Goal: Transaction & Acquisition: Subscribe to service/newsletter

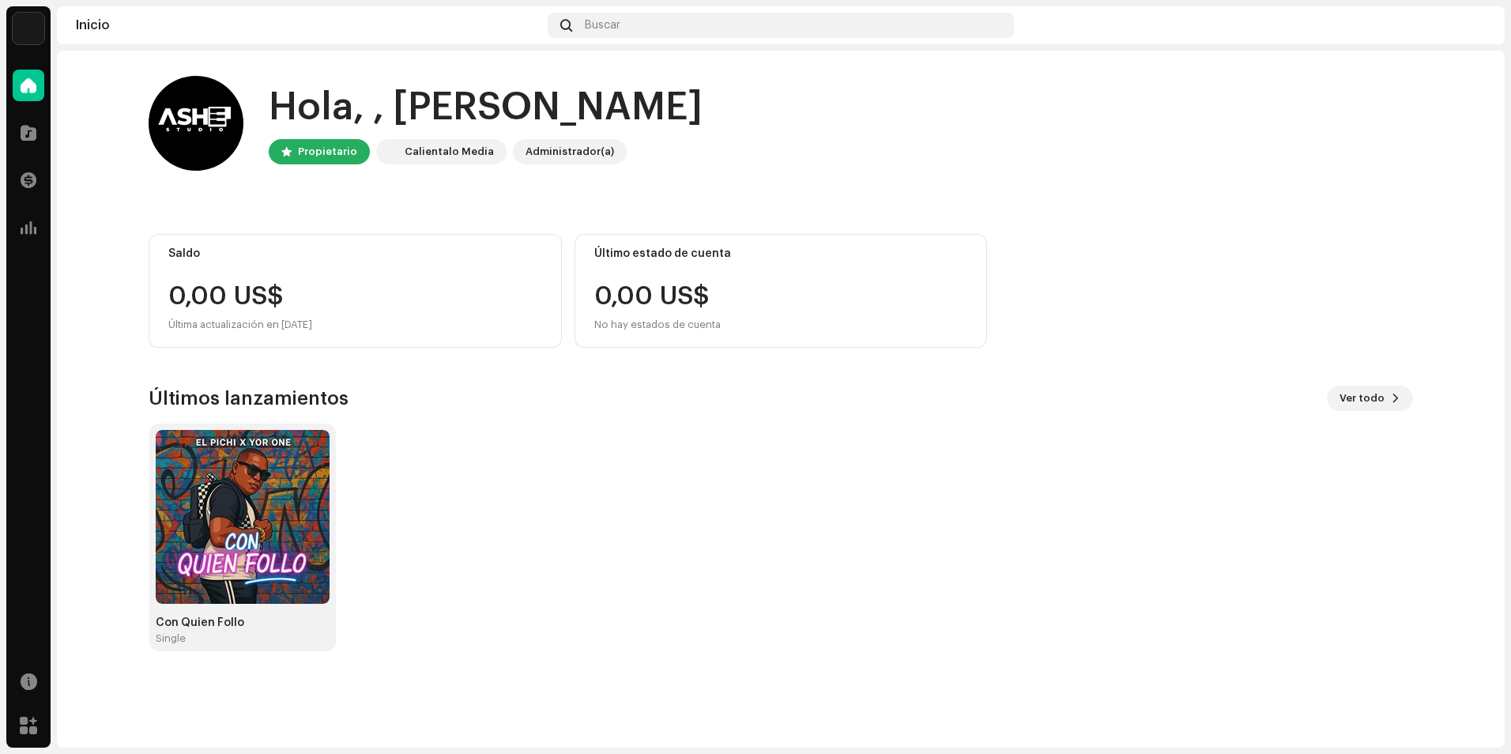
click at [695, 519] on div "Con Quien Follo Single" at bounding box center [775, 537] width 1264 height 228
click at [1051, 421] on div "Últimos lanzamientos Ver todo Con Quien Follo Single" at bounding box center [781, 518] width 1264 height 265
click at [592, 531] on div "Con Quien Follo Single" at bounding box center [774, 537] width 1264 height 228
click at [1133, 472] on div "Con Quien Follo Single" at bounding box center [774, 537] width 1264 height 228
click at [29, 97] on div at bounding box center [29, 86] width 32 height 32
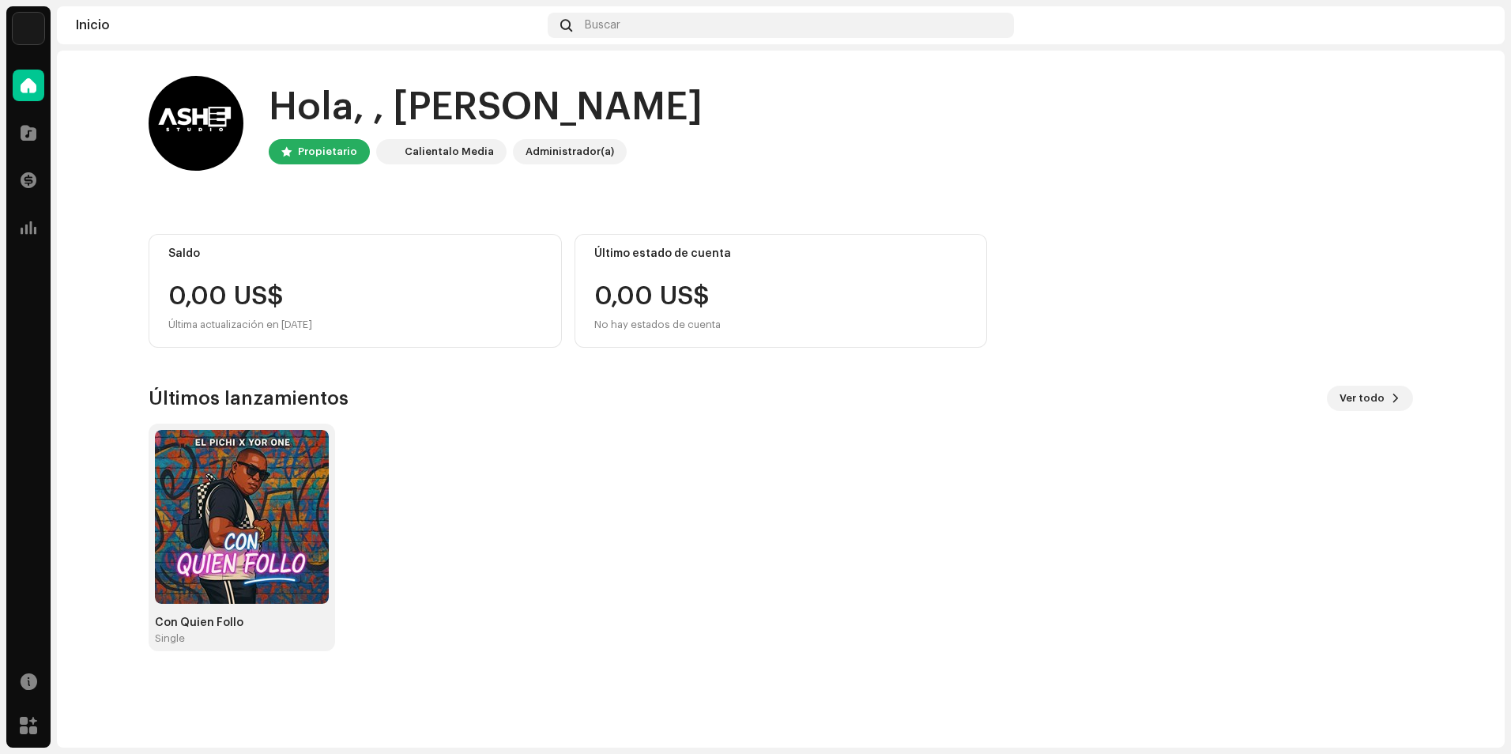
click at [29, 92] on span at bounding box center [29, 85] width 16 height 13
click at [38, 134] on div at bounding box center [29, 133] width 32 height 32
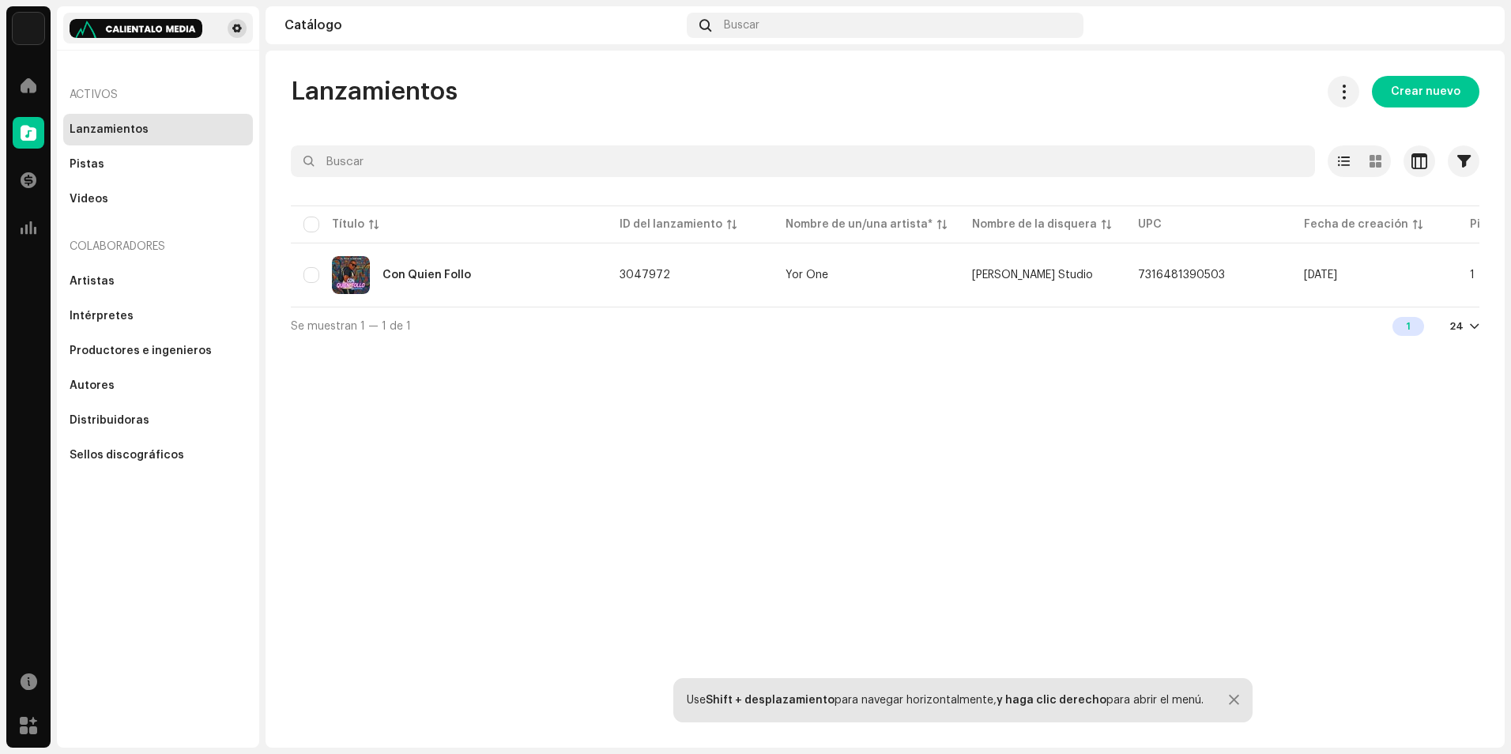
click at [239, 32] on span at bounding box center [236, 28] width 9 height 13
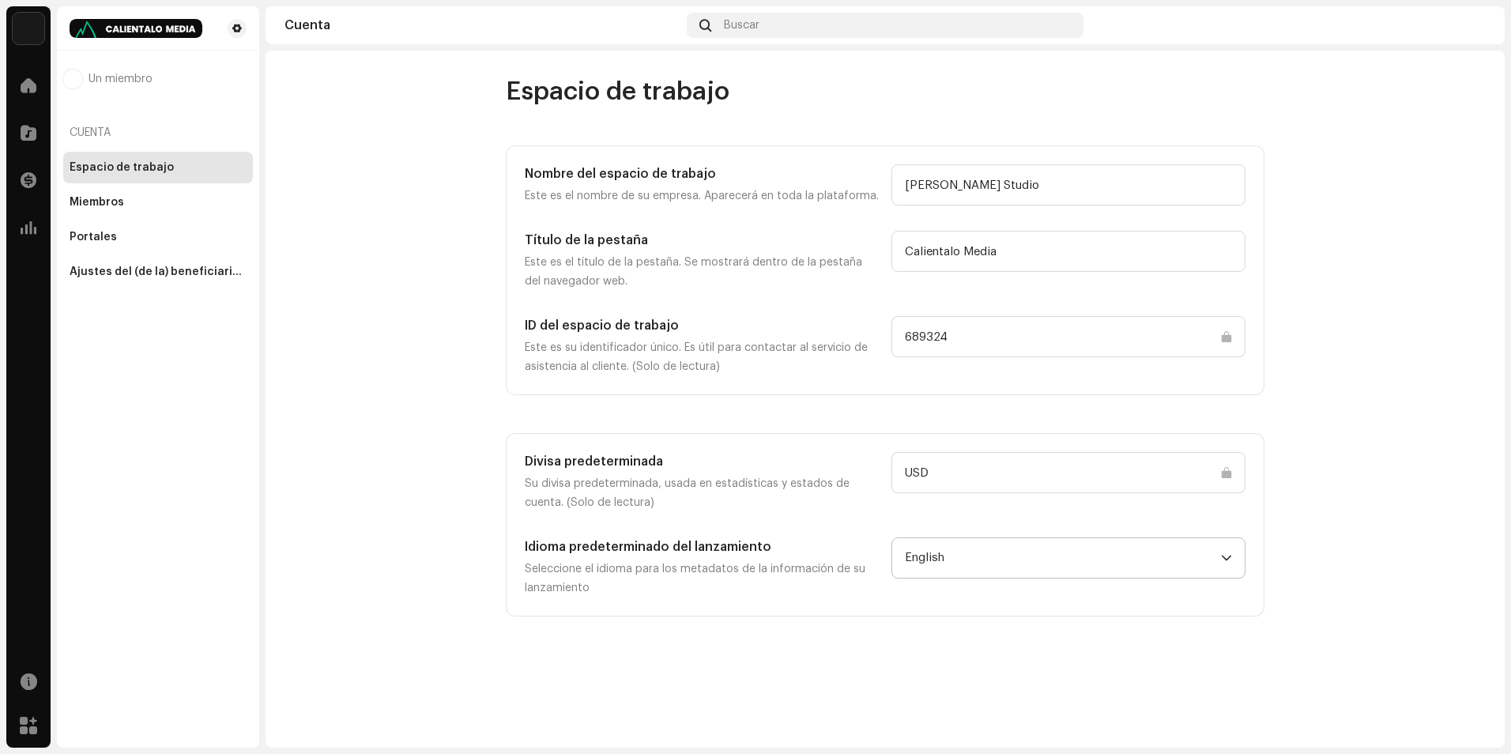
click at [1029, 562] on span "English" at bounding box center [1063, 558] width 316 height 40
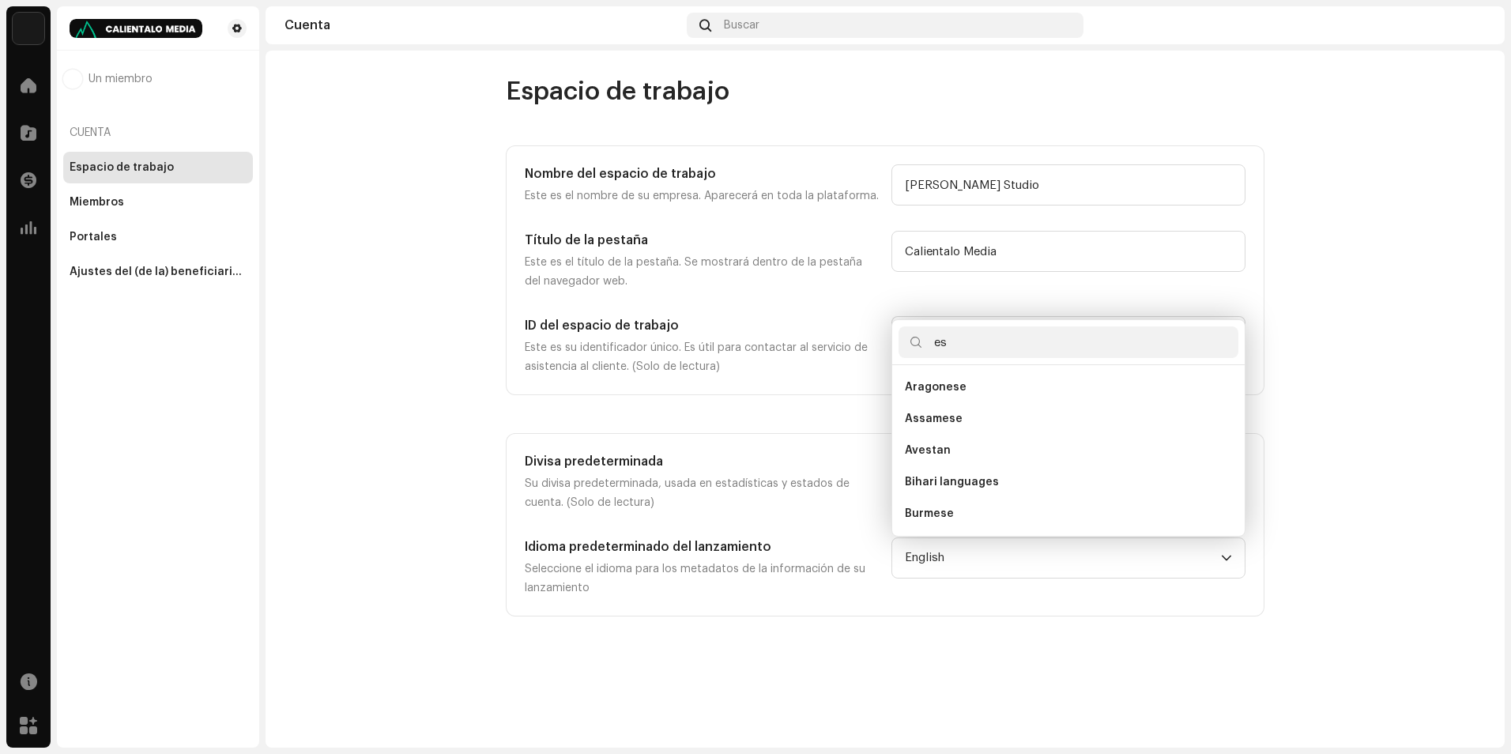
type input "e"
type input "ca"
click at [1021, 480] on span "Spanish ([GEOGRAPHIC_DATA])" at bounding box center [990, 482] width 171 height 16
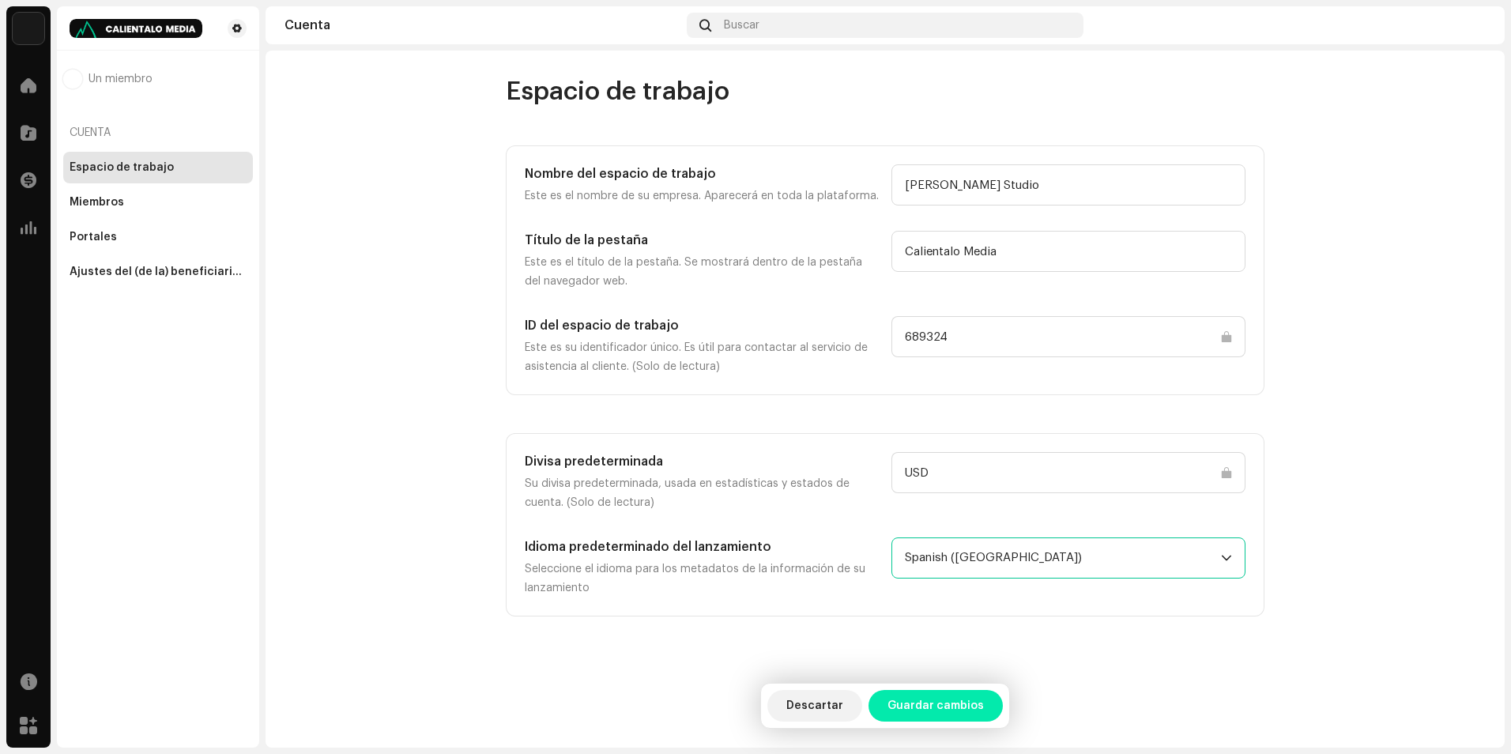
click at [949, 700] on span "Guardar cambios" at bounding box center [935, 706] width 96 height 32
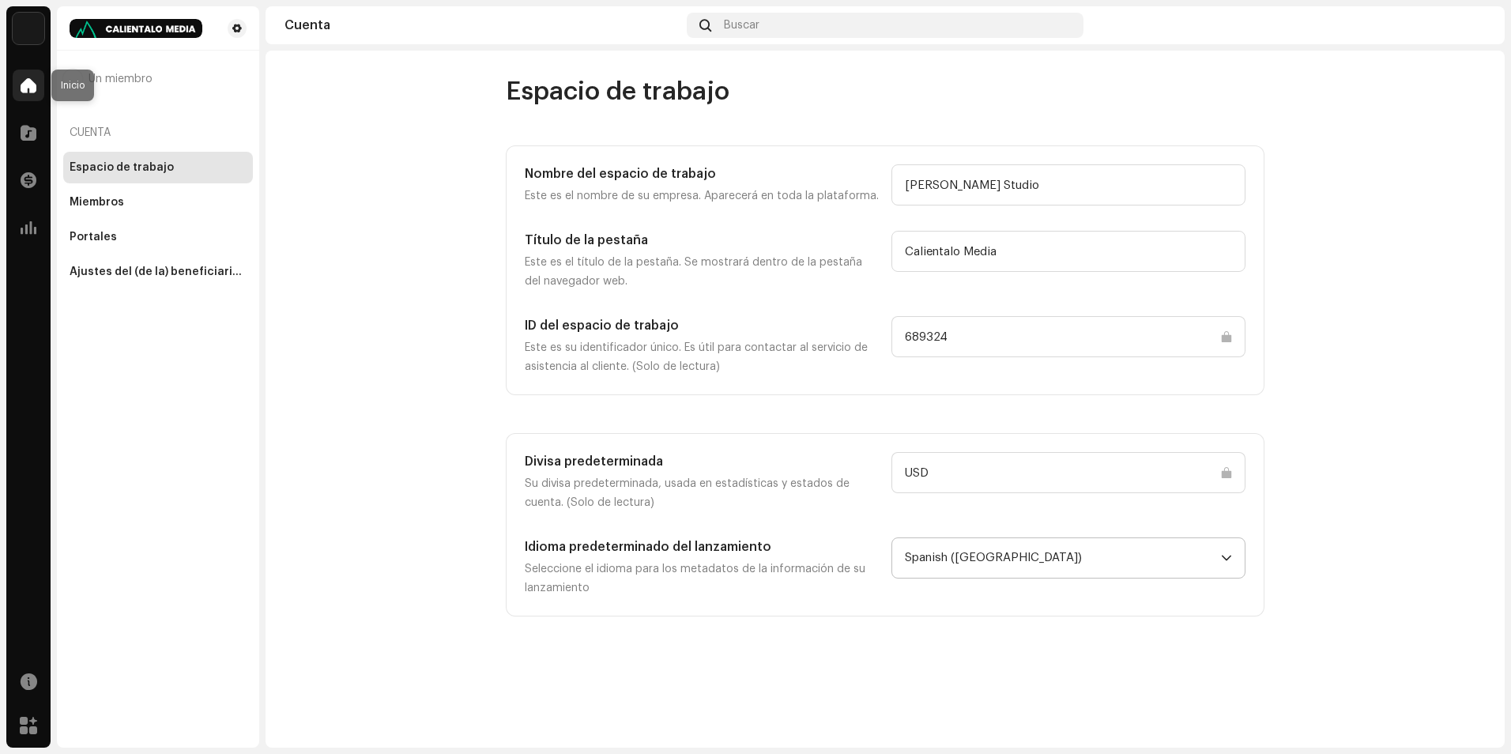
click at [18, 88] on div at bounding box center [29, 86] width 32 height 32
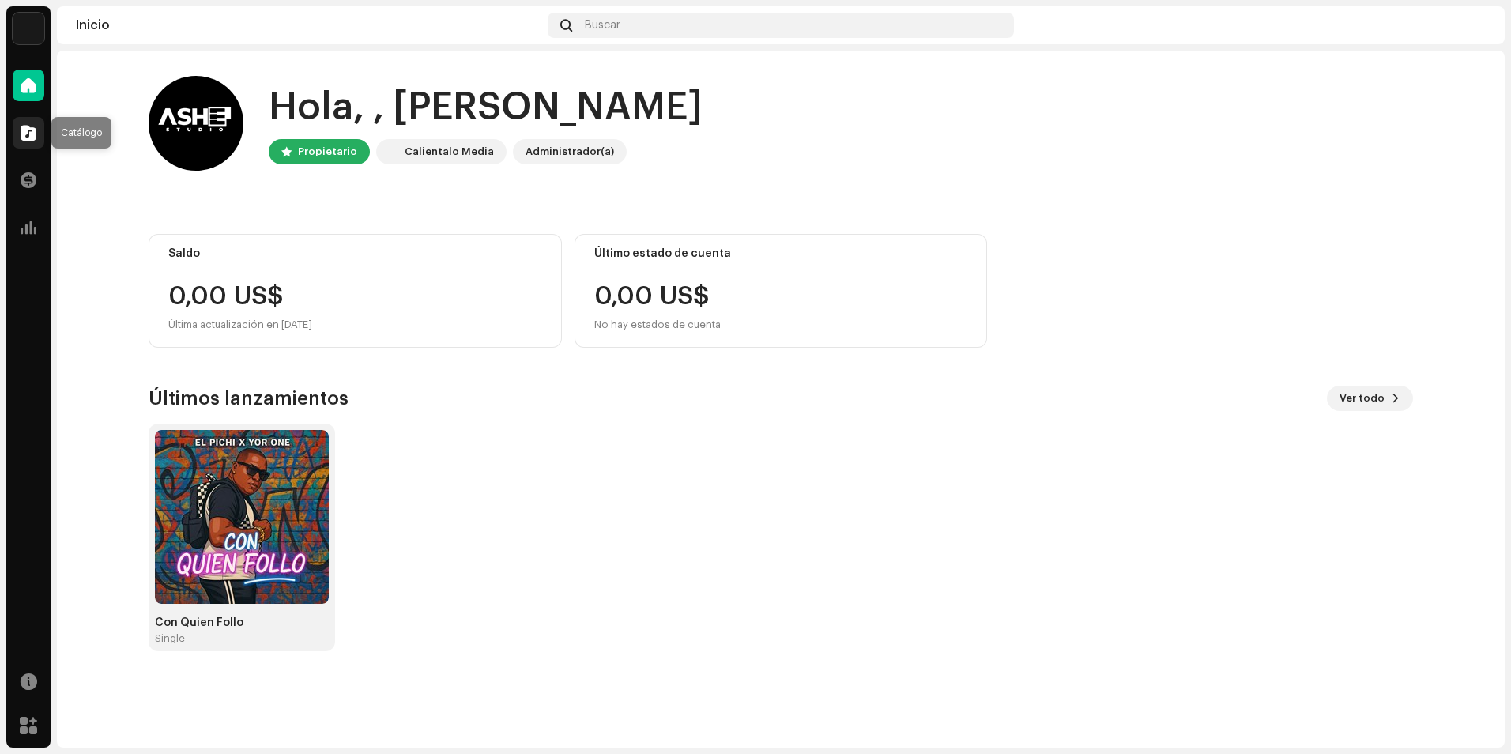
click at [38, 137] on div at bounding box center [29, 133] width 32 height 32
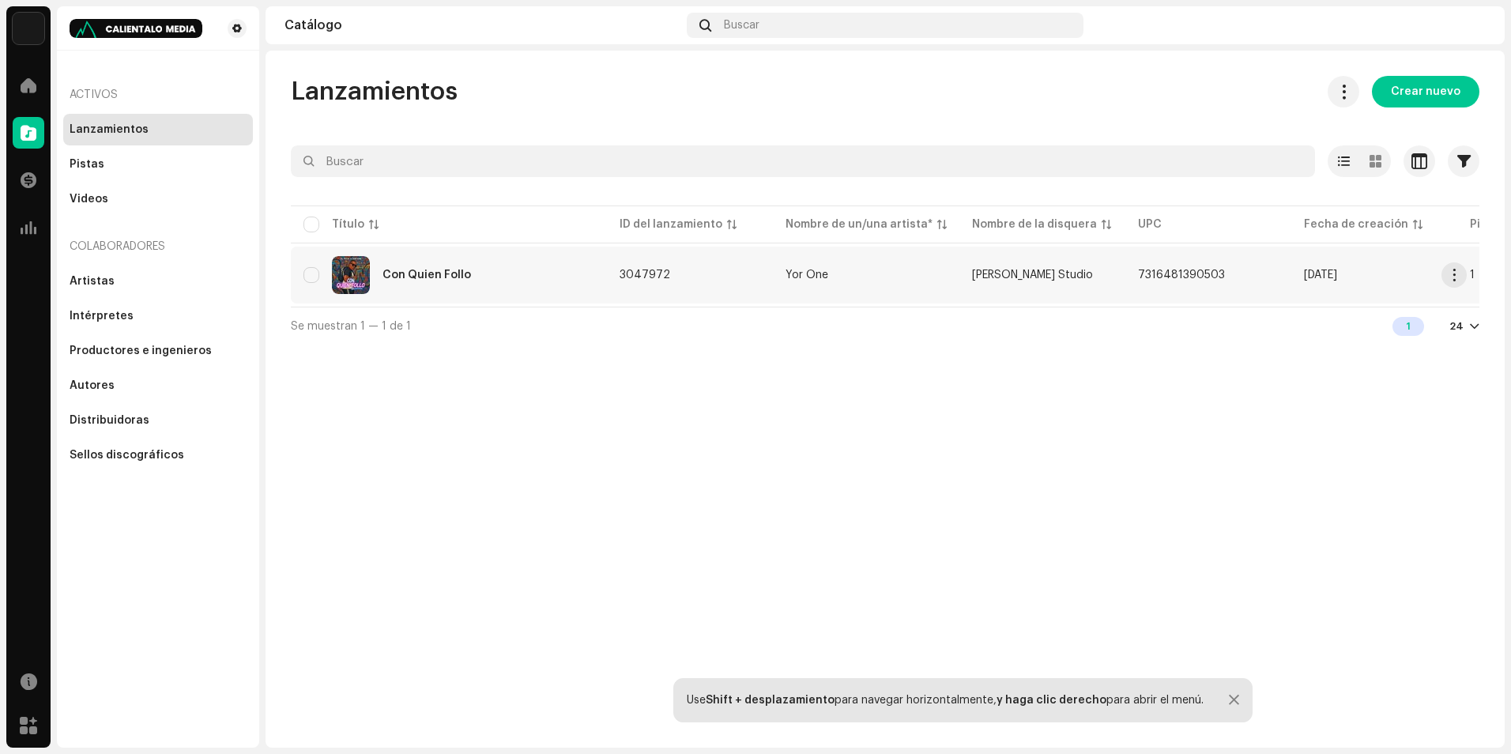
click at [367, 270] on img at bounding box center [351, 275] width 38 height 38
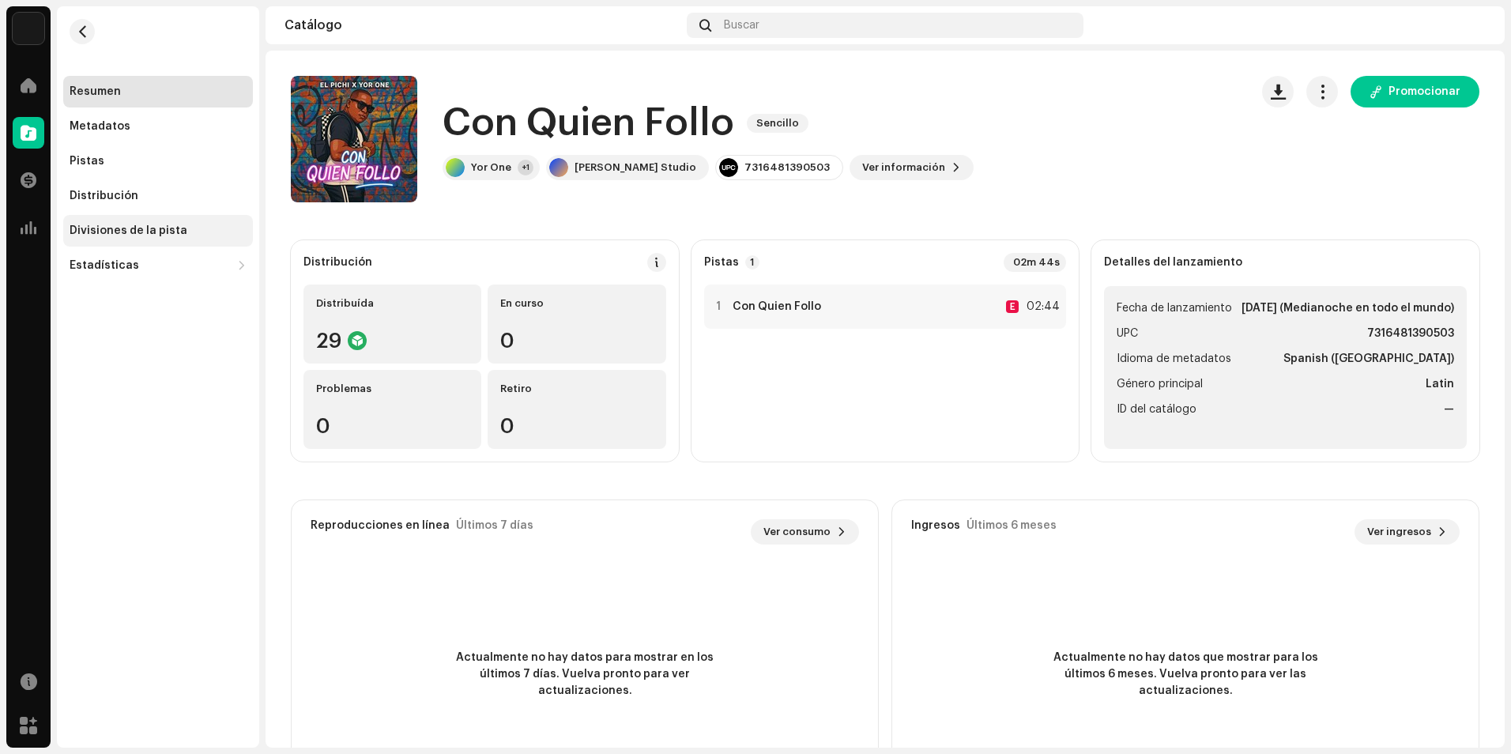
click at [123, 225] on div "Divisiones de la pista" at bounding box center [129, 230] width 118 height 13
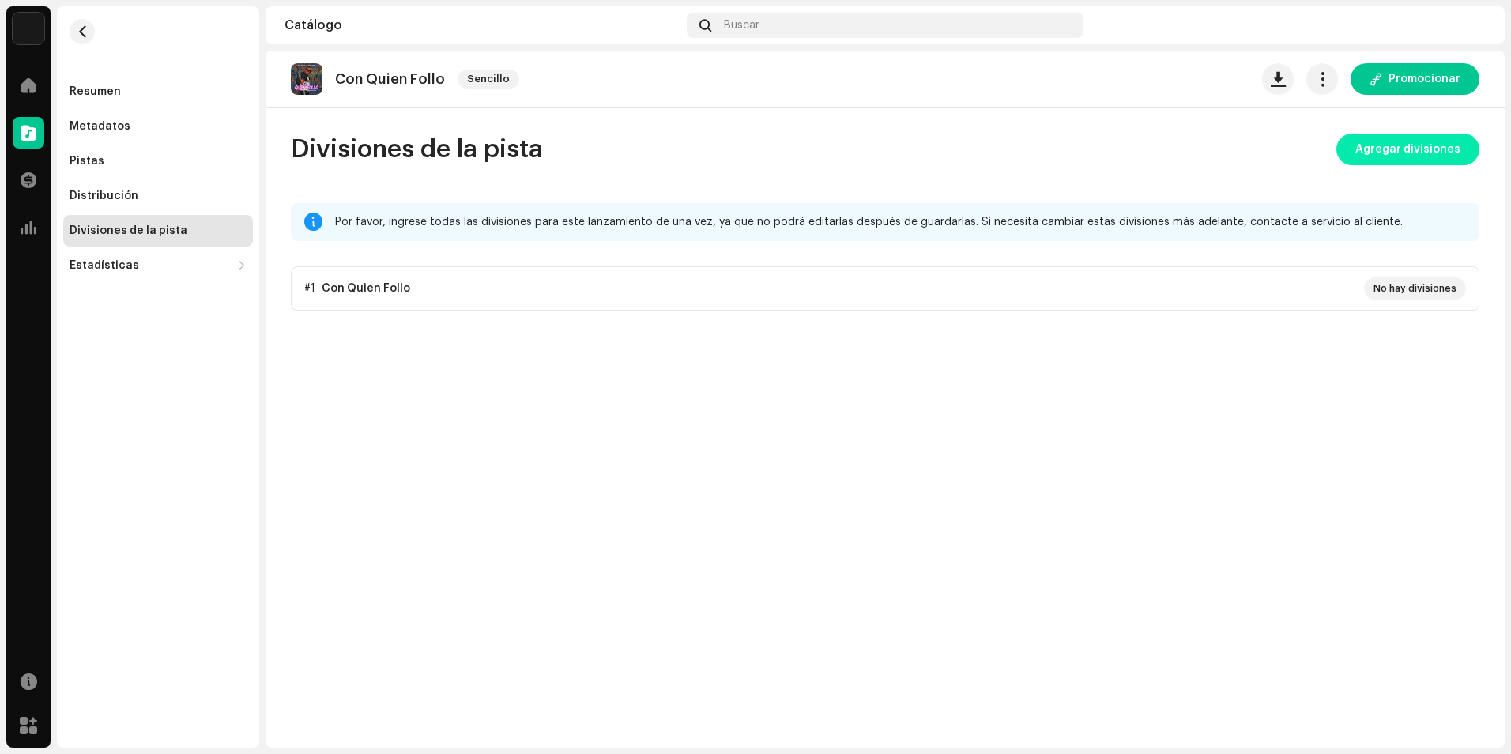
click at [1425, 160] on span "Agregar divisiones" at bounding box center [1407, 150] width 105 height 32
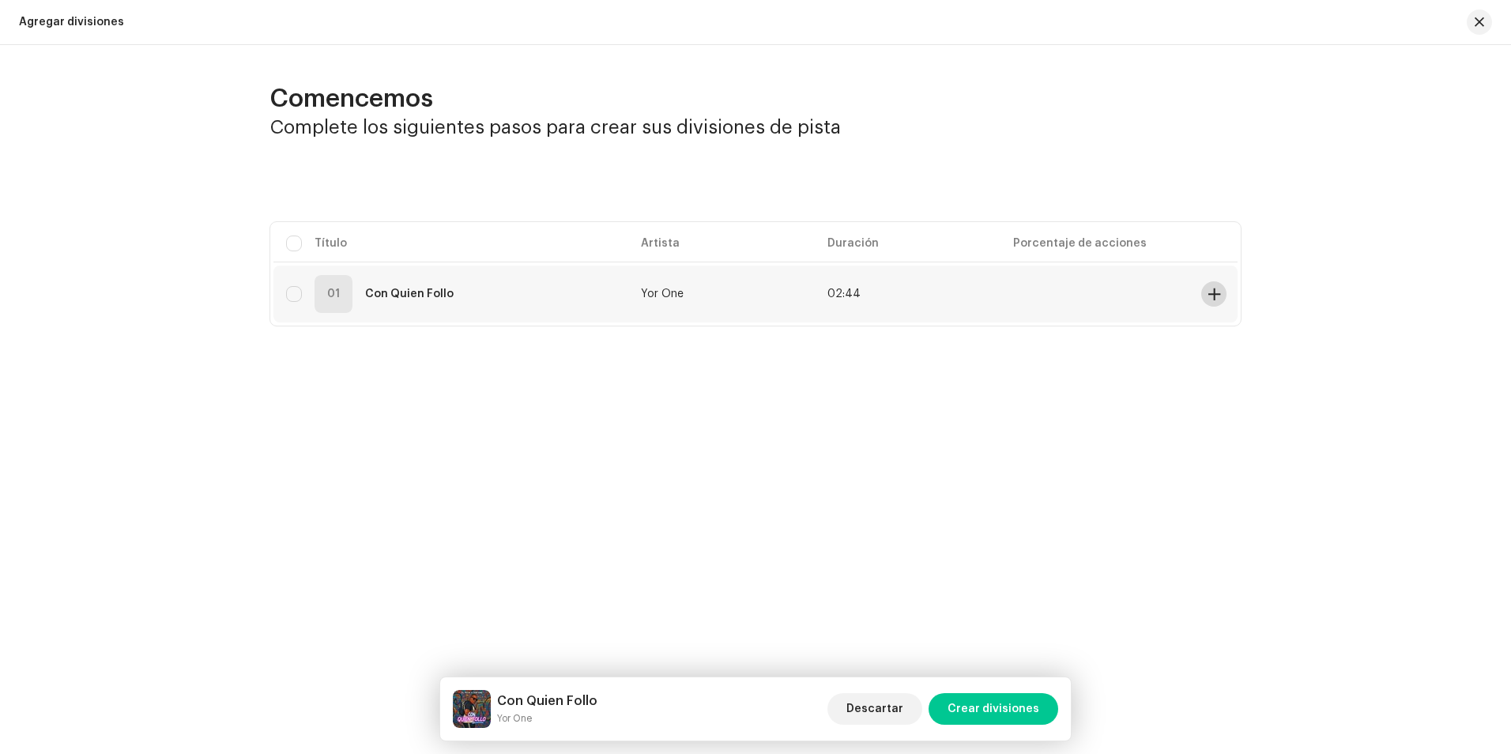
click at [1221, 293] on button at bounding box center [1213, 293] width 25 height 25
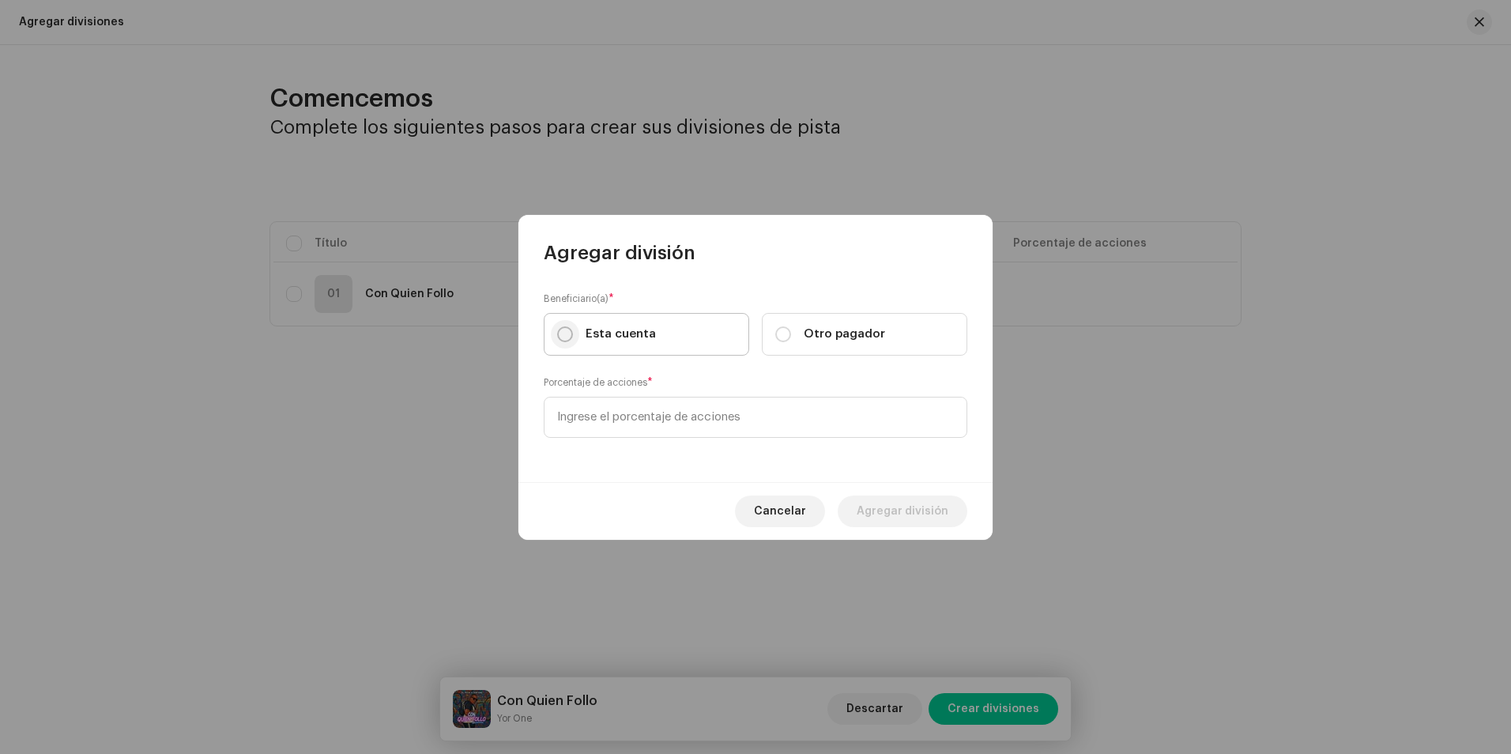
click at [561, 335] on input "Esta cuenta" at bounding box center [565, 334] width 16 height 16
radio input "true"
click at [598, 412] on input at bounding box center [755, 417] width 423 height 41
type input "30,00"
click at [809, 333] on span "Otro pagador" at bounding box center [843, 333] width 81 height 17
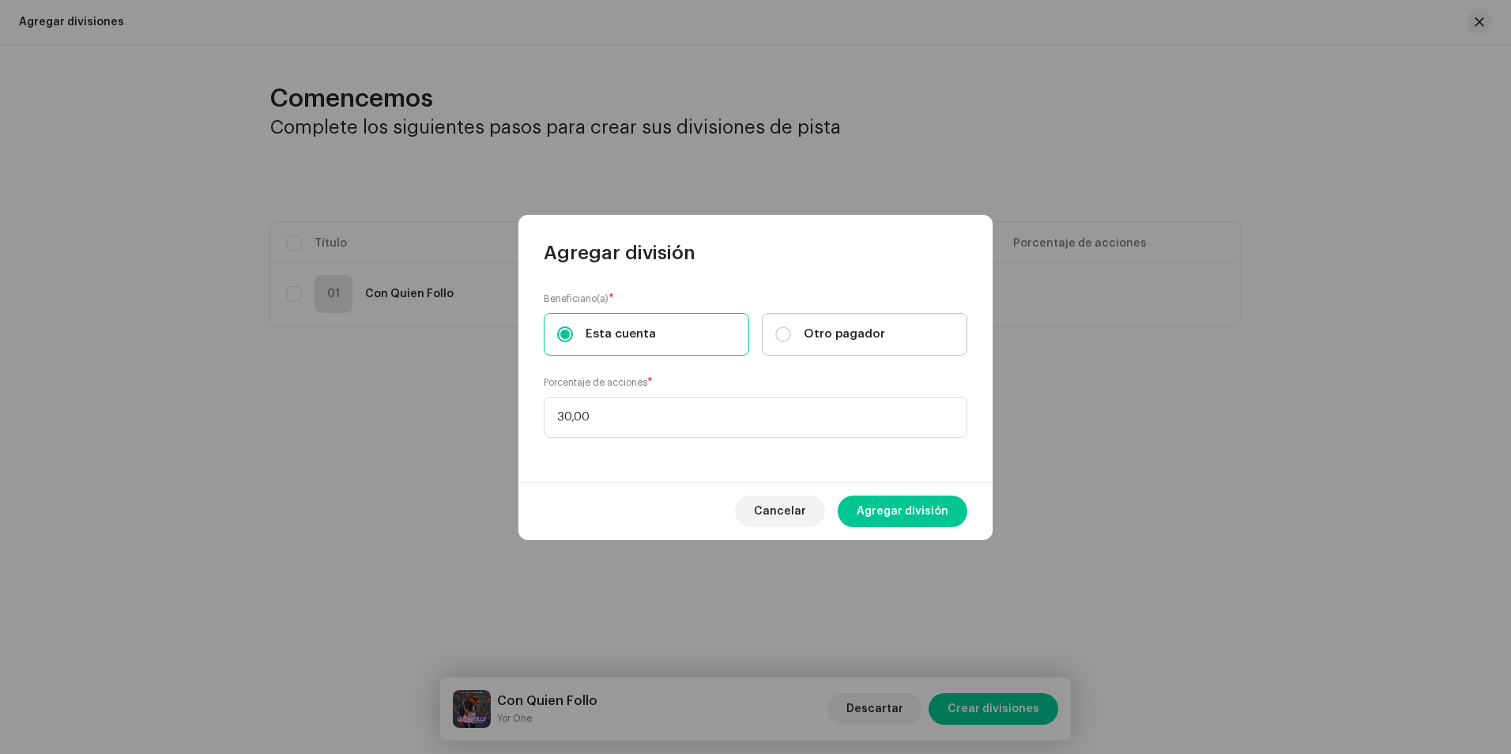
click at [791, 333] on input "Otro pagador" at bounding box center [783, 334] width 16 height 16
radio input "true"
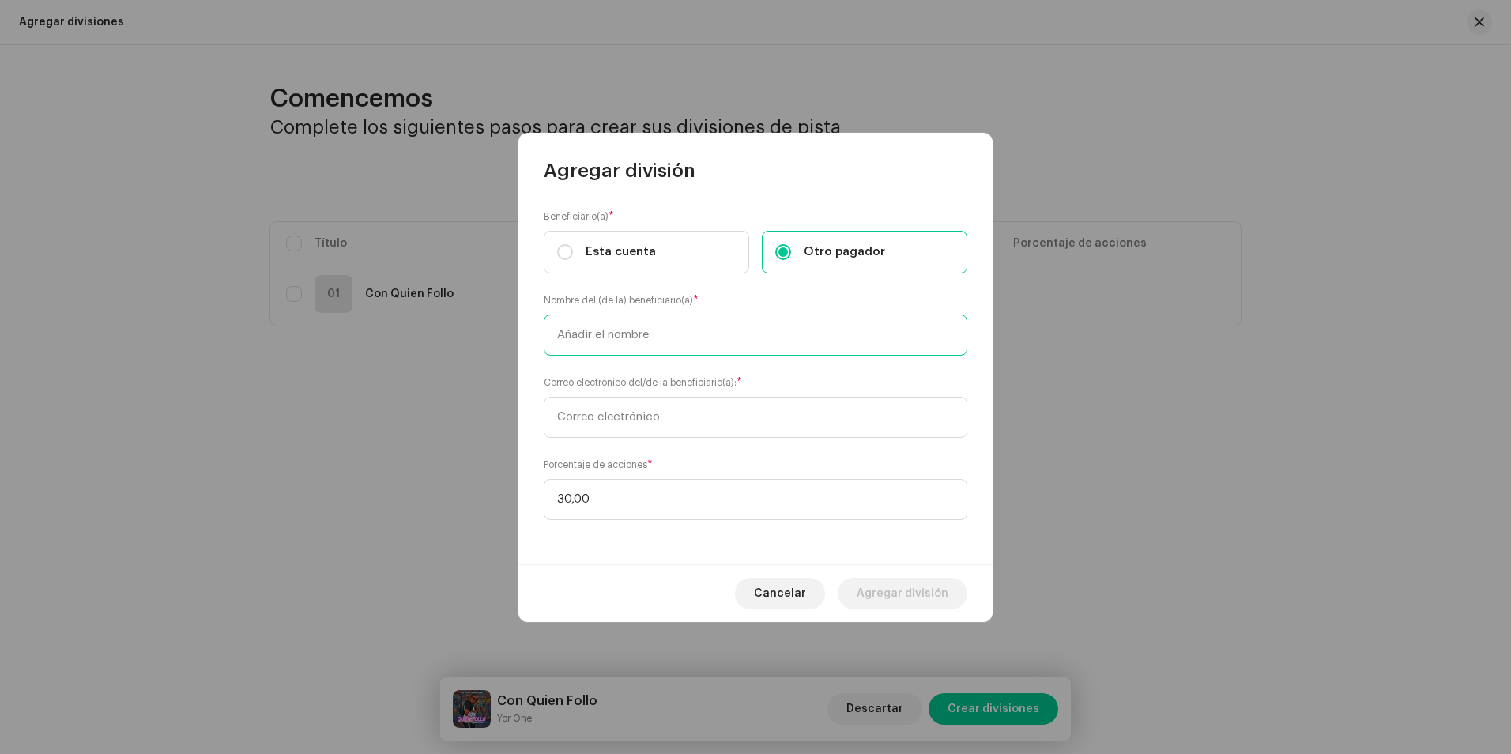
click at [673, 345] on input "text" at bounding box center [755, 334] width 423 height 41
click at [586, 257] on label "Esta cuenta" at bounding box center [646, 252] width 205 height 43
click at [573, 257] on input "Esta cuenta" at bounding box center [565, 252] width 16 height 16
radio input "true"
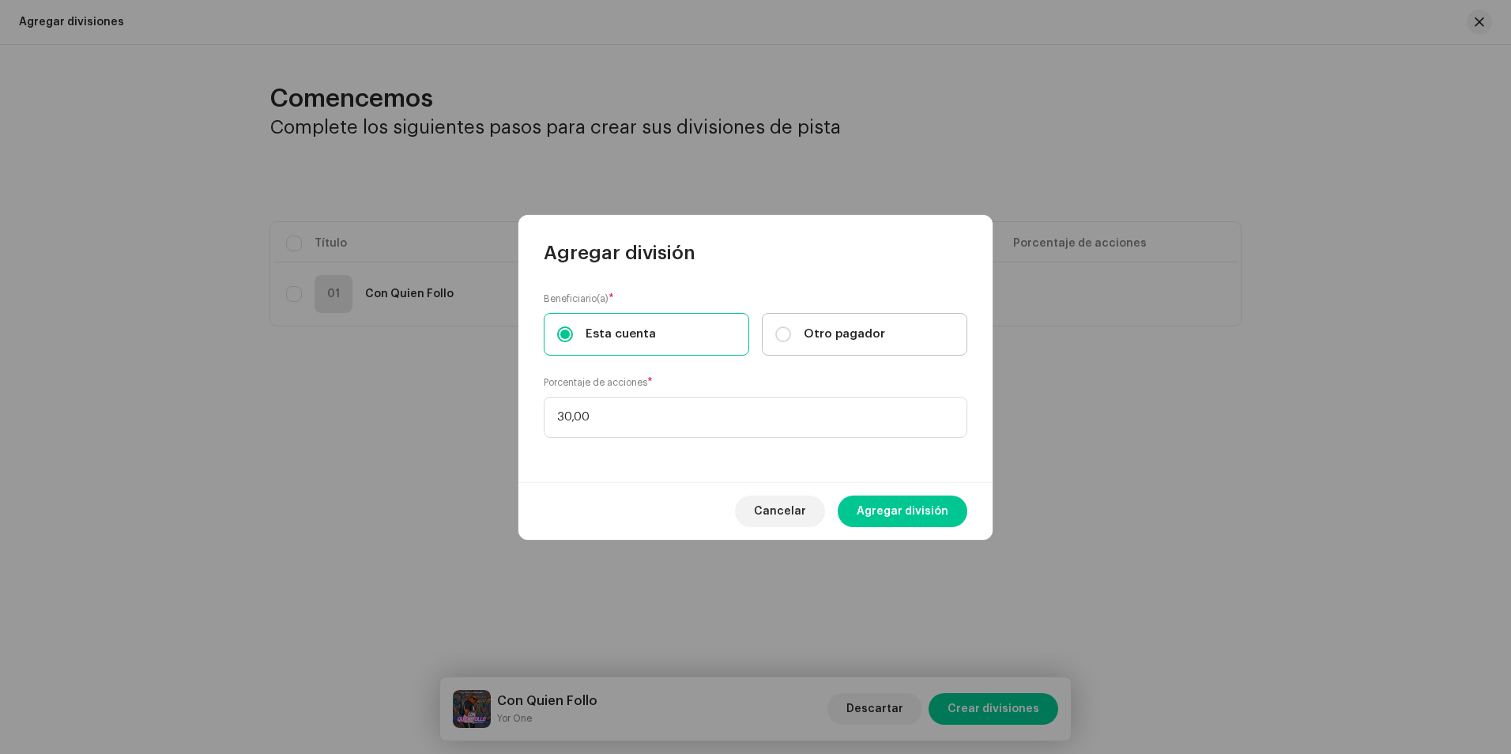
click at [829, 335] on span "Otro pagador" at bounding box center [843, 333] width 81 height 17
click at [791, 335] on input "Otro pagador" at bounding box center [783, 334] width 16 height 16
radio input "true"
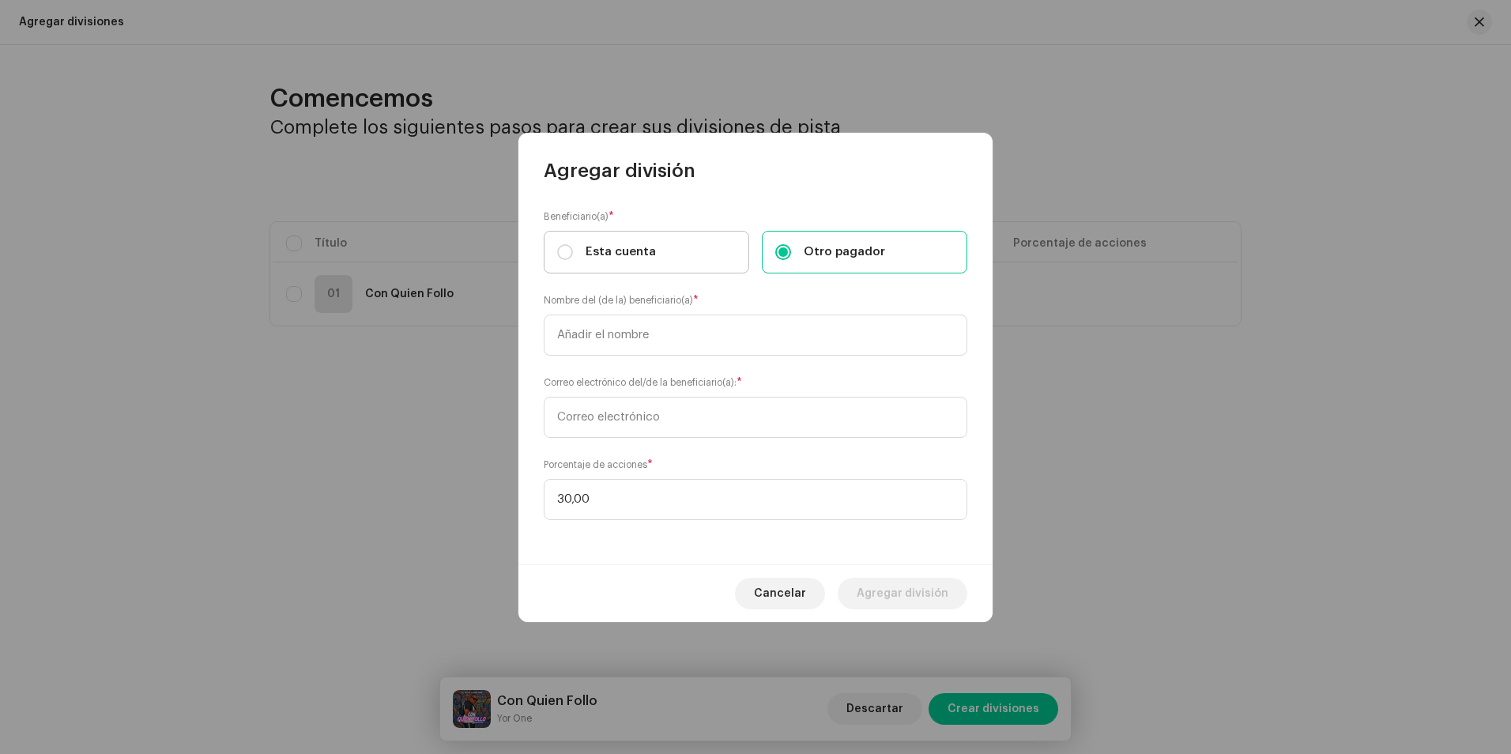
click at [645, 254] on span "Esta cuenta" at bounding box center [620, 251] width 70 height 17
click at [573, 254] on input "Esta cuenta" at bounding box center [565, 252] width 16 height 16
radio input "true"
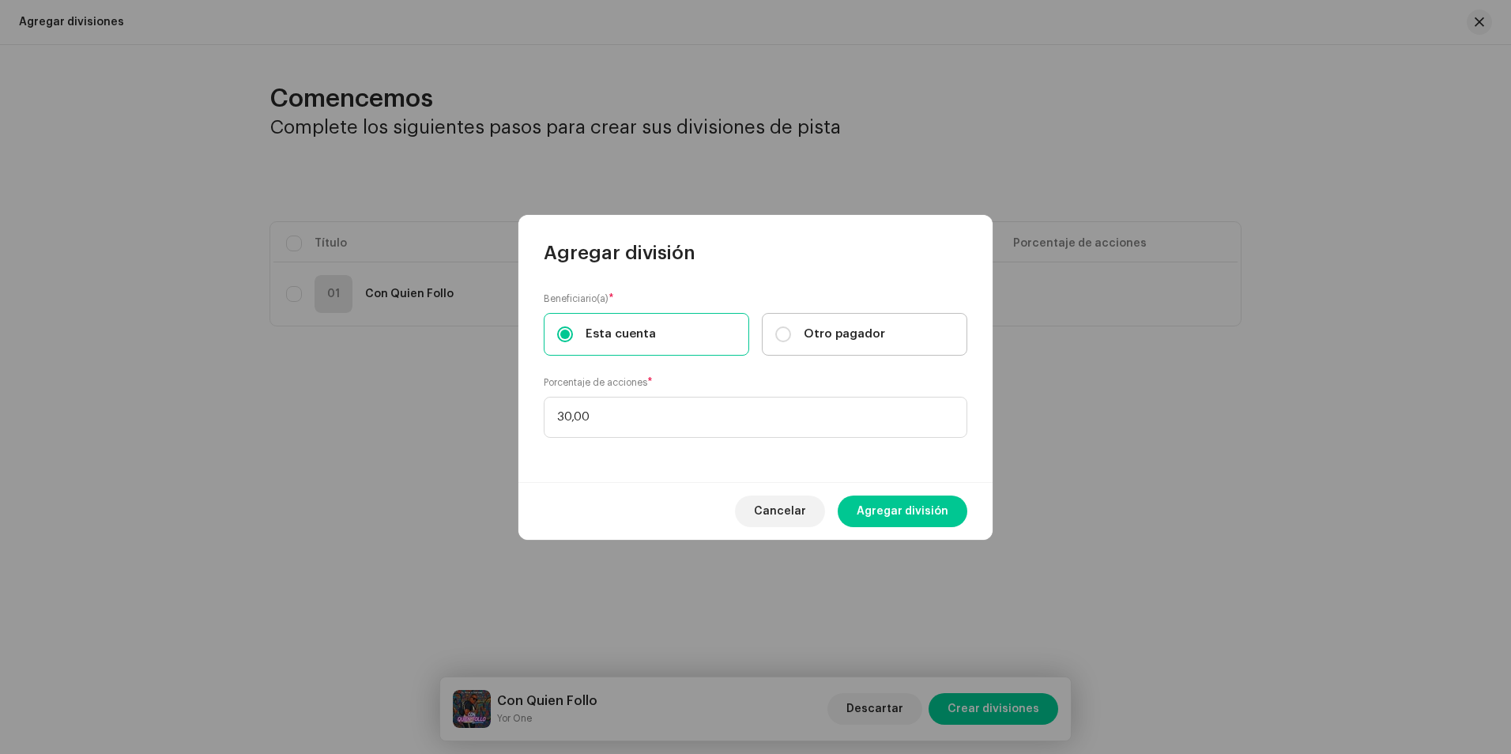
click at [854, 321] on label "Otro pagador" at bounding box center [864, 334] width 205 height 43
click at [791, 326] on input "Otro pagador" at bounding box center [783, 334] width 16 height 16
radio input "true"
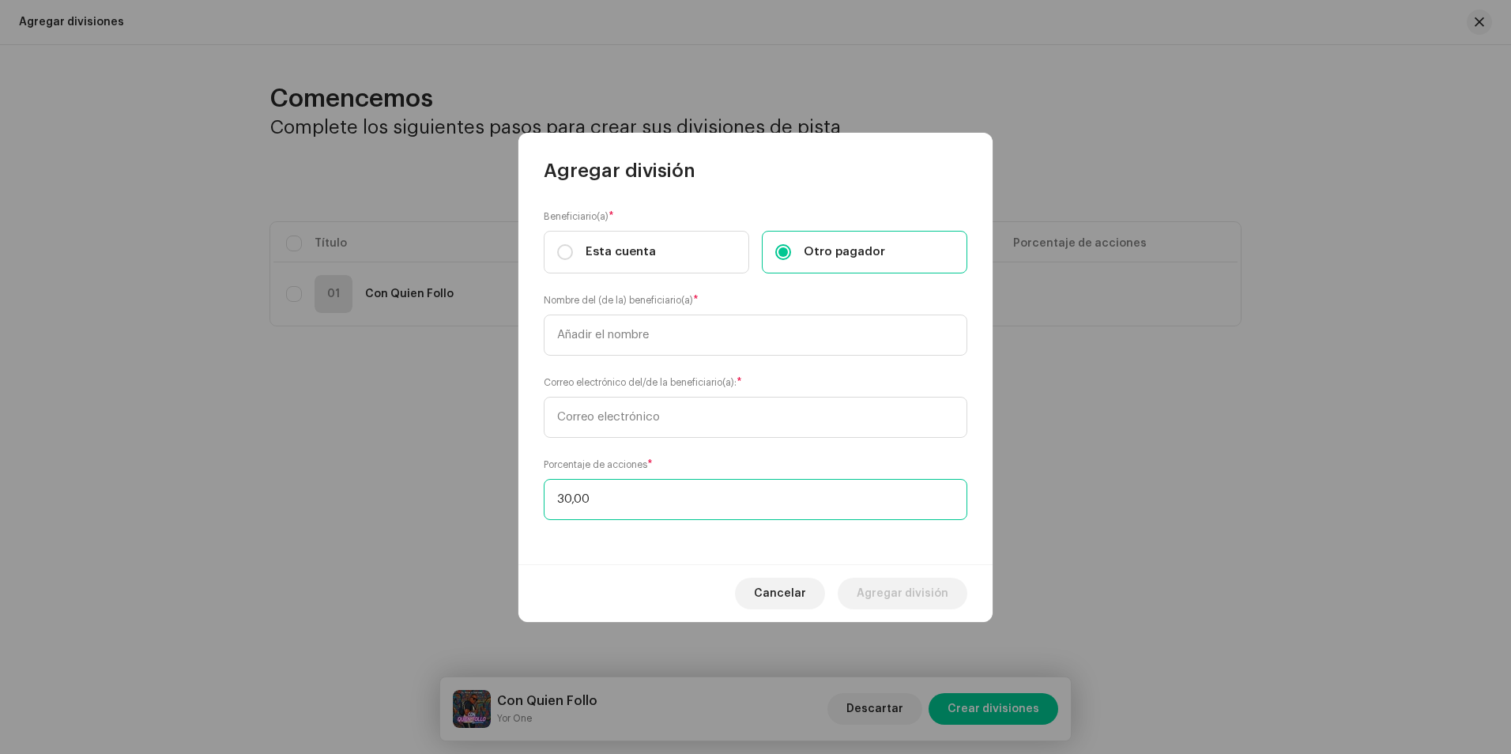
click at [705, 487] on input "30,00" at bounding box center [755, 499] width 423 height 41
type input "3,00"
type input "70,00"
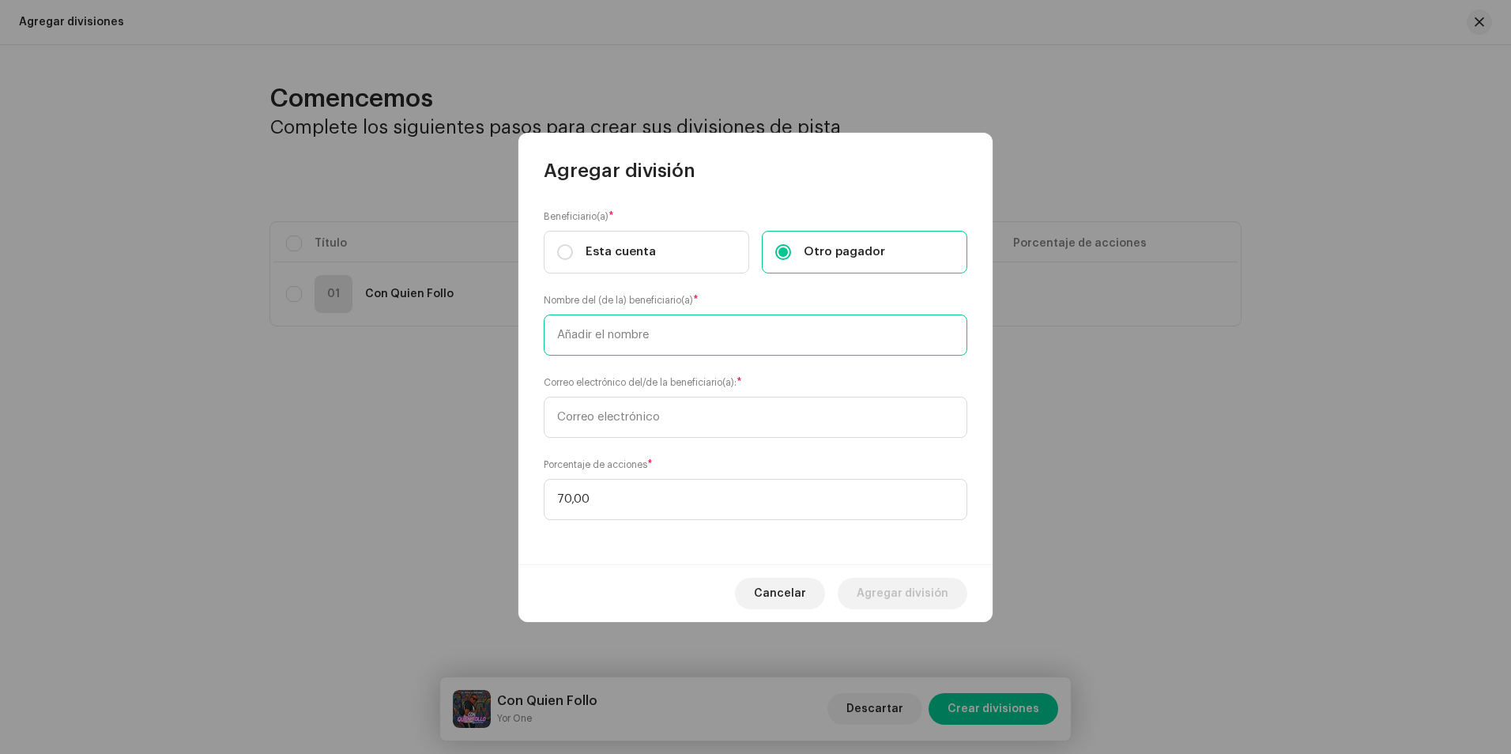
click at [690, 323] on input "text" at bounding box center [755, 334] width 423 height 41
type input "El Pichi"
click at [710, 411] on input "text" at bounding box center [755, 417] width 423 height 41
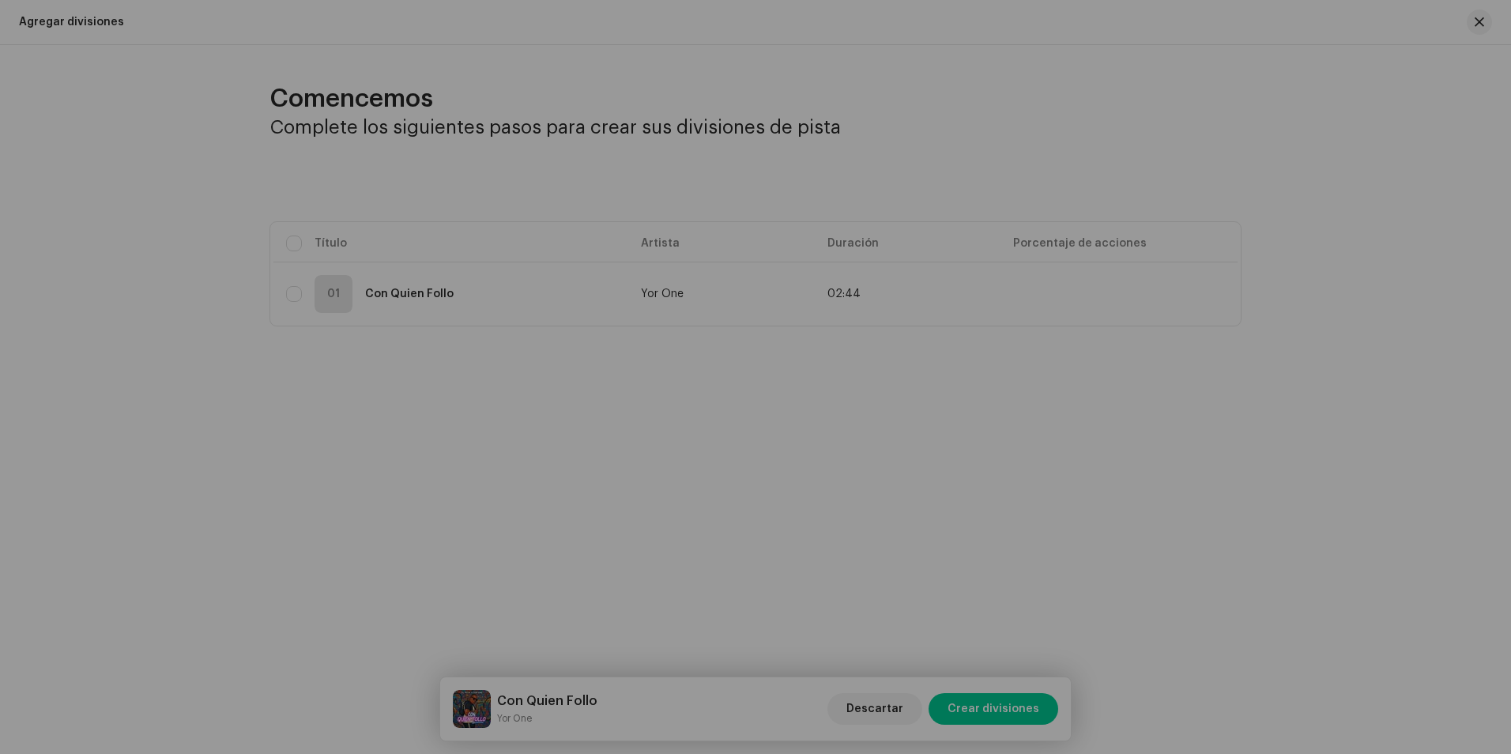
click at [1111, 426] on div "Agregar división Beneficiario(a) * Esta cuenta Otro pagador Nombre del (de la) …" at bounding box center [755, 377] width 1511 height 754
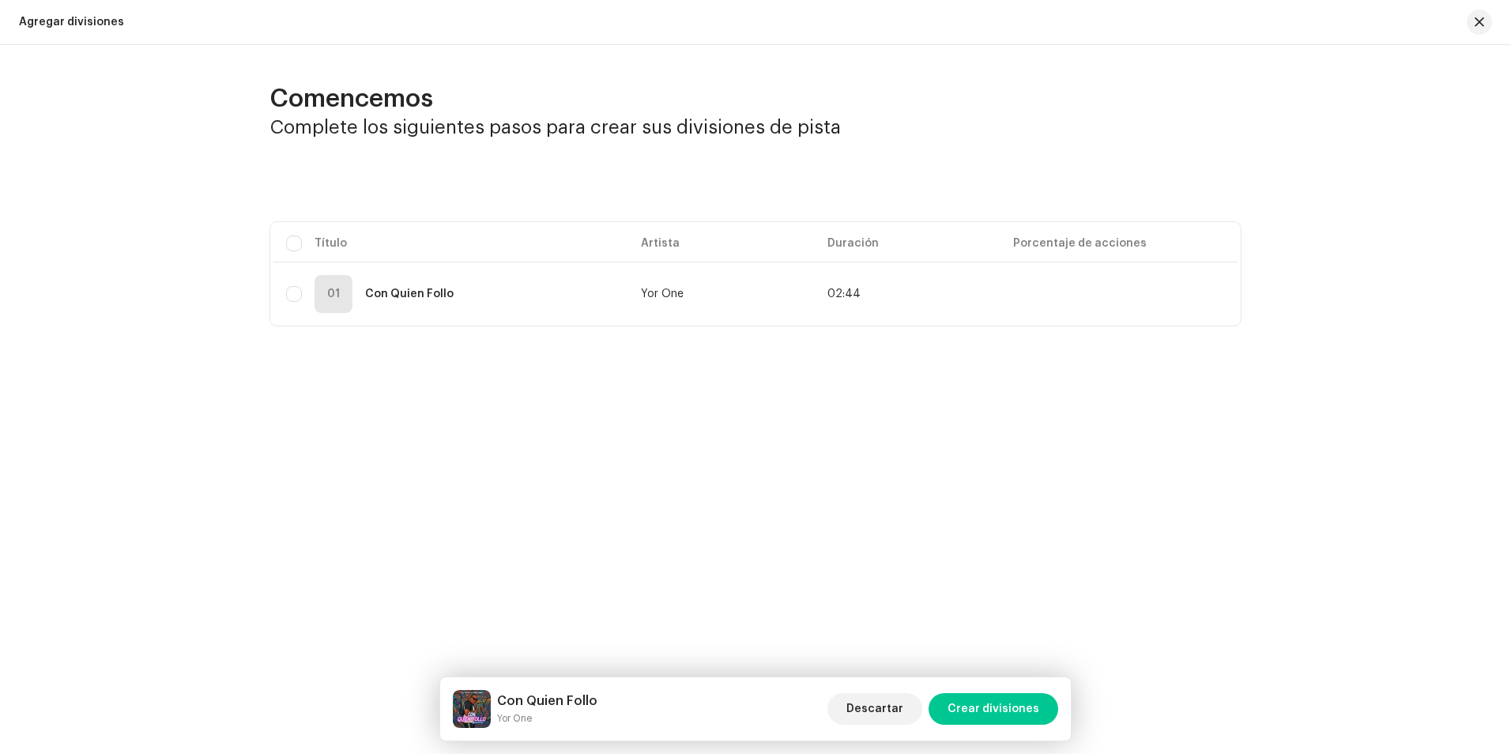
drag, startPoint x: 720, startPoint y: 429, endPoint x: 702, endPoint y: 421, distance: 19.1
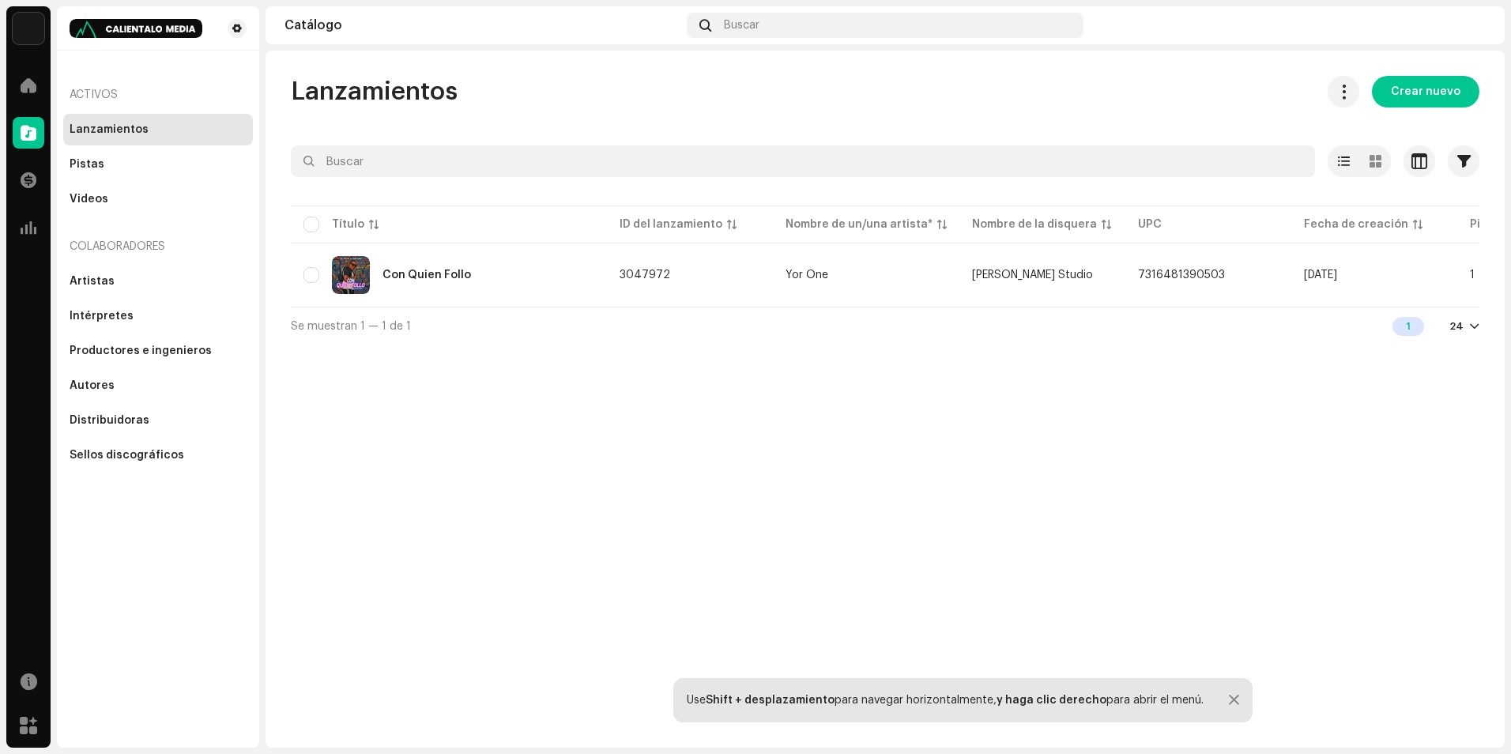
click at [145, 126] on div "Lanzamientos" at bounding box center [158, 129] width 177 height 13
drag, startPoint x: 602, startPoint y: 425, endPoint x: 628, endPoint y: 416, distance: 27.5
click at [604, 425] on div "Lanzamientos Crear nuevo Seleccionado 0 Opciones Filtros Estado de distribución…" at bounding box center [884, 399] width 1239 height 697
click at [1434, 90] on span "Crear nuevo" at bounding box center [1425, 92] width 70 height 32
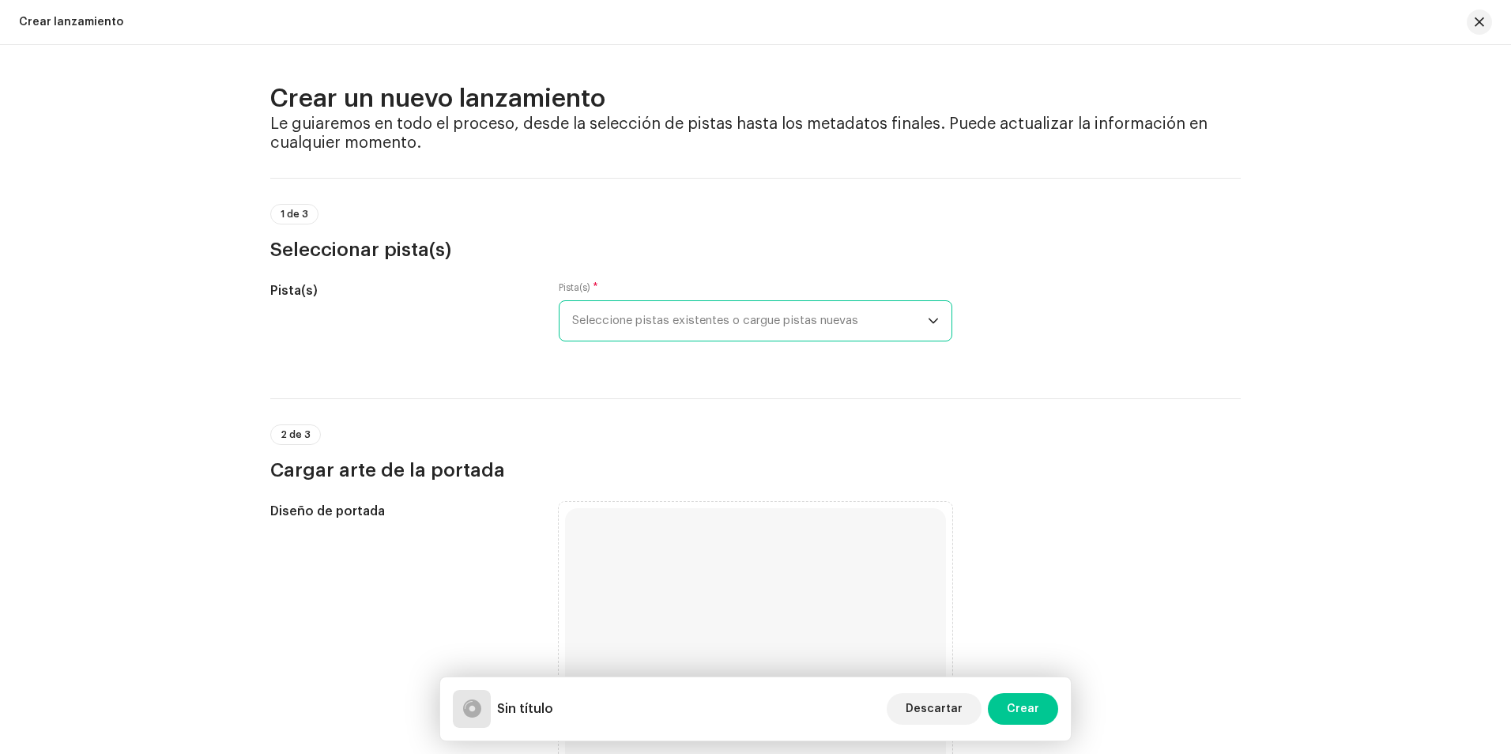
click at [835, 320] on span "Seleccione pistas existentes o cargue pistas nuevas" at bounding box center [750, 321] width 356 height 40
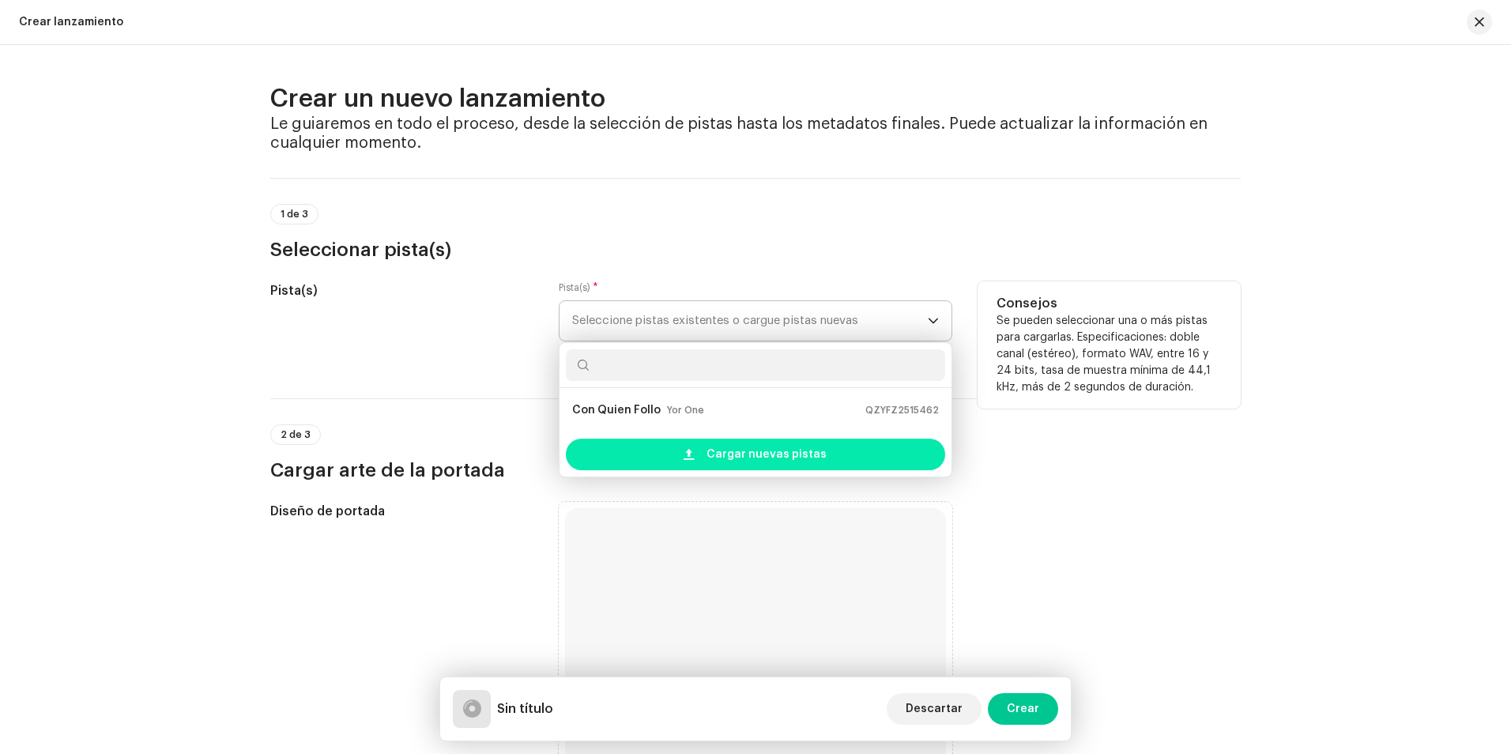
click at [744, 453] on span "Cargar nuevas pistas" at bounding box center [766, 454] width 120 height 32
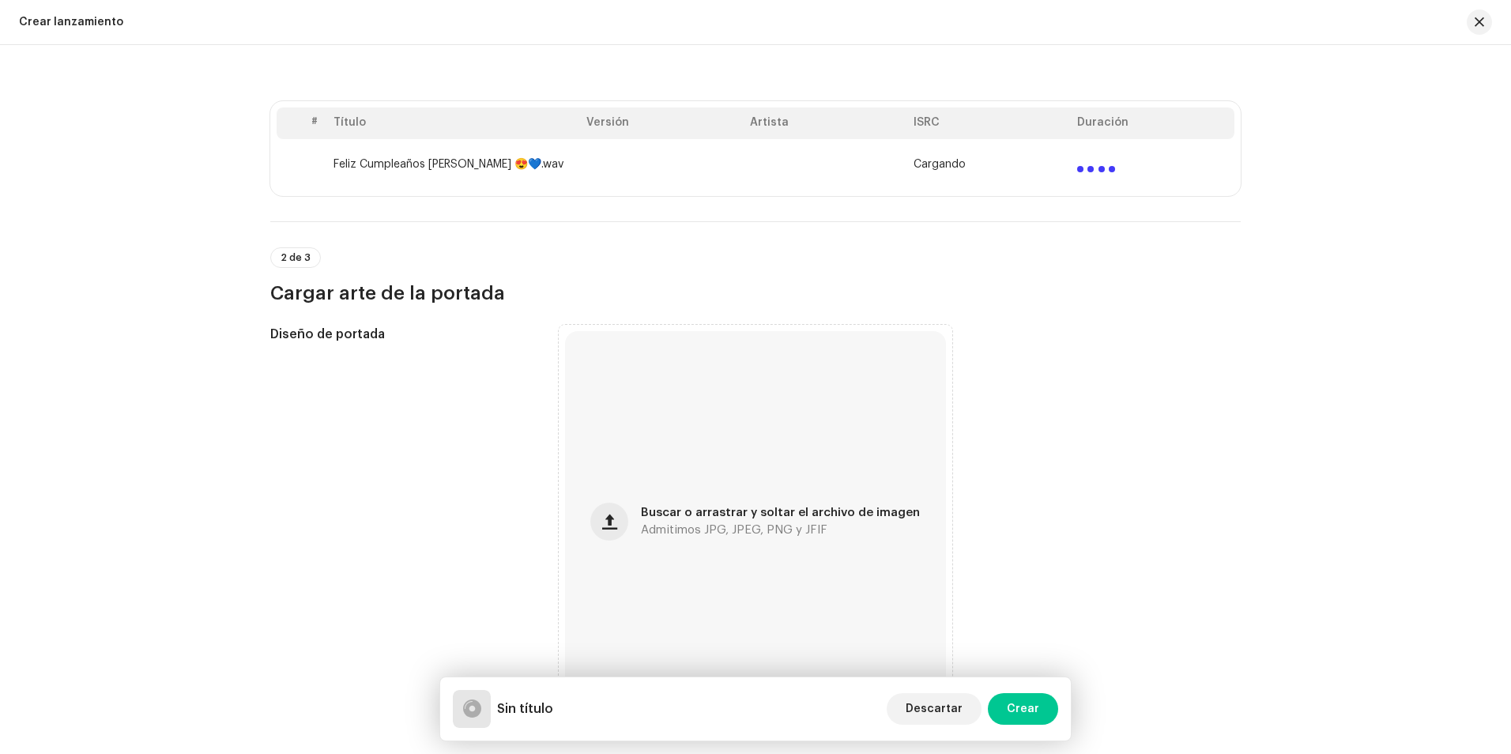
scroll to position [316, 0]
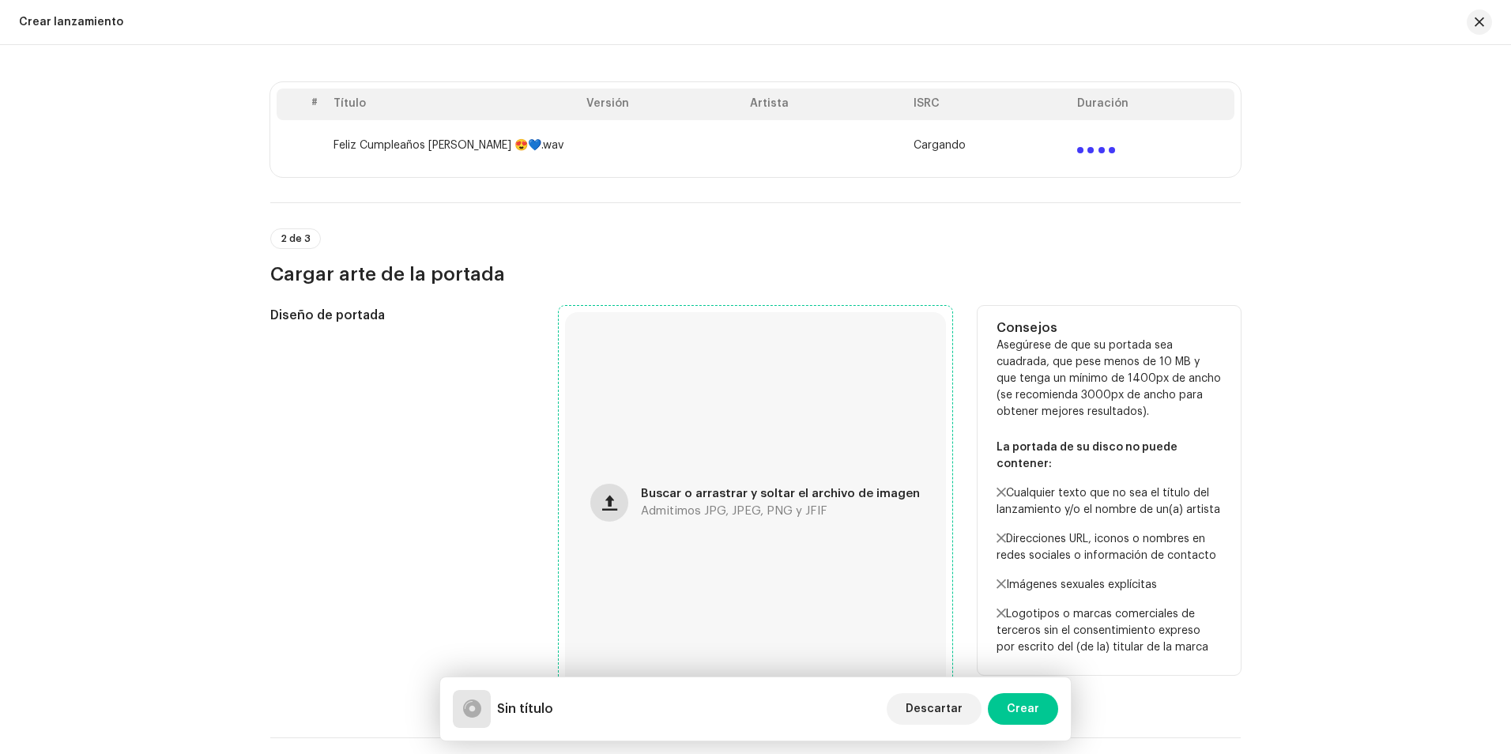
click at [616, 499] on span "button" at bounding box center [609, 502] width 15 height 13
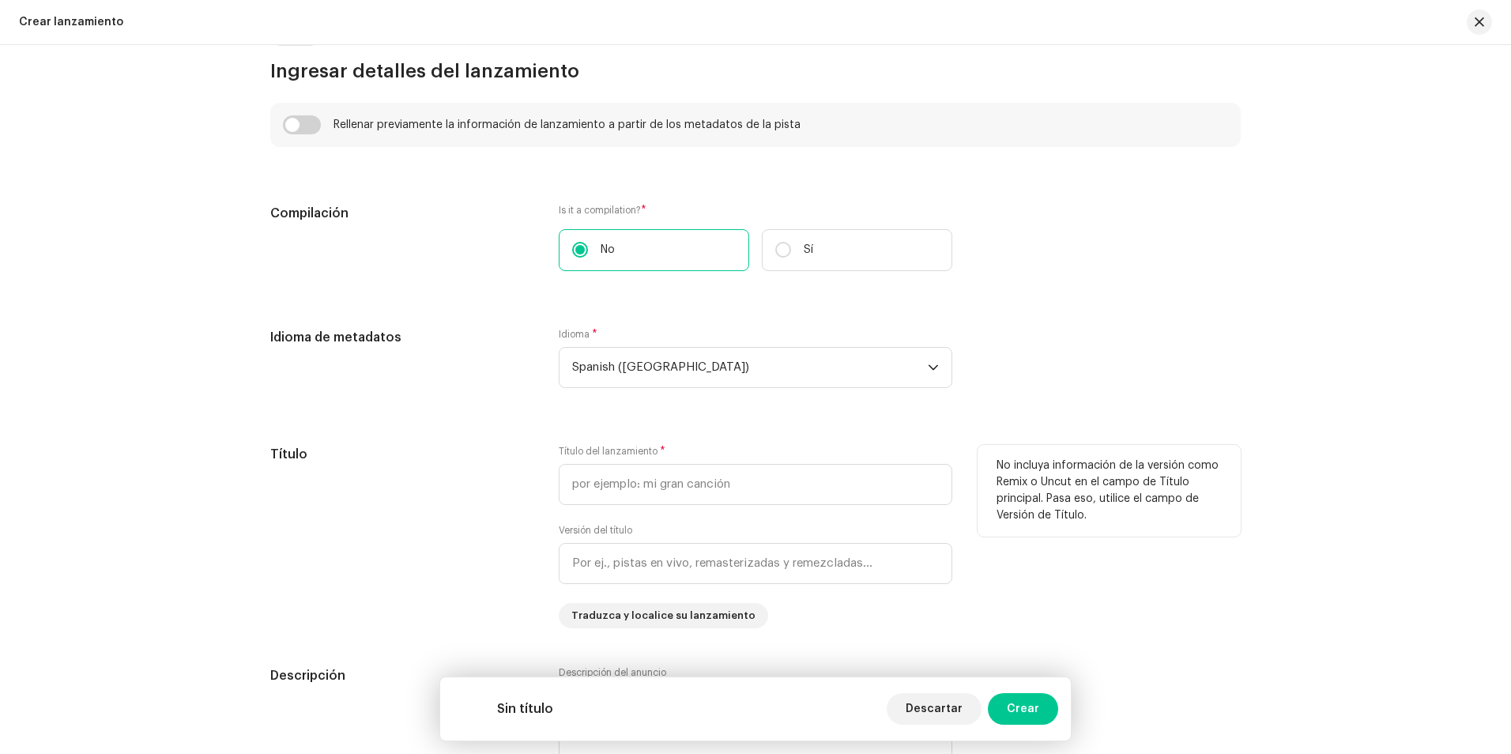
scroll to position [1157, 0]
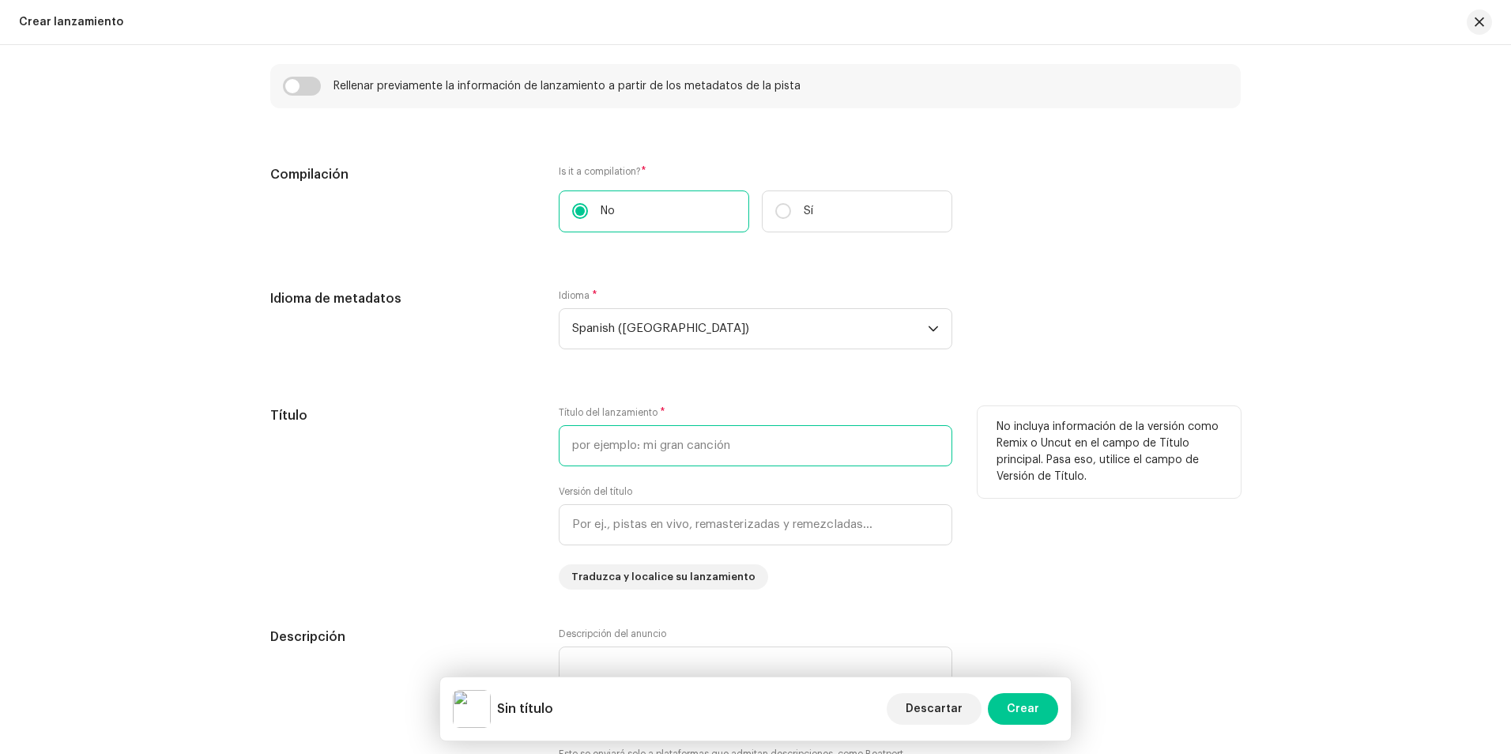
click at [638, 438] on input "text" at bounding box center [755, 445] width 393 height 41
drag, startPoint x: 626, startPoint y: 457, endPoint x: 562, endPoint y: 461, distance: 65.0
click at [562, 461] on input "Mi Niña" at bounding box center [755, 445] width 393 height 41
type input "Mi Niña"
click at [439, 495] on div "Título" at bounding box center [401, 497] width 263 height 183
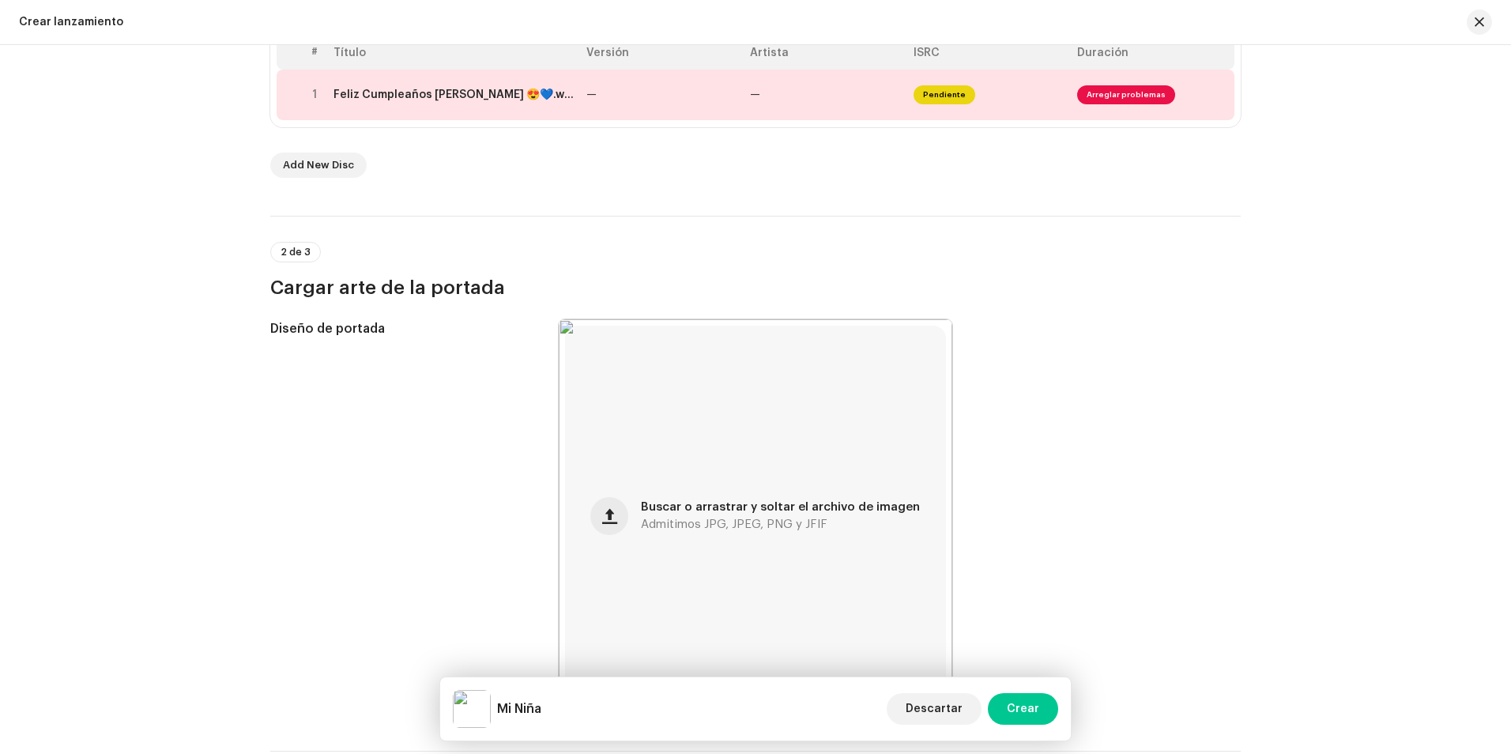
scroll to position [51, 0]
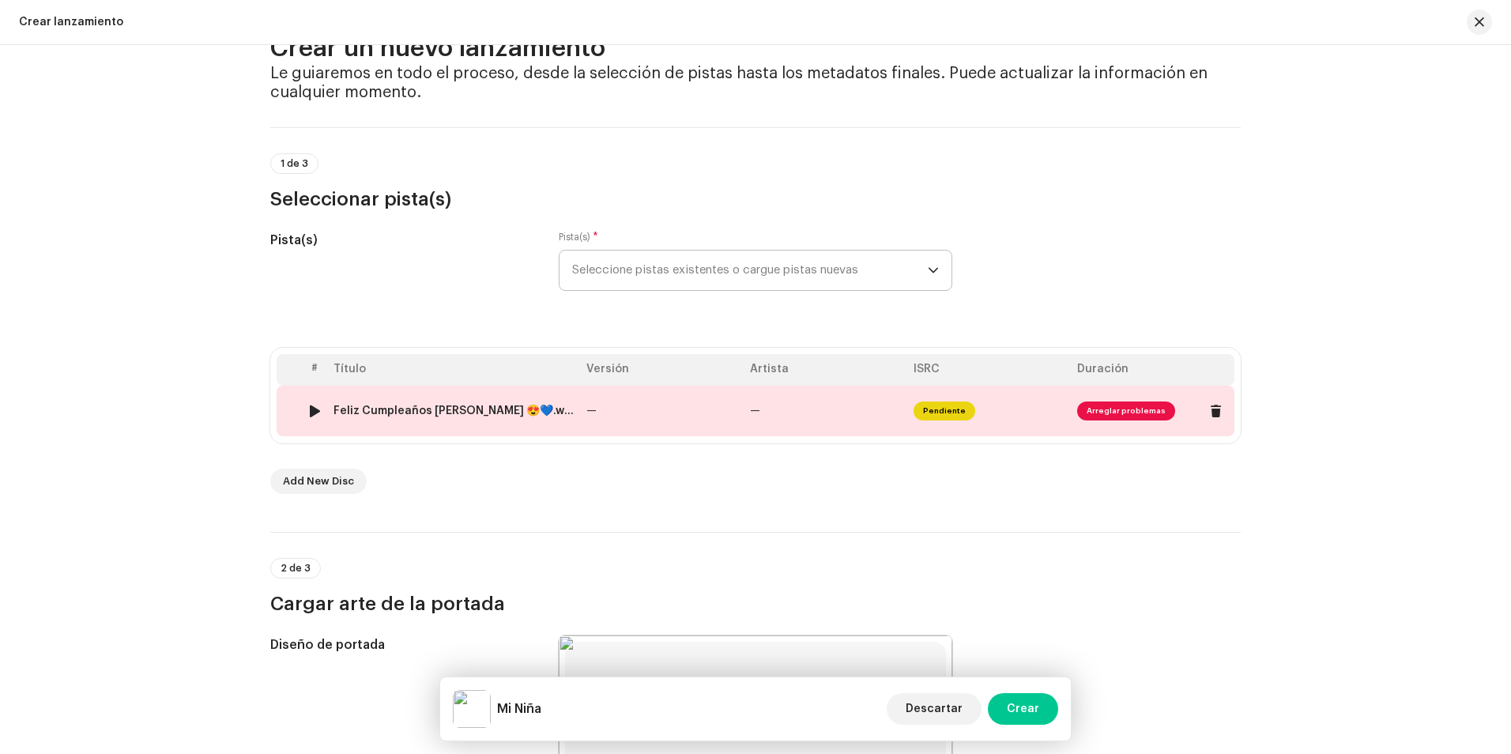
click at [312, 410] on div at bounding box center [315, 410] width 12 height 13
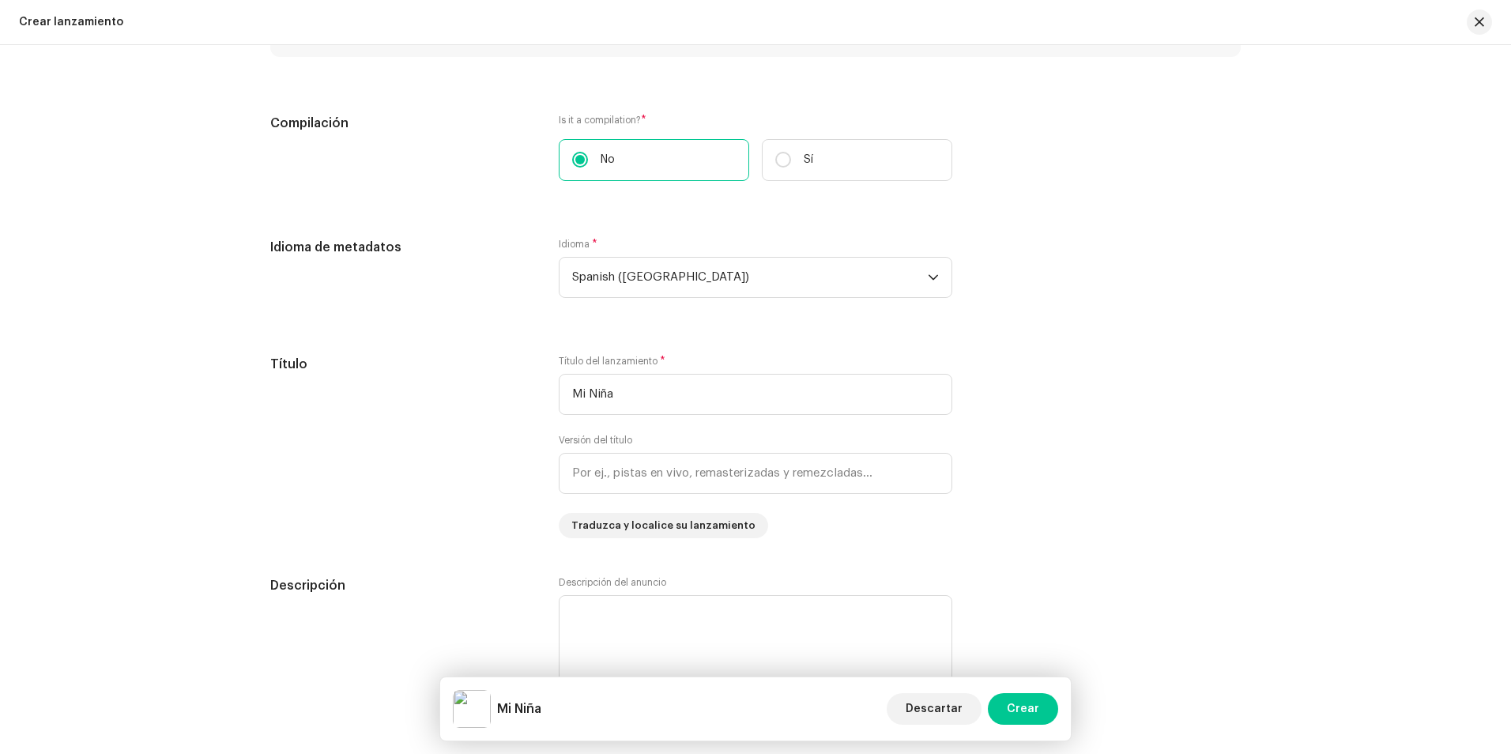
scroll to position [1236, 0]
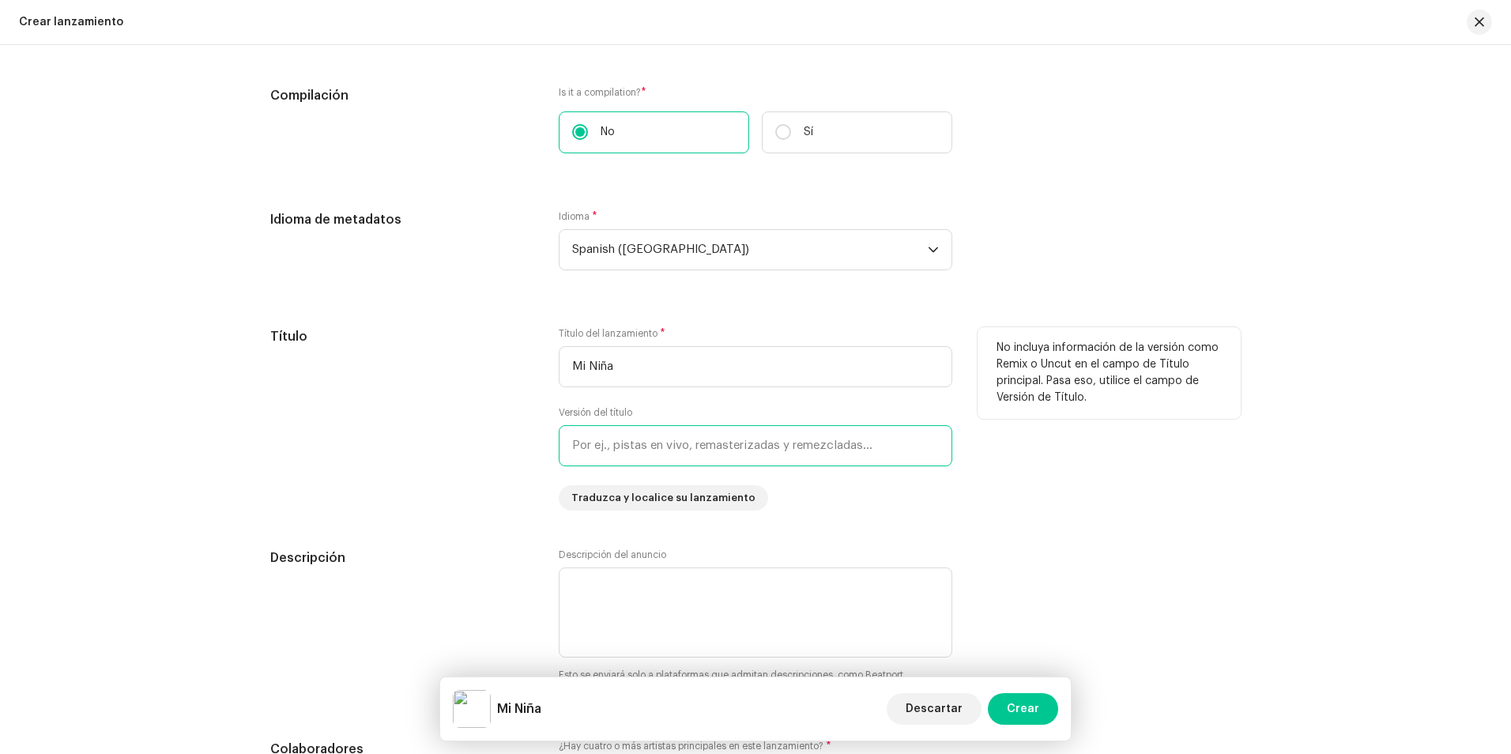
click at [683, 446] on input "text" at bounding box center [755, 445] width 393 height 41
type input "v"
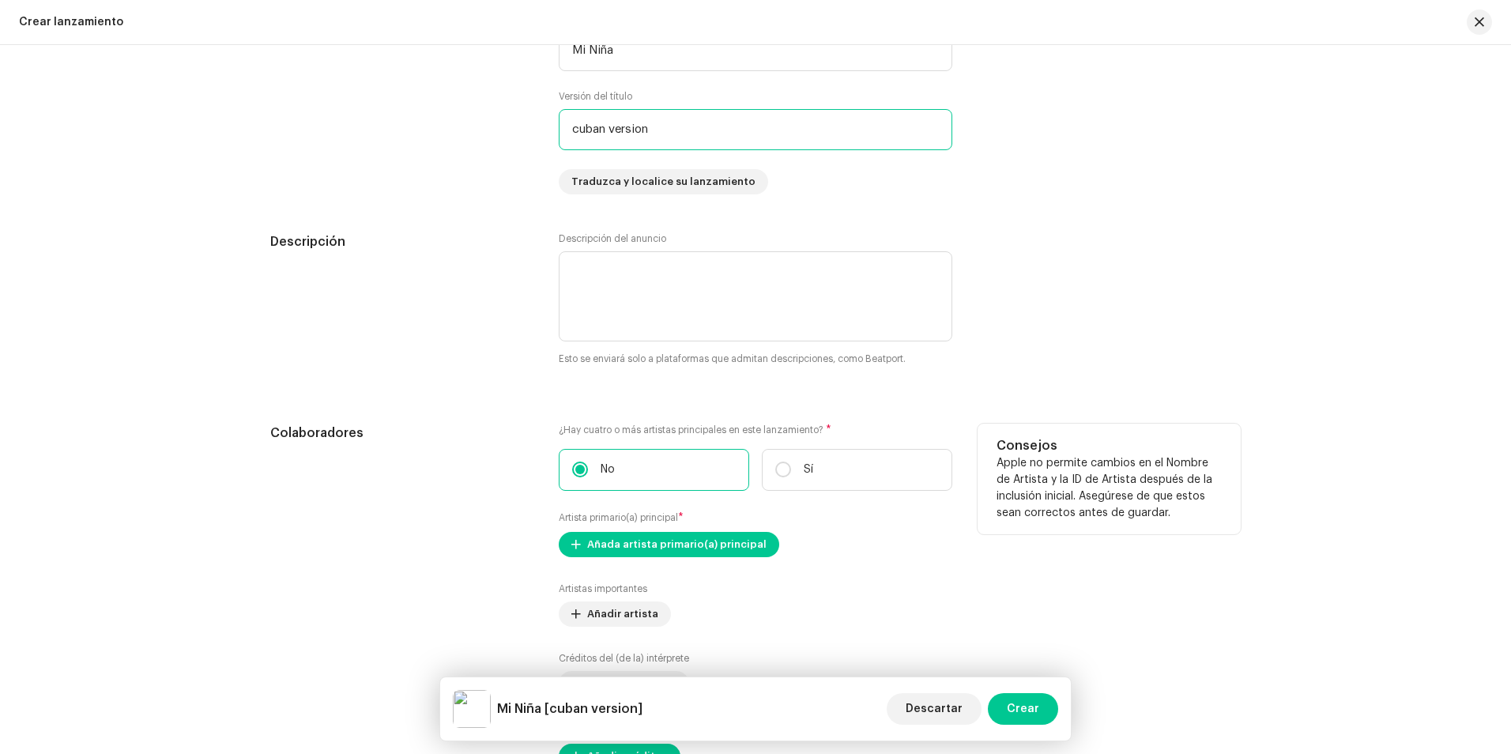
scroll to position [1631, 0]
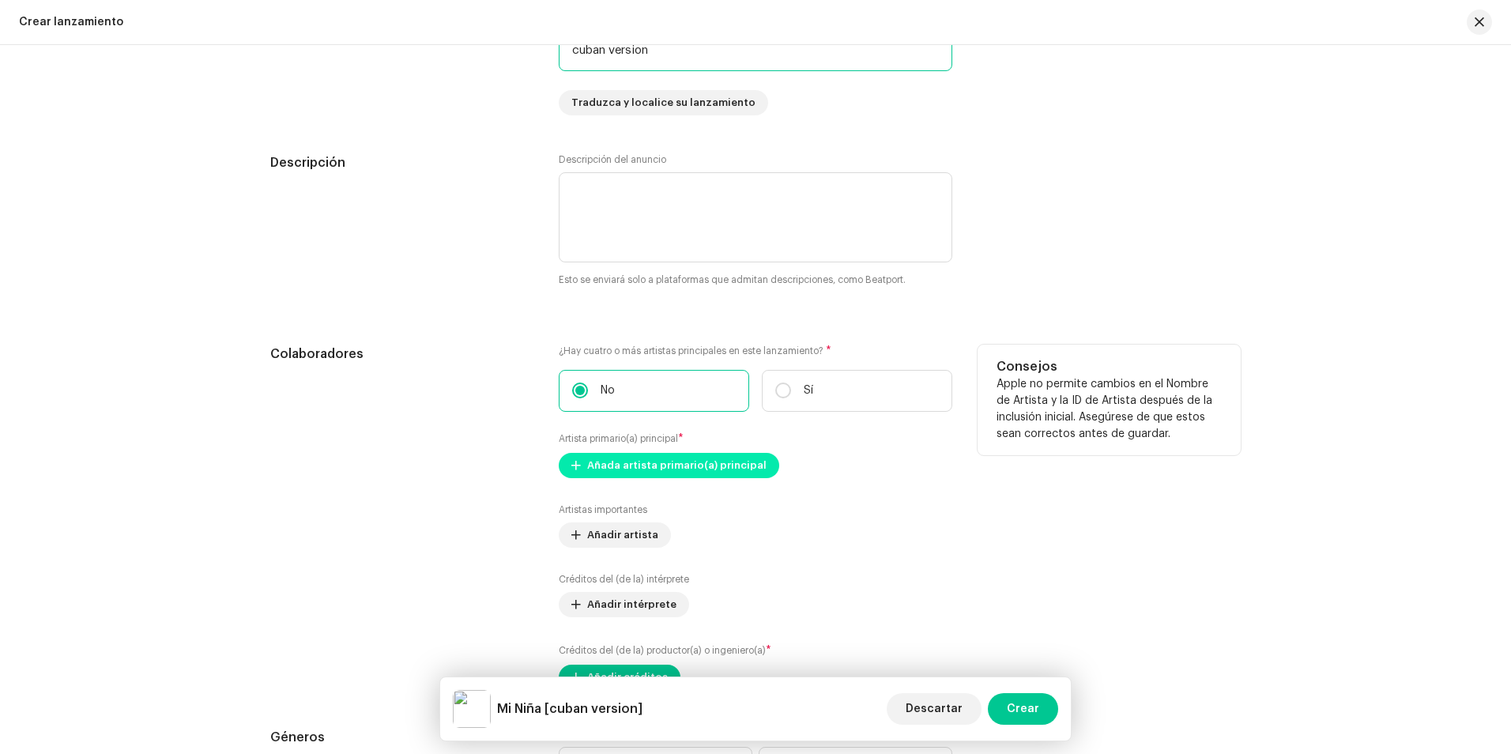
type input "cuban version"
click at [682, 454] on span "Añada artista primario(a) principal" at bounding box center [676, 466] width 179 height 32
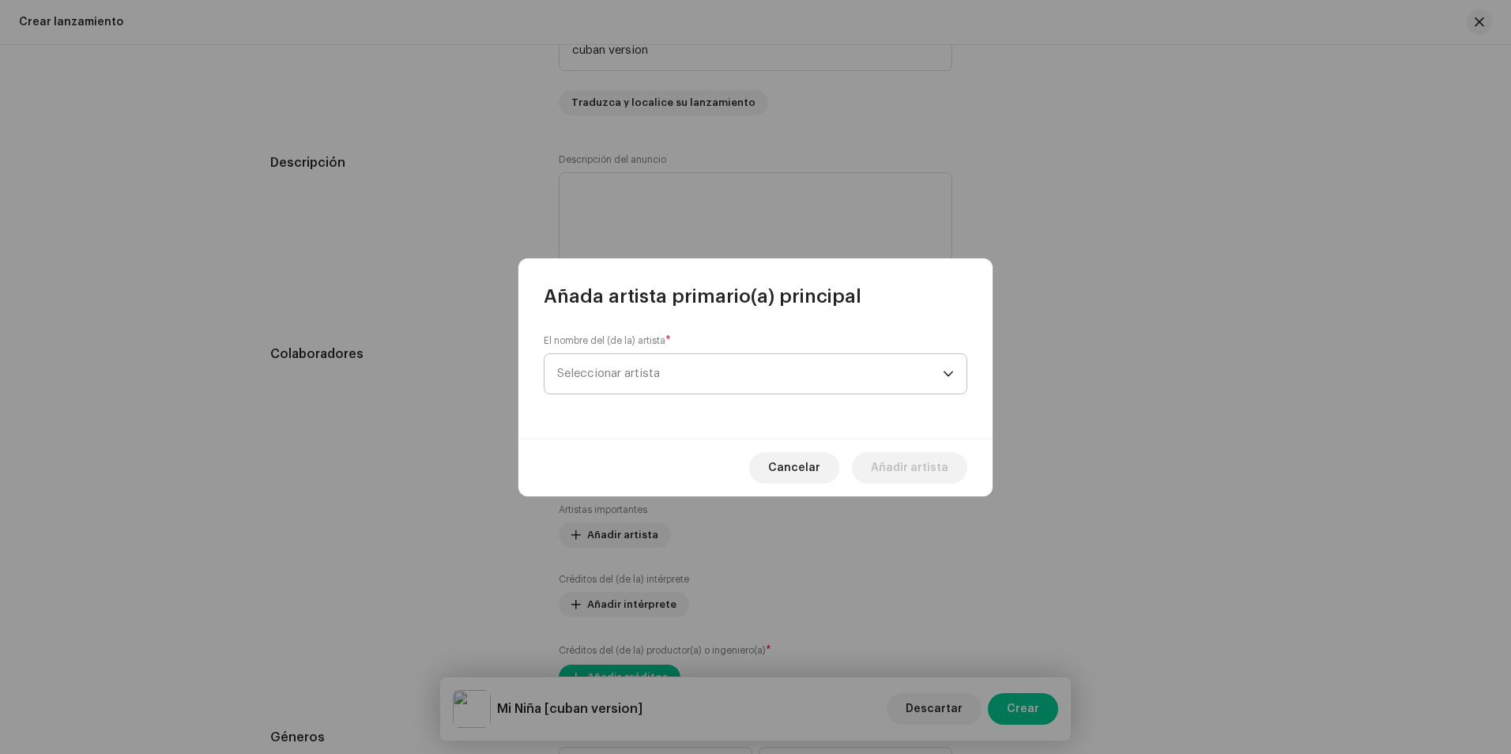
click at [621, 373] on span "Seleccionar artista" at bounding box center [608, 373] width 103 height 12
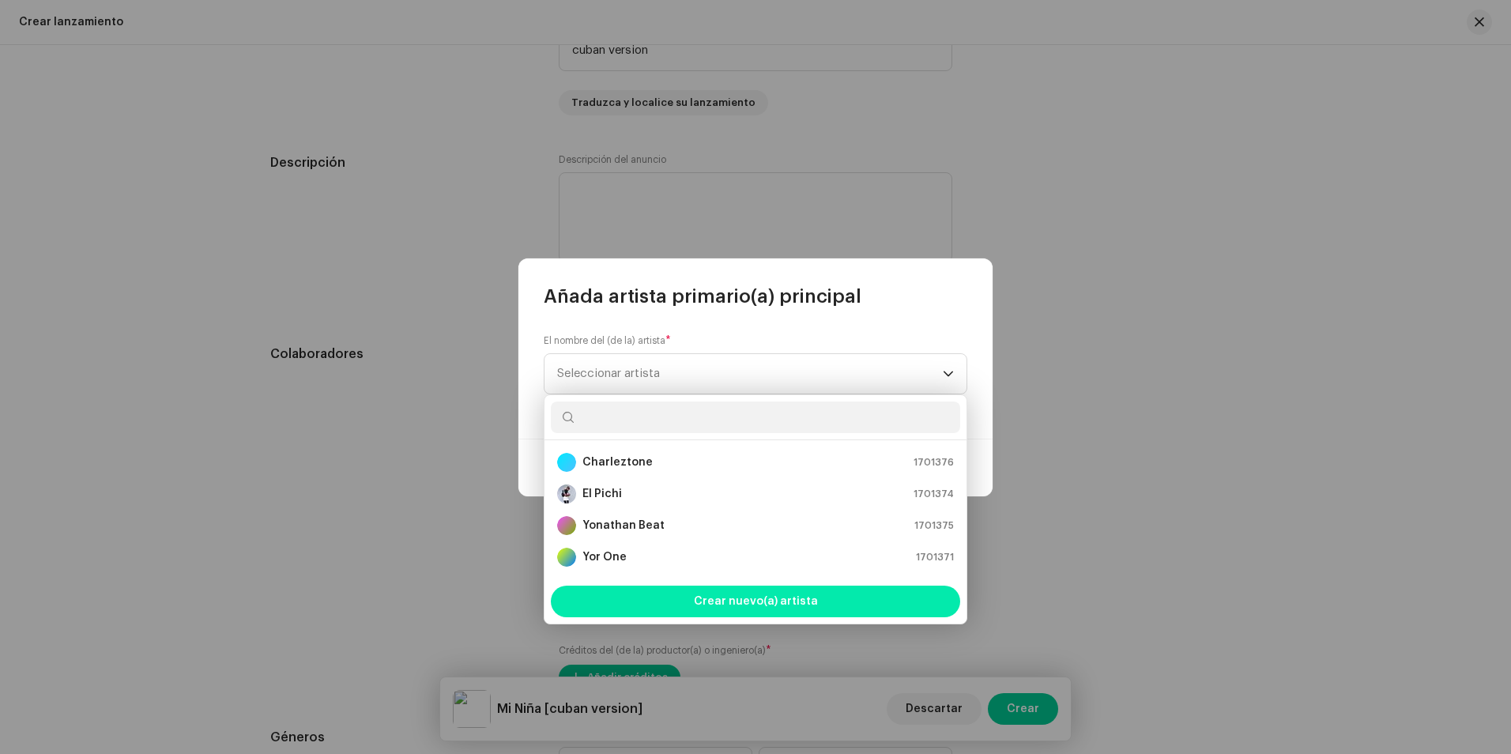
click at [763, 604] on span "Crear nuevo(a) artista" at bounding box center [756, 601] width 124 height 32
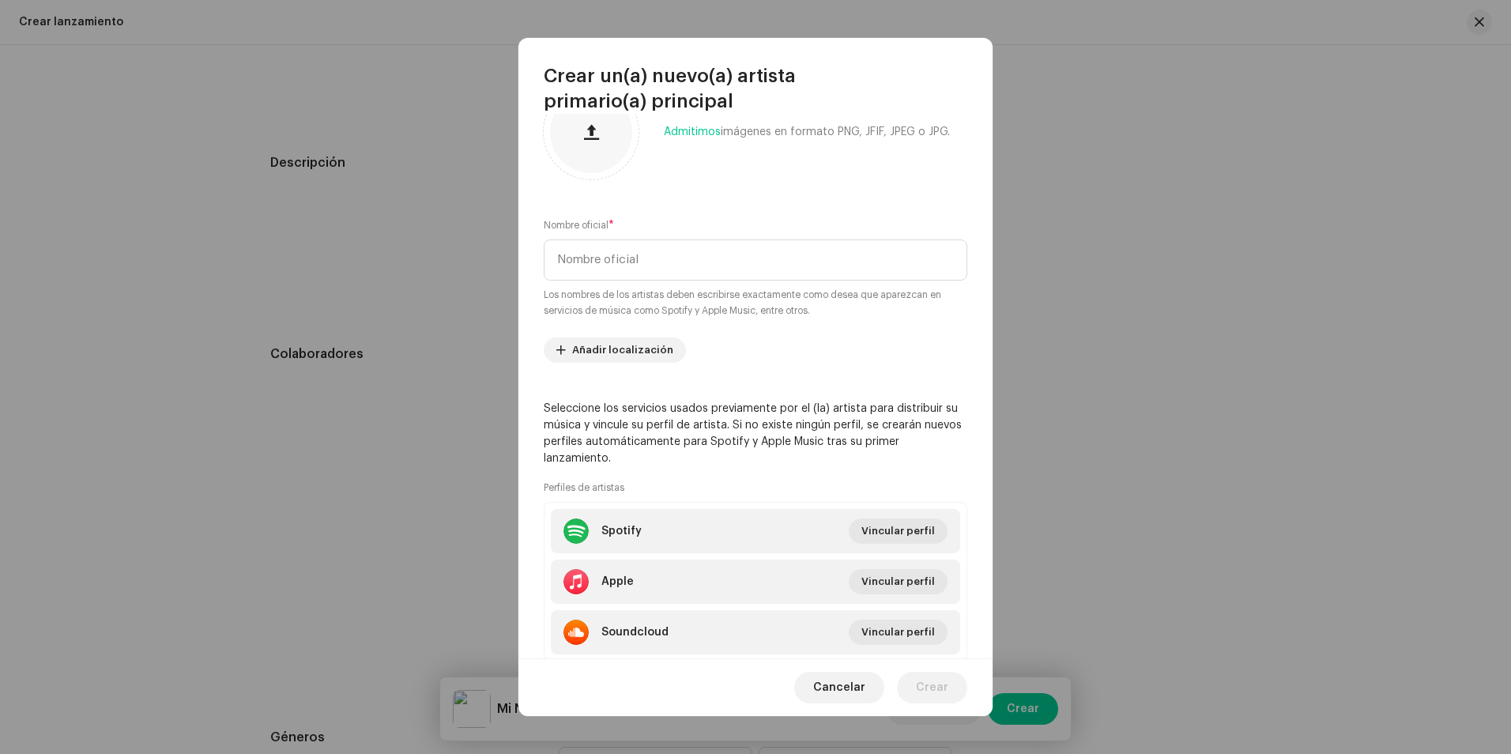
scroll to position [79, 0]
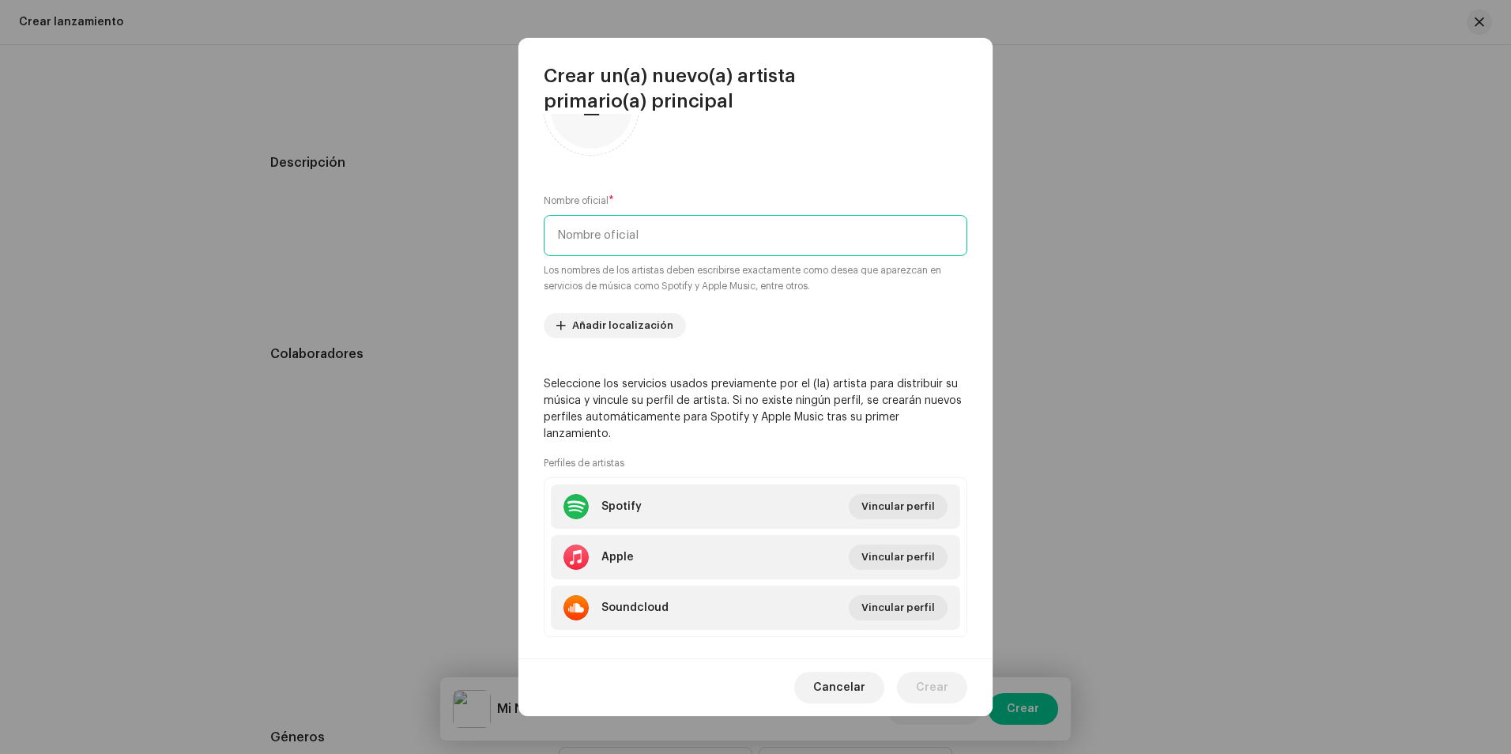
click at [674, 245] on input "text" at bounding box center [755, 235] width 423 height 41
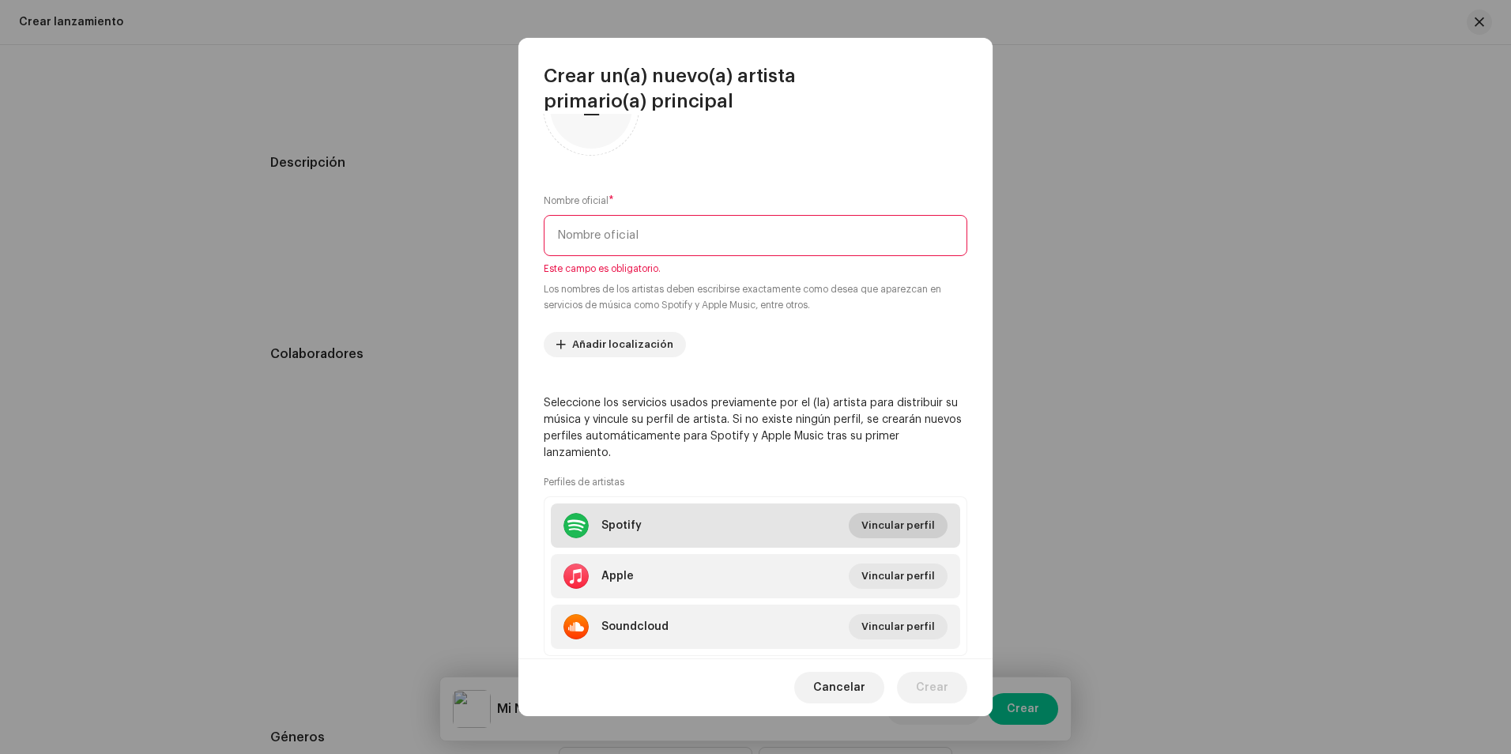
click at [900, 522] on span "Vincular perfil" at bounding box center [897, 526] width 73 height 32
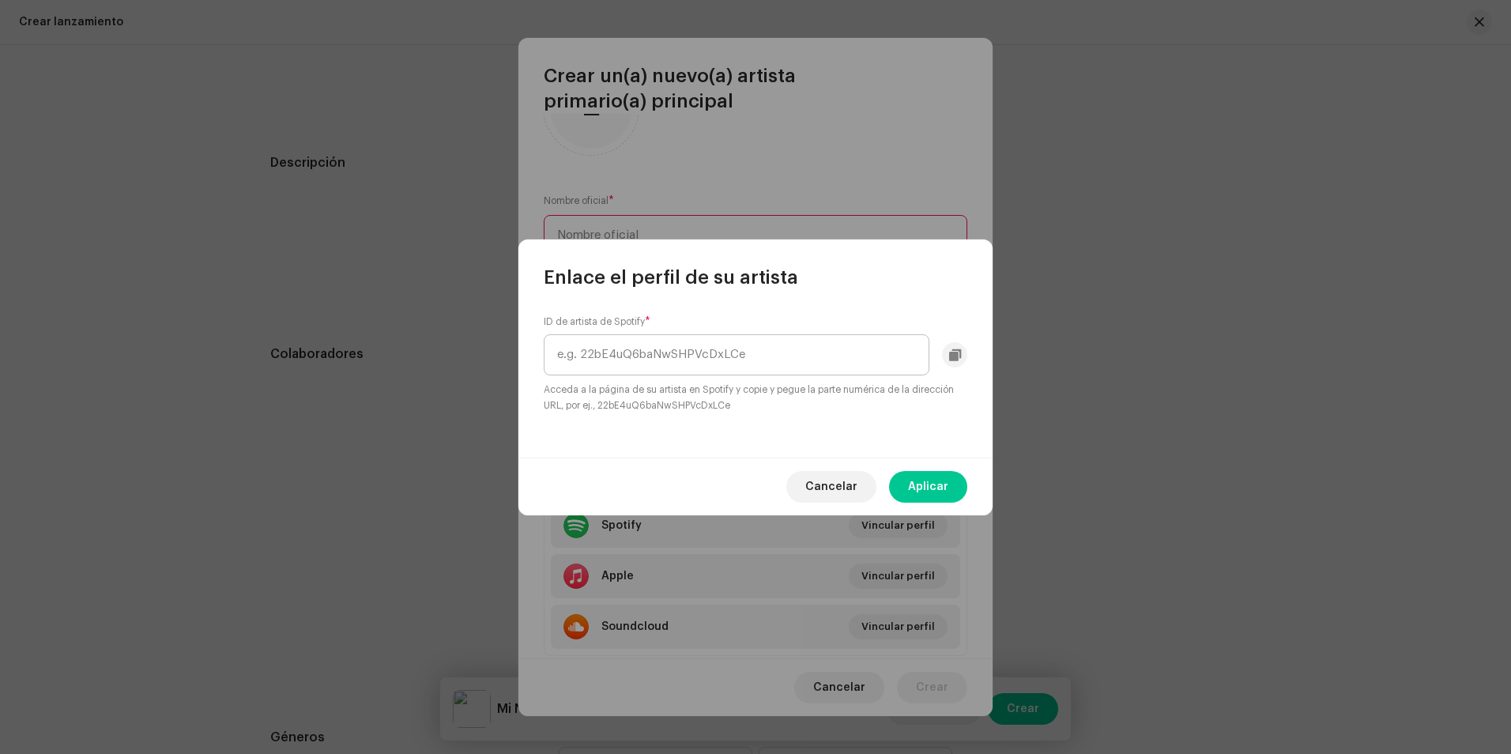
click at [726, 365] on input "text" at bounding box center [737, 354] width 386 height 41
drag, startPoint x: 762, startPoint y: 355, endPoint x: 551, endPoint y: 367, distance: 212.1
click at [551, 367] on input "https://open.spotify.com/intl-es/artist/4v2FOCShbI2SrAlN057nUk?si=V167N5gETaGfz…" at bounding box center [737, 354] width 386 height 41
drag, startPoint x: 722, startPoint y: 354, endPoint x: 736, endPoint y: 362, distance: 15.6
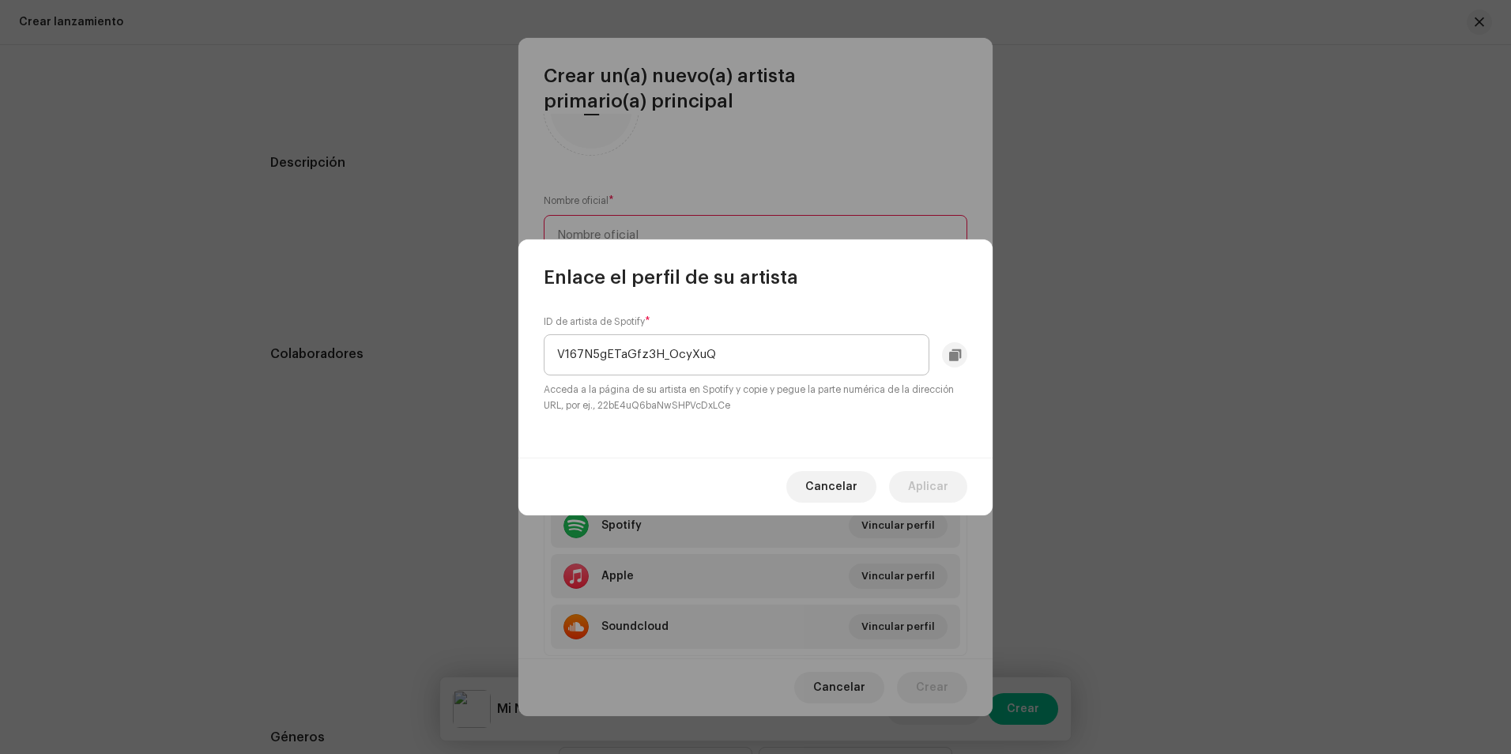
click at [736, 362] on input "V167N5gETaGfz3H_OcyXuQ" at bounding box center [737, 354] width 386 height 41
drag, startPoint x: 719, startPoint y: 352, endPoint x: 660, endPoint y: 363, distance: 59.6
click at [660, 363] on input "V167N5gETaGfz3H_OcyXuQ" at bounding box center [737, 354] width 386 height 41
click at [561, 356] on input "V167N5gETaGfz3H" at bounding box center [737, 354] width 386 height 41
type input "167N5gETaGfz3H"
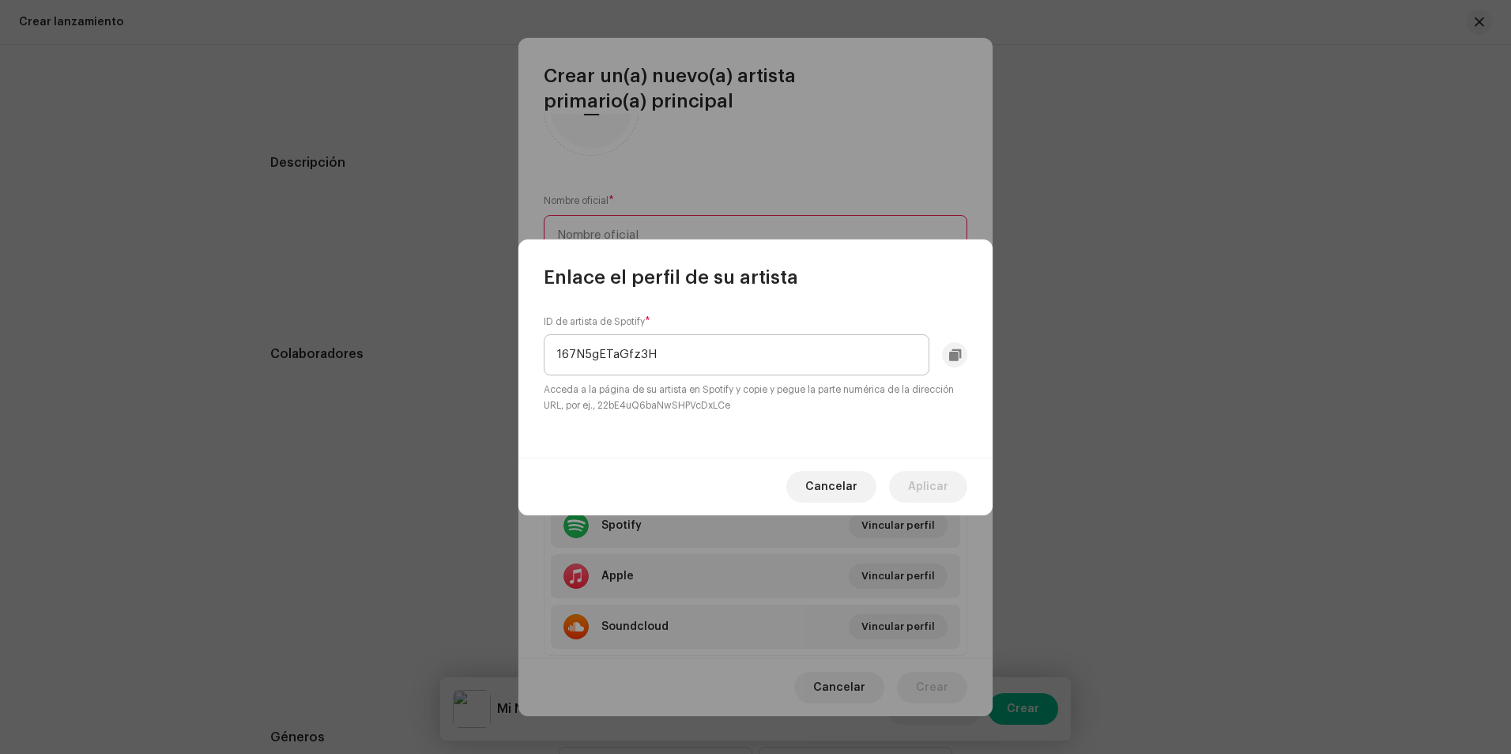
click at [690, 352] on input "167N5gETaGfz3H" at bounding box center [737, 354] width 386 height 41
drag, startPoint x: 690, startPoint y: 352, endPoint x: 541, endPoint y: 359, distance: 149.5
click at [541, 359] on div "ID de artista de Spotify * 167N5gETaGfz3H Acceda a la página de su artista en S…" at bounding box center [755, 373] width 474 height 167
click at [603, 352] on input "text" at bounding box center [737, 354] width 386 height 41
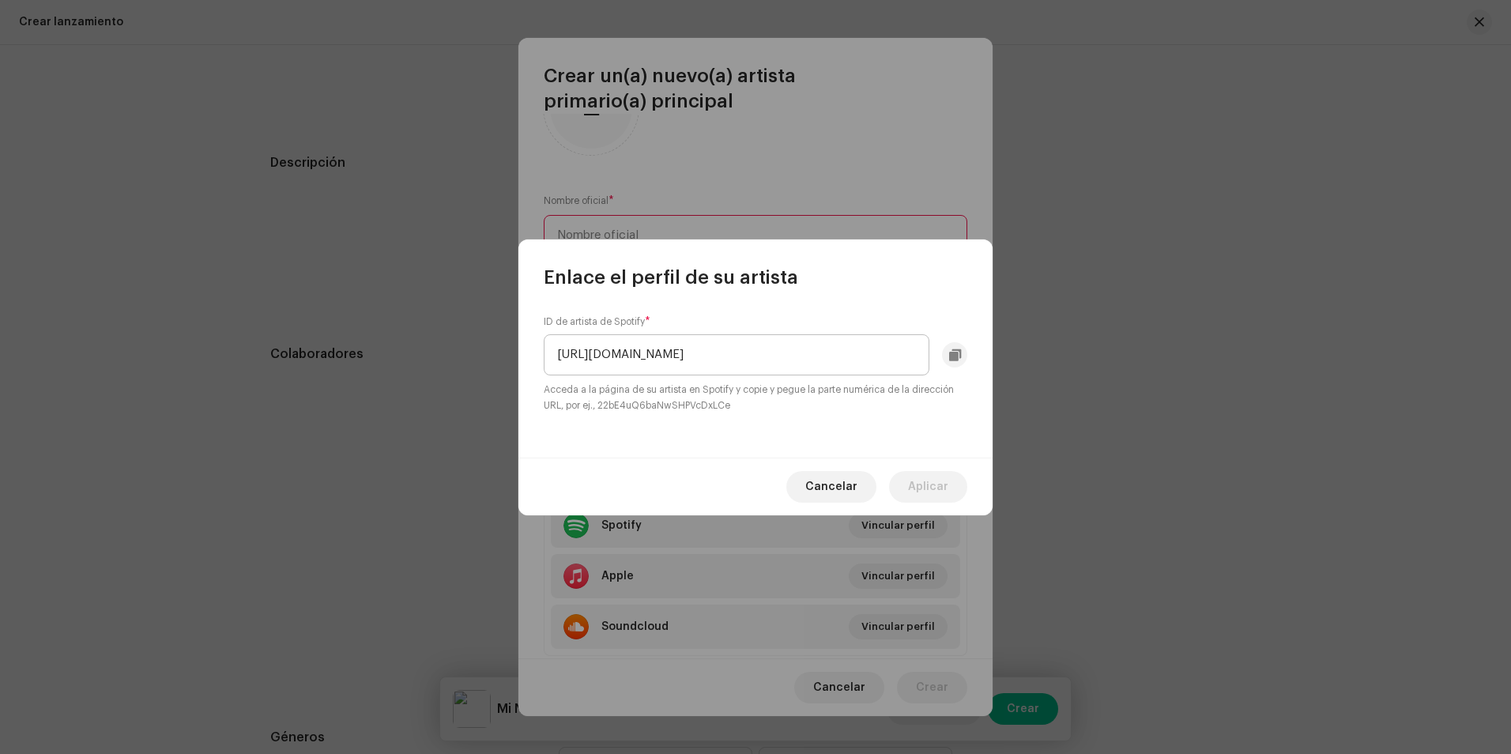
click at [592, 356] on input "https://open.spotify.com/intl-es/artist/4v2FOCShbI2SrAlN057nUk?si=V167N5gETaGfz…" at bounding box center [737, 354] width 386 height 41
drag, startPoint x: 706, startPoint y: 353, endPoint x: 920, endPoint y: 349, distance: 213.3
click at [919, 348] on input "4v2FOCShbI2SrAlN057nUk?si=V167N5gETaGfz3H_OcyXuQ" at bounding box center [737, 354] width 386 height 41
type input "4v2FOCShbI2SrAlN057nUk"
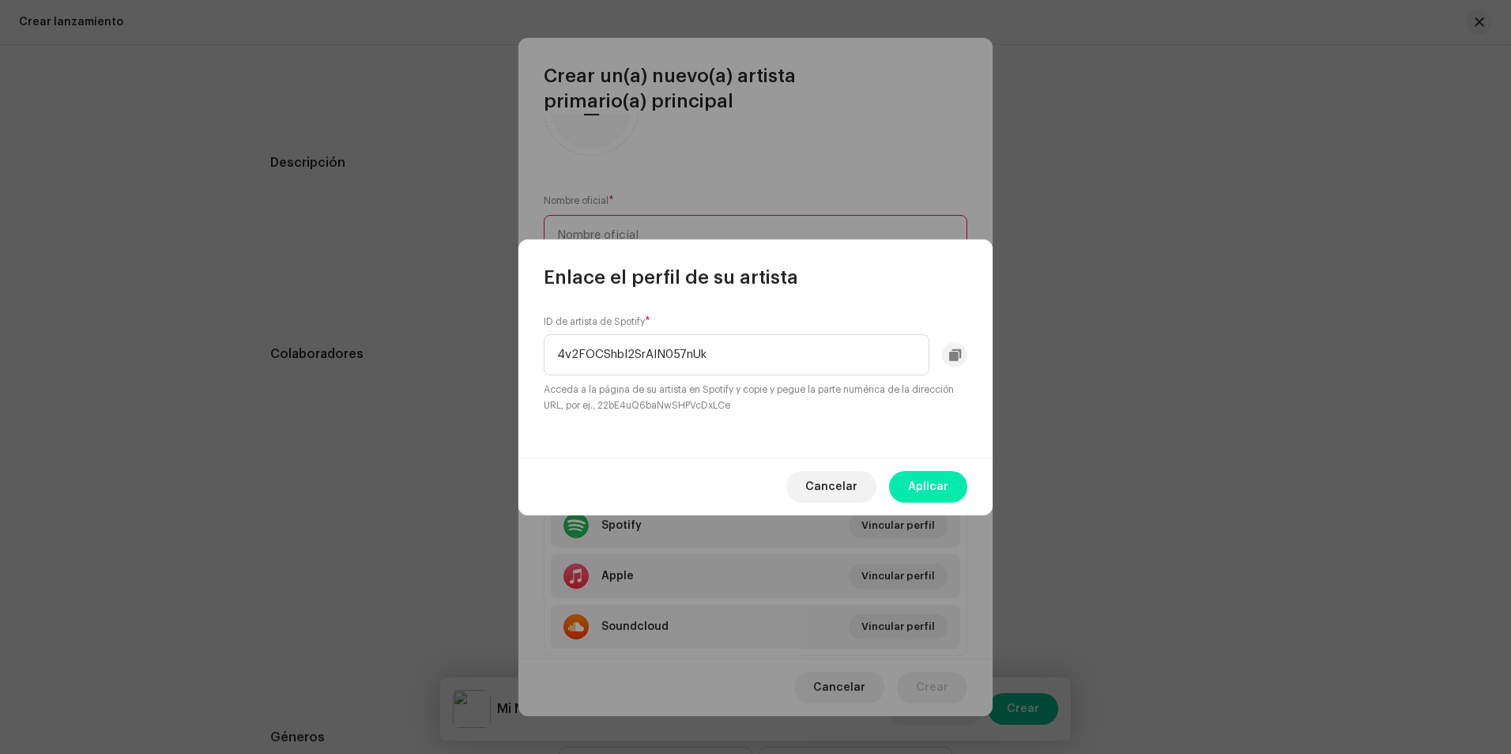
click at [921, 490] on span "Aplicar" at bounding box center [928, 487] width 40 height 32
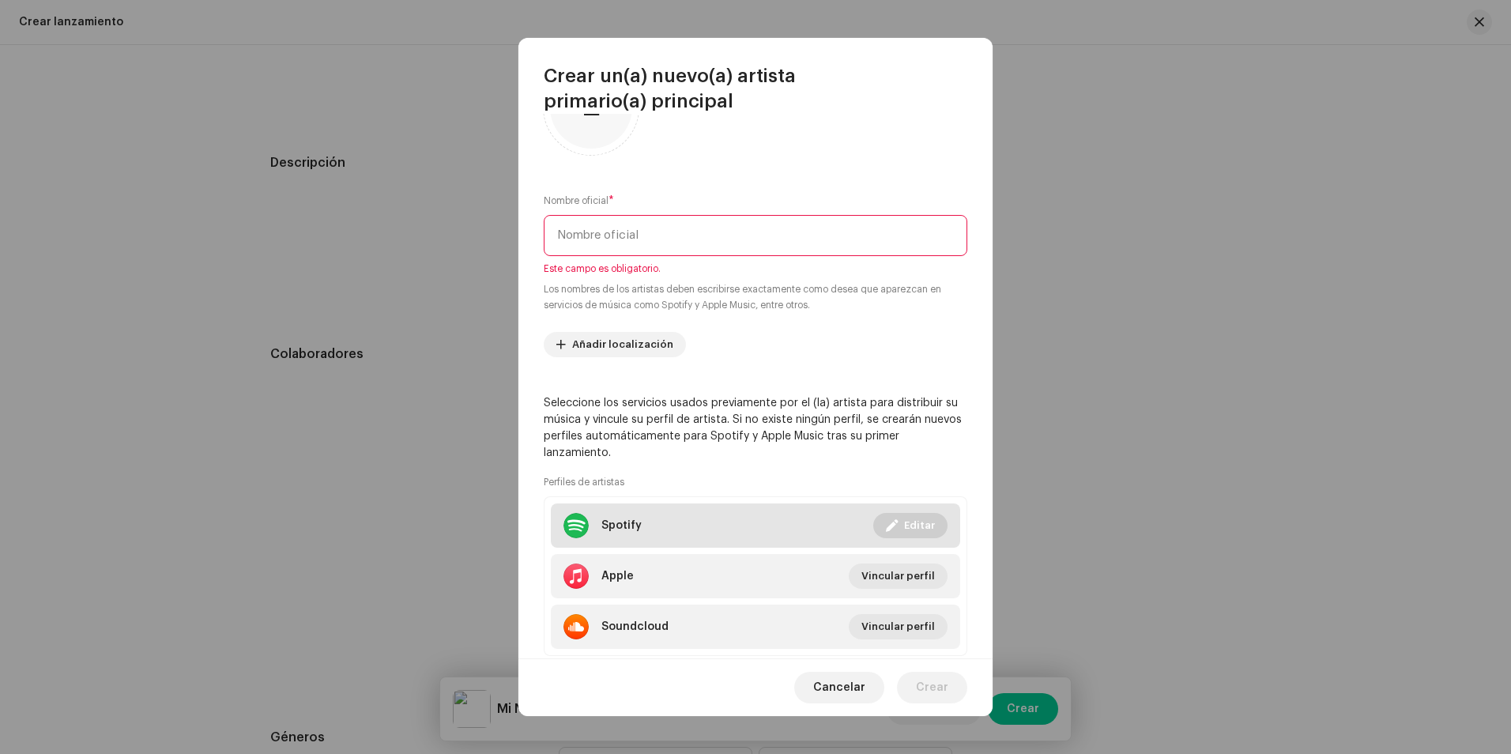
click at [785, 526] on li "Spotify Vinculado Editar" at bounding box center [755, 525] width 409 height 44
click at [785, 526] on div "Enlace el perfil de su artista ID de artista de Spotify * Acceda a la página de…" at bounding box center [755, 377] width 1511 height 754
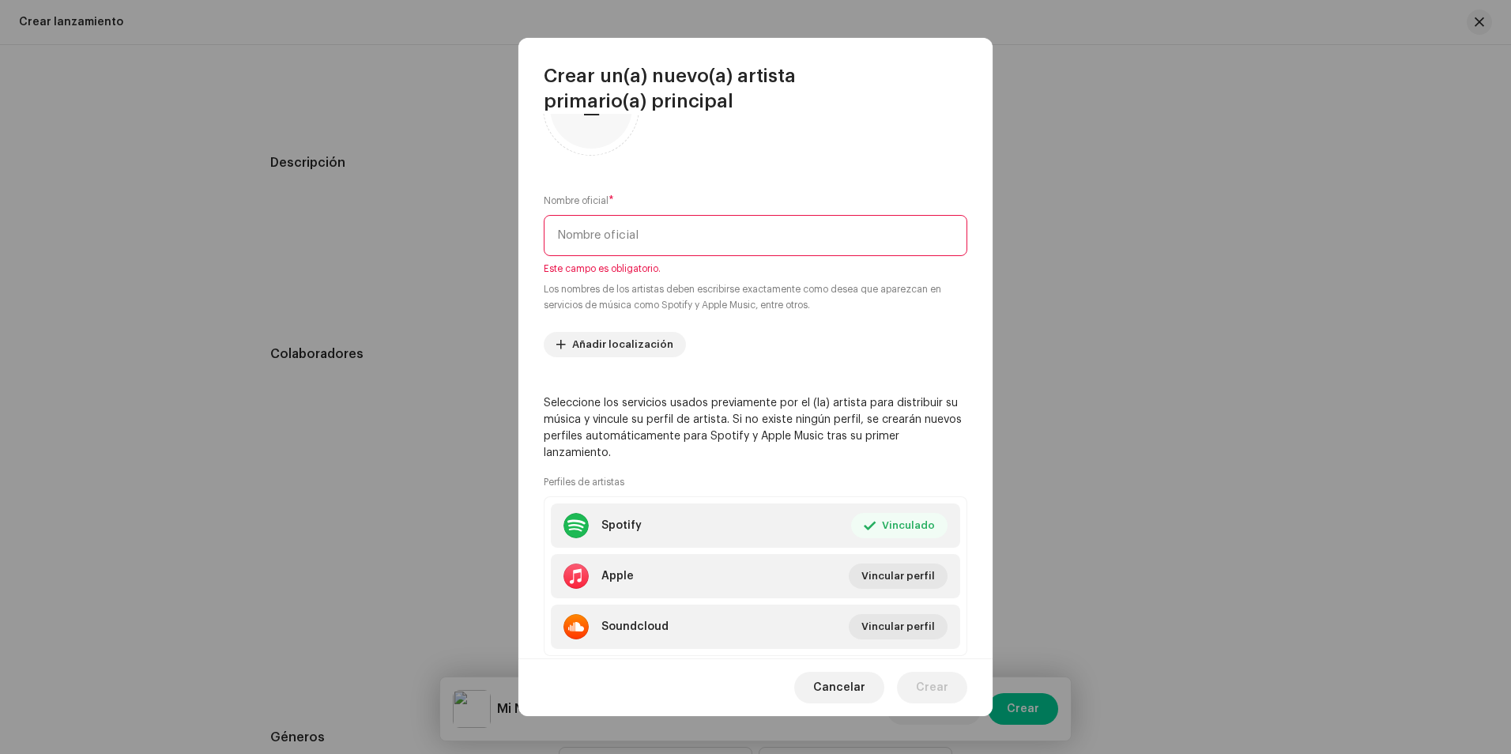
click at [621, 221] on input "text" at bounding box center [755, 235] width 423 height 41
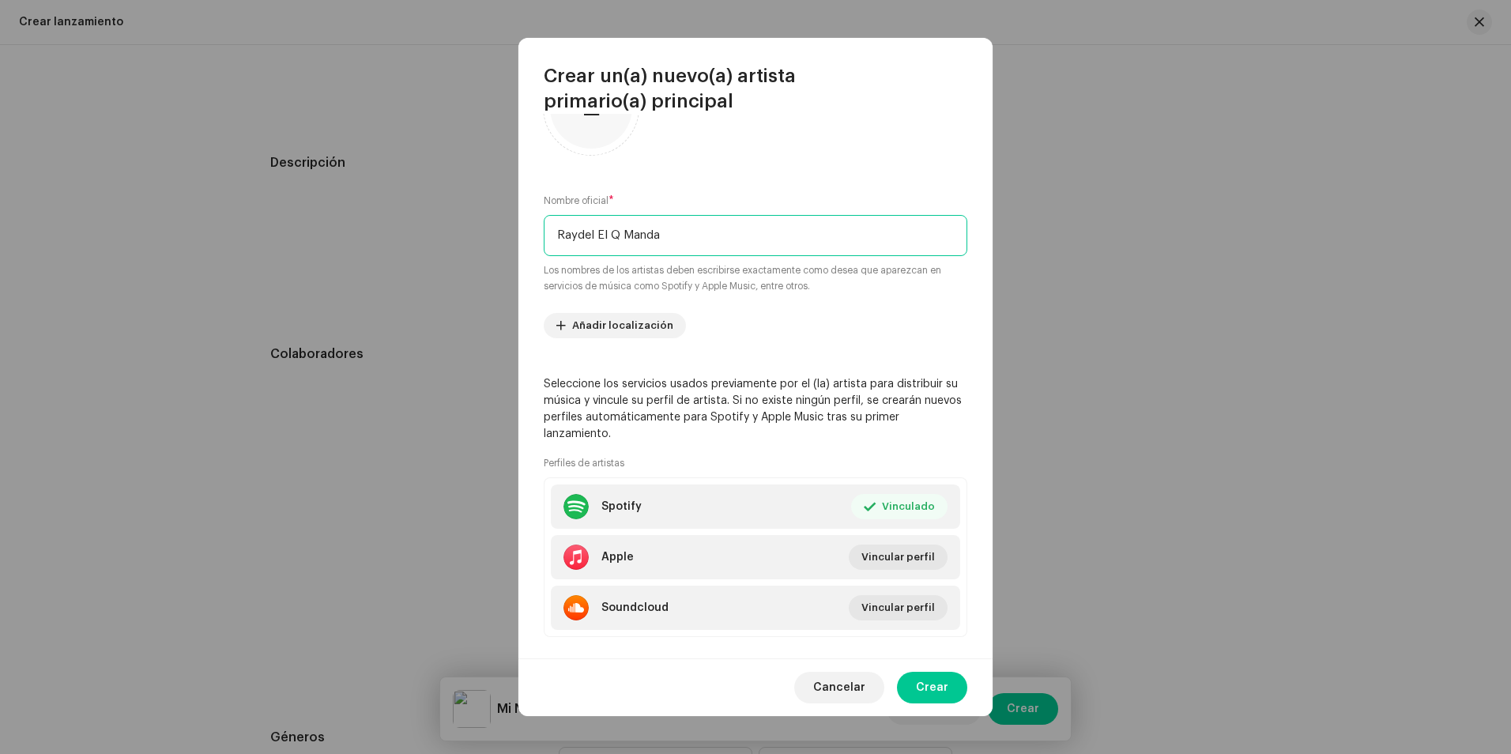
type input "Raydel El Q Manda"
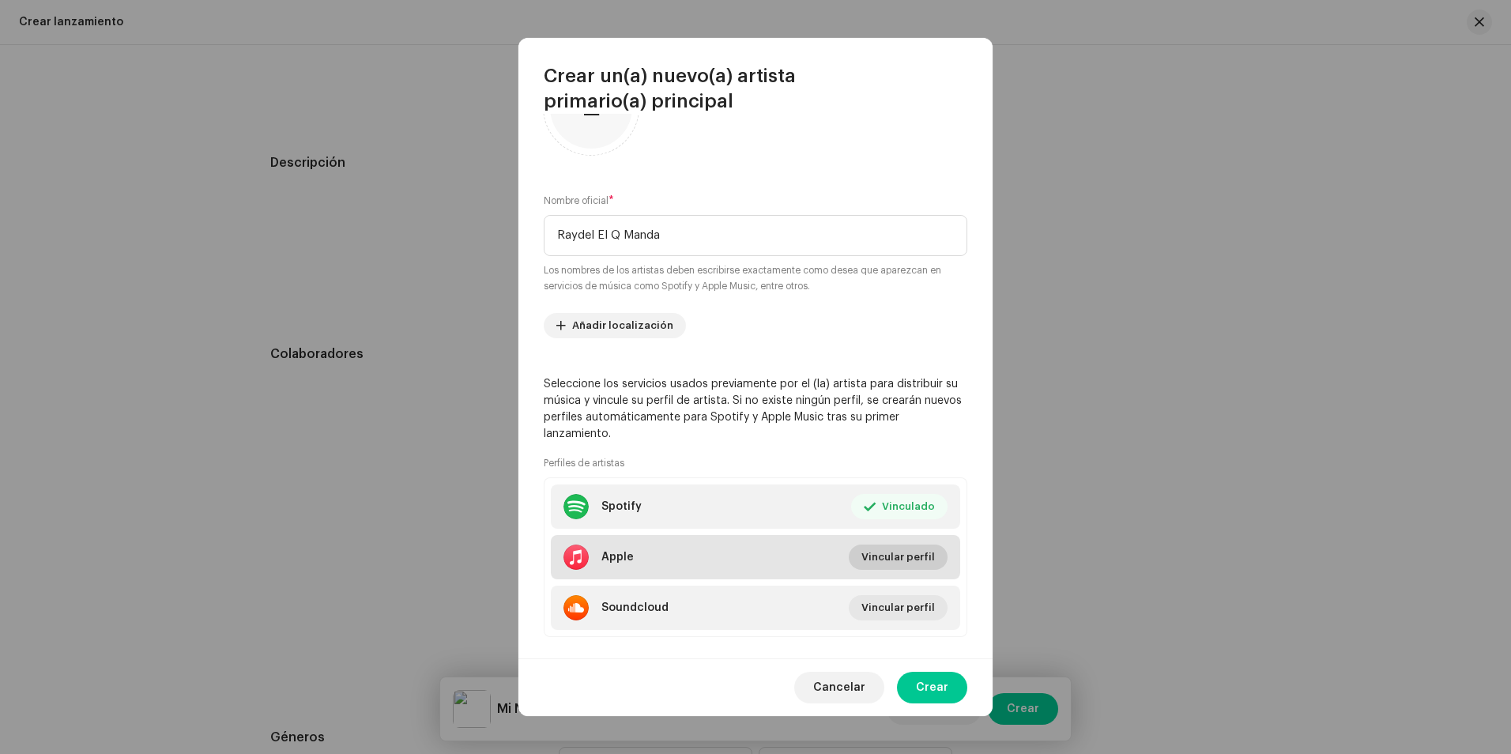
click at [901, 552] on span "Vincular perfil" at bounding box center [897, 557] width 73 height 32
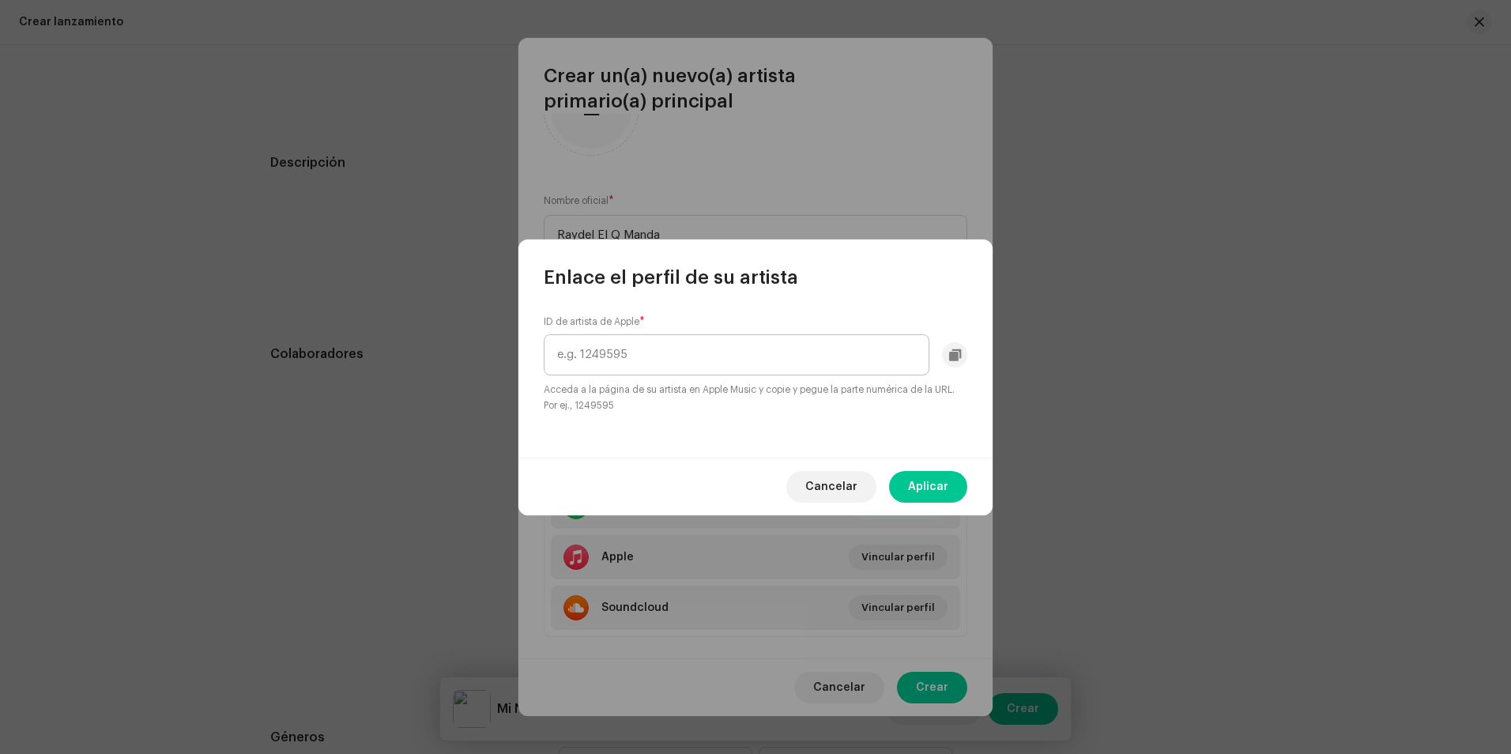
click at [672, 359] on input "text" at bounding box center [737, 354] width 386 height 41
type input "1782924420"
click at [927, 488] on span "Aplicar" at bounding box center [928, 487] width 40 height 32
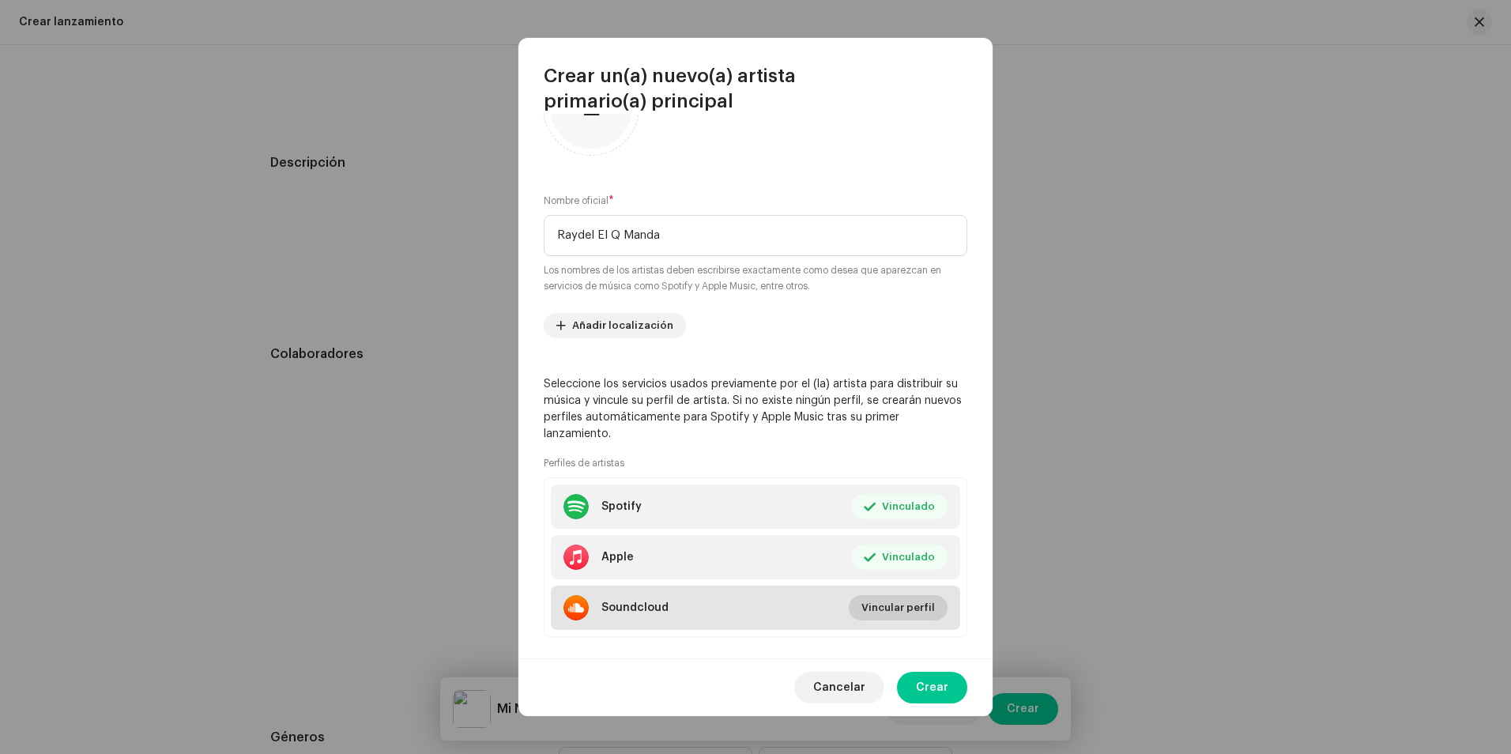
click at [928, 609] on button "Vincular perfil" at bounding box center [897, 607] width 99 height 25
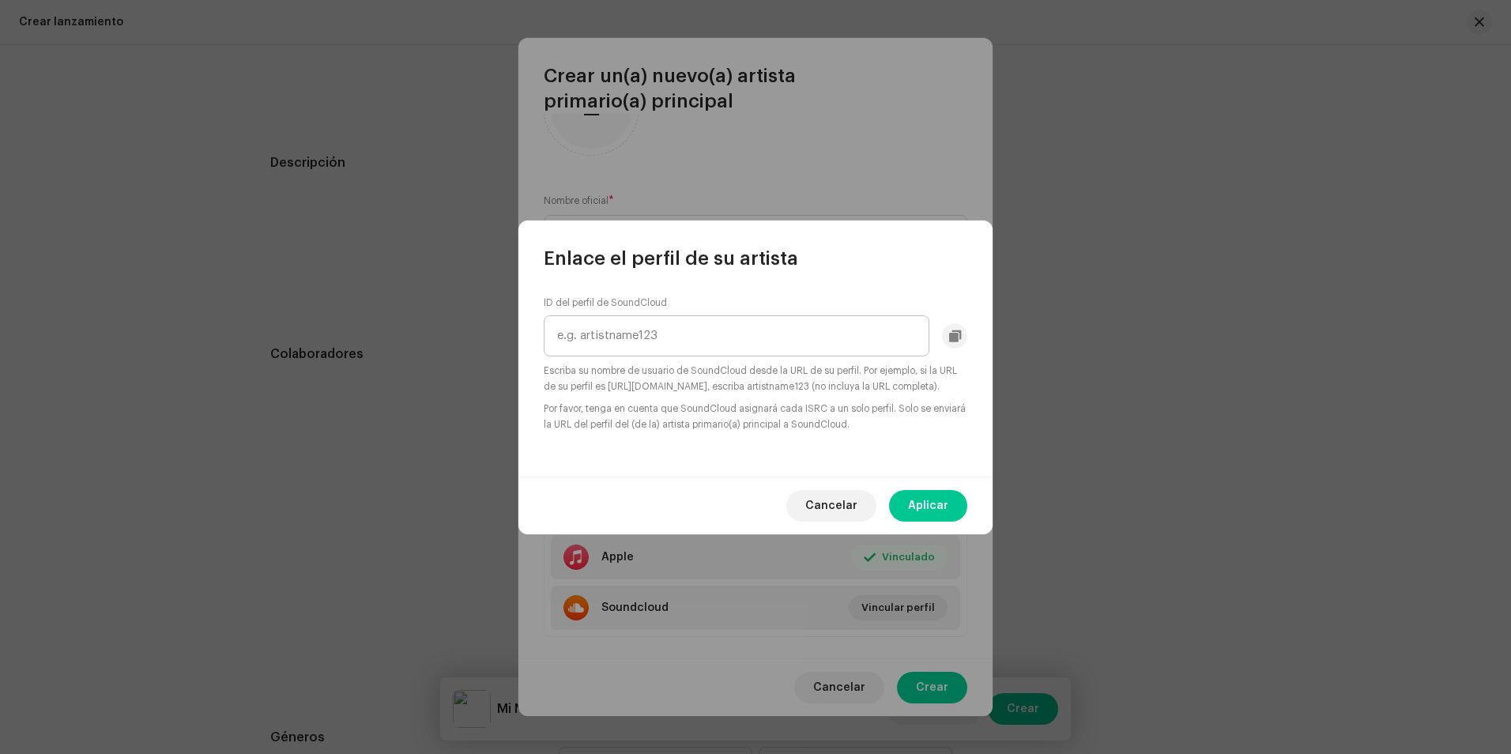
click at [672, 338] on input "text" at bounding box center [737, 335] width 386 height 41
drag, startPoint x: 577, startPoint y: 329, endPoint x: 785, endPoint y: 345, distance: 209.2
click at [785, 345] on input "https://soundcloud.com/raydelelqmanda?utm_source=clipboard&utm_medium=text&utm_…" at bounding box center [737, 335] width 386 height 41
drag, startPoint x: 692, startPoint y: 331, endPoint x: 579, endPoint y: 333, distance: 113.0
click at [579, 333] on input "https://soundcloud.com/raydelelqmanda=clipboard&utm_medium=text&utm_campaign=so…" at bounding box center [737, 335] width 386 height 41
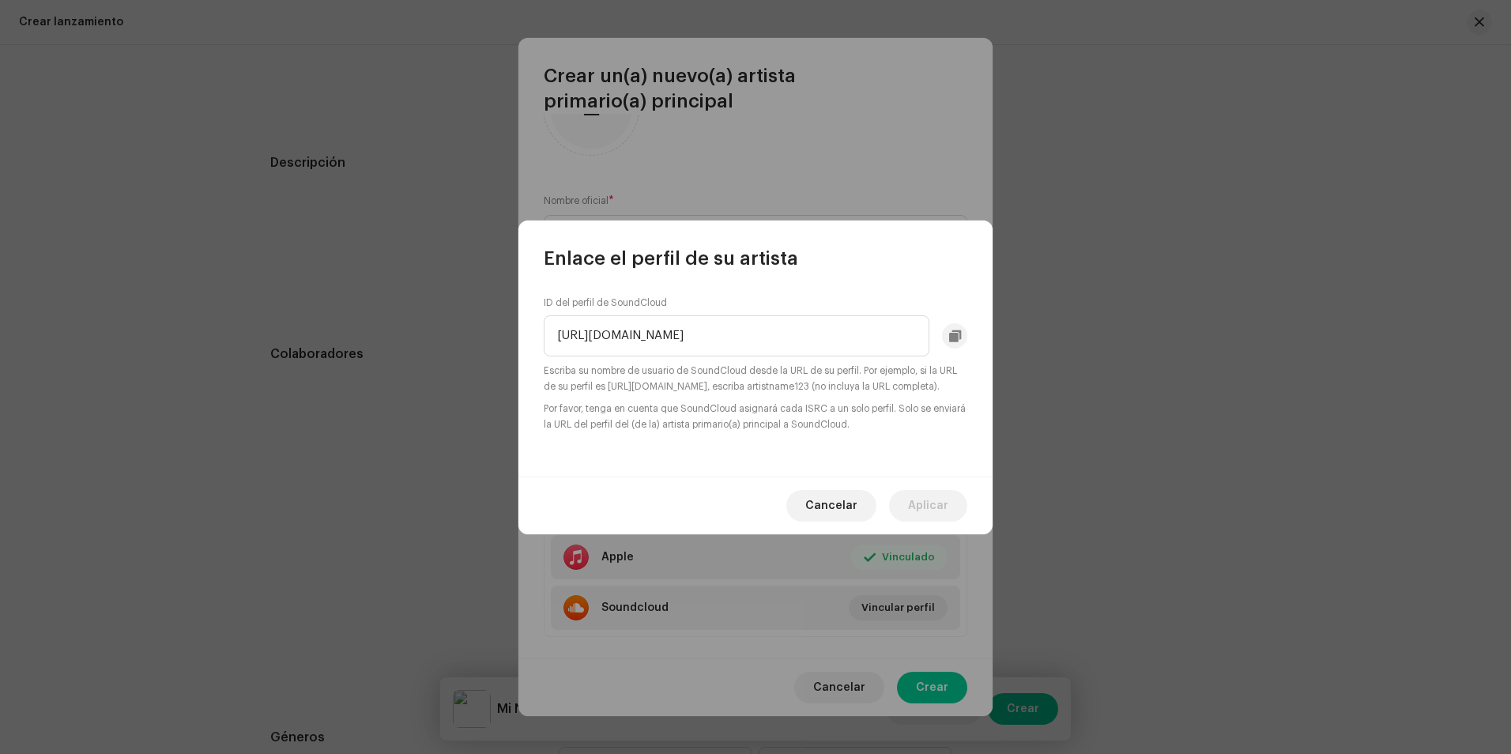
drag, startPoint x: 695, startPoint y: 330, endPoint x: 509, endPoint y: 344, distance: 187.0
click at [509, 344] on div "Enlace el perfil de su artista ID del perfil de SoundCloud https://soundcloud.c…" at bounding box center [755, 377] width 1511 height 754
click at [950, 332] on div "raydelelqmanda=clipboard&utm_medium=text&utm_campaign=social_sharing" at bounding box center [755, 335] width 423 height 41
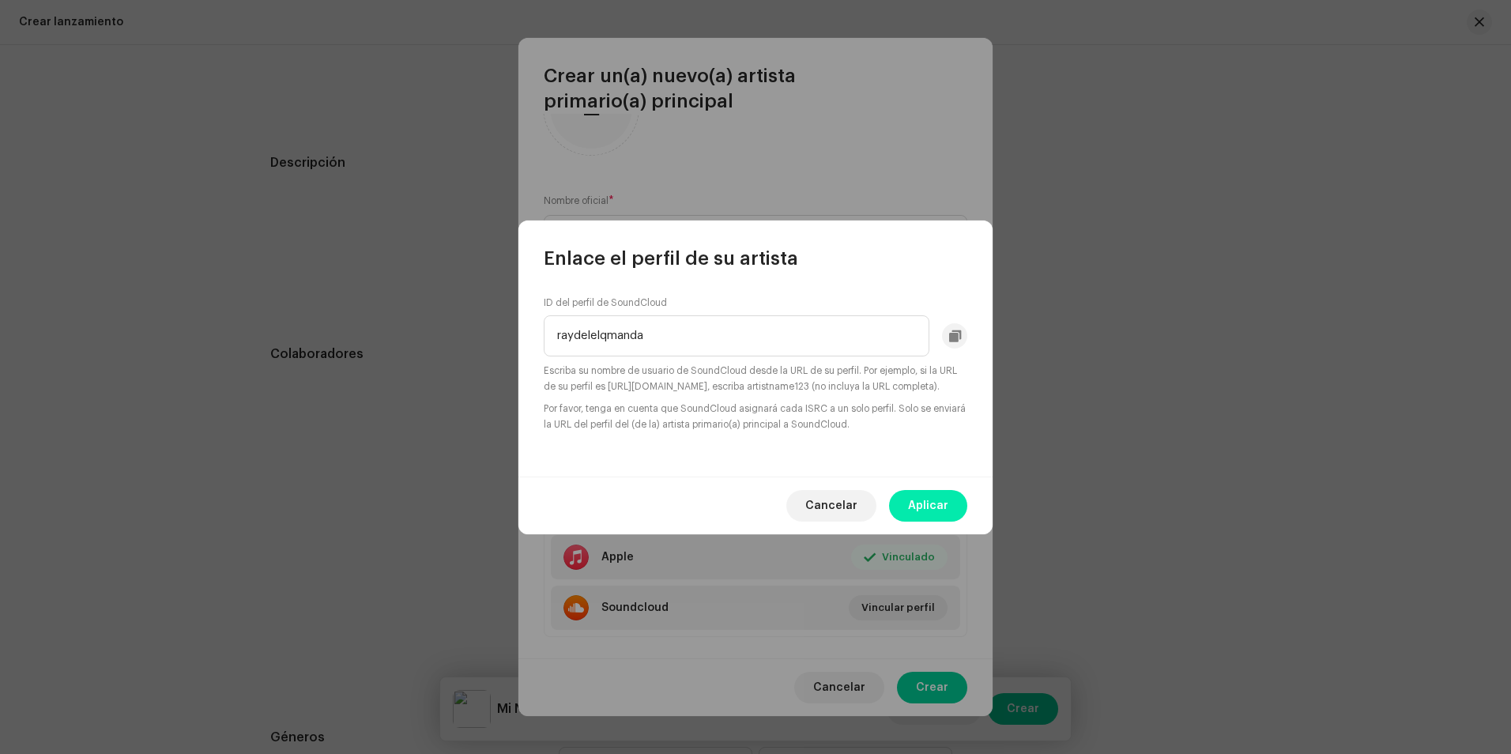
type input "raydelelqmanda"
click at [933, 510] on span "Aplicar" at bounding box center [928, 506] width 40 height 32
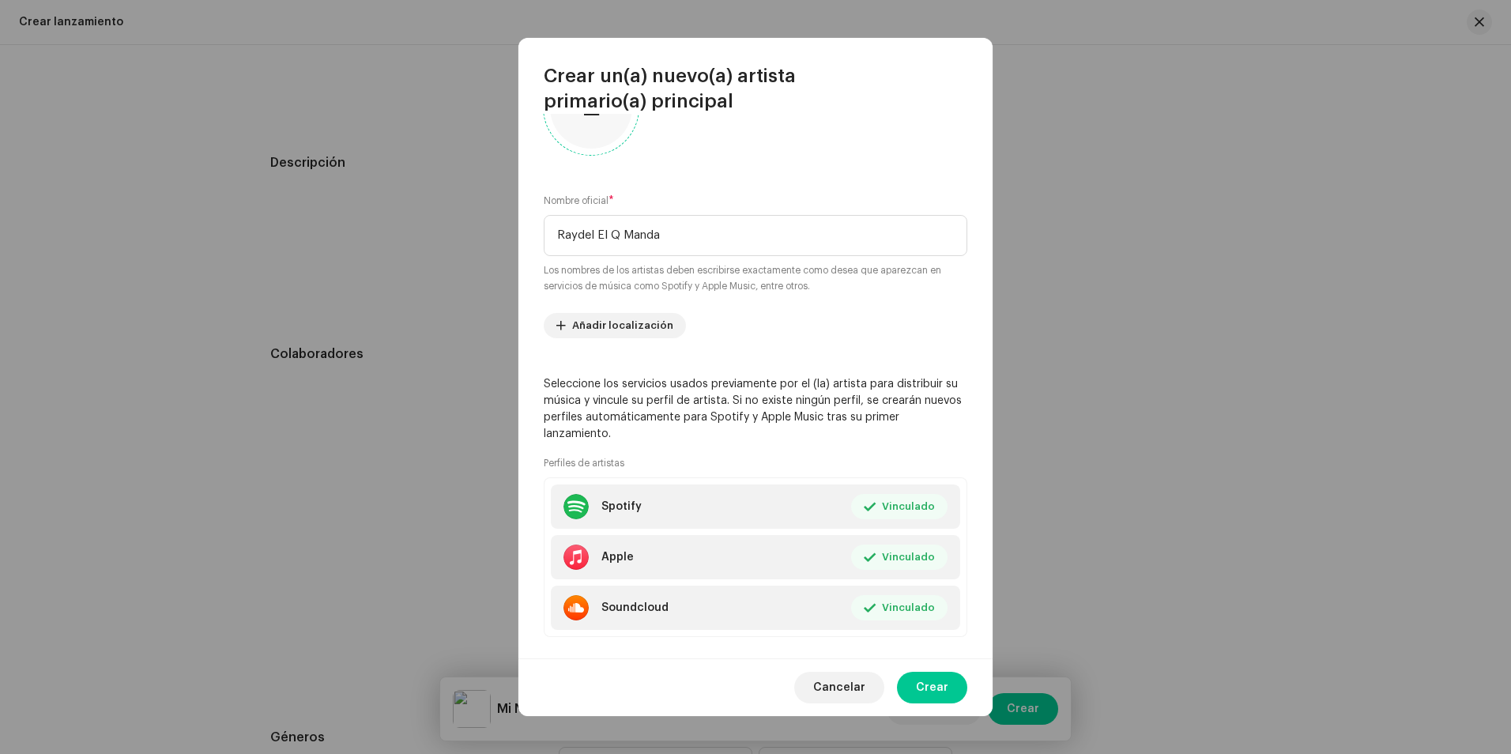
click at [608, 126] on div at bounding box center [591, 107] width 82 height 82
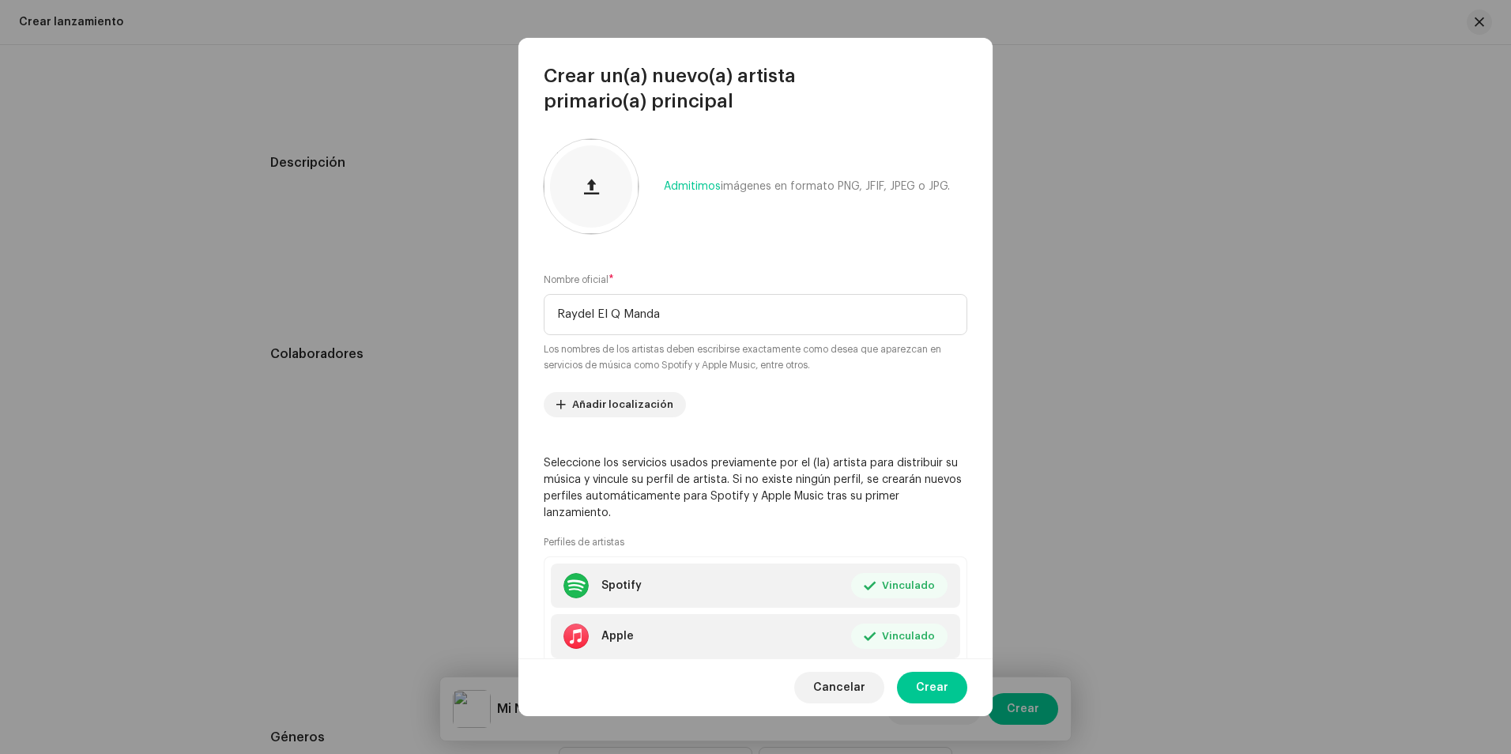
drag, startPoint x: 600, startPoint y: 183, endPoint x: 818, endPoint y: 261, distance: 231.4
click at [818, 261] on div "Admitimos imágenes en formato PNG, JFIF, JPEG o JPG. Nombre oficial * Raydel El…" at bounding box center [755, 386] width 474 height 545
click at [873, 264] on div "Admitimos imágenes en formato PNG, JFIF, JPEG o JPG. Nombre oficial * Raydel El…" at bounding box center [755, 386] width 474 height 545
click at [912, 260] on div "Admitimos imágenes en formato PNG, JFIF, JPEG o JPG. Nombre oficial * Raydel El…" at bounding box center [755, 386] width 474 height 545
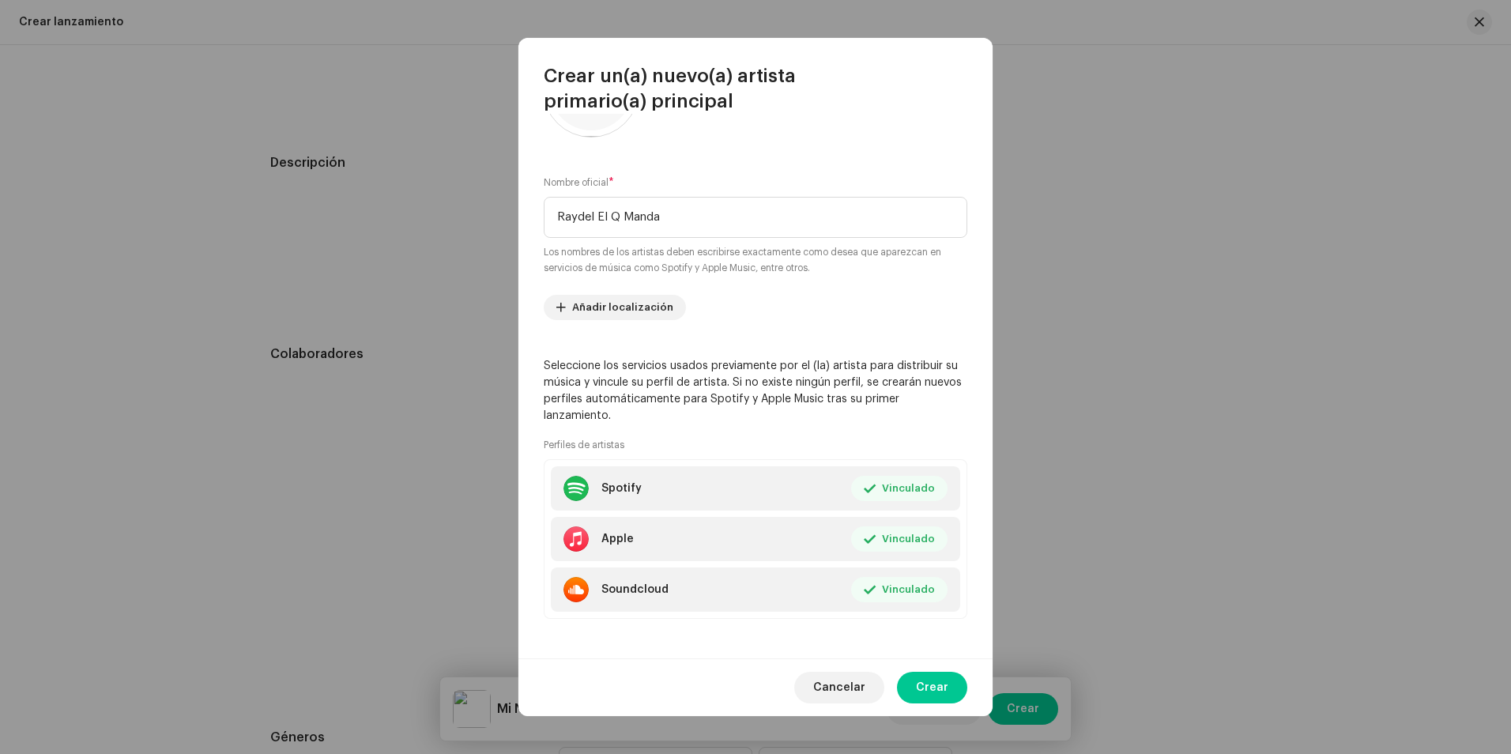
scroll to position [101, 0]
click at [939, 687] on span "Crear" at bounding box center [932, 688] width 32 height 32
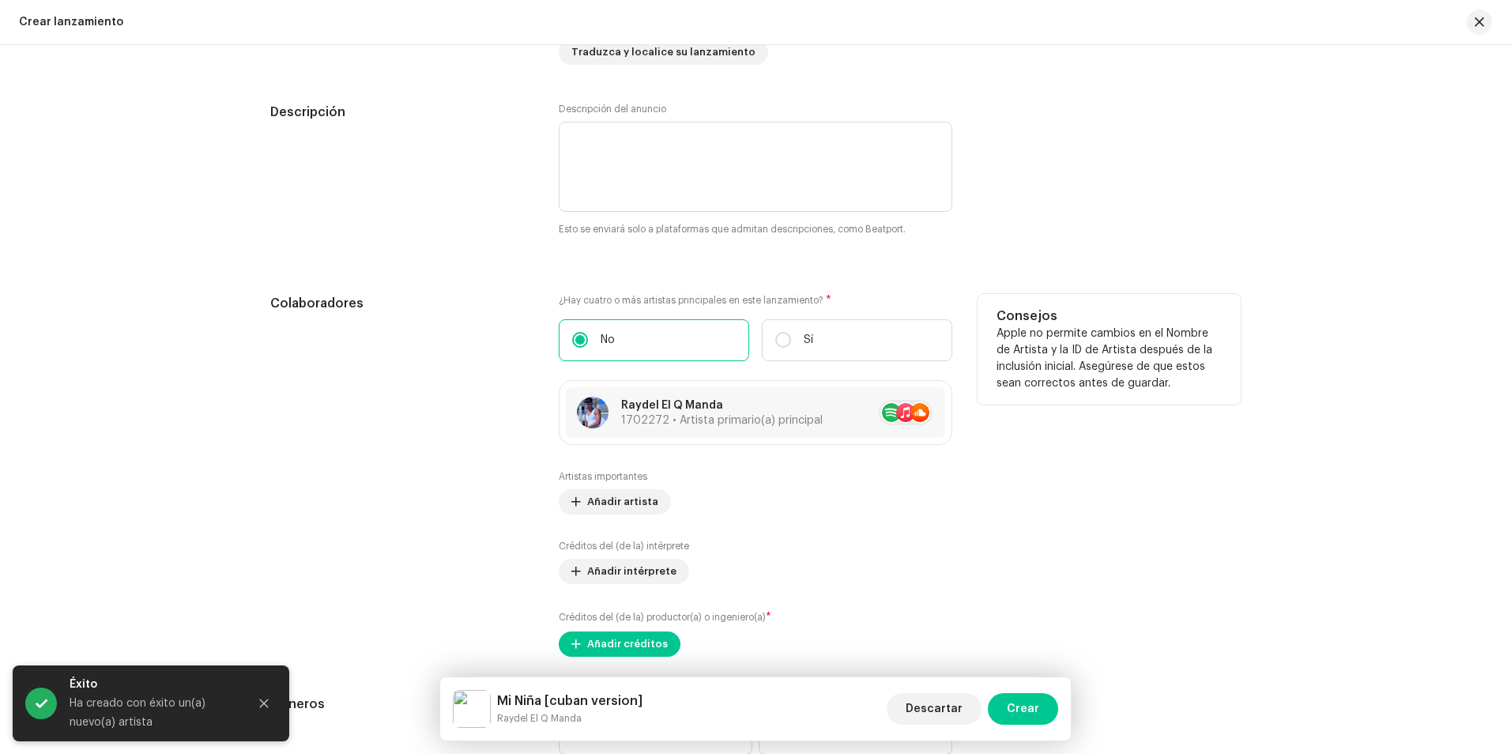
scroll to position [1710, 0]
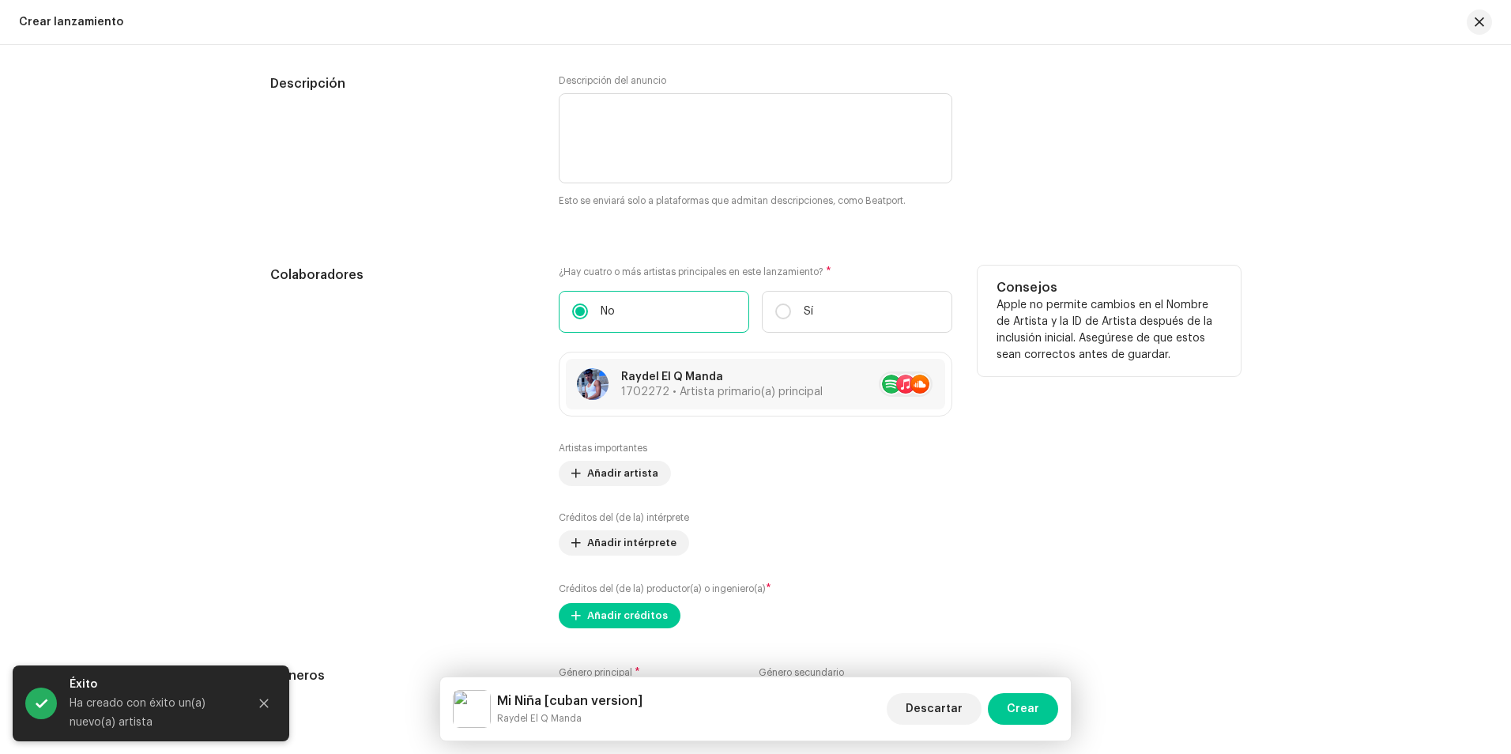
click at [977, 476] on div "Consejos Apple no permite cambios en el Nombre de Artista y la ID de Artista de…" at bounding box center [1108, 446] width 263 height 363
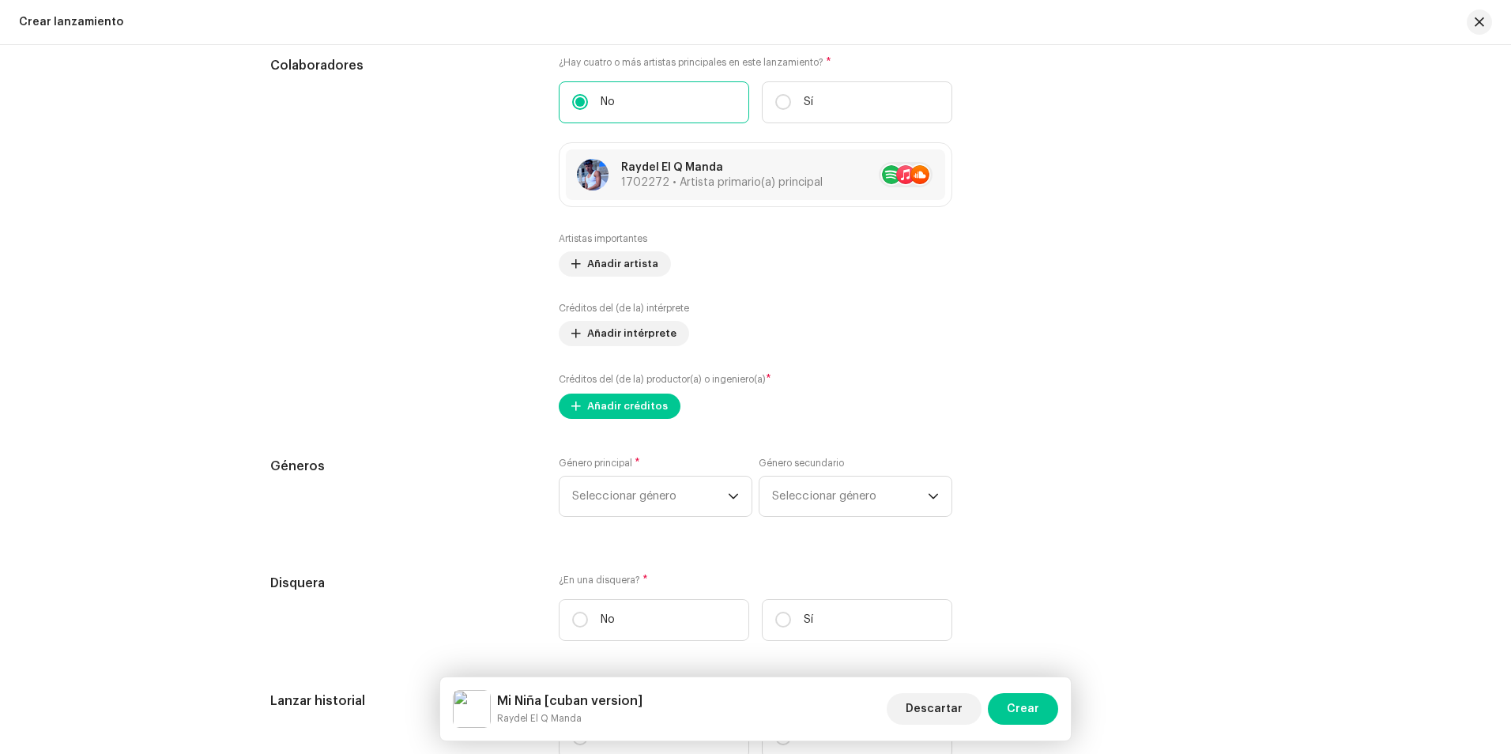
scroll to position [1947, 0]
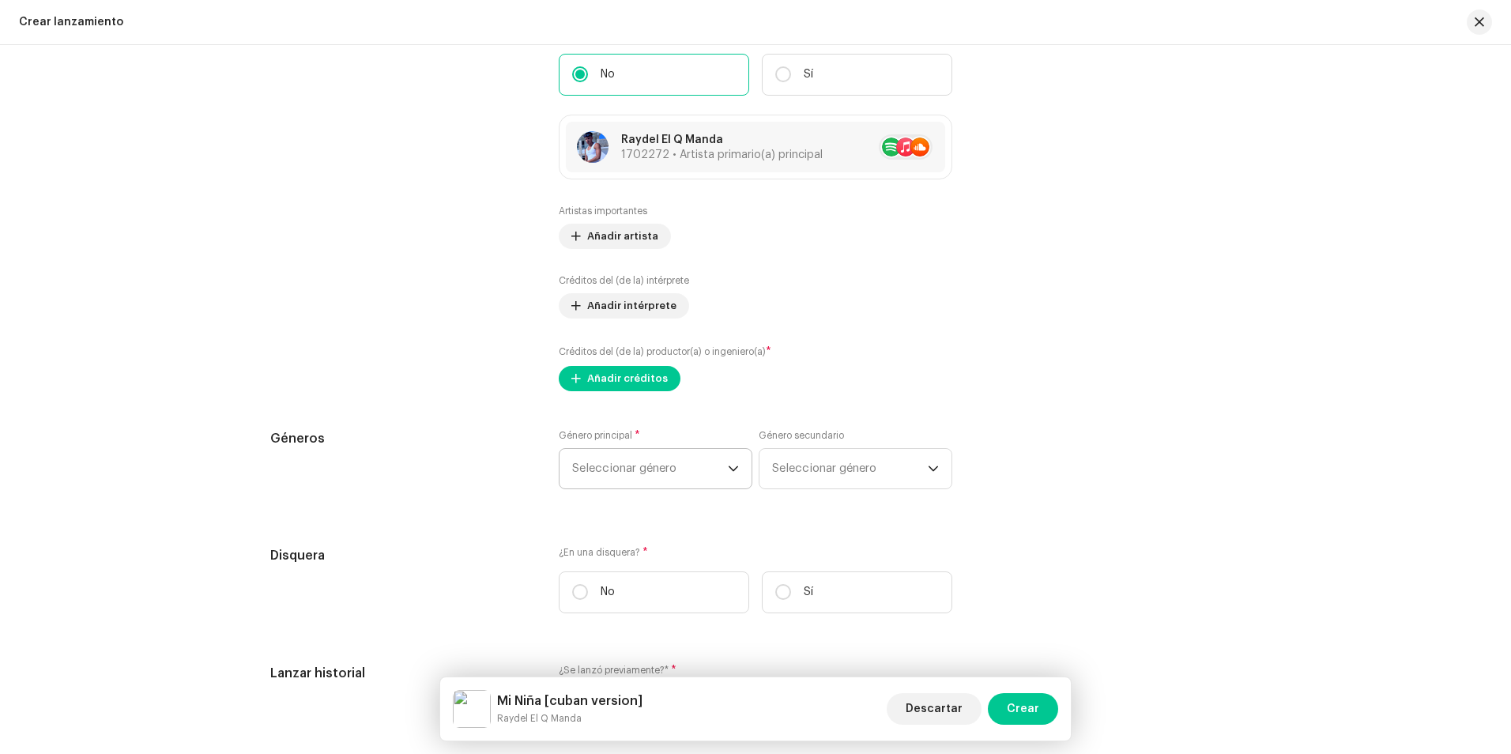
click at [592, 472] on span "Seleccionar género" at bounding box center [650, 469] width 156 height 40
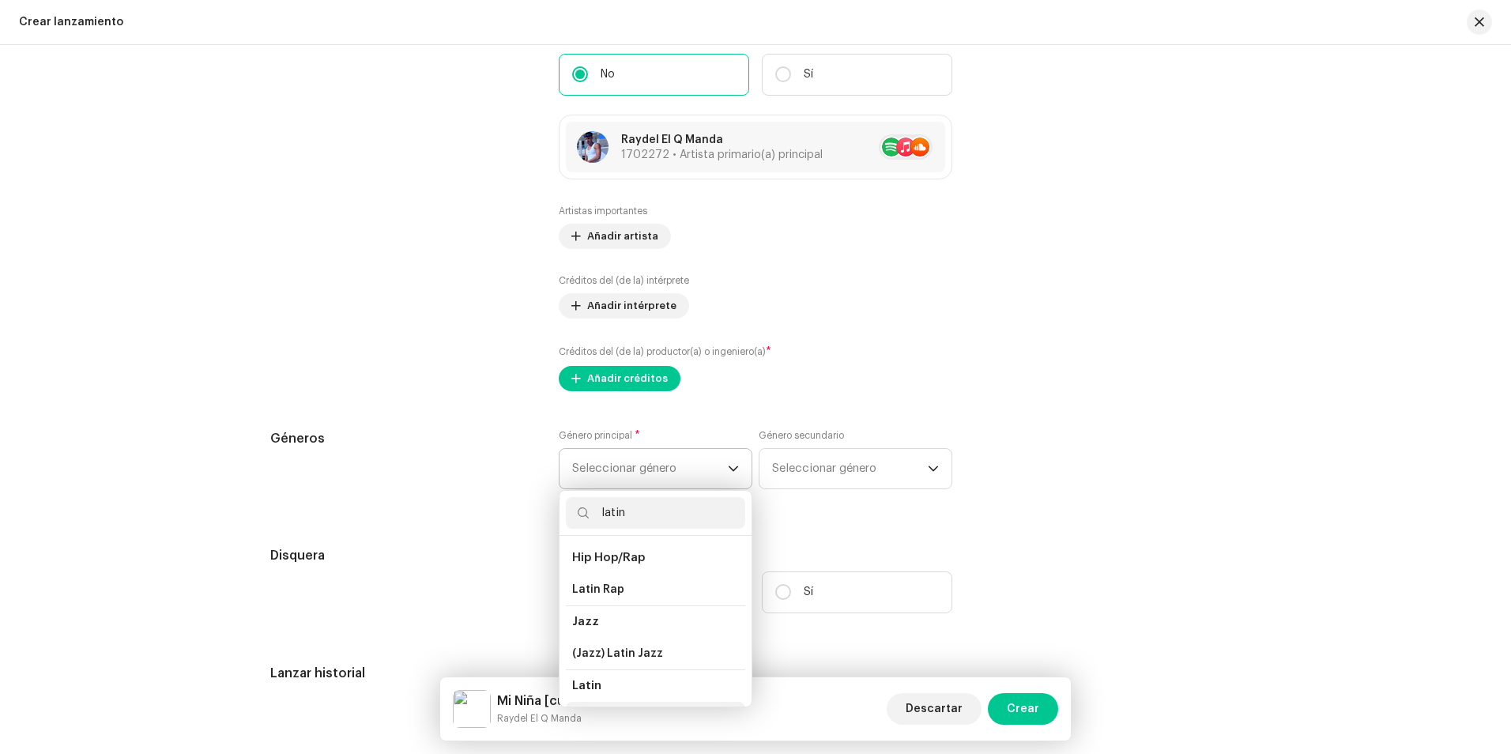
scroll to position [27, 0]
type input "latin"
click at [600, 681] on li "Latin" at bounding box center [655, 691] width 179 height 32
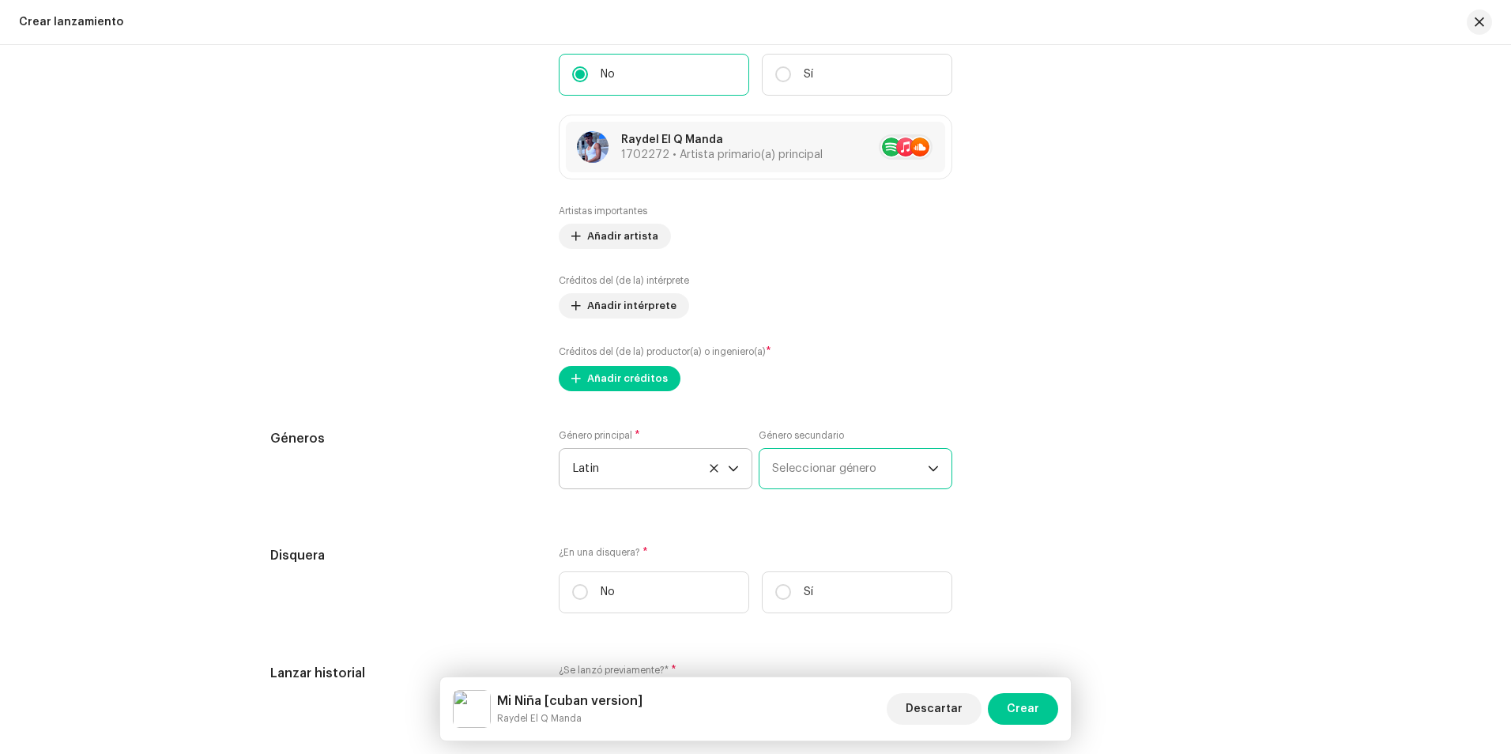
click at [822, 472] on span "Seleccionar género" at bounding box center [850, 469] width 156 height 40
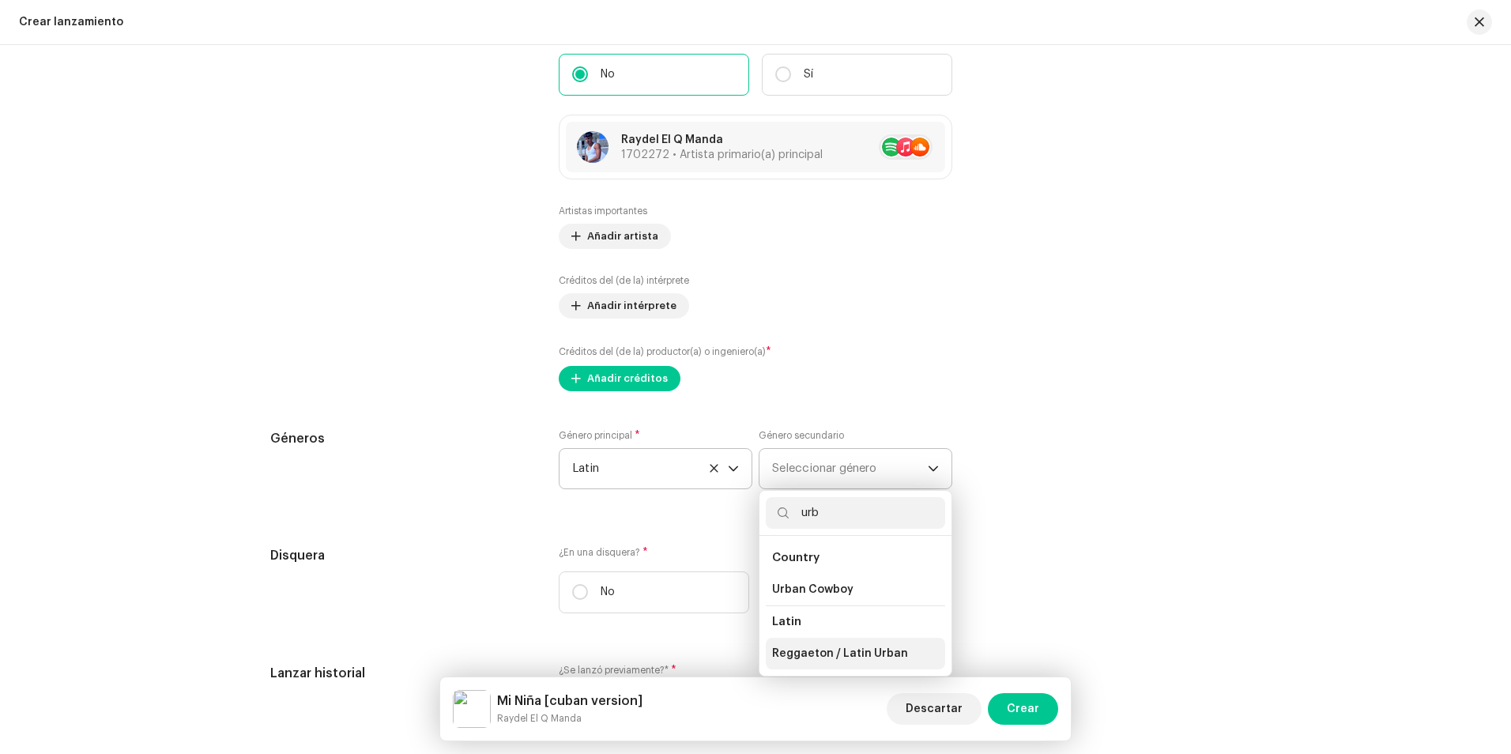
type input "urb"
click at [863, 660] on span "Reggaeton / Latin Urban" at bounding box center [840, 653] width 136 height 16
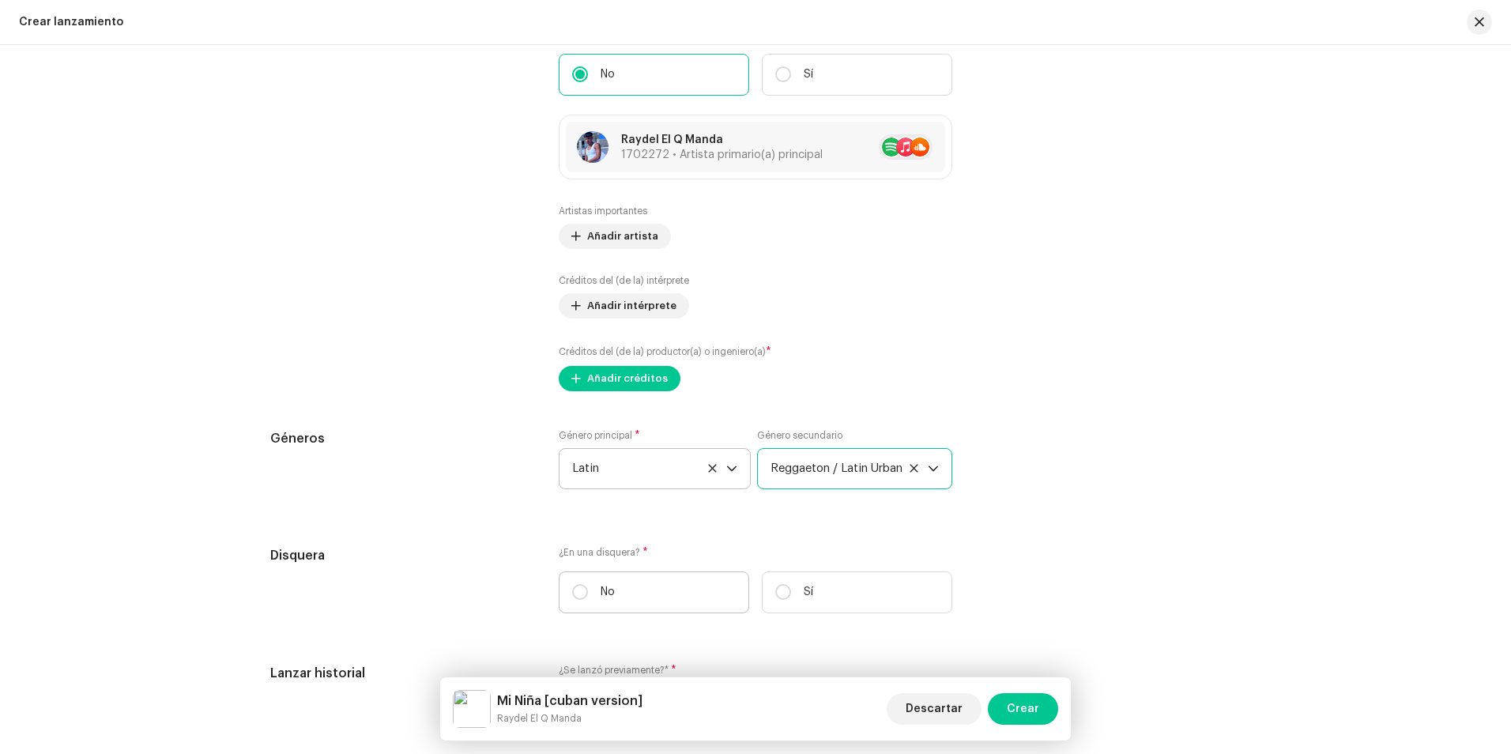
scroll to position [2026, 0]
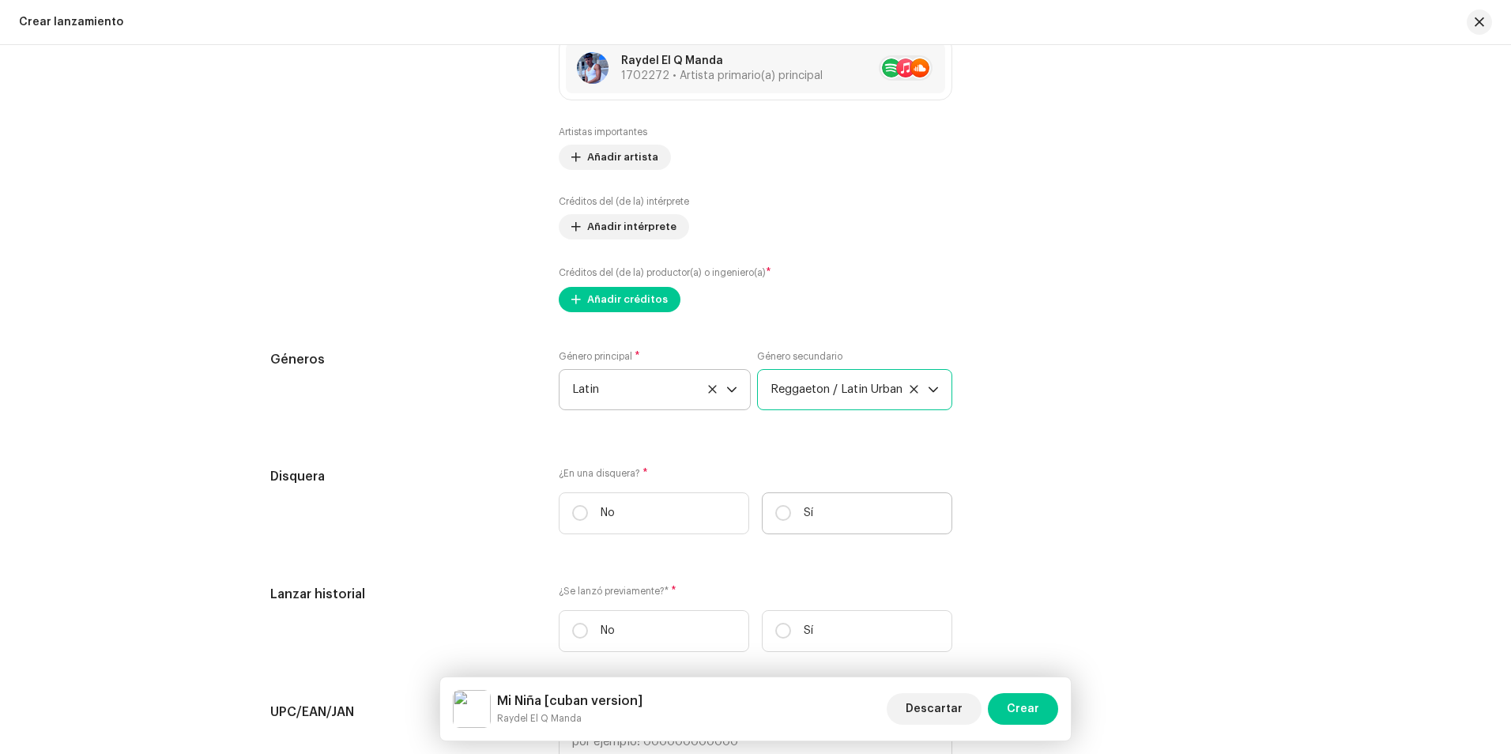
click at [788, 517] on label "Sí" at bounding box center [857, 513] width 190 height 42
click at [788, 517] on input "Sí" at bounding box center [783, 513] width 16 height 16
radio input "true"
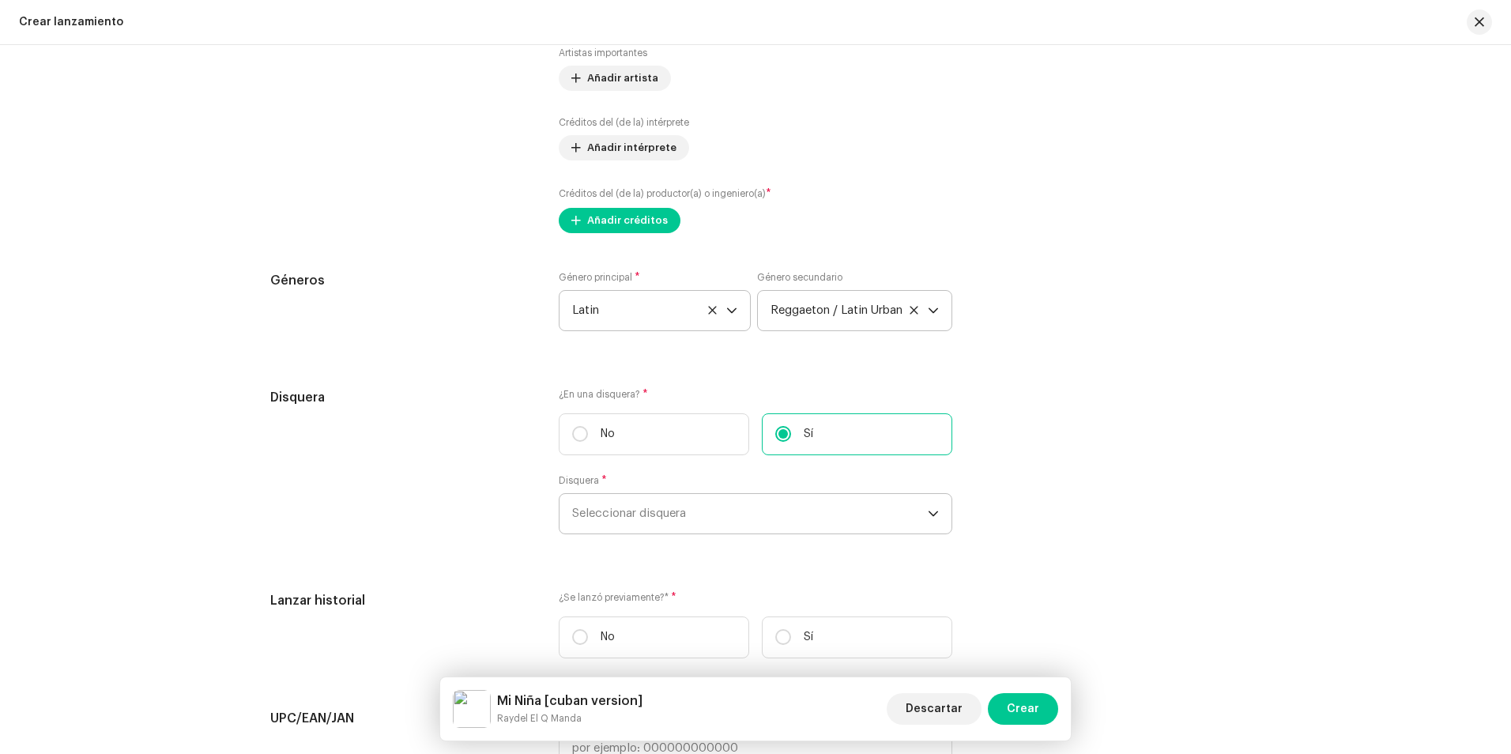
click at [651, 502] on span "Seleccionar disquera" at bounding box center [750, 514] width 356 height 40
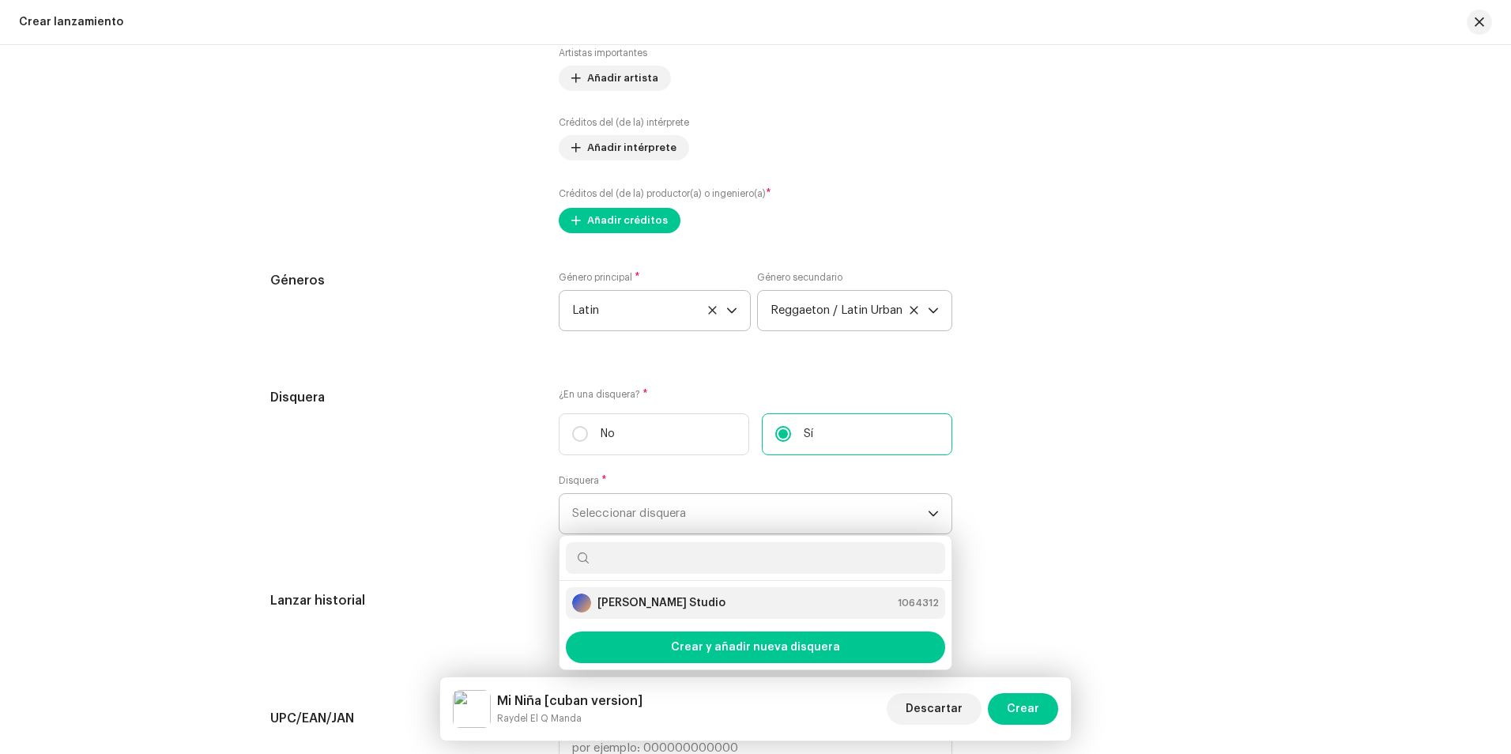
click at [649, 599] on strong "[PERSON_NAME] Studio" at bounding box center [661, 603] width 128 height 16
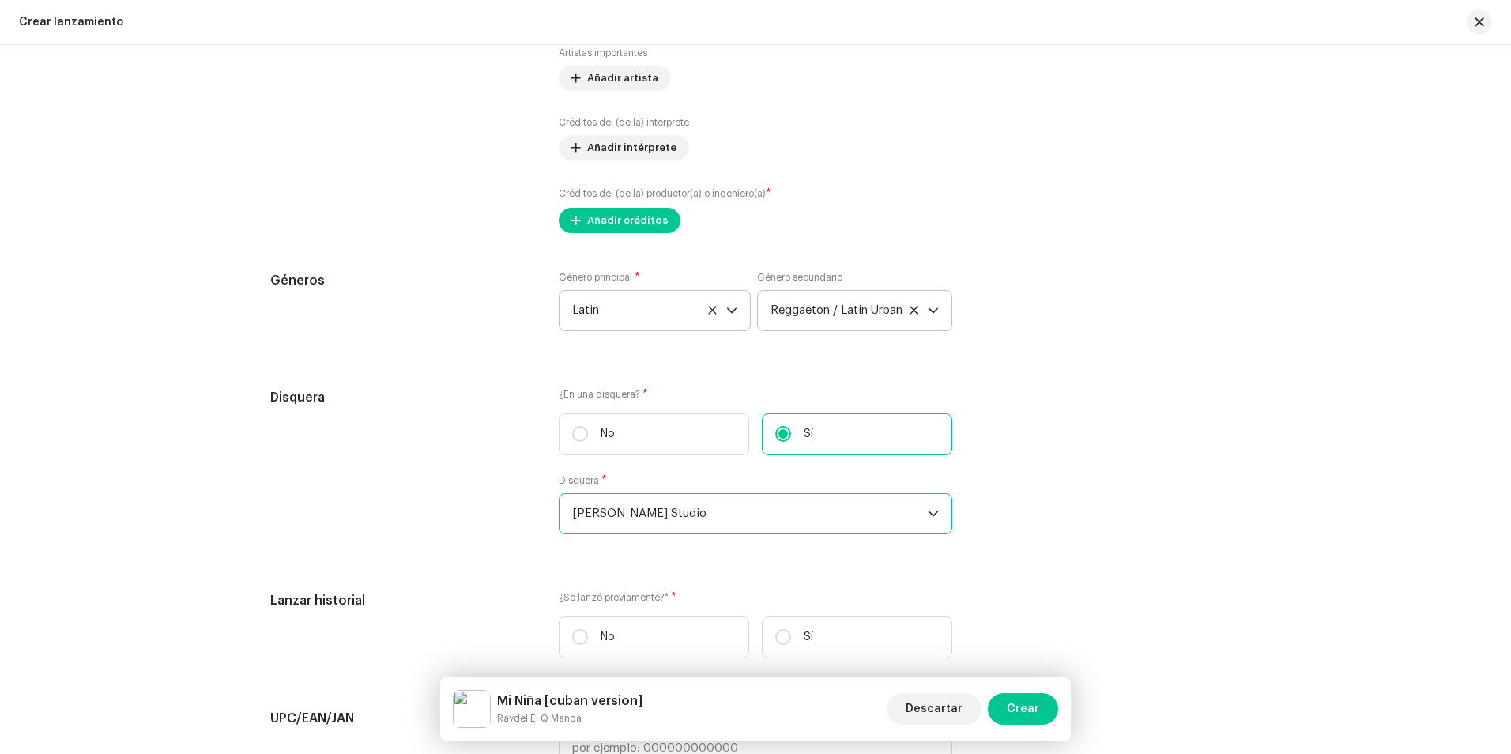
click at [1053, 483] on div "Disquera ¿En una disquera? * No Sí Disquera * Ashe Studio" at bounding box center [755, 470] width 970 height 165
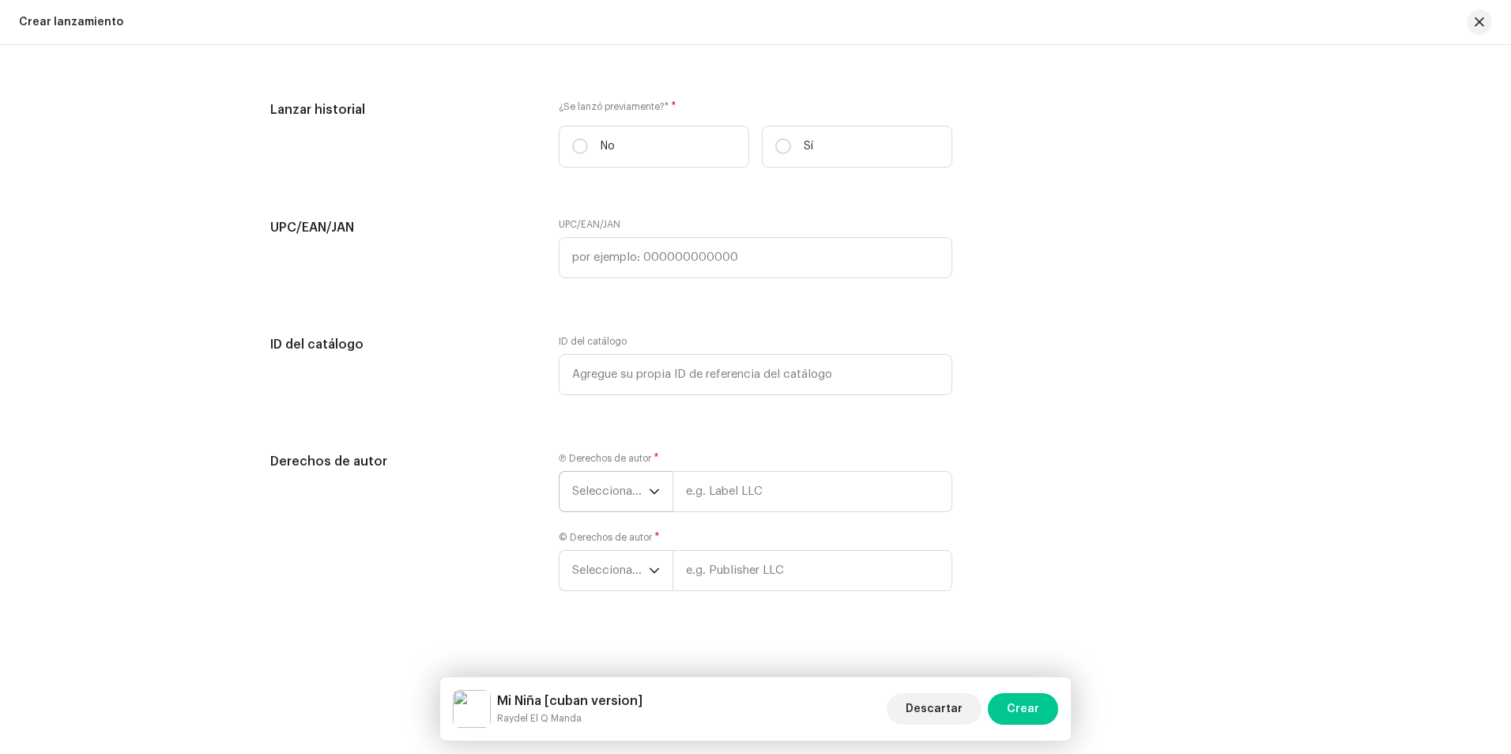
scroll to position [2603, 0]
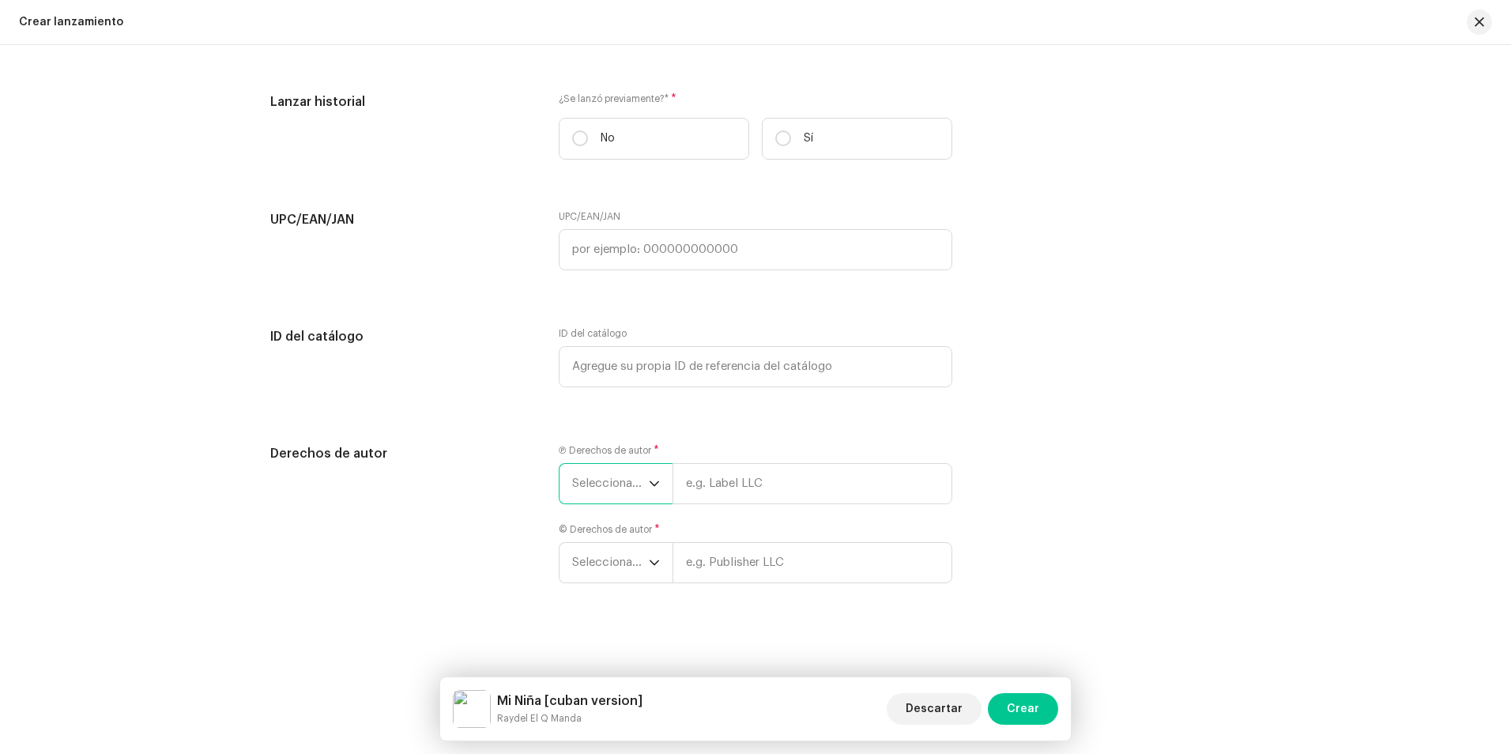
click at [612, 480] on span "Seleccionar año" at bounding box center [610, 484] width 77 height 40
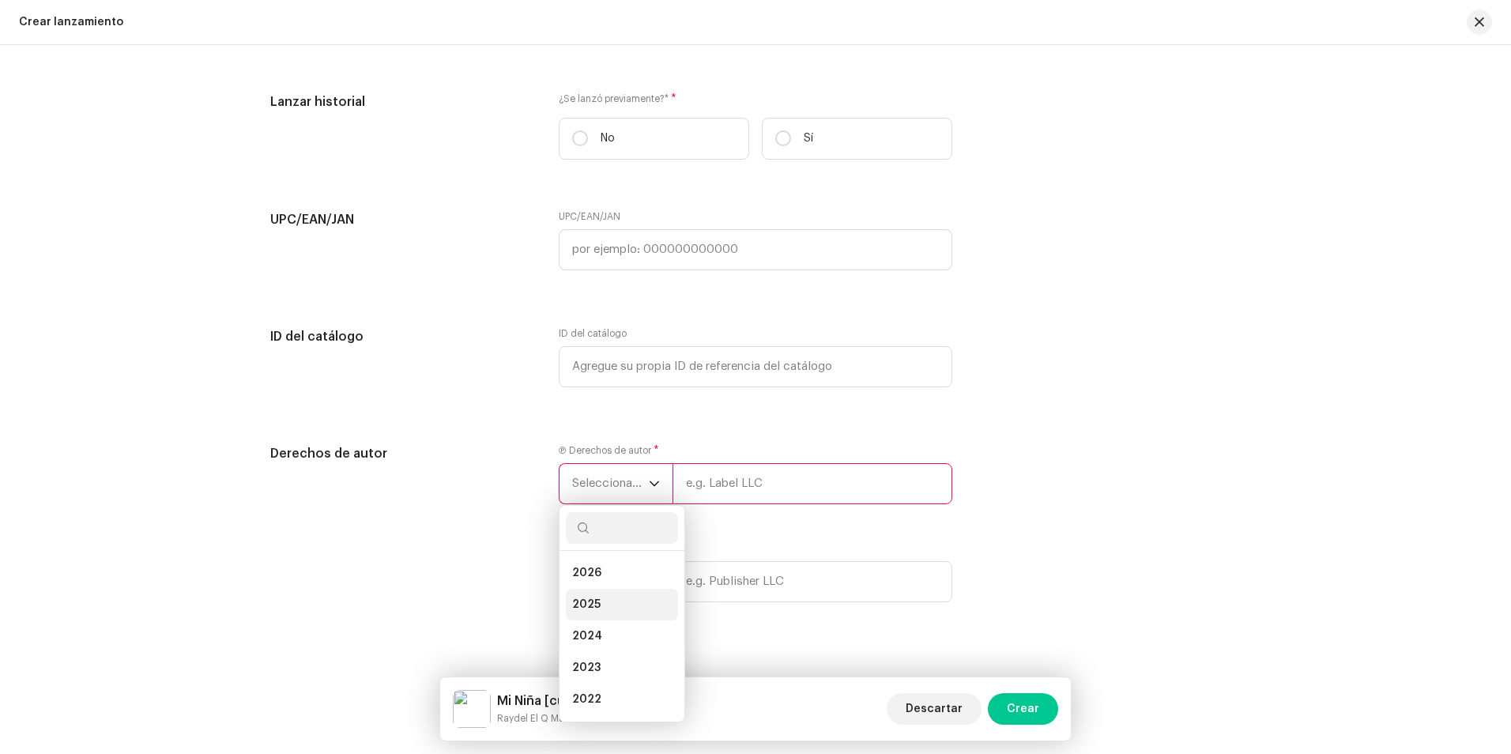
click at [598, 599] on li "2025" at bounding box center [622, 605] width 112 height 32
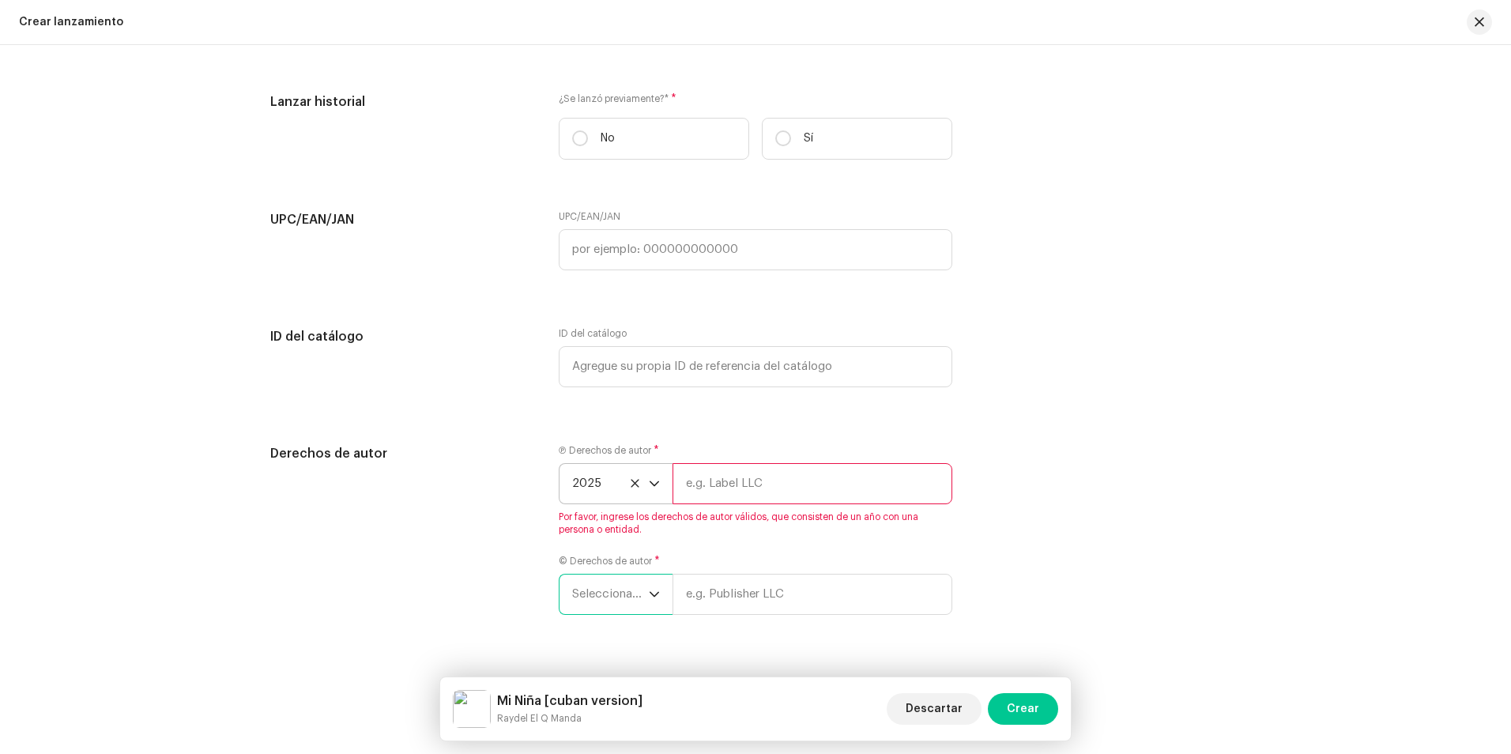
click at [620, 597] on span "Seleccionar año" at bounding box center [610, 594] width 77 height 40
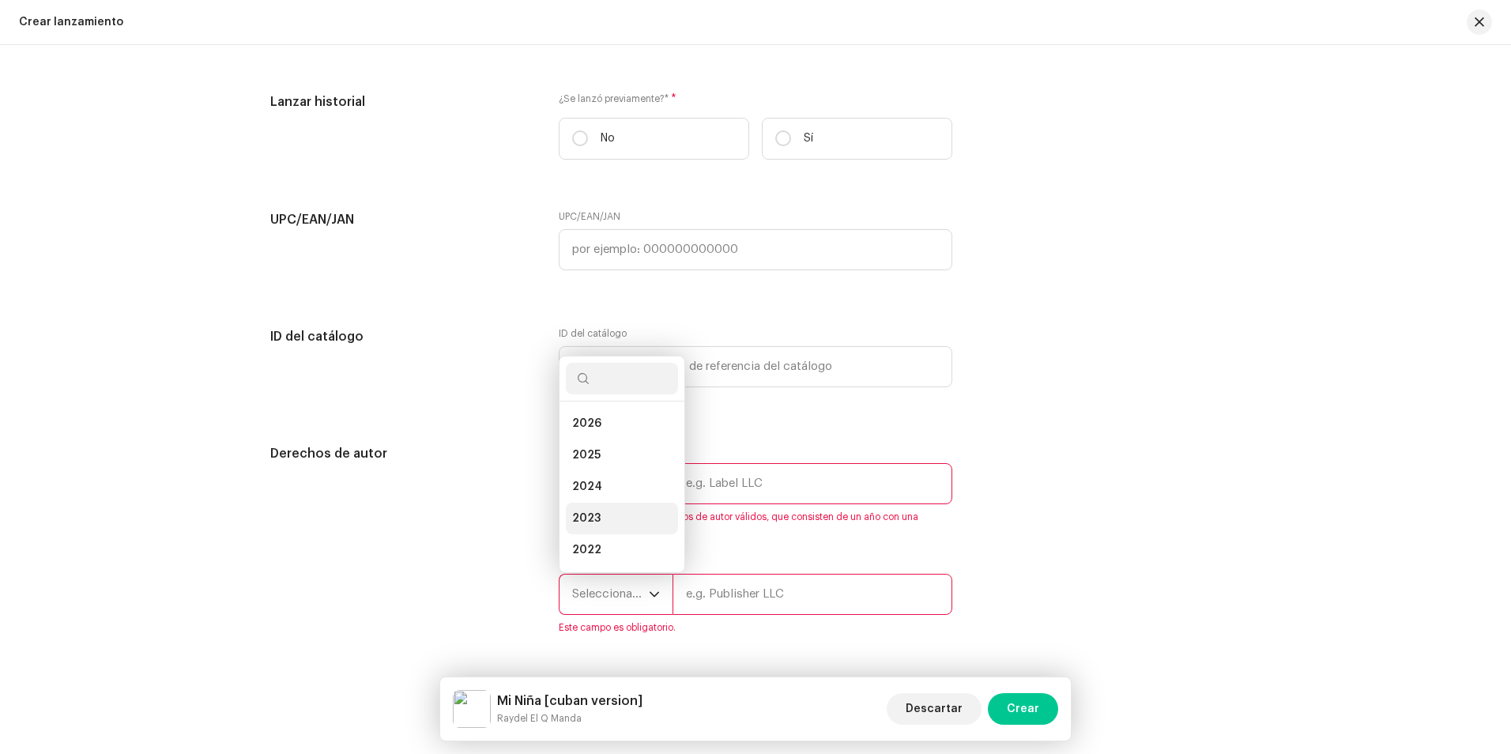
scroll to position [25, 0]
click at [603, 430] on li "2025" at bounding box center [622, 430] width 112 height 32
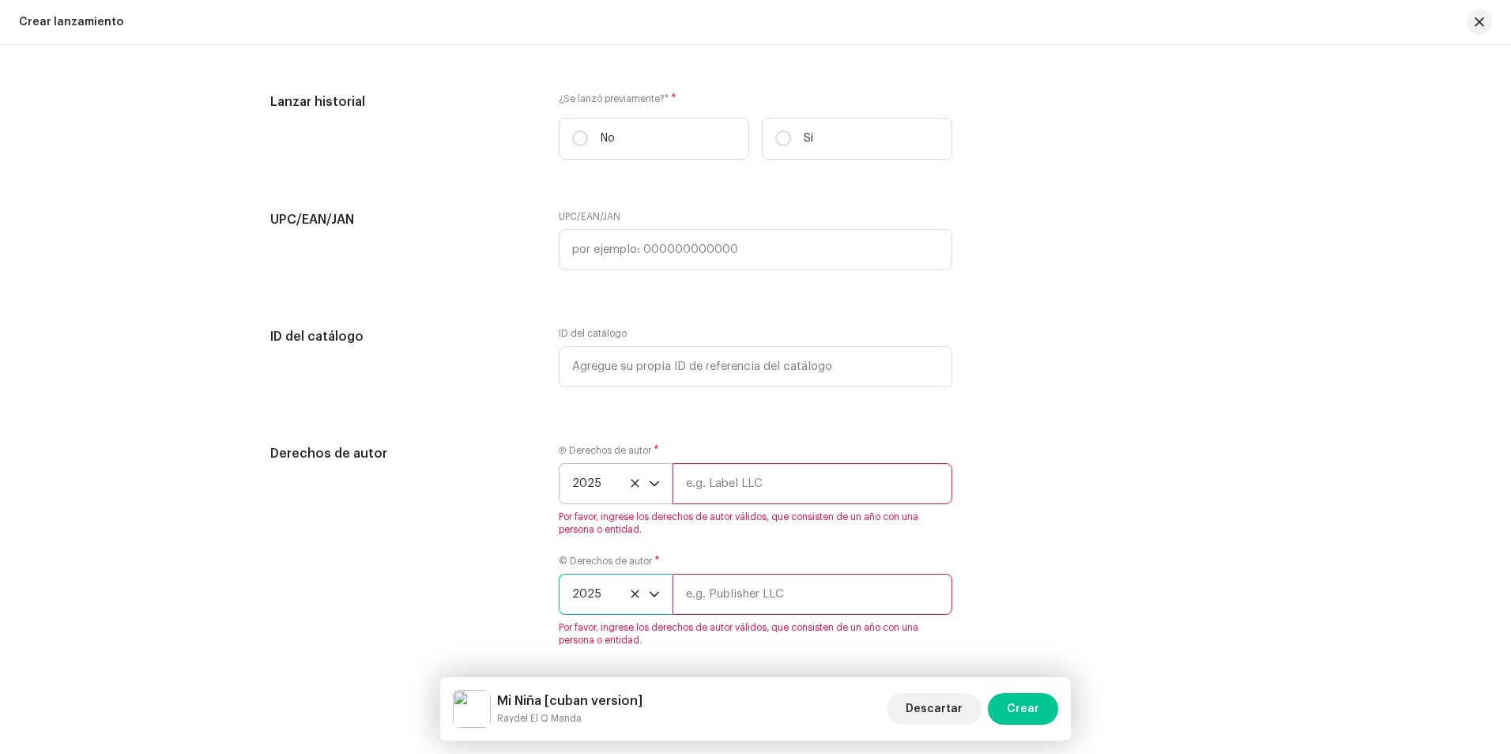
click at [715, 481] on input "text" at bounding box center [812, 483] width 280 height 41
type input "[PERSON_NAME] Studio"
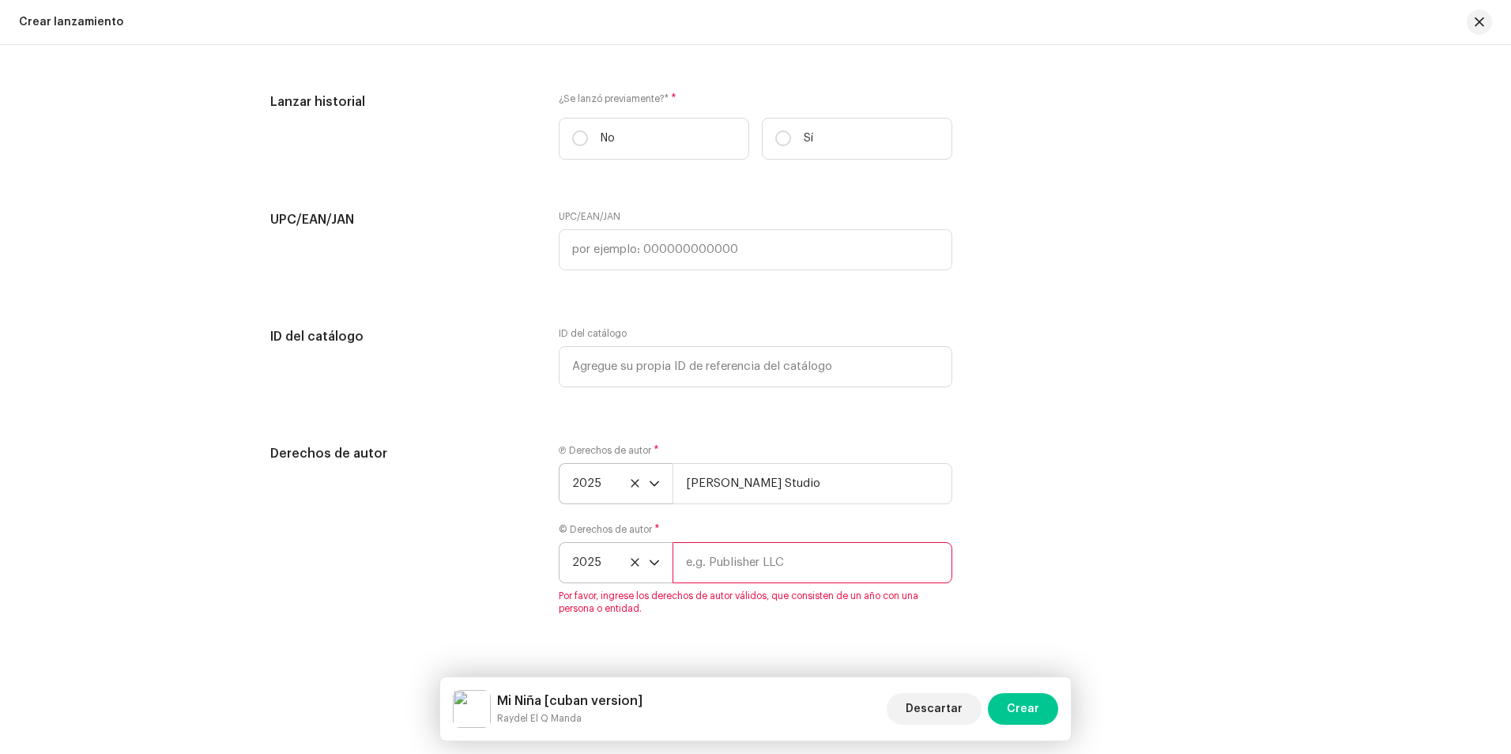
click at [751, 570] on input "text" at bounding box center [812, 562] width 280 height 41
type input "[PERSON_NAME] Studio"
click at [1151, 455] on div "Derechos de autor Ⓟ Derechos de autor * 2025 Ashe Studio © Derechos de autor * …" at bounding box center [755, 523] width 970 height 158
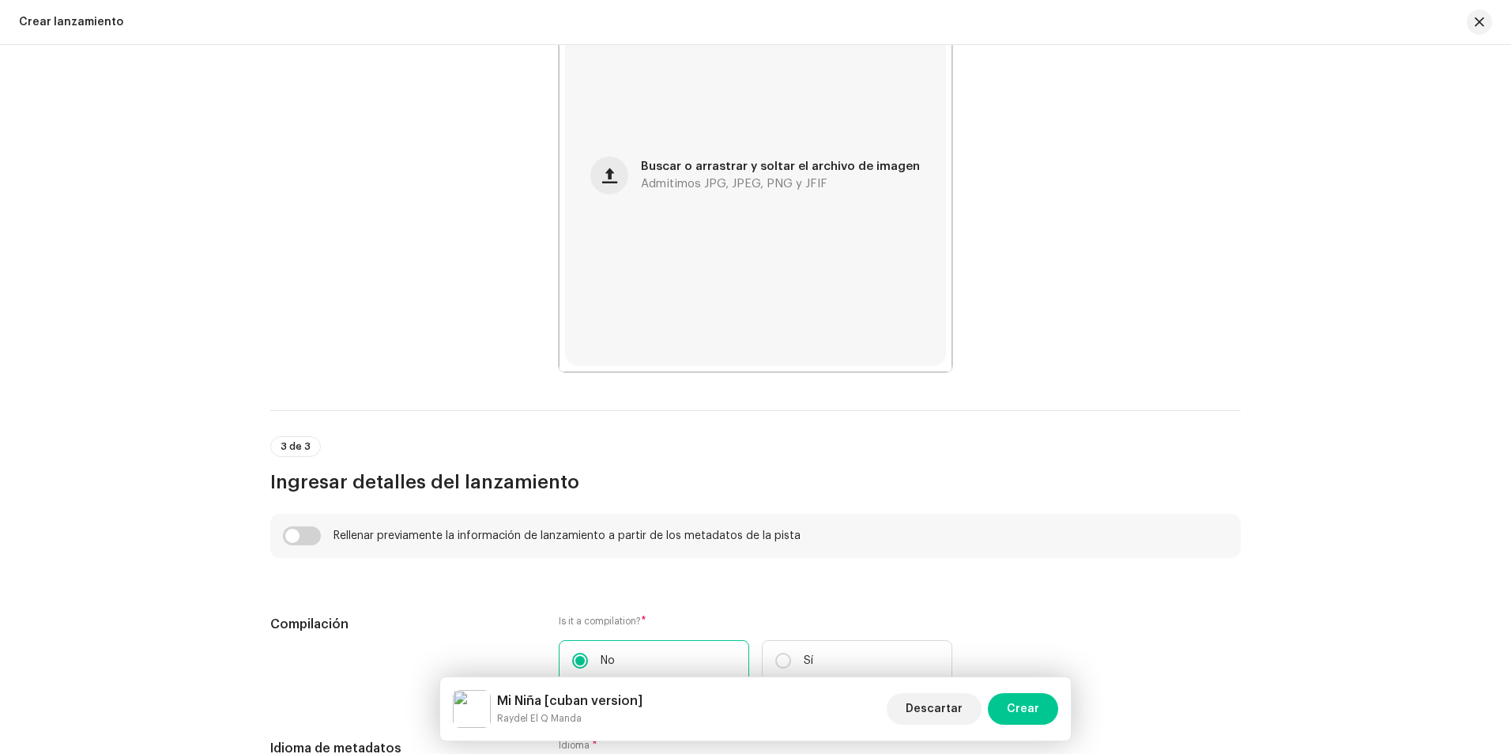
scroll to position [628, 0]
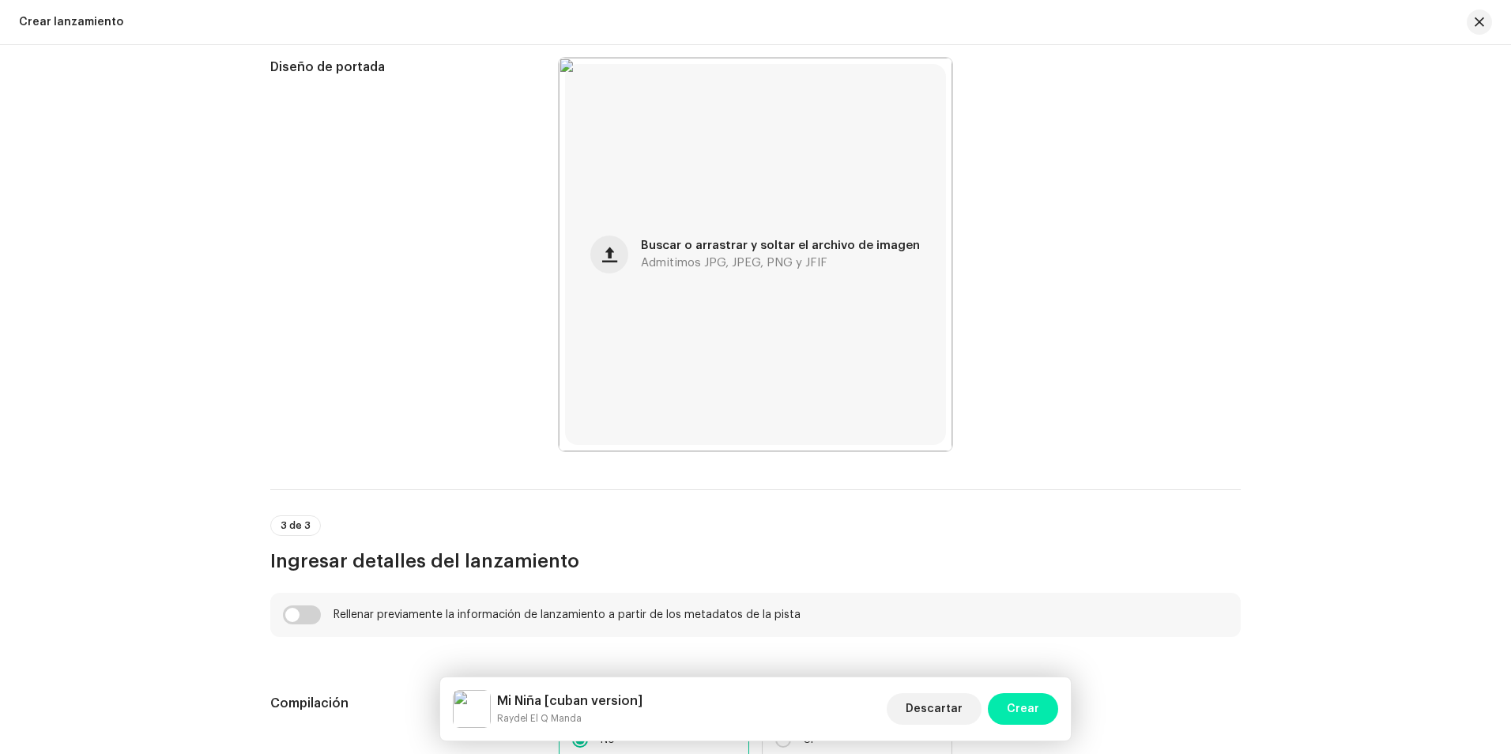
click at [1027, 706] on span "Crear" at bounding box center [1022, 709] width 32 height 32
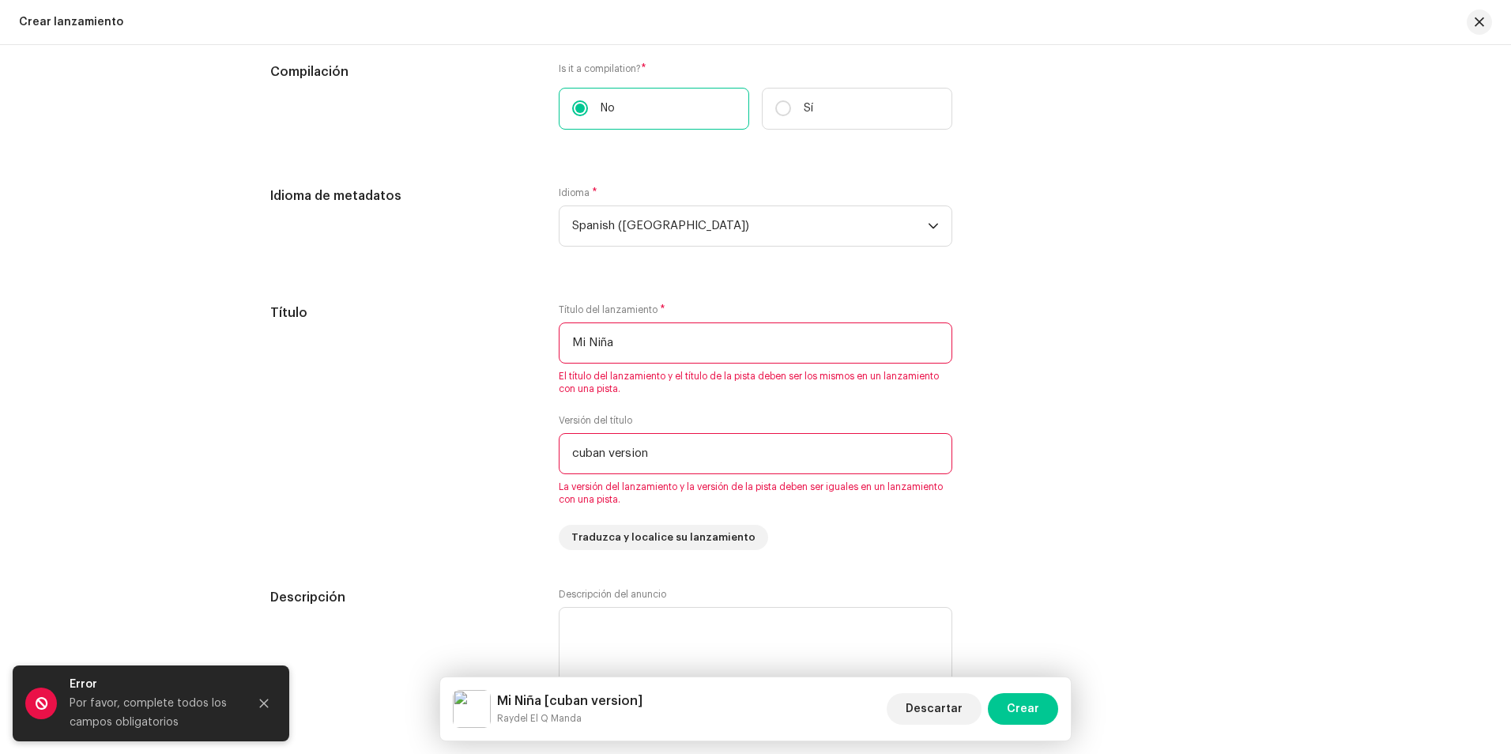
scroll to position [1260, 0]
click at [666, 457] on input "cuban version" at bounding box center [755, 452] width 393 height 41
type input "c"
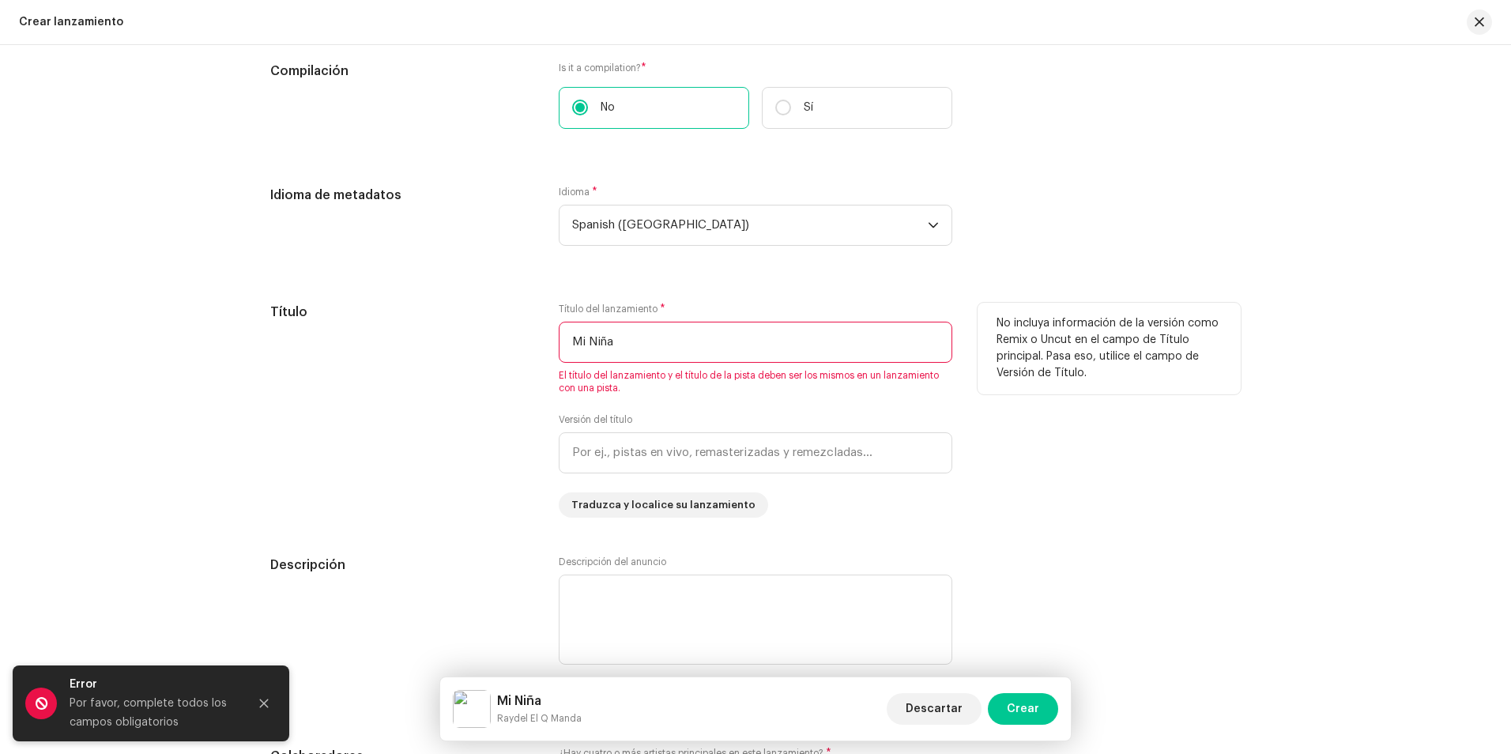
click at [1063, 514] on div "No incluya información de la versión como Remix o Uncut en el campo de Título p…" at bounding box center [1108, 410] width 263 height 215
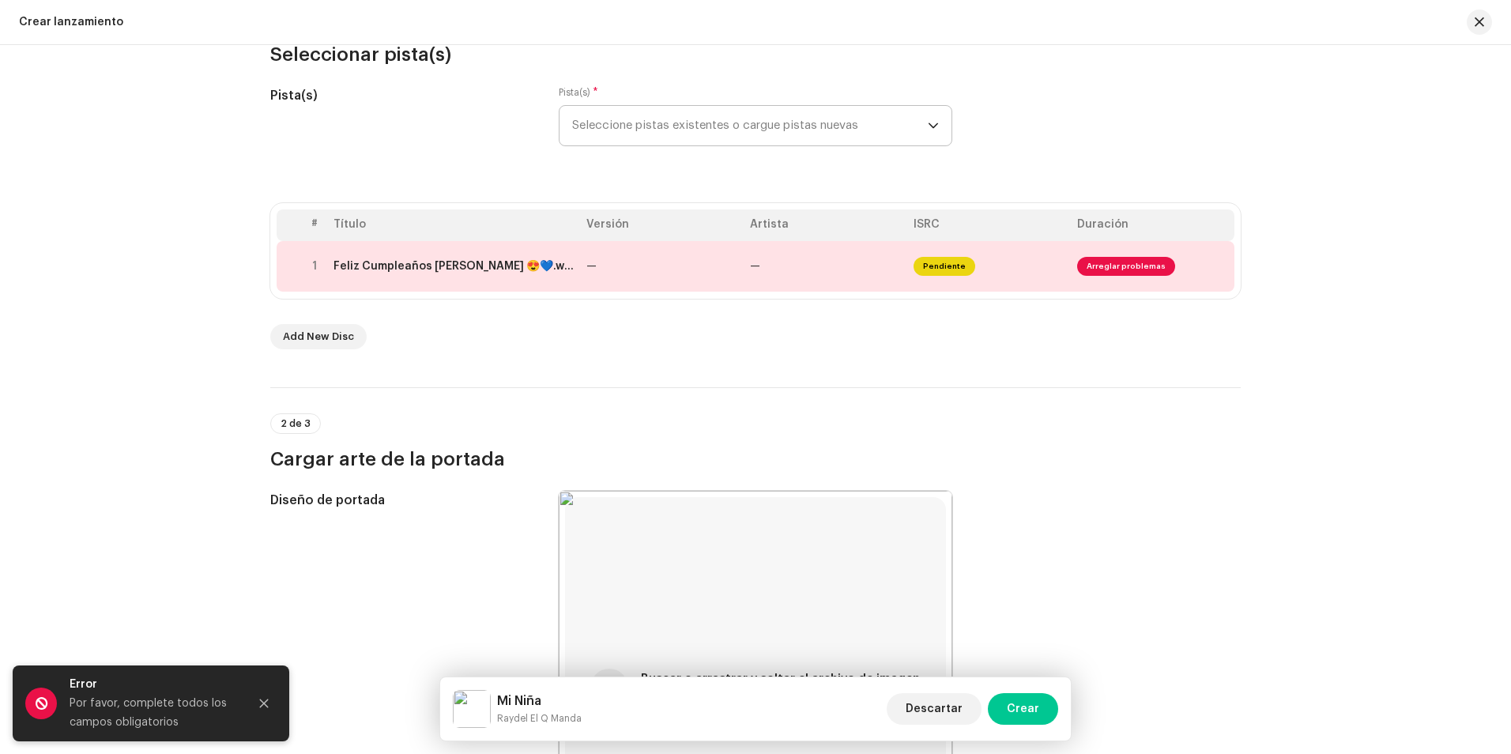
scroll to position [154, 0]
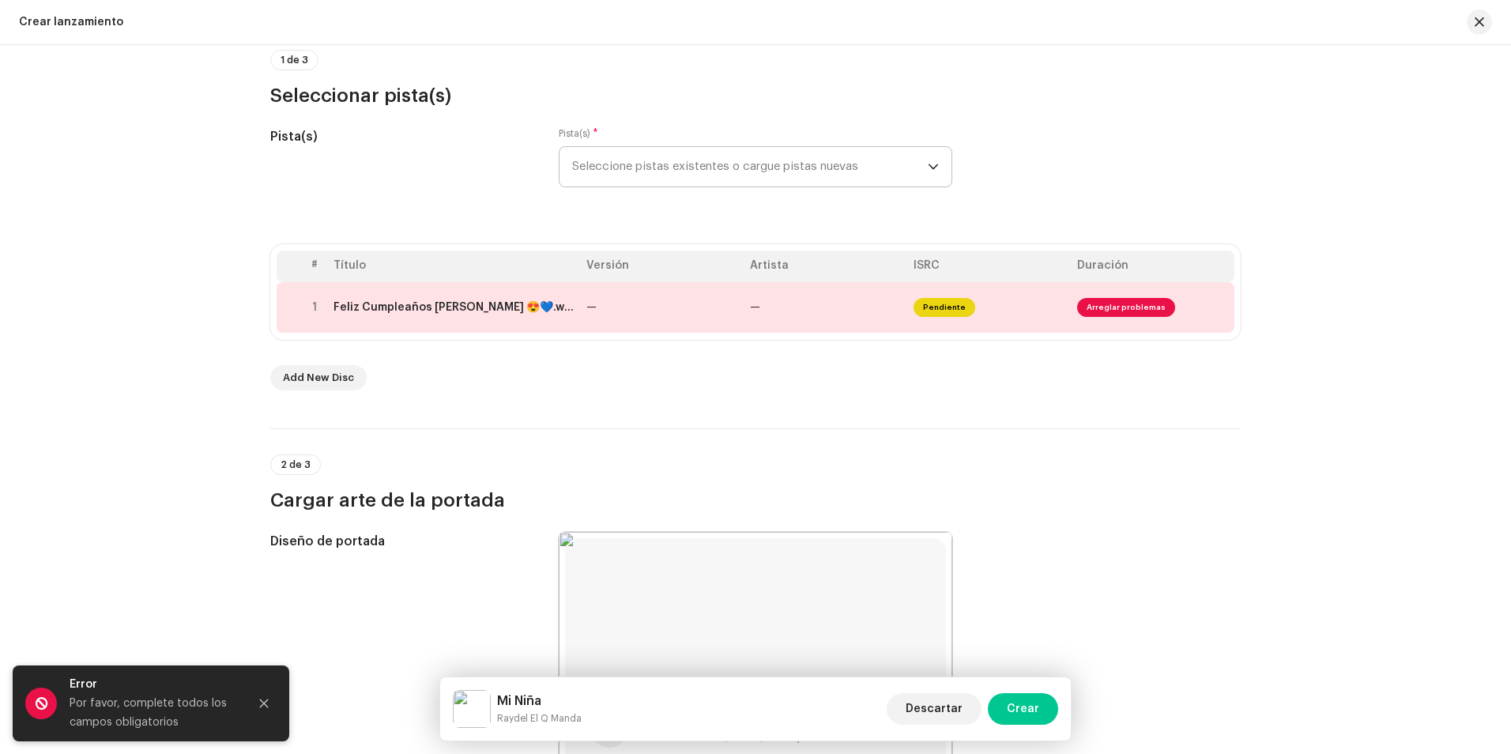
click at [299, 465] on span "2 de 3" at bounding box center [295, 464] width 30 height 9
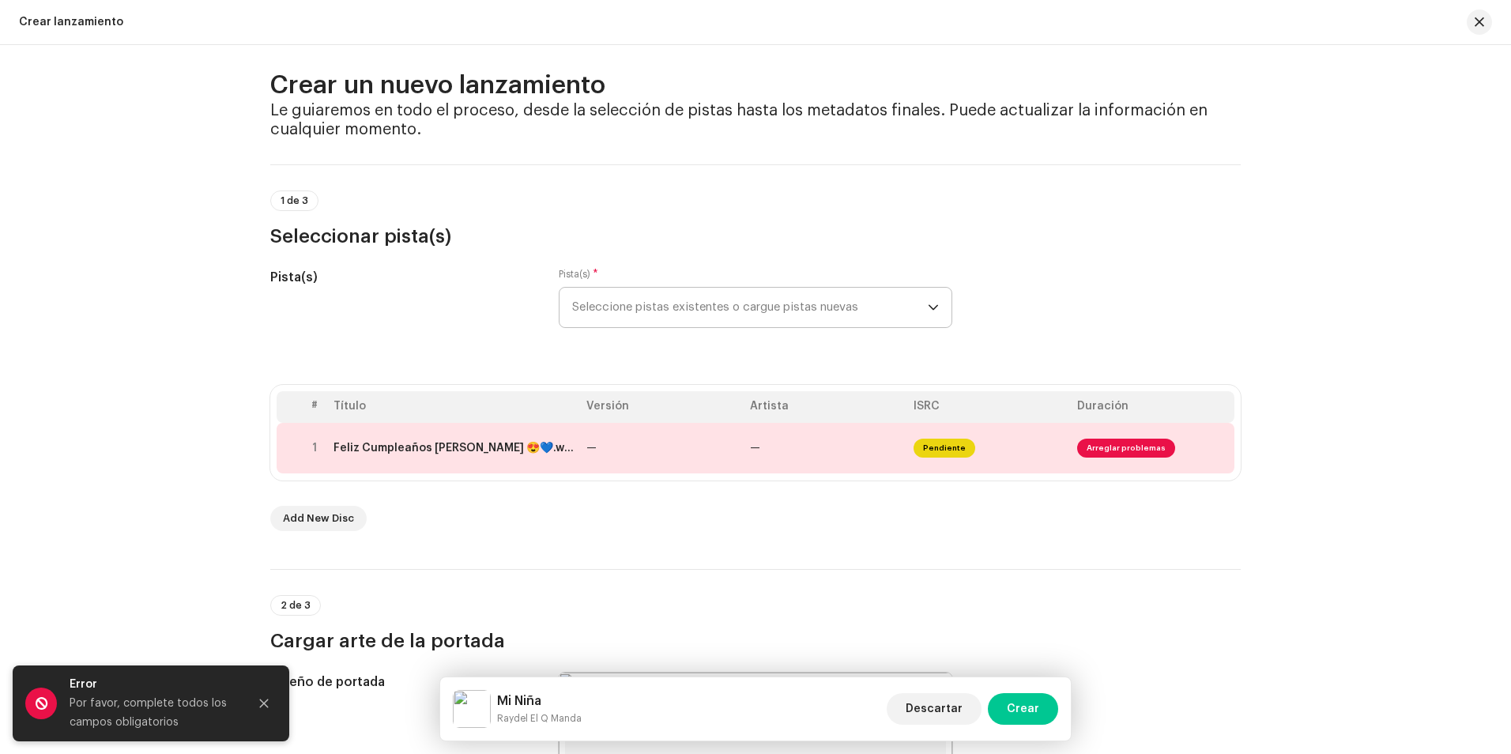
scroll to position [0, 0]
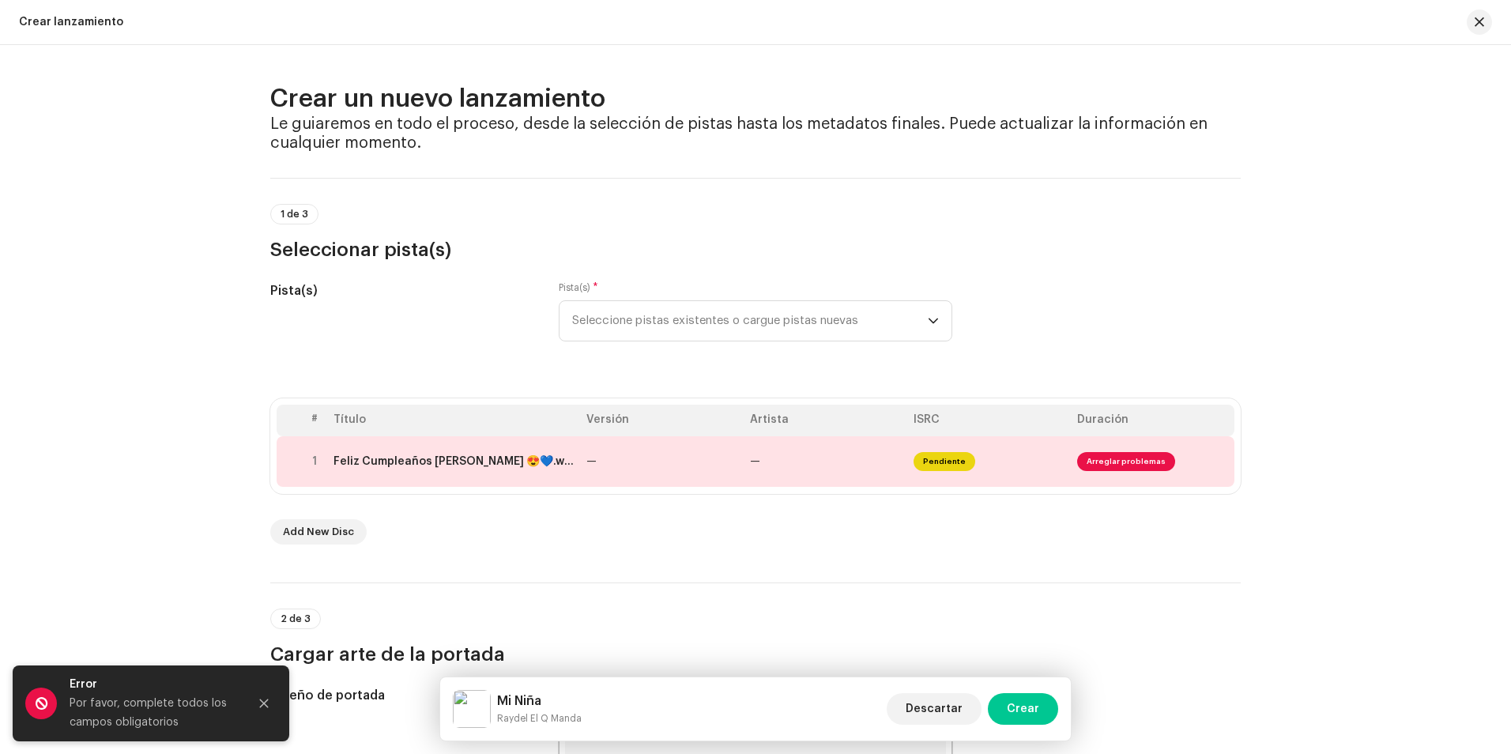
click at [304, 299] on h5 "Pista(s)" at bounding box center [401, 290] width 263 height 19
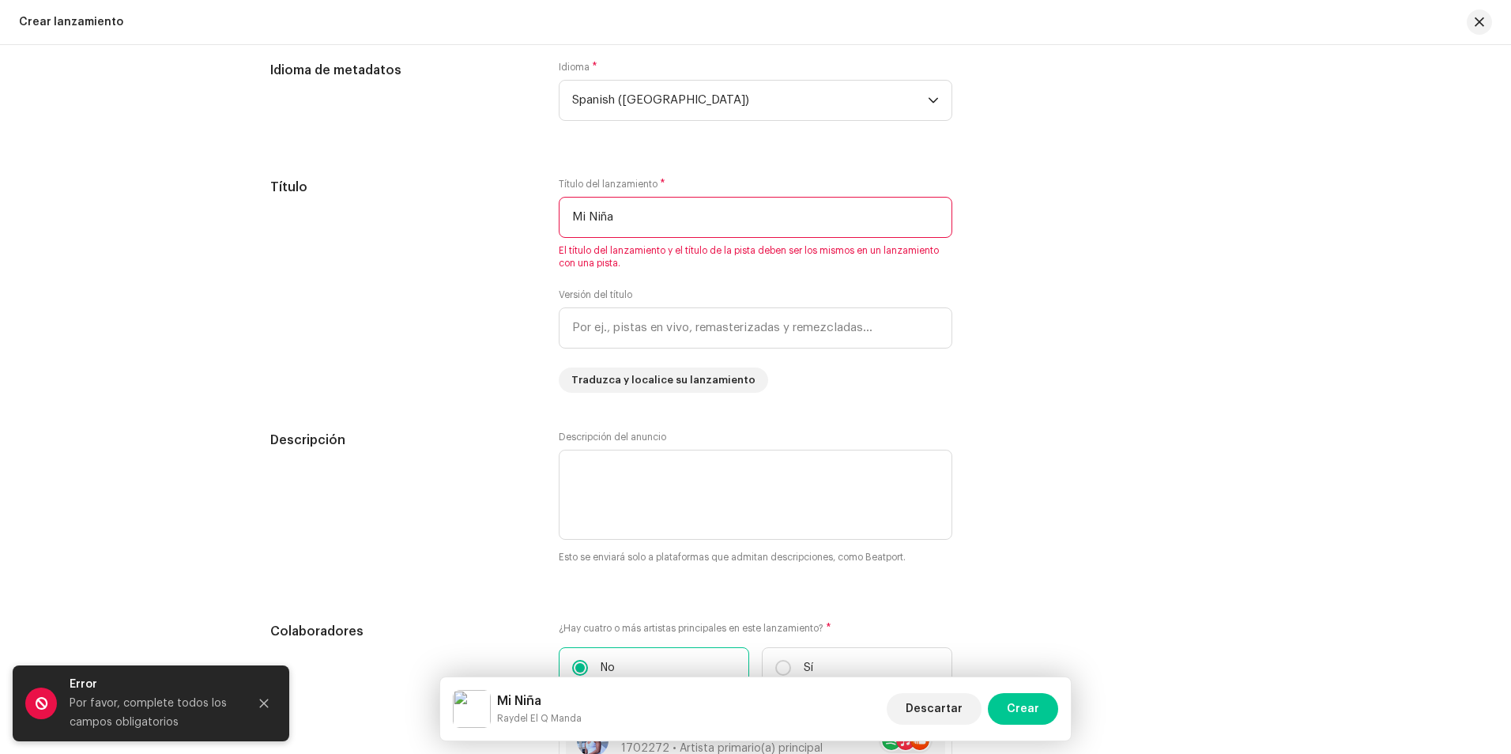
scroll to position [1422, 0]
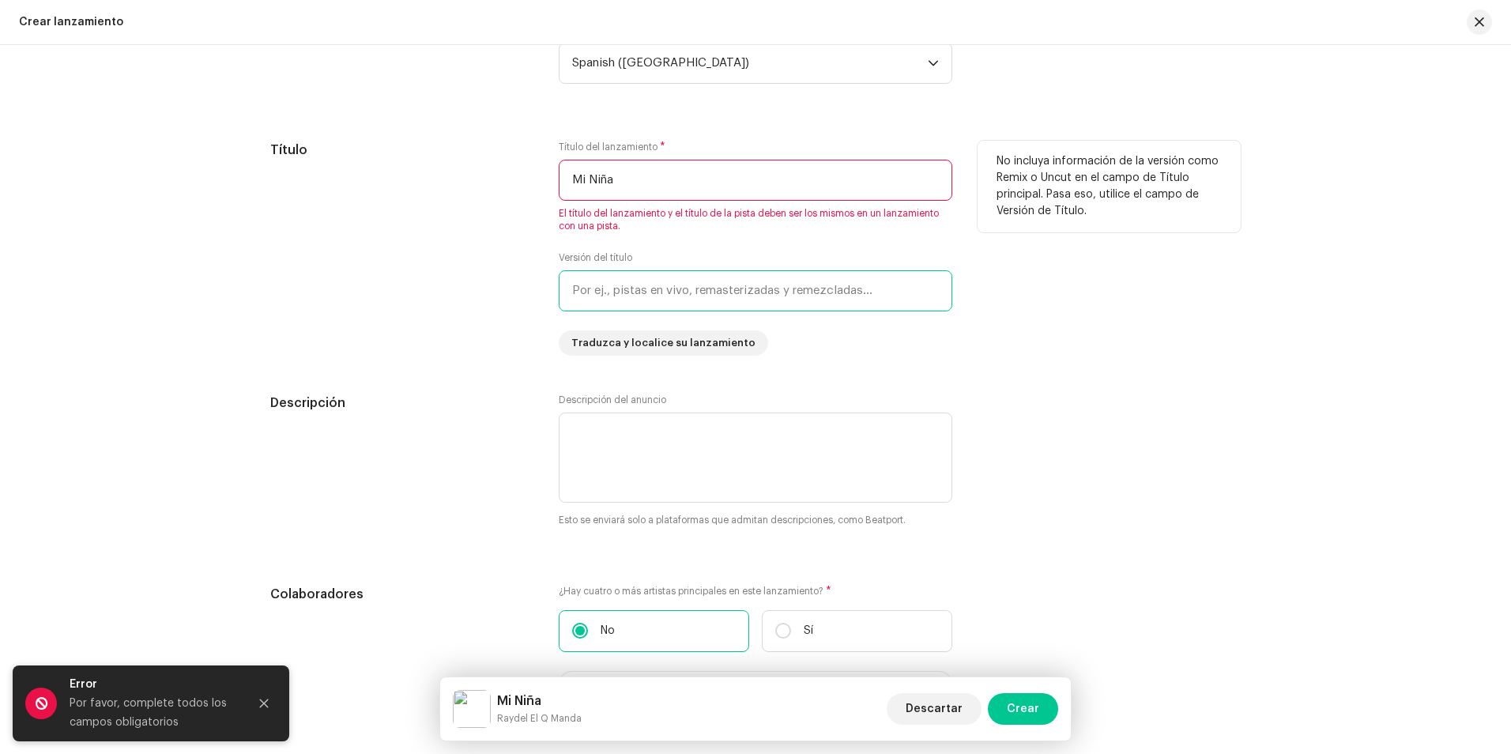
click at [585, 290] on input "text" at bounding box center [755, 290] width 393 height 41
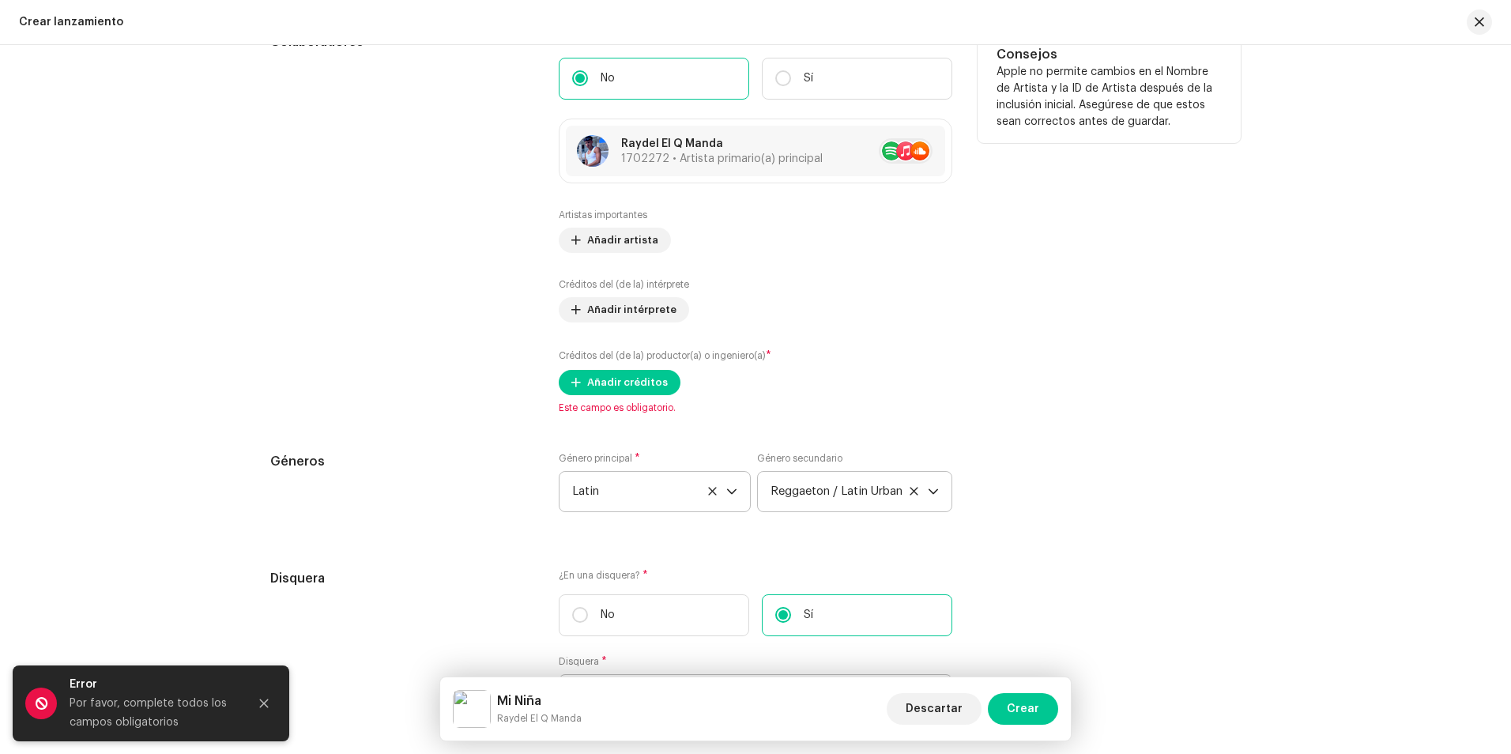
scroll to position [1975, 0]
click at [621, 379] on span "Añadir créditos" at bounding box center [627, 382] width 81 height 32
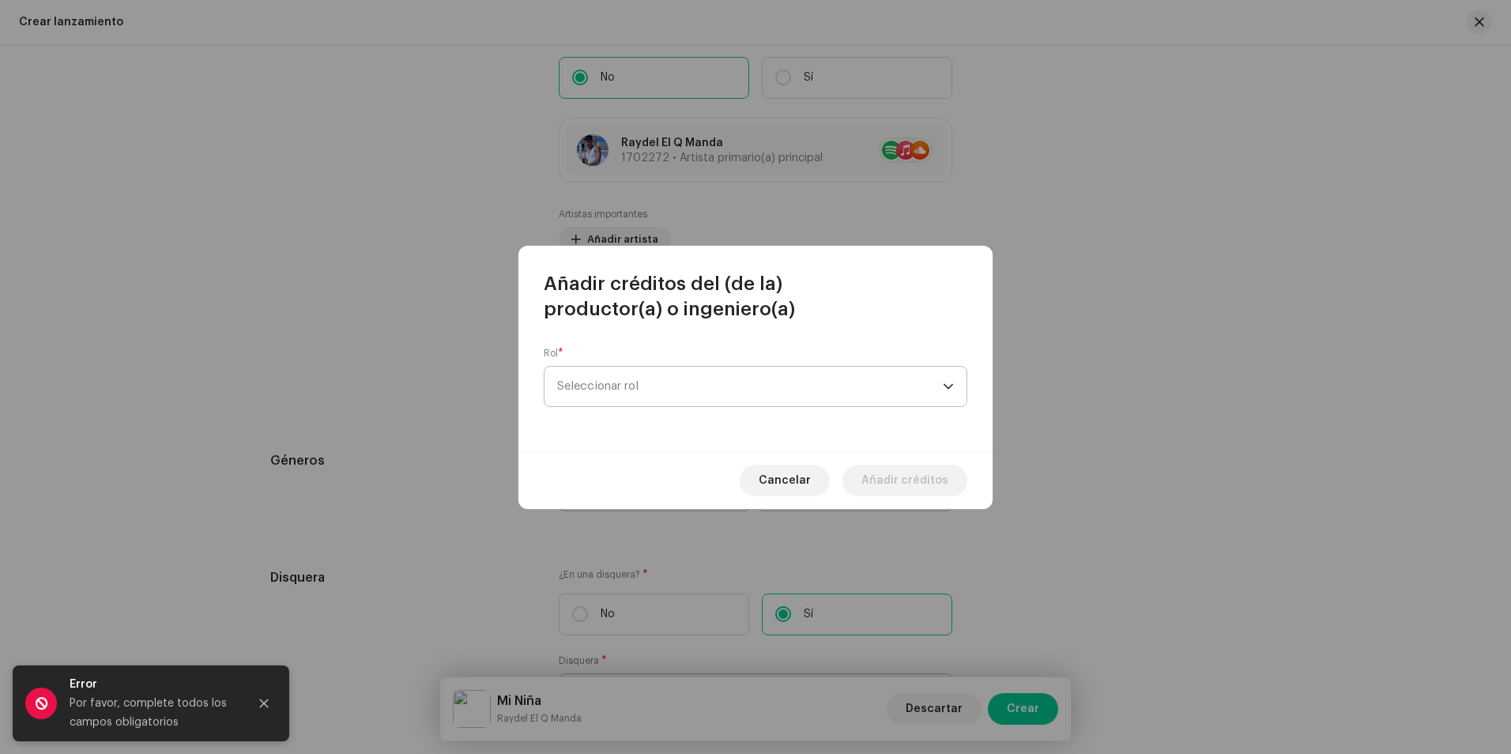
click at [689, 382] on span "Seleccionar rol" at bounding box center [750, 387] width 386 height 40
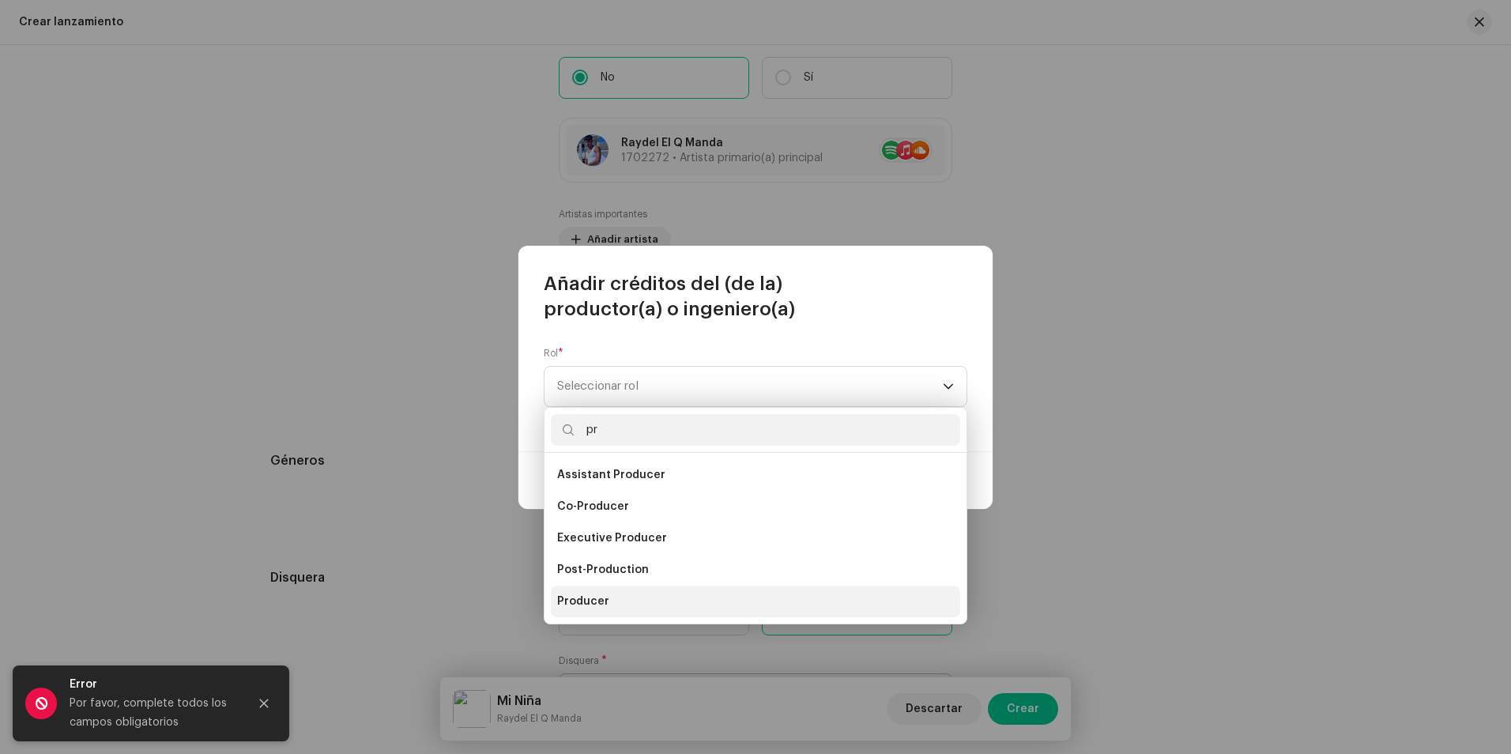
type input "pr"
click at [700, 609] on li "Producer" at bounding box center [755, 601] width 409 height 32
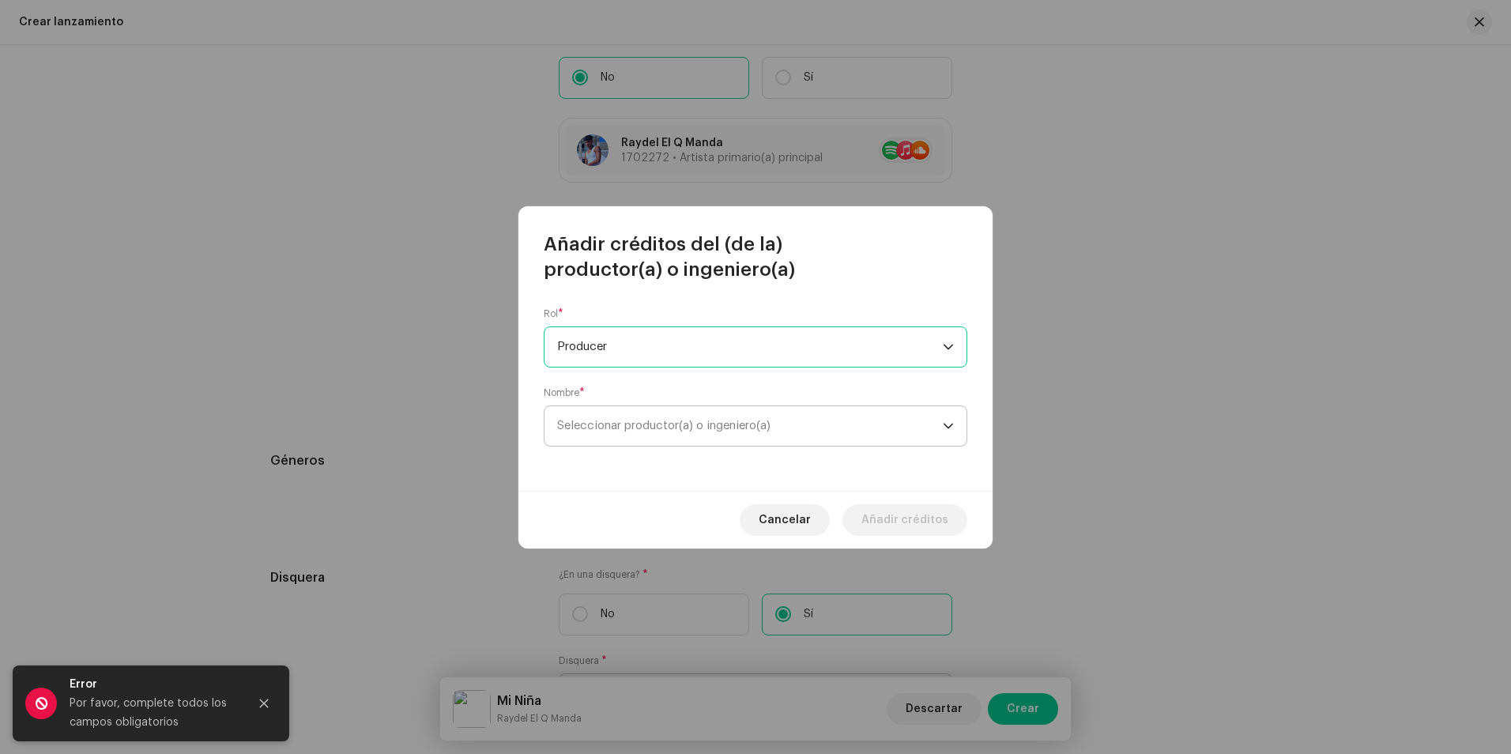
click at [630, 429] on span "Seleccionar productor(a) o ingeniero(a)" at bounding box center [663, 425] width 213 height 12
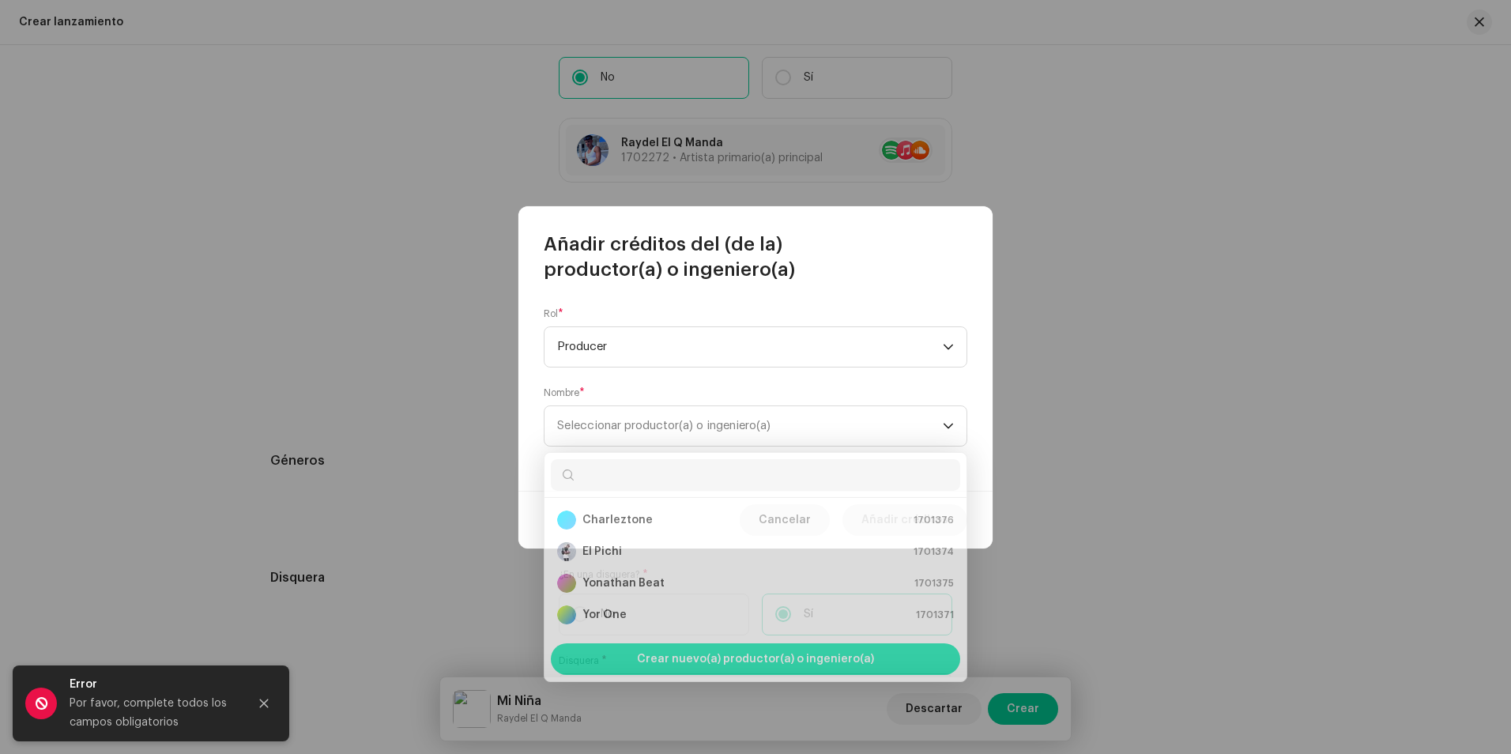
click at [758, 655] on span "Crear nuevo(a) productor(a) o ingeniero(a)" at bounding box center [755, 654] width 237 height 32
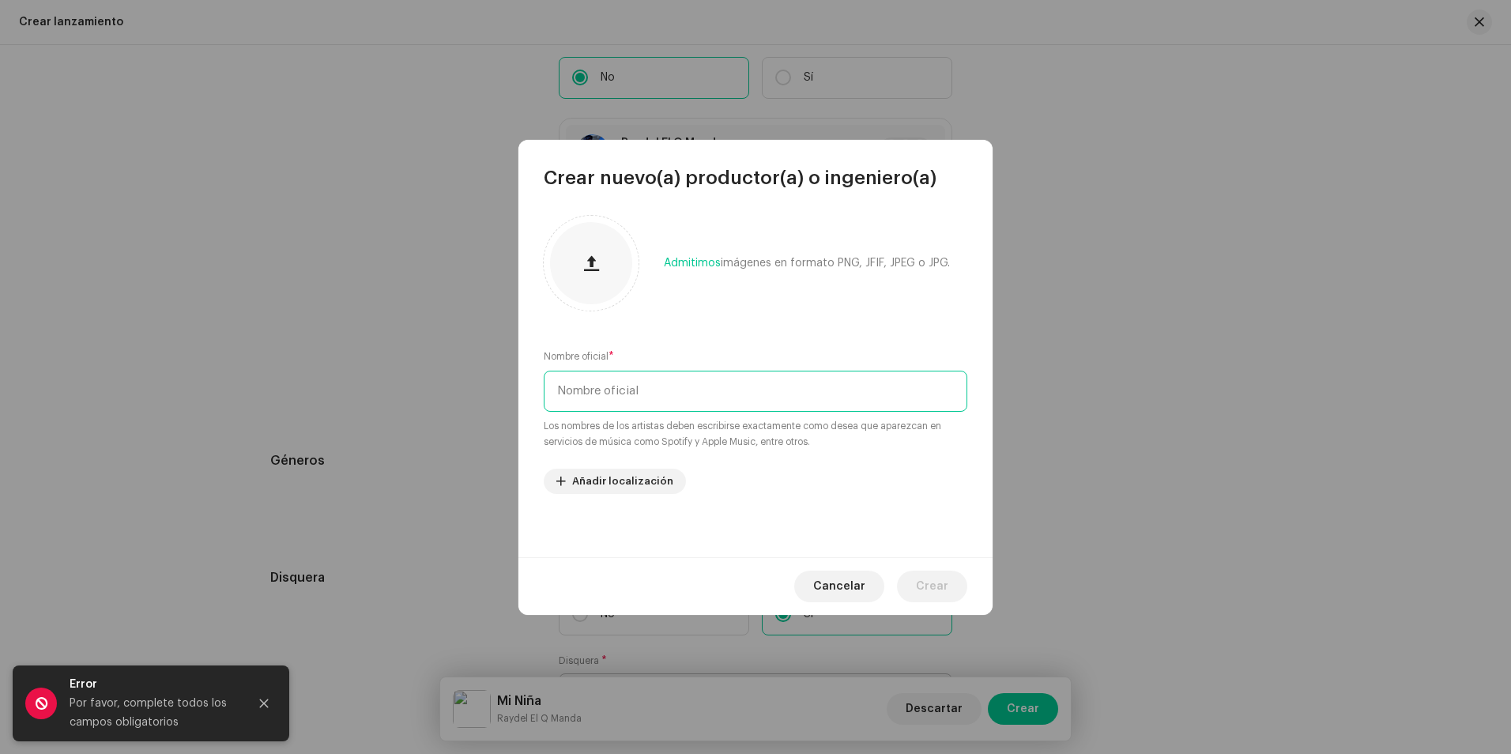
click at [663, 400] on input "text" at bounding box center [755, 391] width 423 height 41
type input "La Película Musical"
click at [773, 344] on div "Admitimos imágenes en formato PNG, JFIF, JPEG o JPG. Nombre oficial * La Pelícu…" at bounding box center [755, 373] width 474 height 367
click at [924, 586] on span "Crear" at bounding box center [932, 586] width 32 height 32
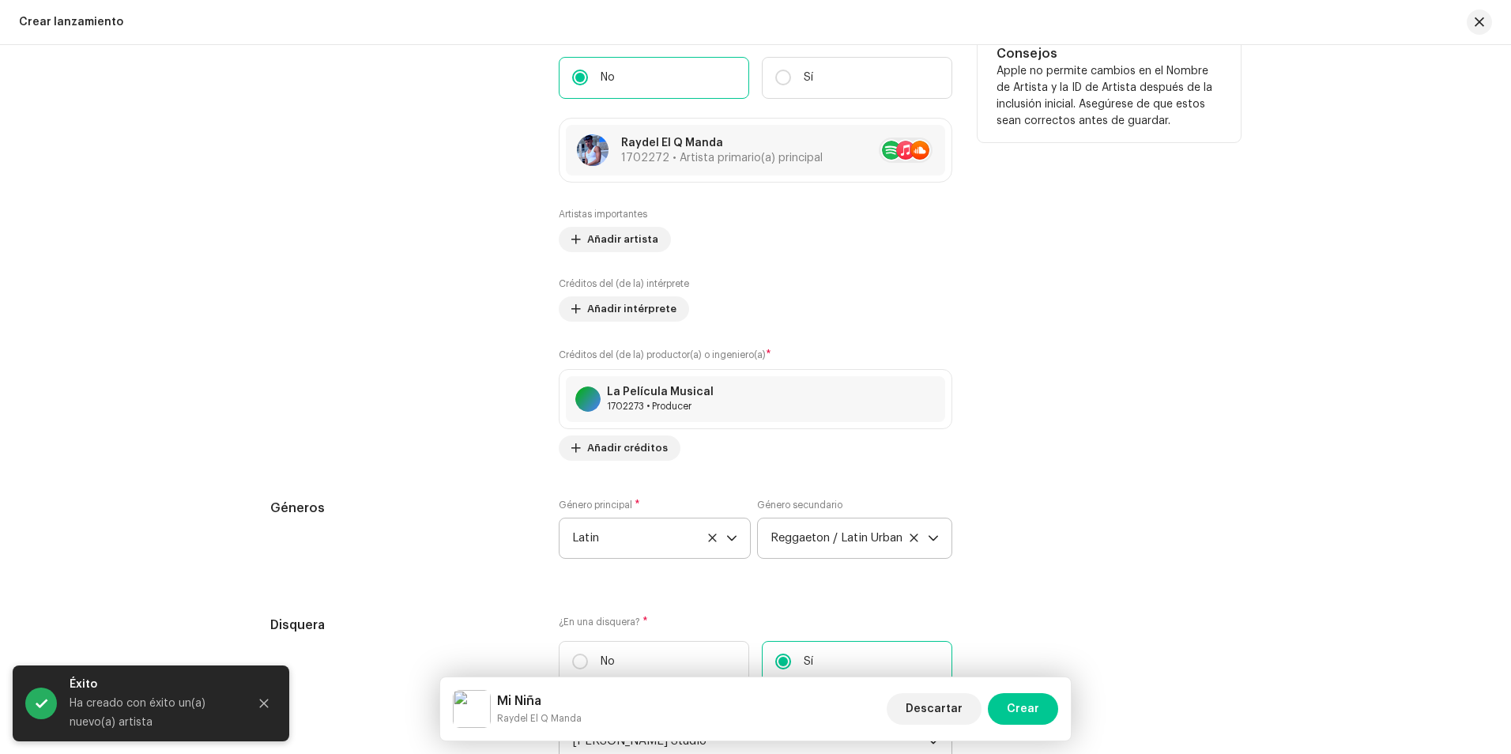
click at [1107, 384] on div "Consejos Apple no permite cambios en el Nombre de Artista y la ID de Artista de…" at bounding box center [1108, 246] width 263 height 429
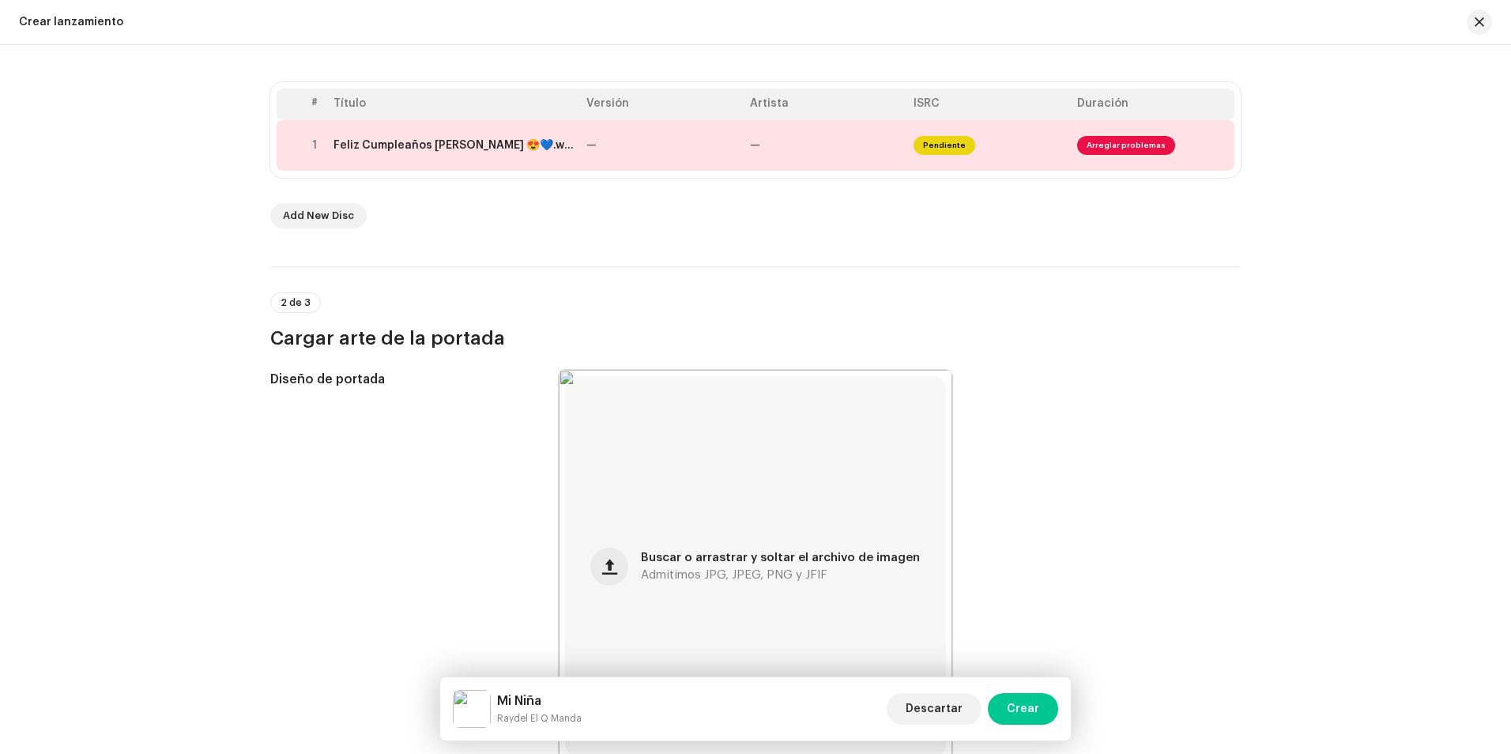
scroll to position [237, 0]
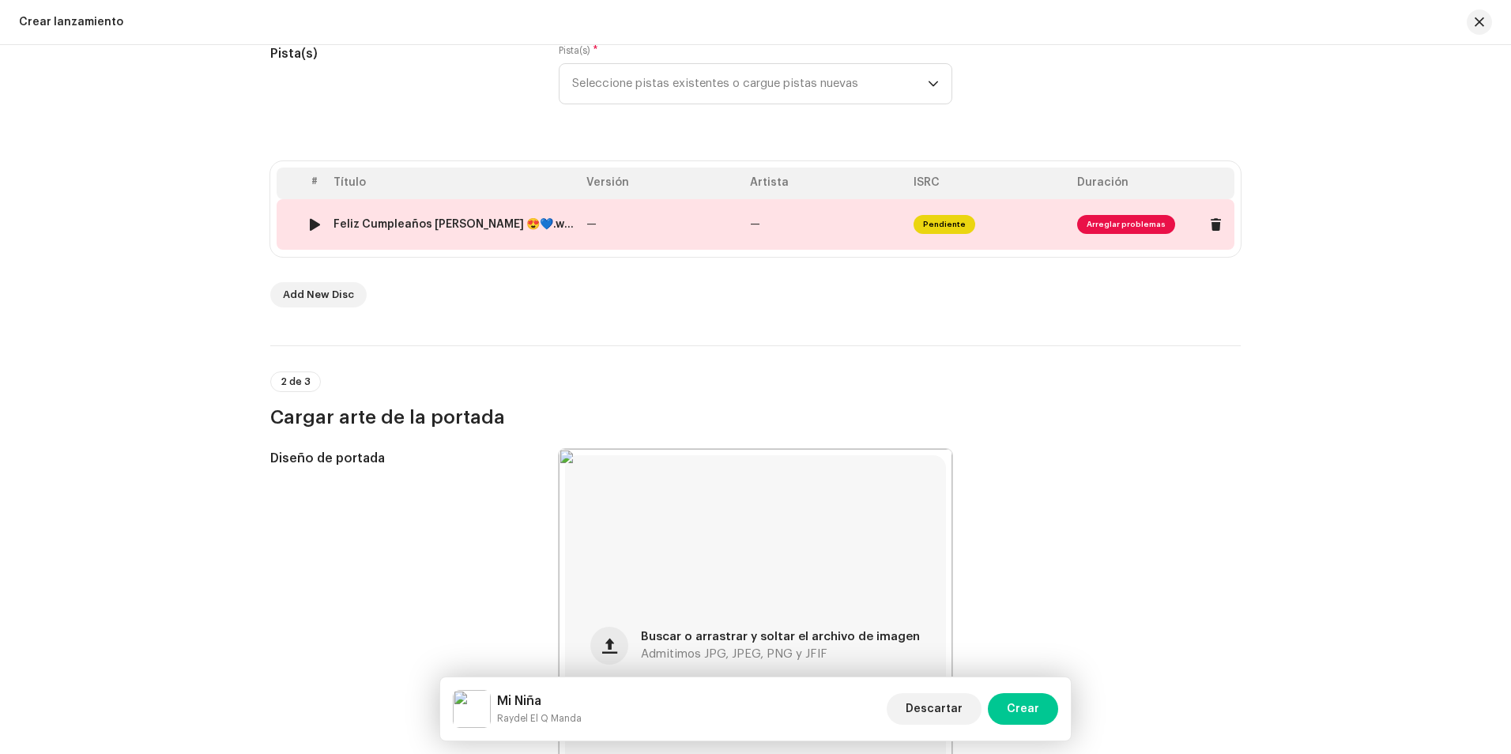
click at [386, 223] on div "Feliz Cumpleaños Dalila 😍💙.wav" at bounding box center [453, 224] width 240 height 13
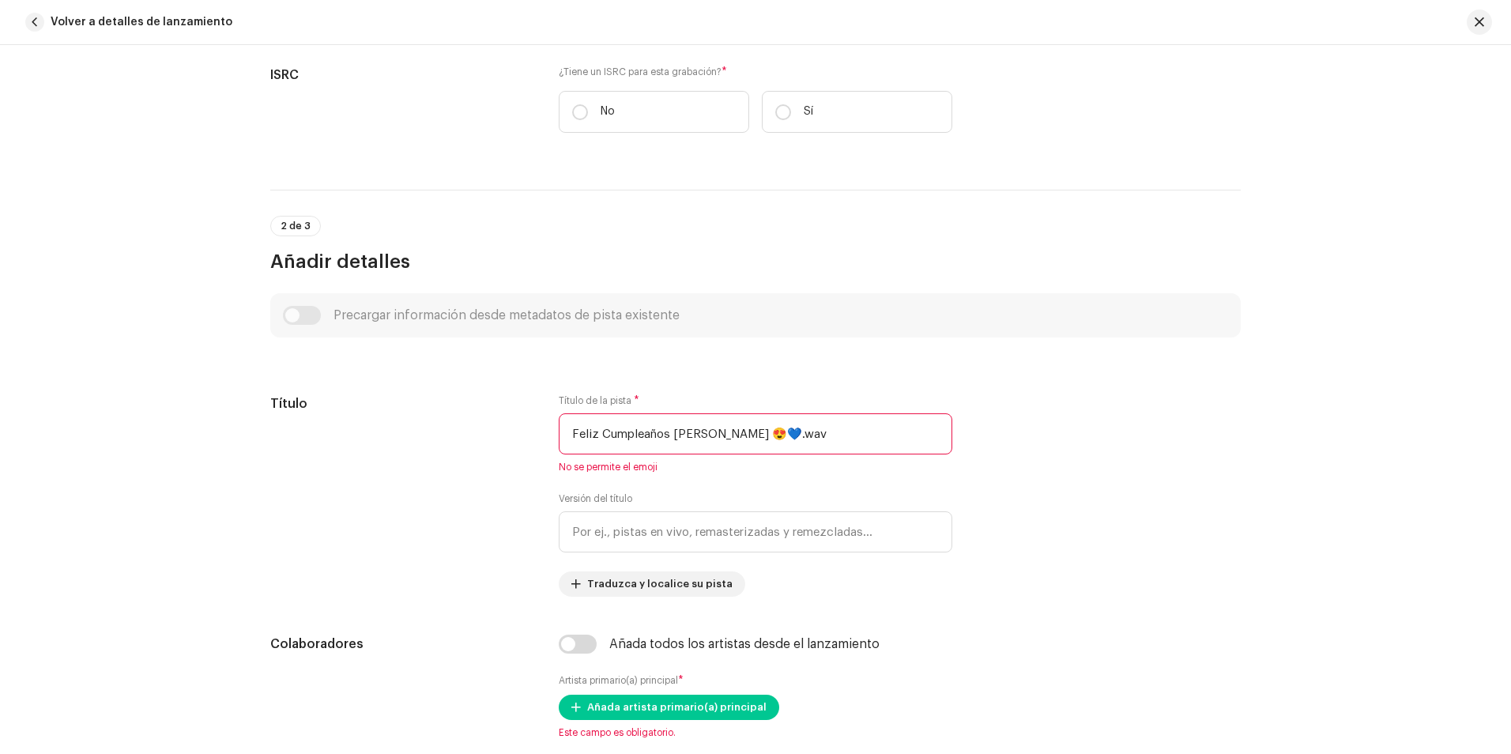
scroll to position [395, 0]
drag, startPoint x: 762, startPoint y: 435, endPoint x: 559, endPoint y: 437, distance: 203.0
click at [559, 437] on input "Feliz Cumpleaños Dalila 😍💙.wav" at bounding box center [755, 432] width 393 height 41
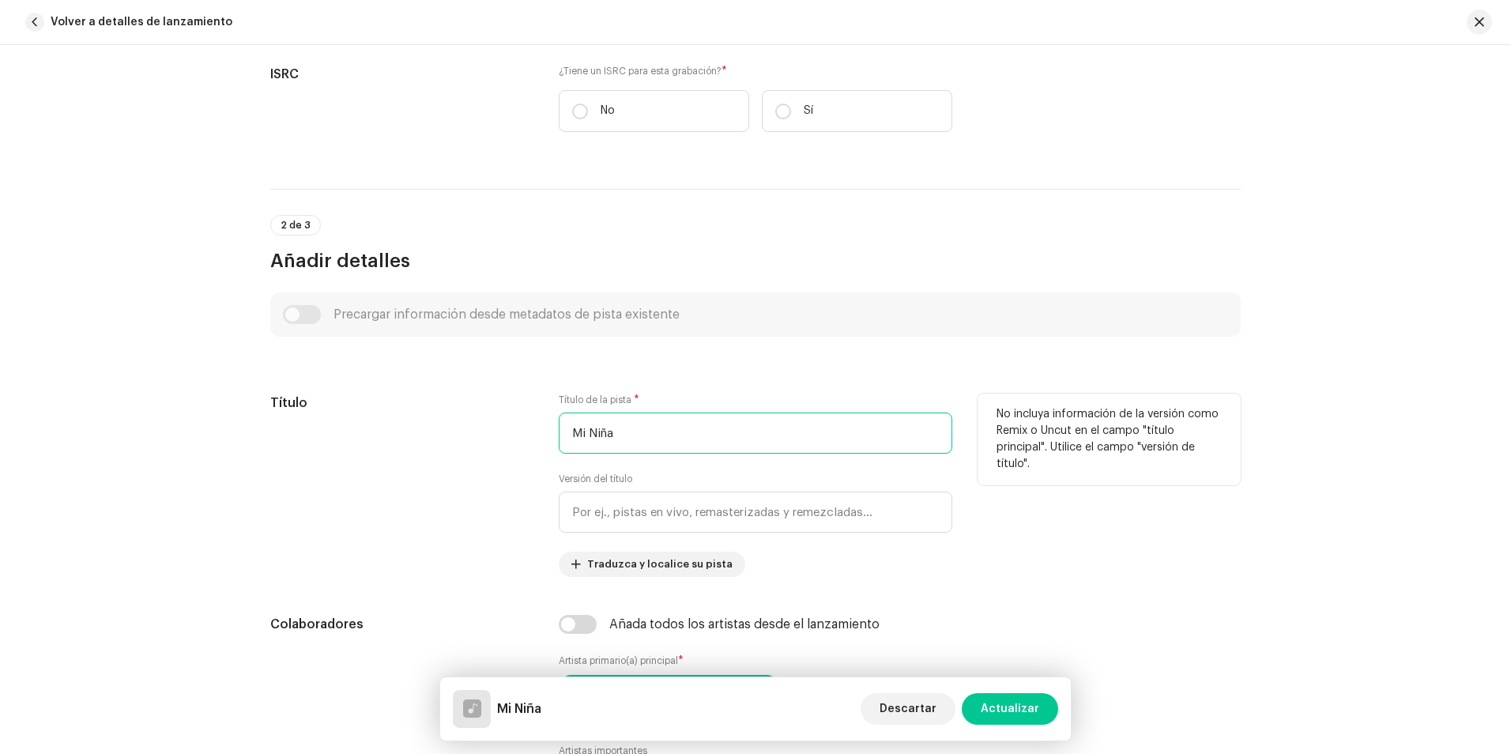
type input "Mi Niña"
click at [498, 483] on div "Título" at bounding box center [401, 484] width 263 height 183
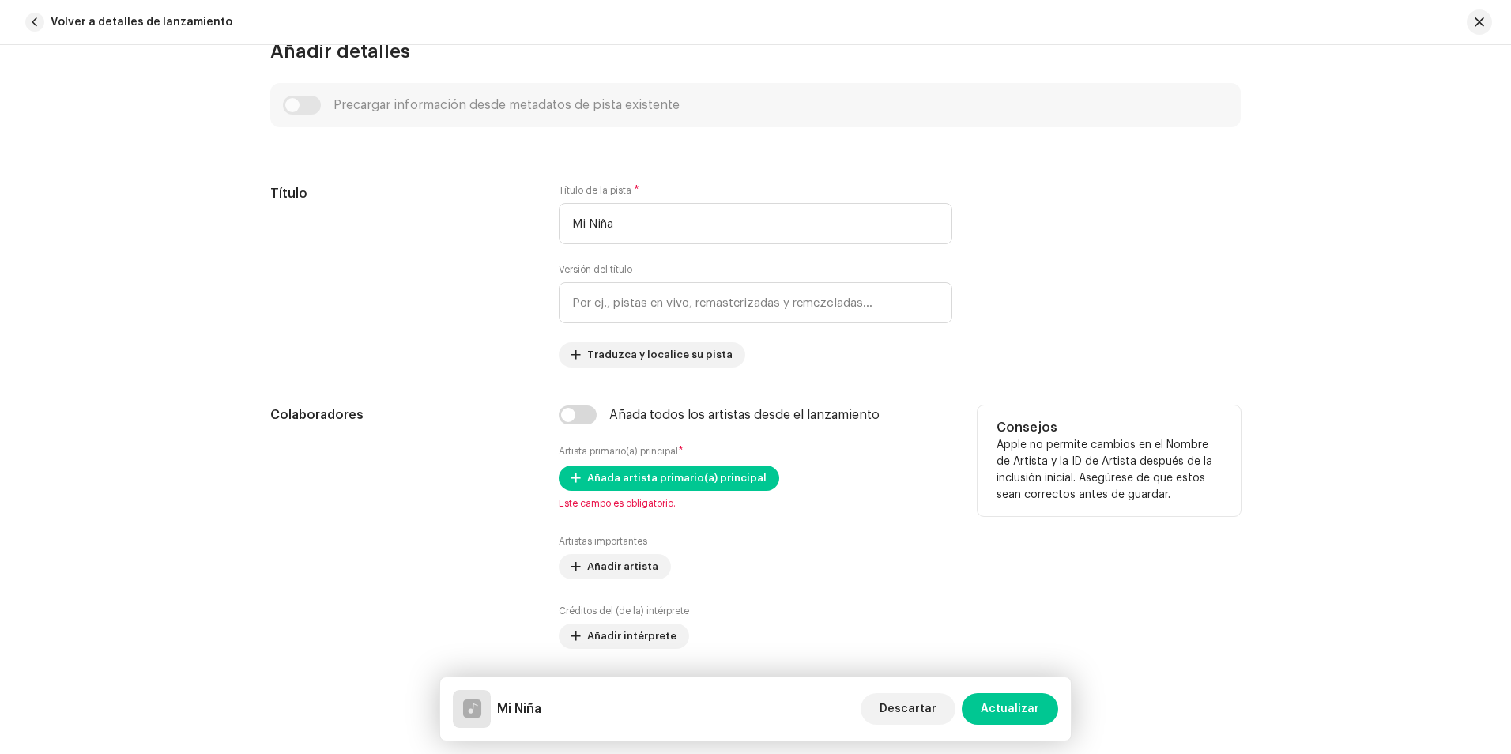
scroll to position [632, 0]
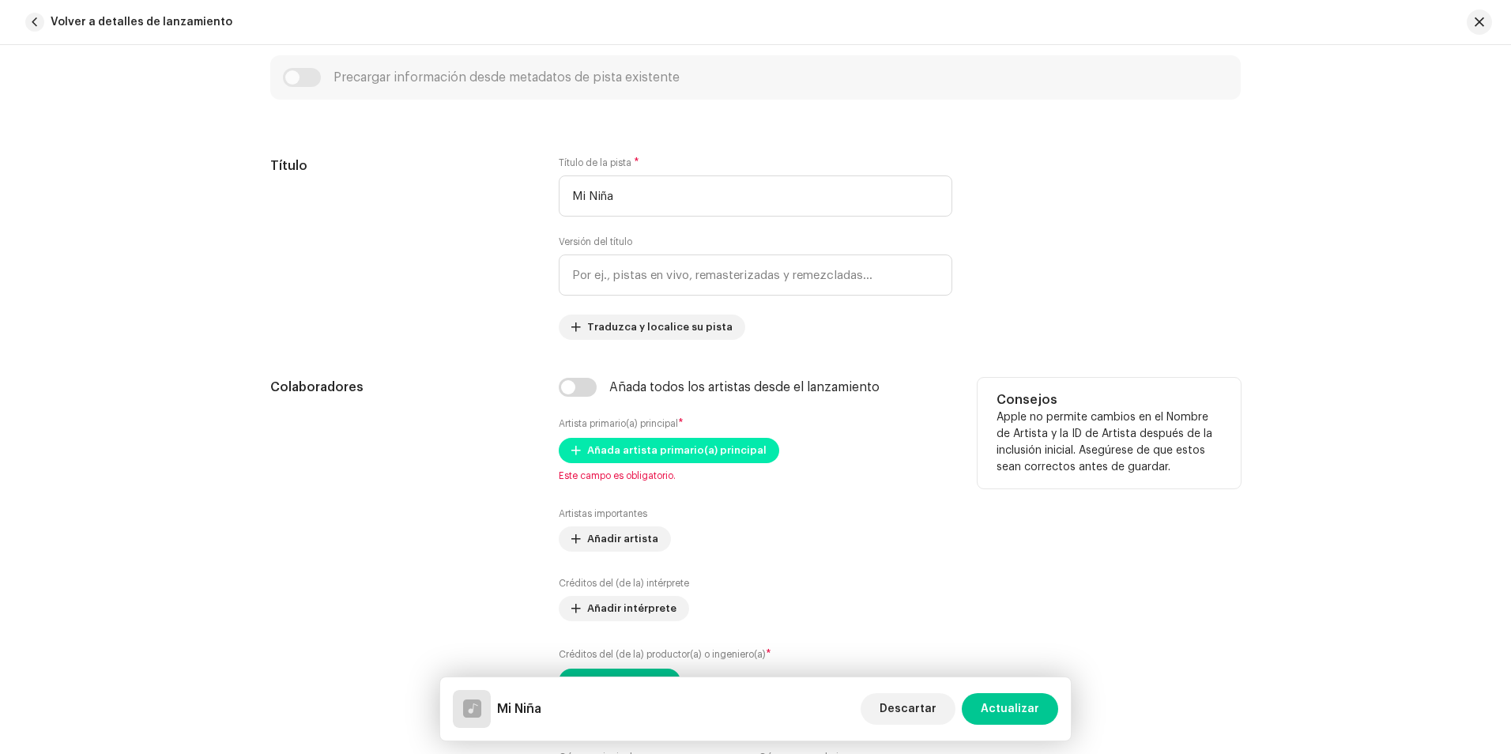
click at [671, 444] on span "Añada artista primario(a) principal" at bounding box center [676, 451] width 179 height 32
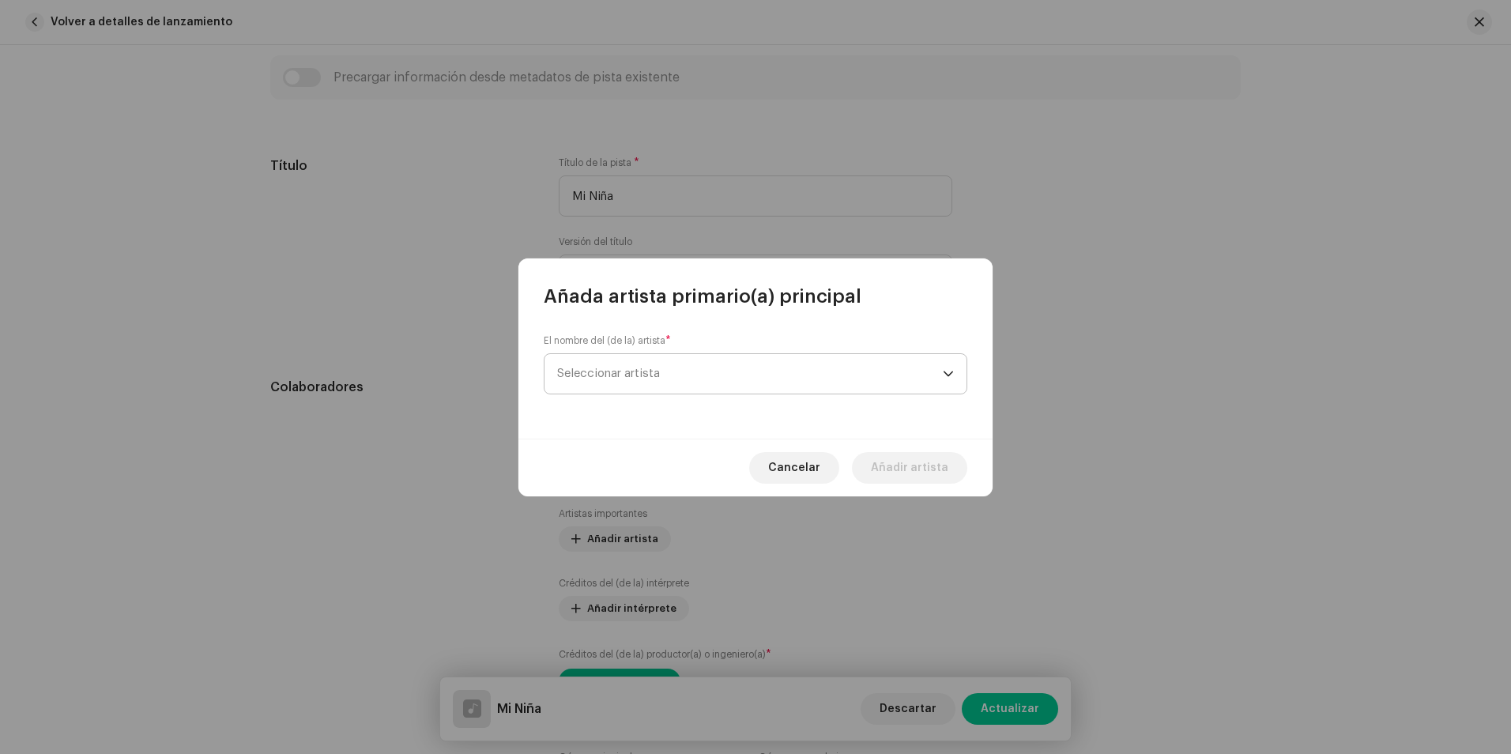
click at [675, 371] on span "Seleccionar artista" at bounding box center [750, 374] width 386 height 40
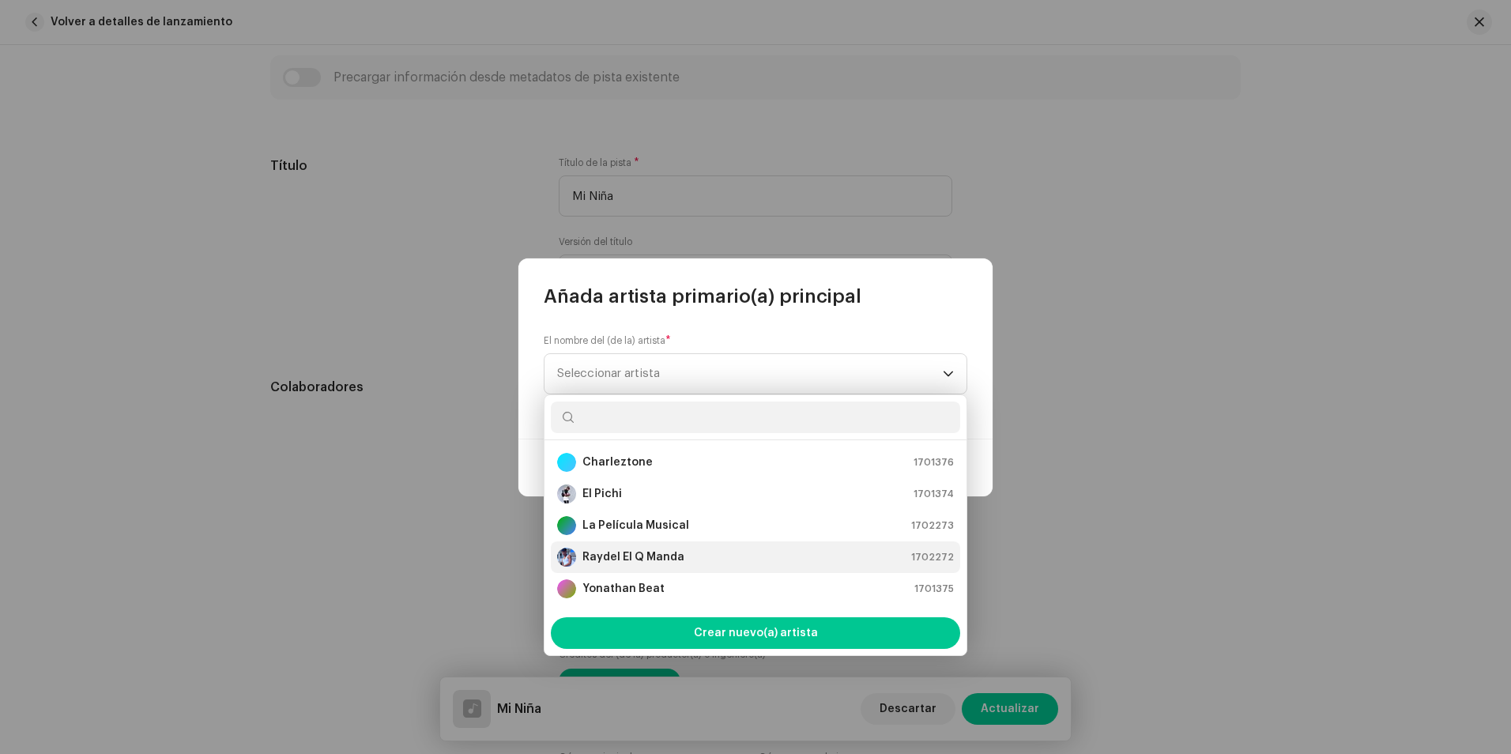
click at [653, 549] on strong "Raydel El Q Manda" at bounding box center [633, 557] width 102 height 16
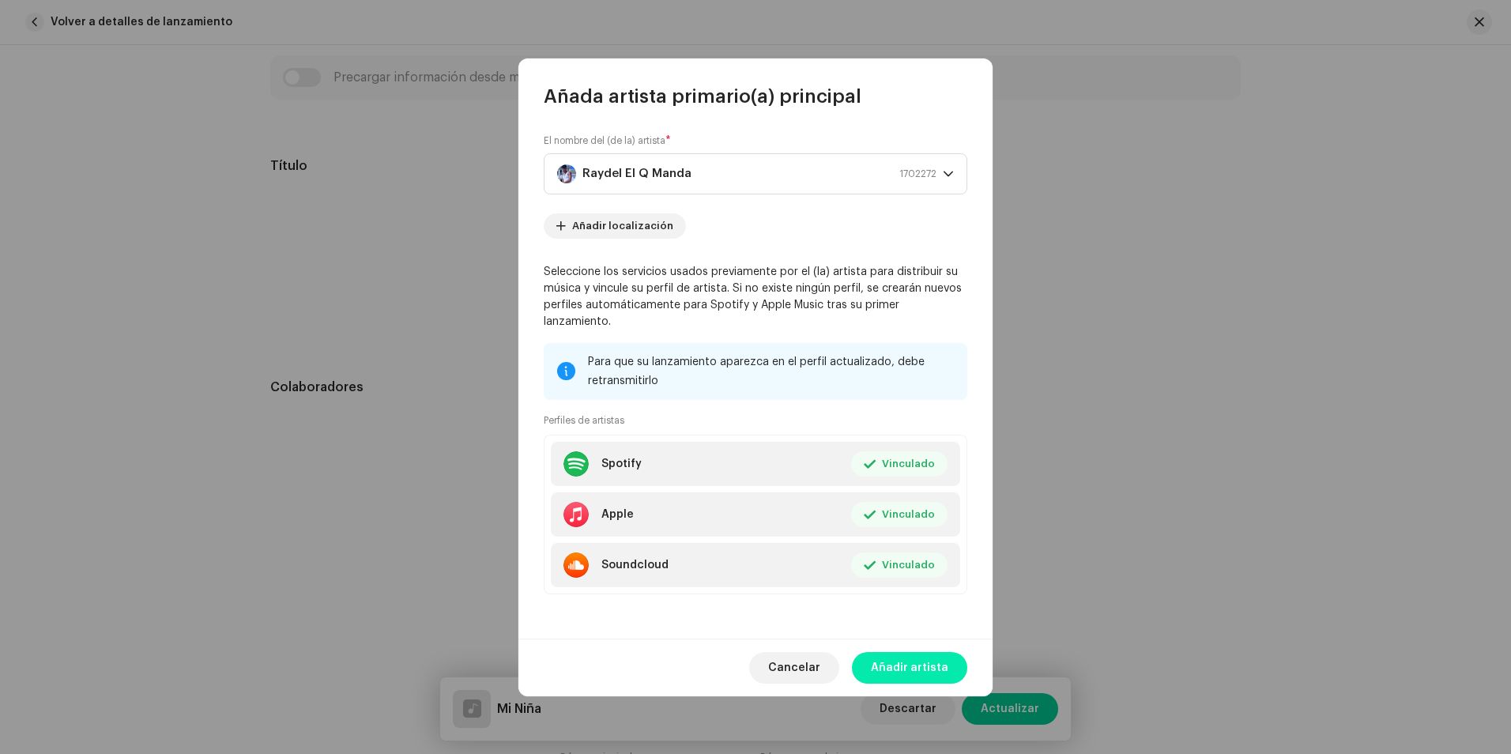
click at [903, 662] on span "Añadir artista" at bounding box center [909, 668] width 77 height 32
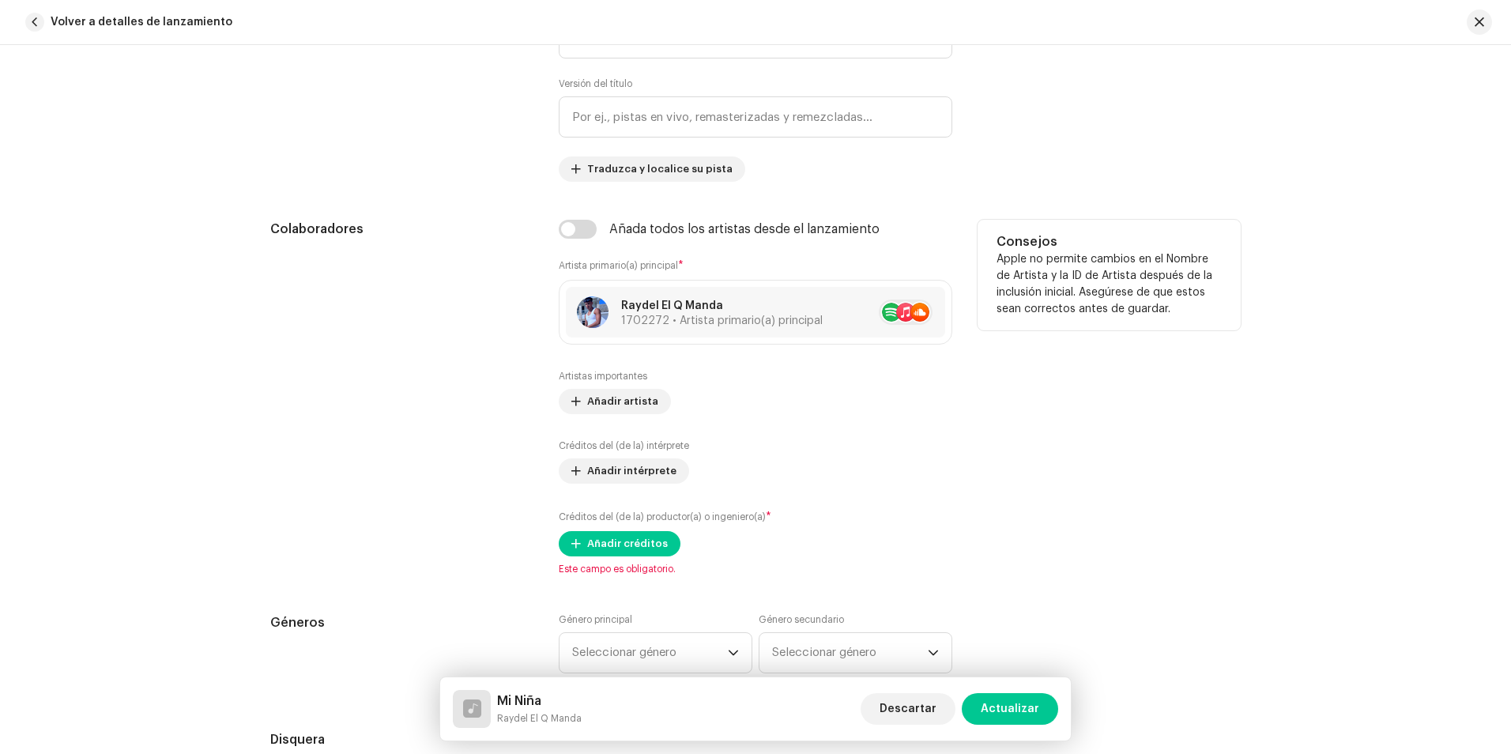
scroll to position [869, 0]
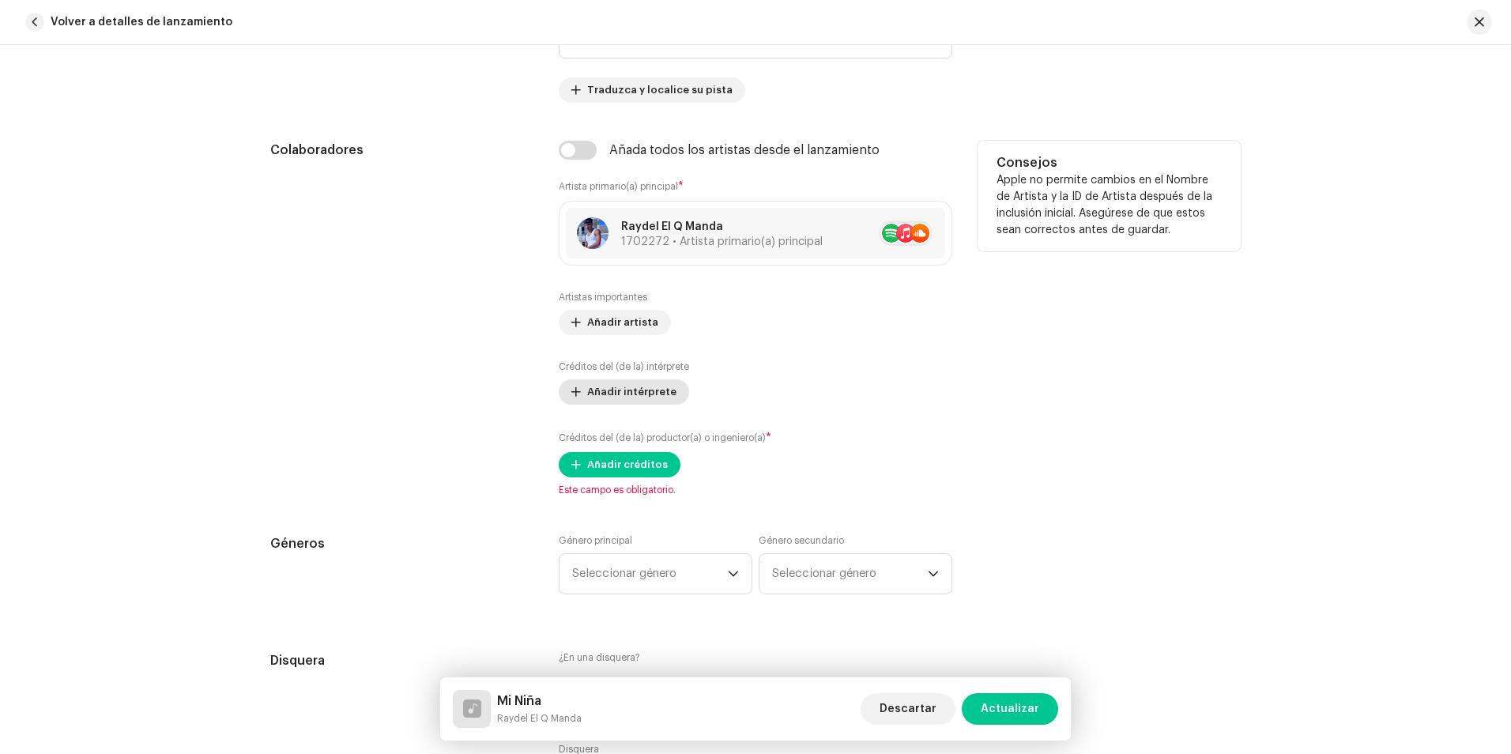
click at [660, 383] on span "Añadir intérprete" at bounding box center [631, 392] width 89 height 32
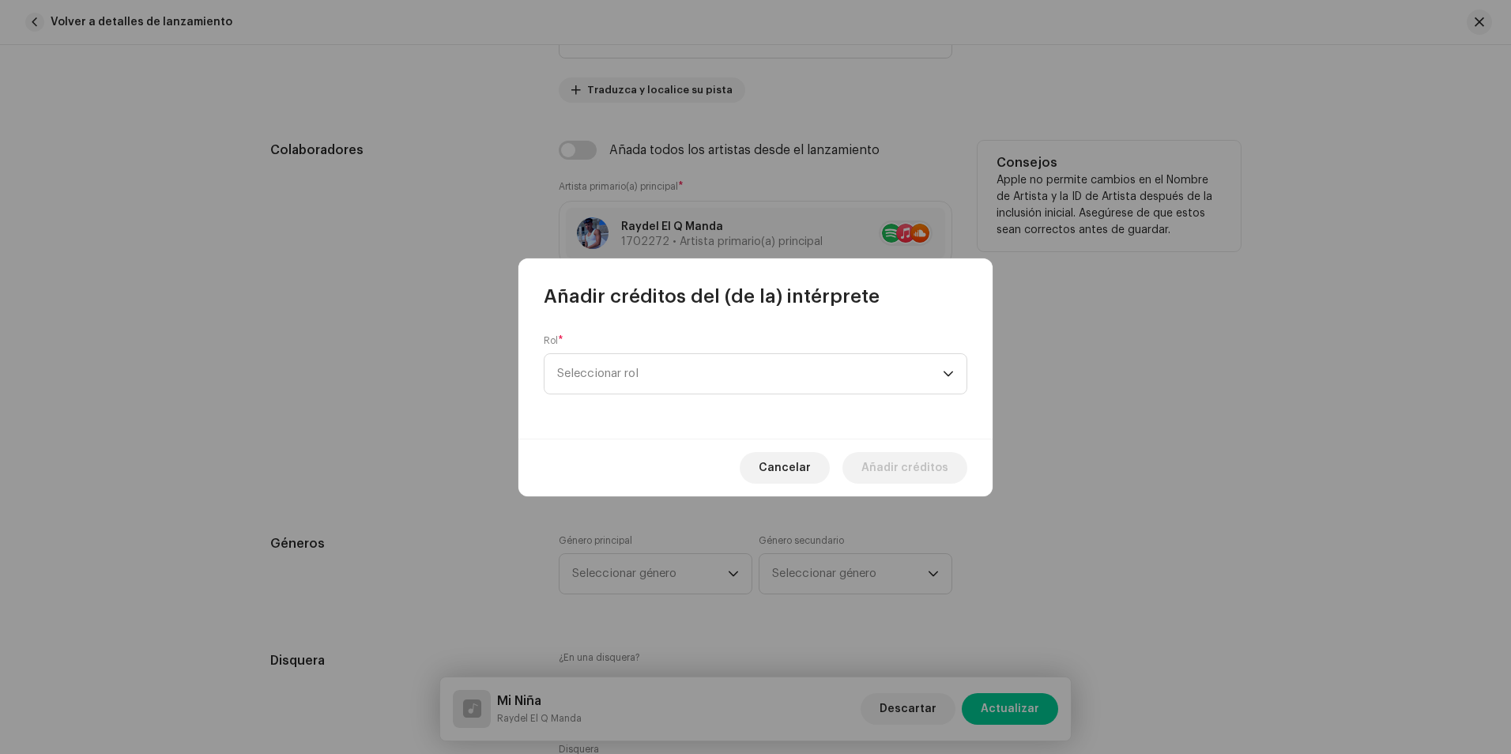
click at [660, 383] on span "Seleccionar rol" at bounding box center [750, 374] width 386 height 40
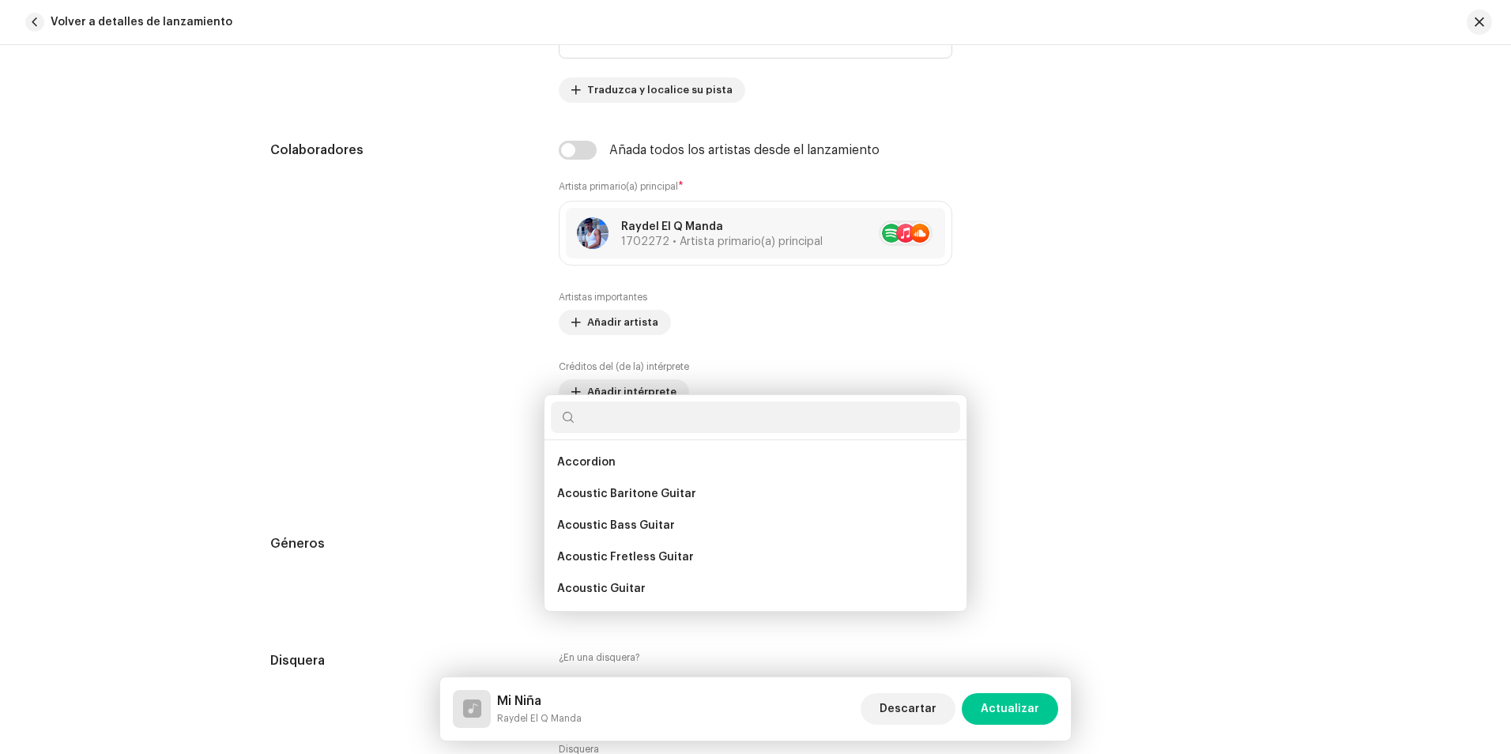
click at [1284, 295] on div "Añadir créditos del (de la) intérprete Rol * Seleccionar rol Cancelar Añadir cr…" at bounding box center [755, 377] width 1511 height 754
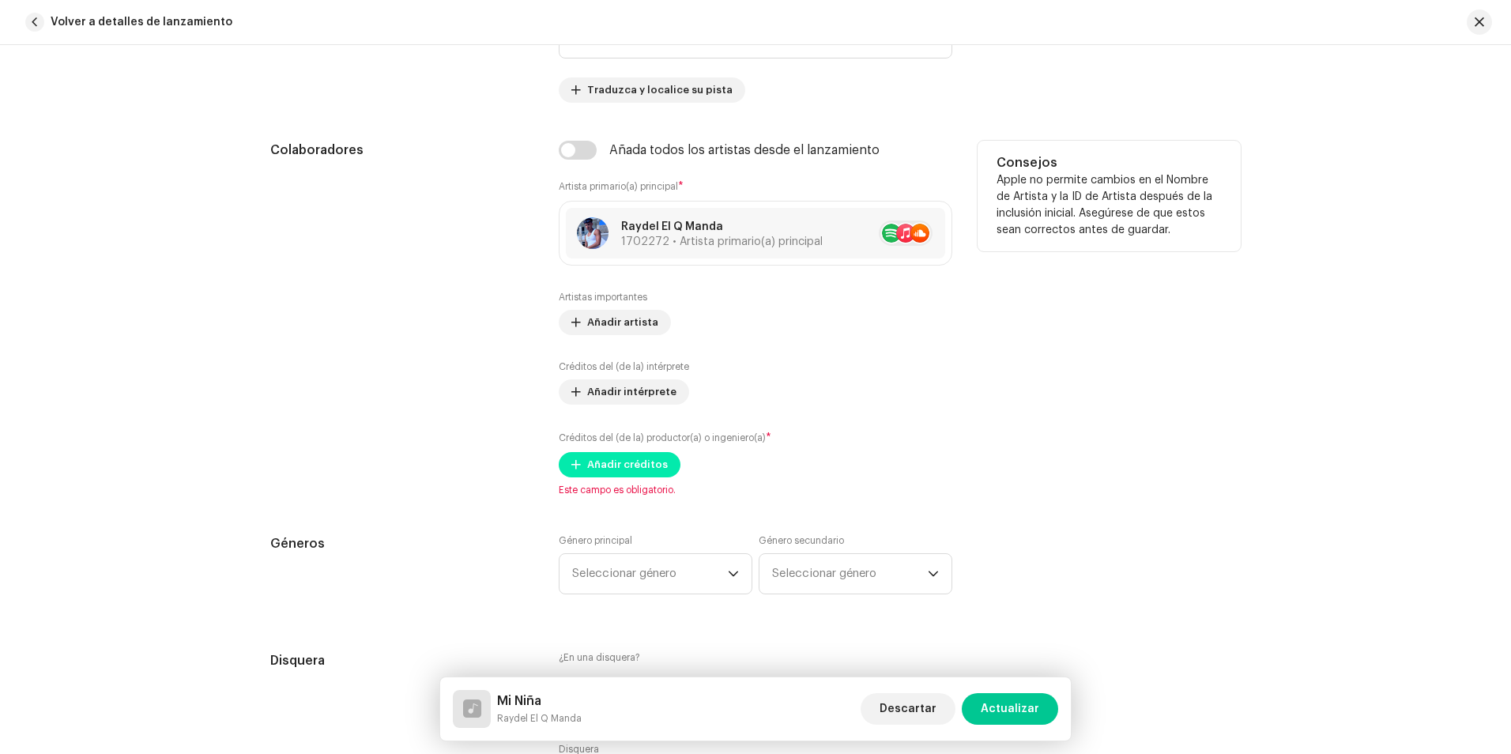
click at [630, 461] on span "Añadir créditos" at bounding box center [627, 465] width 81 height 32
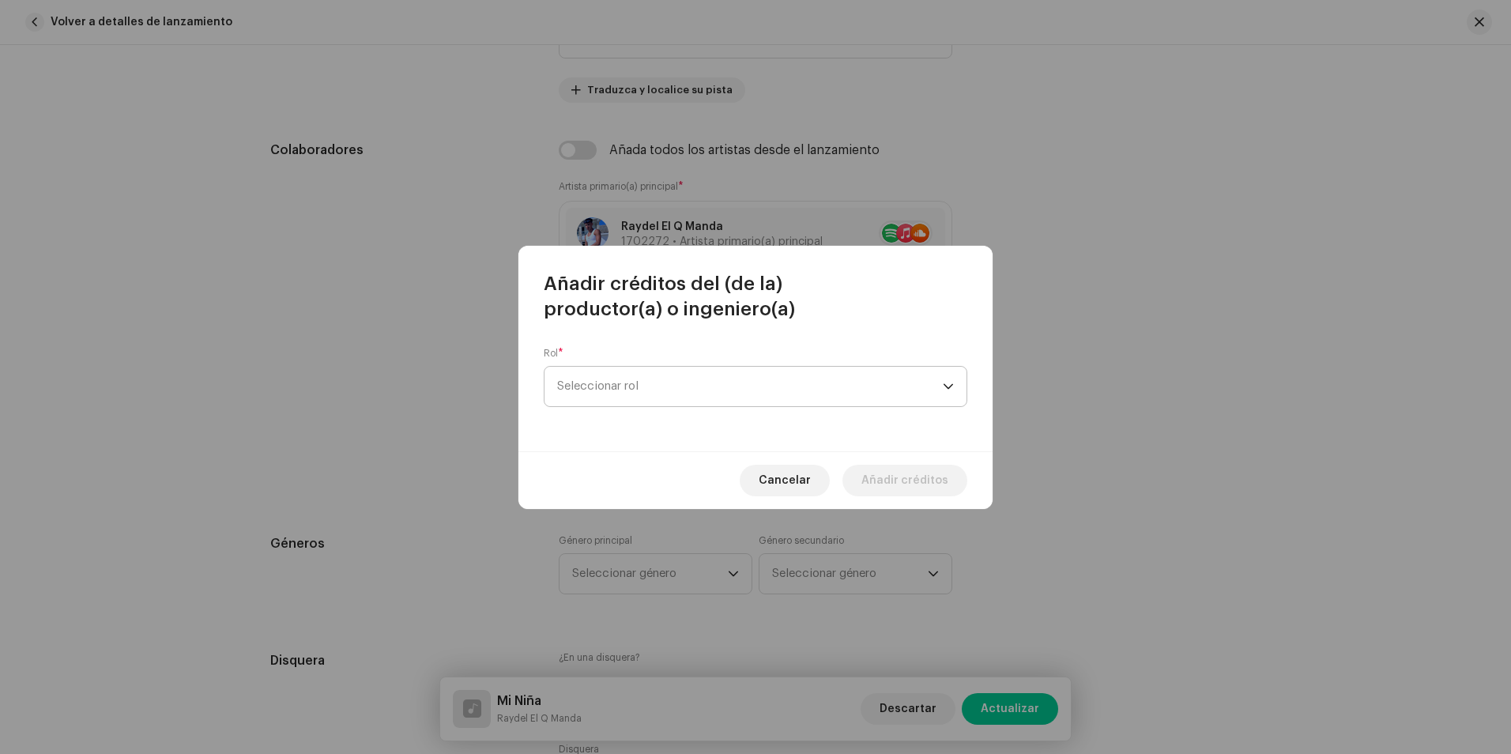
click at [586, 392] on span "Seleccionar rol" at bounding box center [750, 387] width 386 height 40
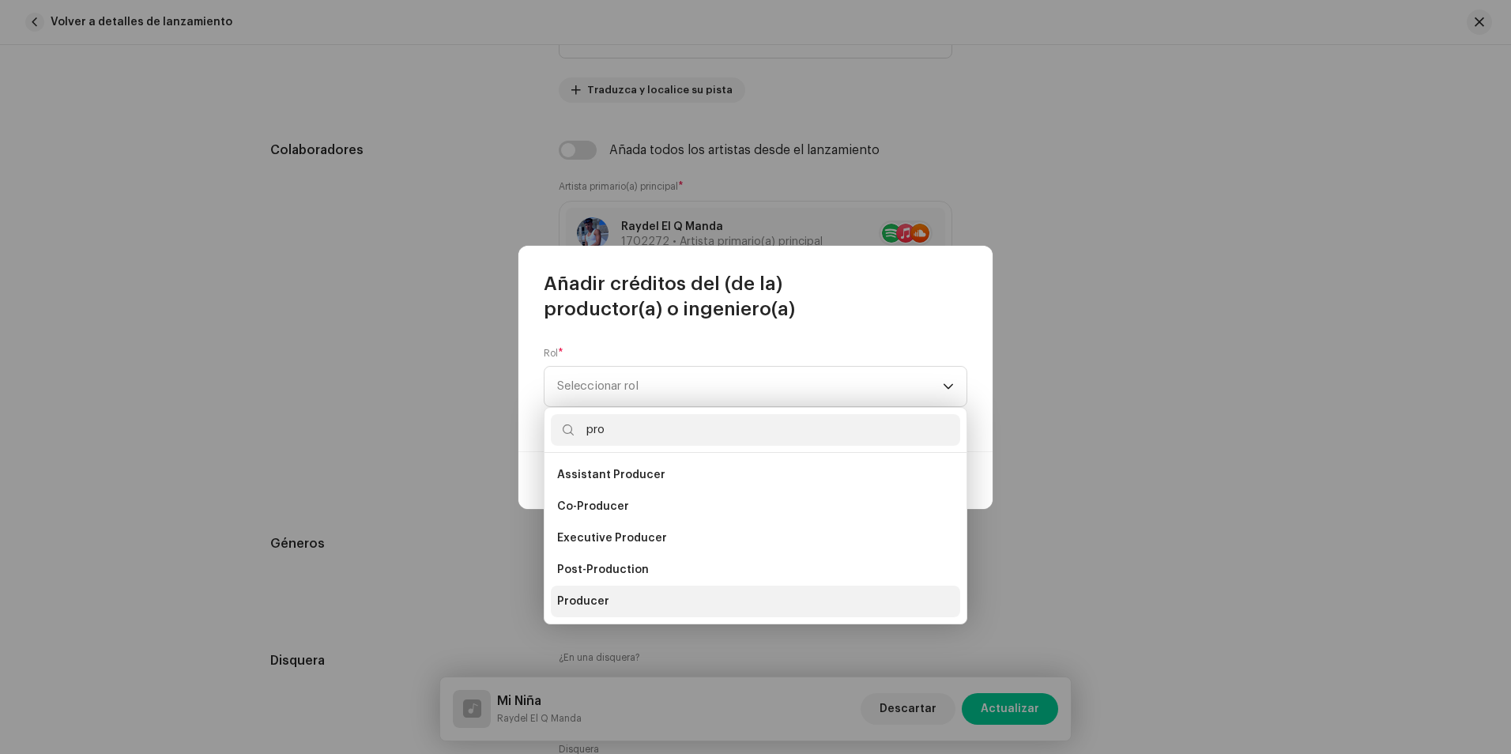
type input "pro"
click at [604, 602] on span "Producer" at bounding box center [583, 601] width 52 height 16
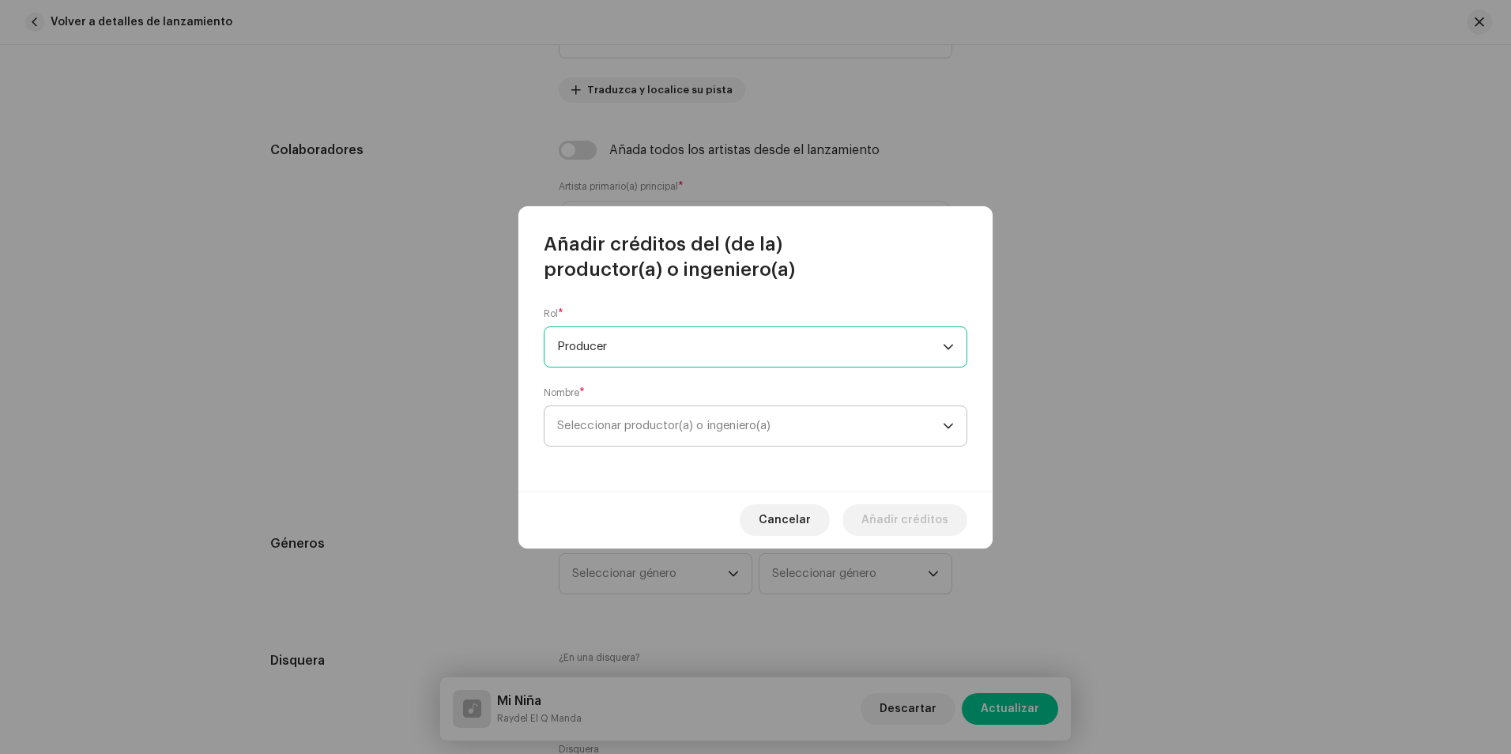
click at [657, 432] on span "Seleccionar productor(a) o ingeniero(a)" at bounding box center [750, 426] width 386 height 40
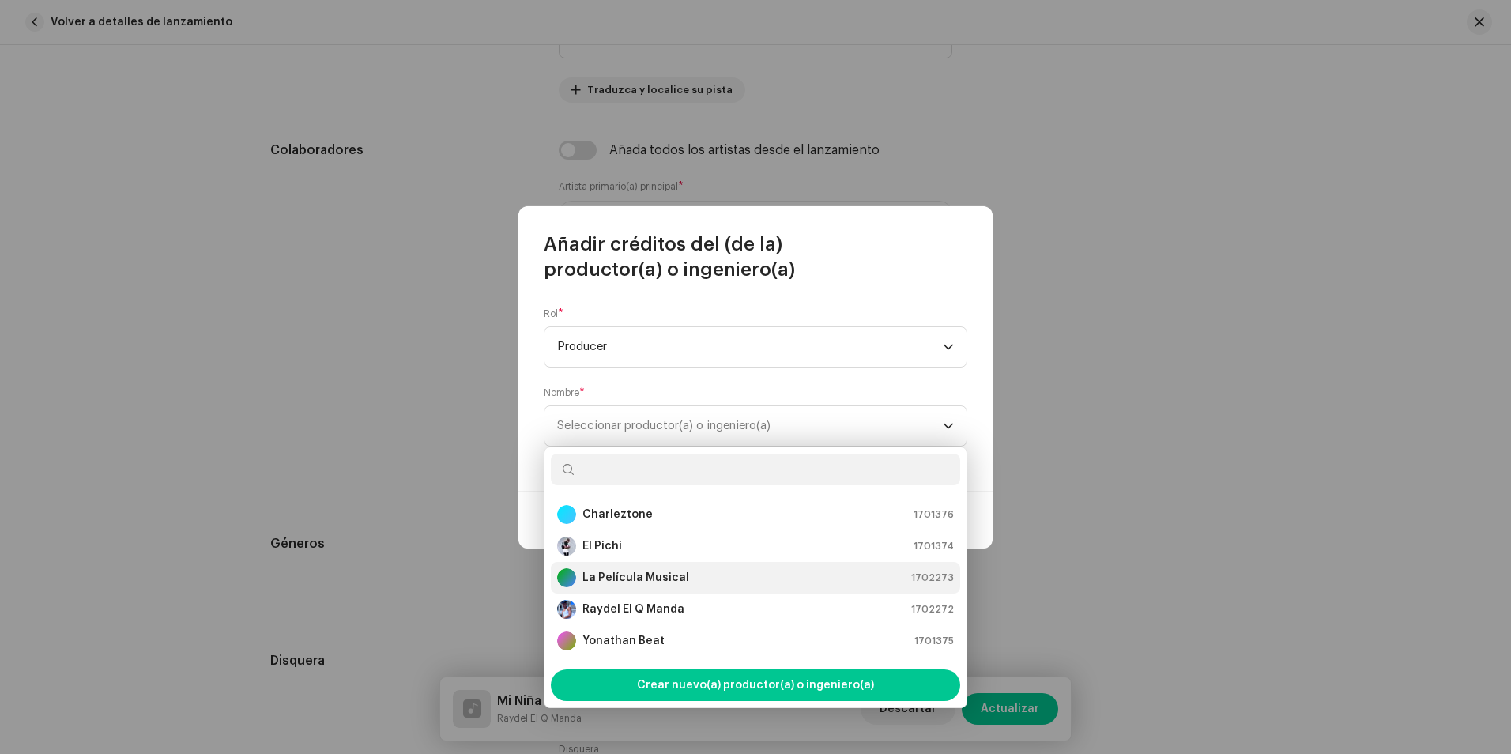
click at [675, 575] on strong "La Película Musical" at bounding box center [635, 578] width 107 height 16
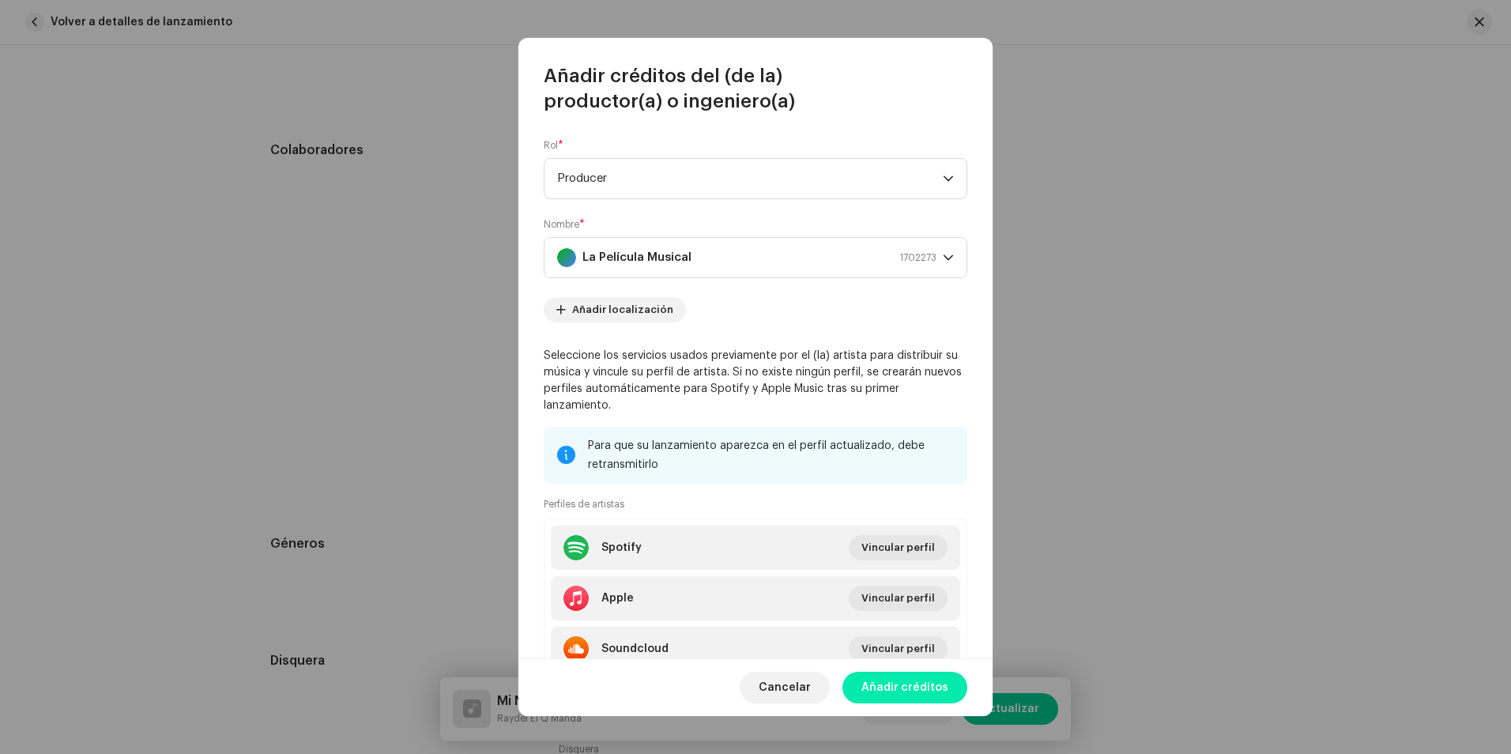
click at [900, 683] on span "Añadir créditos" at bounding box center [904, 688] width 87 height 32
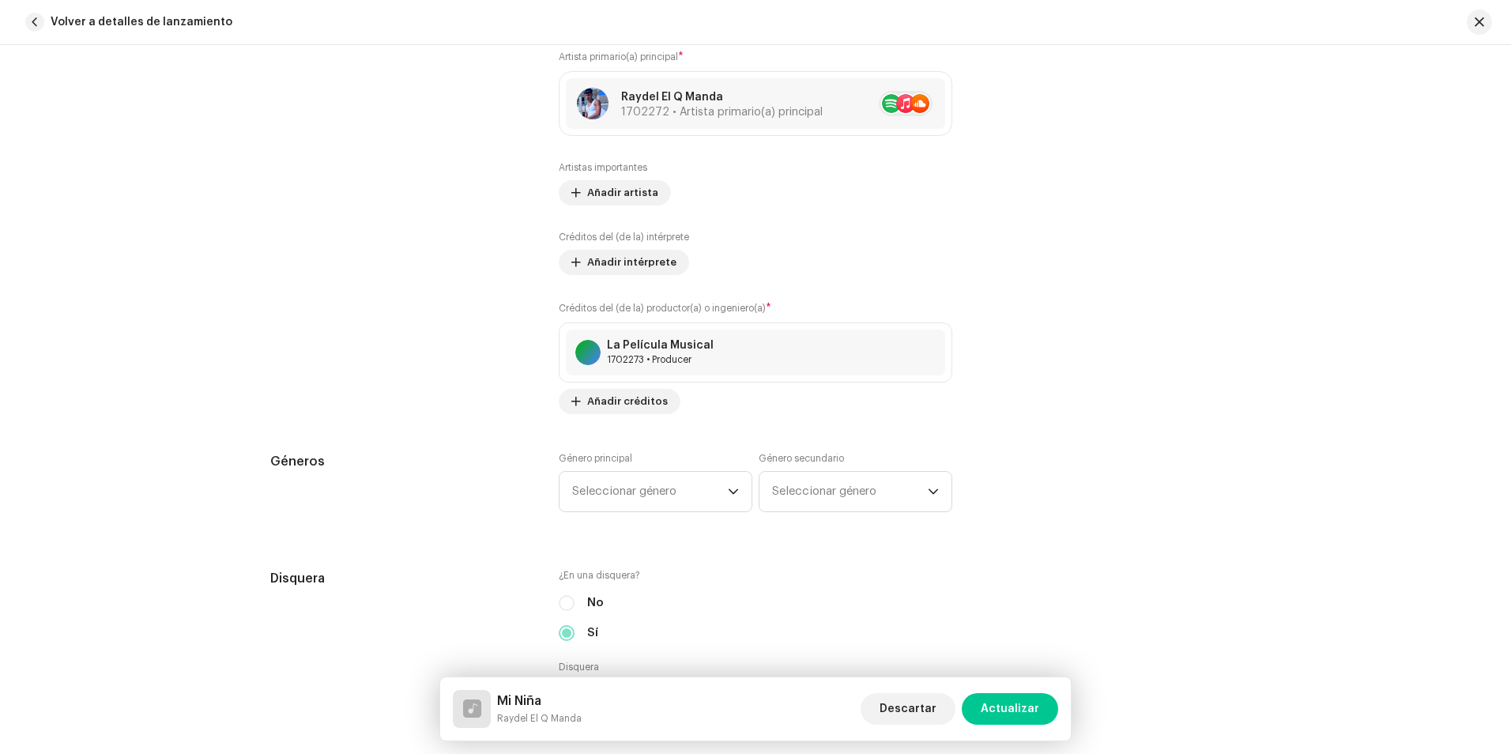
scroll to position [1027, 0]
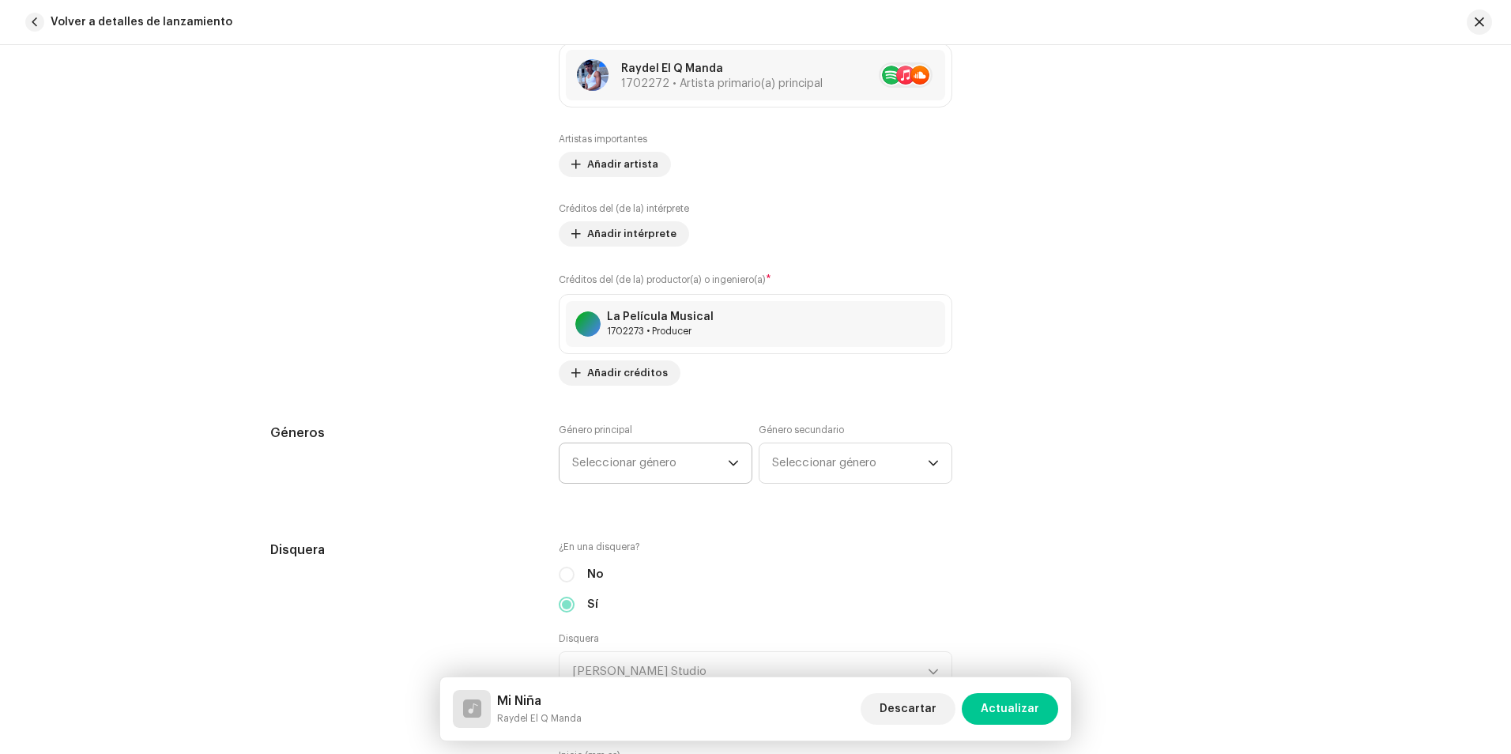
click at [629, 459] on span "Seleccionar género" at bounding box center [650, 463] width 156 height 40
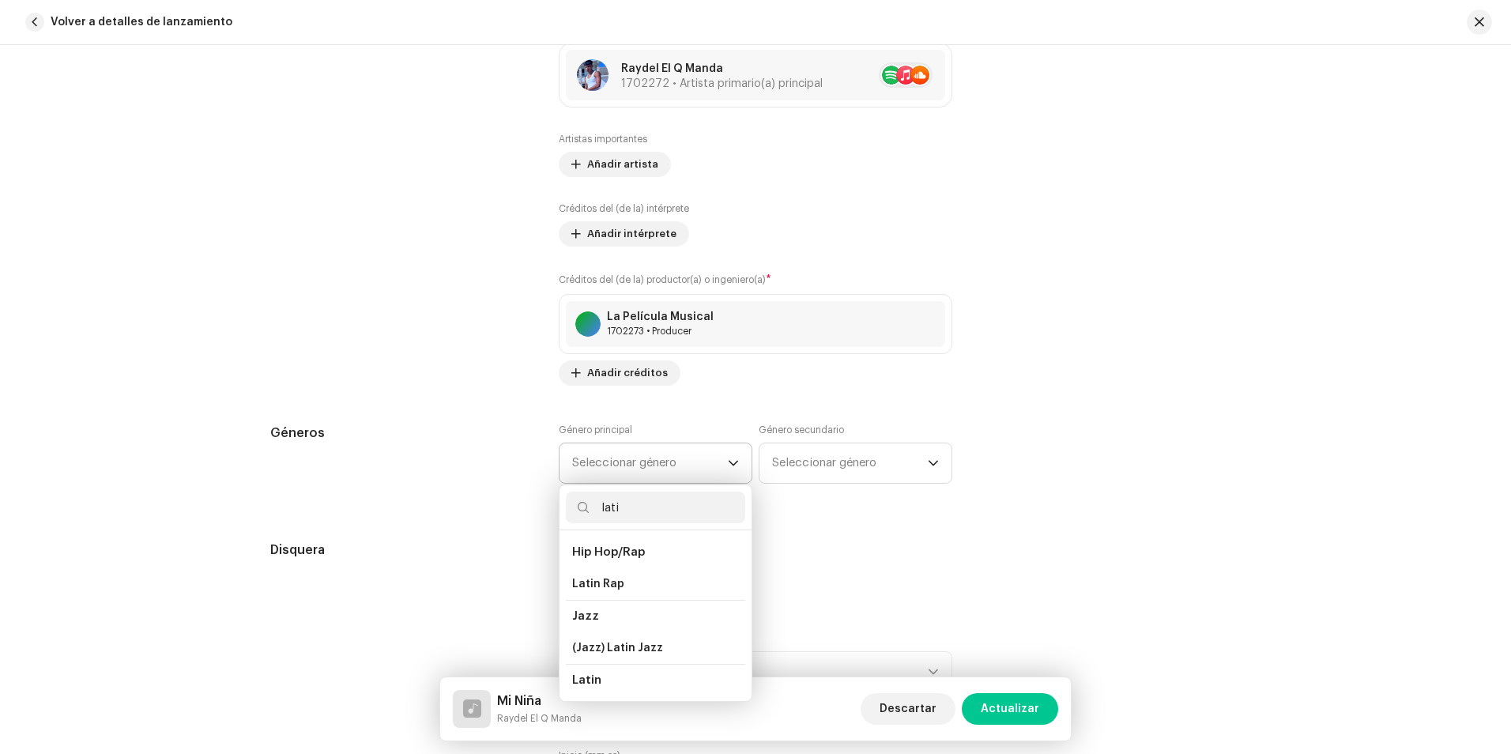
type input "lati"
click at [588, 677] on span "Latin" at bounding box center [586, 680] width 29 height 12
click at [608, 623] on li "Latin" at bounding box center [655, 633] width 179 height 32
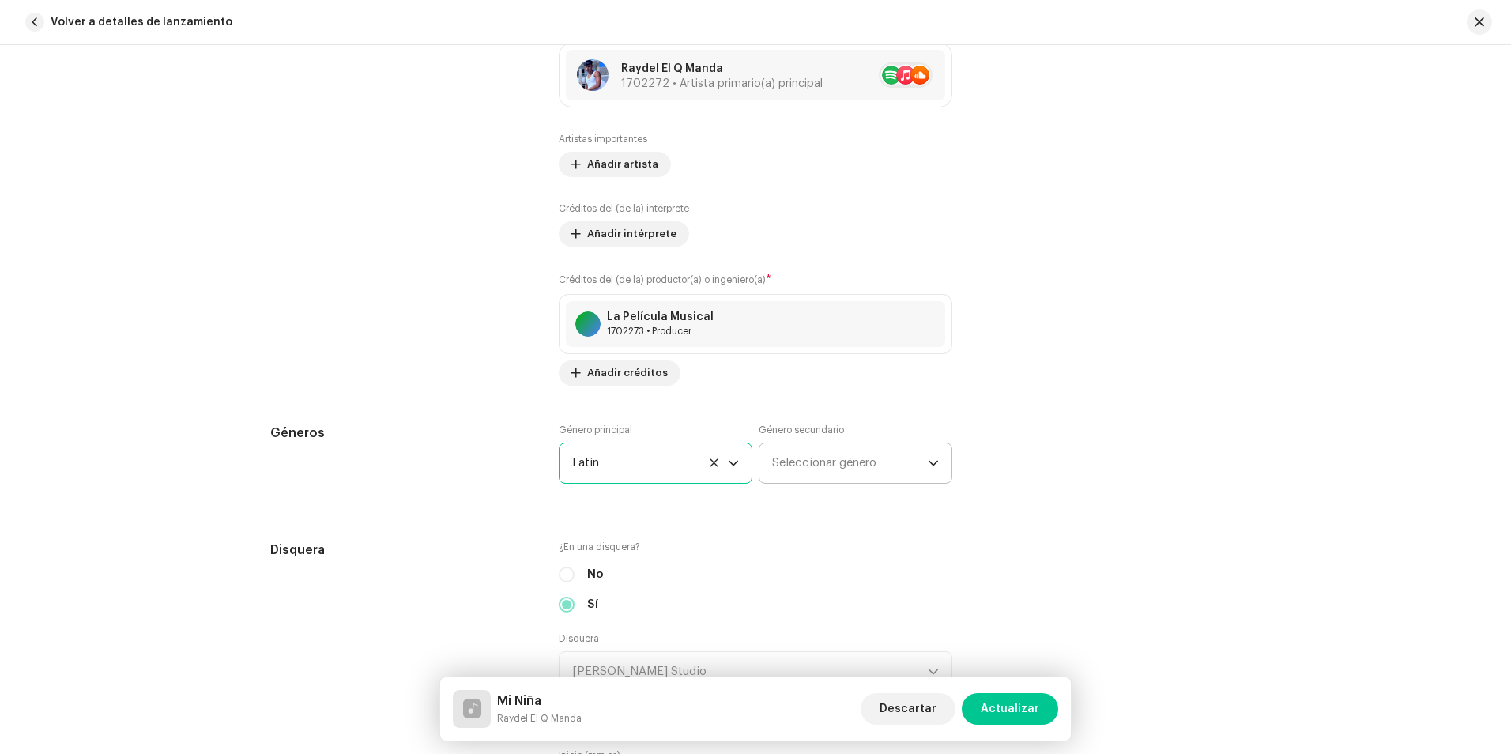
click at [780, 465] on span "Seleccionar género" at bounding box center [850, 463] width 156 height 40
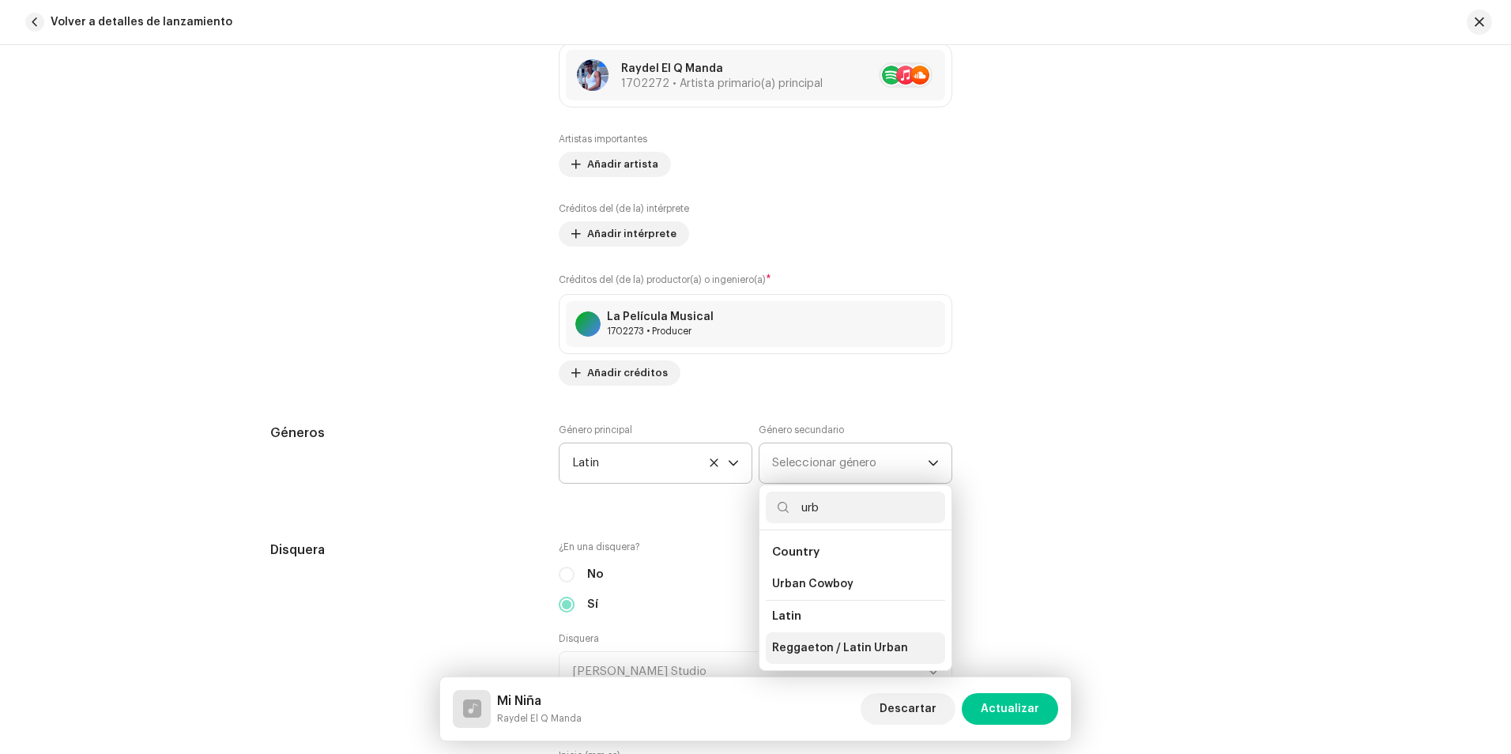
type input "urb"
click at [852, 650] on span "Reggaeton / Latin Urban" at bounding box center [840, 648] width 136 height 16
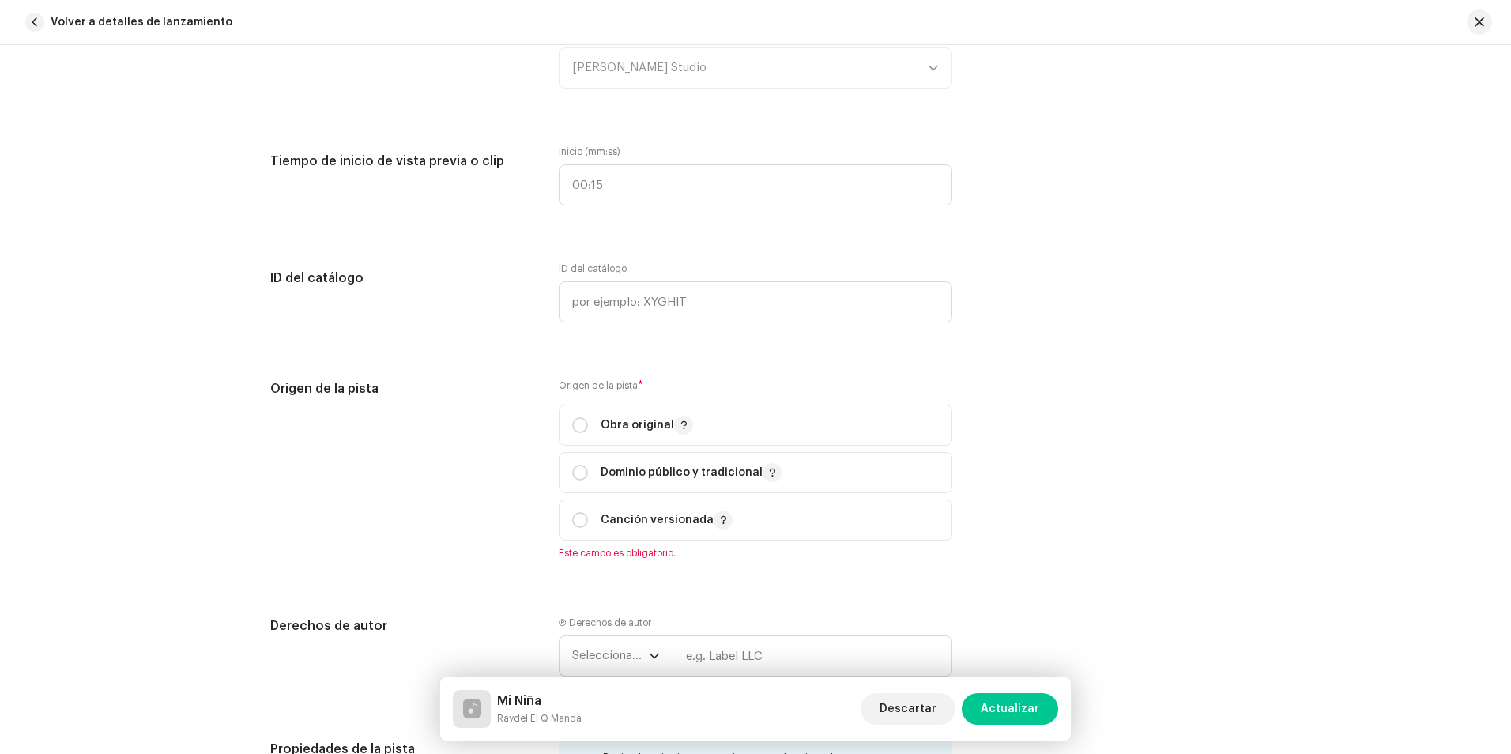
scroll to position [1659, 0]
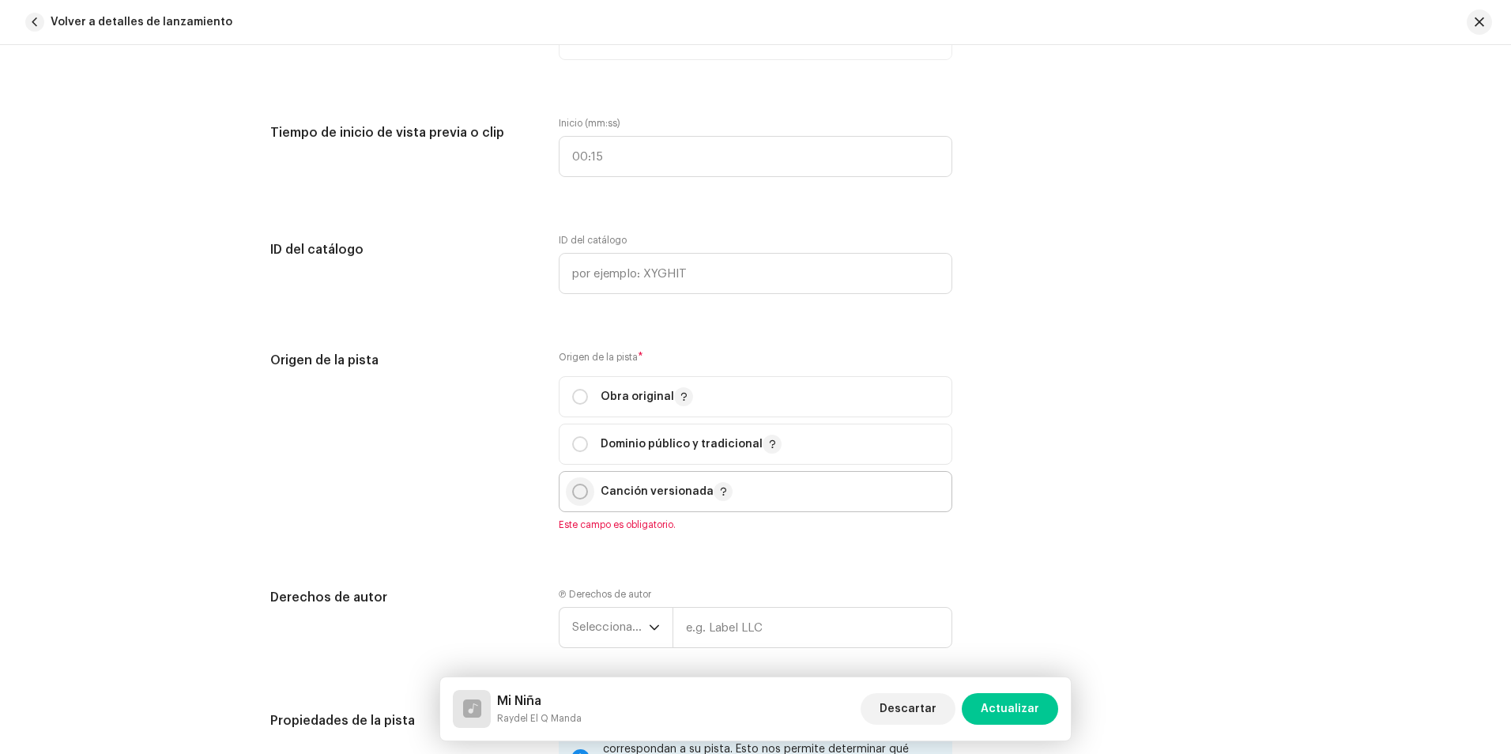
click at [574, 487] on input "radio" at bounding box center [580, 491] width 16 height 16
radio input "true"
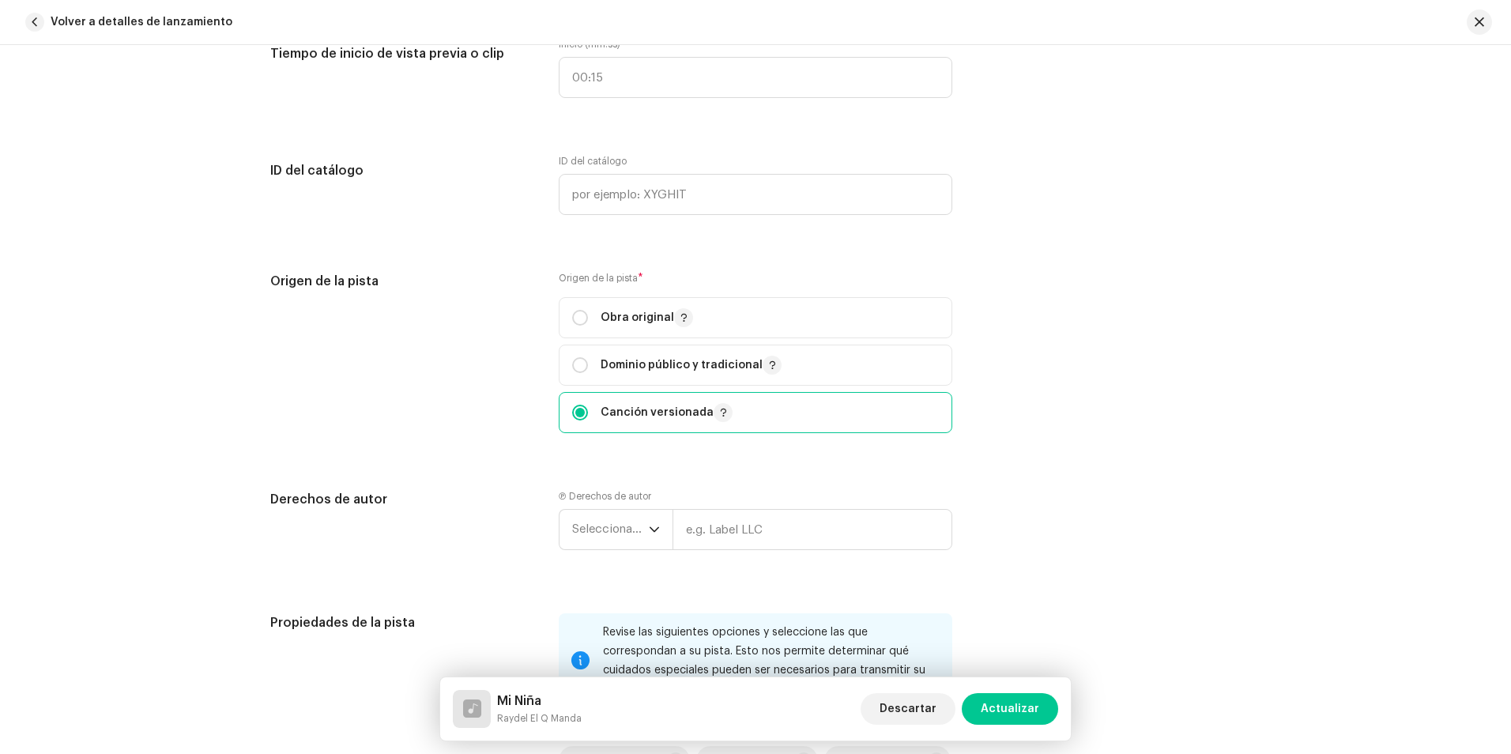
scroll to position [1817, 0]
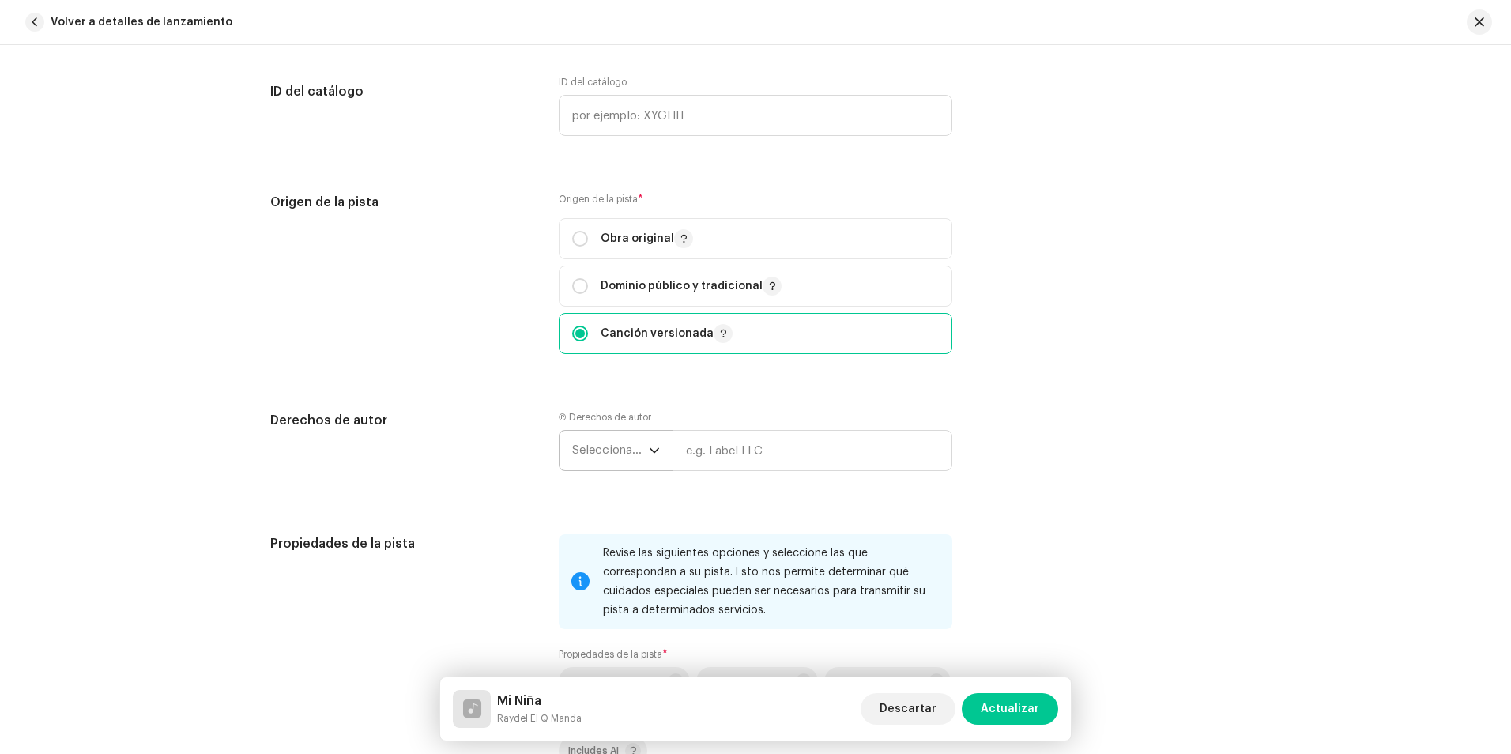
click at [614, 451] on span "Seleccionar año" at bounding box center [610, 451] width 77 height 40
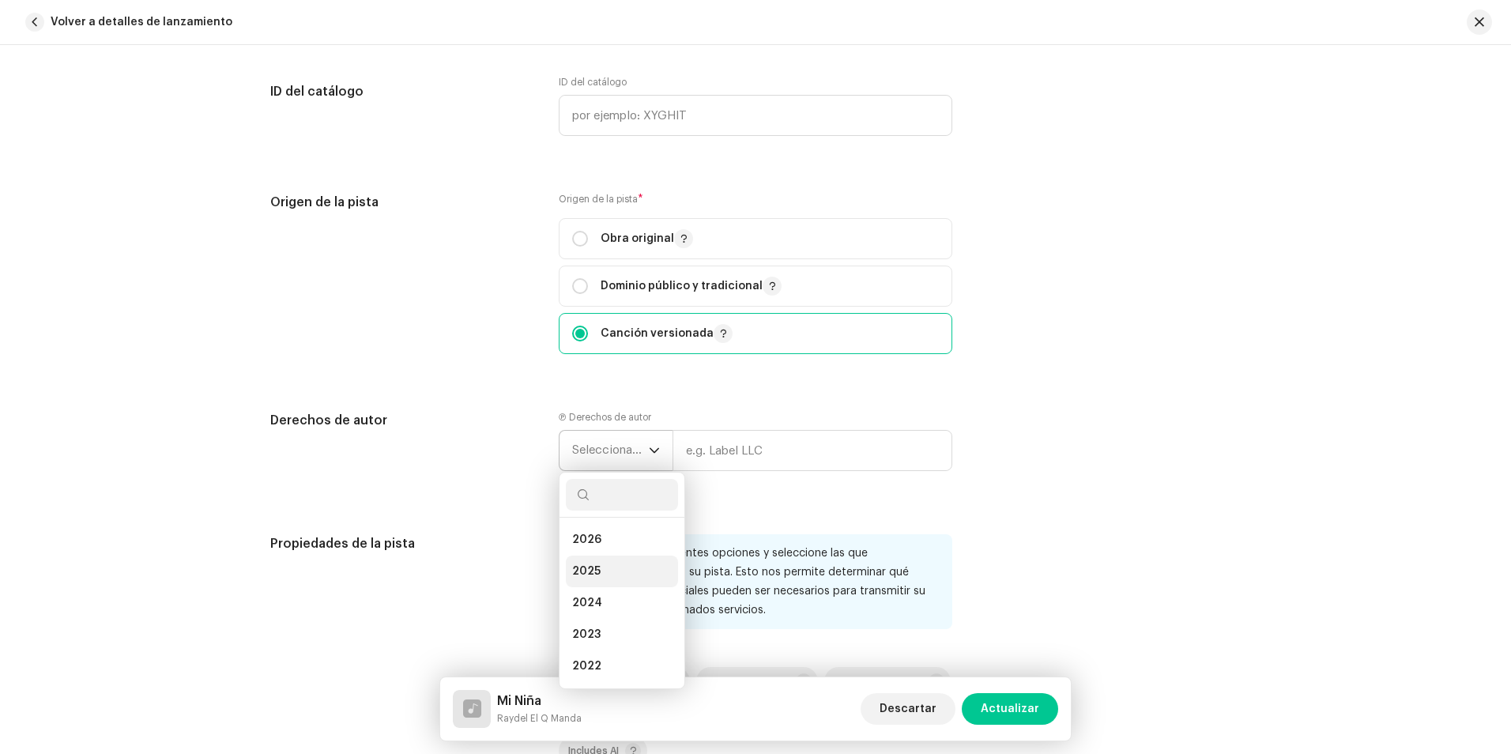
click at [596, 570] on li "2025" at bounding box center [622, 571] width 112 height 32
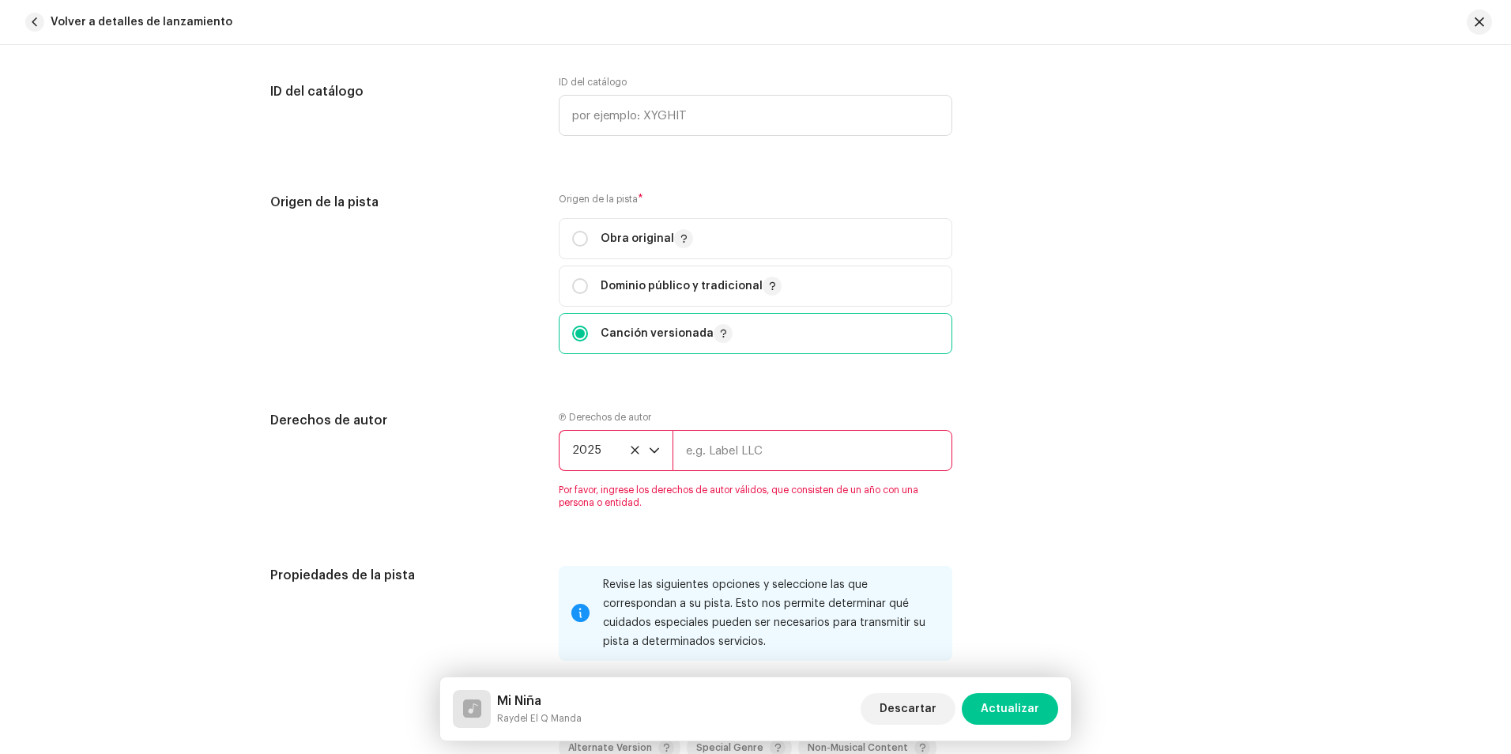
click at [735, 451] on input "text" at bounding box center [812, 450] width 280 height 41
type input "[PERSON_NAME] Studio"
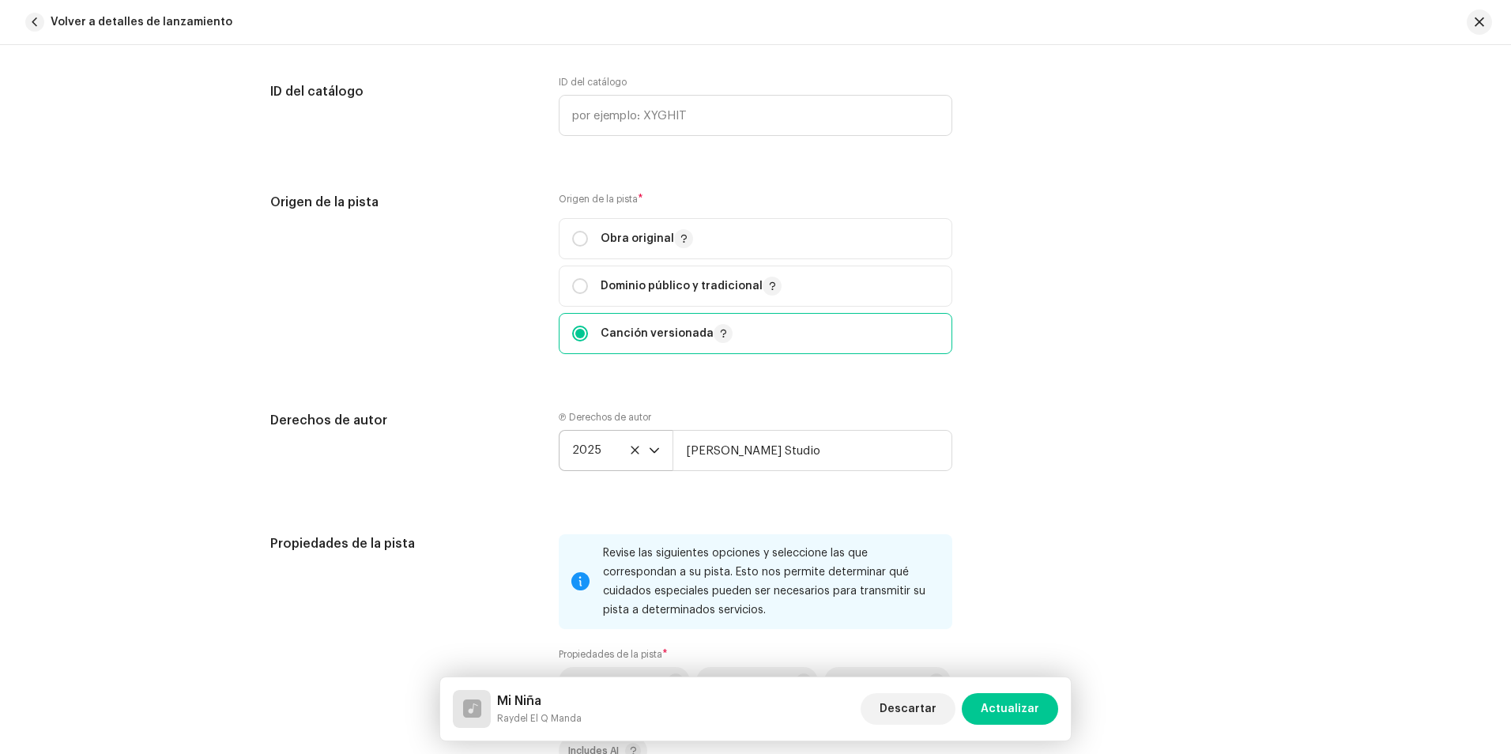
click at [1078, 383] on div "Detalles de la pista Complete los siguientes pasos para finalizar su pista. 1 d…" at bounding box center [755, 40] width 1021 height 3549
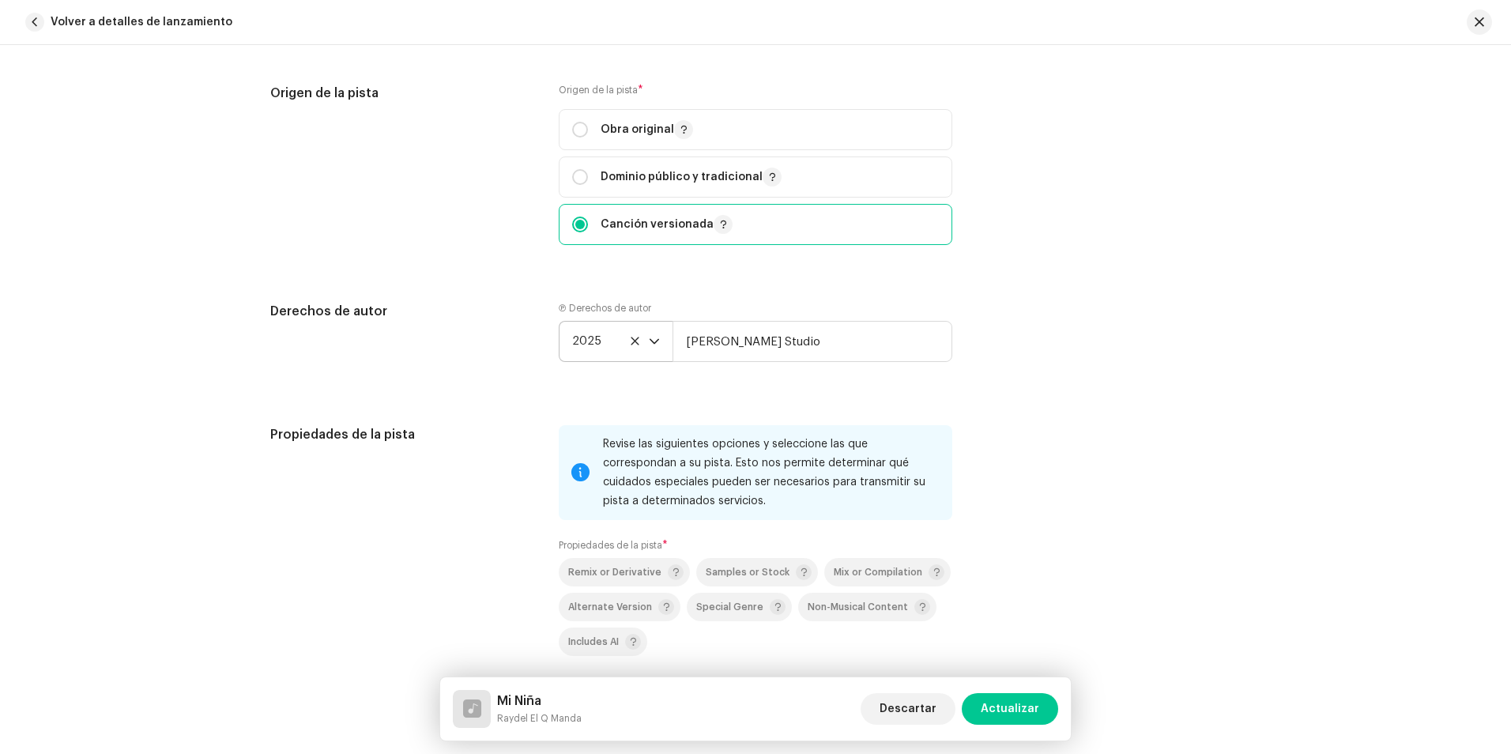
scroll to position [1975, 0]
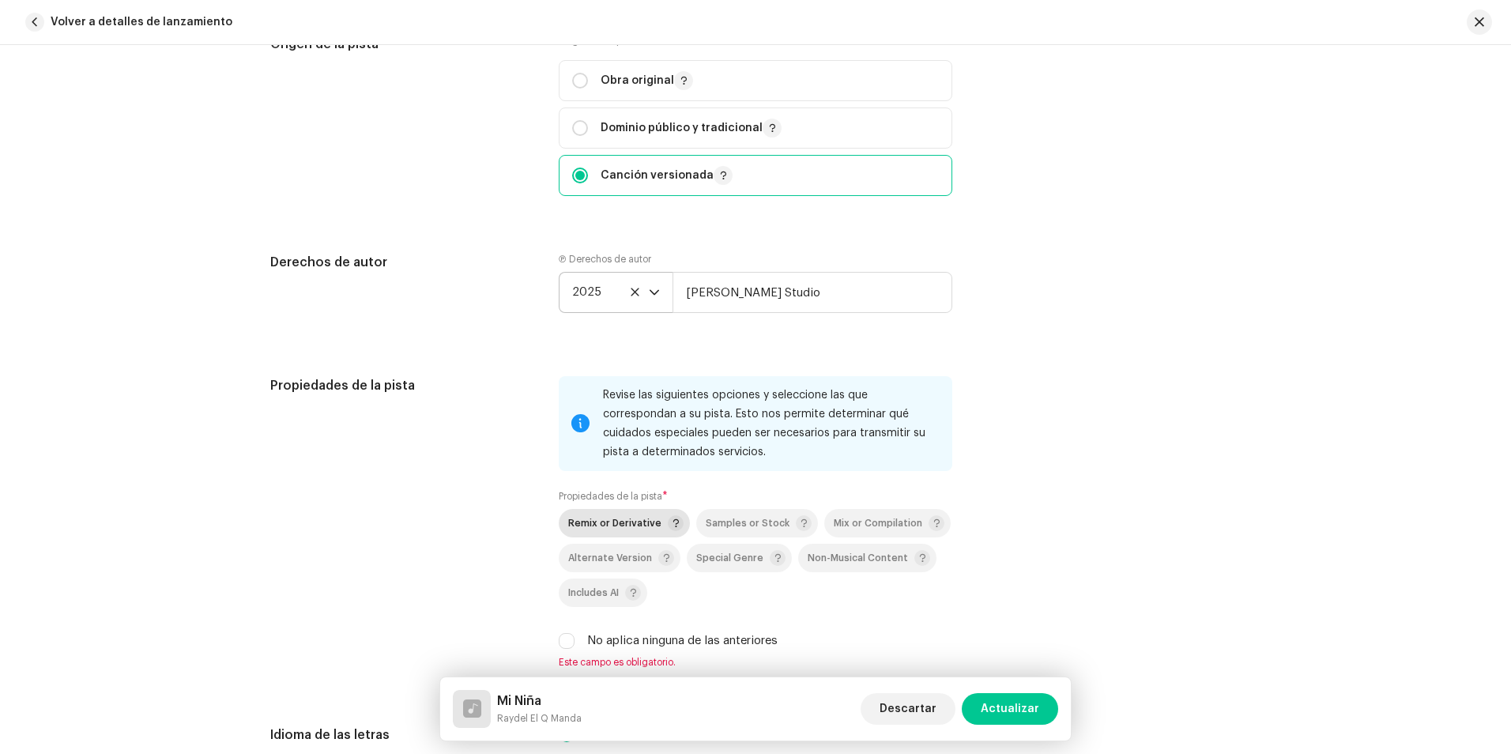
click at [623, 517] on div "Remix or Derivative" at bounding box center [625, 523] width 115 height 16
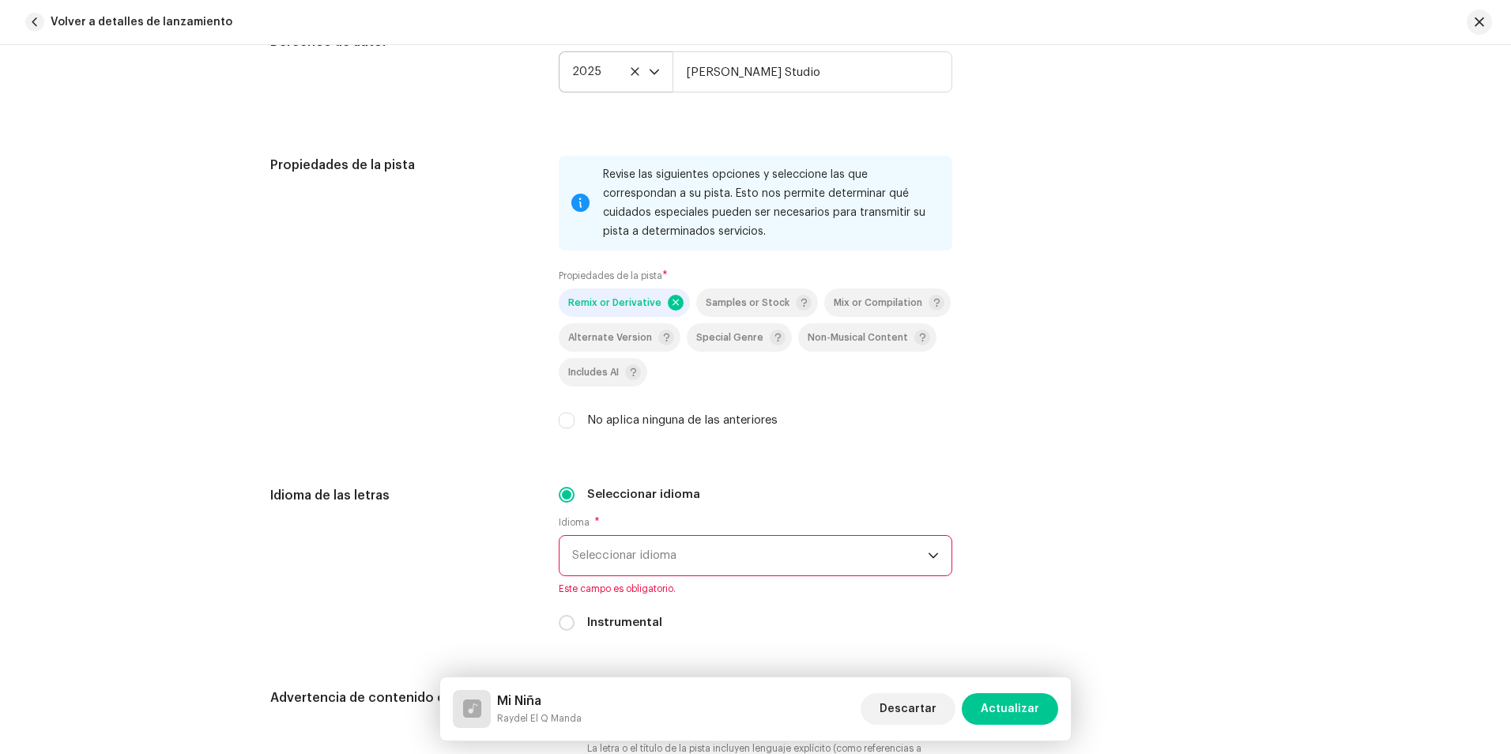
scroll to position [2291, 0]
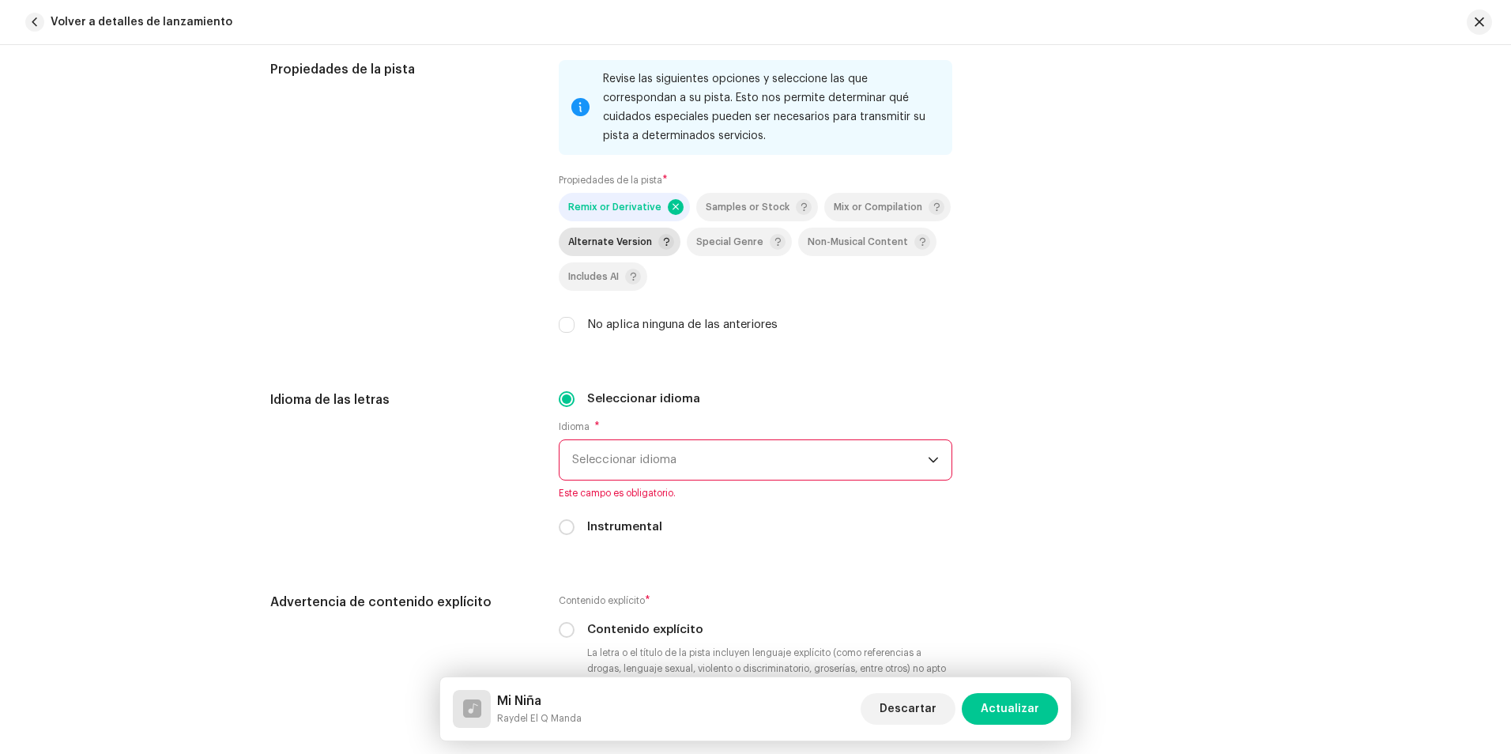
click at [611, 238] on span "Alternate Version" at bounding box center [610, 242] width 84 height 10
click at [668, 207] on span at bounding box center [676, 207] width 16 height 16
click at [749, 199] on div "Samples or Stock" at bounding box center [758, 207] width 106 height 16
click at [658, 240] on span at bounding box center [666, 242] width 16 height 16
click at [628, 240] on span "Alternate Version" at bounding box center [610, 242] width 84 height 10
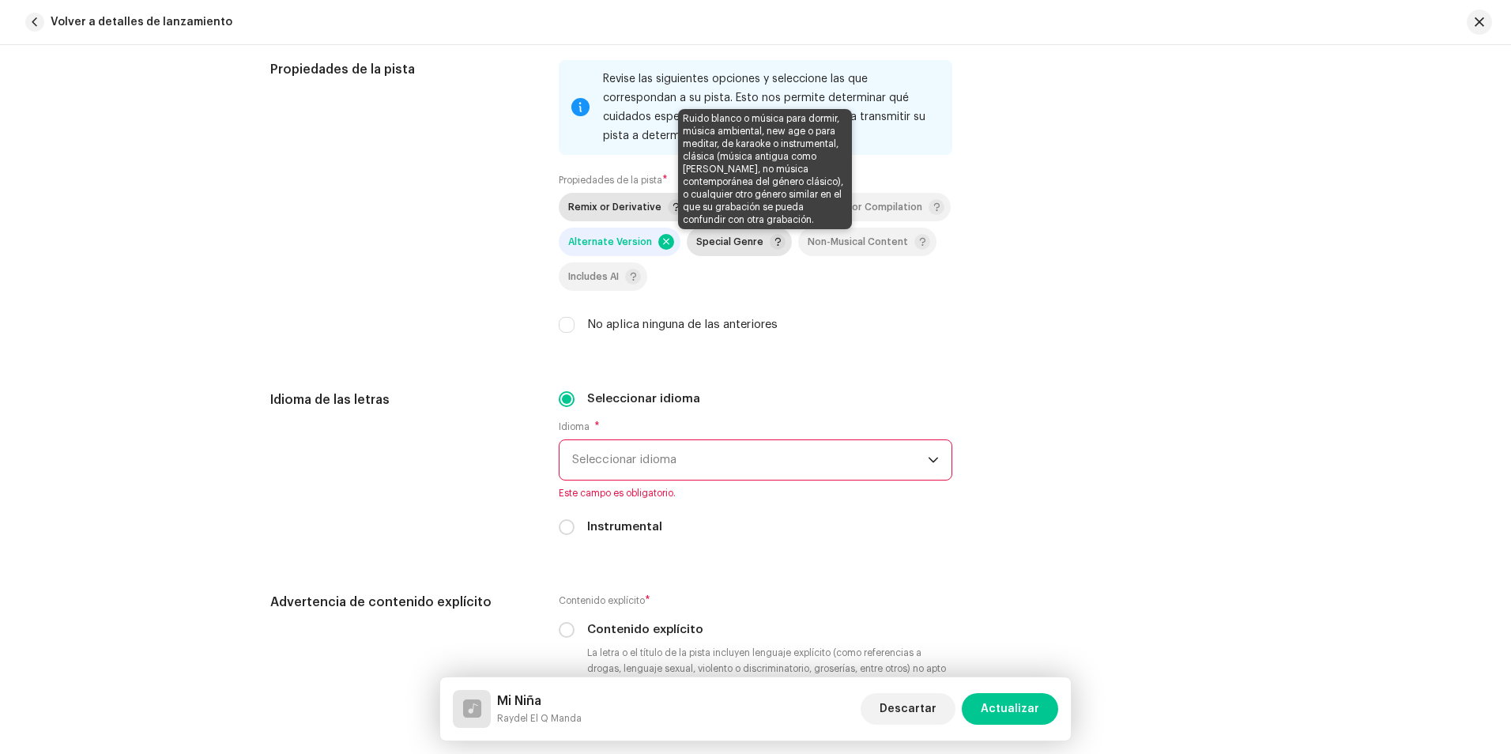
click at [769, 239] on span at bounding box center [777, 242] width 16 height 16
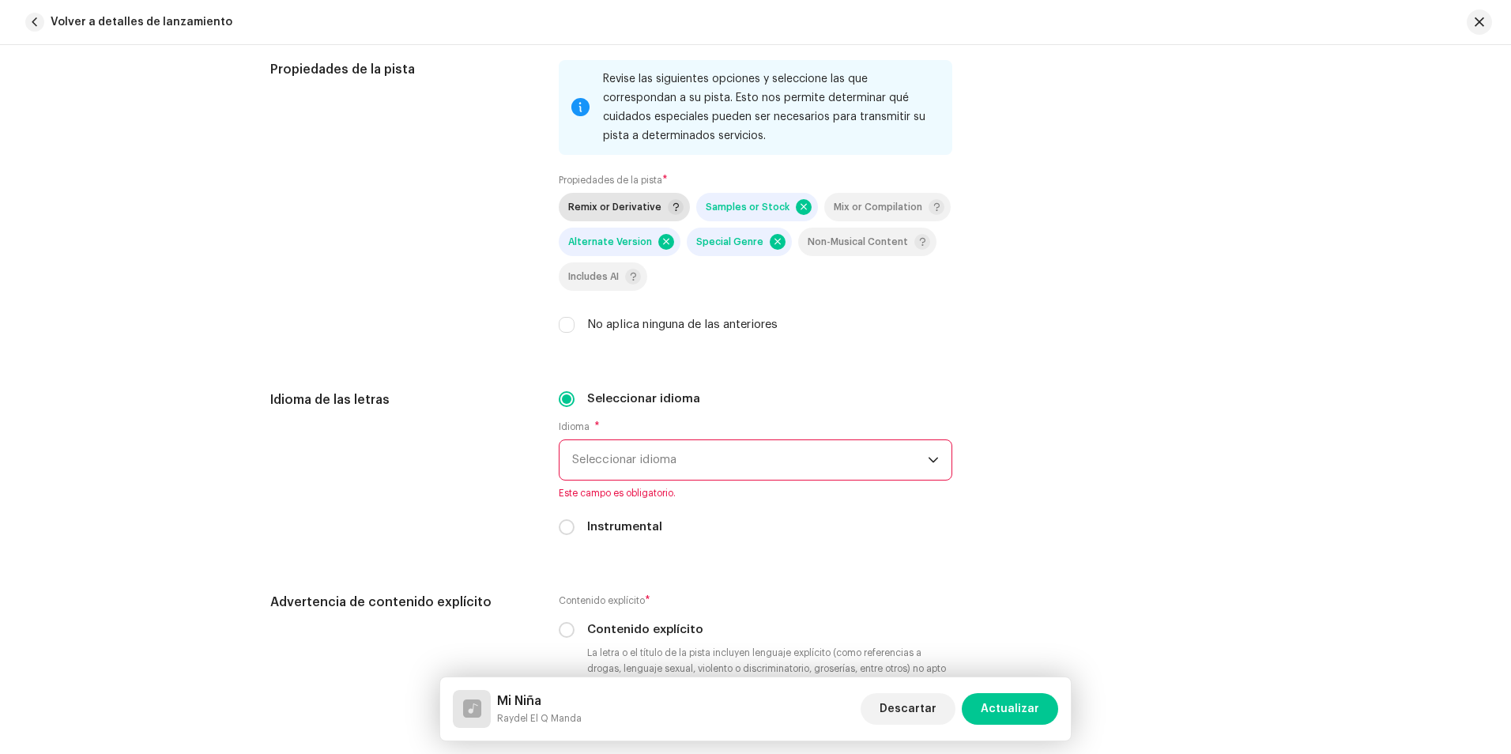
click at [668, 243] on p-togglebutton "Alternate Version" at bounding box center [620, 242] width 122 height 28
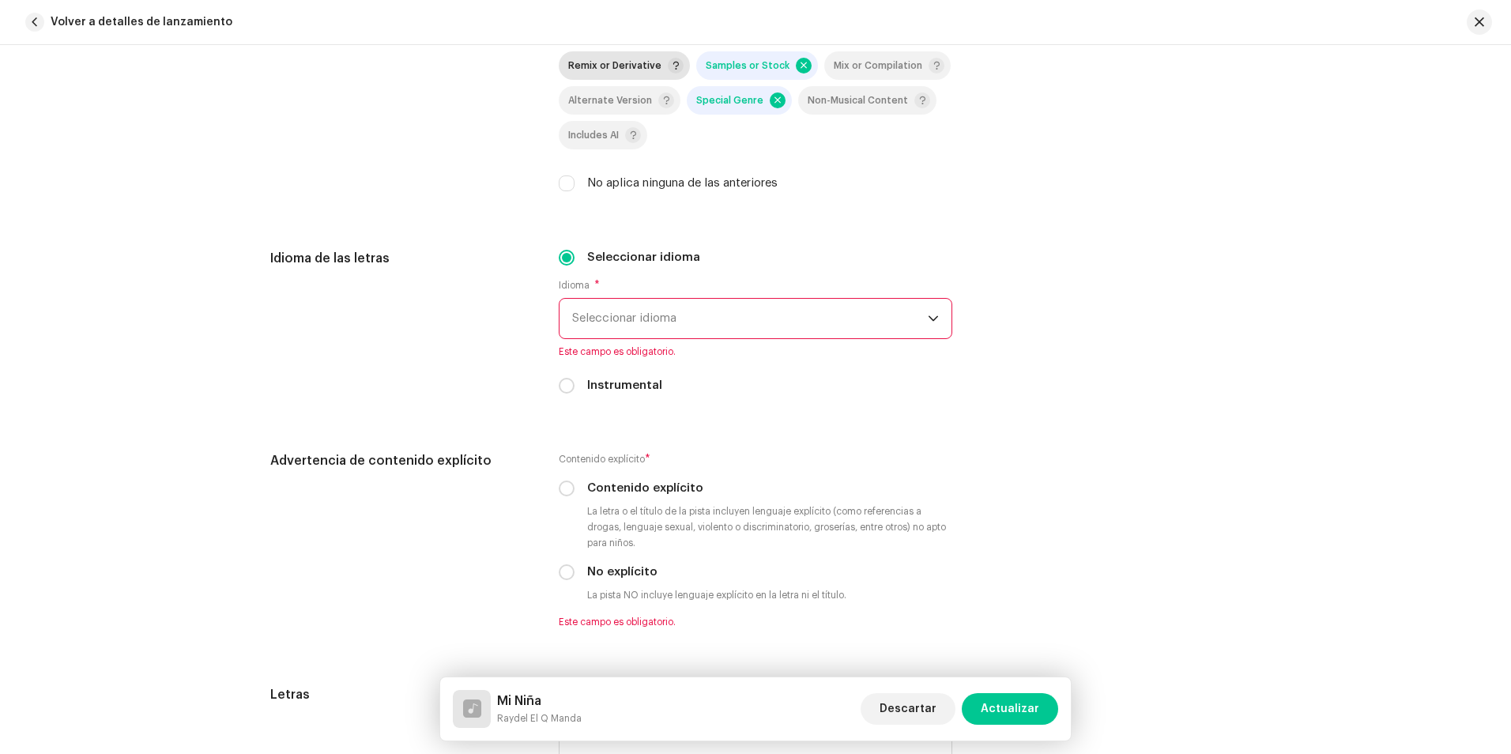
scroll to position [2449, 0]
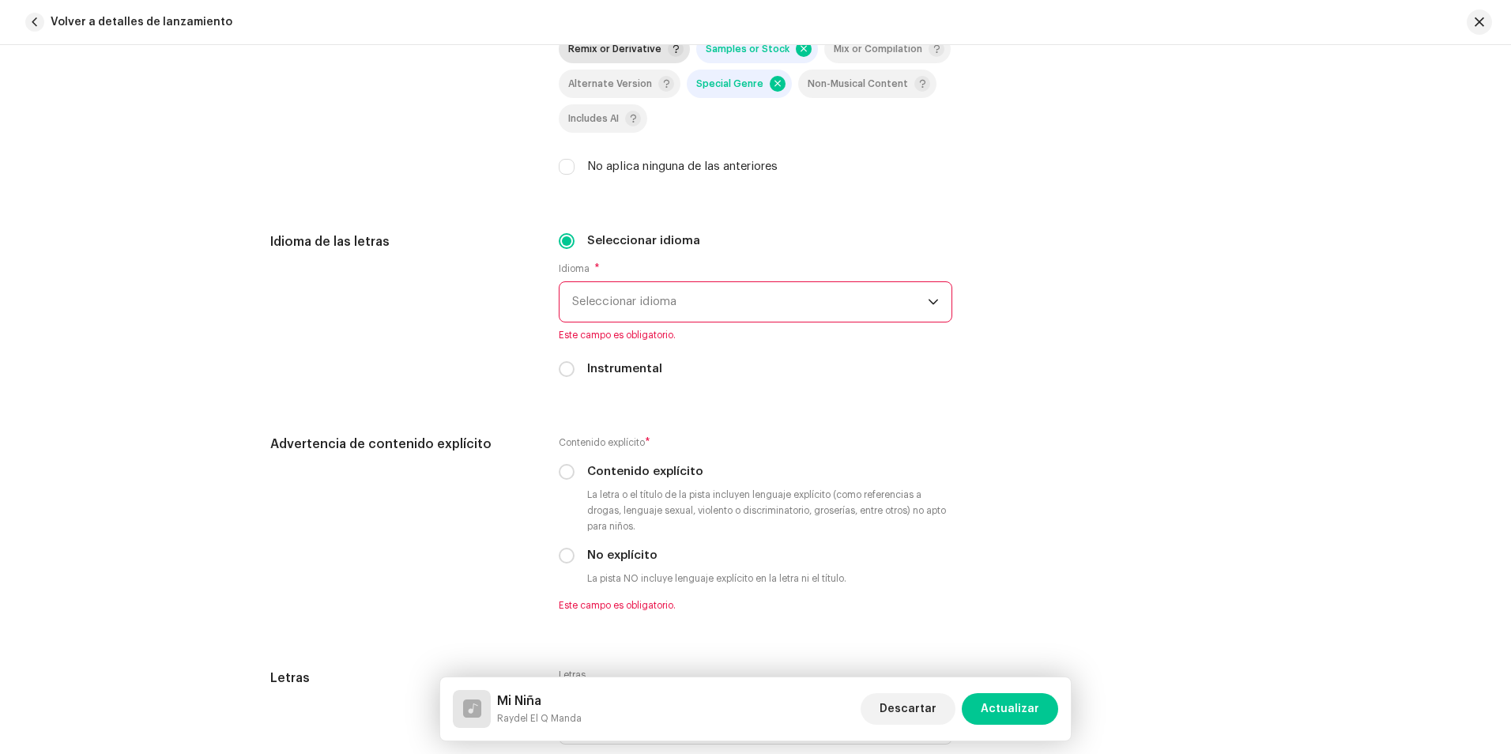
click at [657, 299] on span "Seleccionar idioma" at bounding box center [750, 302] width 356 height 40
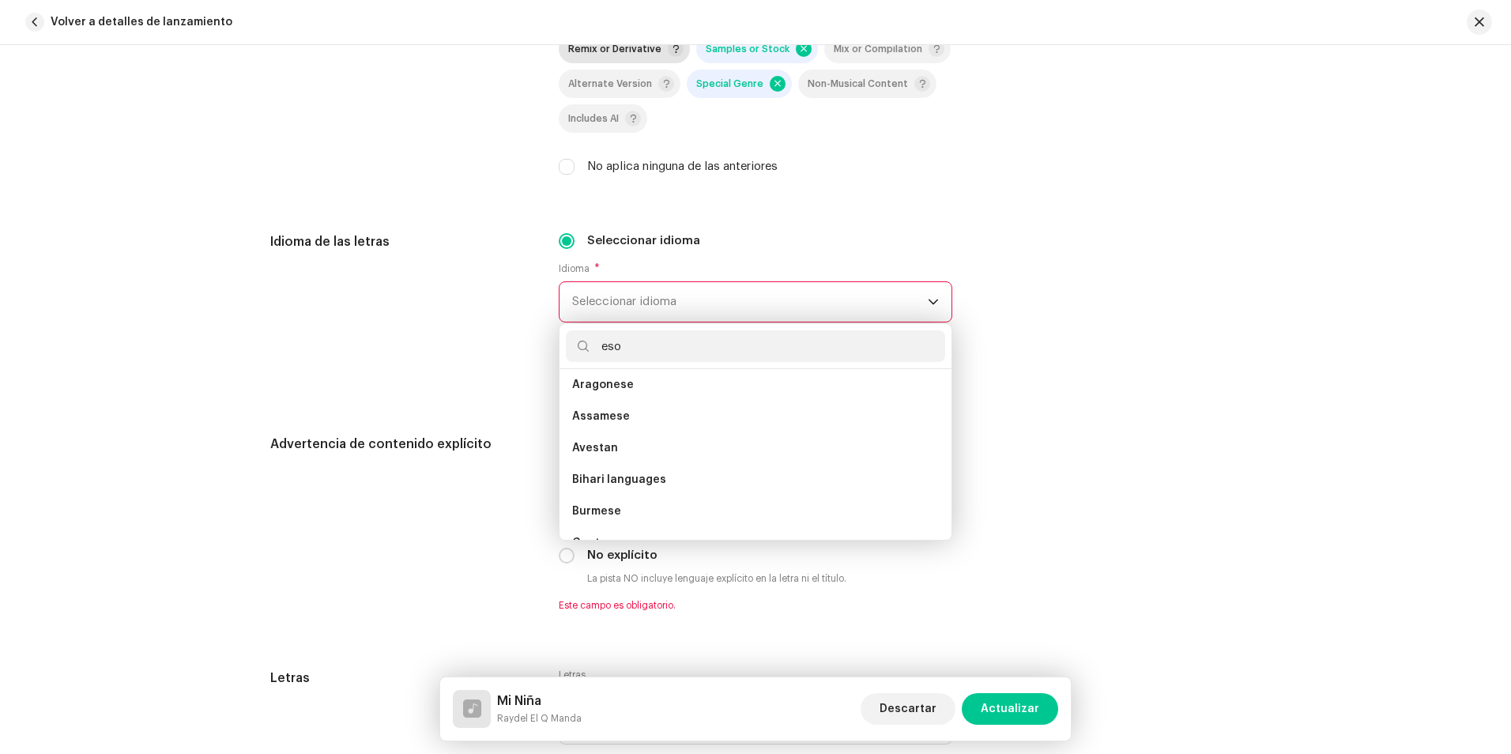
scroll to position [0, 0]
type input "e"
type input "ca"
click at [687, 477] on li "Spanish ([GEOGRAPHIC_DATA])" at bounding box center [755, 486] width 379 height 32
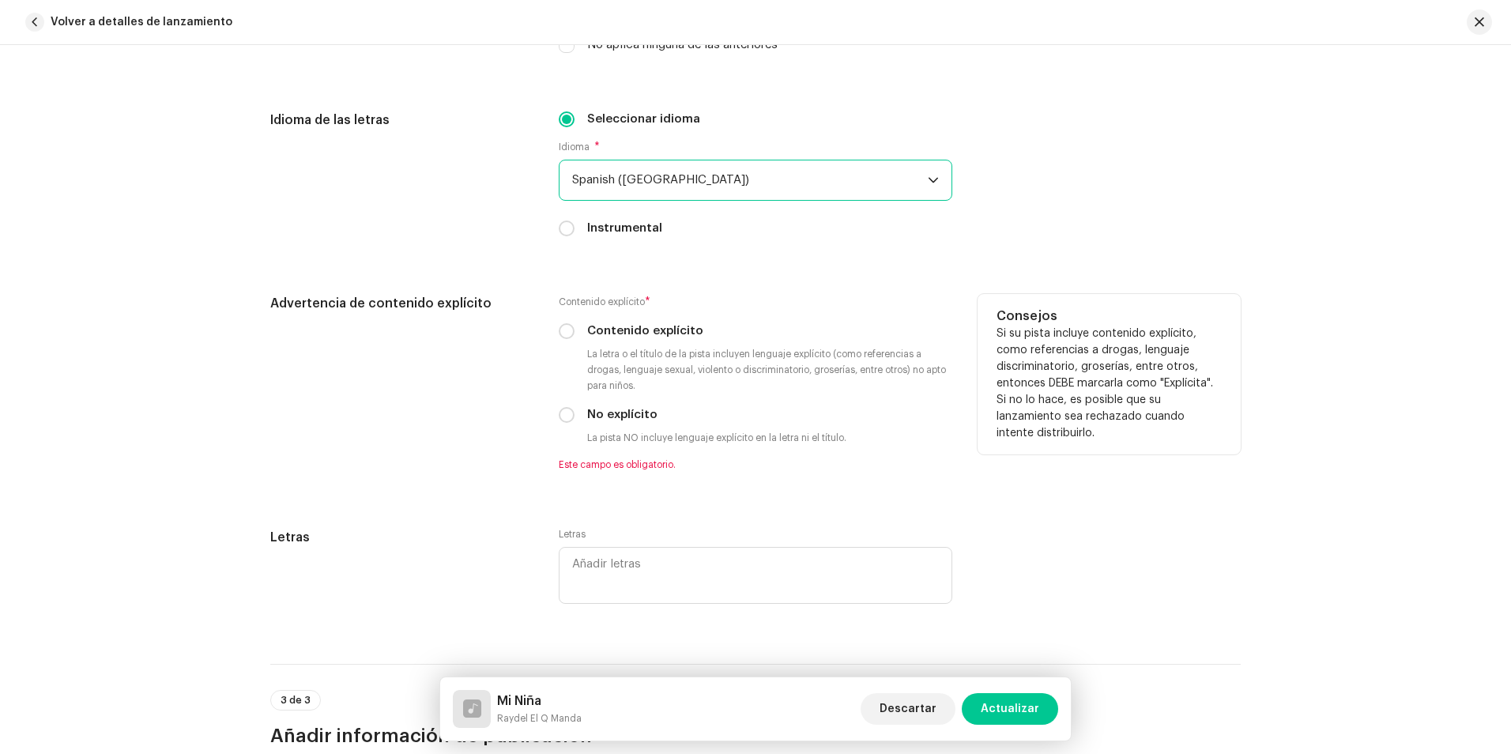
scroll to position [2607, 0]
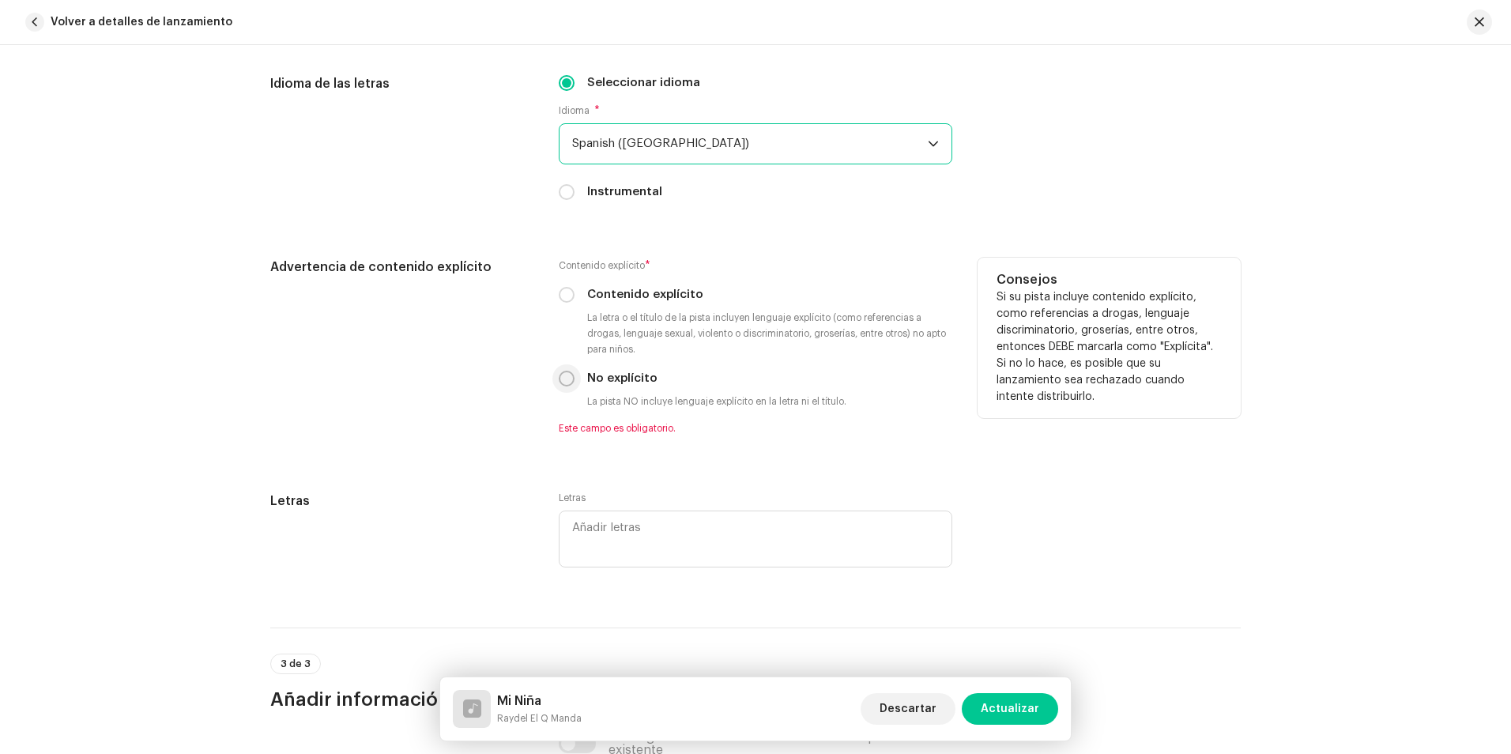
click at [568, 386] on p-radiobutton at bounding box center [567, 379] width 16 height 16
click at [569, 377] on input "No explícito" at bounding box center [567, 379] width 16 height 16
radio input "true"
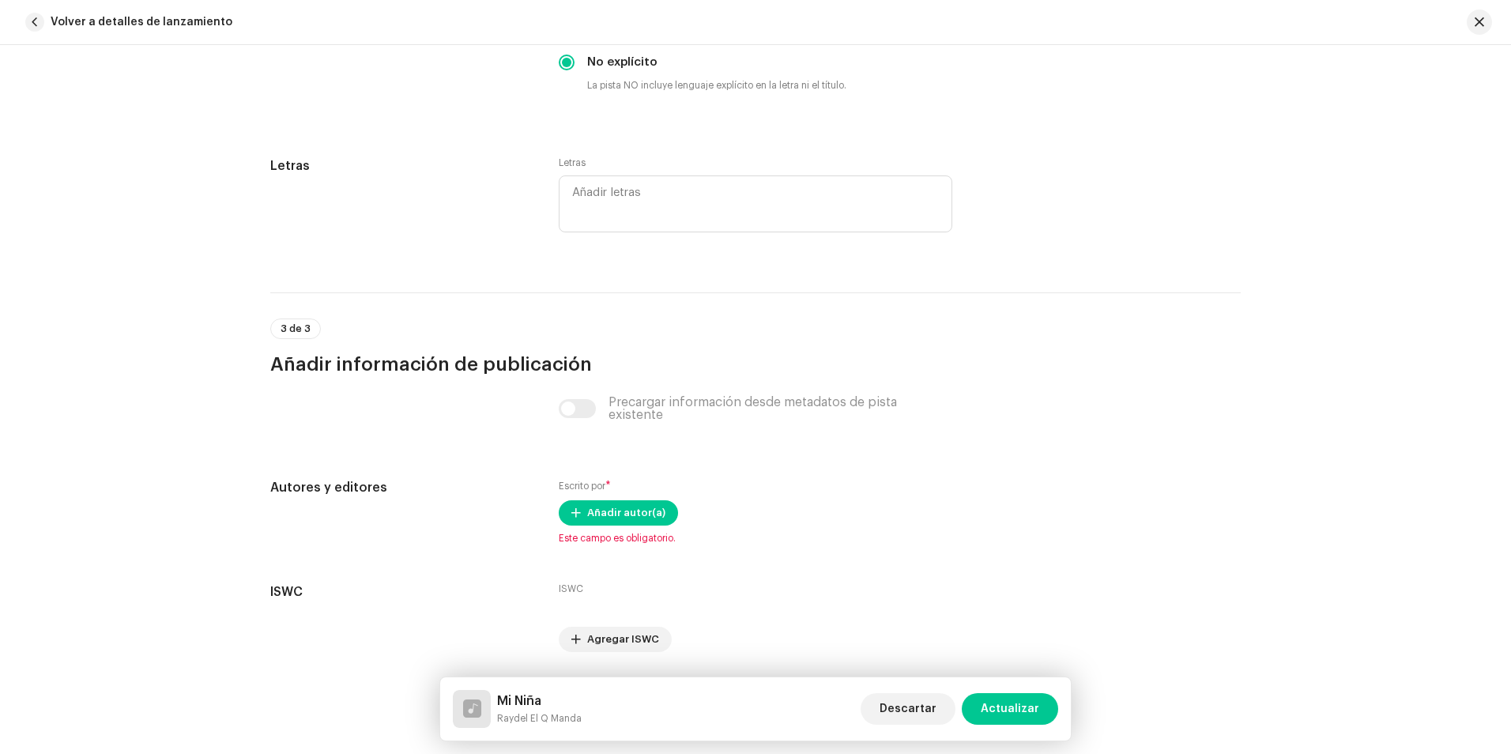
scroll to position [2973, 0]
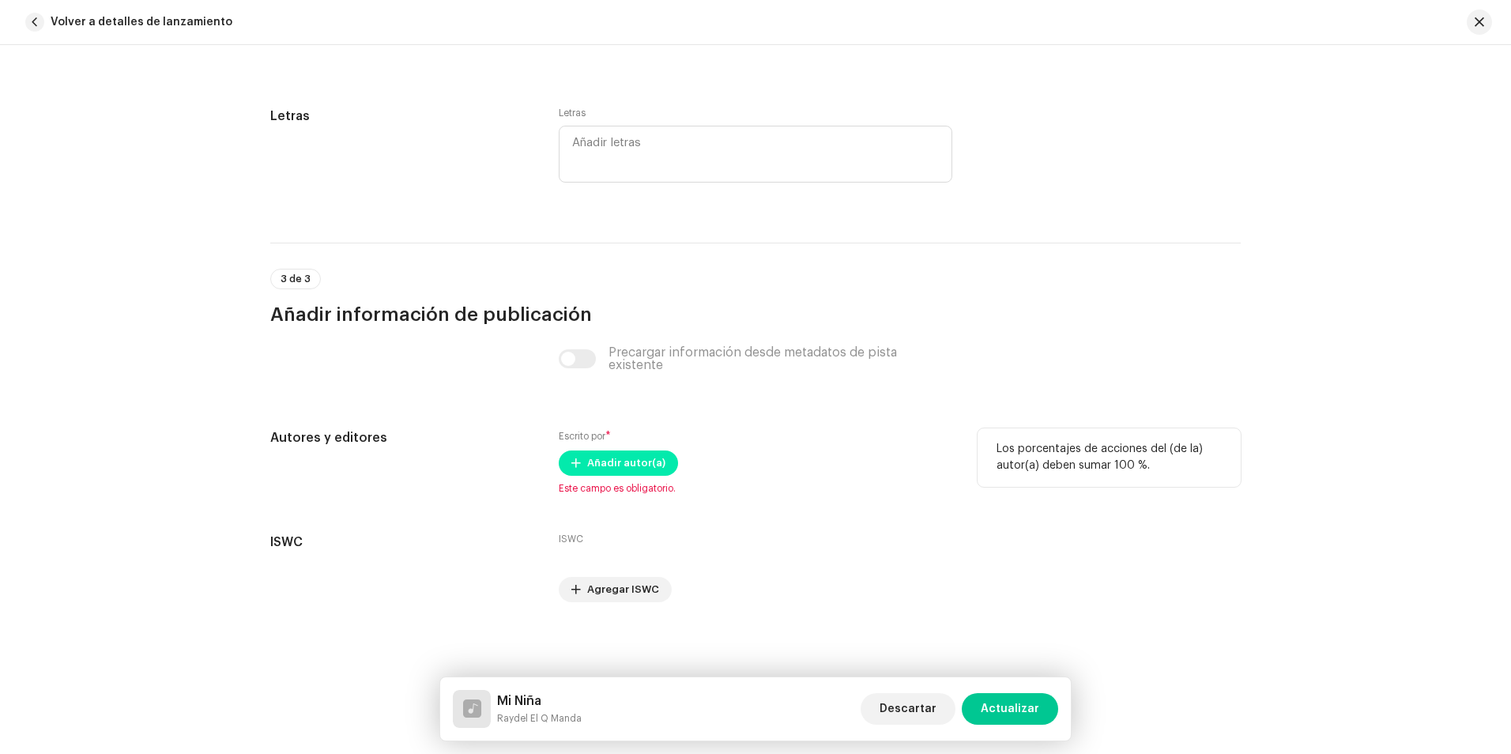
click at [606, 457] on span "Añadir autor(a)" at bounding box center [626, 463] width 78 height 32
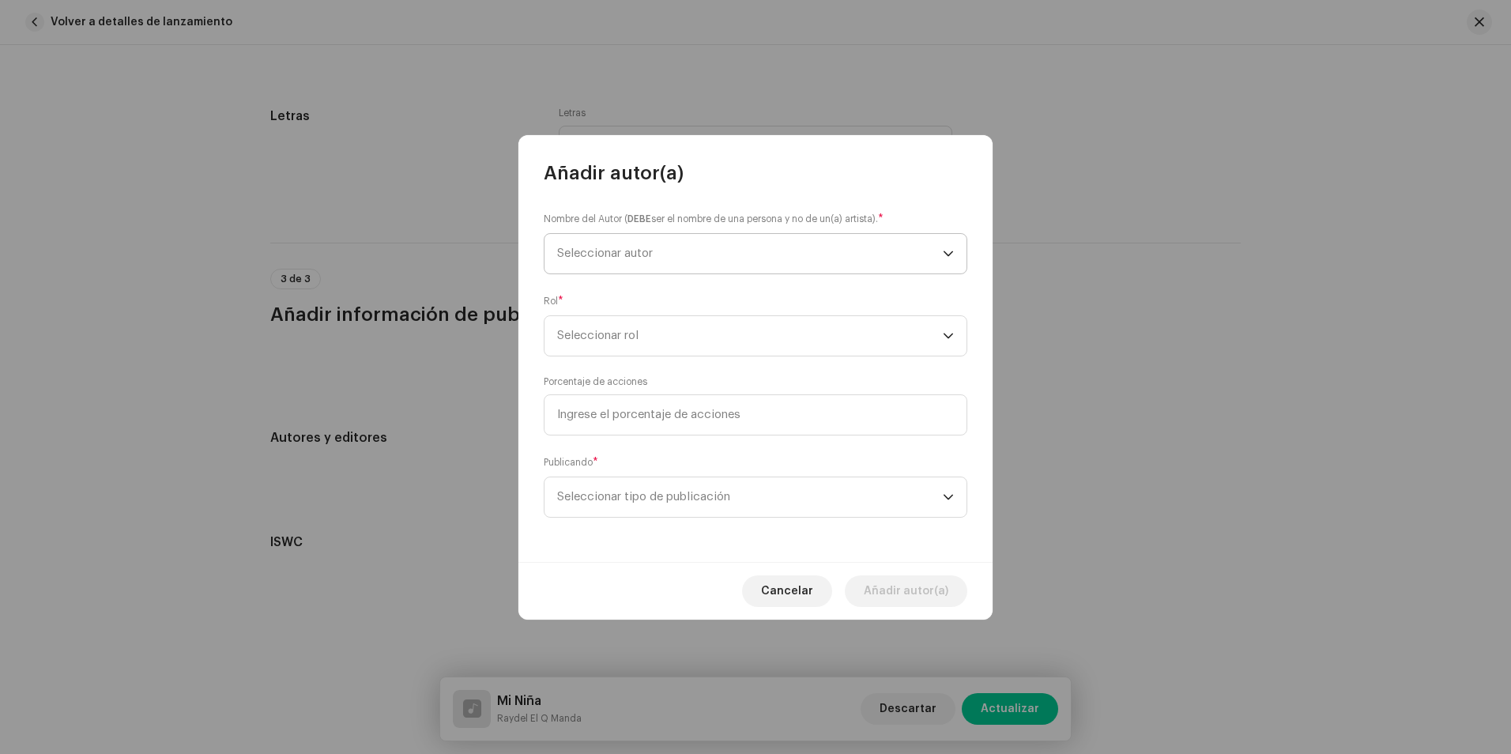
click at [641, 251] on span "Seleccionar autor" at bounding box center [605, 253] width 96 height 12
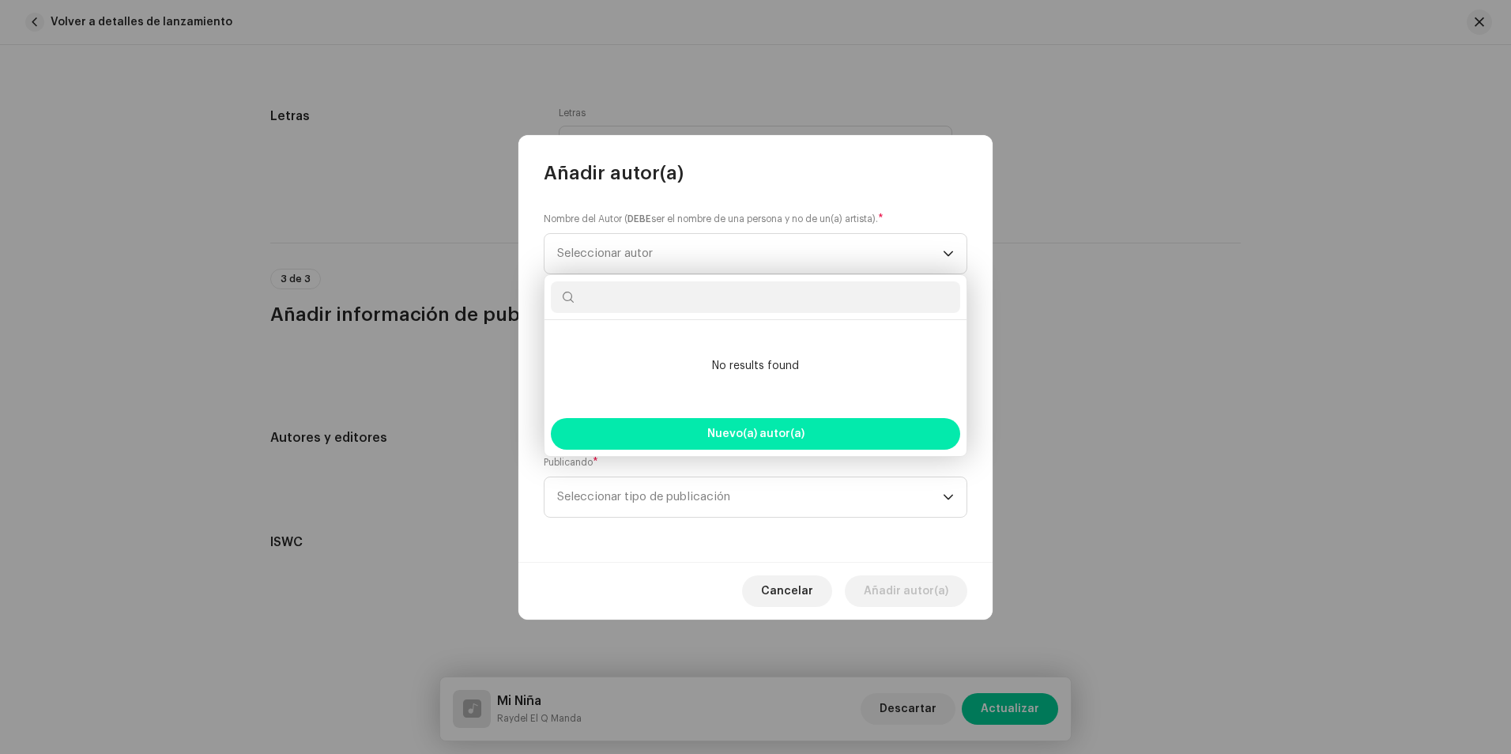
click at [762, 432] on span "Nuevo(a) autor(a)" at bounding box center [755, 433] width 97 height 11
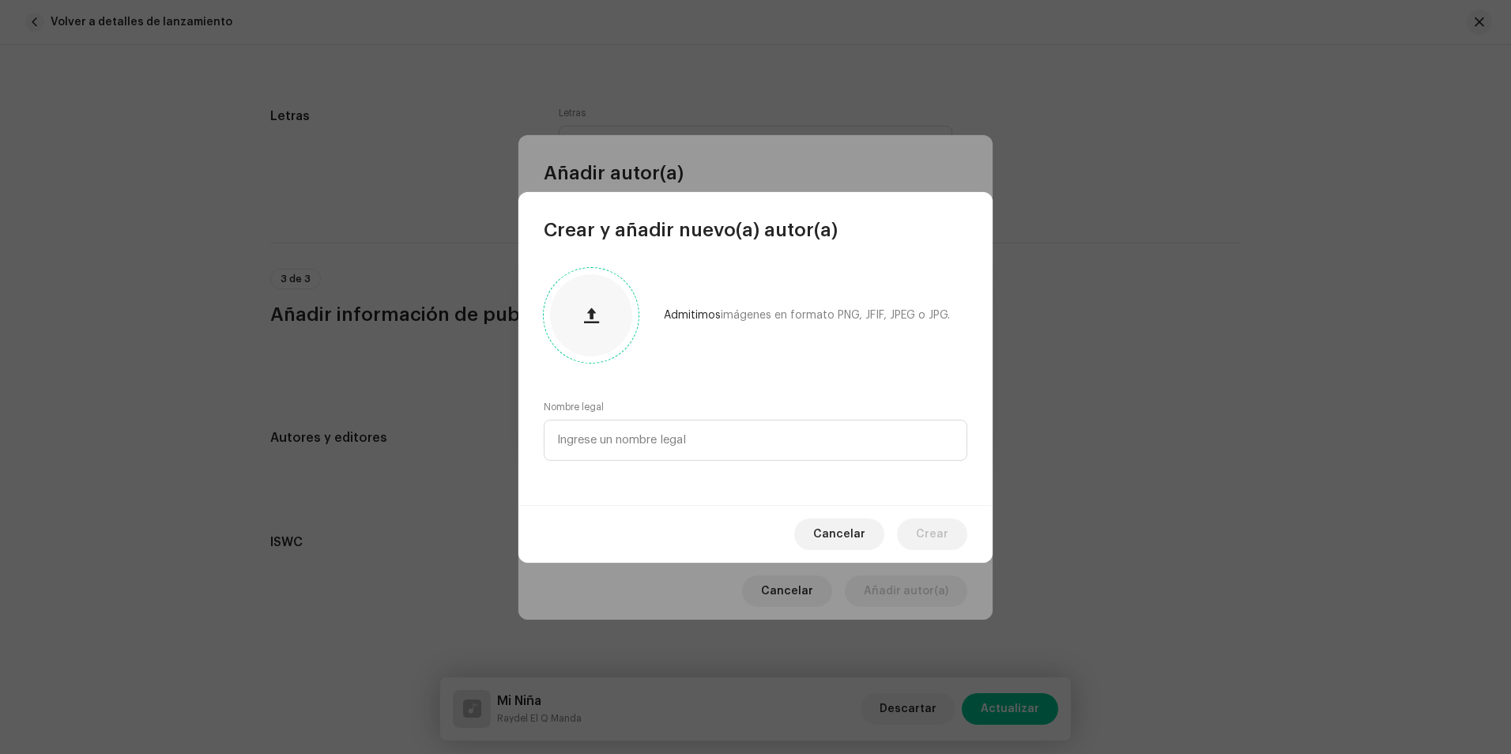
click at [596, 317] on span "button" at bounding box center [591, 315] width 15 height 13
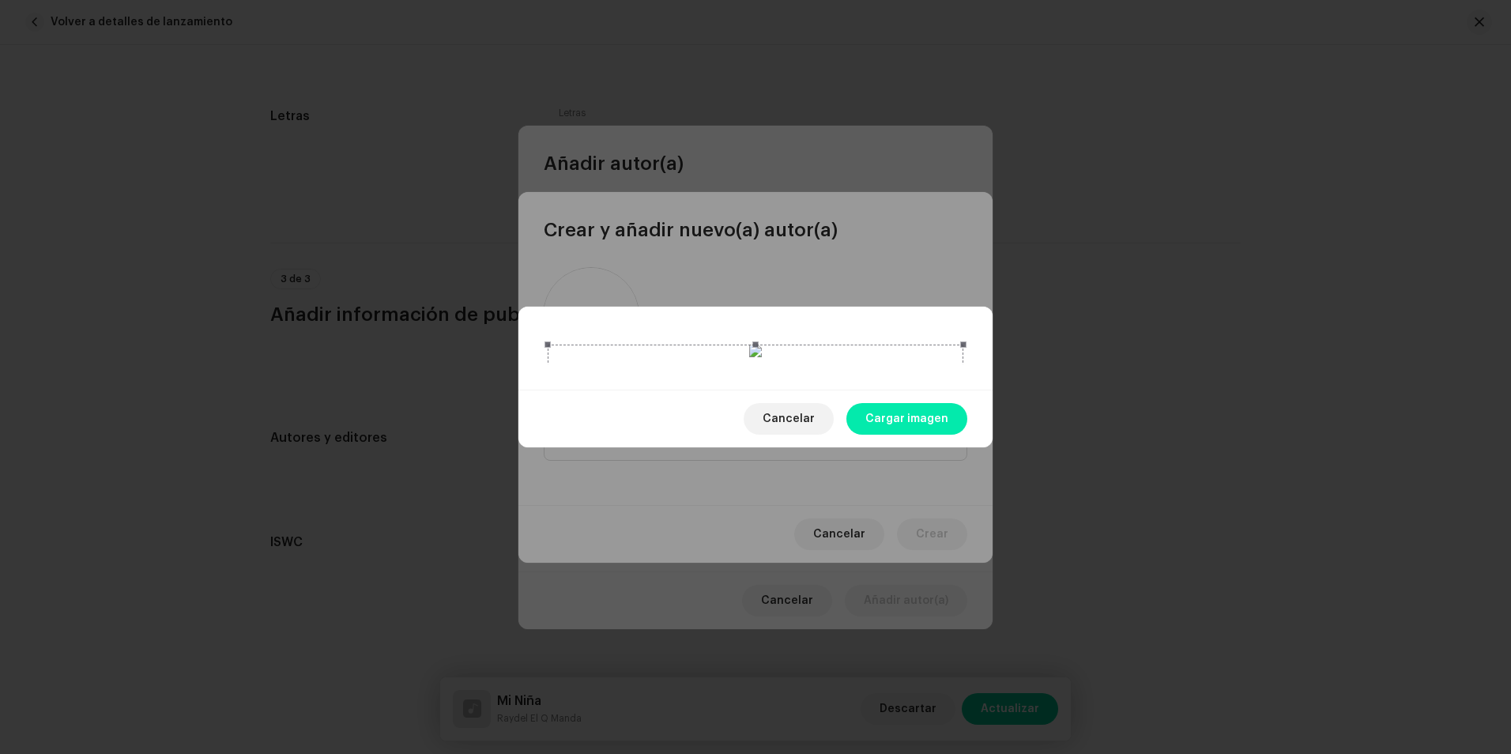
click at [912, 435] on span "Cargar imagen" at bounding box center [906, 419] width 83 height 32
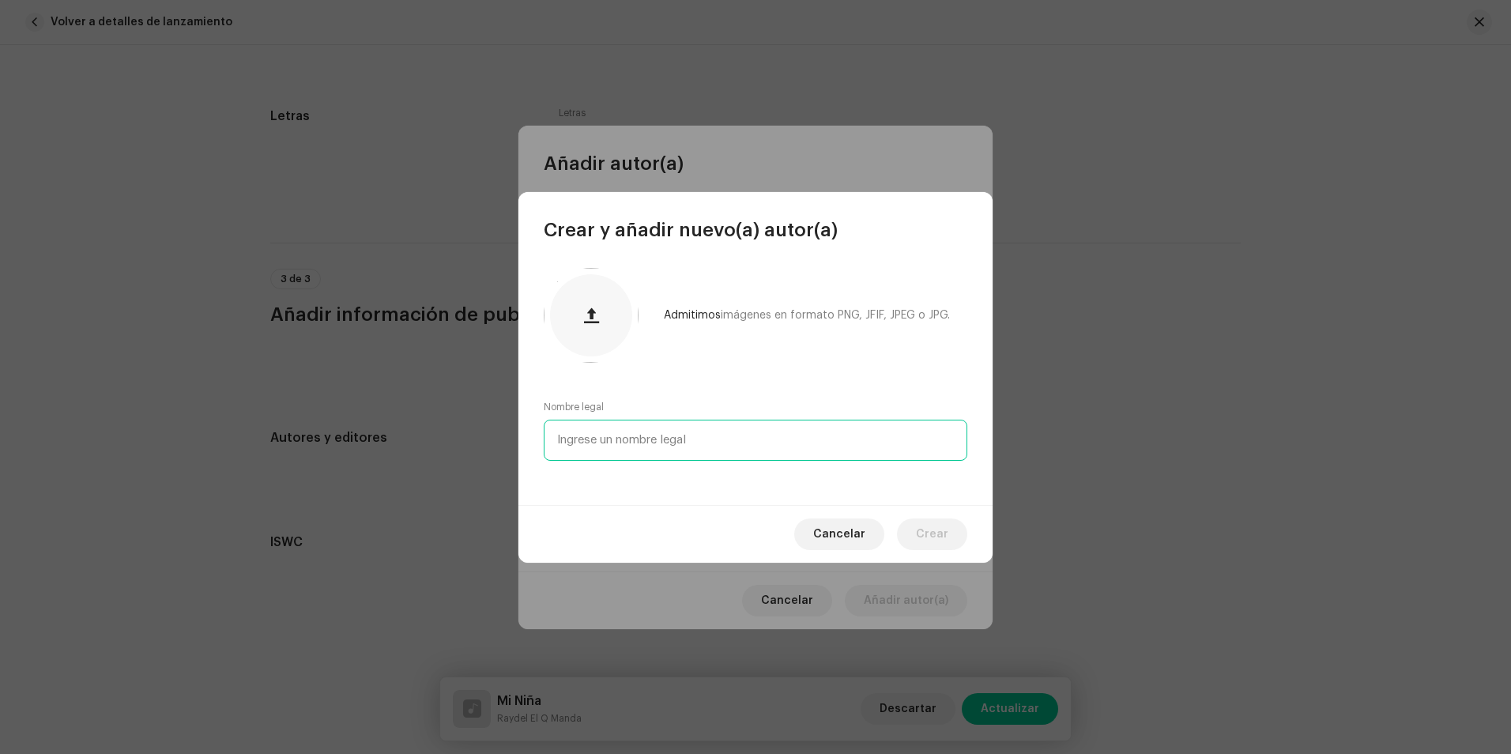
click at [602, 441] on input "text" at bounding box center [755, 439] width 423 height 41
type input "Raydel Lázaro Díaz Martín"
click at [941, 529] on span "Crear" at bounding box center [932, 534] width 32 height 32
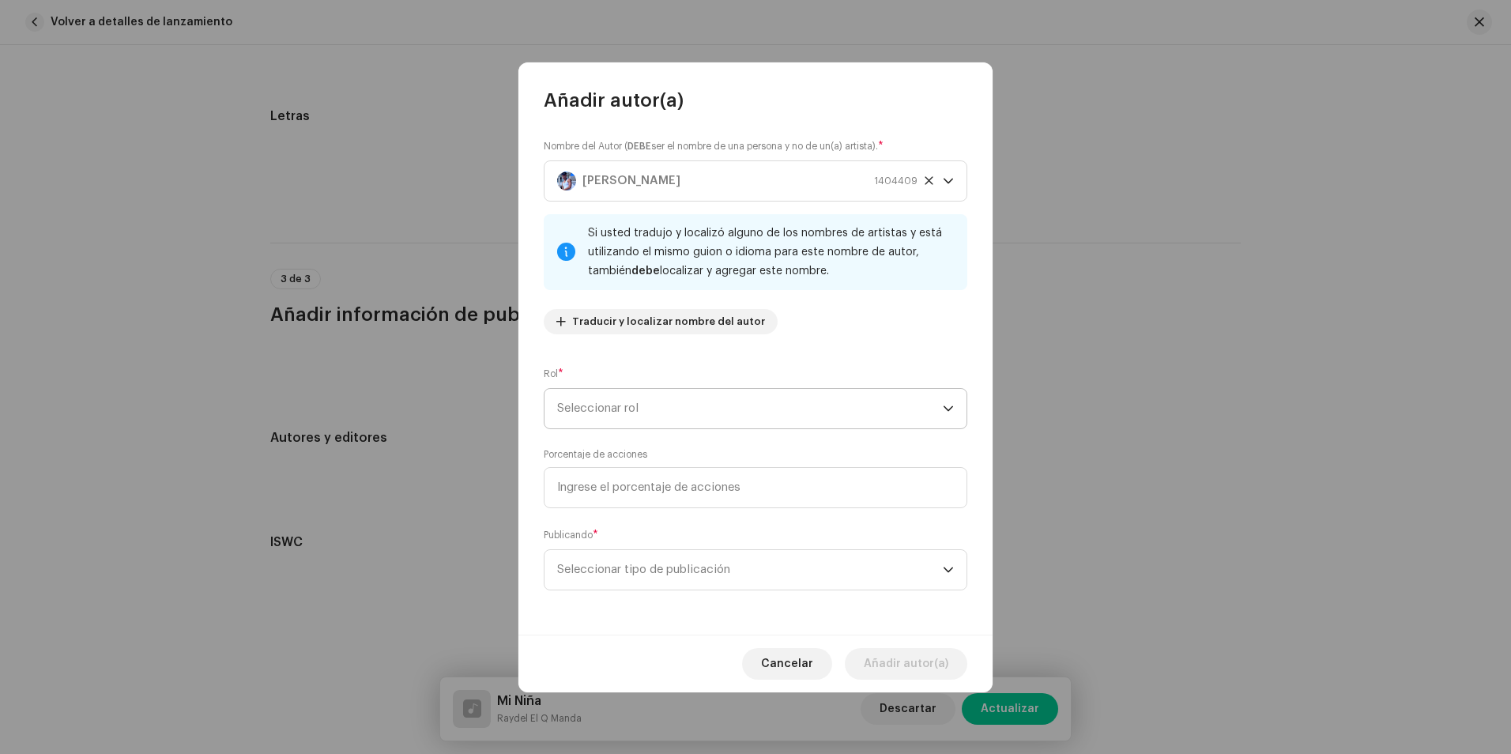
click at [675, 404] on span "Seleccionar rol" at bounding box center [750, 409] width 386 height 40
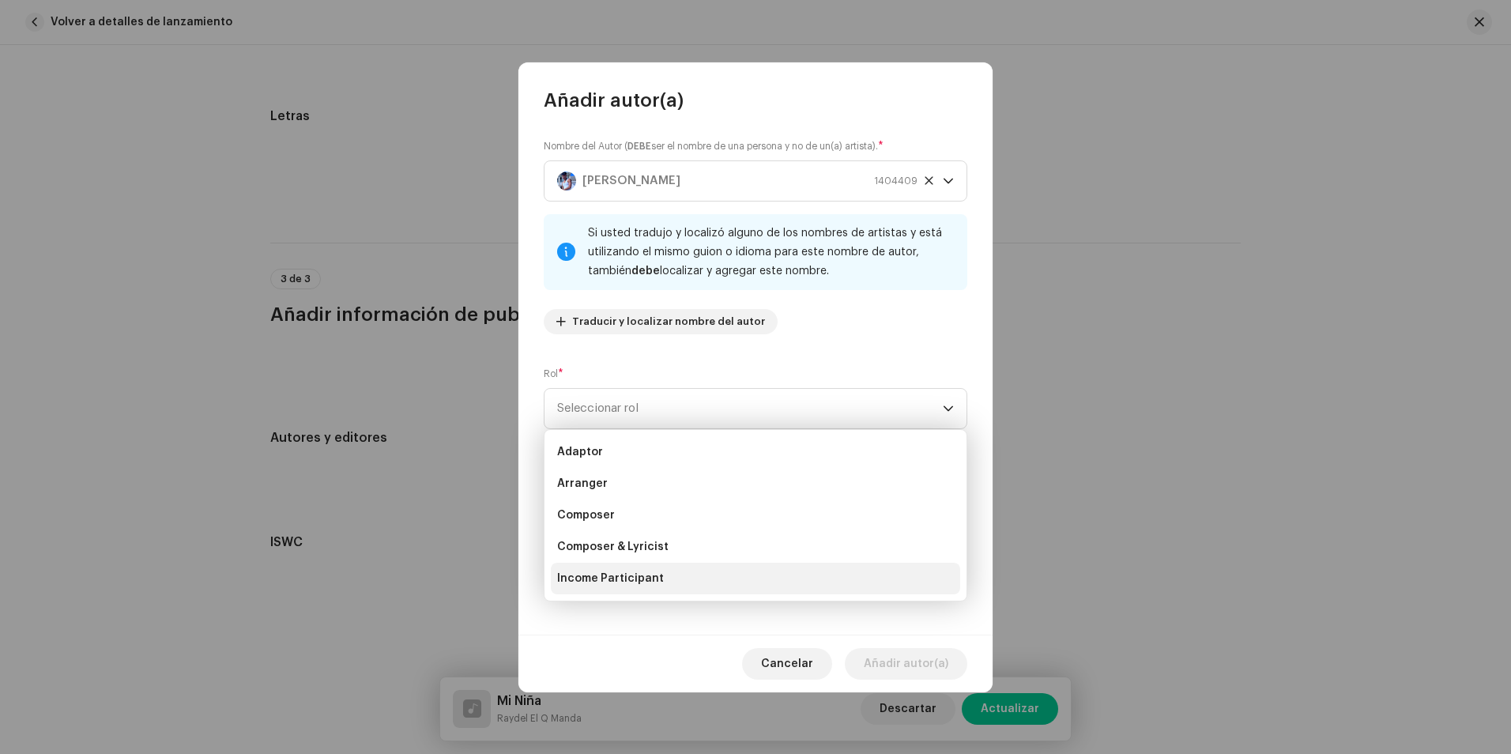
click at [660, 543] on span "Composer & Lyricist" at bounding box center [612, 547] width 111 height 16
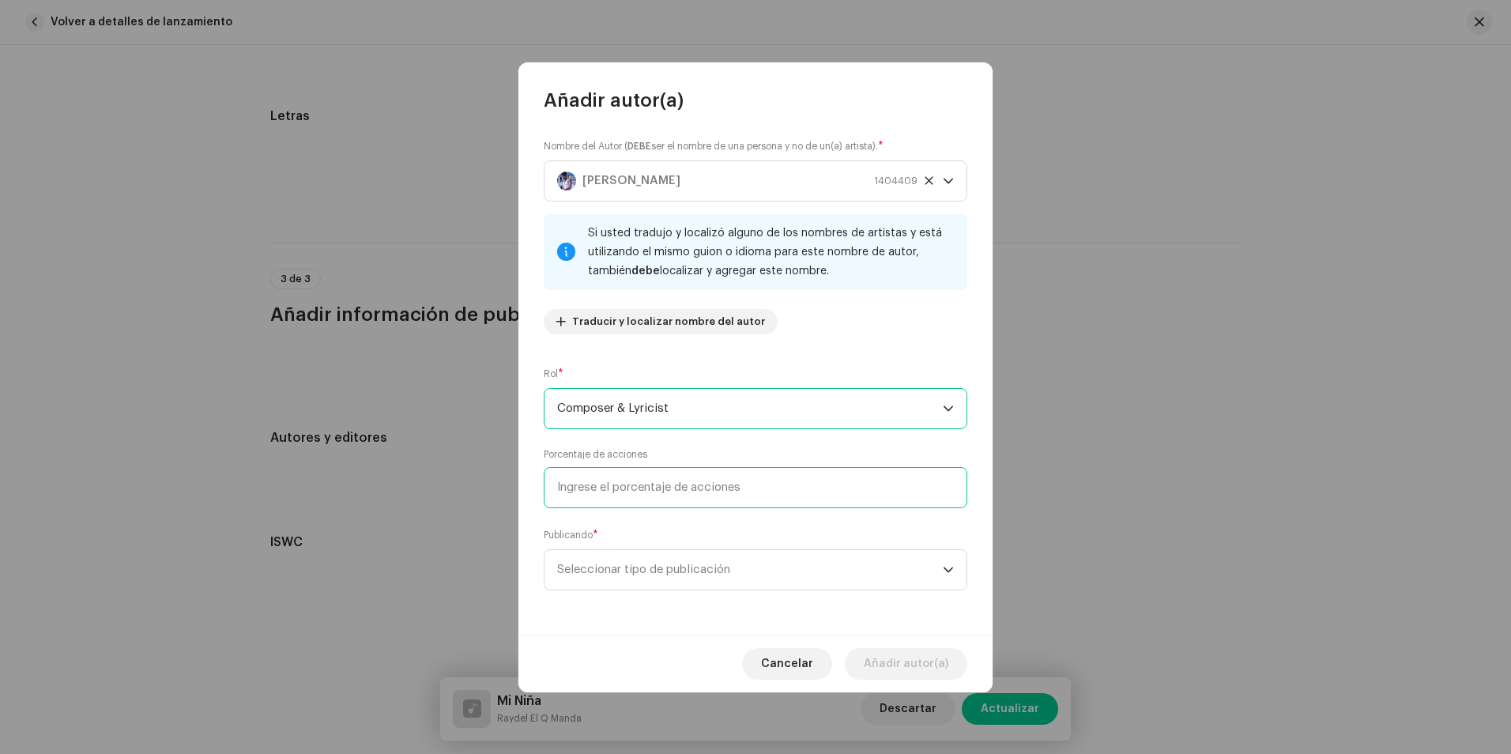
click at [721, 484] on input at bounding box center [755, 487] width 423 height 41
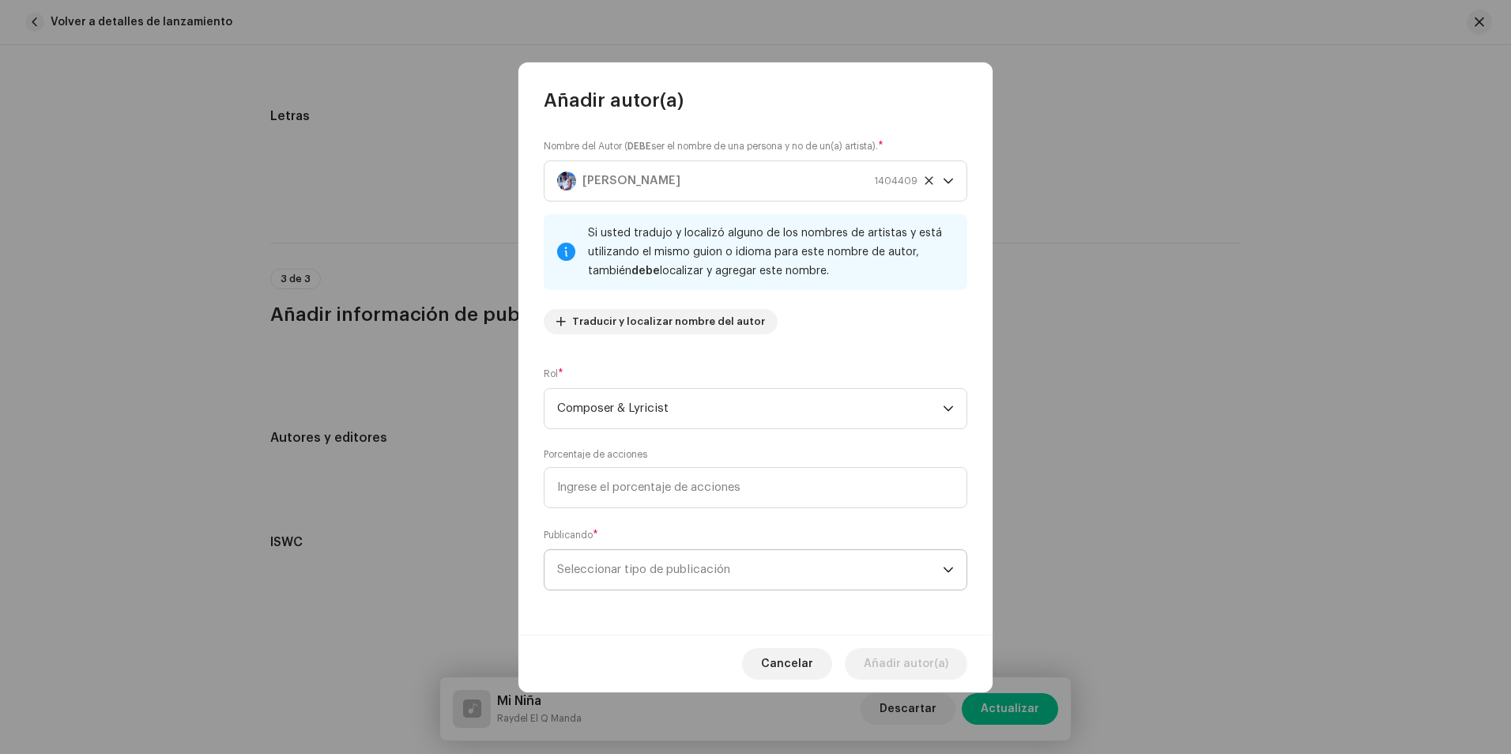
click at [739, 579] on span "Seleccionar tipo de publicación" at bounding box center [750, 570] width 386 height 40
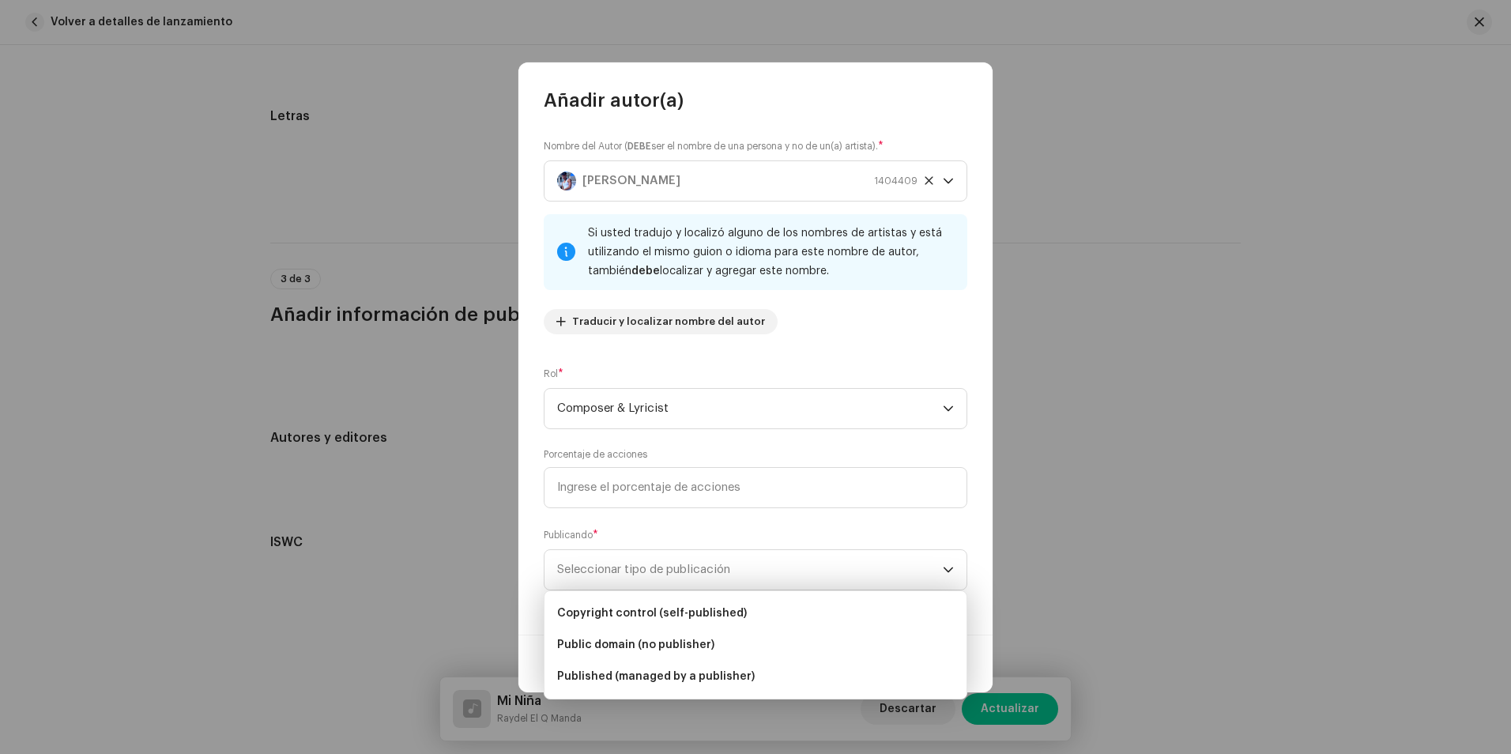
drag, startPoint x: 816, startPoint y: 605, endPoint x: 536, endPoint y: 565, distance: 282.6
click at [536, 565] on body "Ashe Studio Inicio Catálogo Transacciones Estadísticas Recursos Mercado Activos…" at bounding box center [755, 377] width 1511 height 754
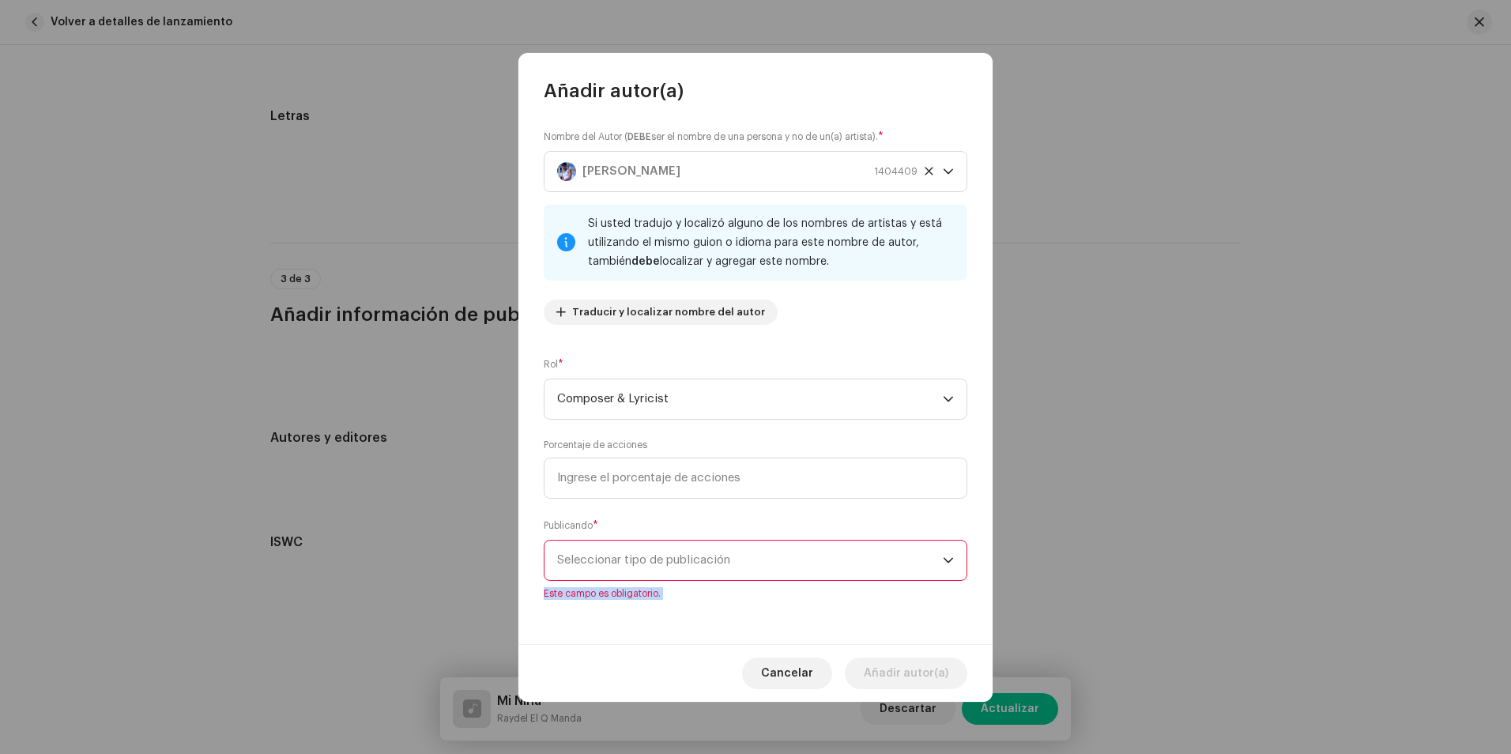
drag, startPoint x: 536, startPoint y: 565, endPoint x: 651, endPoint y: 552, distance: 115.2
click at [651, 552] on span "Seleccionar tipo de publicación" at bounding box center [750, 560] width 386 height 40
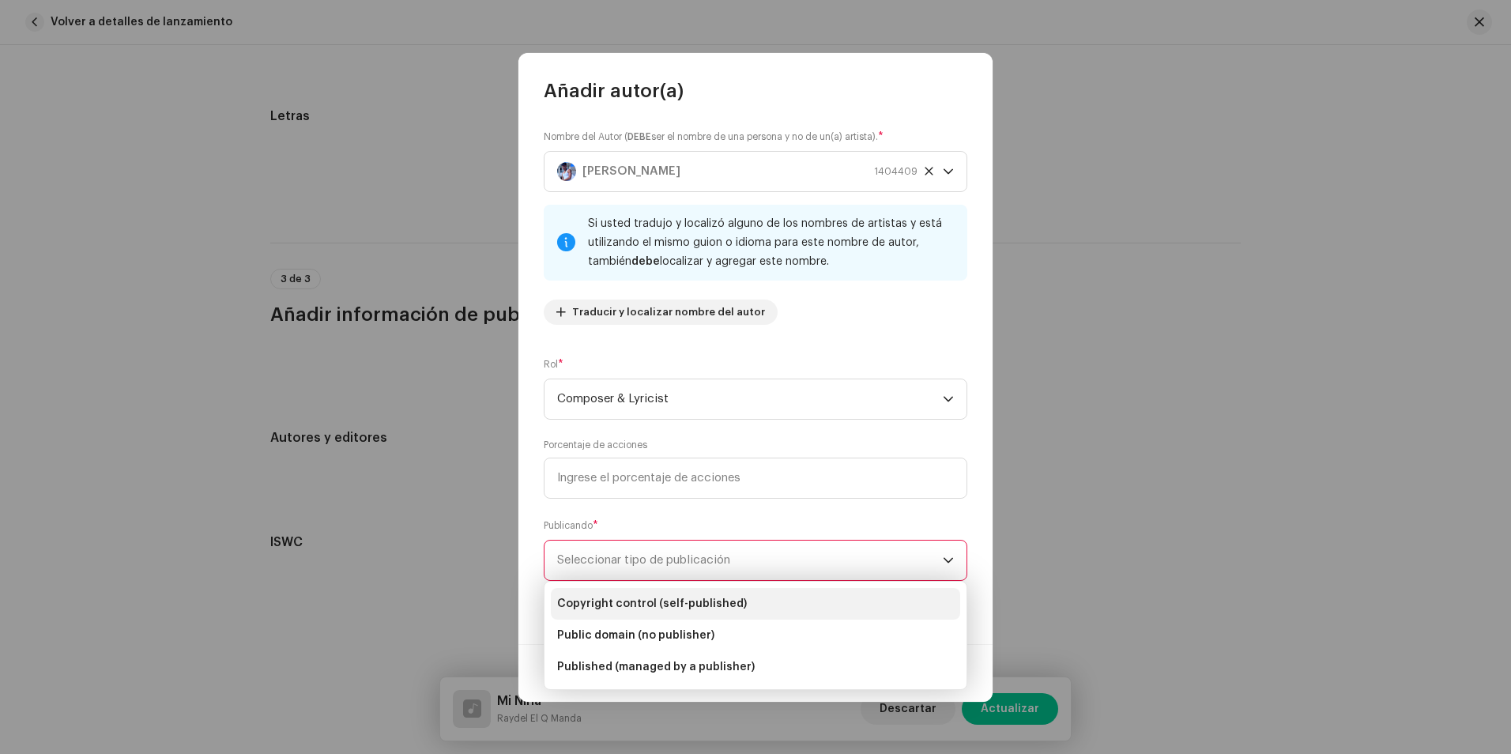
click at [701, 594] on li "Copyright control (self-published)" at bounding box center [755, 604] width 409 height 32
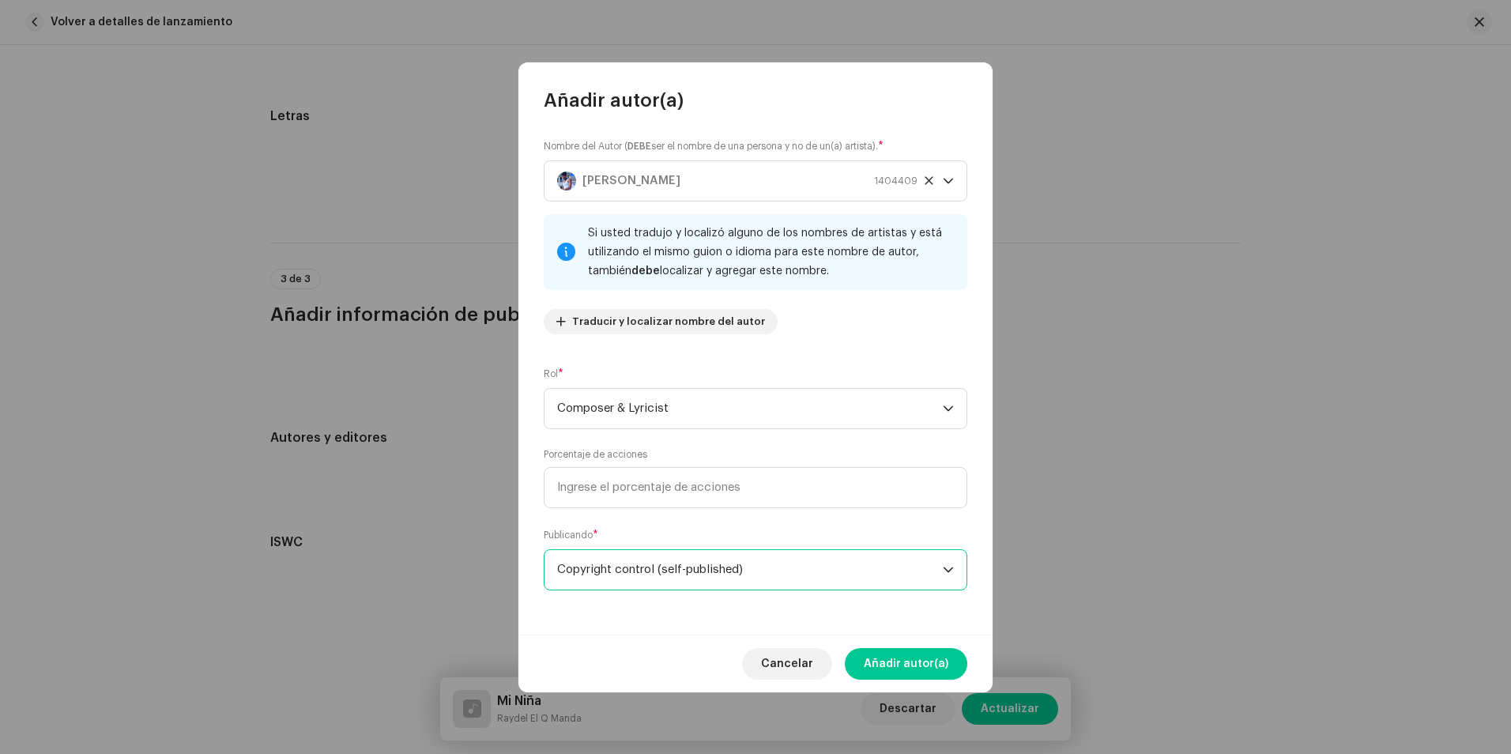
click at [751, 570] on span "Copyright control (self-published)" at bounding box center [750, 570] width 386 height 40
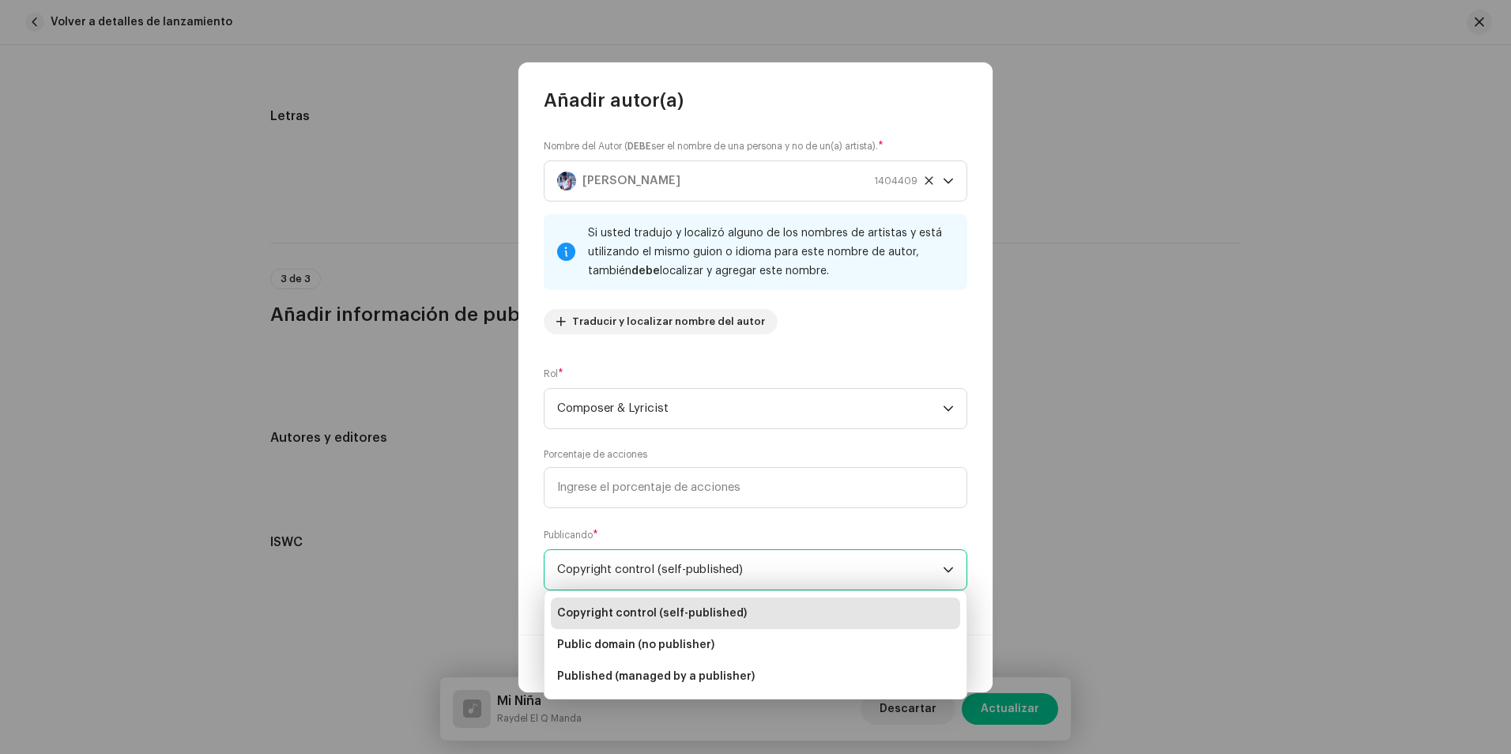
click at [732, 574] on span "Copyright control (self-published)" at bounding box center [750, 570] width 386 height 40
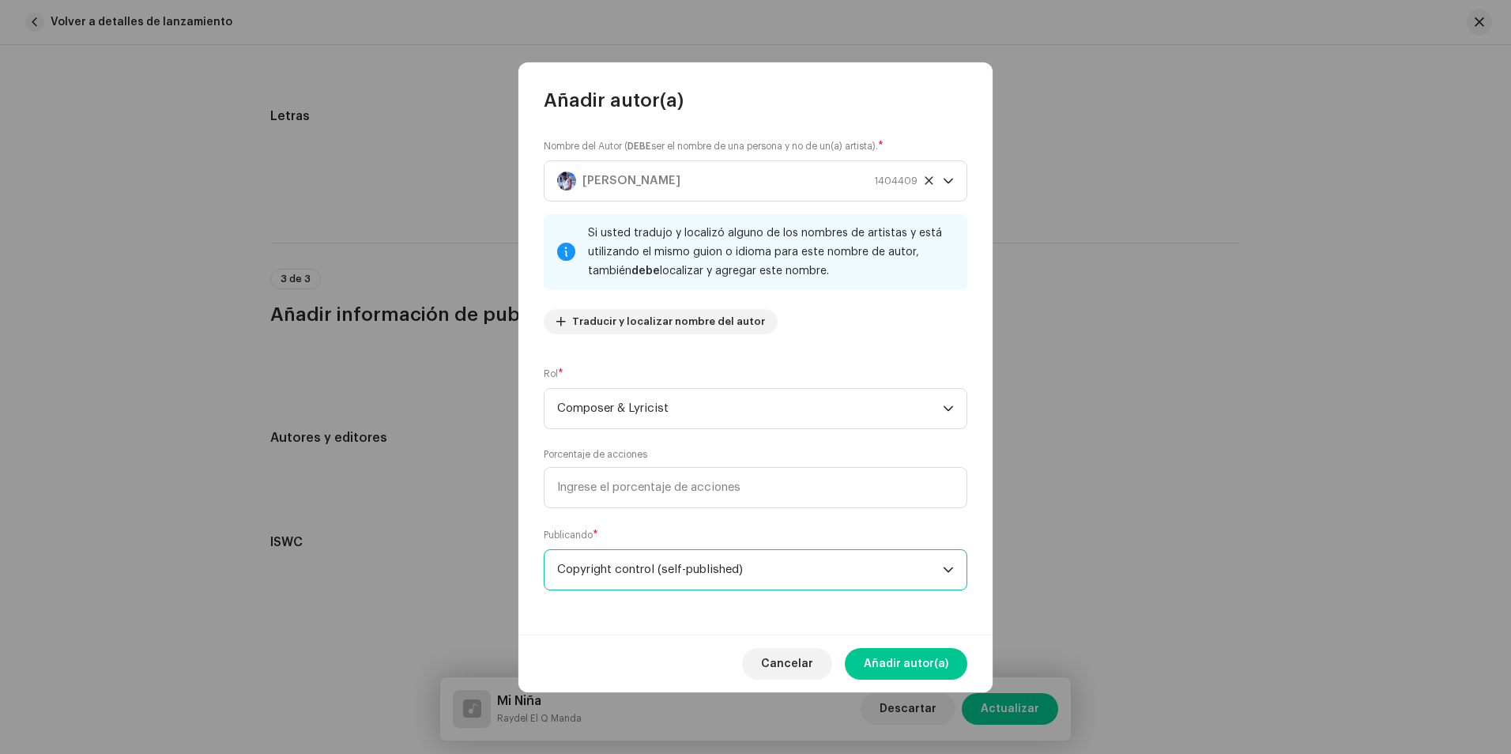
drag, startPoint x: 732, startPoint y: 574, endPoint x: 812, endPoint y: 579, distance: 80.7
click at [812, 579] on span "Copyright control (self-published)" at bounding box center [750, 570] width 386 height 40
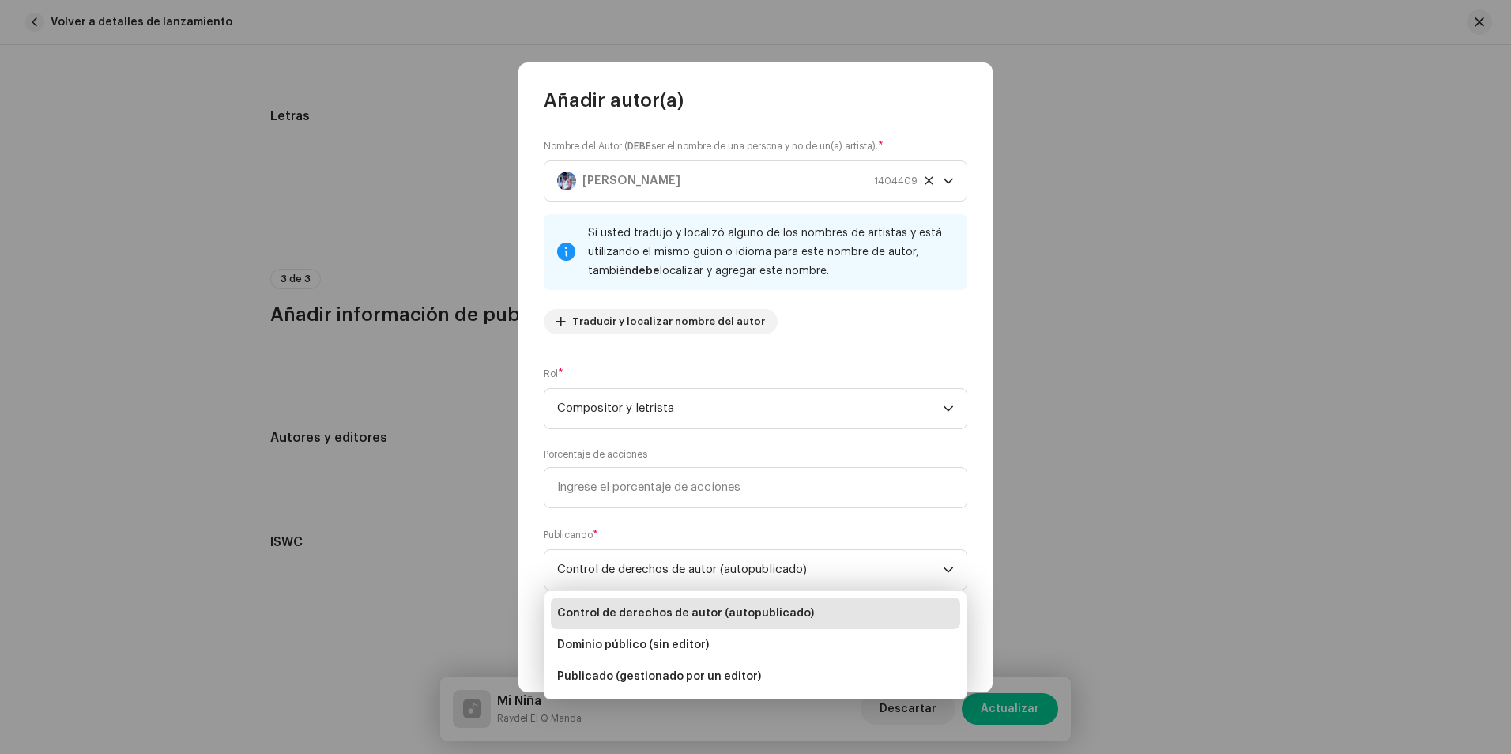
click at [780, 613] on span "Control de derechos de autor (autopublicado)" at bounding box center [685, 613] width 257 height 16
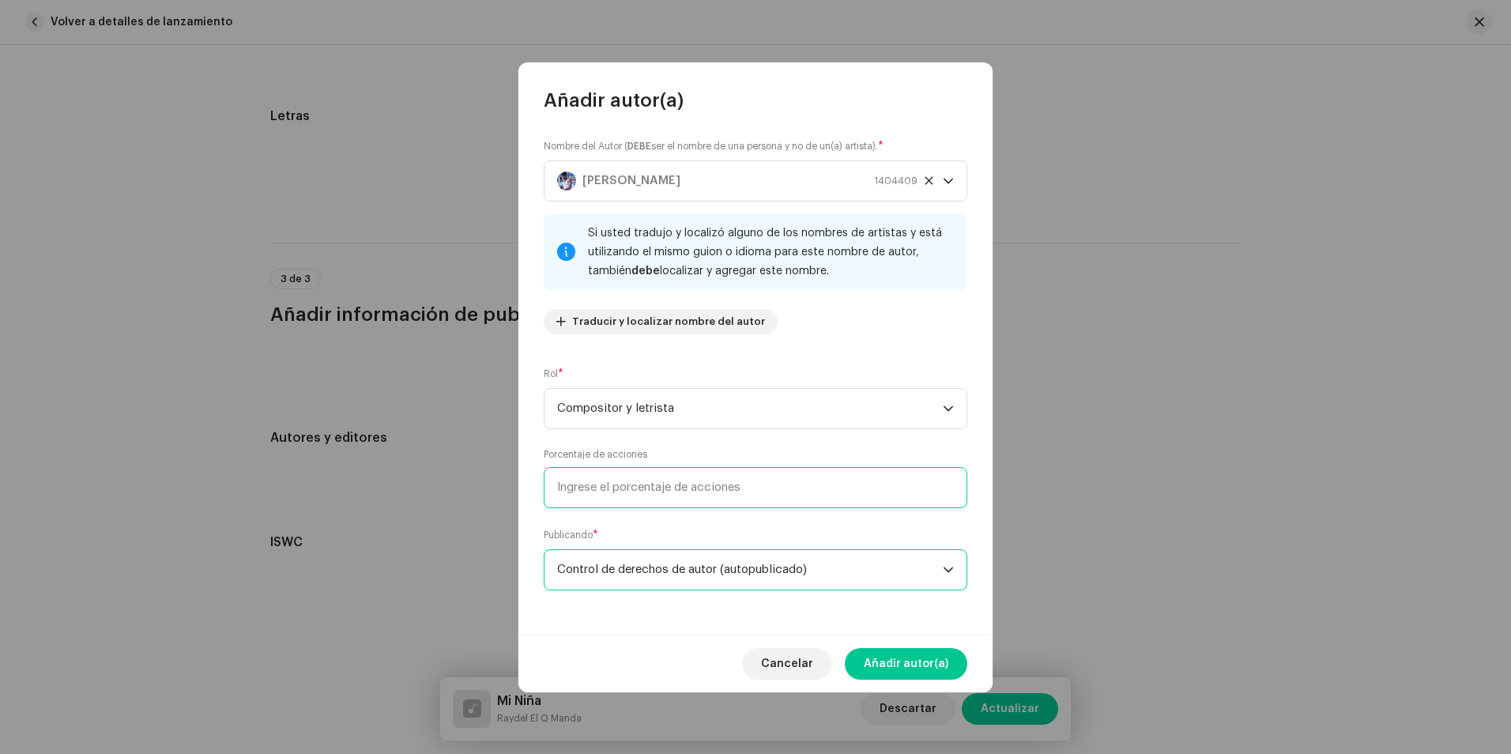
click at [673, 496] on input at bounding box center [755, 487] width 423 height 41
type input "1,00"
type input "5,00"
type input "100,00"
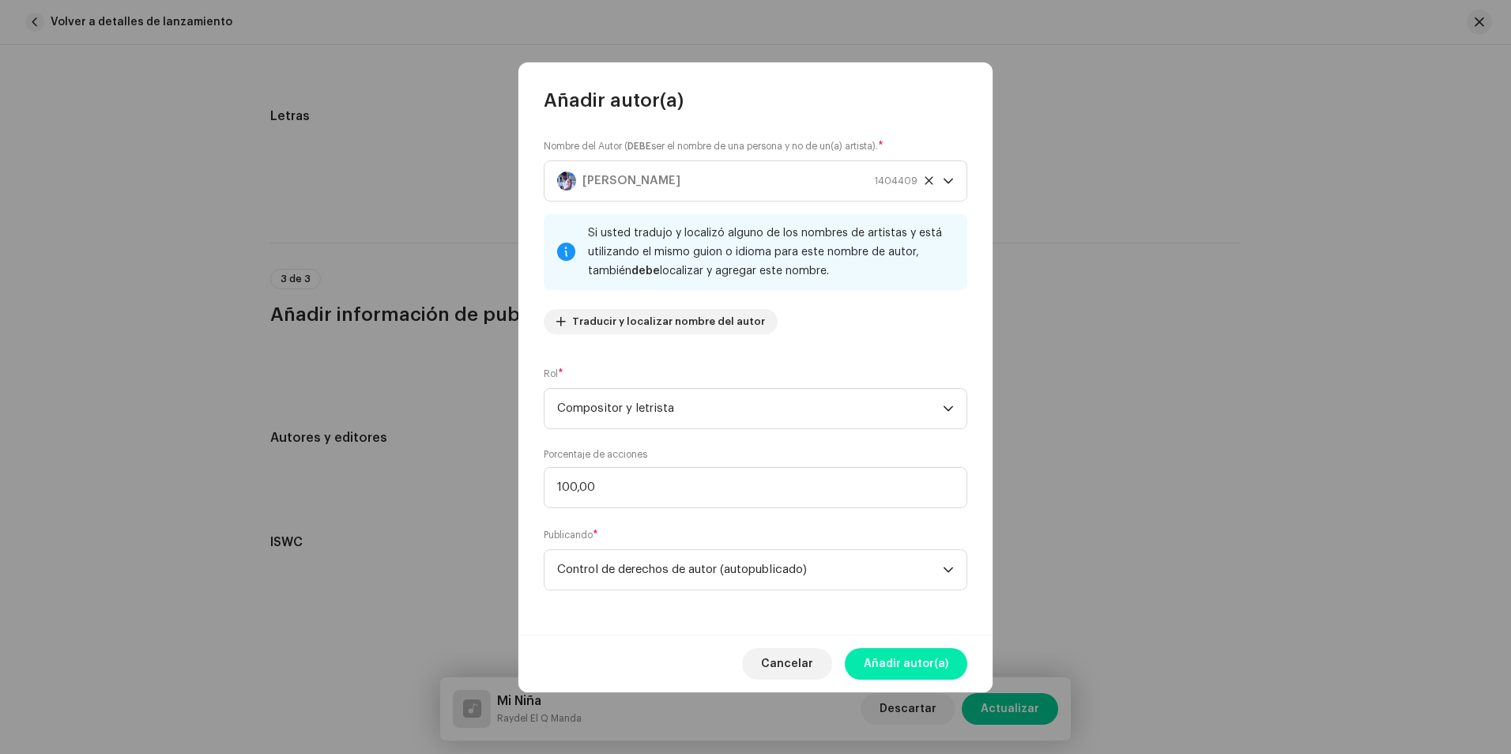
click at [932, 656] on span "Añadir autor(a)" at bounding box center [905, 664] width 85 height 32
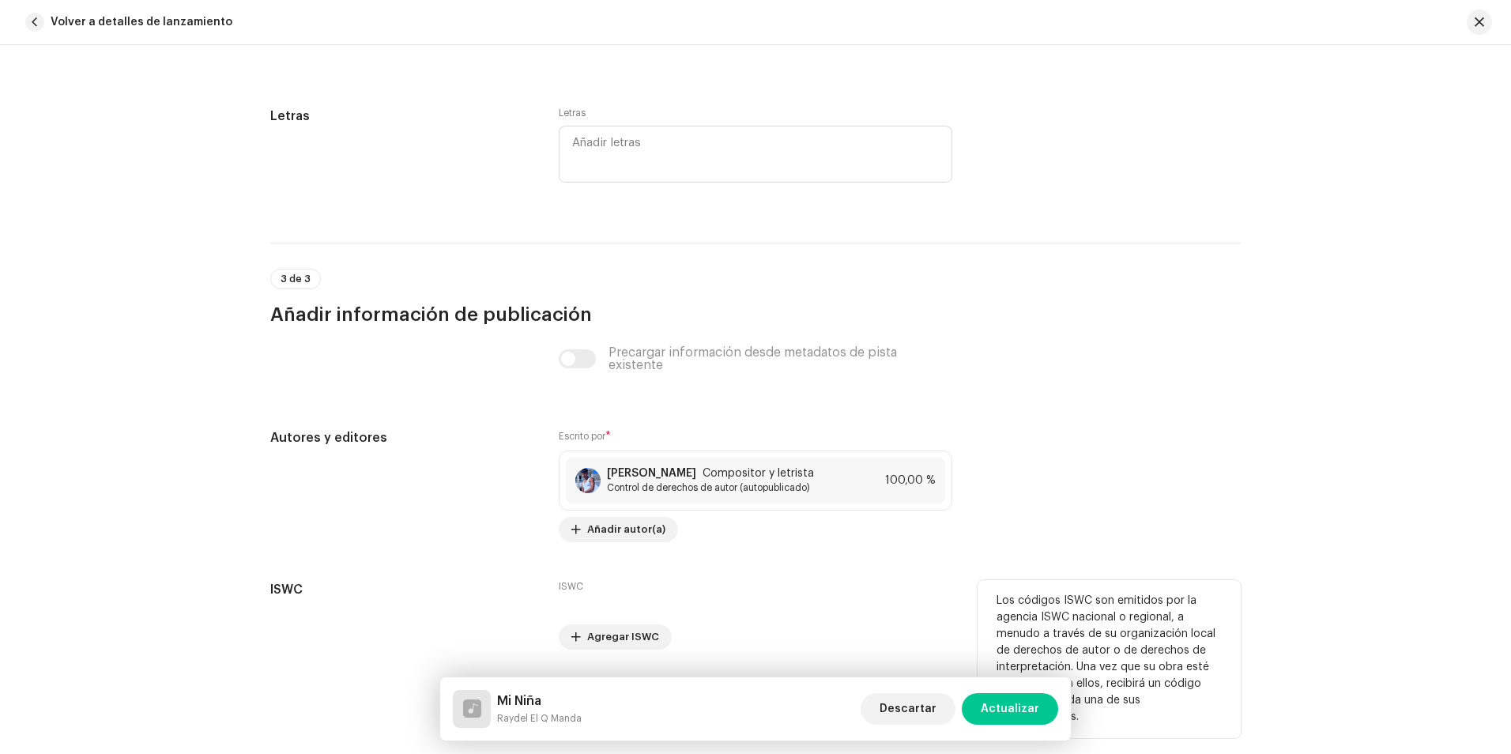
click at [899, 620] on div "ISWC Agregar ISWC" at bounding box center [755, 615] width 393 height 70
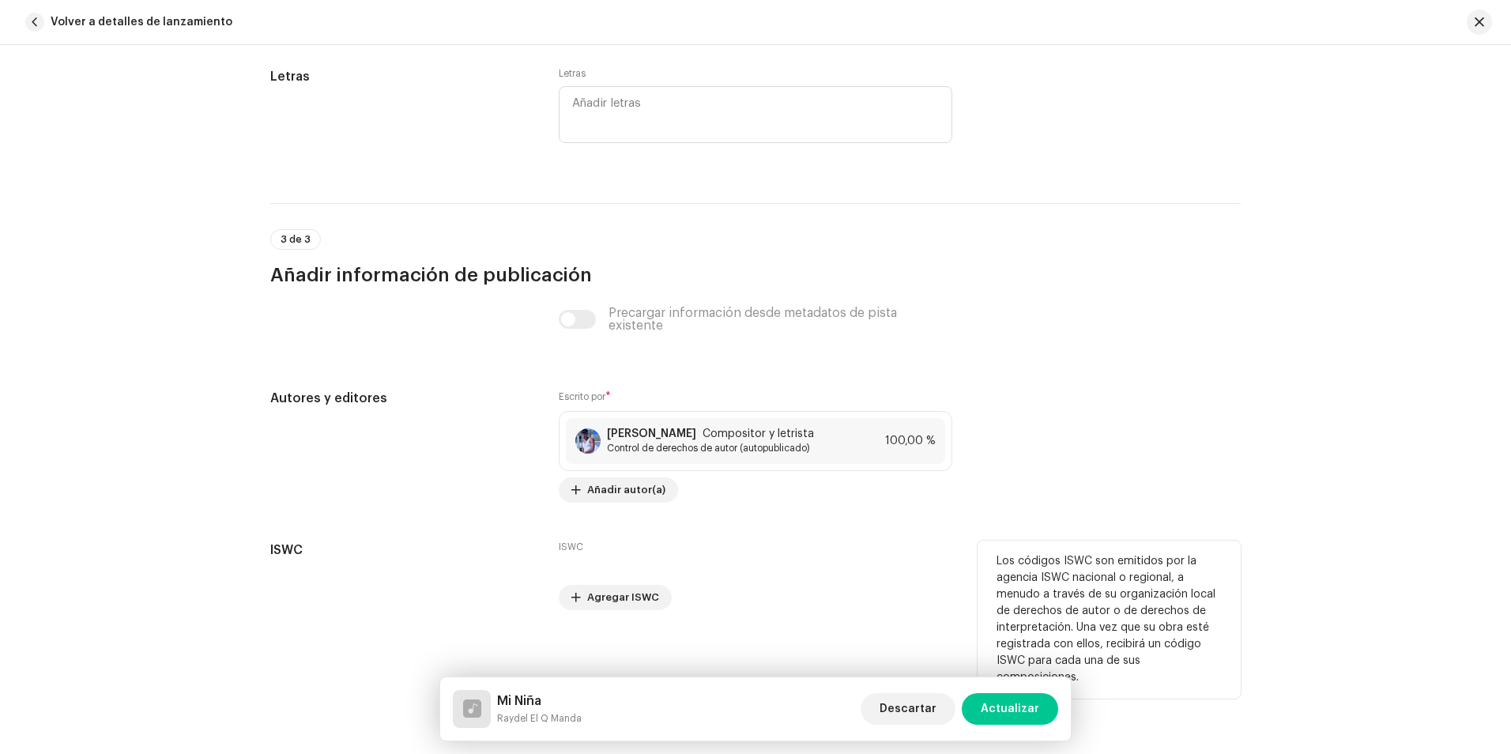
scroll to position [3034, 0]
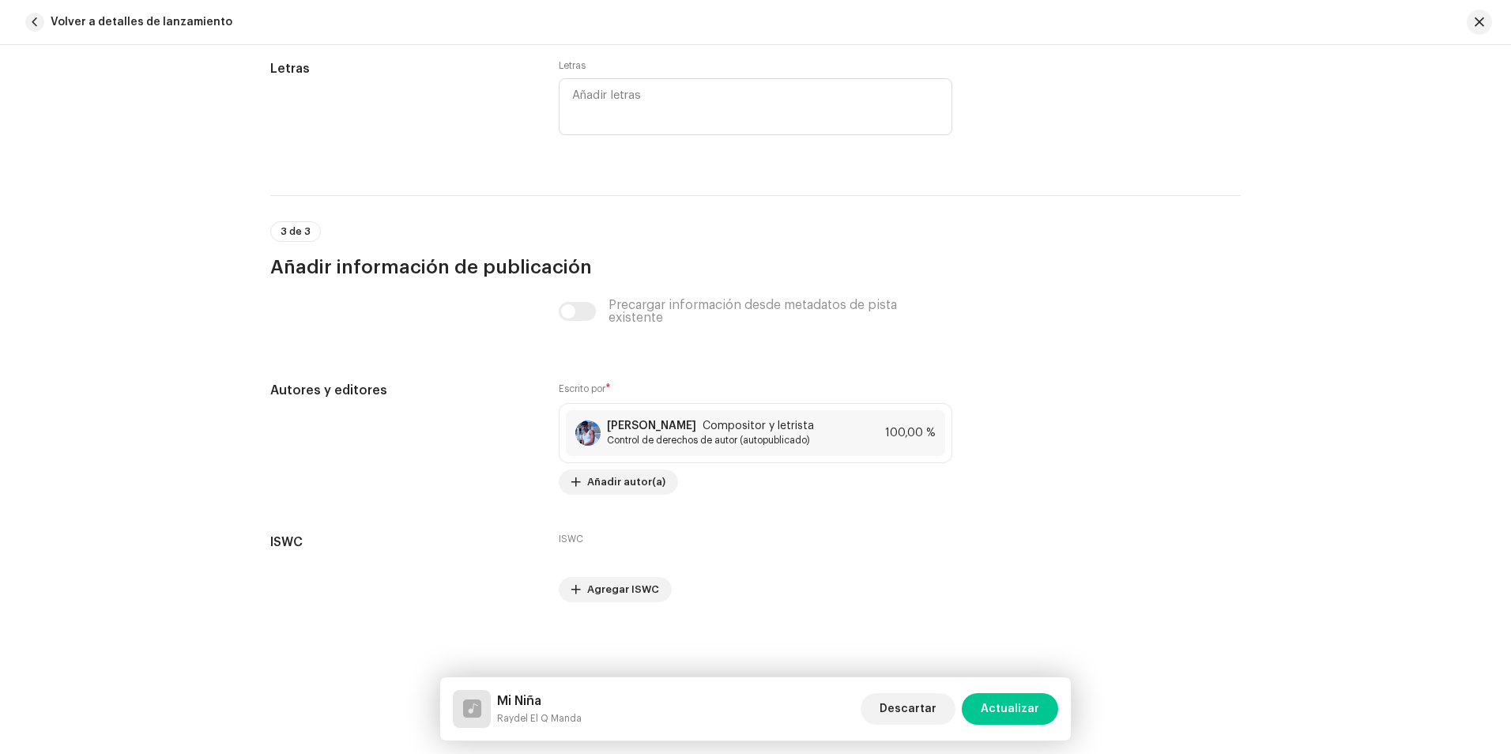
click at [1003, 706] on span "Actualizar" at bounding box center [1009, 709] width 58 height 32
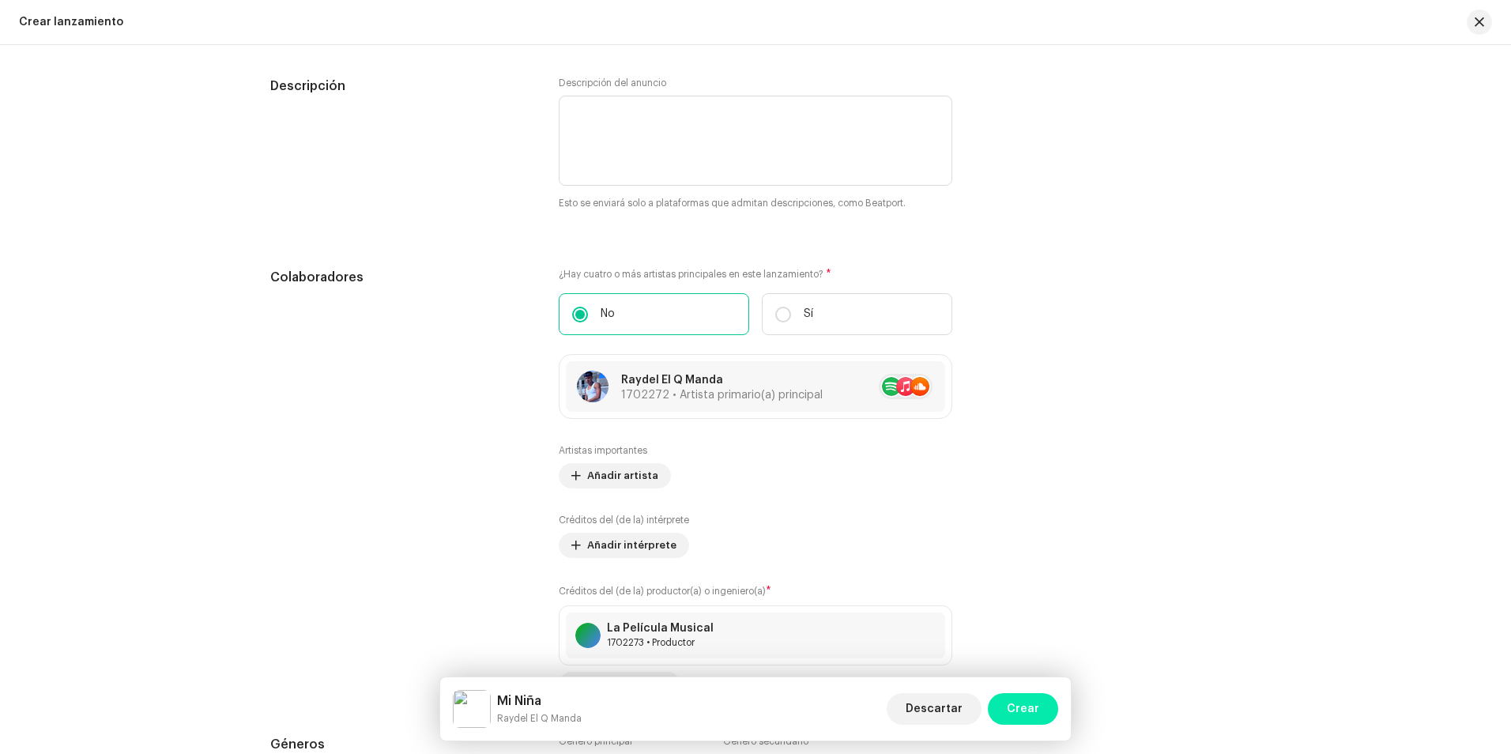
click at [1033, 707] on span "Crear" at bounding box center [1022, 709] width 32 height 32
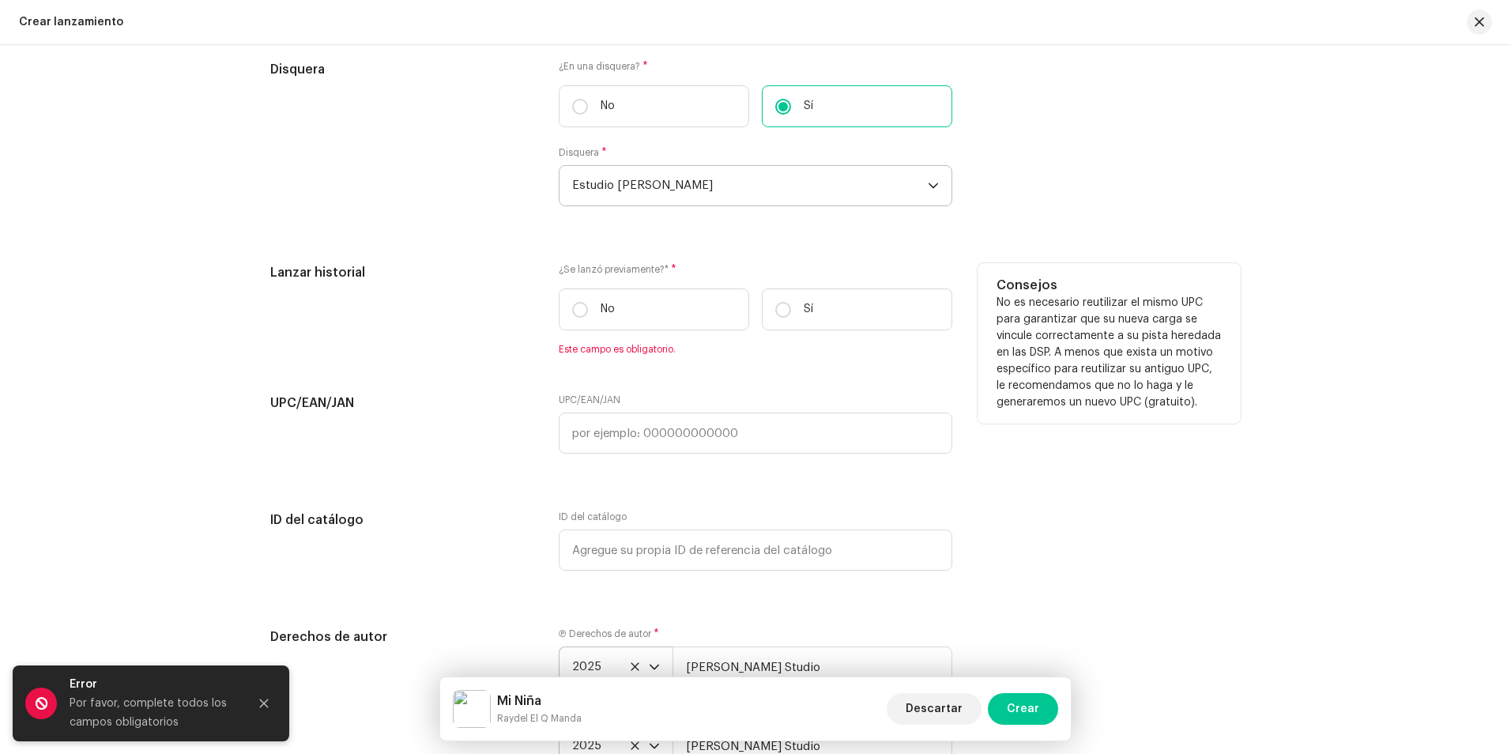
scroll to position [2496, 0]
click at [579, 310] on input "No" at bounding box center [580, 311] width 16 height 16
radio input "true"
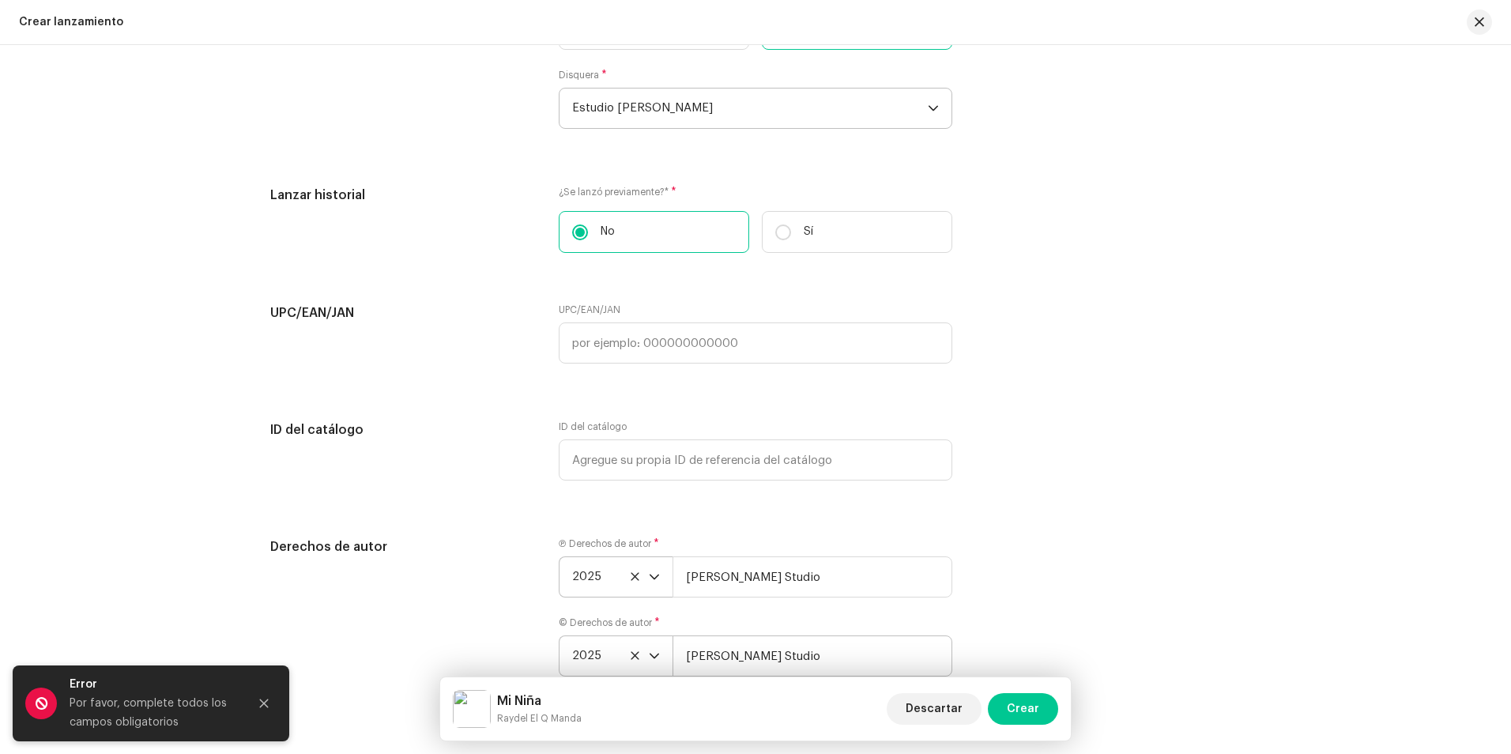
scroll to position [2669, 0]
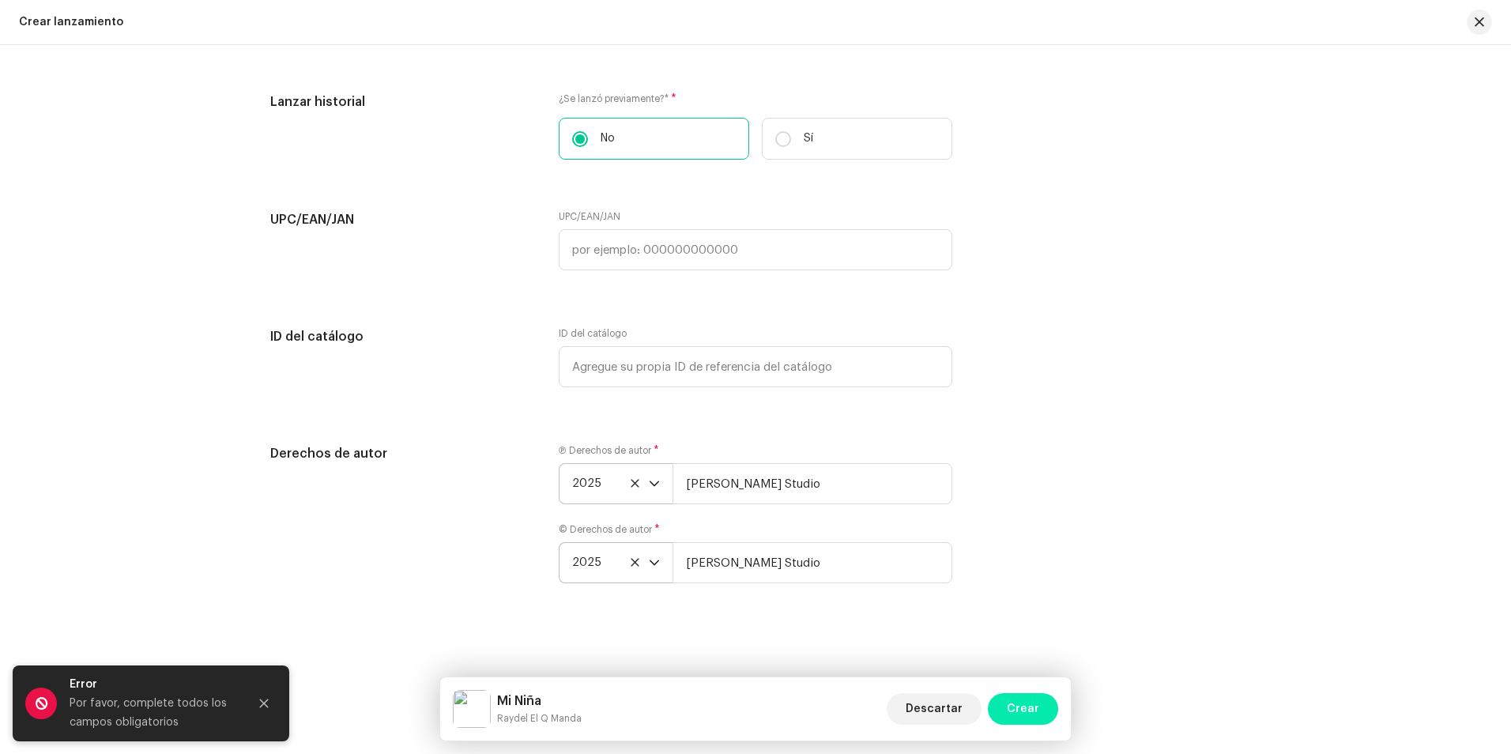
click at [1036, 702] on span "Crear" at bounding box center [1022, 709] width 32 height 32
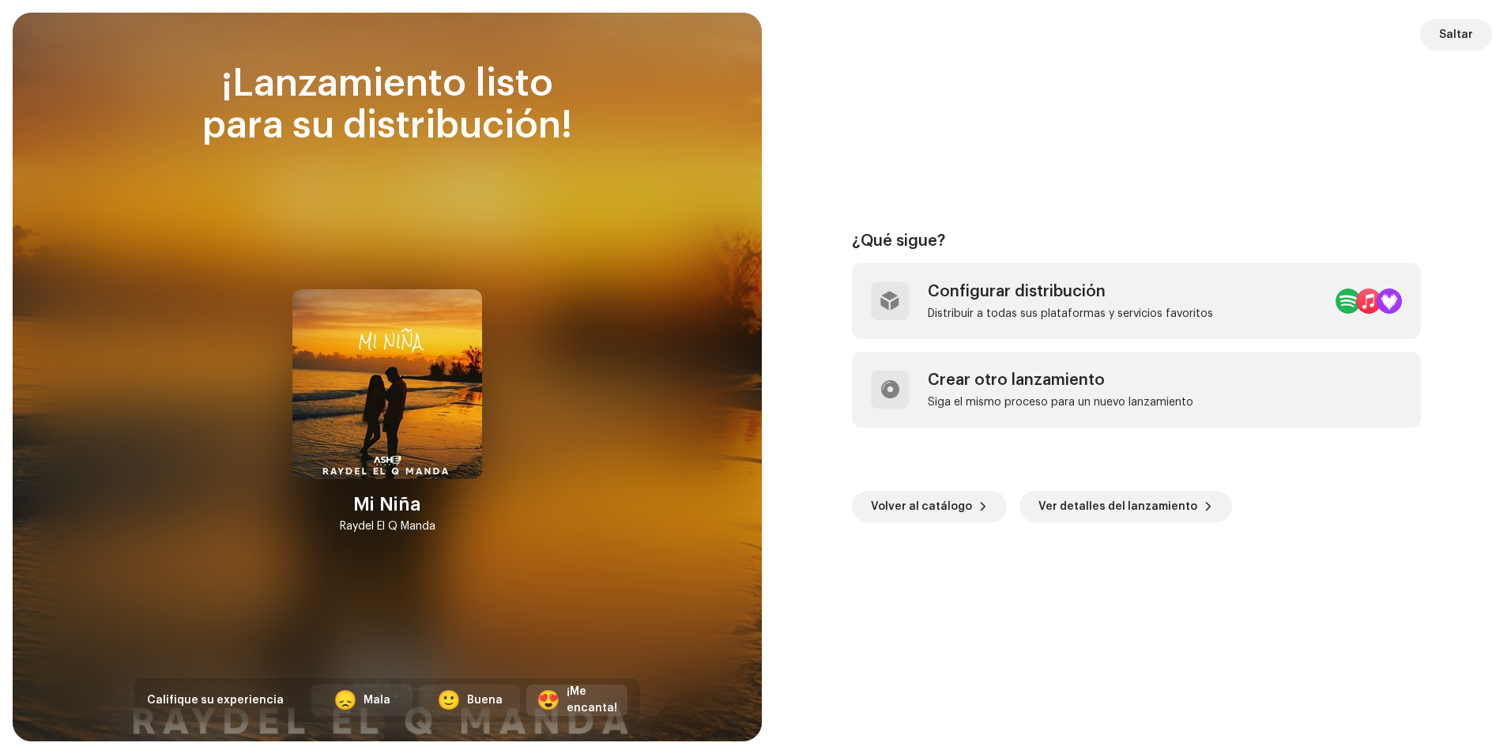
click at [559, 700] on div "😍" at bounding box center [548, 699] width 24 height 19
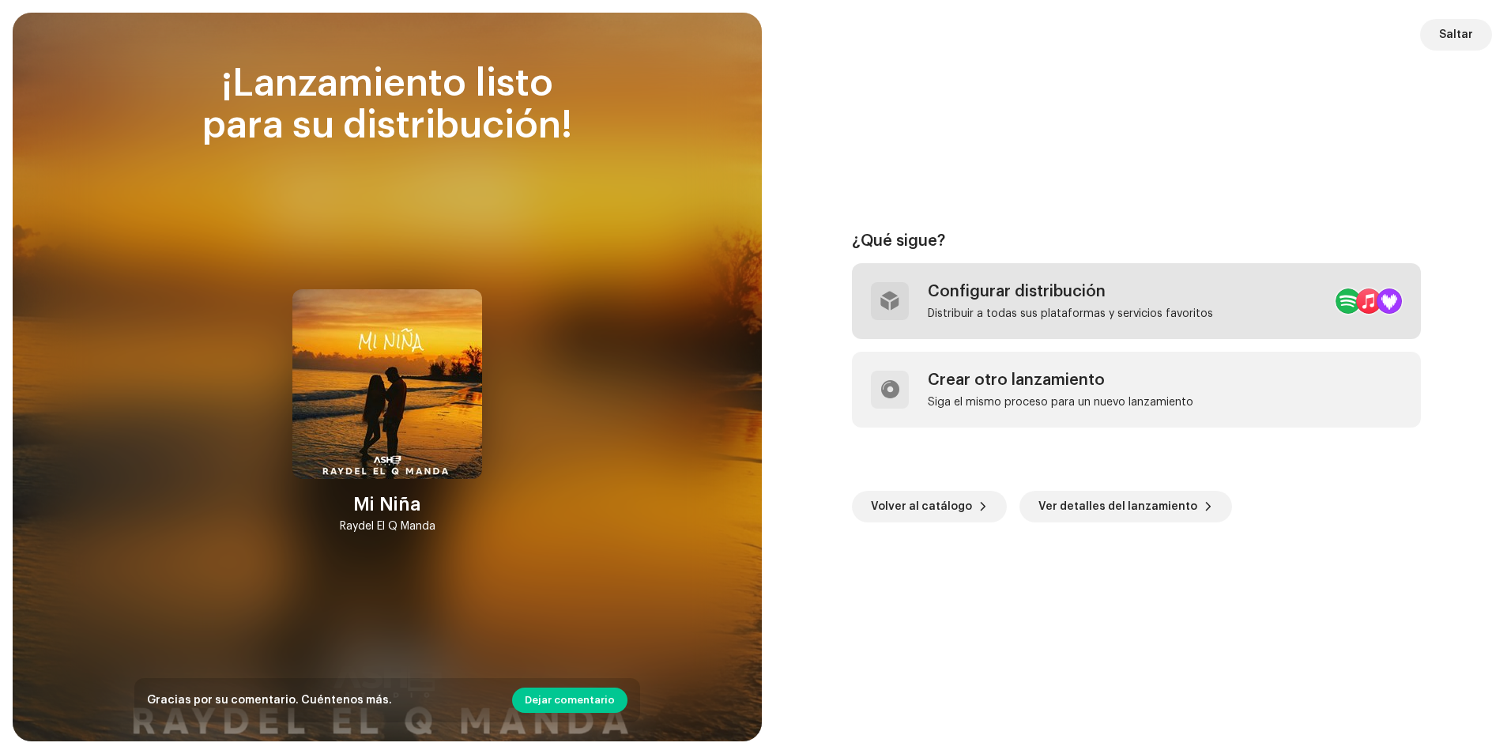
click at [1211, 307] on div "Configurar distribución Distribuir a todas sus plataformas y servicios favoritos" at bounding box center [1136, 301] width 569 height 76
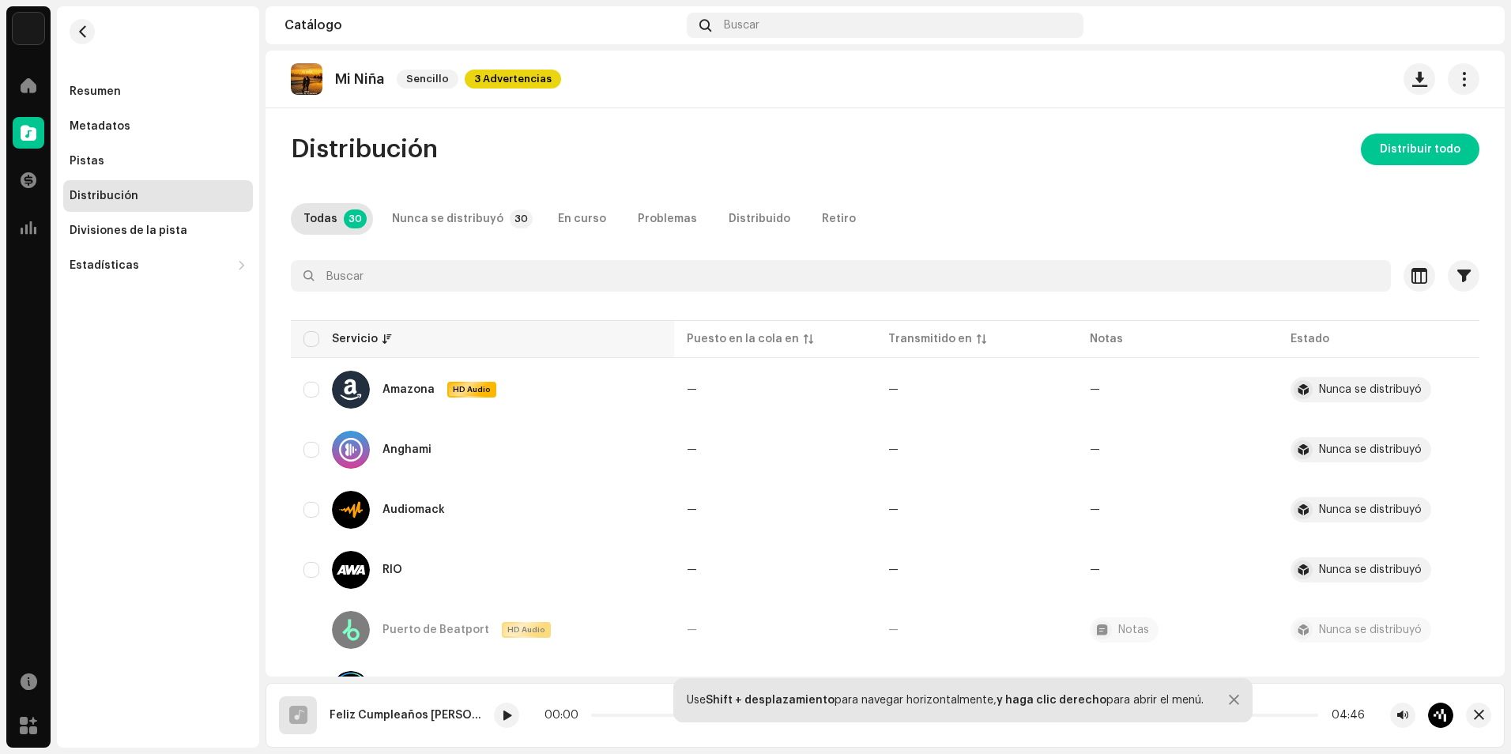
click at [329, 334] on div "Servicio" at bounding box center [482, 339] width 358 height 16
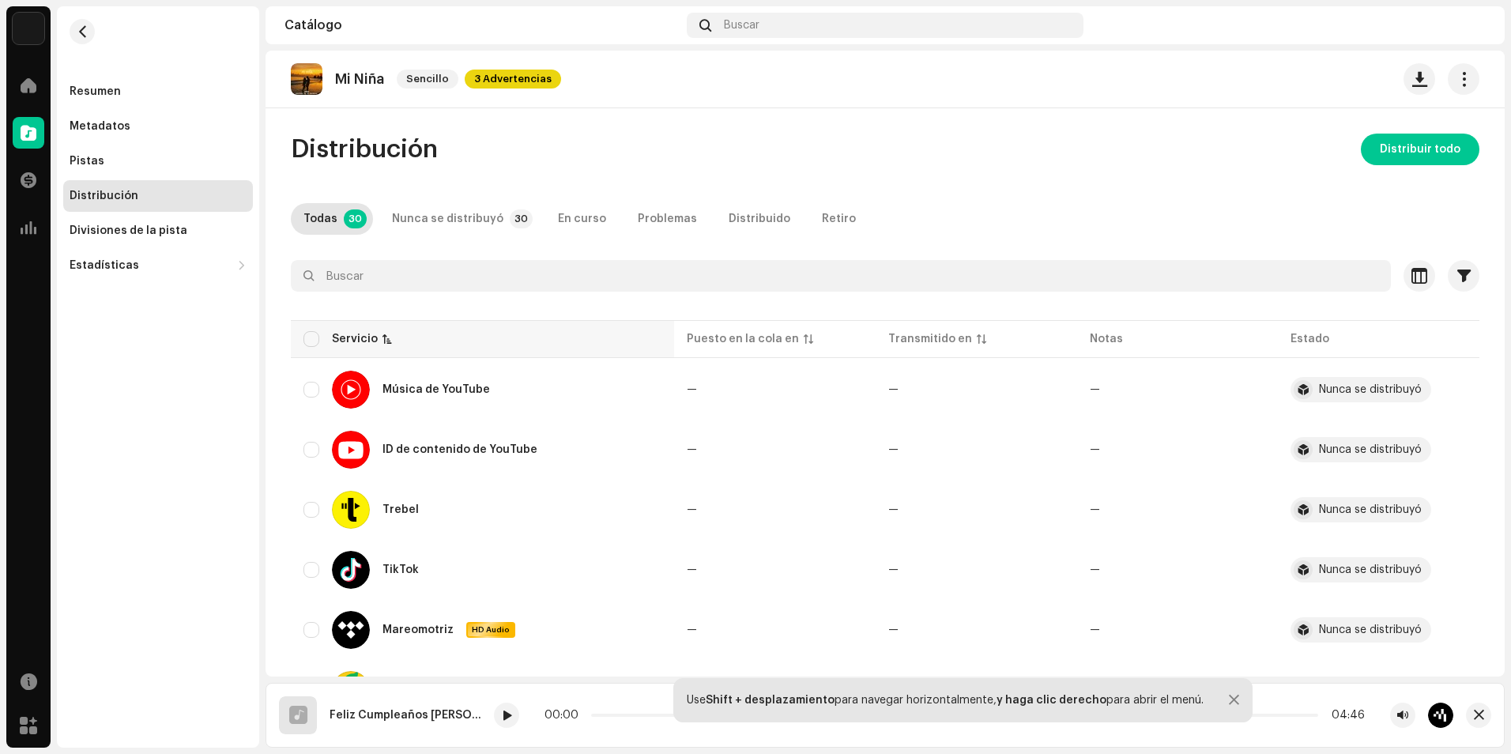
click at [322, 341] on div "Servicio" at bounding box center [482, 339] width 358 height 16
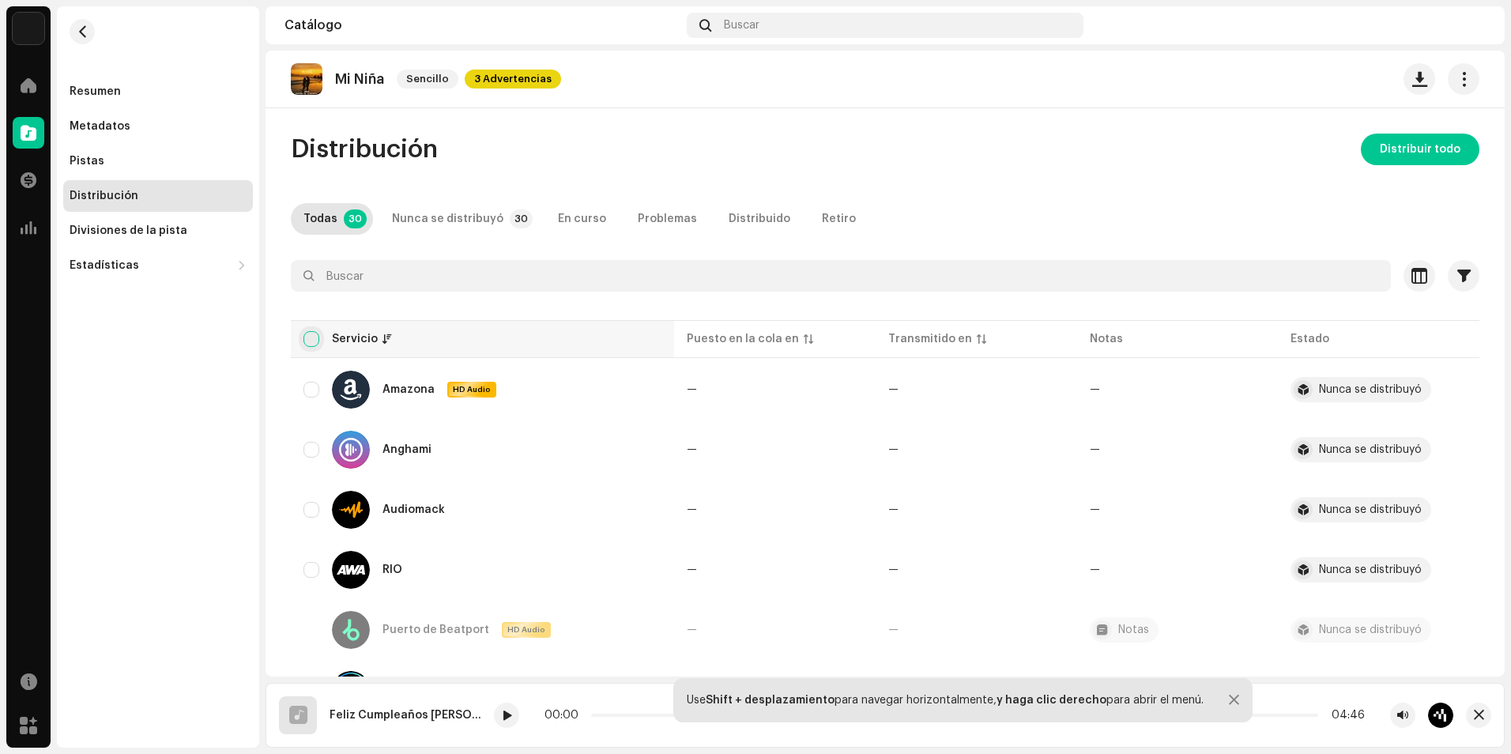
click at [311, 341] on input "checkbox" at bounding box center [311, 339] width 16 height 16
checkbox input "true"
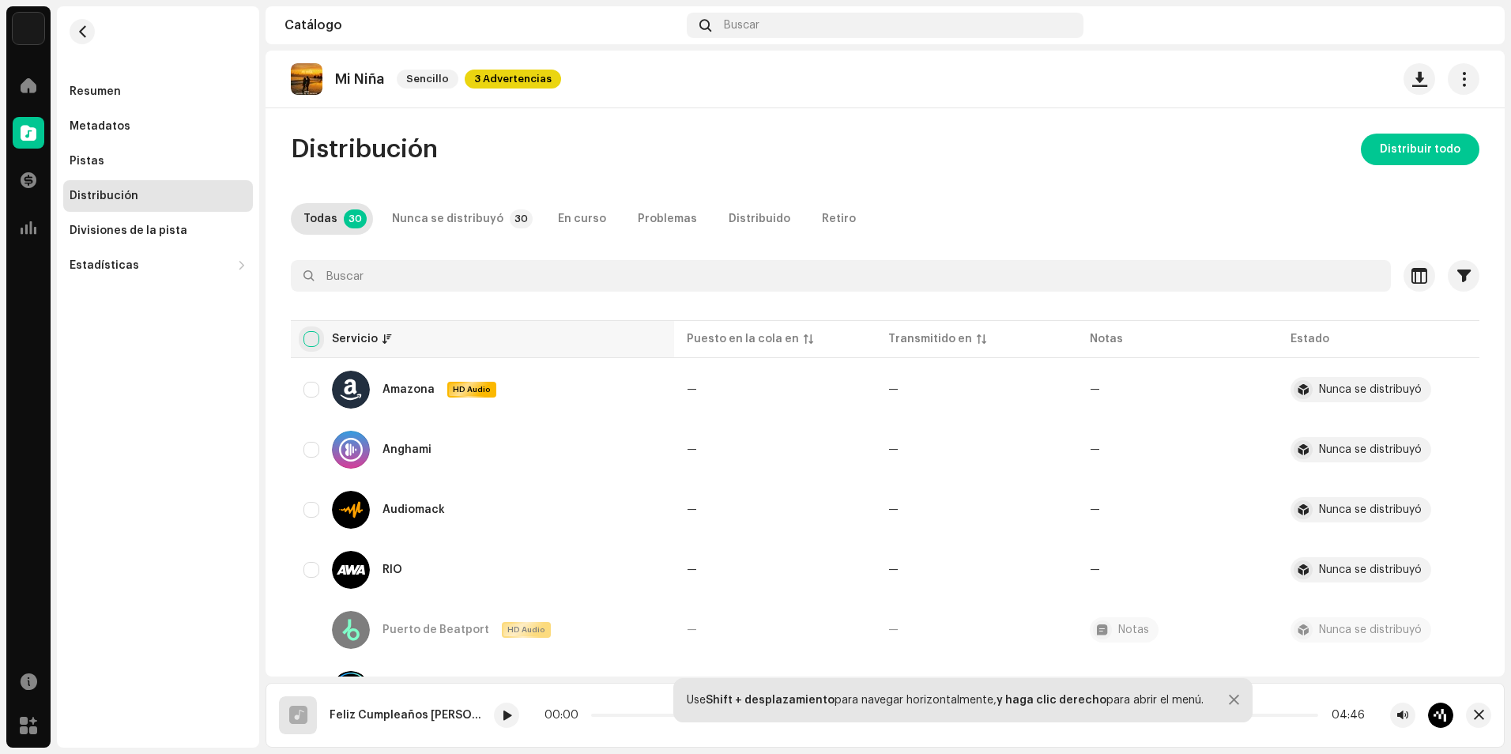
checkbox input "true"
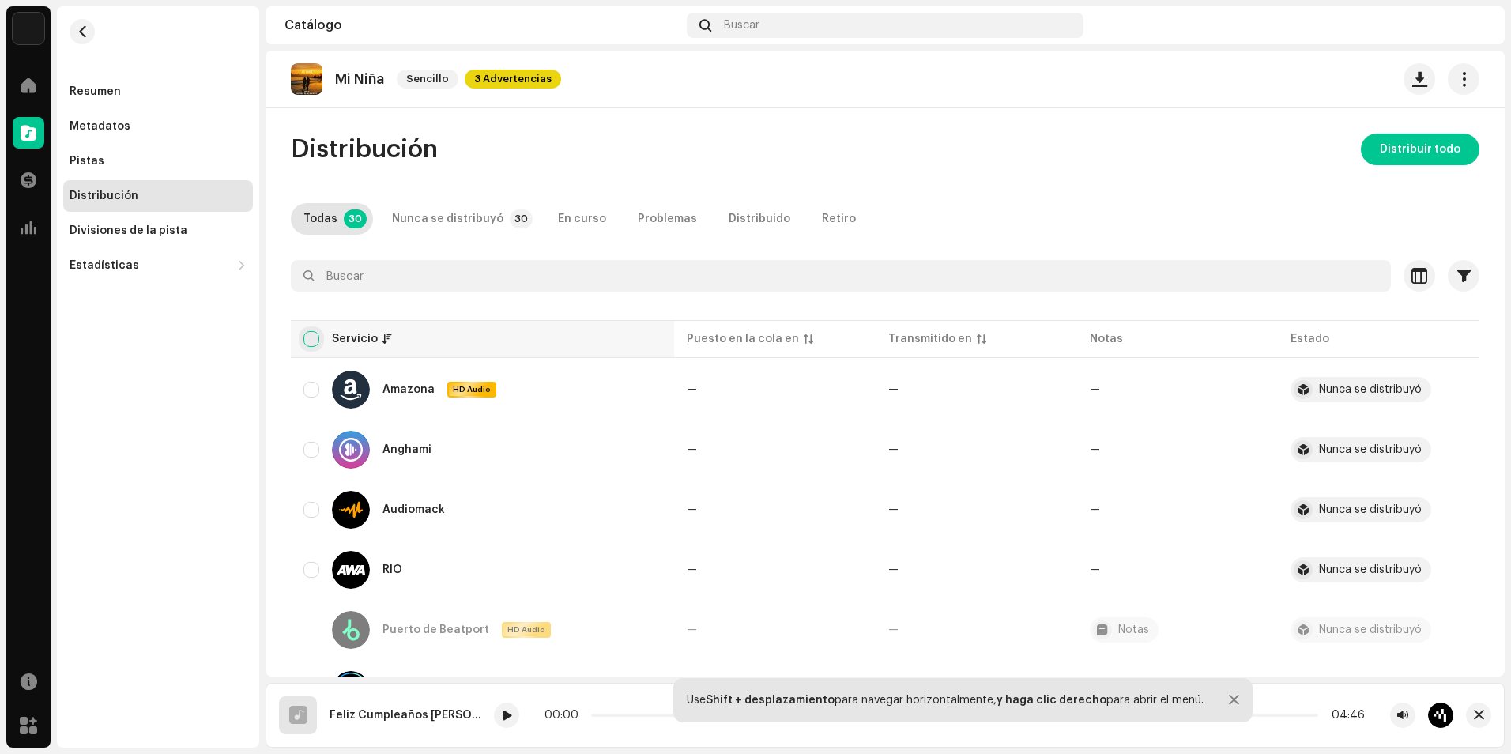
checkbox input "true"
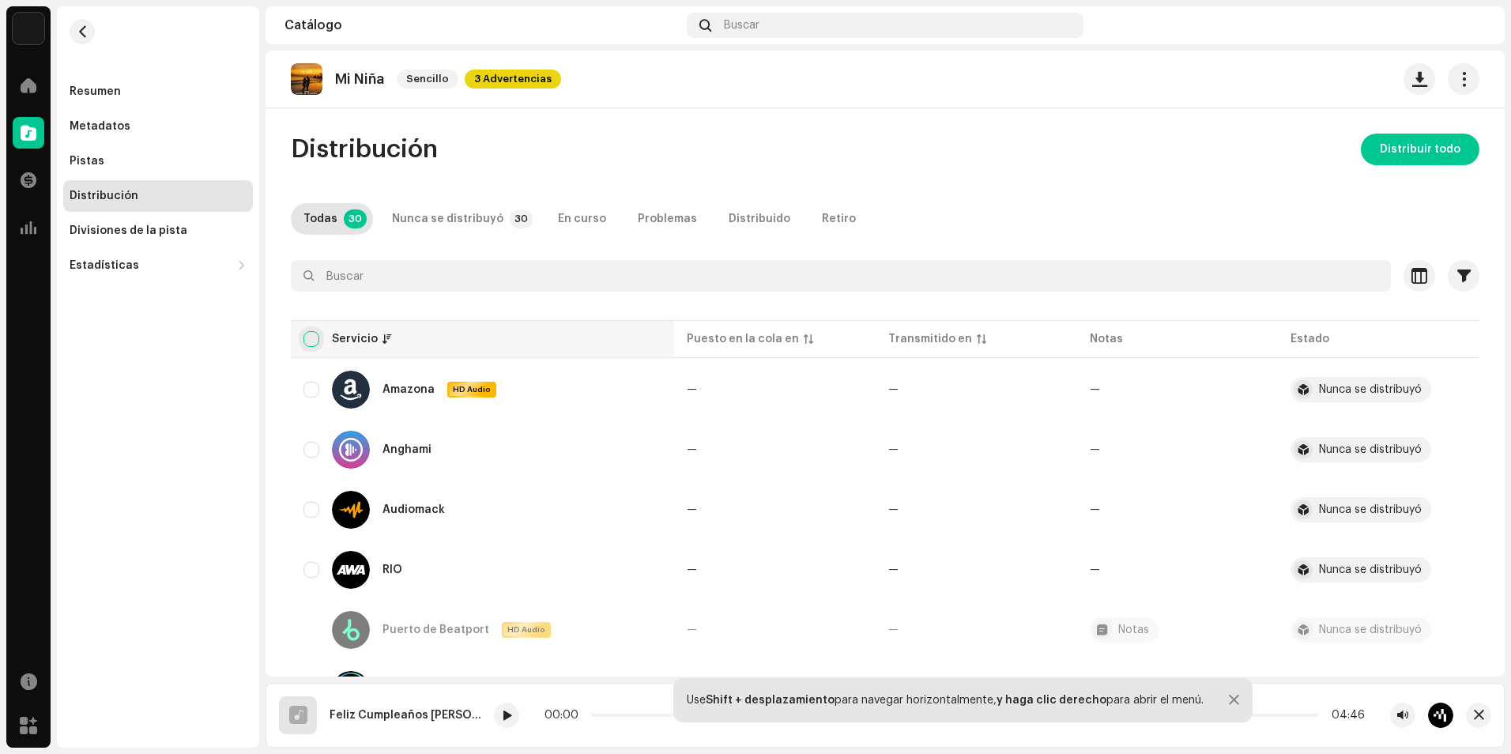
checkbox input "true"
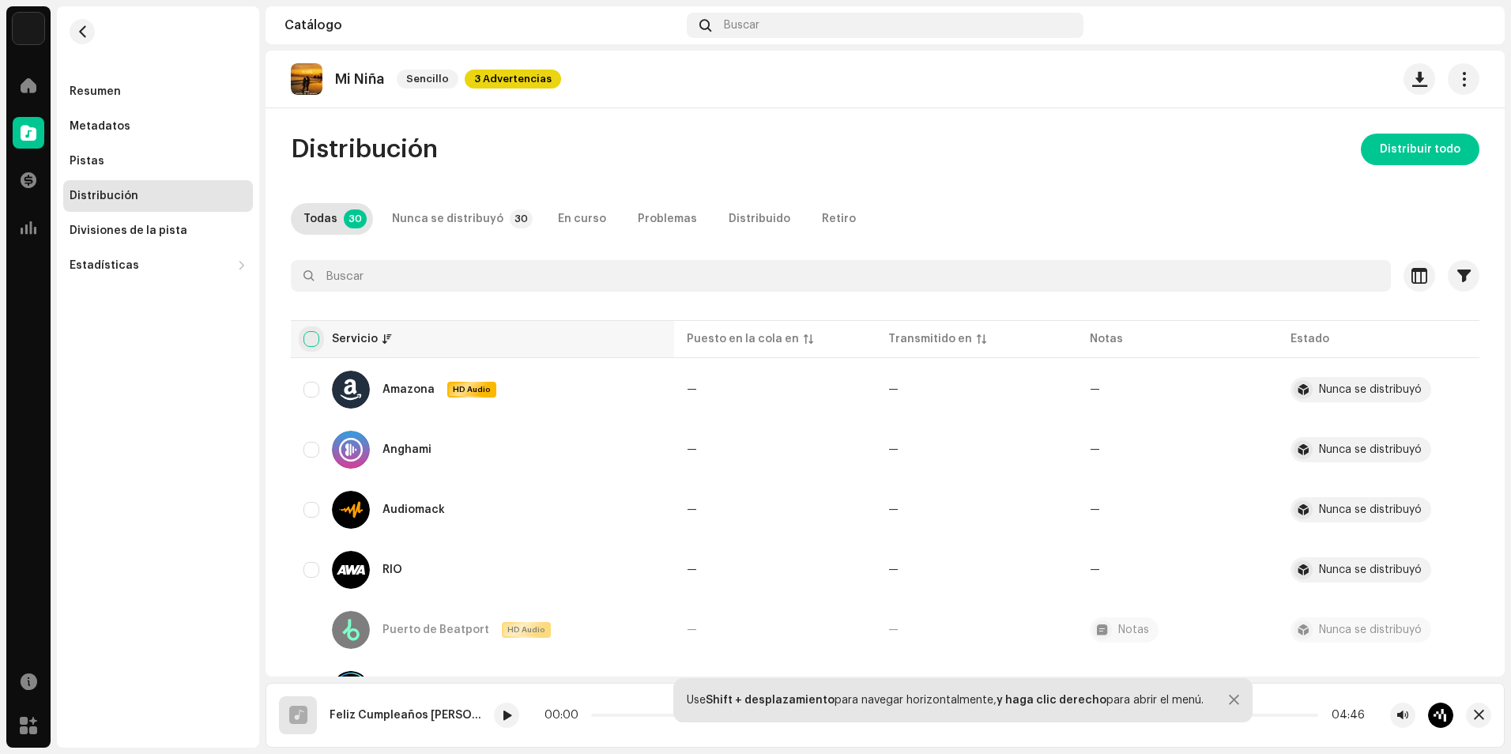
checkbox input "true"
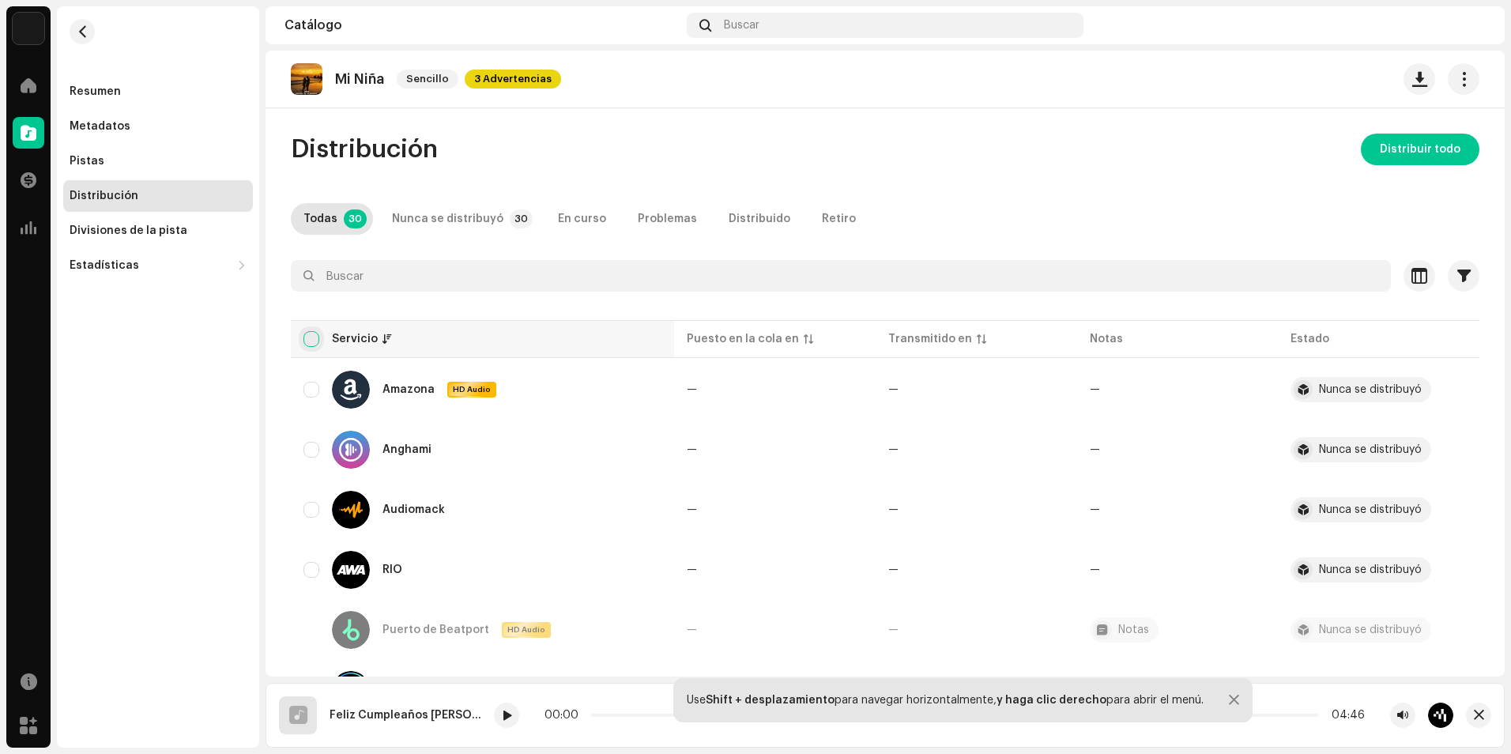
checkbox input "true"
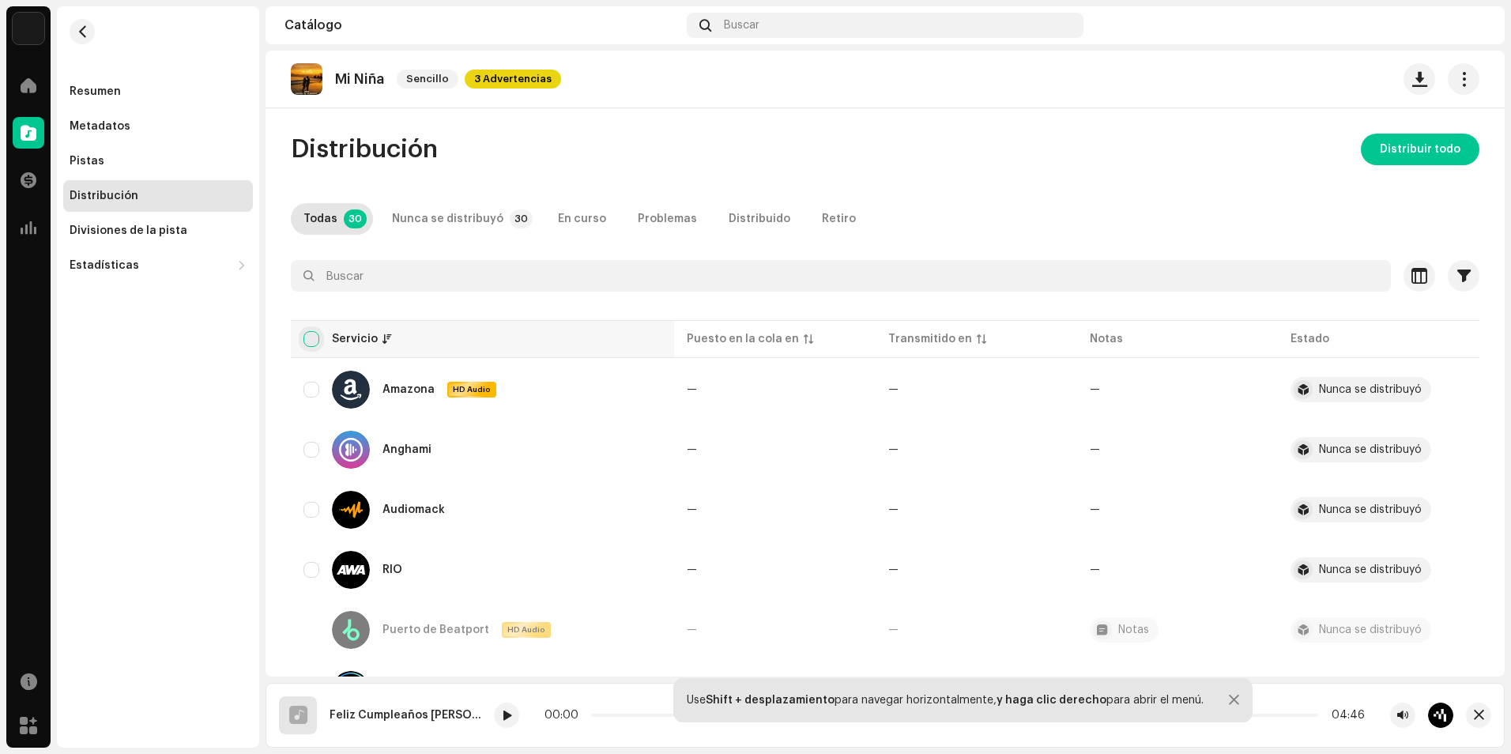
checkbox input "true"
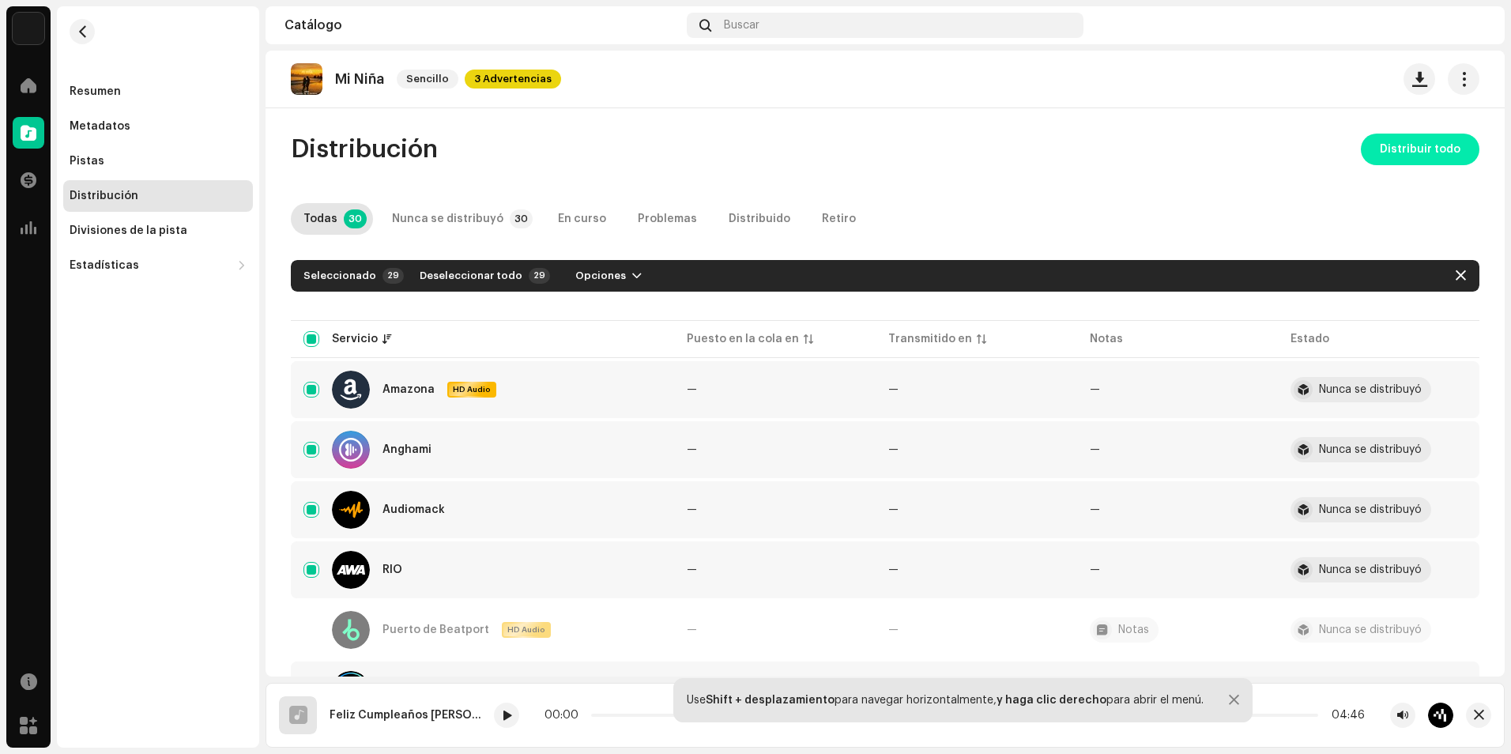
click at [1422, 138] on span "Distribuir todo" at bounding box center [1419, 150] width 81 height 32
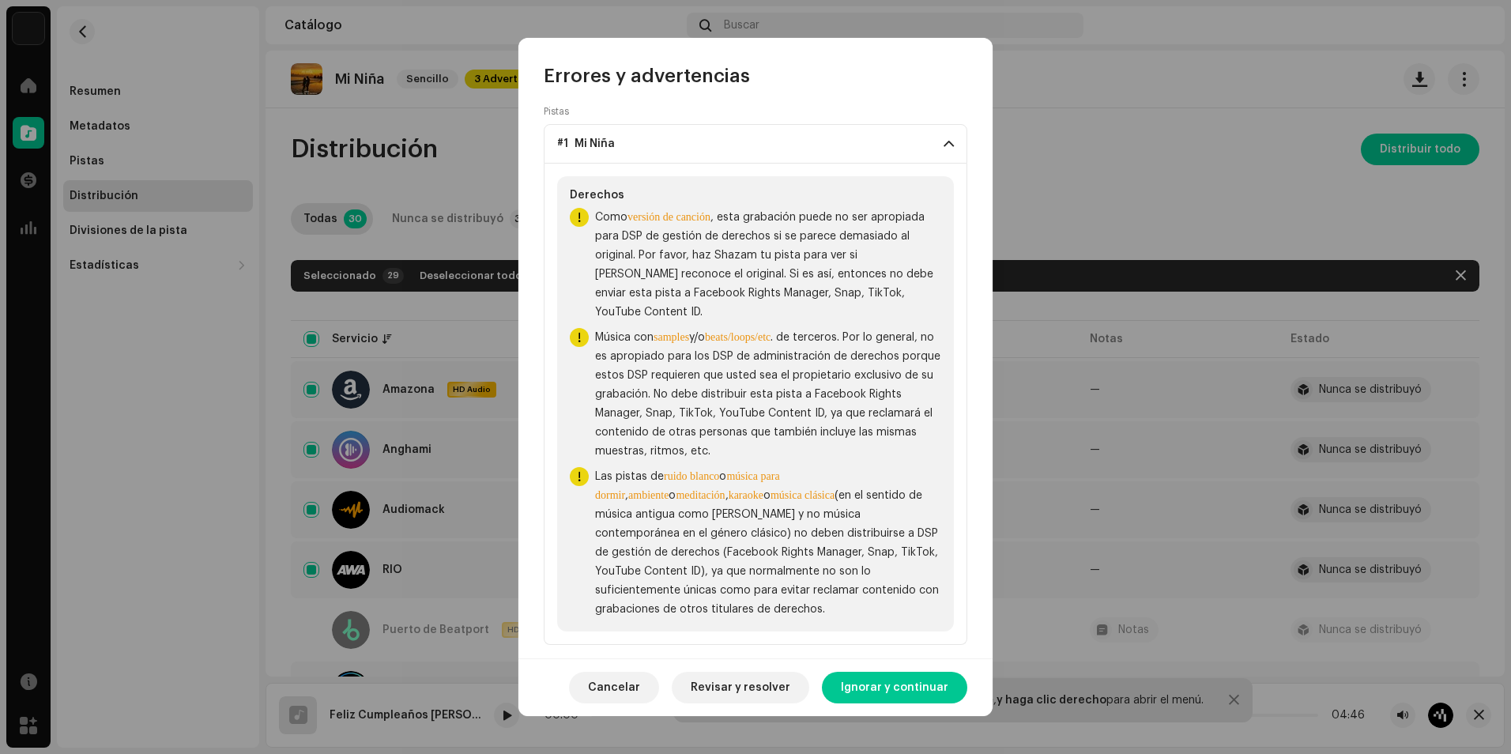
scroll to position [127, 0]
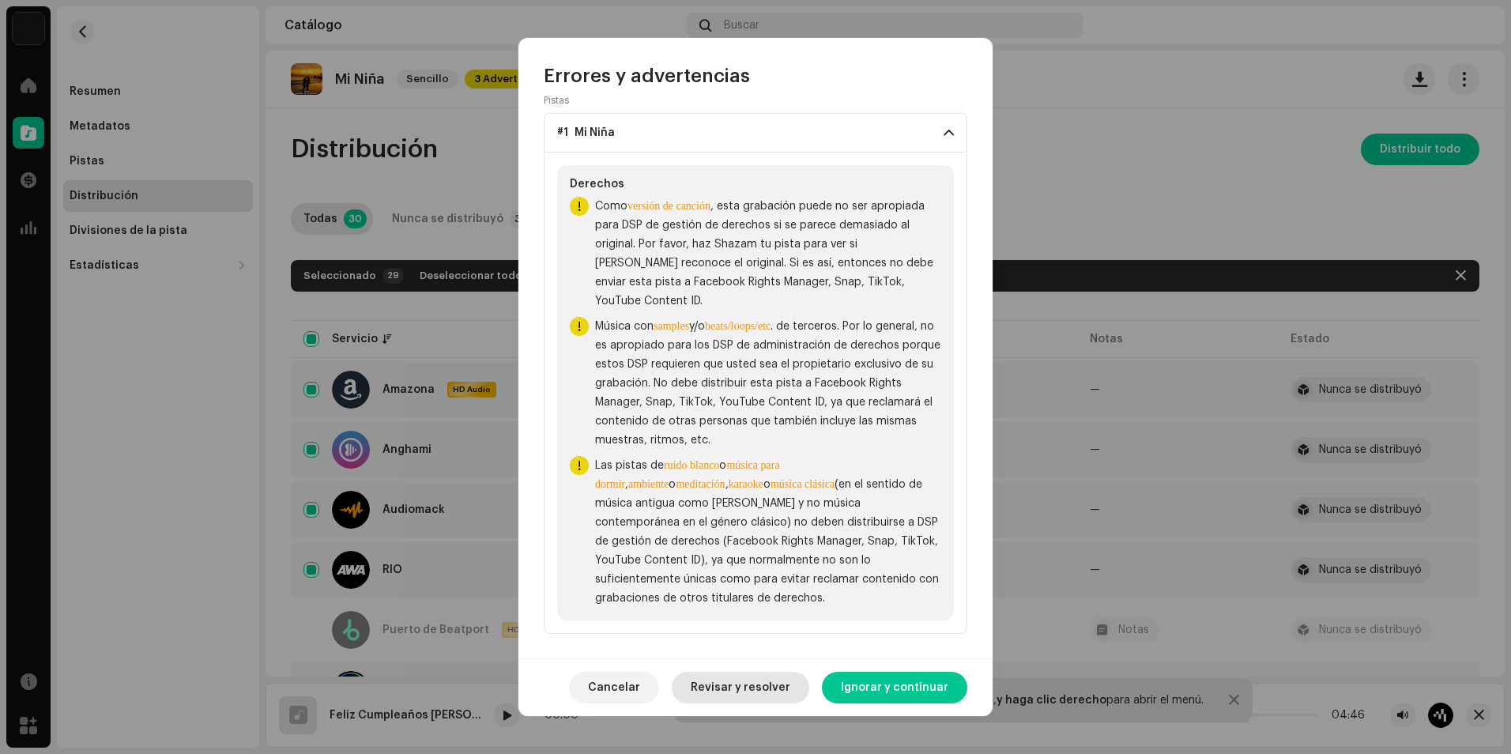
click at [775, 683] on span "Revisar y resolver" at bounding box center [740, 688] width 100 height 32
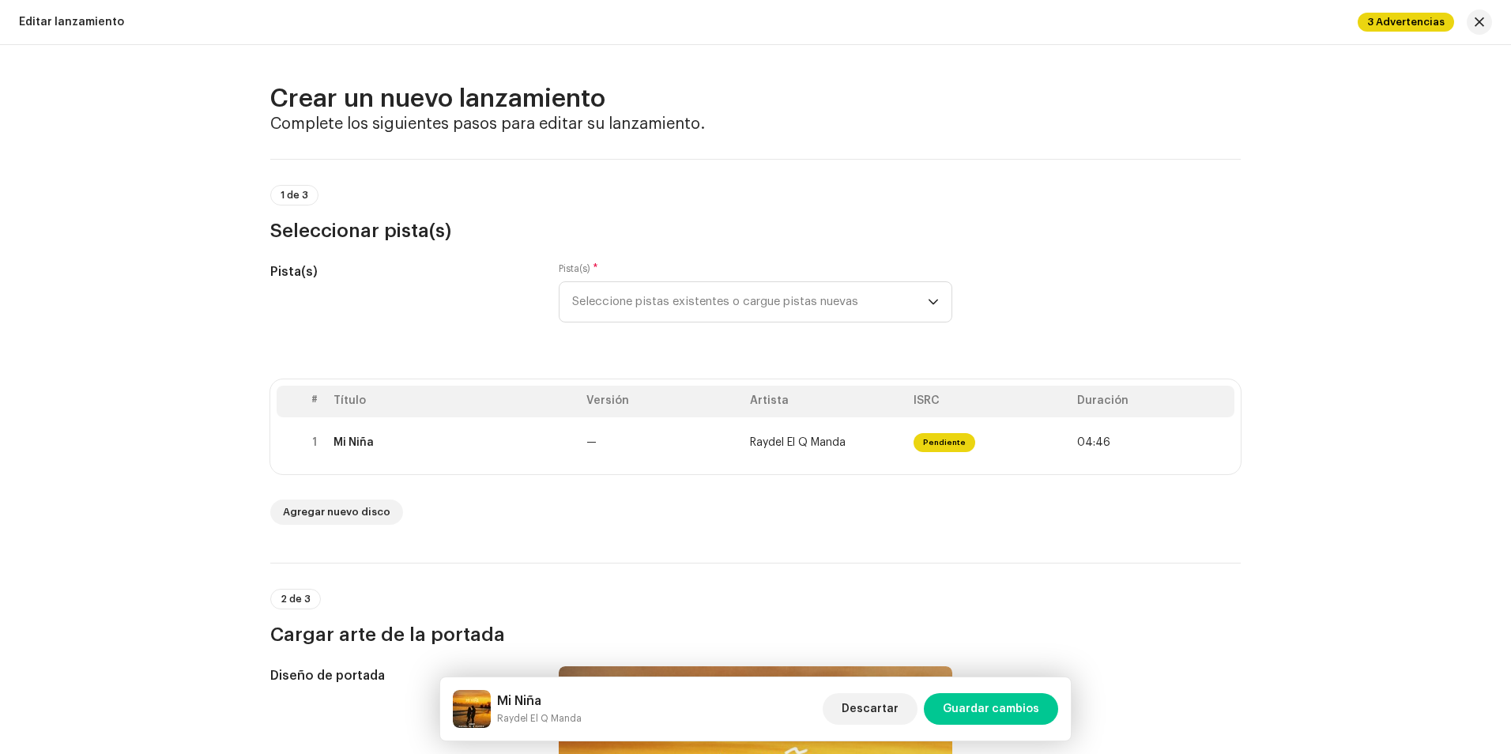
scroll to position [79, 0]
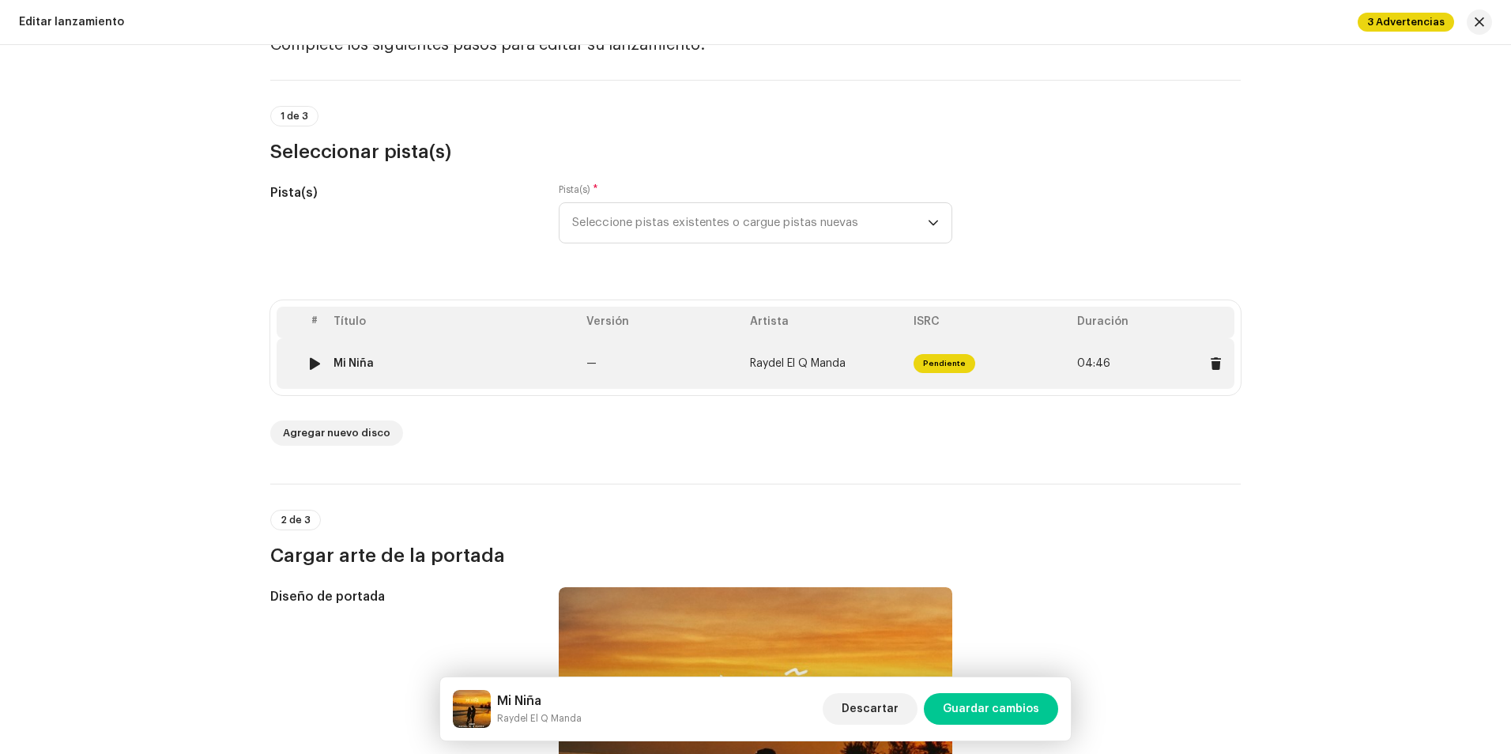
click at [309, 365] on div at bounding box center [315, 363] width 12 height 13
click at [309, 359] on div at bounding box center [315, 363] width 12 height 13
click at [333, 362] on div "Mi Niña" at bounding box center [353, 363] width 40 height 13
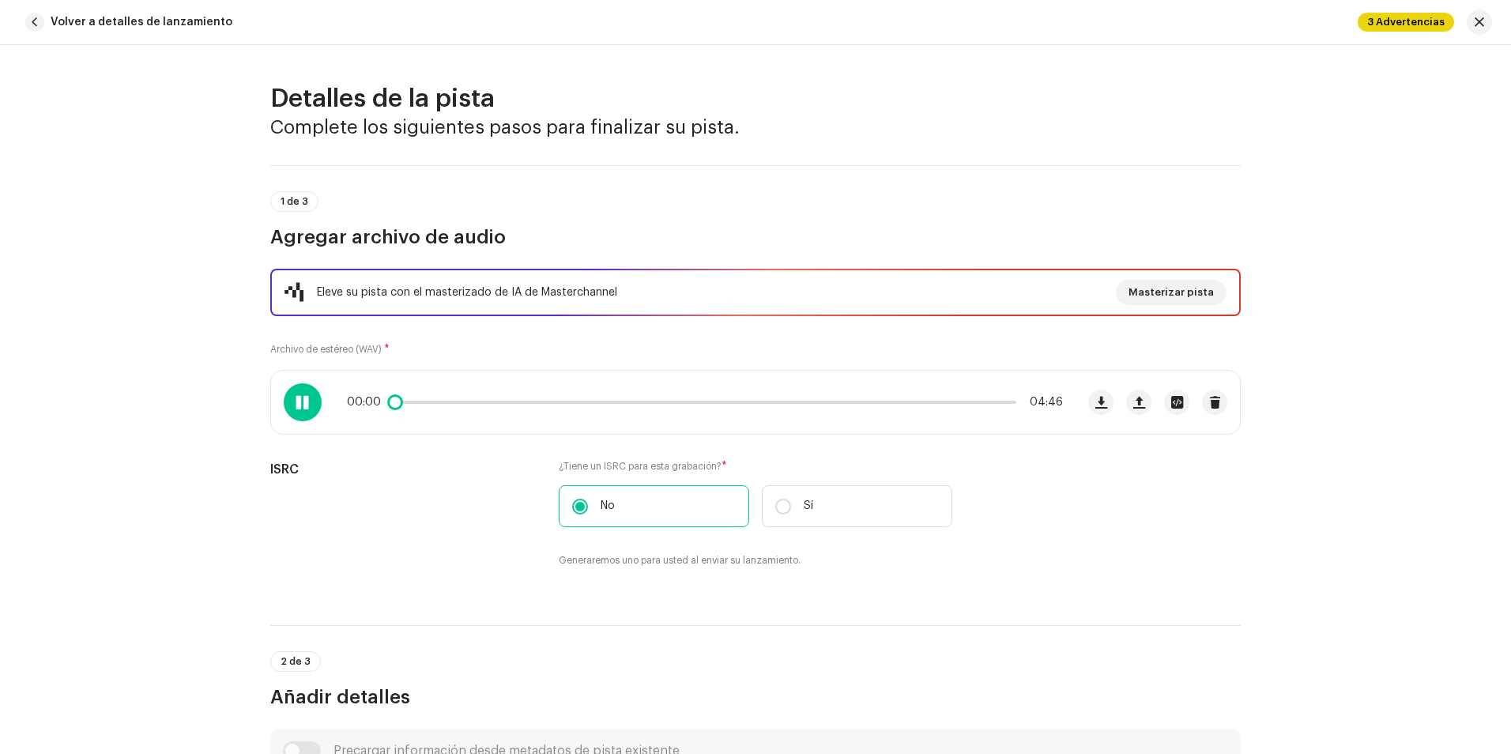
drag, startPoint x: 390, startPoint y: 401, endPoint x: 337, endPoint y: 399, distance: 53.0
click at [337, 399] on div "00:00 04:46" at bounding box center [673, 402] width 804 height 63
drag, startPoint x: 393, startPoint y: 408, endPoint x: 331, endPoint y: 398, distance: 63.1
click at [331, 398] on div "00:00 04:46" at bounding box center [673, 402] width 804 height 63
click at [285, 402] on div at bounding box center [303, 402] width 38 height 38
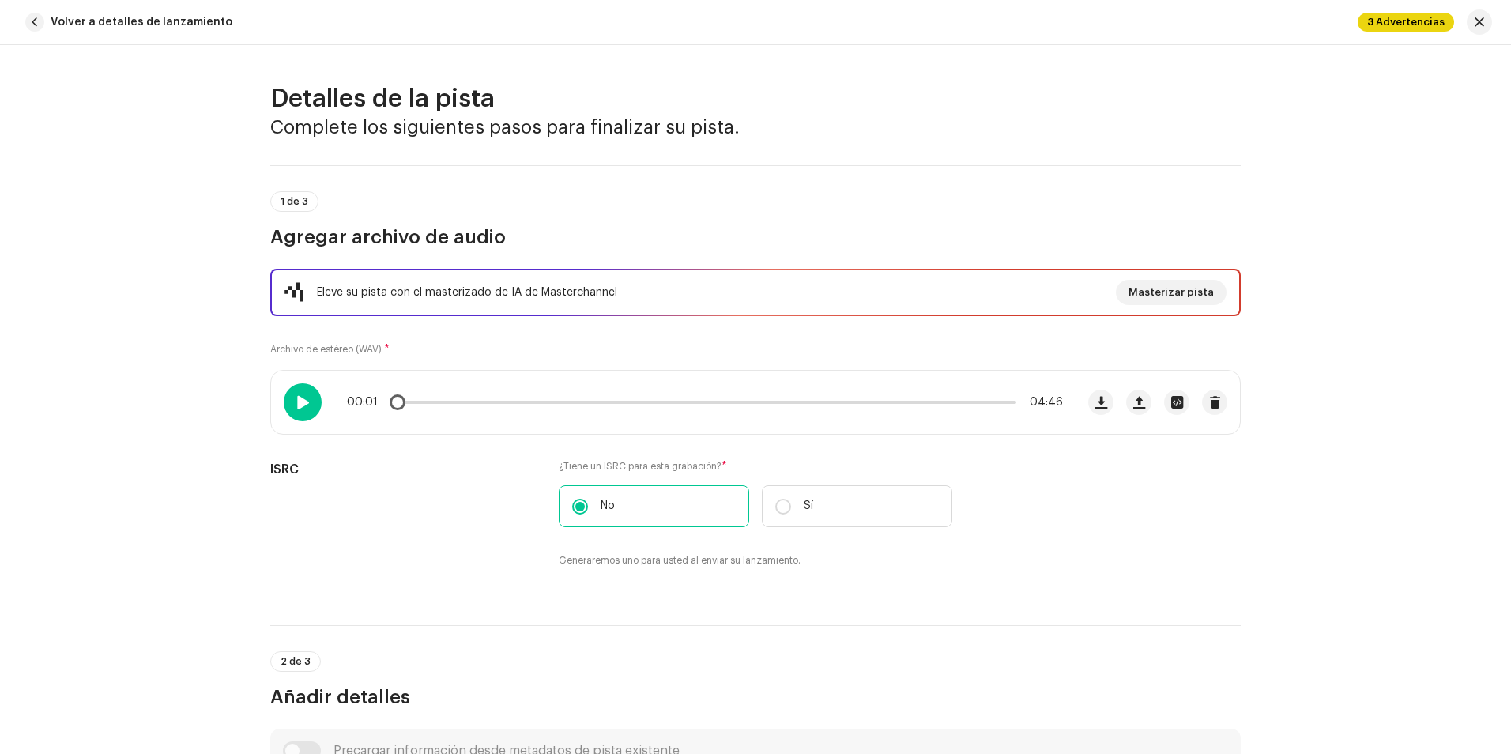
click at [303, 405] on span at bounding box center [301, 402] width 13 height 13
click at [301, 404] on span at bounding box center [301, 402] width 13 height 13
click at [46, 22] on button "Volver a detalles de lanzamiento" at bounding box center [132, 22] width 226 height 32
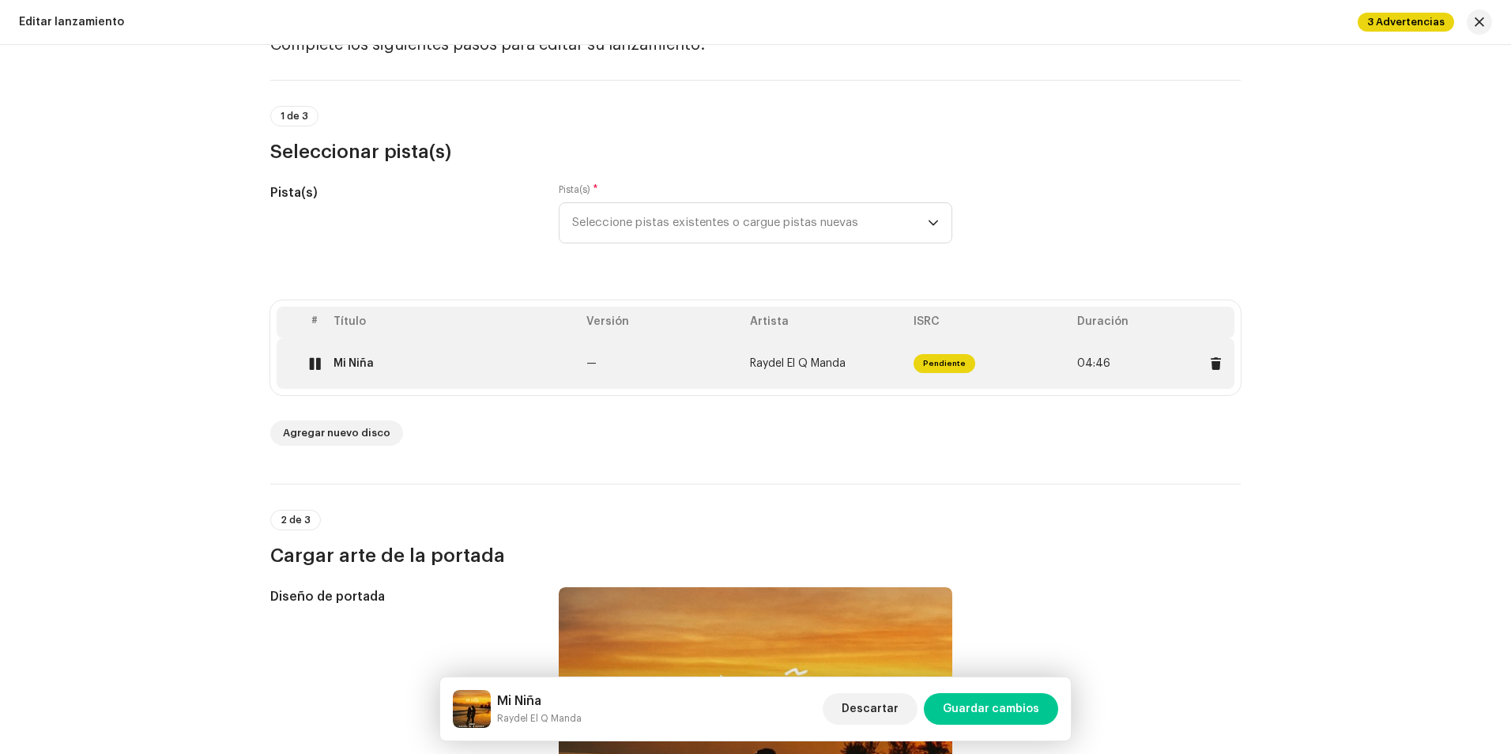
click at [314, 359] on div at bounding box center [315, 363] width 12 height 13
click at [314, 365] on div at bounding box center [315, 363] width 12 height 13
click at [373, 365] on div "Mi Niña" at bounding box center [453, 363] width 240 height 13
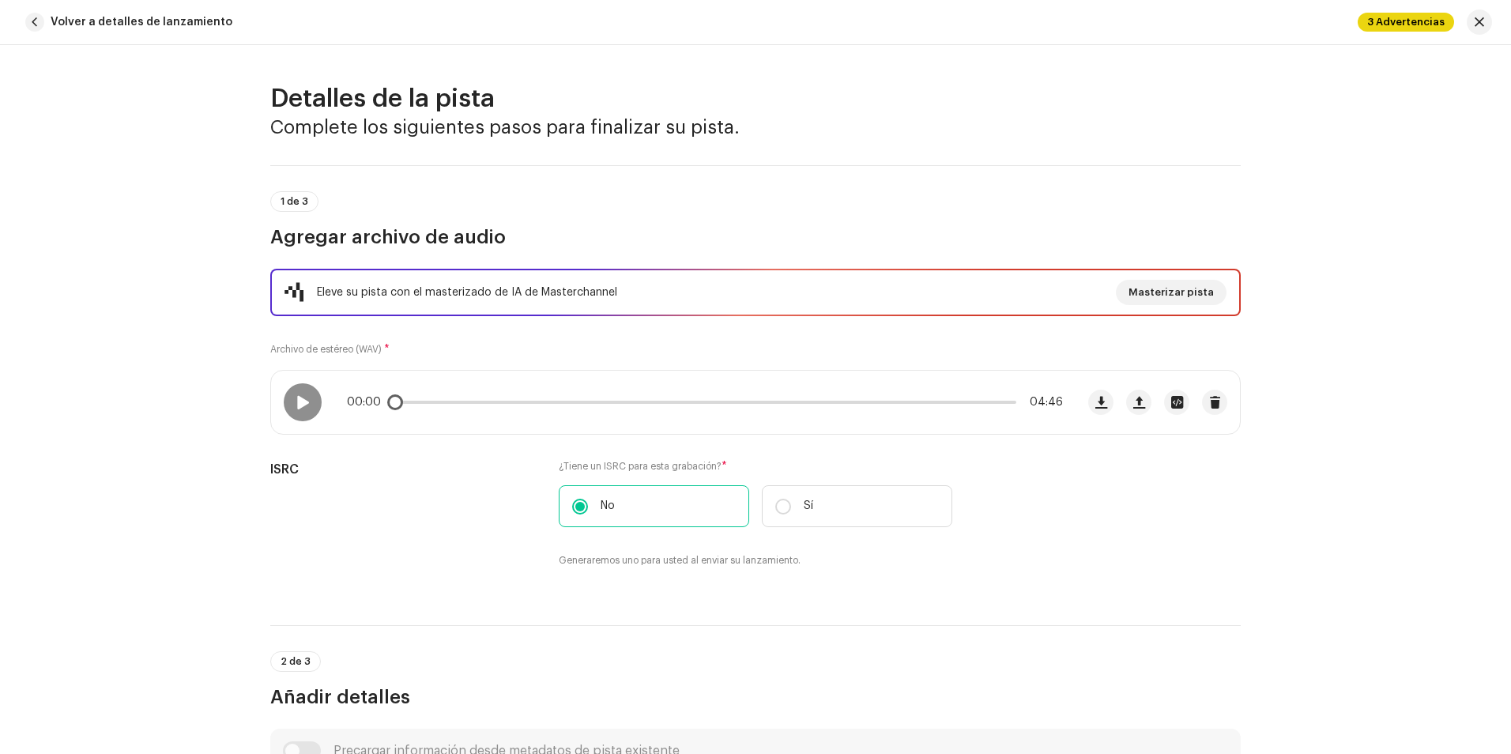
click at [385, 411] on div "00:00 04:46" at bounding box center [673, 402] width 804 height 63
drag, startPoint x: 388, startPoint y: 400, endPoint x: 321, endPoint y: 401, distance: 67.2
click at [335, 405] on div "00:00 04:46" at bounding box center [673, 402] width 804 height 63
drag, startPoint x: 408, startPoint y: 404, endPoint x: 357, endPoint y: 408, distance: 51.4
click at [357, 407] on div "00:00 04:46" at bounding box center [705, 402] width 716 height 13
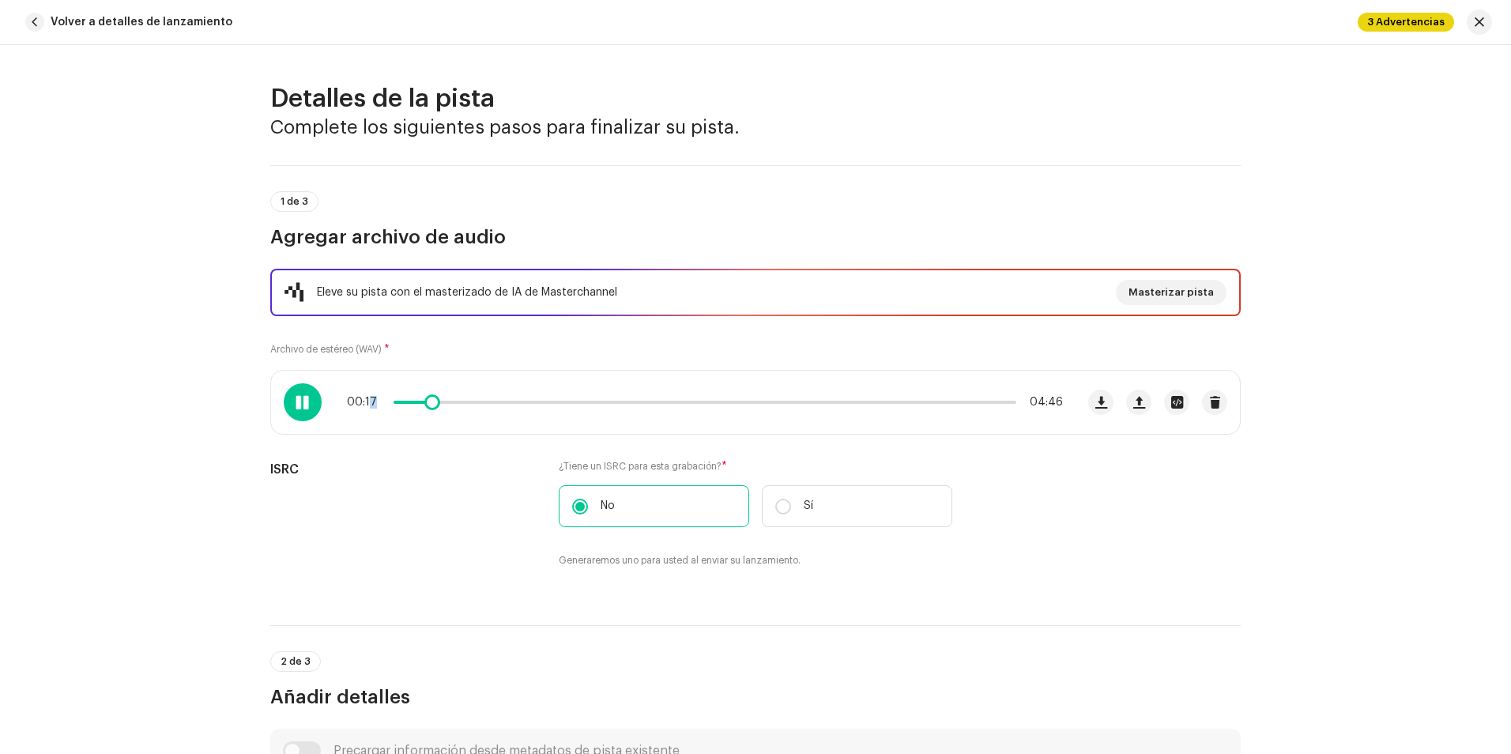
drag, startPoint x: 390, startPoint y: 399, endPoint x: 367, endPoint y: 407, distance: 24.2
click at [367, 407] on div "00:17 04:46" at bounding box center [705, 402] width 716 height 13
drag, startPoint x: 429, startPoint y: 404, endPoint x: 384, endPoint y: 417, distance: 46.8
click at [384, 417] on div "00:00 04:46" at bounding box center [673, 402] width 804 height 63
click at [393, 401] on span at bounding box center [452, 402] width 118 height 3
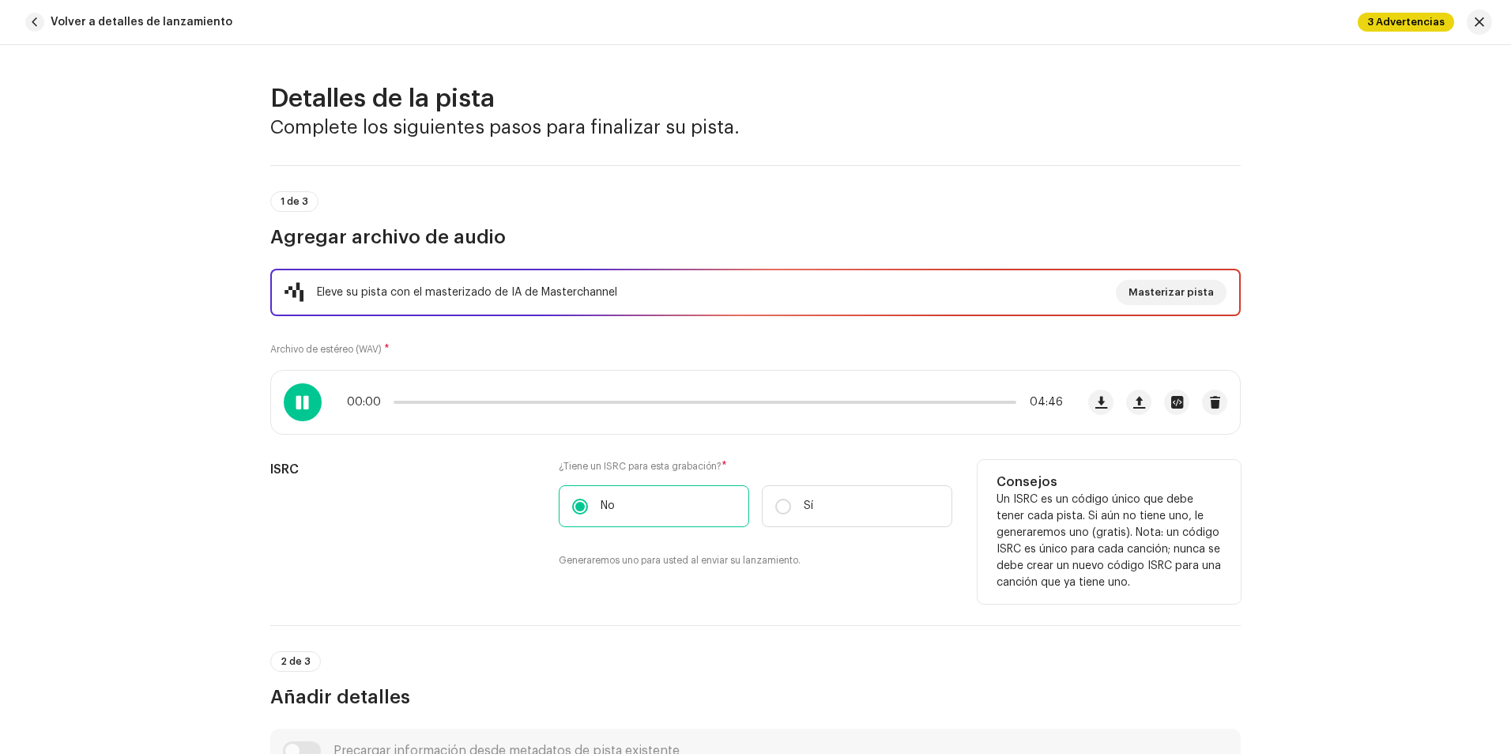
drag, startPoint x: 518, startPoint y: 400, endPoint x: 337, endPoint y: 462, distance: 192.1
click at [337, 462] on div "Eleve su pista con el masterizado de IA de Masterchannel Masterizar pista Archi…" at bounding box center [755, 428] width 970 height 318
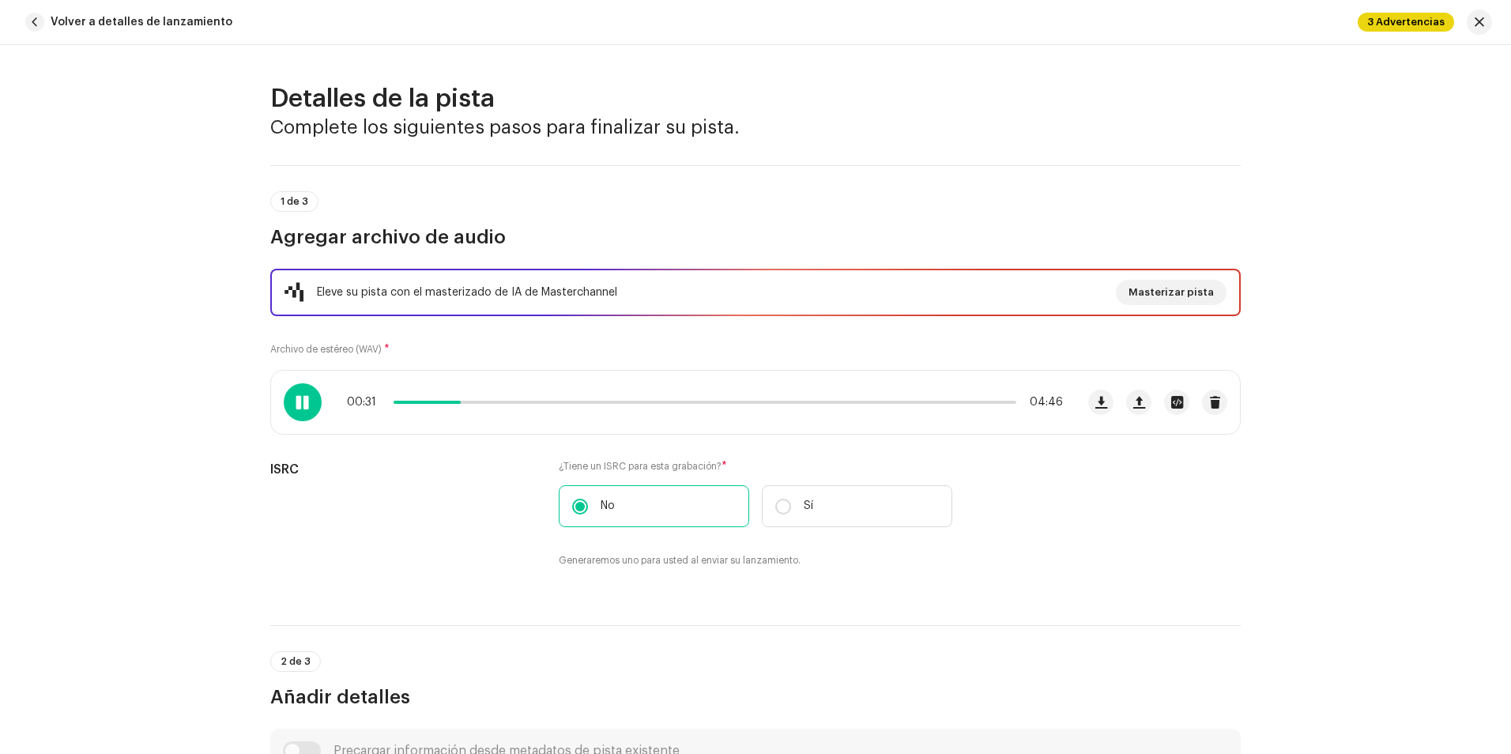
scroll to position [619, 0]
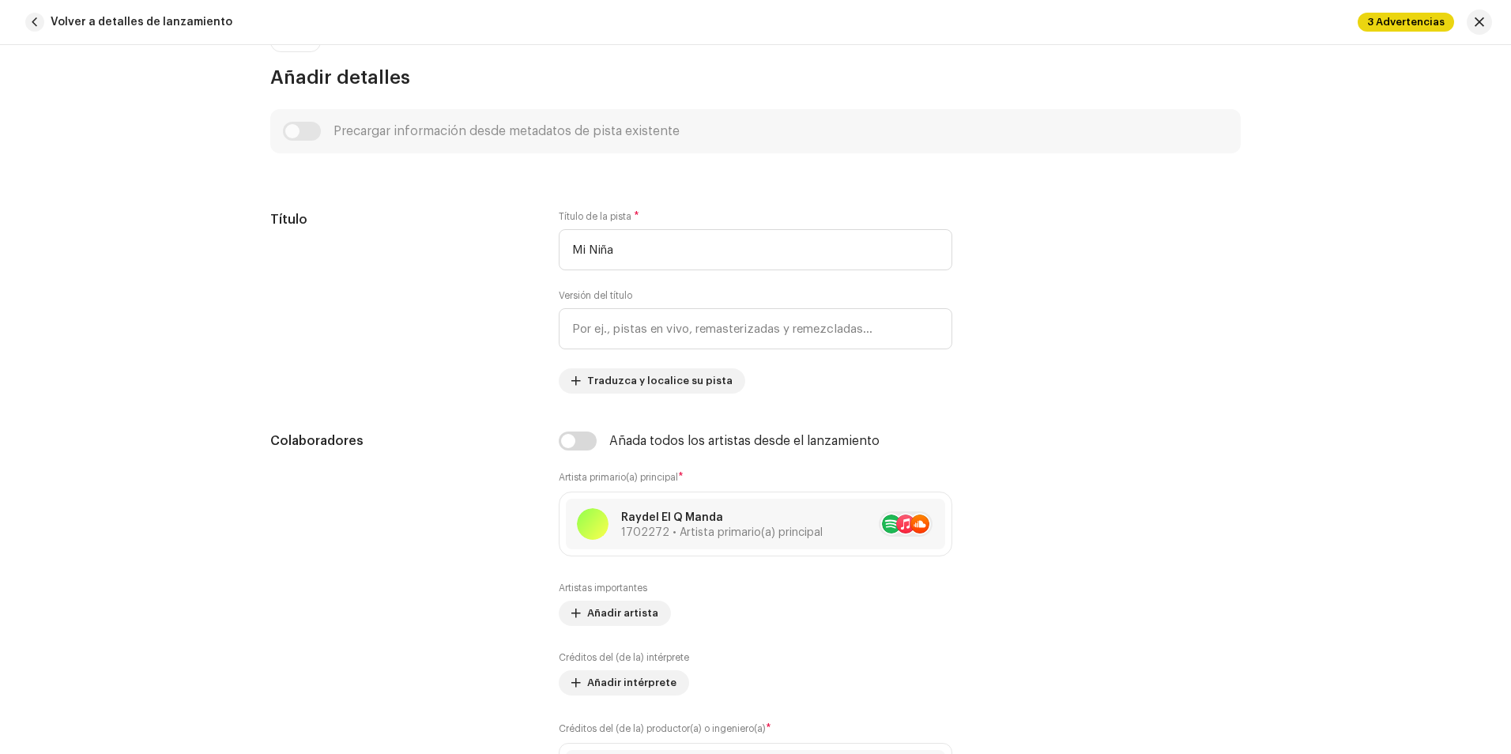
click at [1379, 11] on div "3 Advertencias" at bounding box center [1424, 21] width 134 height 25
click at [1386, 18] on font "3 Advertencias" at bounding box center [1405, 22] width 77 height 10
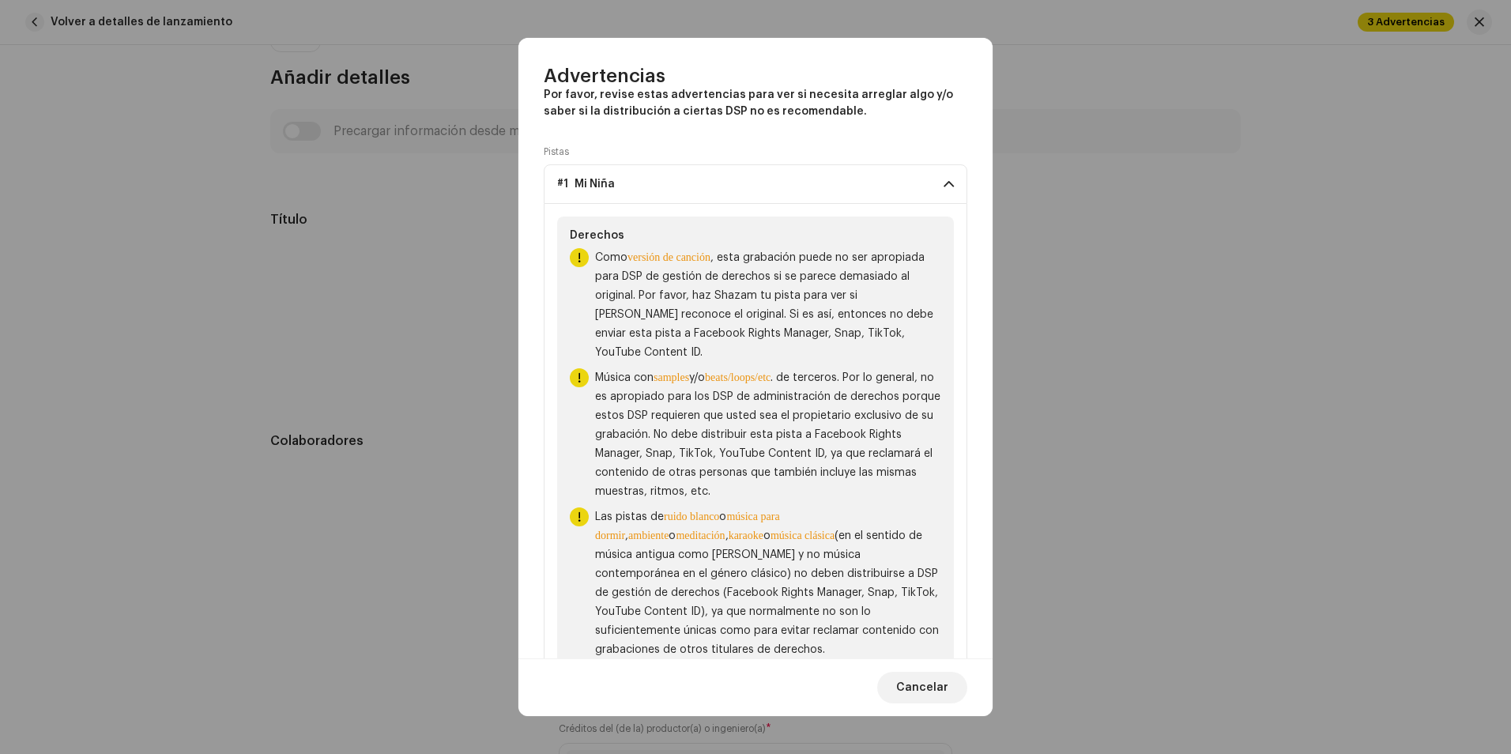
scroll to position [0, 0]
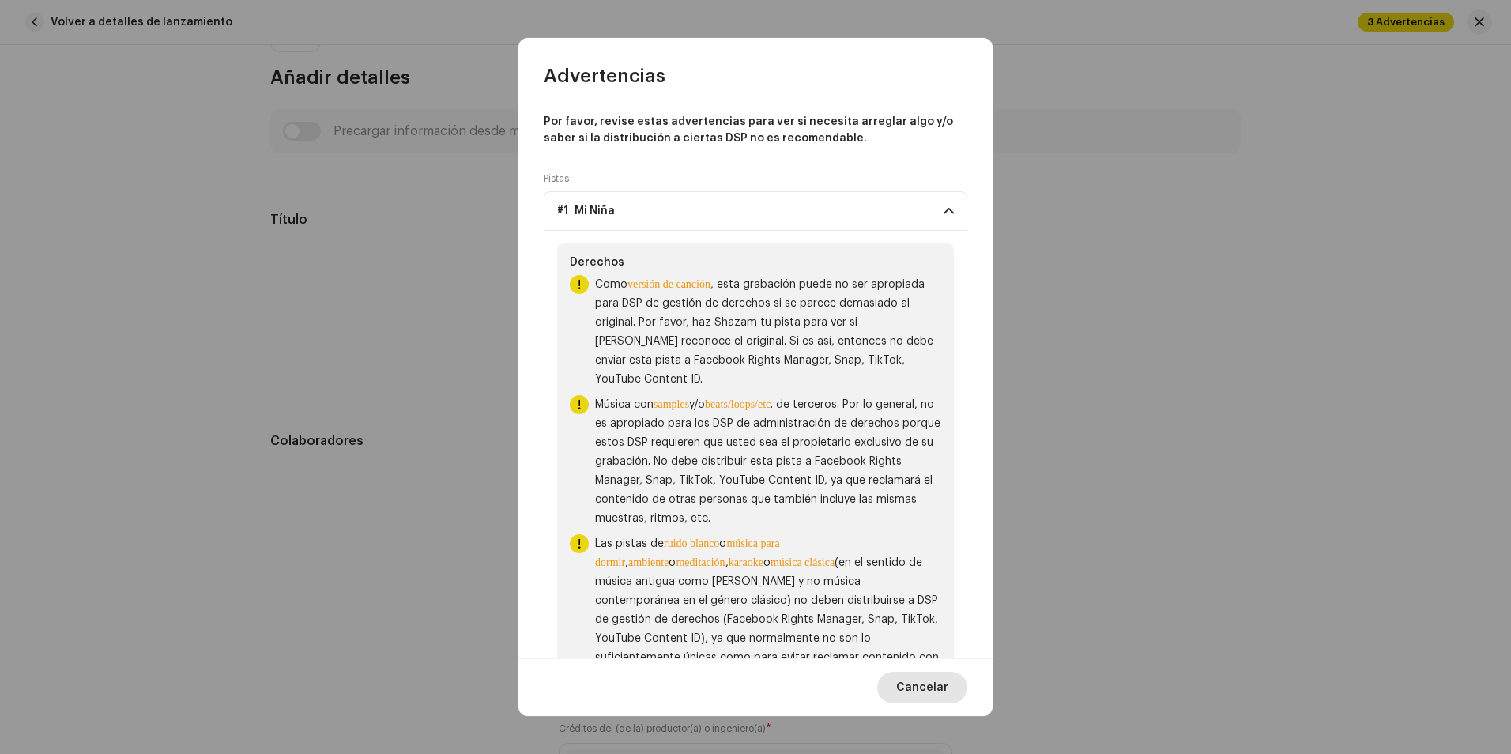
click at [933, 694] on span "Cancelar" at bounding box center [922, 688] width 52 height 32
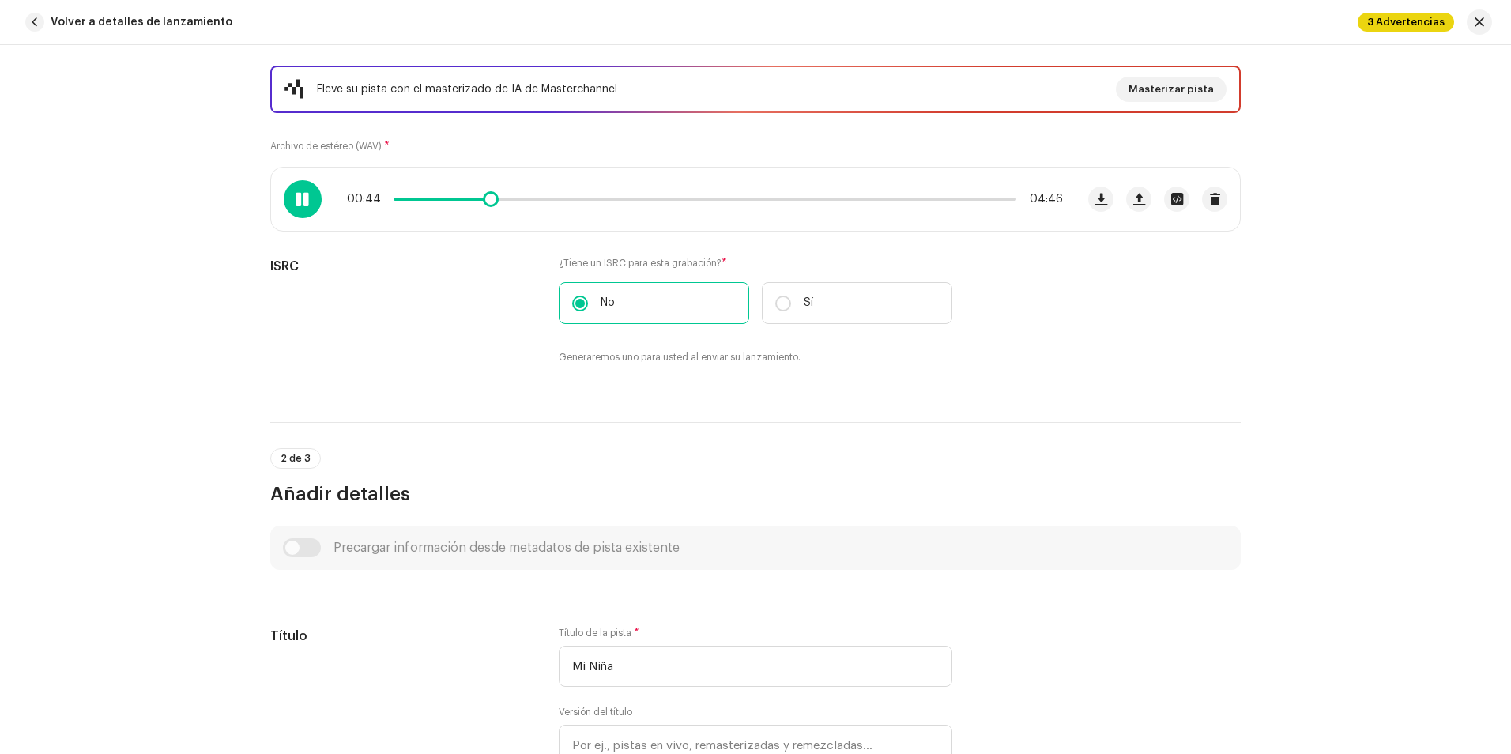
scroll to position [66, 0]
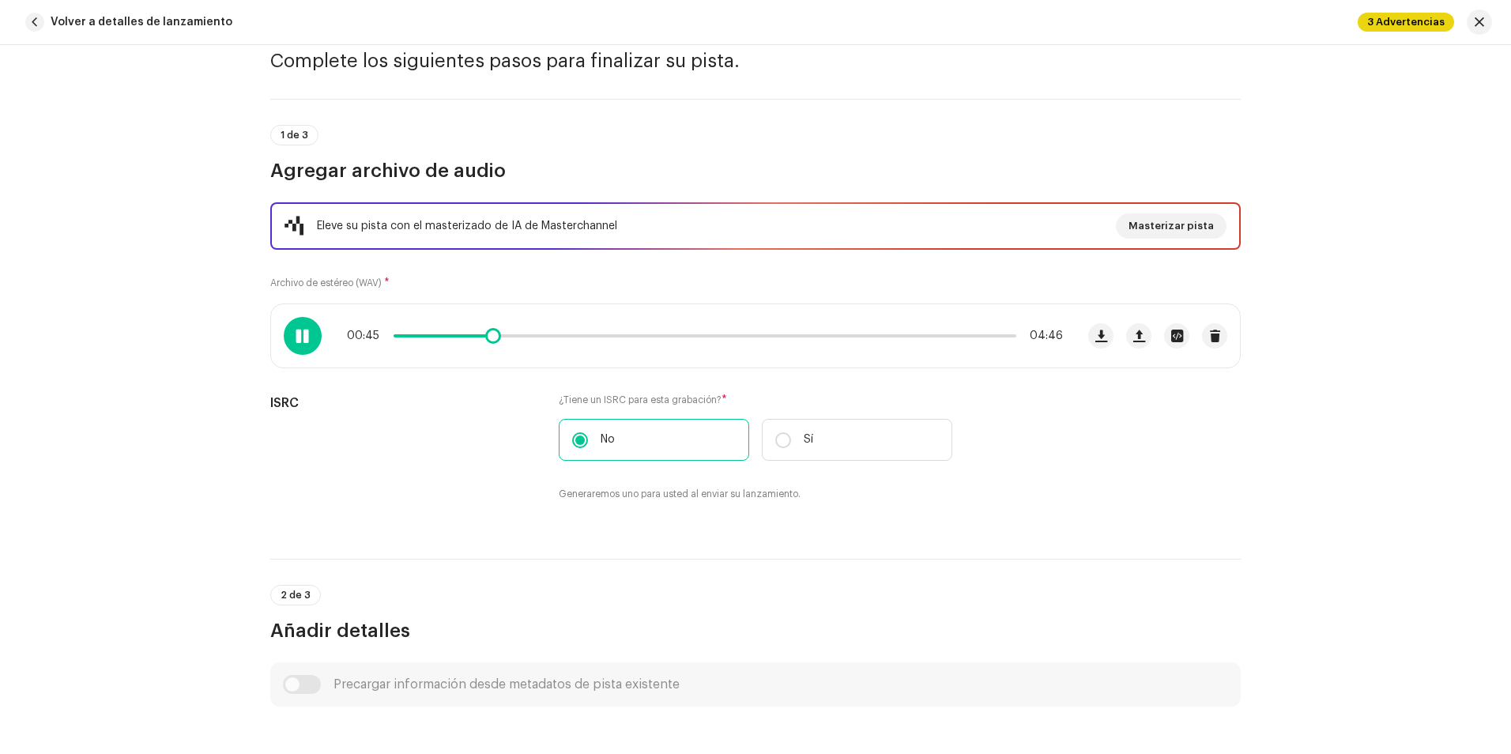
click at [299, 333] on span at bounding box center [301, 335] width 13 height 13
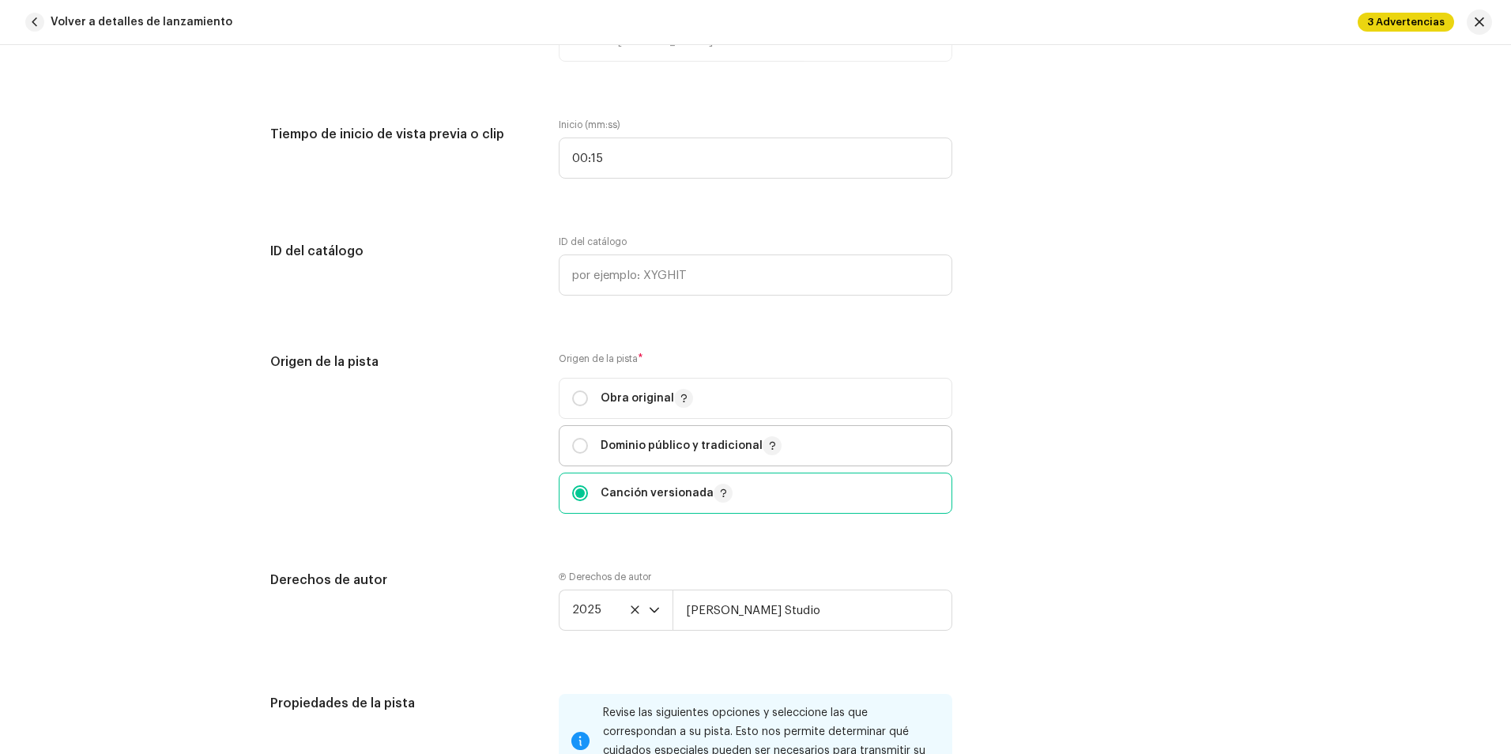
scroll to position [1883, 0]
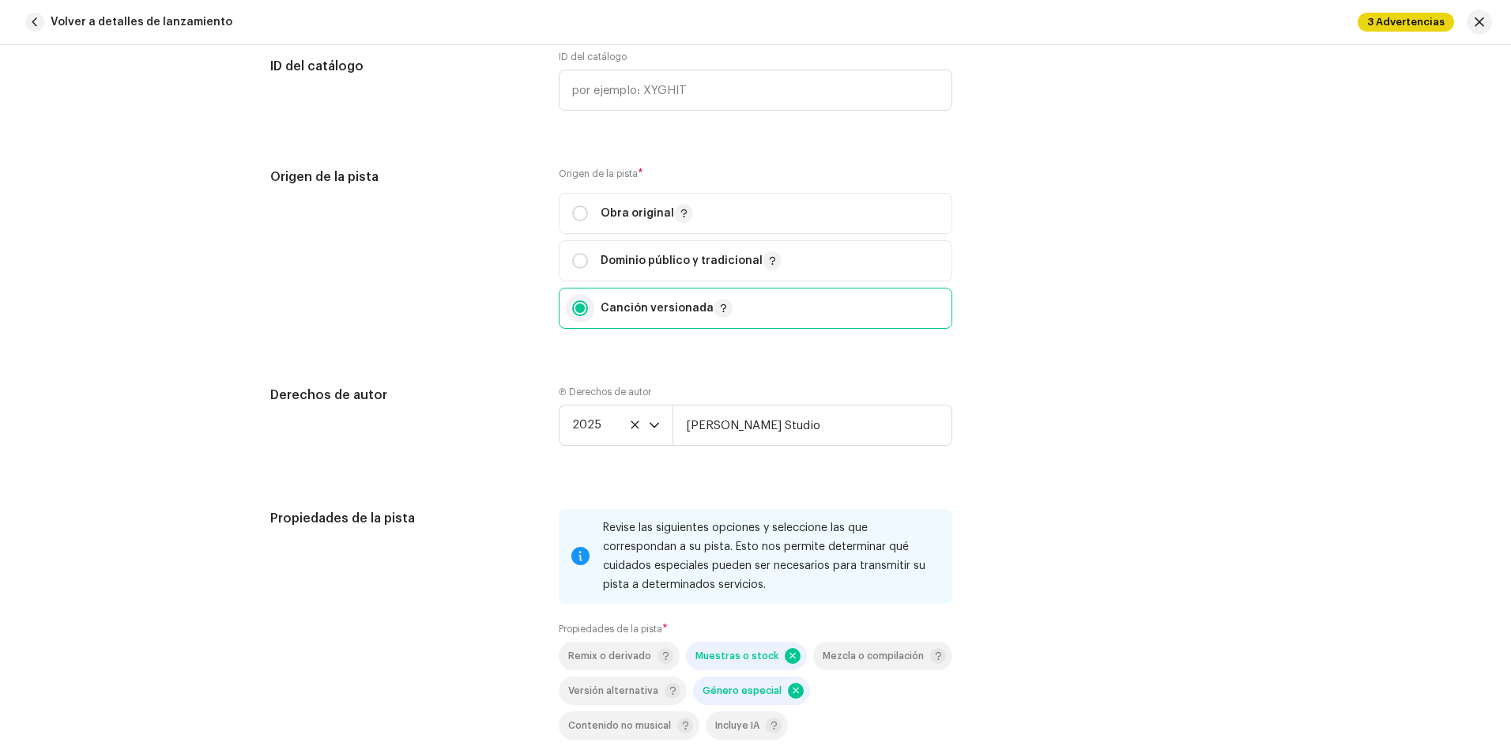
click at [574, 307] on input "radio" at bounding box center [580, 308] width 16 height 16
click at [579, 312] on input "radio" at bounding box center [580, 308] width 16 height 16
drag, startPoint x: 579, startPoint y: 312, endPoint x: 570, endPoint y: 304, distance: 11.7
click at [572, 304] on input "radio" at bounding box center [580, 308] width 16 height 16
click at [573, 304] on input "radio" at bounding box center [580, 308] width 16 height 16
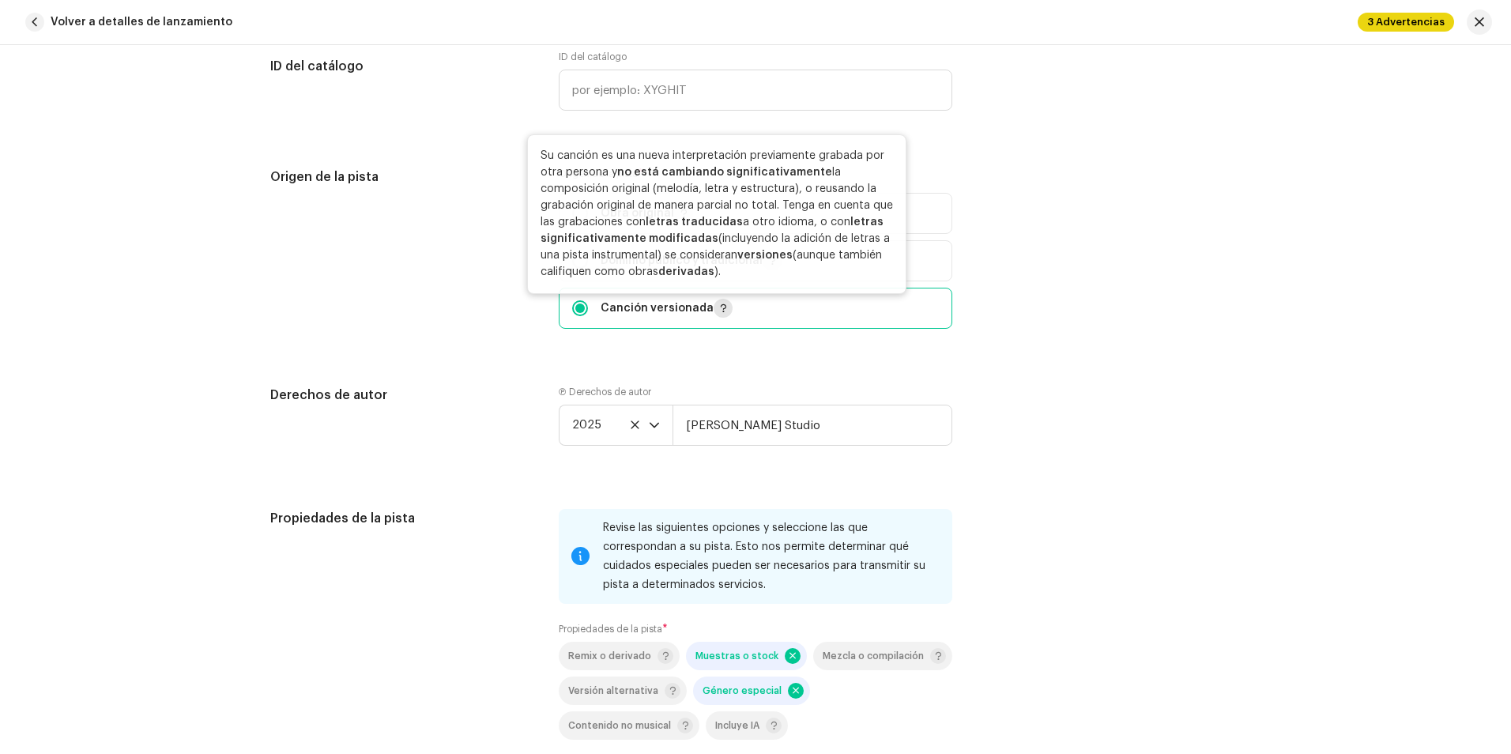
click at [724, 307] on button "button" at bounding box center [722, 308] width 19 height 19
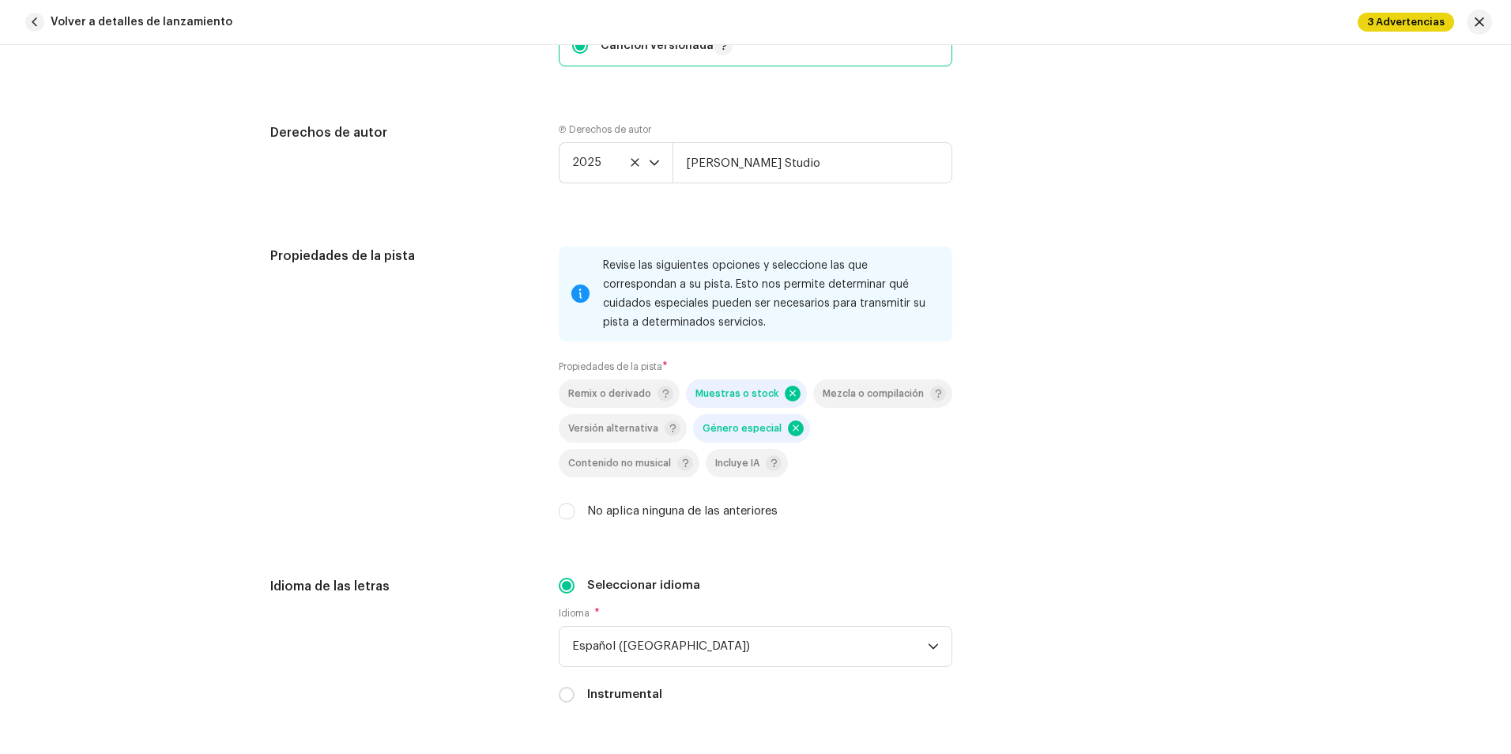
scroll to position [2199, 0]
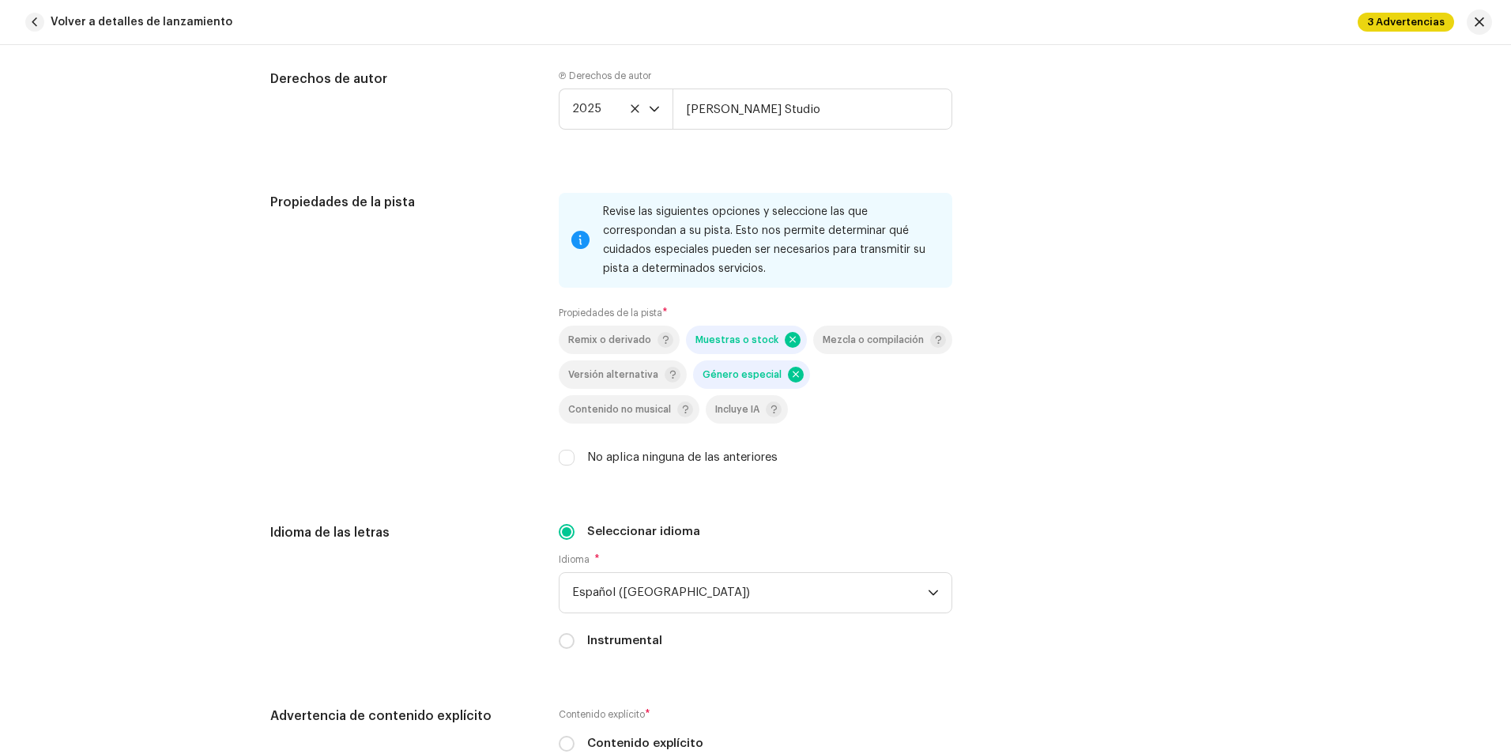
click at [781, 382] on span "Género especial" at bounding box center [752, 374] width 101 height 19
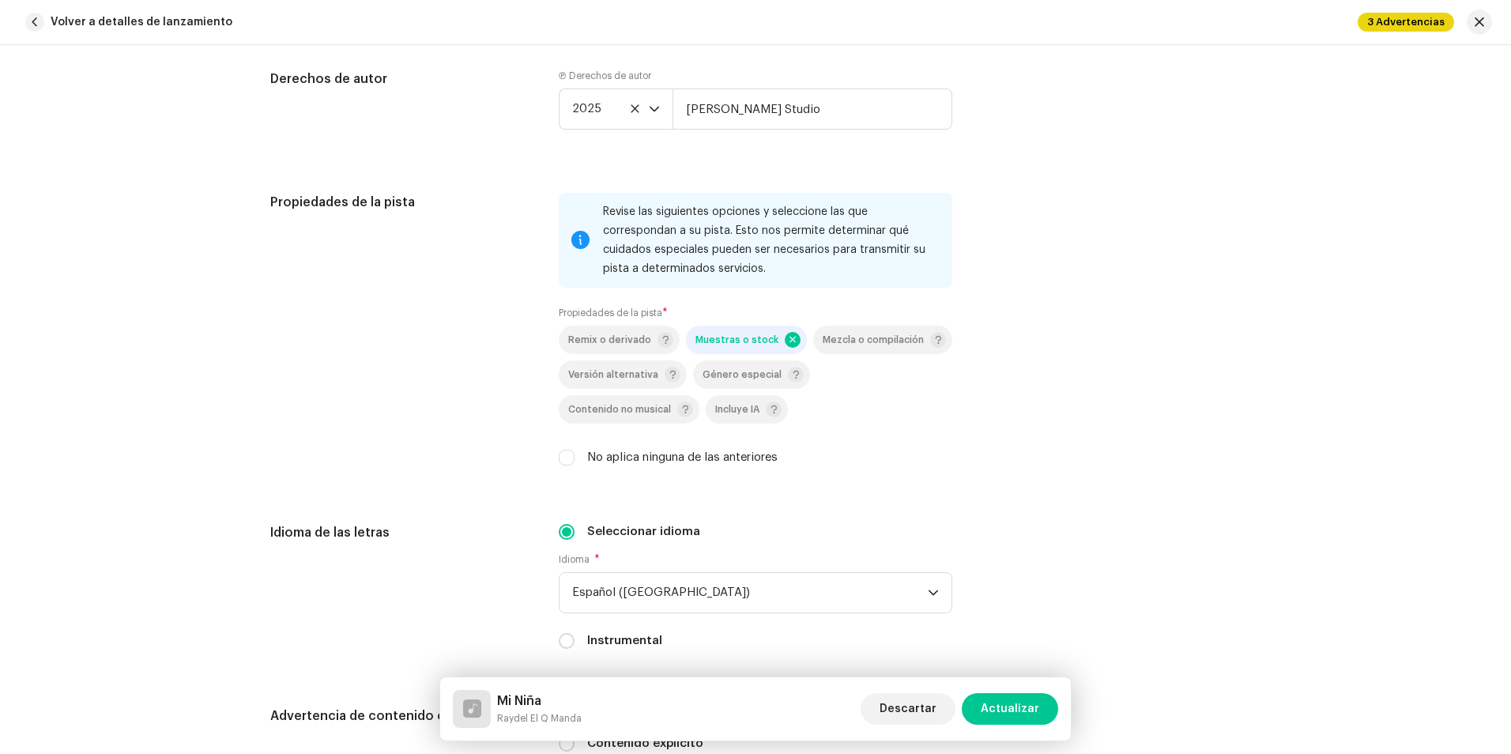
click at [784, 340] on span at bounding box center [792, 340] width 16 height 16
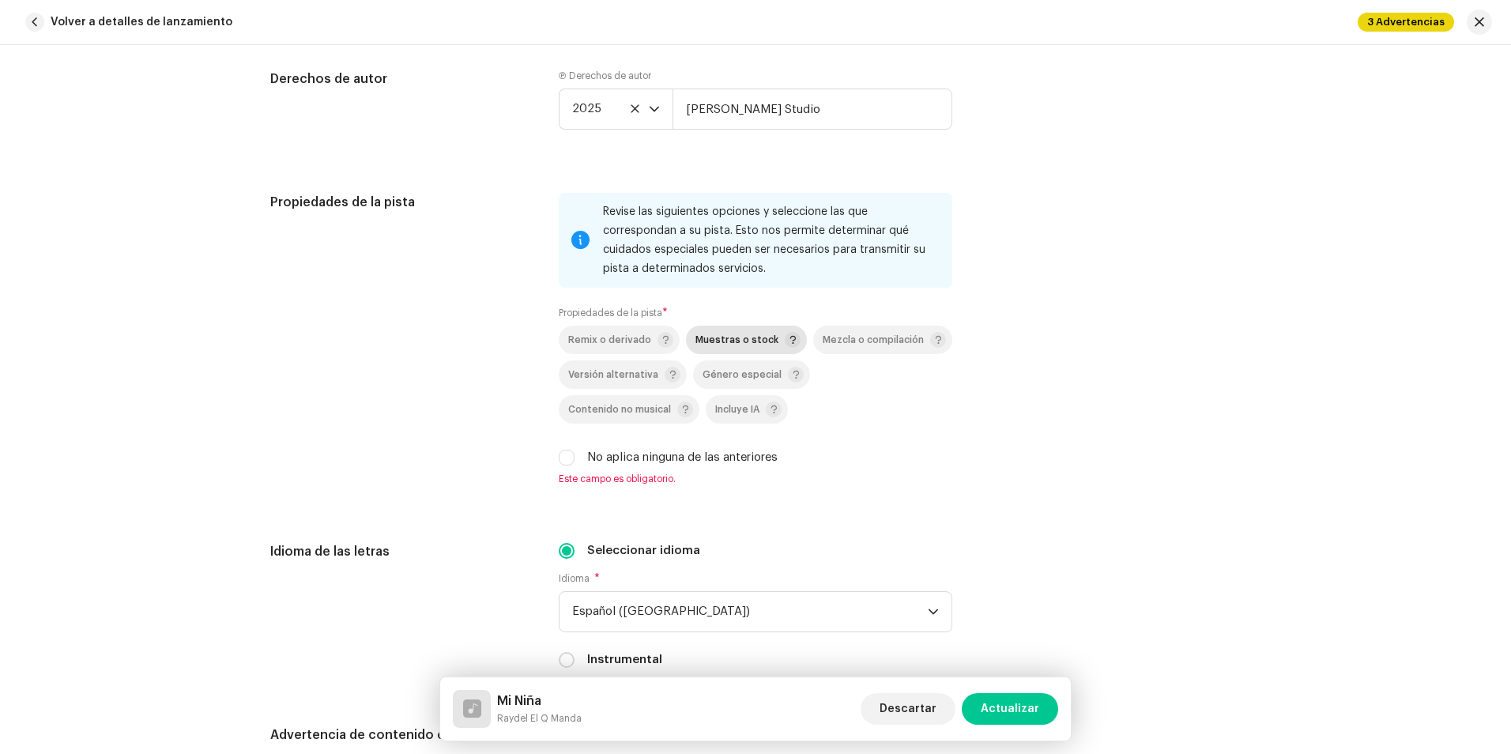
click at [1025, 703] on span "Actualizar" at bounding box center [1009, 709] width 58 height 32
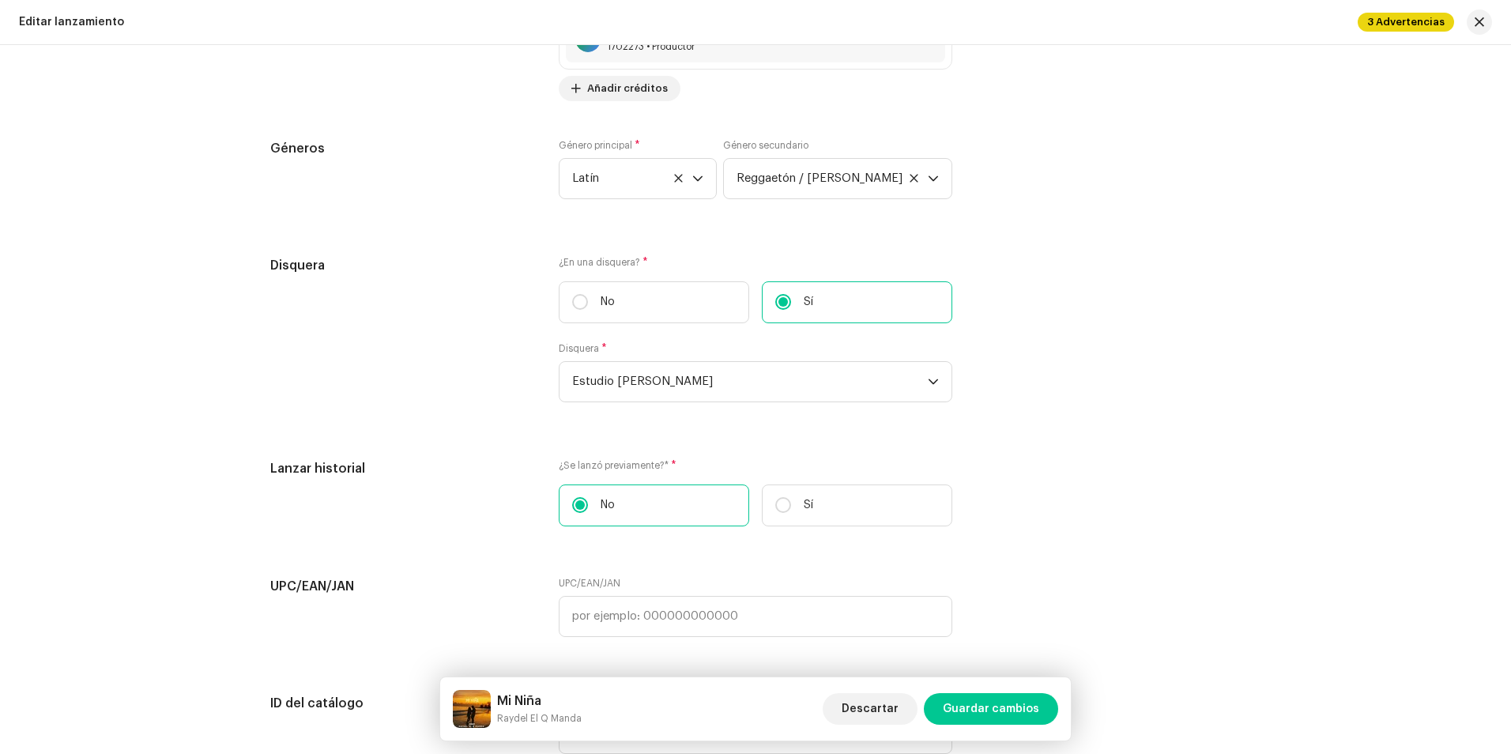
scroll to position [2291, 0]
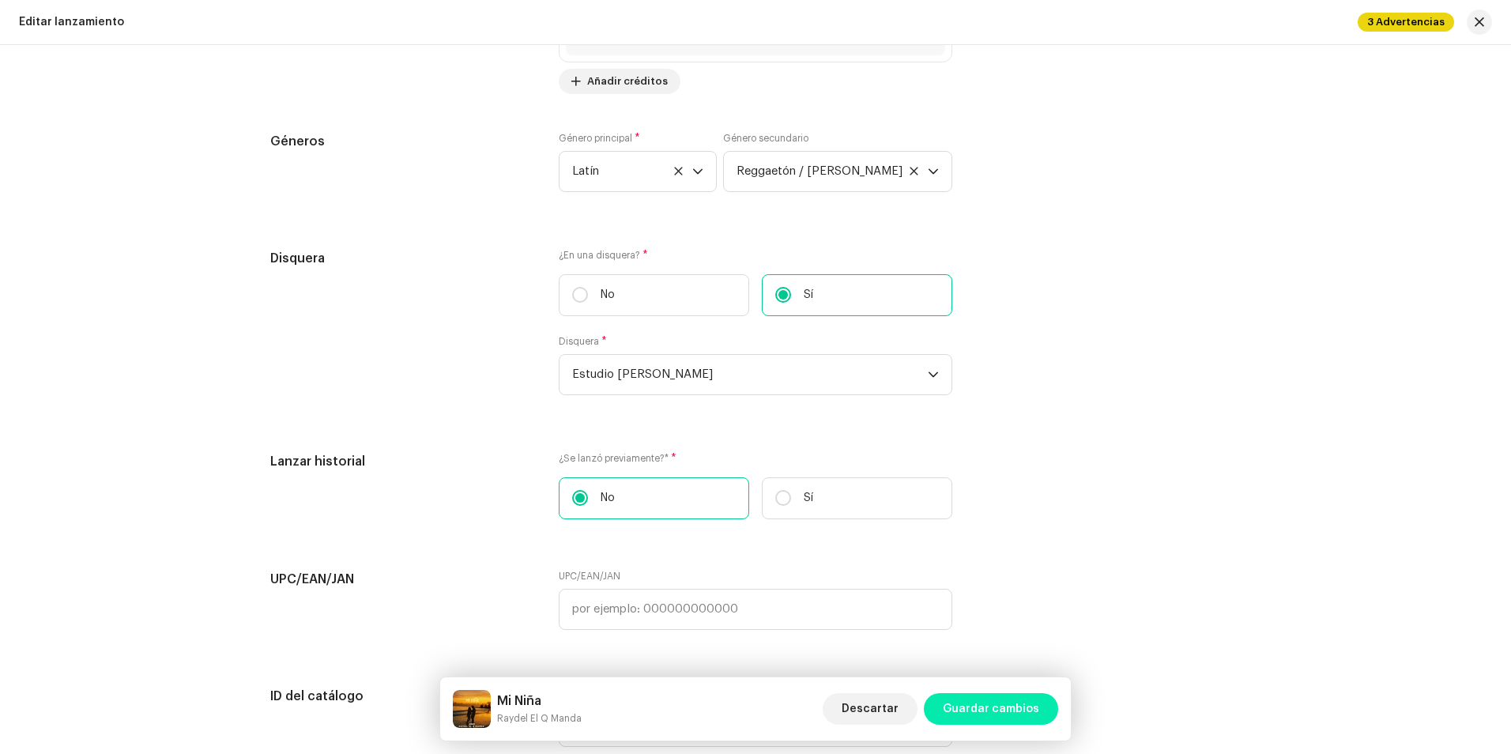
click at [1022, 707] on span "Guardar cambios" at bounding box center [990, 709] width 96 height 32
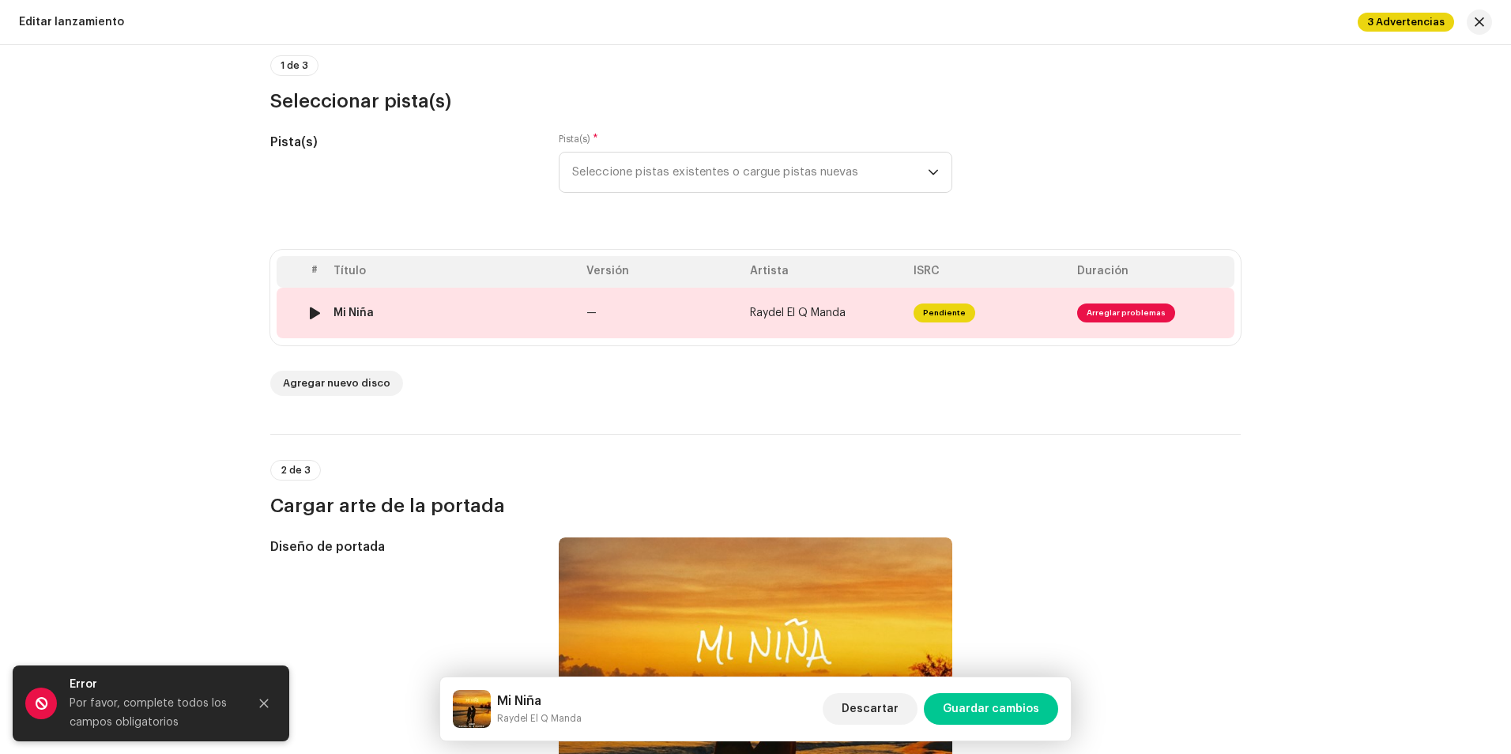
scroll to position [122, 0]
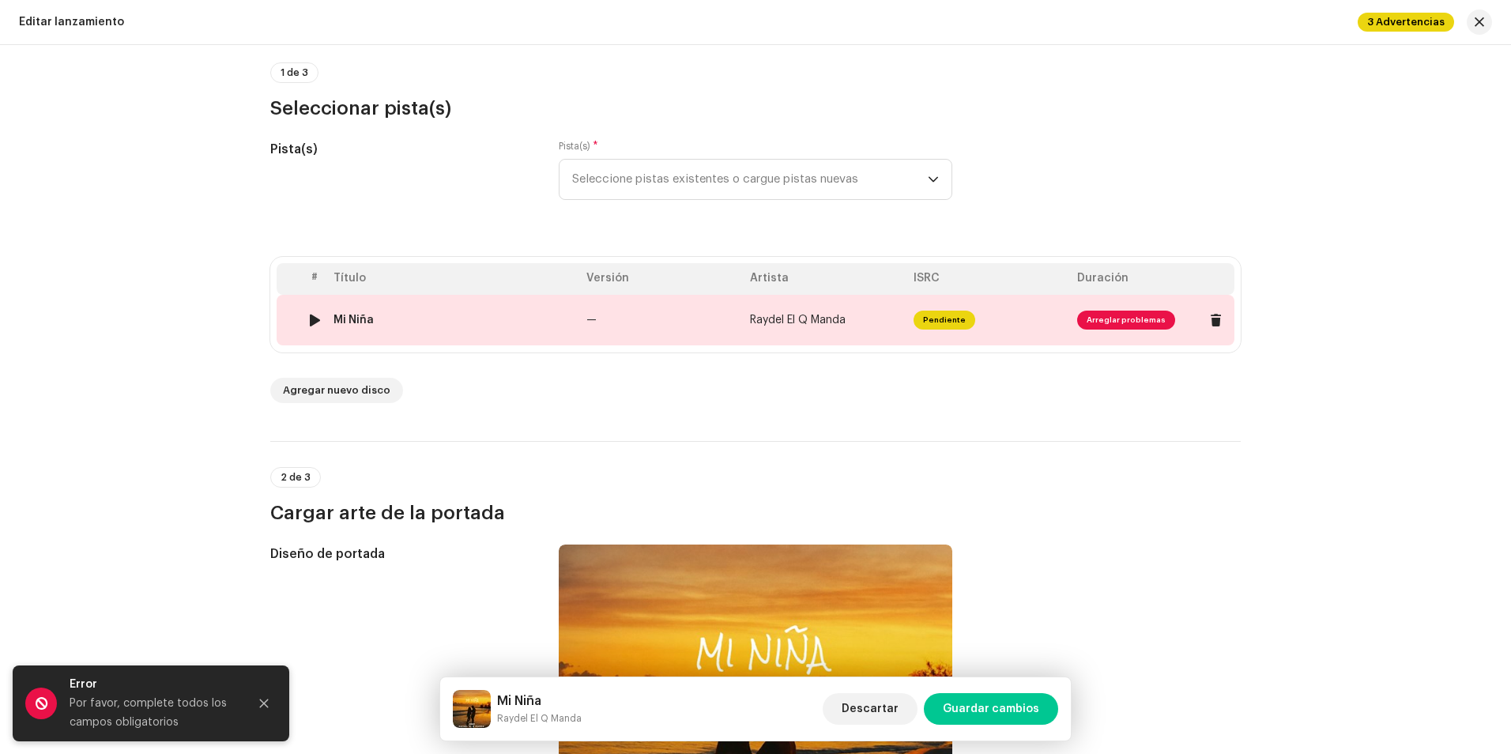
click at [391, 325] on td "Mi Niña" at bounding box center [453, 320] width 253 height 51
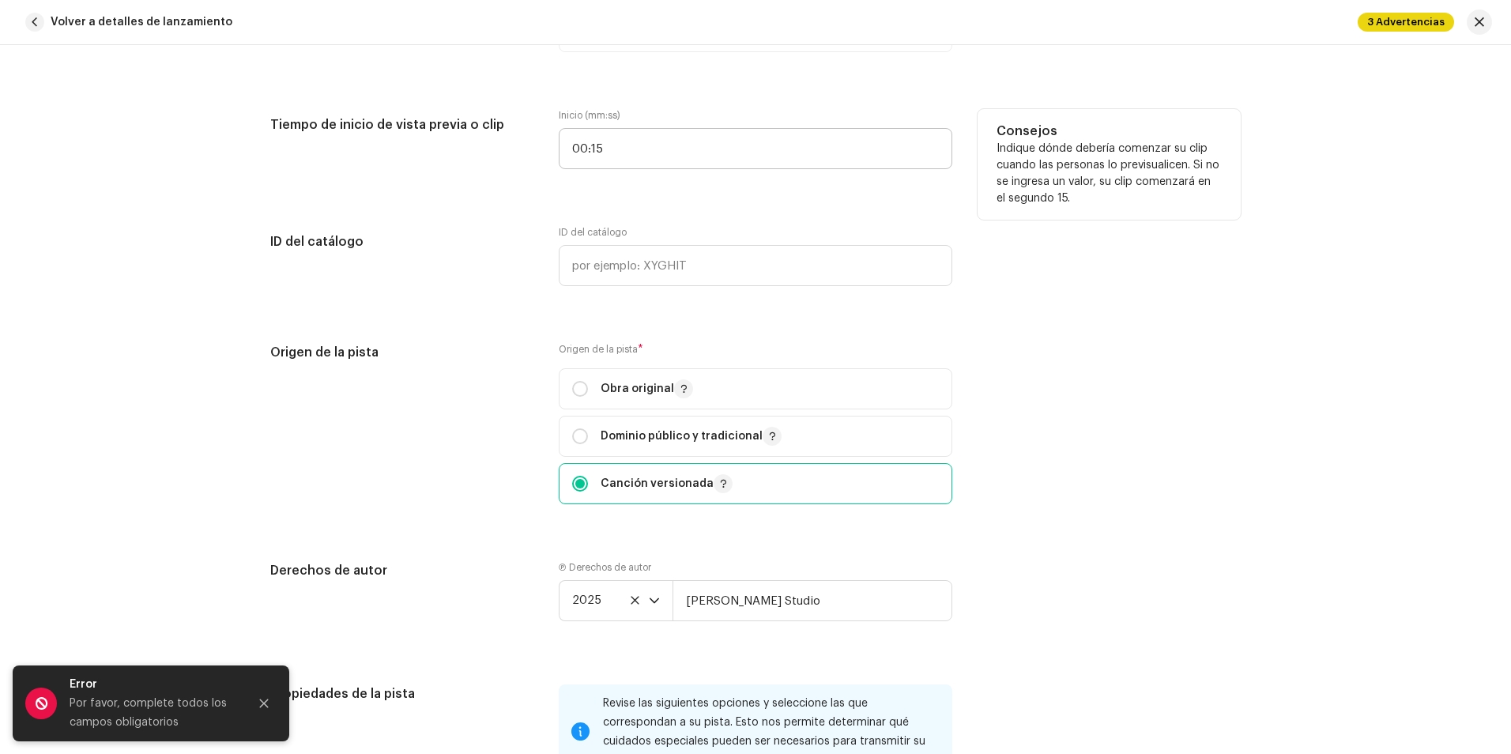
scroll to position [1738, 0]
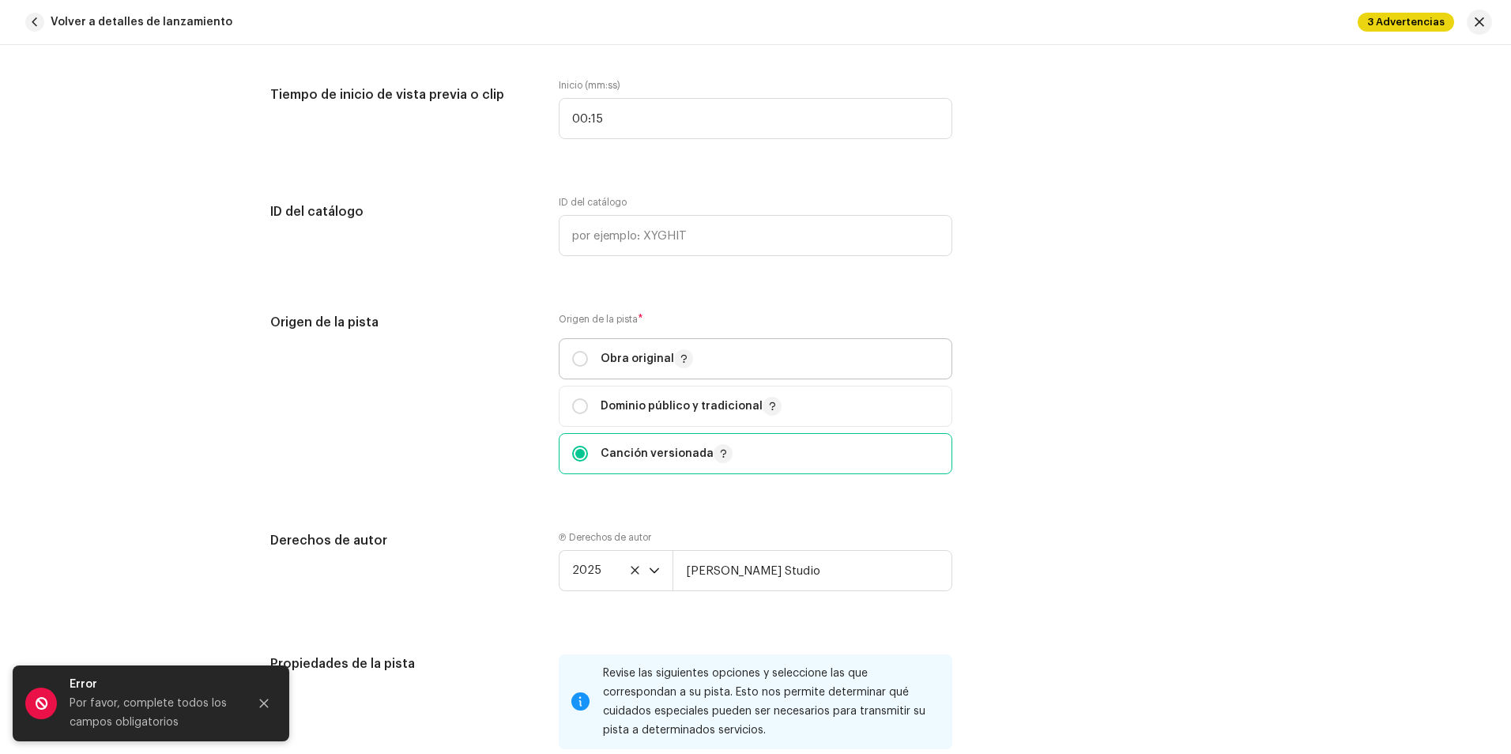
click at [615, 356] on font "Obra original" at bounding box center [636, 358] width 73 height 11
radio input "true"
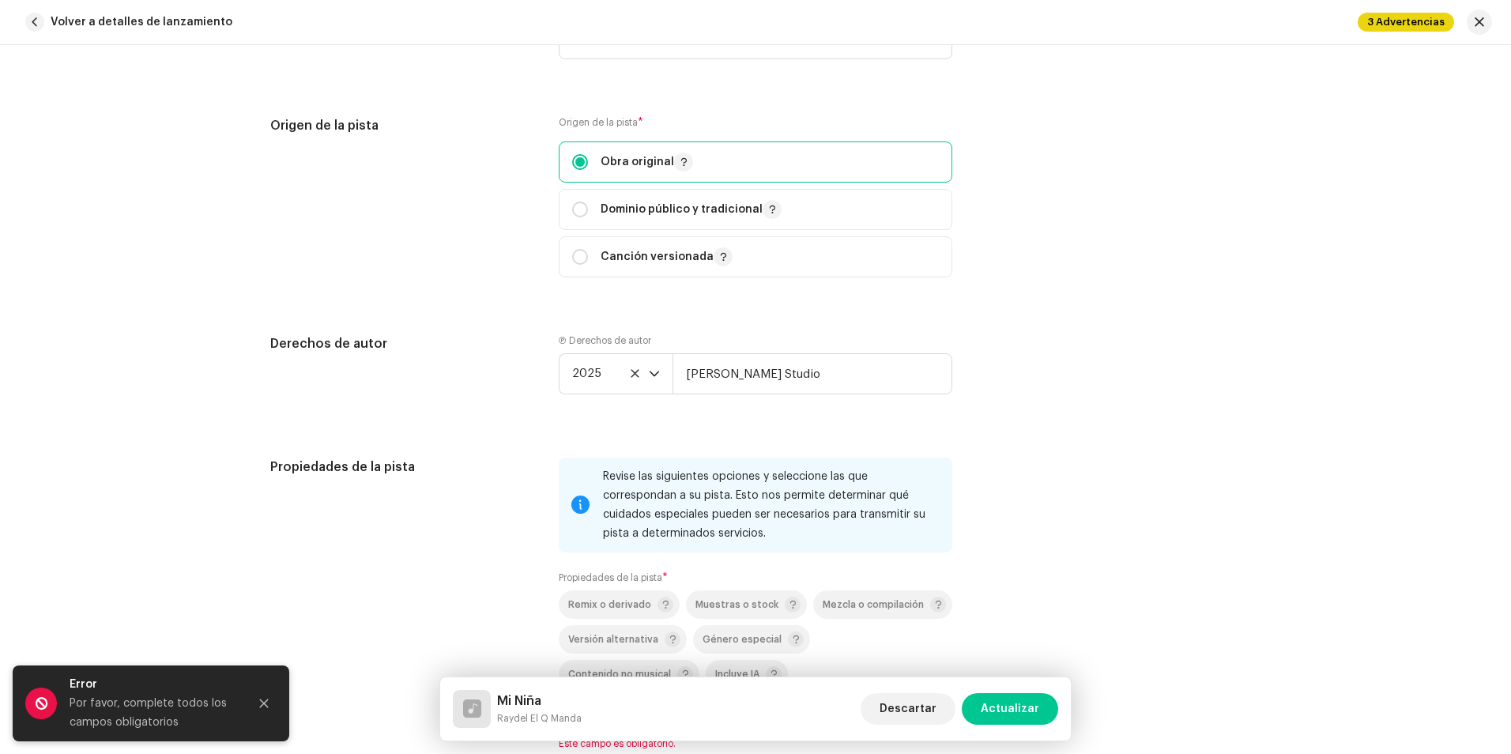
scroll to position [2054, 0]
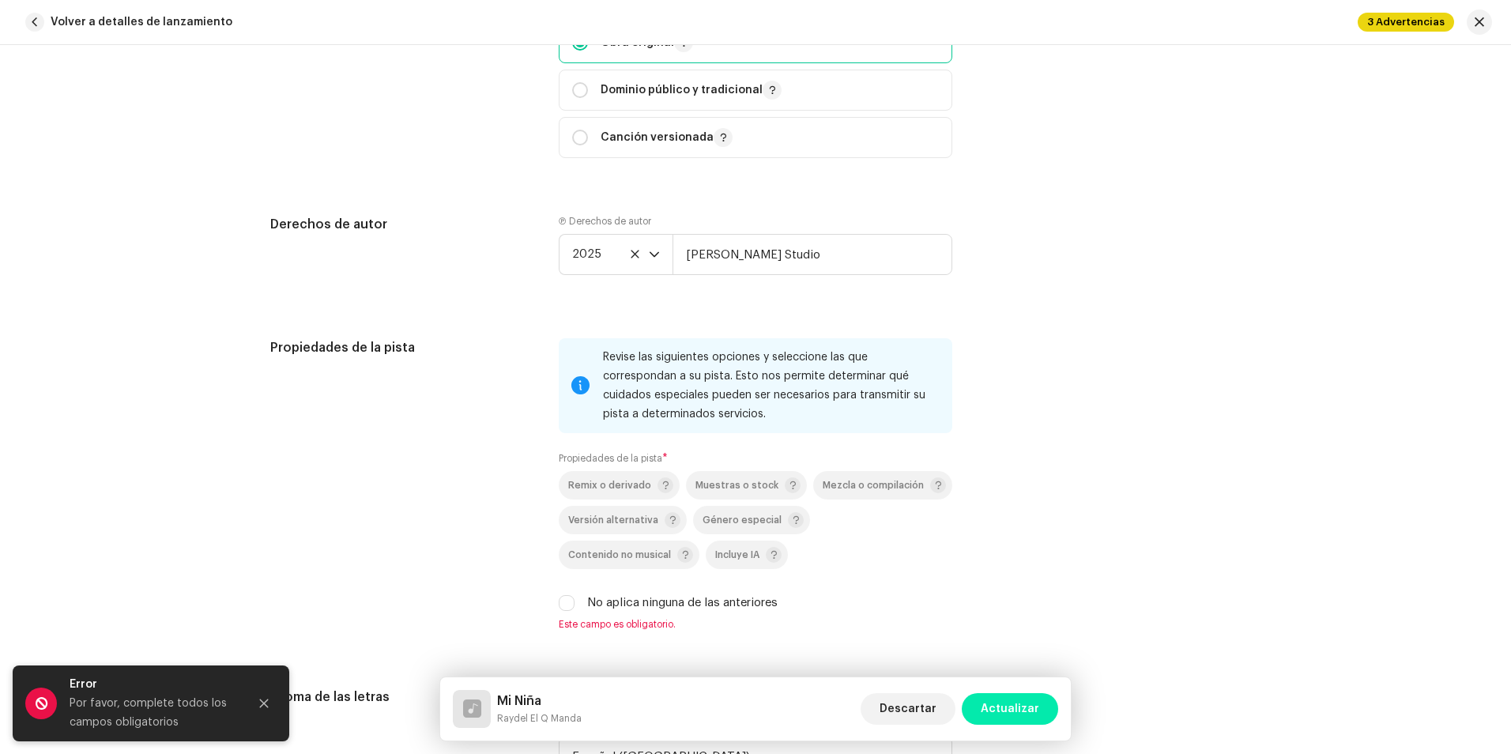
click at [1035, 712] on span "Actualizar" at bounding box center [1009, 709] width 58 height 32
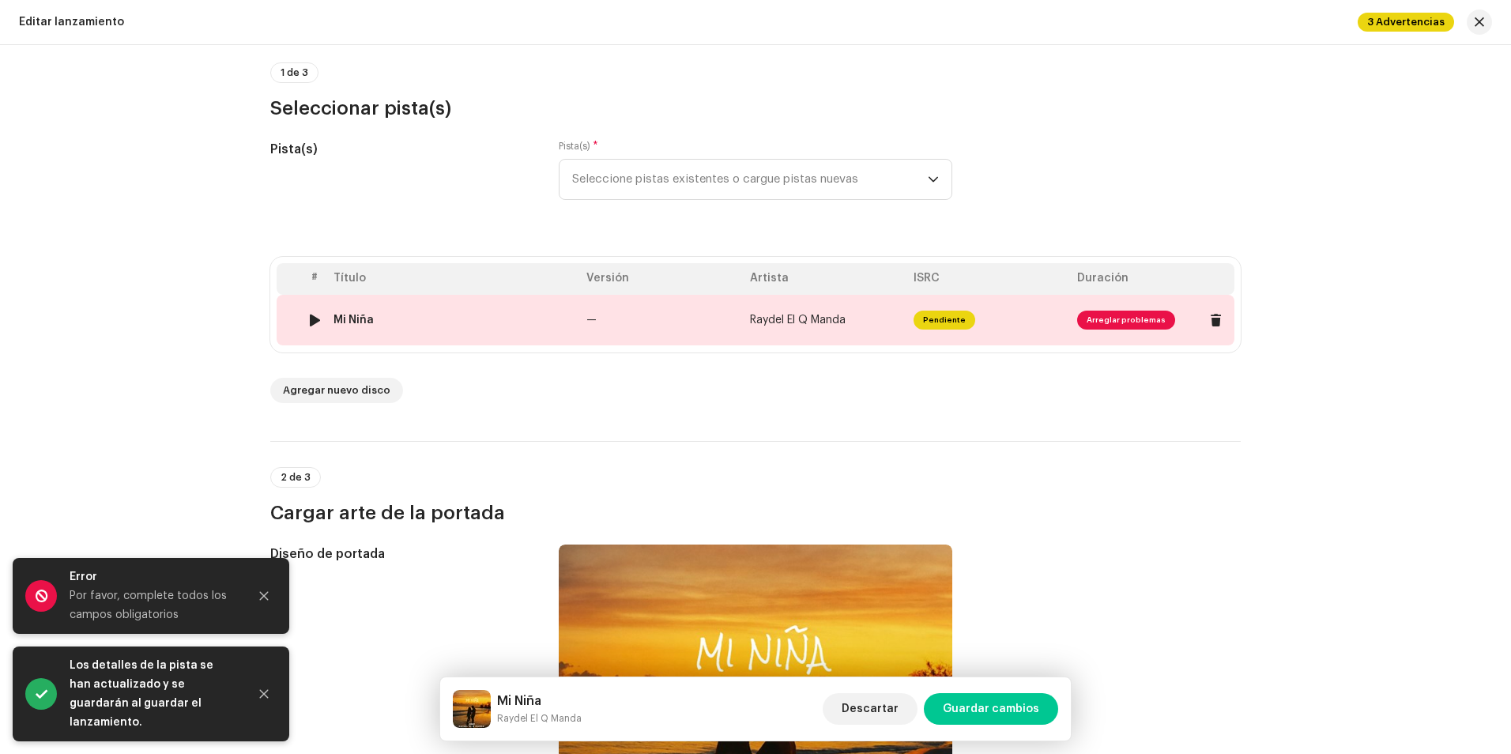
click at [428, 337] on td "Mi Niña" at bounding box center [453, 320] width 253 height 51
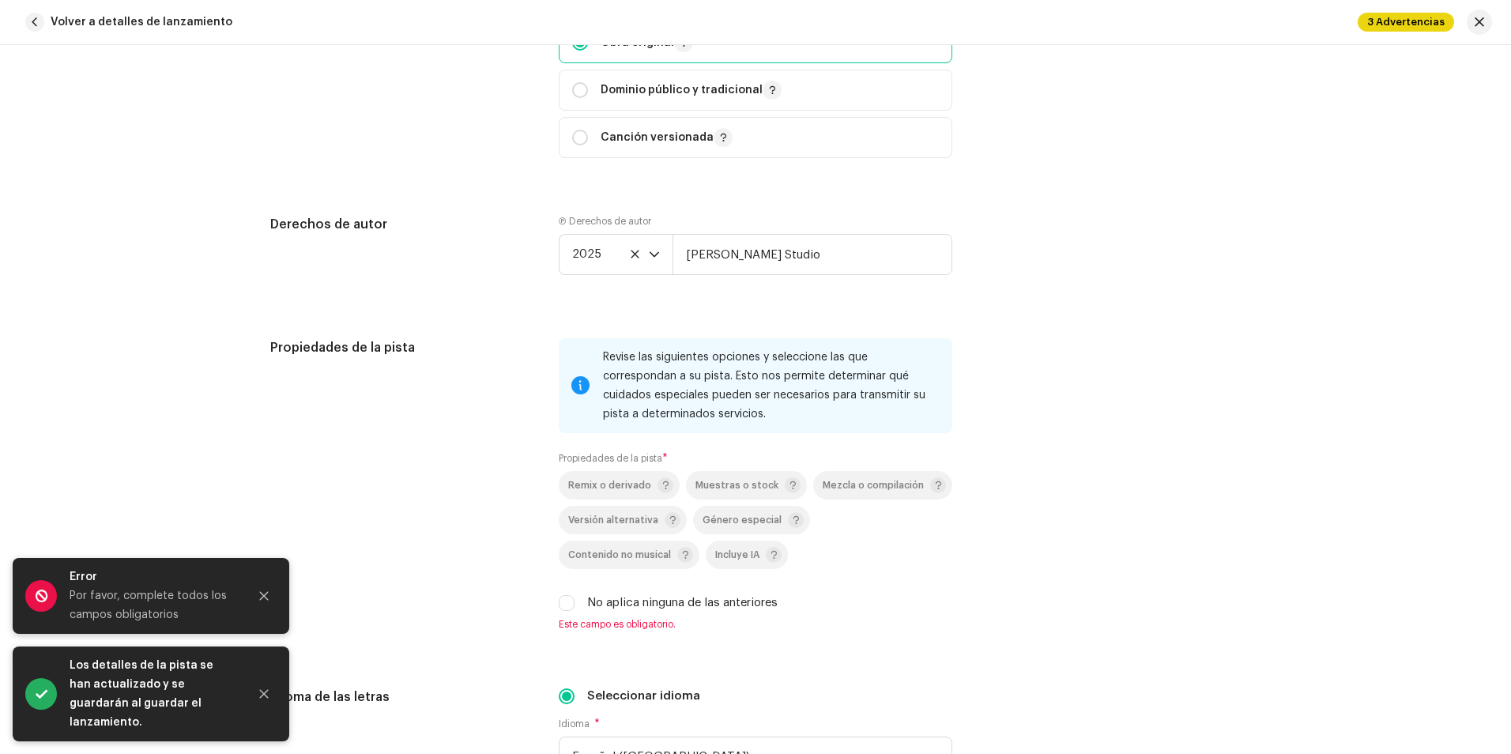
scroll to position [2133, 0]
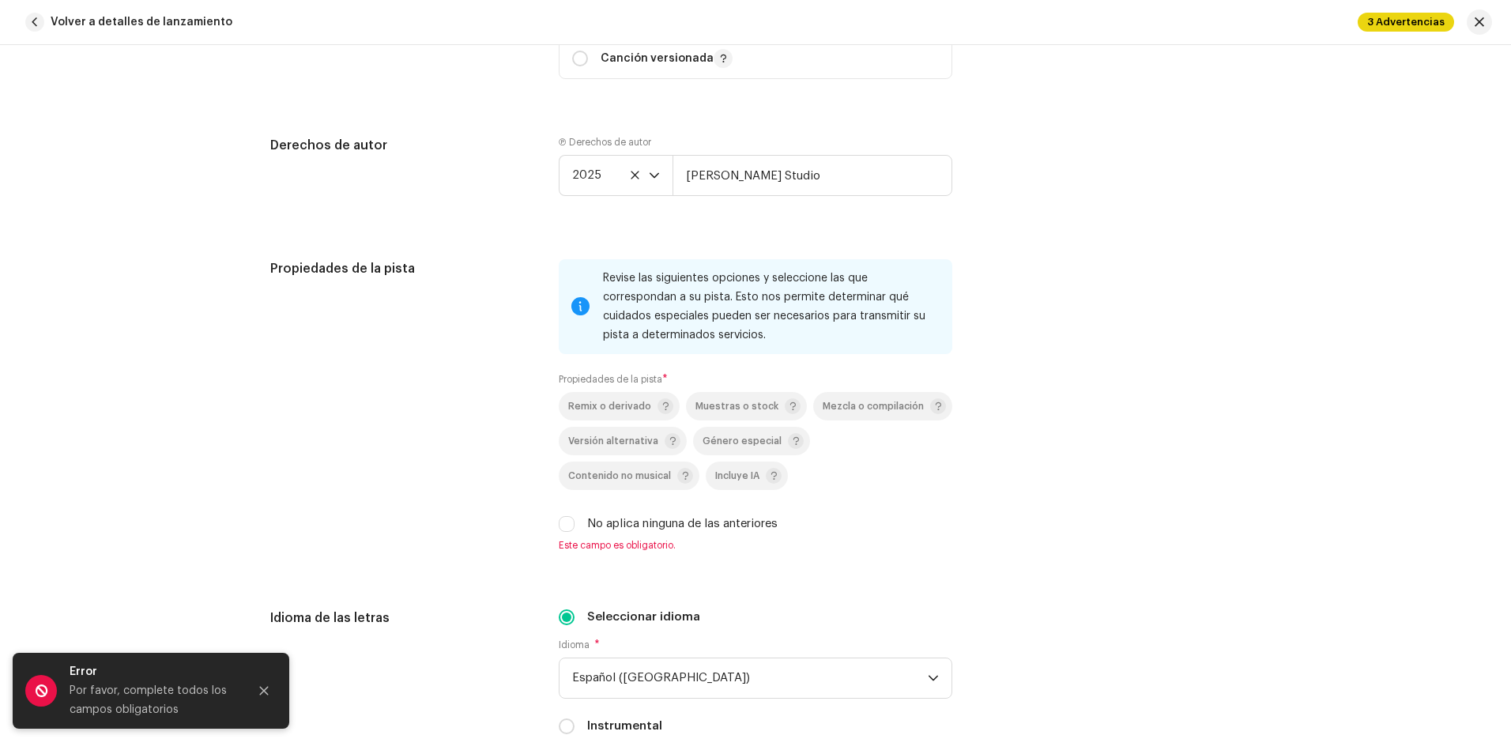
click at [581, 529] on div "No aplica ninguna de las anteriores" at bounding box center [755, 523] width 393 height 17
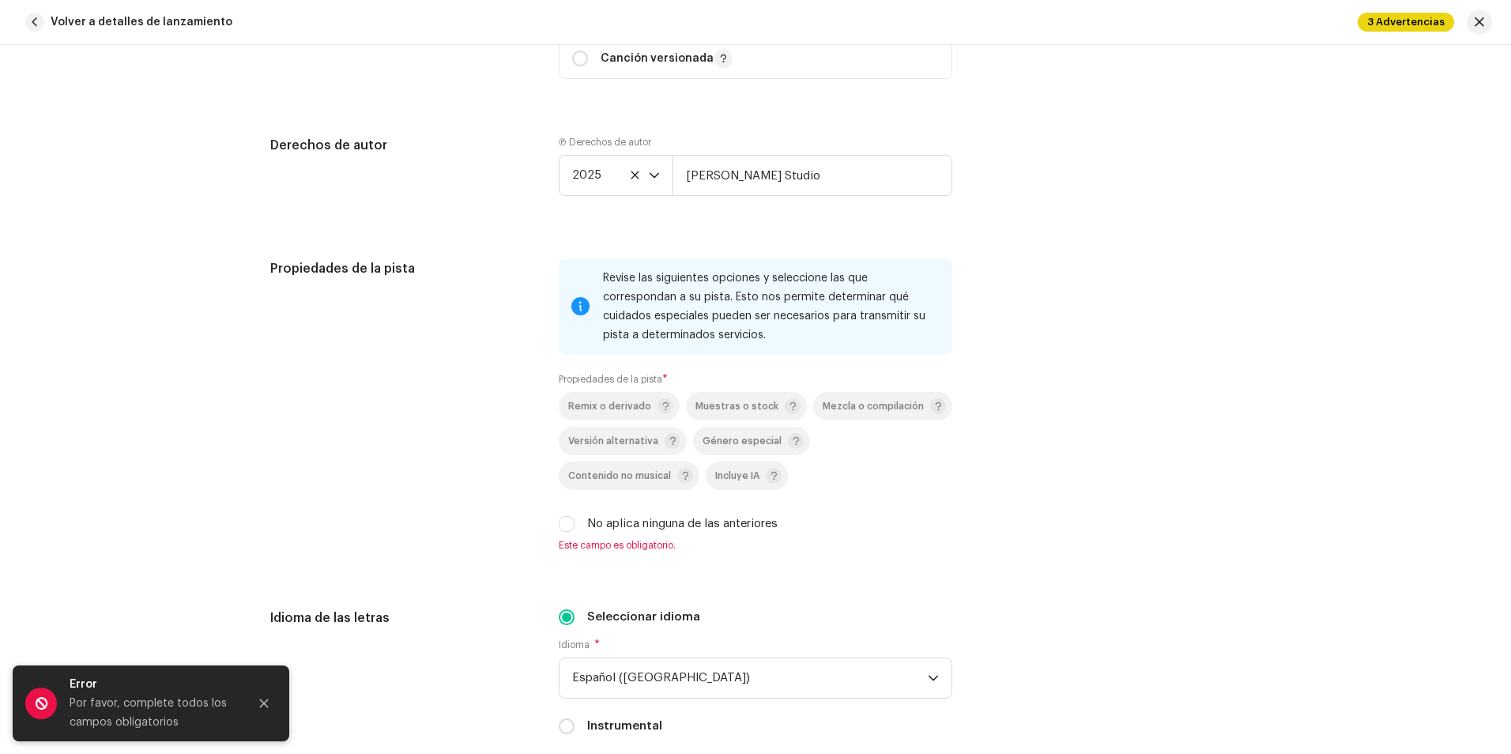
click at [576, 529] on div "No aplica ninguna de las anteriores" at bounding box center [755, 523] width 393 height 17
click at [566, 528] on input "No aplica ninguna de las anteriores" at bounding box center [567, 524] width 16 height 16
checkbox input "true"
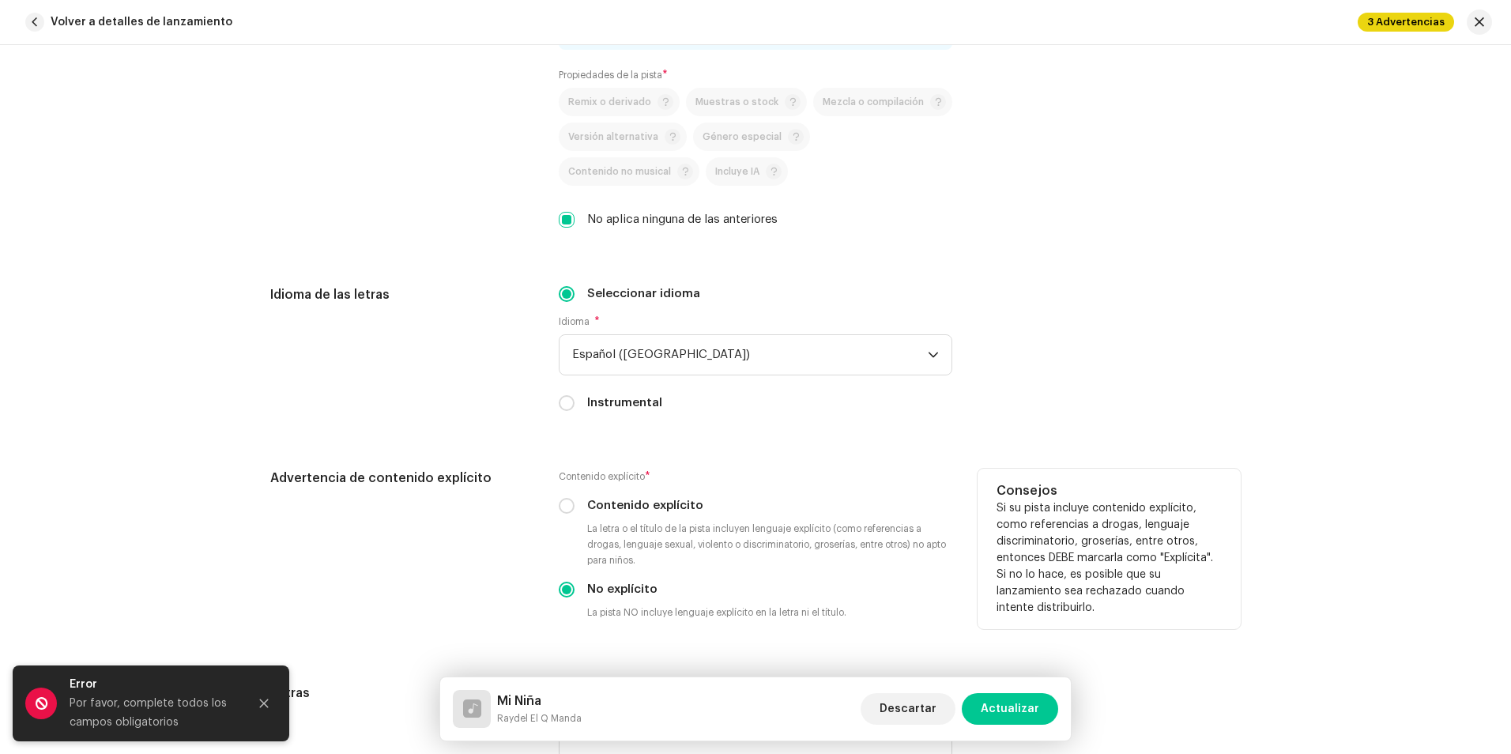
scroll to position [2449, 0]
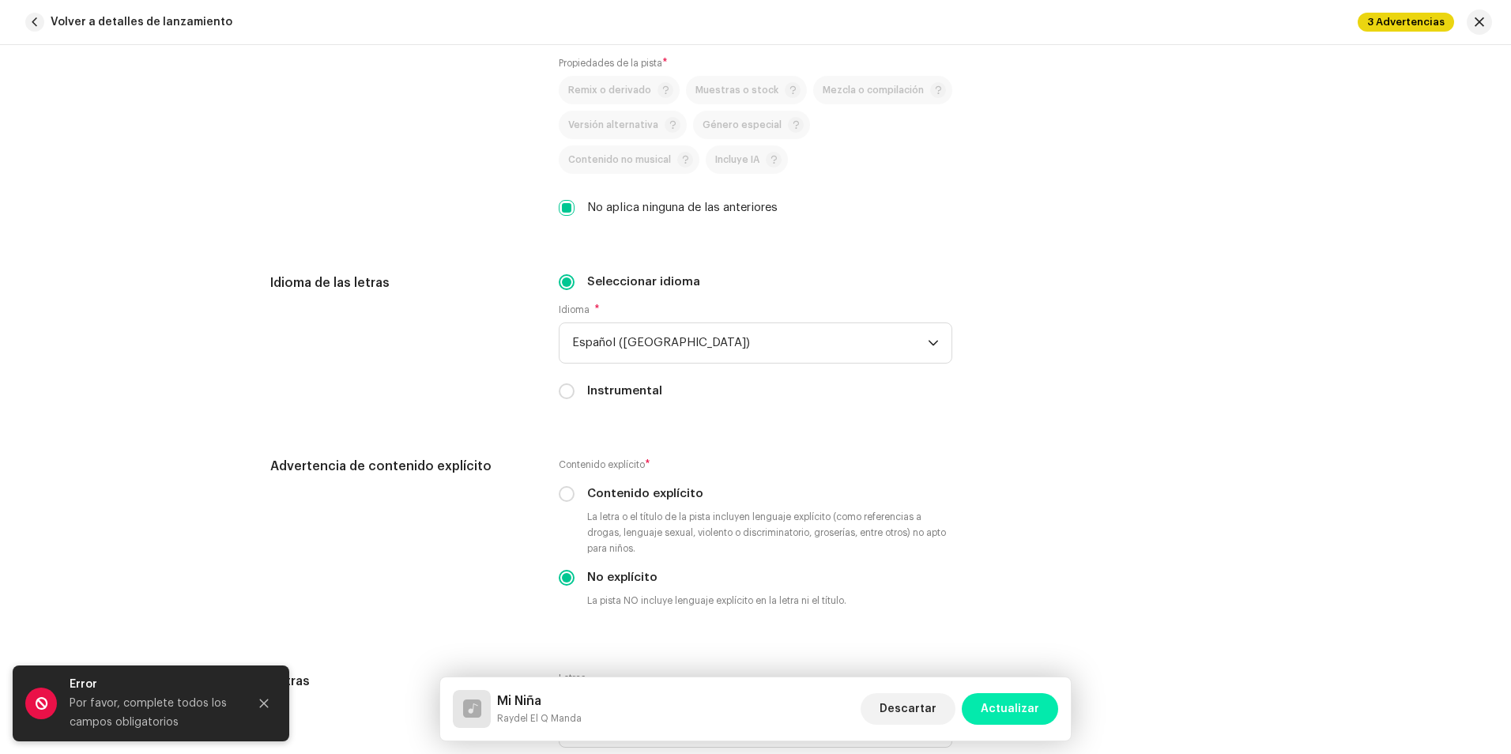
click at [1014, 709] on span "Actualizar" at bounding box center [1009, 709] width 58 height 32
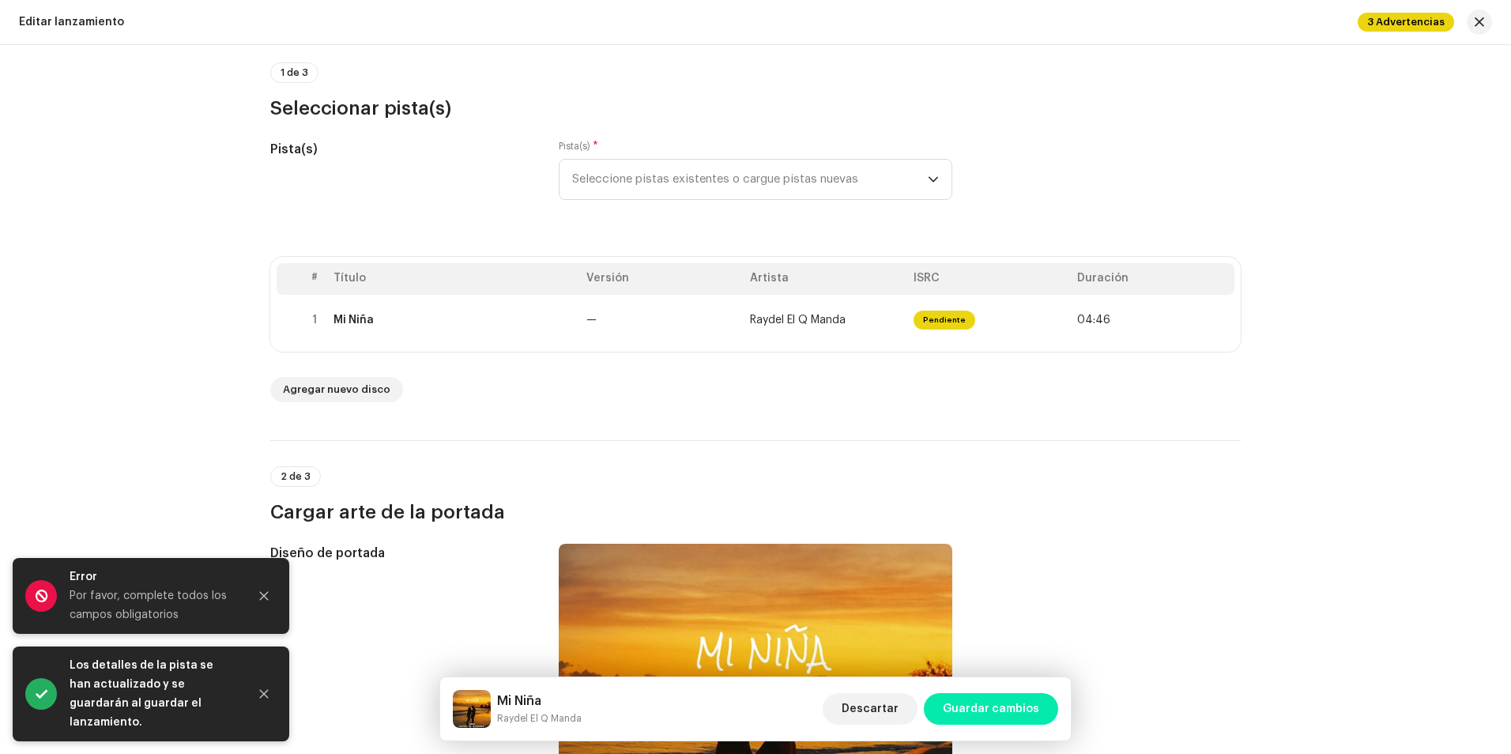
click at [1004, 711] on span "Guardar cambios" at bounding box center [990, 709] width 96 height 32
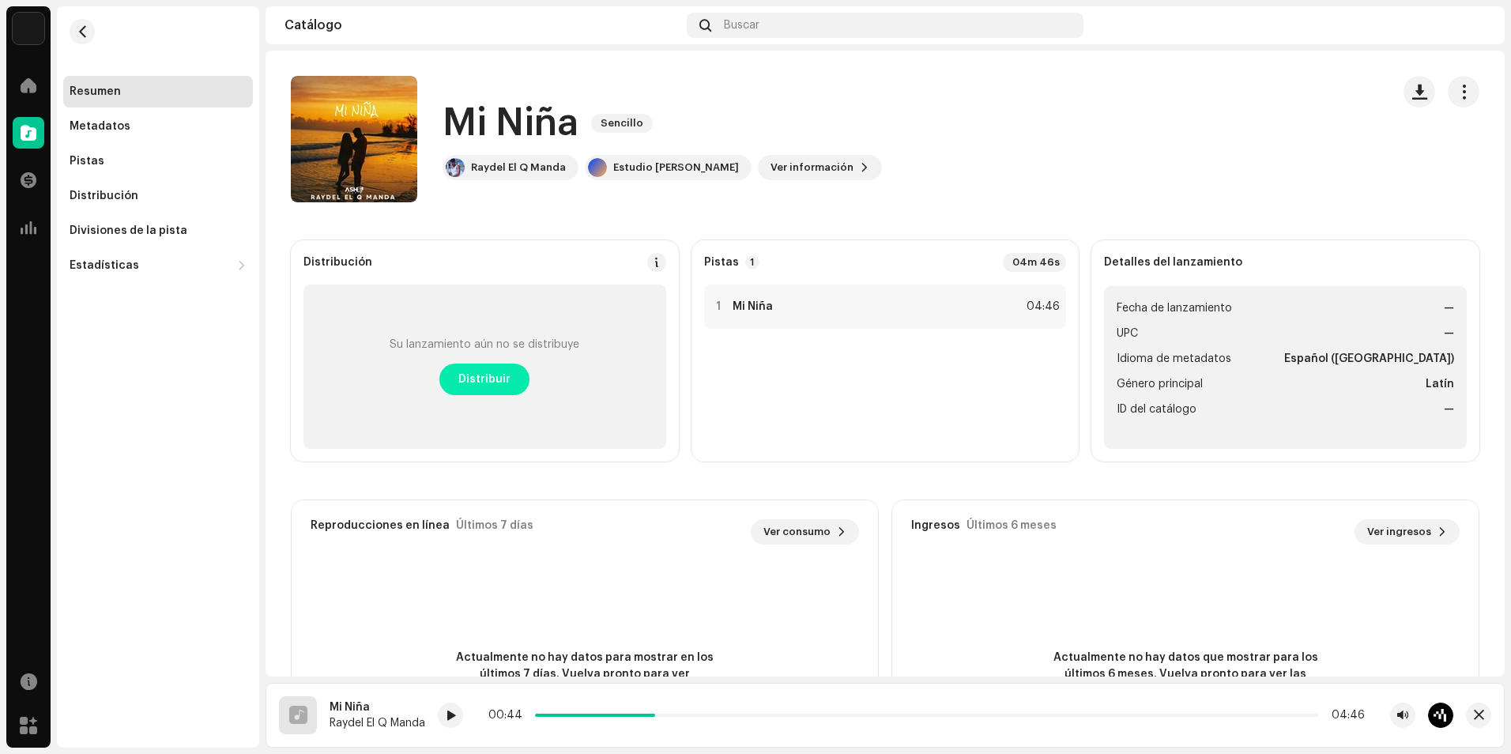
click at [497, 375] on span "Distribuir" at bounding box center [484, 379] width 52 height 32
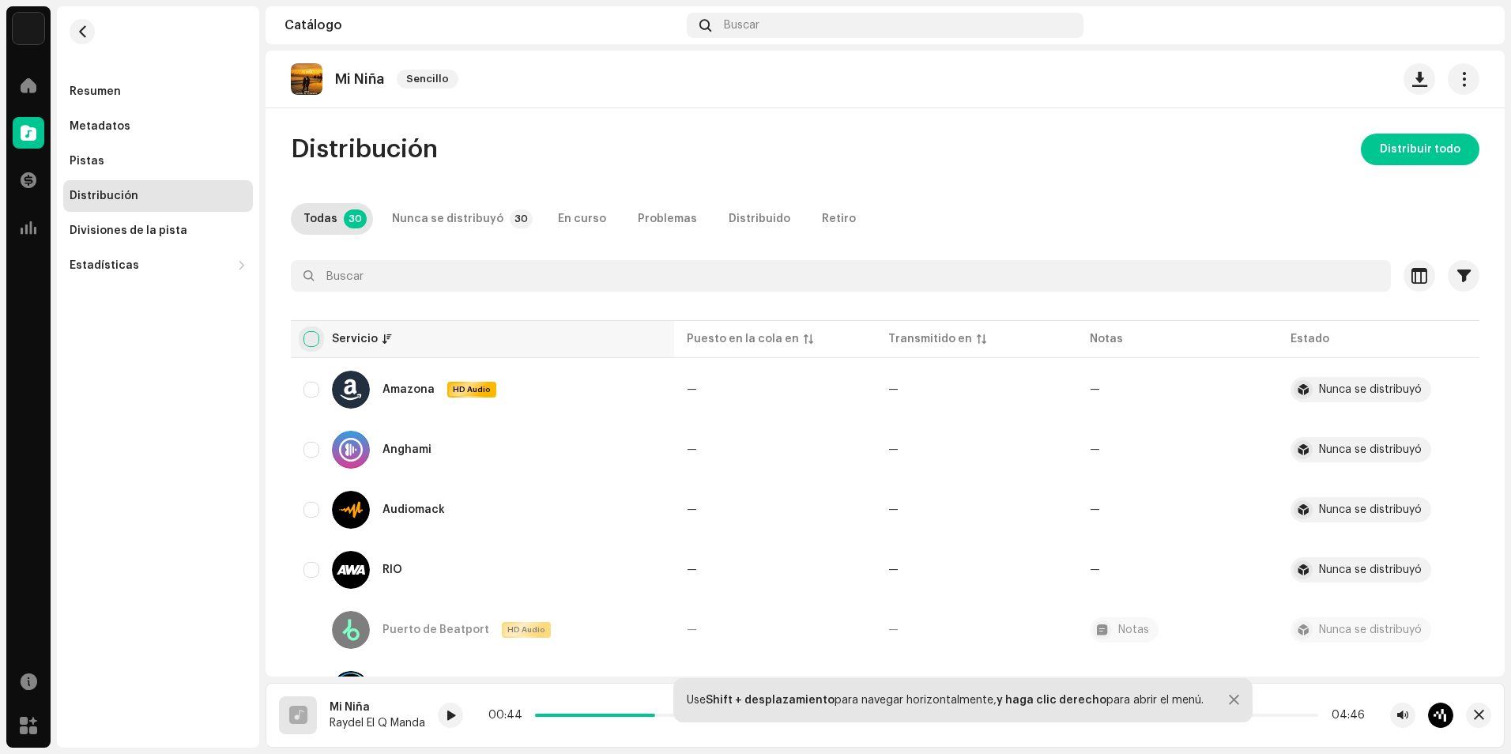
click at [309, 340] on input "checkbox" at bounding box center [311, 339] width 16 height 16
checkbox input "true"
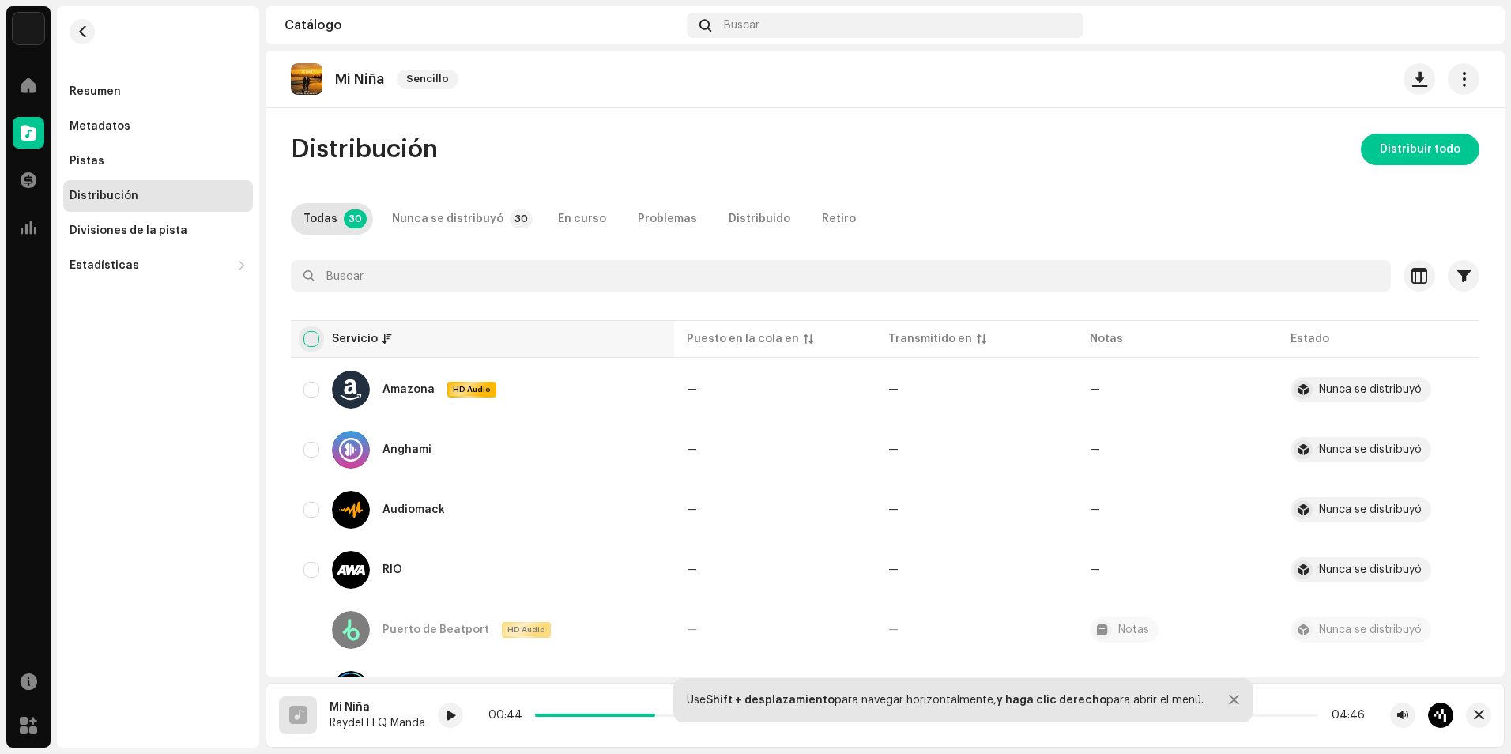
checkbox input "true"
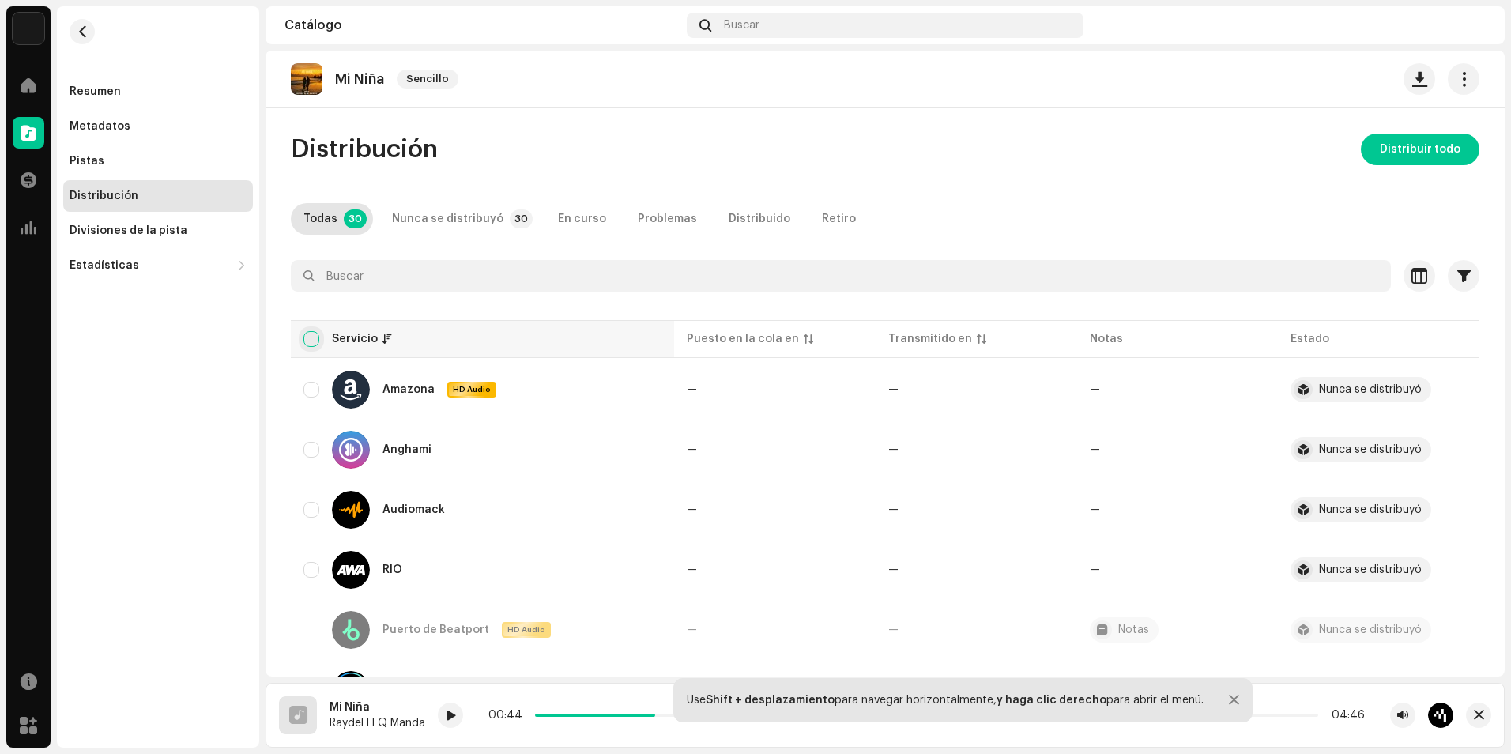
checkbox input "true"
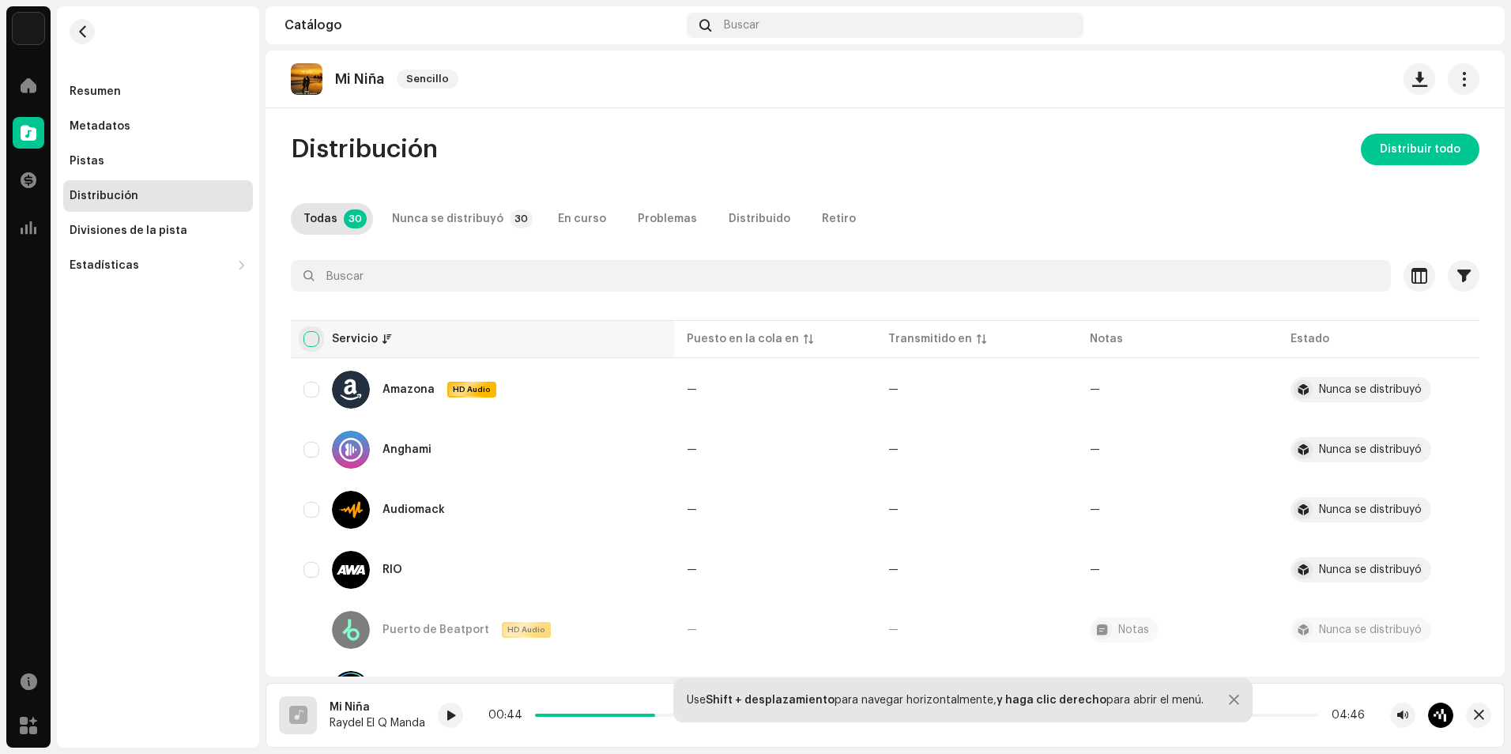
checkbox input "true"
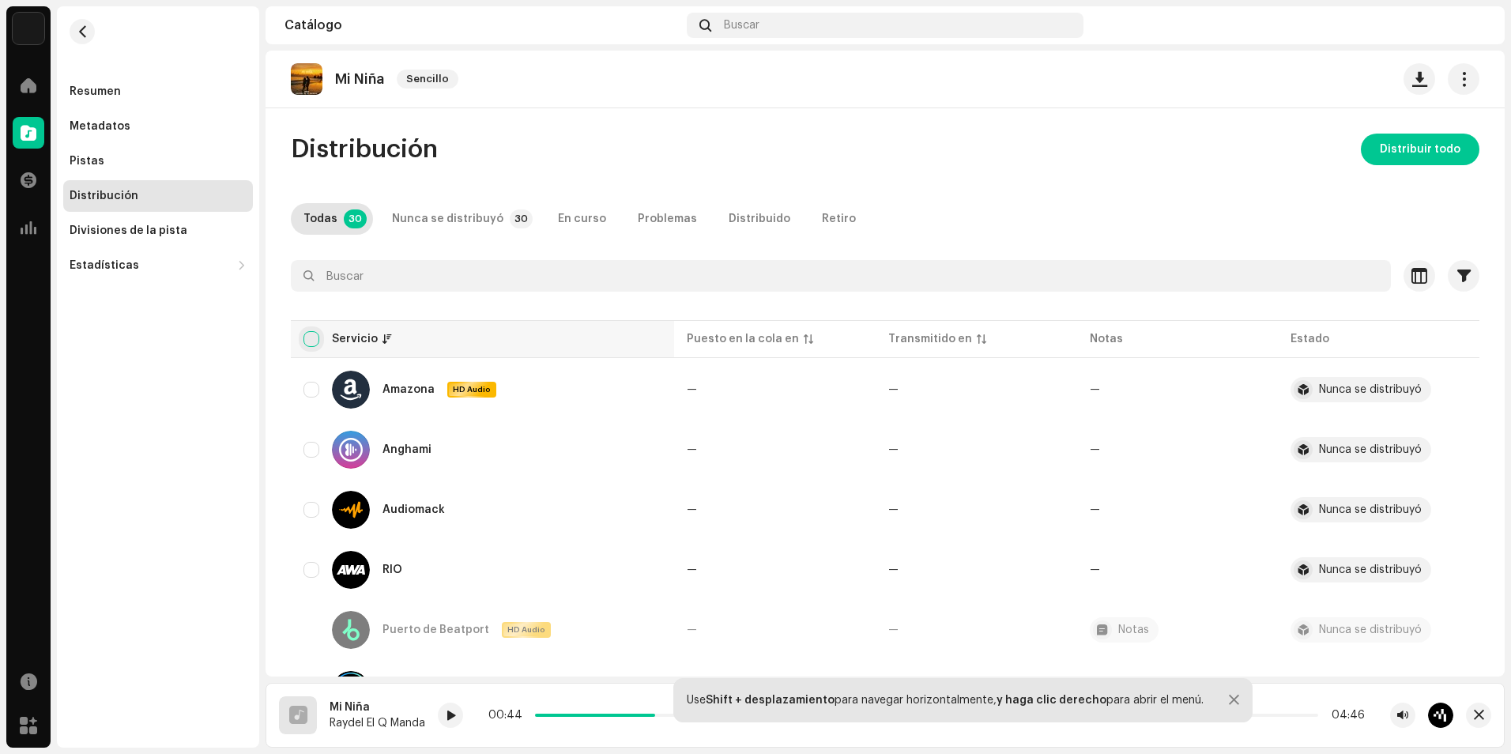
checkbox input "true"
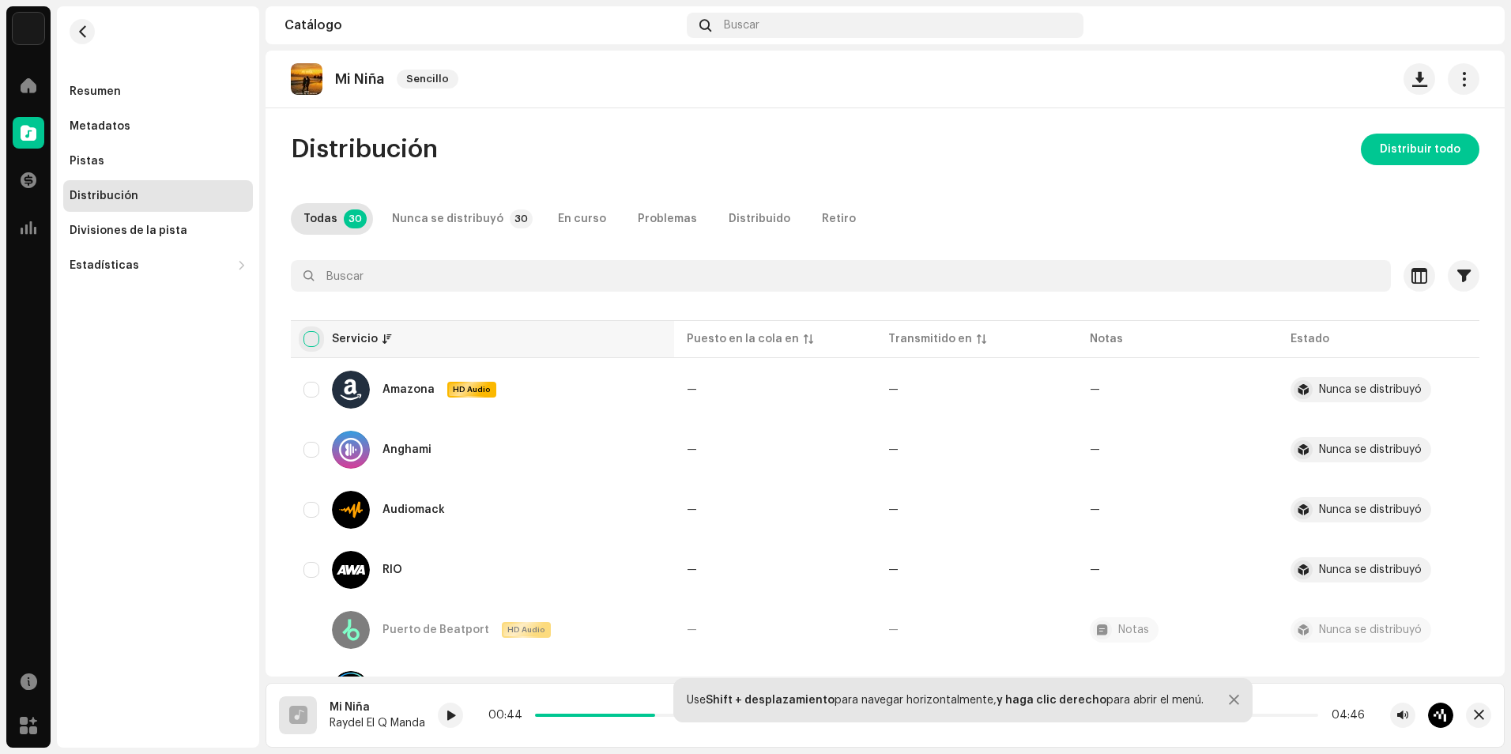
checkbox input "true"
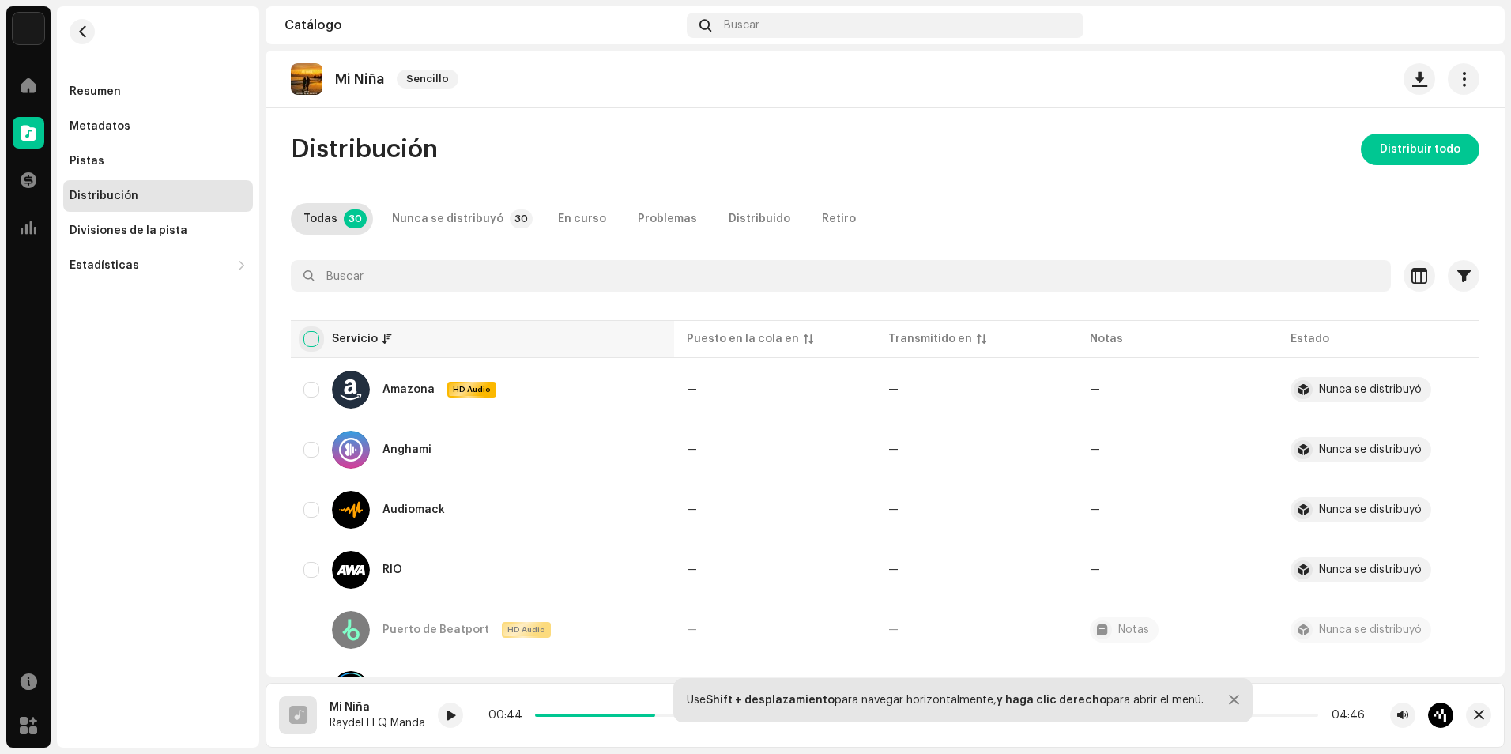
checkbox input "true"
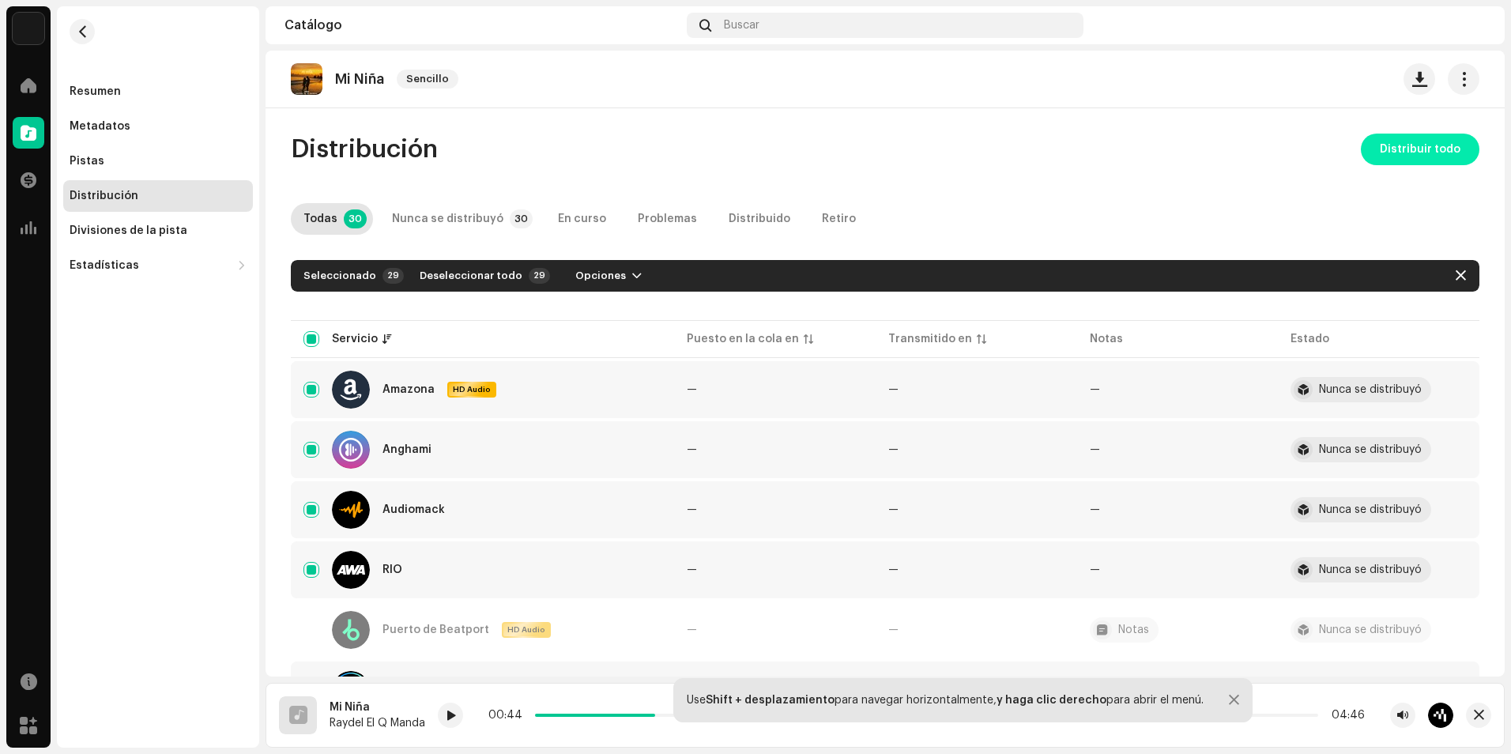
click at [1425, 141] on span "Distribuir todo" at bounding box center [1419, 150] width 81 height 32
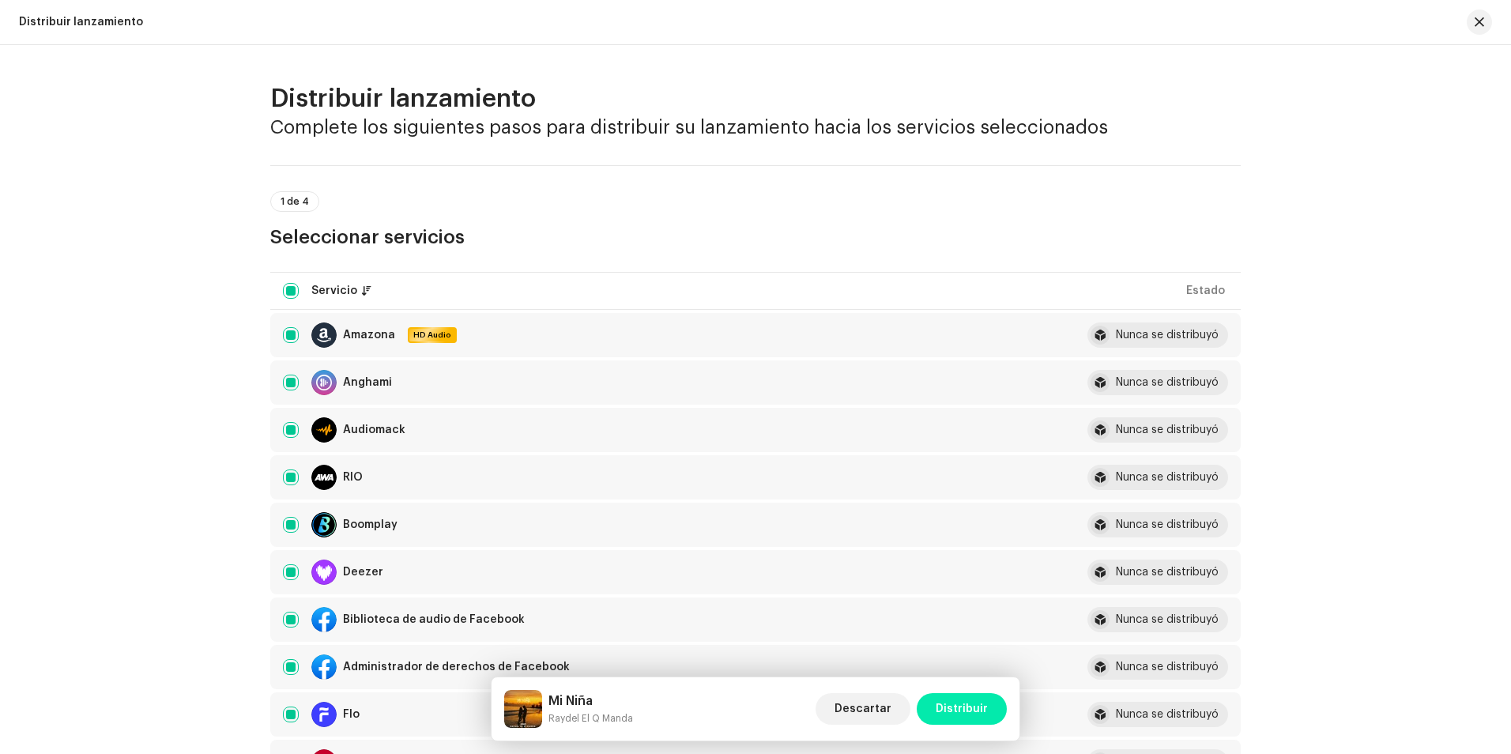
click at [973, 705] on span "Distribuir" at bounding box center [961, 709] width 52 height 32
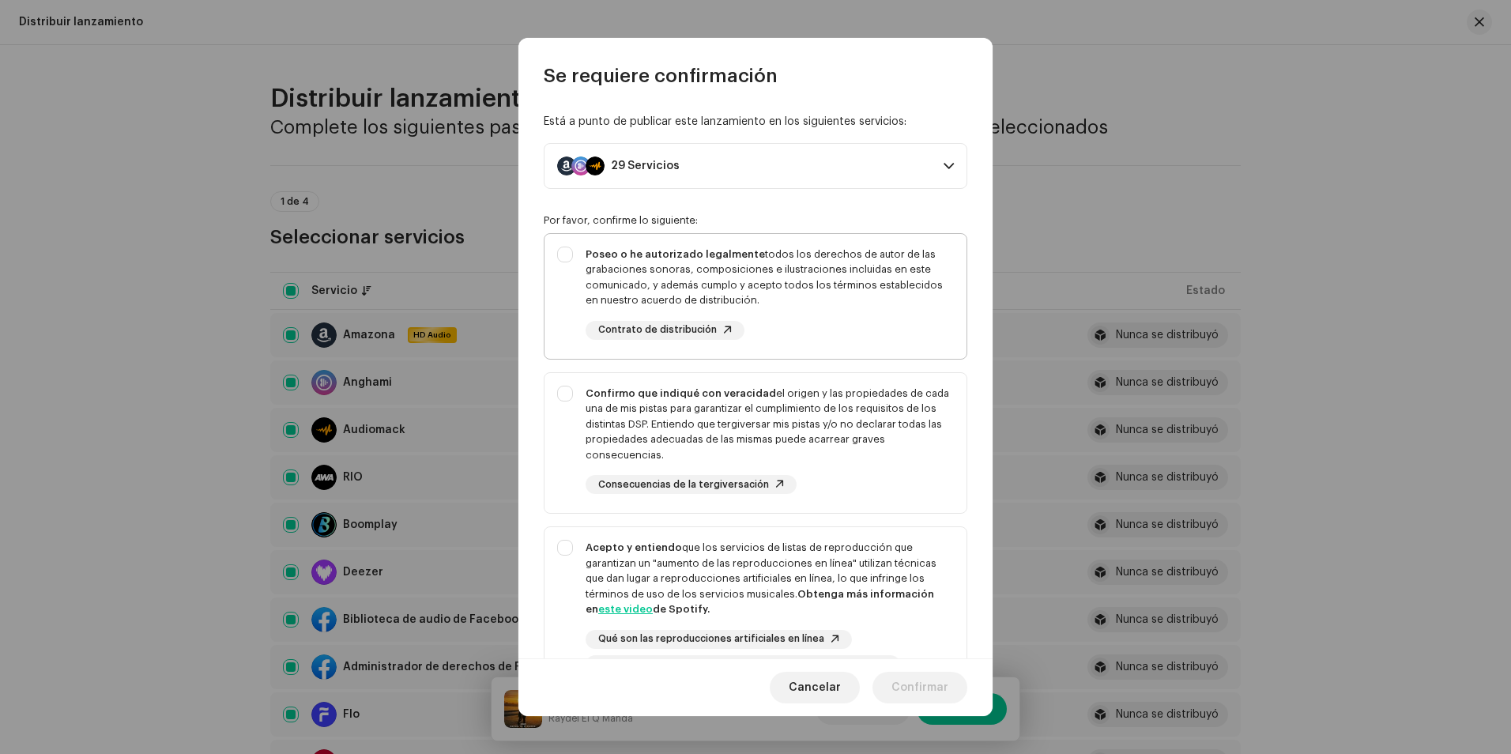
click at [563, 262] on div "Poseo o he autorizado legalmente todos los derechos de autor de las grabaciones…" at bounding box center [755, 293] width 422 height 119
checkbox input "true"
click at [565, 401] on div "Confirmo que indiqué con veracidad el origen y las propiedades de cada una de m…" at bounding box center [755, 440] width 422 height 134
checkbox input "true"
click at [563, 551] on div "Acepto y entiendo que los servicios de listas de reproducción que garantizan un…" at bounding box center [755, 607] width 422 height 160
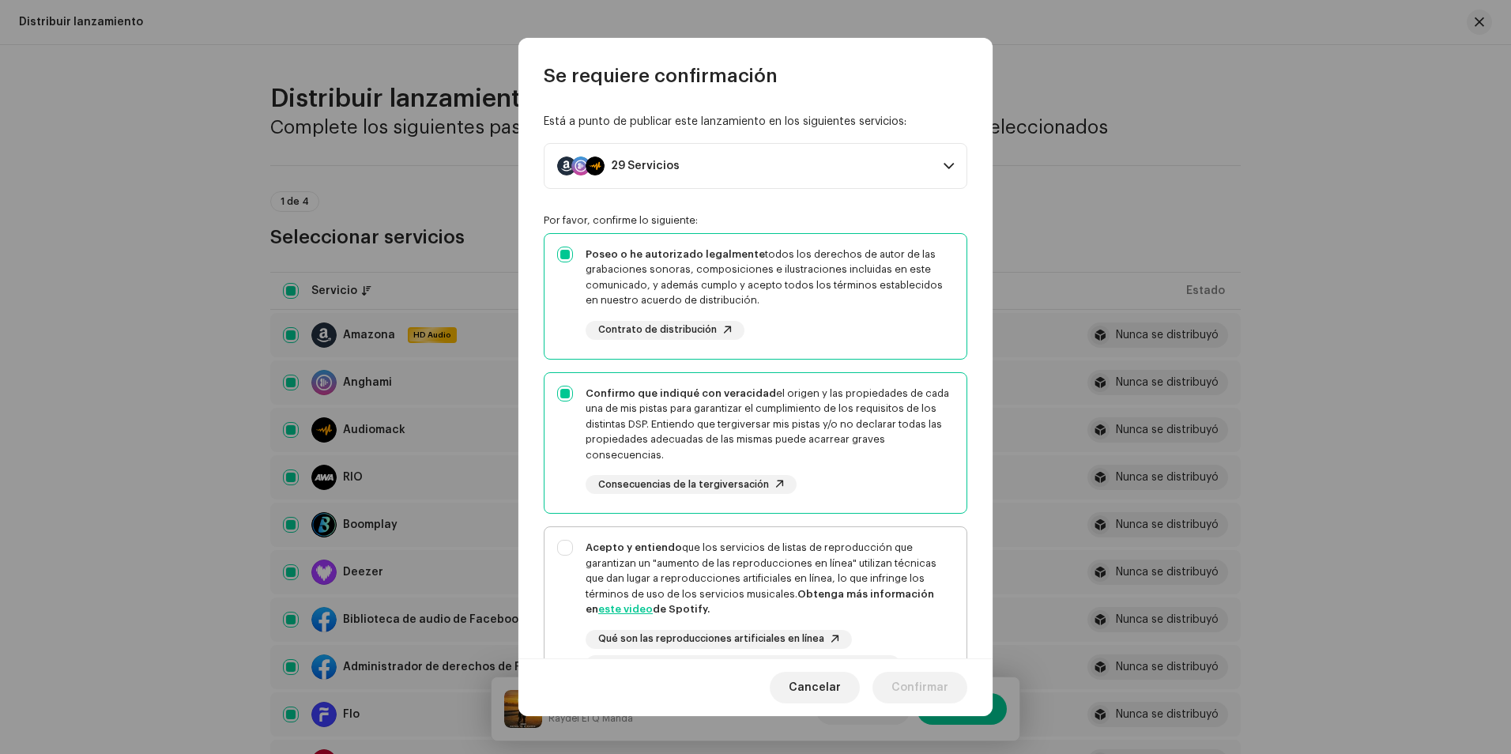
checkbox input "true"
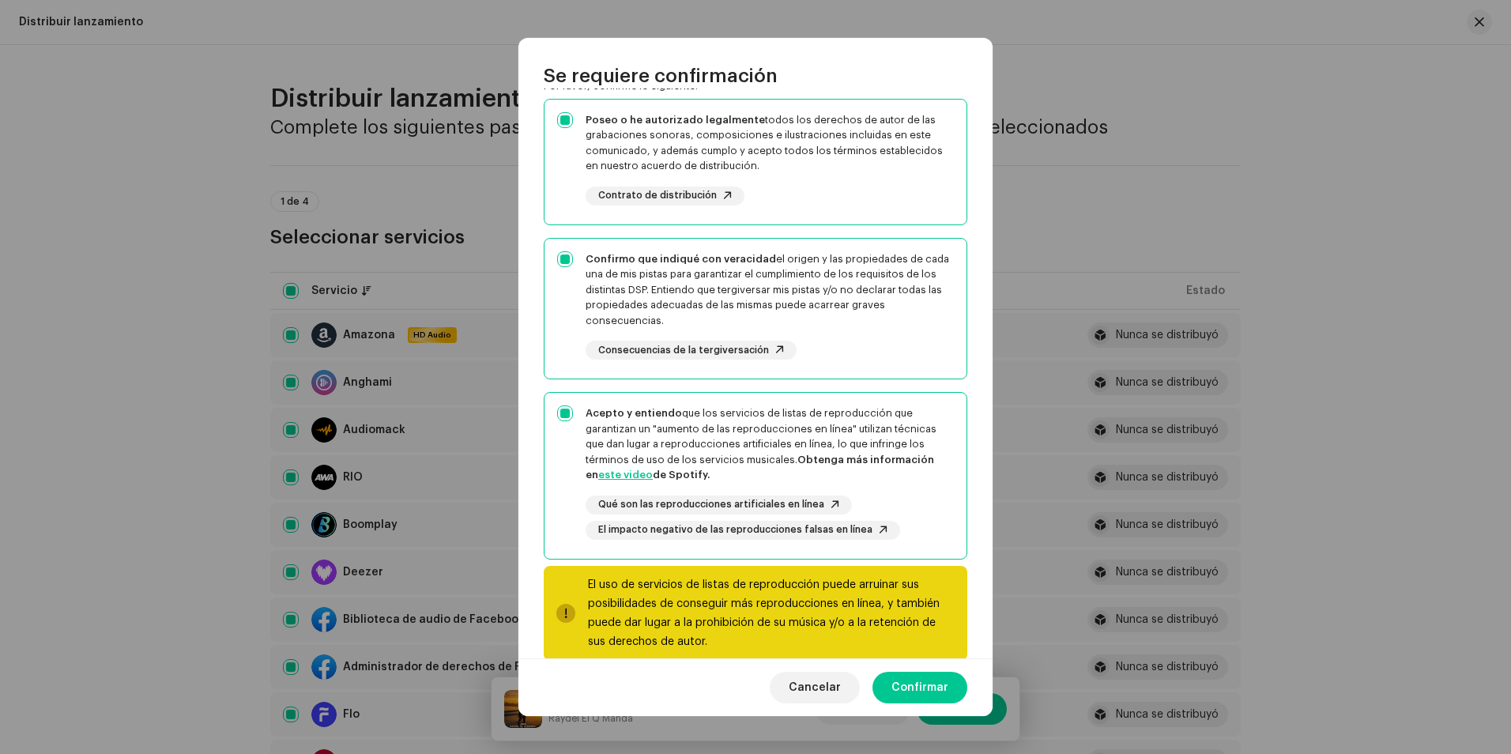
scroll to position [161, 0]
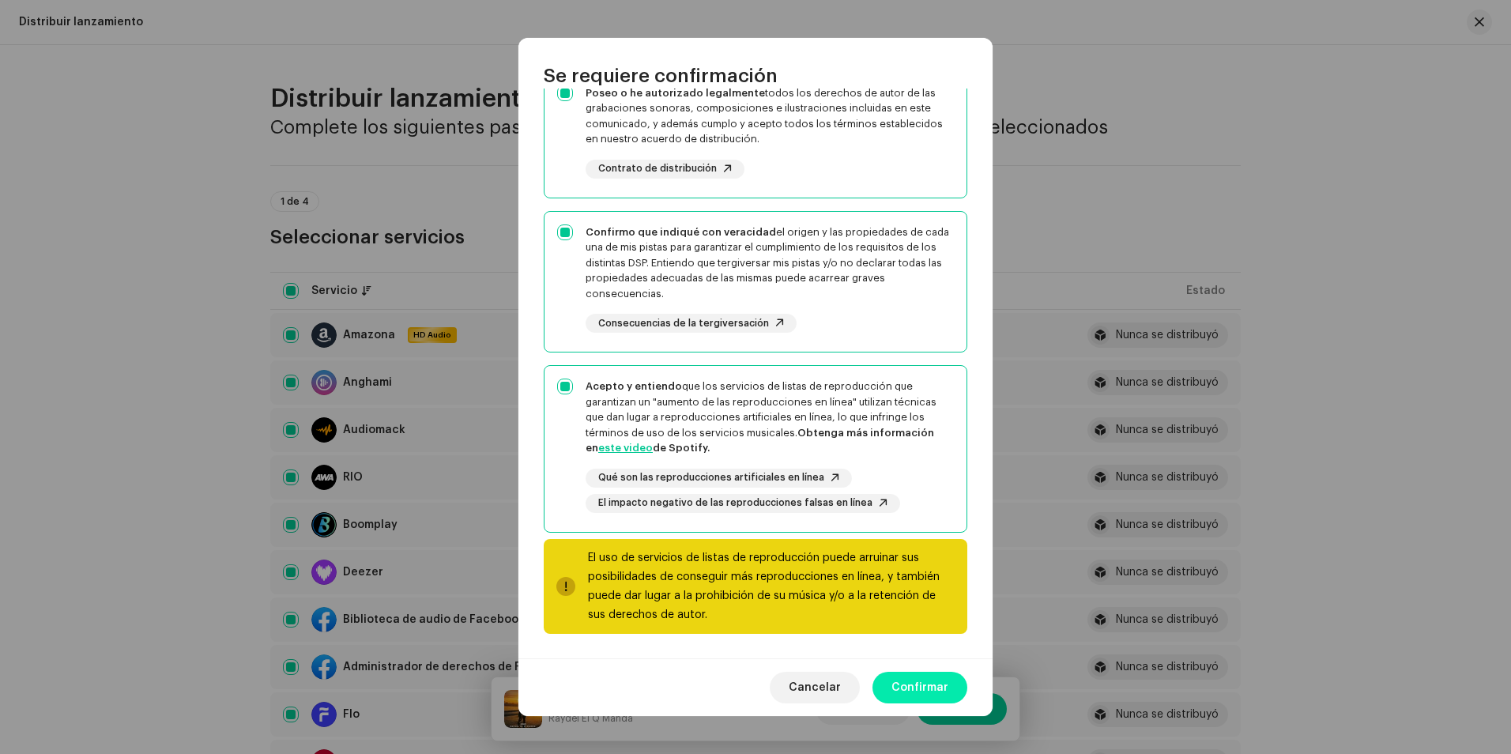
click at [930, 694] on span "Confirmar" at bounding box center [919, 688] width 57 height 32
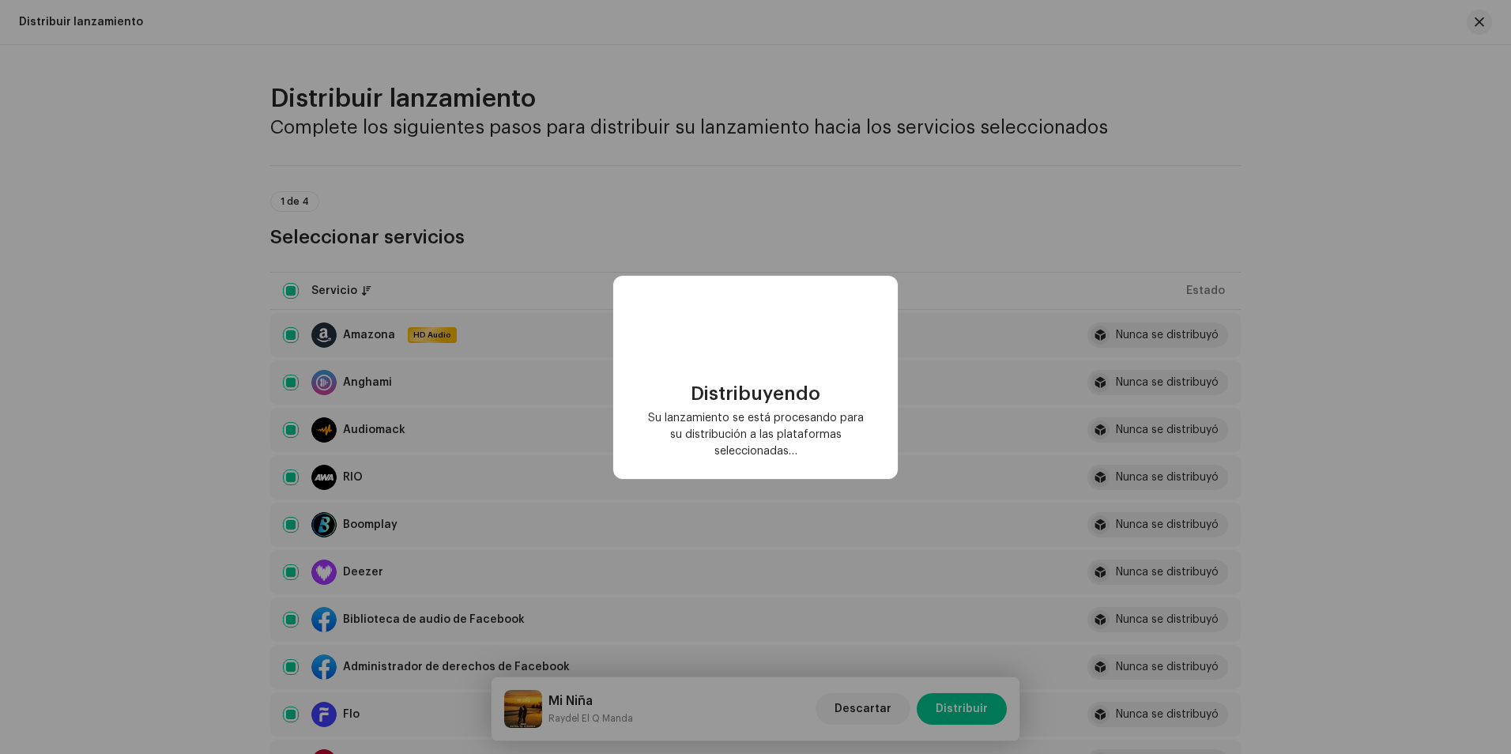
checkbox input "false"
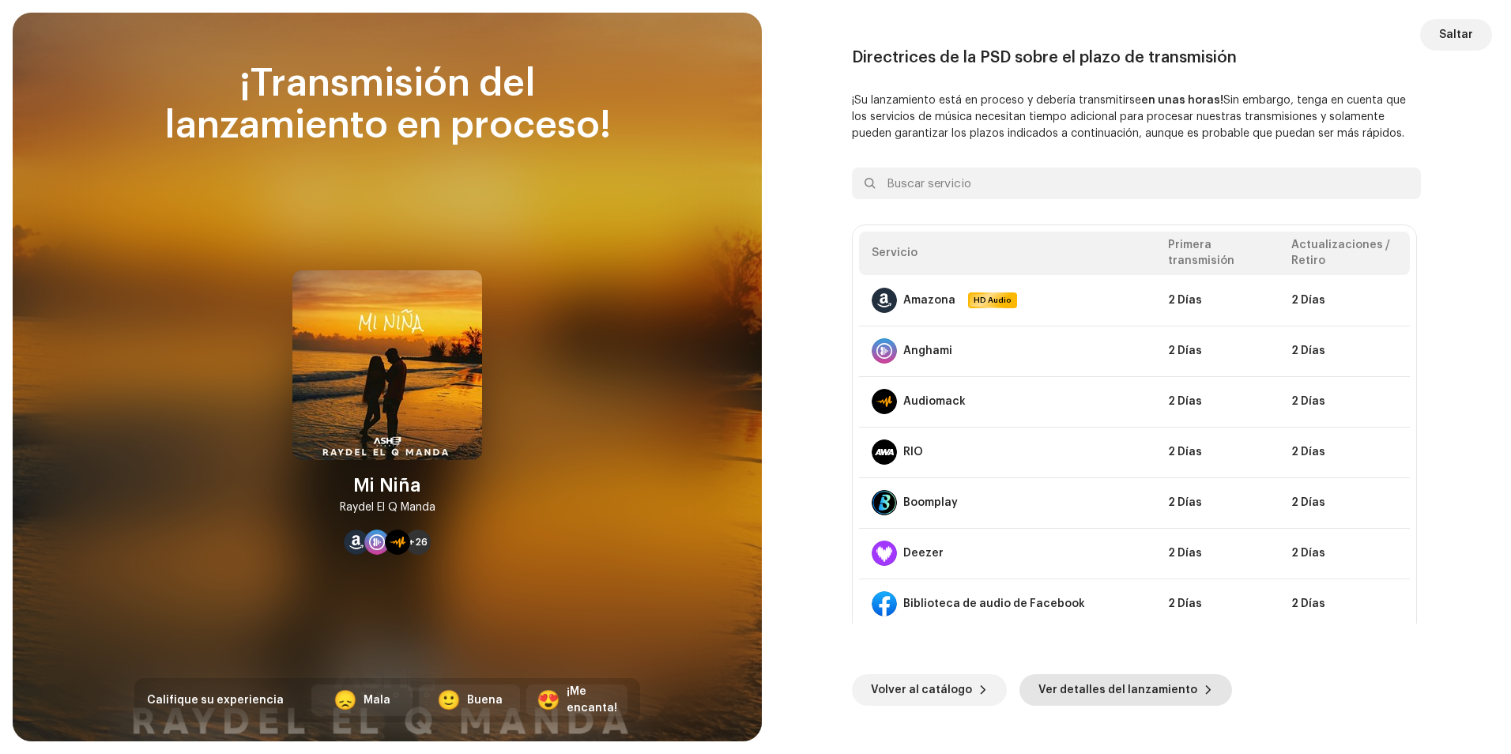
click at [1138, 687] on span "Ver detalles del lanzamiento" at bounding box center [1117, 690] width 159 height 32
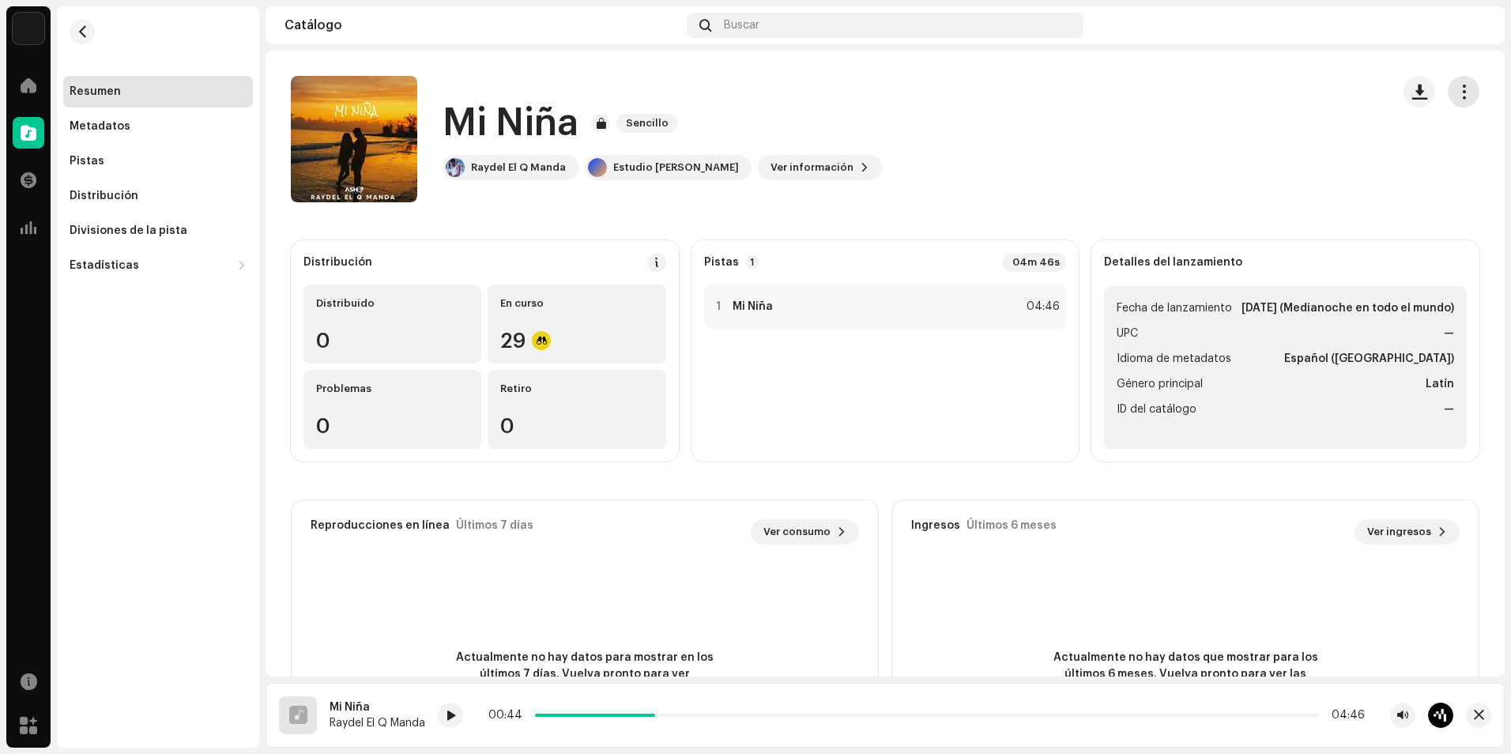
click at [1456, 89] on span "button" at bounding box center [1463, 91] width 15 height 13
click at [1100, 149] on div "Mi Niña Sencillo Raydel El Q Manda Estudio Ashe Ver información" at bounding box center [834, 139] width 1087 height 126
click at [1461, 102] on button "button" at bounding box center [1463, 92] width 32 height 32
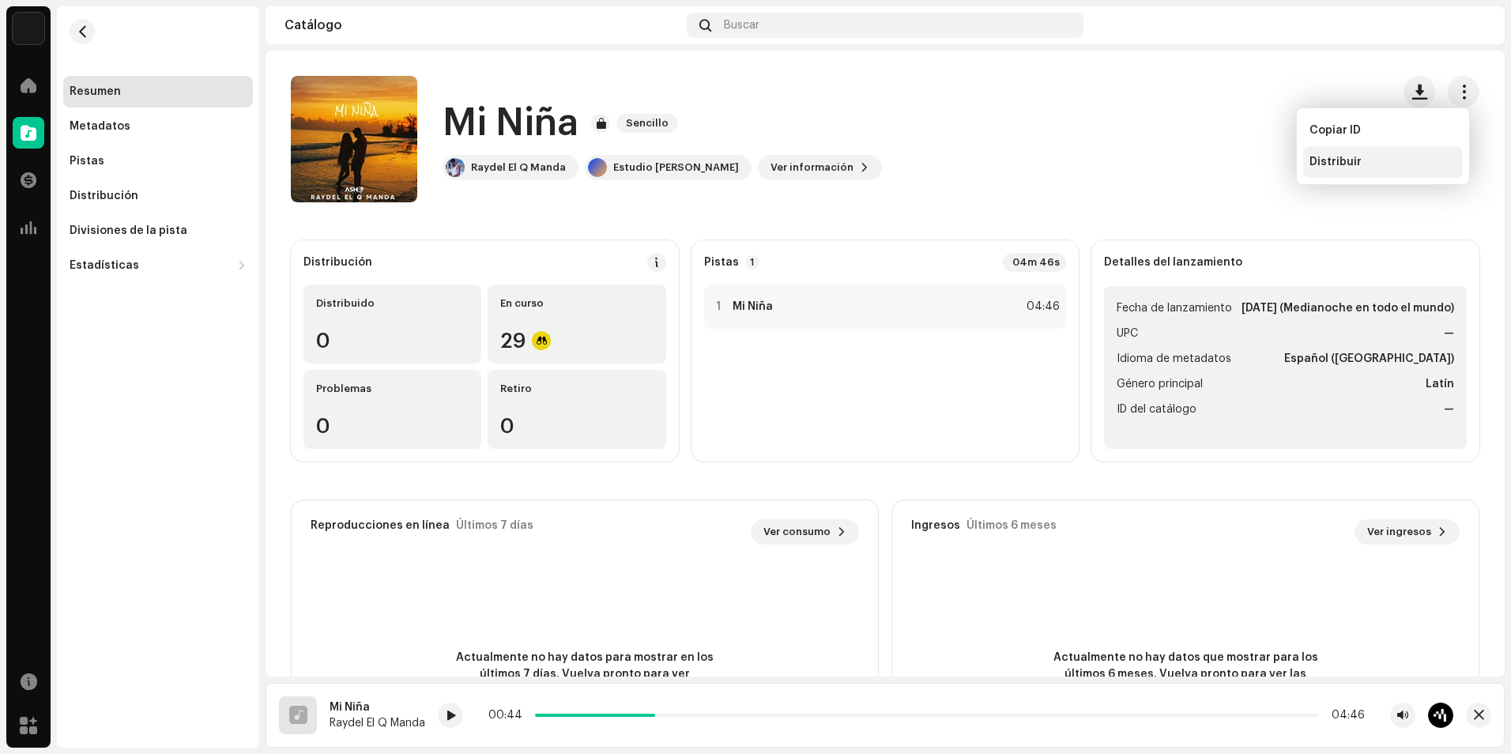
click at [1405, 165] on div "Distribuir" at bounding box center [1382, 162] width 147 height 13
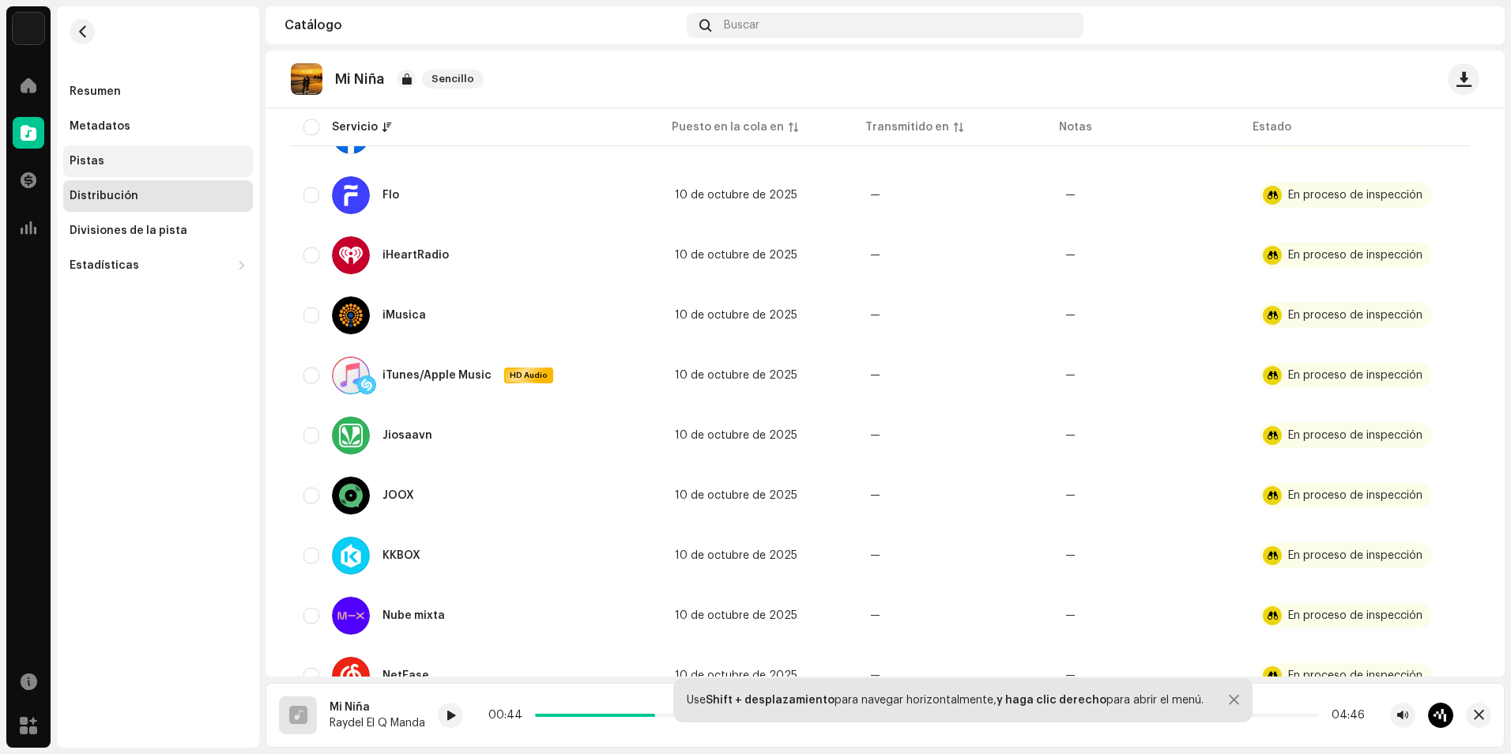
scroll to position [501, 0]
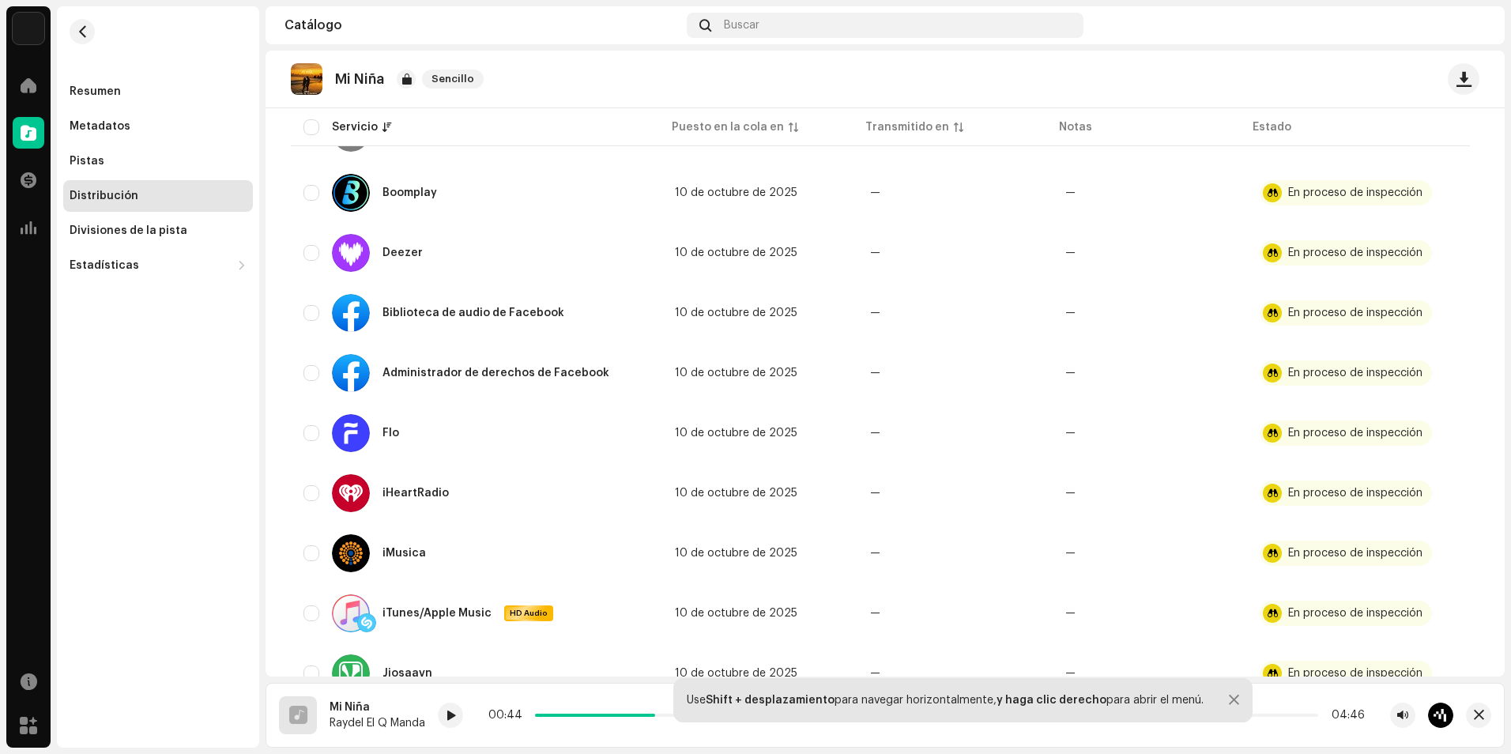
click at [171, 193] on div "Distribución" at bounding box center [158, 196] width 177 height 13
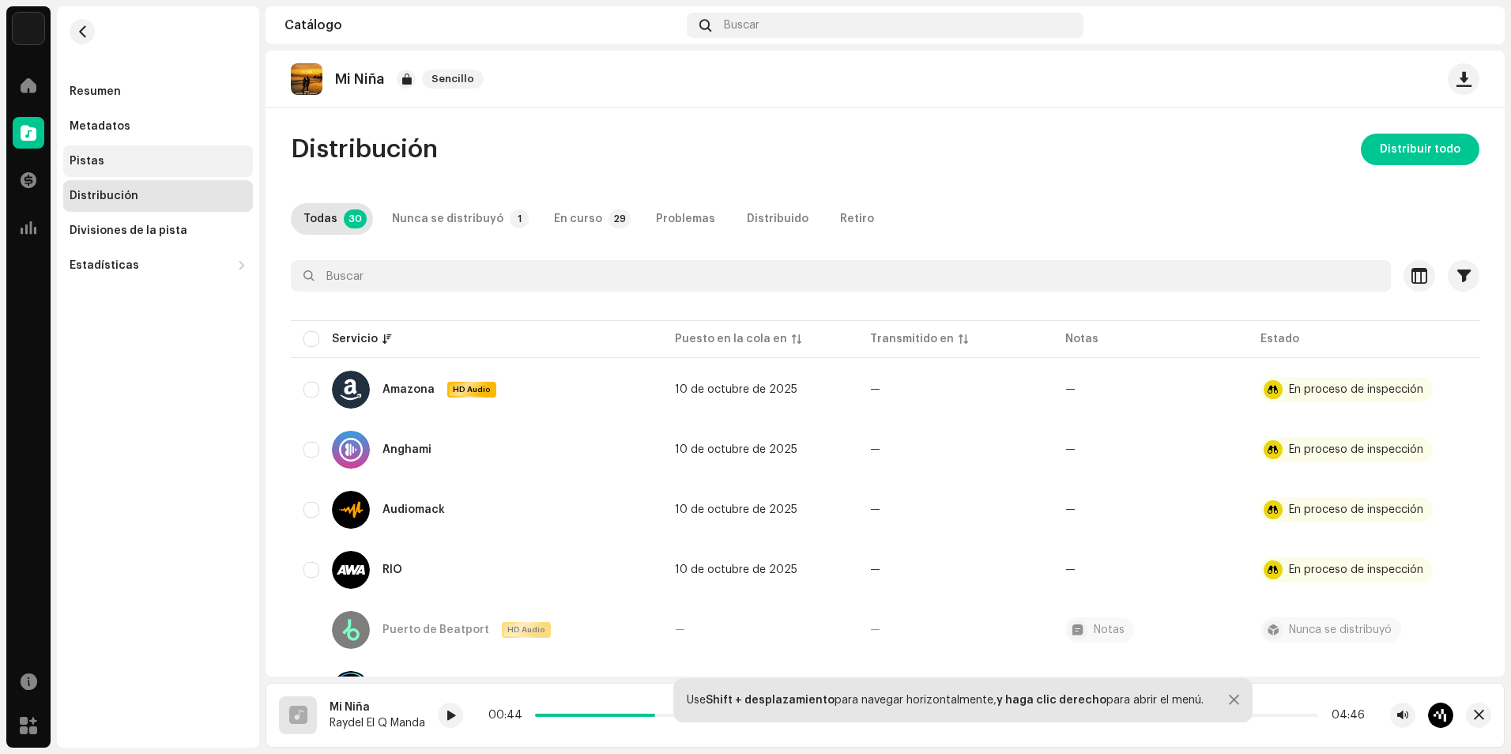
click at [151, 153] on div "Pistas" at bounding box center [158, 161] width 190 height 32
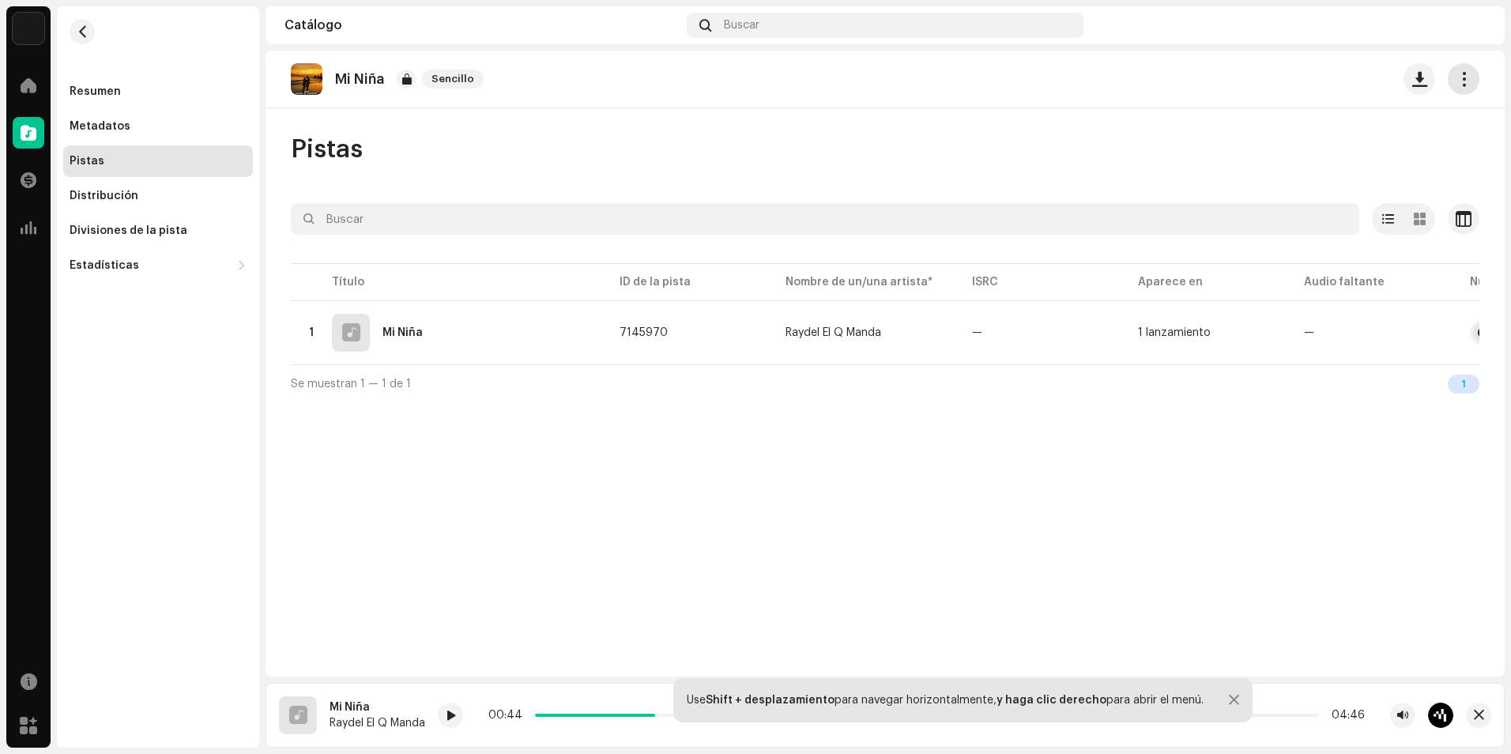
click at [1456, 79] on span "button" at bounding box center [1463, 79] width 15 height 13
click at [1105, 152] on div "Pistas" at bounding box center [885, 150] width 1188 height 32
click at [356, 81] on p "Mi Niña" at bounding box center [359, 79] width 49 height 17
click at [173, 188] on div "Distribución" at bounding box center [158, 196] width 190 height 32
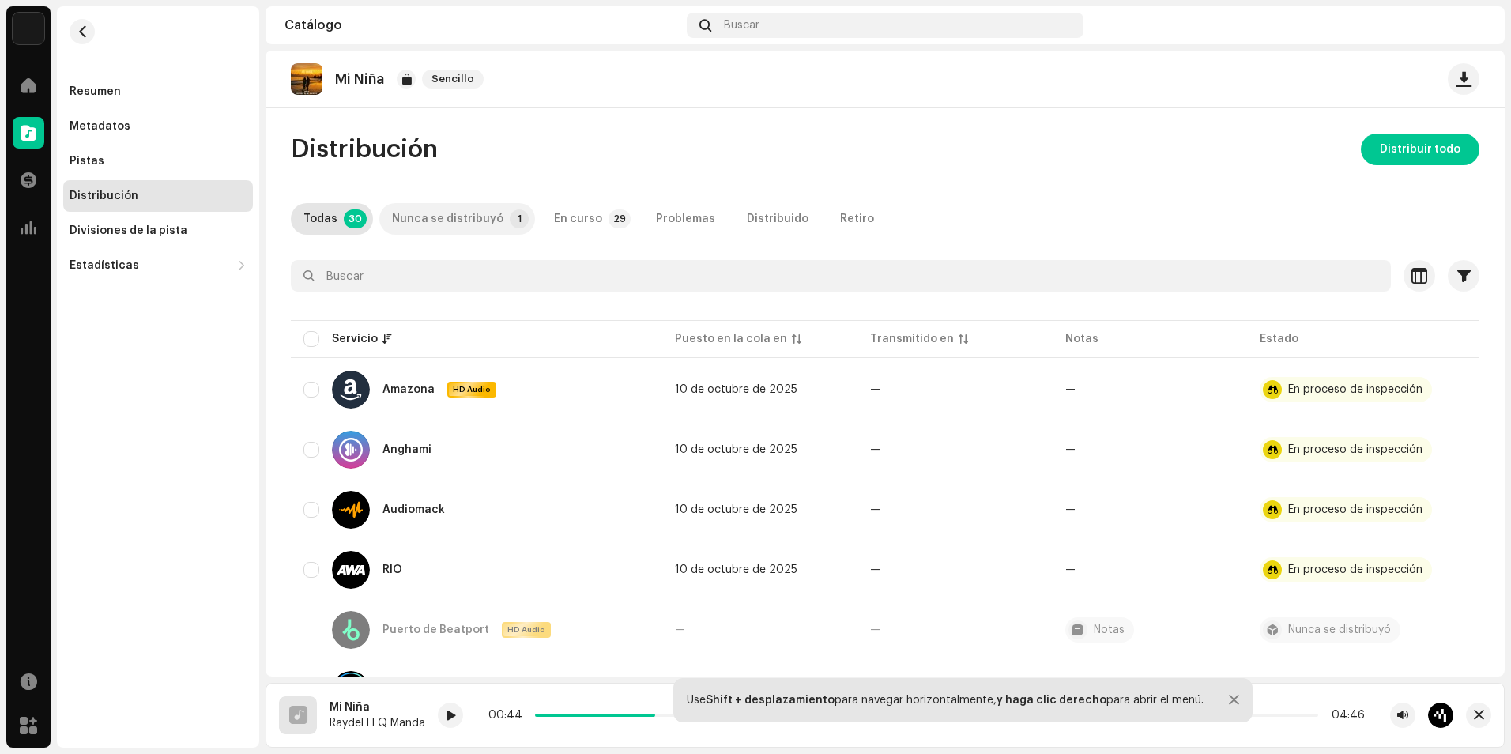
click at [479, 218] on div "Nunca se distribuyó" at bounding box center [447, 219] width 111 height 32
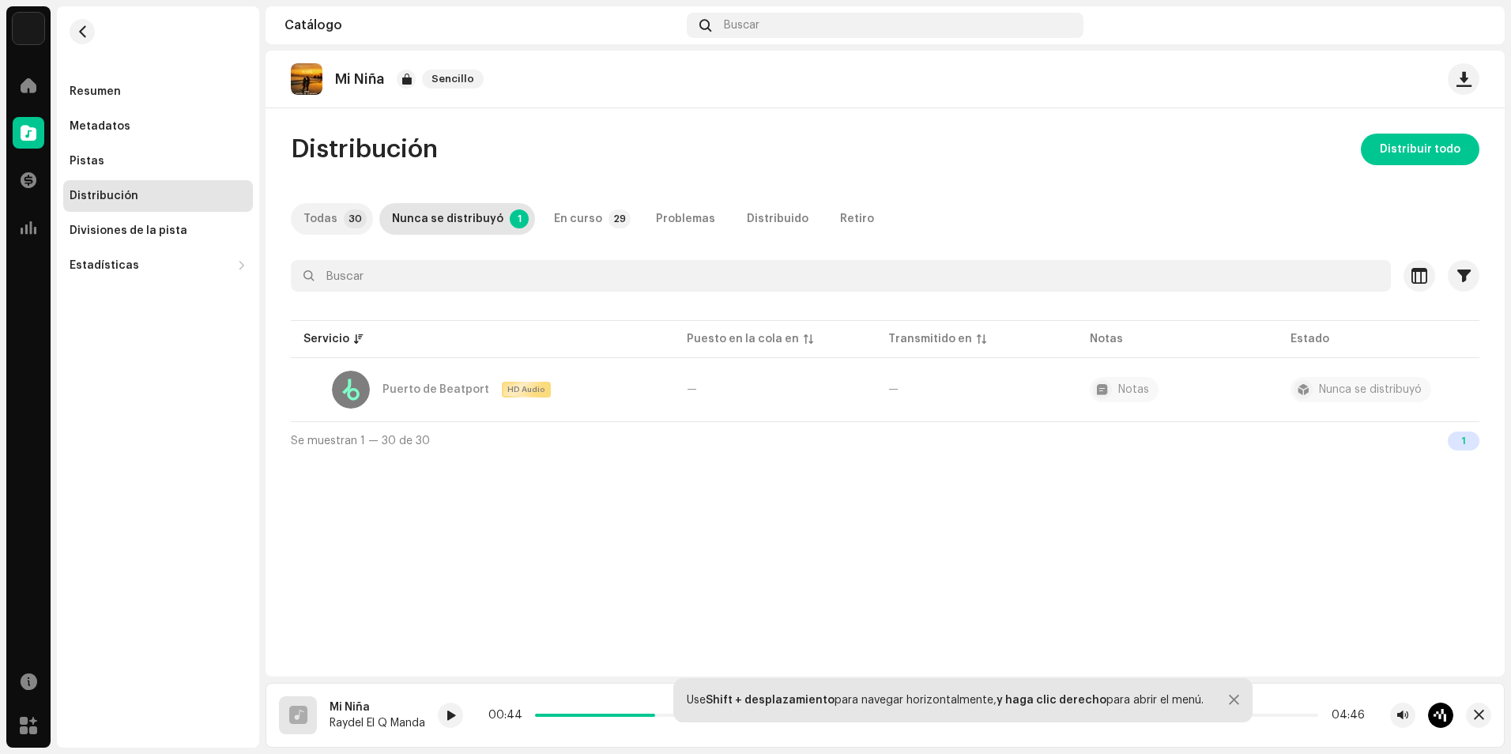
click at [328, 217] on div "Todas" at bounding box center [320, 219] width 34 height 32
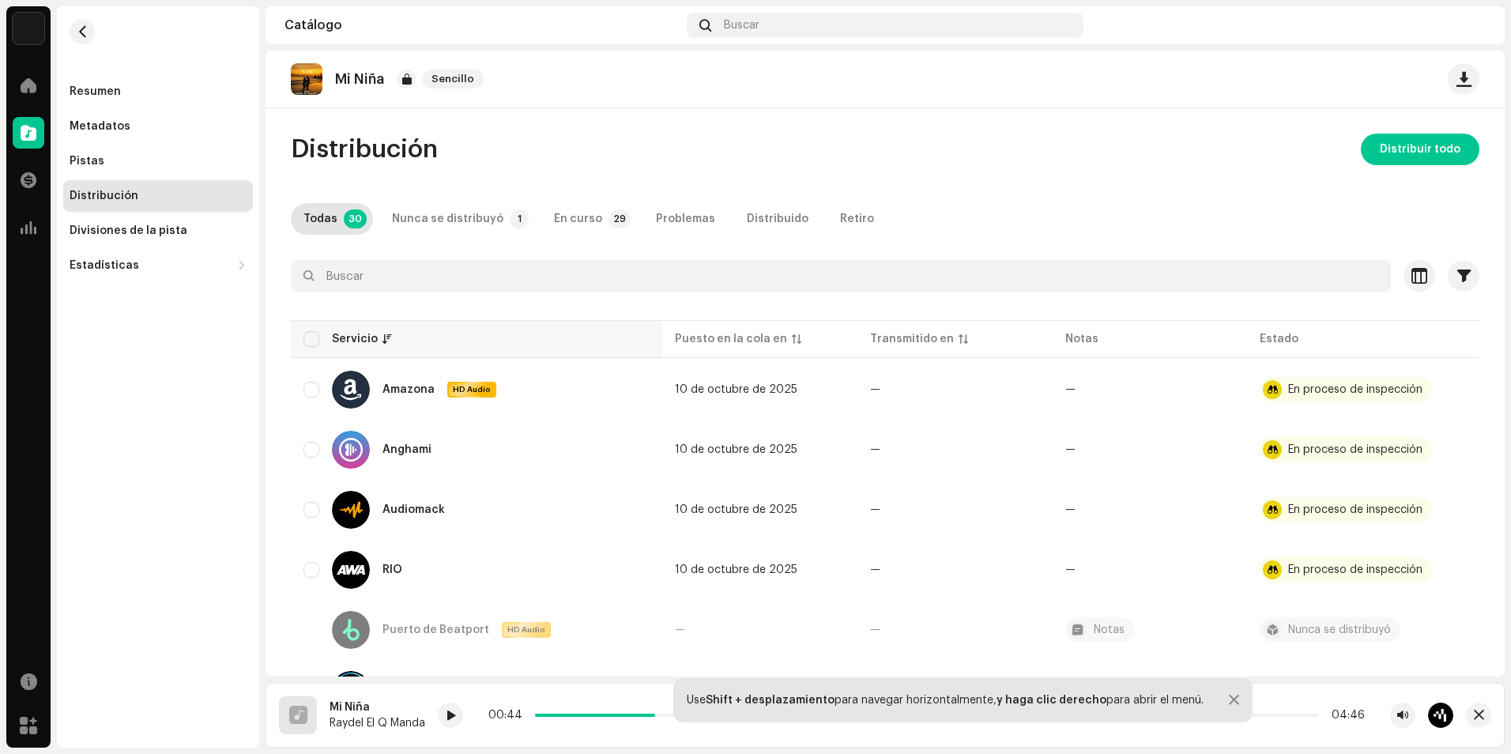
click at [327, 337] on div "Servicio" at bounding box center [476, 339] width 346 height 16
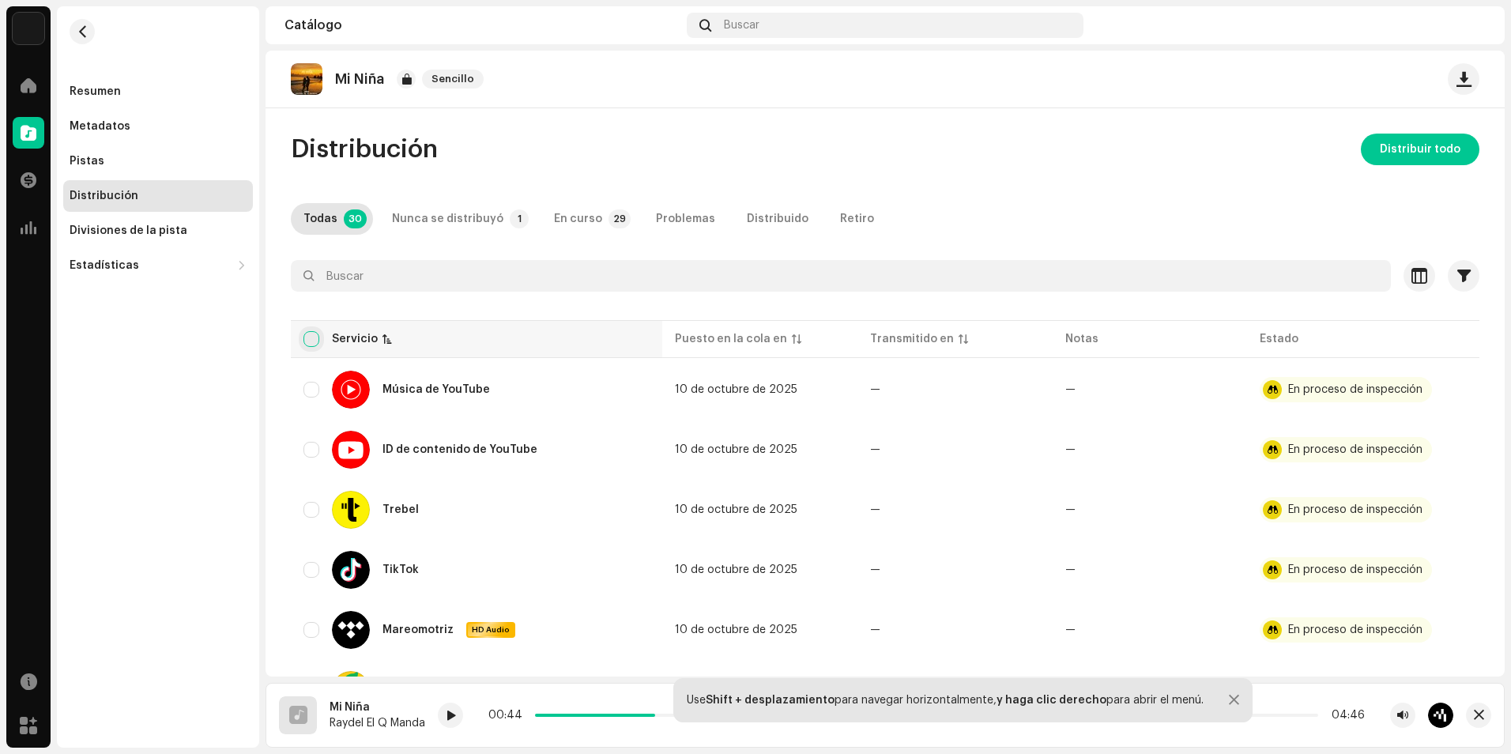
click at [314, 338] on input "checkbox" at bounding box center [311, 339] width 16 height 16
checkbox input "true"
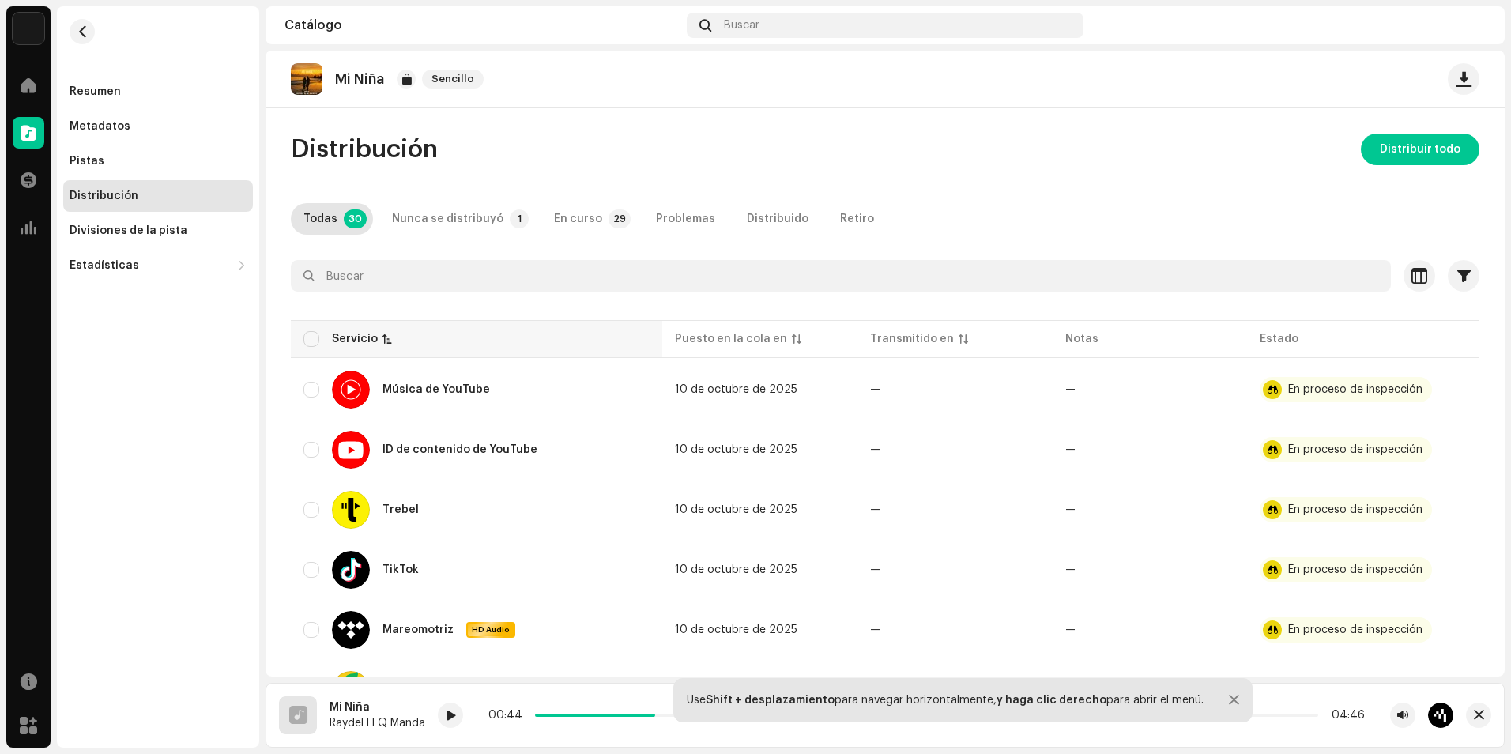
checkbox input "true"
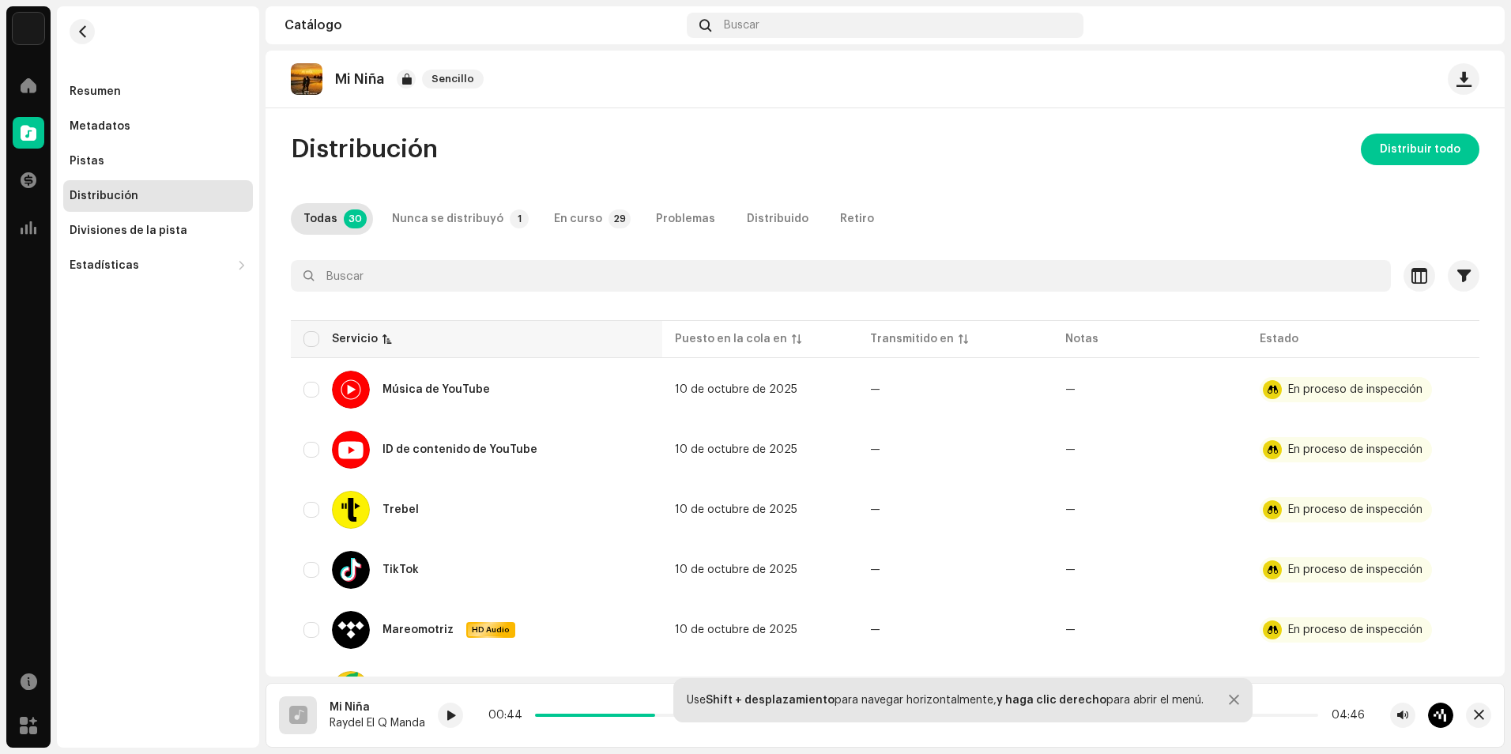
checkbox input "true"
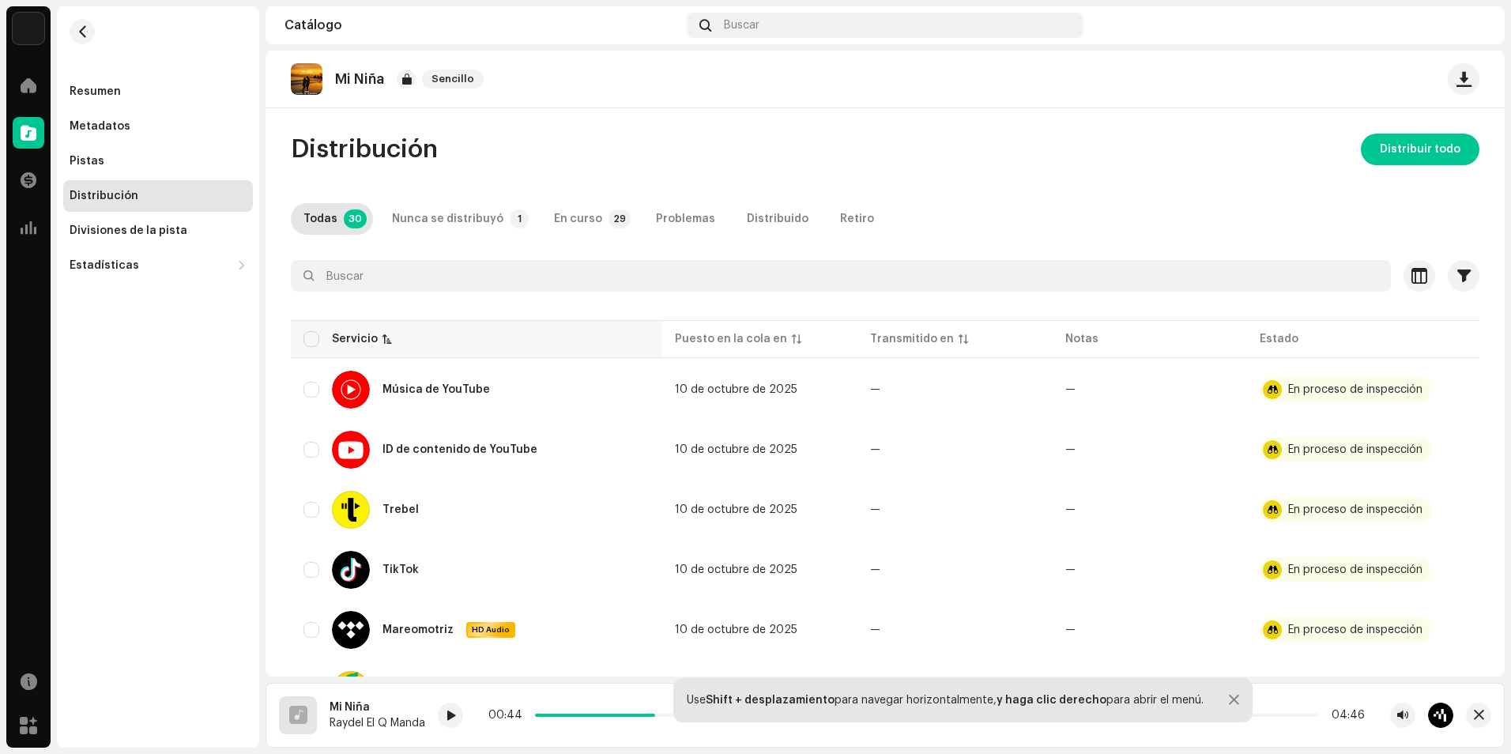
checkbox input "true"
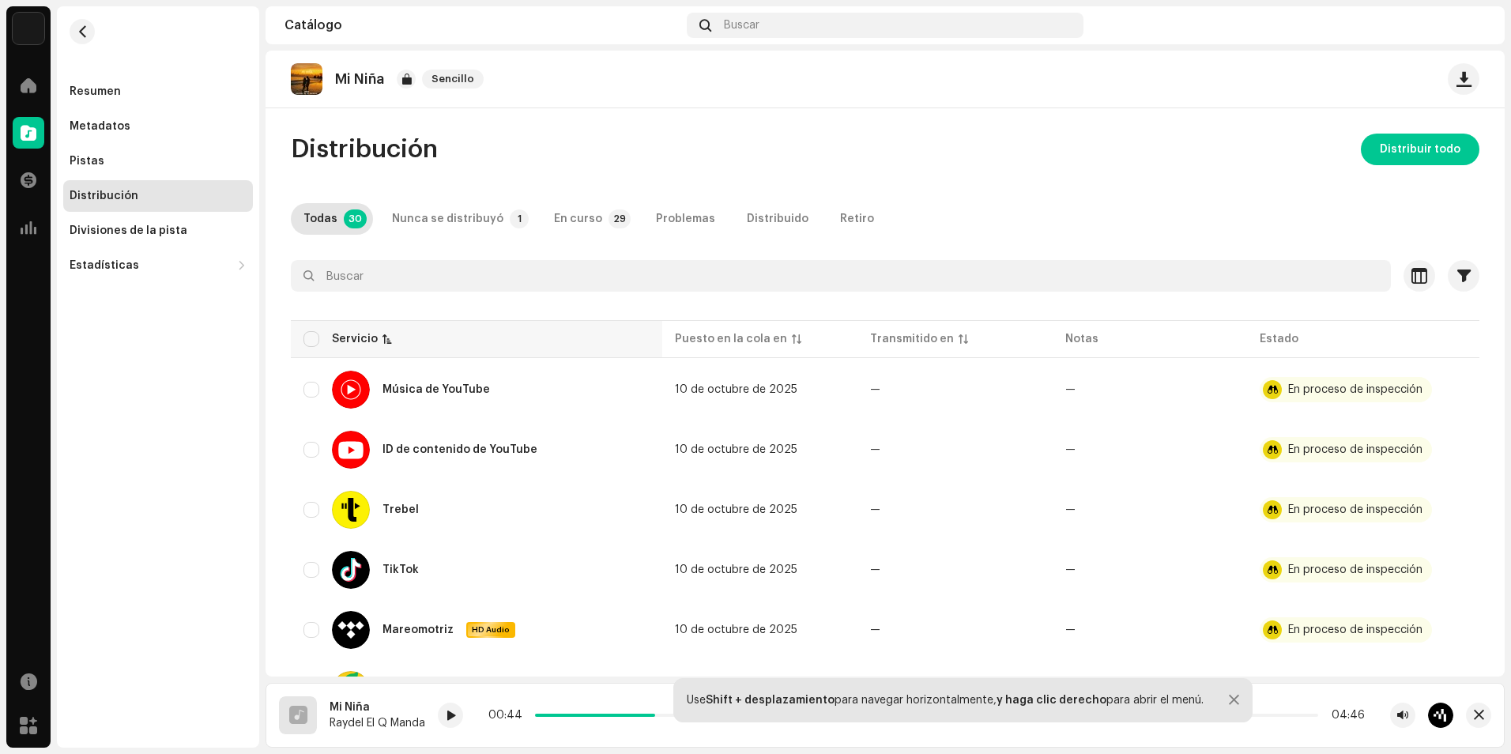
checkbox input "true"
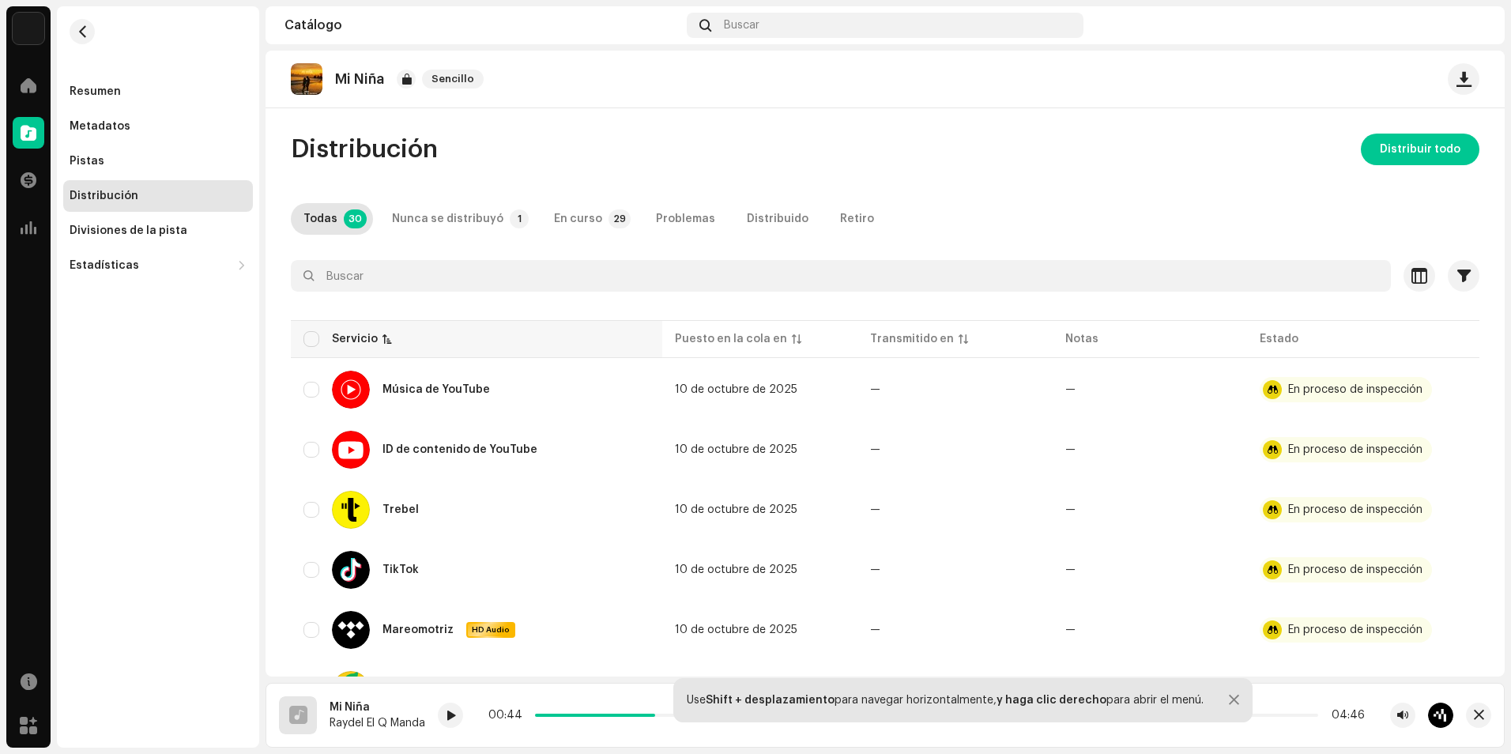
checkbox input "true"
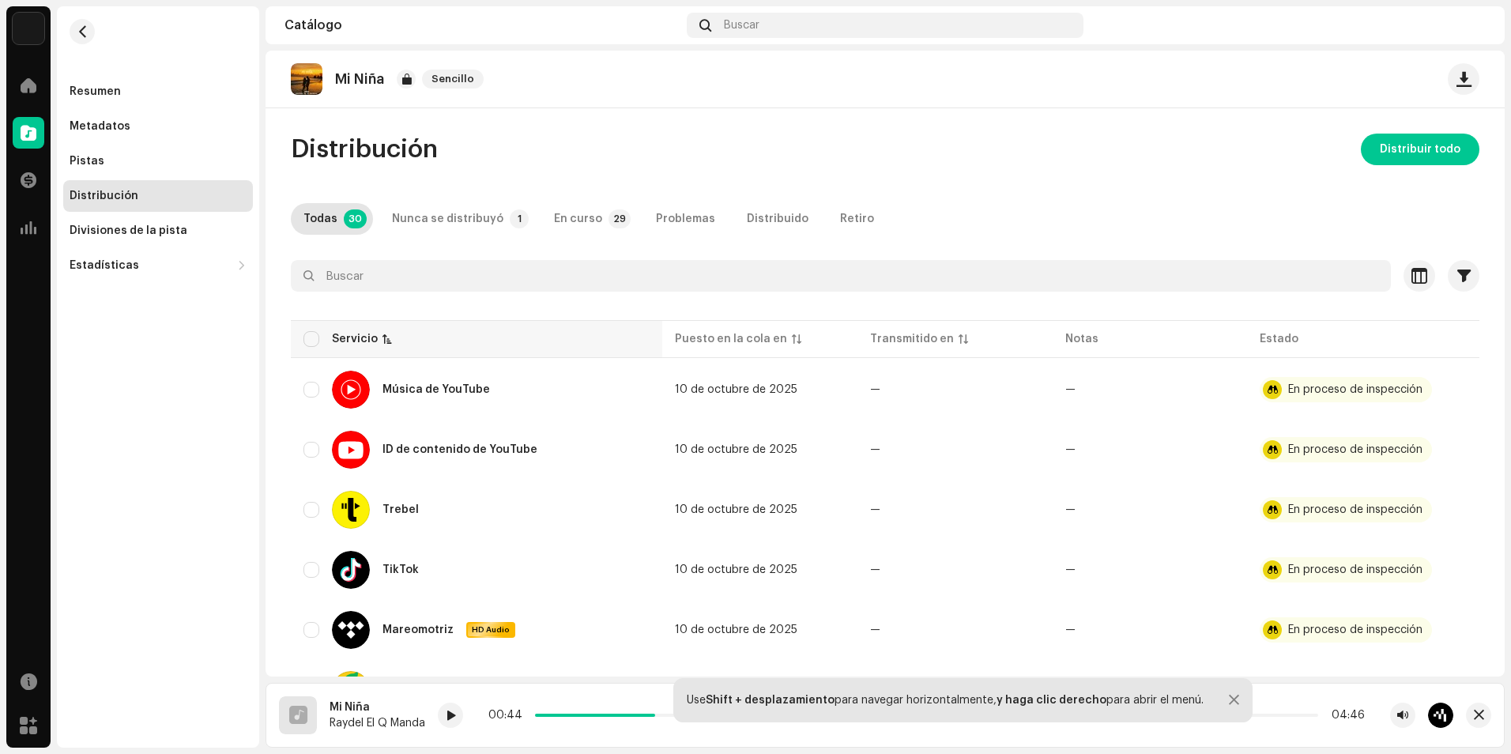
checkbox input "true"
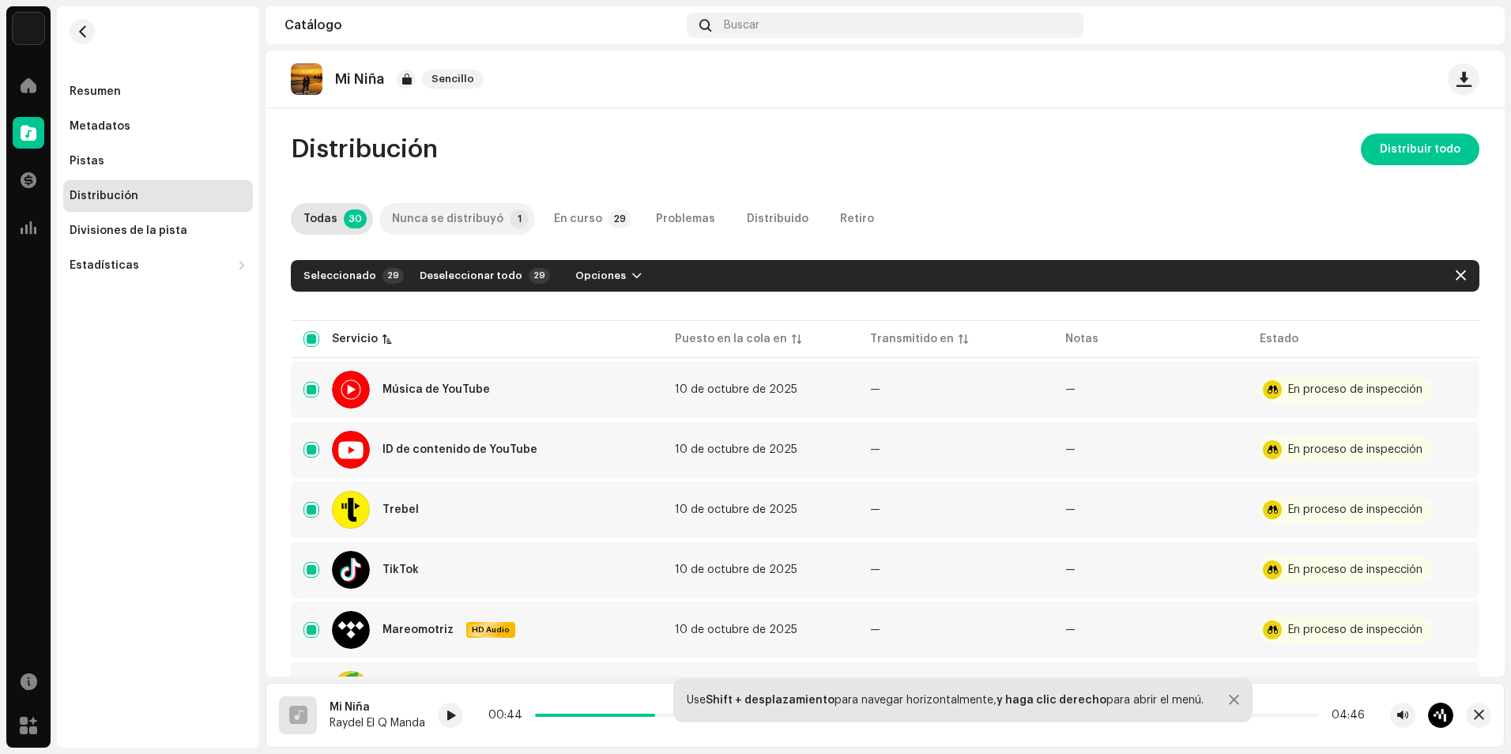
click at [457, 219] on div "Nunca se distribuyó" at bounding box center [447, 219] width 111 height 32
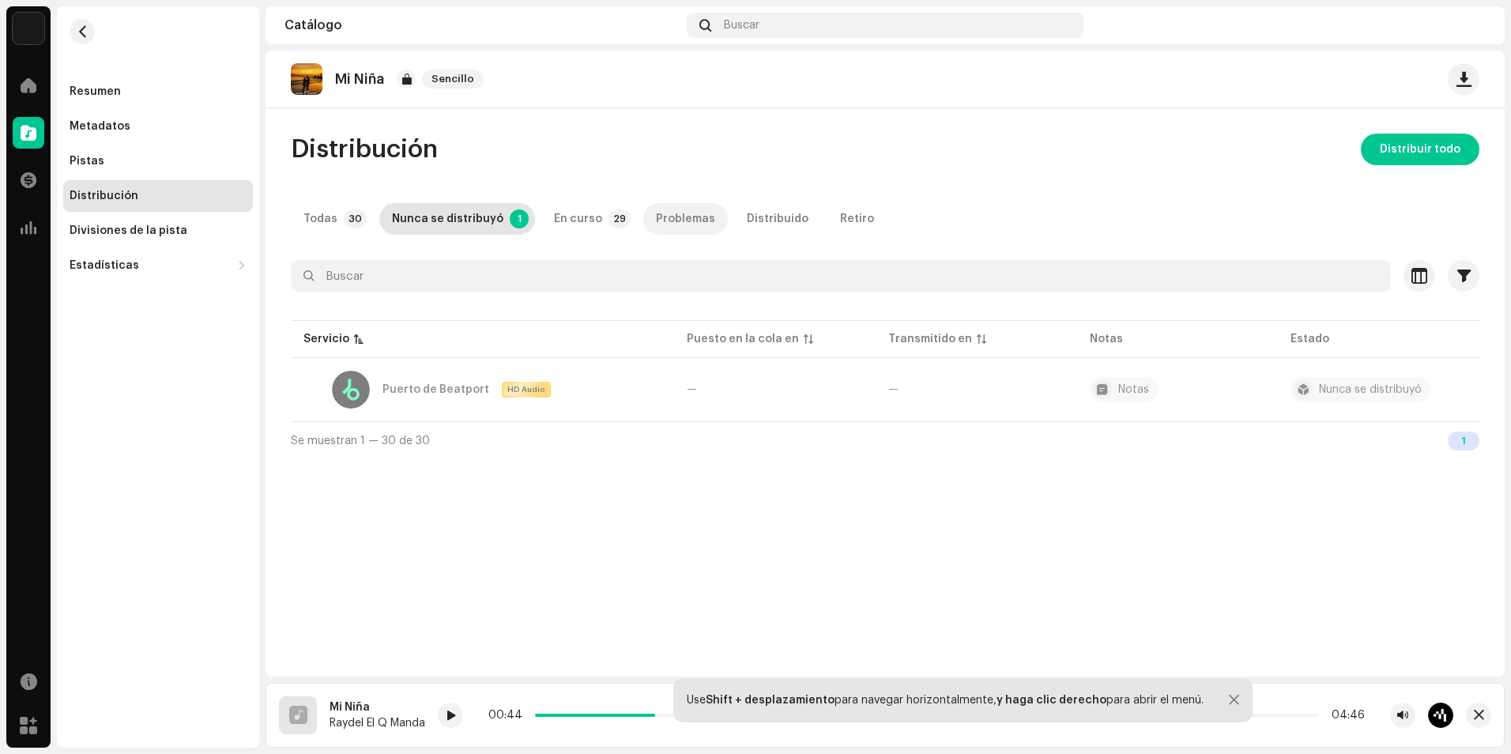
click at [668, 209] on div "Problemas" at bounding box center [685, 219] width 59 height 32
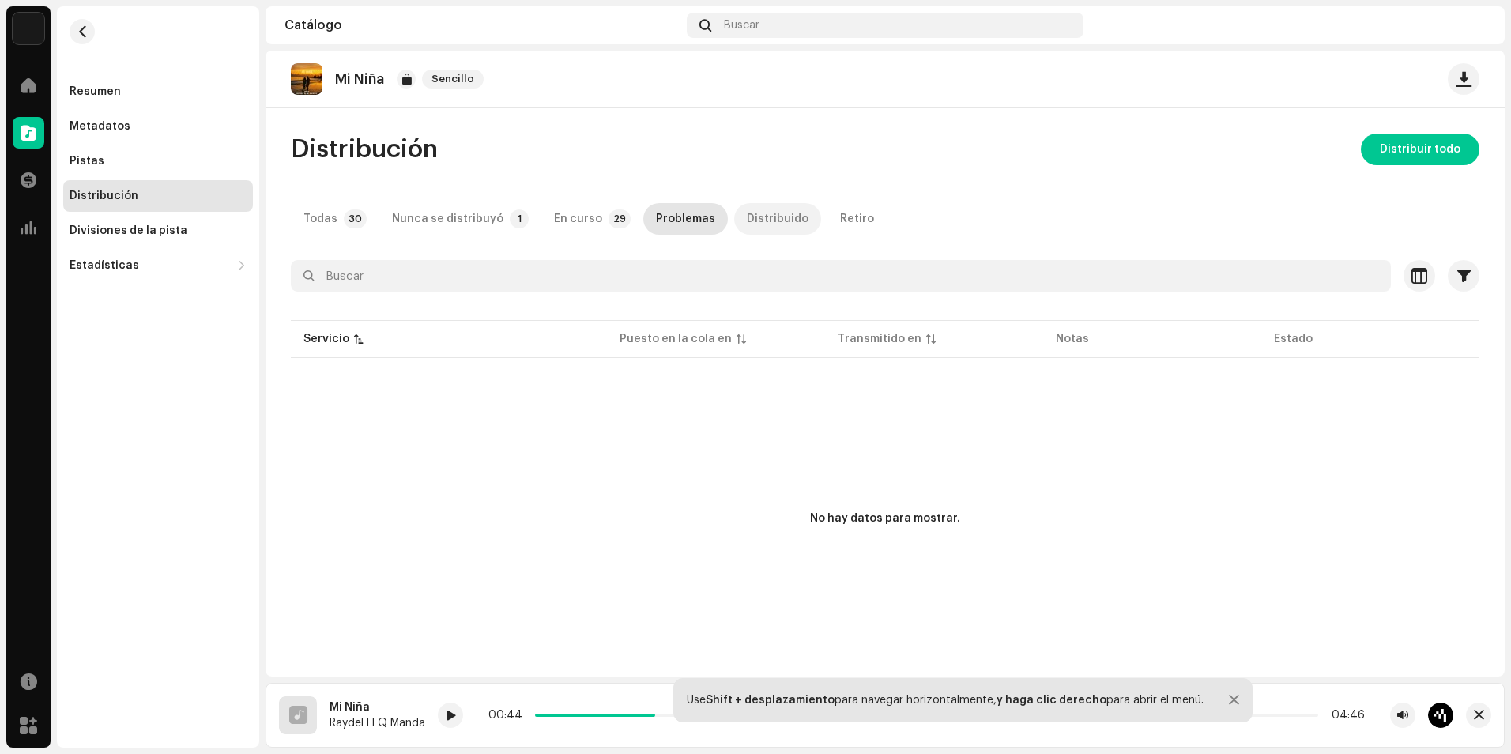
click at [747, 213] on div "Distribuido" at bounding box center [778, 219] width 62 height 32
click at [340, 223] on p-tab "Todas 30" at bounding box center [332, 219] width 82 height 32
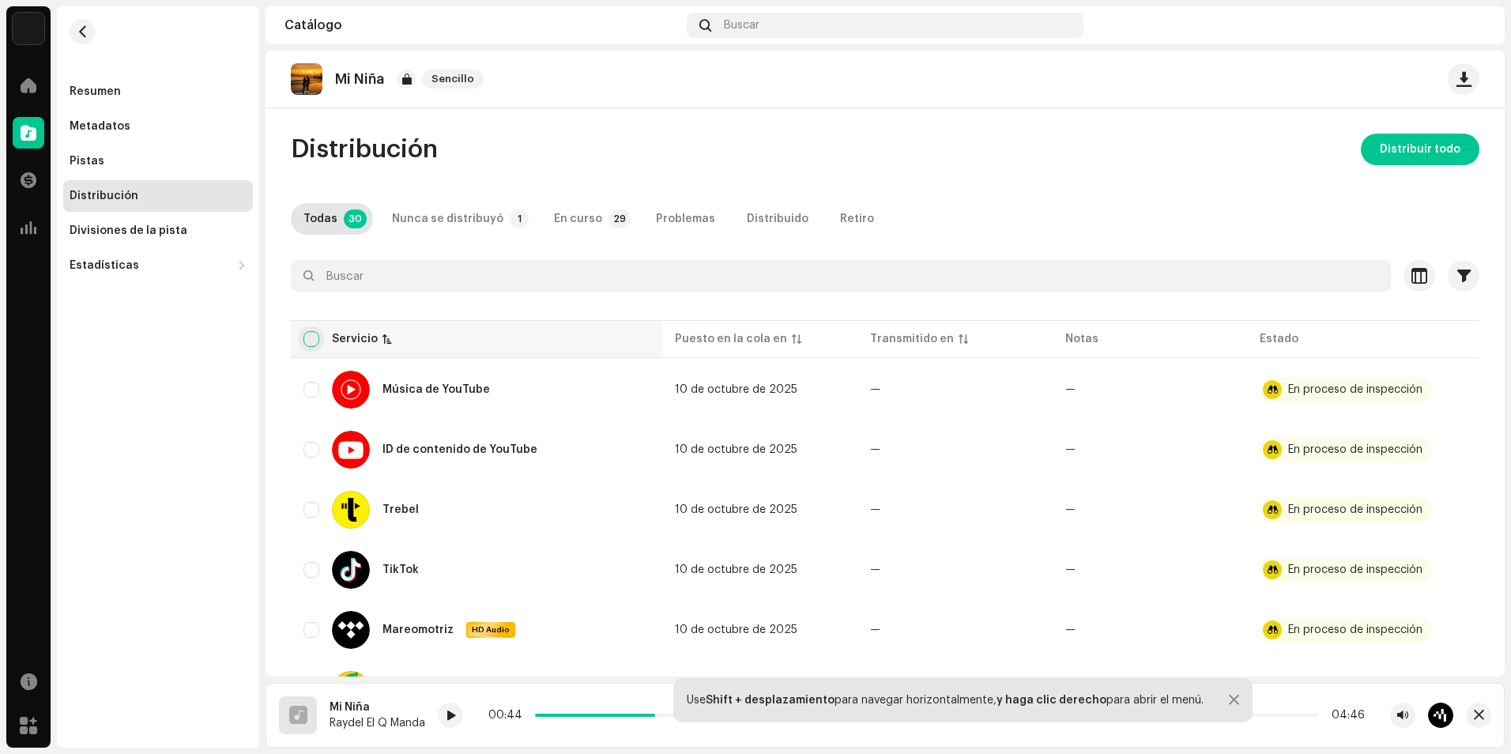
click at [311, 336] on input "checkbox" at bounding box center [311, 339] width 16 height 16
checkbox input "true"
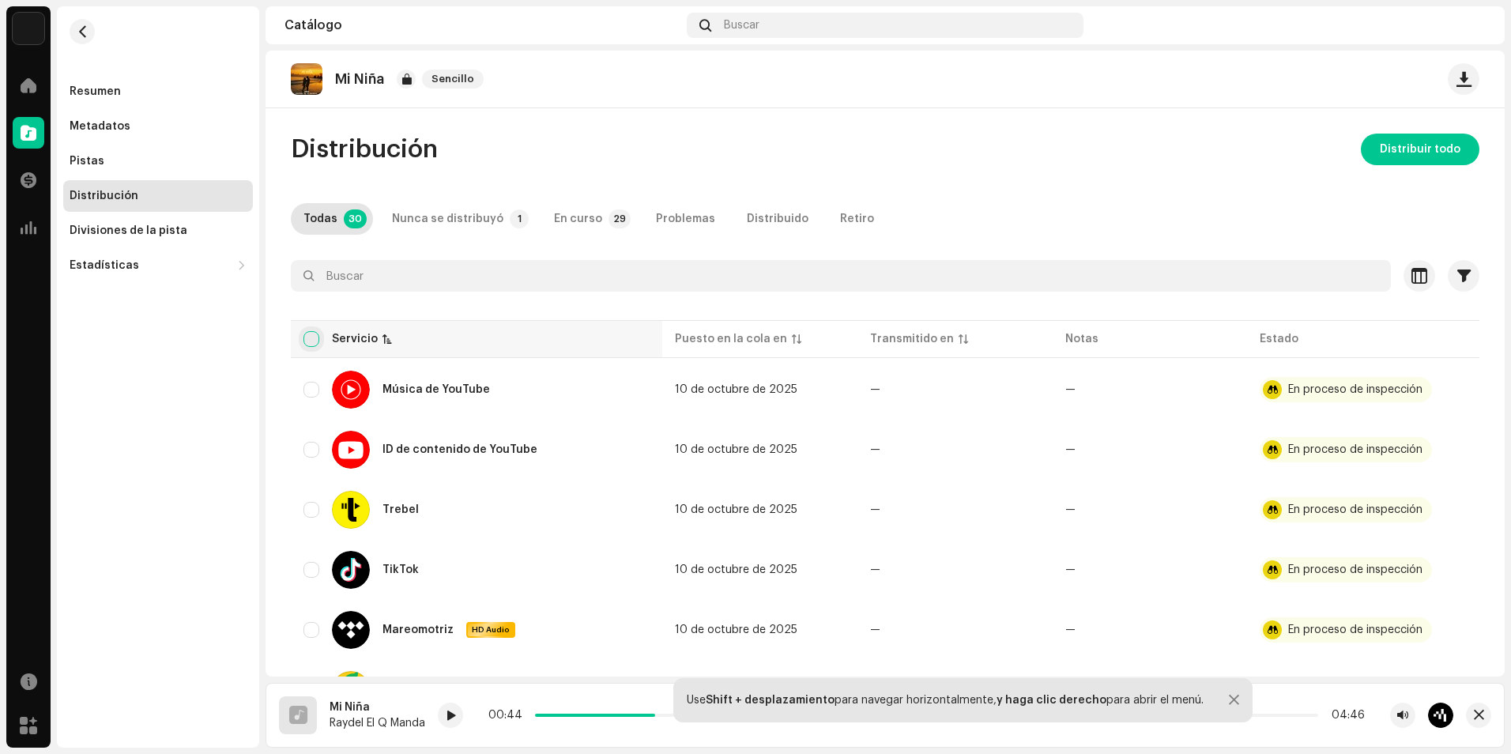
checkbox input "true"
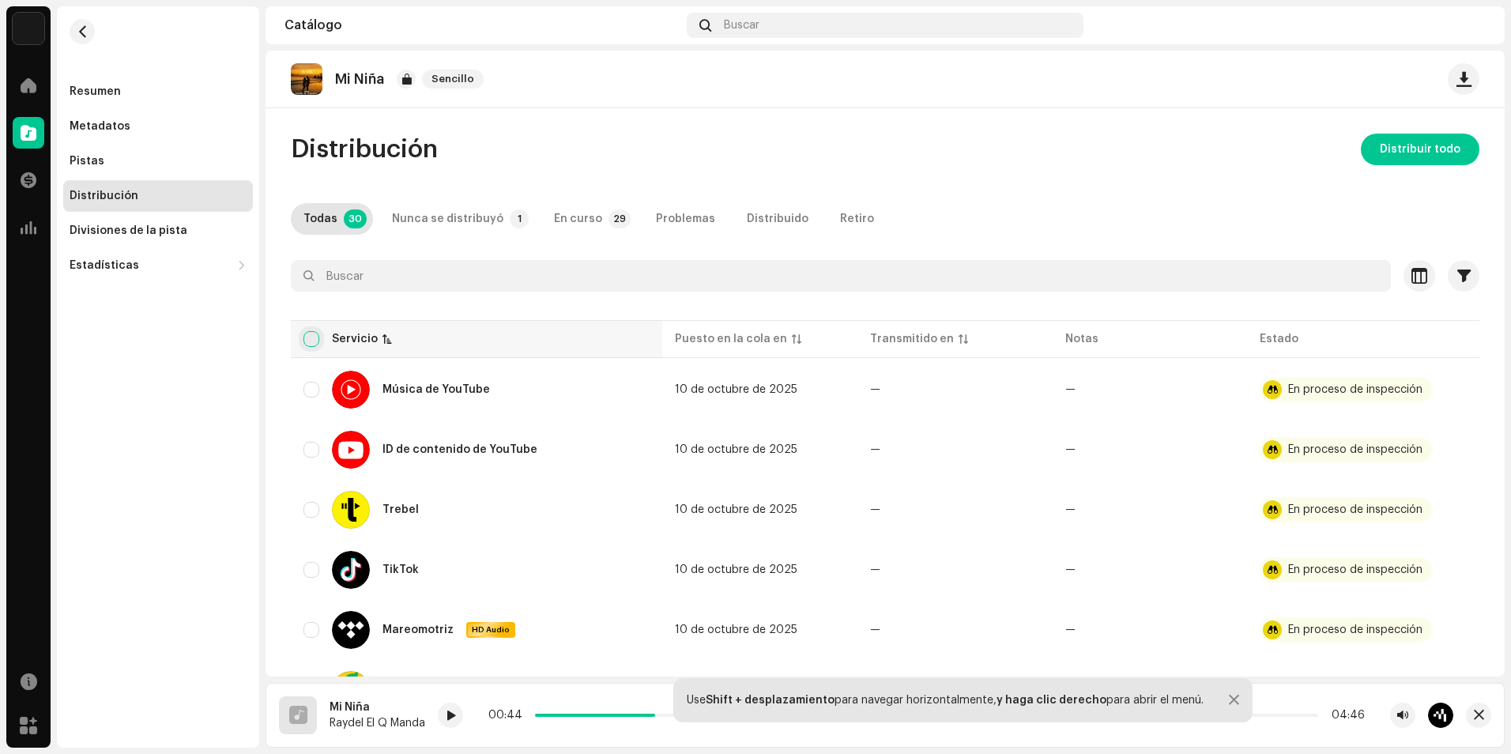
checkbox input "true"
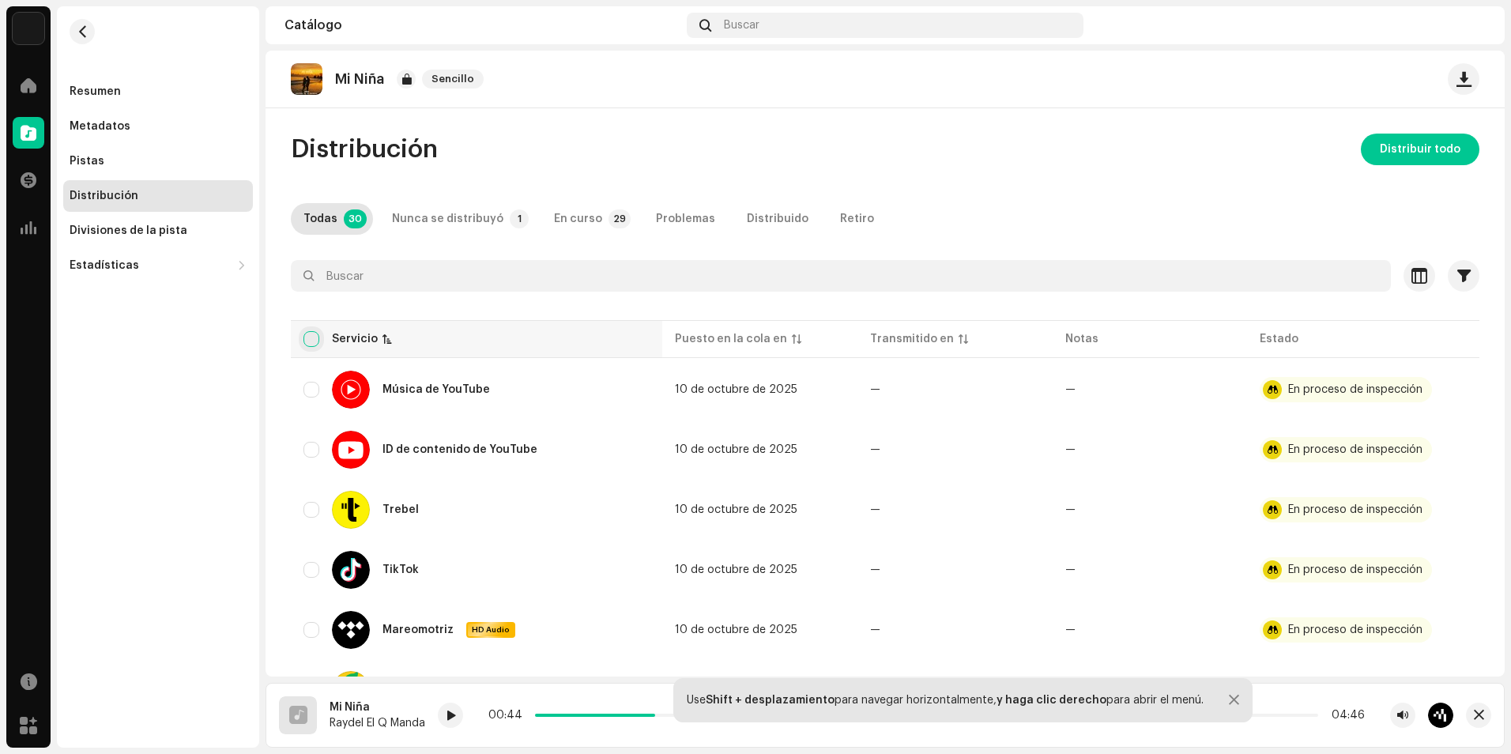
checkbox input "true"
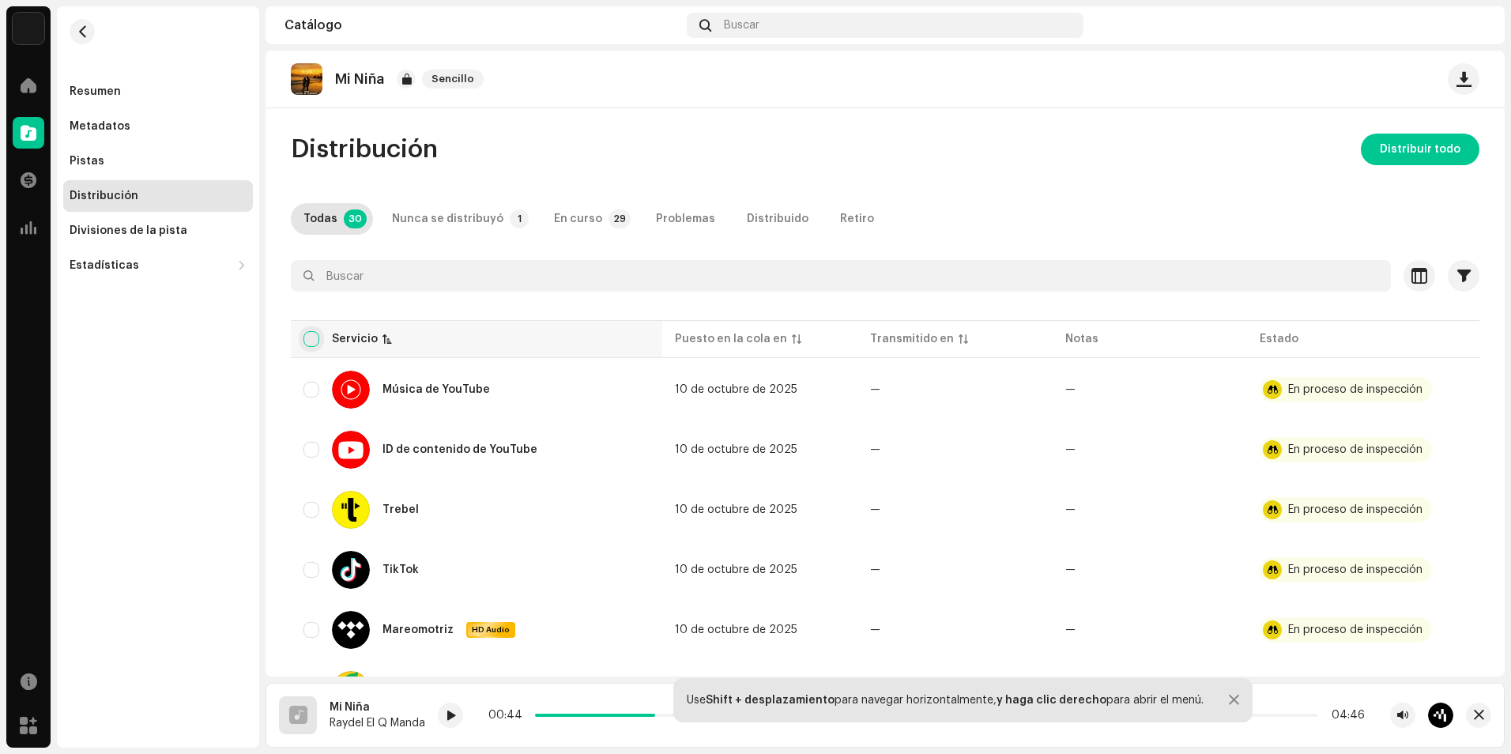
checkbox input "true"
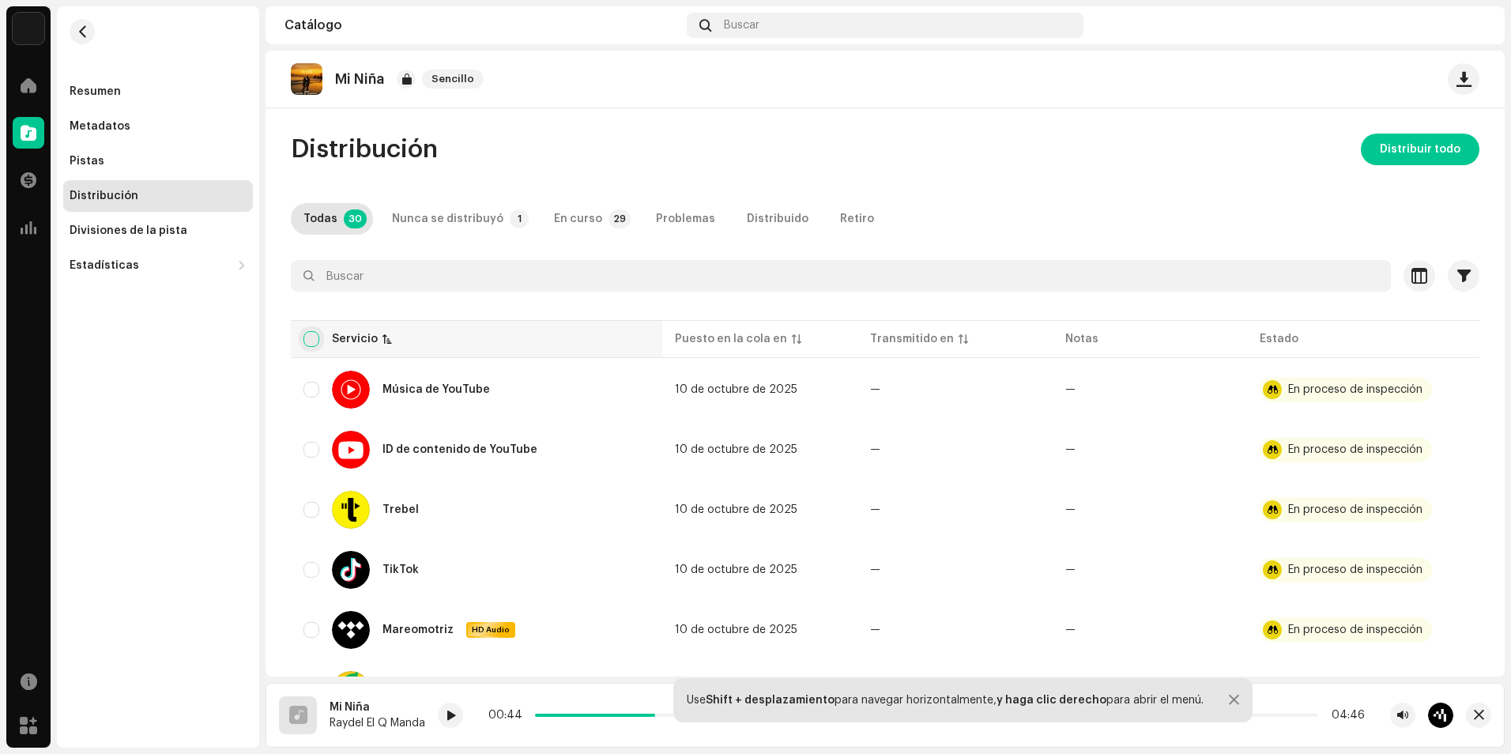
checkbox input "true"
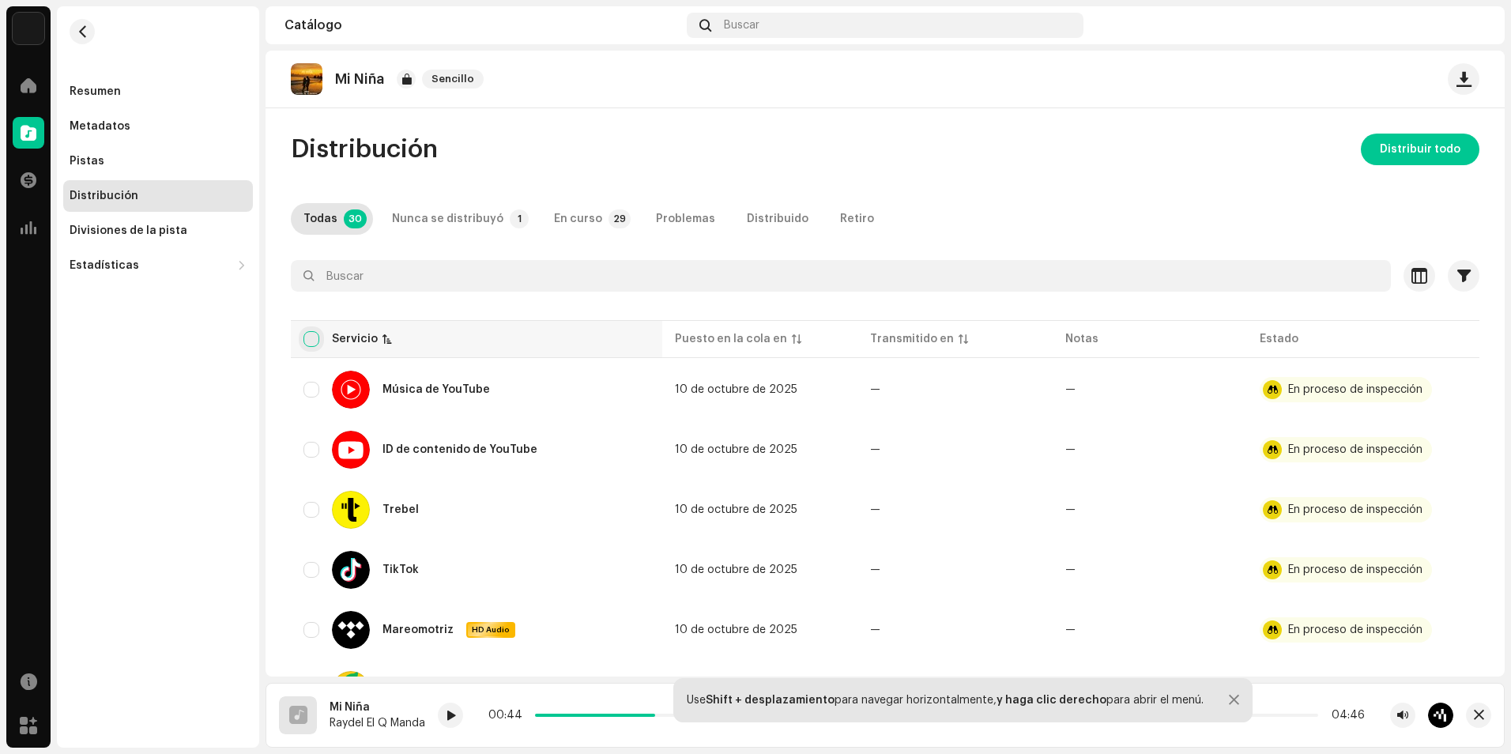
checkbox input "true"
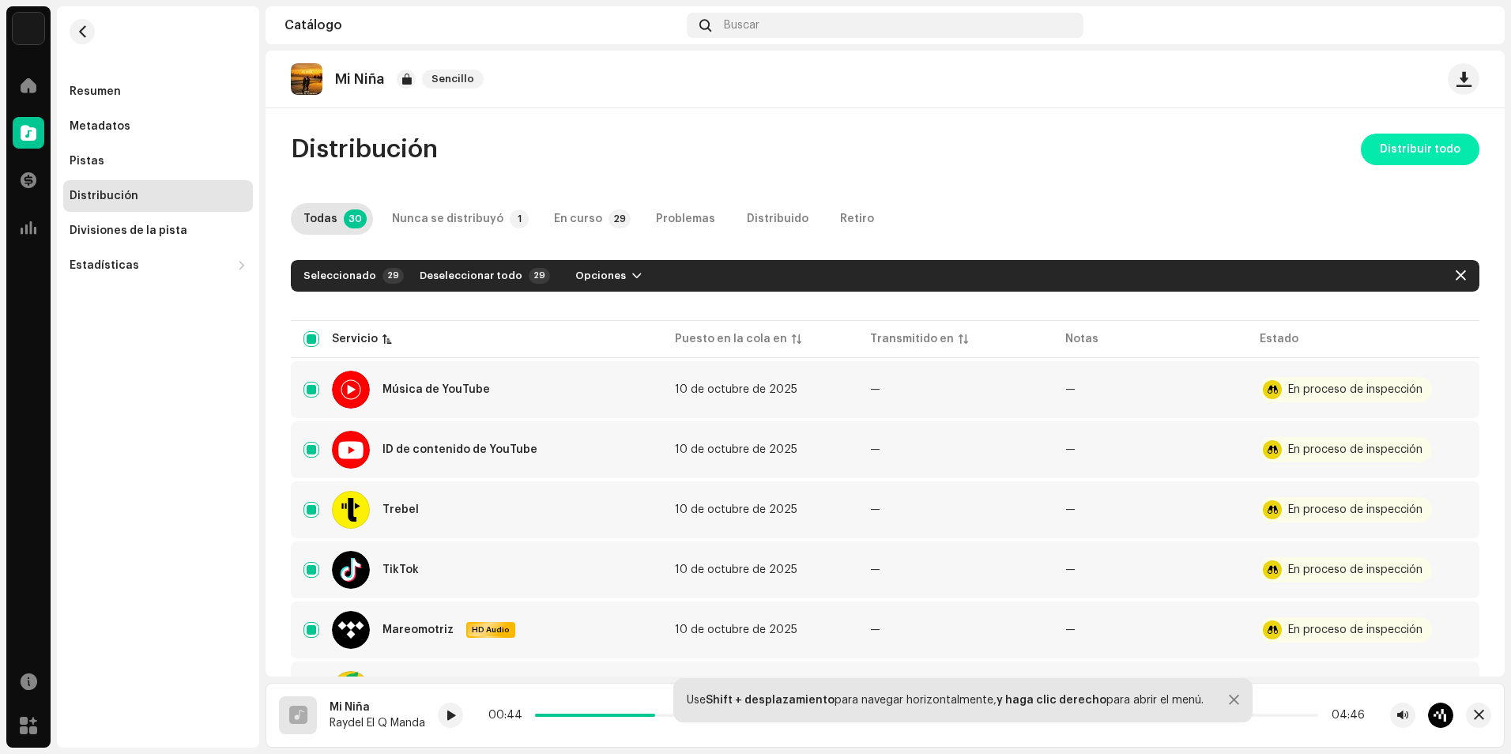
click at [1393, 148] on span "Distribuir todo" at bounding box center [1419, 150] width 81 height 32
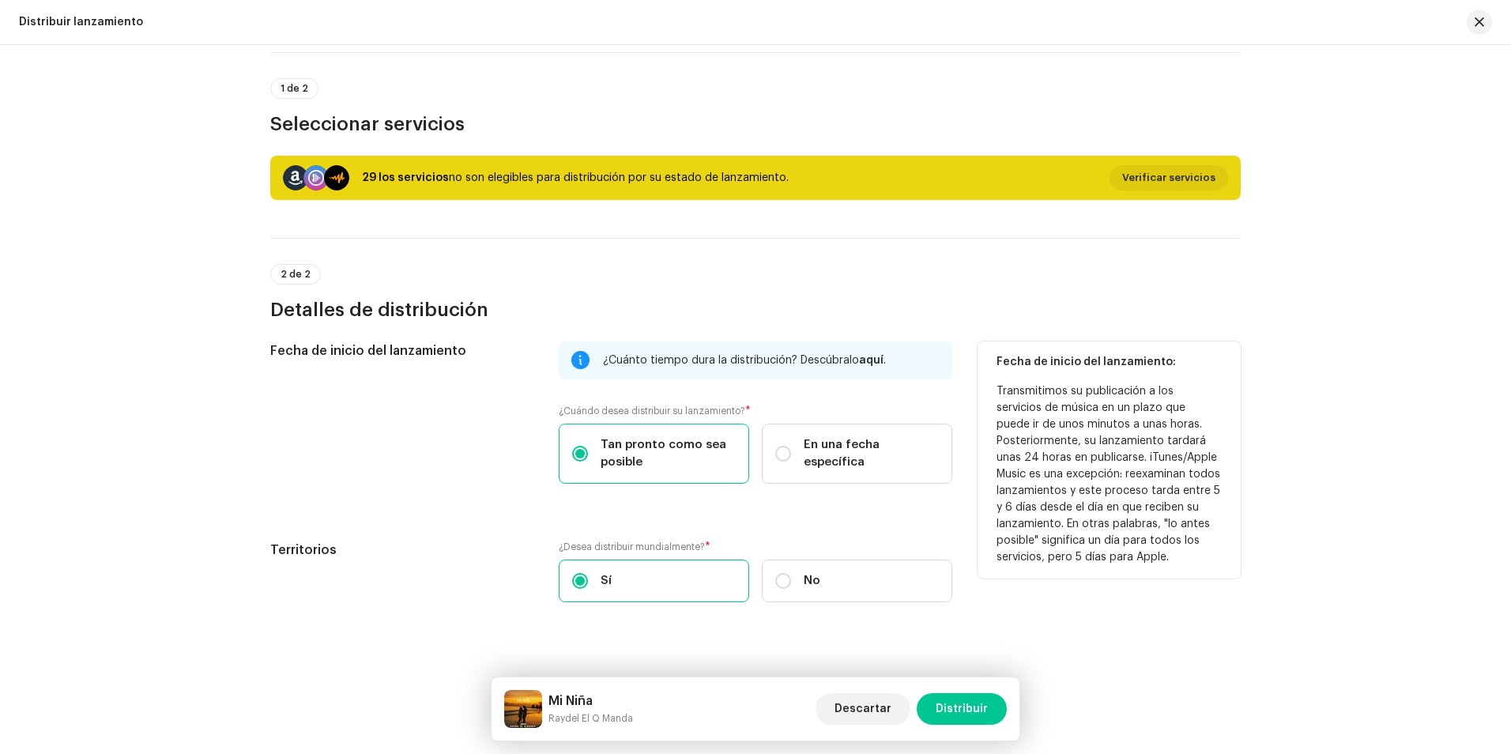
scroll to position [132, 0]
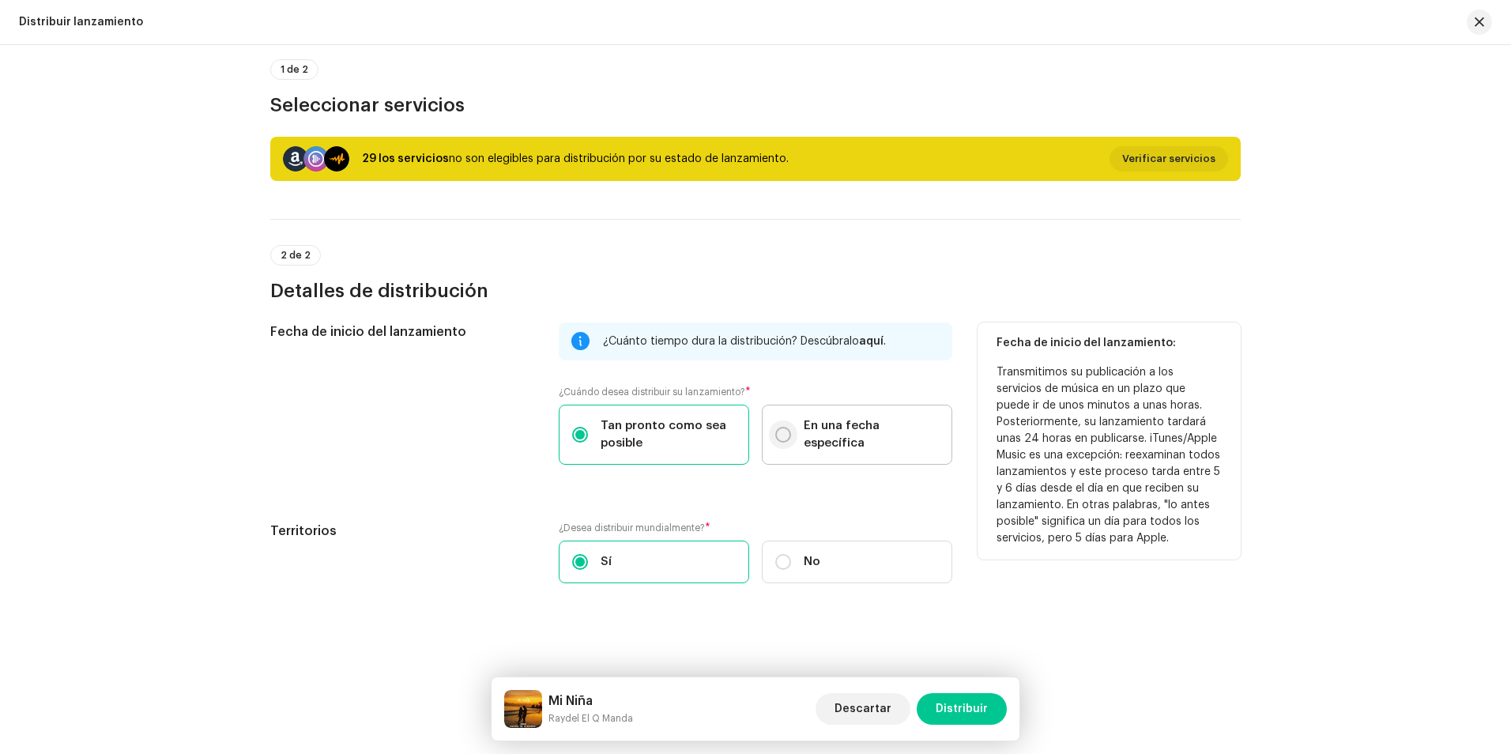
click at [778, 435] on input "En una fecha específica" at bounding box center [783, 435] width 16 height 16
radio input "true"
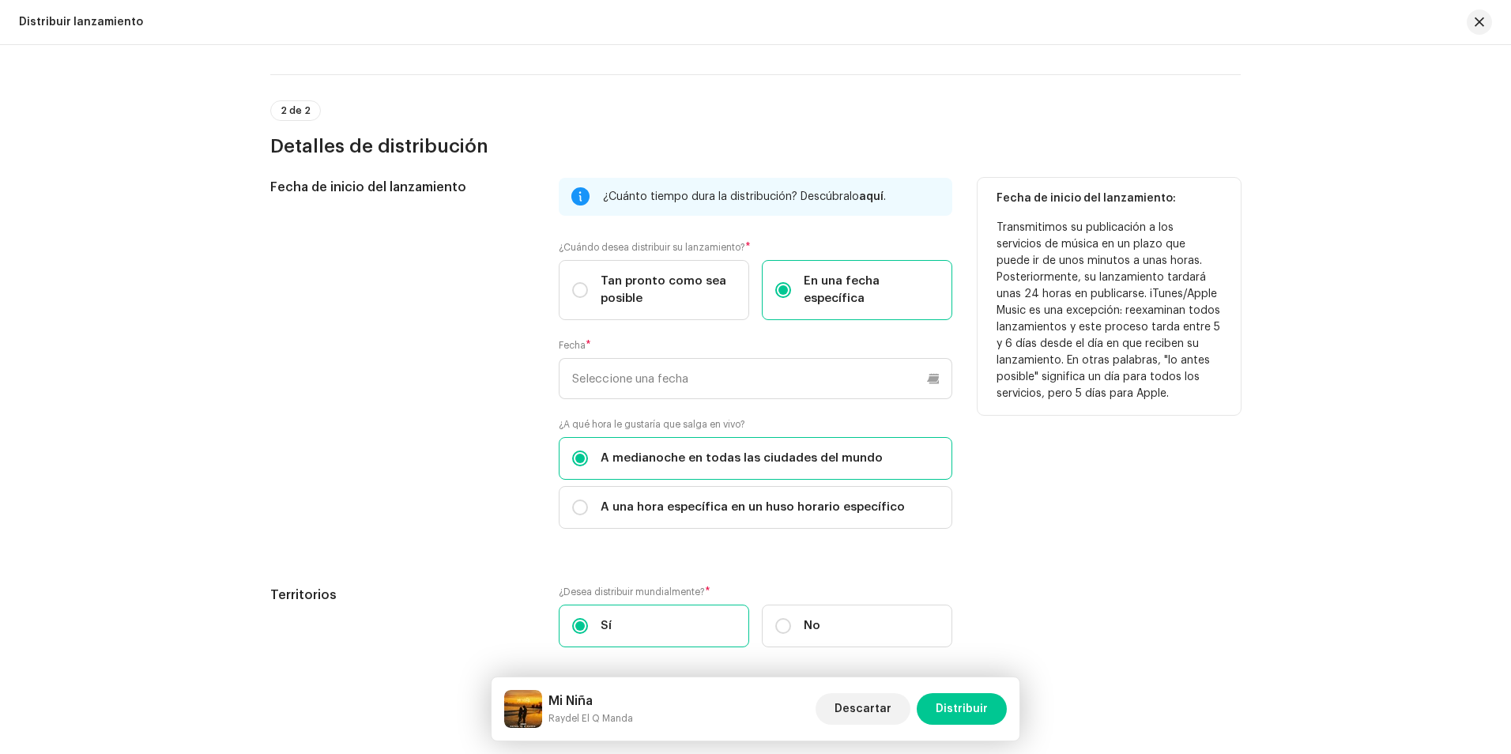
scroll to position [290, 0]
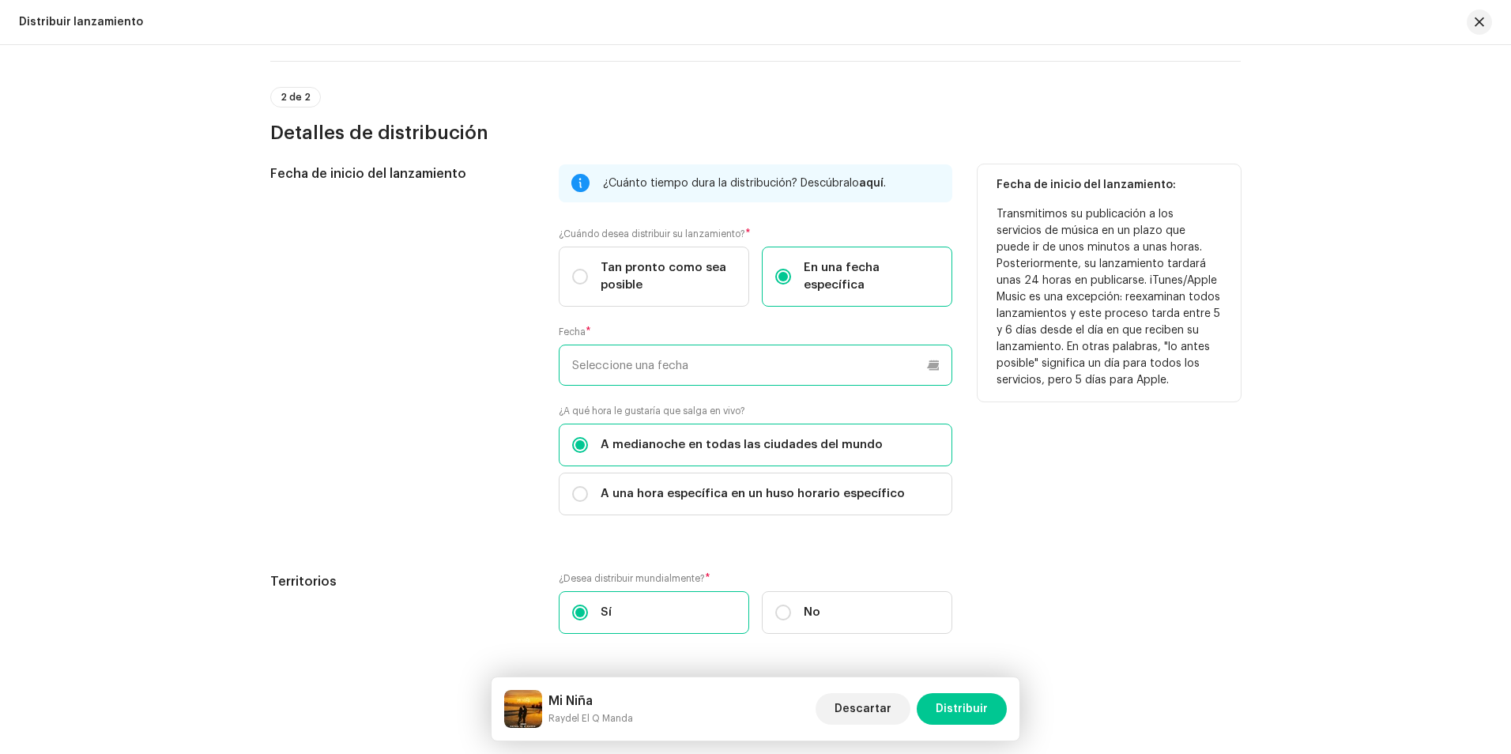
click at [682, 375] on input "text" at bounding box center [755, 364] width 393 height 41
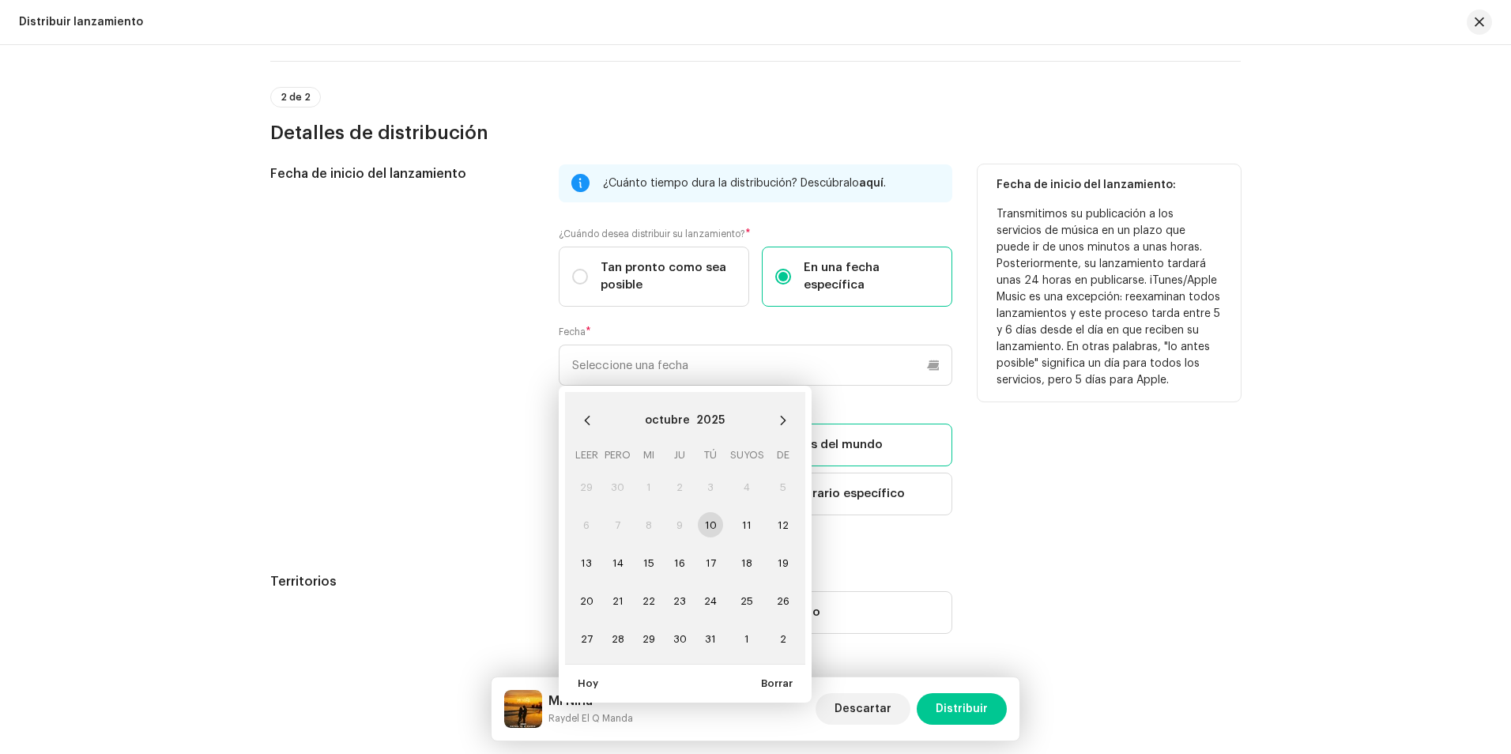
click at [709, 520] on td "10" at bounding box center [710, 525] width 31 height 38
click at [744, 524] on font "11" at bounding box center [746, 525] width 9 height 10
type input "11/10/2025"
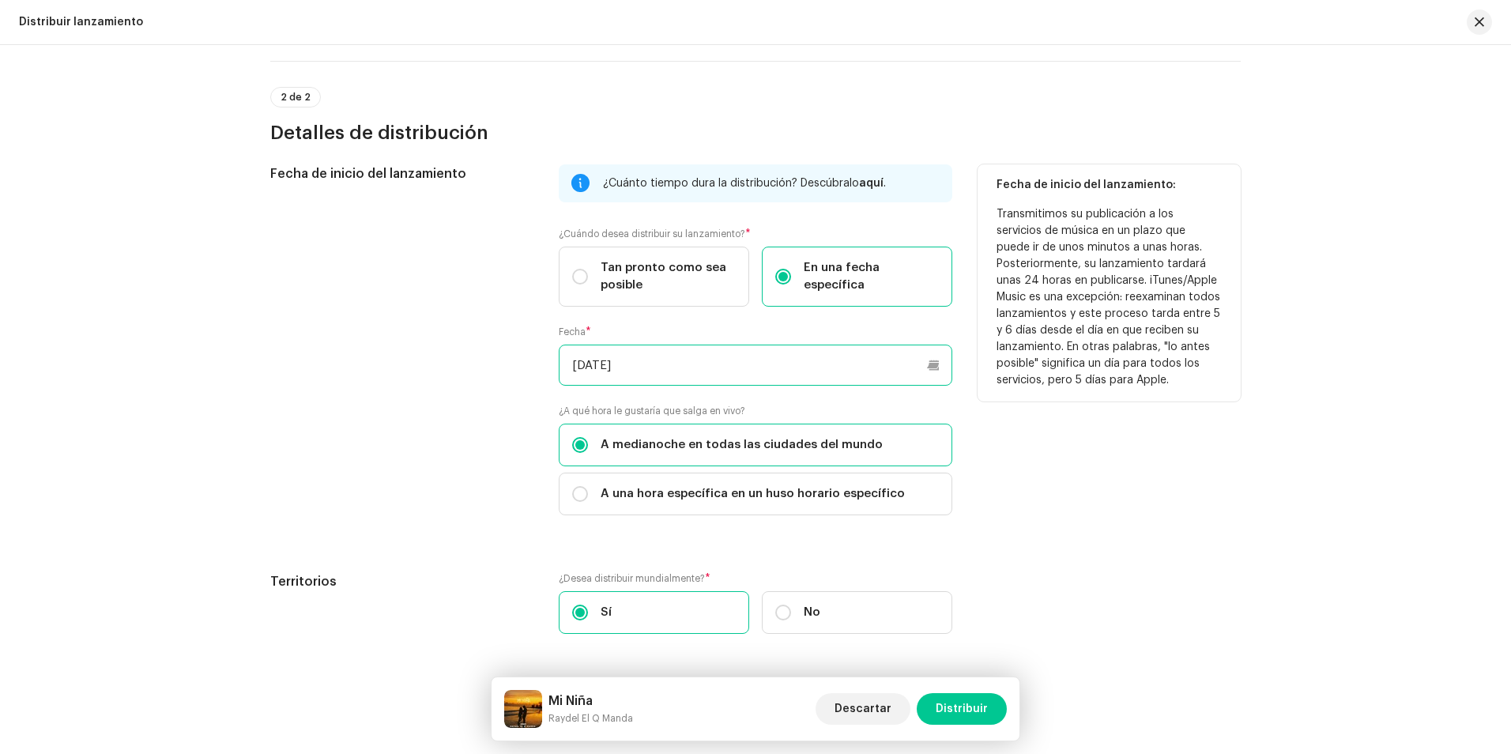
click at [672, 374] on input "11/10/2025" at bounding box center [755, 364] width 393 height 41
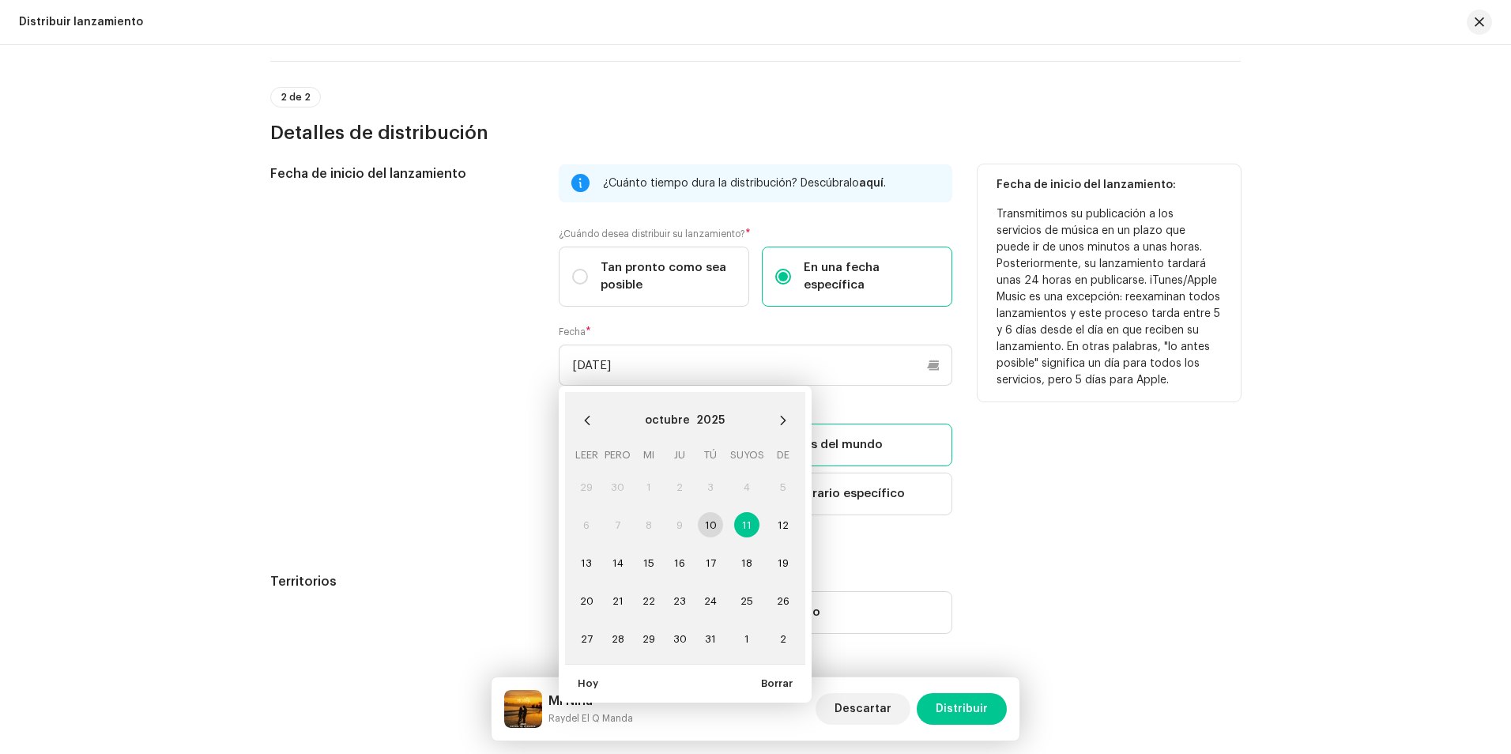
click at [709, 519] on td "10" at bounding box center [710, 525] width 31 height 38
click at [826, 370] on input "11/10/2025" at bounding box center [755, 364] width 393 height 41
click at [995, 493] on div "Fecha de inicio del lanzamiento: Transmitimos su publicación a los servicios de…" at bounding box center [1108, 349] width 263 height 370
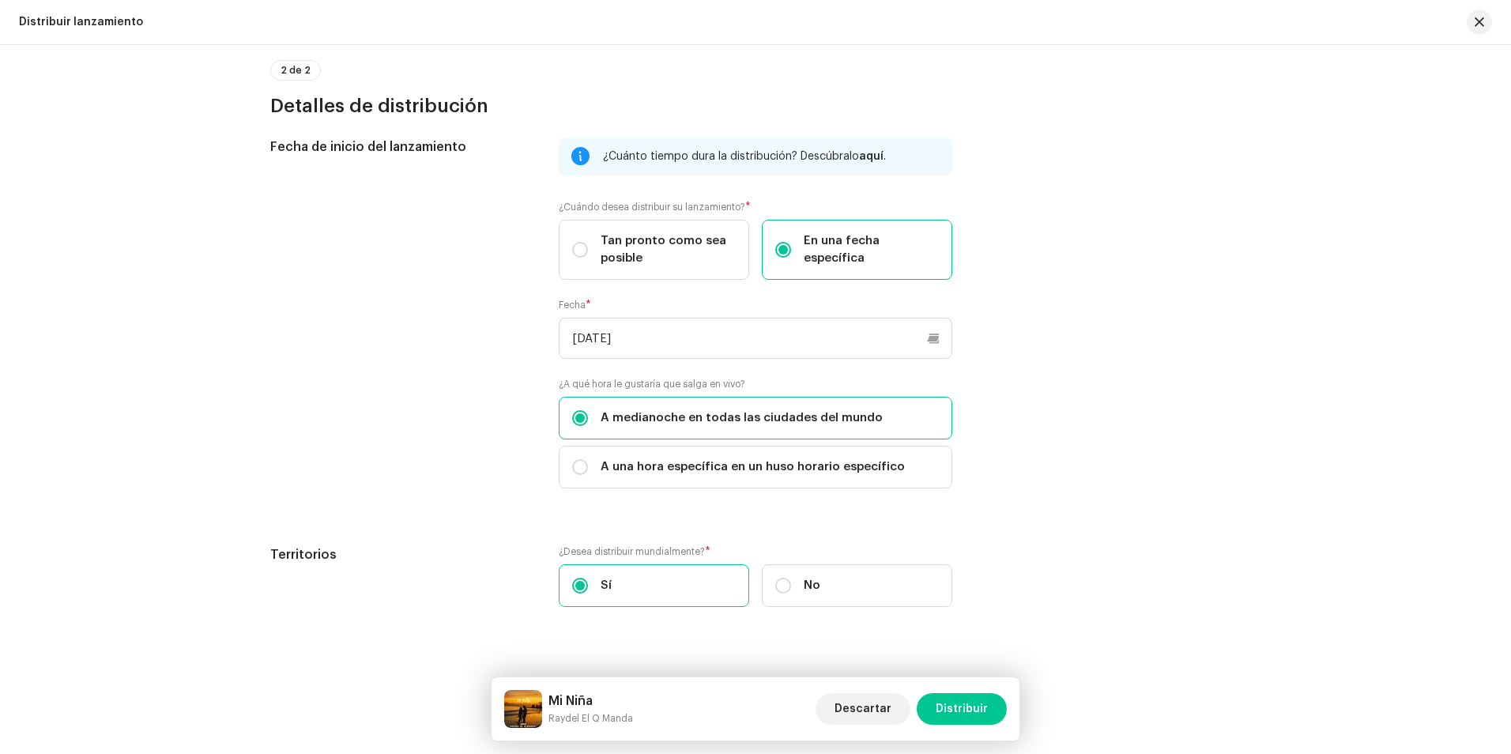
scroll to position [340, 0]
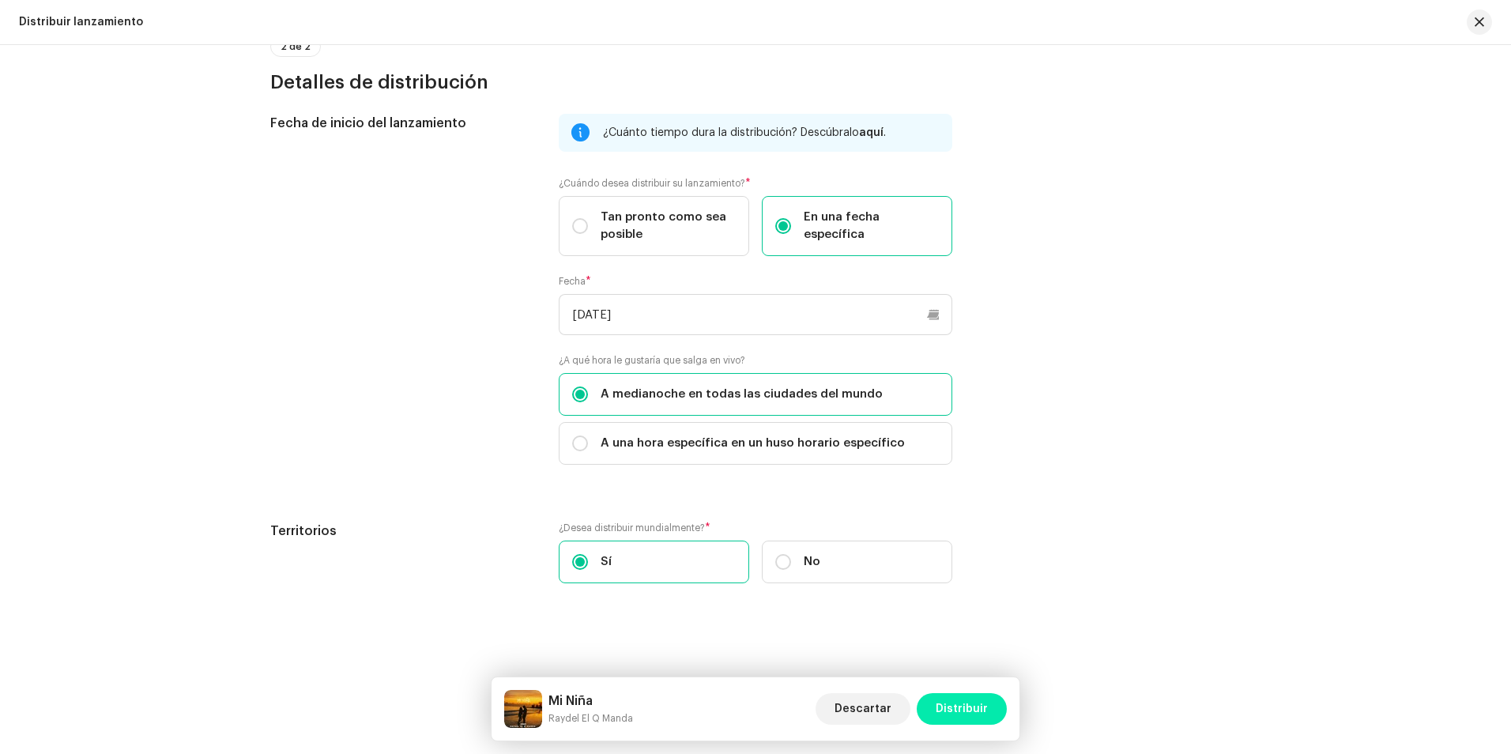
click at [990, 705] on button "Distribuir" at bounding box center [961, 709] width 90 height 32
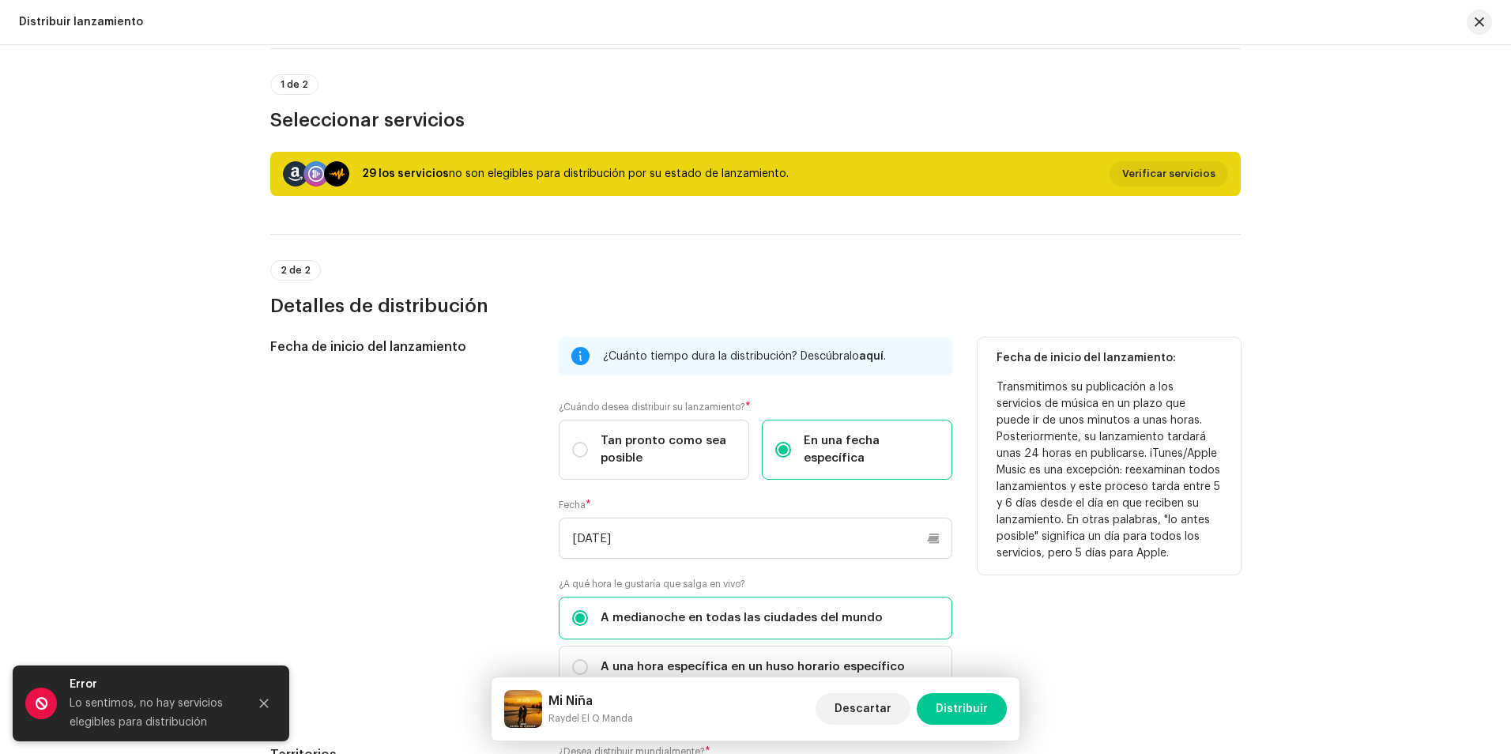
scroll to position [103, 0]
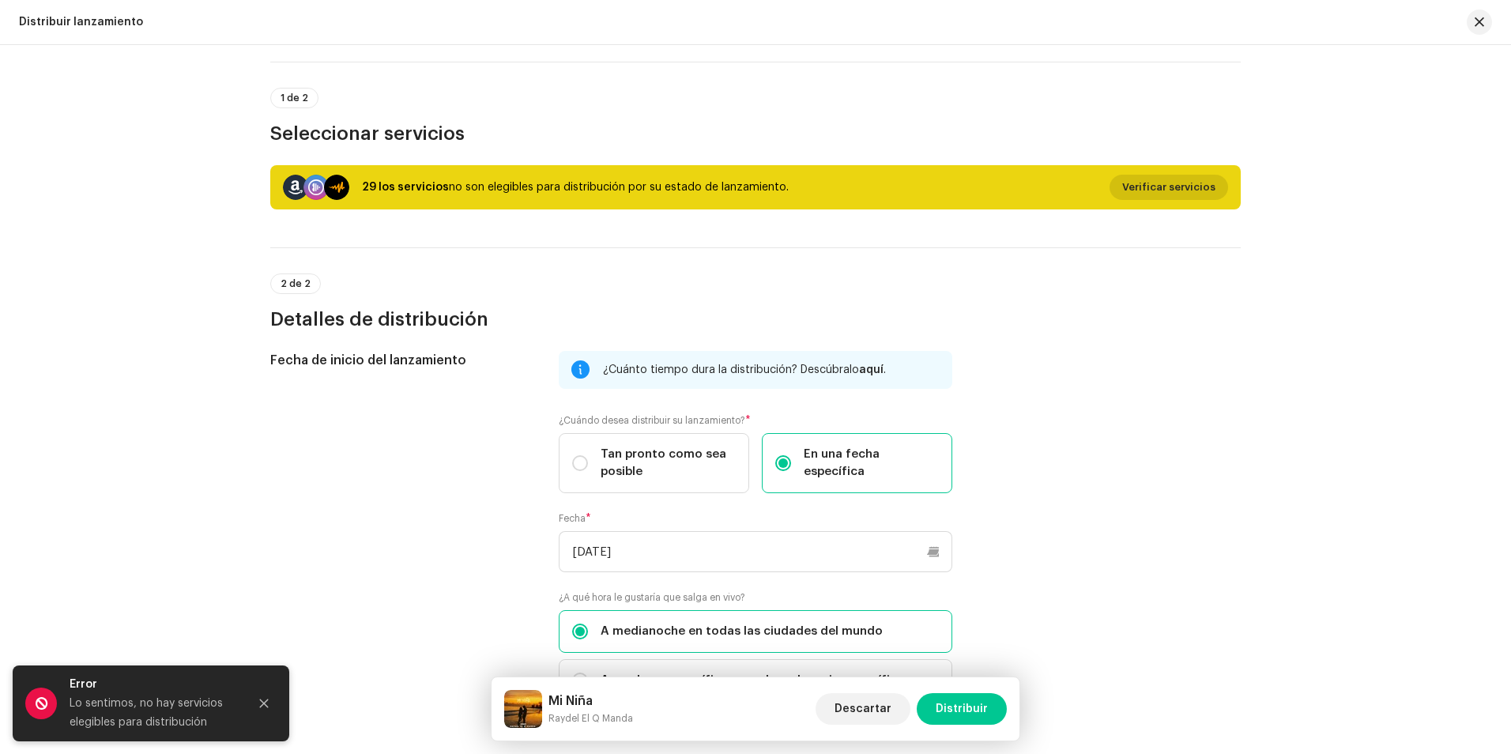
click at [1131, 189] on span "Verificar servicios" at bounding box center [1168, 187] width 93 height 32
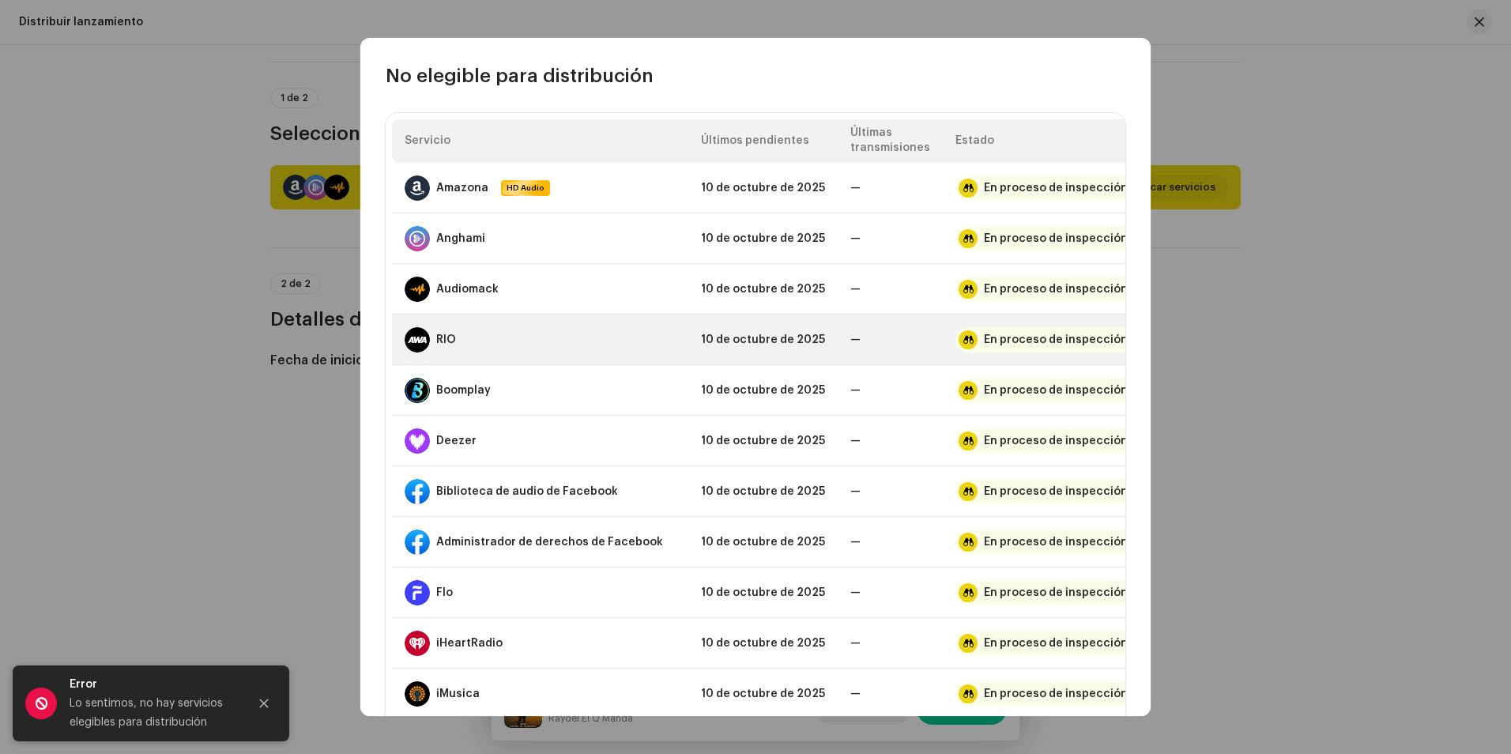
scroll to position [0, 0]
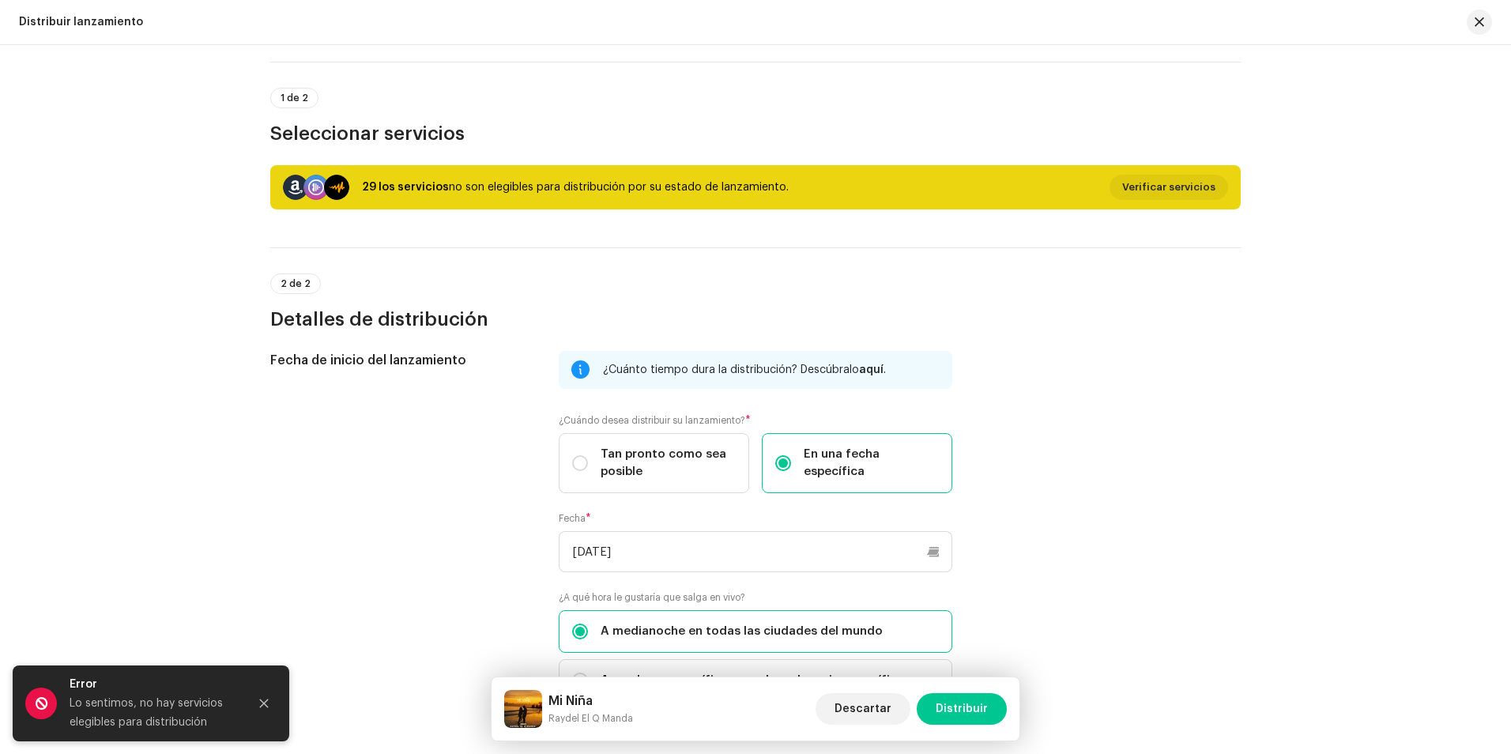
click at [1247, 73] on div "No elegible para distribución Servicio Últimos pendientes Últimas transmisiones…" at bounding box center [755, 377] width 1511 height 754
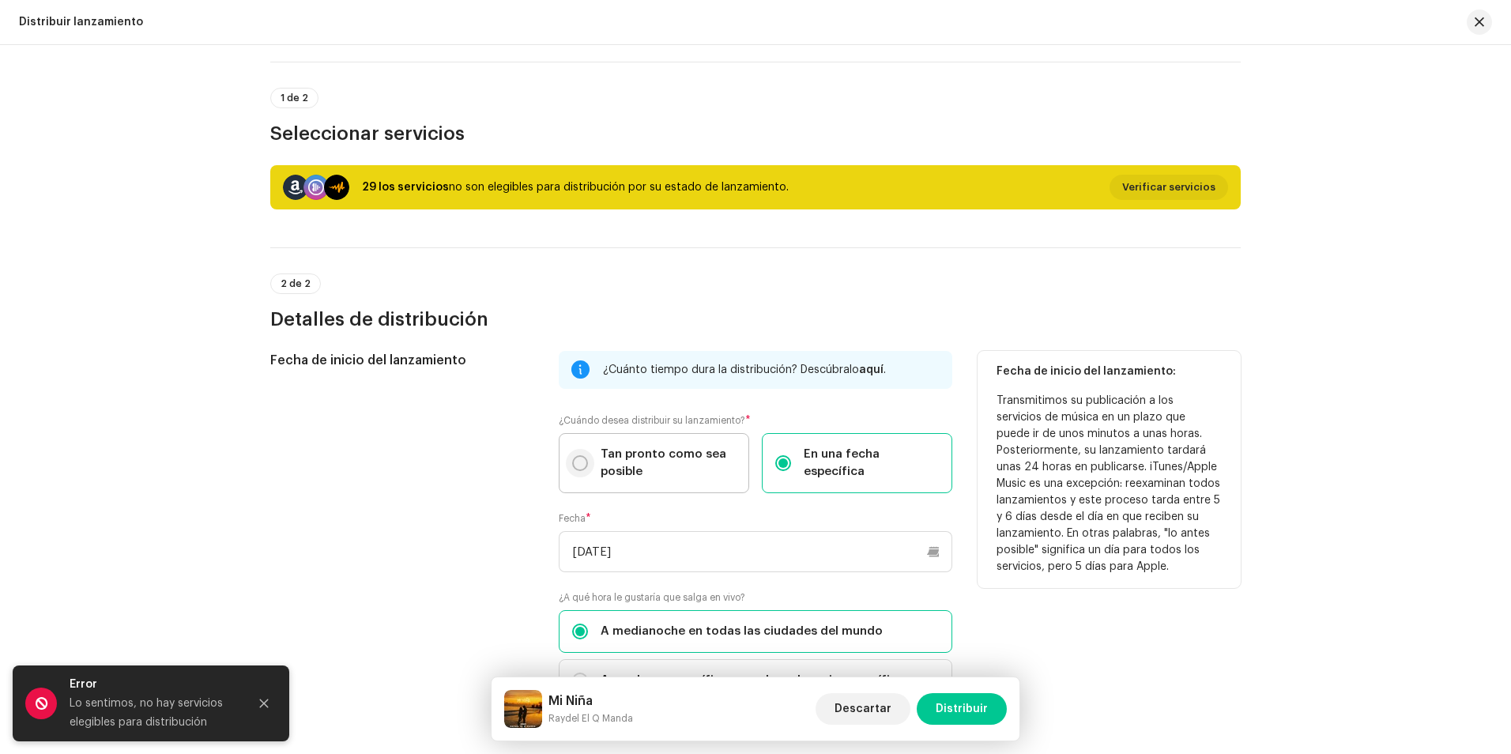
click at [580, 465] on input "Tan pronto como sea posible" at bounding box center [580, 463] width 16 height 16
radio input "true"
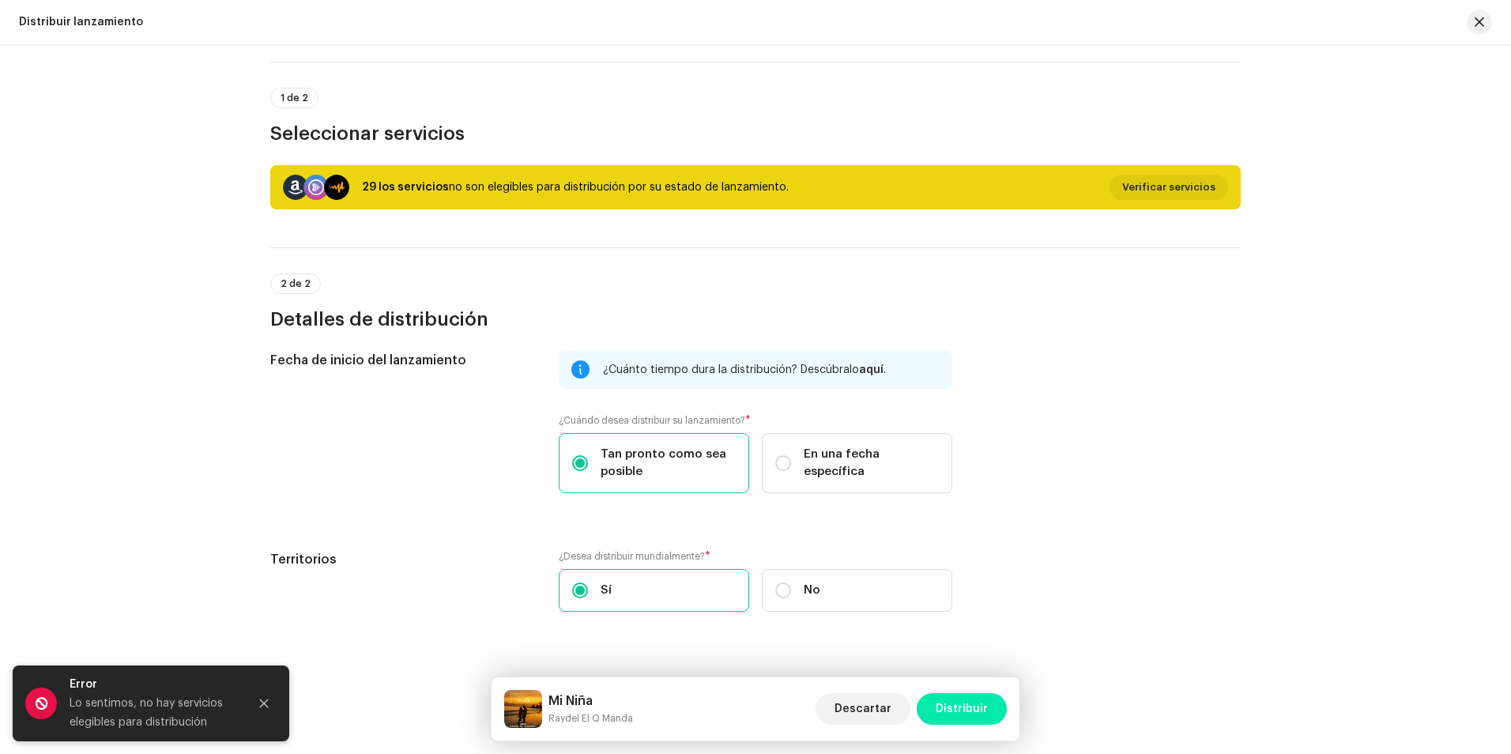
click at [962, 701] on span "Distribuir" at bounding box center [961, 709] width 52 height 32
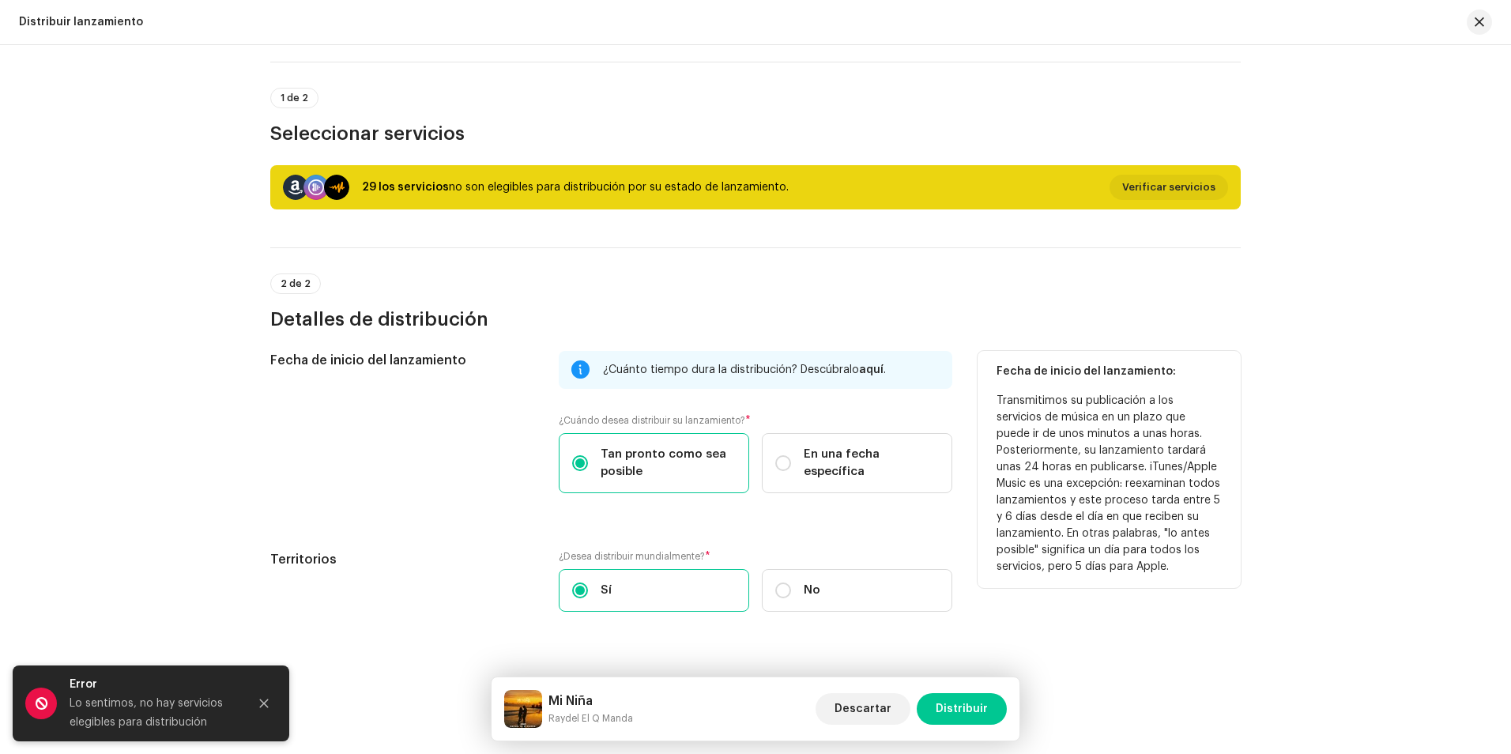
scroll to position [132, 0]
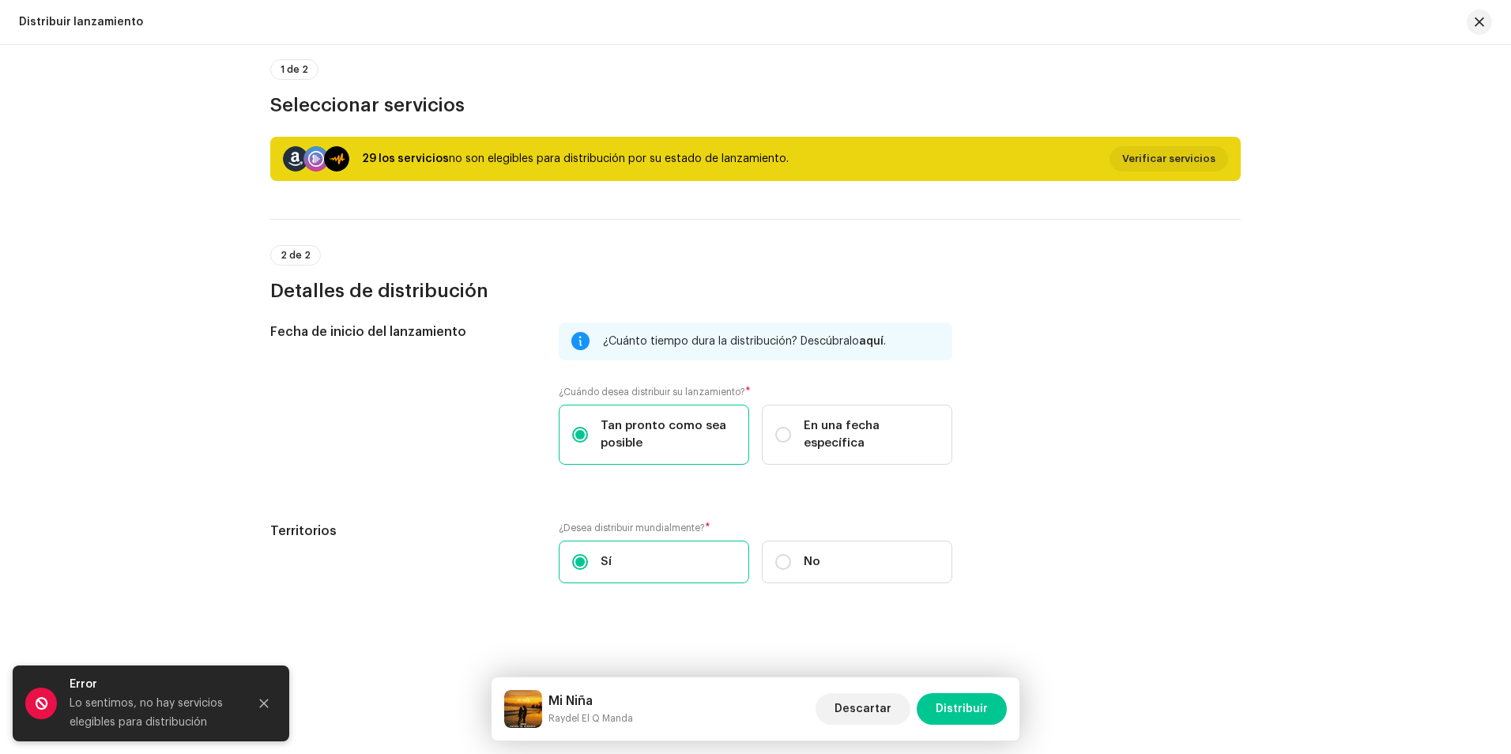
click at [167, 717] on div "Lo sentimos, no hay servicios elegibles para distribución" at bounding box center [153, 713] width 166 height 38
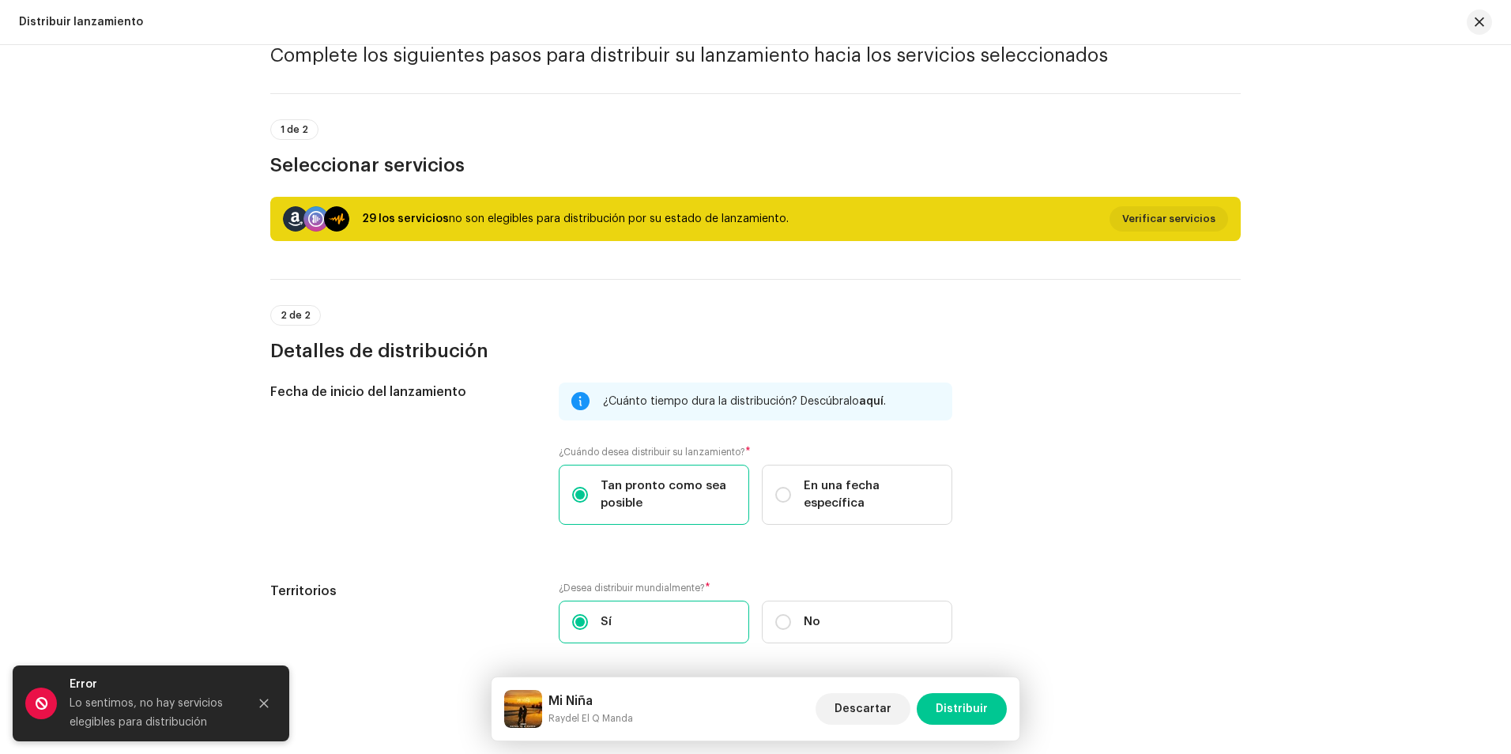
scroll to position [0, 0]
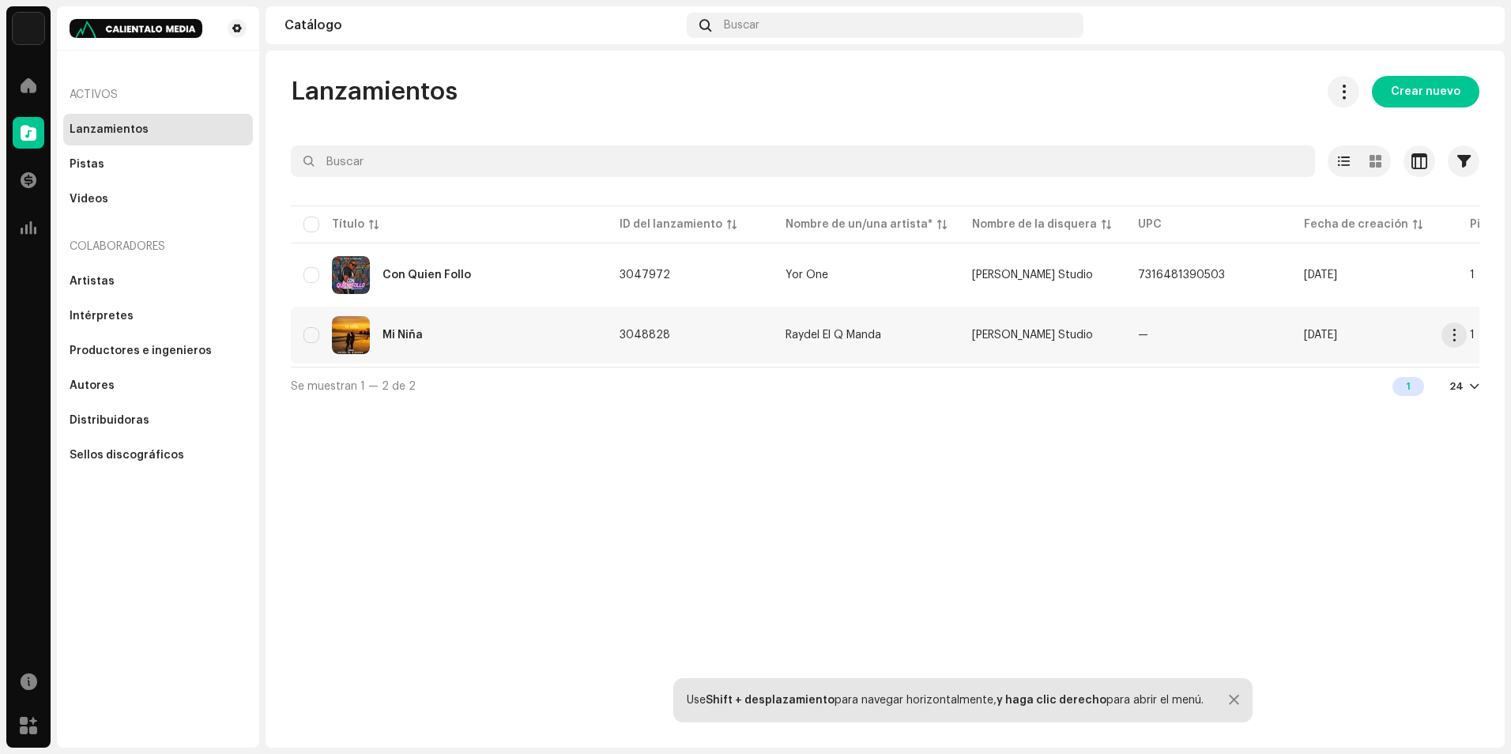
click at [320, 333] on div "Mi Niña" at bounding box center [448, 335] width 291 height 38
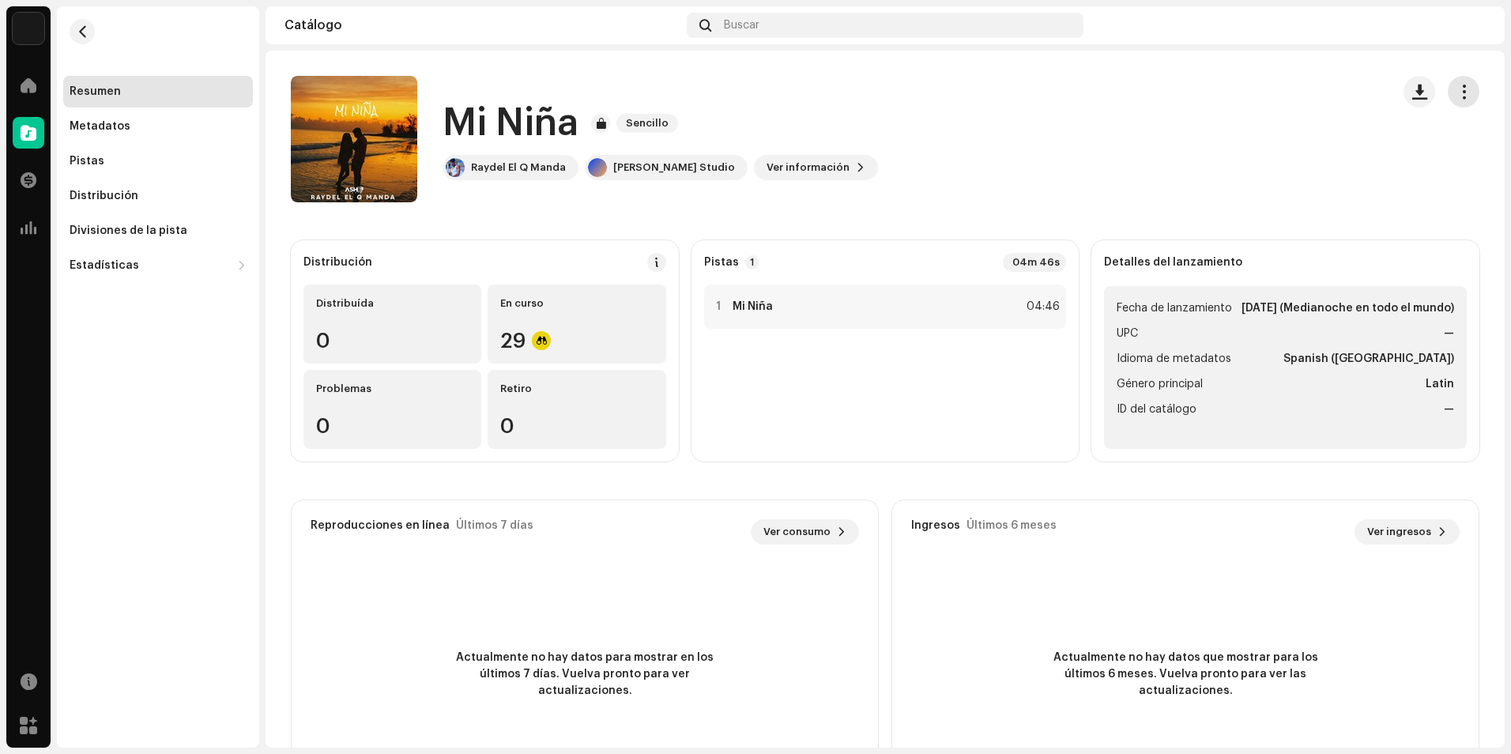
click at [1456, 97] on span "button" at bounding box center [1463, 91] width 15 height 13
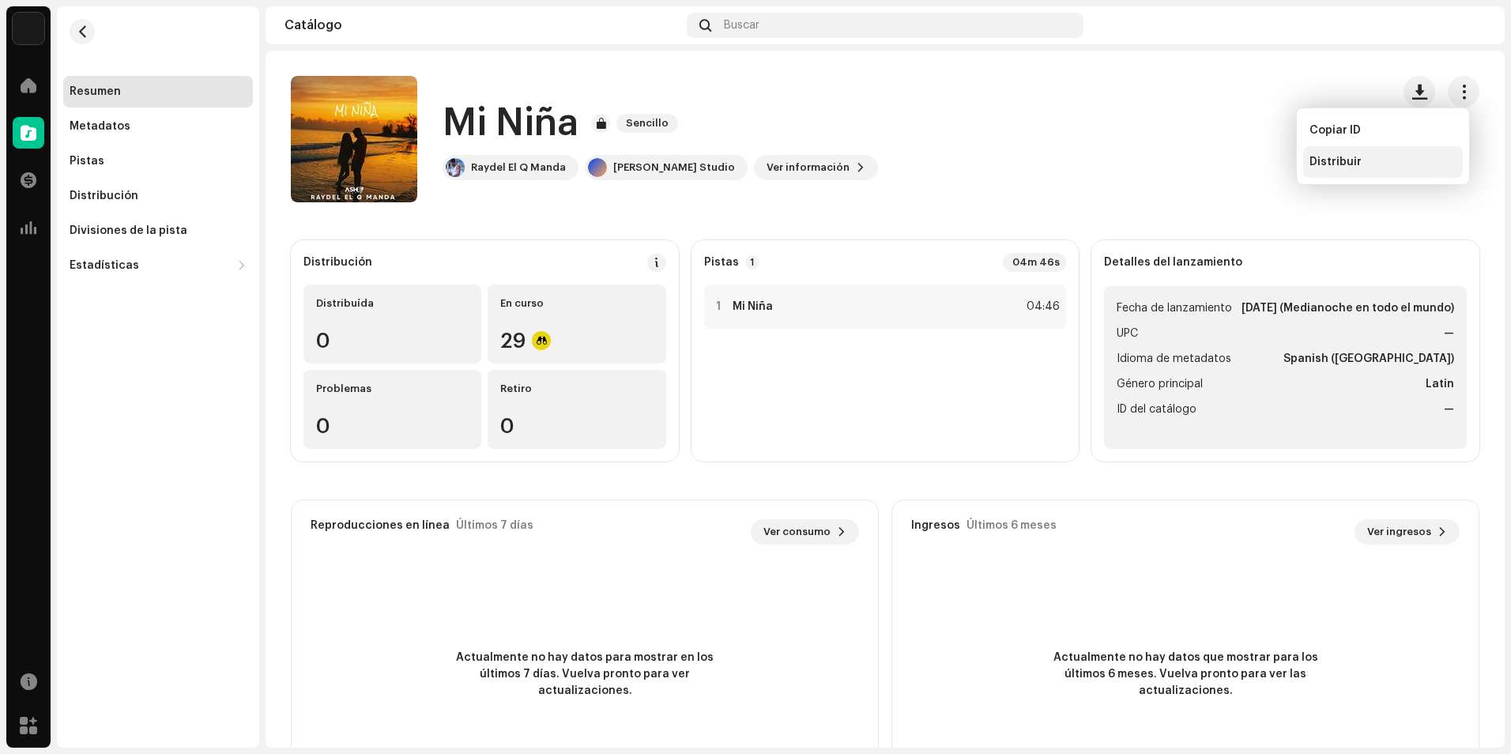
click at [1326, 158] on span "Distribuir" at bounding box center [1335, 162] width 52 height 13
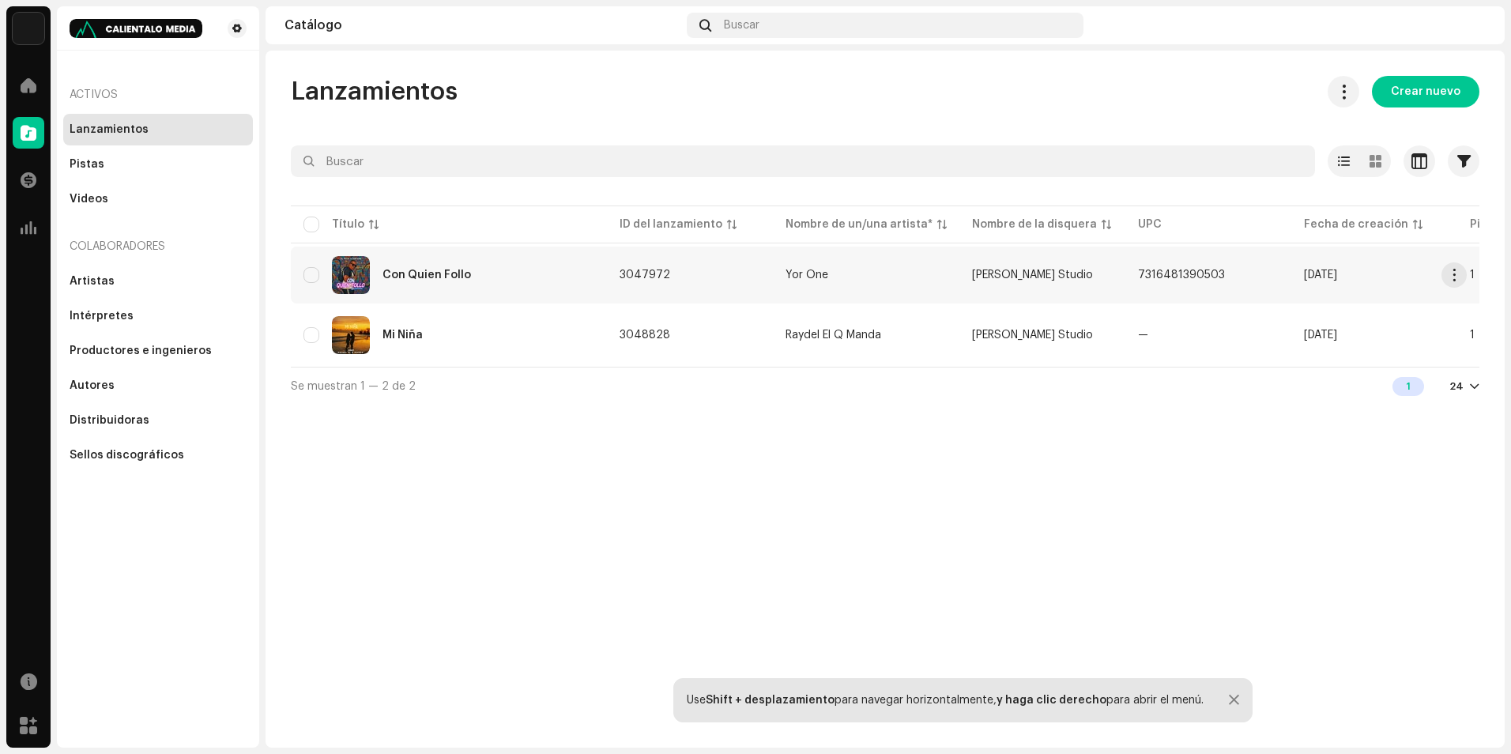
click at [321, 277] on div "Con Quien Follo" at bounding box center [448, 275] width 291 height 38
click at [480, 334] on div "Mi Niña" at bounding box center [448, 335] width 291 height 38
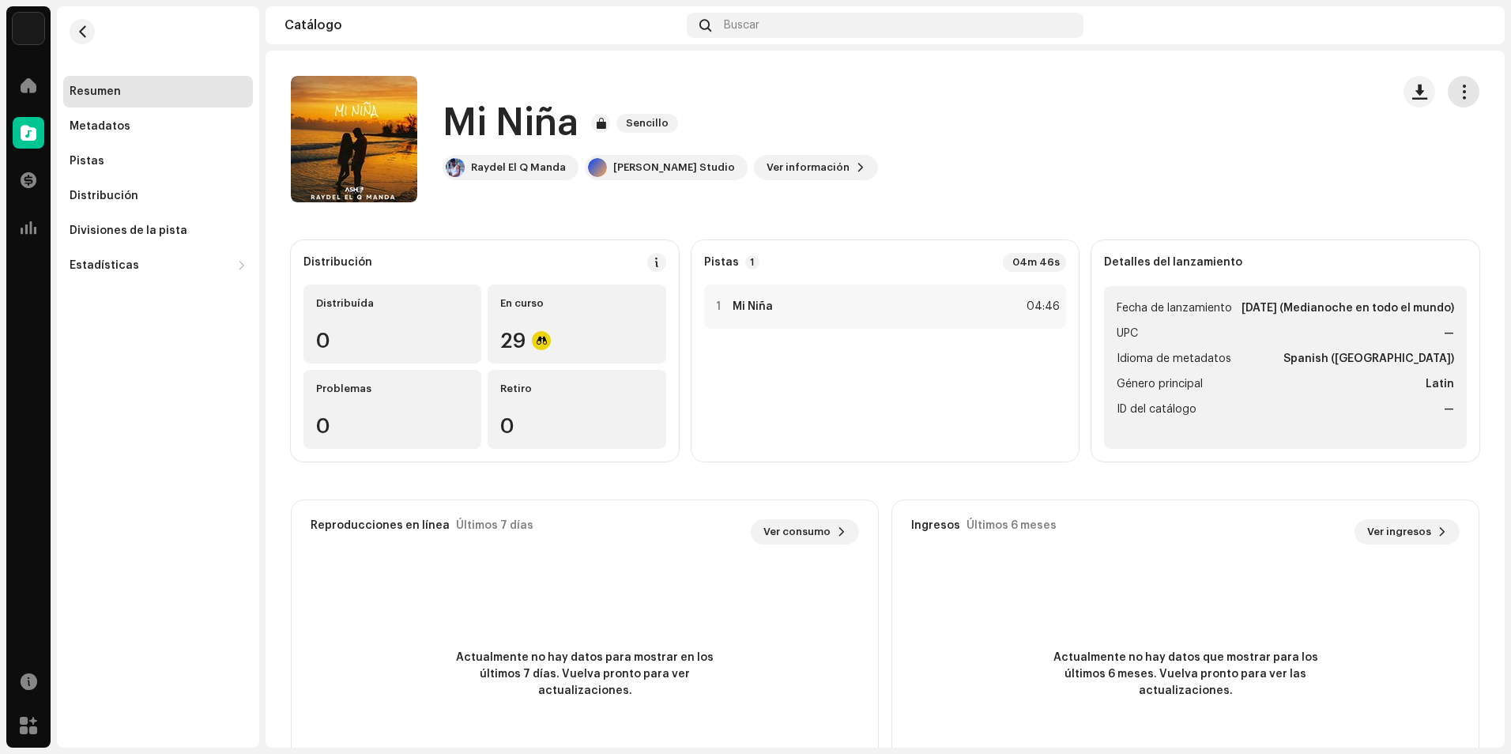
click at [1456, 98] on span "button" at bounding box center [1463, 91] width 15 height 13
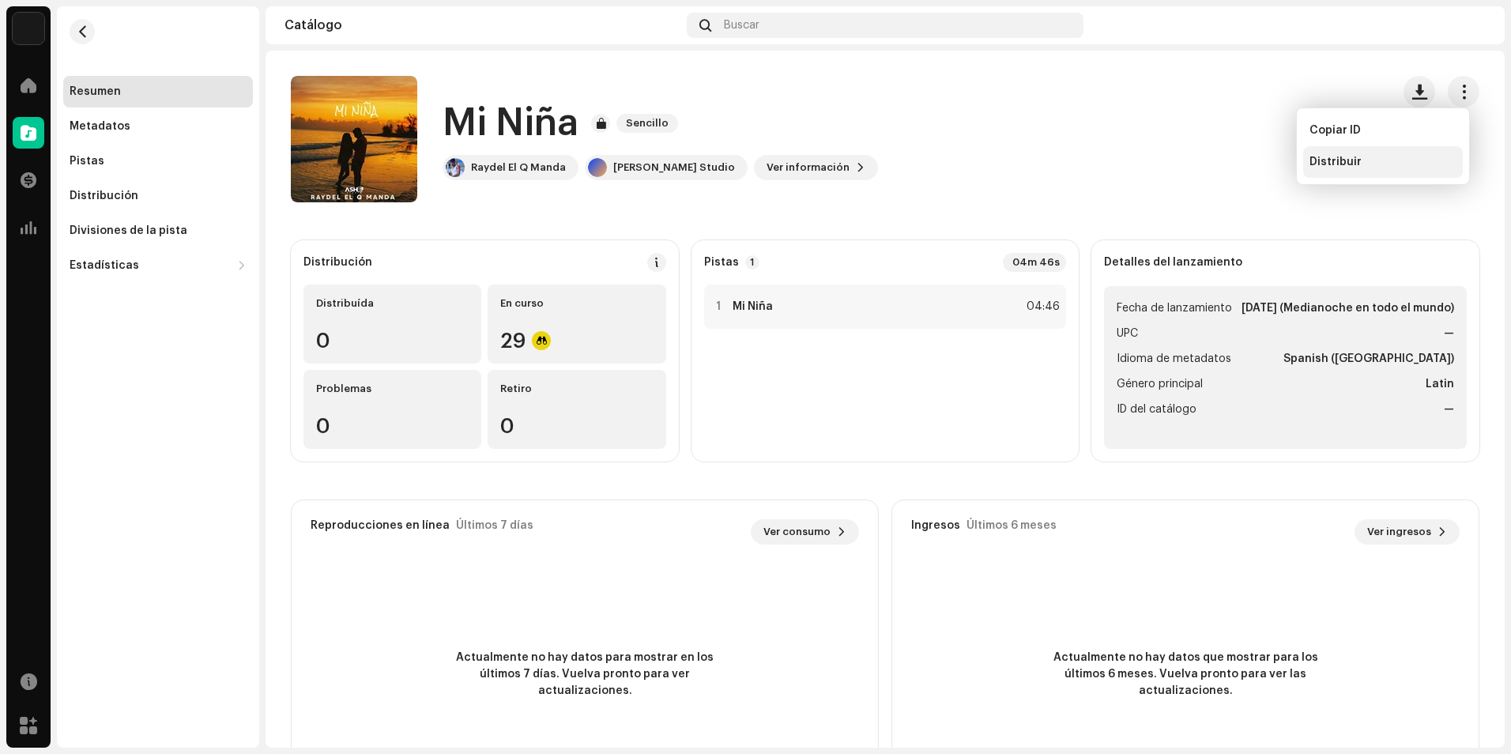
click at [1360, 165] on div "Distribuir" at bounding box center [1382, 162] width 147 height 13
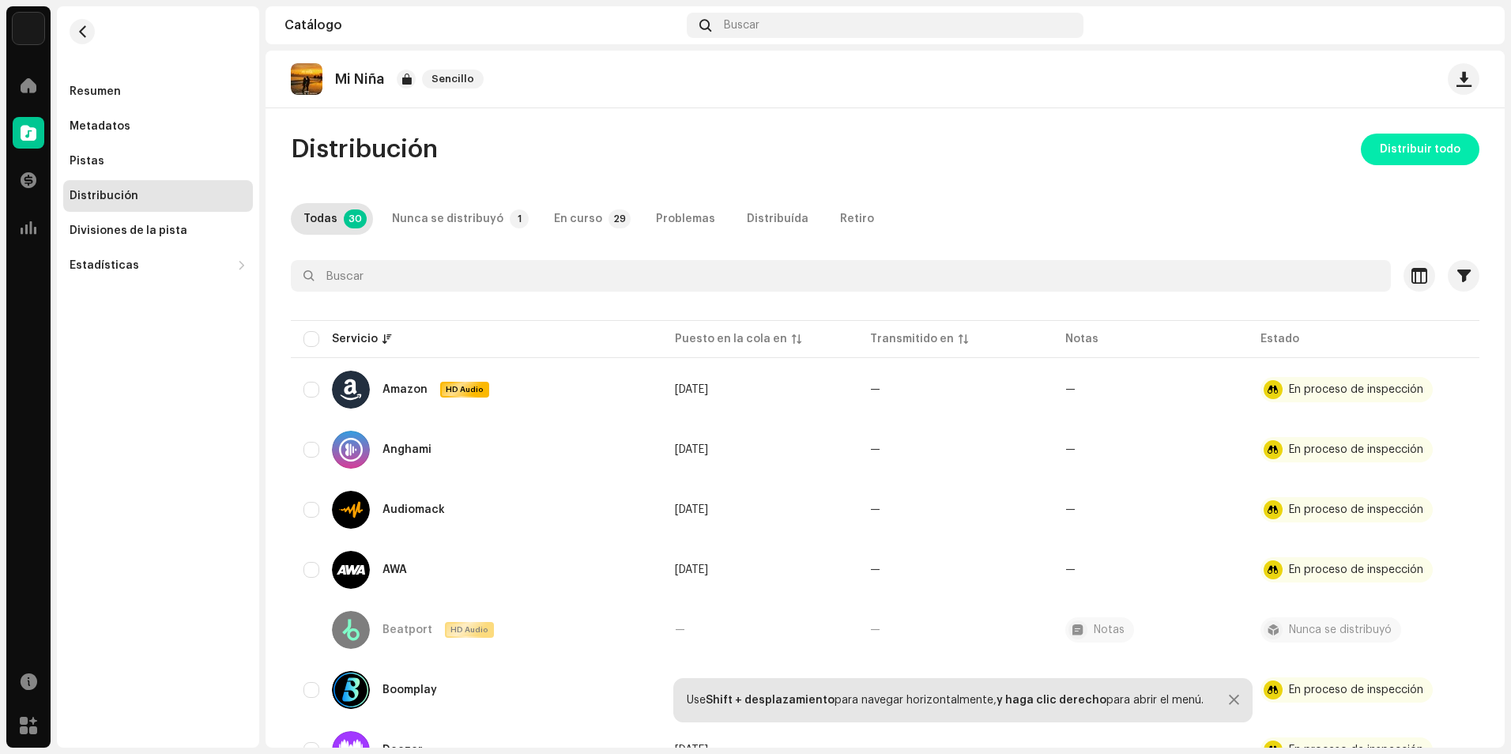
click at [1405, 143] on span "Distribuir todo" at bounding box center [1419, 150] width 81 height 32
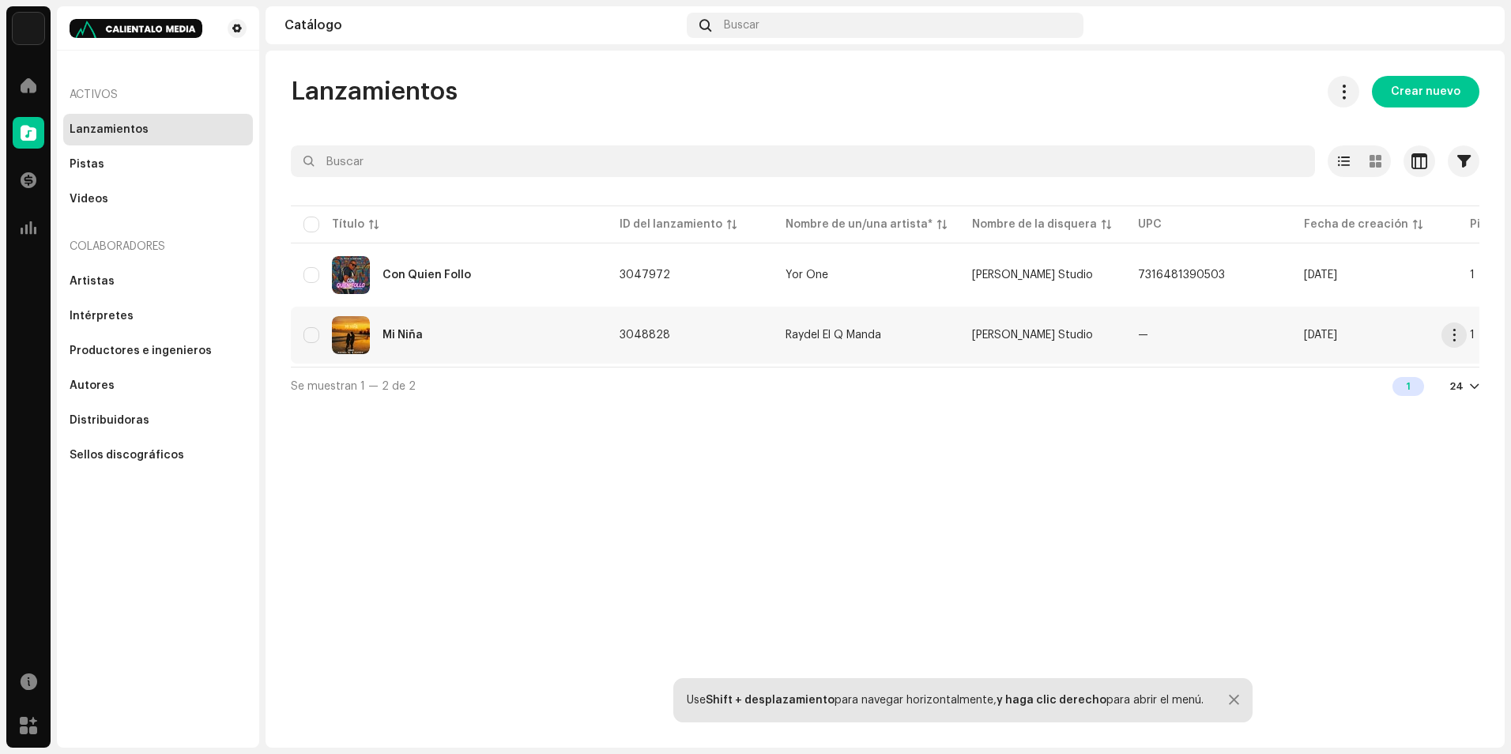
click at [520, 328] on div "Mi Niña" at bounding box center [448, 335] width 291 height 38
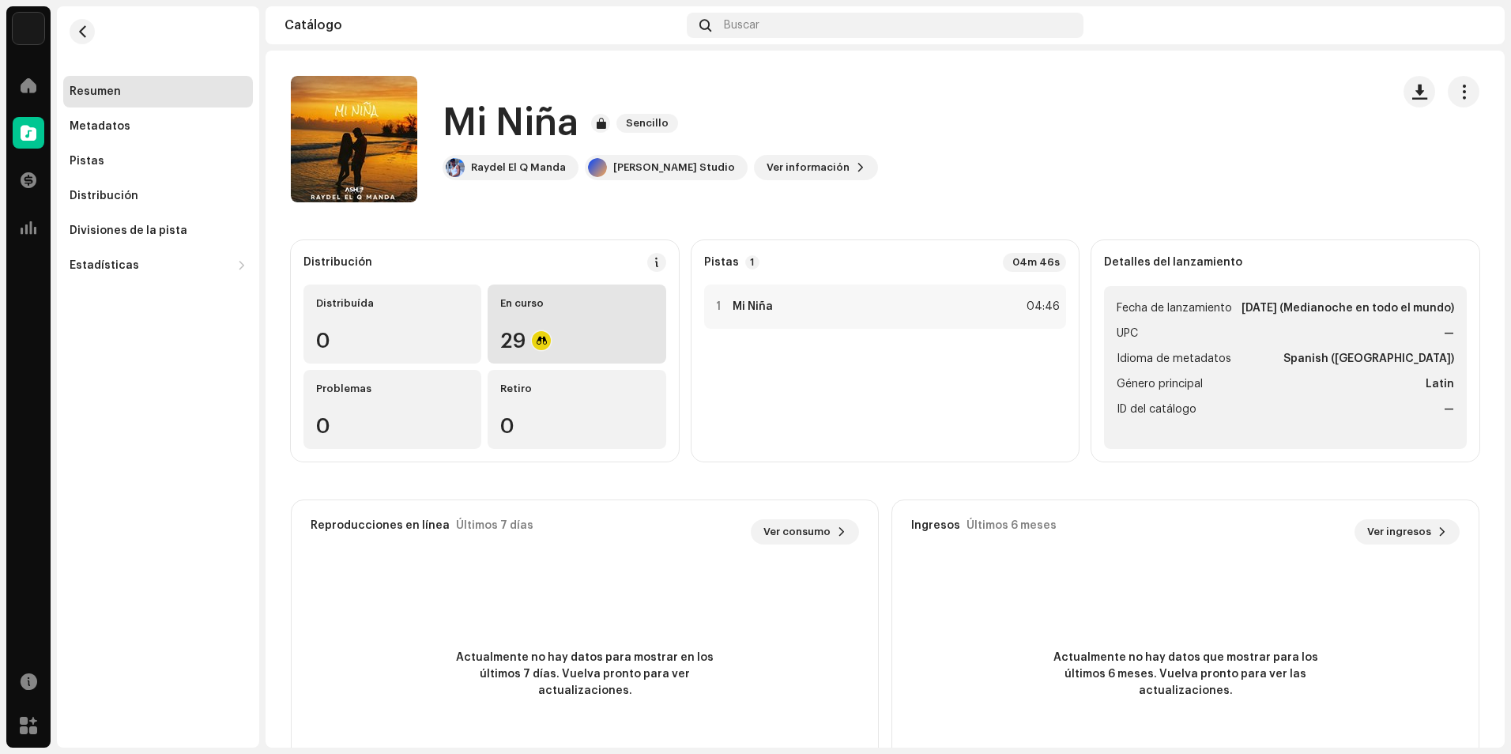
click at [615, 344] on div "29" at bounding box center [576, 340] width 152 height 21
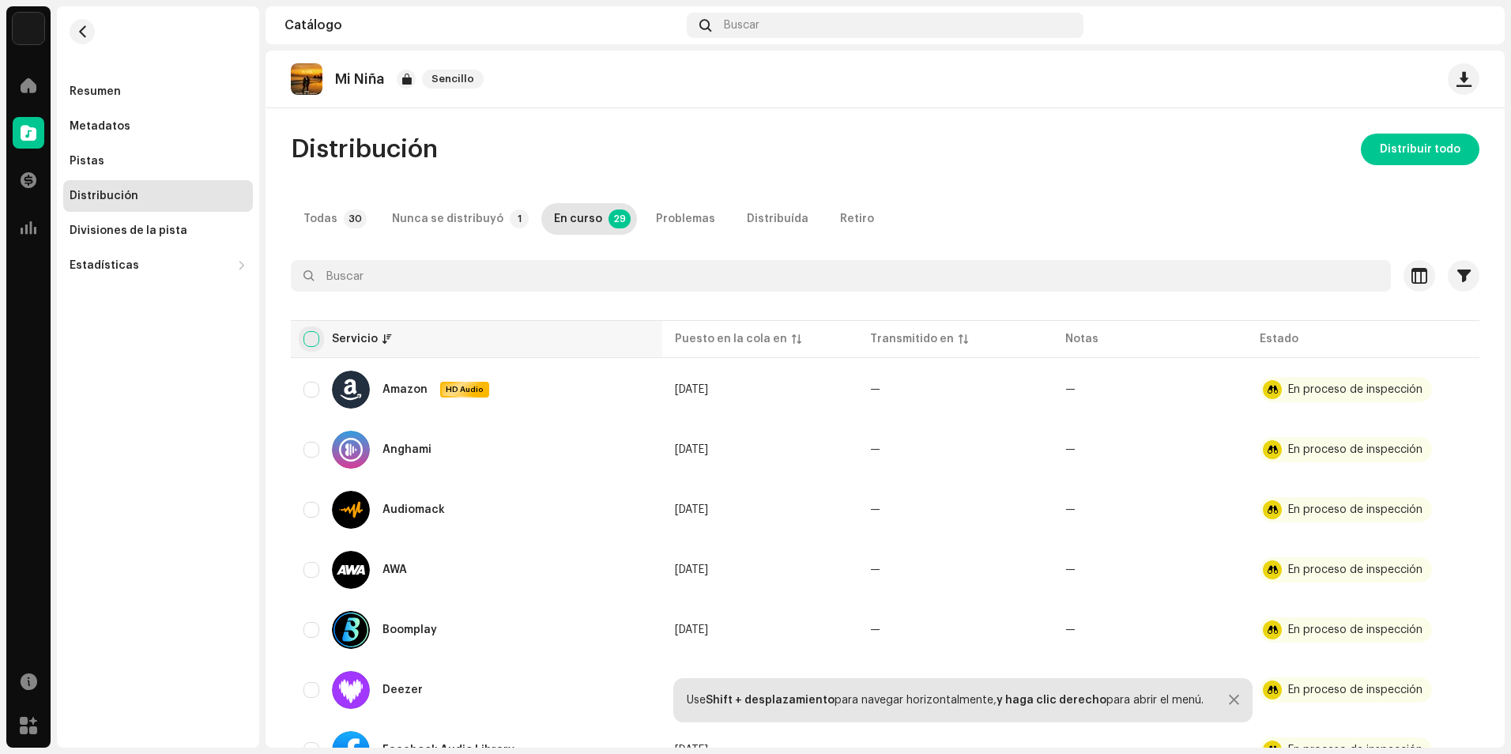
click at [304, 344] on input "checkbox" at bounding box center [311, 339] width 16 height 16
checkbox input "true"
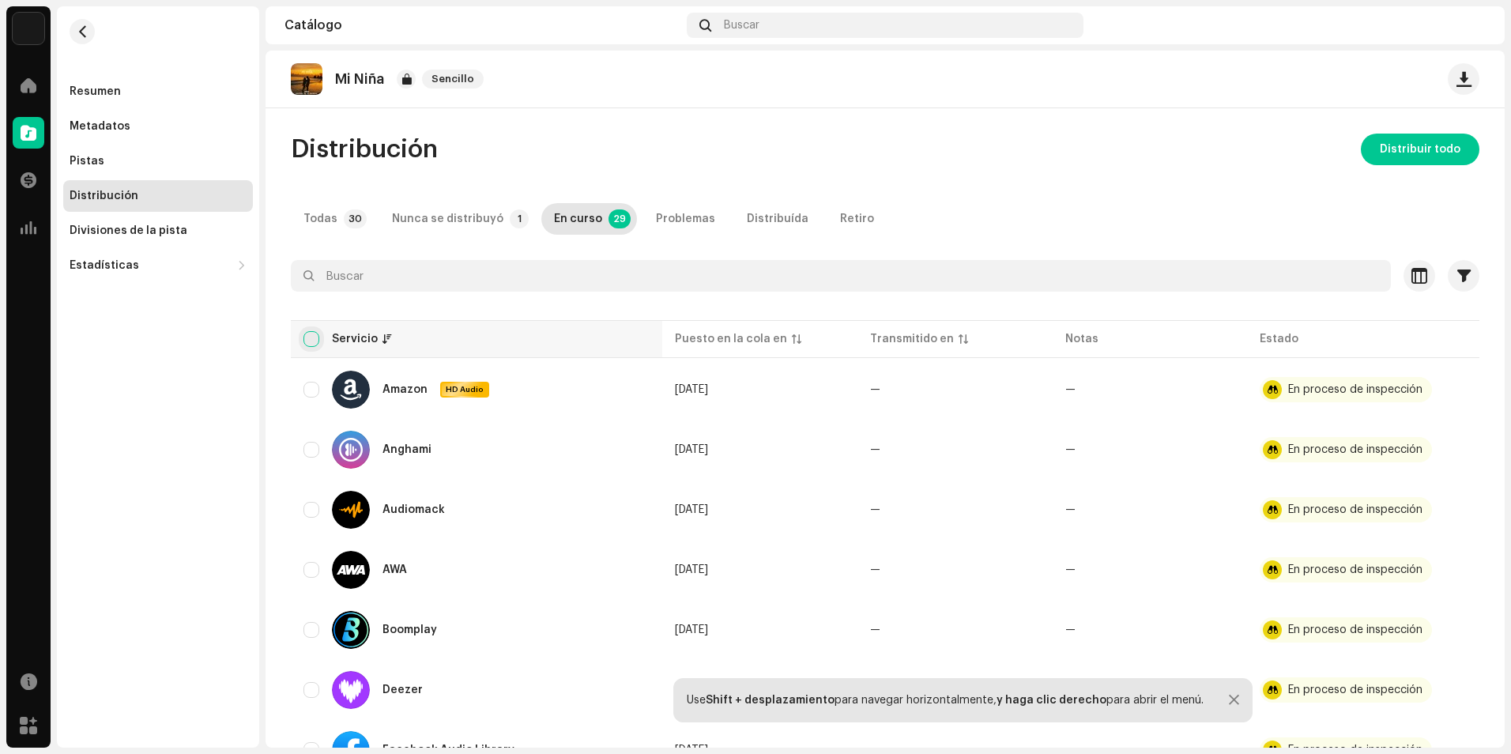
checkbox input "true"
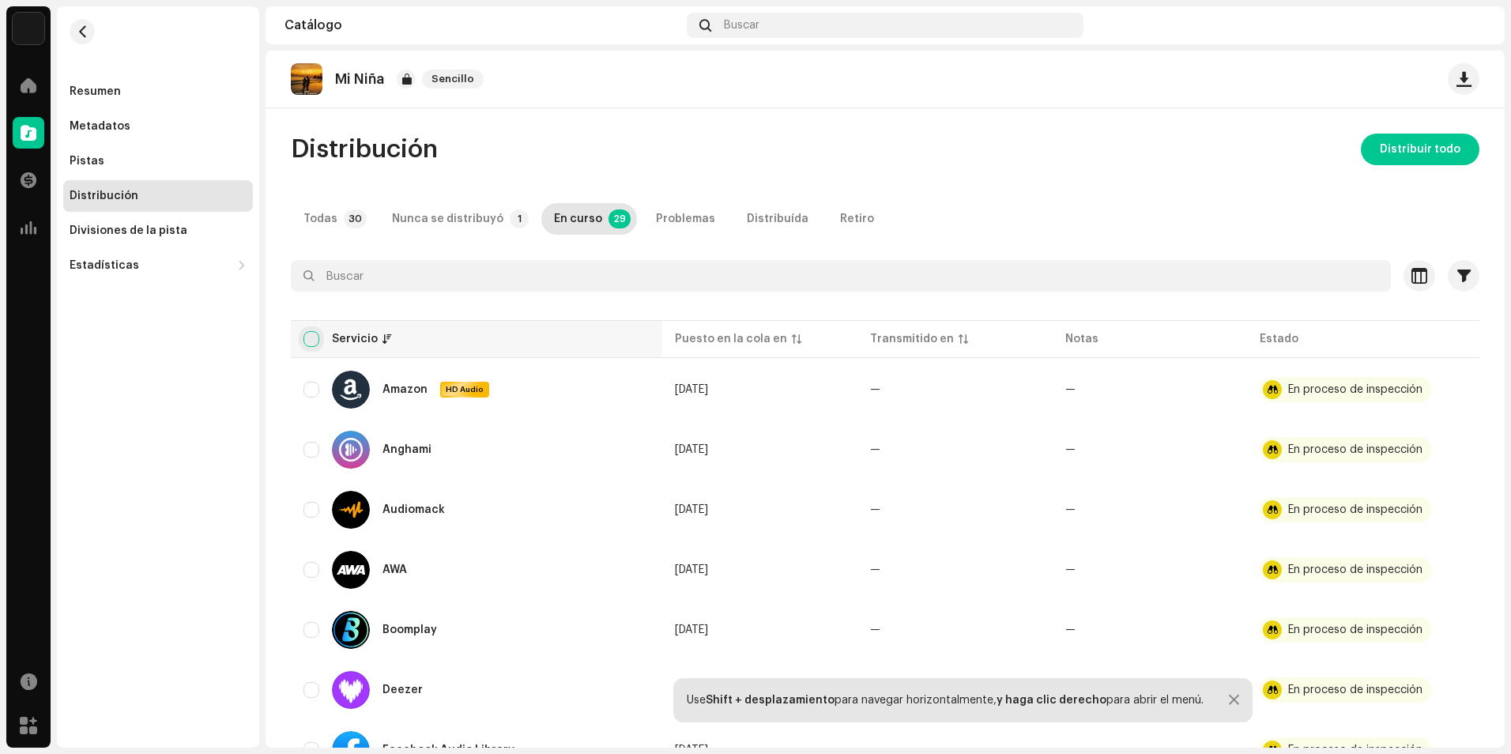
checkbox input "true"
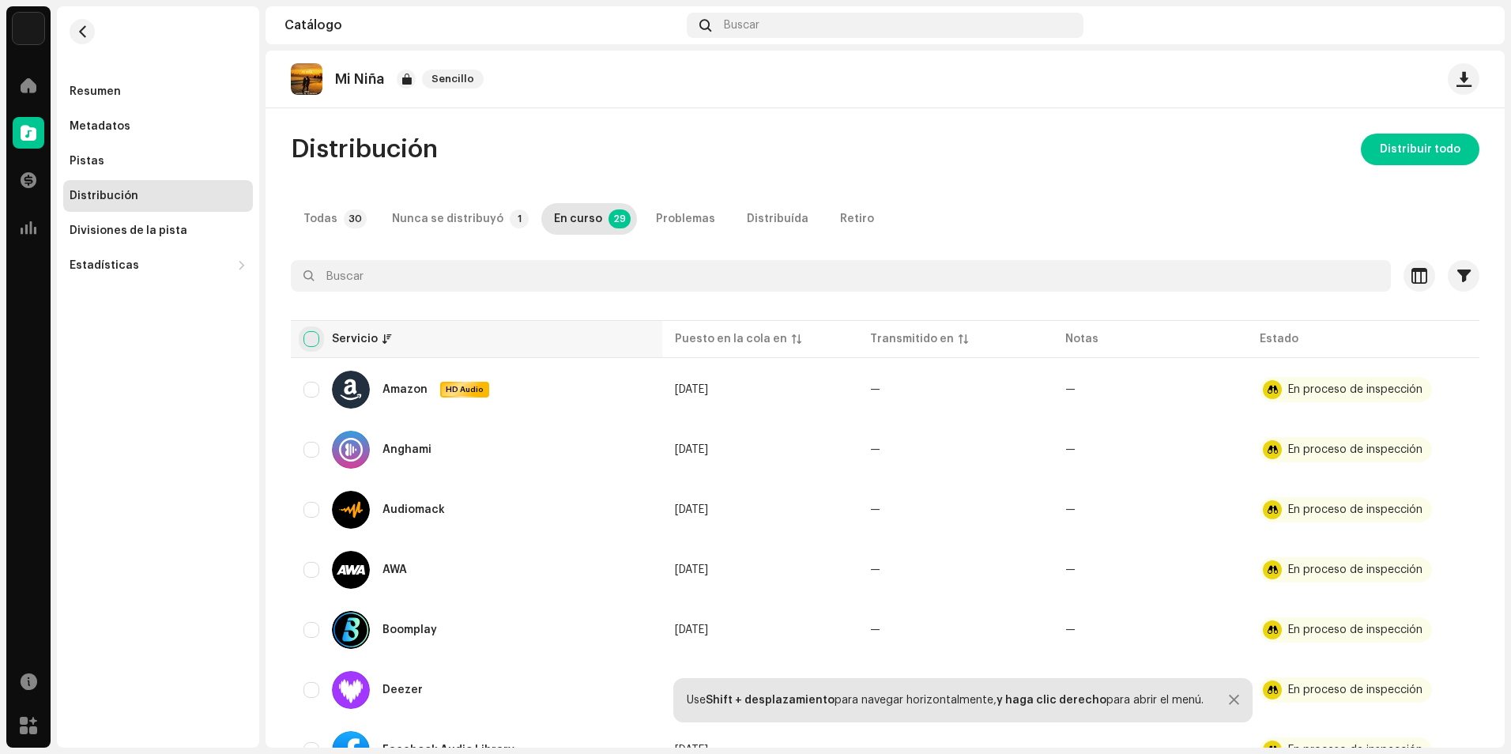
checkbox input "true"
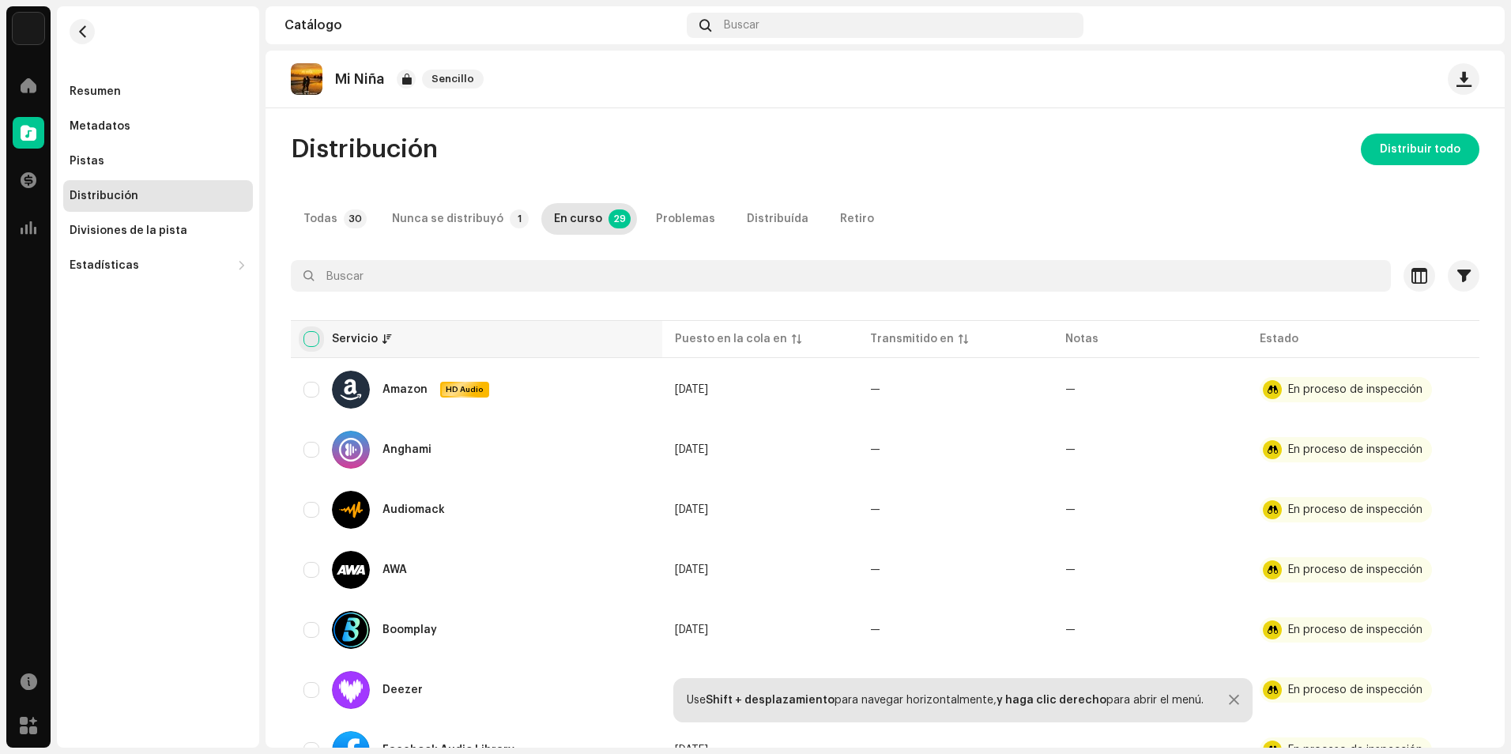
checkbox input "true"
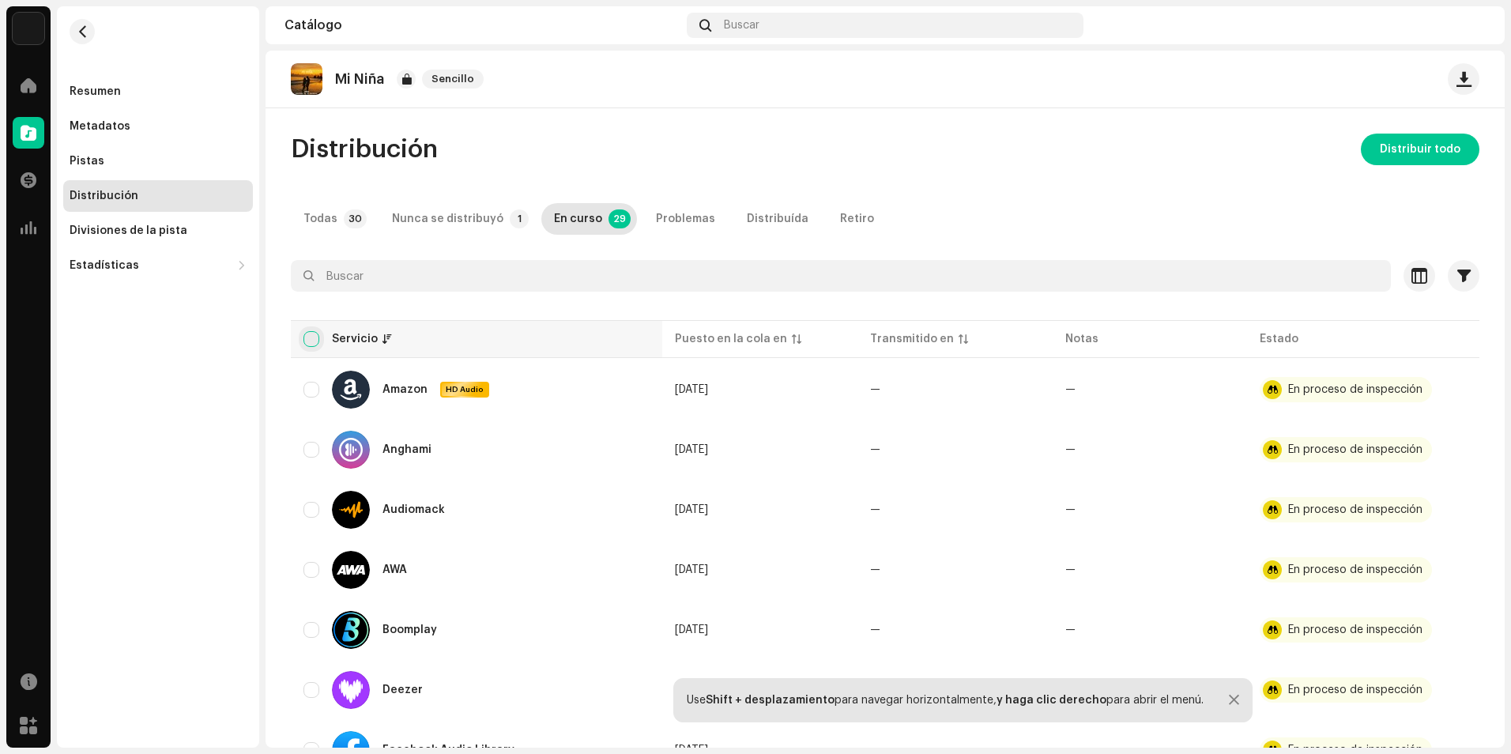
checkbox input "true"
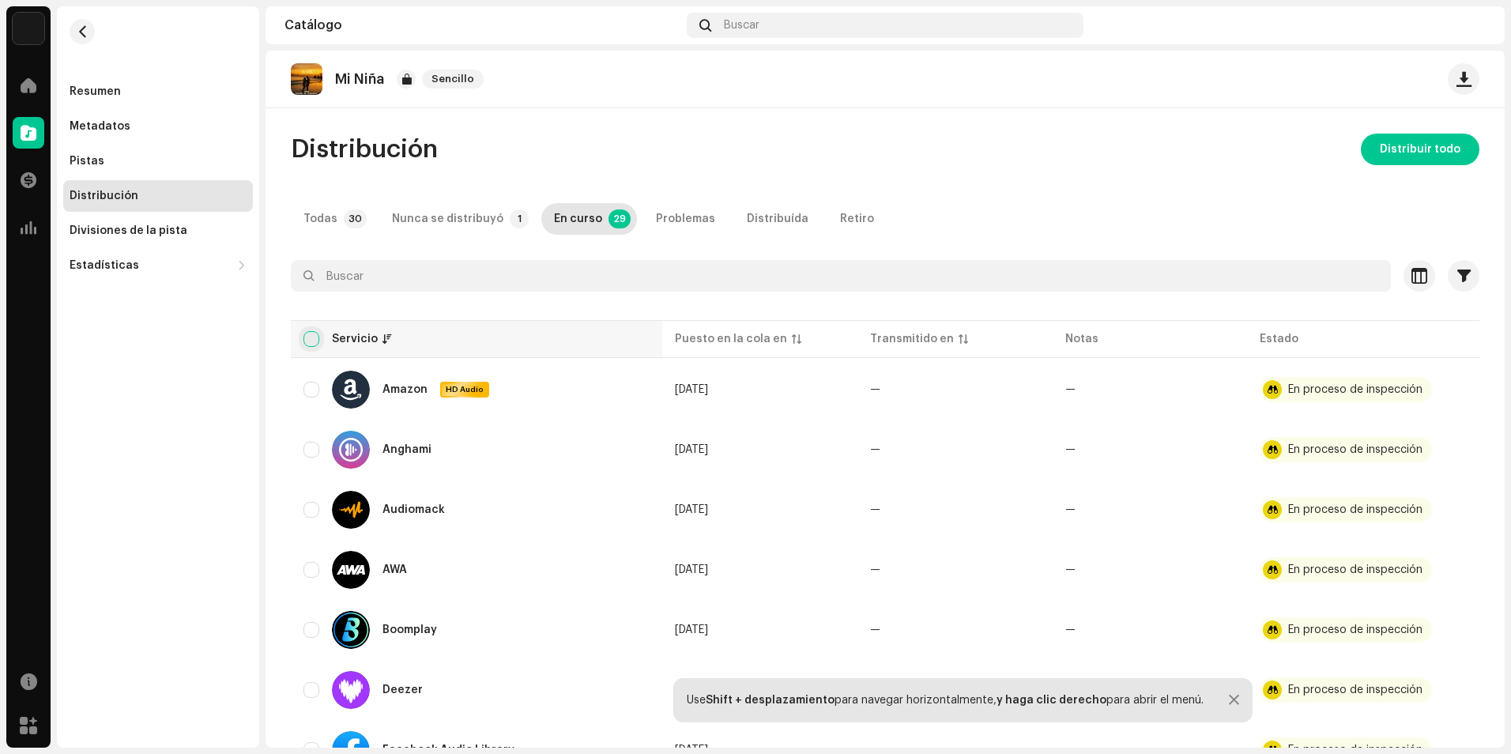
checkbox input "true"
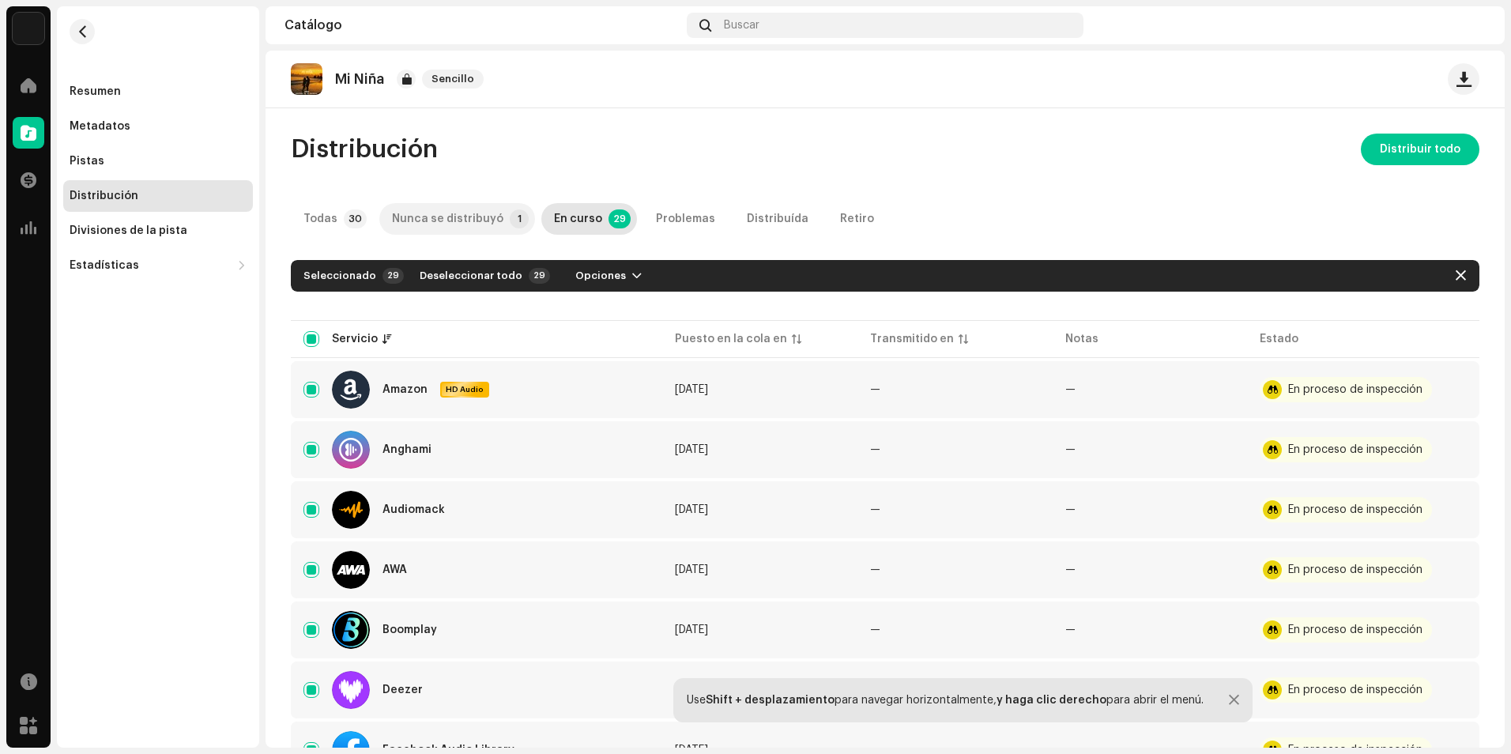
click at [419, 213] on div "Nunca se distribuyó" at bounding box center [447, 219] width 111 height 32
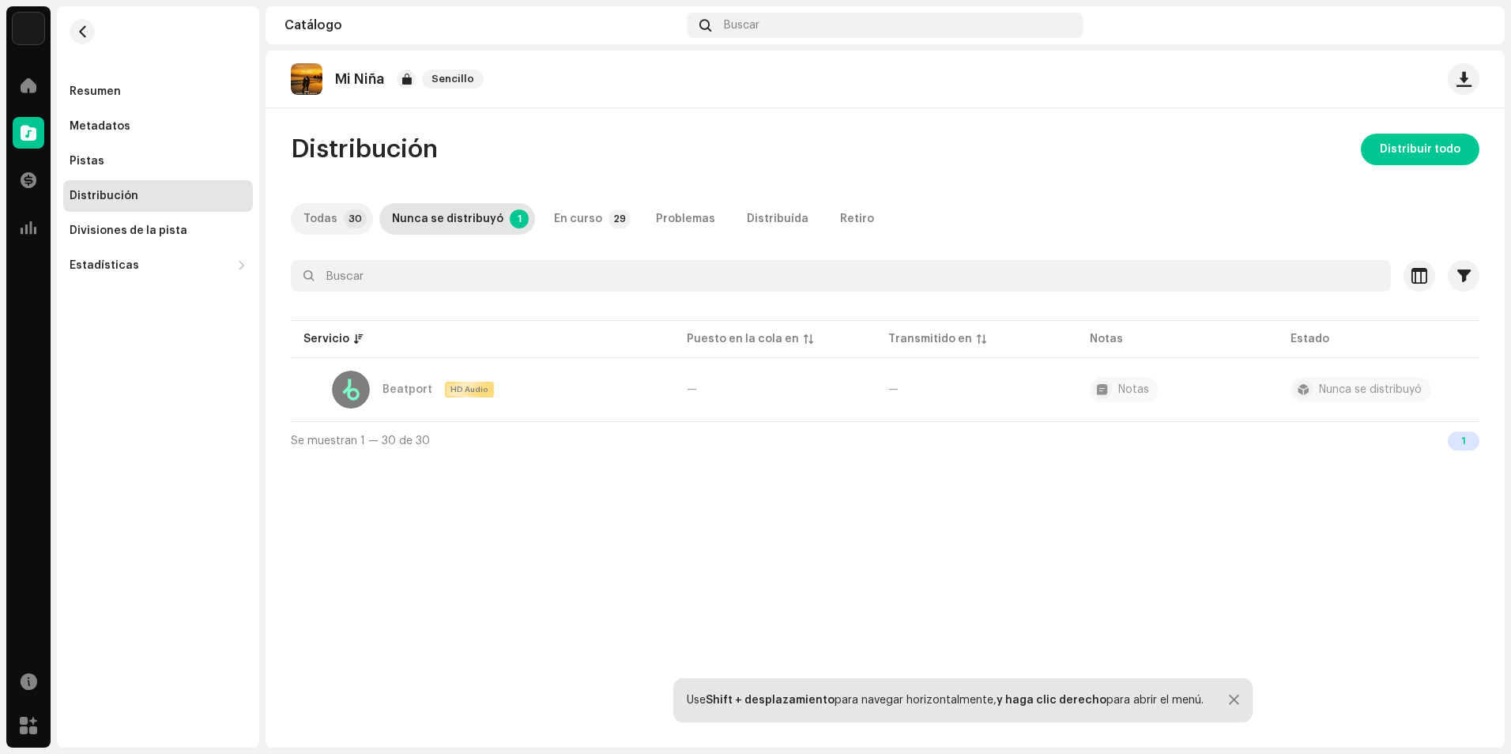
click at [333, 224] on div "Todas" at bounding box center [320, 219] width 34 height 32
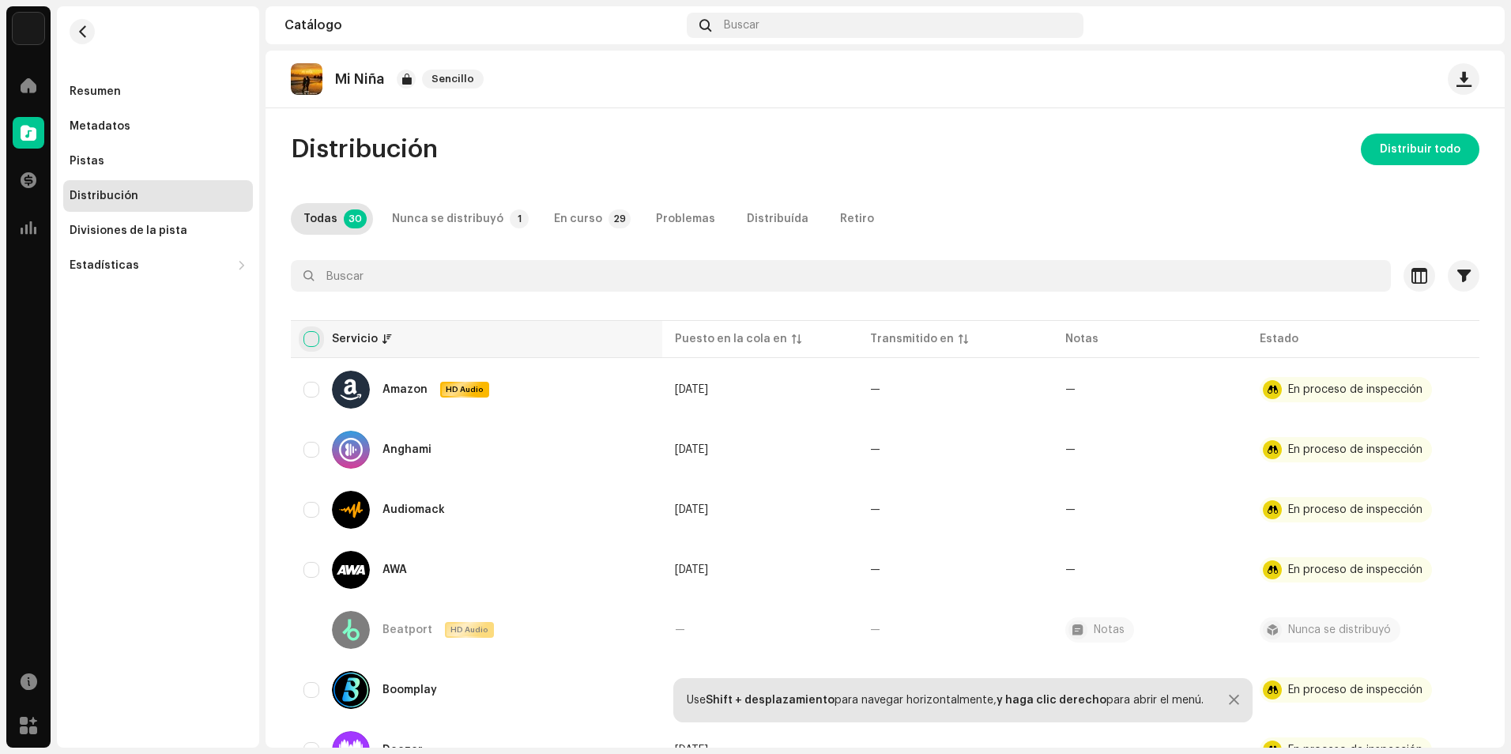
click at [310, 337] on input "checkbox" at bounding box center [311, 339] width 16 height 16
checkbox input "true"
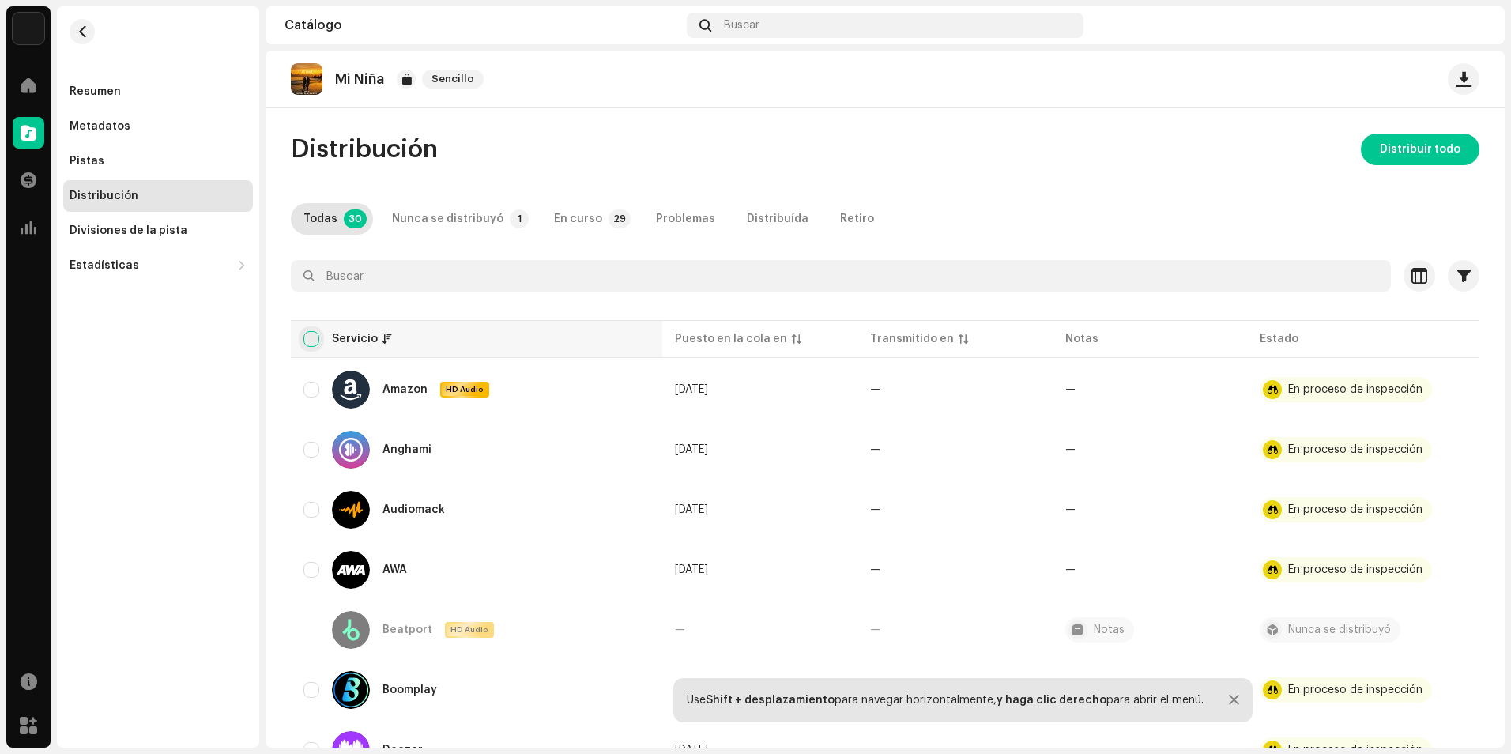
checkbox input "true"
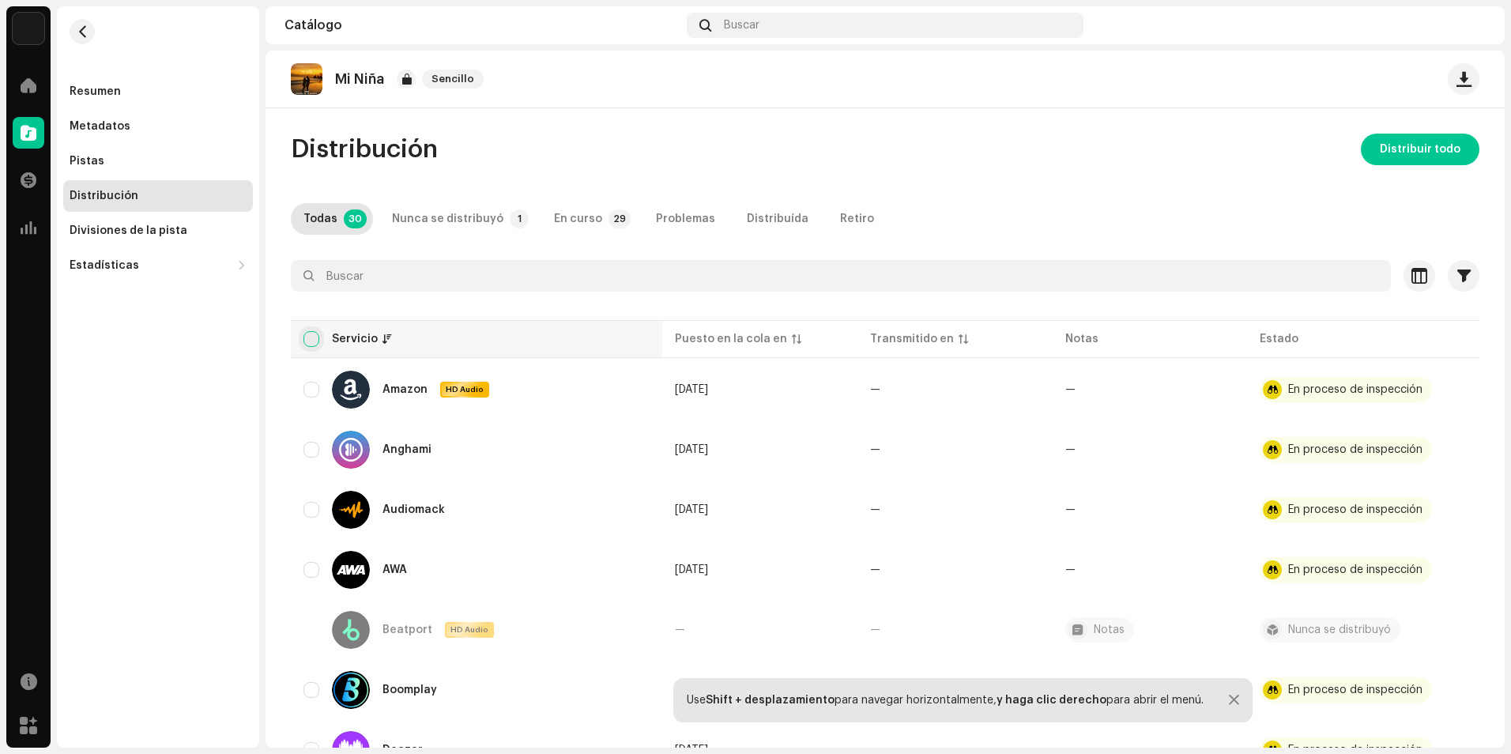
checkbox input "true"
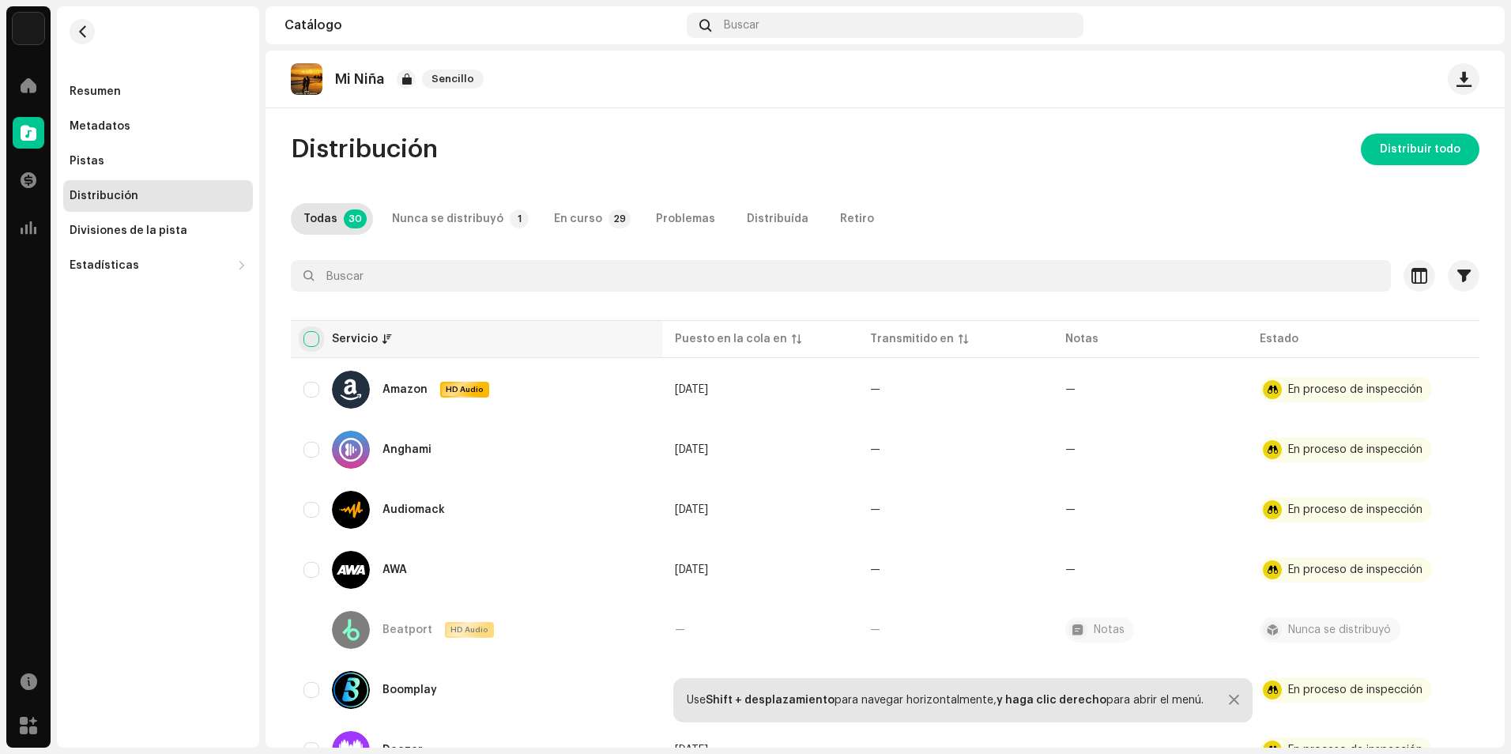
checkbox input "true"
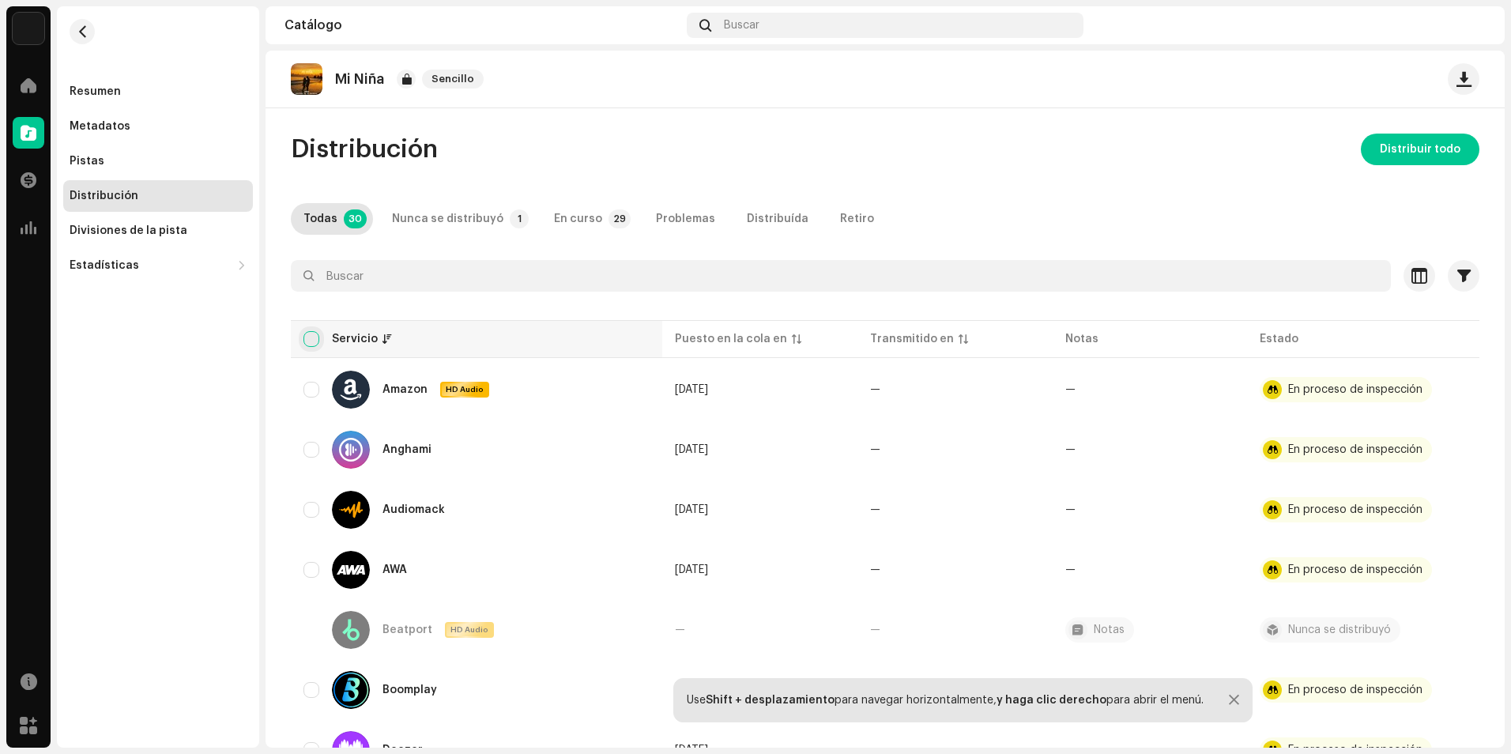
checkbox input "true"
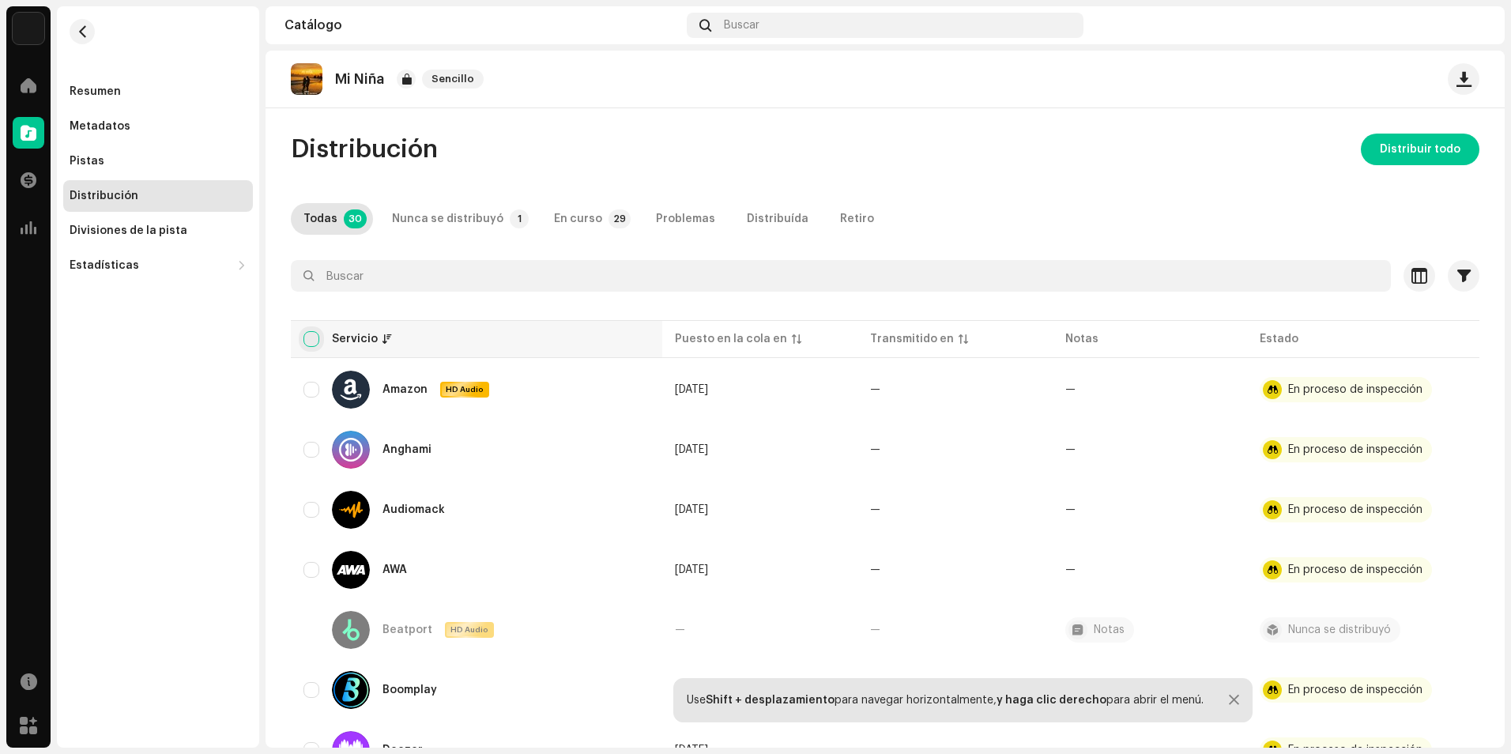
checkbox input "true"
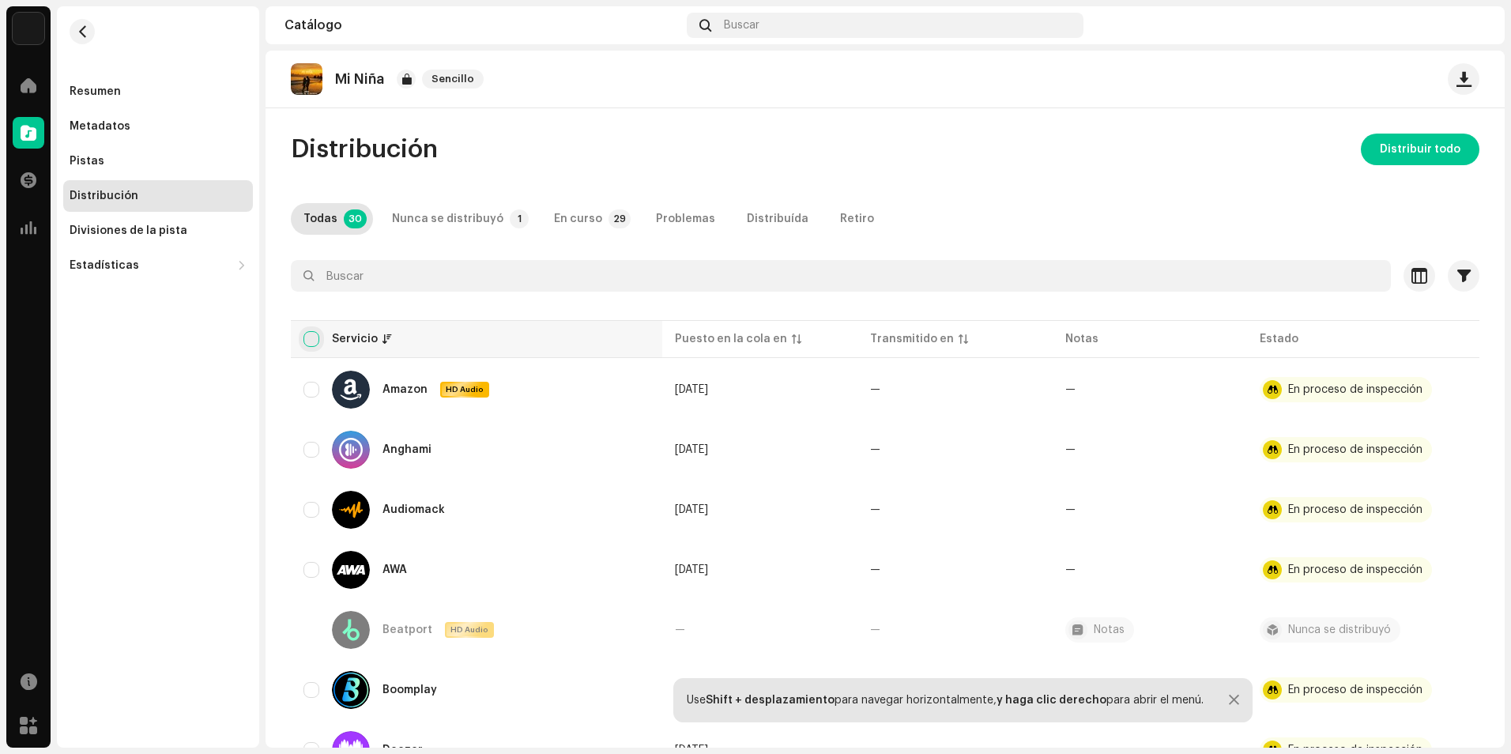
checkbox input "true"
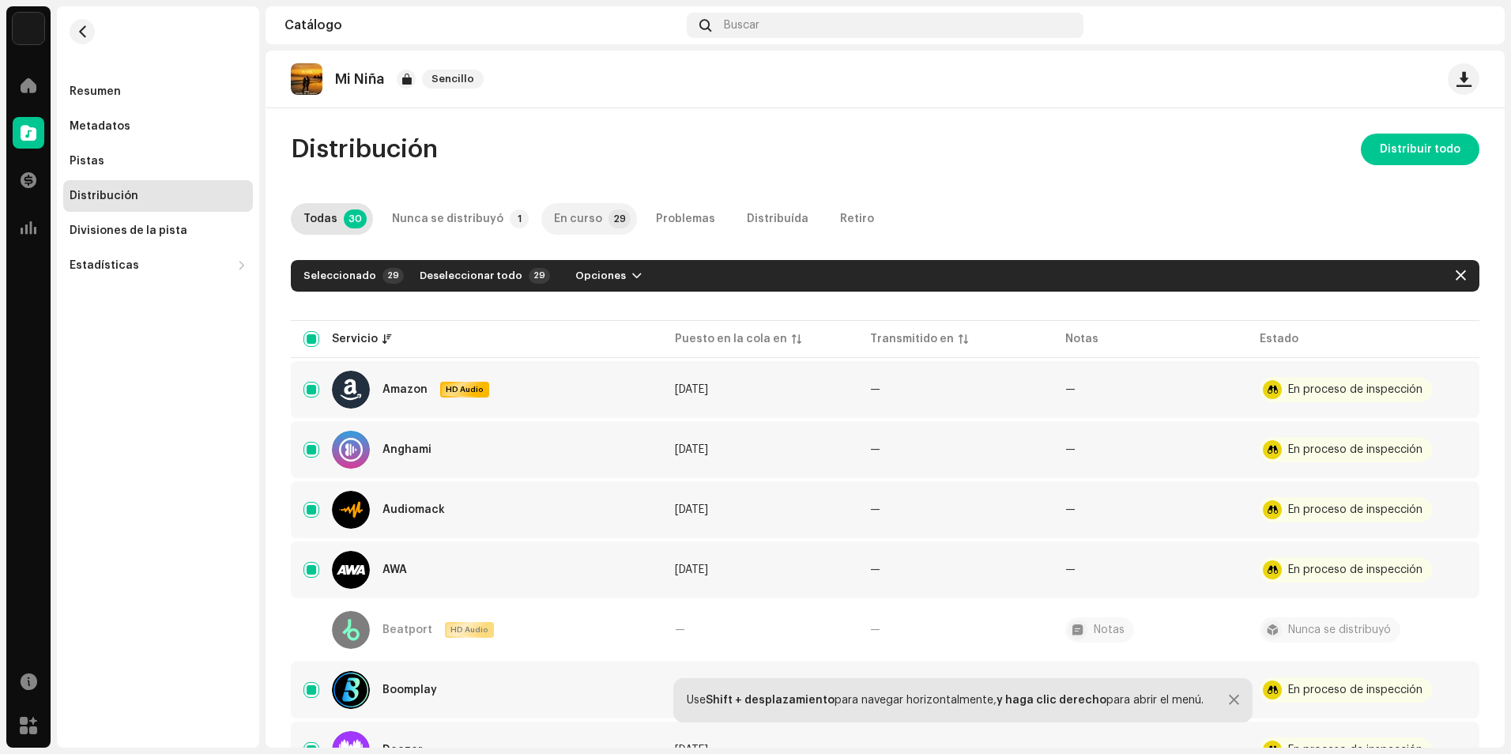
click at [555, 218] on div "En curso" at bounding box center [578, 219] width 48 height 32
checkbox input "false"
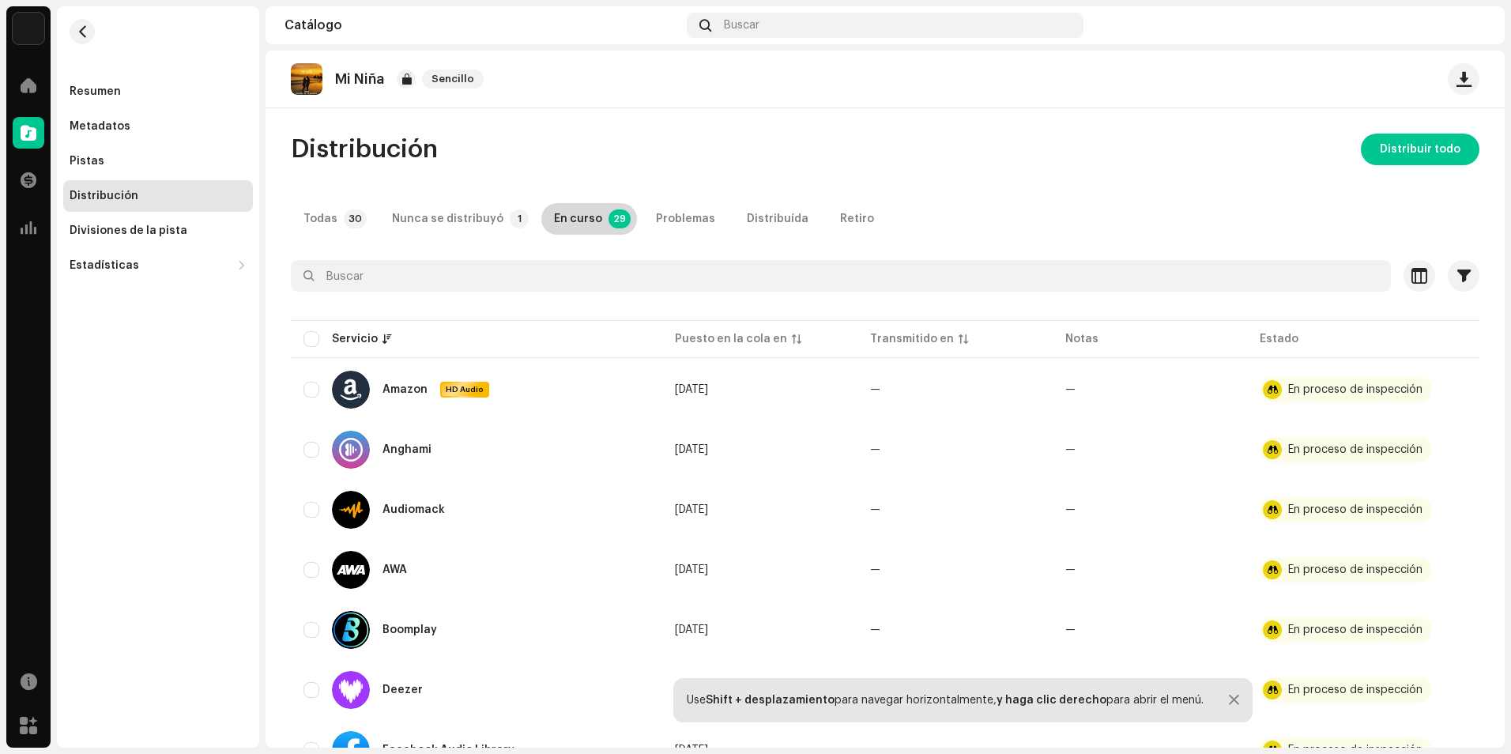
click at [574, 220] on div "En curso" at bounding box center [578, 219] width 48 height 32
click at [693, 223] on div "Problemas" at bounding box center [685, 219] width 59 height 32
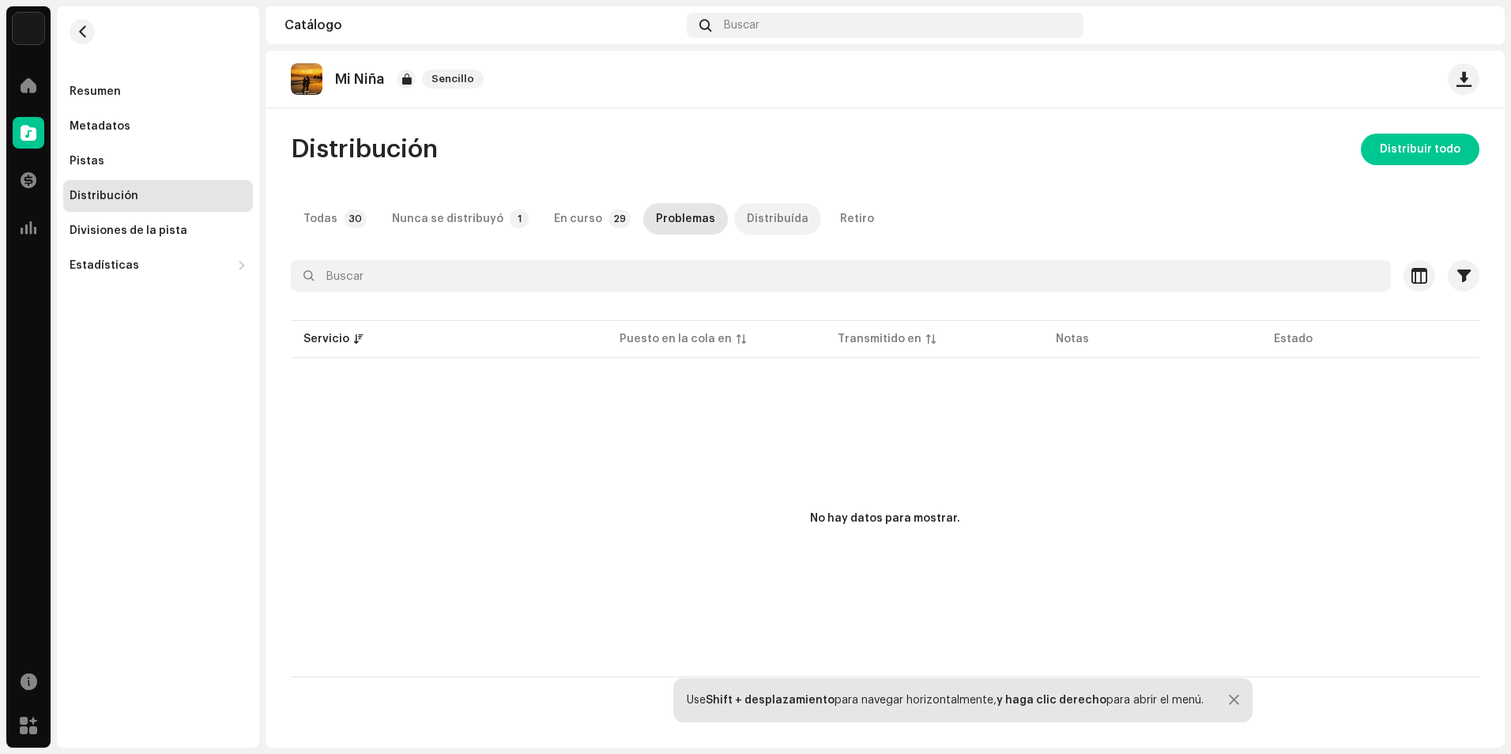
click at [747, 220] on div "Distribuída" at bounding box center [778, 219] width 62 height 32
click at [840, 216] on div "Retiro" at bounding box center [857, 219] width 34 height 32
click at [541, 216] on p-tab "En curso 29" at bounding box center [589, 219] width 96 height 32
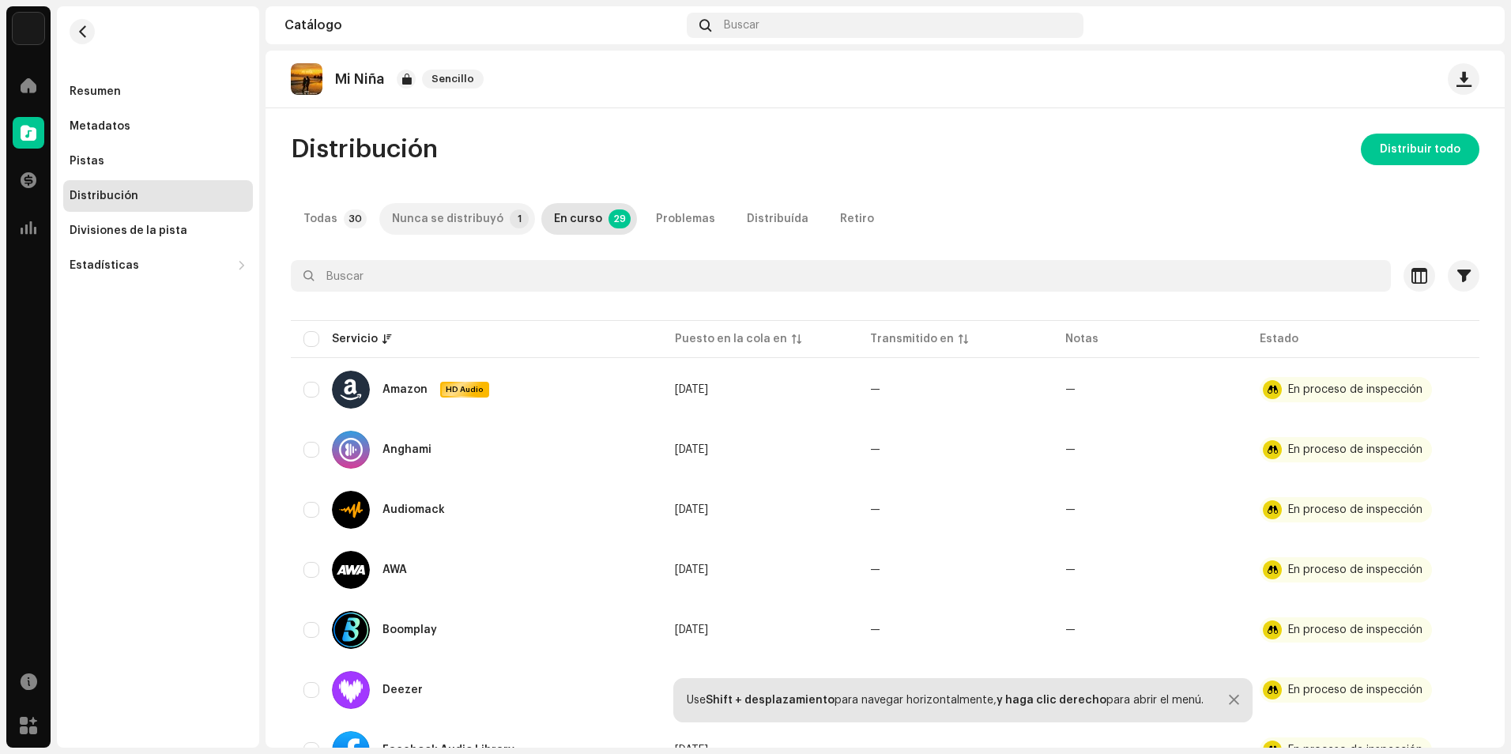
click at [461, 222] on div "Nunca se distribuyó" at bounding box center [447, 219] width 111 height 32
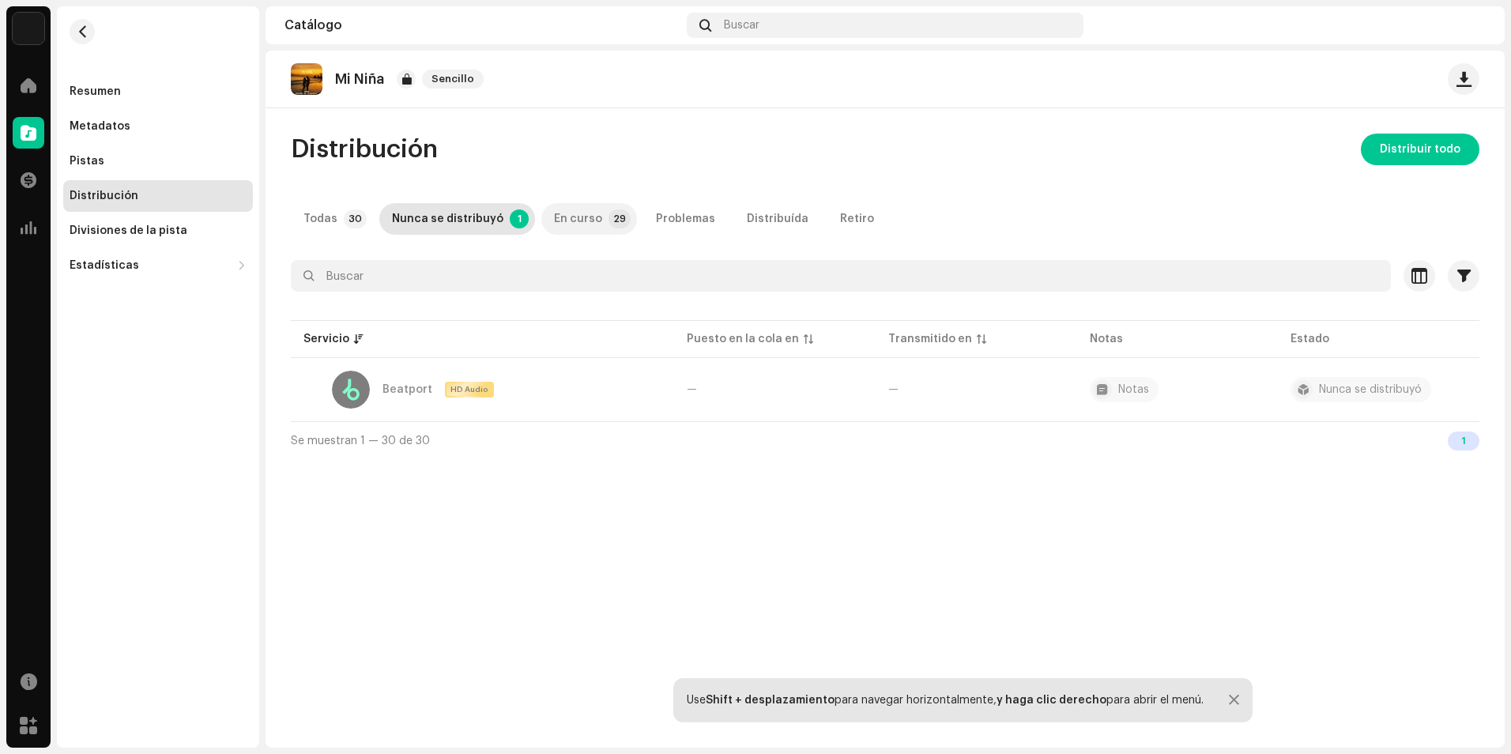
click at [608, 219] on p-badge "29" at bounding box center [619, 218] width 22 height 19
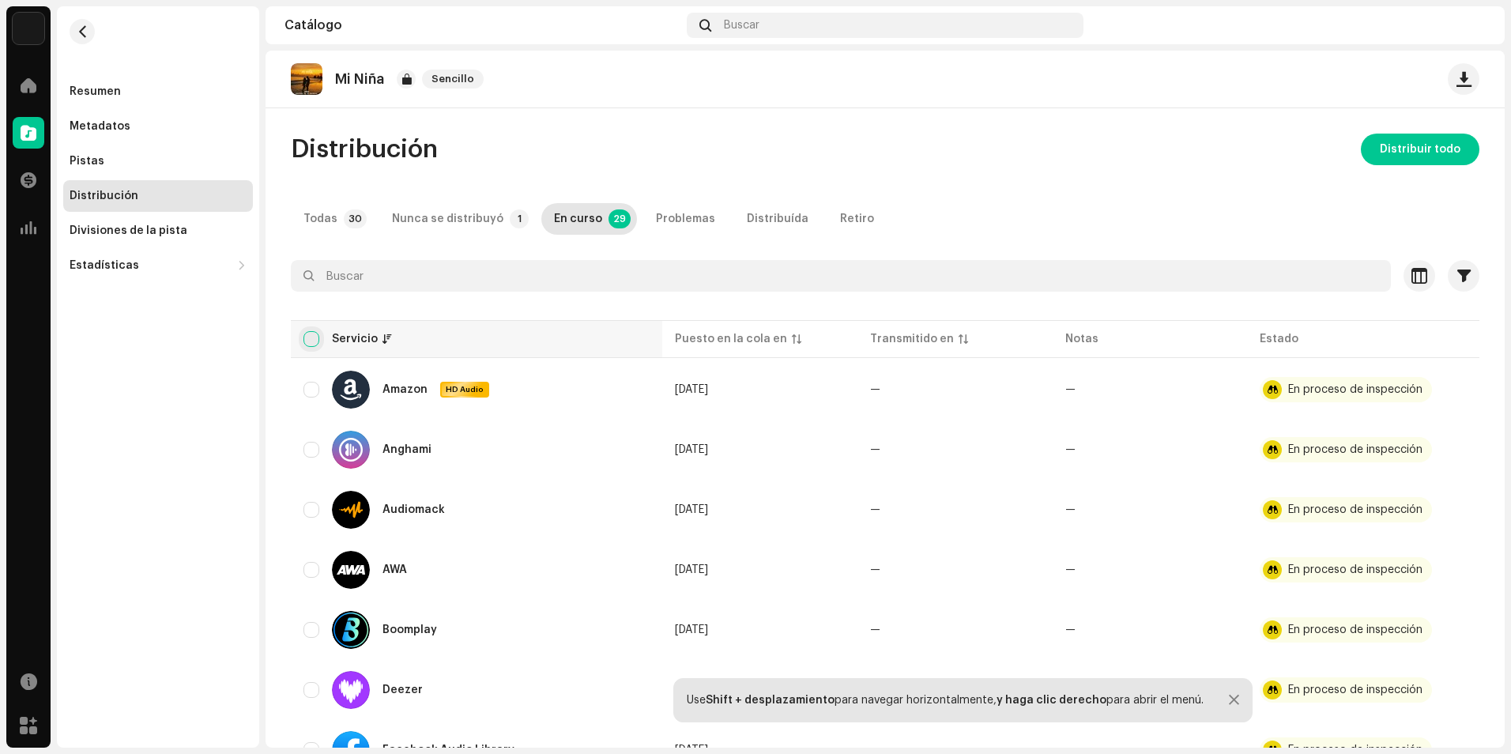
click at [307, 337] on input "checkbox" at bounding box center [311, 339] width 16 height 16
checkbox input "true"
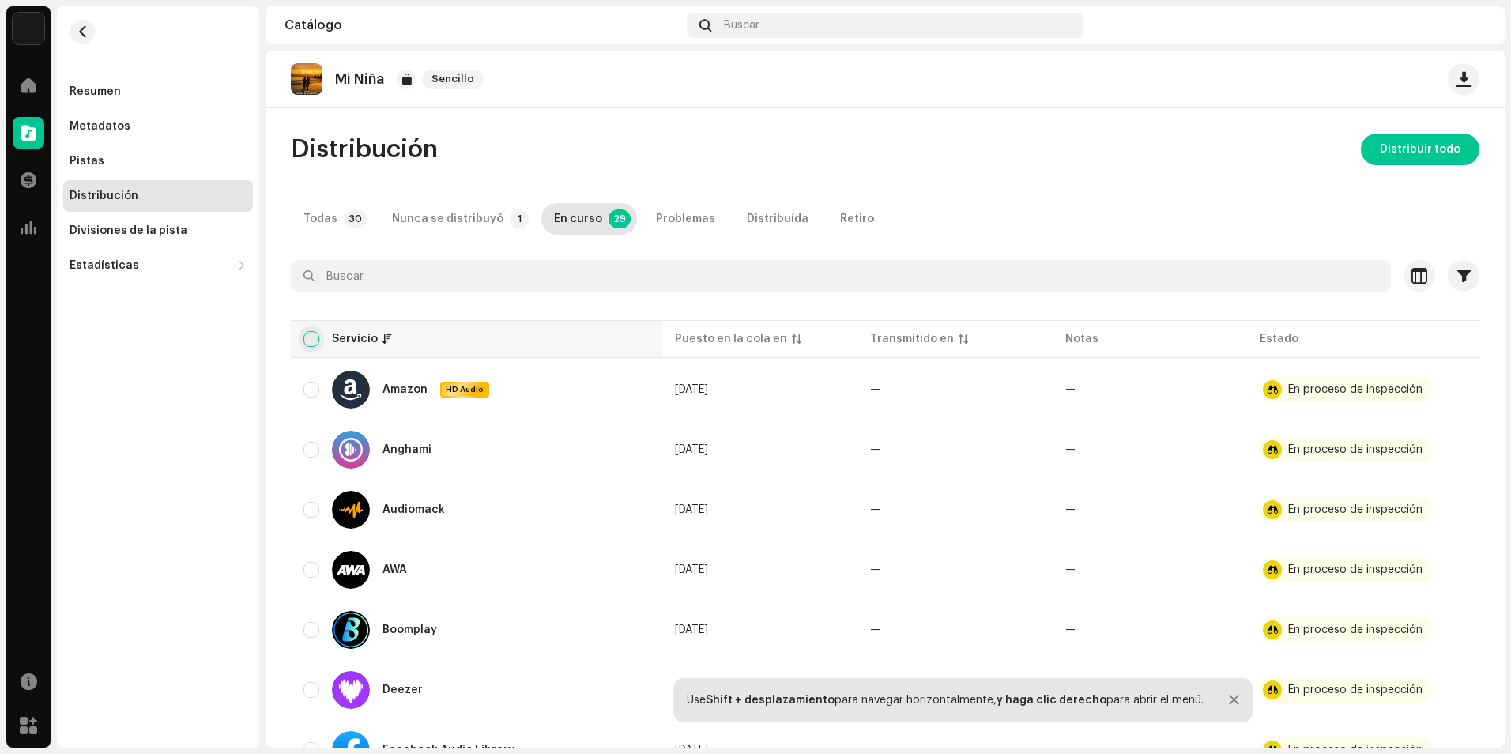
checkbox input "true"
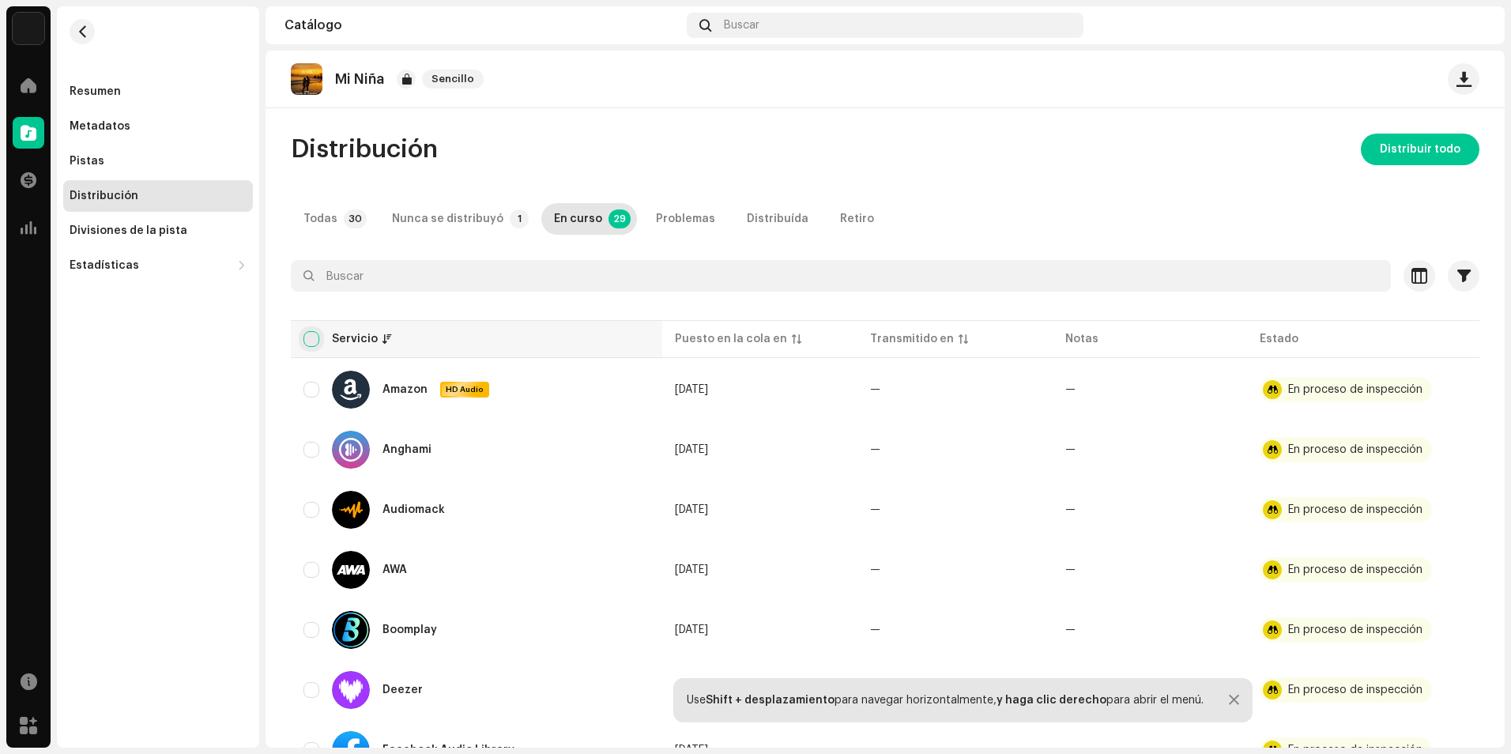
checkbox input "true"
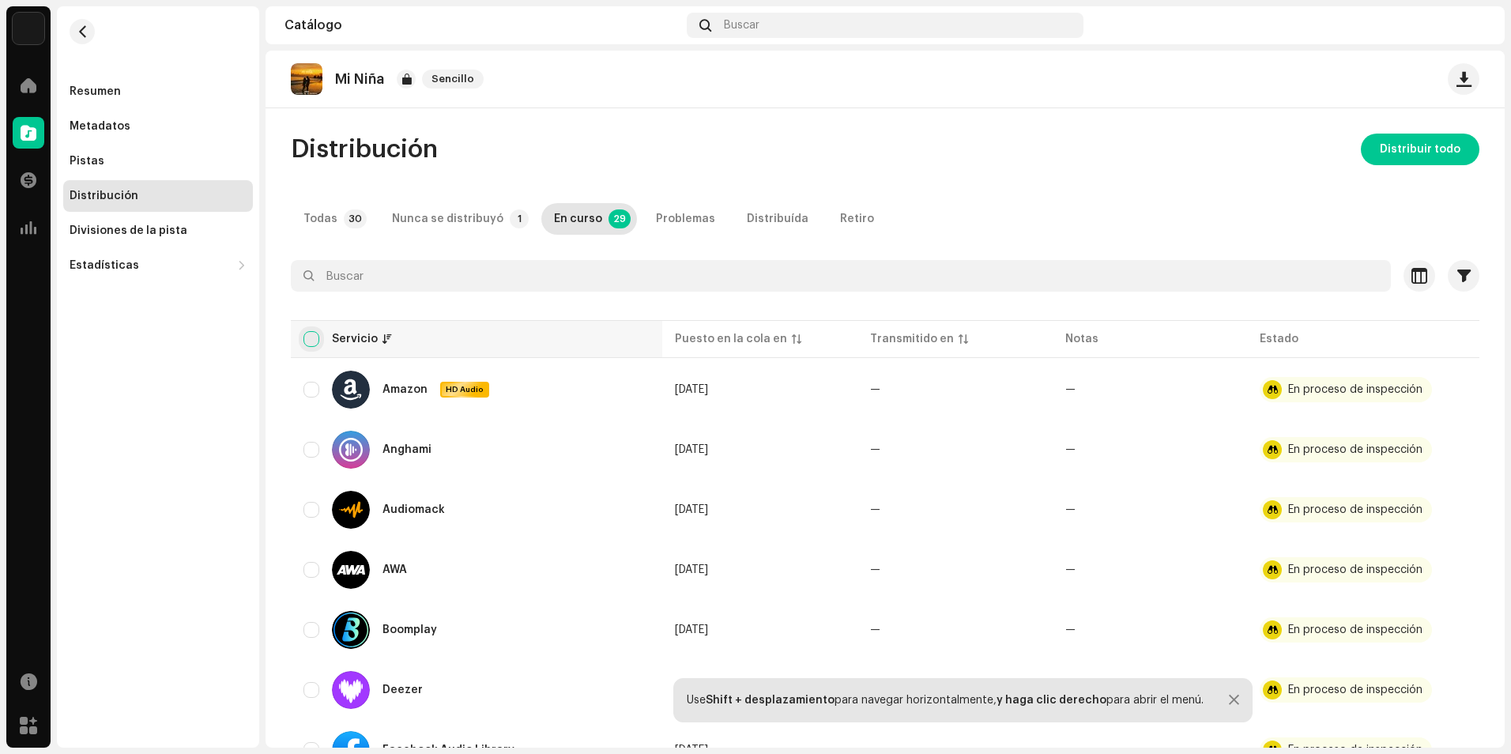
checkbox input "true"
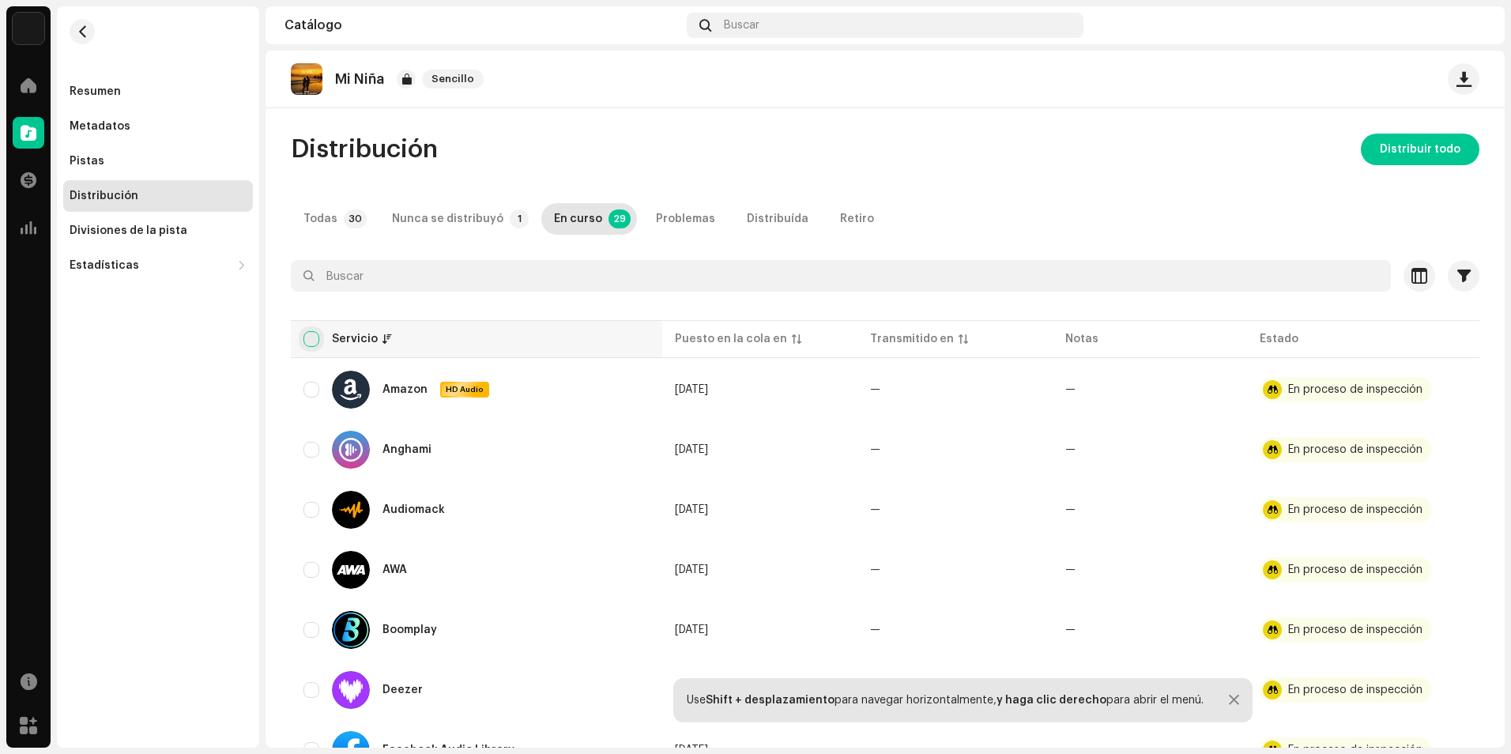
checkbox input "true"
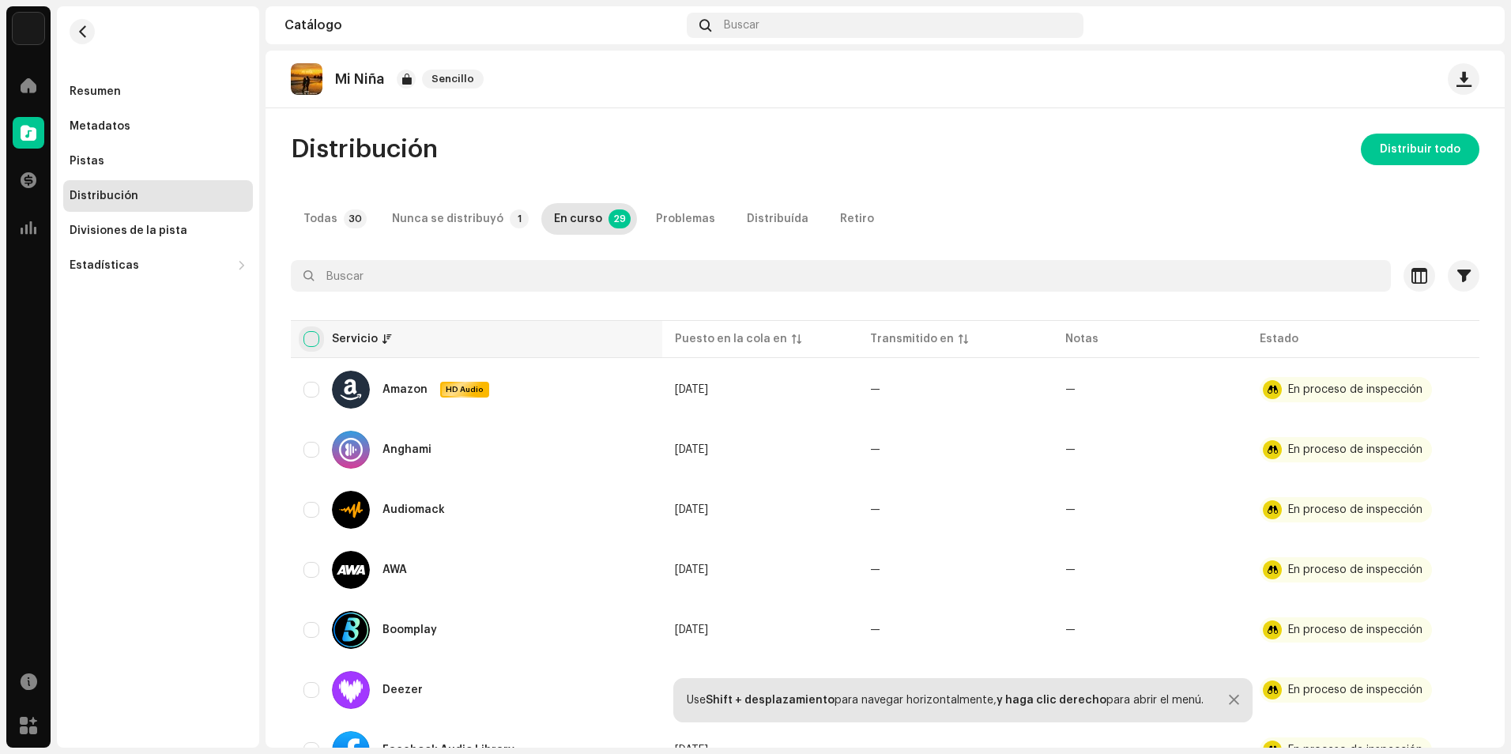
checkbox input "true"
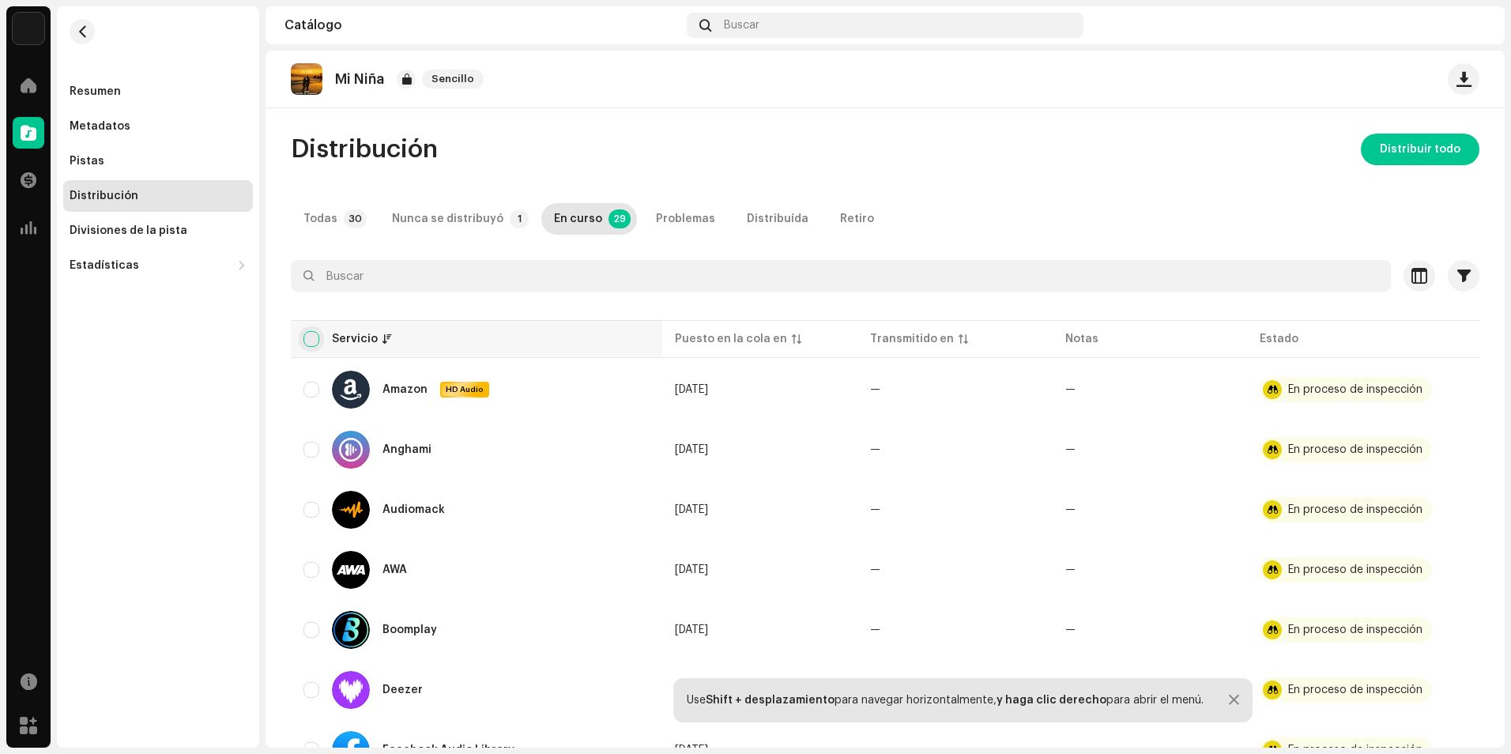
checkbox input "true"
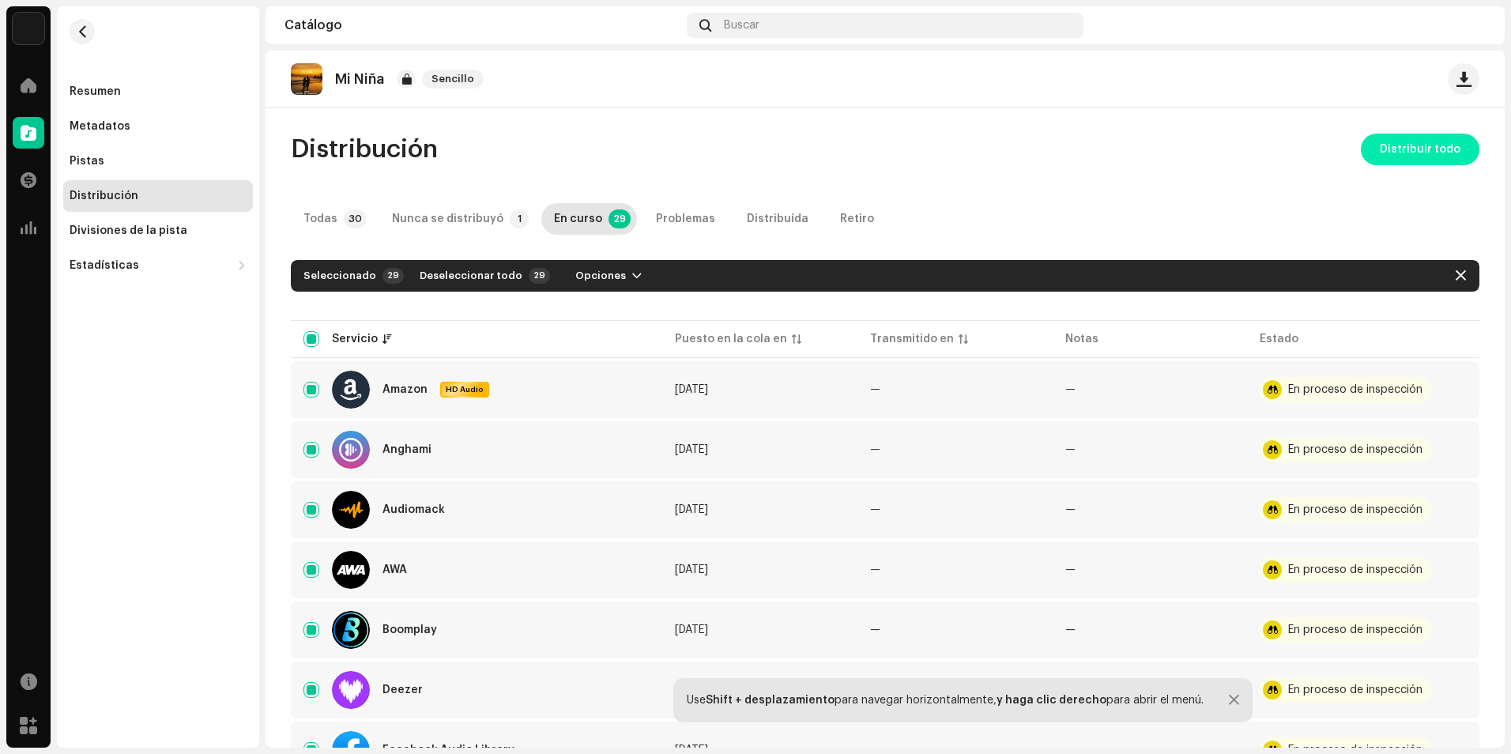
click at [1391, 145] on span "Distribuir todo" at bounding box center [1419, 150] width 81 height 32
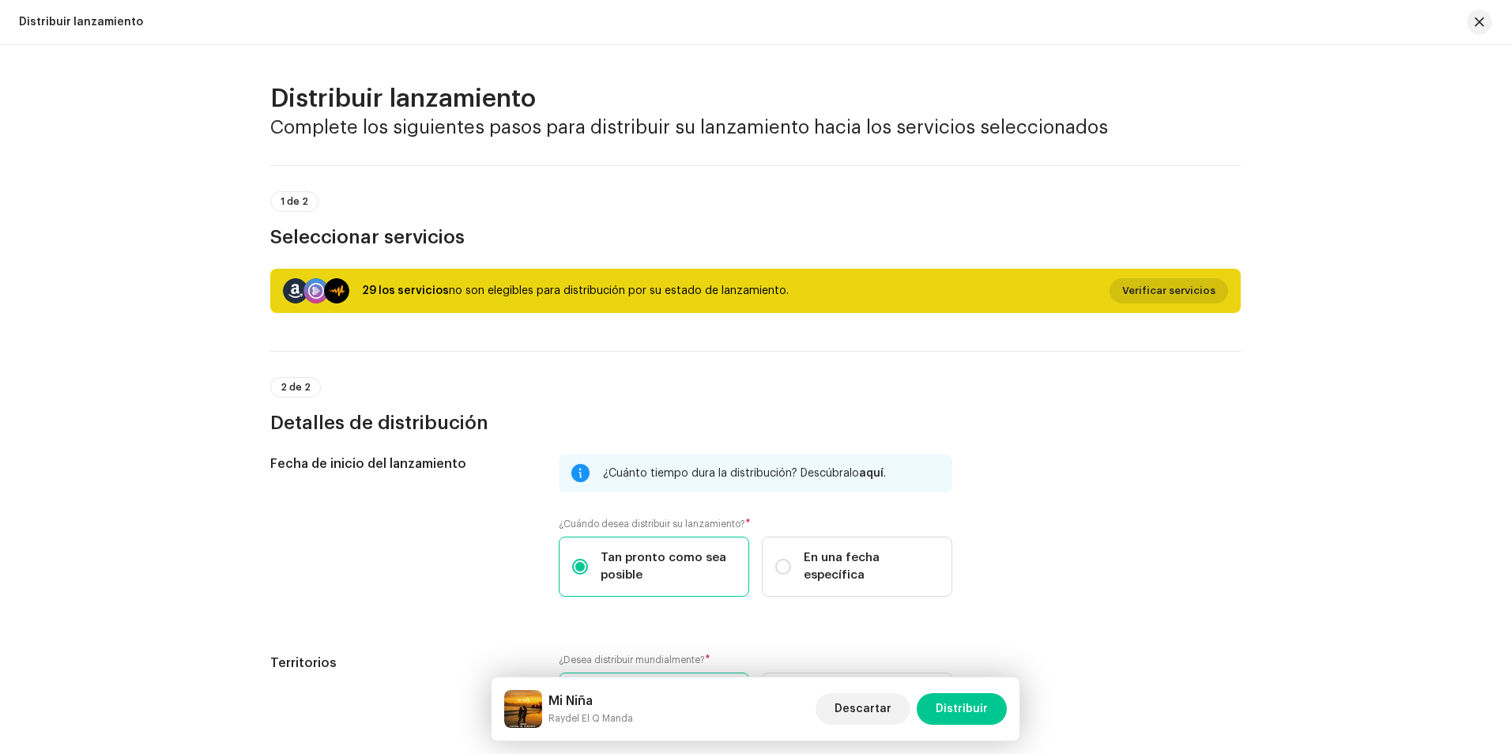
click at [1177, 284] on span "Verificar servicios" at bounding box center [1168, 291] width 93 height 32
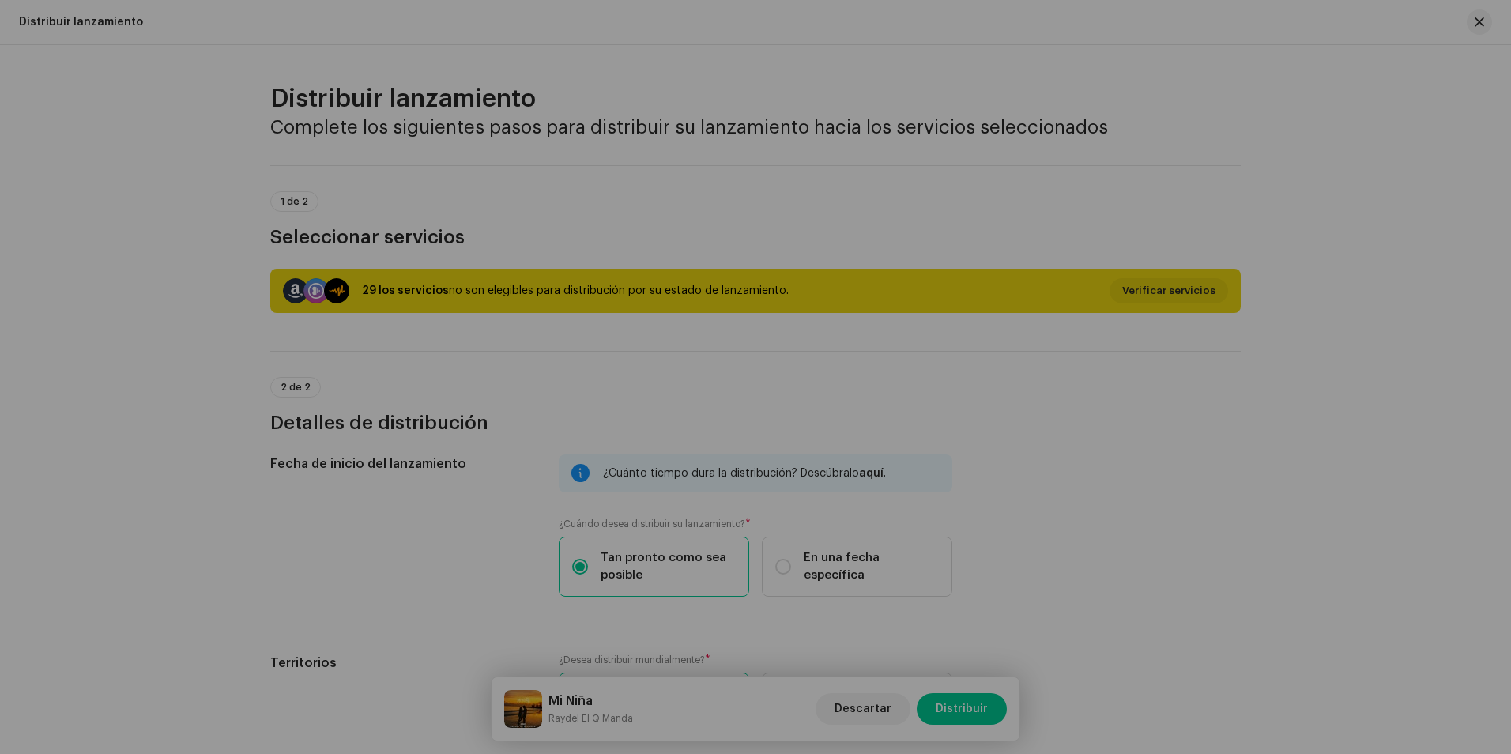
click at [1316, 127] on div "No elegible para distribución Servicio Últimos pendientes Últimas transmisiones…" at bounding box center [755, 377] width 1511 height 754
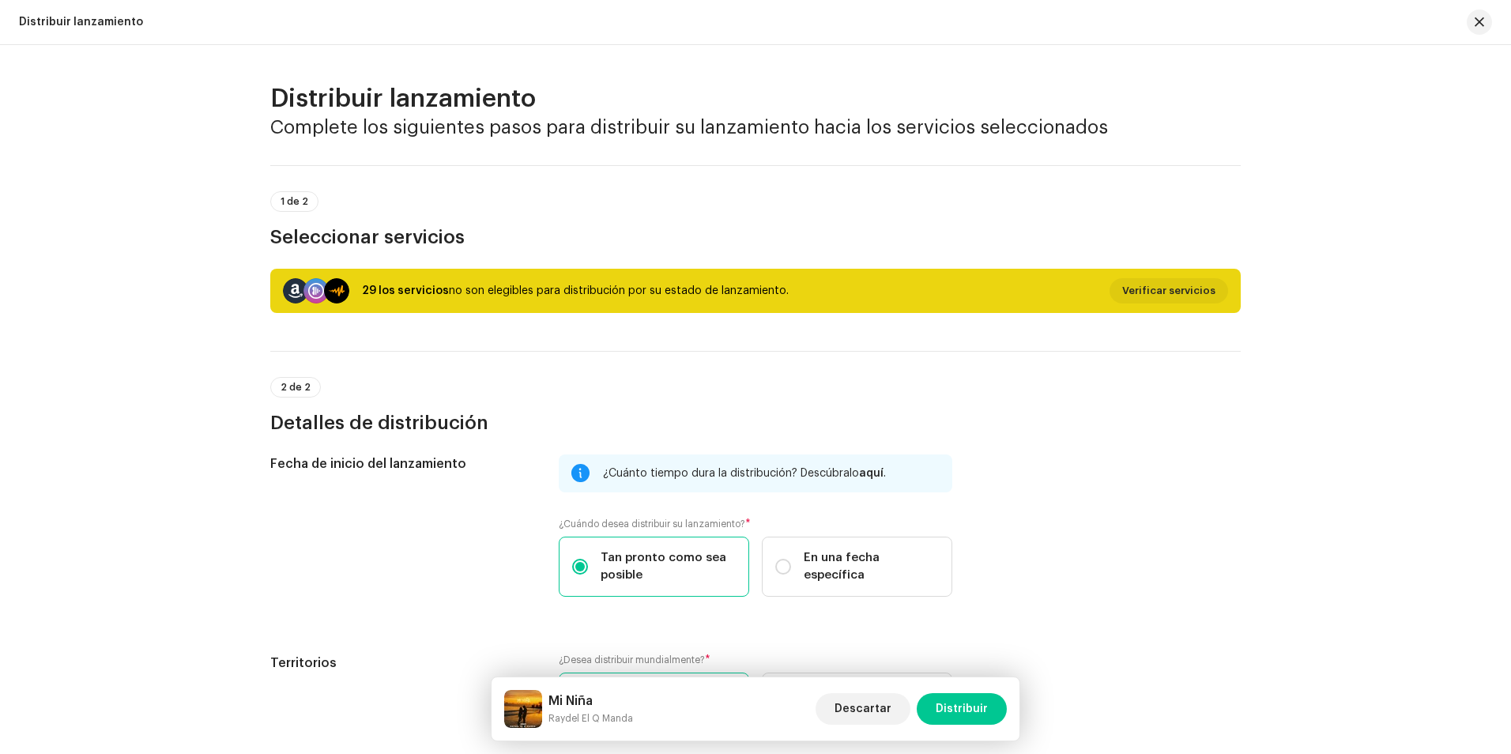
click at [1356, 338] on div "Distribuir lanzamiento Complete los siguientes pasos para distribuir su lanzami…" at bounding box center [755, 399] width 1511 height 709
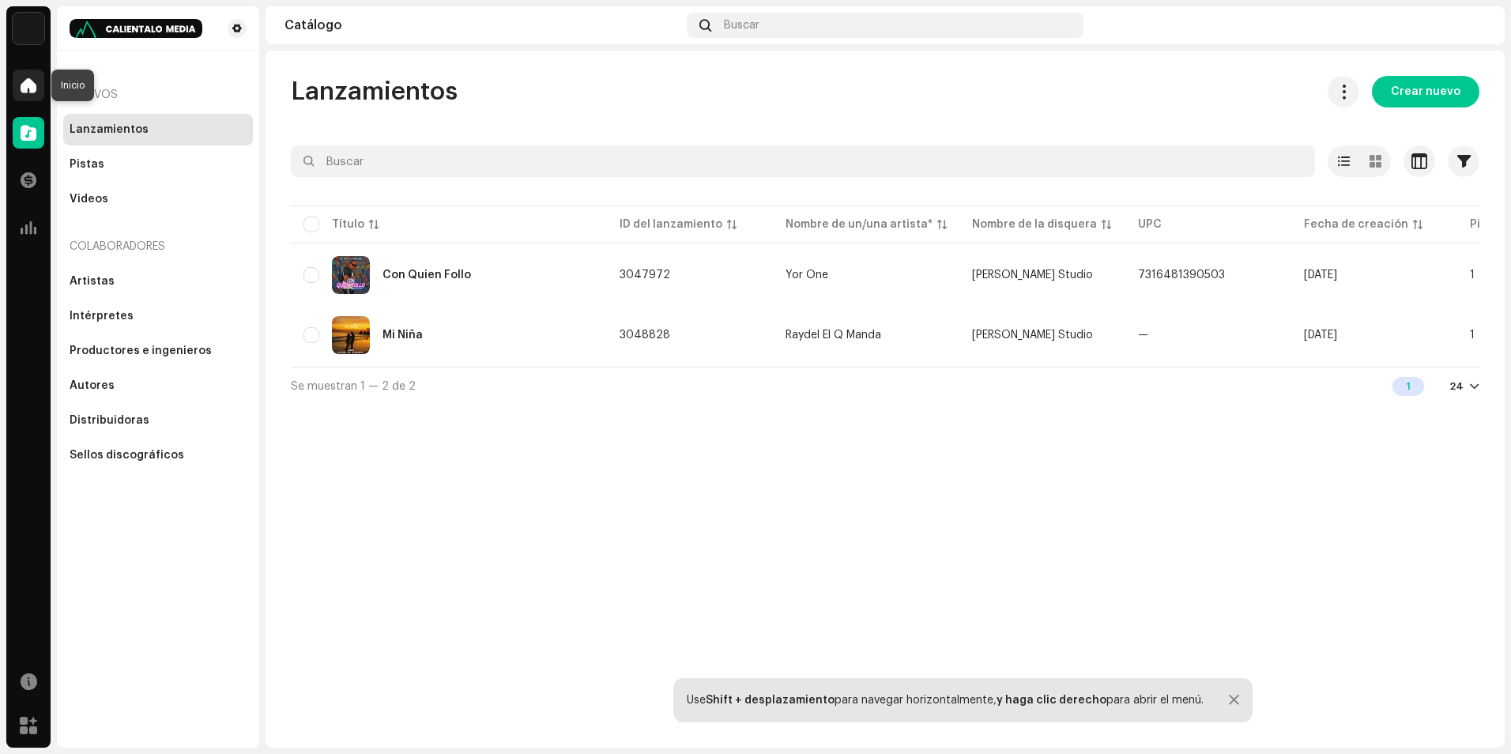
click at [32, 81] on span at bounding box center [29, 85] width 16 height 13
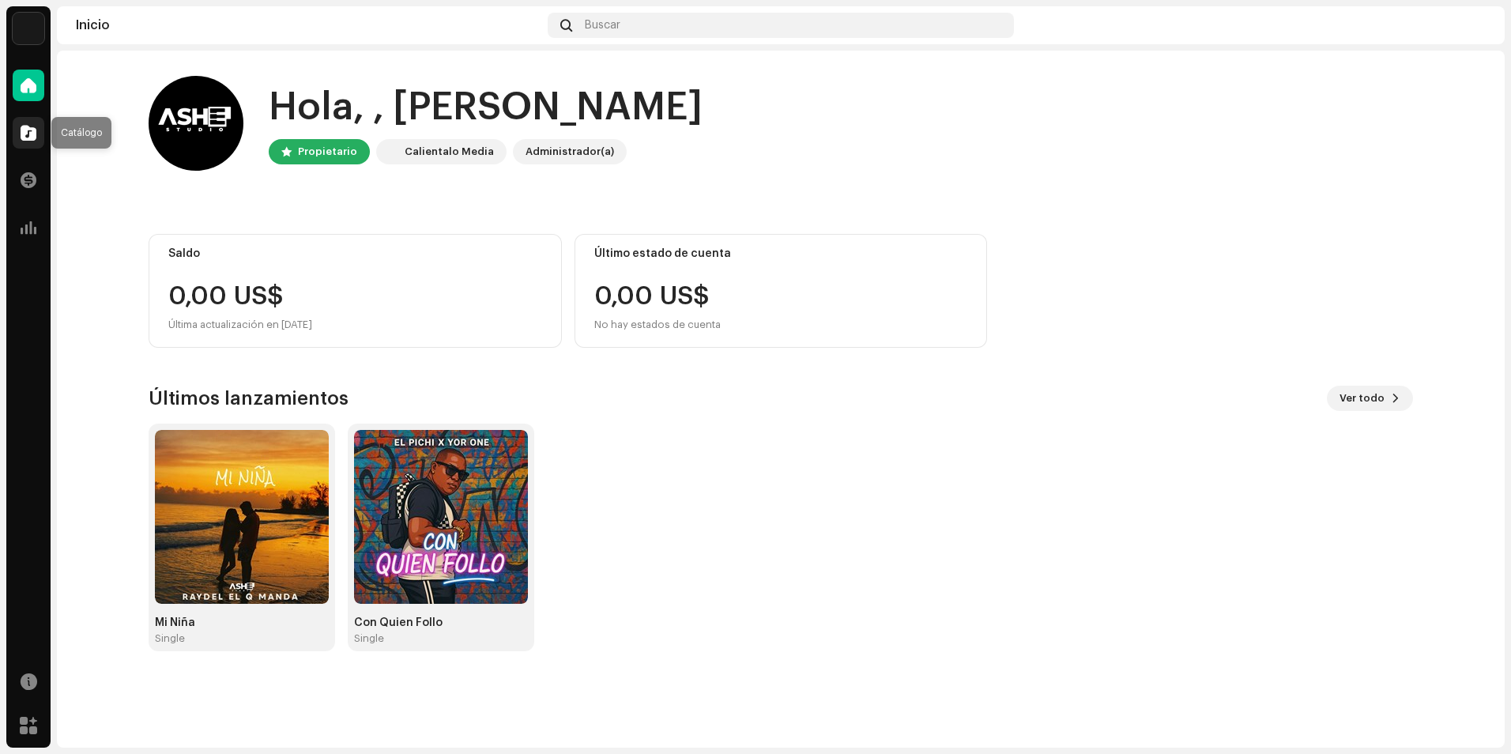
click at [21, 135] on span at bounding box center [29, 132] width 16 height 13
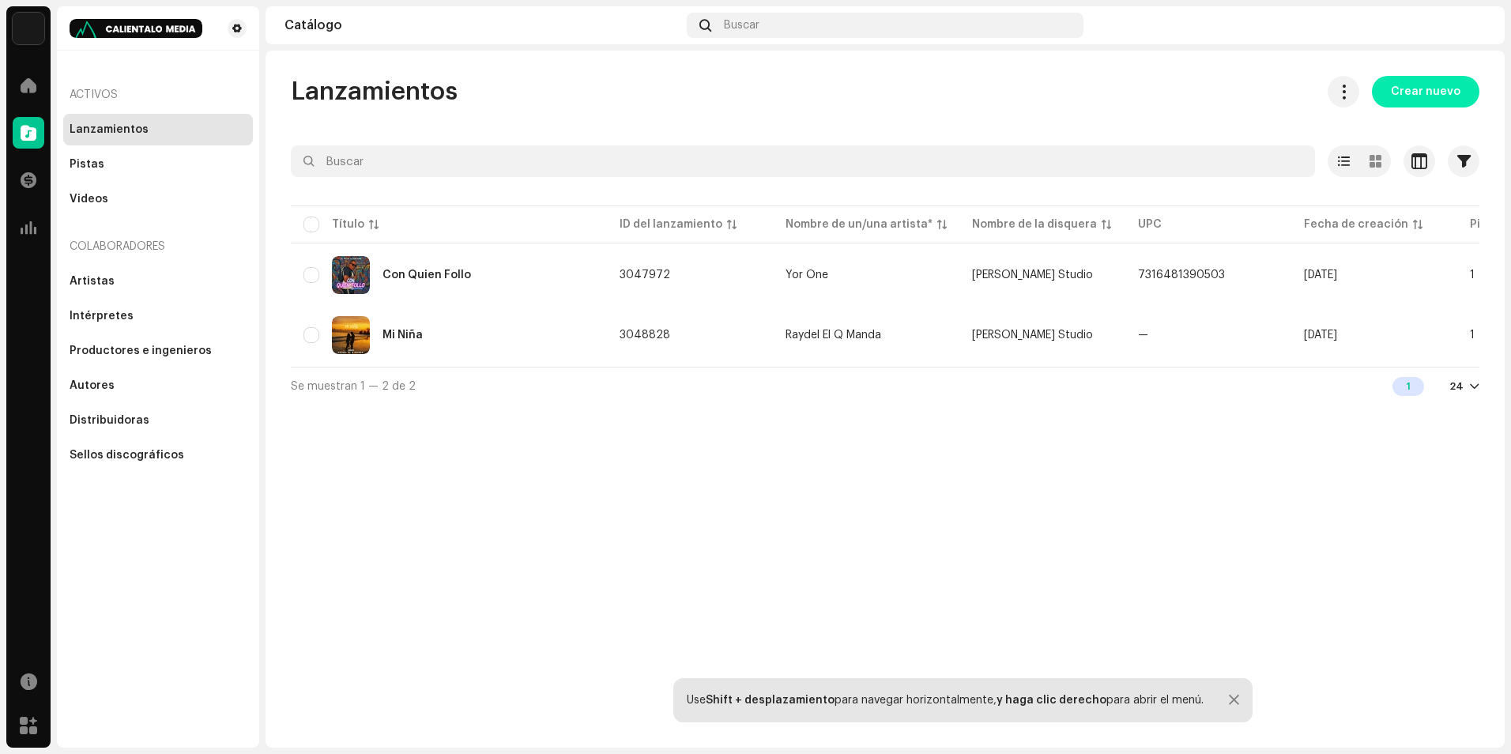
click at [1444, 82] on span "Crear nuevo" at bounding box center [1425, 92] width 70 height 32
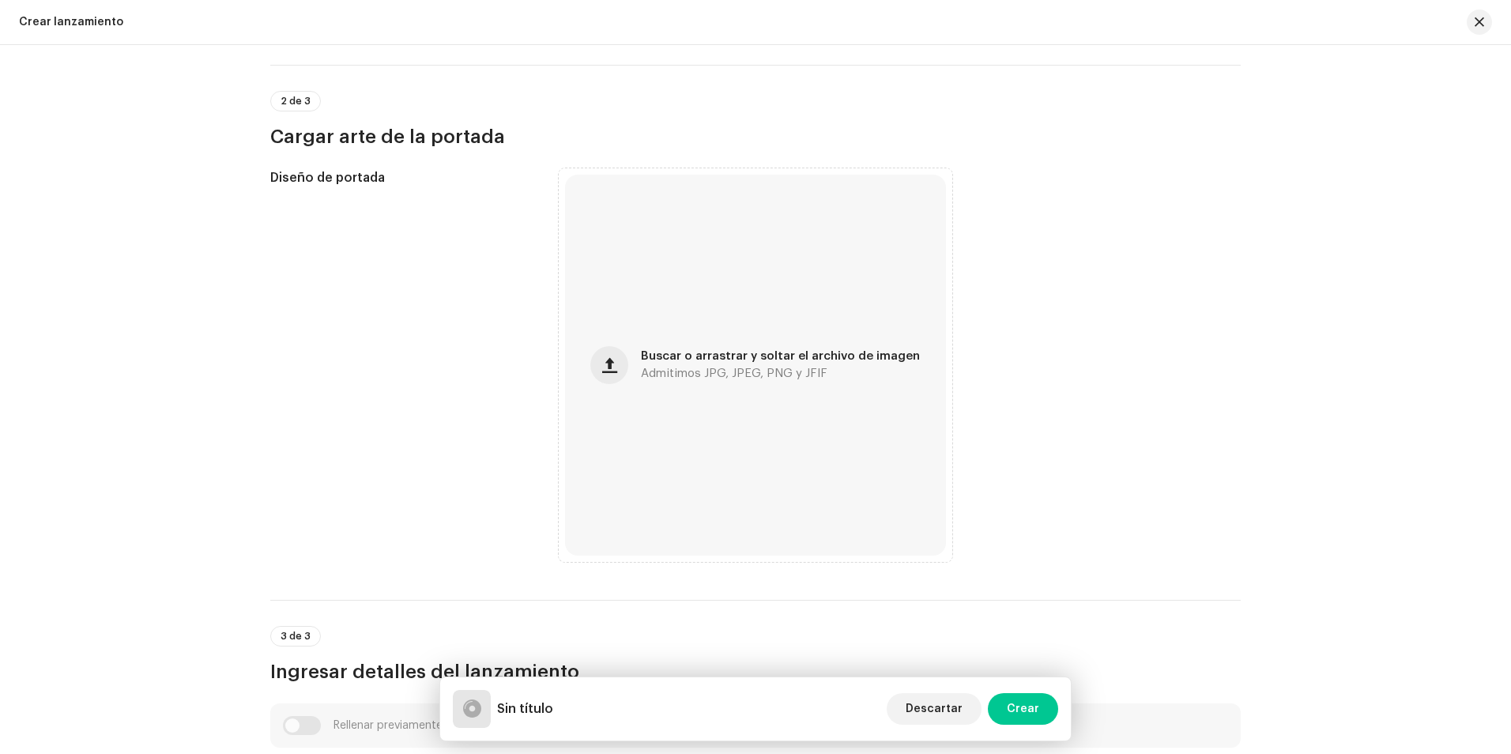
scroll to position [395, 0]
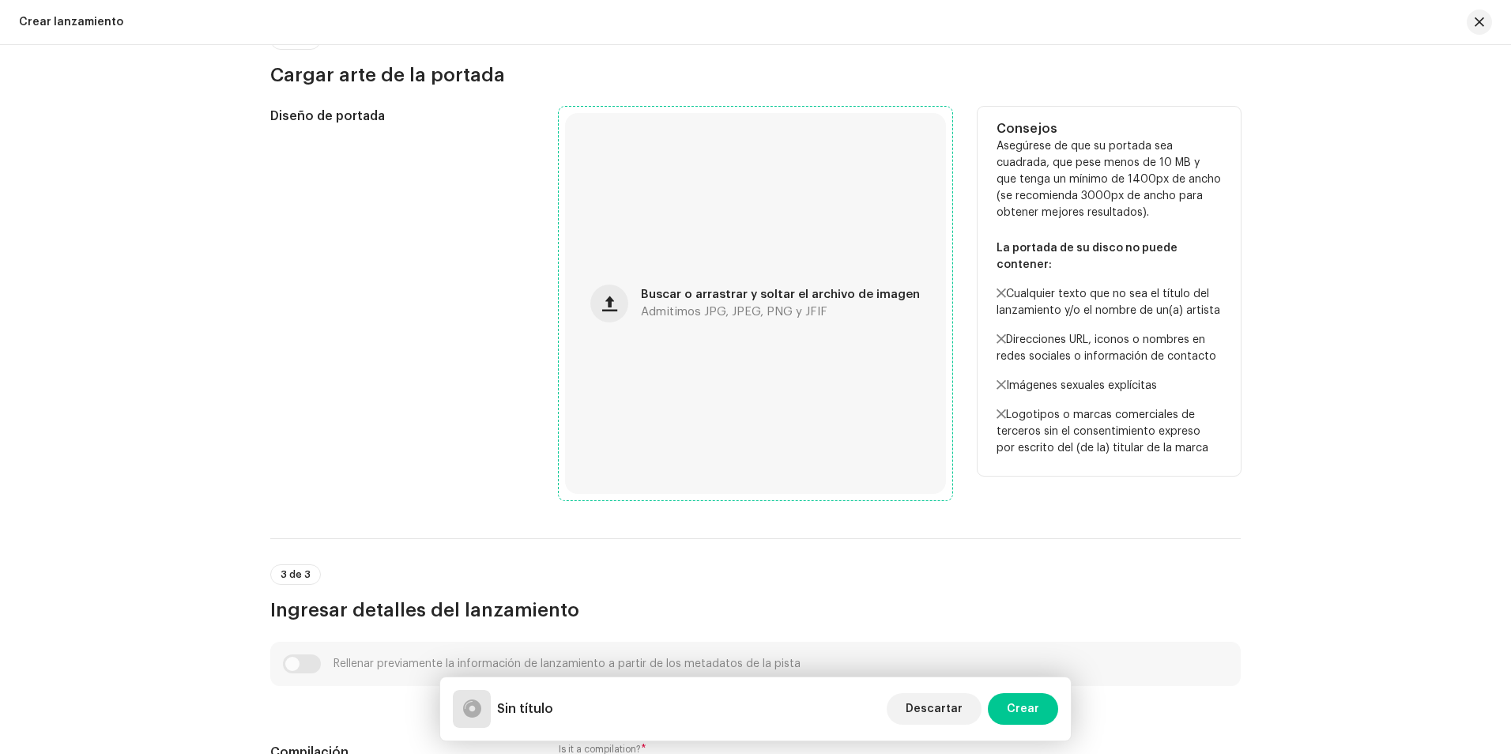
click at [632, 311] on div "Buscar o arrastrar y soltar el archivo de imagen Admitimos JPG, JPEG, PNG y JFIF" at bounding box center [755, 303] width 381 height 381
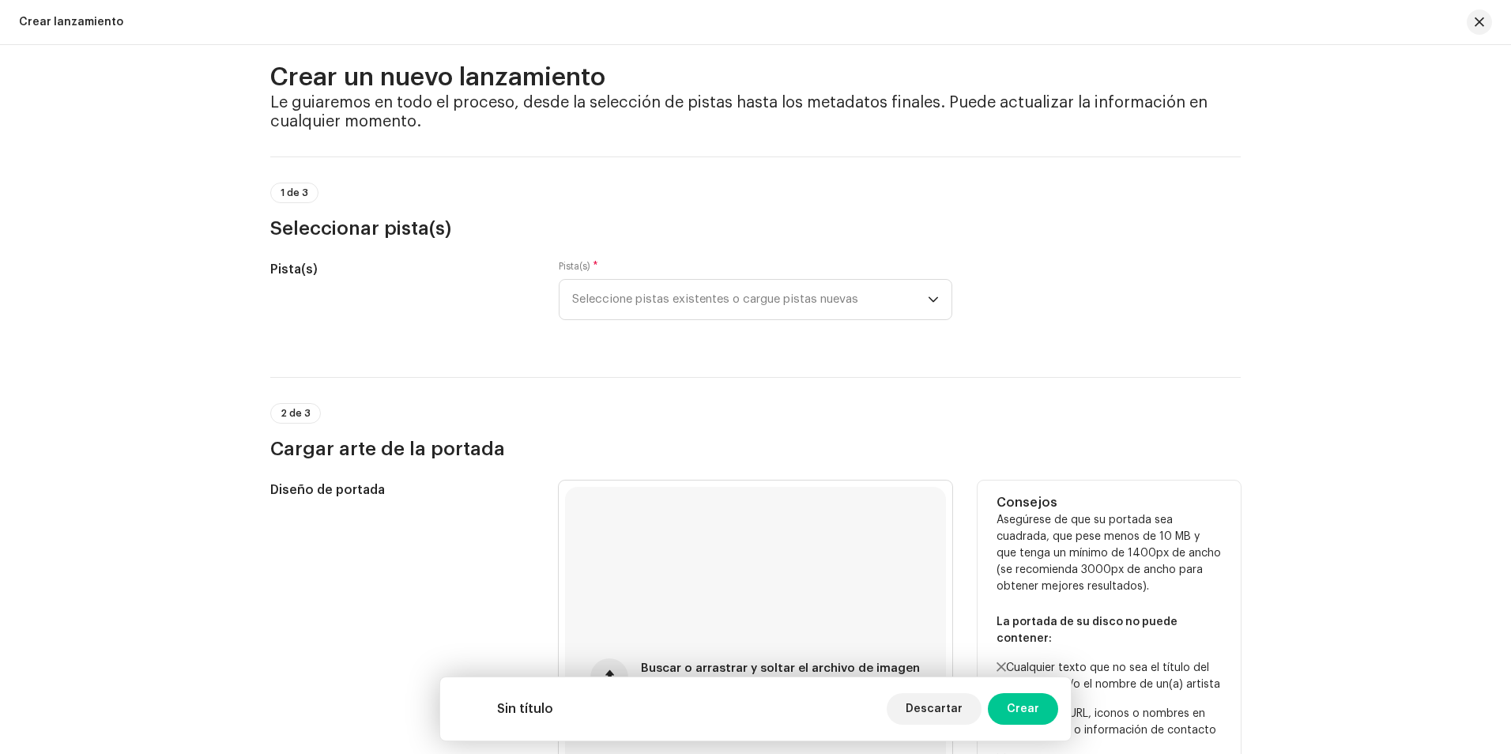
scroll to position [0, 0]
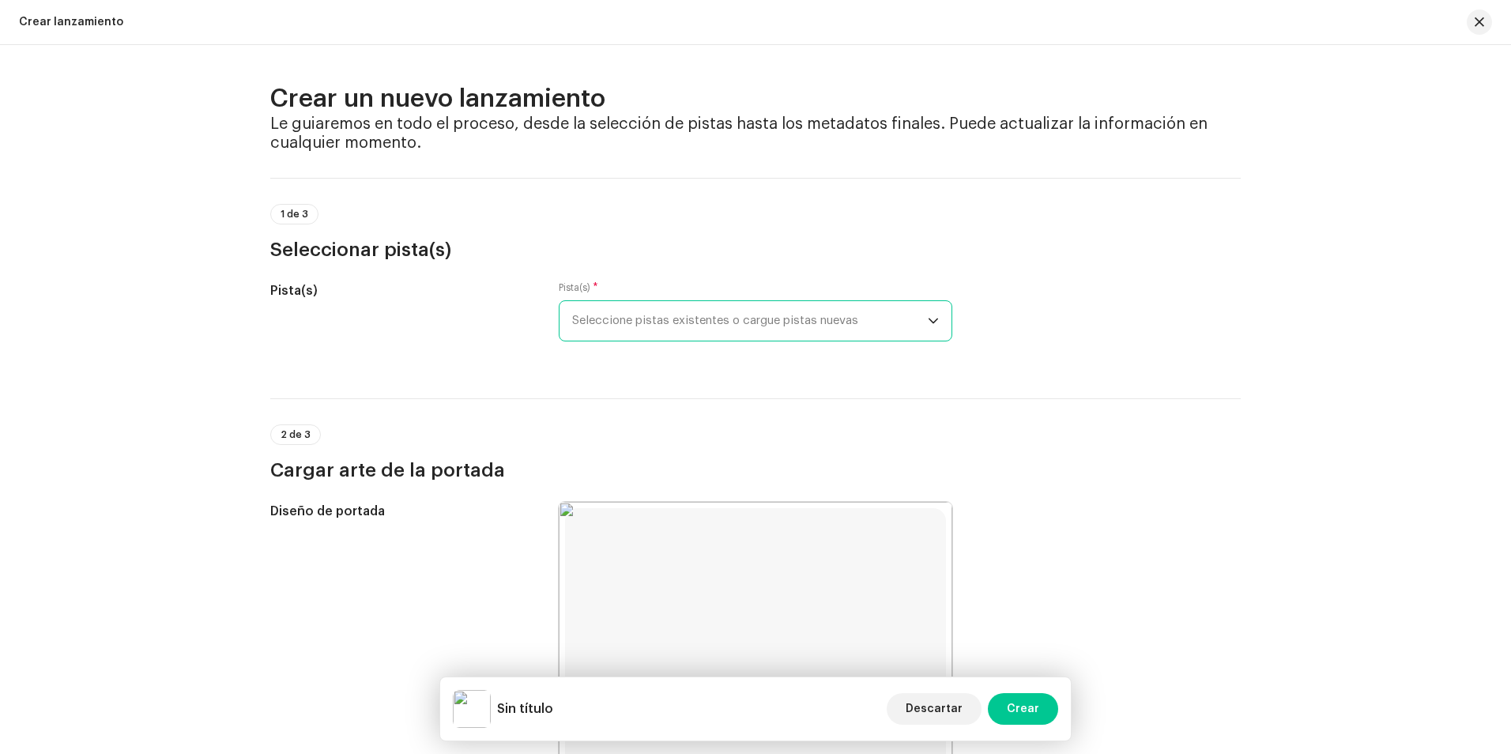
click at [601, 314] on span "Seleccione pistas existentes o cargue pistas nuevas" at bounding box center [750, 321] width 356 height 40
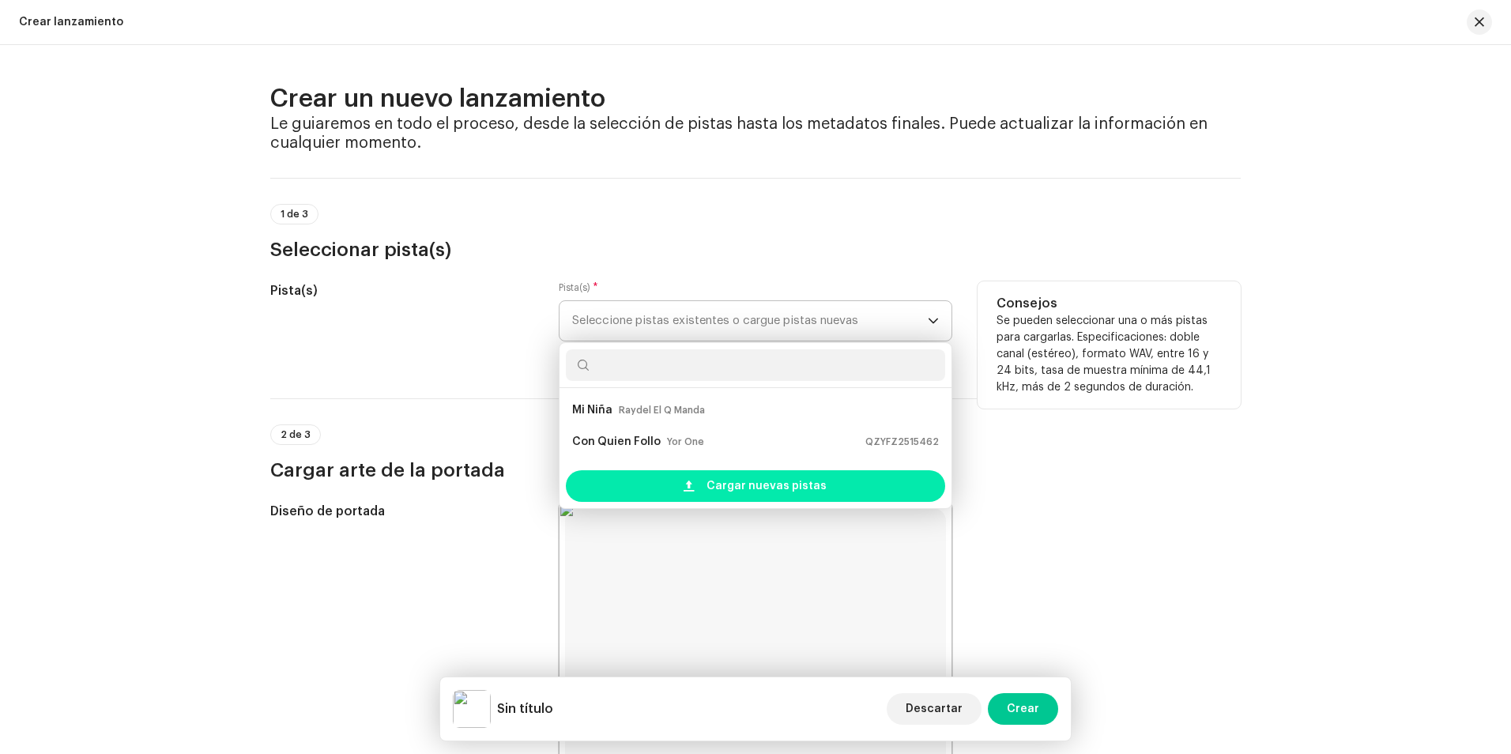
click at [724, 485] on span "Cargar nuevas pistas" at bounding box center [766, 486] width 120 height 32
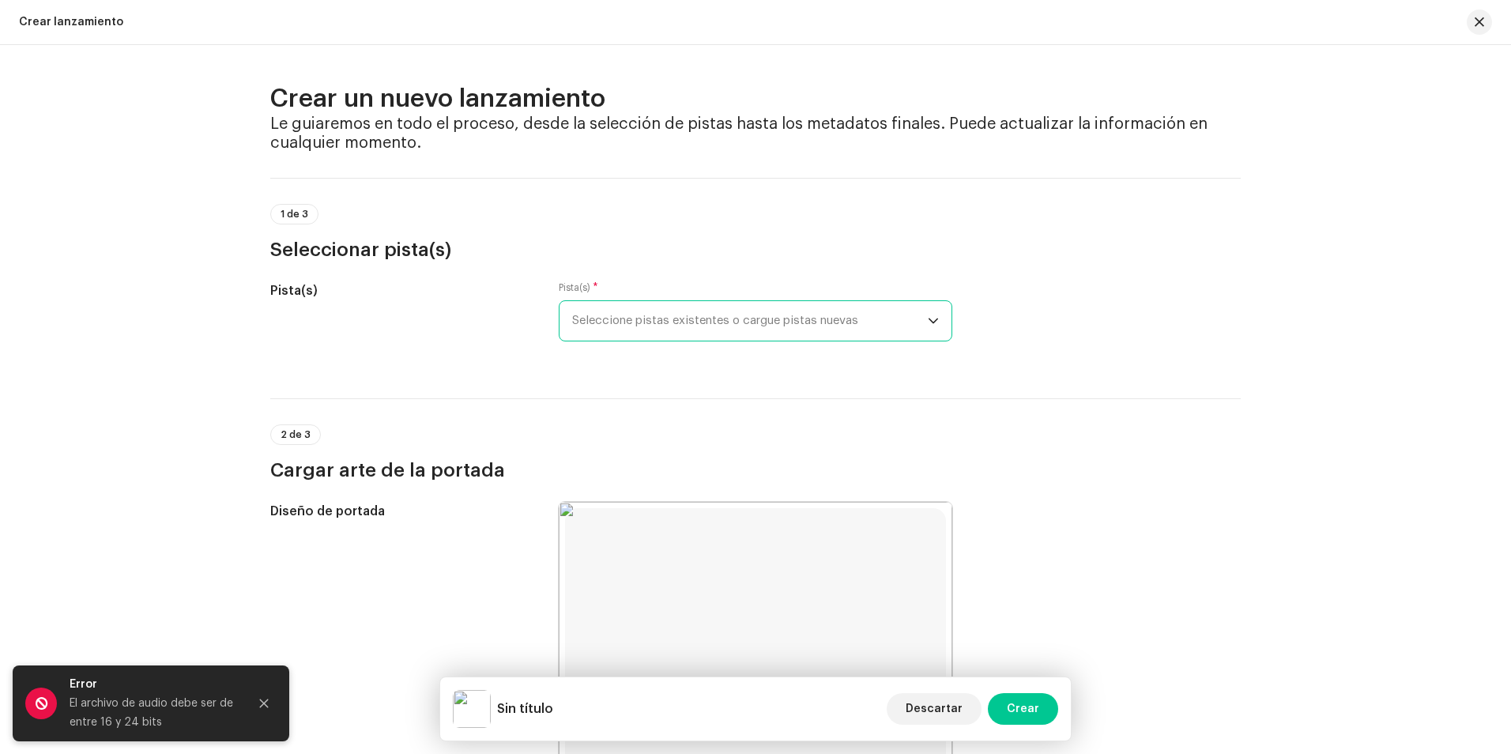
click at [820, 311] on span "Seleccione pistas existentes o cargue pistas nuevas" at bounding box center [750, 321] width 356 height 40
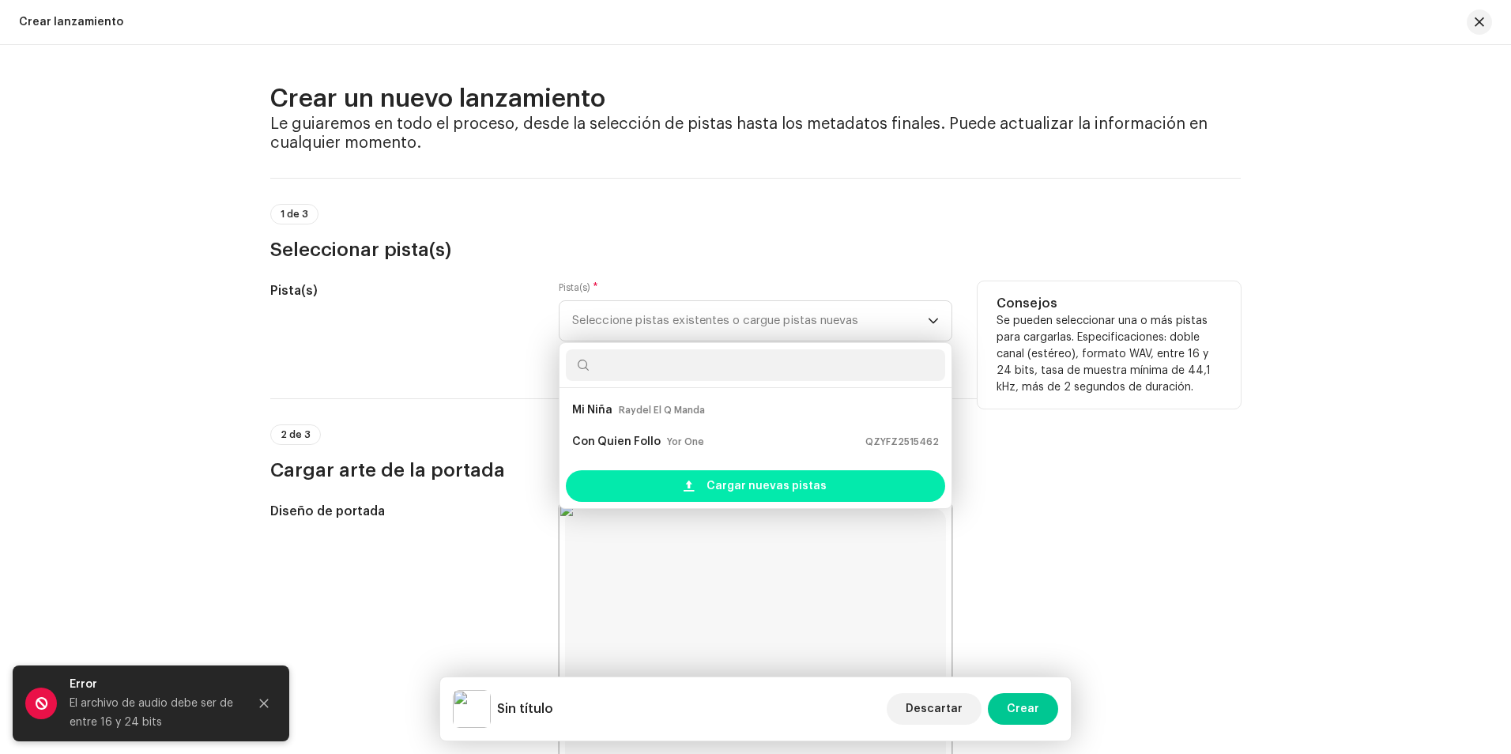
click at [694, 480] on span at bounding box center [688, 486] width 10 height 13
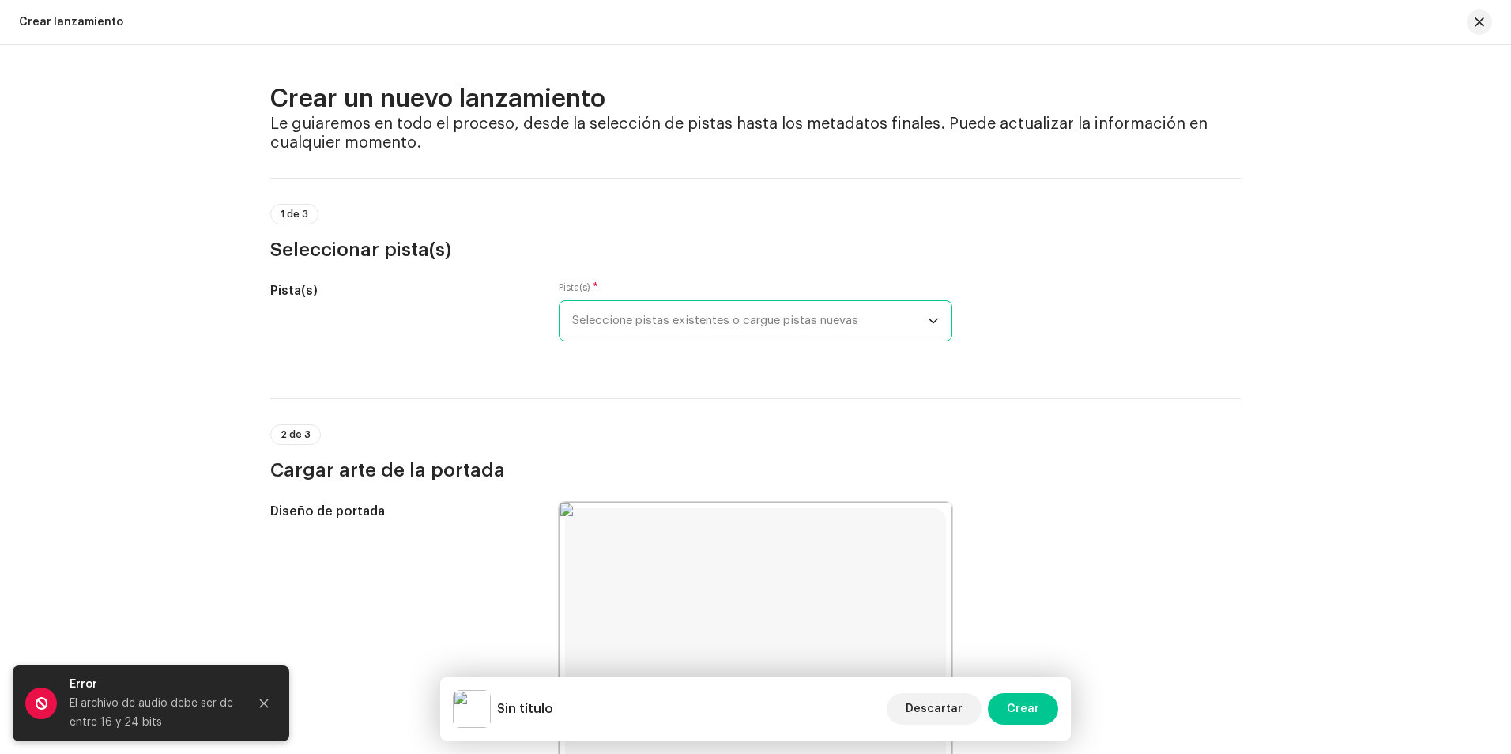
click at [711, 319] on span "Seleccione pistas existentes o cargue pistas nuevas" at bounding box center [750, 321] width 356 height 40
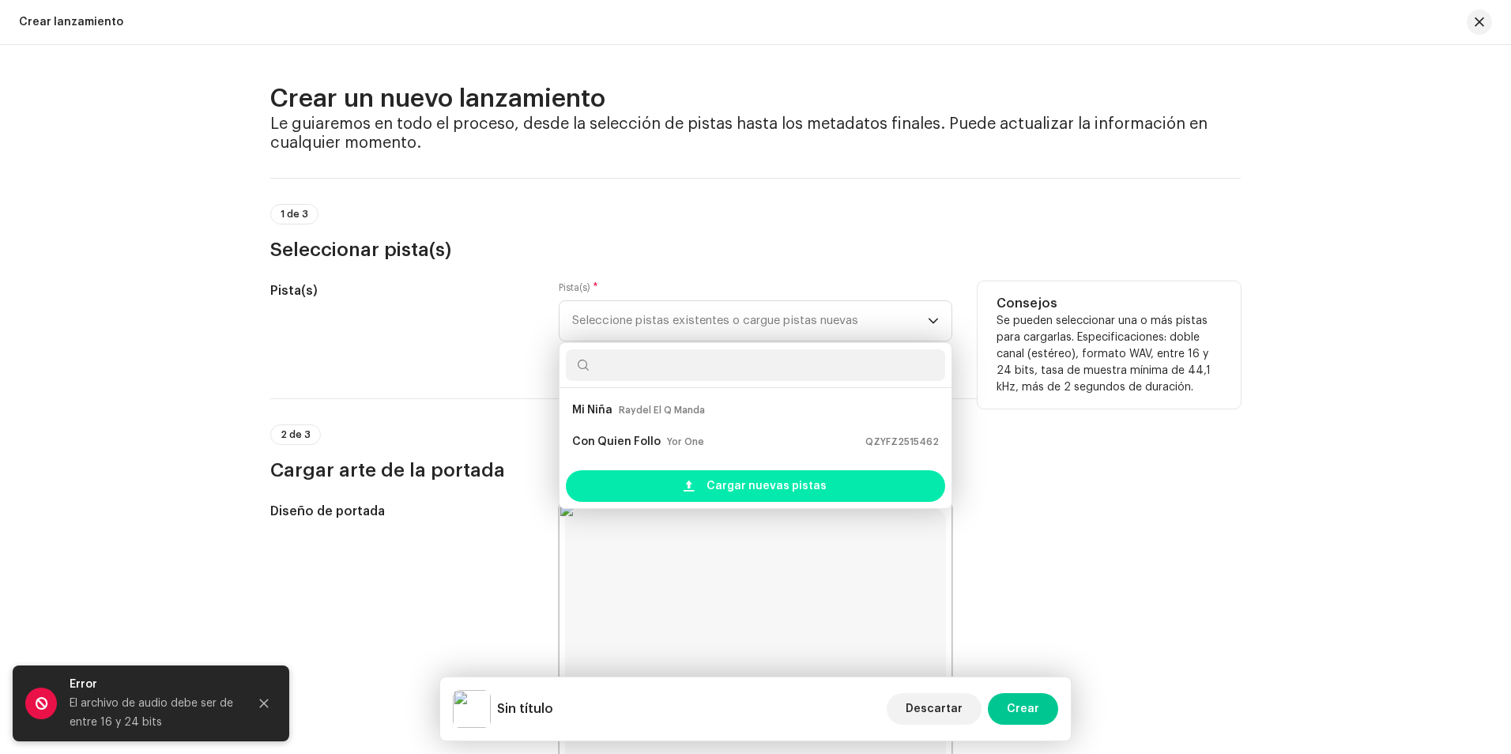
click at [736, 487] on span "Cargar nuevas pistas" at bounding box center [766, 486] width 120 height 32
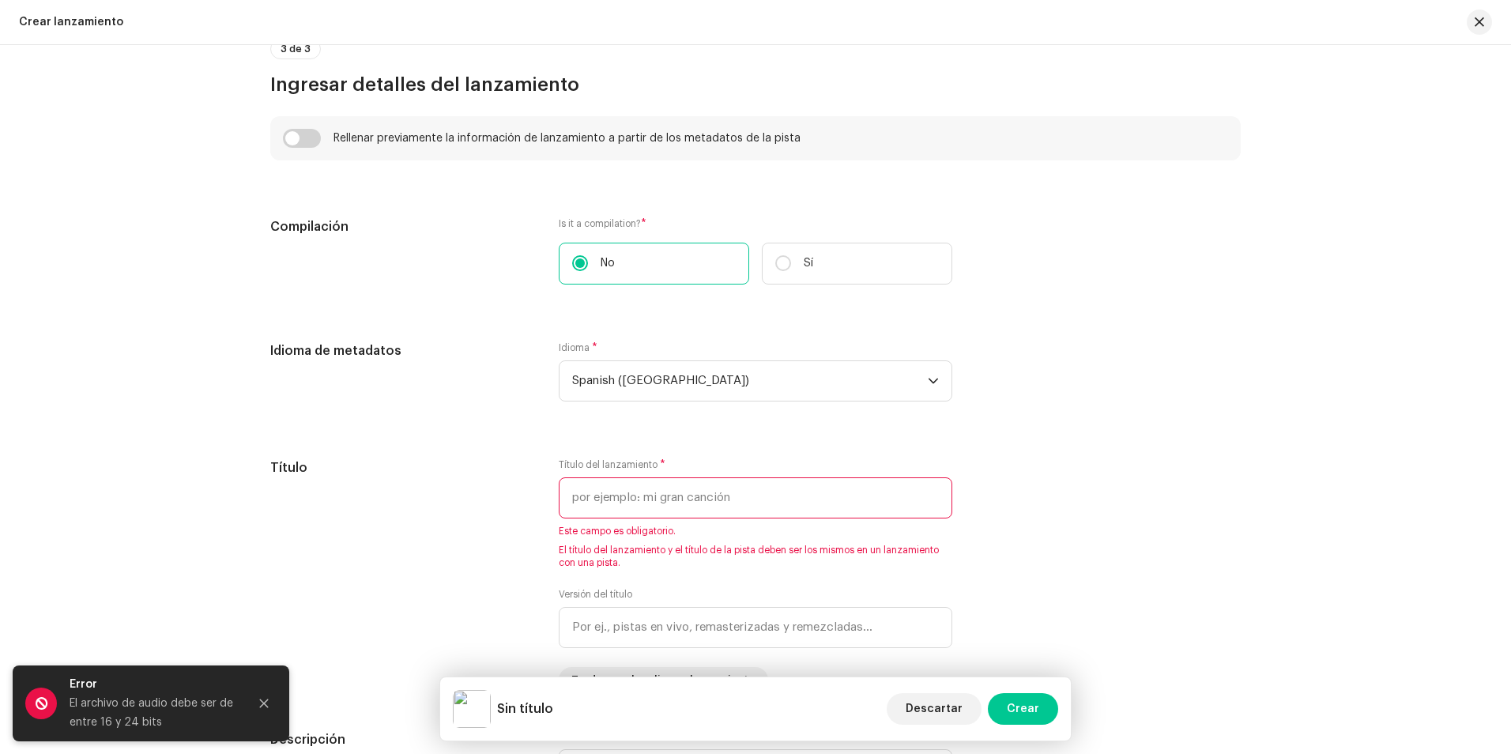
scroll to position [1106, 0]
click at [639, 501] on input "text" at bounding box center [755, 496] width 393 height 41
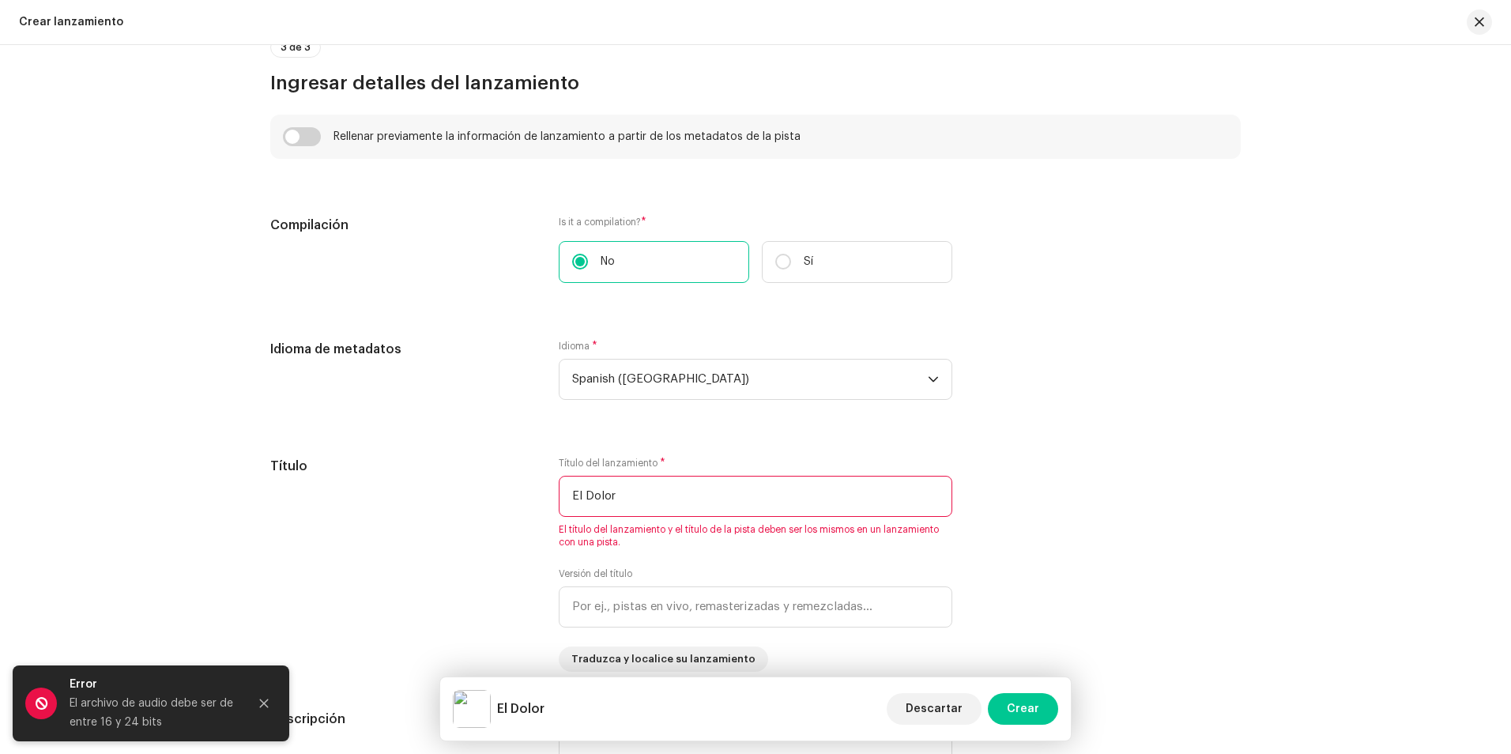
type input "El Dolor"
click at [1146, 299] on div "Compilación Is it a compilation? * No Sí" at bounding box center [755, 259] width 970 height 86
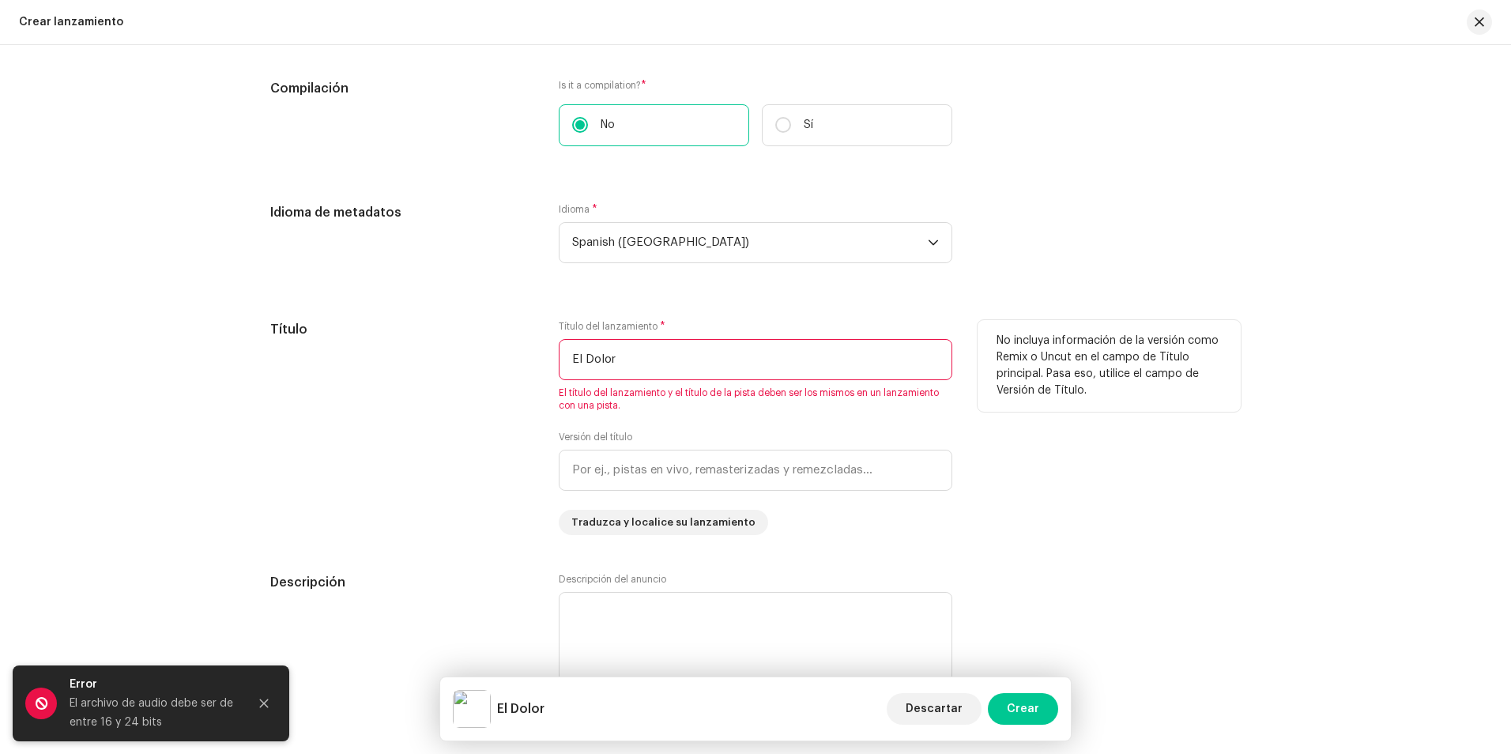
scroll to position [1264, 0]
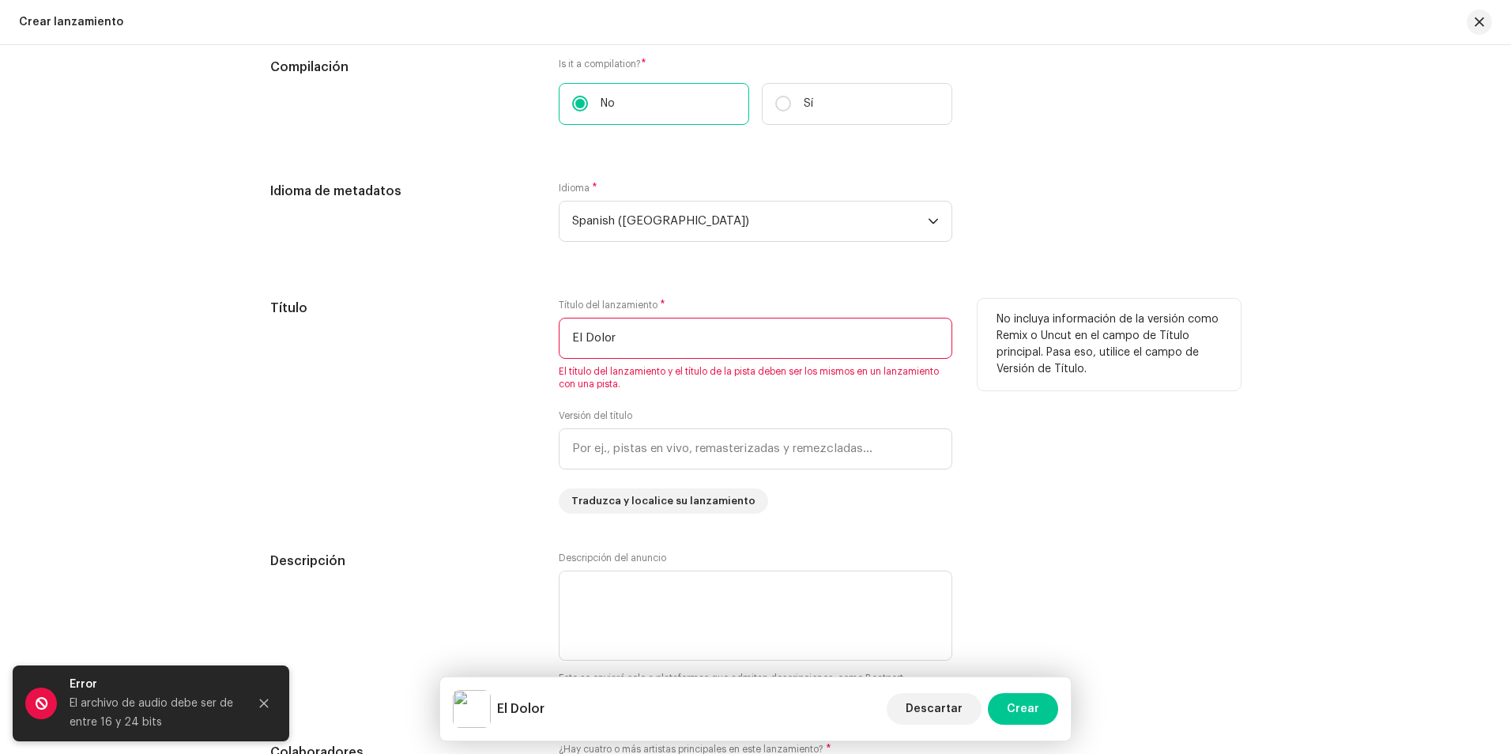
drag, startPoint x: 653, startPoint y: 357, endPoint x: 526, endPoint y: 363, distance: 126.6
click at [526, 363] on div "Título Título del lanzamiento * El Dolor El título del lanzamiento y el título …" at bounding box center [755, 406] width 970 height 215
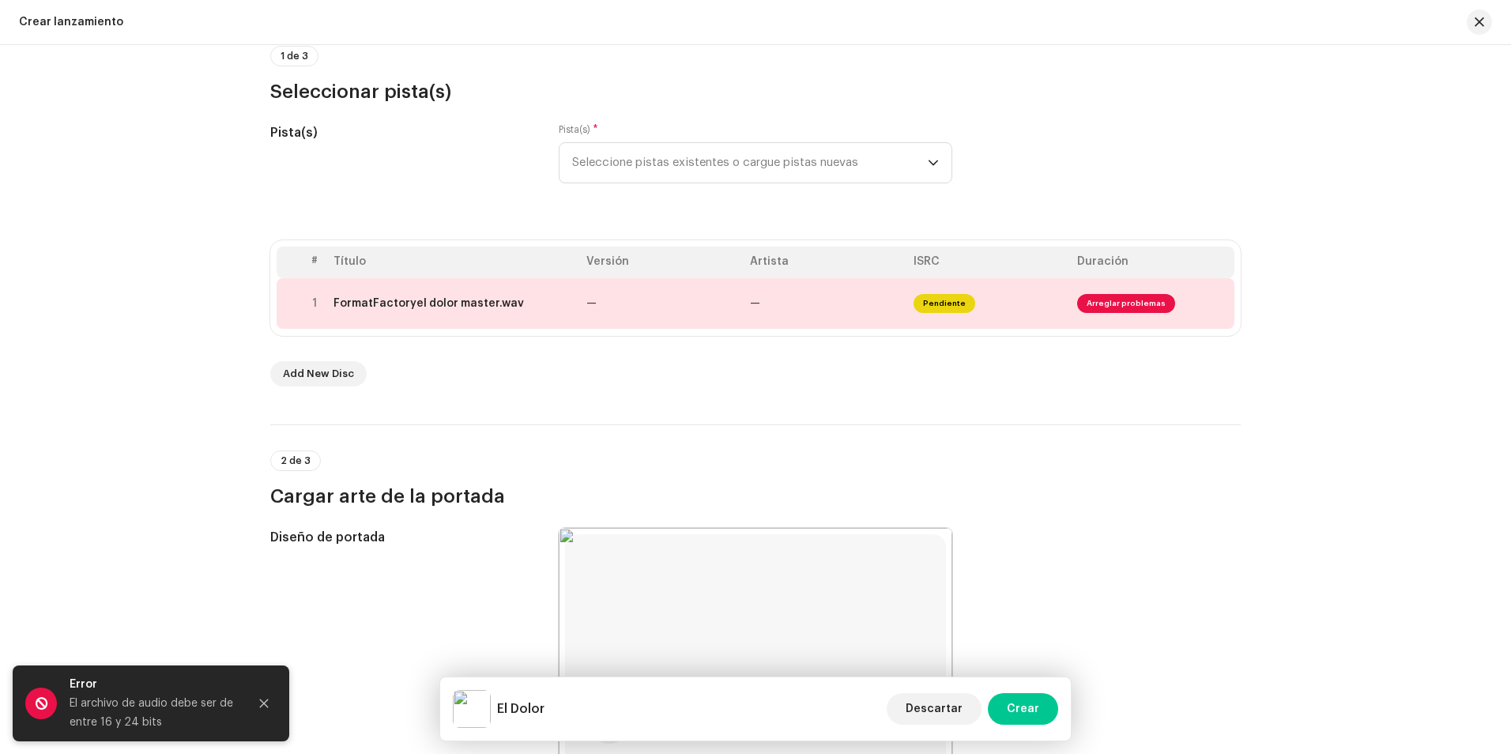
scroll to position [0, 0]
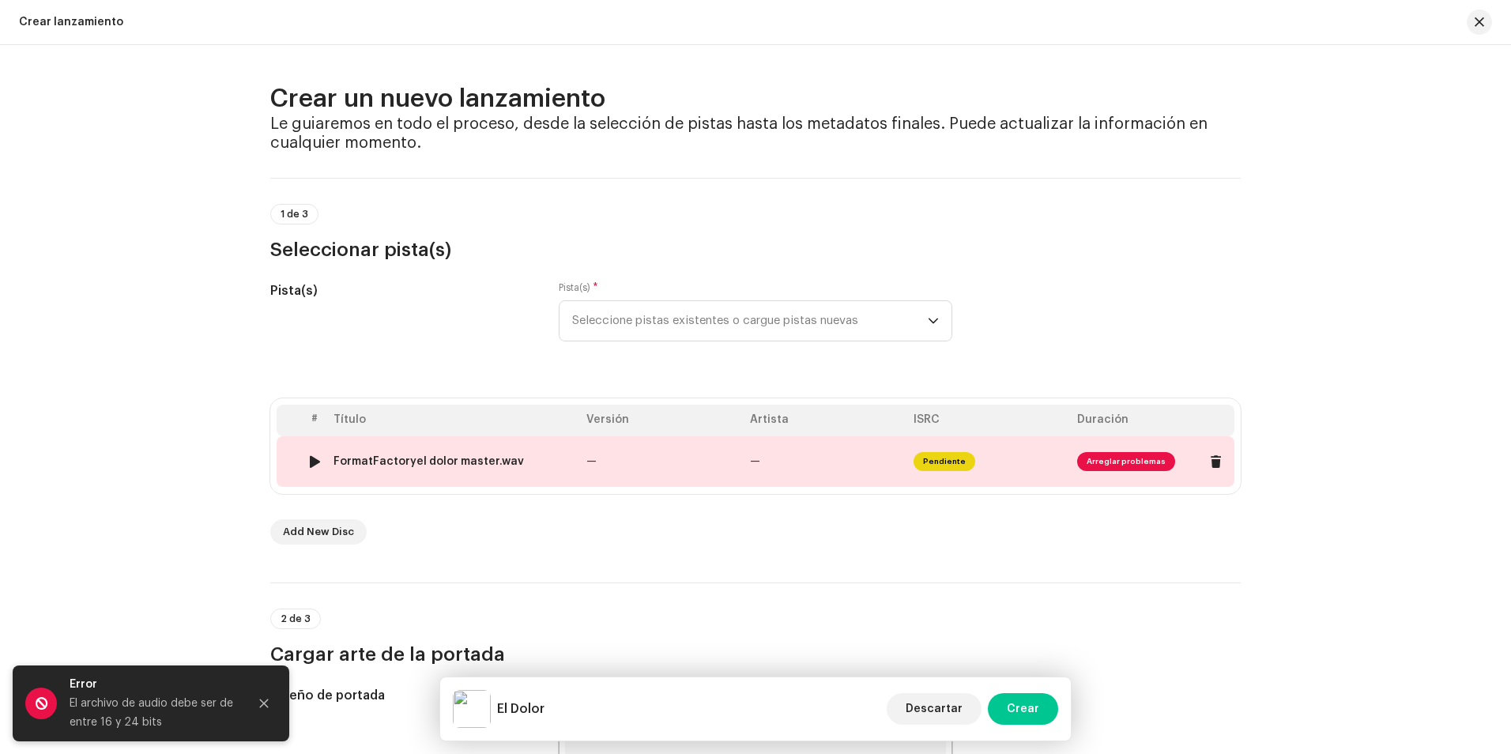
click at [393, 446] on td "FormatFactoryel dolor master.wav" at bounding box center [453, 461] width 253 height 51
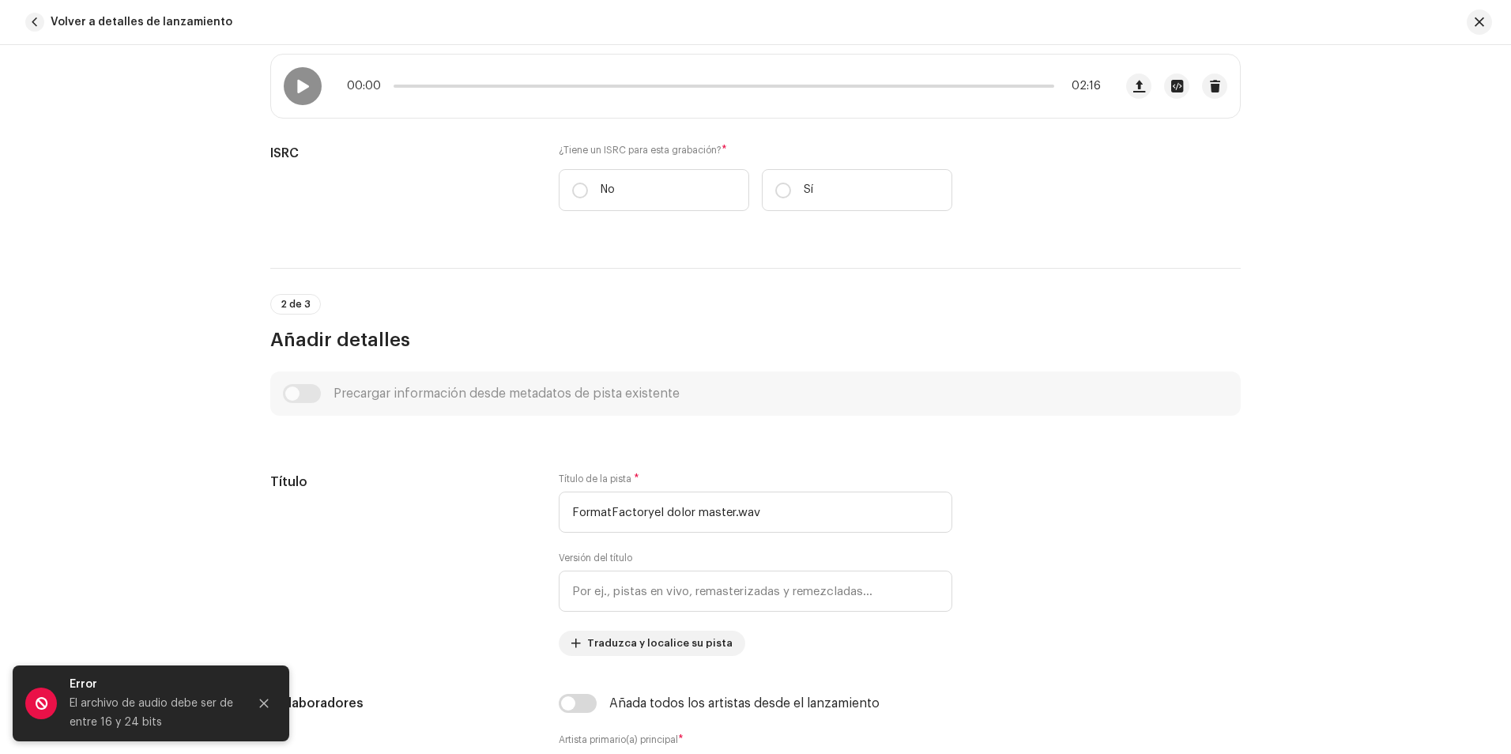
scroll to position [395, 0]
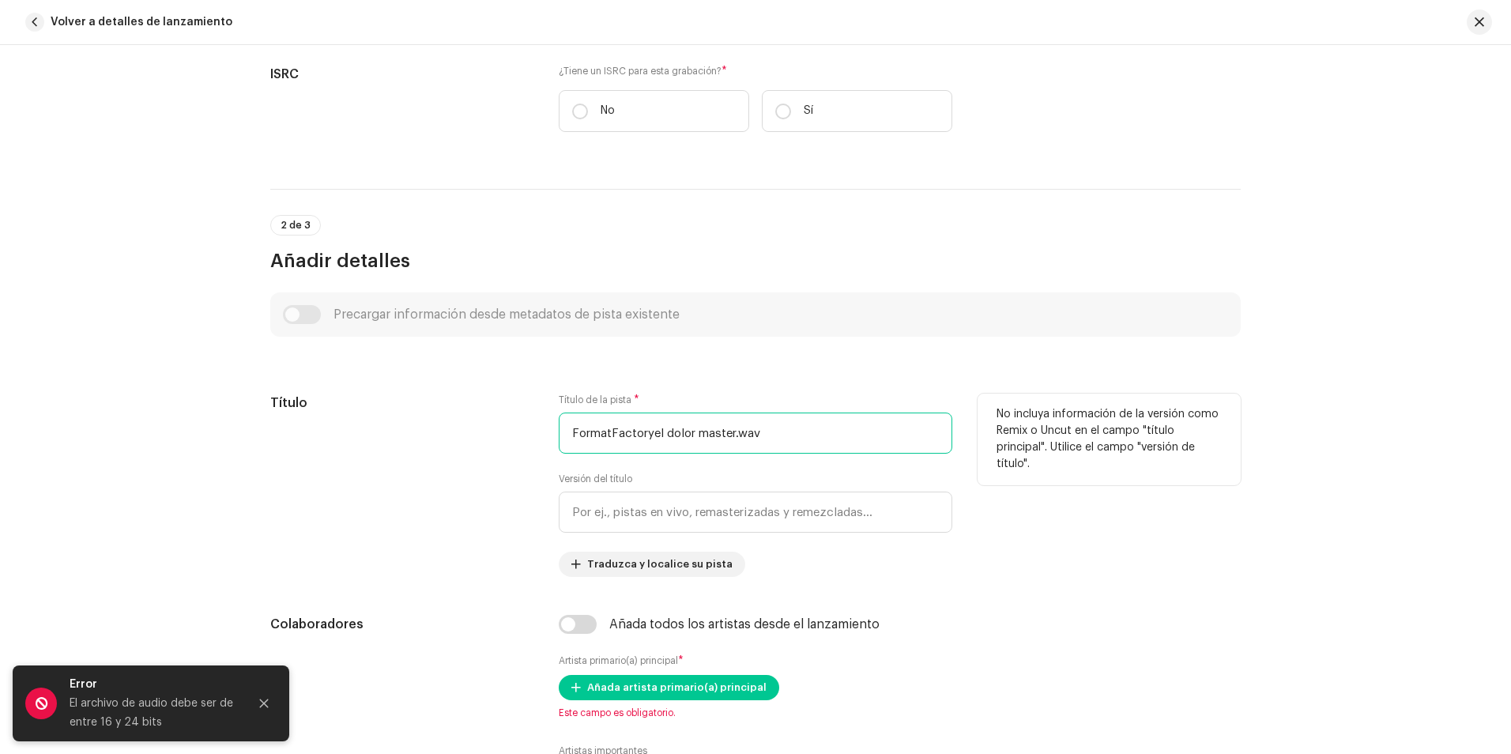
drag, startPoint x: 770, startPoint y: 432, endPoint x: 544, endPoint y: 479, distance: 231.5
click at [544, 479] on div "Título Título de la pista * FormatFactoryel dolor master.wav Versión del título…" at bounding box center [755, 484] width 970 height 183
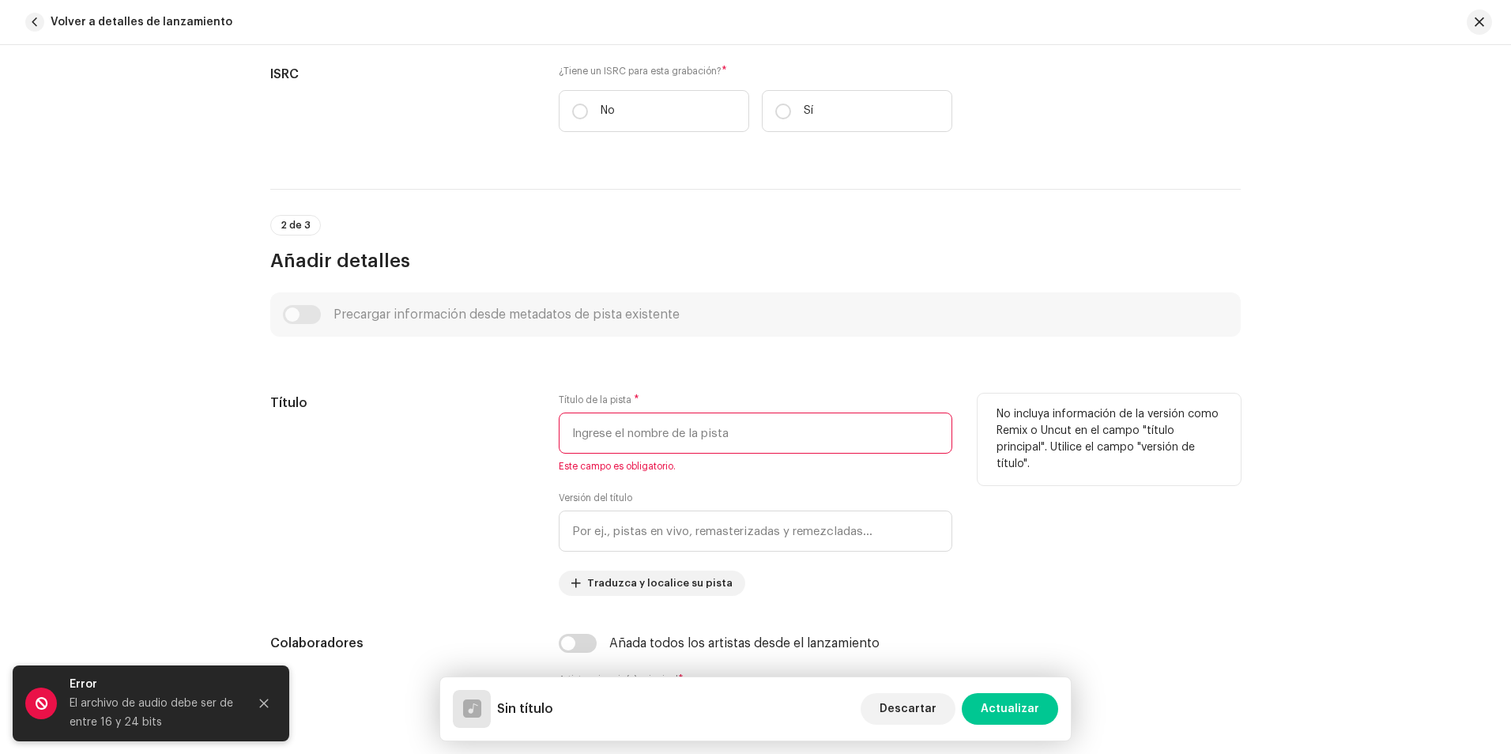
paste input "El Dolor"
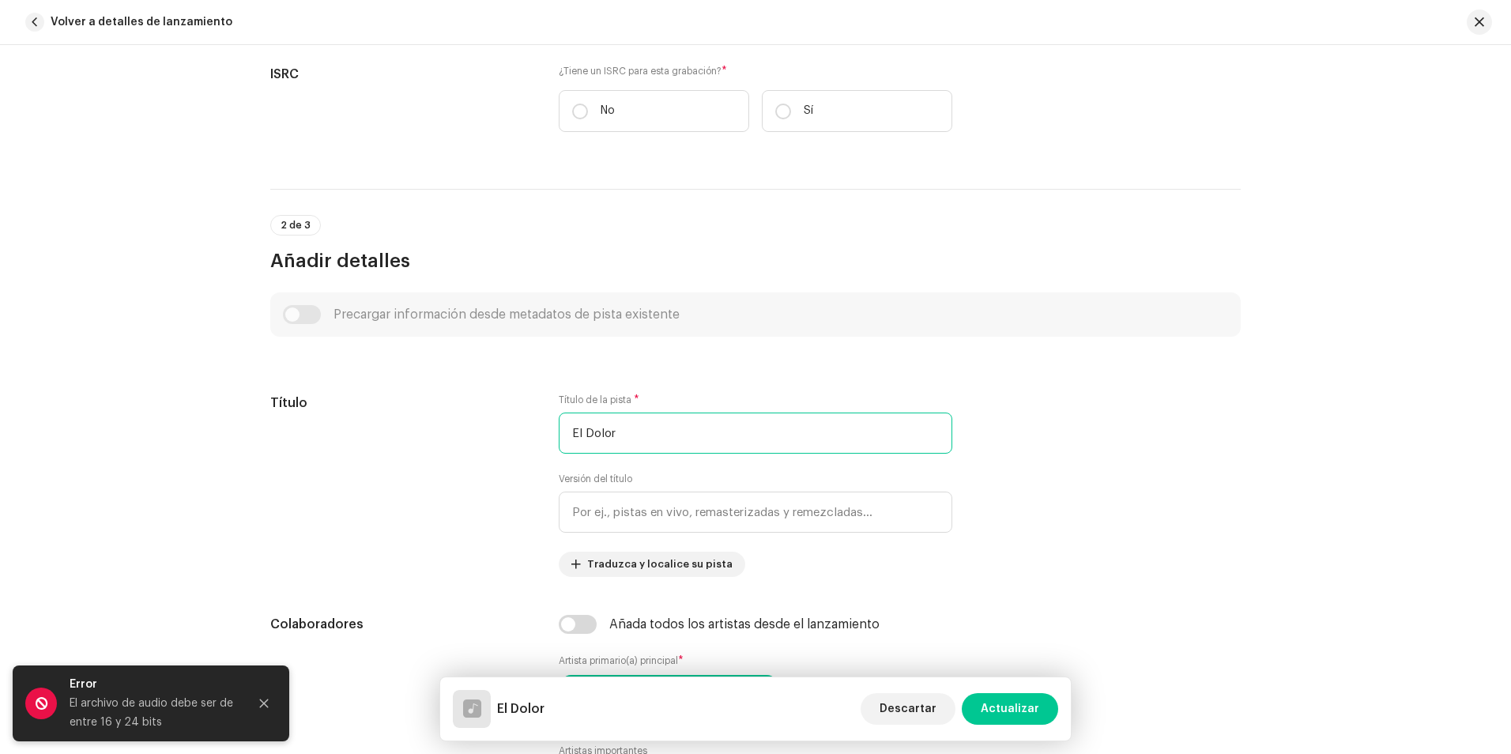
type input "El Dolor"
click at [916, 224] on div "2 de 3 Añadir detalles" at bounding box center [755, 244] width 970 height 58
click at [1036, 705] on span "Actualizar" at bounding box center [1009, 709] width 58 height 32
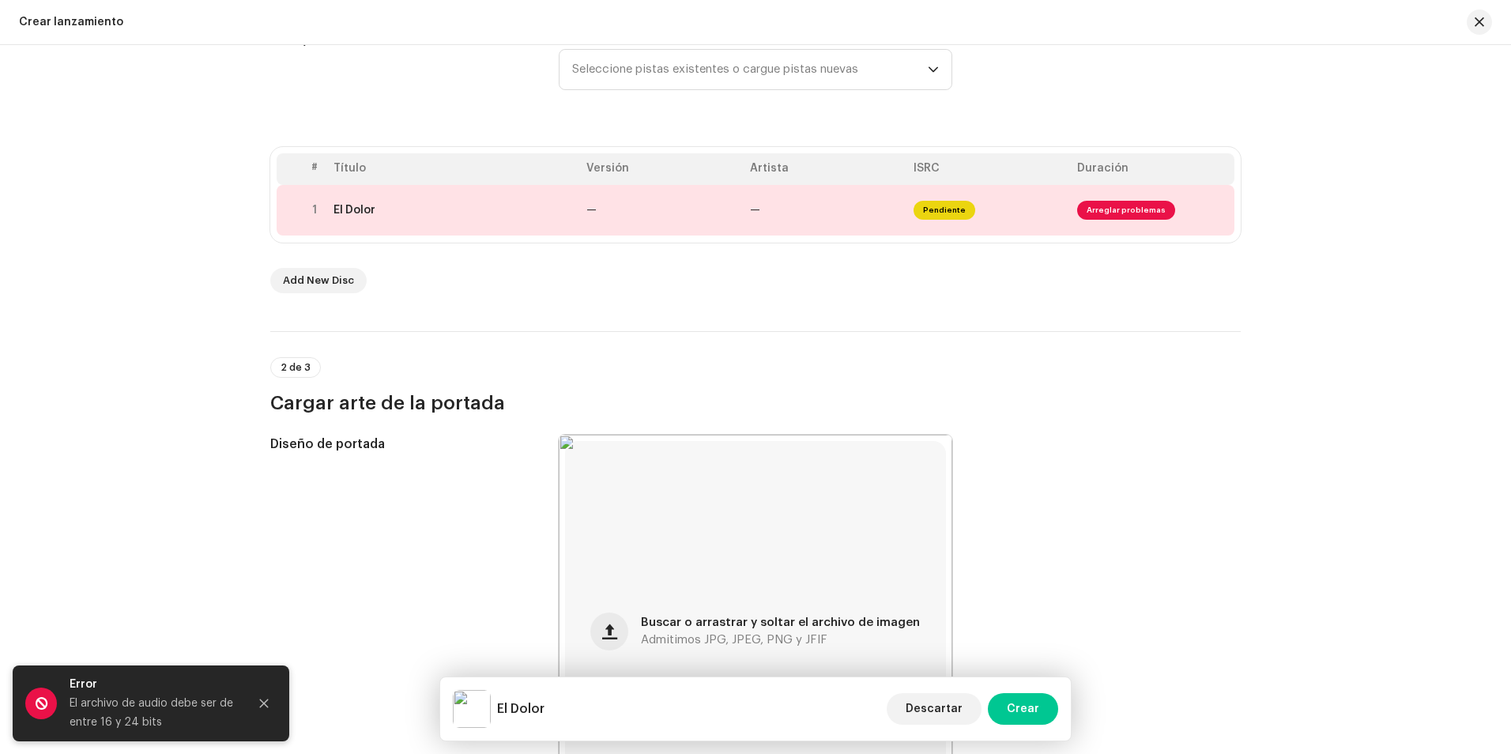
scroll to position [158, 0]
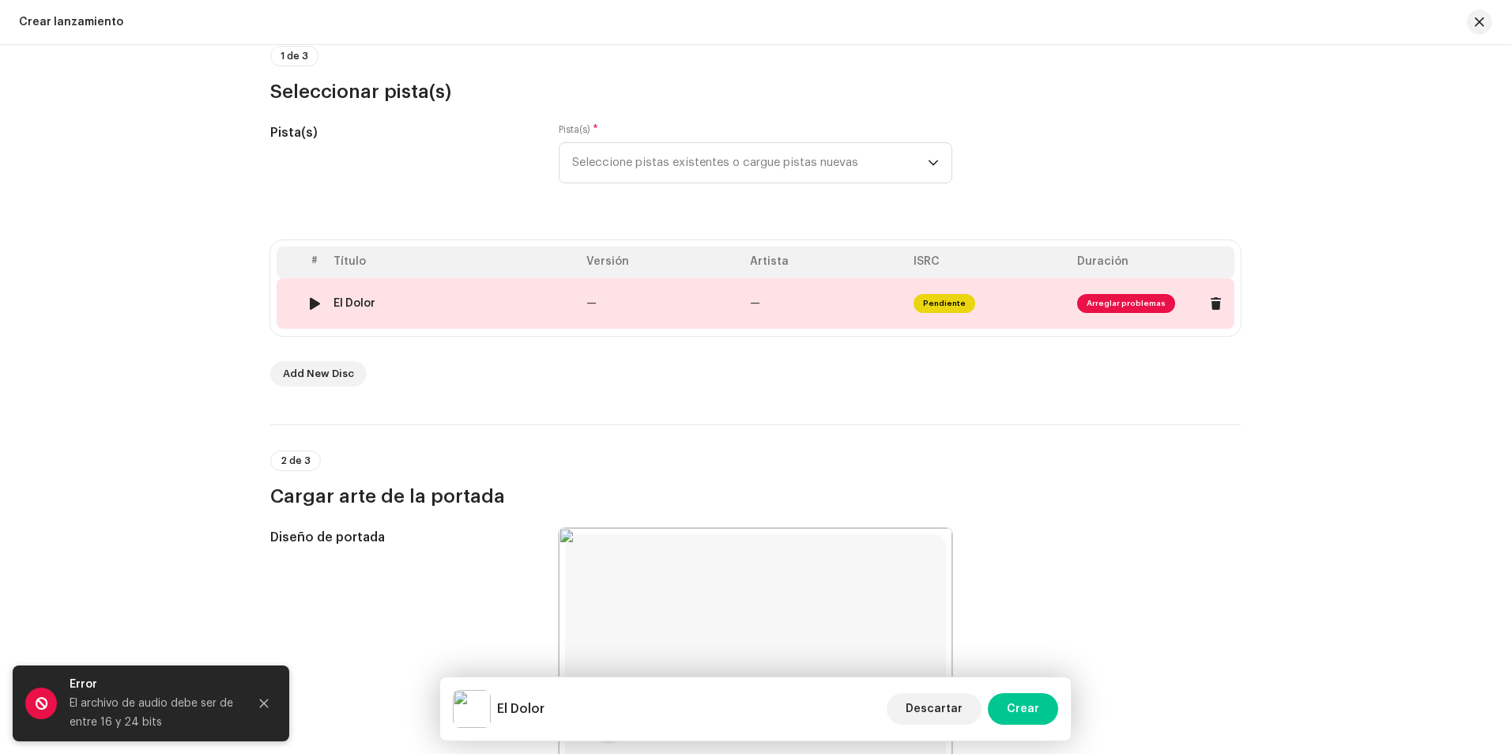
click at [309, 301] on div at bounding box center [315, 303] width 12 height 13
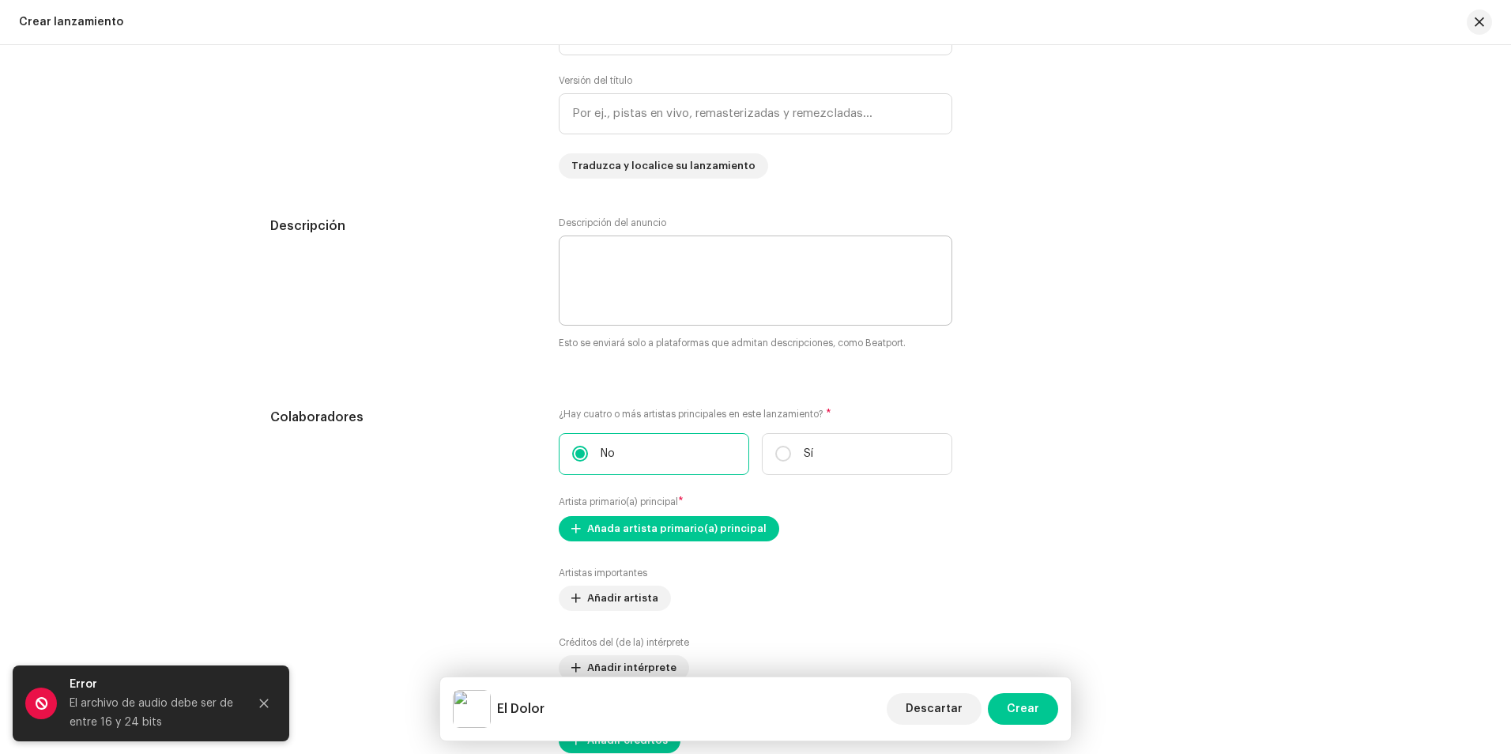
scroll to position [1580, 0]
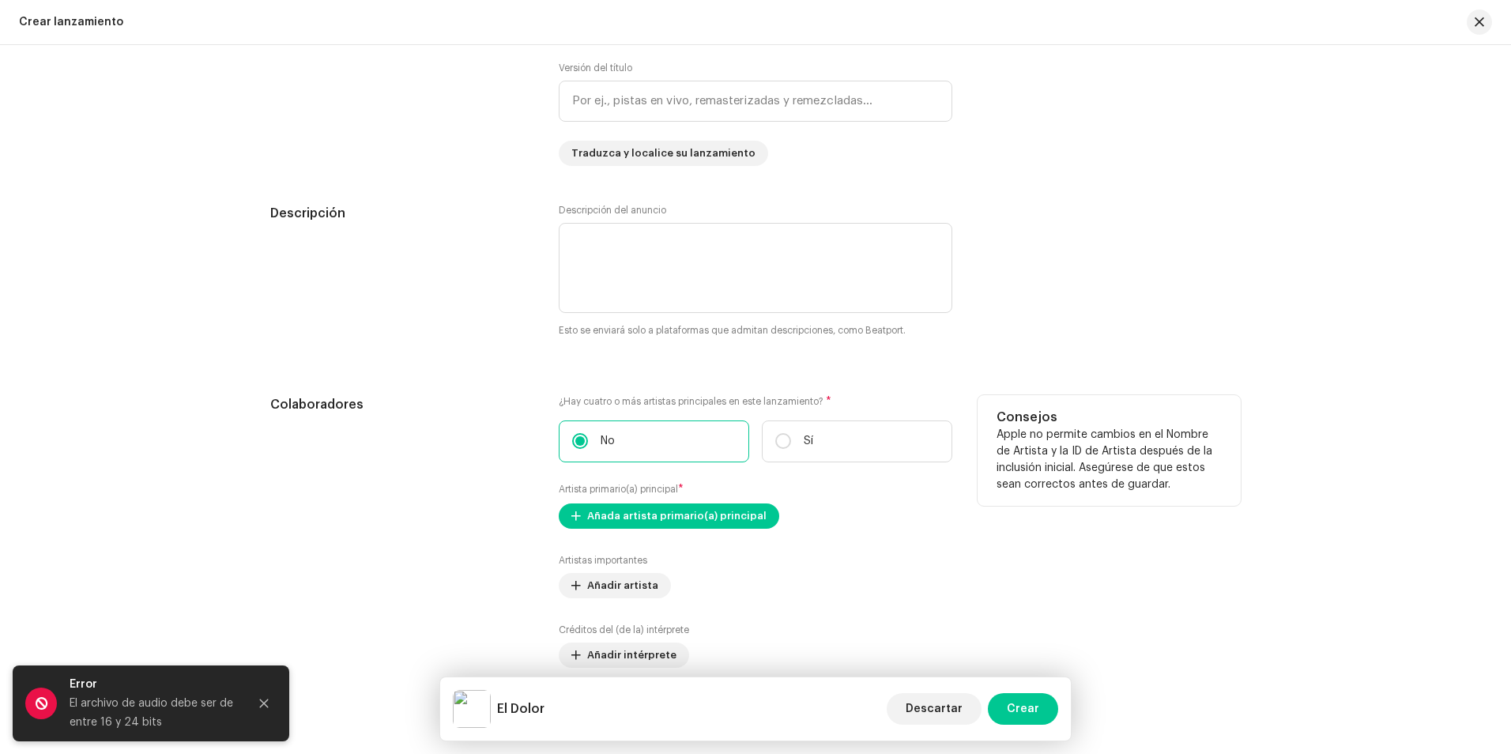
click at [847, 541] on div "¿Hay cuatro o más artistas principales en este lanzamiento? * No Sí Artista pri…" at bounding box center [755, 567] width 393 height 345
click at [672, 515] on span "Añada artista primario(a) principal" at bounding box center [676, 516] width 179 height 32
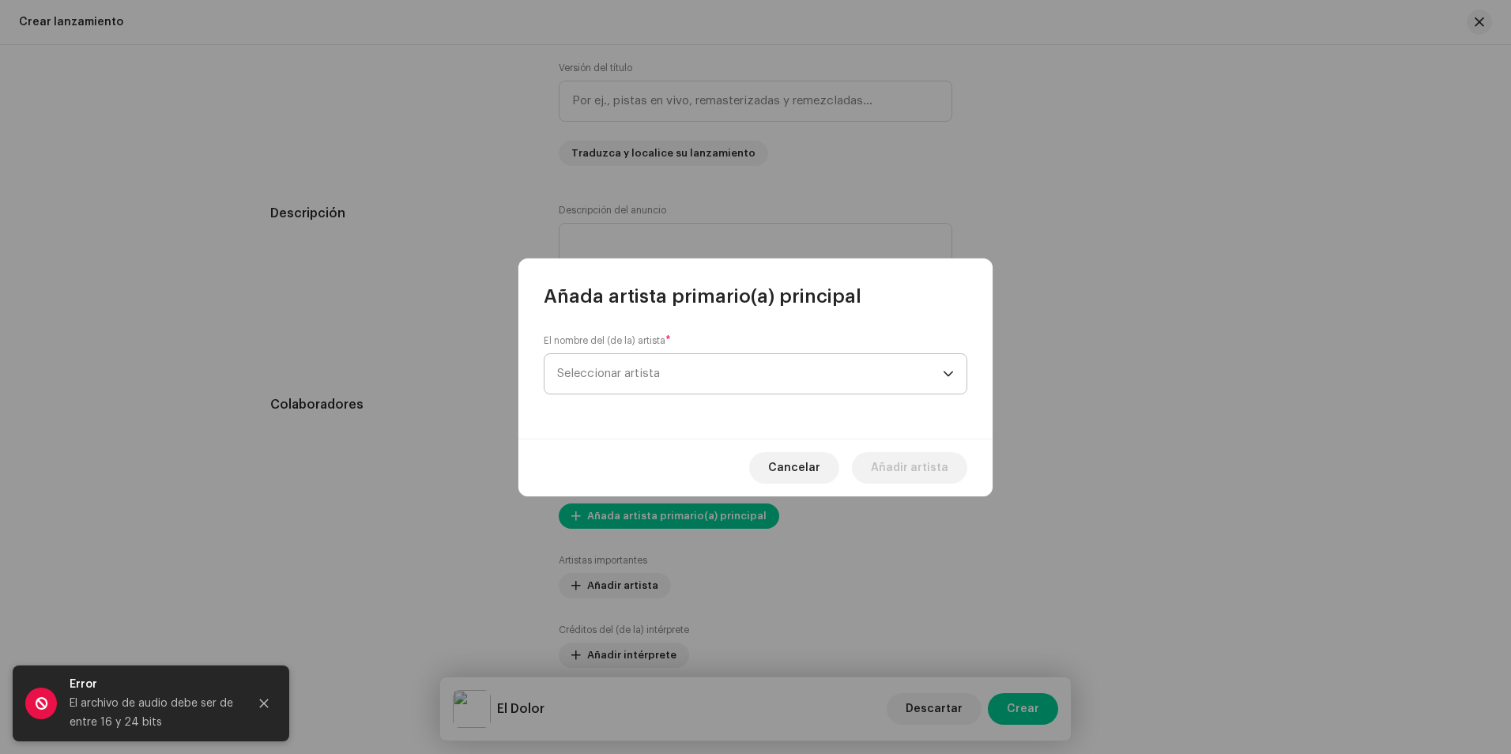
click at [645, 373] on span "Seleccionar artista" at bounding box center [608, 373] width 103 height 12
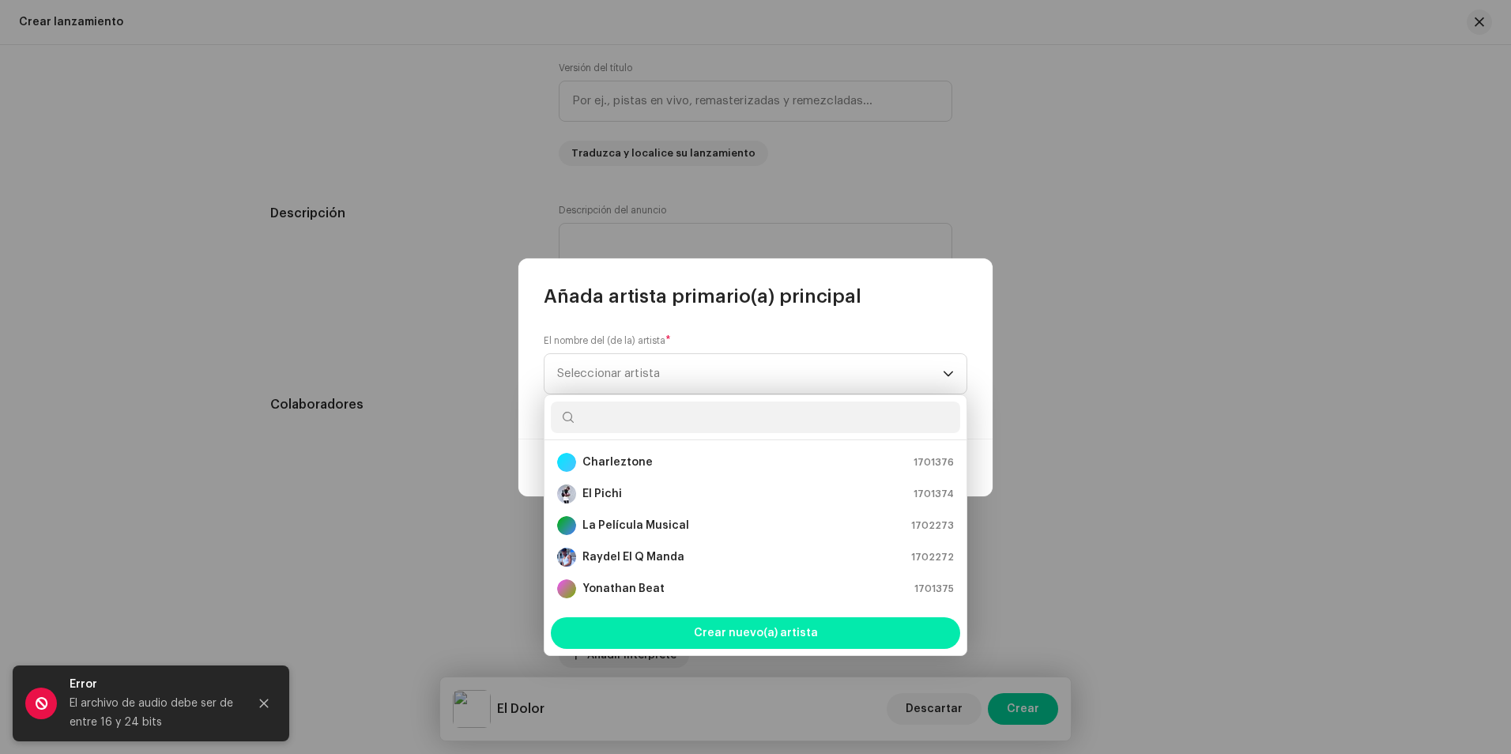
scroll to position [25, 0]
click at [764, 630] on span "Crear nuevo(a) artista" at bounding box center [756, 633] width 124 height 32
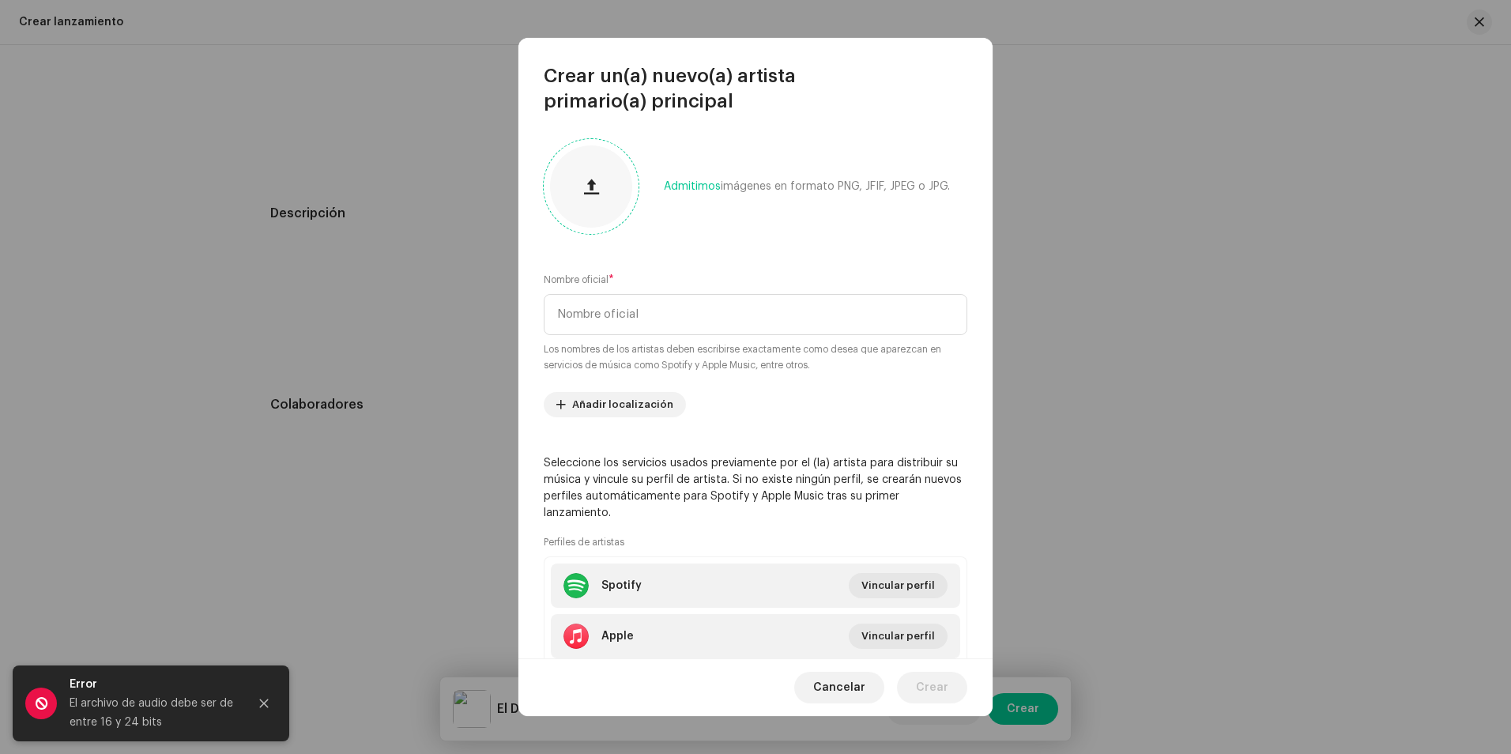
click at [574, 179] on button "button" at bounding box center [591, 186] width 38 height 38
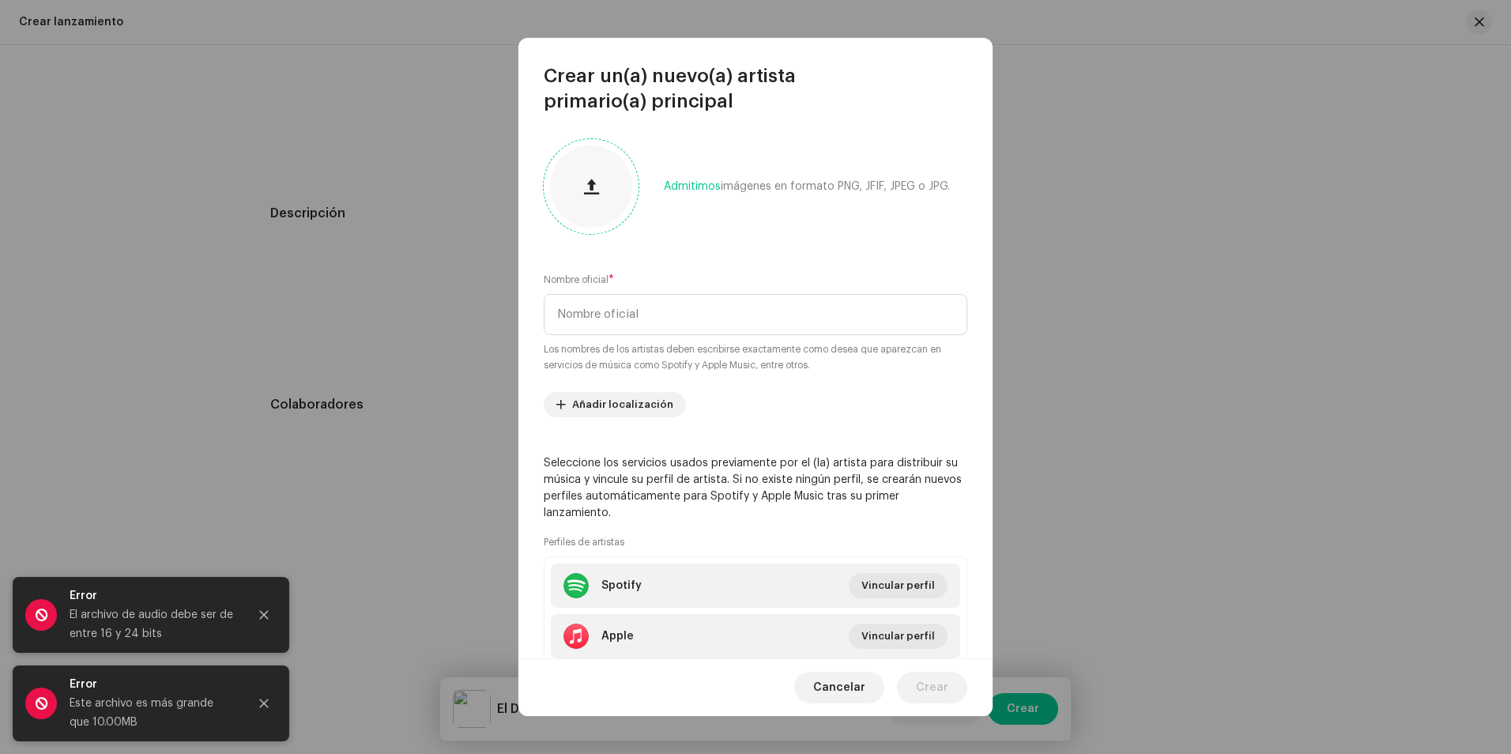
click at [591, 182] on span "button" at bounding box center [591, 186] width 15 height 13
click at [574, 186] on button "button" at bounding box center [591, 186] width 38 height 38
click at [642, 322] on input "text" at bounding box center [755, 314] width 423 height 41
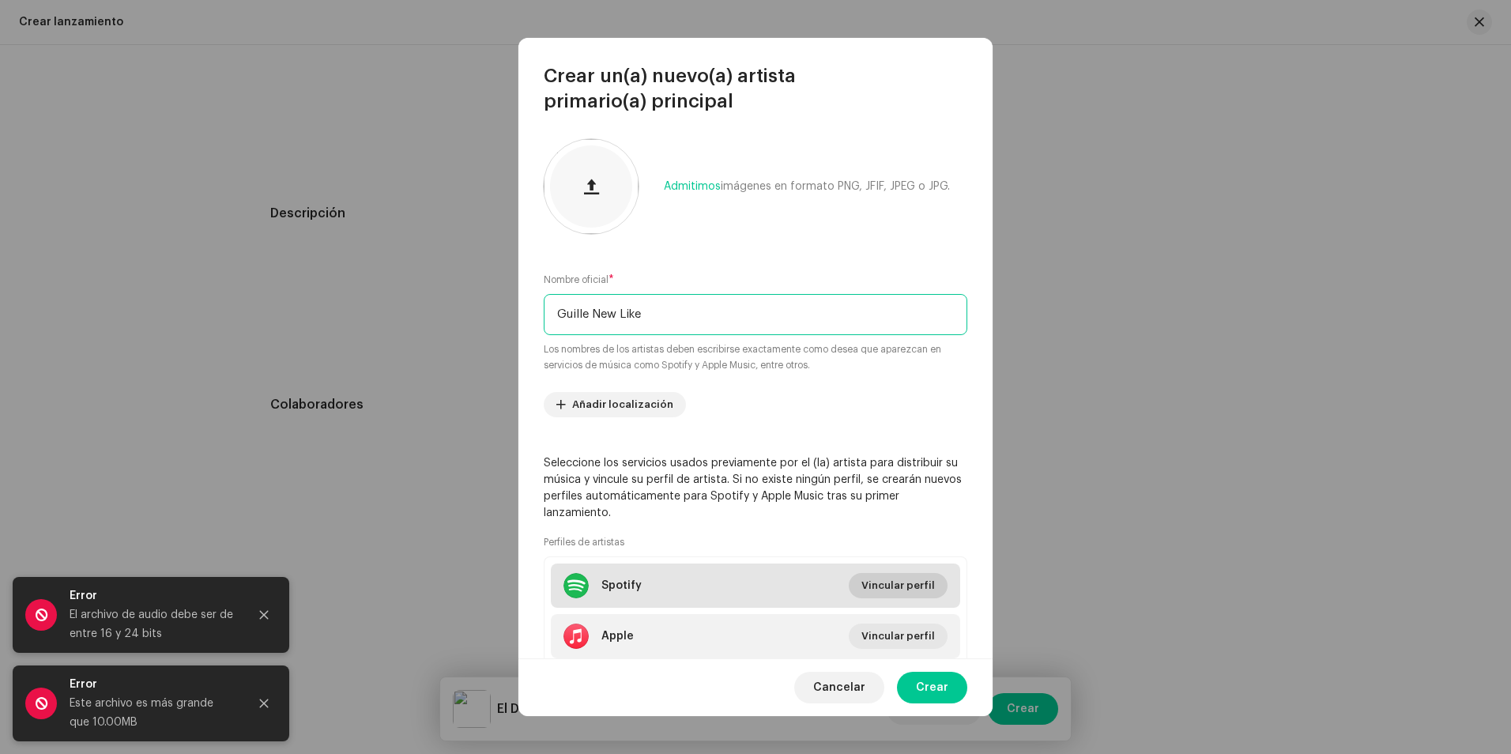
type input "Guille New Like"
click at [909, 581] on span "Vincular perfil" at bounding box center [897, 586] width 73 height 32
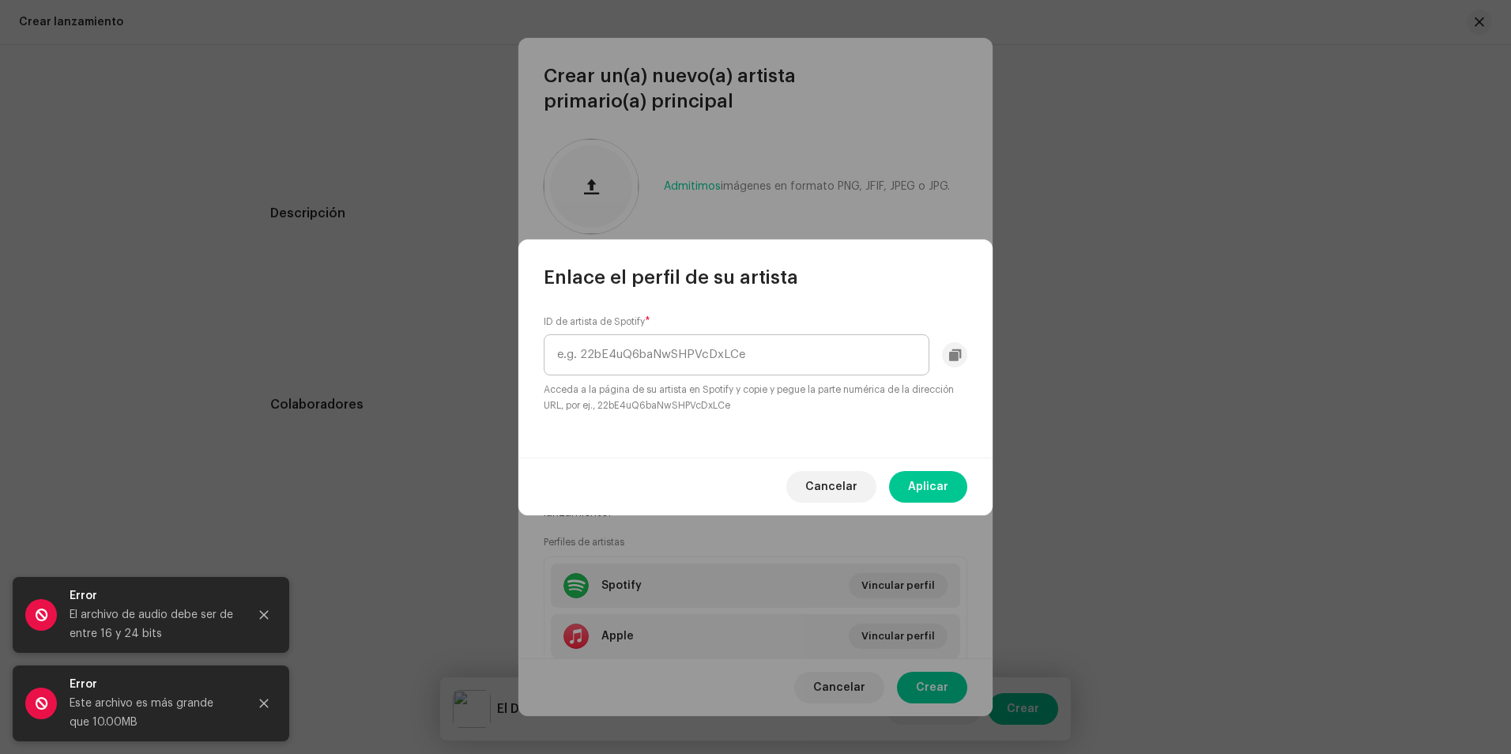
click at [683, 356] on input "text" at bounding box center [737, 354] width 386 height 41
drag, startPoint x: 743, startPoint y: 354, endPoint x: 935, endPoint y: 358, distance: 192.0
click at [935, 358] on div "https://open.spotify.com/intl-es/artist/6DButQm6c55ynMHbvlyUvH?si=eYb6TUEvT5Oj8…" at bounding box center [755, 354] width 423 height 41
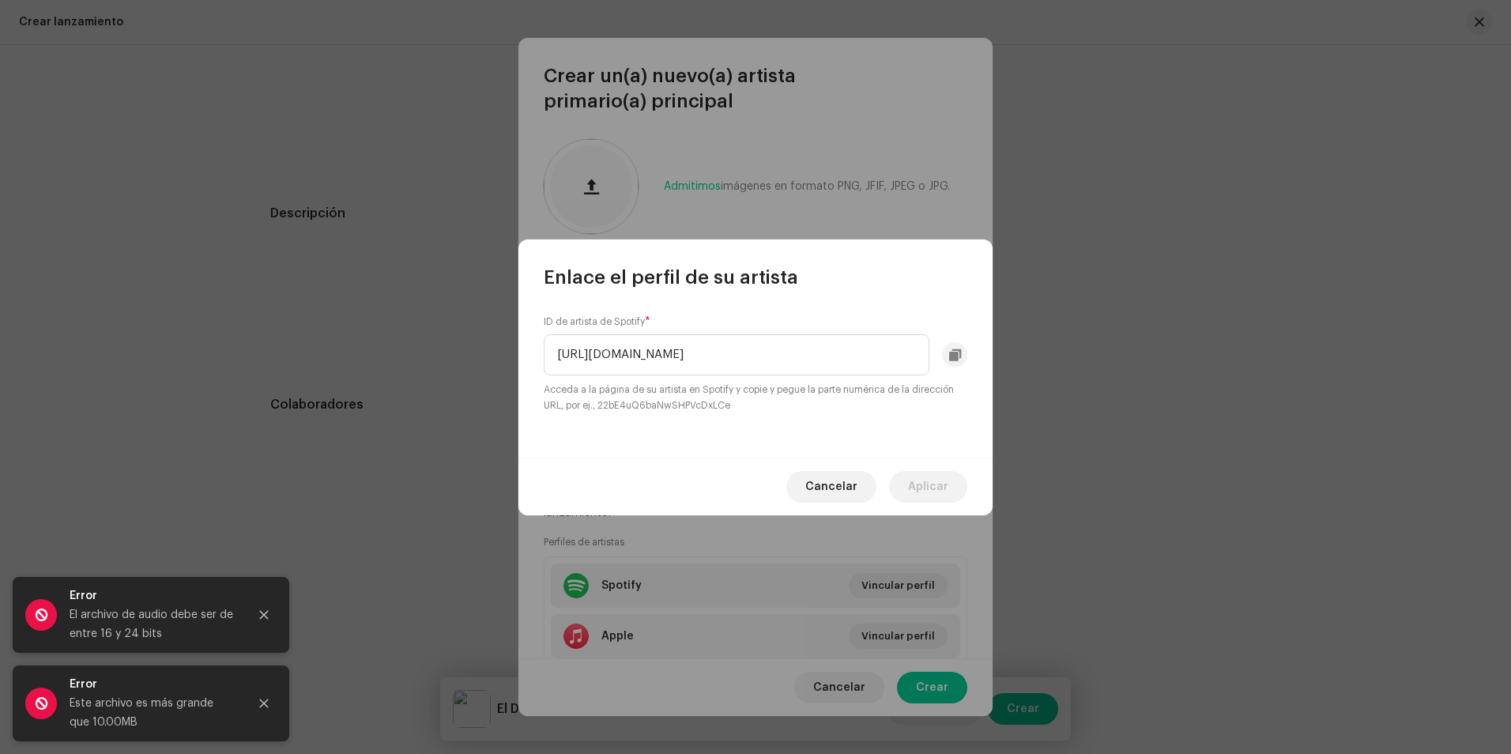
drag, startPoint x: 754, startPoint y: 350, endPoint x: 502, endPoint y: 383, distance: 254.2
click at [502, 383] on div "Enlace el perfil de su artista ID de artista de Spotify * https://open.spotify.…" at bounding box center [755, 377] width 1511 height 754
type input "6DButQm6c55ynMHbvlyUvH"
click at [935, 480] on span "Aplicar" at bounding box center [928, 487] width 40 height 32
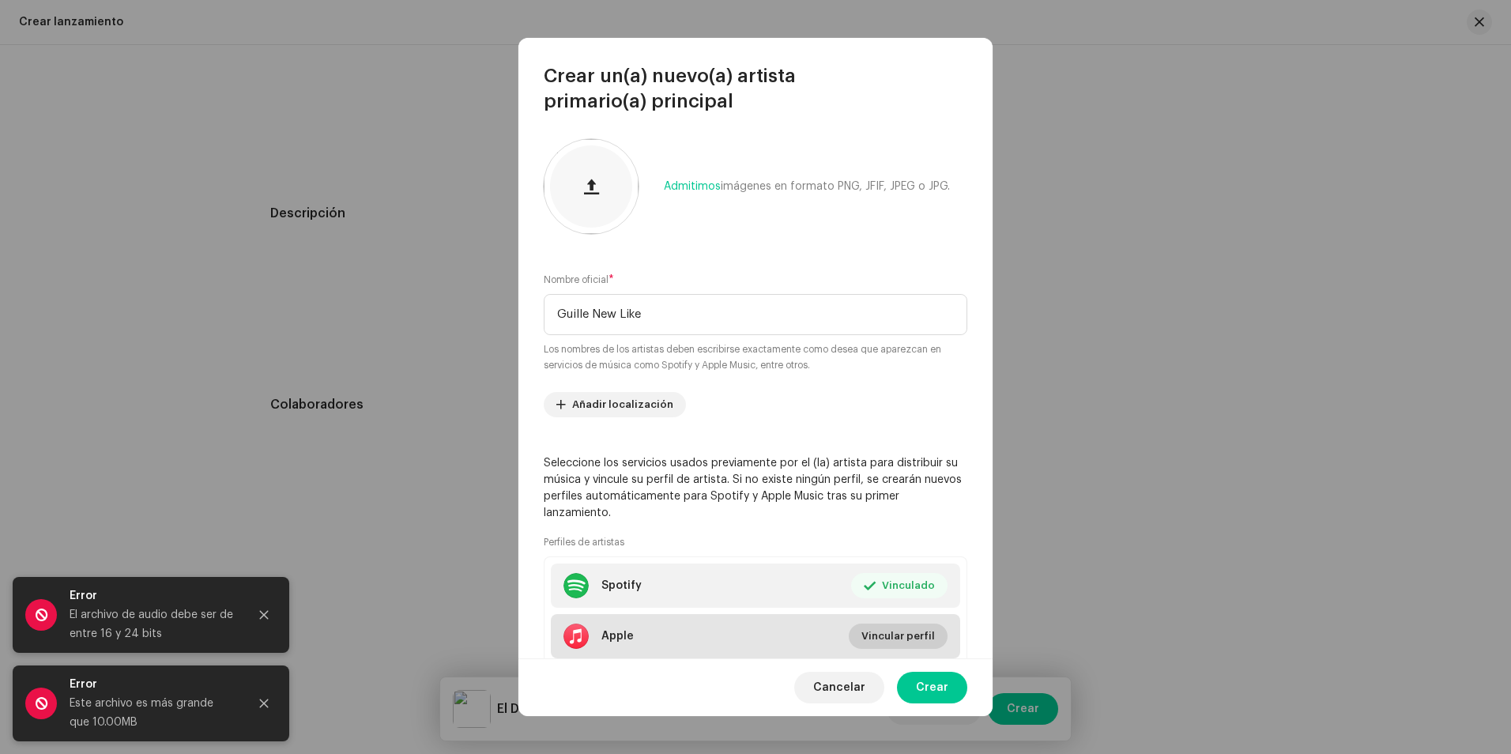
click at [927, 635] on span "Vincular perfil" at bounding box center [897, 636] width 73 height 32
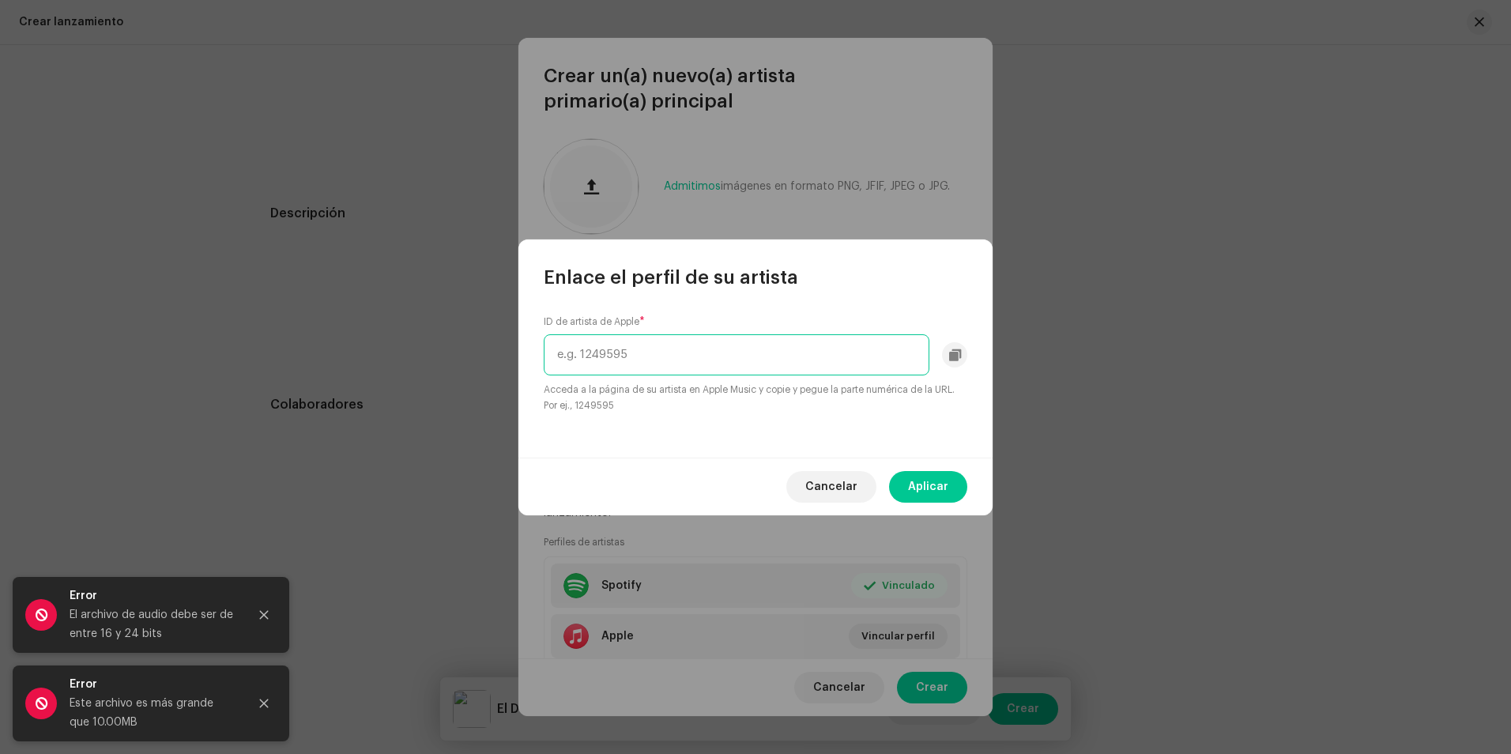
click at [648, 349] on input "text" at bounding box center [737, 354] width 386 height 41
paste input "1528833460"
type input "1528833460"
click at [942, 482] on span "Aplicar" at bounding box center [928, 487] width 40 height 32
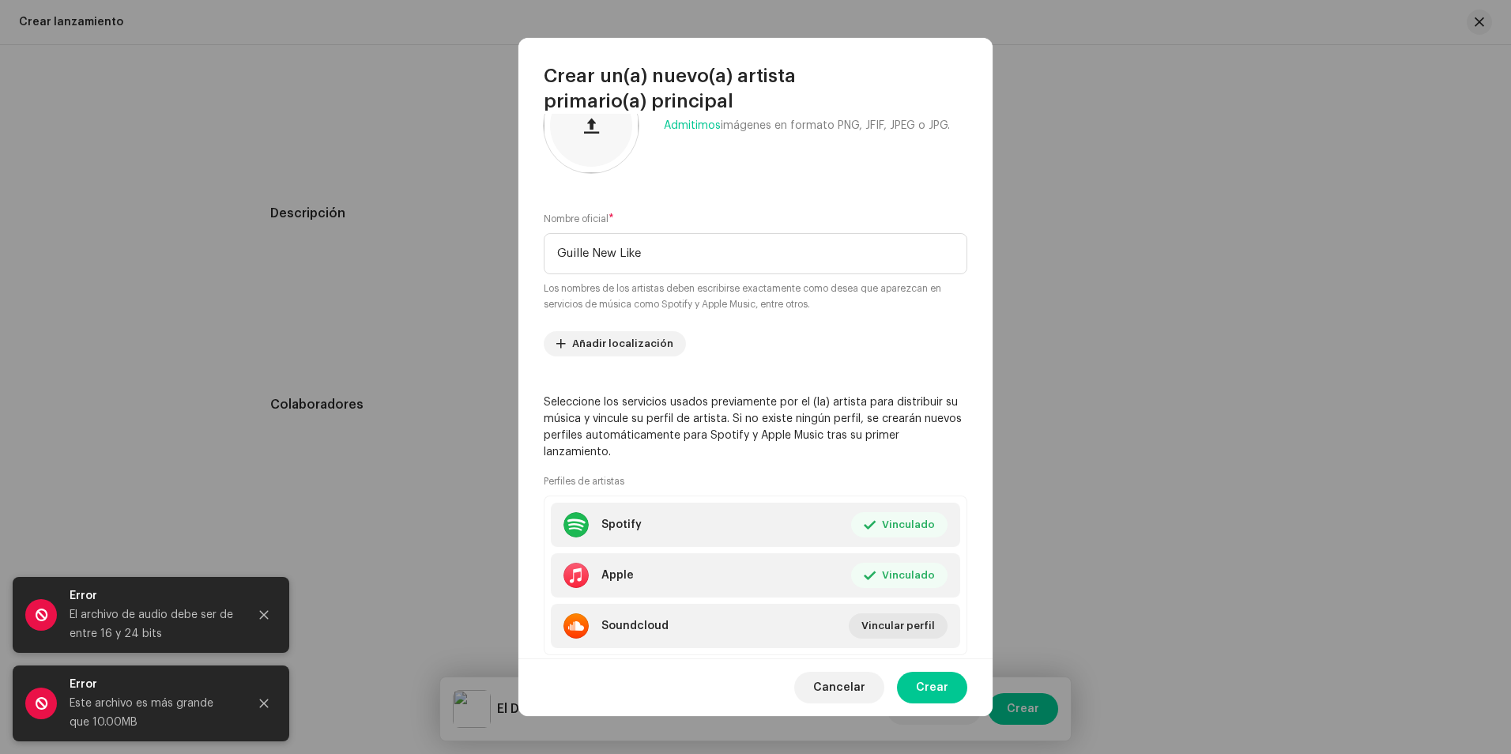
scroll to position [101, 0]
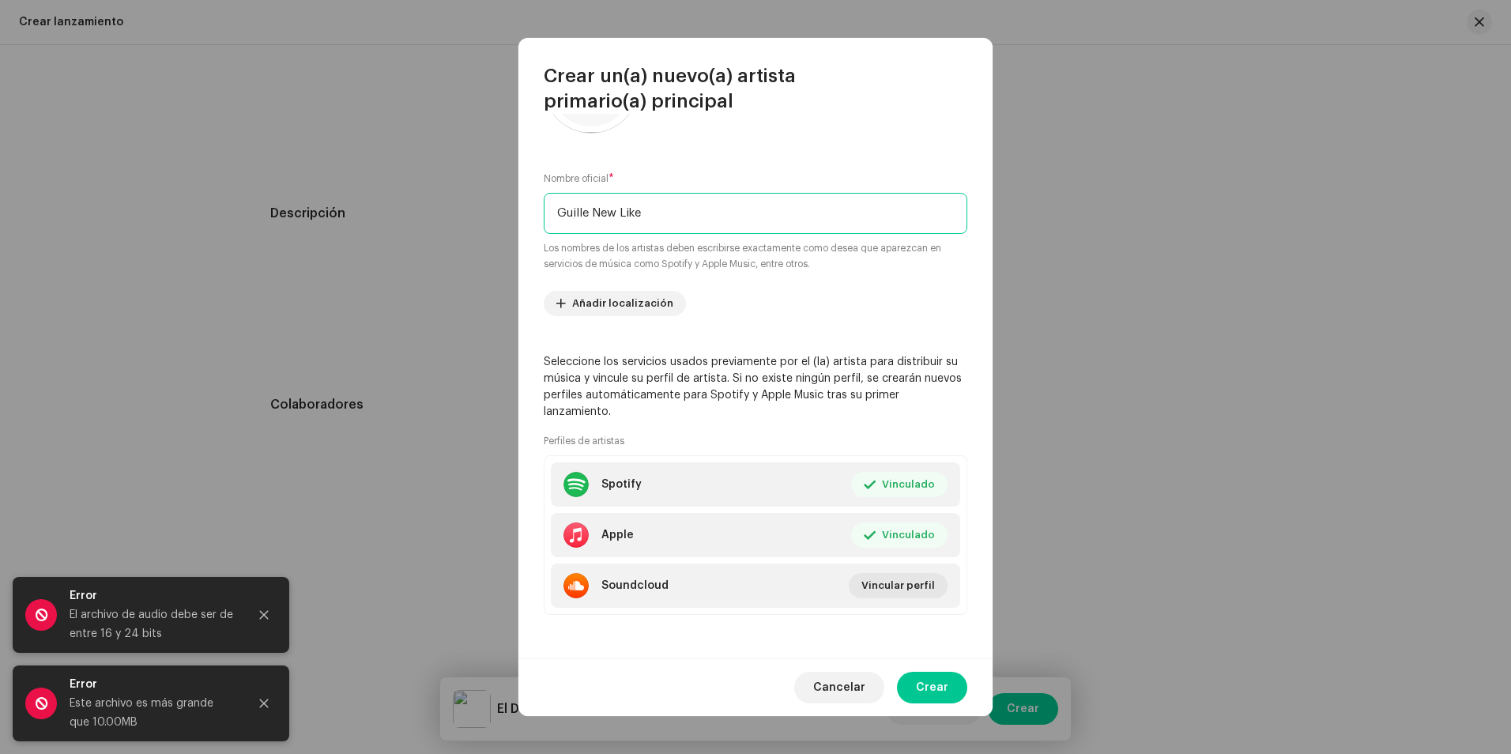
drag, startPoint x: 654, startPoint y: 212, endPoint x: 517, endPoint y: 246, distance: 140.8
click at [517, 246] on div "Crear un(a) nuevo(a) artista primario(a) principal Admitimos imágenes en format…" at bounding box center [755, 377] width 1511 height 754
click at [932, 680] on span "Crear" at bounding box center [932, 688] width 32 height 32
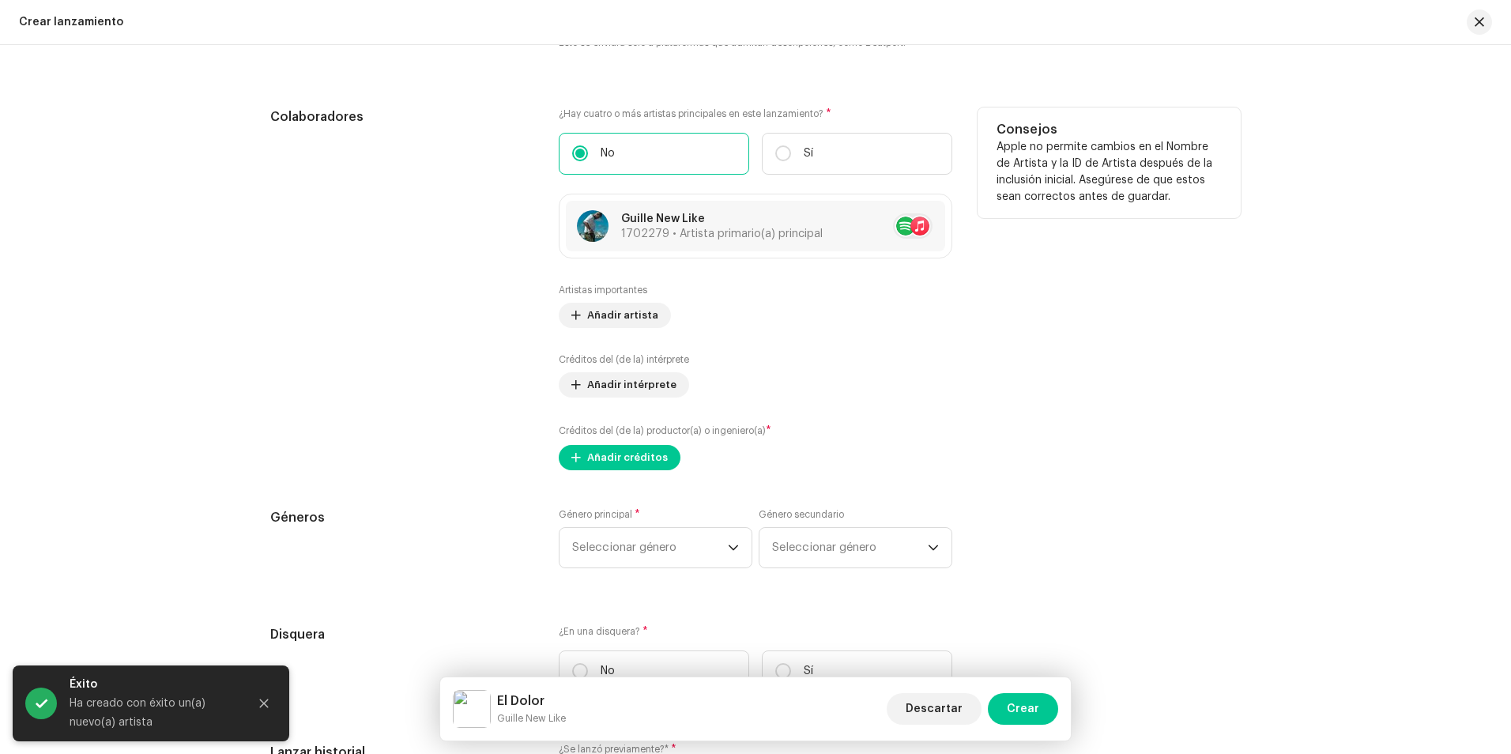
scroll to position [1896, 0]
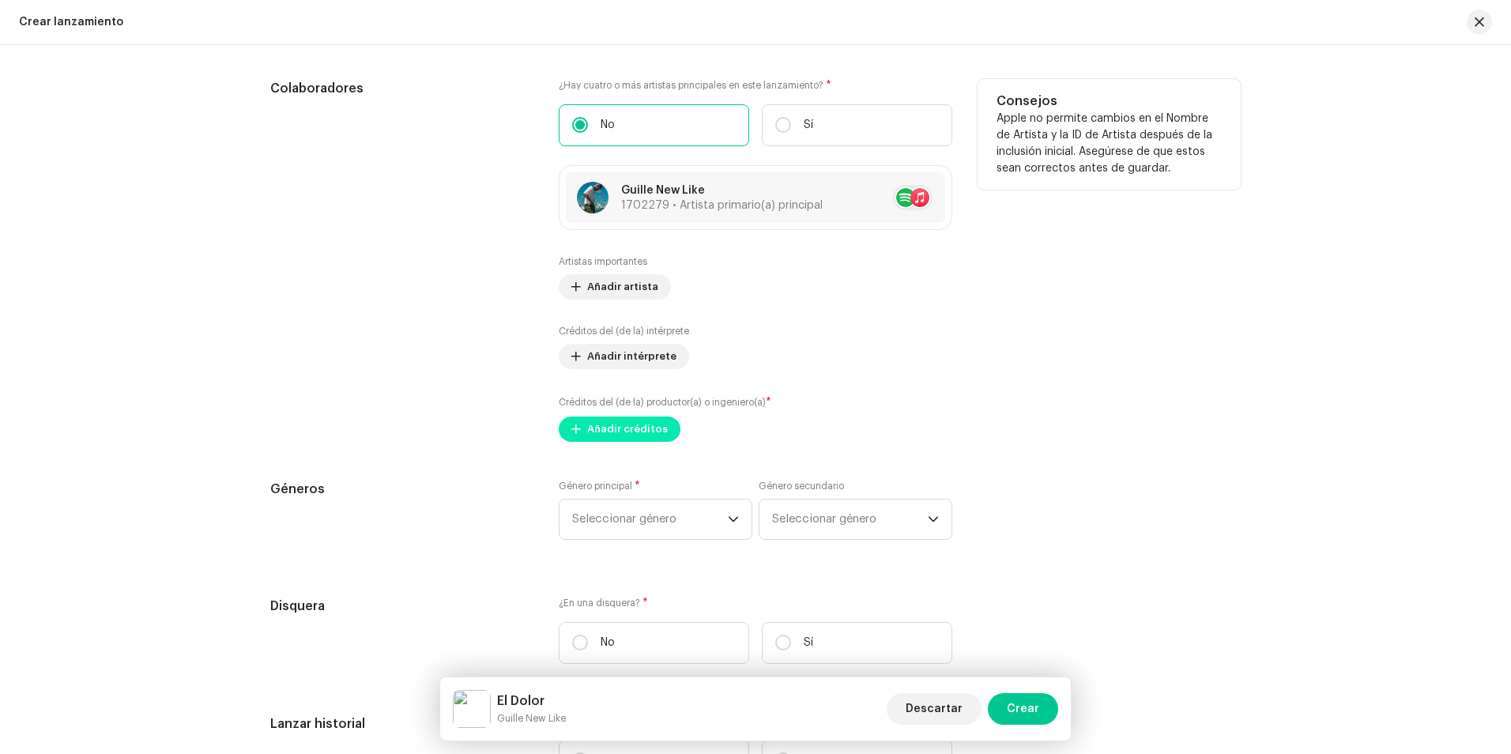
click at [642, 427] on span "Añadir créditos" at bounding box center [627, 429] width 81 height 32
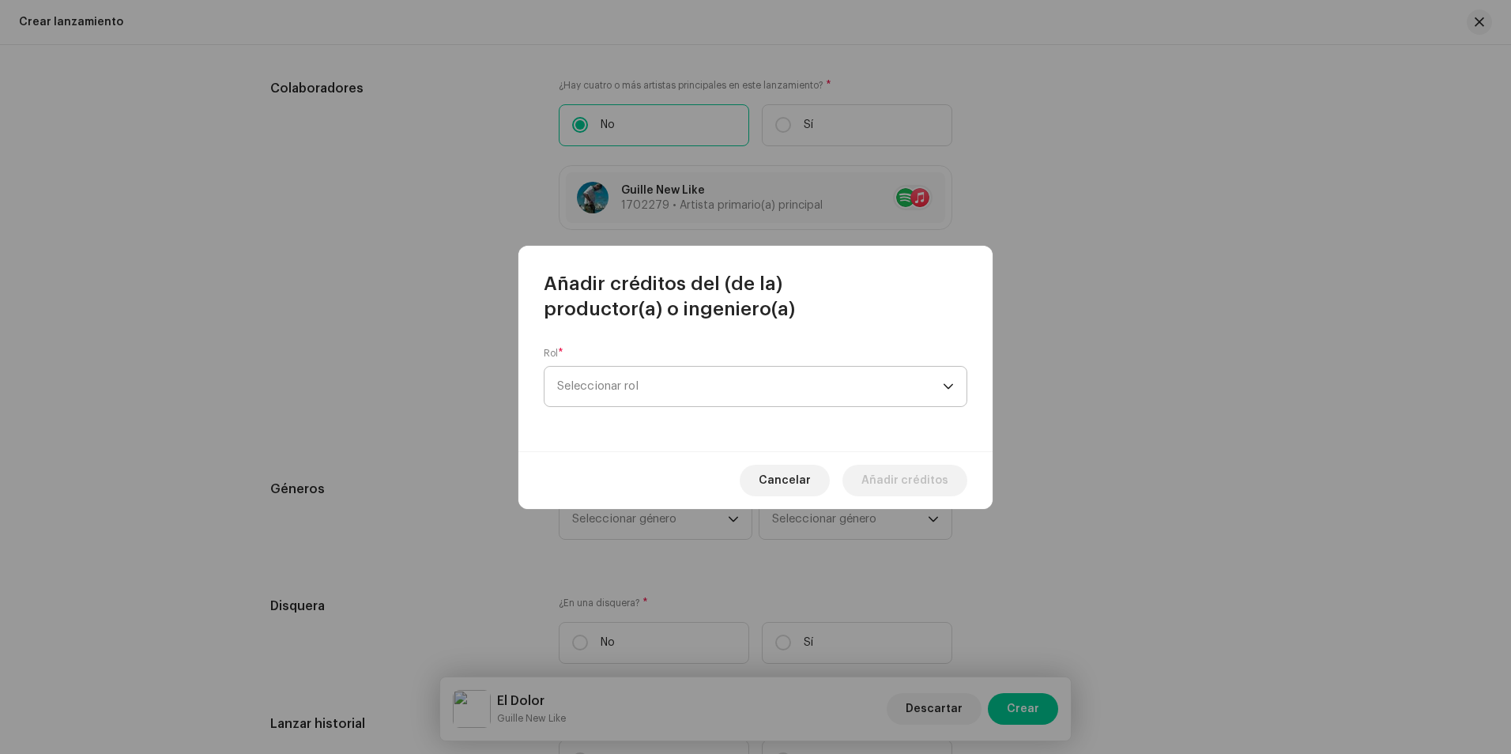
click at [649, 391] on span "Seleccionar rol" at bounding box center [750, 387] width 386 height 40
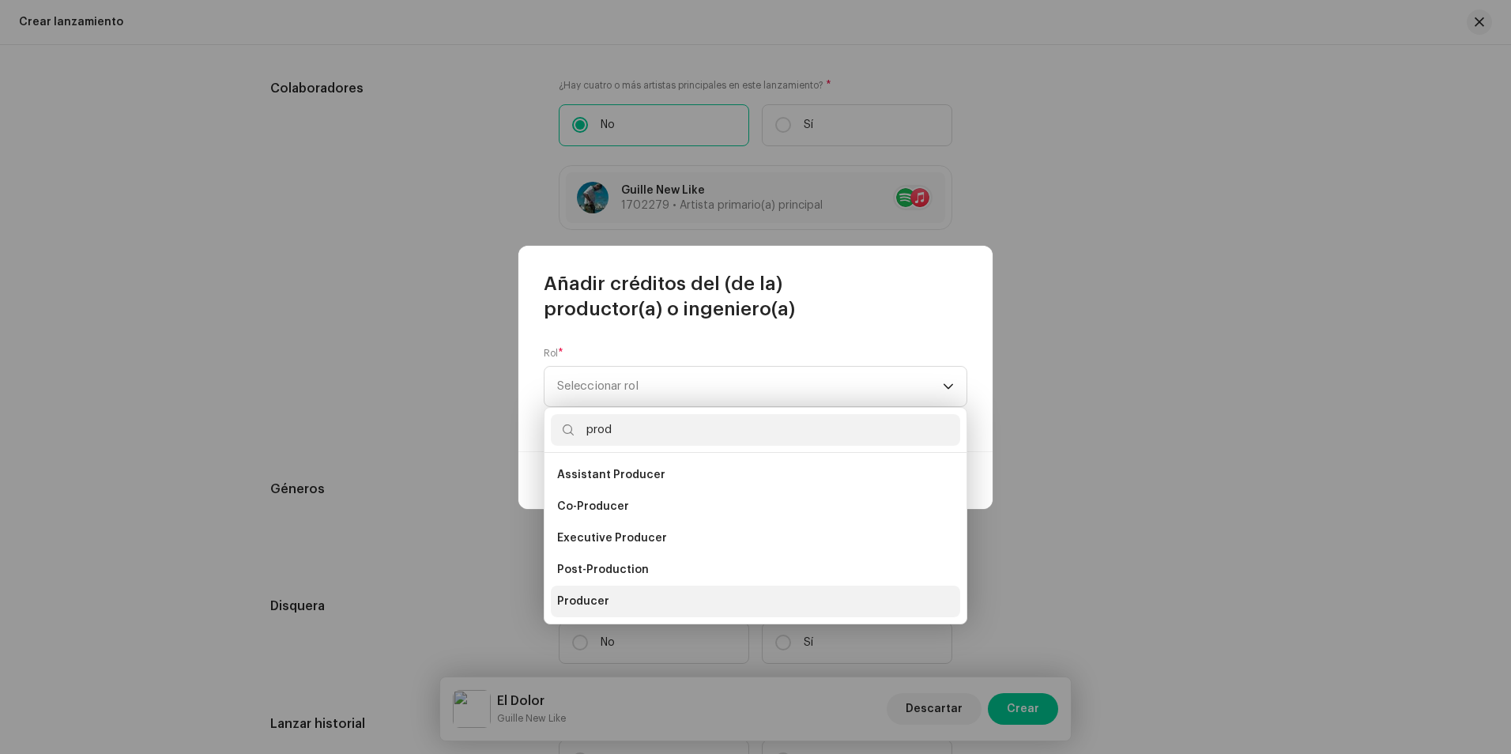
type input "prod"
click at [625, 594] on li "Producer" at bounding box center [755, 601] width 409 height 32
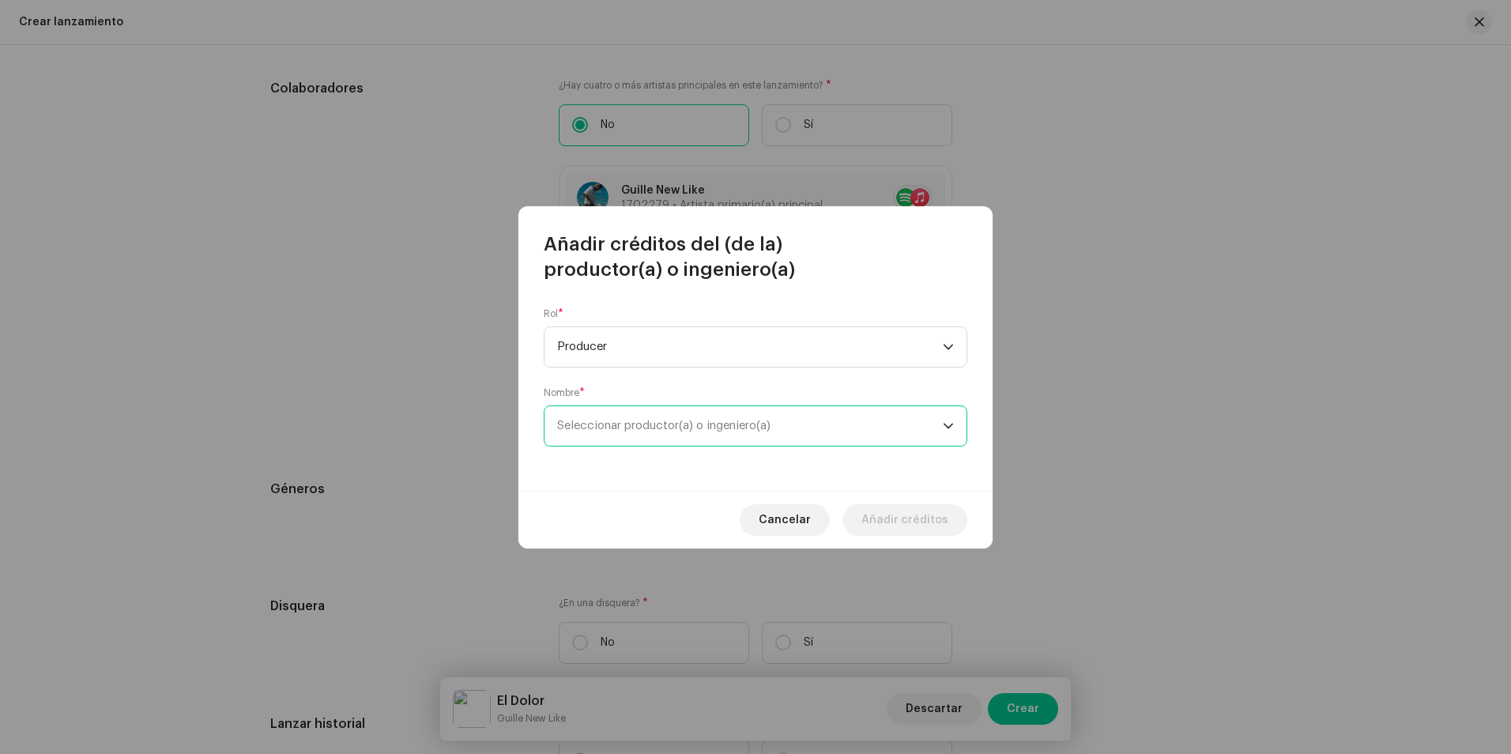
click at [651, 437] on span "Seleccionar productor(a) o ingeniero(a)" at bounding box center [750, 426] width 386 height 40
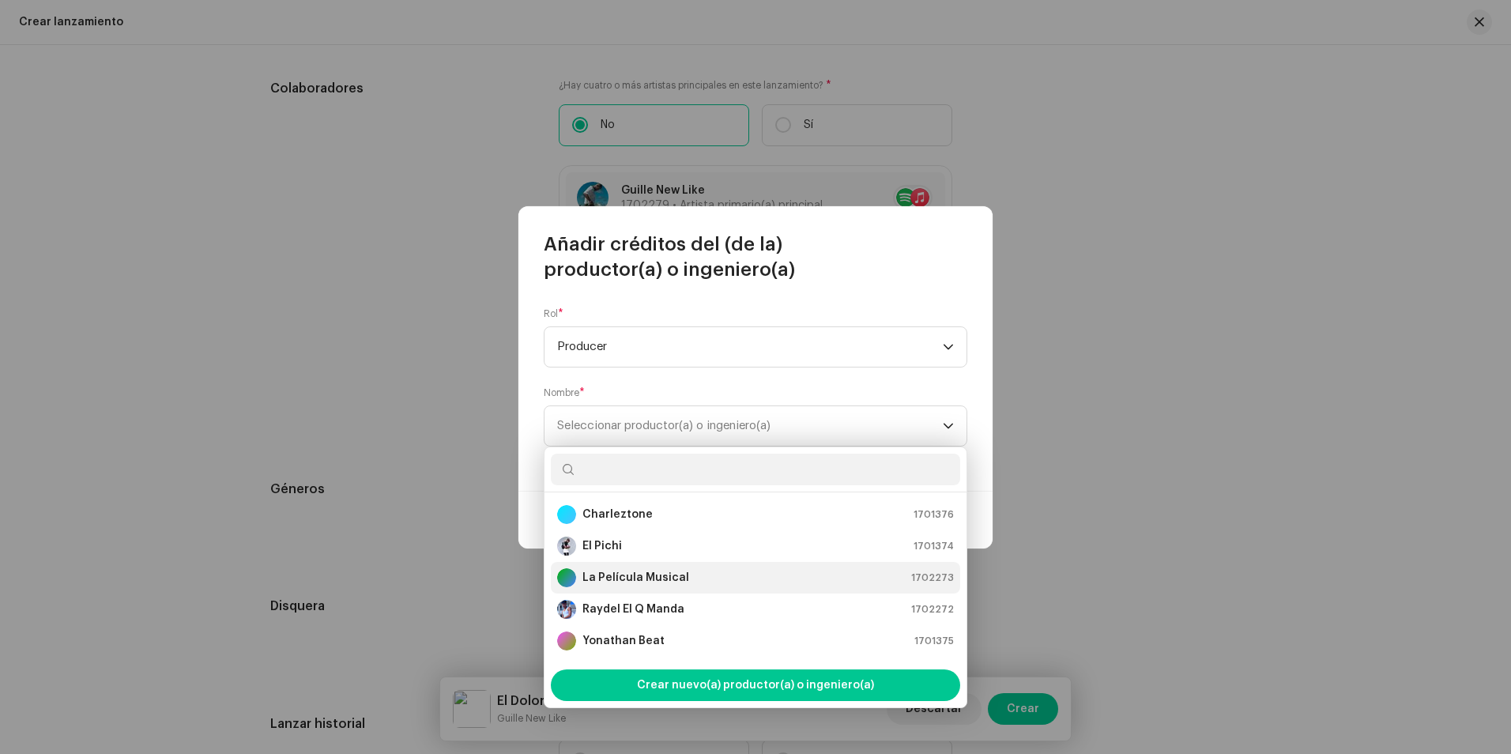
click at [660, 582] on strong "La Película Musical" at bounding box center [635, 578] width 107 height 16
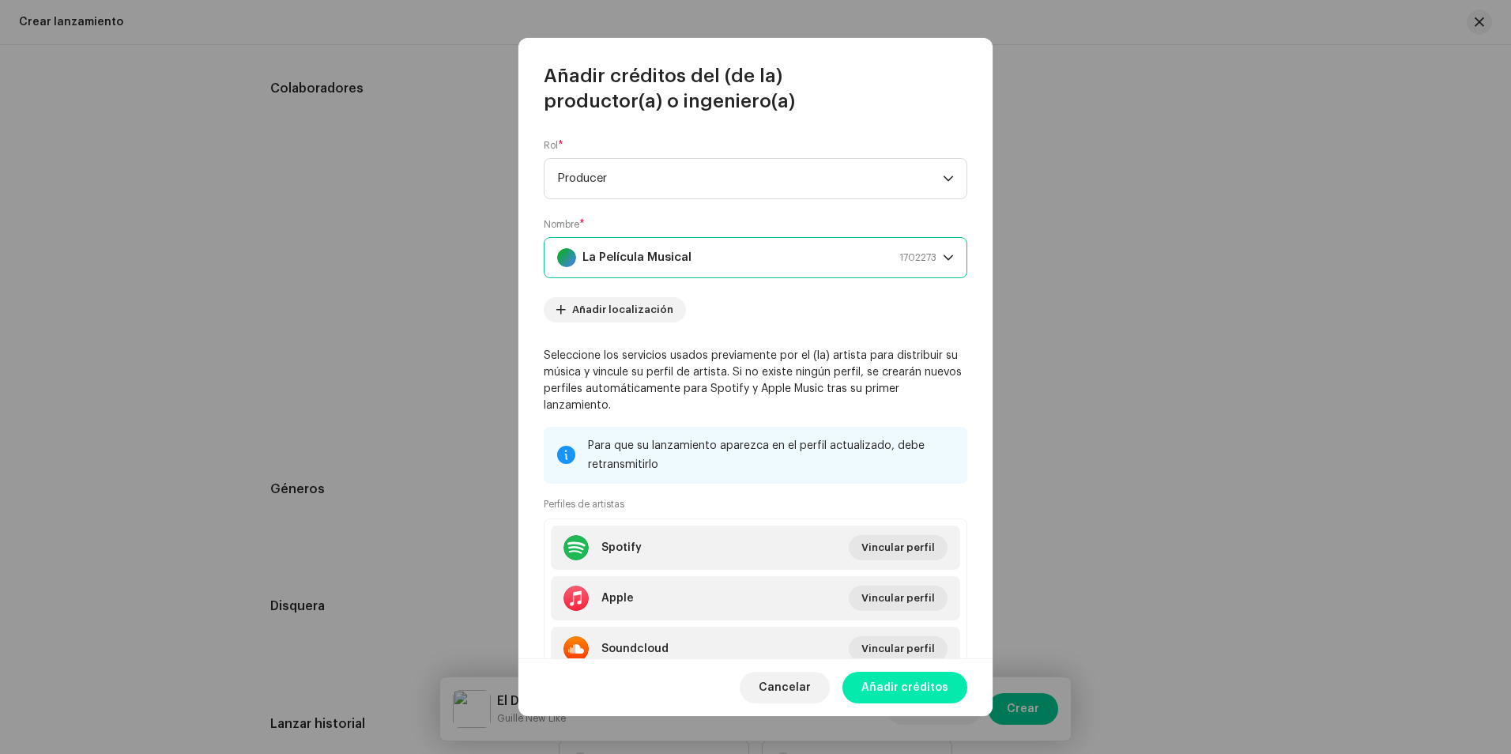
click at [919, 693] on span "Añadir créditos" at bounding box center [904, 688] width 87 height 32
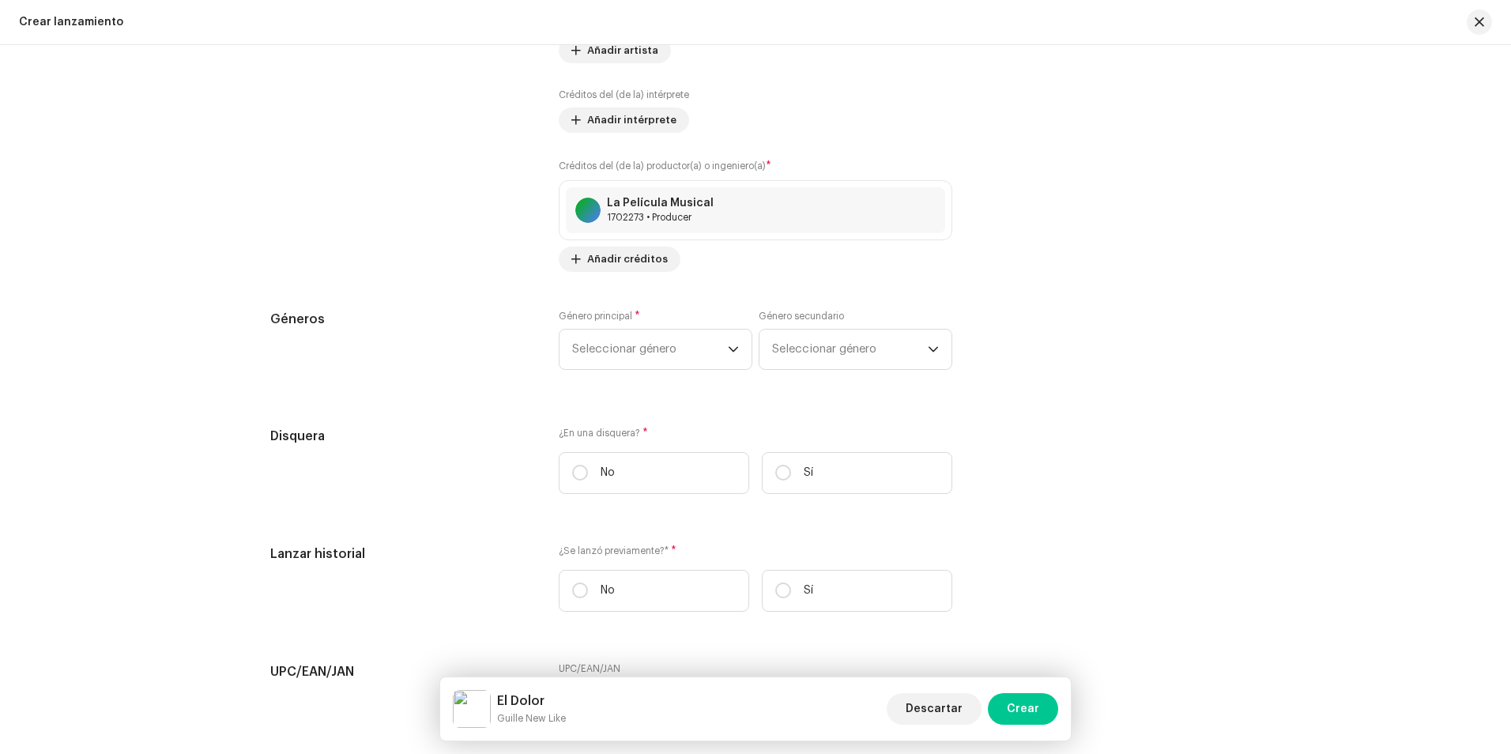
scroll to position [2133, 0]
click at [655, 342] on span "Seleccionar género" at bounding box center [650, 349] width 156 height 40
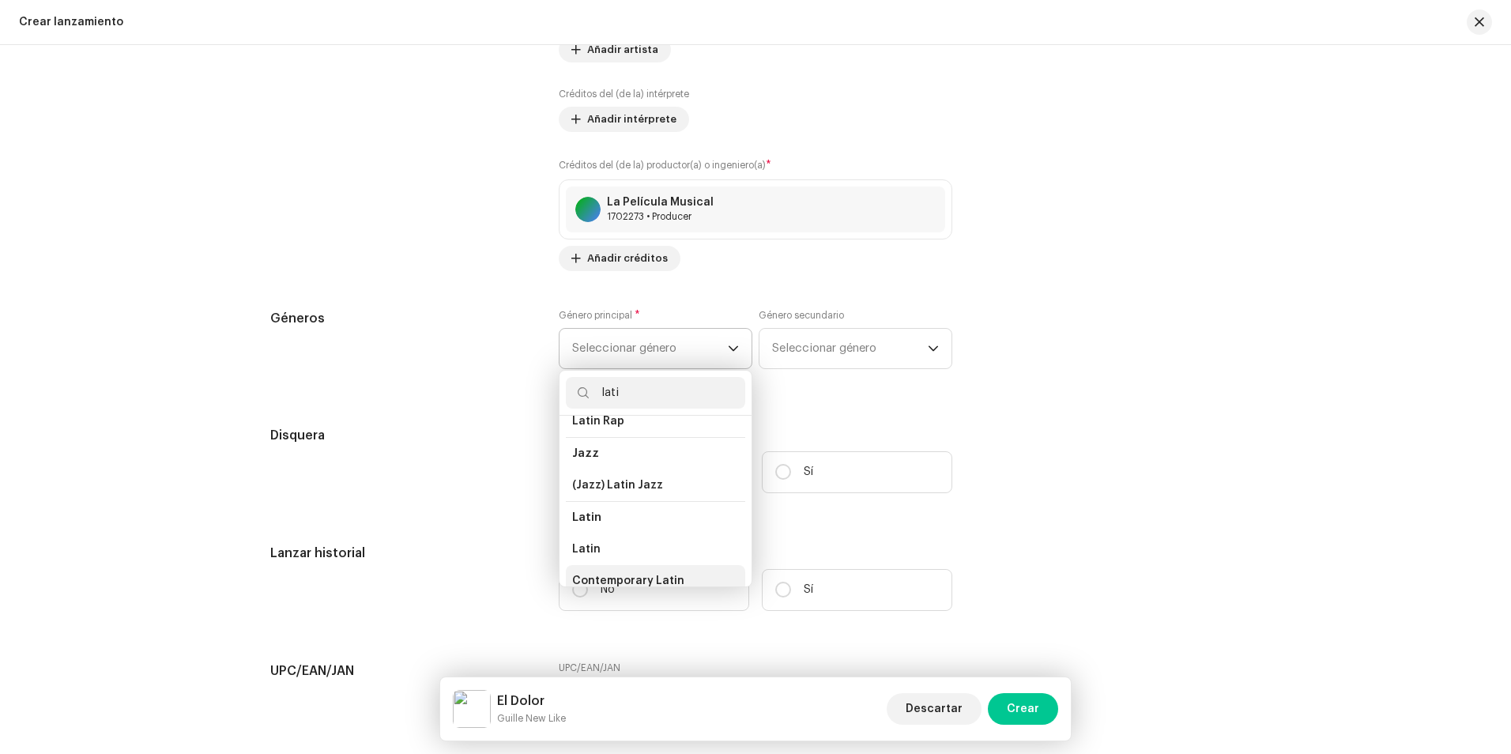
scroll to position [88, 0]
type input "lati"
click at [600, 514] on li "Latin" at bounding box center [655, 510] width 179 height 32
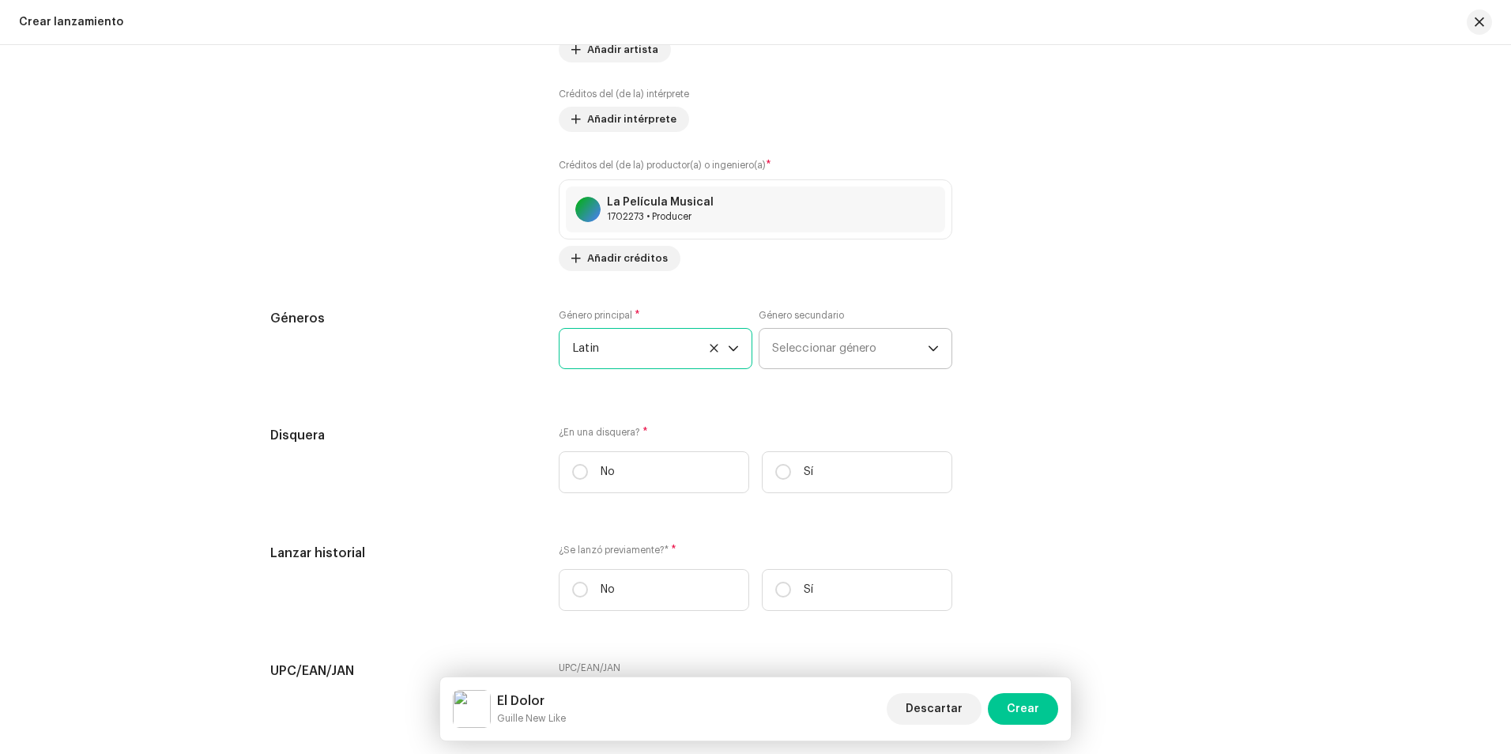
click at [811, 352] on span "Seleccionar género" at bounding box center [850, 349] width 156 height 40
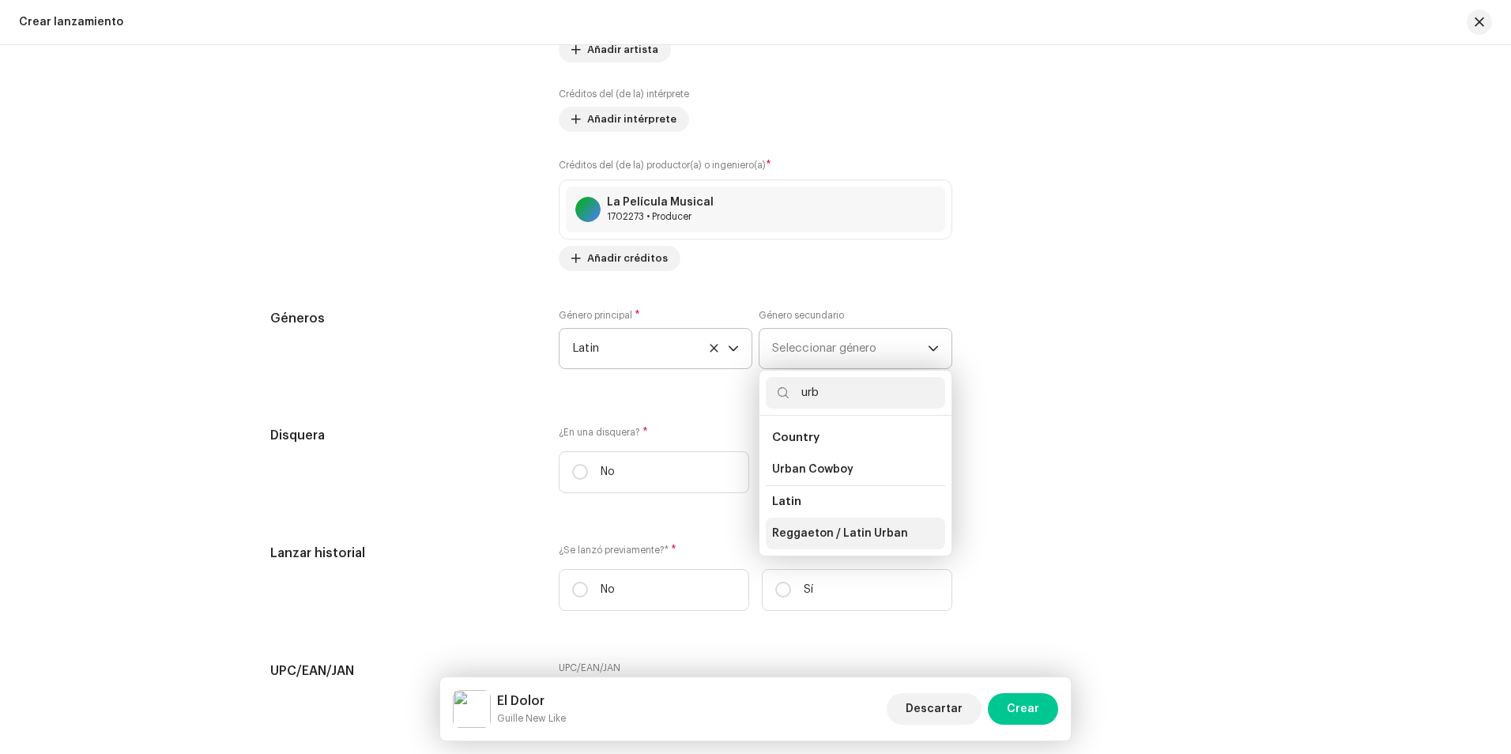
type input "urb"
click at [851, 536] on span "Reggaeton / Latin Urban" at bounding box center [840, 533] width 136 height 16
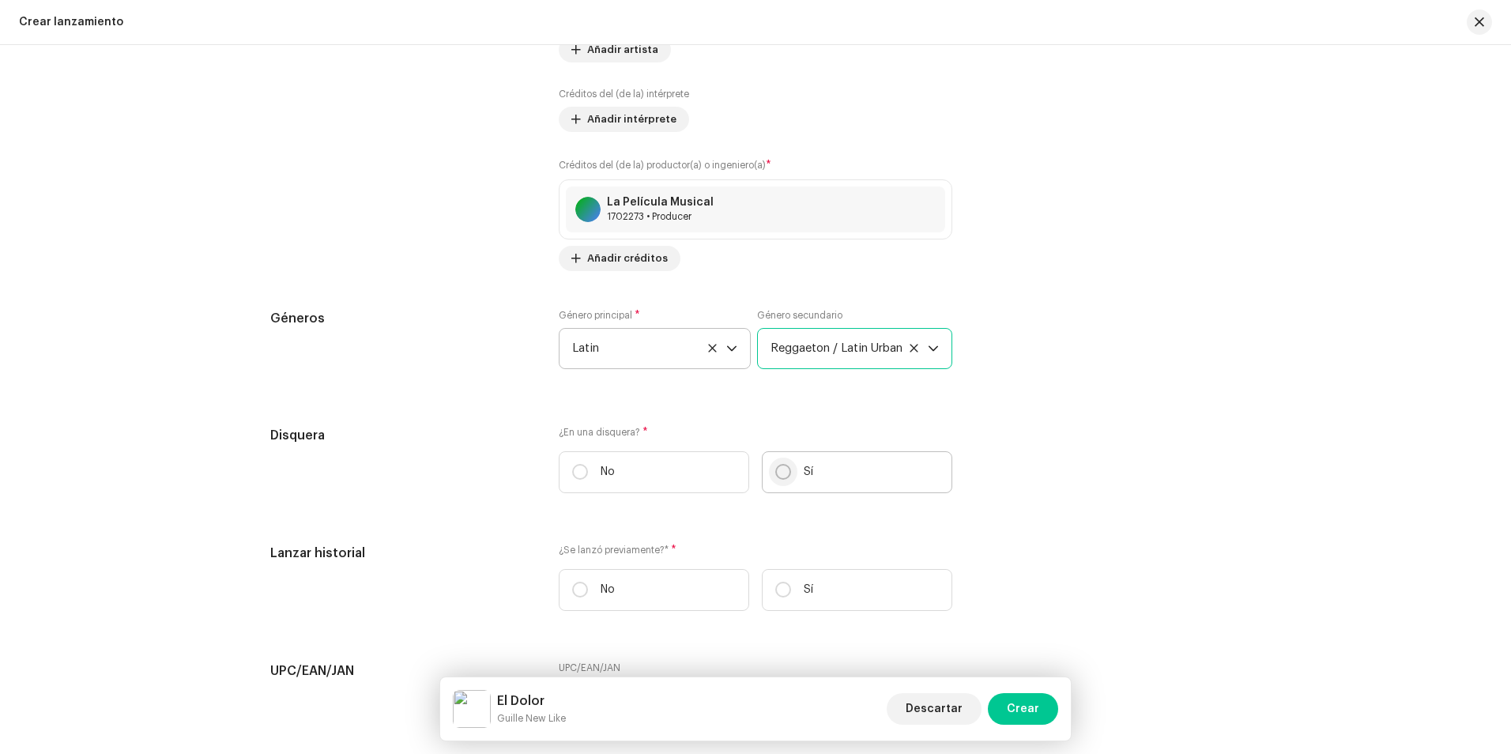
click at [778, 472] on input "Sí" at bounding box center [783, 472] width 16 height 16
radio input "true"
click at [666, 536] on span "Seleccionar disquera" at bounding box center [750, 552] width 356 height 40
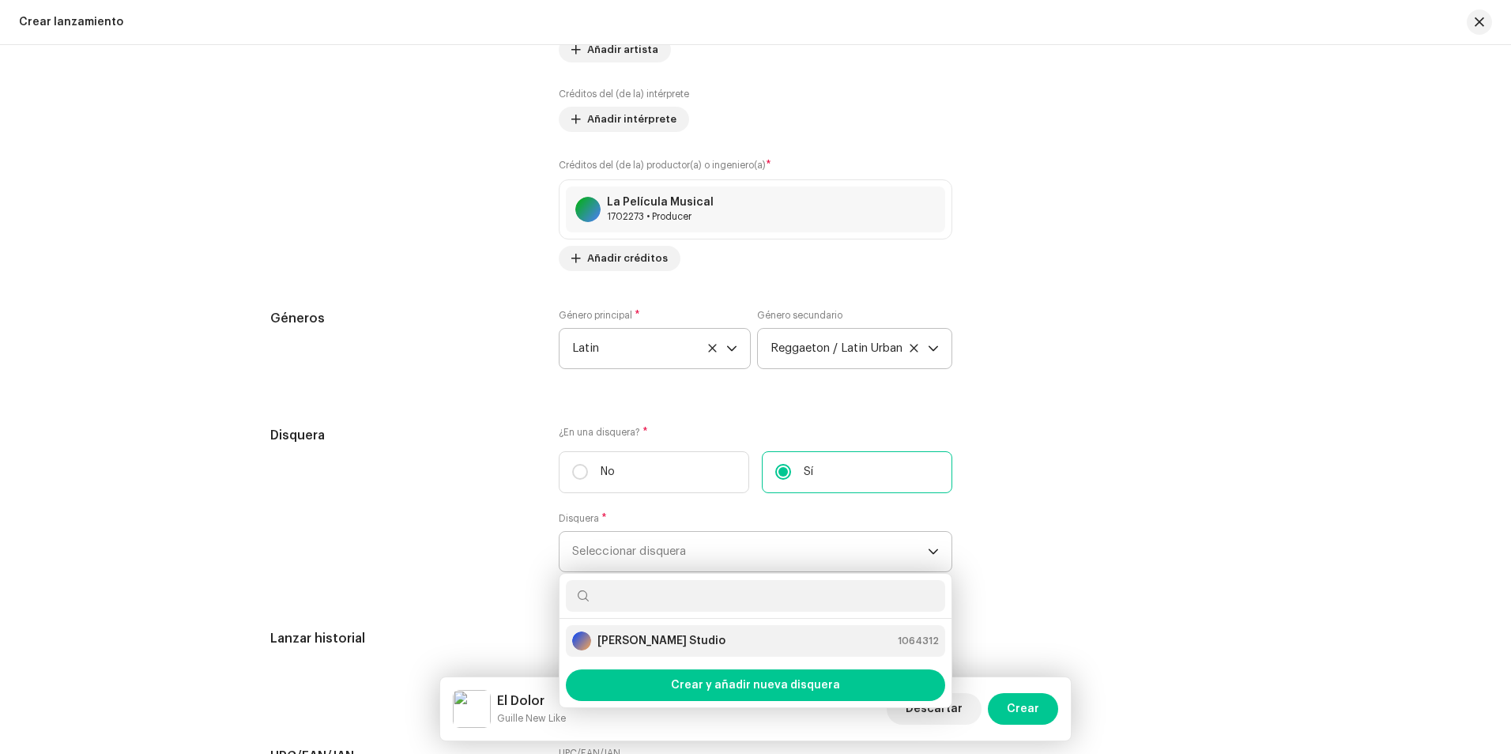
click at [657, 637] on strong "[PERSON_NAME] Studio" at bounding box center [661, 641] width 128 height 16
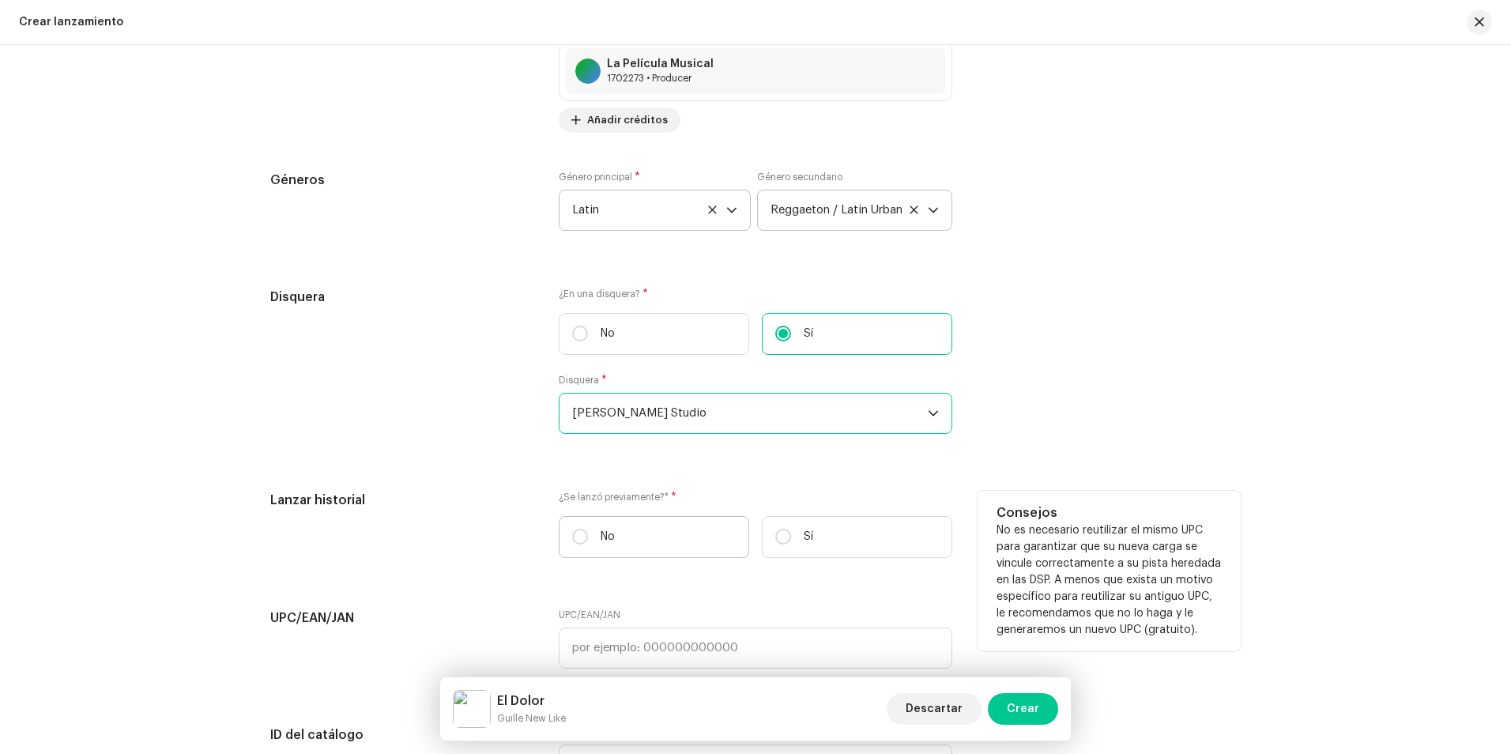
scroll to position [2291, 0]
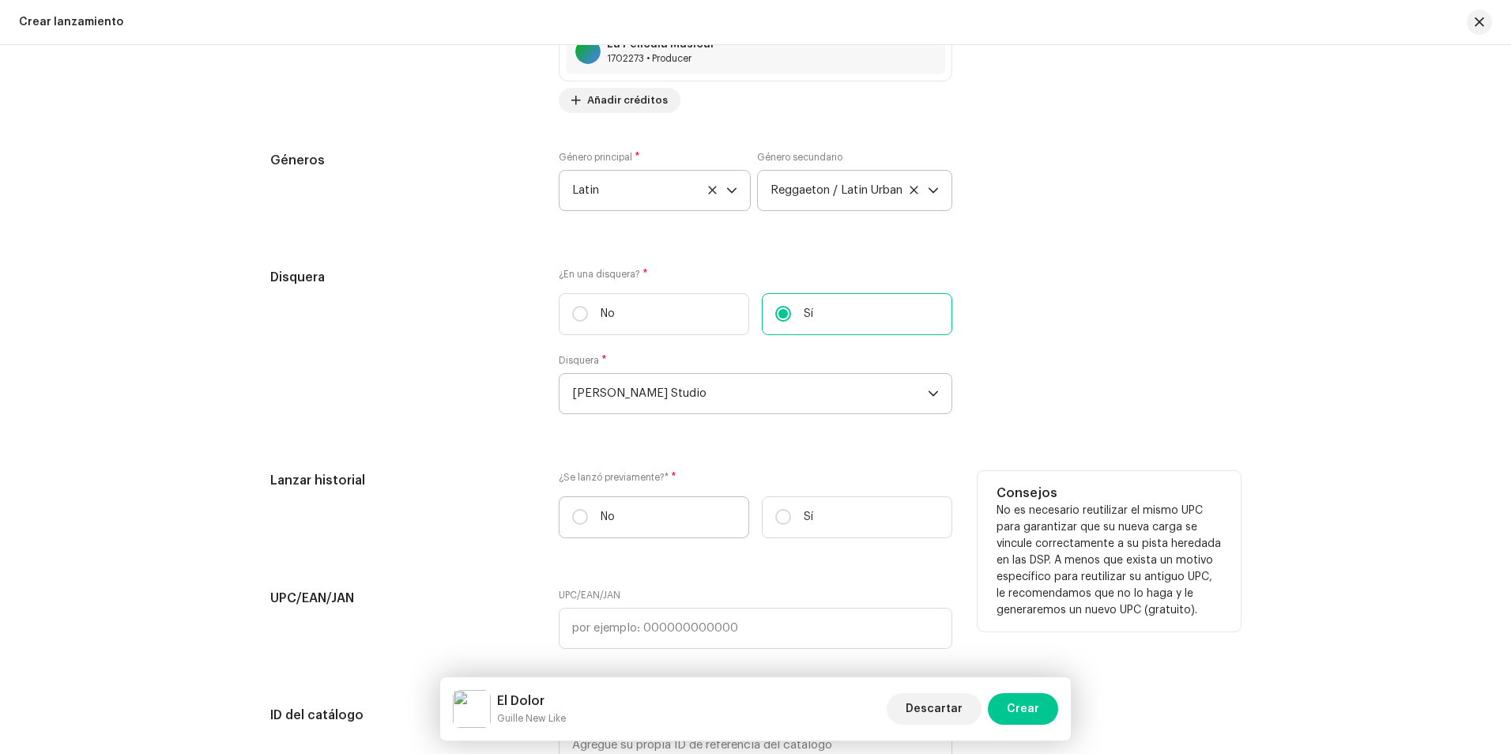
click at [589, 522] on label "No" at bounding box center [654, 517] width 190 height 42
click at [588, 522] on input "No" at bounding box center [580, 517] width 16 height 16
radio input "true"
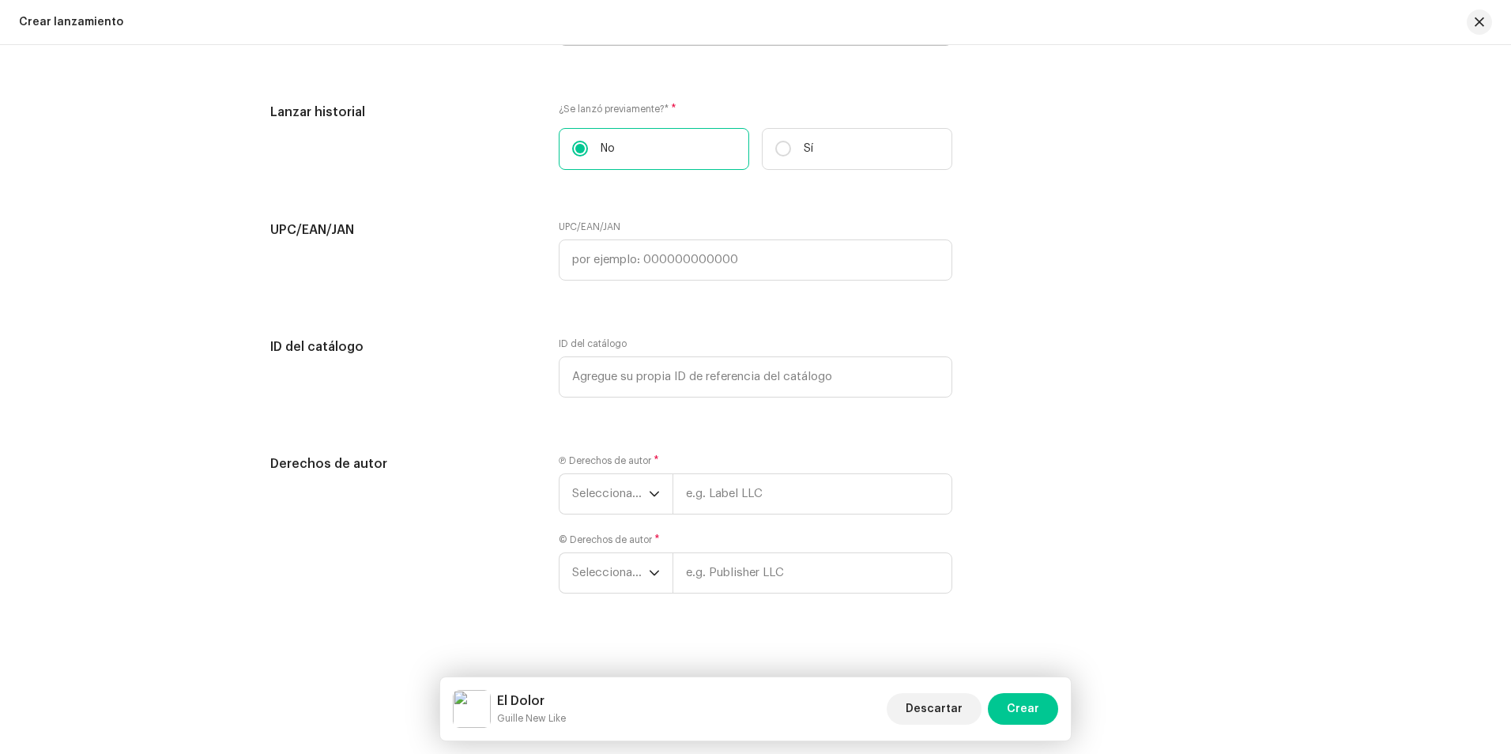
scroll to position [2669, 0]
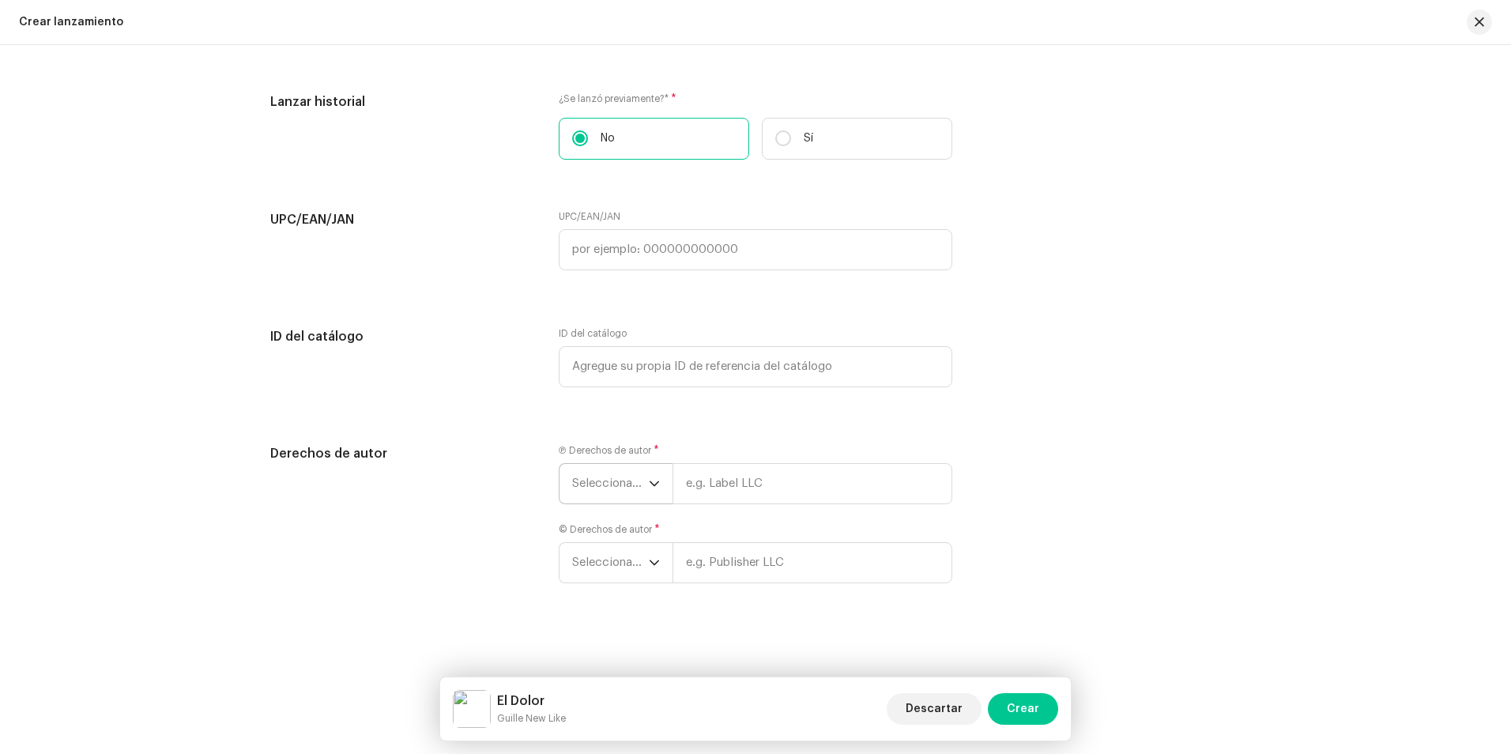
click at [602, 486] on span "Seleccionar año" at bounding box center [610, 484] width 77 height 40
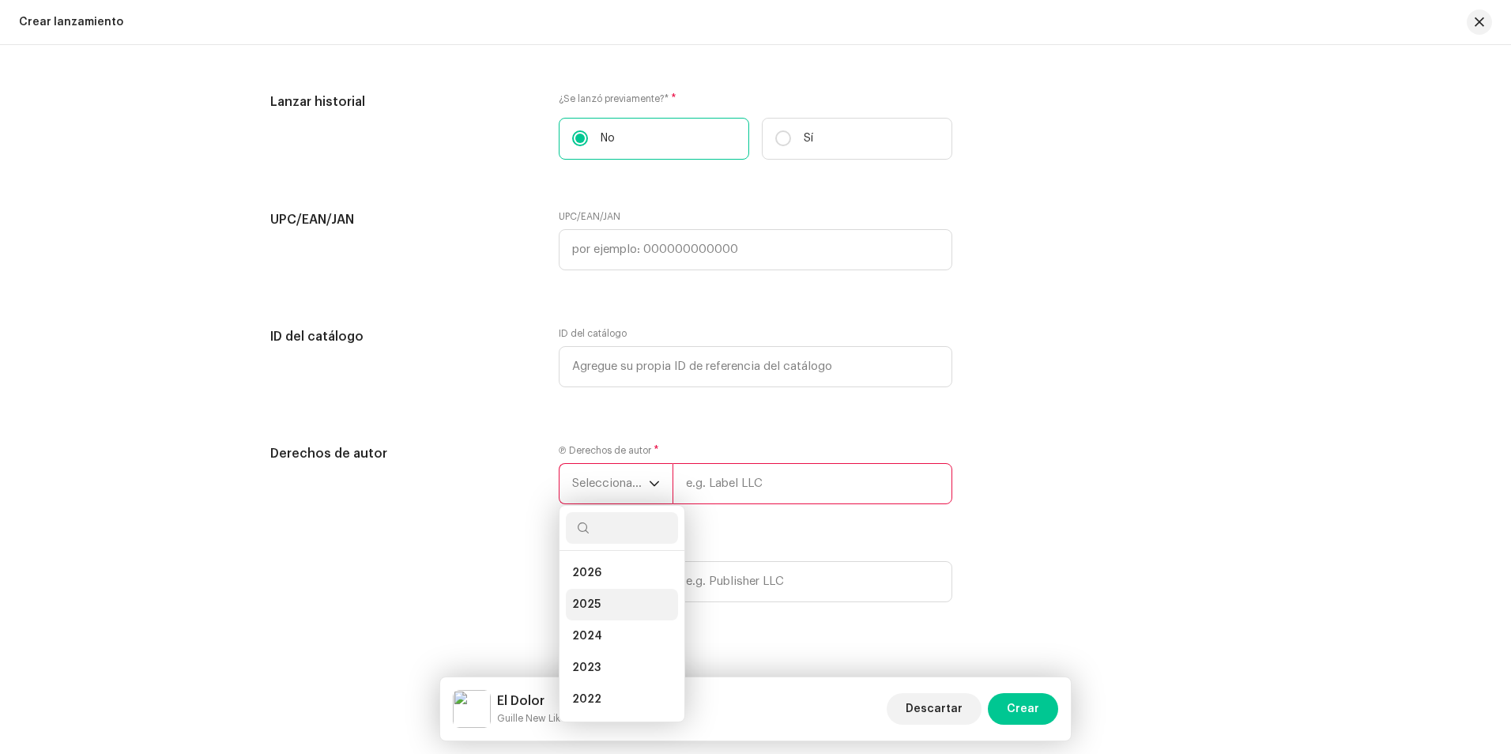
click at [591, 596] on li "2025" at bounding box center [622, 605] width 112 height 32
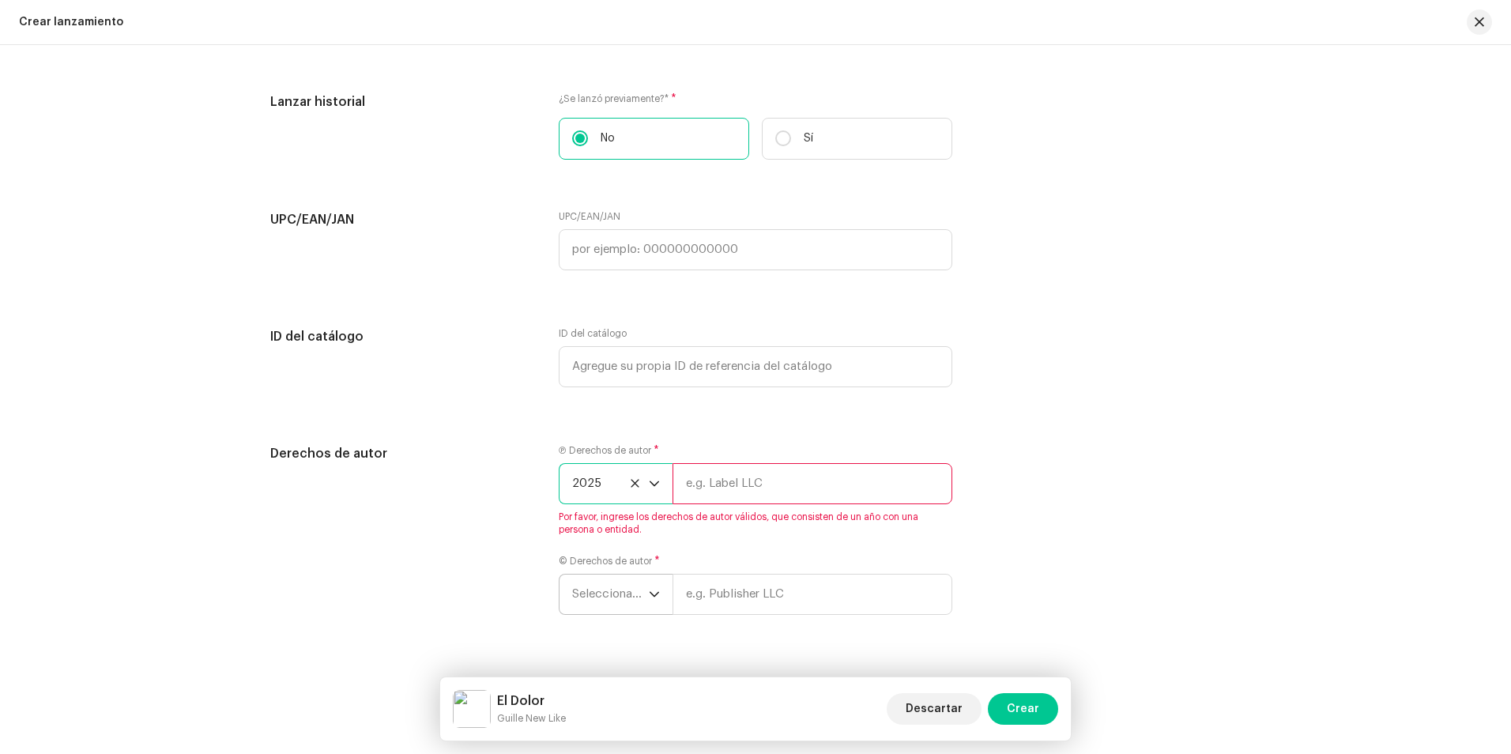
click at [612, 582] on span "Seleccionar año" at bounding box center [610, 594] width 77 height 40
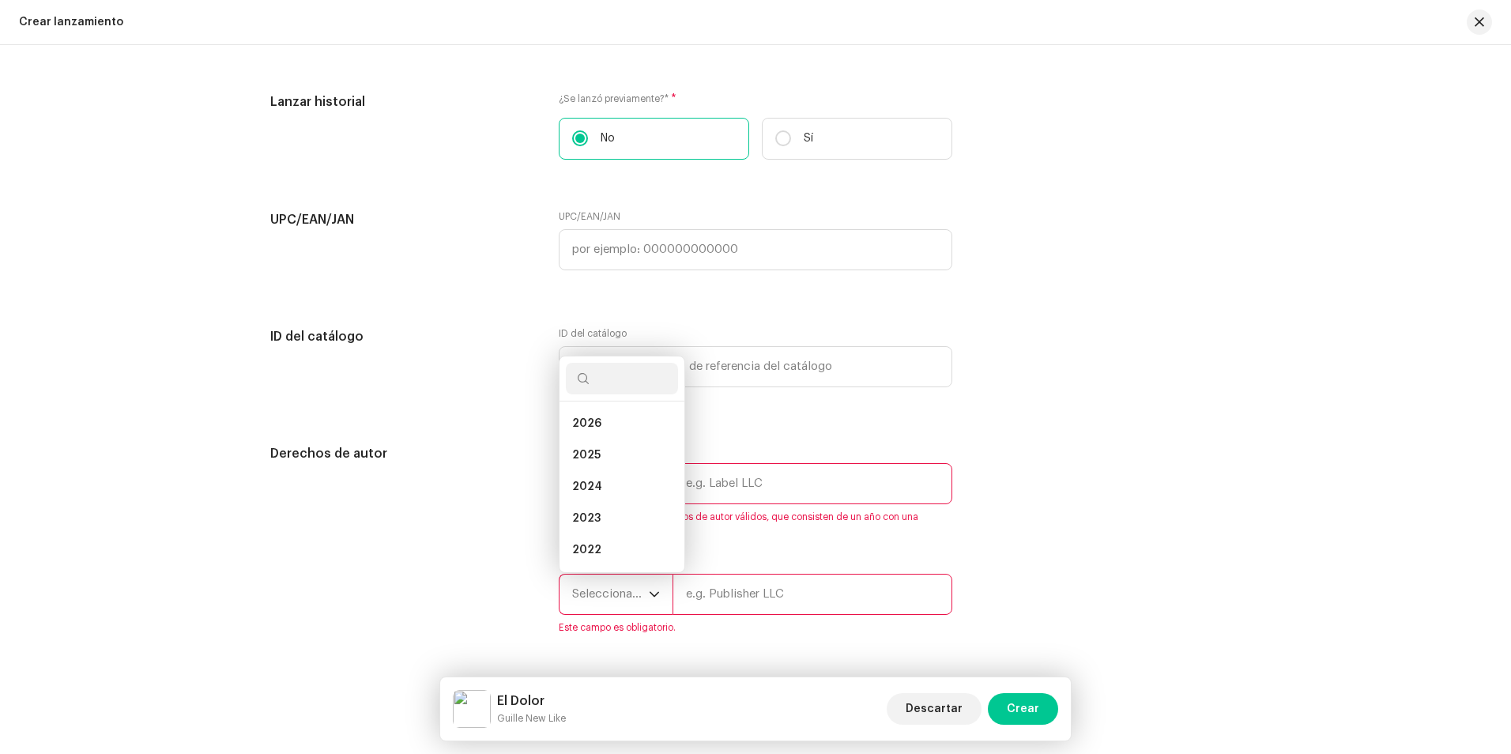
scroll to position [25, 0]
click at [603, 428] on li "2025" at bounding box center [622, 430] width 112 height 32
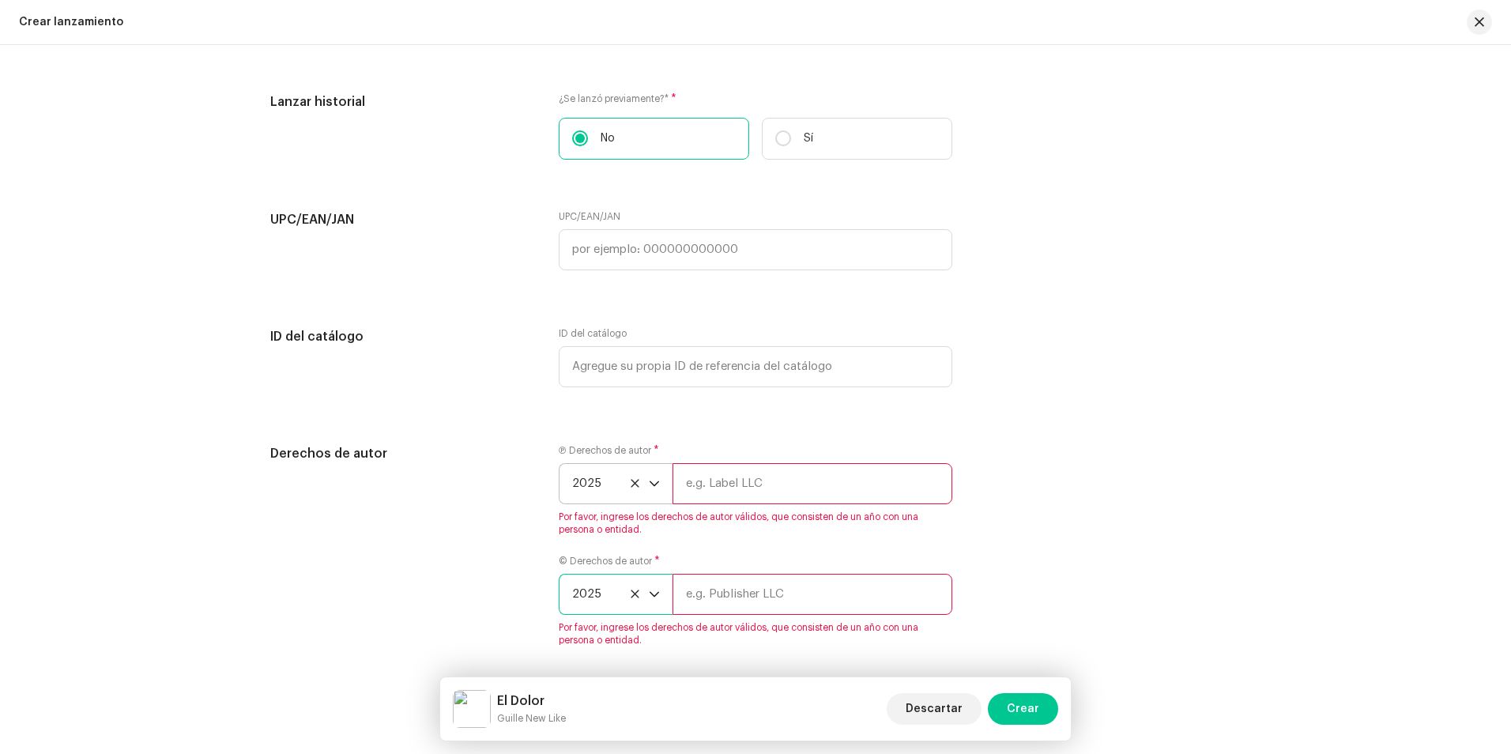
click at [705, 496] on input "text" at bounding box center [812, 483] width 280 height 41
type input "[PERSON_NAME] Studio"
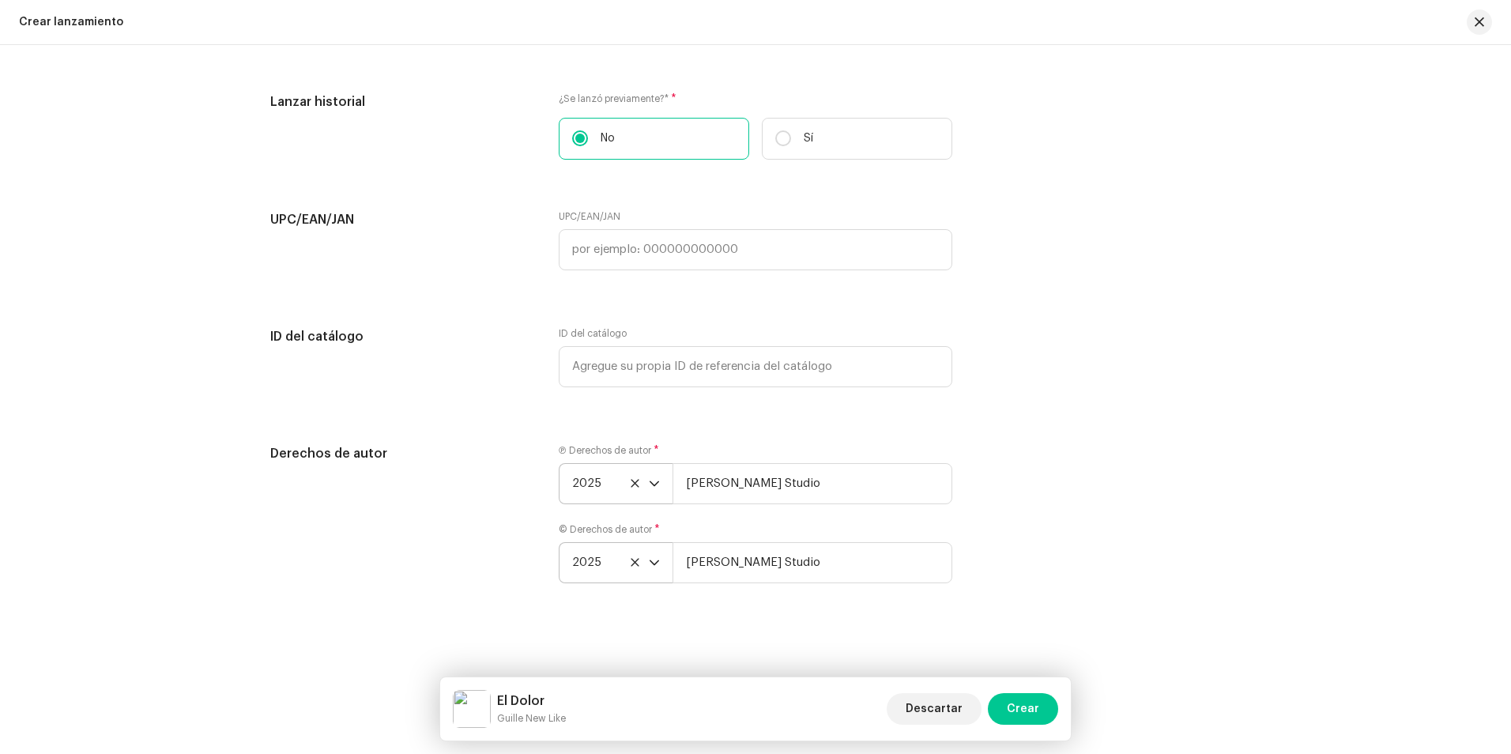
click at [818, 623] on div "Crear un nuevo lanzamiento Le guiaremos en todo el proceso, desde la selección …" at bounding box center [755, 399] width 1511 height 709
click at [1034, 705] on span "Crear" at bounding box center [1022, 709] width 32 height 32
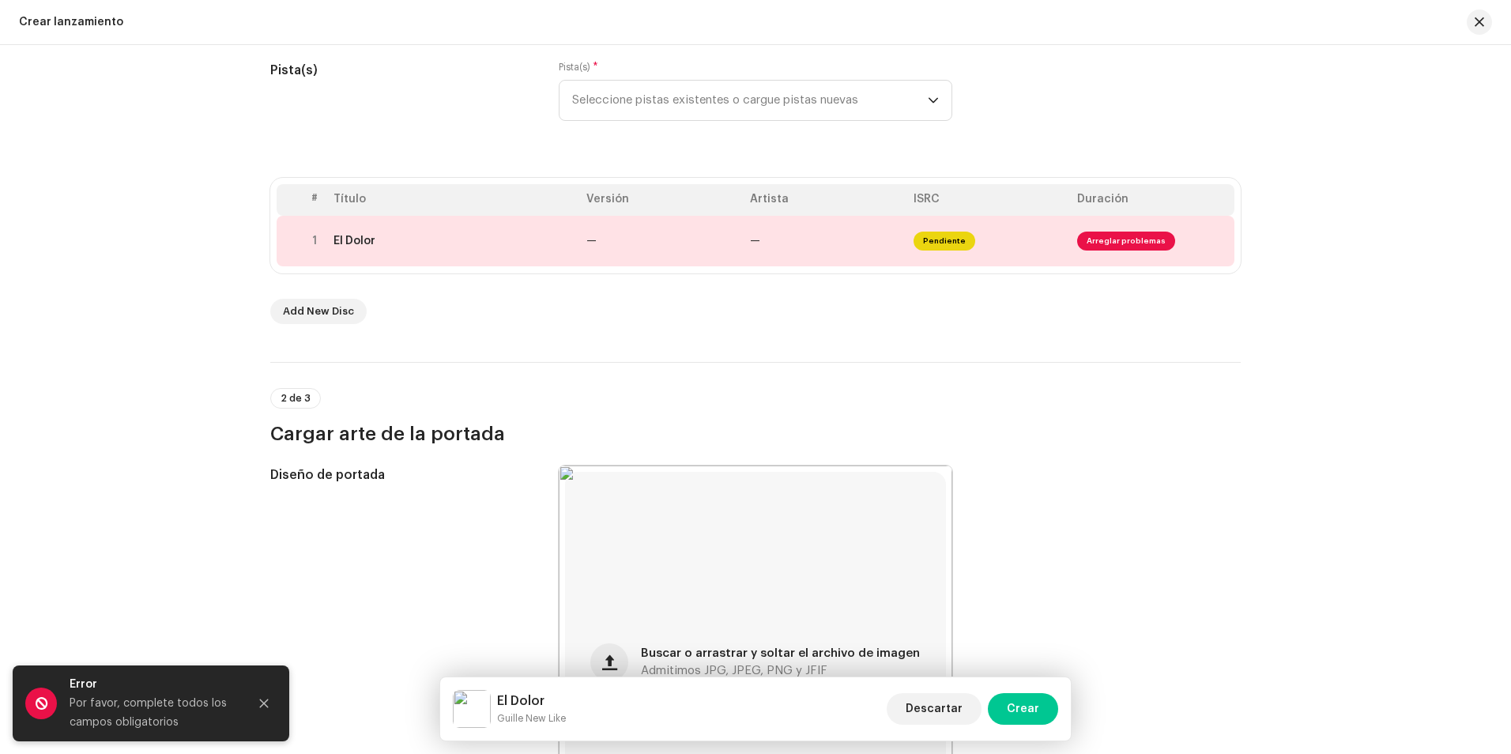
scroll to position [141, 0]
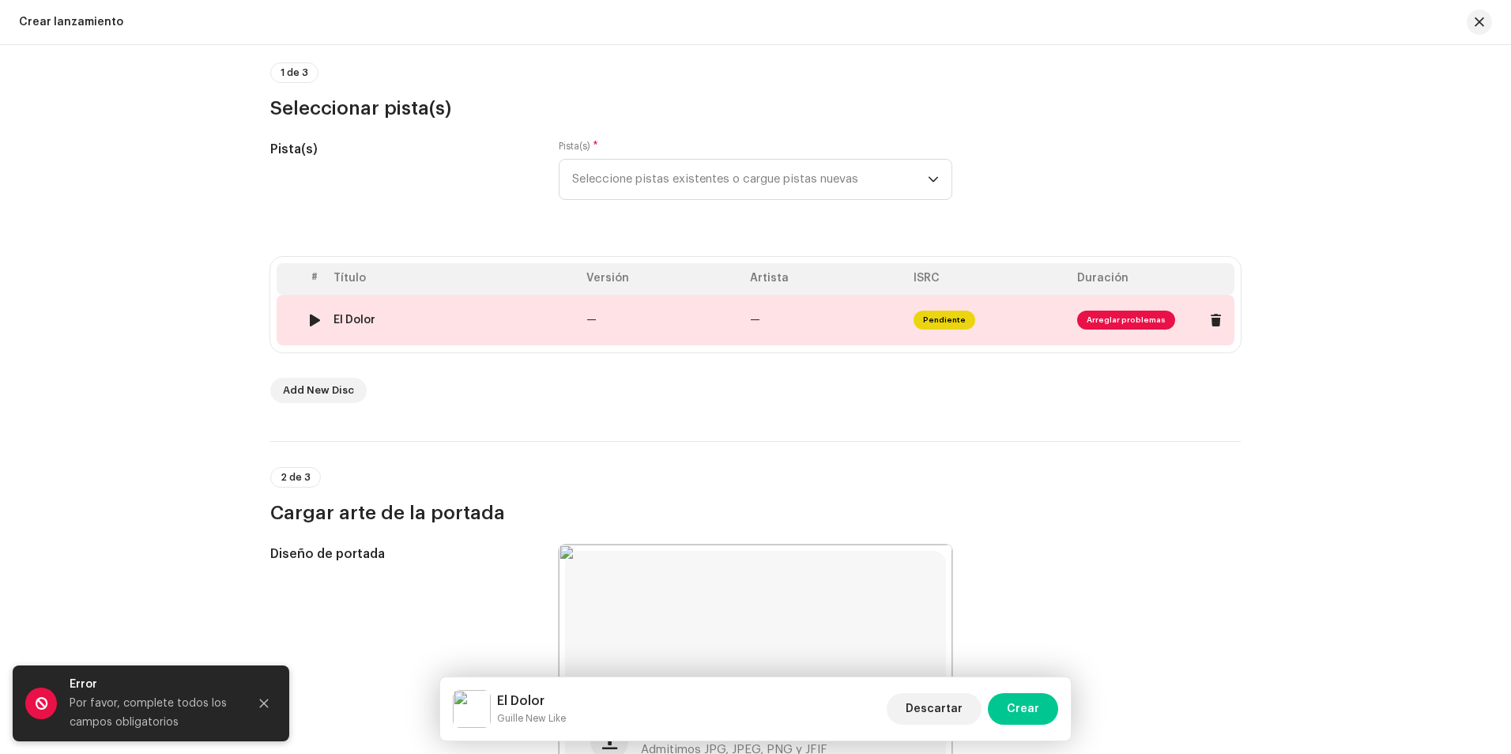
click at [369, 322] on div "El Dolor" at bounding box center [354, 320] width 42 height 13
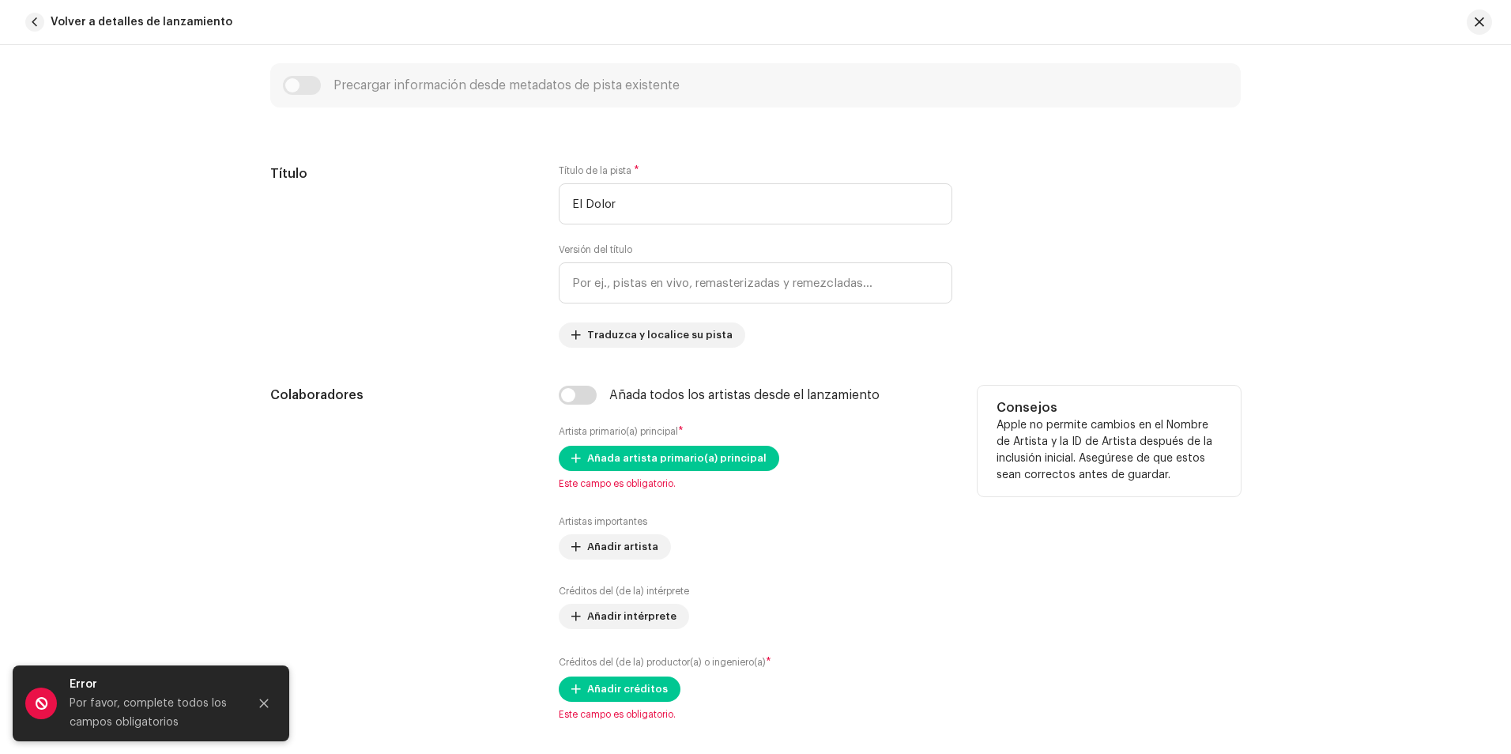
scroll to position [632, 0]
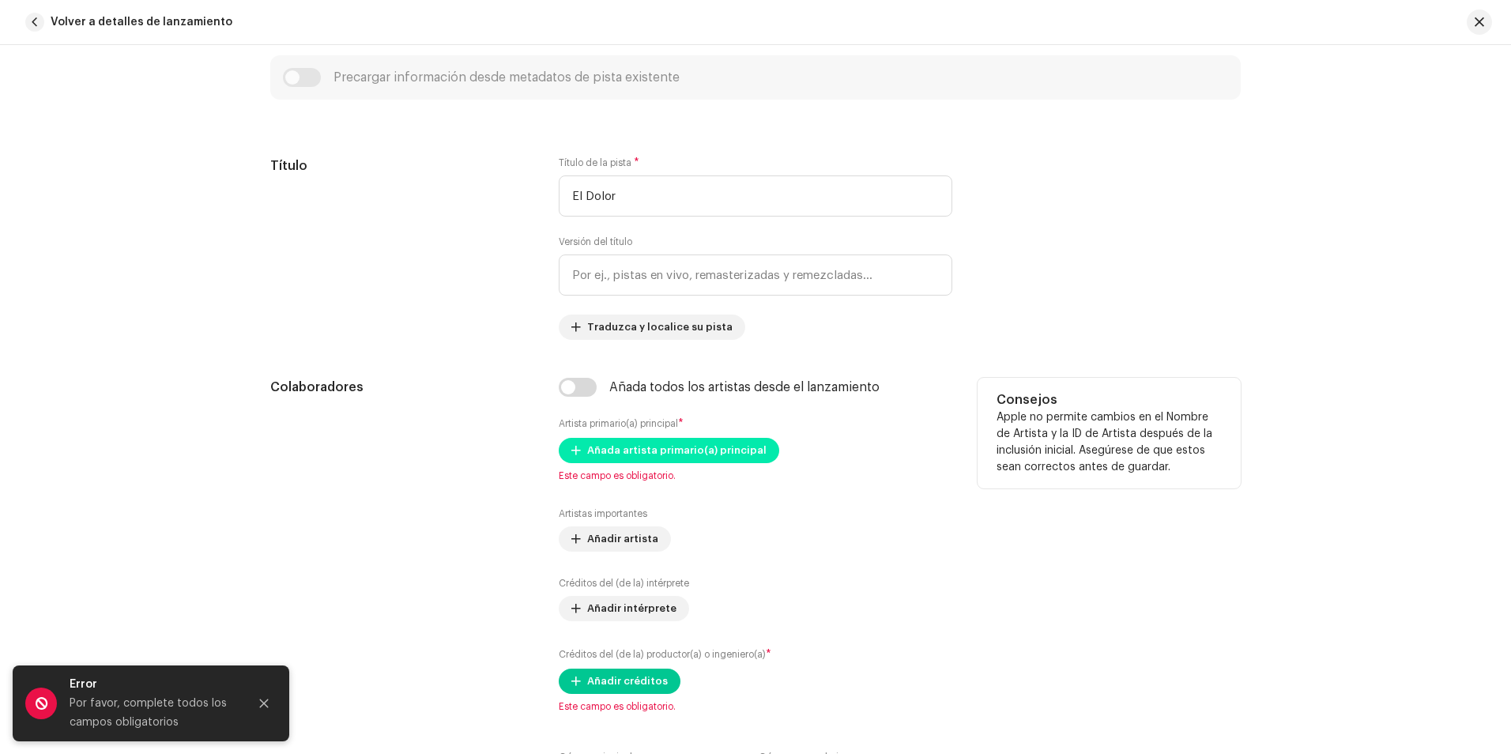
click at [660, 446] on span "Añada artista primario(a) principal" at bounding box center [676, 451] width 179 height 32
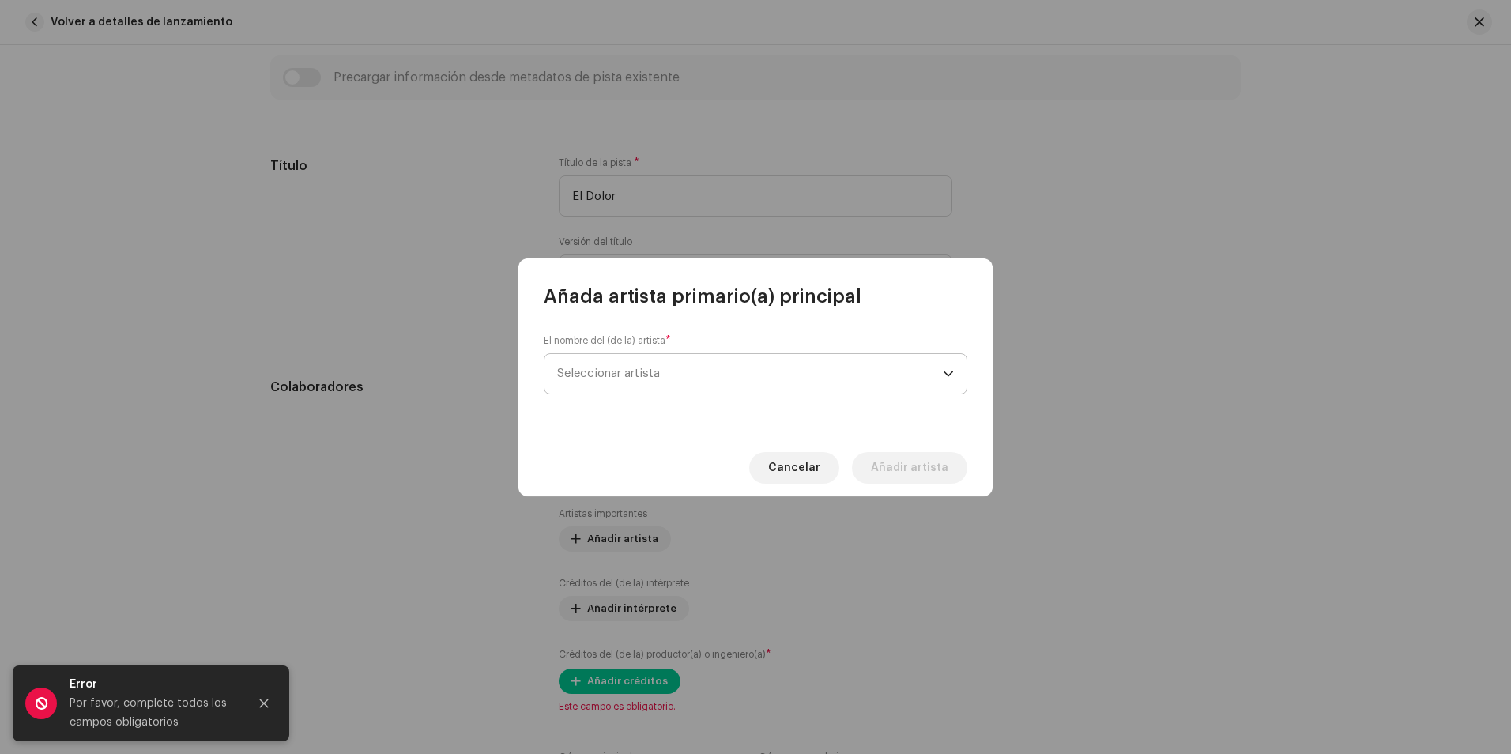
click at [649, 376] on span "Seleccionar artista" at bounding box center [608, 373] width 103 height 12
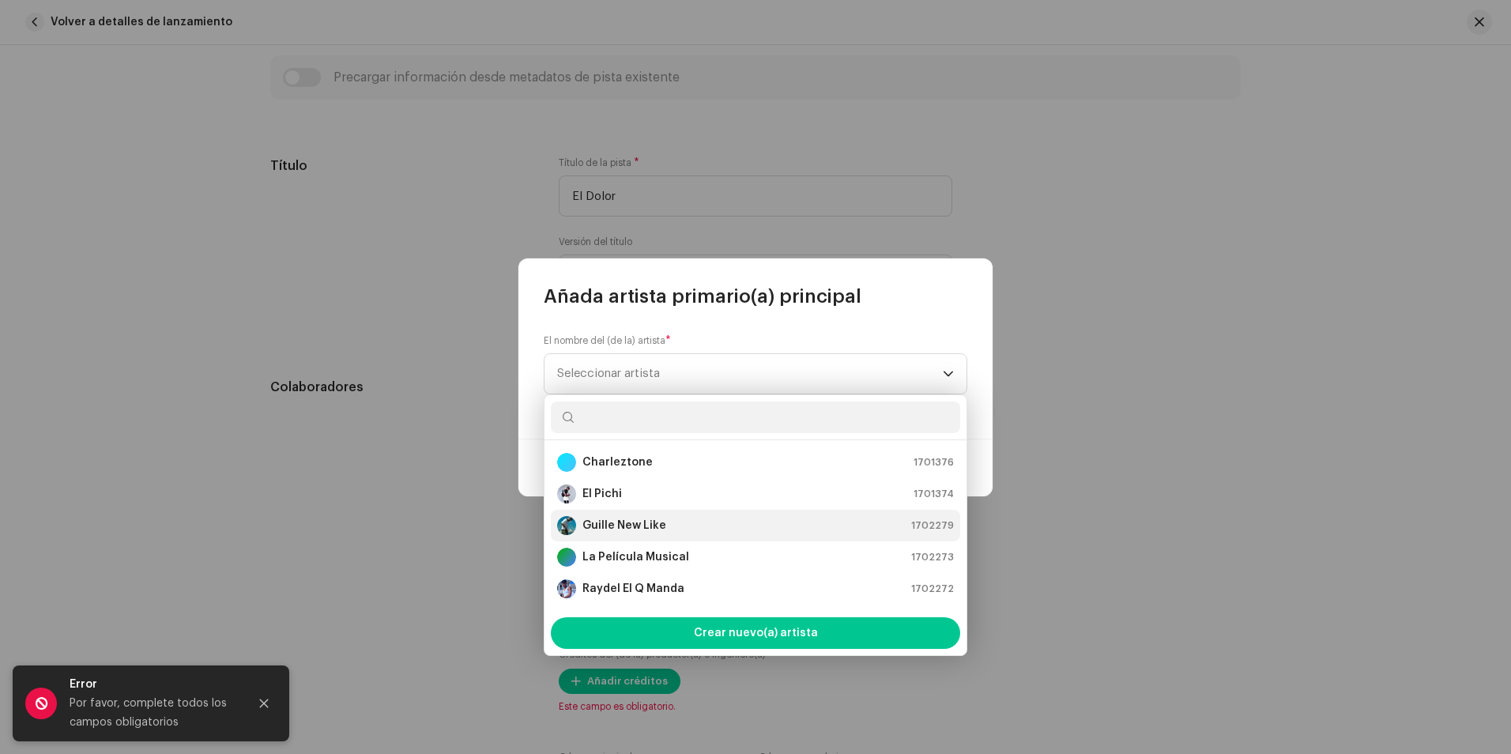
click at [649, 521] on strong "Guille New Like" at bounding box center [624, 525] width 84 height 16
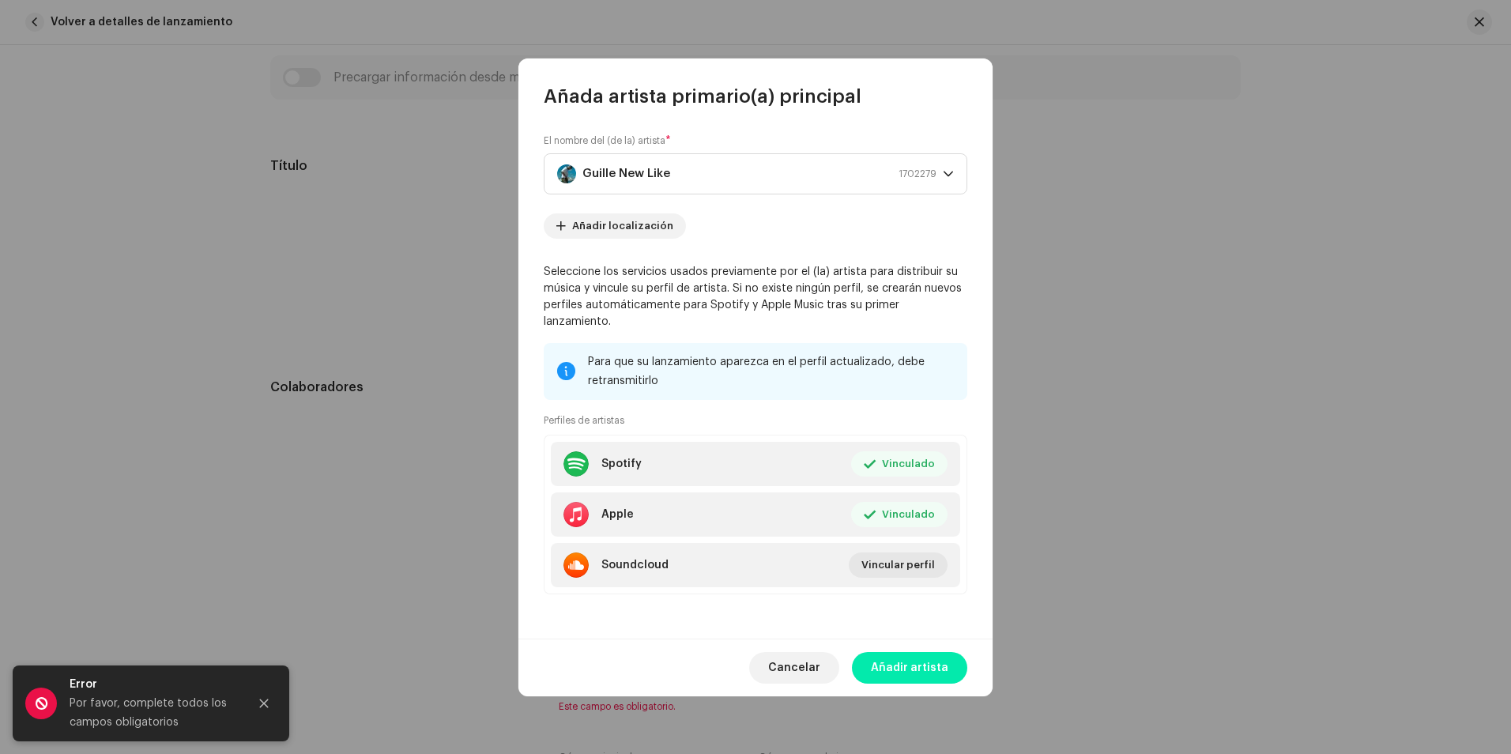
click at [909, 658] on span "Añadir artista" at bounding box center [909, 668] width 77 height 32
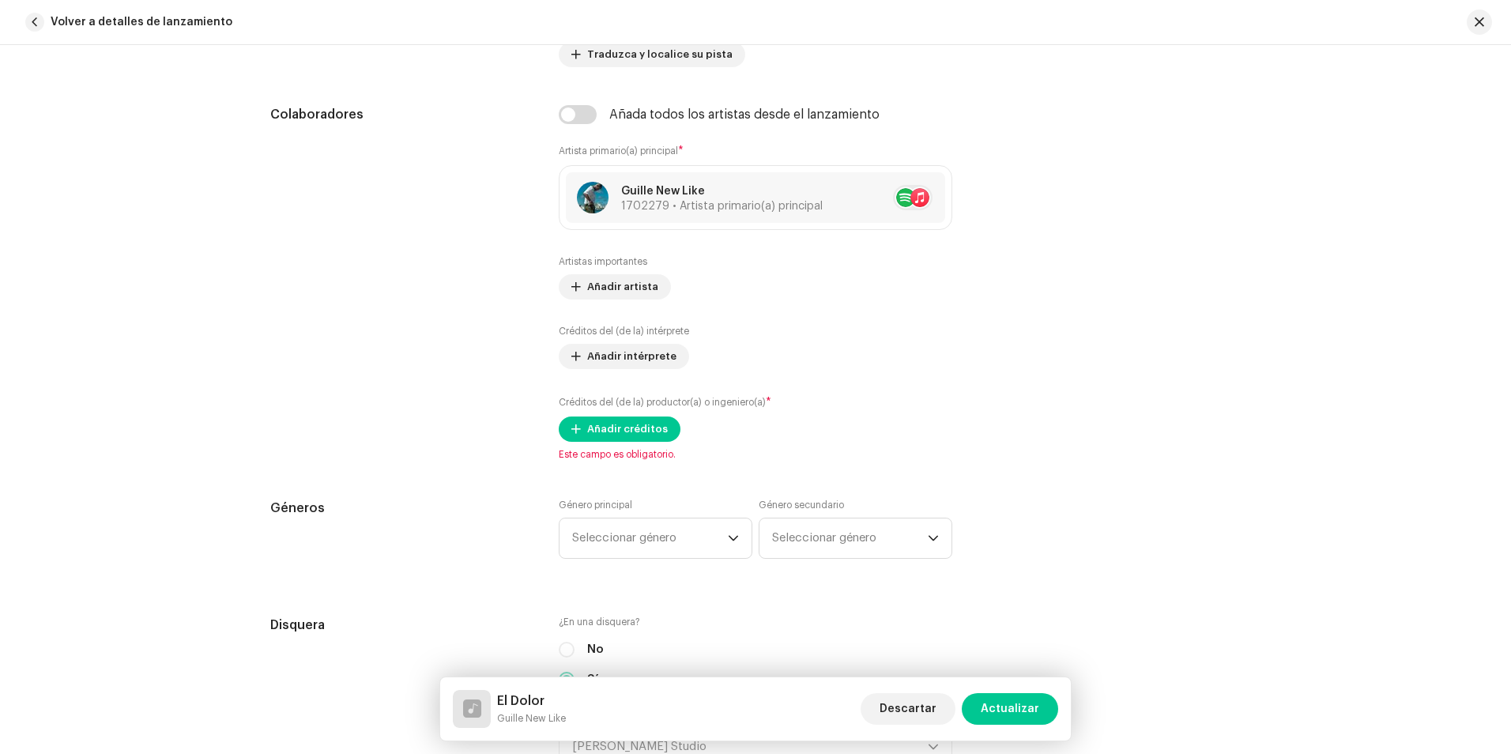
scroll to position [948, 0]
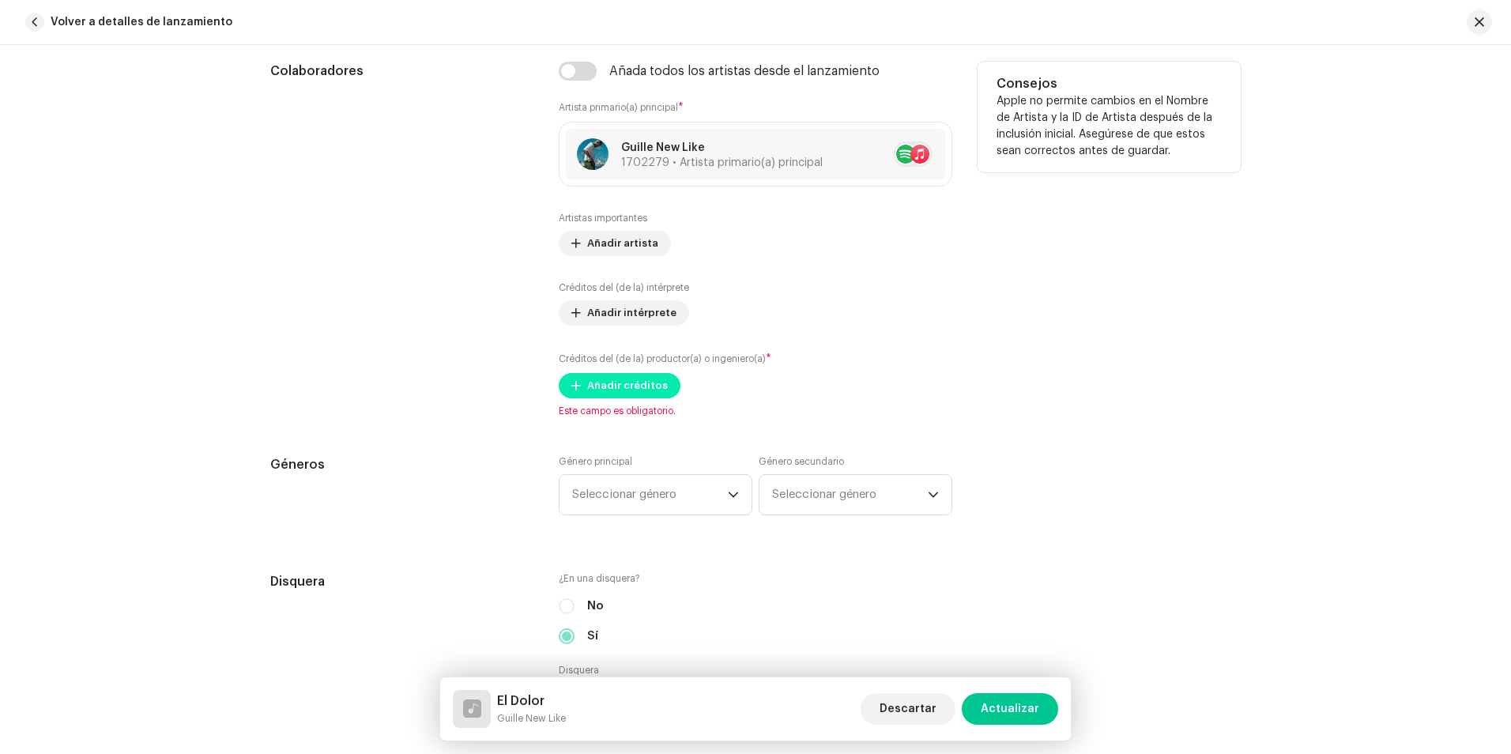
click at [601, 390] on span "Añadir créditos" at bounding box center [627, 386] width 81 height 32
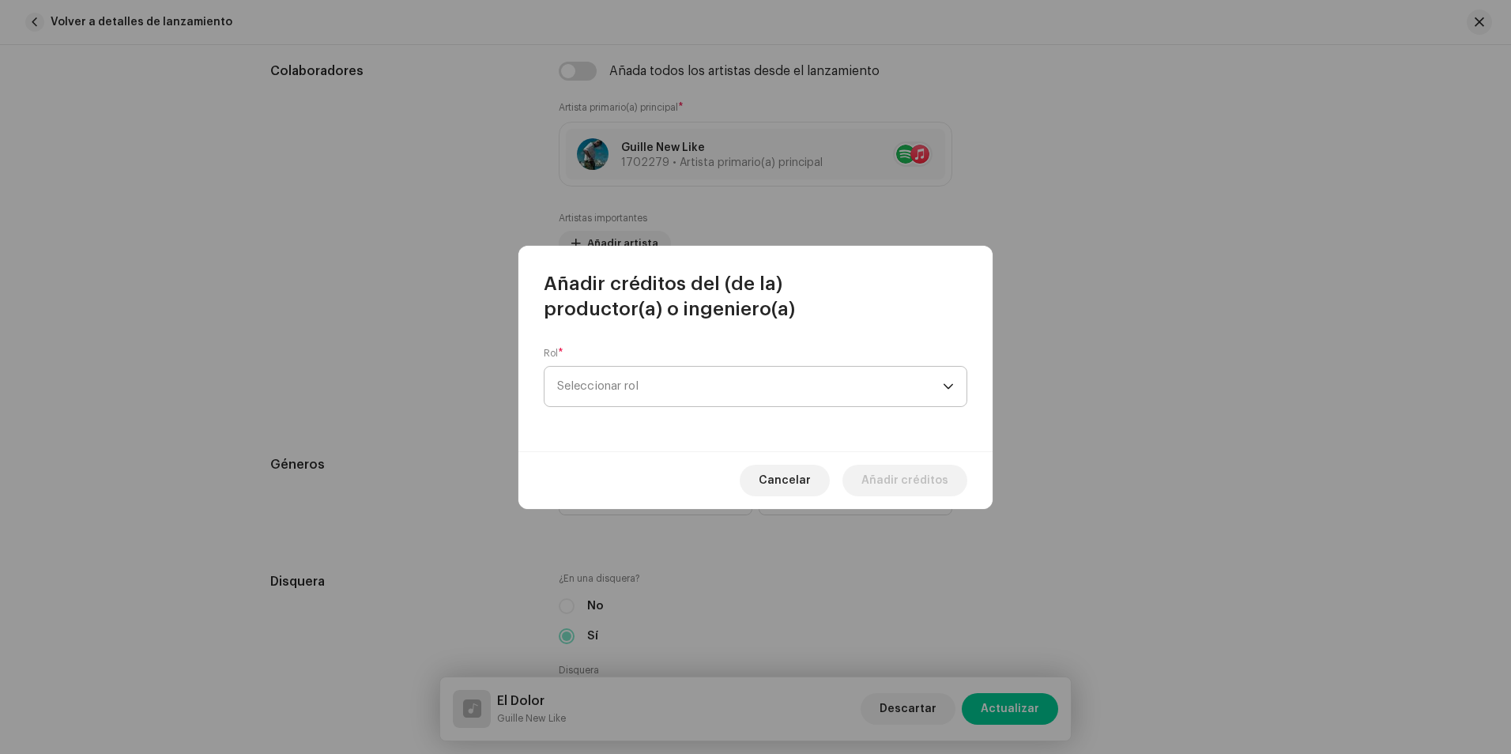
click at [619, 389] on span "Seleccionar rol" at bounding box center [750, 387] width 386 height 40
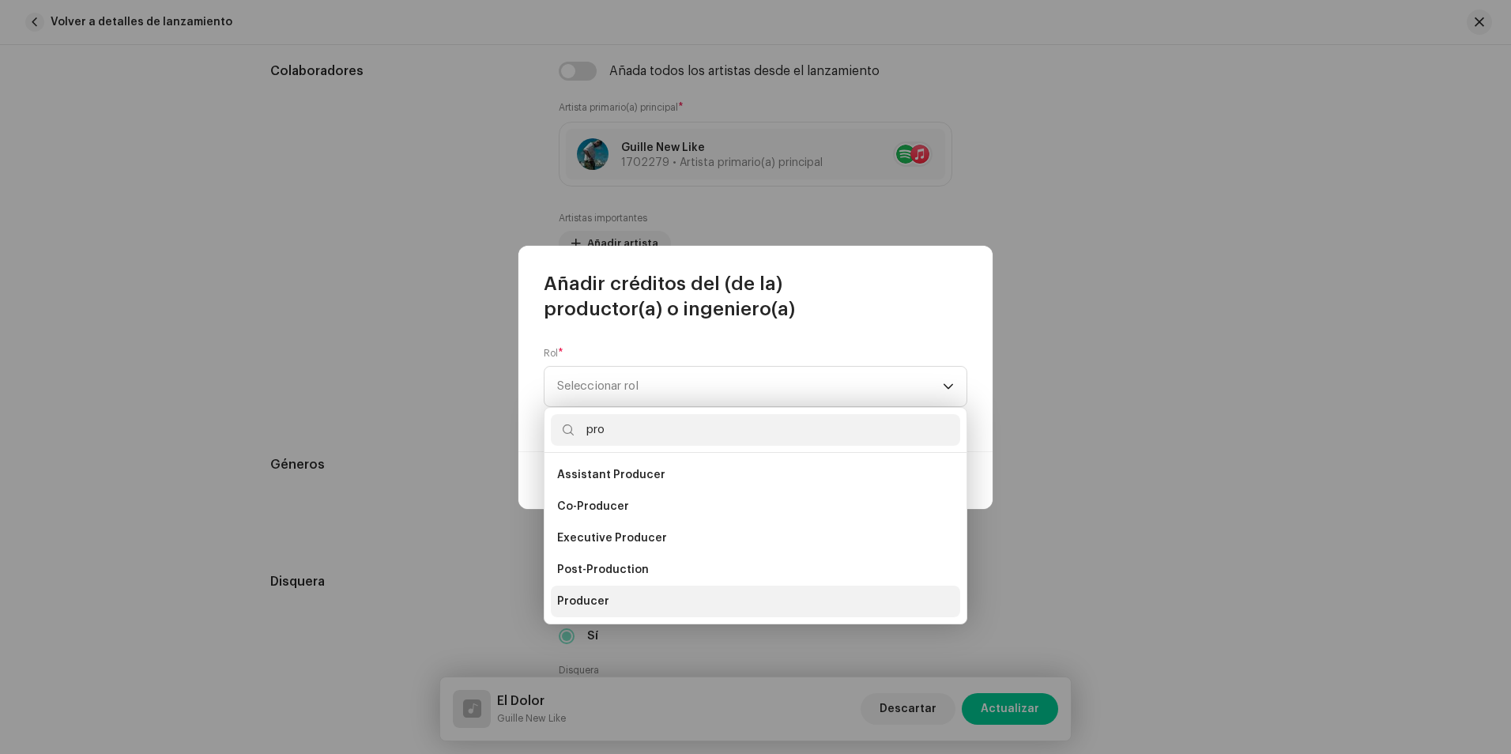
type input "pro"
click at [616, 596] on li "Producer" at bounding box center [755, 601] width 409 height 32
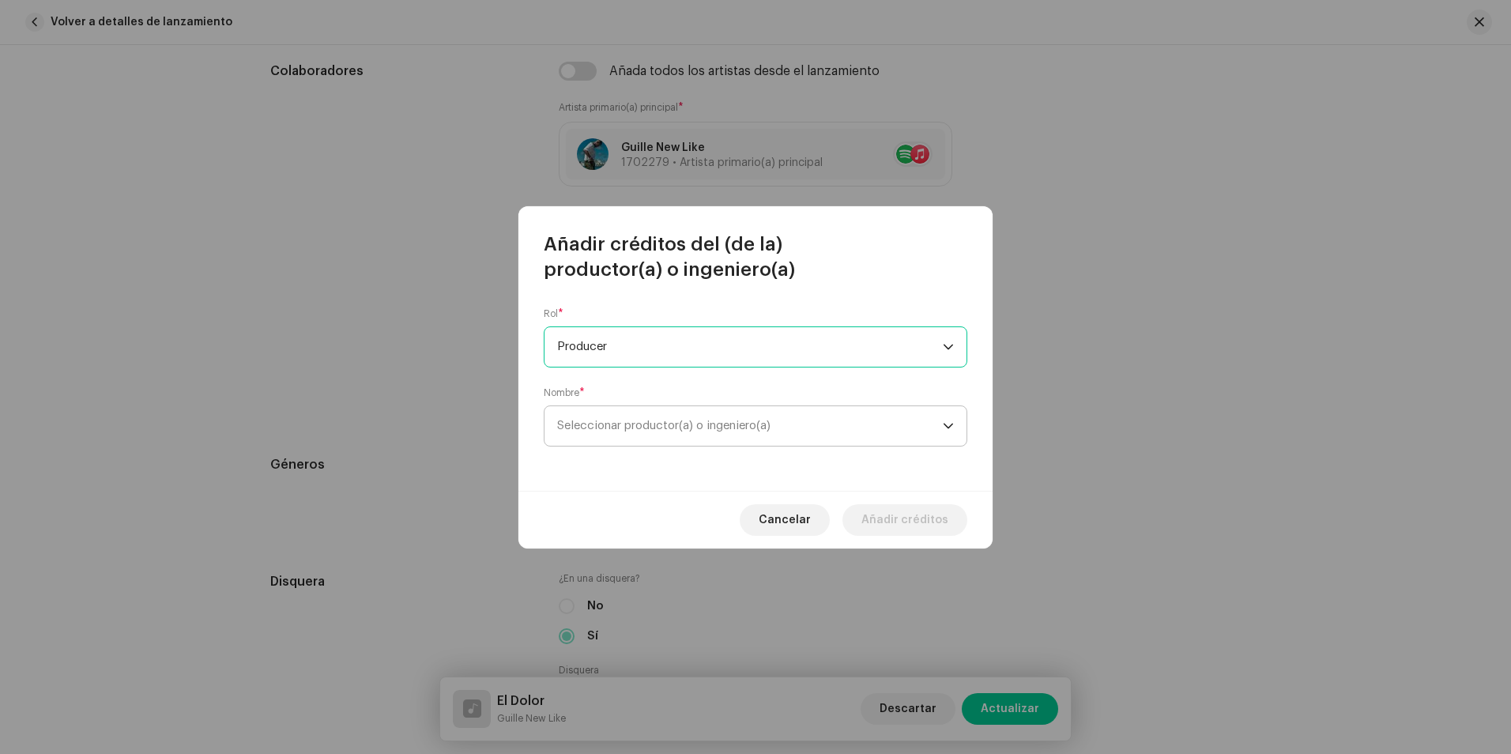
click at [651, 428] on span "Seleccionar productor(a) o ingeniero(a)" at bounding box center [663, 425] width 213 height 12
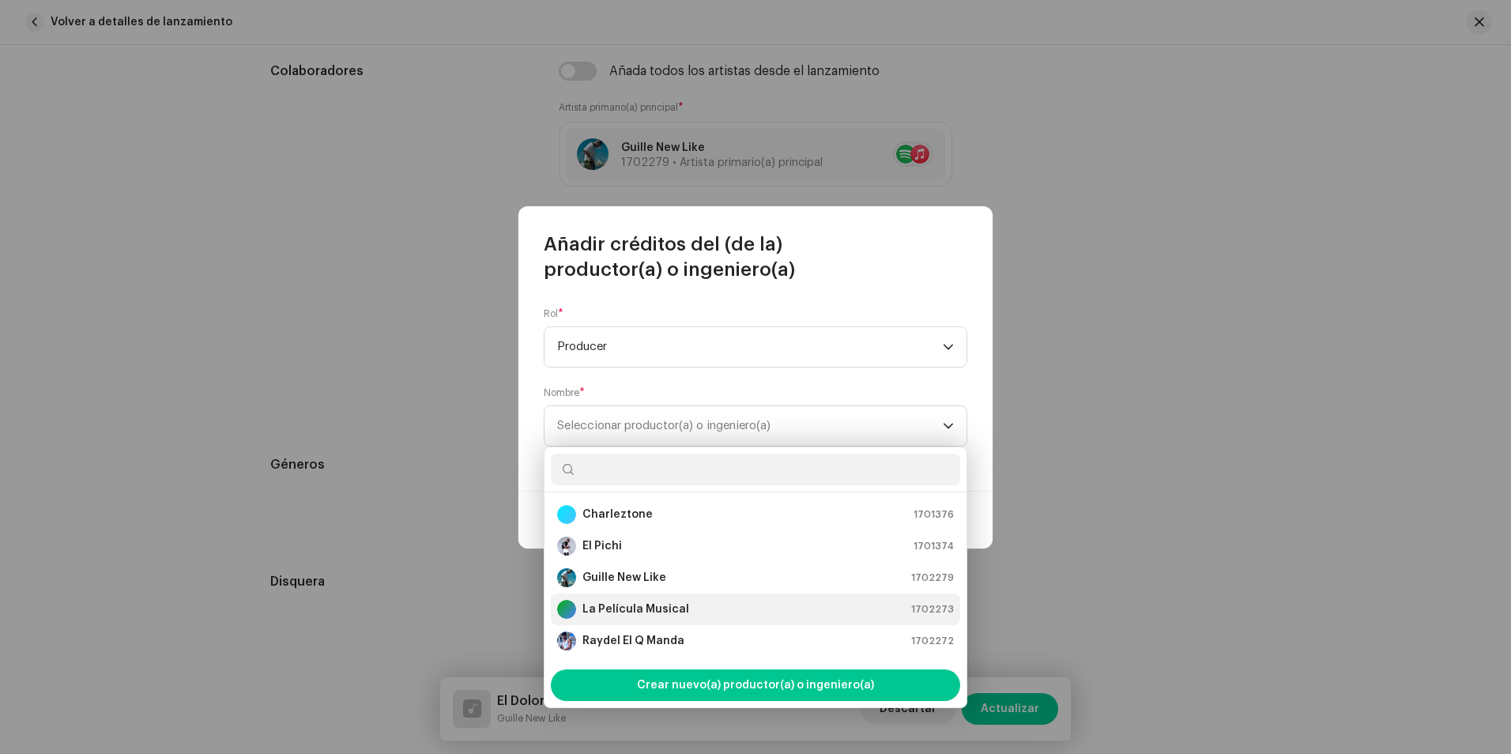
click at [669, 613] on strong "La Película Musical" at bounding box center [635, 609] width 107 height 16
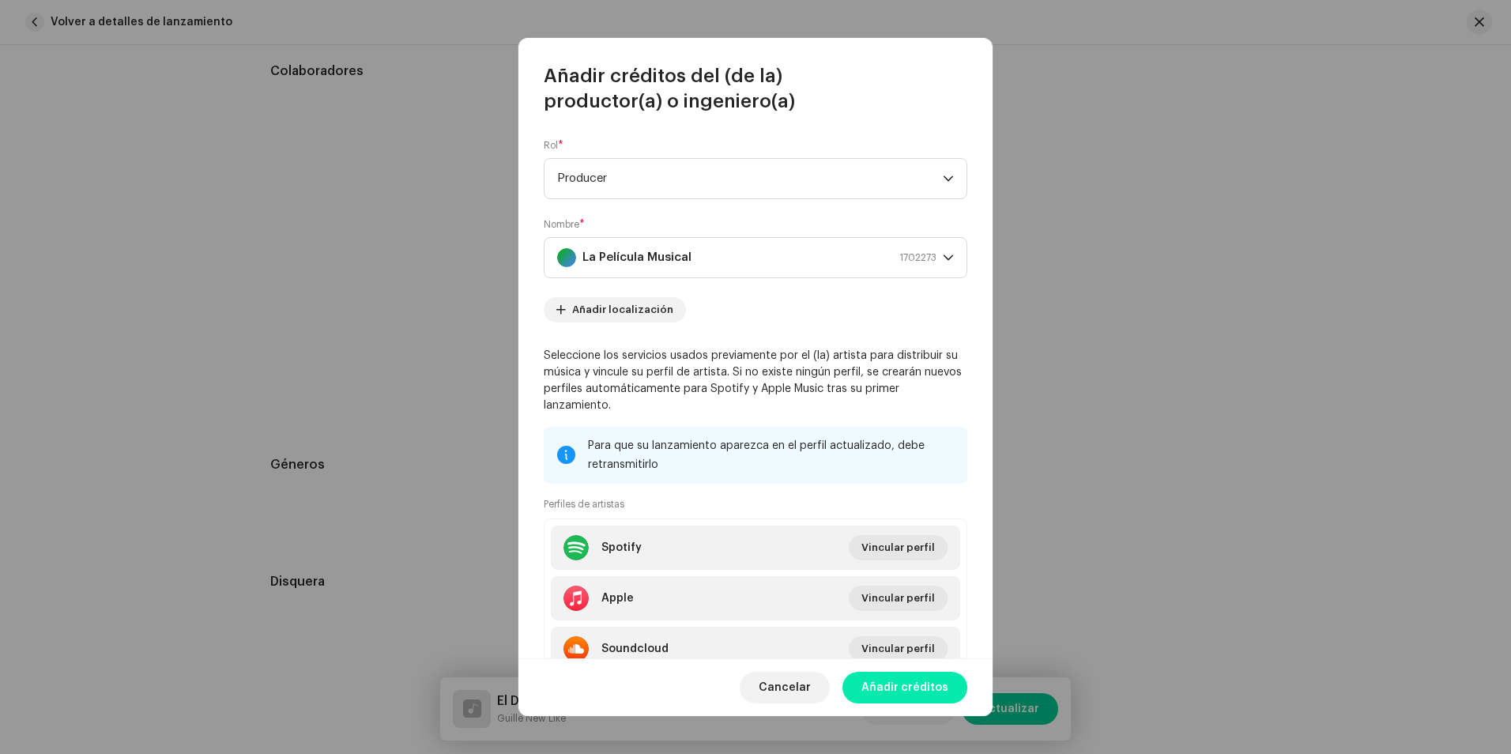
click at [890, 689] on span "Añadir créditos" at bounding box center [904, 688] width 87 height 32
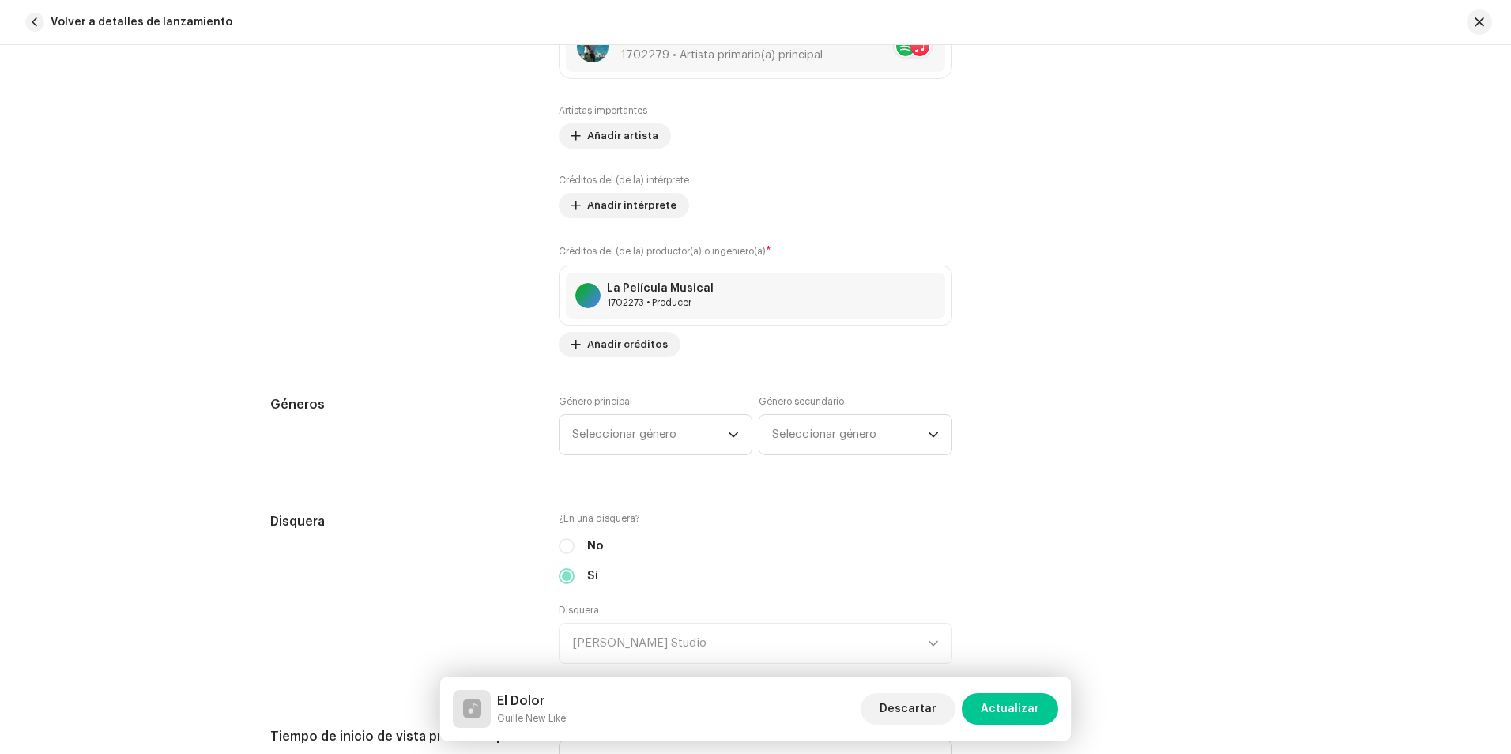
scroll to position [1106, 0]
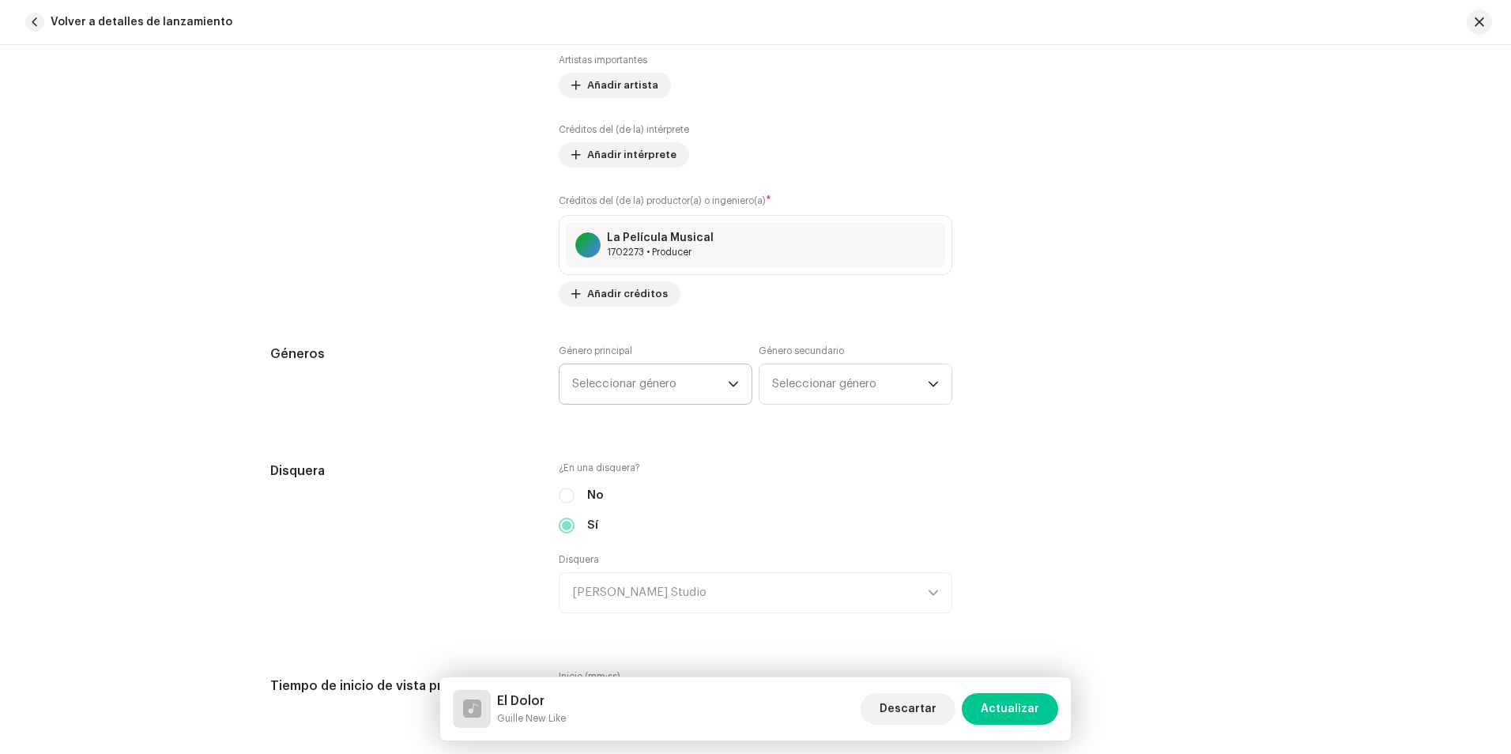
click at [592, 390] on span "Seleccionar género" at bounding box center [650, 384] width 156 height 40
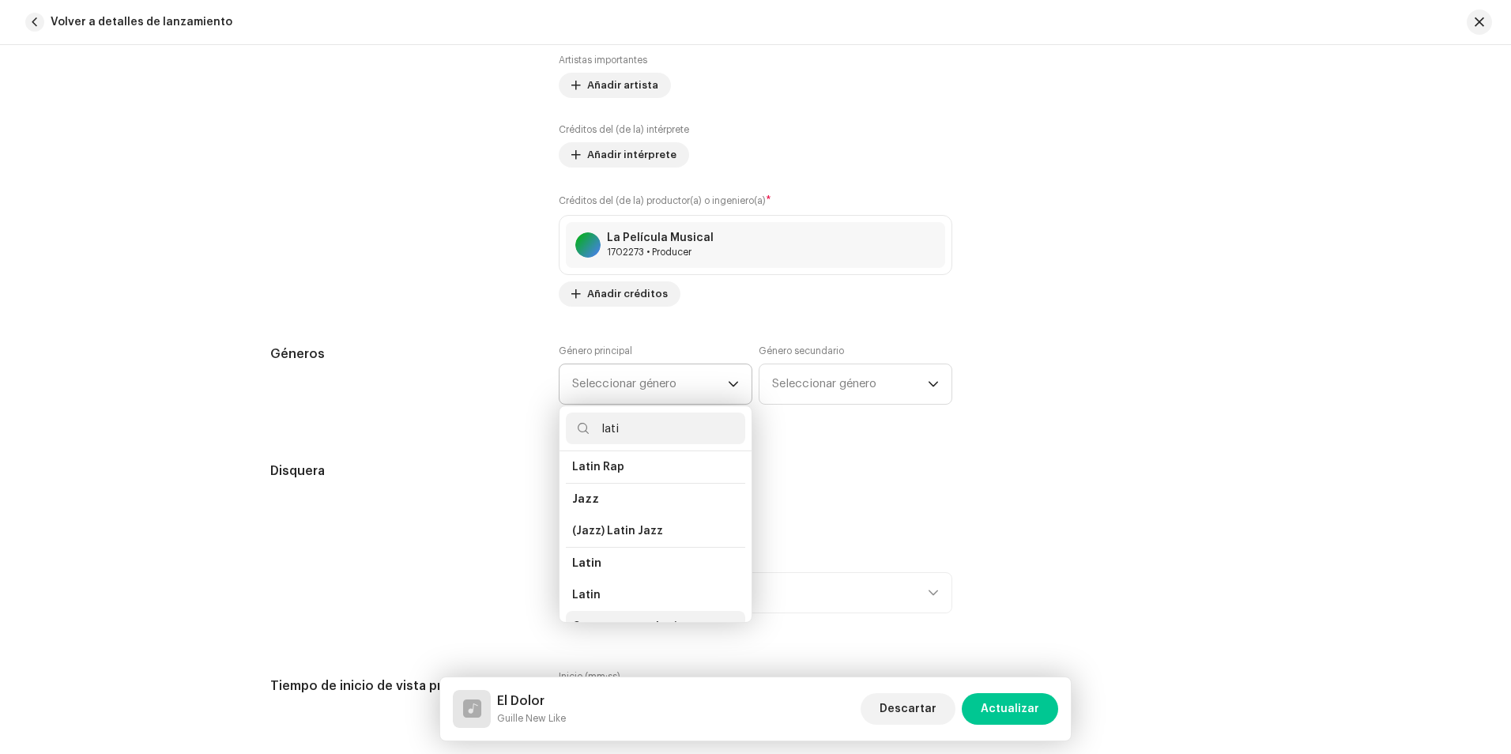
scroll to position [87, 0]
type input "lati"
click at [618, 543] on li "Latin" at bounding box center [655, 546] width 179 height 32
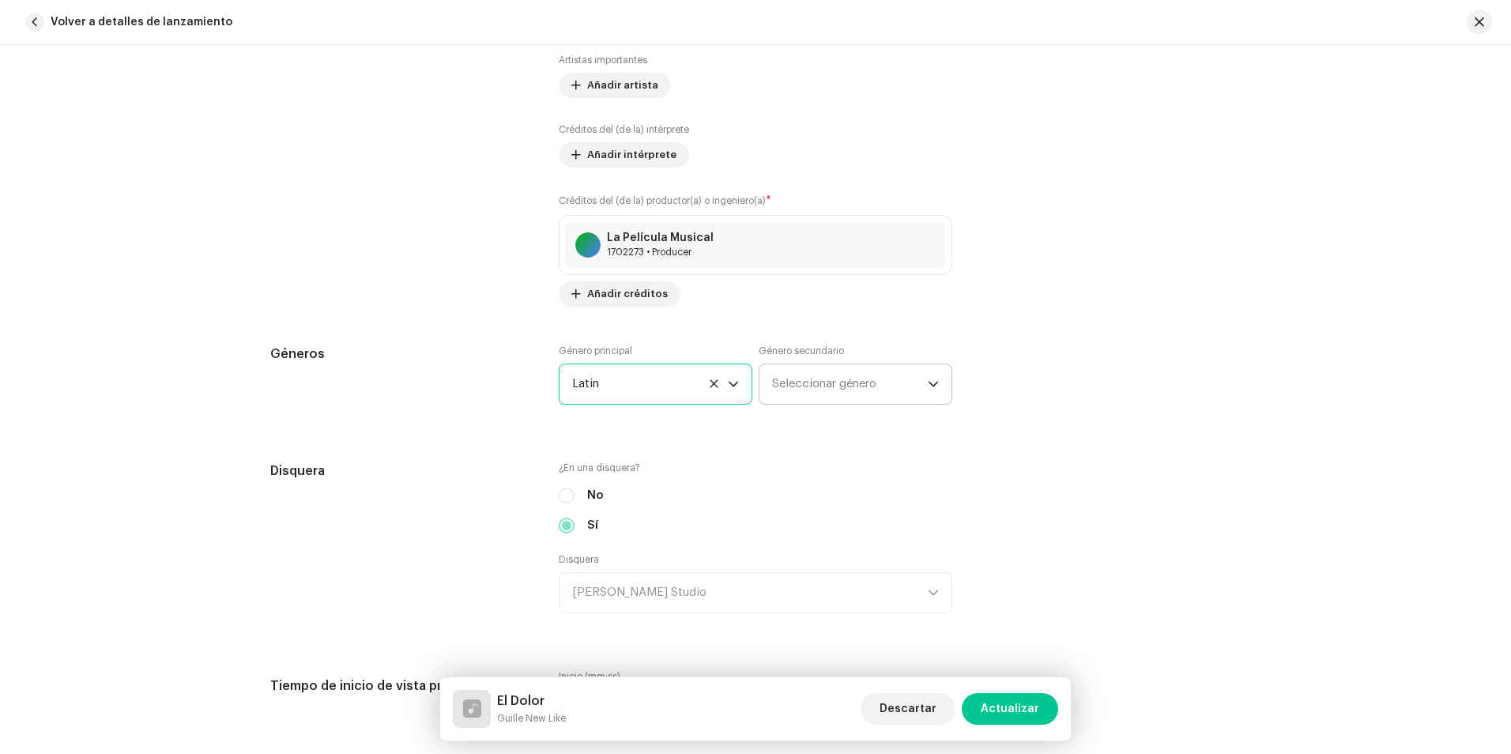
click at [805, 385] on span "Seleccionar género" at bounding box center [850, 384] width 156 height 40
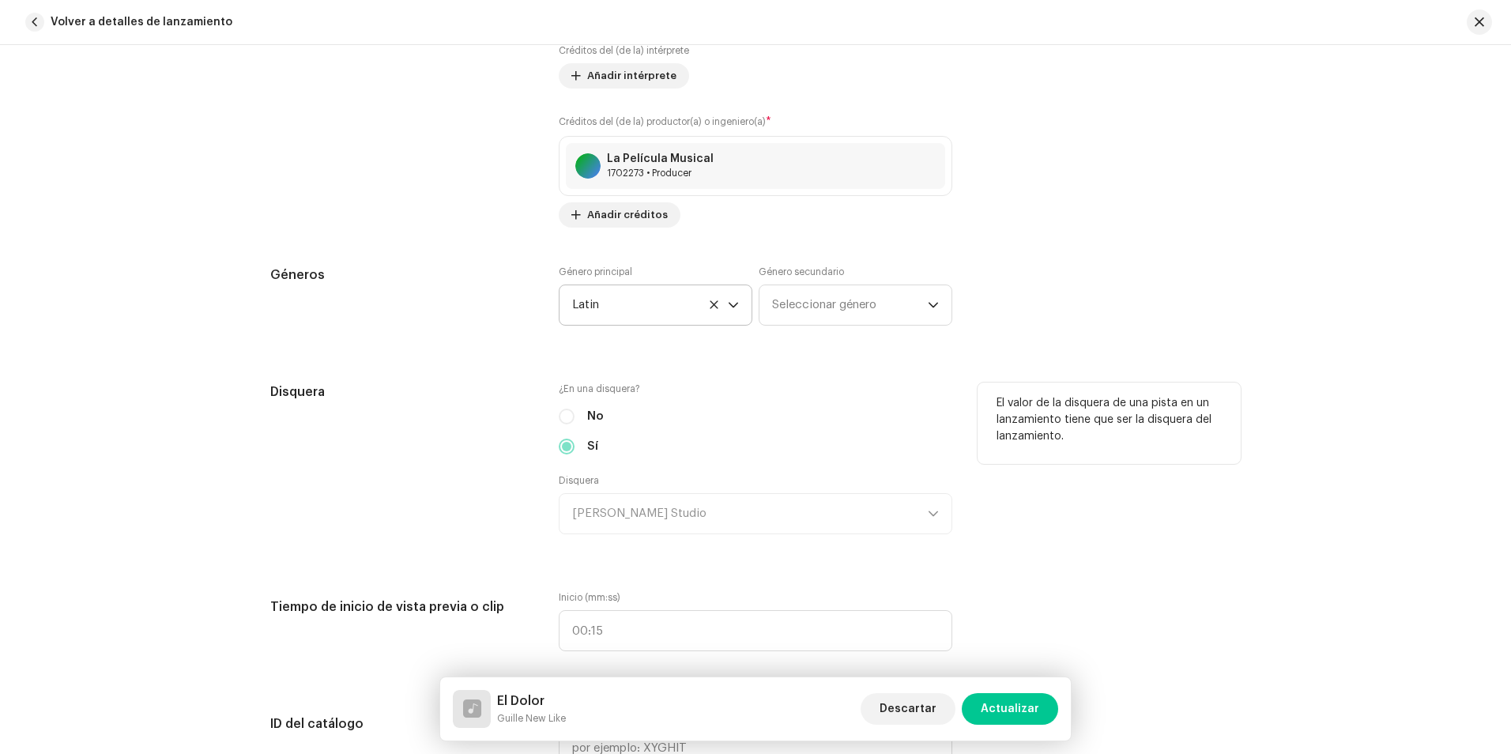
scroll to position [1264, 0]
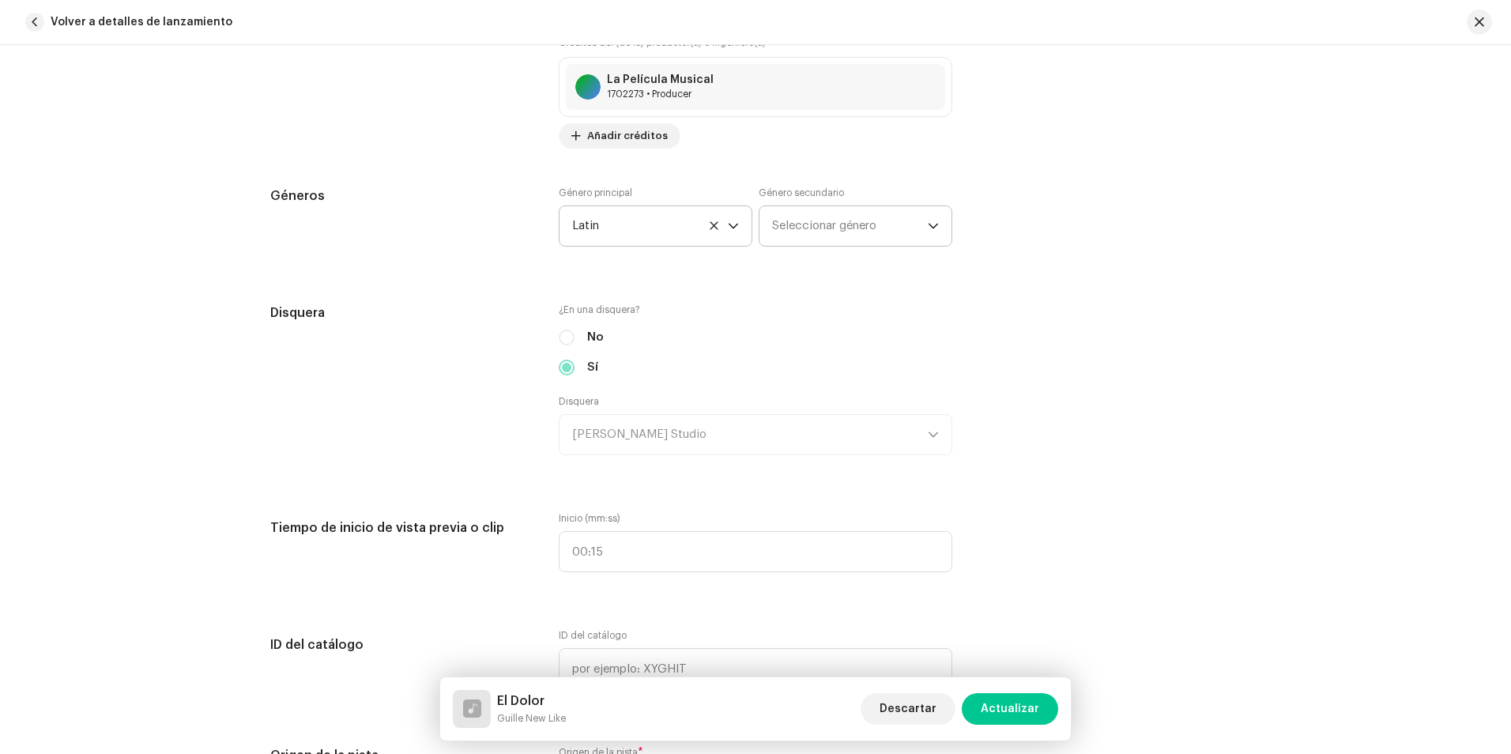
click at [821, 236] on span "Seleccionar género" at bounding box center [850, 226] width 156 height 40
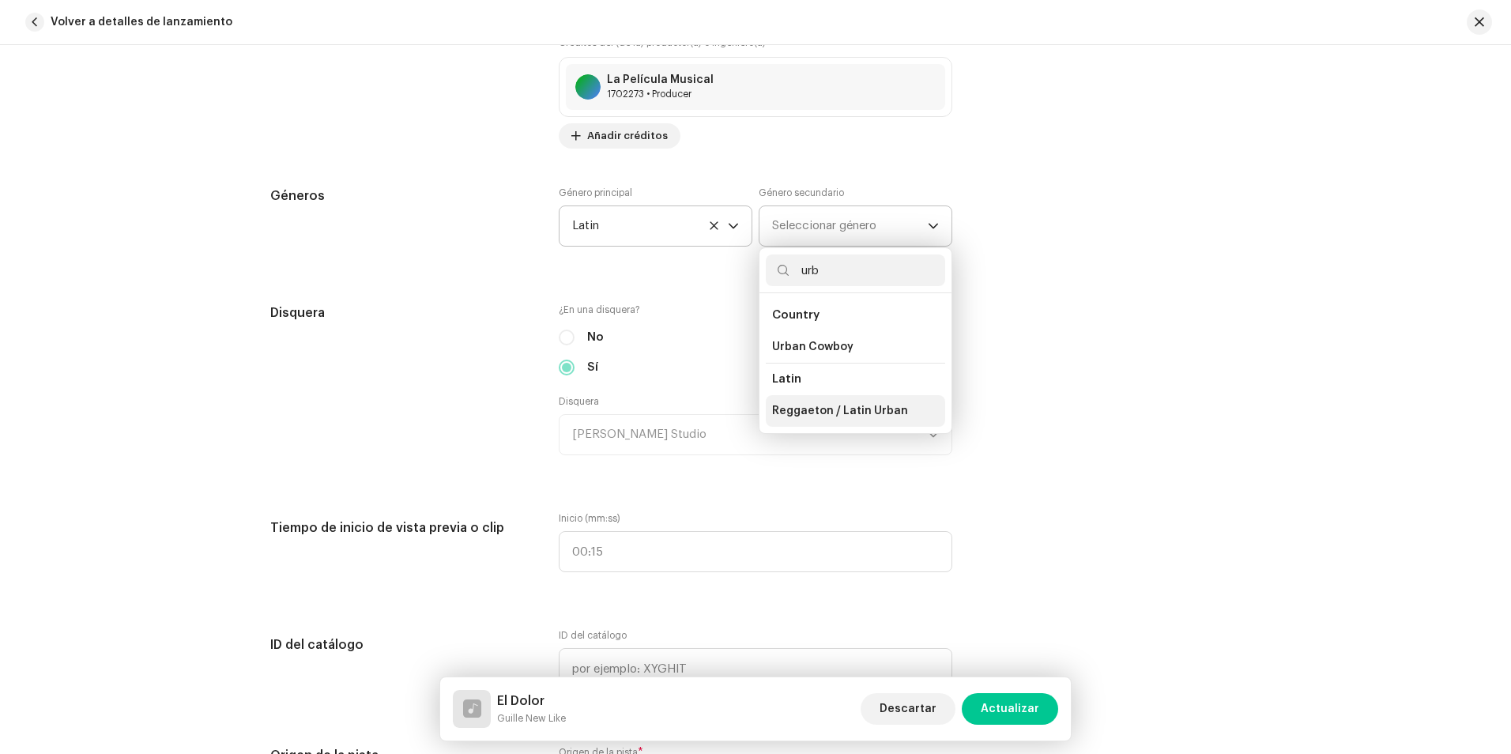
type input "urb"
click at [842, 410] on span "Reggaeton / Latin Urban" at bounding box center [840, 411] width 136 height 16
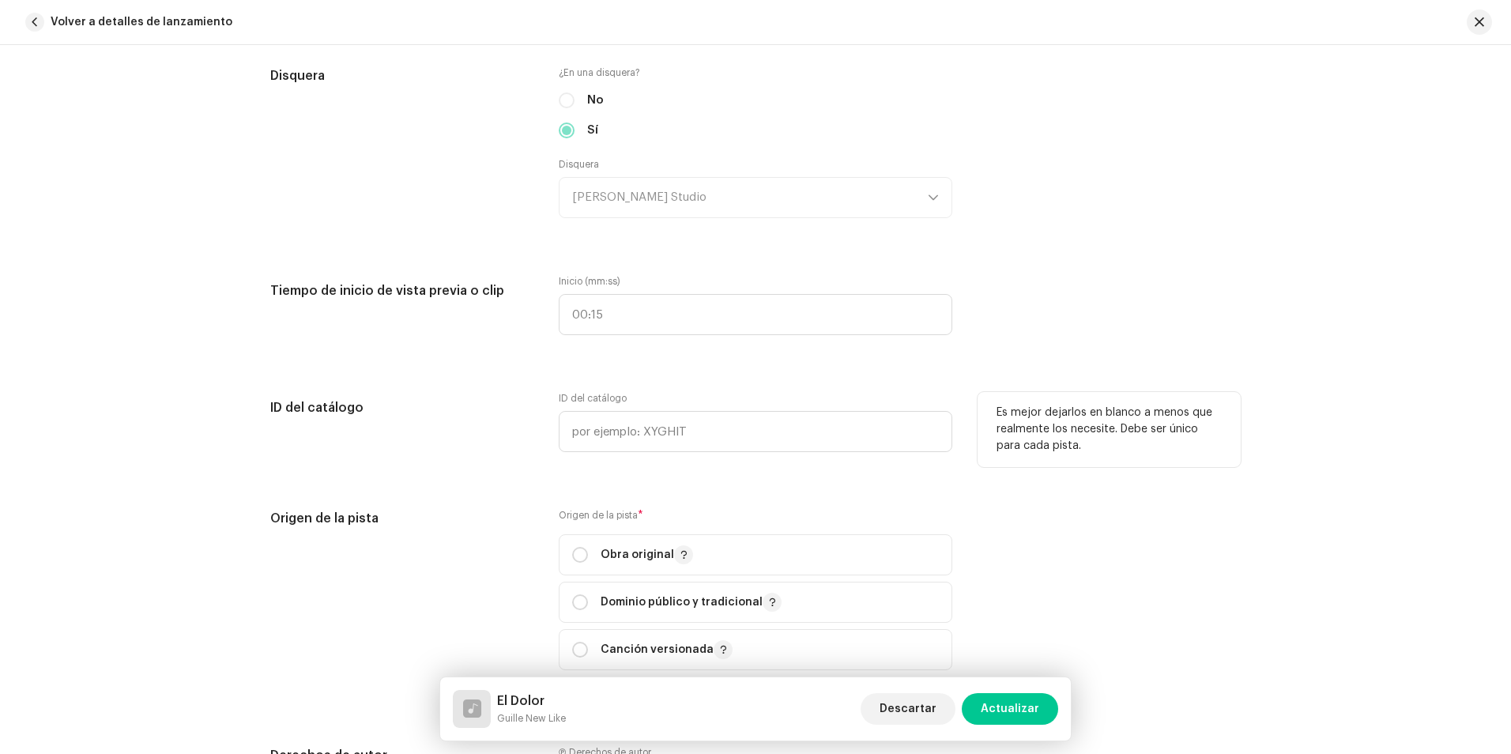
scroll to position [1580, 0]
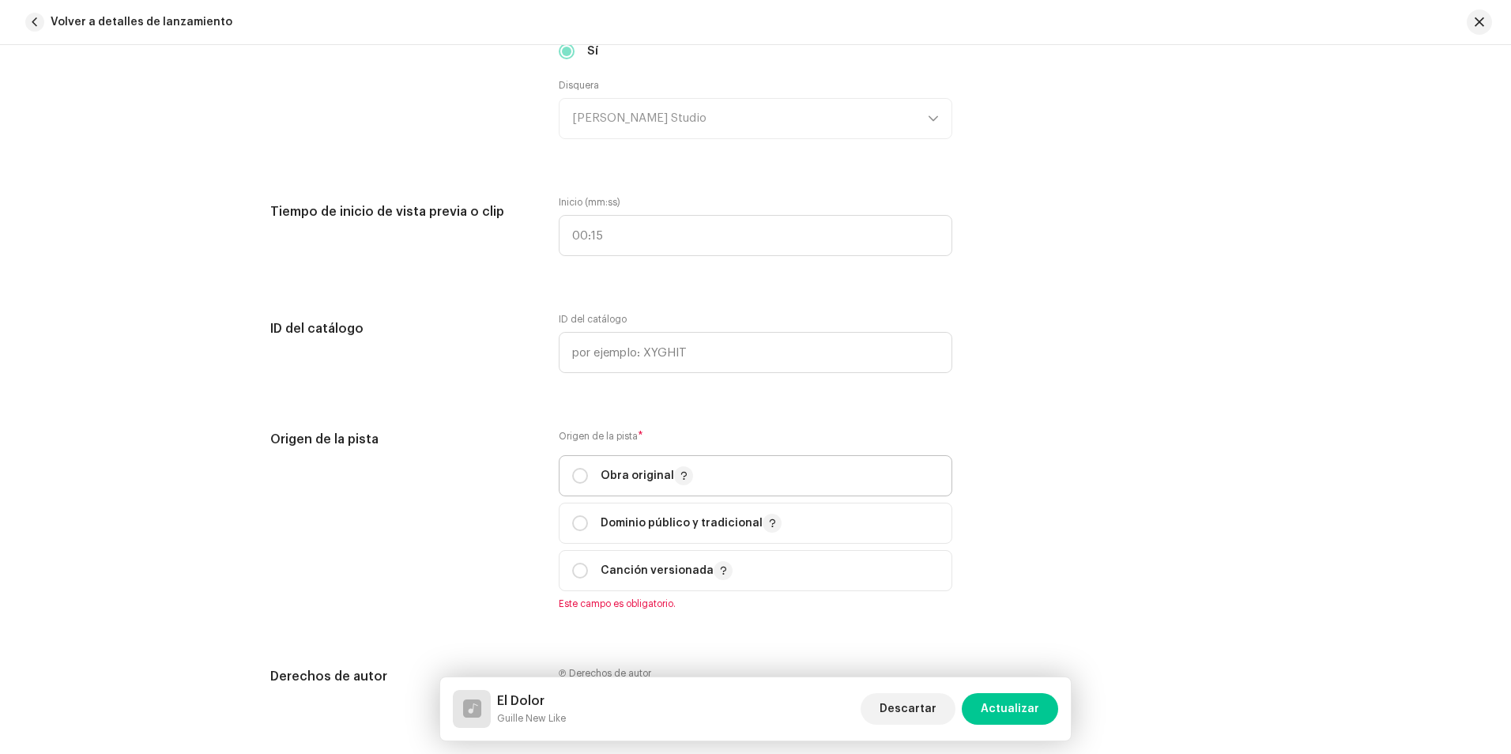
click at [588, 470] on div "Obra original" at bounding box center [632, 475] width 121 height 19
radio input "true"
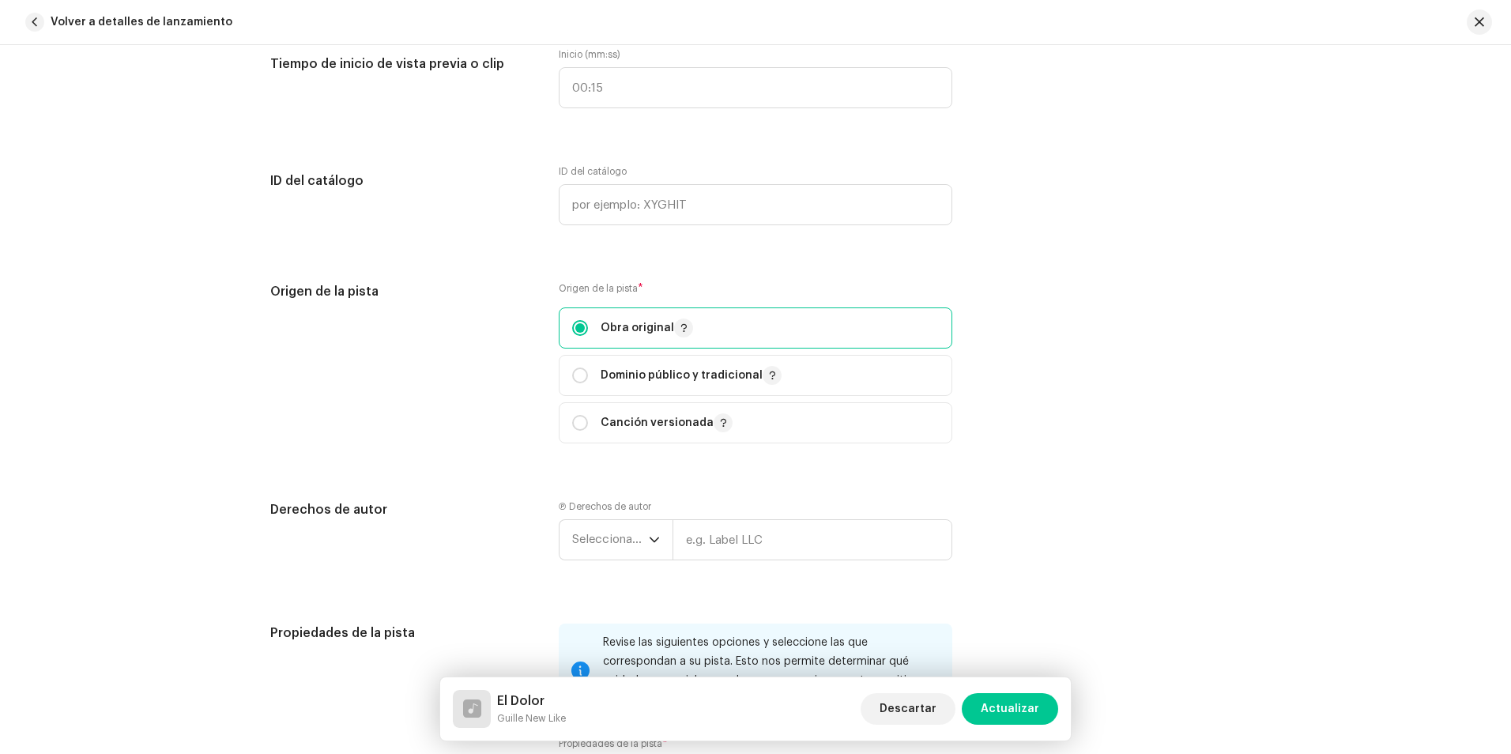
scroll to position [1738, 0]
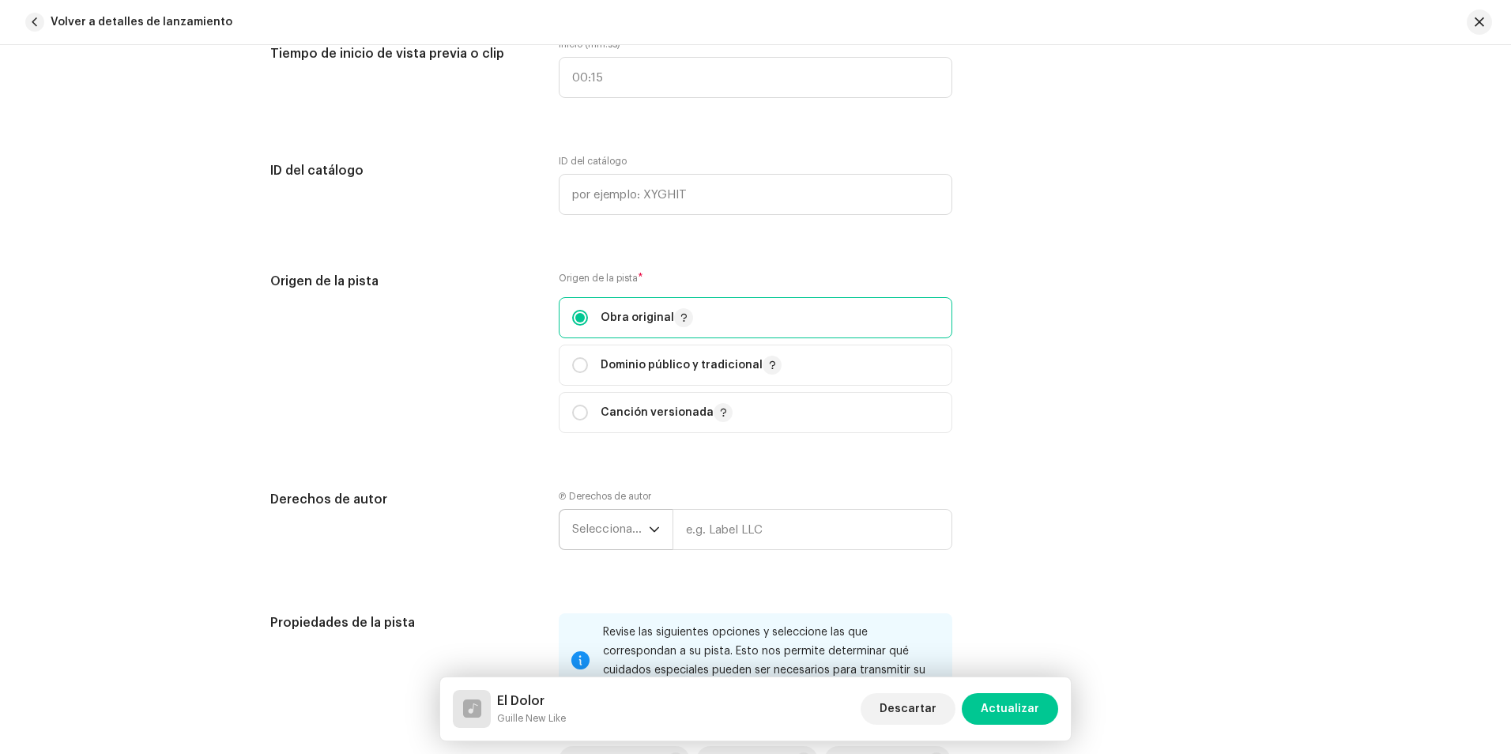
click at [625, 517] on span "Seleccionar año" at bounding box center [610, 530] width 77 height 40
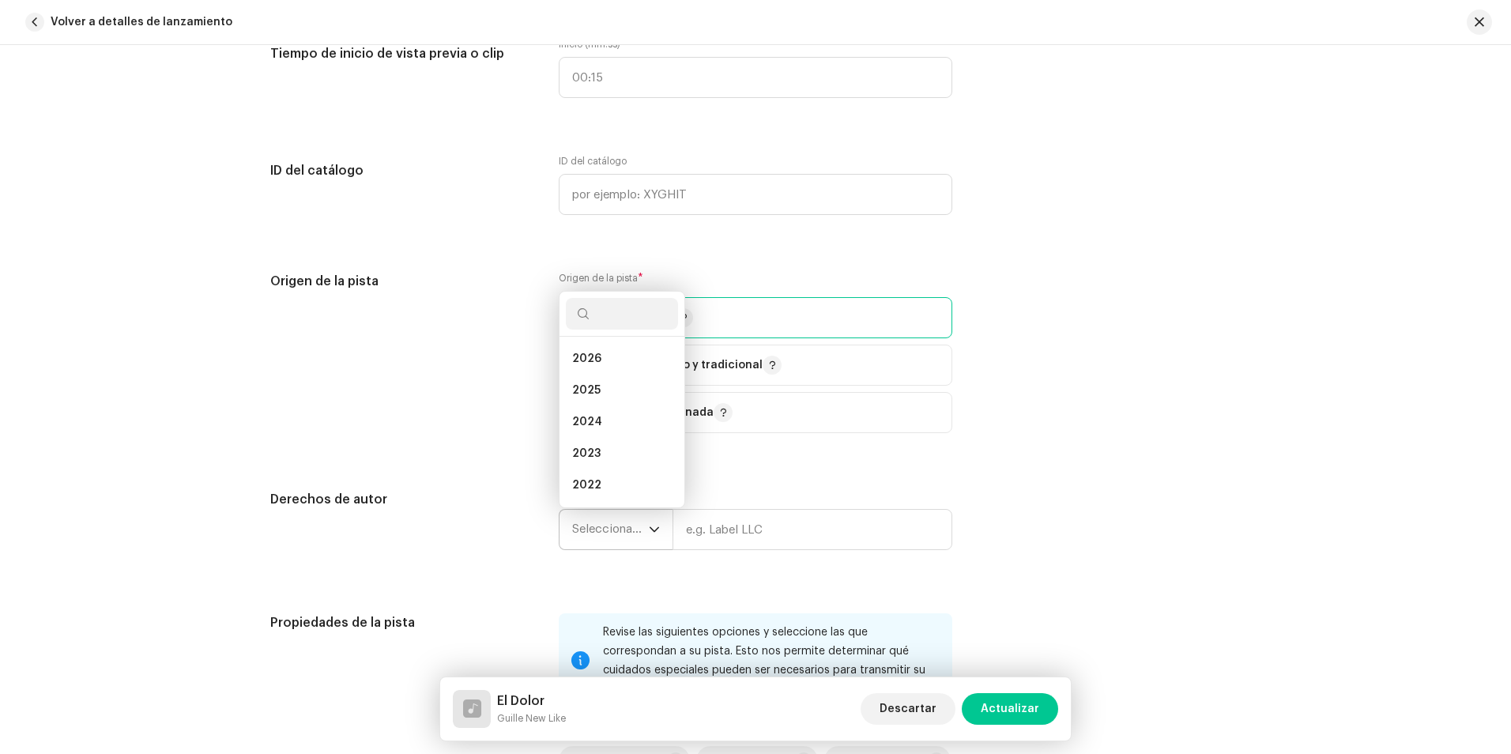
scroll to position [25, 0]
click at [608, 369] on li "2025" at bounding box center [622, 365] width 112 height 32
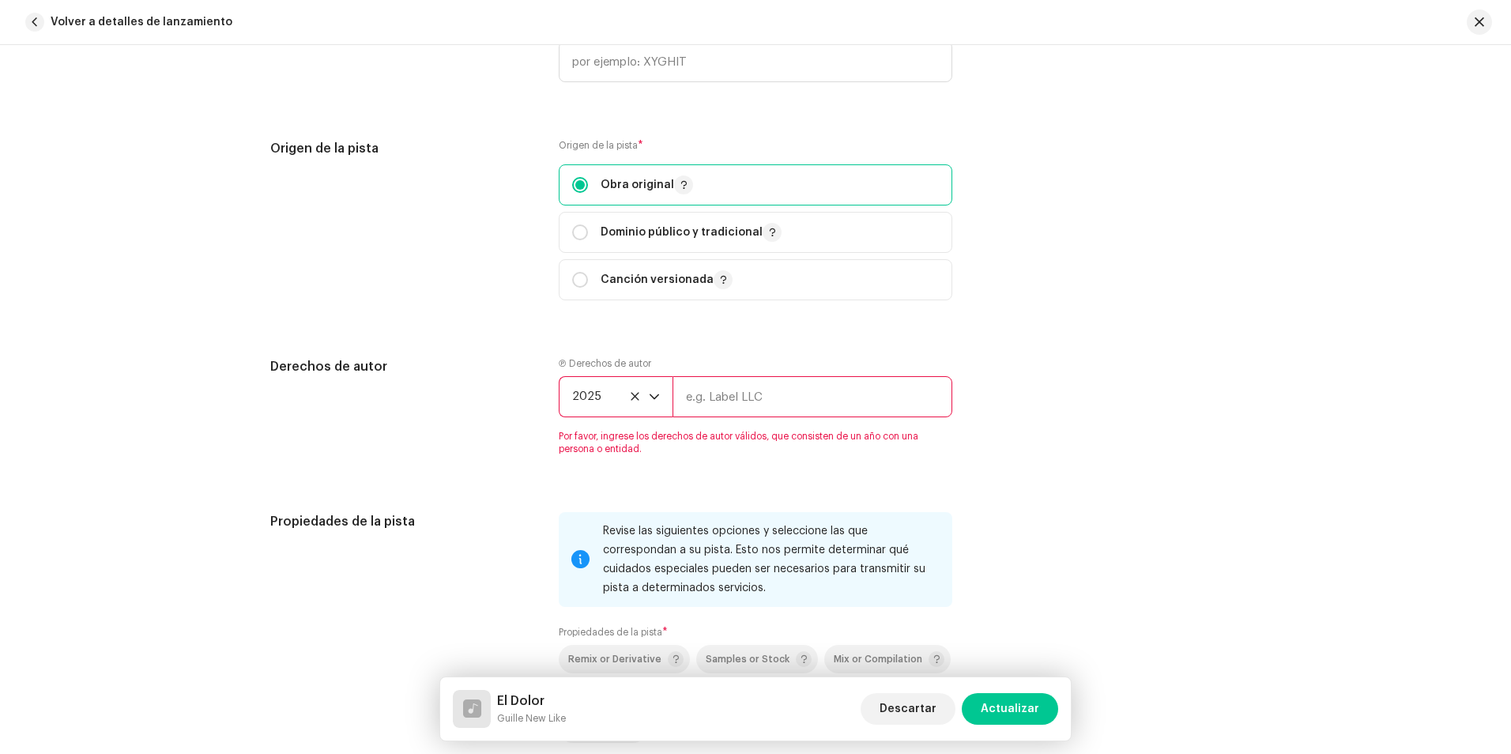
scroll to position [1896, 0]
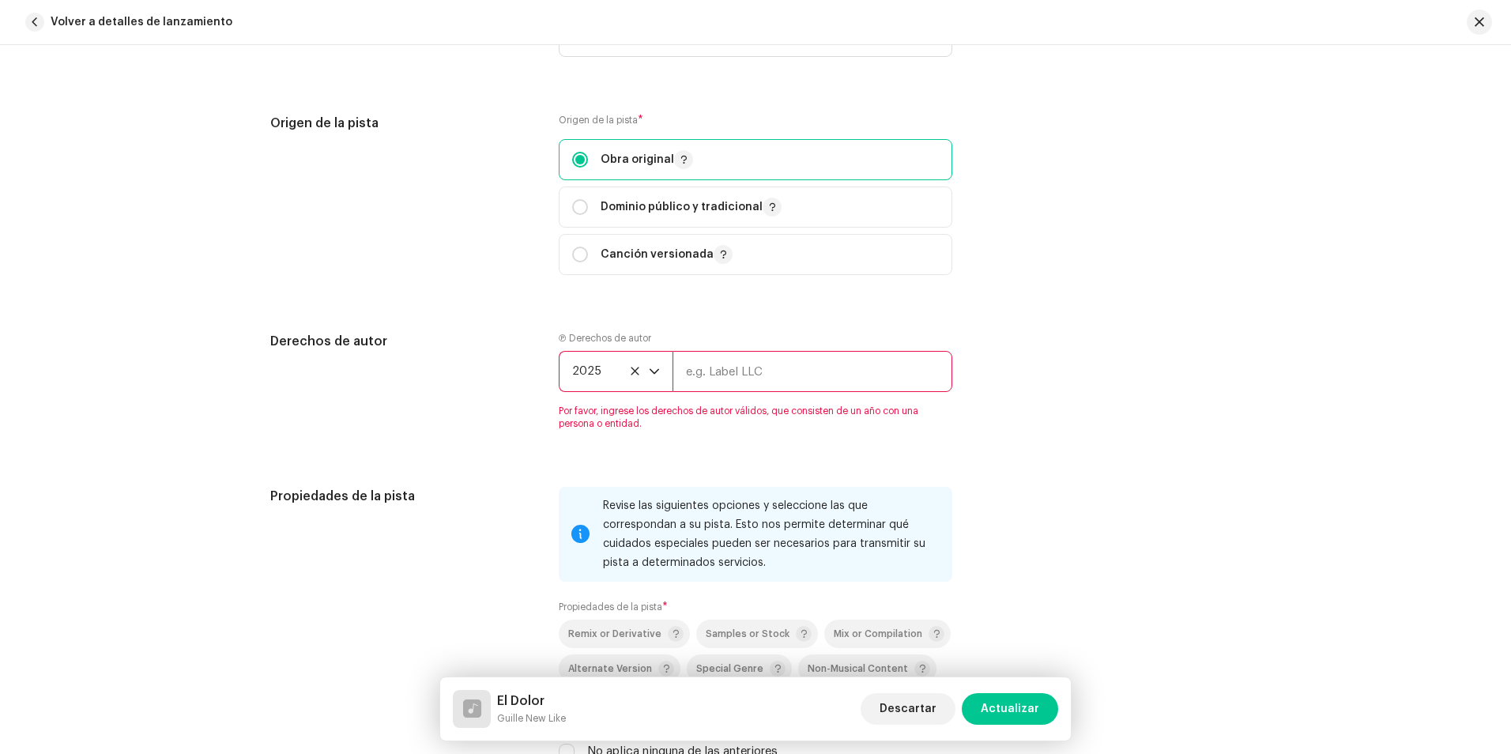
click at [734, 372] on input "text" at bounding box center [812, 371] width 280 height 41
type input "[PERSON_NAME] Studio"
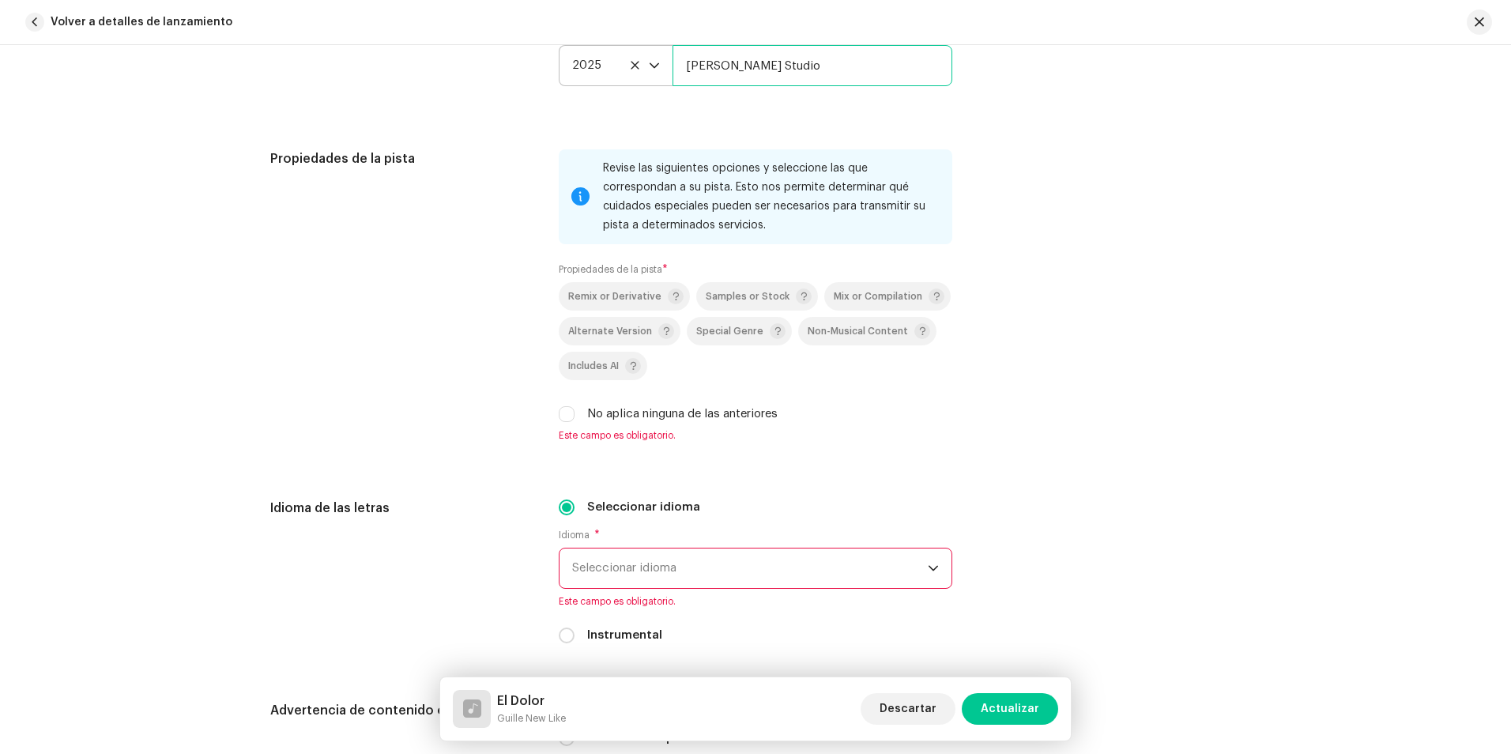
scroll to position [2212, 0]
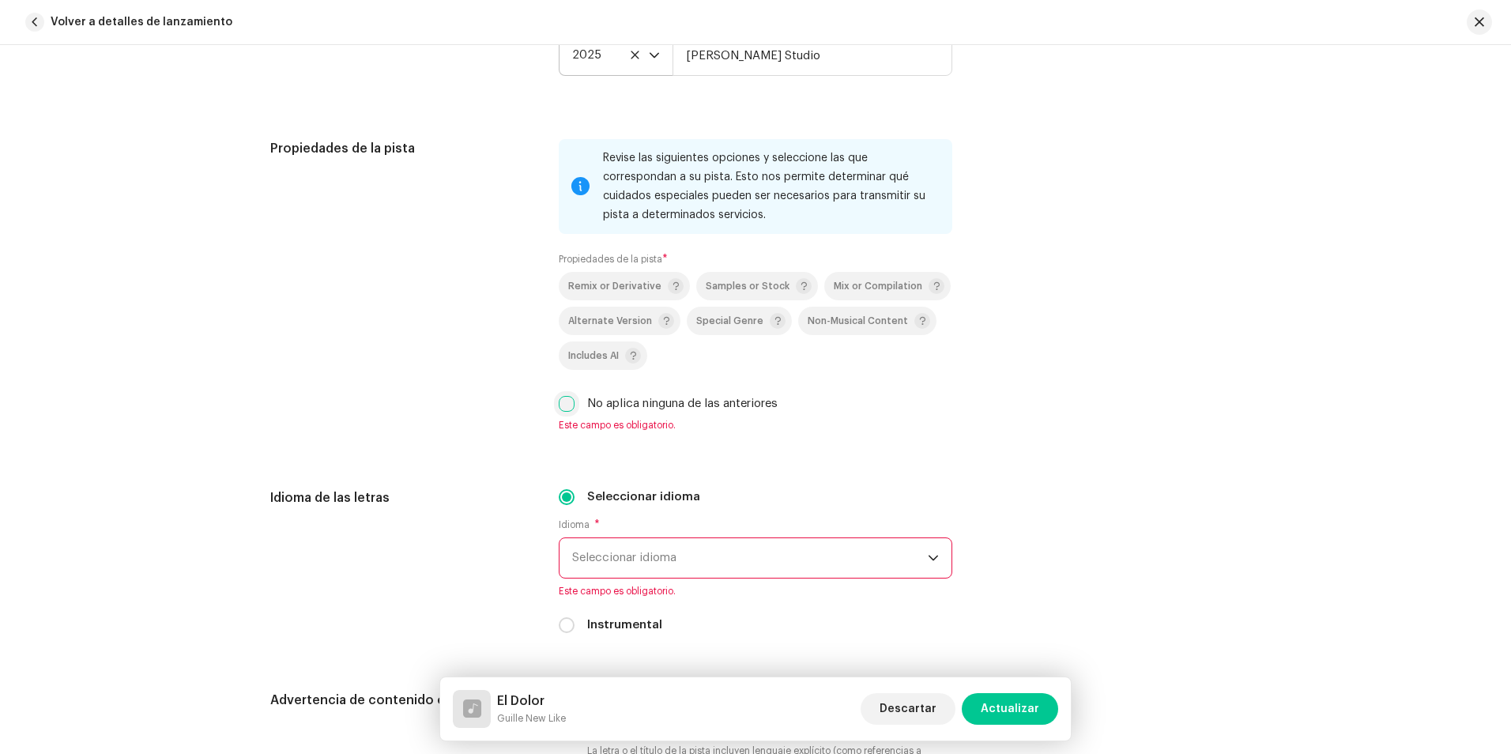
click at [562, 404] on input "No aplica ninguna de las anteriores" at bounding box center [567, 404] width 16 height 16
checkbox input "true"
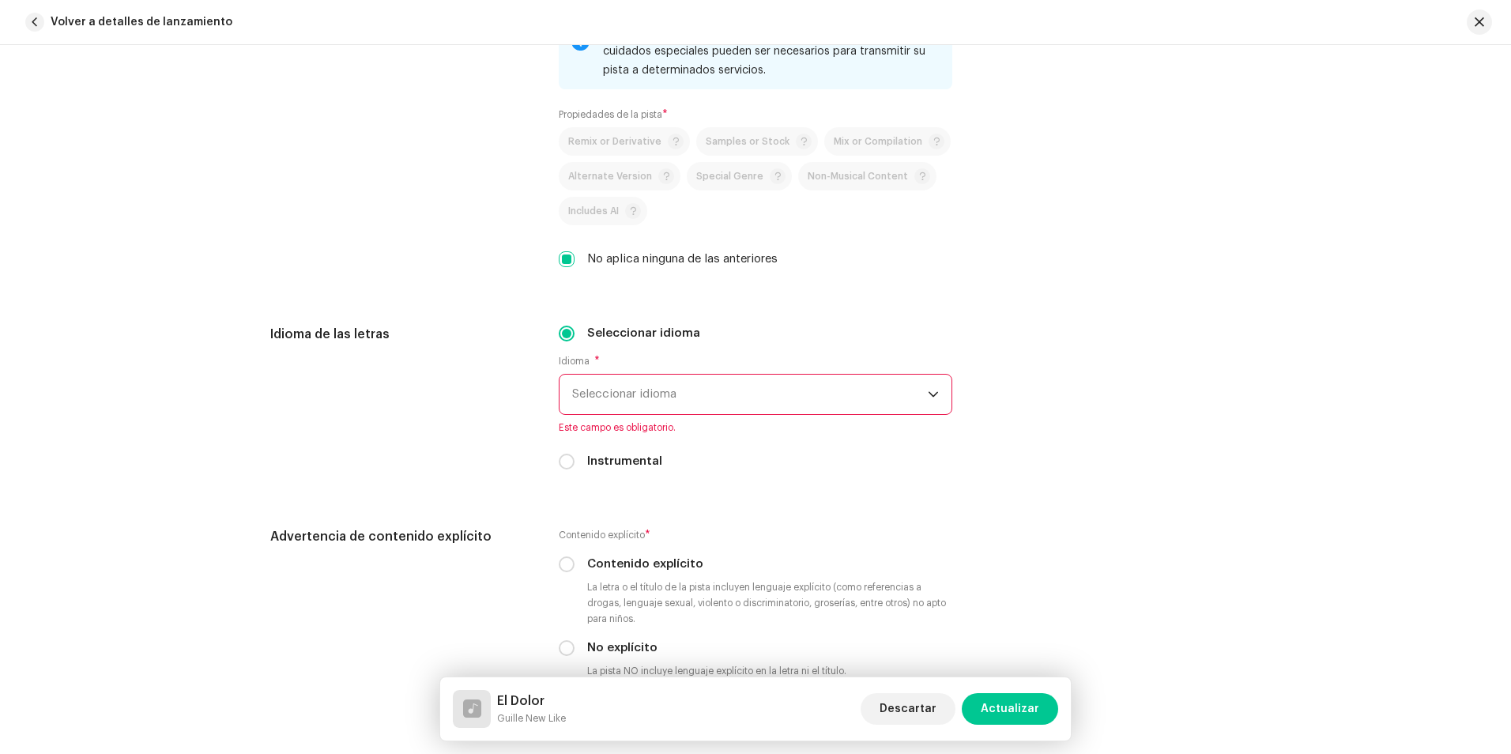
scroll to position [2370, 0]
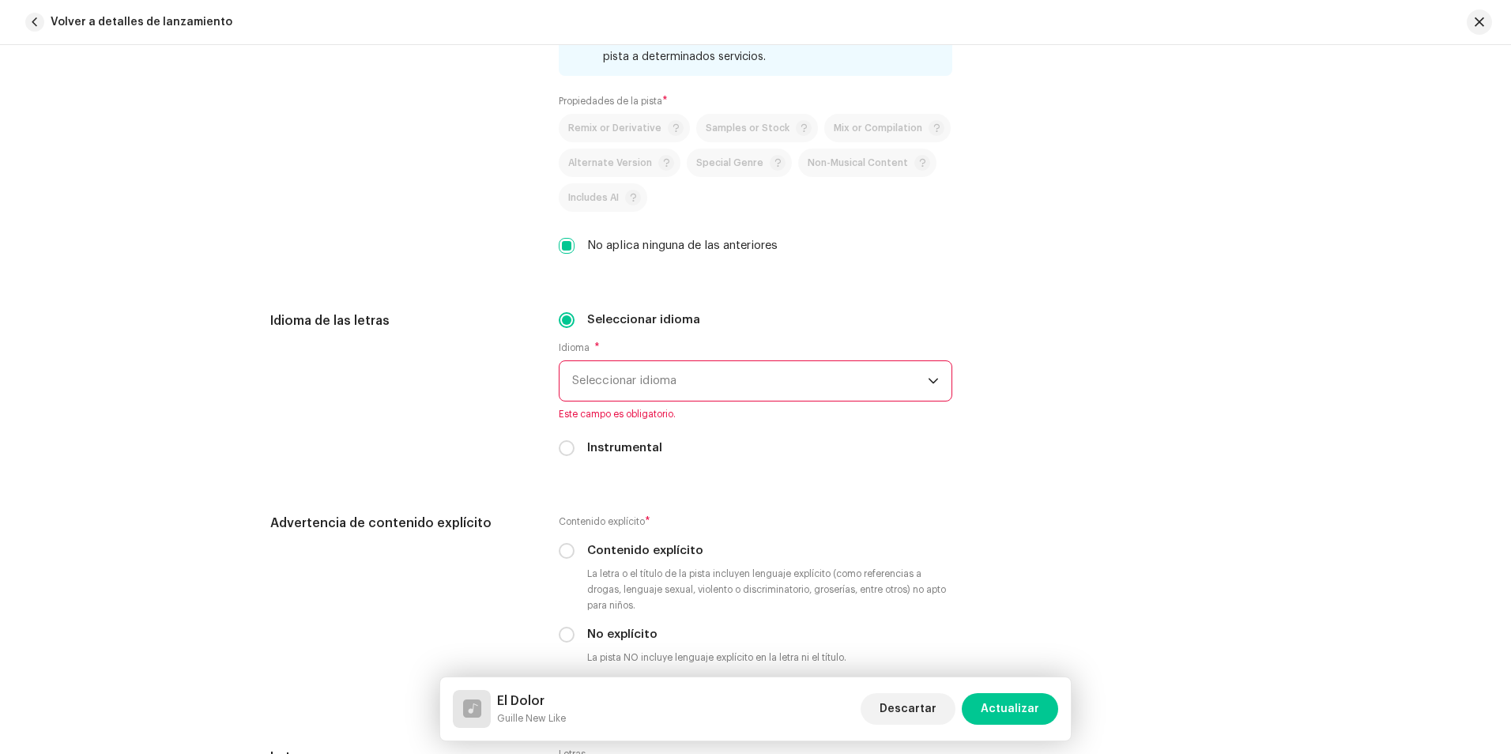
click at [659, 378] on span "Seleccionar idioma" at bounding box center [750, 381] width 356 height 40
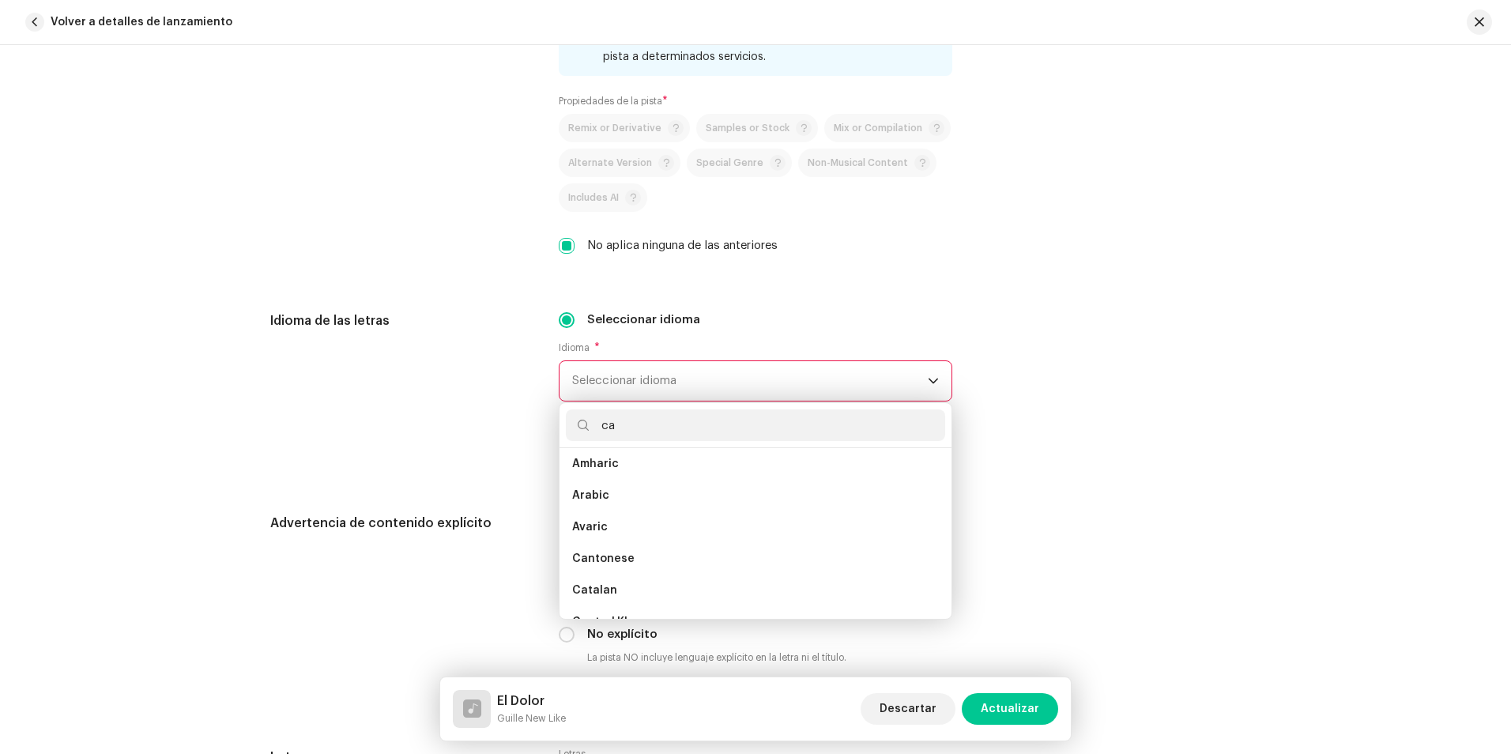
scroll to position [0, 0]
type input "ca"
click at [619, 562] on span "Spanish ([GEOGRAPHIC_DATA])" at bounding box center [657, 565] width 171 height 16
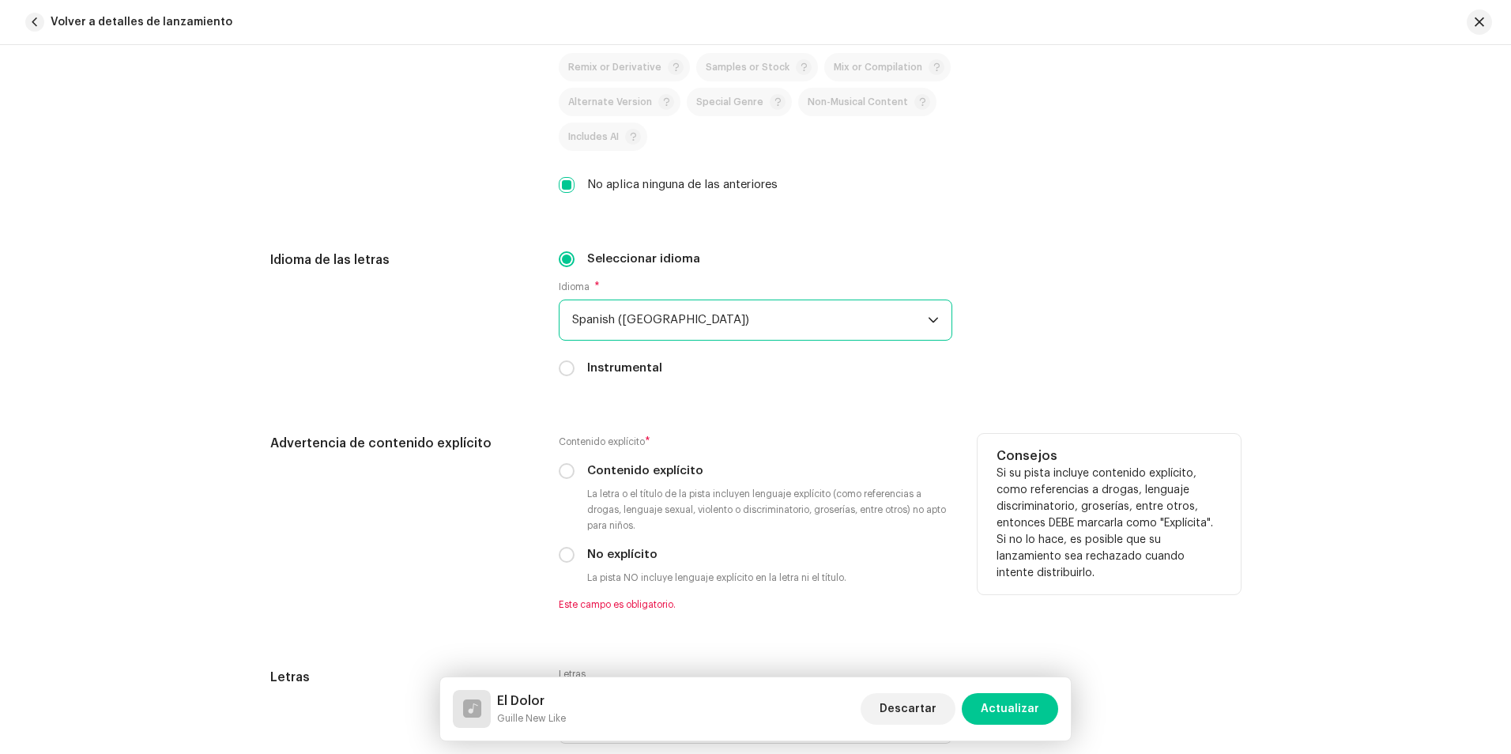
scroll to position [2528, 0]
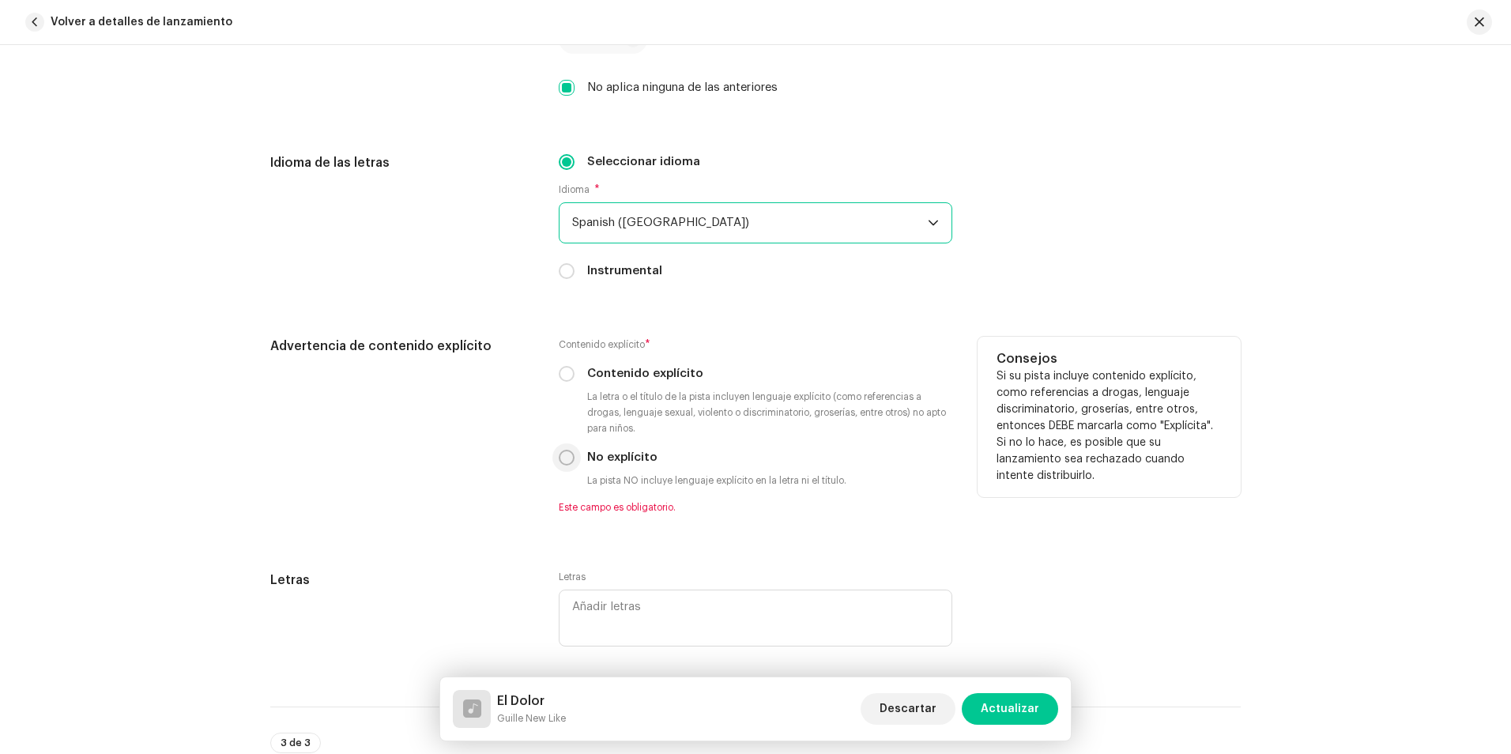
click at [562, 457] on input "No explícito" at bounding box center [567, 458] width 16 height 16
radio input "true"
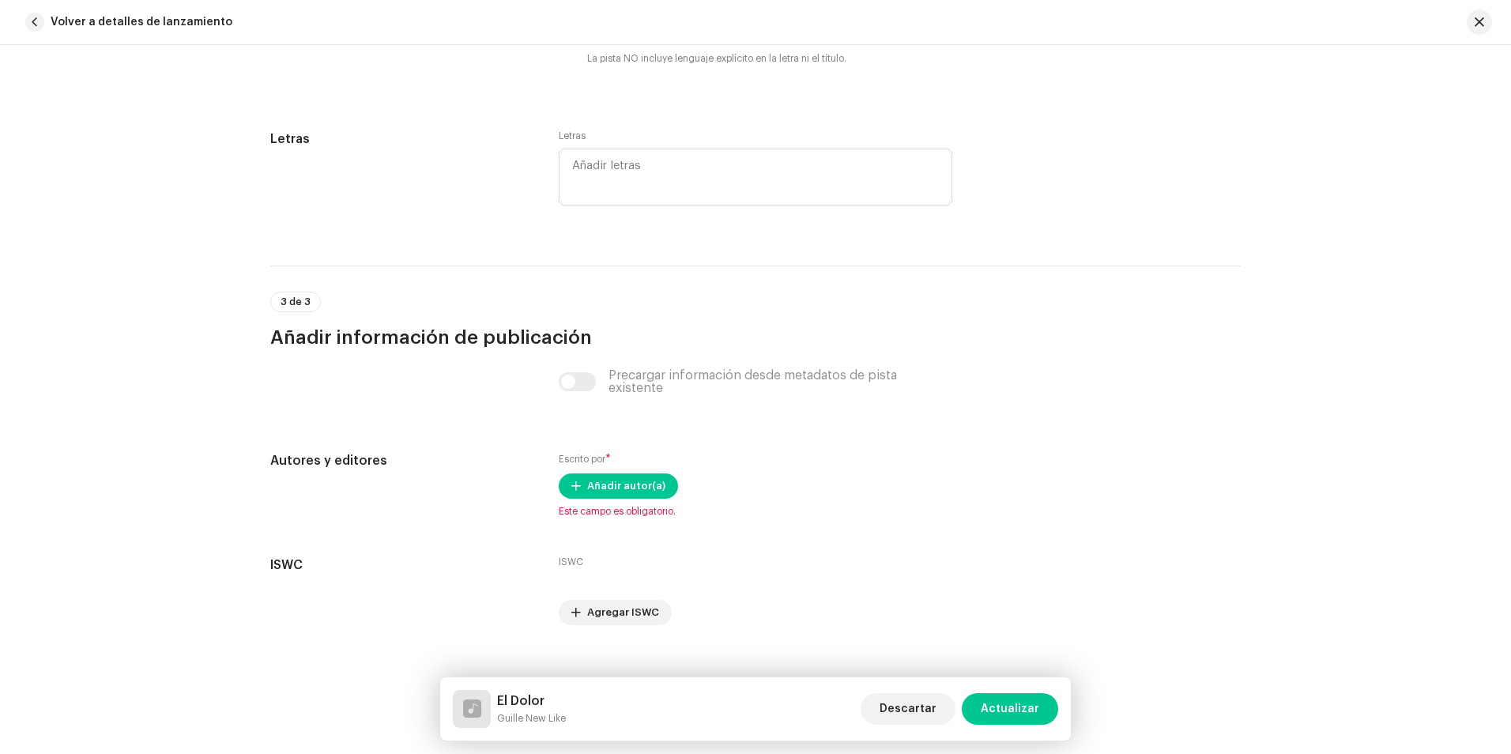
scroll to position [2973, 0]
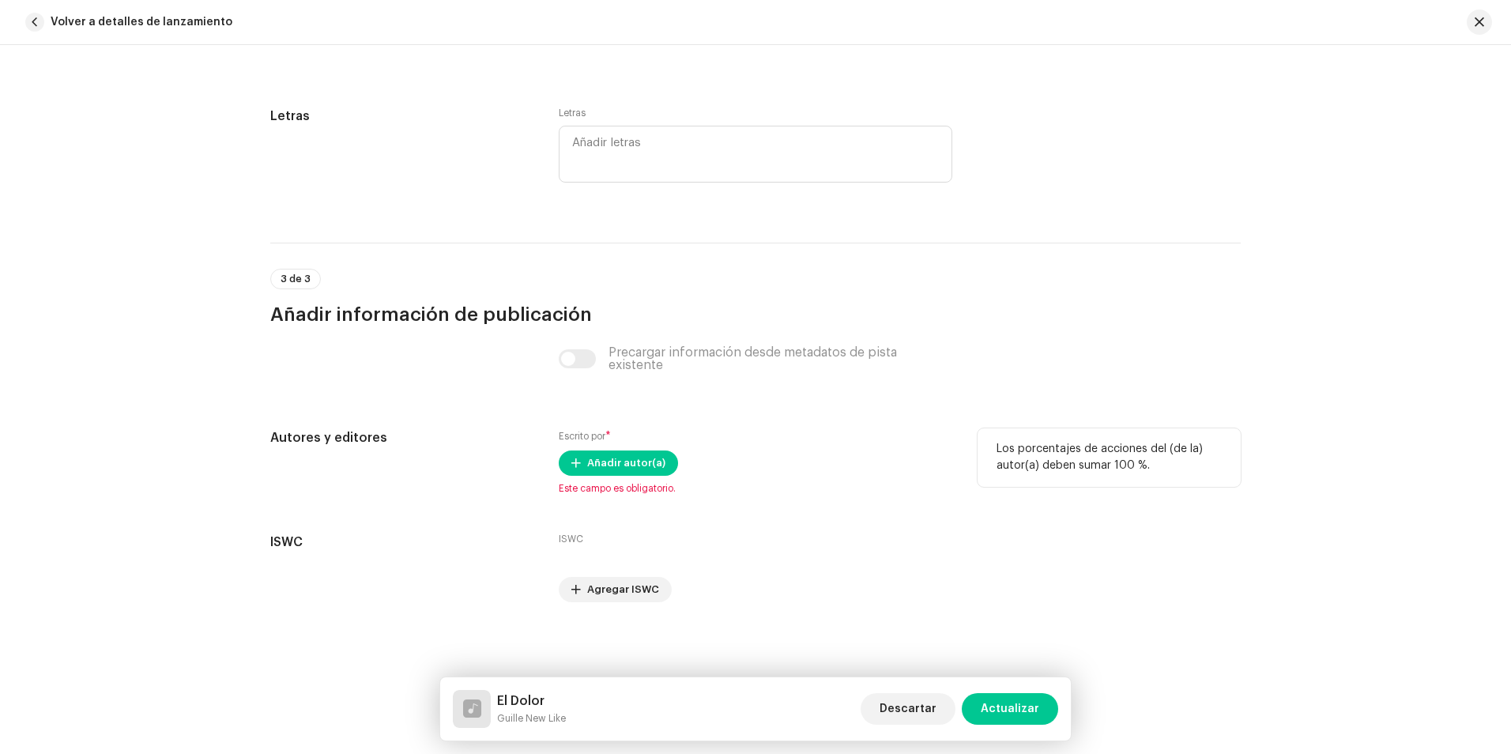
click at [848, 483] on span "Este campo es obligatorio." at bounding box center [755, 488] width 393 height 13
click at [634, 457] on span "Añadir autor(a)" at bounding box center [626, 463] width 78 height 32
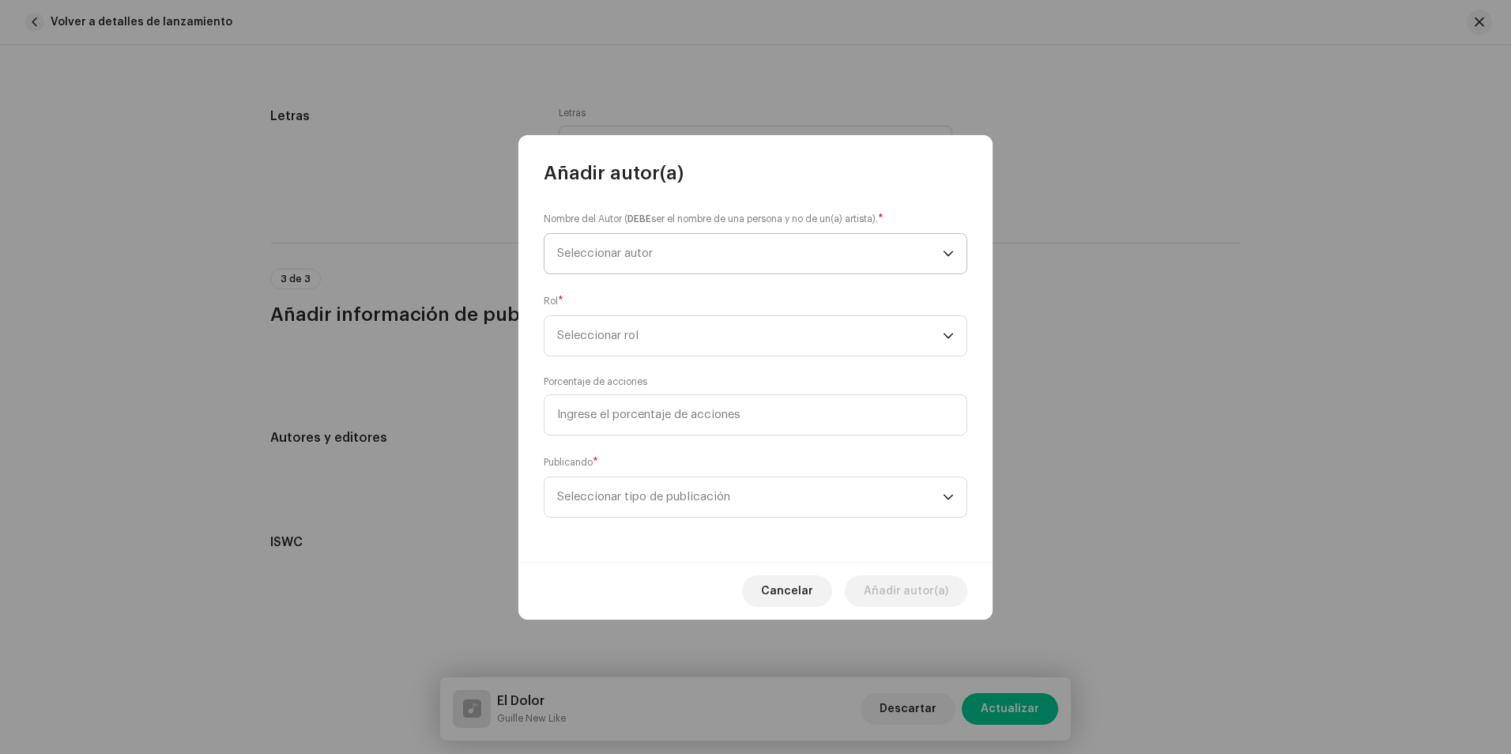
click at [626, 250] on span "Seleccionar autor" at bounding box center [605, 253] width 96 height 12
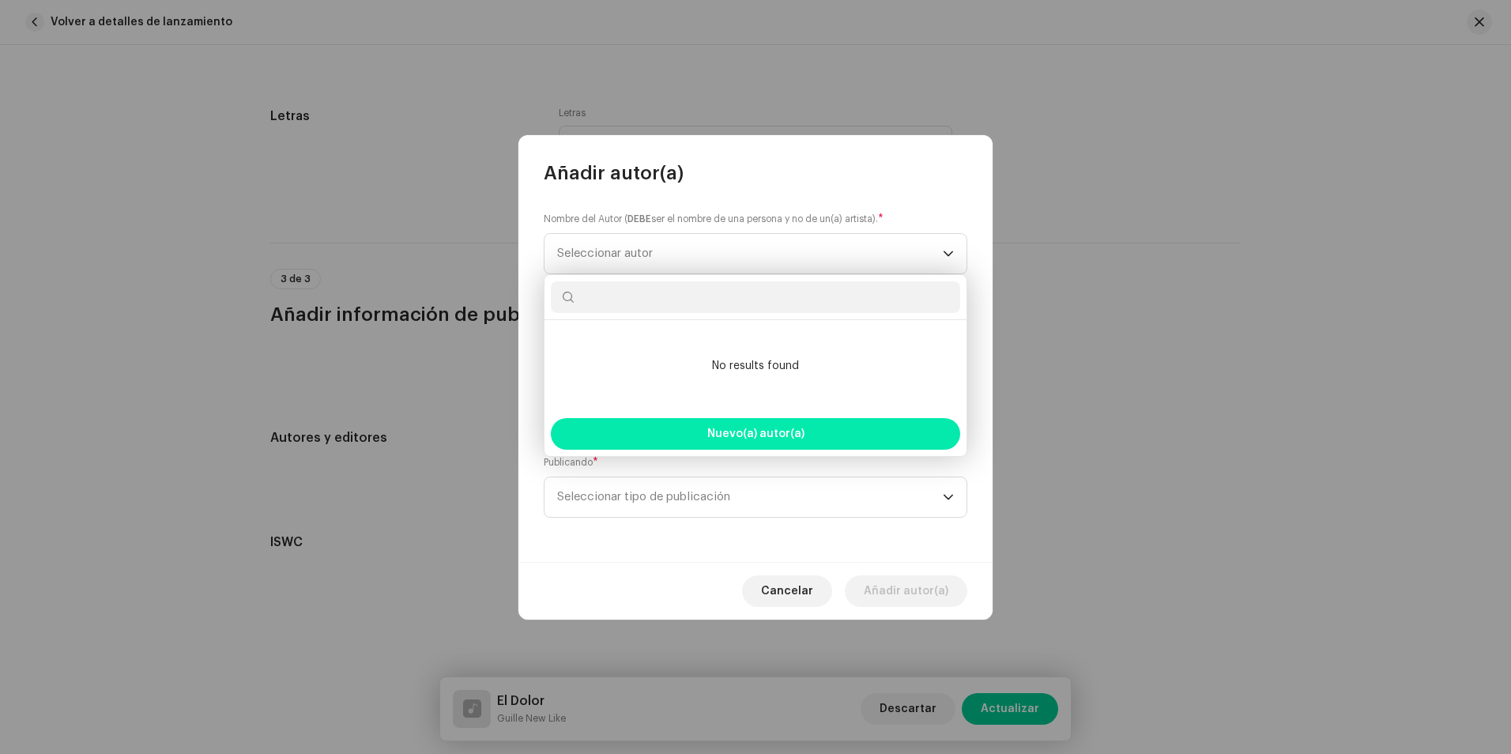
click at [734, 432] on span "Nuevo(a) autor(a)" at bounding box center [755, 433] width 97 height 11
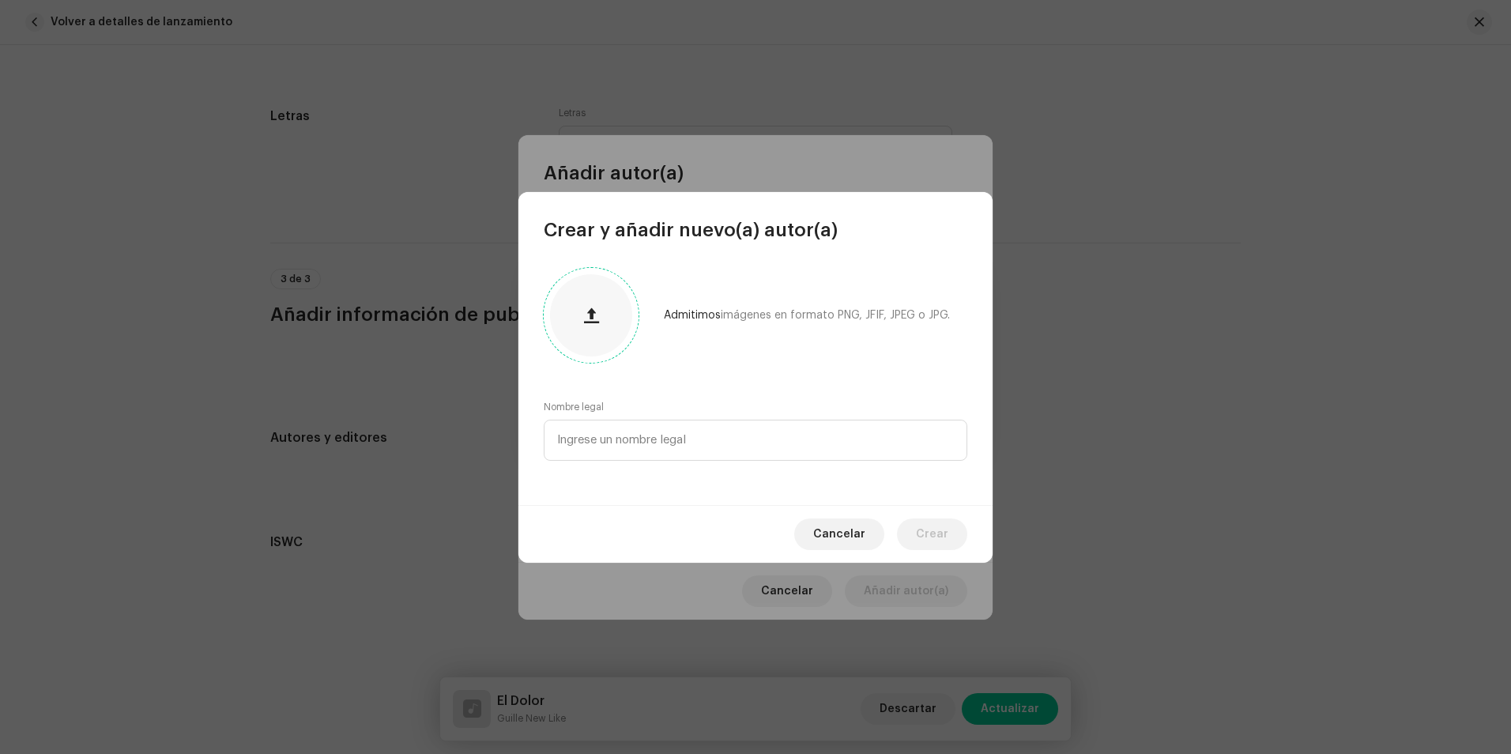
click at [584, 310] on span "button" at bounding box center [591, 315] width 15 height 13
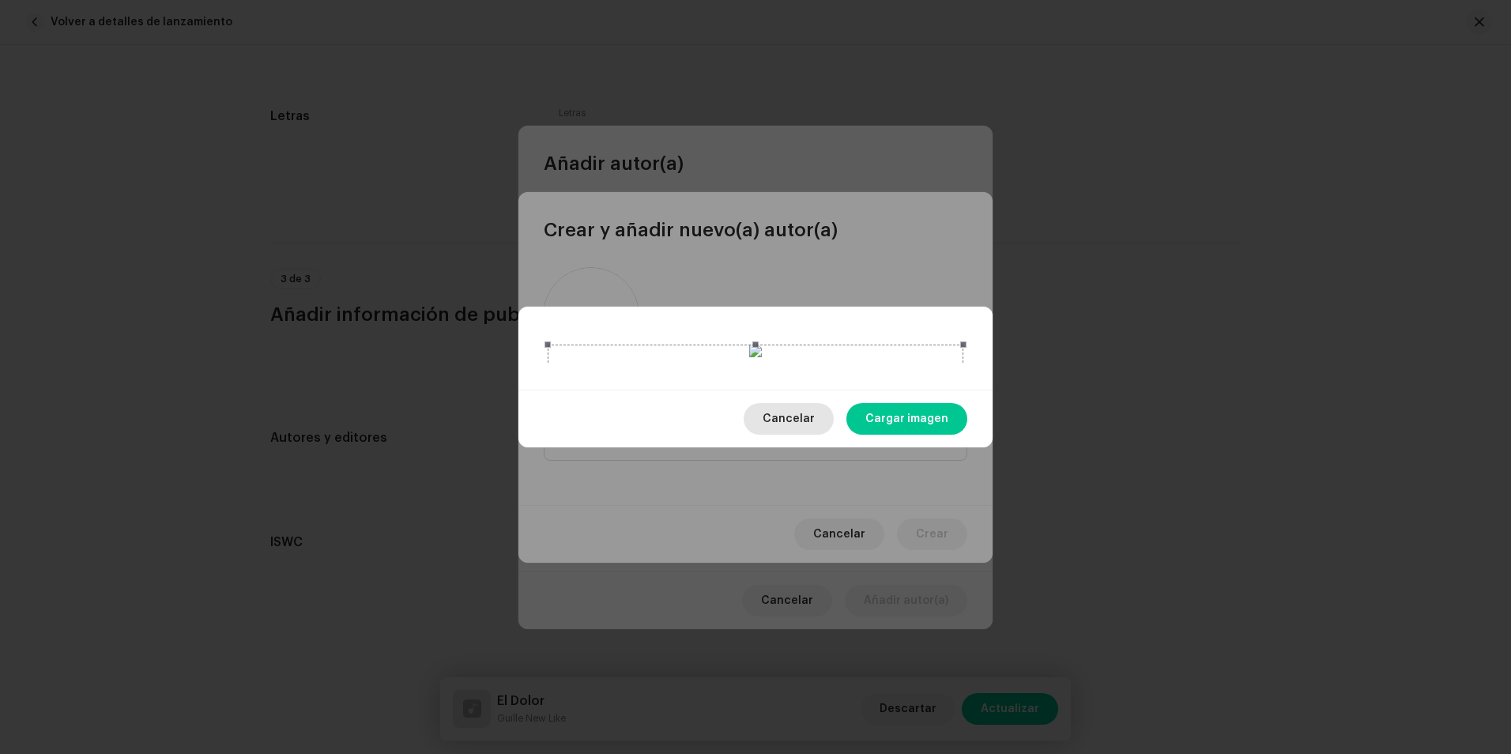
click at [909, 435] on span "Cargar imagen" at bounding box center [906, 419] width 83 height 32
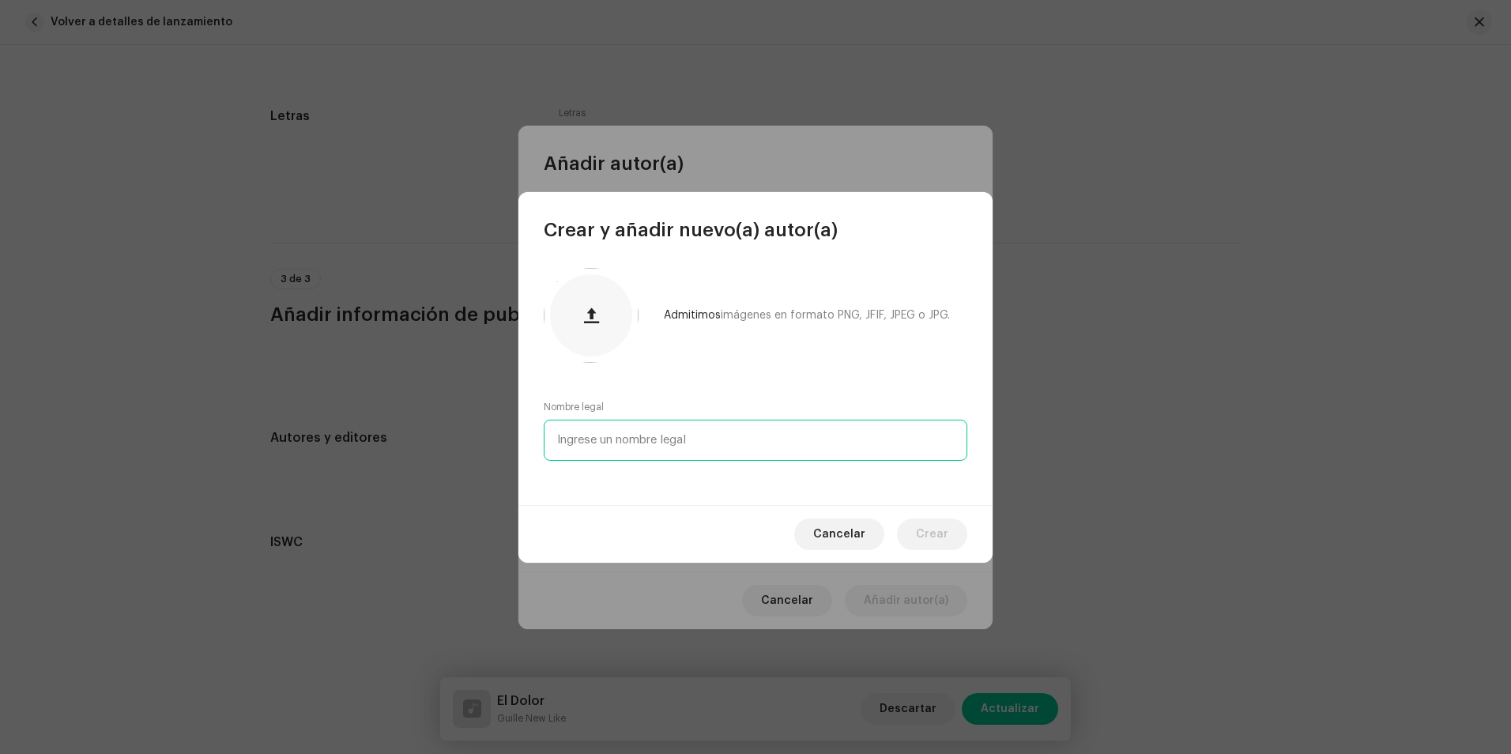
click at [600, 443] on input "text" at bounding box center [755, 439] width 423 height 41
paste input "Guillermo Enrique Guibert Williams"
type input "Guillermo Enrique Guibert Williams"
click at [944, 530] on span "Crear" at bounding box center [932, 534] width 32 height 32
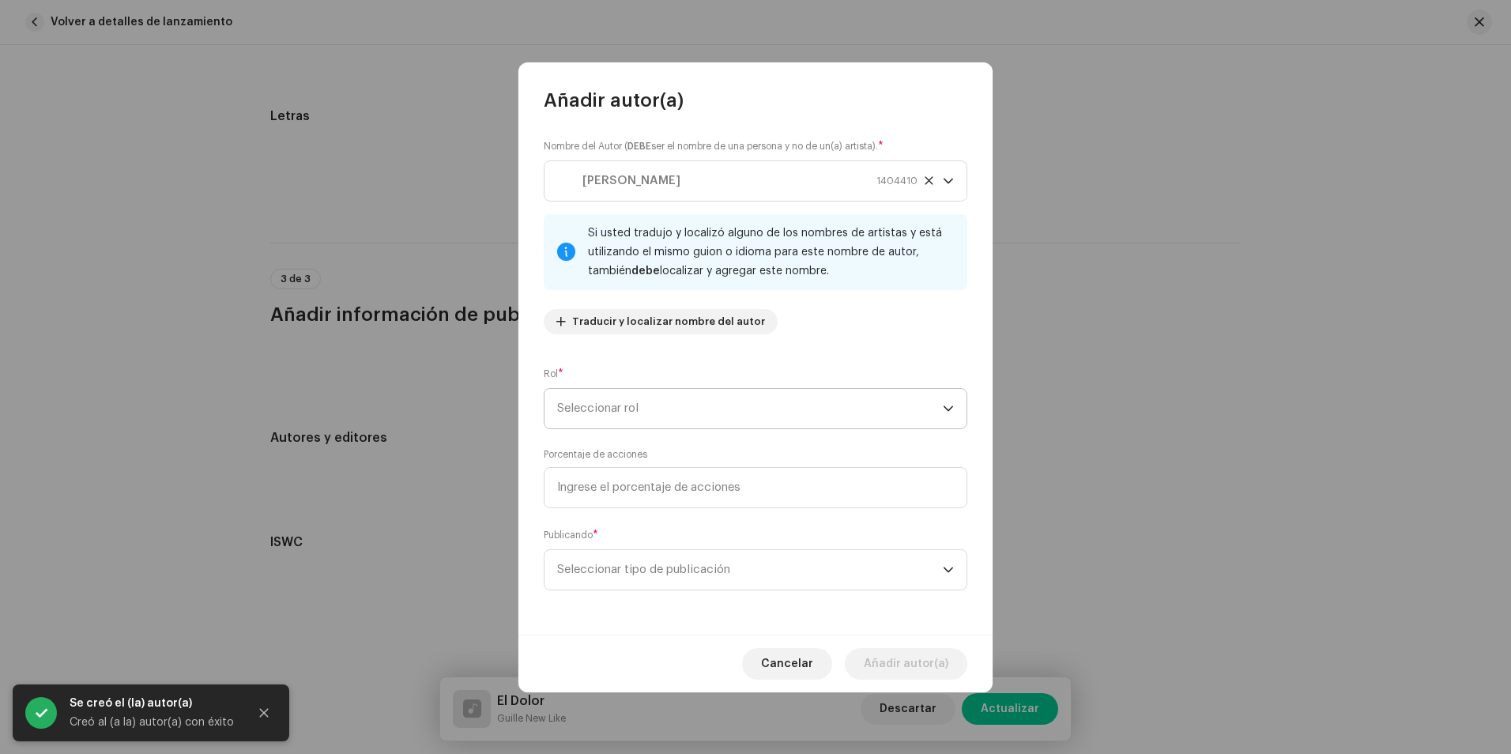
click at [641, 407] on span "Seleccionar rol" at bounding box center [750, 409] width 386 height 40
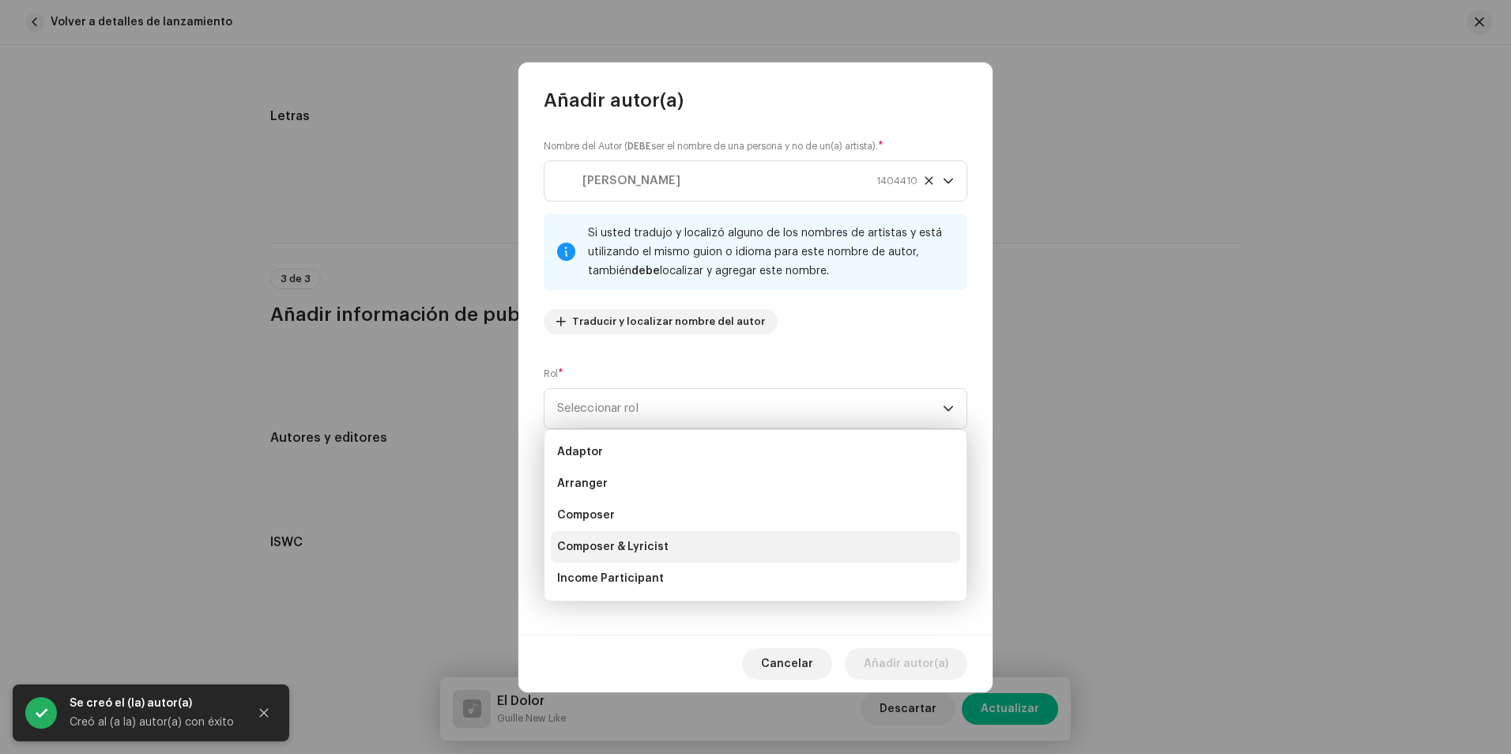
click at [655, 543] on span "Composer & Lyricist" at bounding box center [612, 547] width 111 height 16
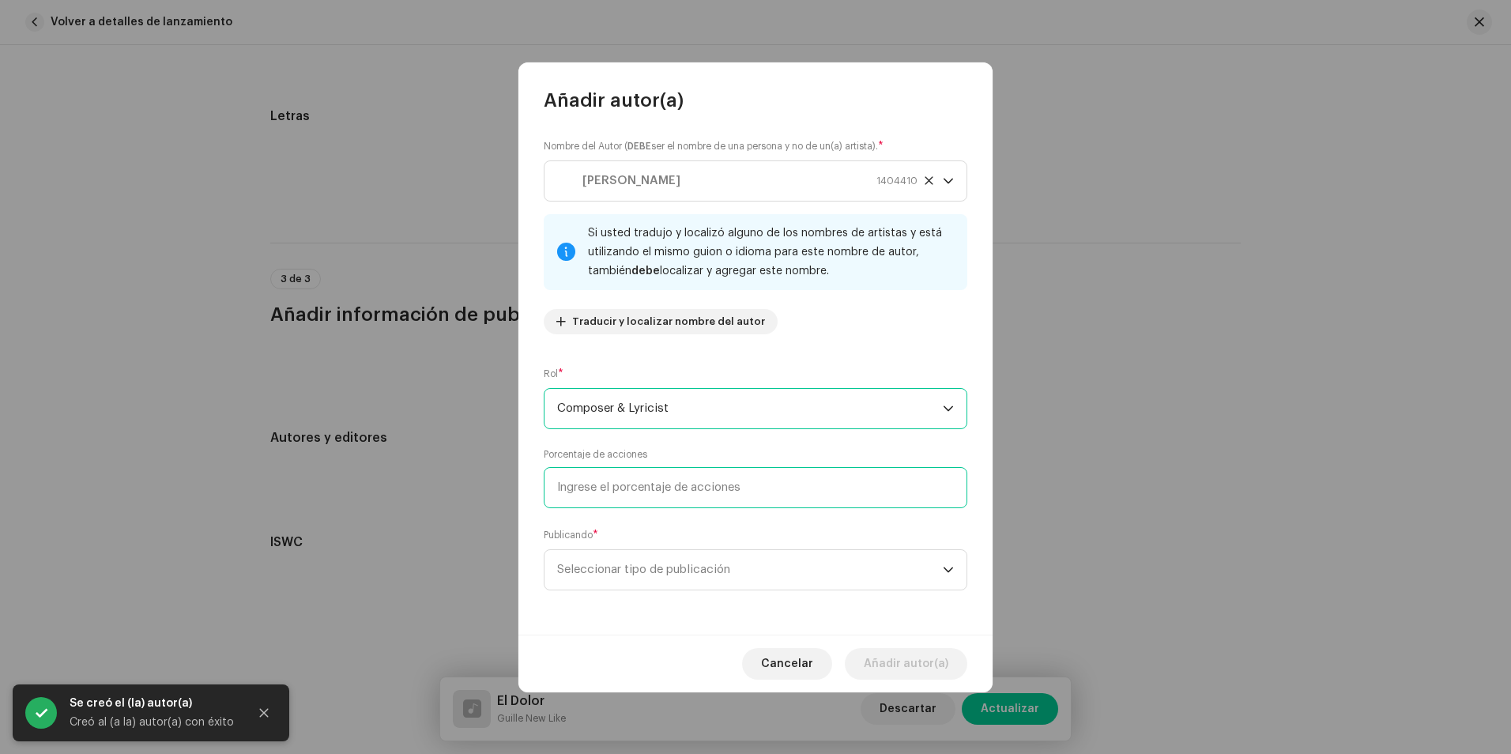
click at [623, 487] on input at bounding box center [755, 487] width 423 height 41
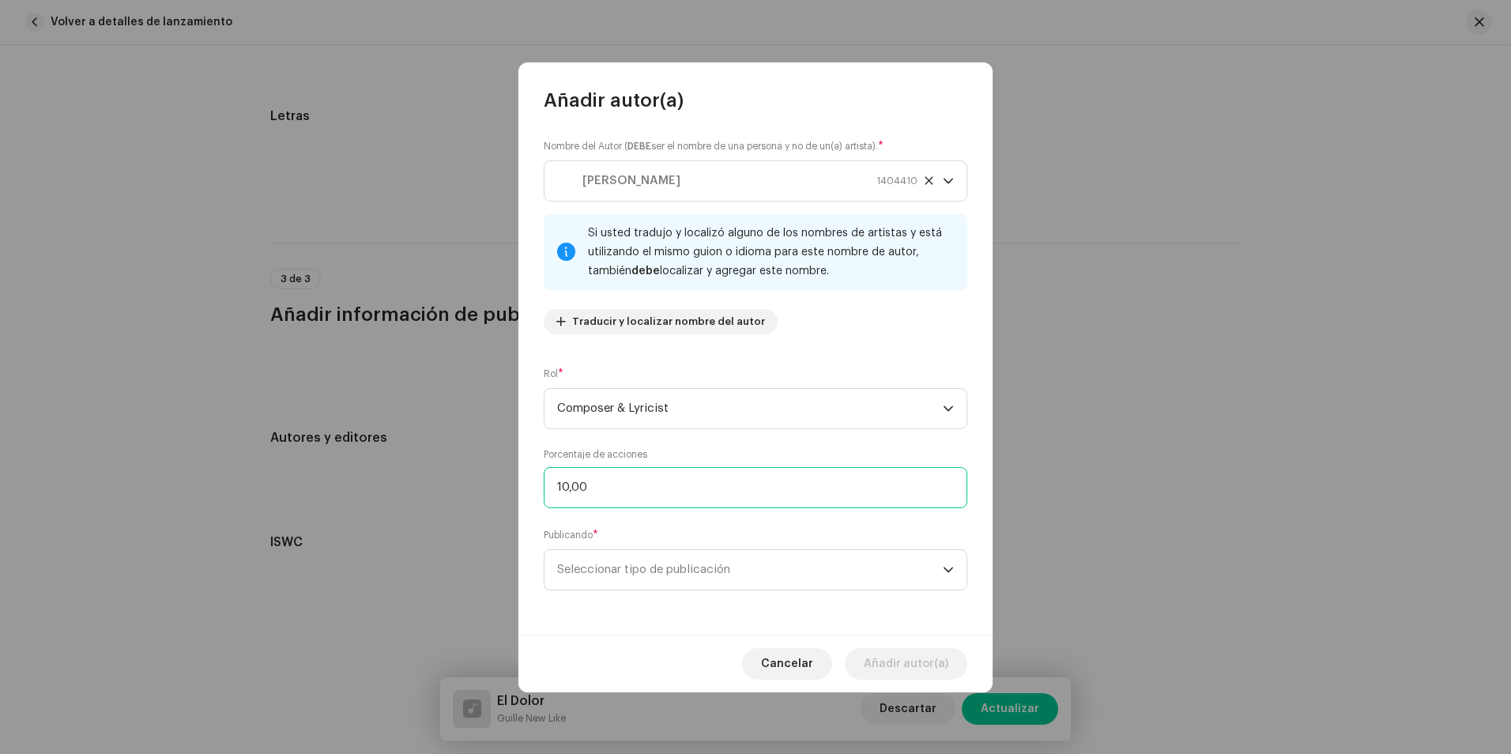
type input "100,00"
click at [645, 571] on span "Seleccionar tipo de publicación" at bounding box center [750, 570] width 386 height 40
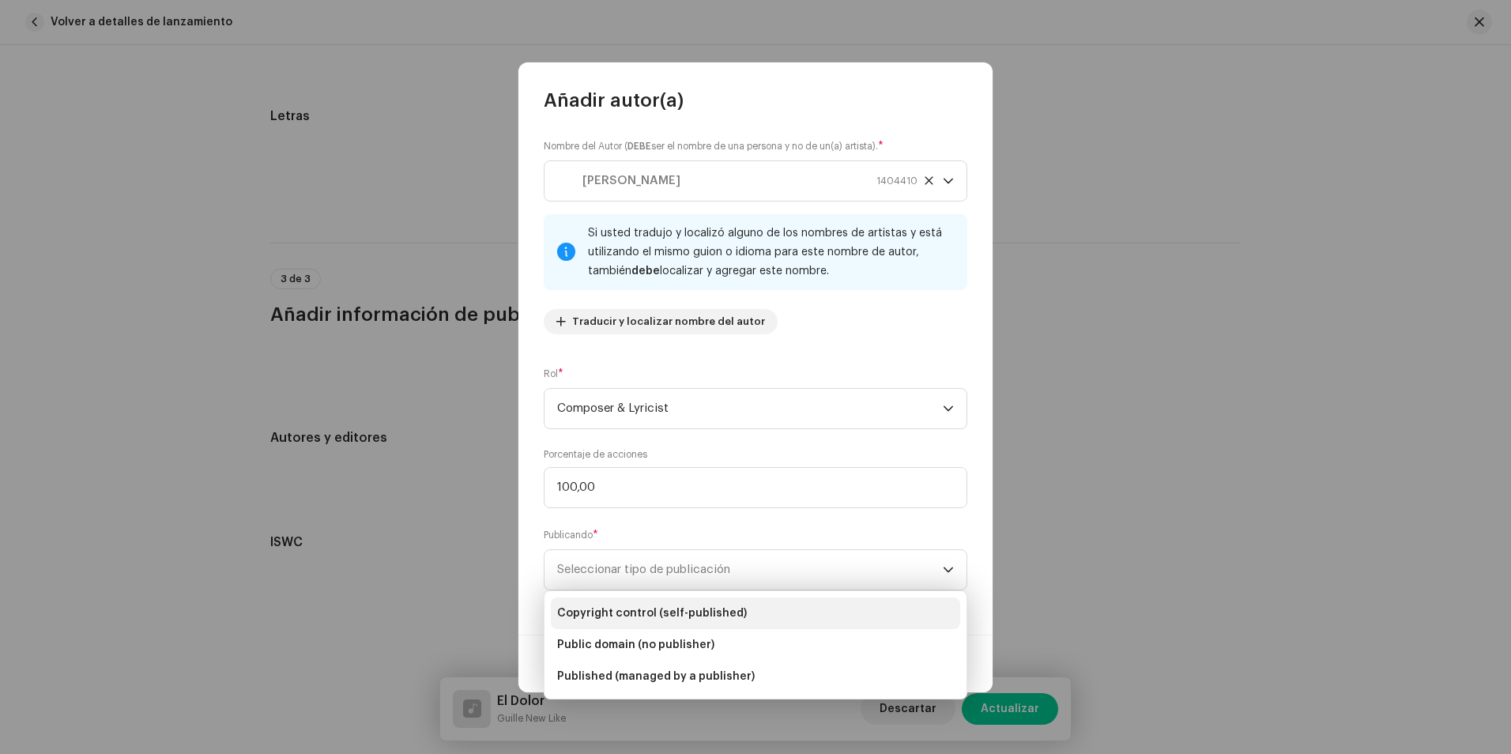
click at [670, 615] on span "Copyright control (self-published)" at bounding box center [652, 613] width 190 height 16
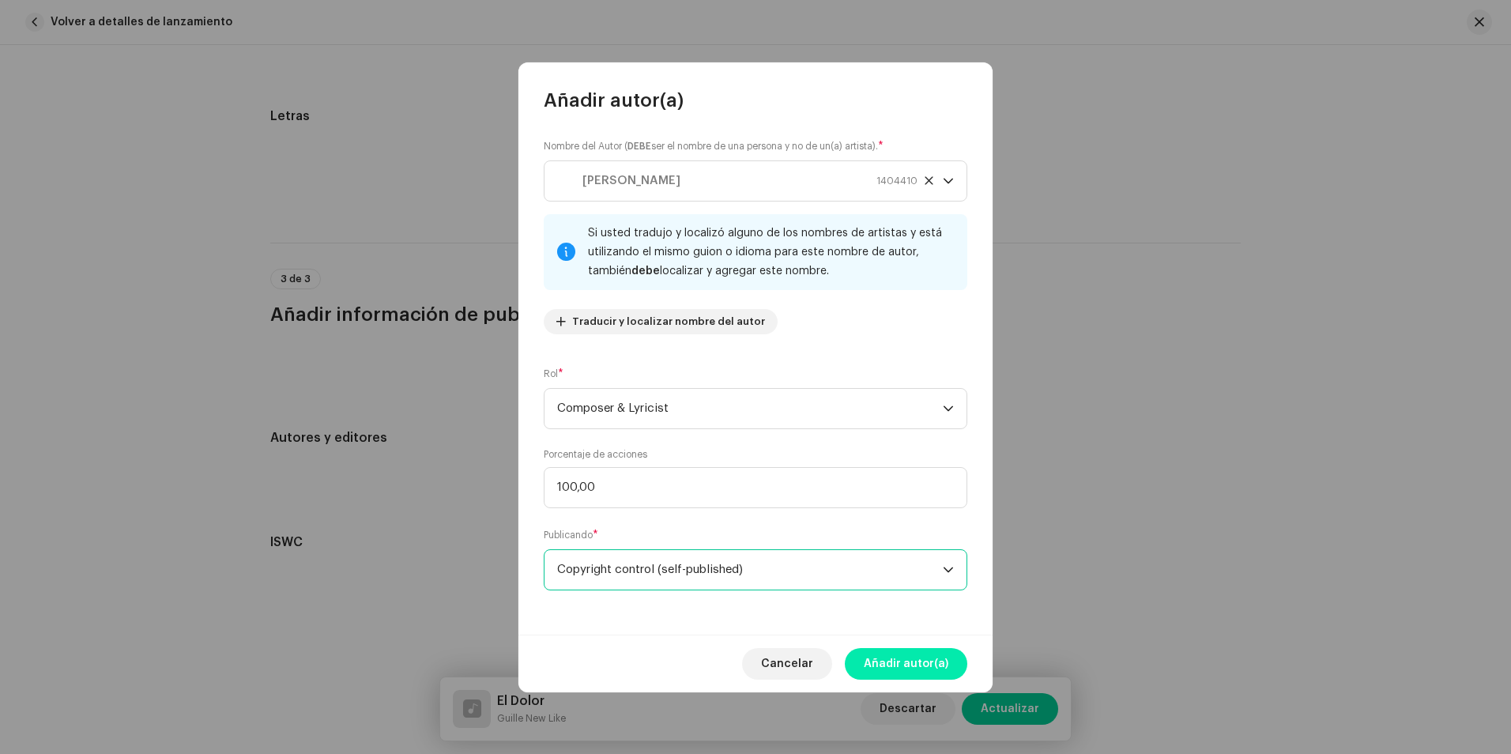
click at [948, 667] on button "Añadir autor(a)" at bounding box center [906, 664] width 122 height 32
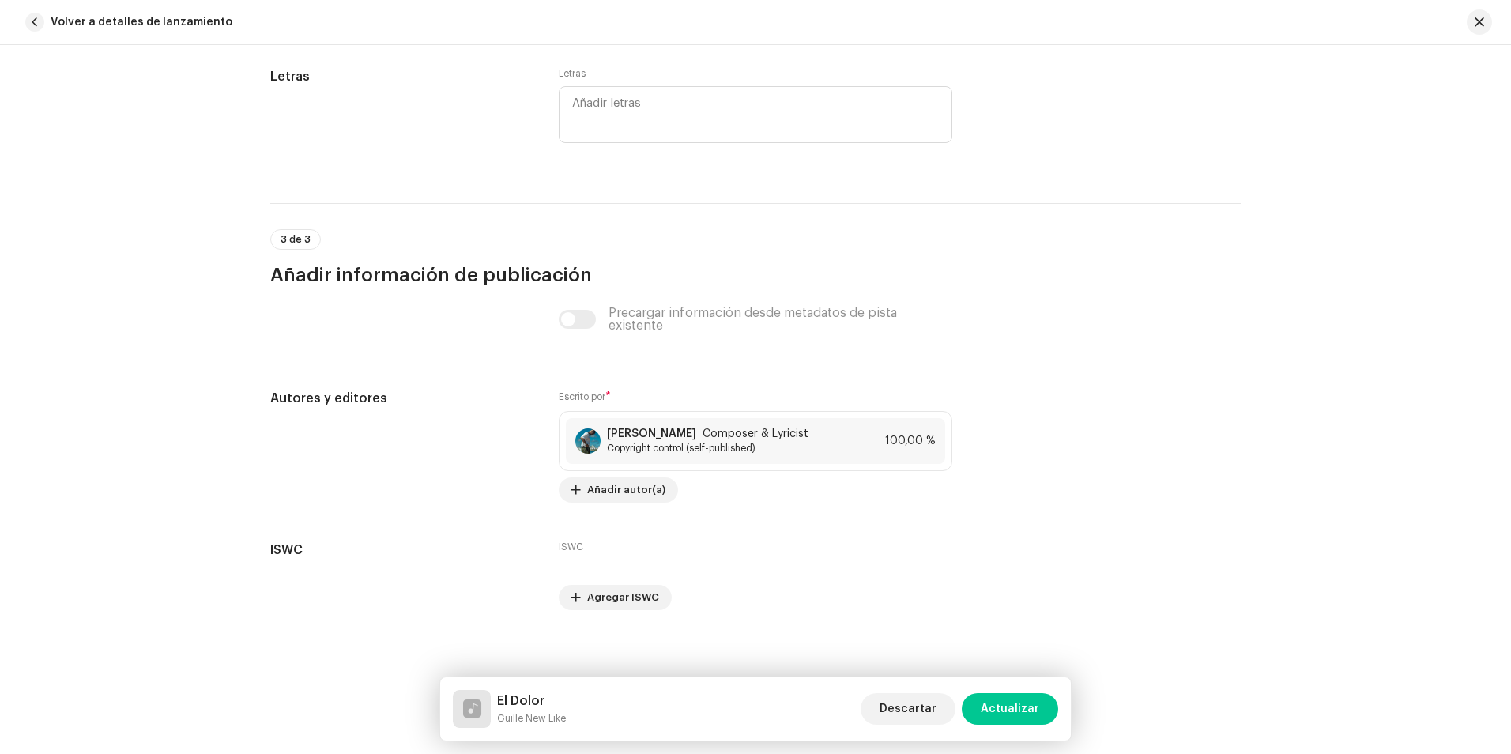
scroll to position [3034, 0]
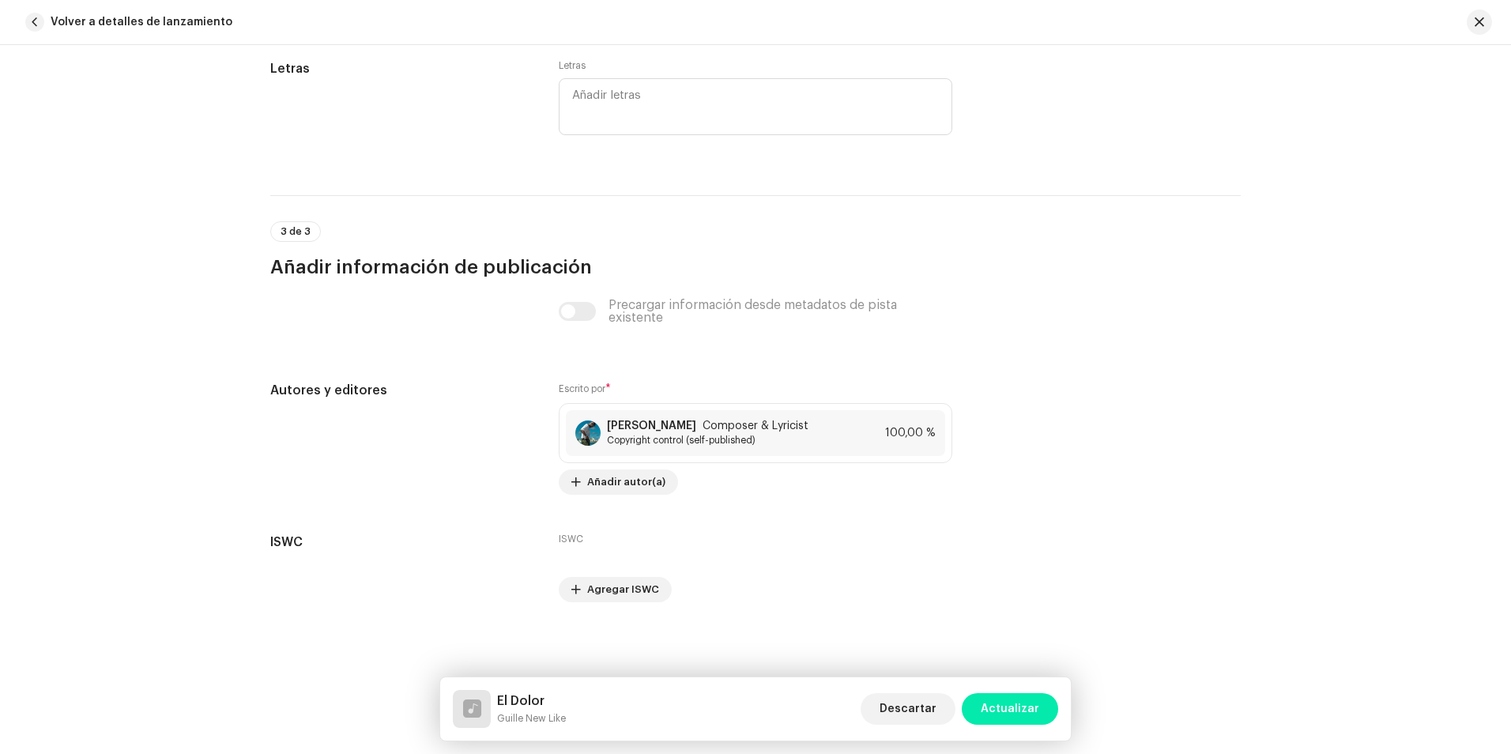
click at [1022, 705] on span "Actualizar" at bounding box center [1009, 709] width 58 height 32
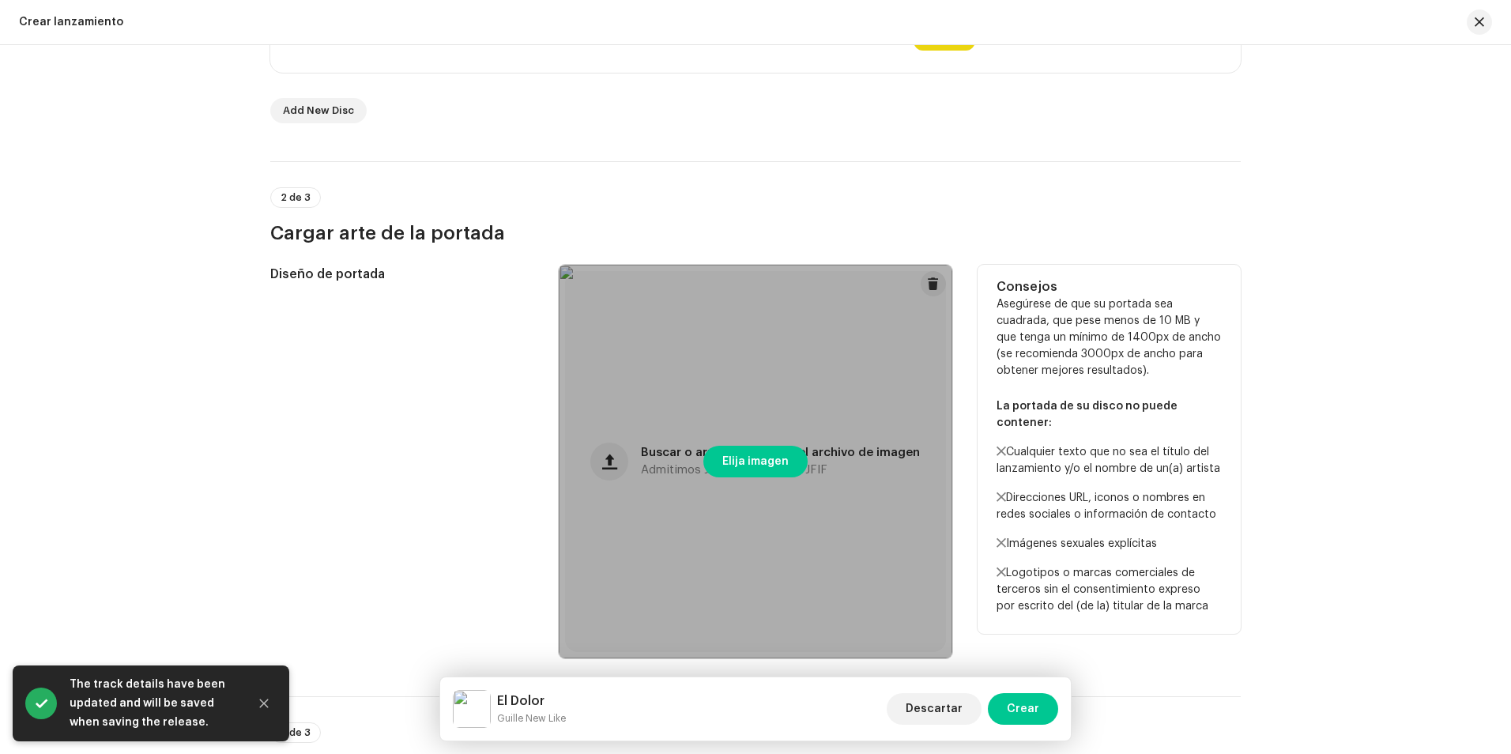
scroll to position [615, 0]
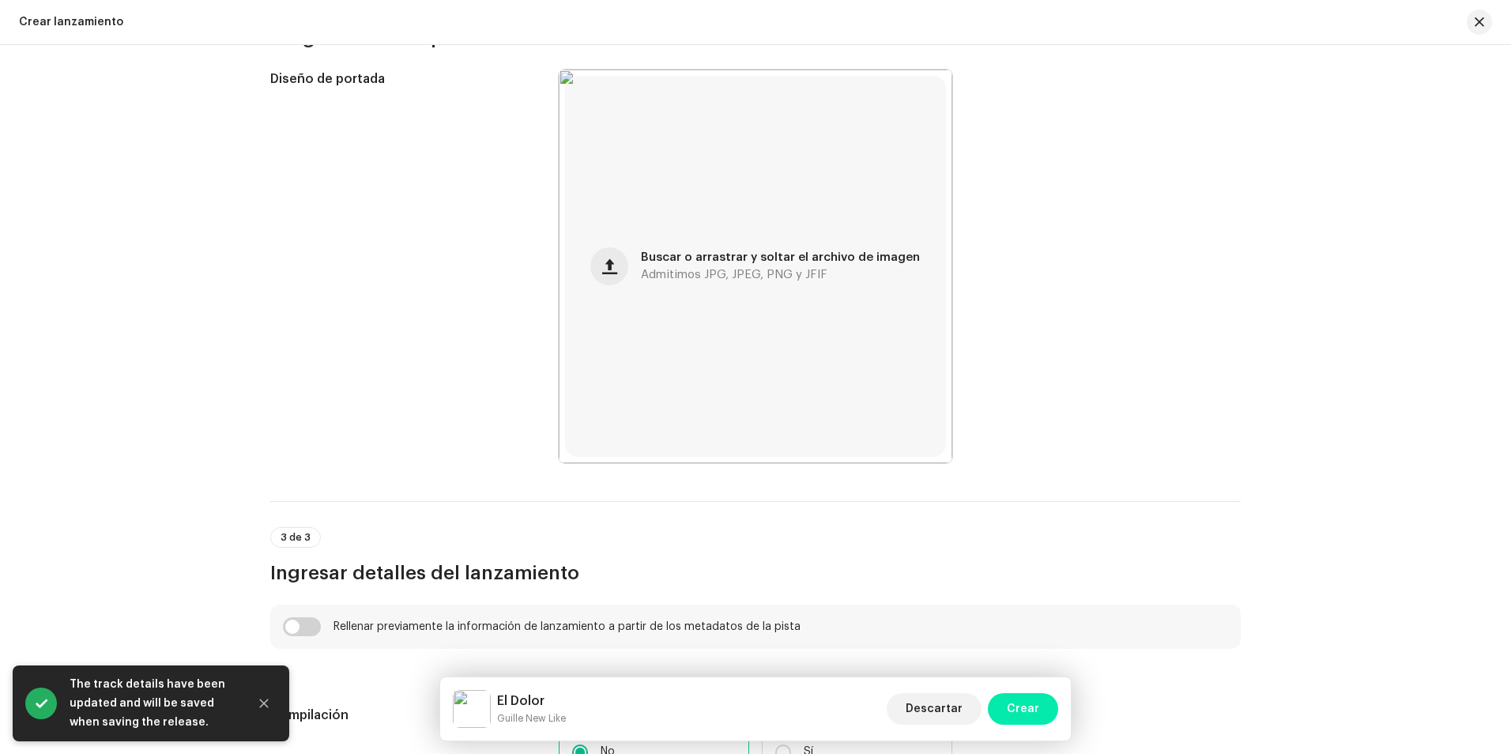
click at [1018, 718] on span "Crear" at bounding box center [1022, 709] width 32 height 32
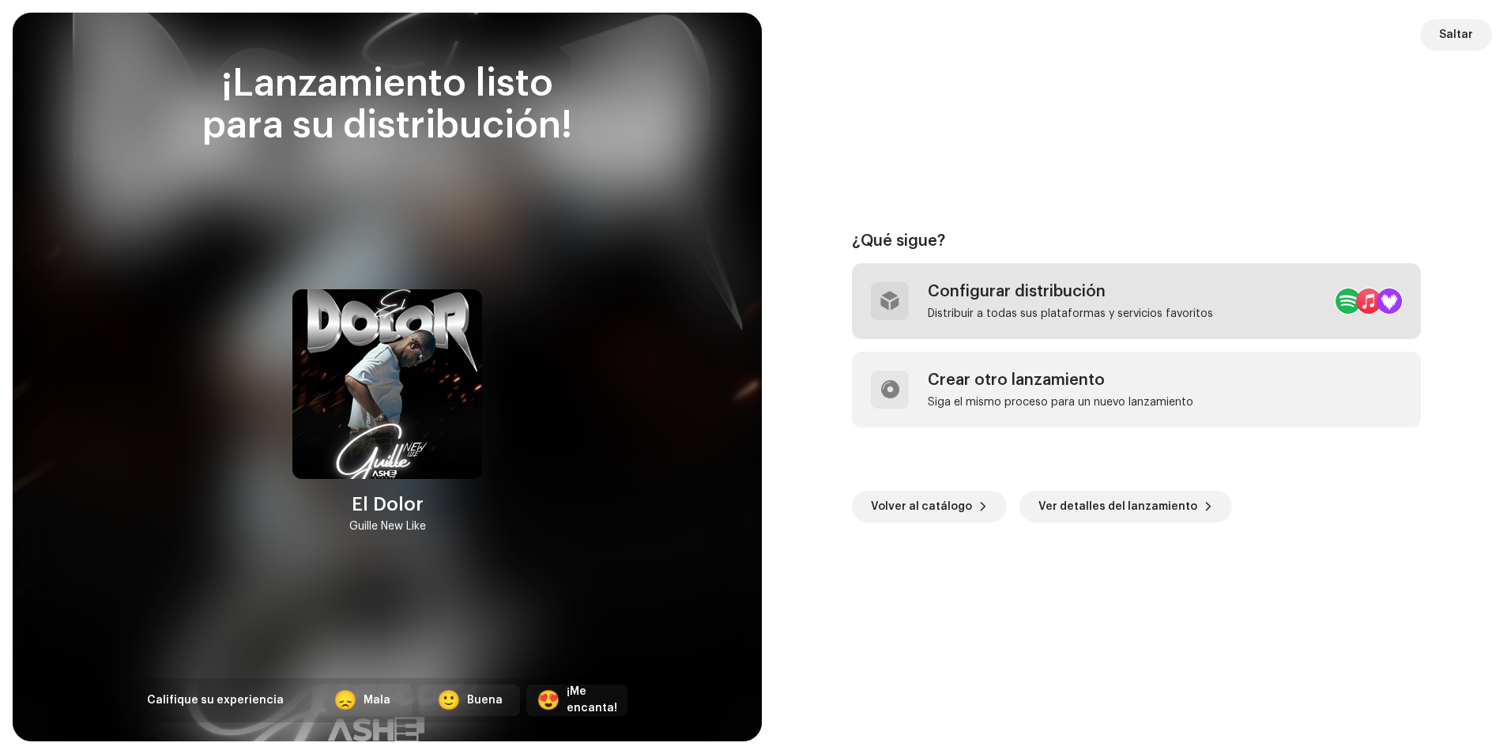
click at [1130, 300] on div "Configurar distribución" at bounding box center [1069, 291] width 285 height 19
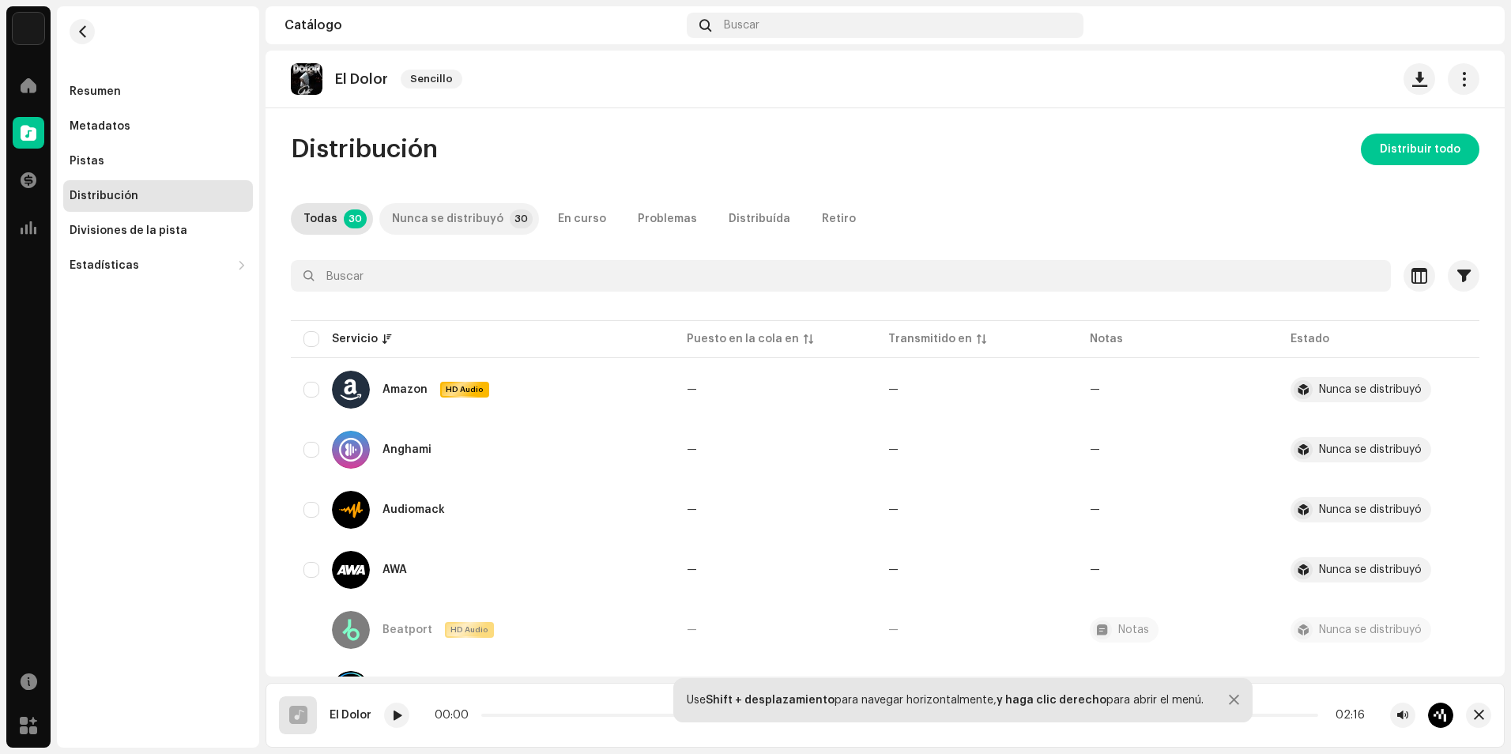
click at [449, 223] on div "Nunca se distribuyó" at bounding box center [447, 219] width 111 height 32
click at [312, 337] on input "checkbox" at bounding box center [311, 339] width 16 height 16
checkbox input "true"
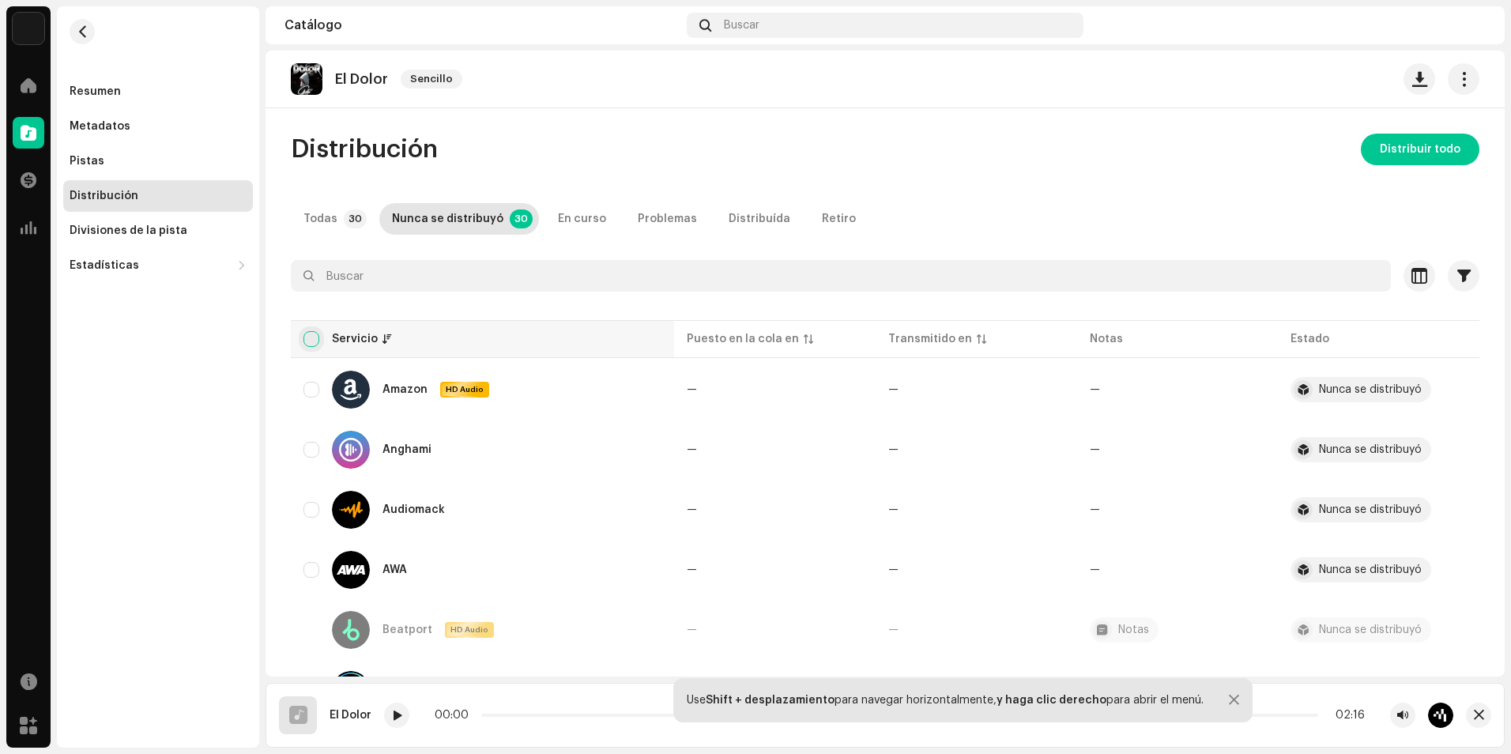
checkbox input "true"
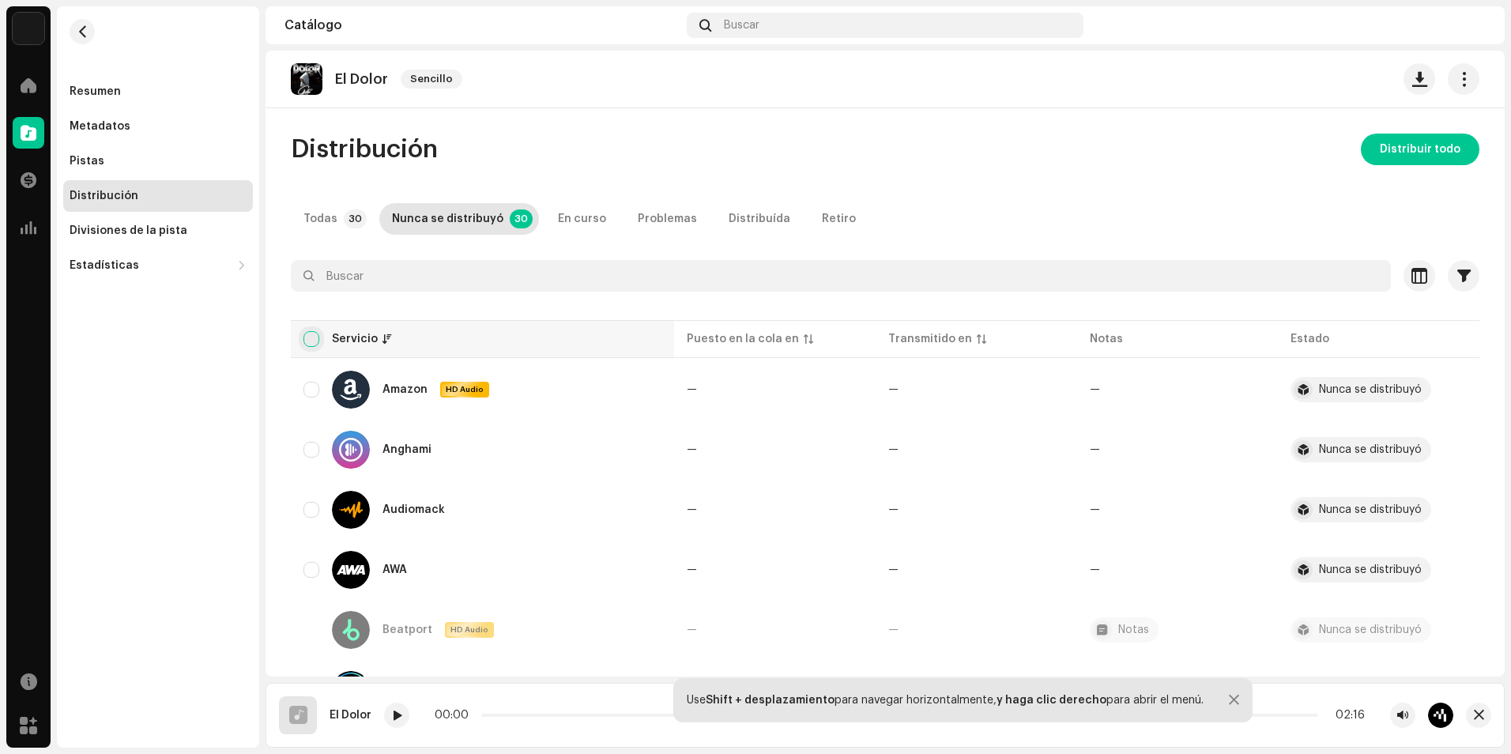
checkbox input "true"
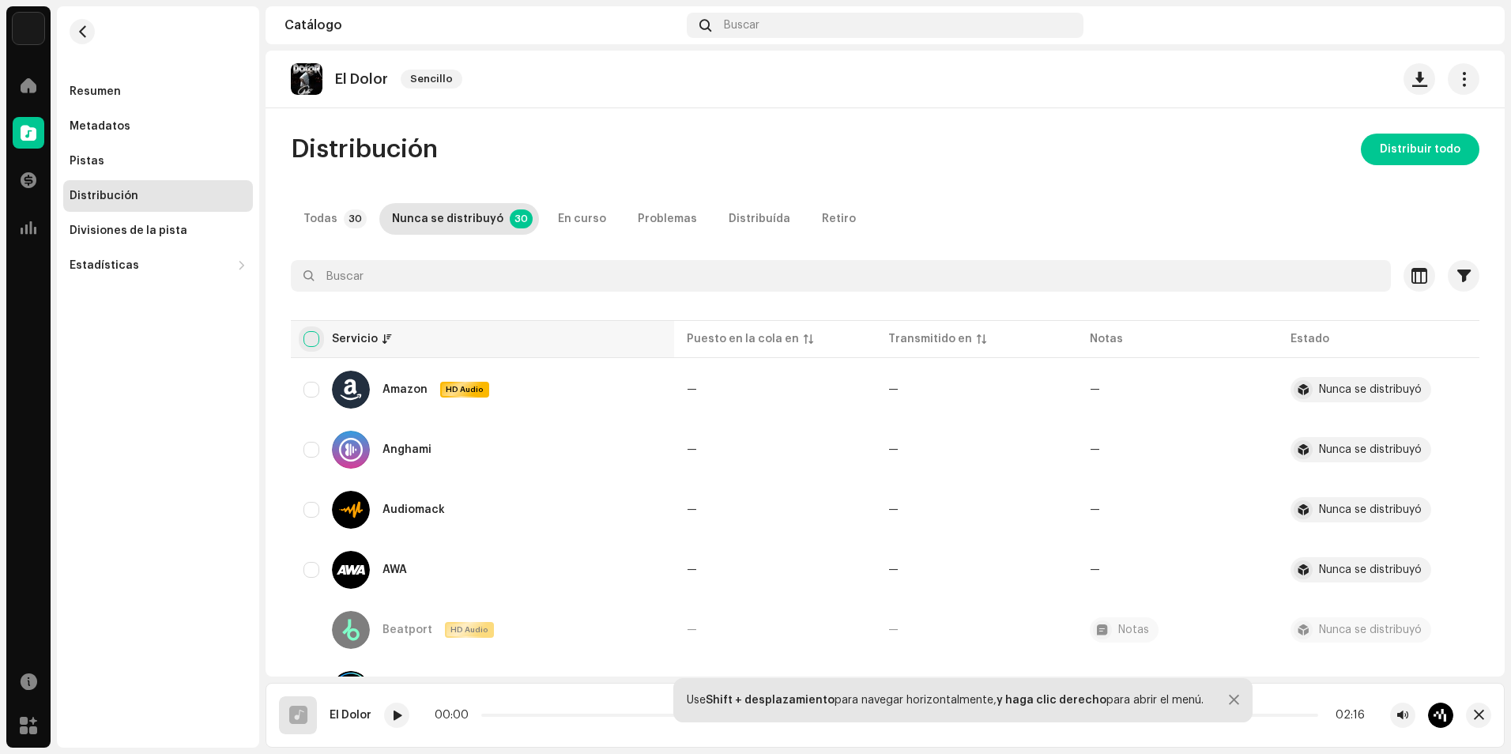
checkbox input "true"
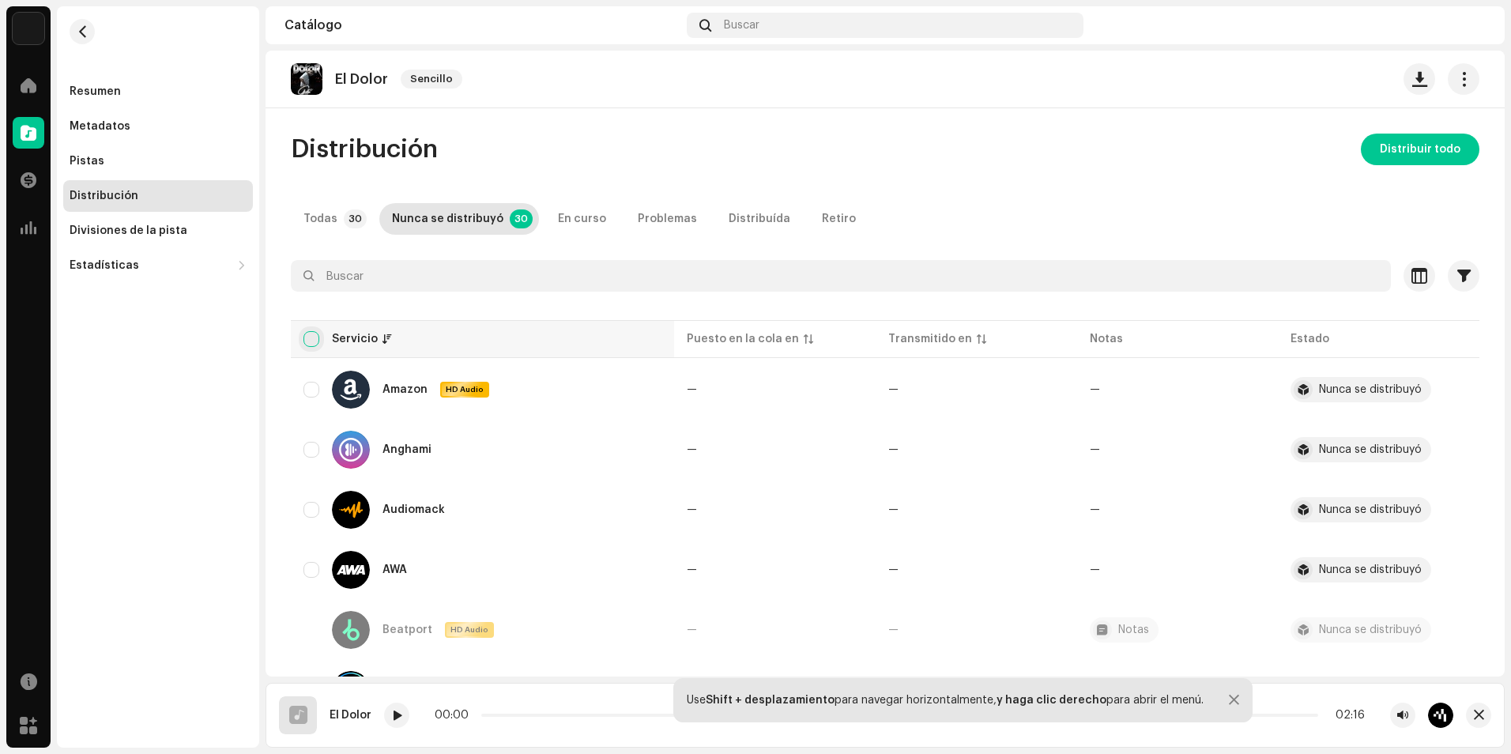
checkbox input "true"
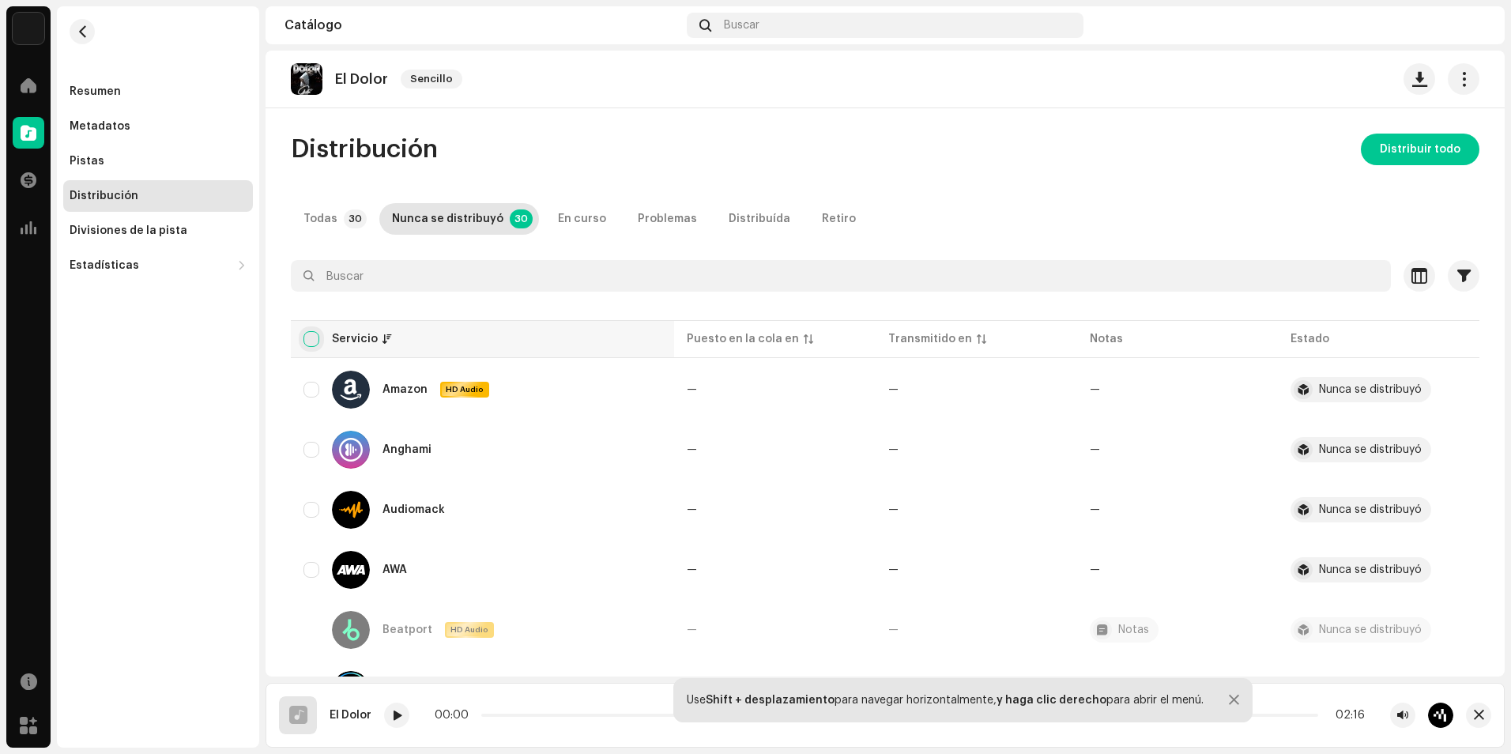
checkbox input "true"
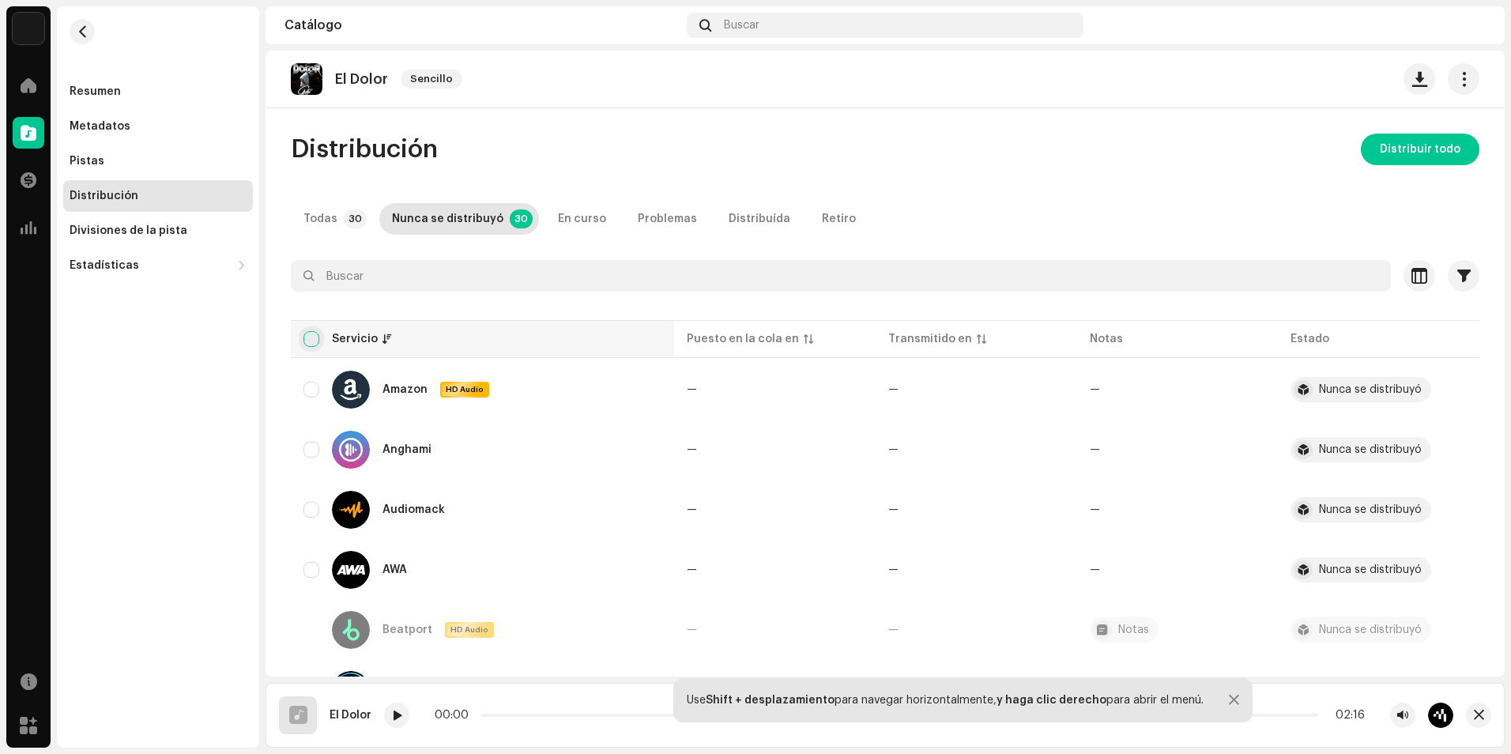
checkbox input "true"
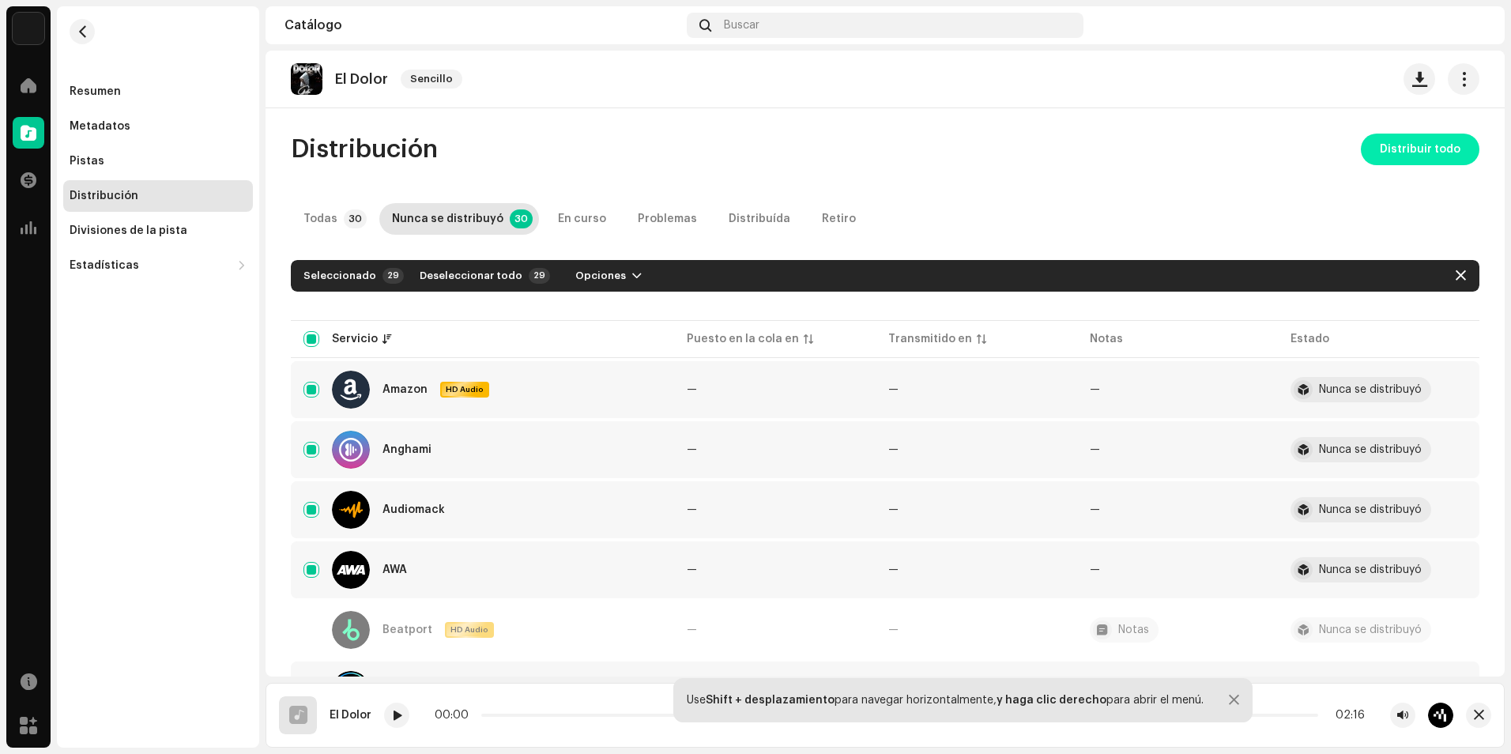
click at [1394, 151] on span "Distribuir todo" at bounding box center [1419, 150] width 81 height 32
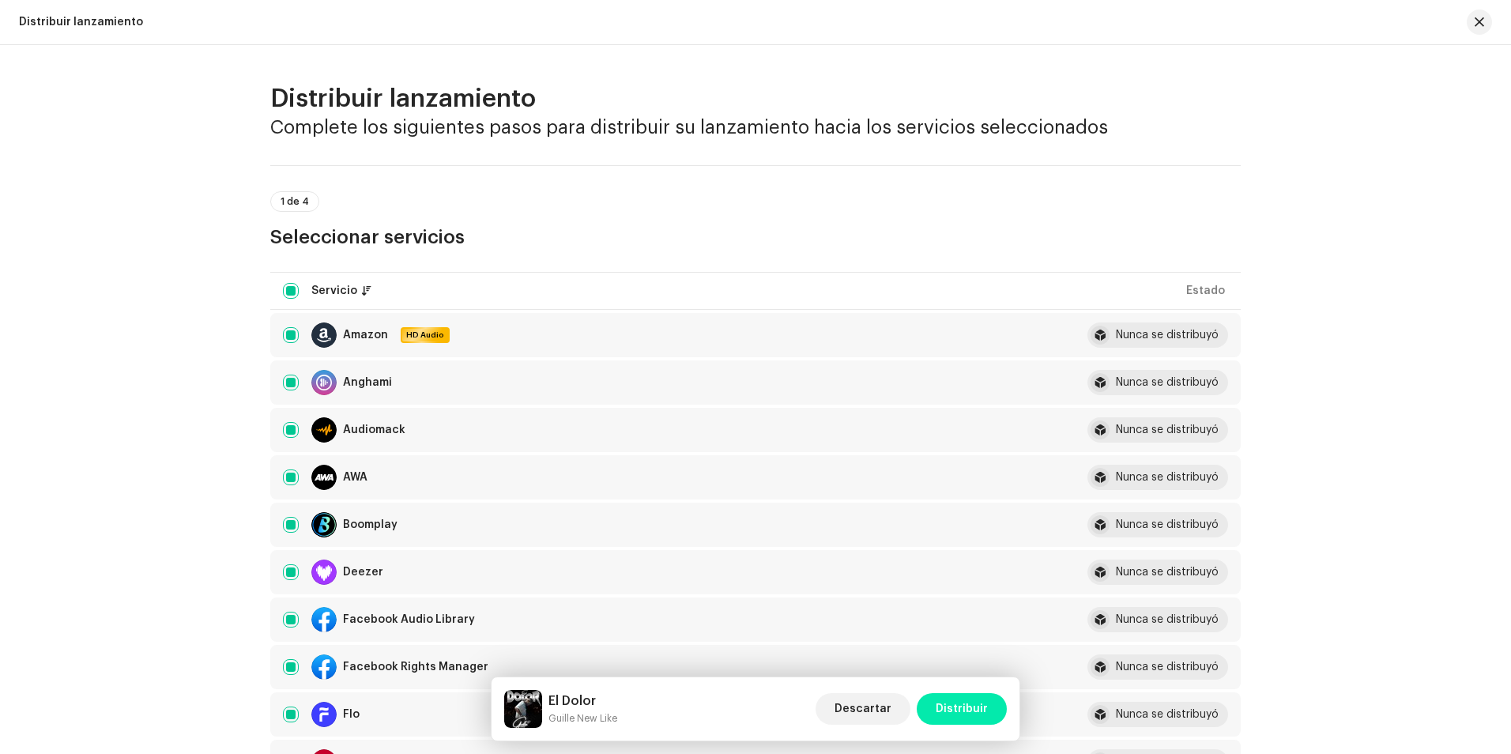
click at [974, 715] on span "Distribuir" at bounding box center [961, 709] width 52 height 32
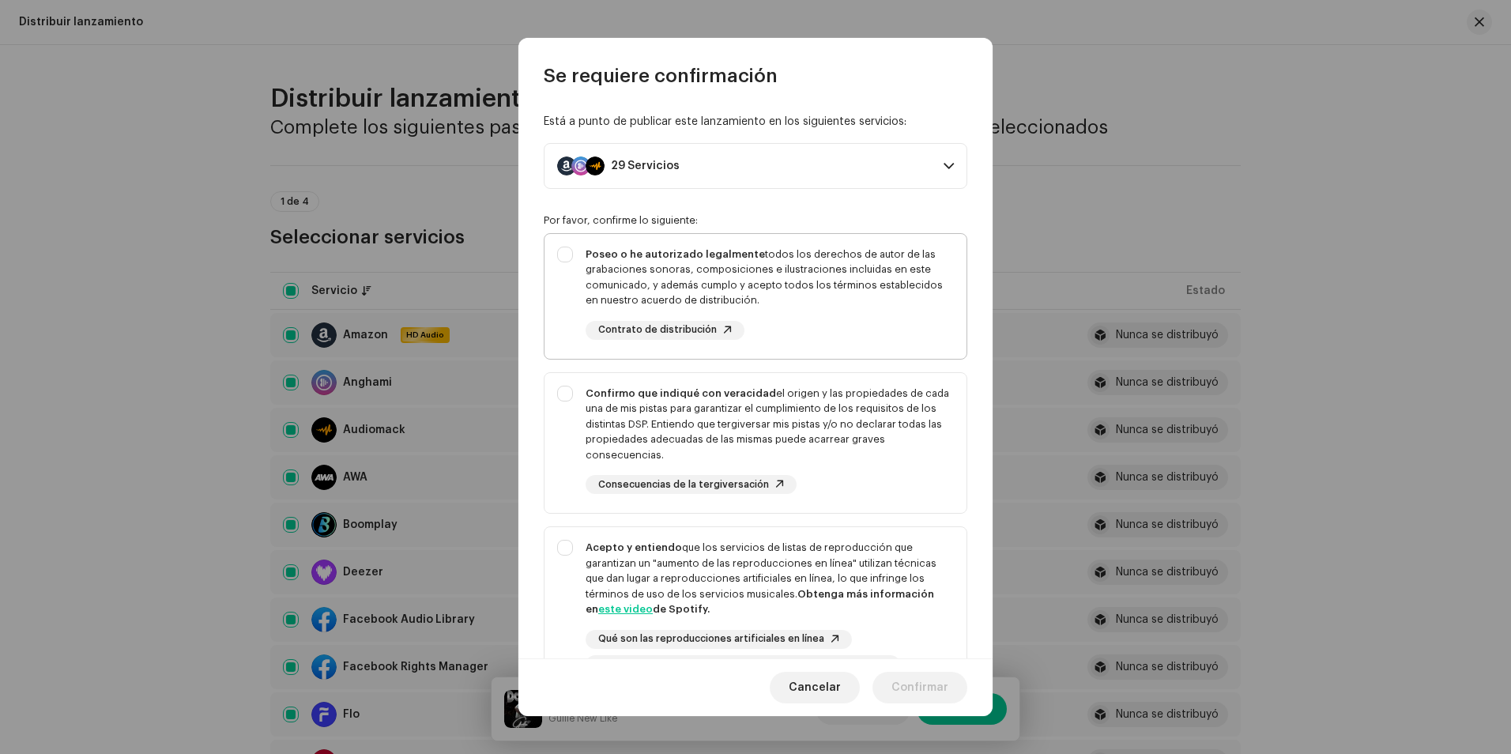
click at [565, 245] on div "Poseo o he autorizado legalmente todos los derechos de autor de las grabaciones…" at bounding box center [755, 293] width 422 height 119
checkbox input "true"
click at [571, 392] on div "Confirmo que indiqué con veracidad el origen y las propiedades de cada una de m…" at bounding box center [755, 440] width 422 height 134
checkbox input "true"
click at [566, 547] on div "Acepto y entiendo que los servicios de listas de reproducción que garantizan un…" at bounding box center [755, 607] width 422 height 160
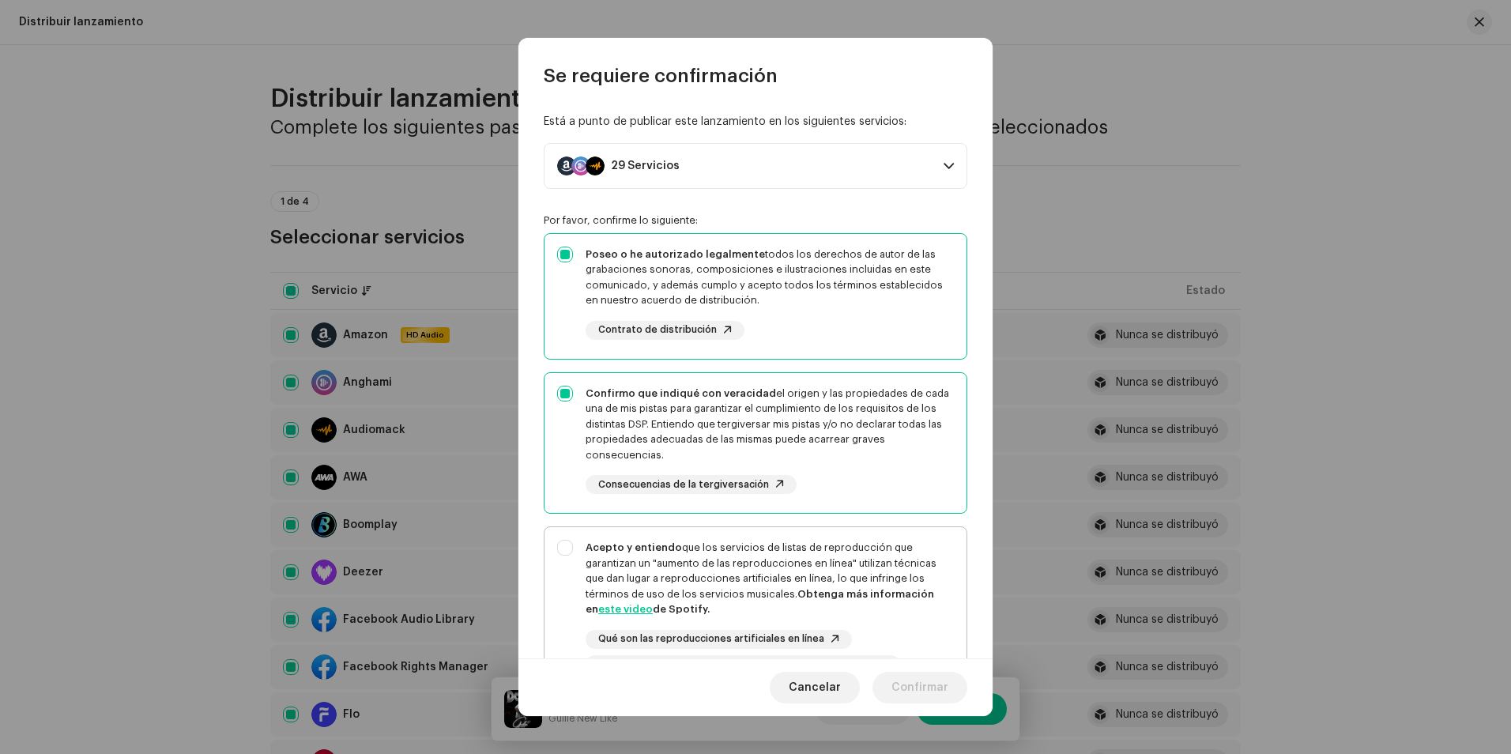
checkbox input "true"
click at [911, 693] on span "Confirmar" at bounding box center [919, 688] width 57 height 32
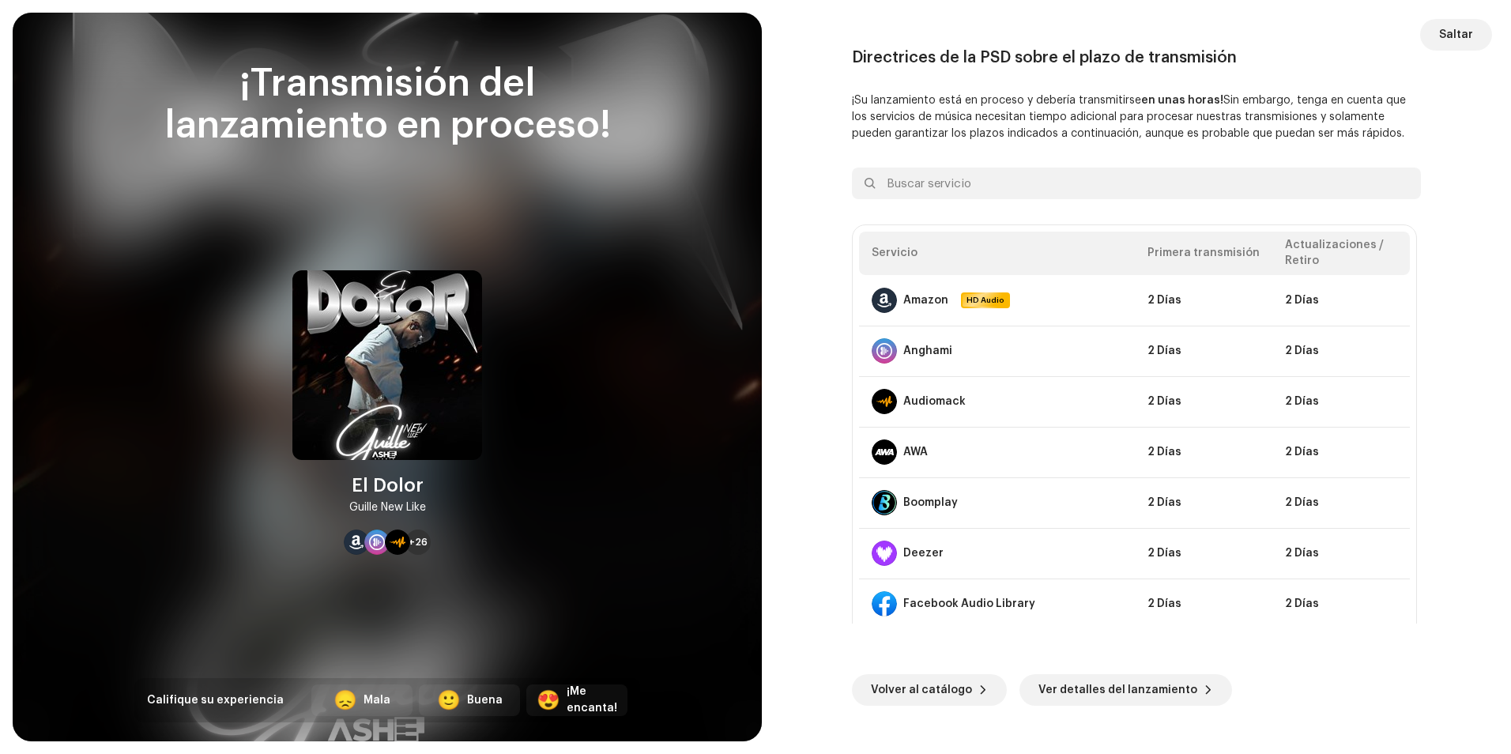
drag, startPoint x: 1171, startPoint y: 693, endPoint x: 1127, endPoint y: 641, distance: 67.8
click at [1127, 641] on div "Volver al catálogo Ver detalles del lanzamiento" at bounding box center [1136, 664] width 569 height 82
click at [1136, 687] on span "Ver detalles del lanzamiento" at bounding box center [1117, 690] width 159 height 32
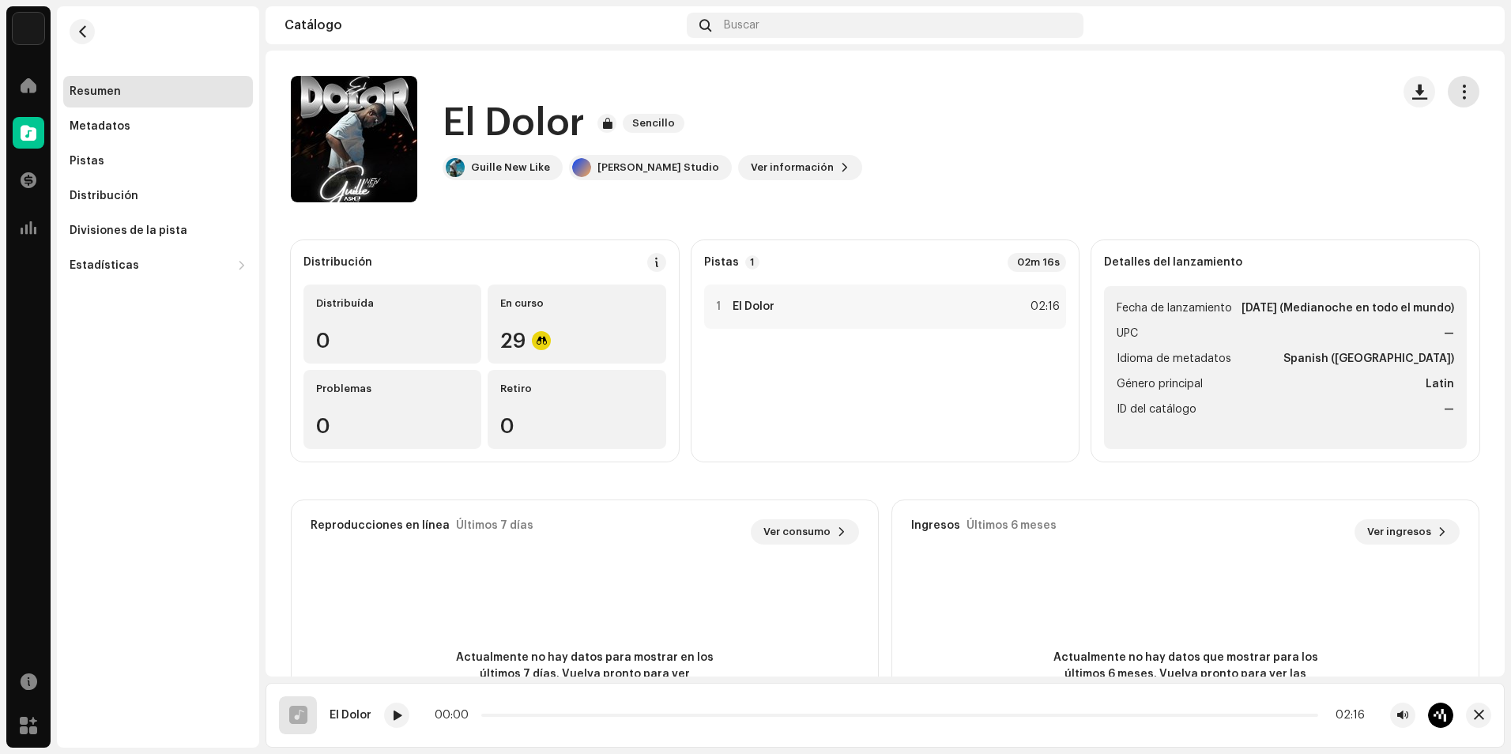
click at [1456, 92] on span "button" at bounding box center [1463, 91] width 15 height 13
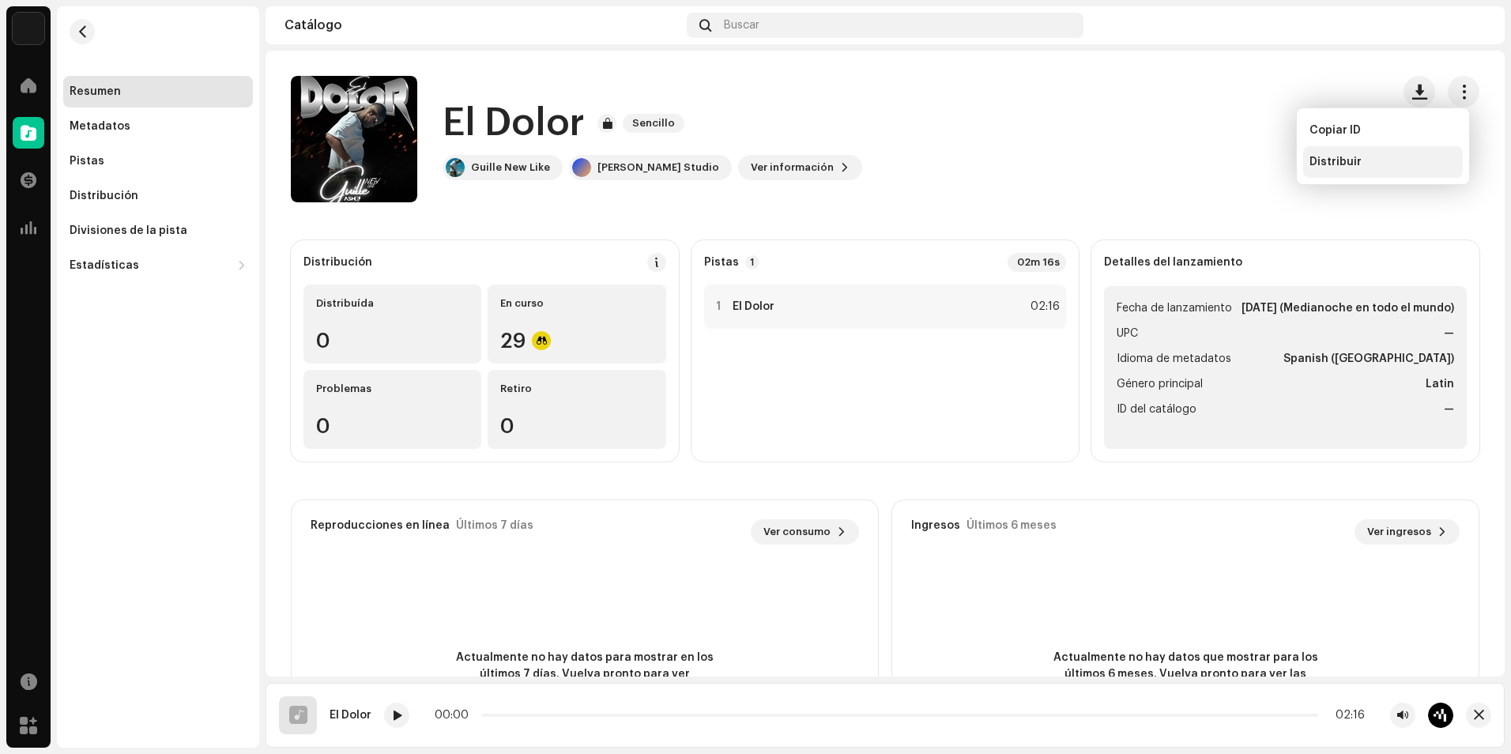
click at [1353, 168] on div "Distribuir" at bounding box center [1383, 162] width 160 height 32
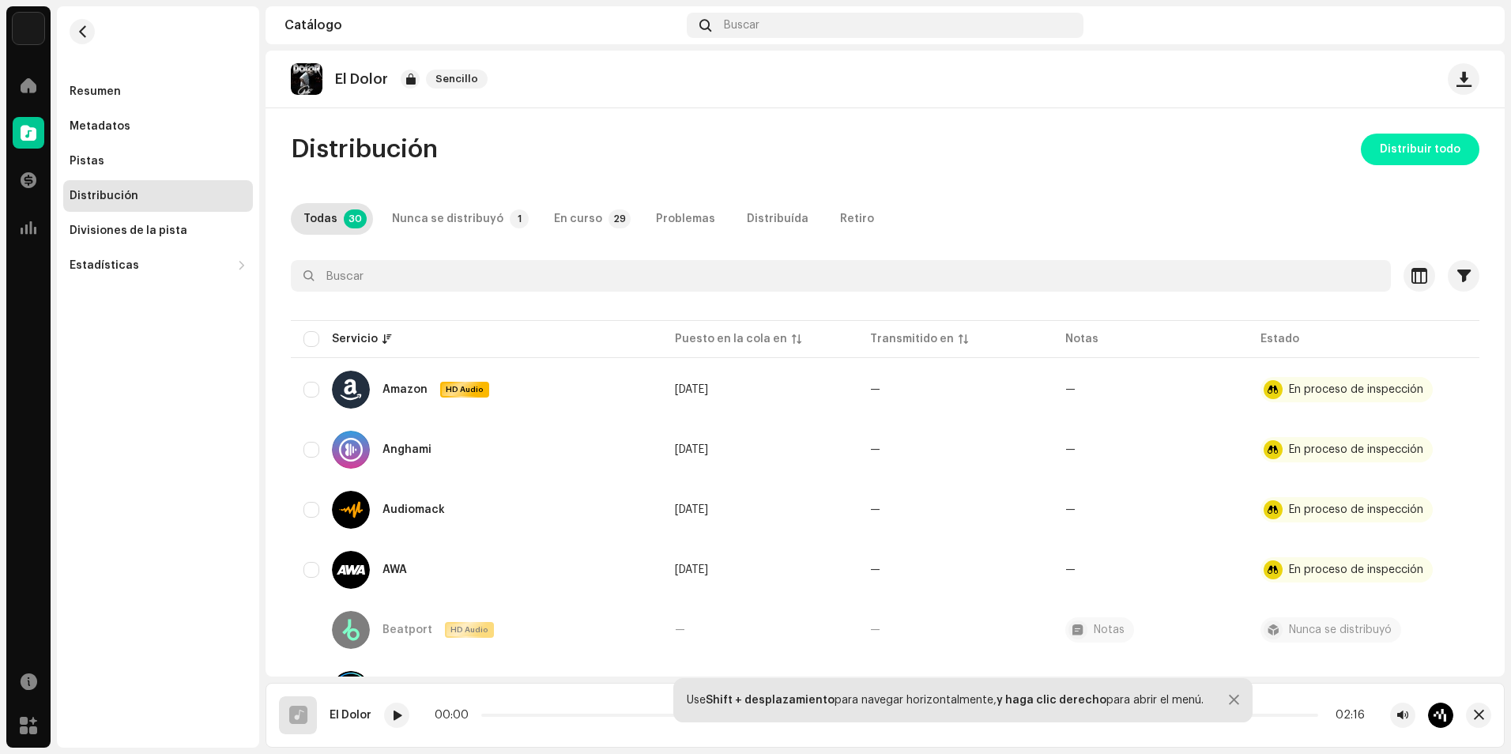
click at [1388, 147] on span "Distribuir todo" at bounding box center [1419, 150] width 81 height 32
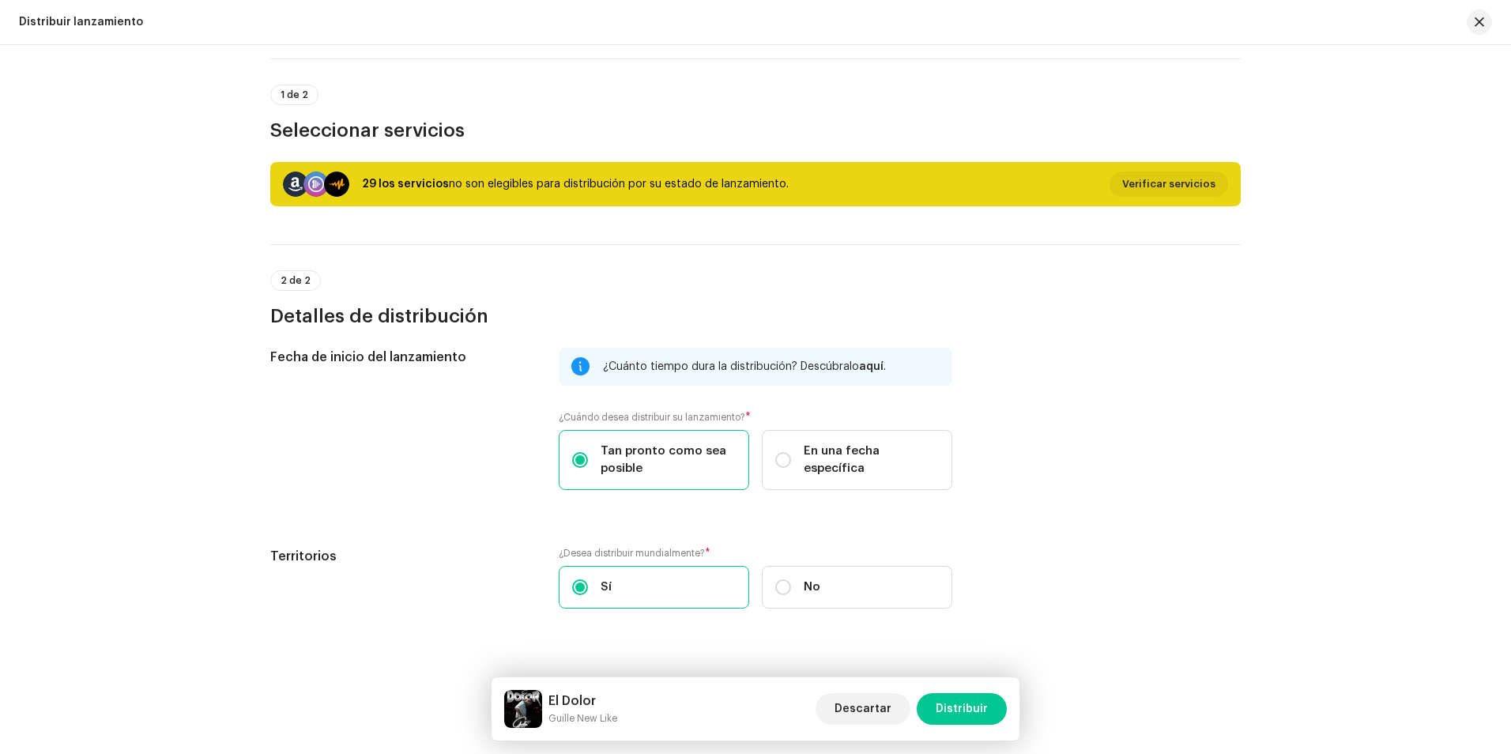
scroll to position [132, 0]
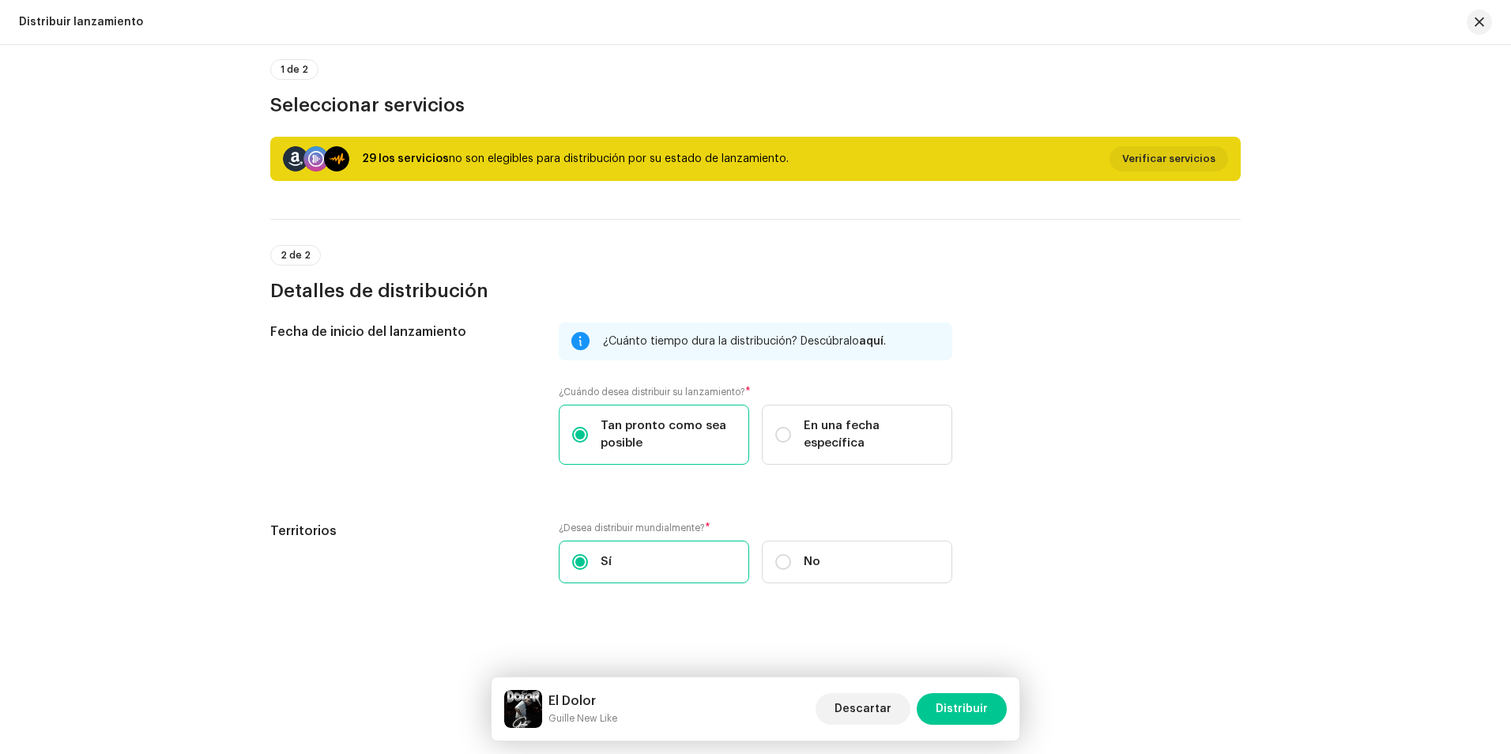
drag, startPoint x: 969, startPoint y: 705, endPoint x: 1009, endPoint y: 689, distance: 42.8
click at [971, 704] on span "Distribuir" at bounding box center [961, 709] width 52 height 32
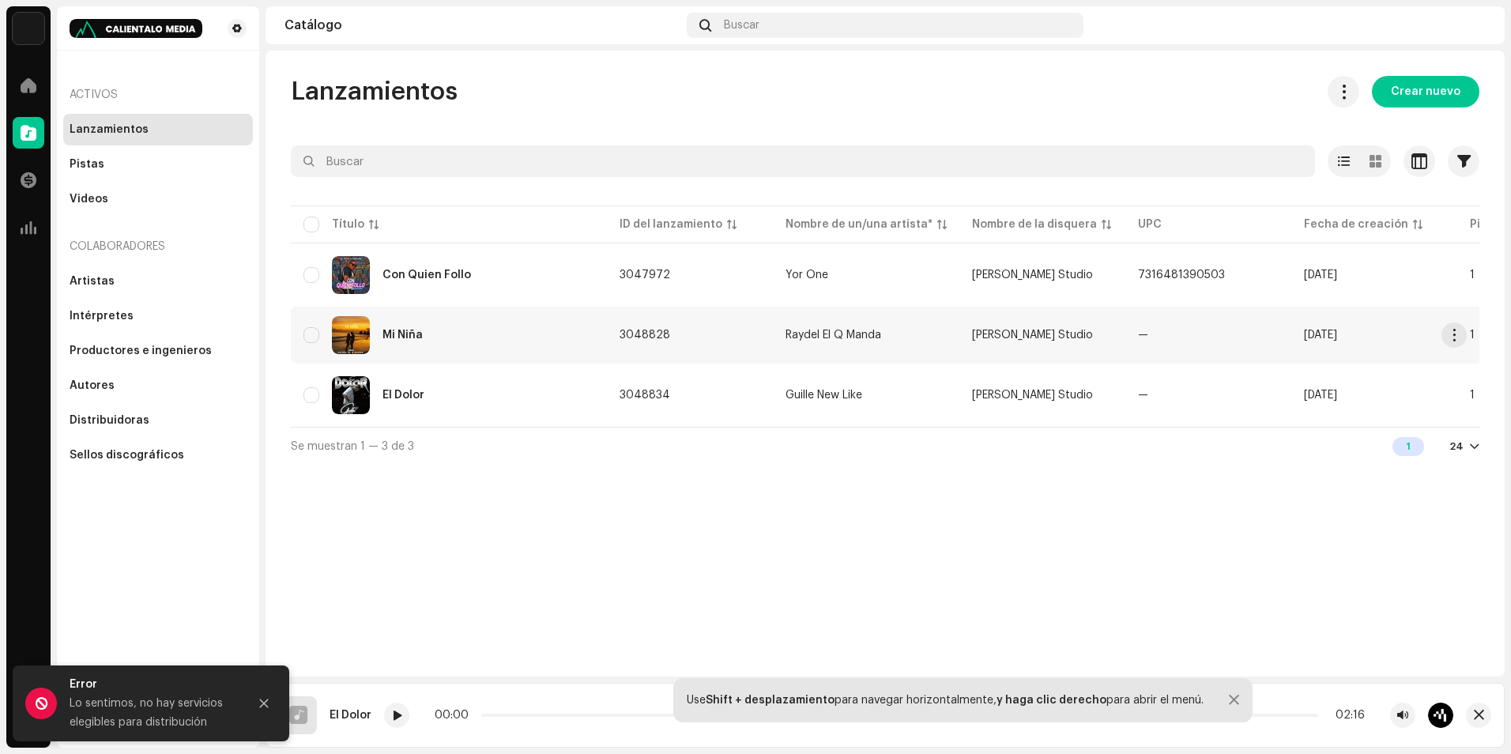
click at [594, 327] on td "Mi Niña" at bounding box center [449, 335] width 316 height 57
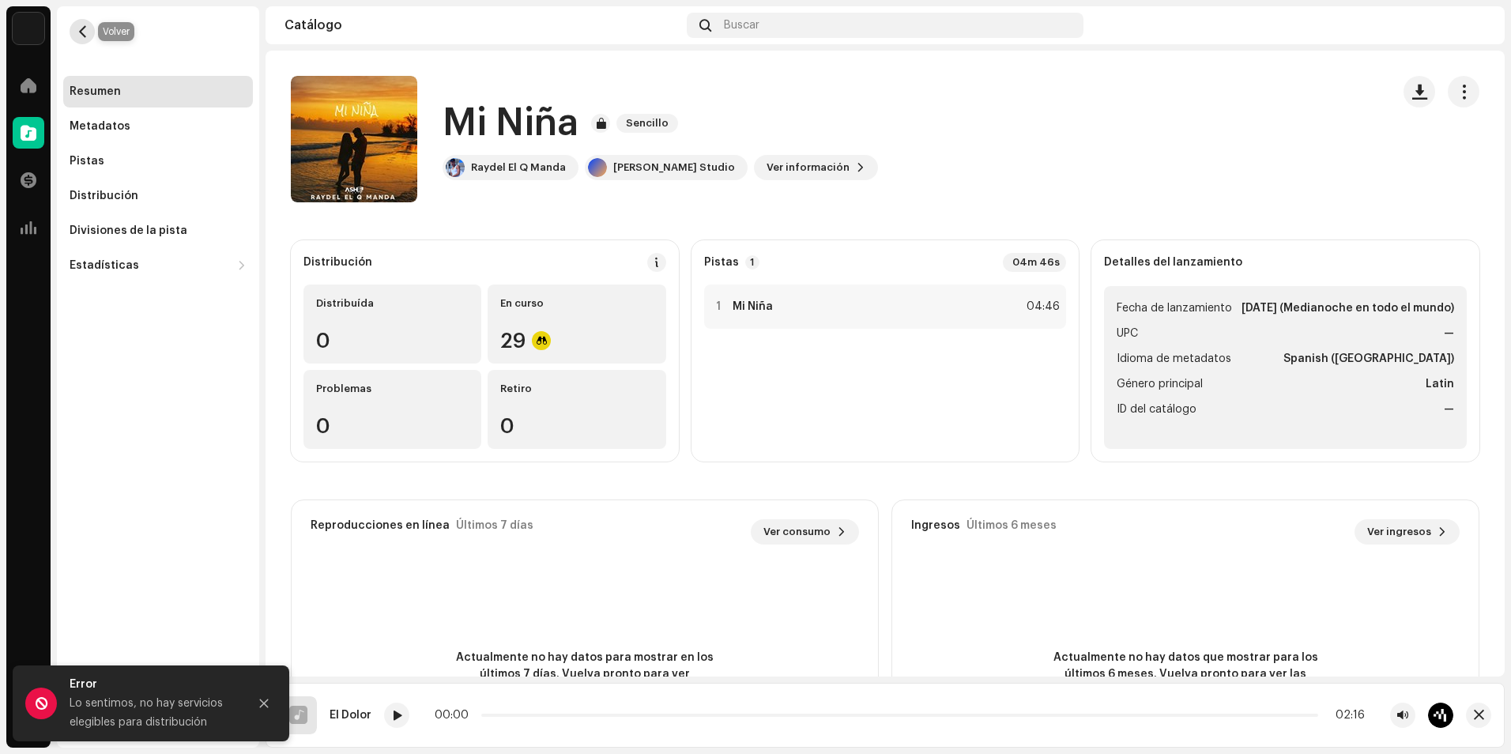
click at [85, 33] on span "button" at bounding box center [83, 31] width 12 height 13
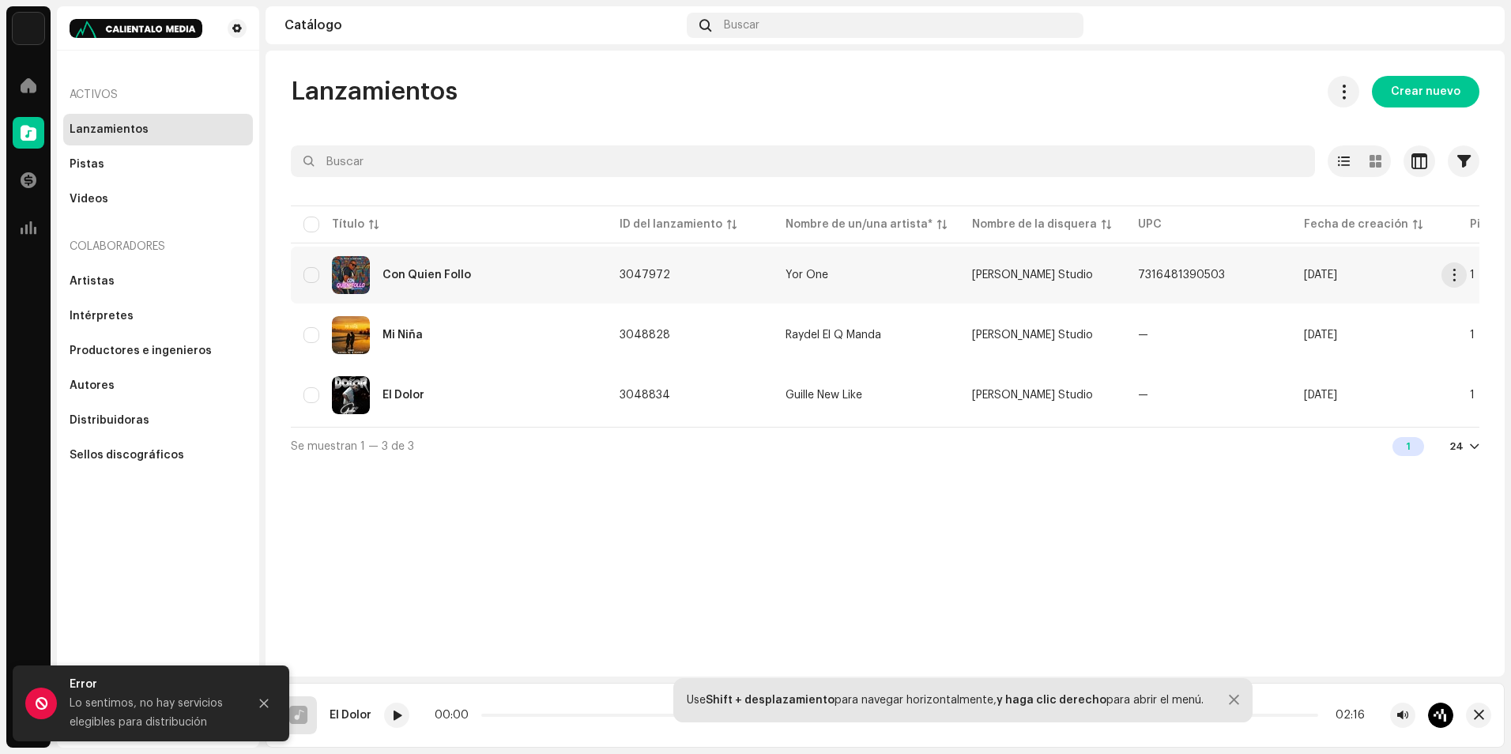
click at [429, 270] on div "Con Quien Follo" at bounding box center [426, 274] width 88 height 11
click at [408, 393] on div "El Dolor" at bounding box center [403, 394] width 42 height 11
click at [427, 344] on div "Mi Niña" at bounding box center [448, 335] width 291 height 38
click at [548, 549] on div "Lanzamientos Crear nuevo Seleccionado 0 Opciones Filtros Estado de distribución…" at bounding box center [884, 364] width 1239 height 626
click at [431, 284] on div "Con Quien Follo" at bounding box center [448, 275] width 291 height 38
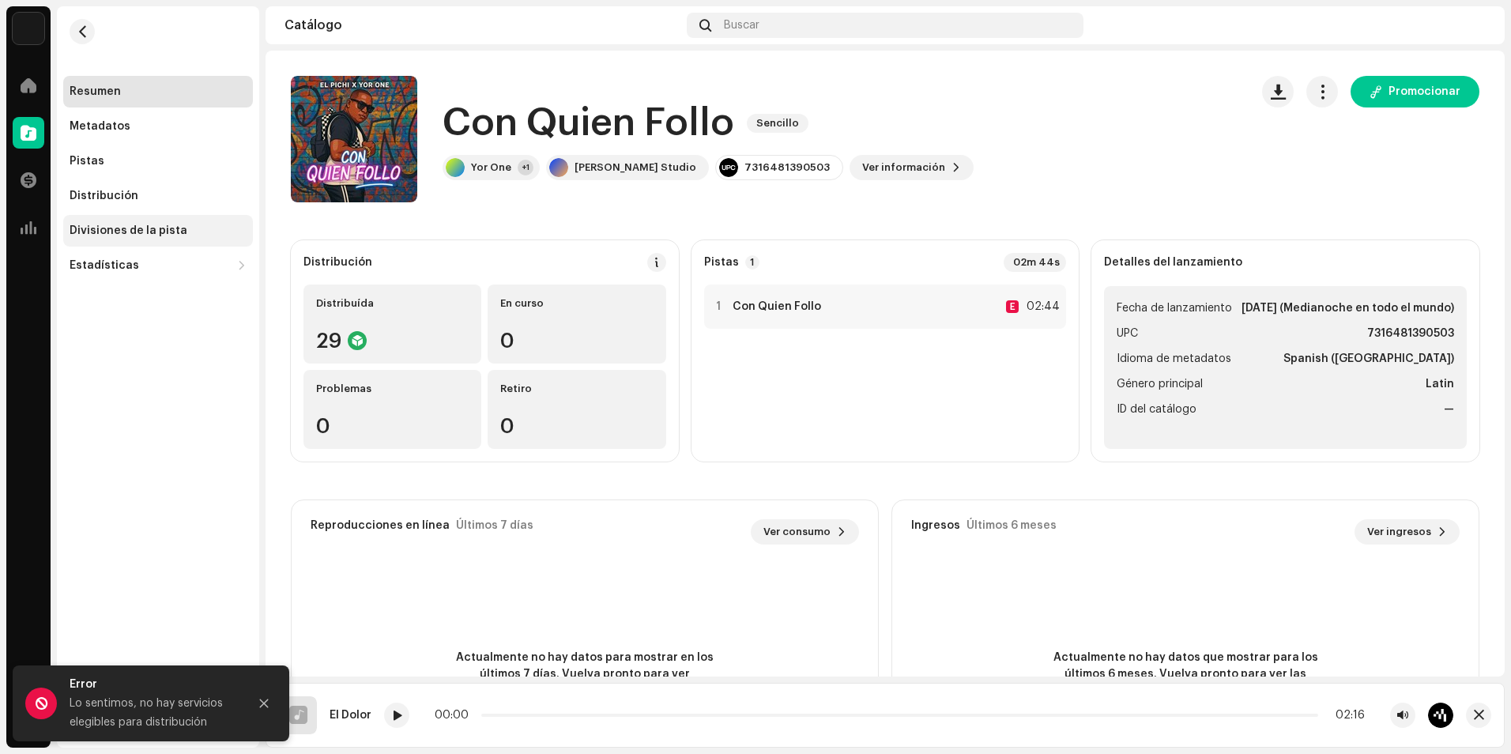
click at [197, 231] on div "Divisiones de la pista" at bounding box center [158, 230] width 177 height 13
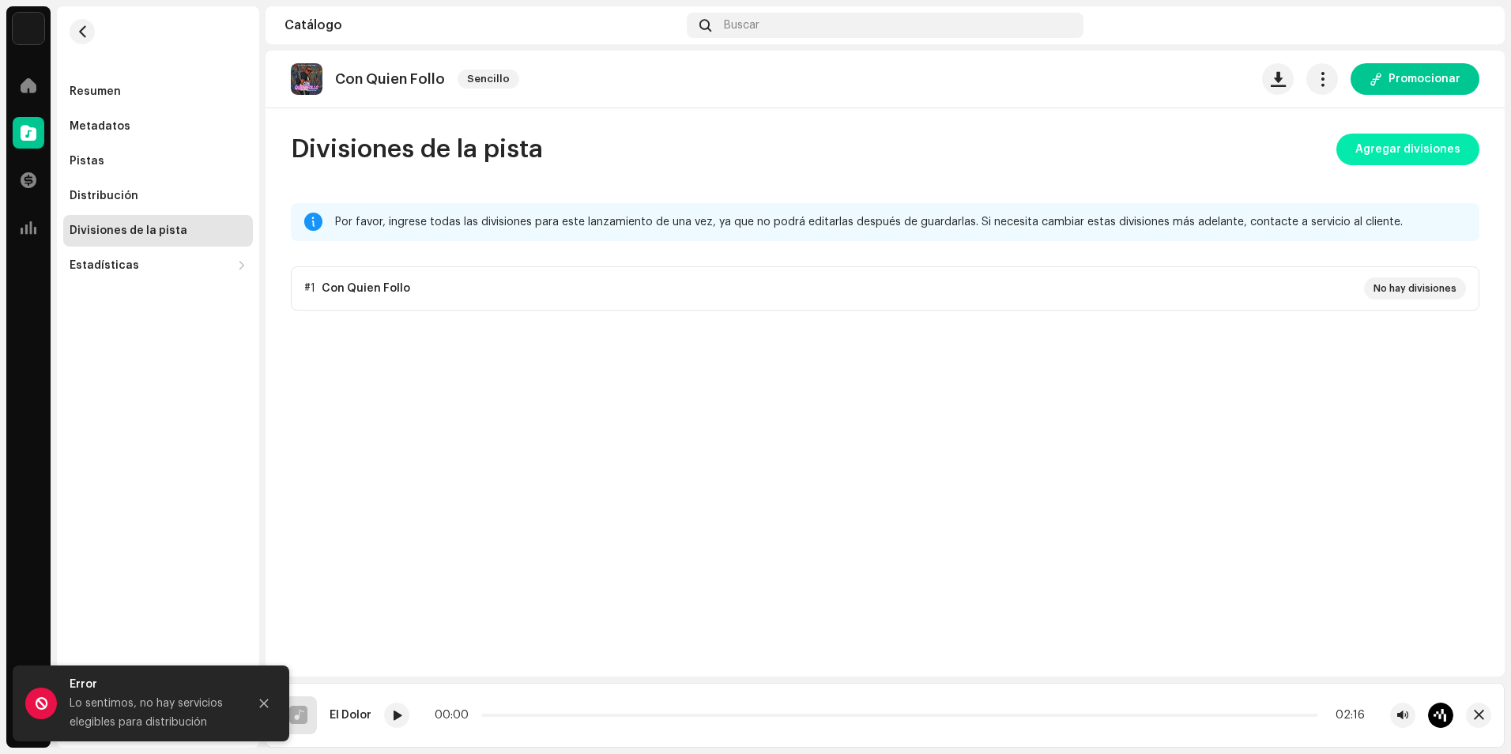
click at [1435, 151] on span "Agregar divisiones" at bounding box center [1407, 150] width 105 height 32
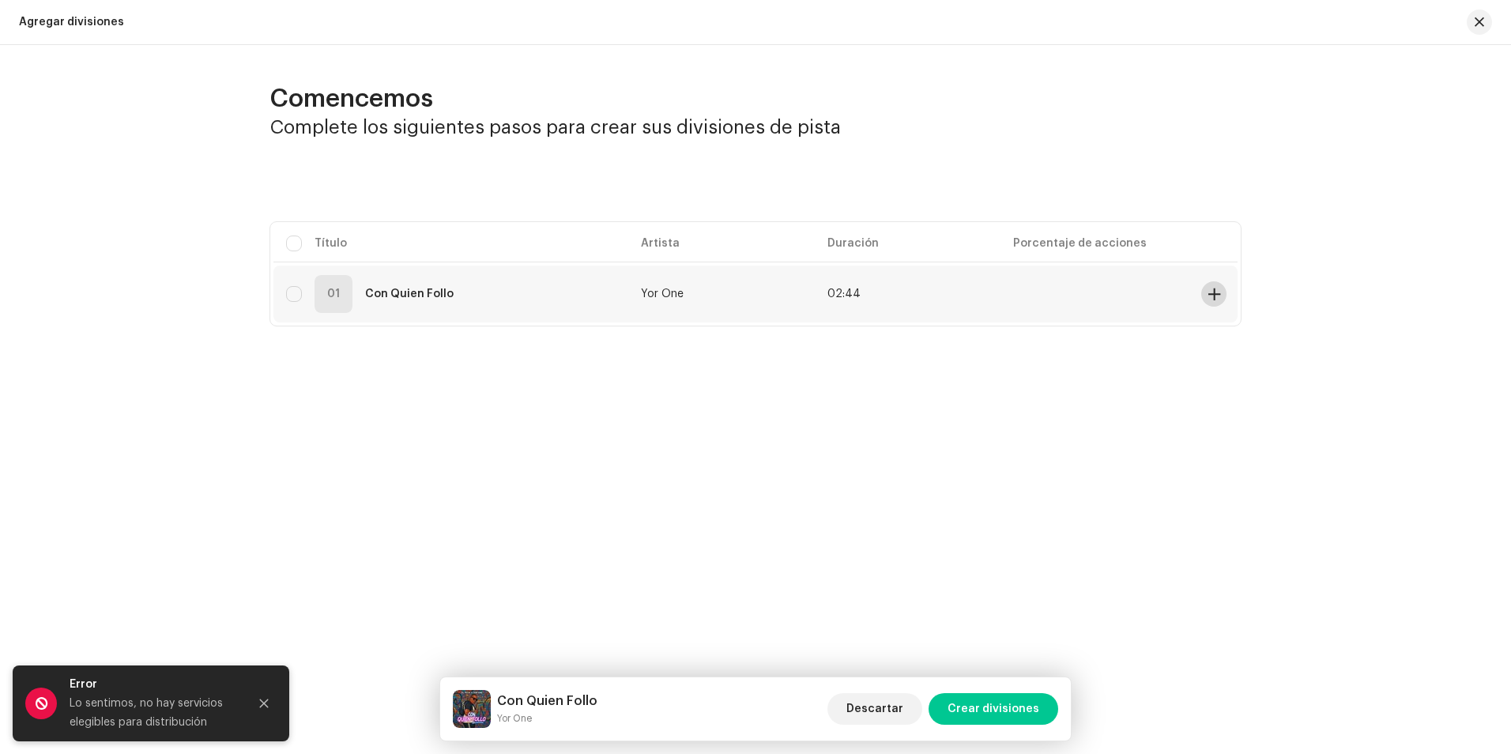
click at [1214, 294] on span at bounding box center [1214, 294] width 12 height 13
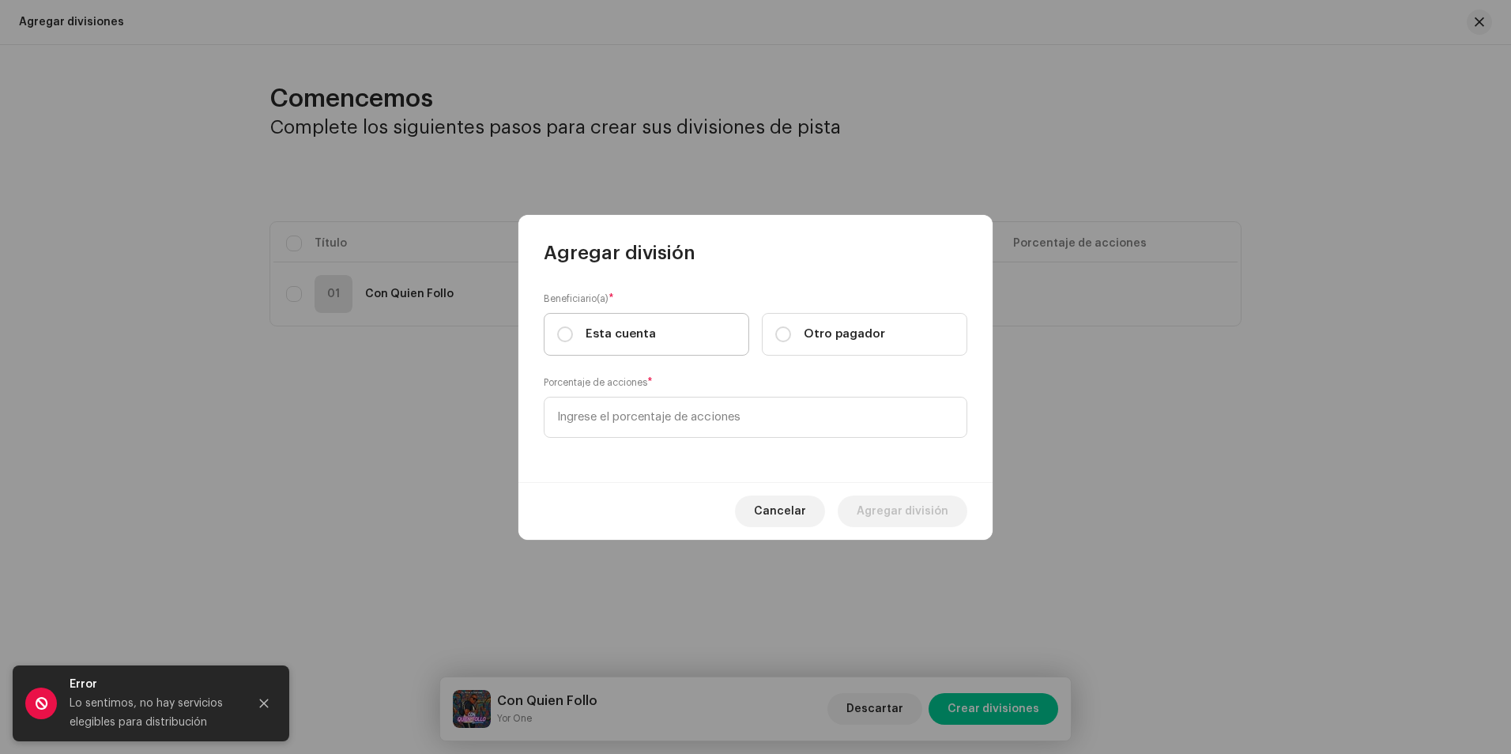
click at [632, 336] on span "Esta cuenta" at bounding box center [620, 333] width 70 height 17
click at [573, 336] on input "Esta cuenta" at bounding box center [565, 334] width 16 height 16
radio input "true"
click at [810, 339] on span "Otro pagador" at bounding box center [843, 333] width 81 height 17
click at [791, 339] on input "Otro pagador" at bounding box center [783, 334] width 16 height 16
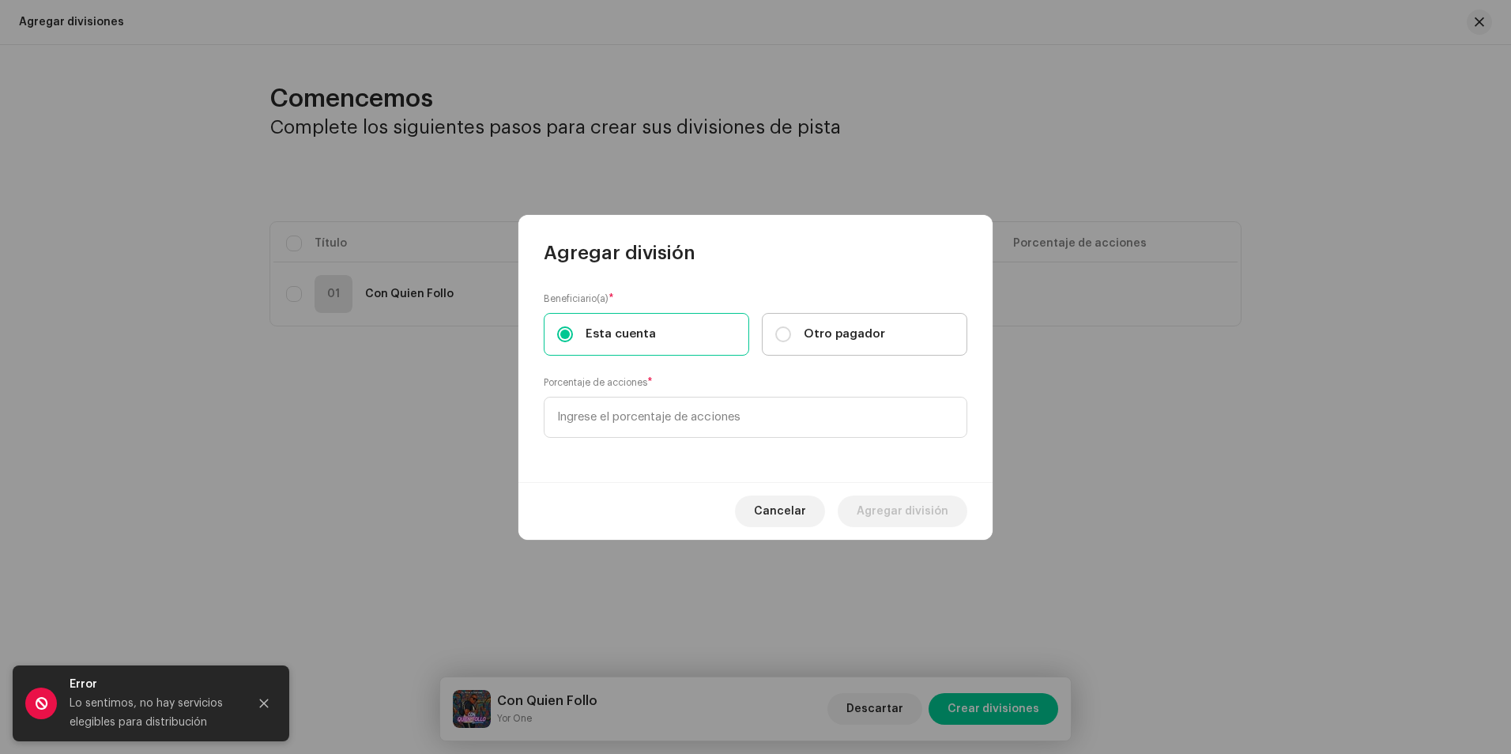
radio input "true"
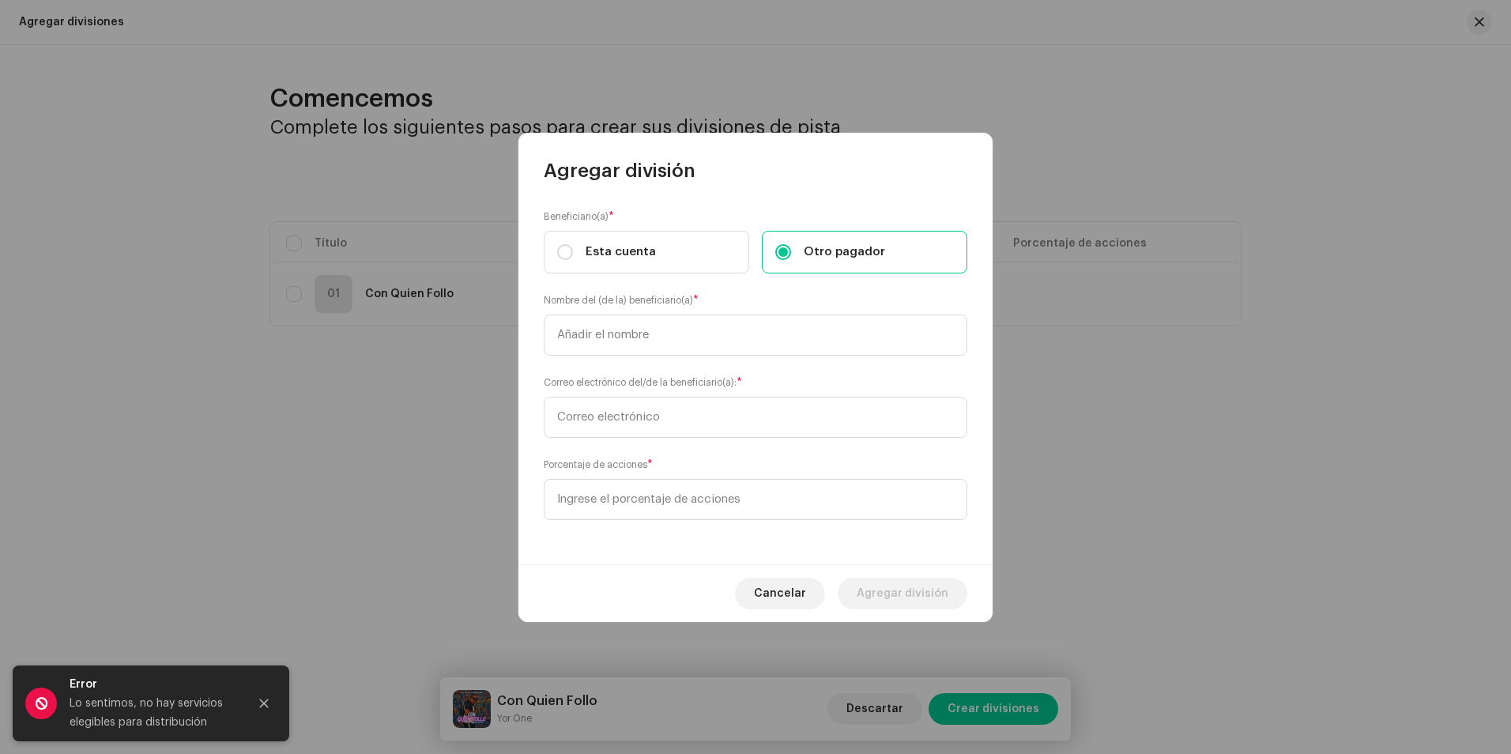
drag, startPoint x: 585, startPoint y: 243, endPoint x: 592, endPoint y: 250, distance: 9.5
click at [585, 243] on span "Esta cuenta" at bounding box center [620, 251] width 70 height 17
click at [573, 244] on input "Esta cuenta" at bounding box center [565, 252] width 16 height 16
radio input "true"
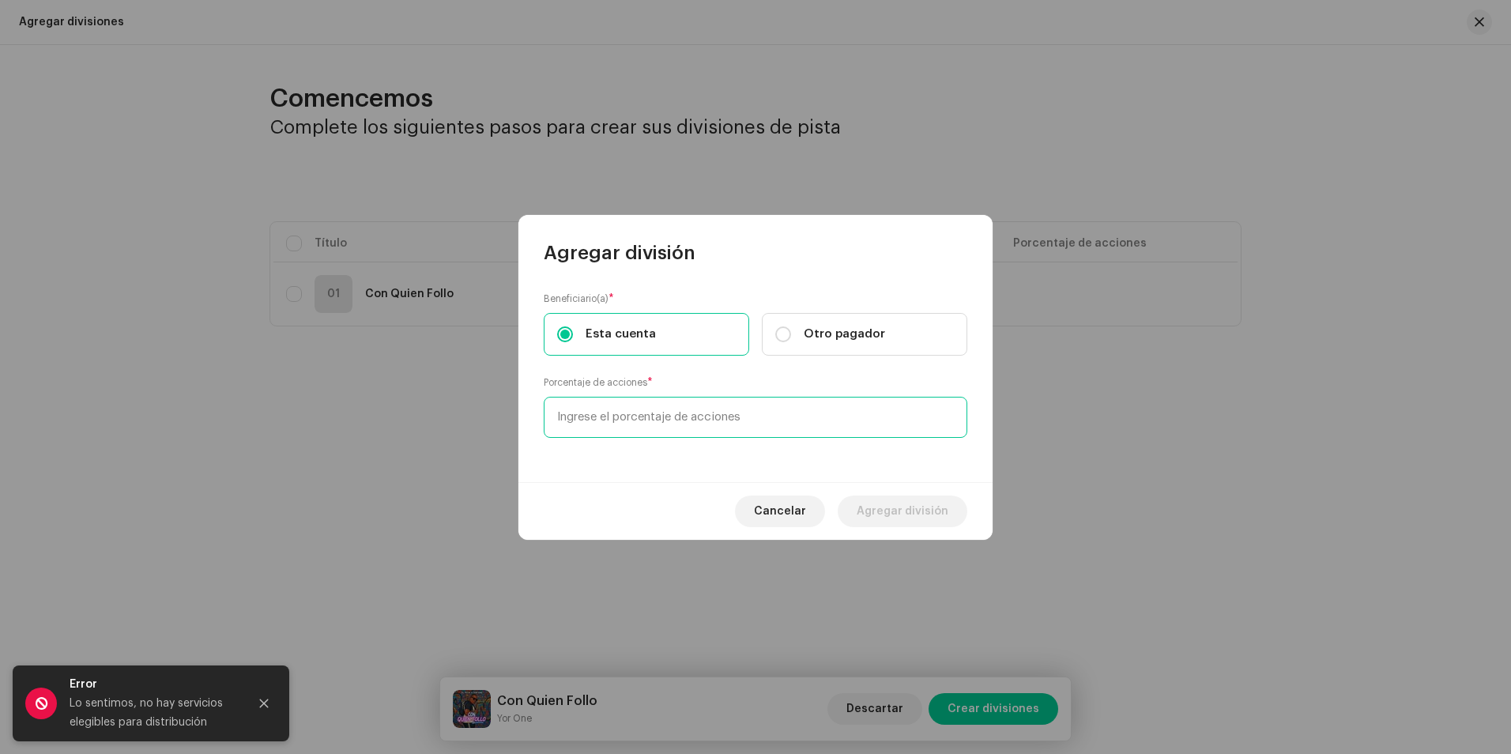
click at [619, 419] on input at bounding box center [755, 417] width 423 height 41
type input "30,00"
click at [812, 335] on span "Otro pagador" at bounding box center [843, 333] width 81 height 17
click at [791, 335] on input "Otro pagador" at bounding box center [783, 334] width 16 height 16
radio input "true"
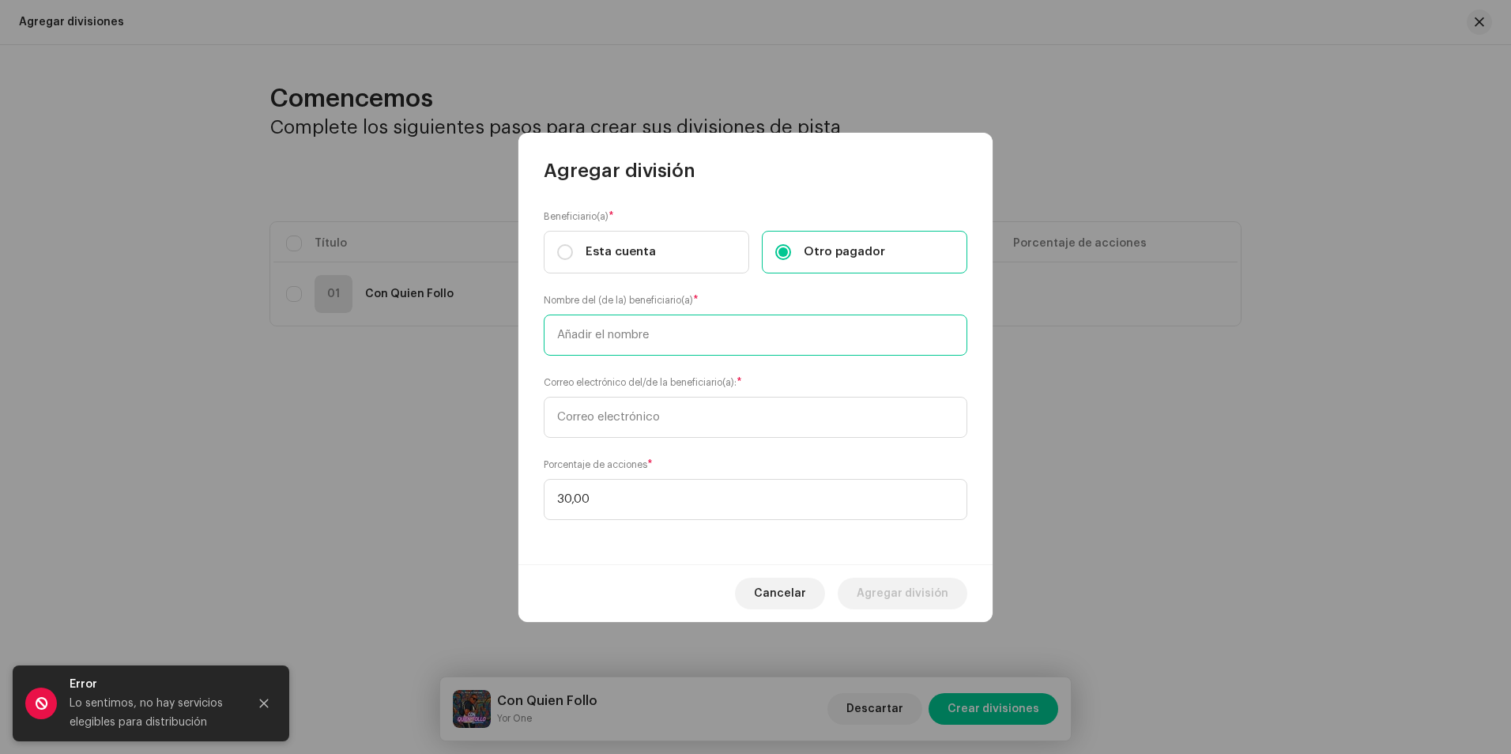
click at [633, 348] on input "text" at bounding box center [755, 334] width 423 height 41
type input "El Pichi"
click at [694, 412] on input "text" at bounding box center [755, 417] width 423 height 41
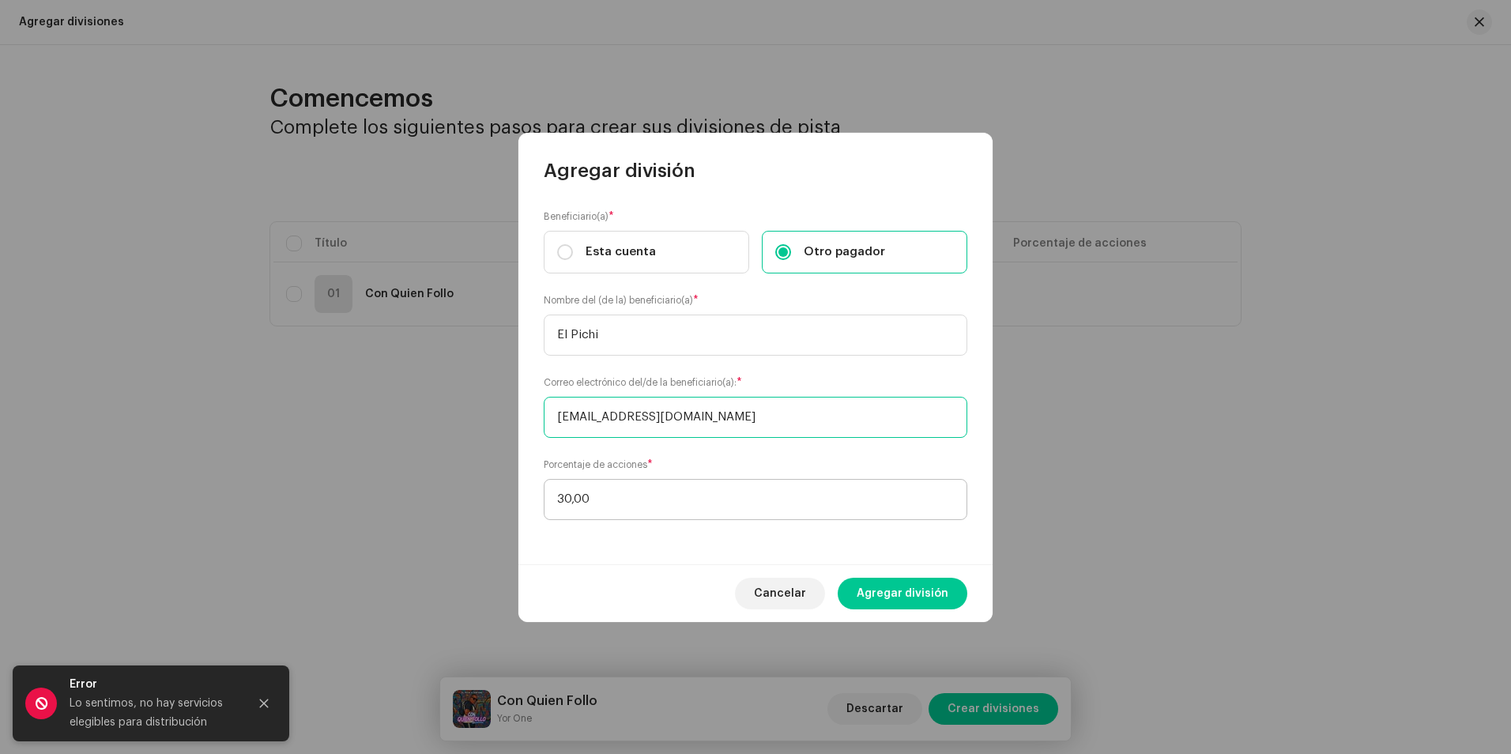
type input "pichivarona@gmail.com"
click at [638, 496] on input "30,00" at bounding box center [755, 499] width 423 height 41
type input "3,00"
type input "70,00"
click at [916, 594] on span "Agregar división" at bounding box center [902, 593] width 92 height 32
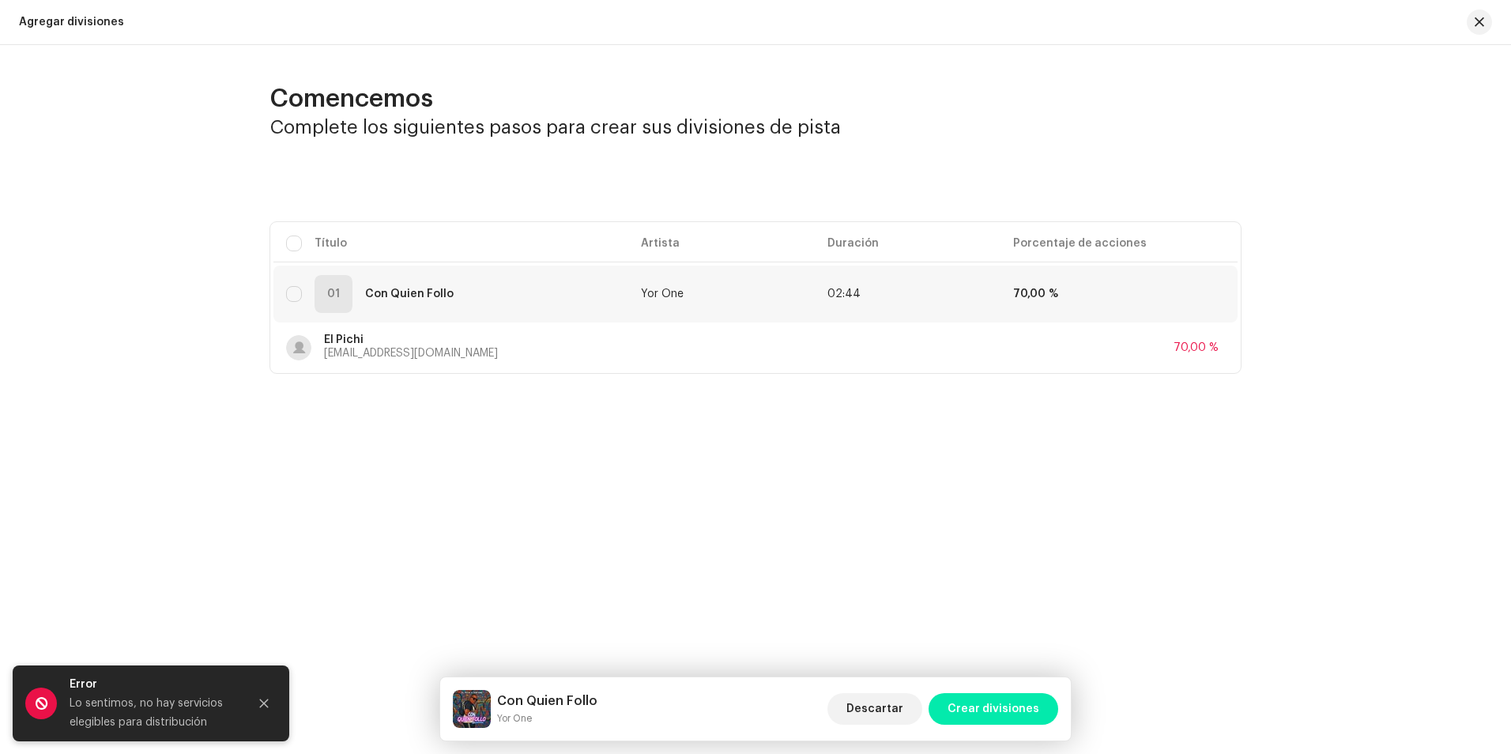
click at [1022, 711] on span "Crear divisiones" at bounding box center [993, 709] width 92 height 32
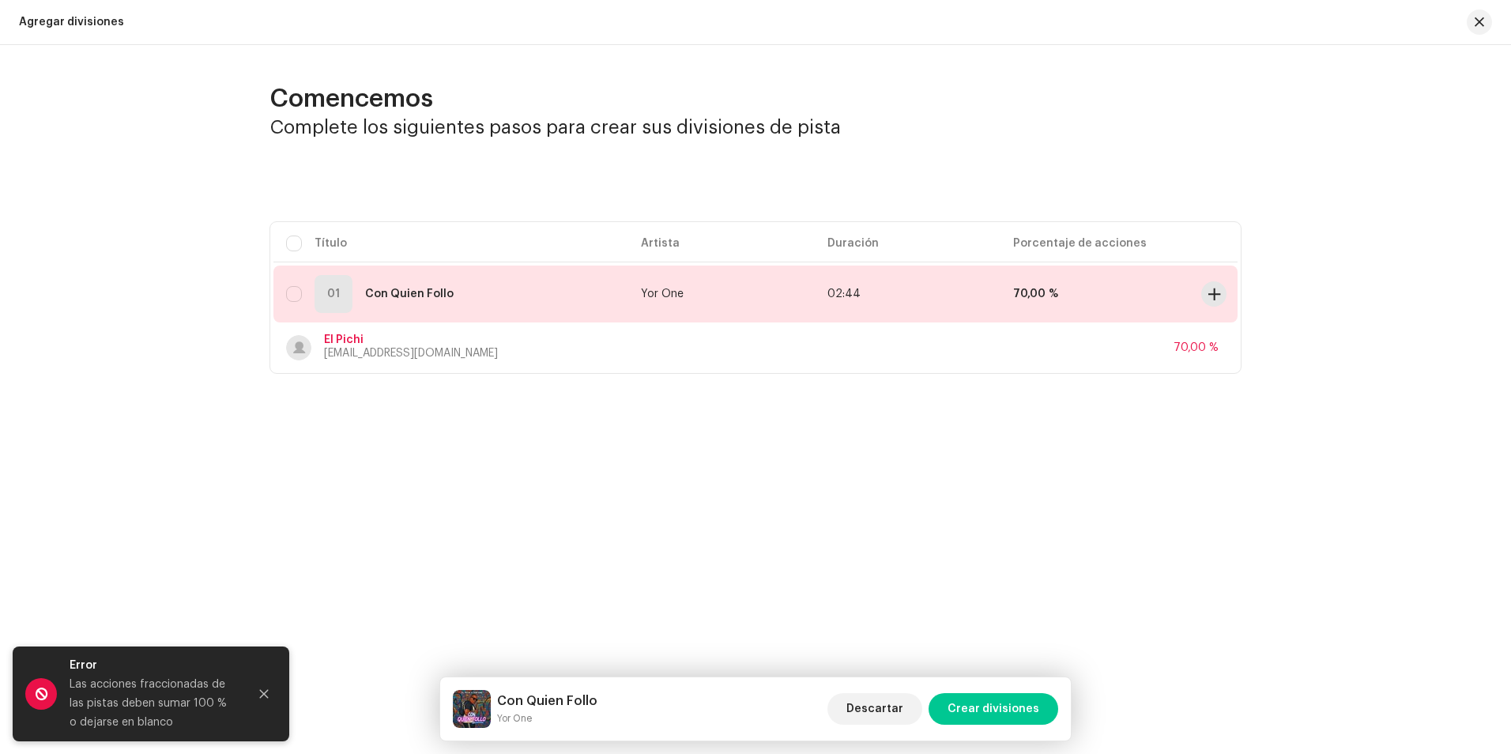
click at [292, 303] on div "01 Con Quien Follo" at bounding box center [450, 294] width 329 height 38
click at [307, 293] on div "01 Con Quien Follo" at bounding box center [450, 294] width 329 height 38
click at [295, 292] on input "checkbox" at bounding box center [294, 294] width 16 height 16
checkbox input "true"
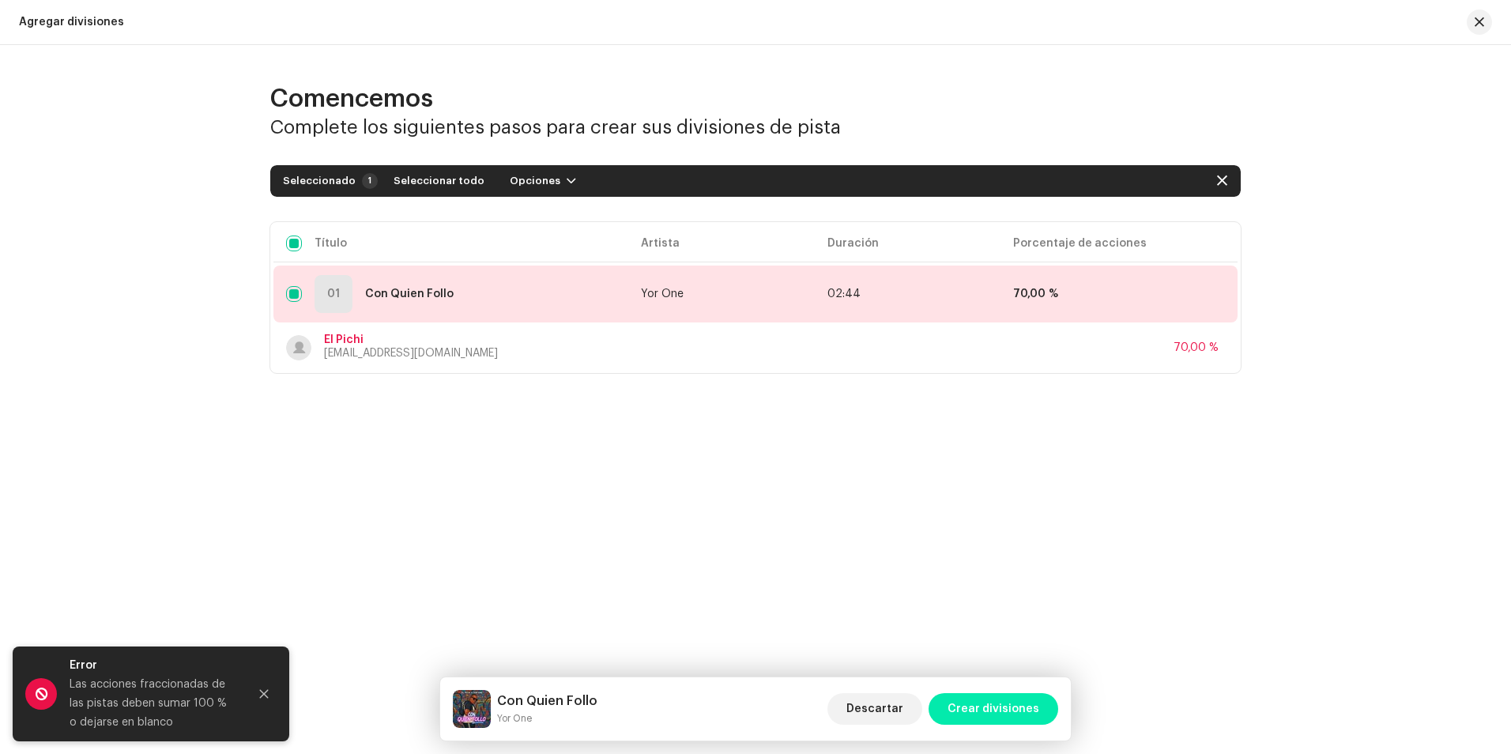
click at [1002, 699] on span "Crear divisiones" at bounding box center [993, 709] width 92 height 32
click at [530, 286] on div "01 Con Quien Follo" at bounding box center [450, 294] width 329 height 38
click at [646, 298] on span "Yor One" at bounding box center [662, 293] width 43 height 11
click at [466, 303] on div "01 Con Quien Follo" at bounding box center [450, 294] width 329 height 38
click at [511, 412] on div "Comencemos Complete los siguientes pasos para crear sus divisiones de pista Sel…" at bounding box center [755, 247] width 1511 height 404
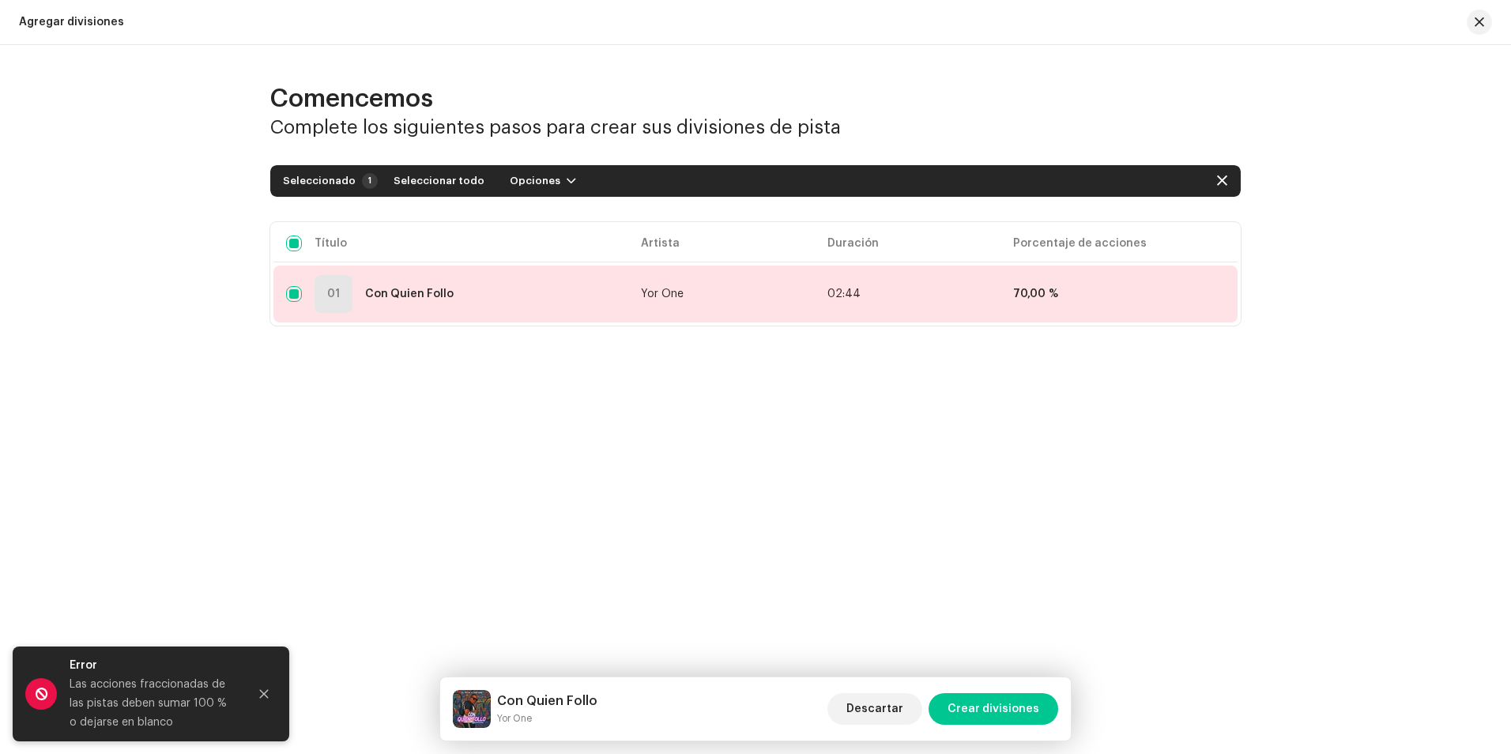
click at [525, 303] on div "01 Con Quien Follo" at bounding box center [450, 294] width 329 height 38
click at [1226, 172] on button "button" at bounding box center [1221, 180] width 25 height 25
checkbox input "false"
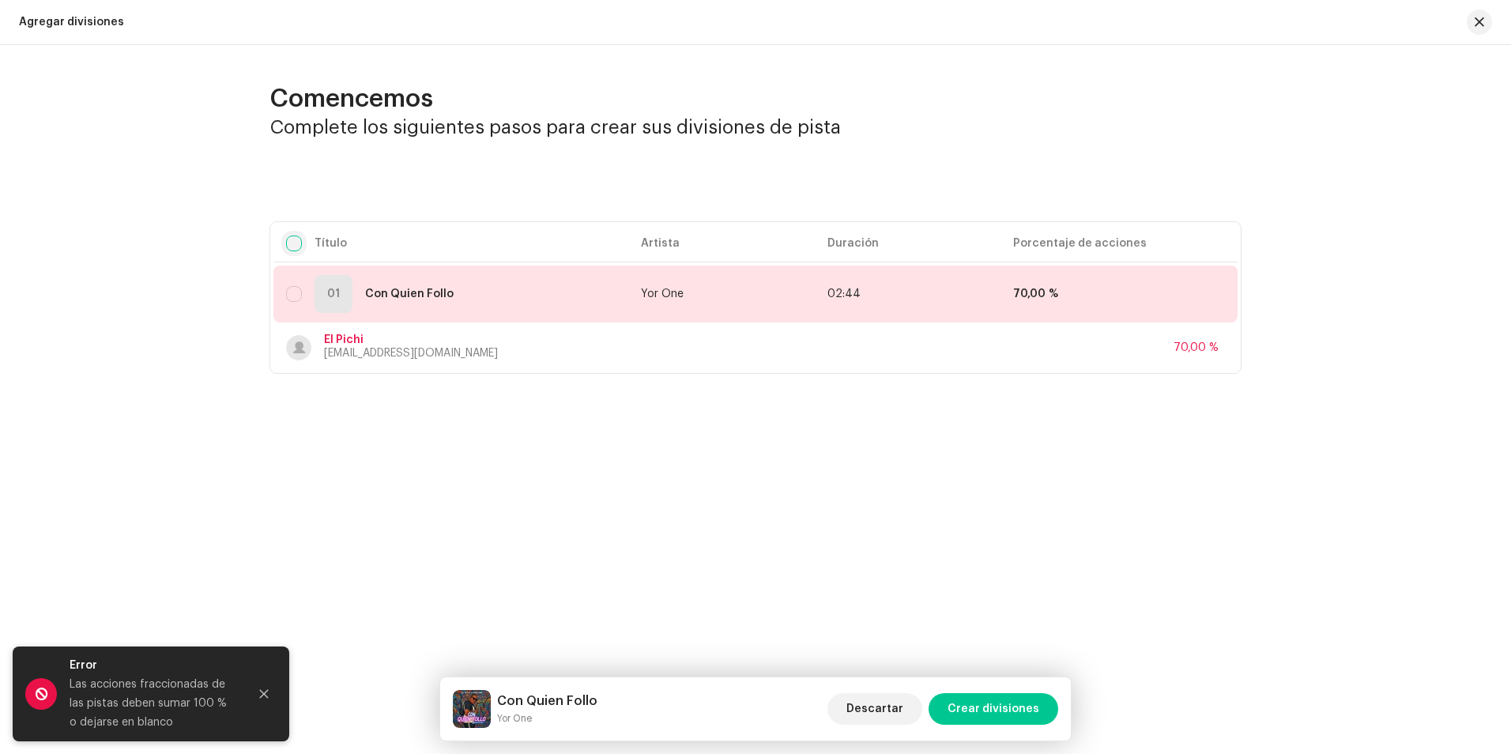
click at [301, 239] on input "checkbox" at bounding box center [294, 243] width 16 height 16
checkbox input "true"
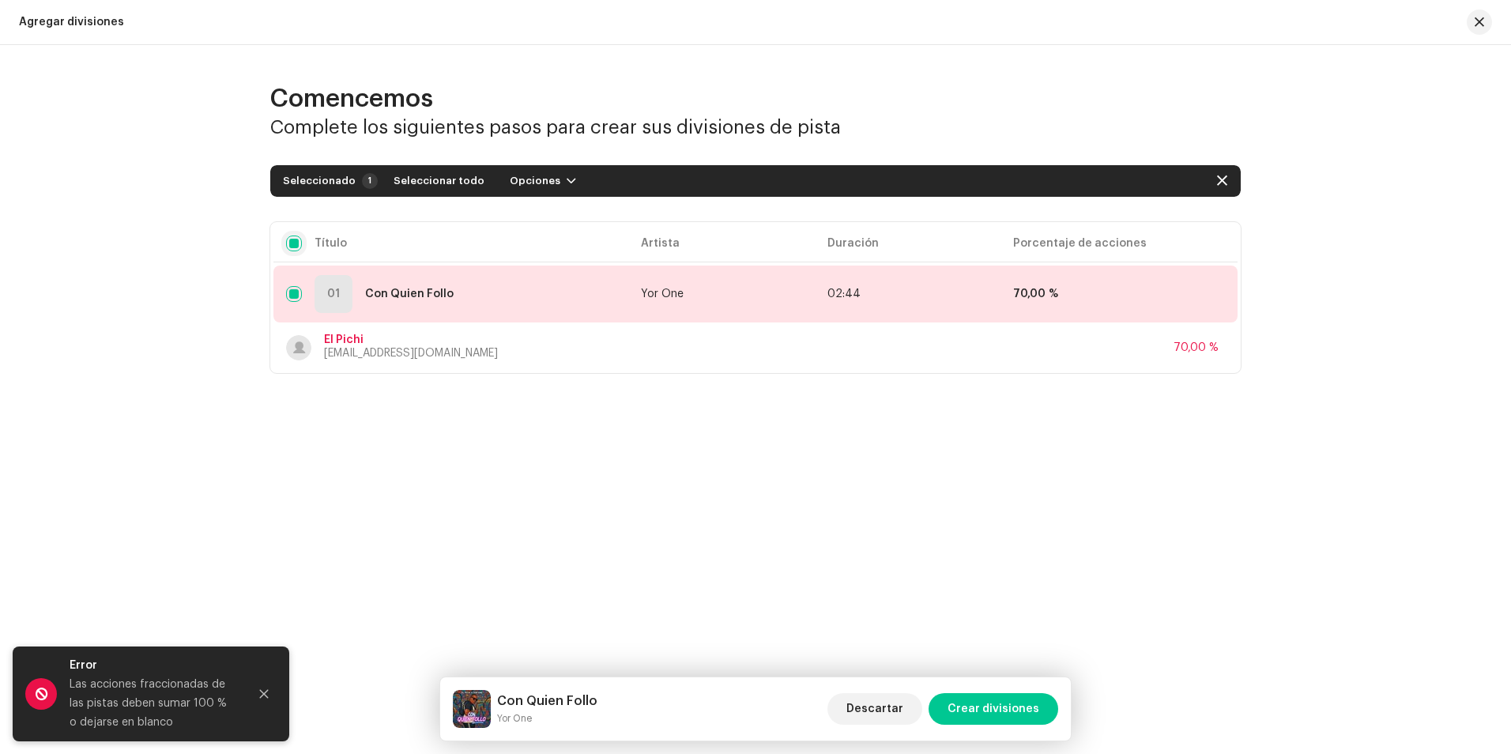
click at [300, 243] on input "checkbox" at bounding box center [294, 243] width 16 height 16
checkbox input "false"
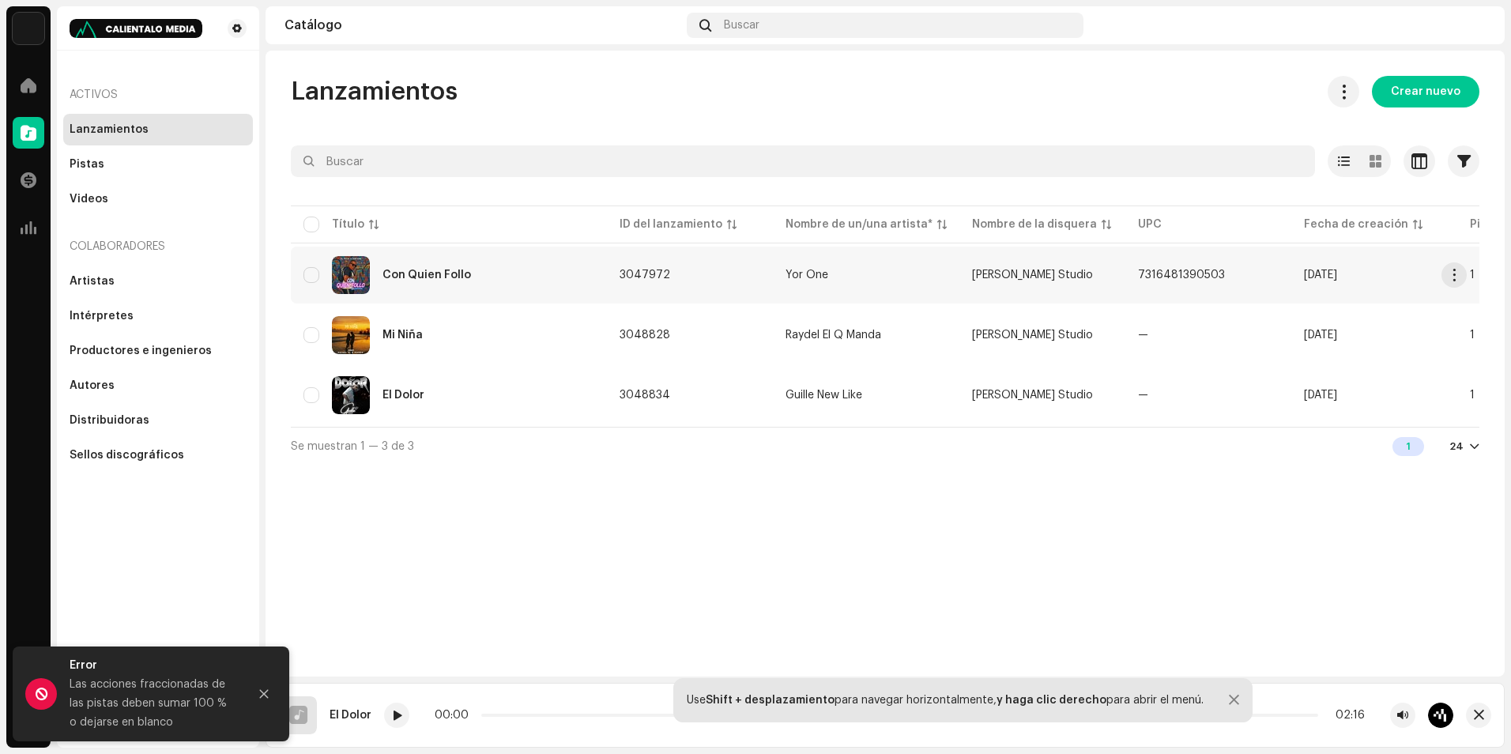
click at [331, 278] on div "Con Quien Follo" at bounding box center [448, 275] width 291 height 38
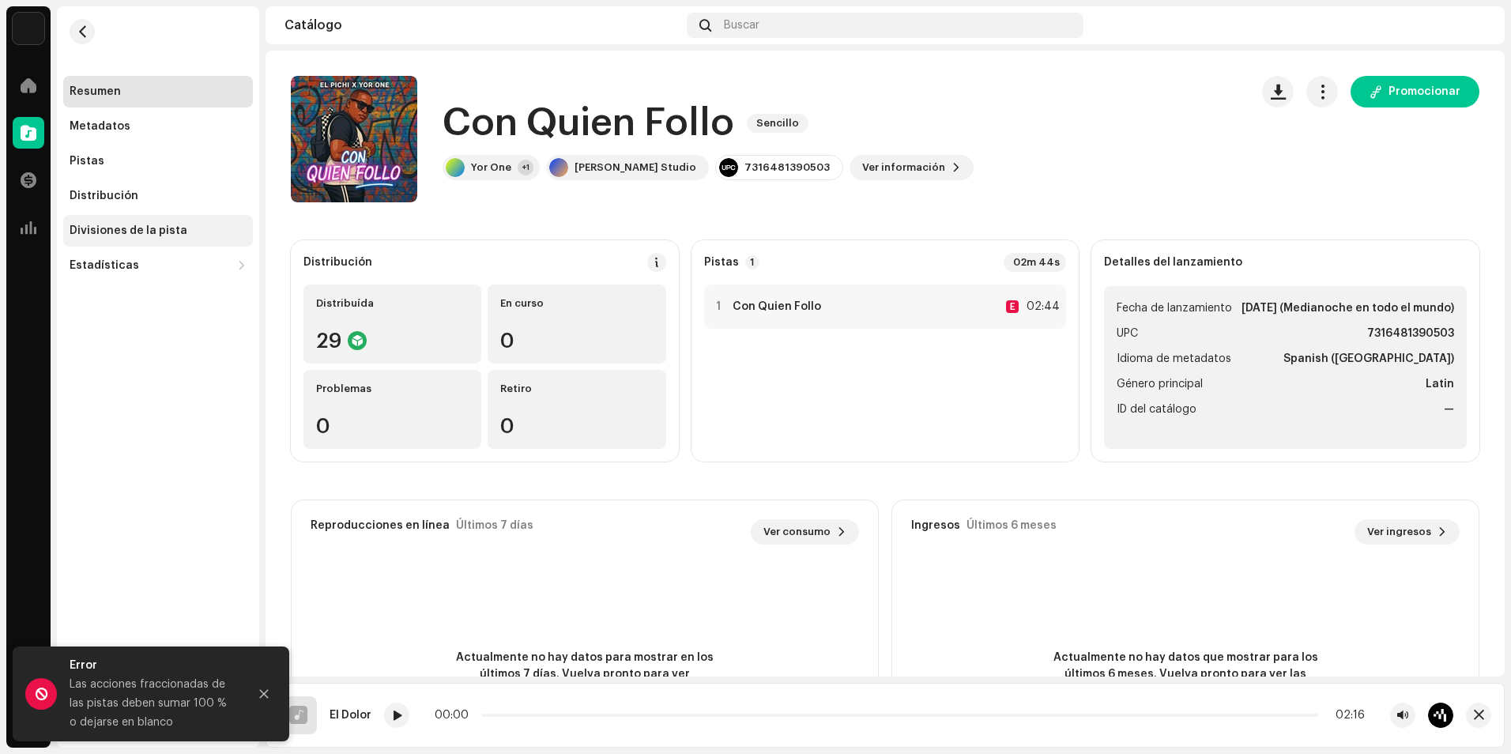
click at [153, 225] on div "Divisiones de la pista" at bounding box center [129, 230] width 118 height 13
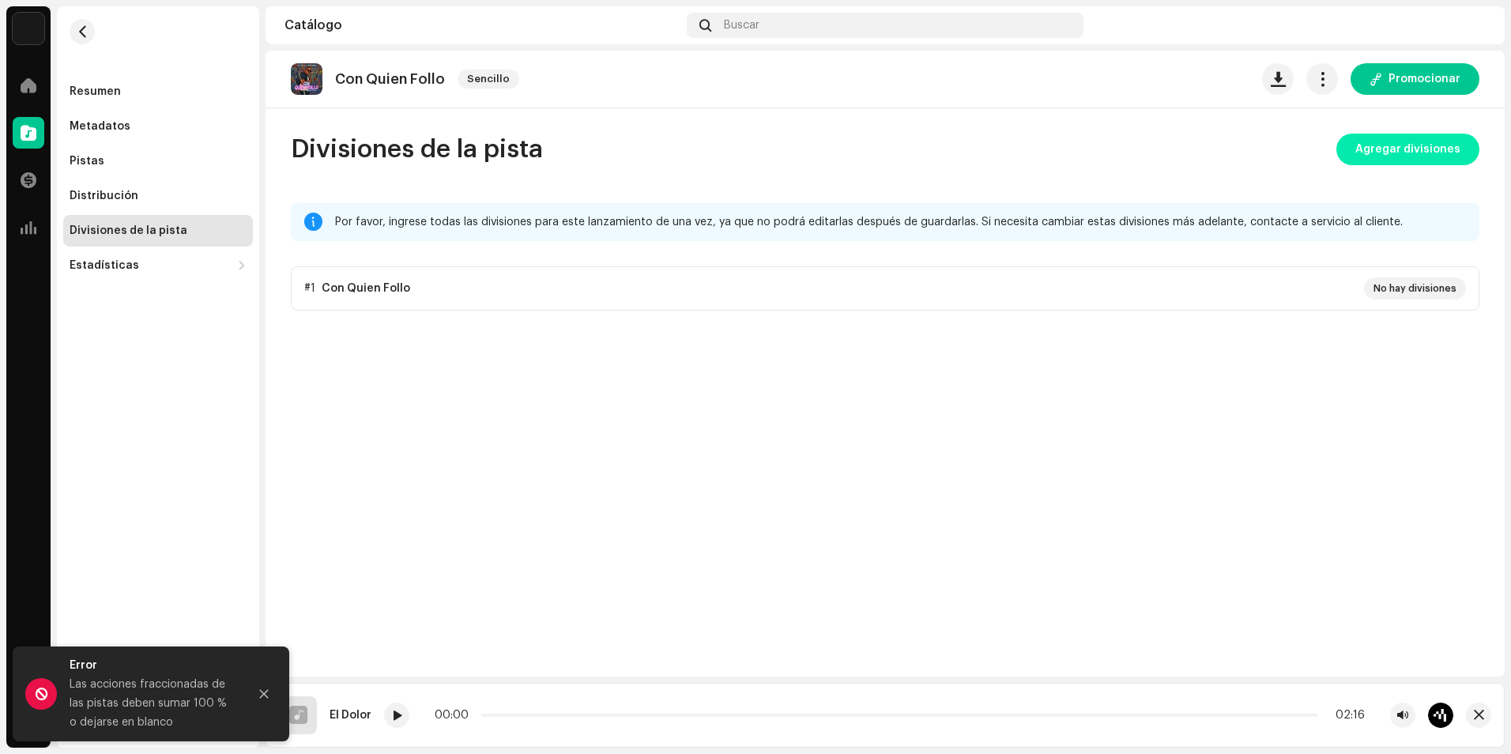
click at [1415, 148] on span "Agregar divisiones" at bounding box center [1407, 150] width 105 height 32
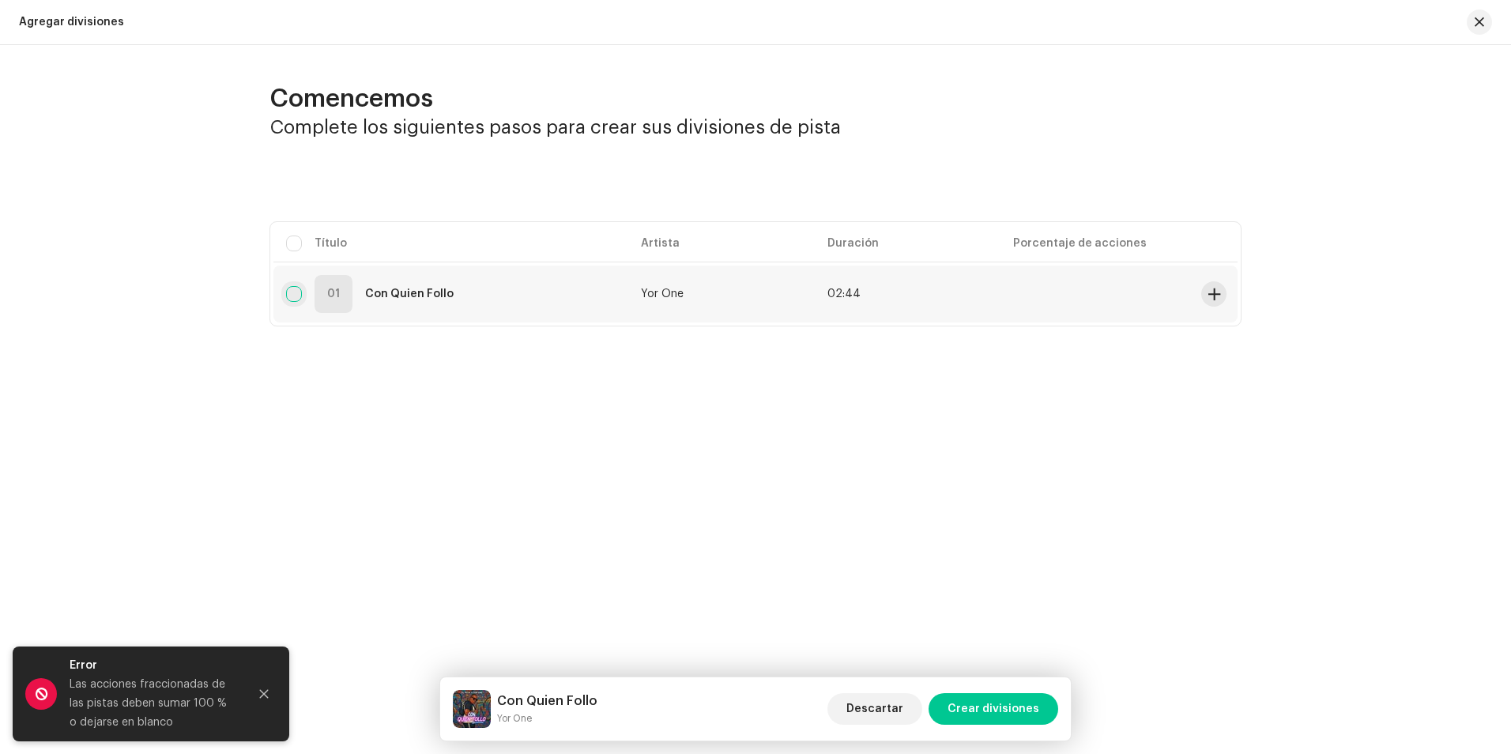
click at [297, 286] on input "checkbox" at bounding box center [294, 294] width 16 height 16
checkbox input "true"
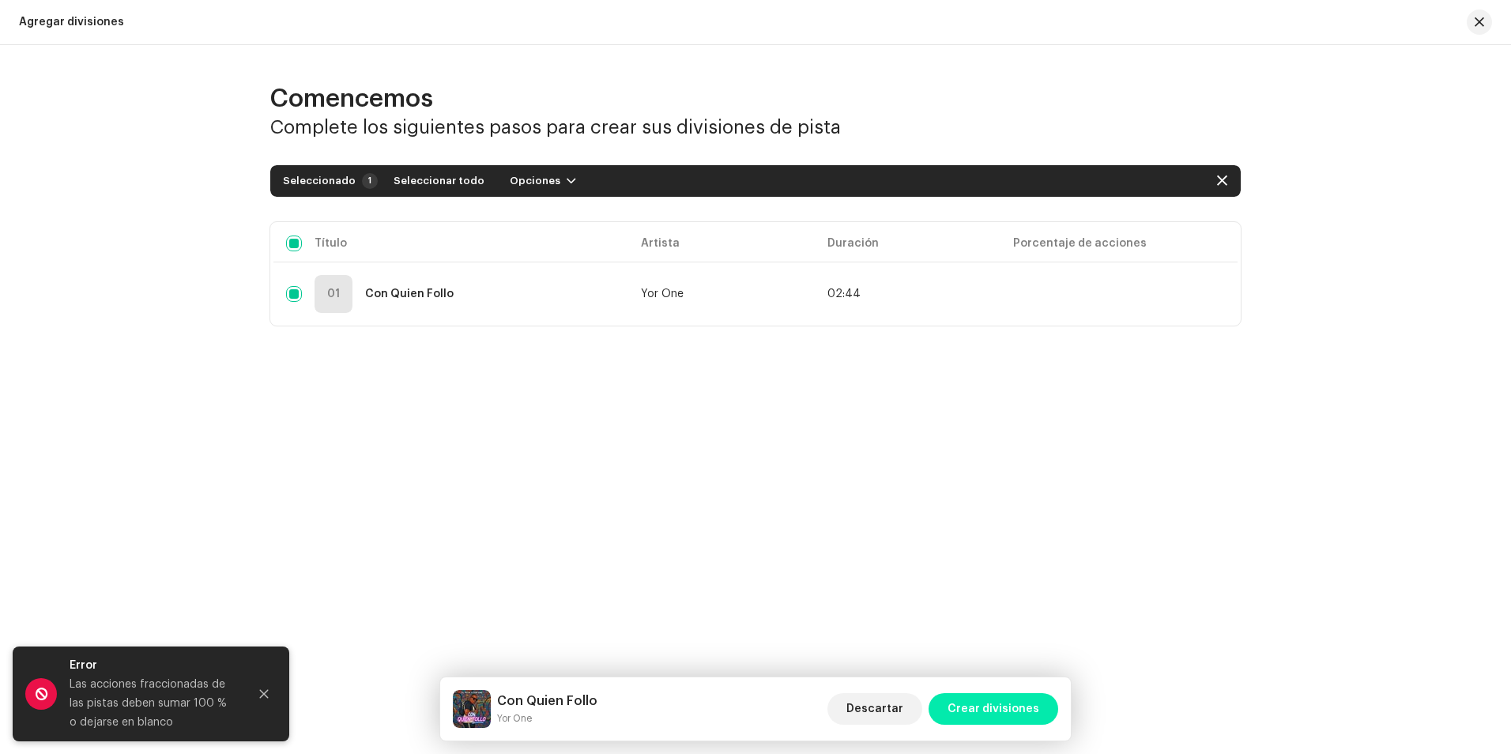
click at [990, 701] on span "Crear divisiones" at bounding box center [993, 709] width 92 height 32
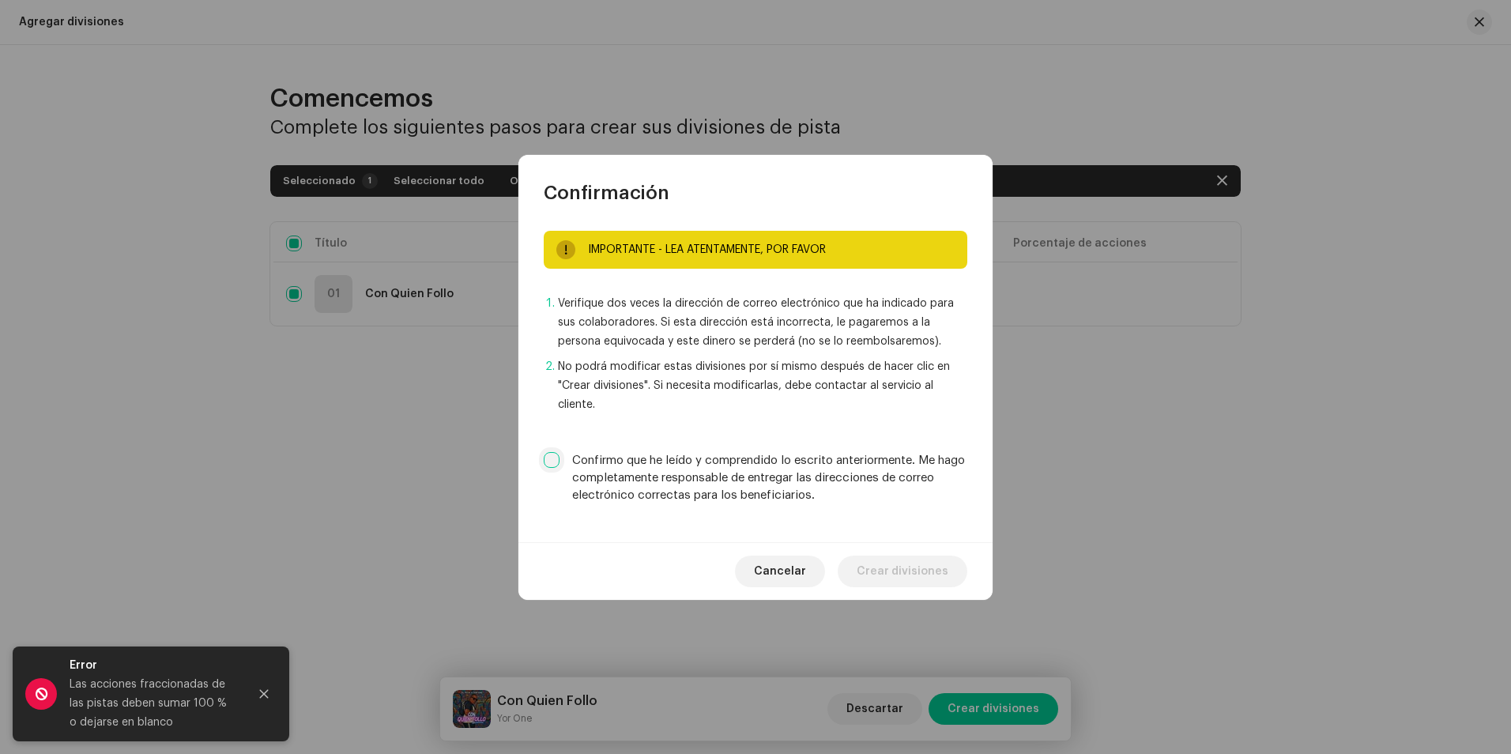
click at [545, 461] on input "Confirmo que he leído y comprendido lo escrito anteriormente. Me hago completam…" at bounding box center [552, 460] width 16 height 16
checkbox input "true"
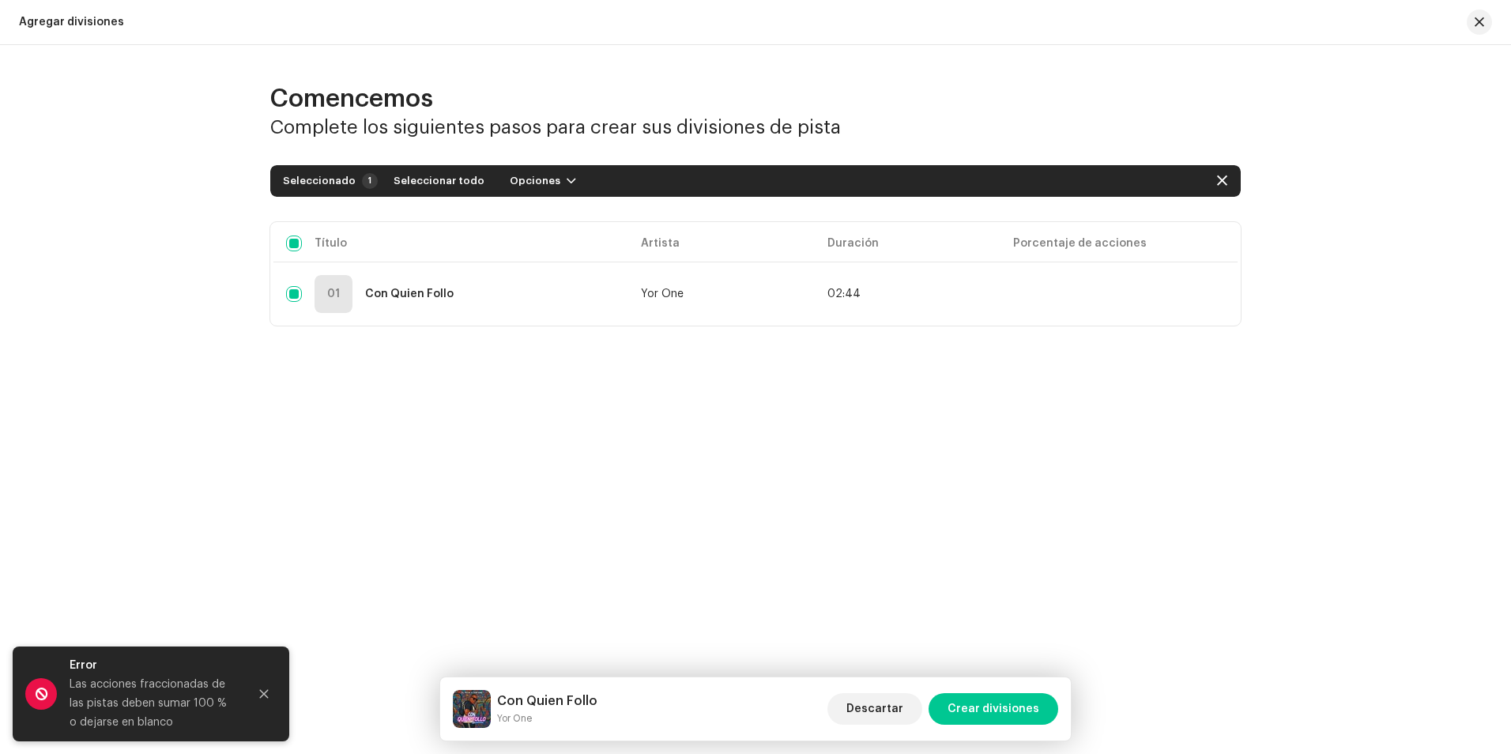
click at [1020, 404] on div "Confirmación IMPORTANTE - LEA ATENTAMENTE, POR FAVOR Verifique dos veces la dir…" at bounding box center [755, 377] width 1511 height 754
click at [299, 292] on input "Row Selected" at bounding box center [294, 294] width 16 height 16
checkbox input "false"
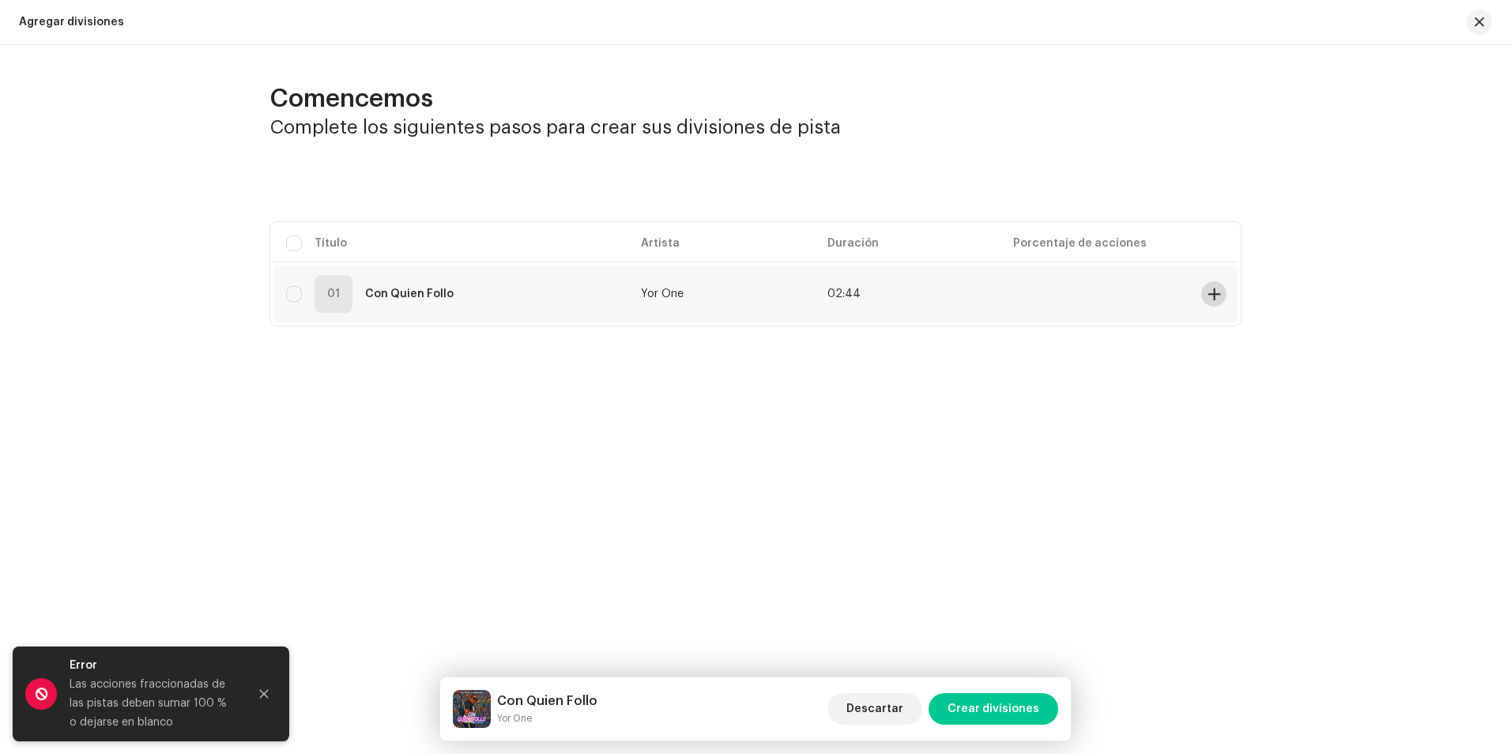
click at [1218, 298] on span at bounding box center [1214, 294] width 12 height 13
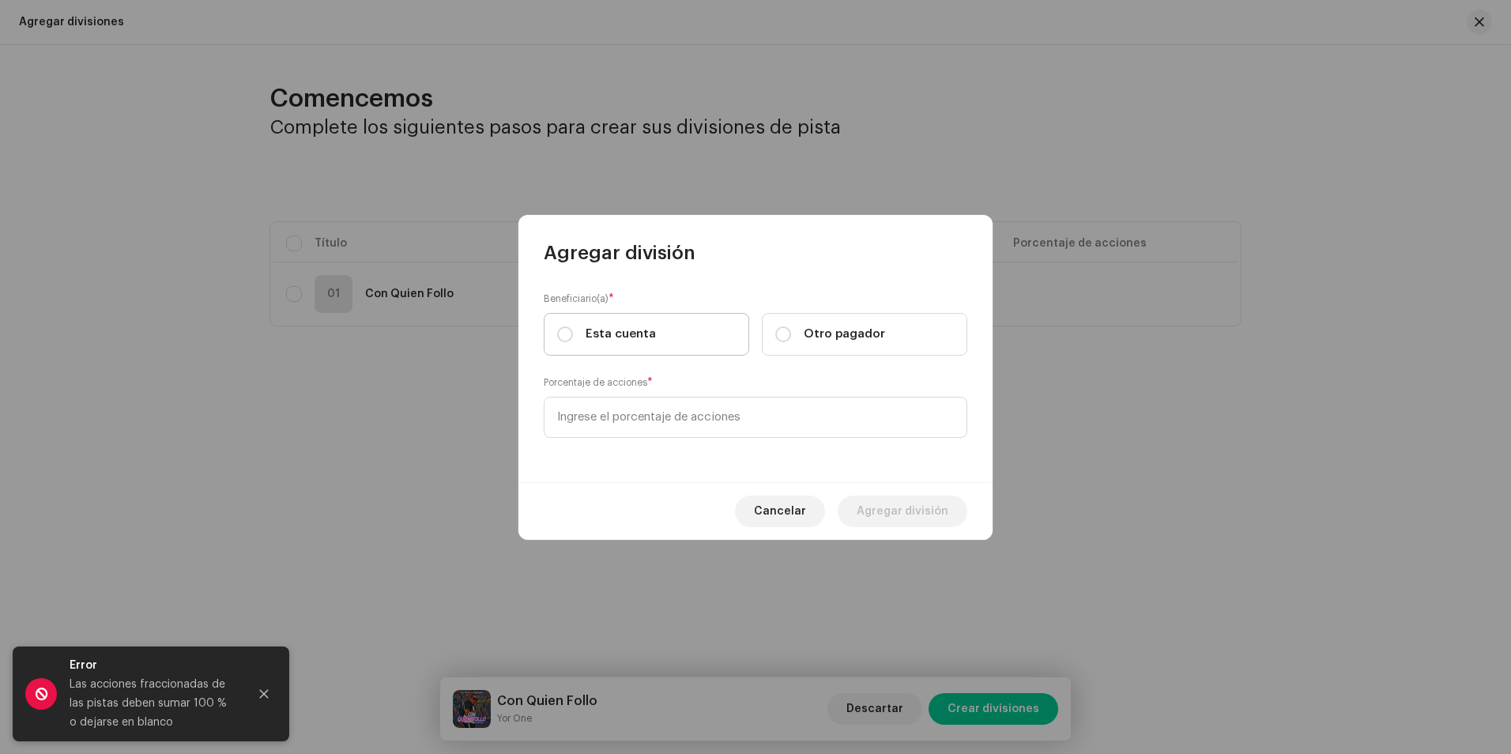
click at [581, 329] on div "Esta cuenta" at bounding box center [606, 333] width 99 height 17
click at [573, 329] on input "Esta cuenta" at bounding box center [565, 334] width 16 height 16
radio input "true"
click at [657, 415] on input at bounding box center [755, 417] width 423 height 41
type input "30,00"
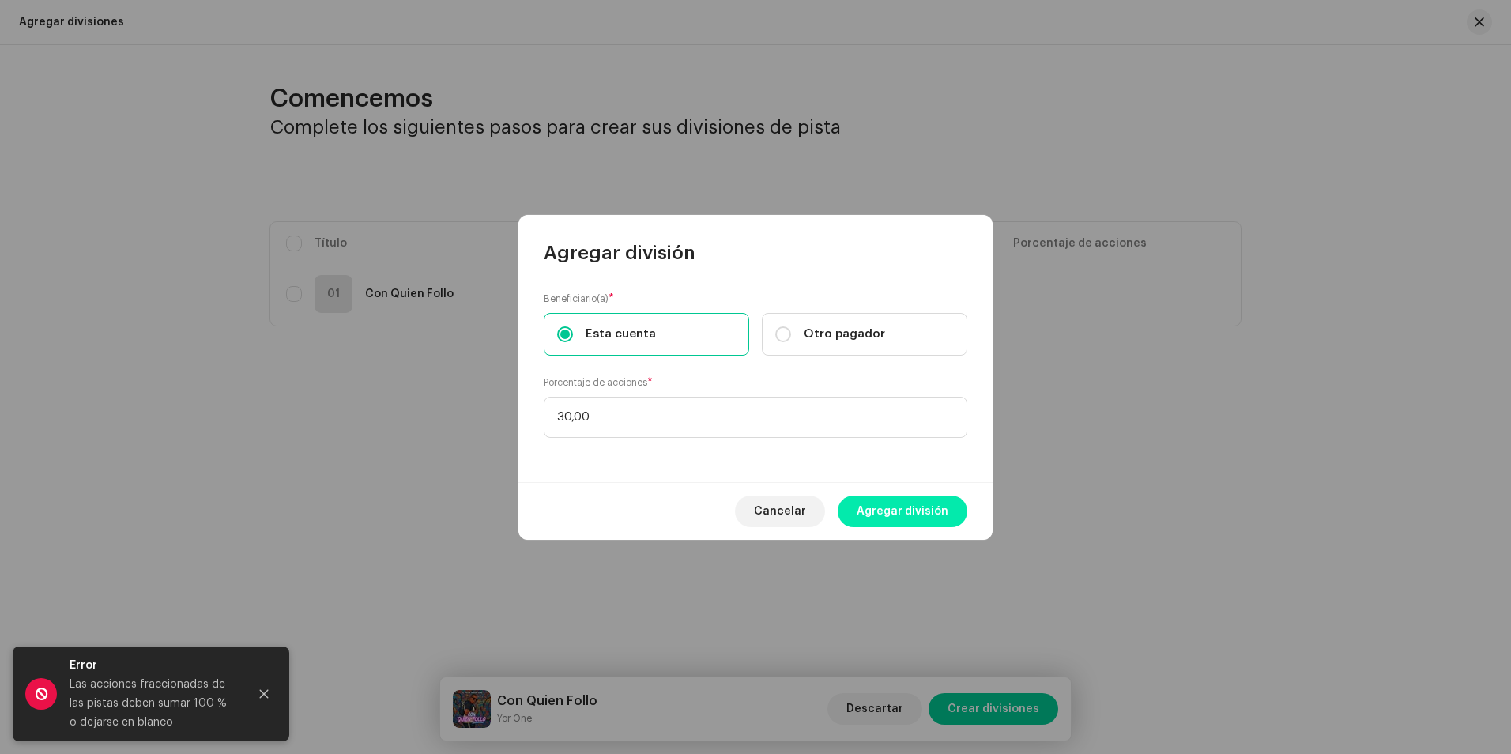
click at [882, 504] on span "Agregar división" at bounding box center [902, 511] width 92 height 32
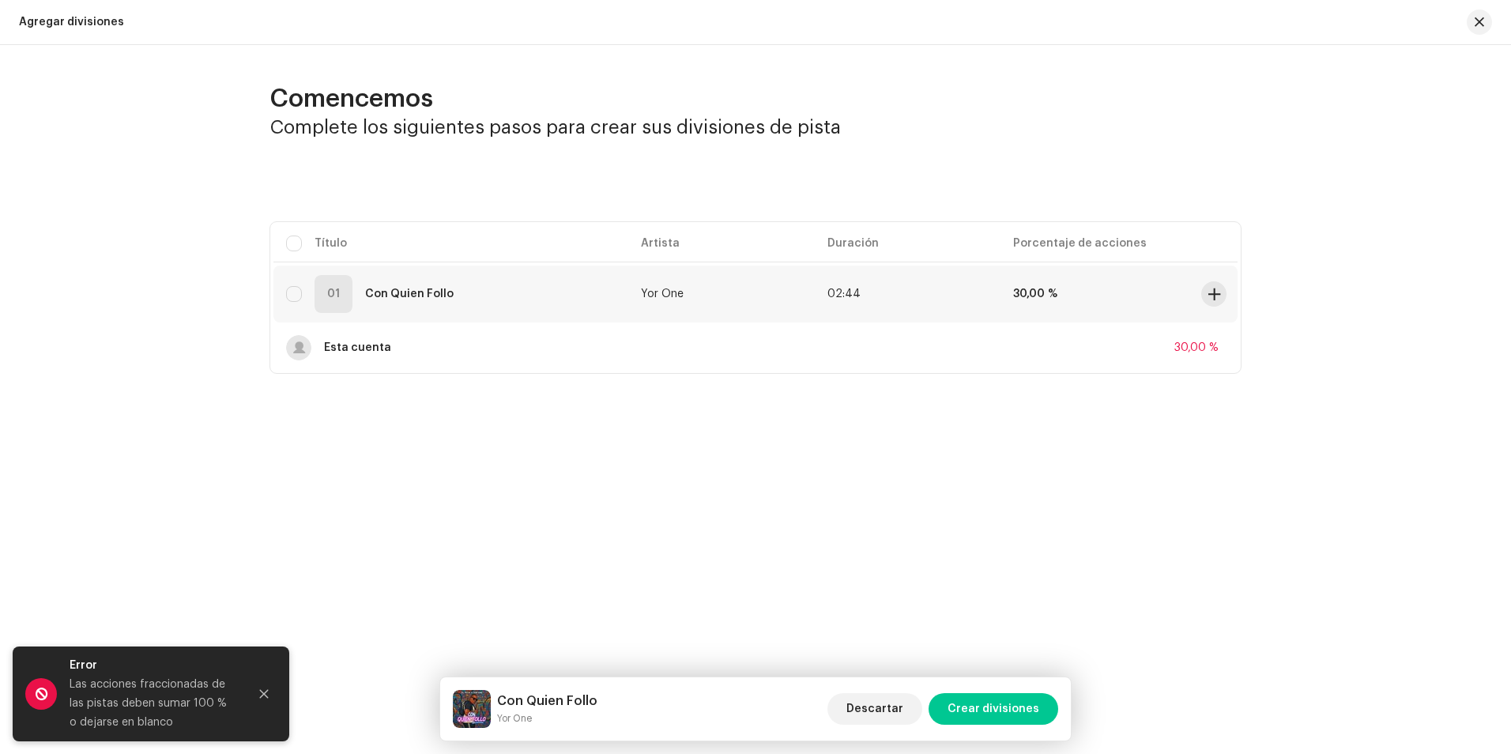
click at [1225, 288] on td at bounding box center [1216, 293] width 43 height 57
click at [1205, 296] on button at bounding box center [1213, 293] width 25 height 25
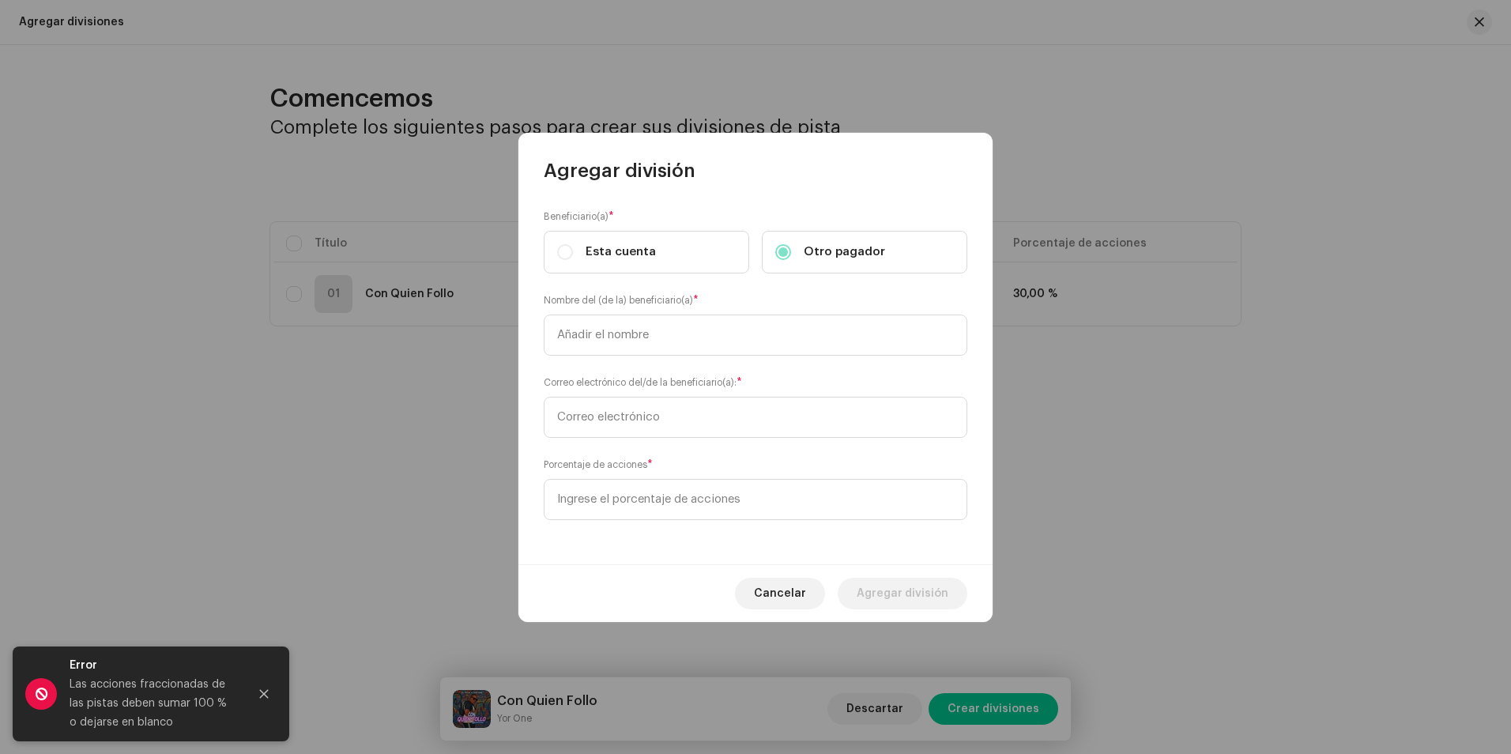
click at [617, 255] on span "Esta cuenta" at bounding box center [620, 251] width 70 height 17
click at [584, 340] on input "text" at bounding box center [755, 334] width 423 height 41
type input "El Pichi"
click at [633, 401] on input "text" at bounding box center [755, 417] width 423 height 41
type input "pichivarona@gmail.com"
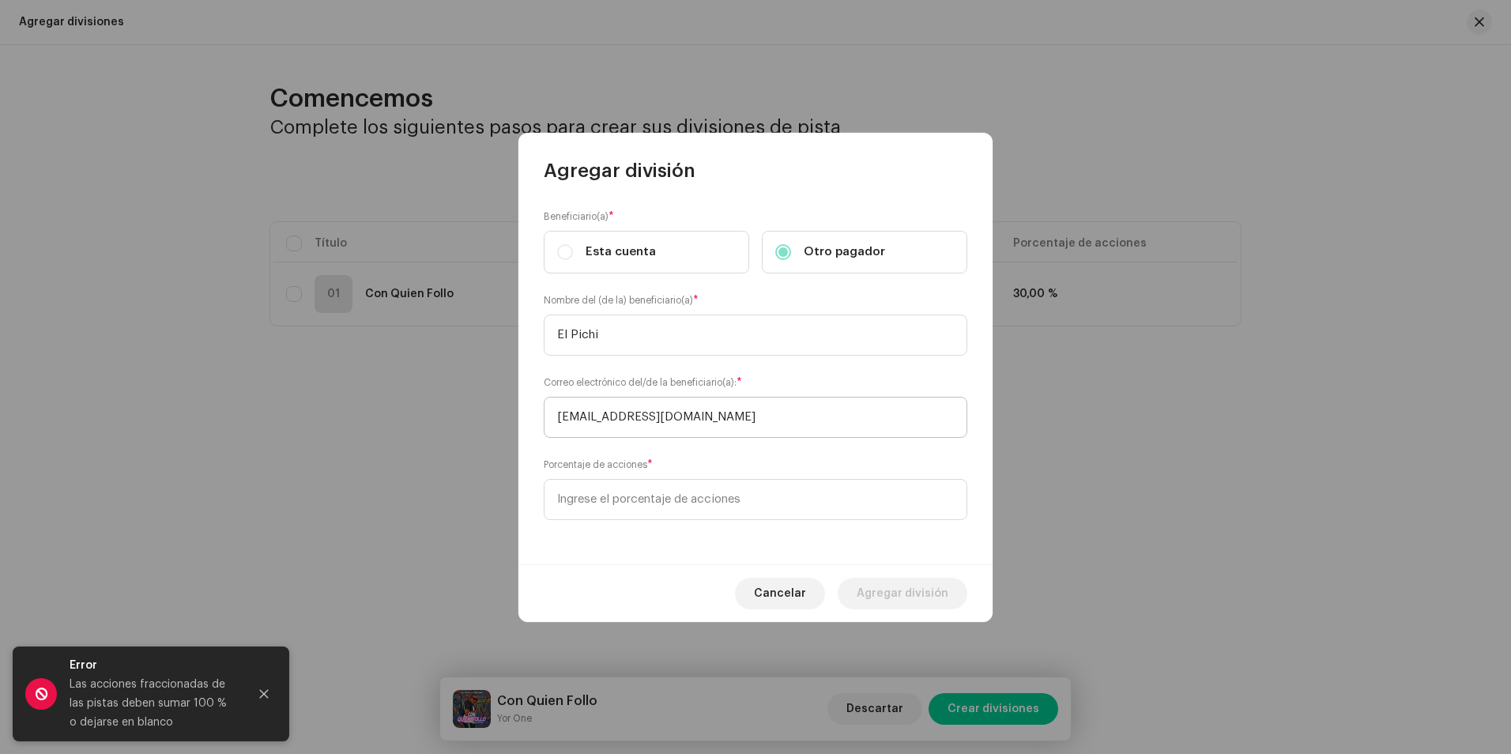
type input "30,00"
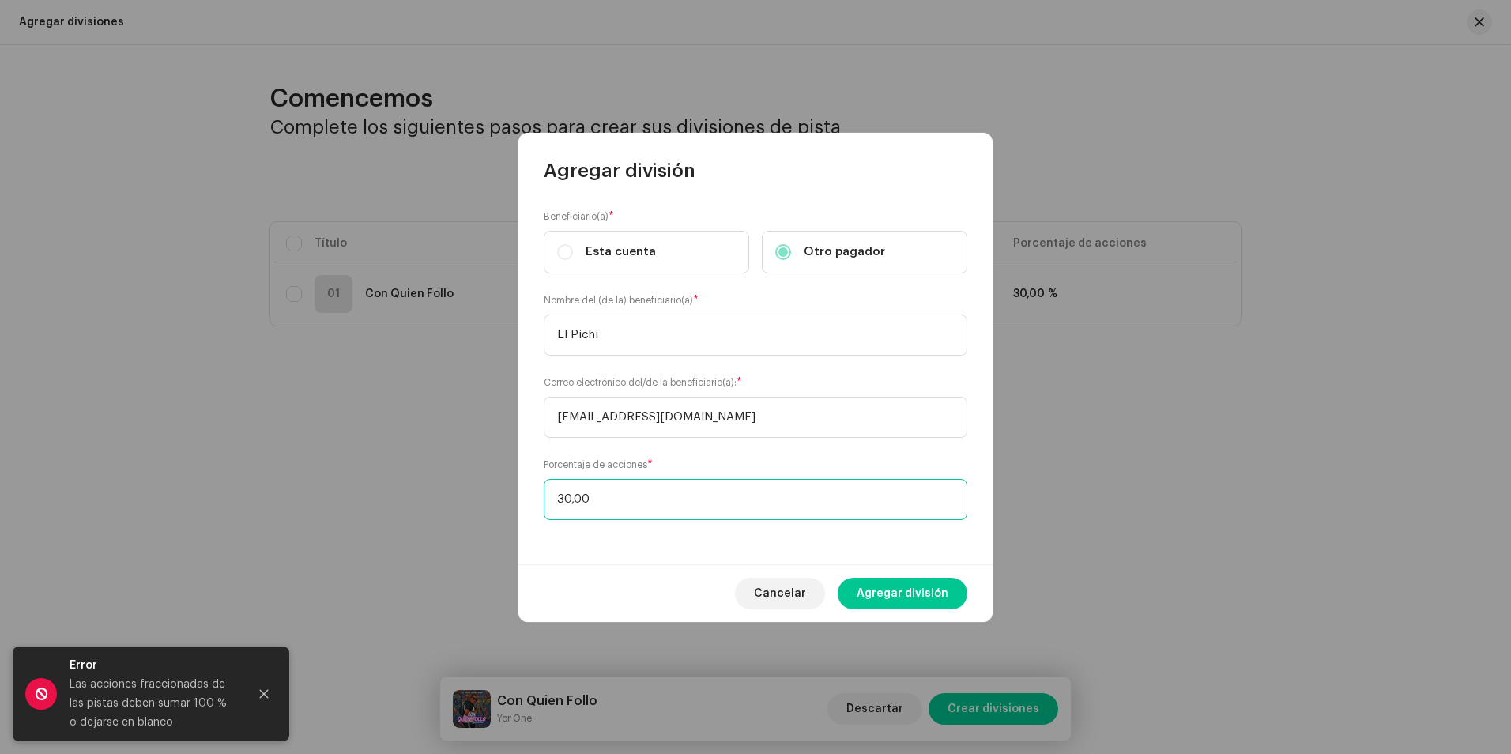
drag, startPoint x: 625, startPoint y: 494, endPoint x: 559, endPoint y: 508, distance: 67.1
click at [559, 508] on input "30,00" at bounding box center [755, 499] width 423 height 41
type input "70,00"
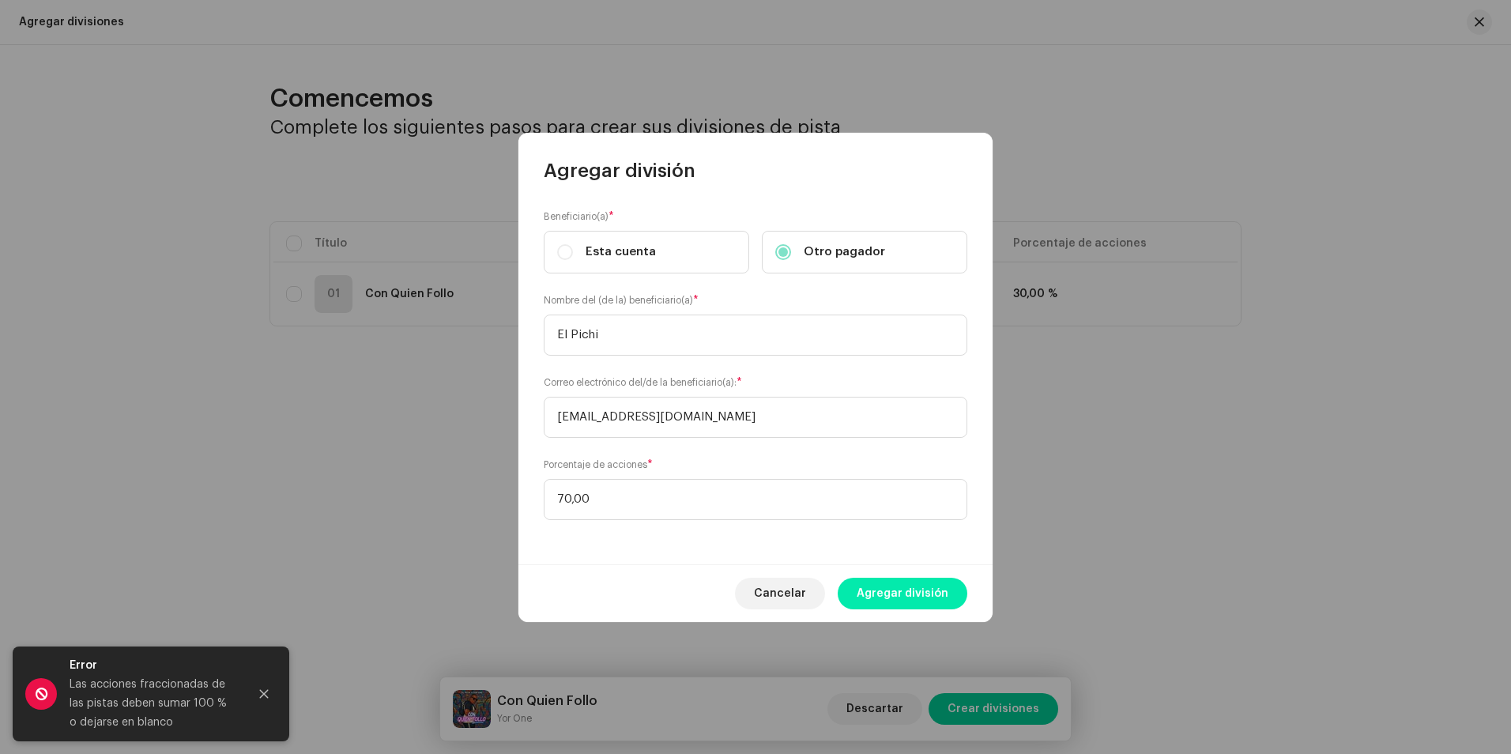
click at [904, 595] on span "Agregar división" at bounding box center [902, 593] width 92 height 32
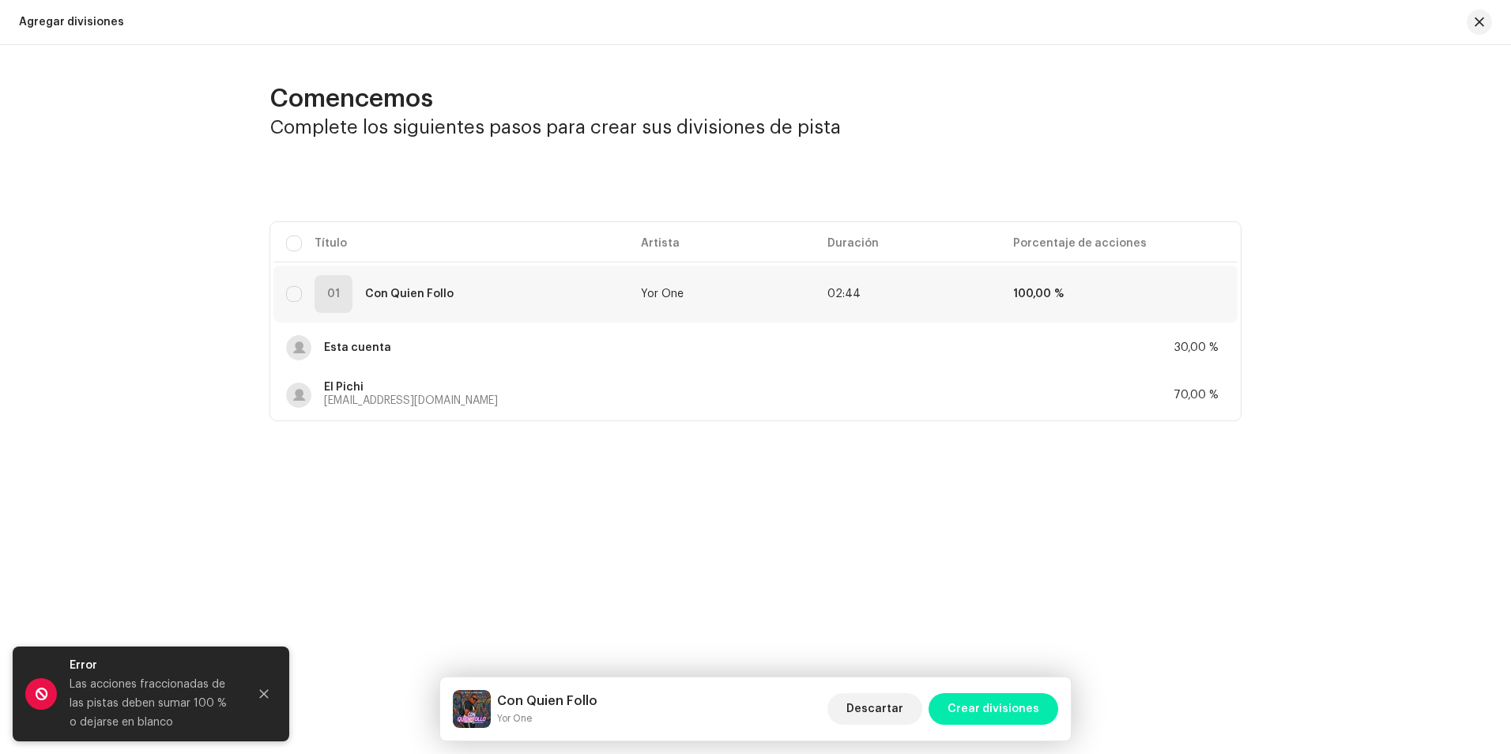
click at [1001, 702] on span "Crear divisiones" at bounding box center [993, 709] width 92 height 32
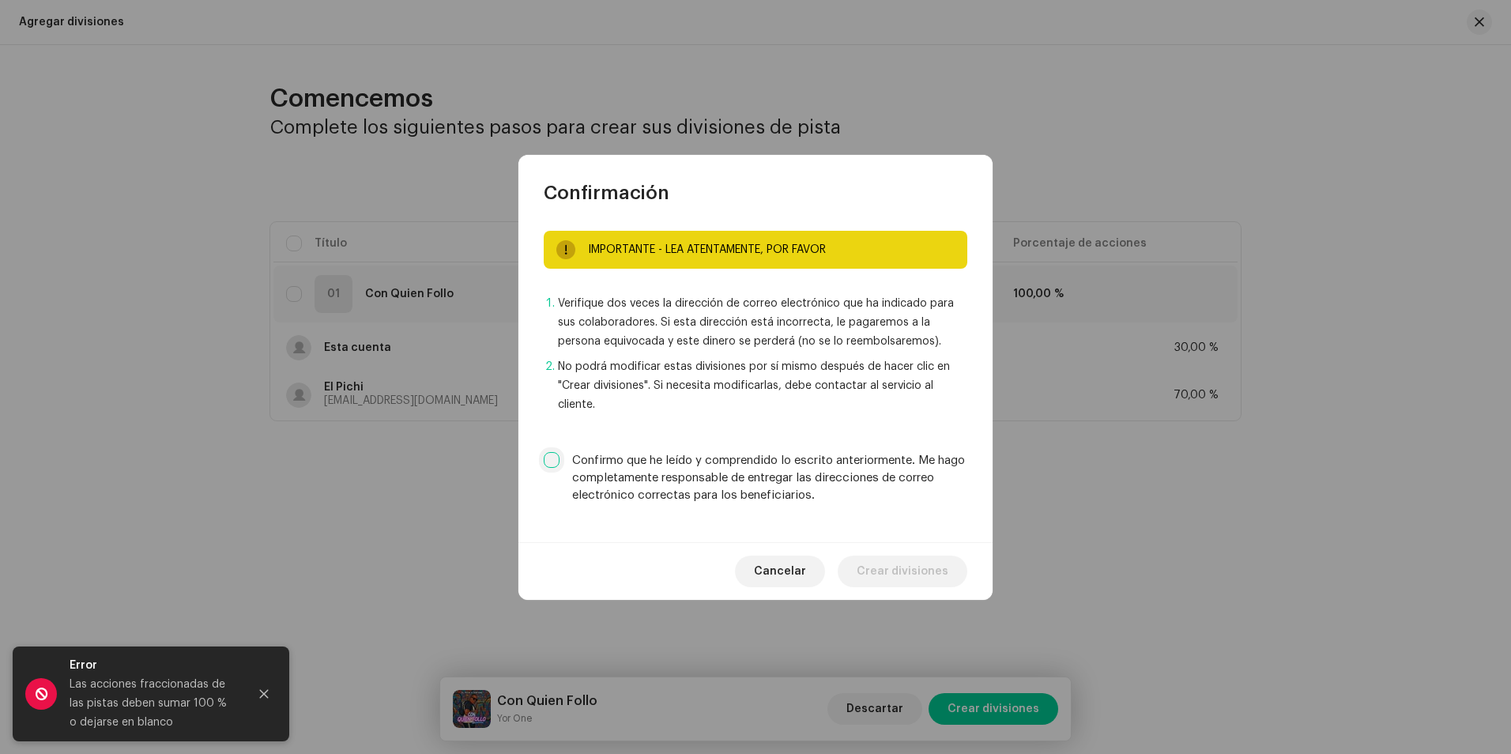
click at [551, 461] on input "Confirmo que he leído y comprendido lo escrito anteriormente. Me hago completam…" at bounding box center [552, 460] width 16 height 16
checkbox input "true"
click at [916, 567] on span "Crear divisiones" at bounding box center [902, 571] width 92 height 32
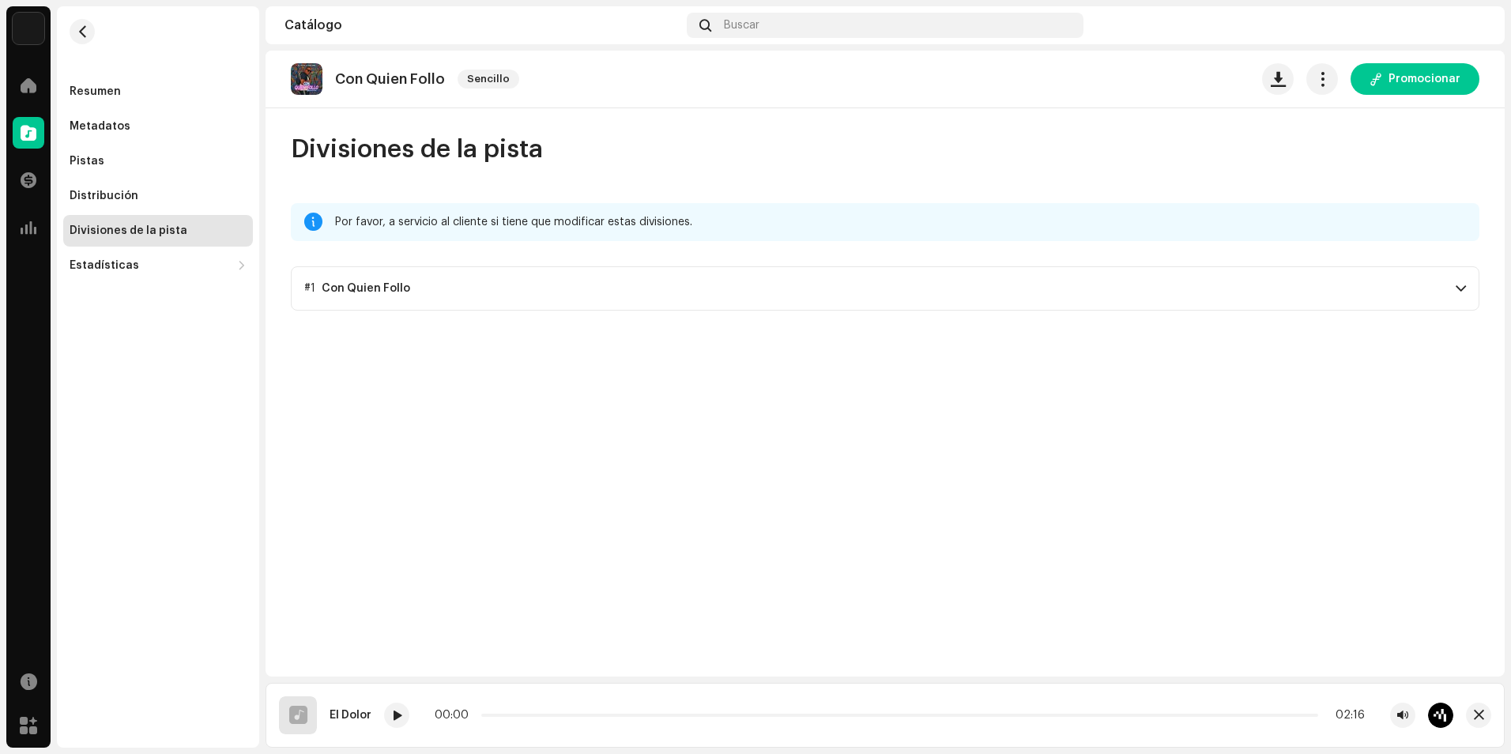
click at [1468, 275] on p-accordion-header "#1 Con Quien Follo" at bounding box center [885, 288] width 1188 height 44
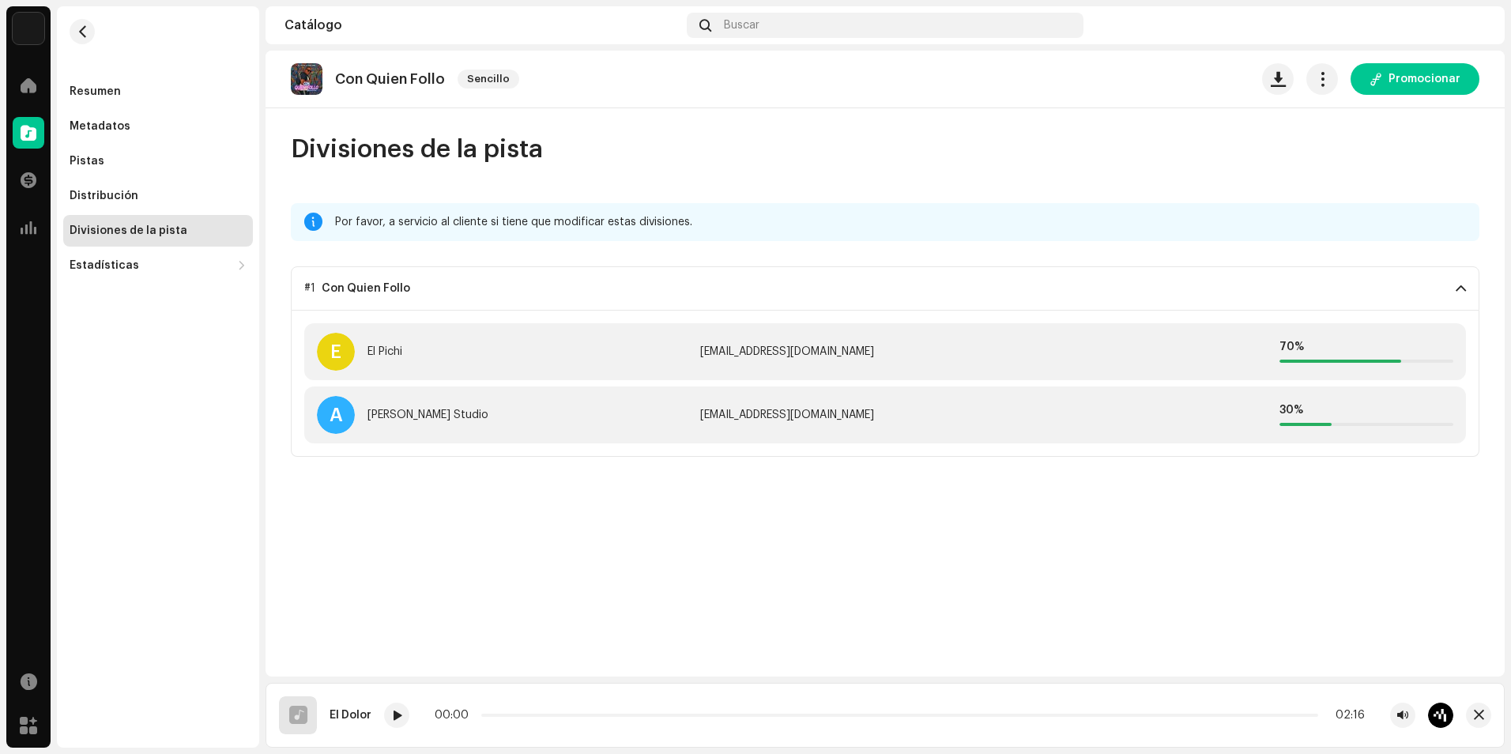
click at [1464, 279] on p-accordion-header "#1 Con Quien Follo" at bounding box center [885, 288] width 1188 height 44
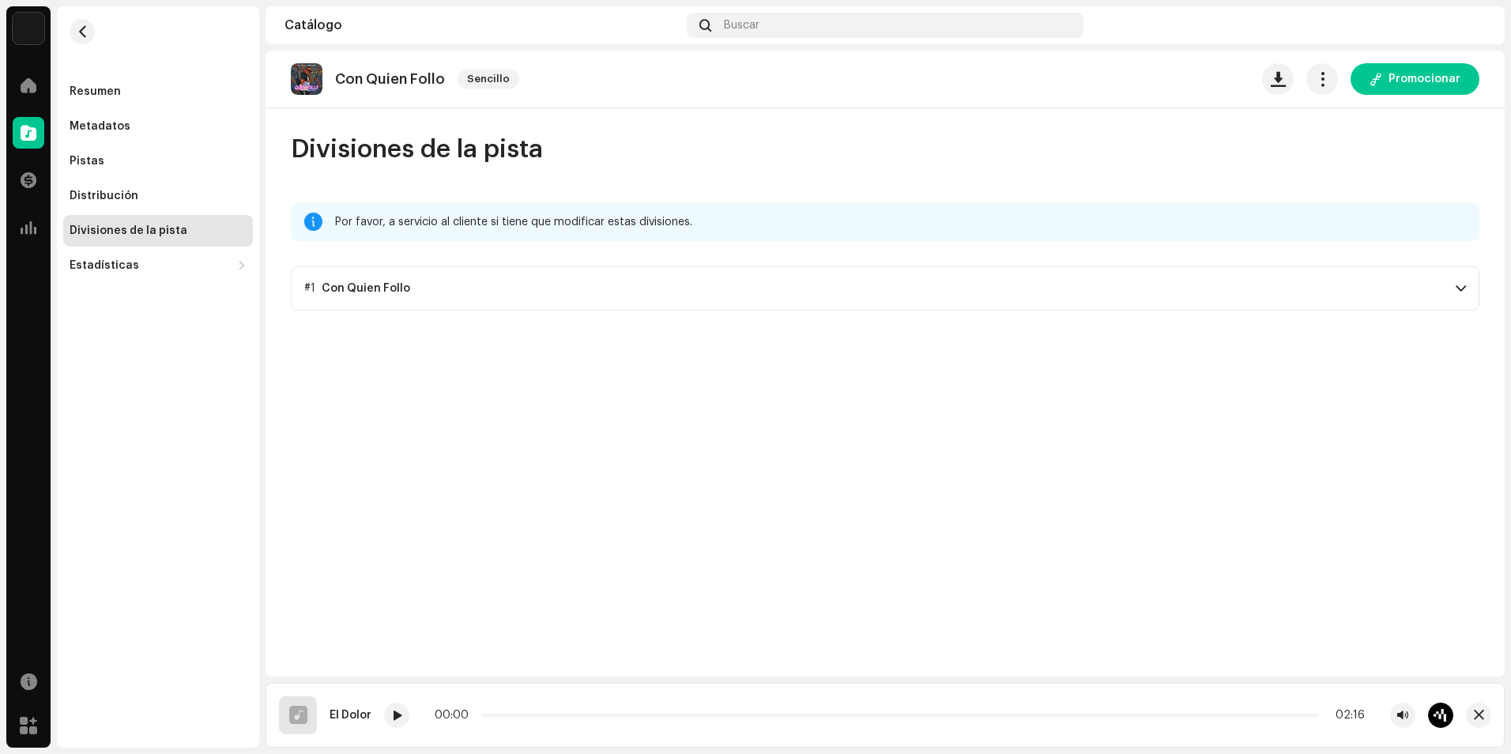
click at [664, 273] on p-accordion-header "#1 Con Quien Follo" at bounding box center [885, 288] width 1188 height 44
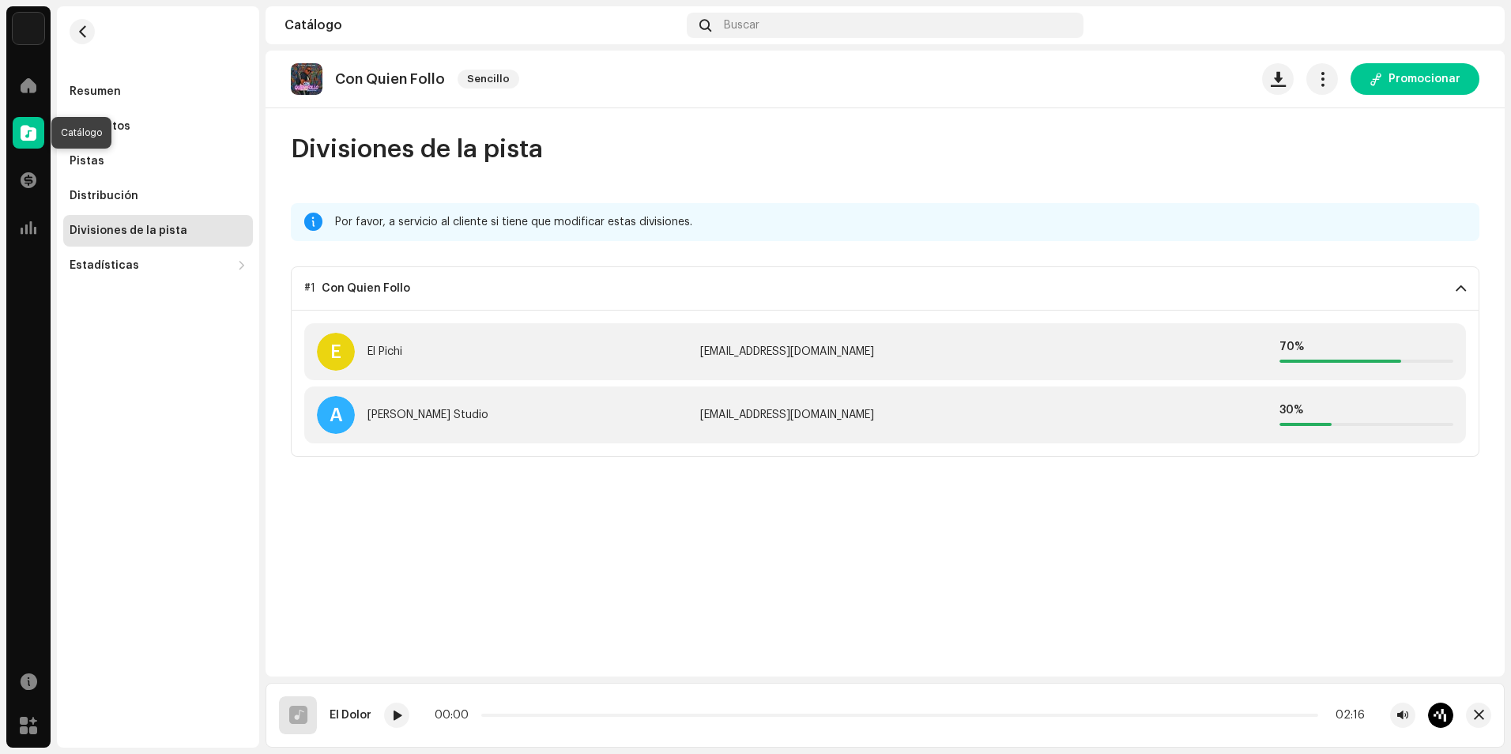
click at [27, 148] on div at bounding box center [29, 133] width 32 height 32
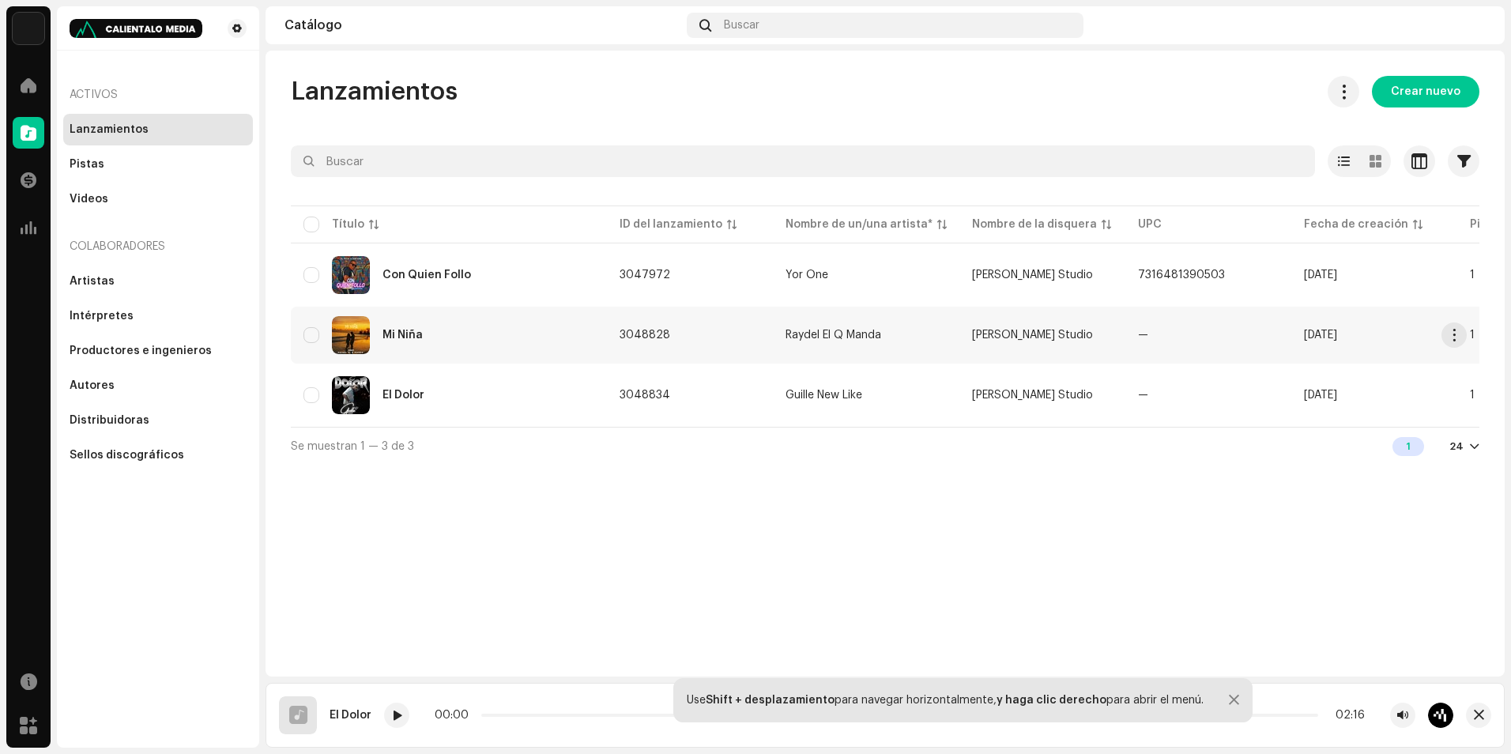
click at [734, 353] on td "3048828" at bounding box center [690, 335] width 166 height 57
click at [629, 383] on td "3048834" at bounding box center [690, 395] width 166 height 57
click at [1455, 334] on span "button" at bounding box center [1454, 335] width 12 height 13
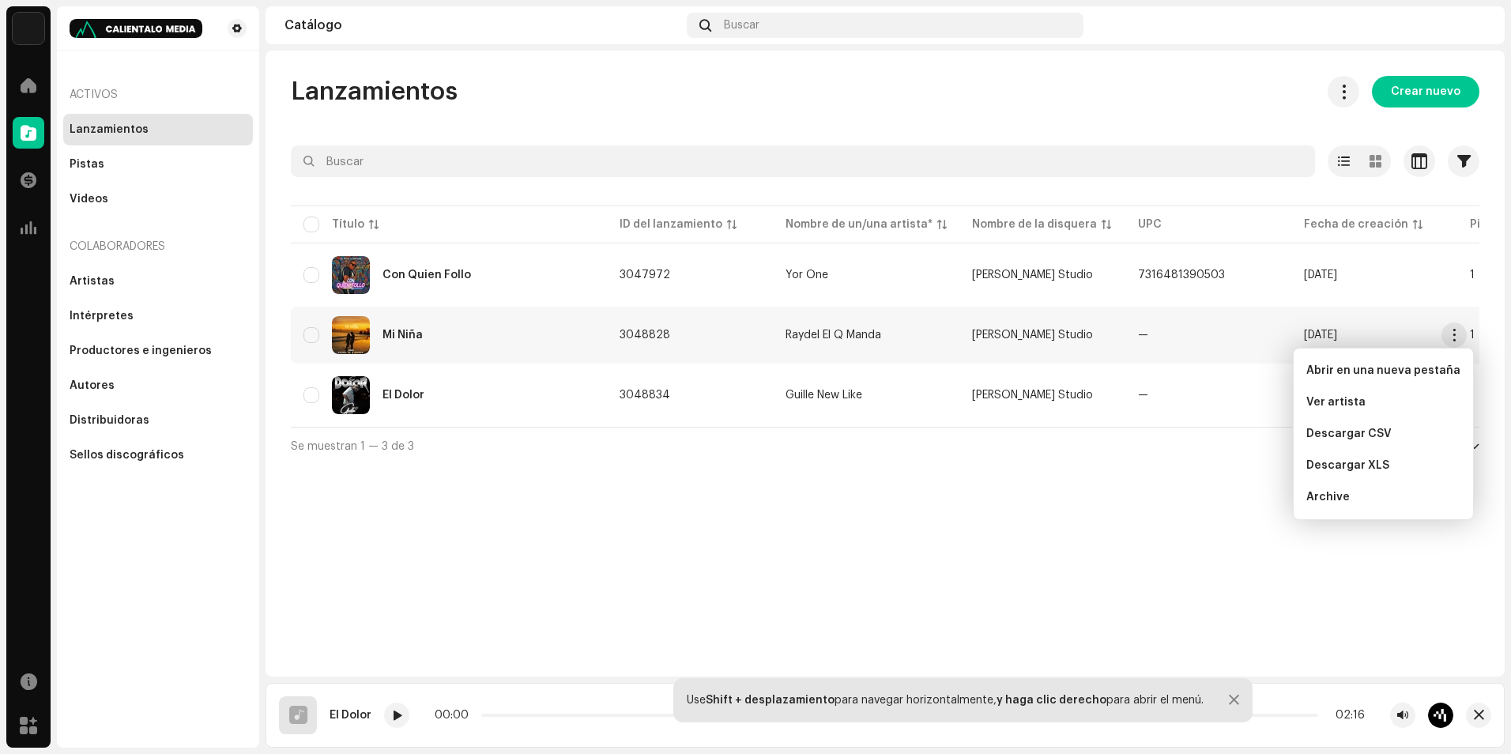
click at [562, 331] on div "Mi Niña" at bounding box center [448, 335] width 291 height 38
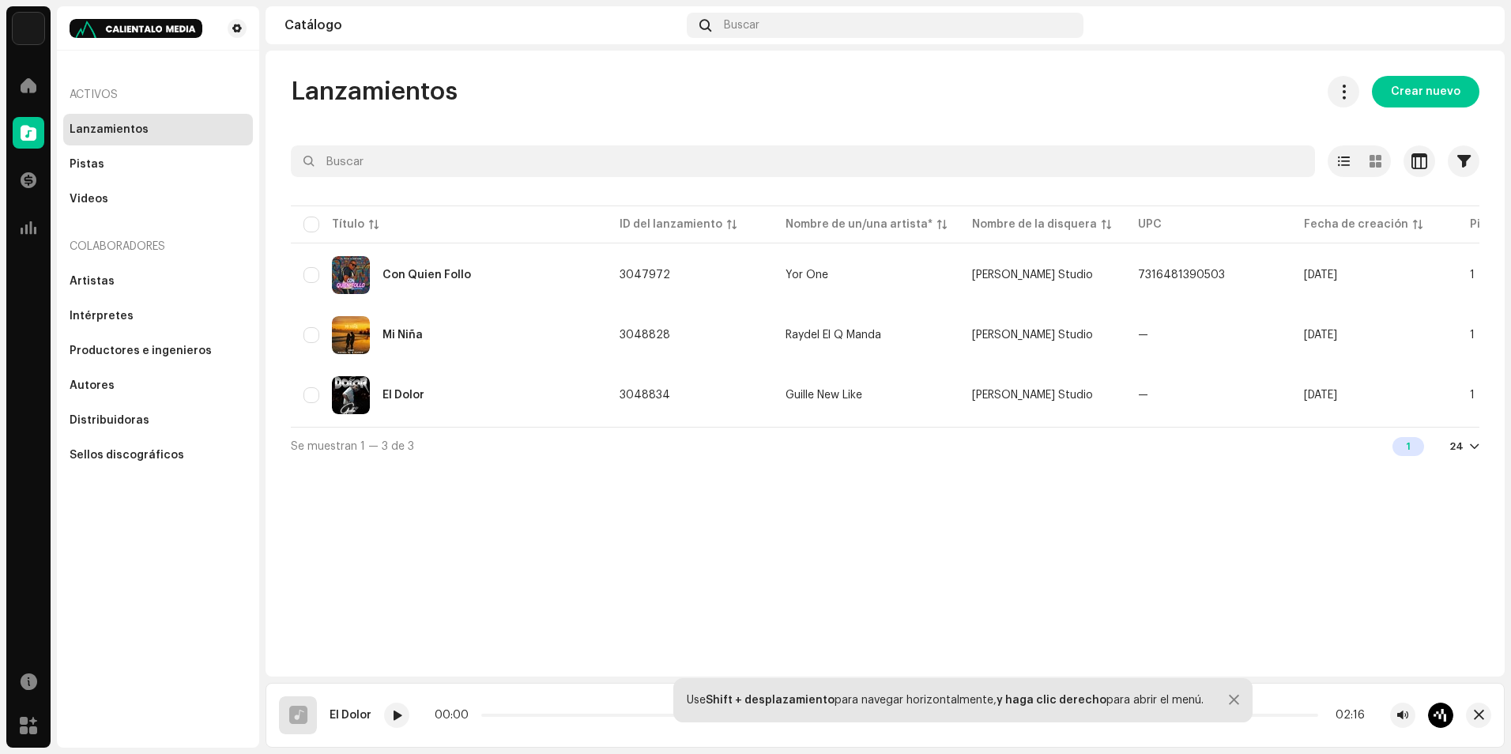
click at [575, 506] on div "Lanzamientos Crear nuevo Seleccionado 0 Opciones Filtros Estado de distribución…" at bounding box center [884, 364] width 1239 height 626
click at [712, 558] on div "Lanzamientos Crear nuevo Seleccionado 0 Opciones Filtros Estado de distribución…" at bounding box center [884, 364] width 1239 height 626
click at [866, 318] on td "Raydel El Q Manda" at bounding box center [866, 335] width 186 height 57
click at [1433, 93] on span "Crear nuevo" at bounding box center [1425, 92] width 70 height 32
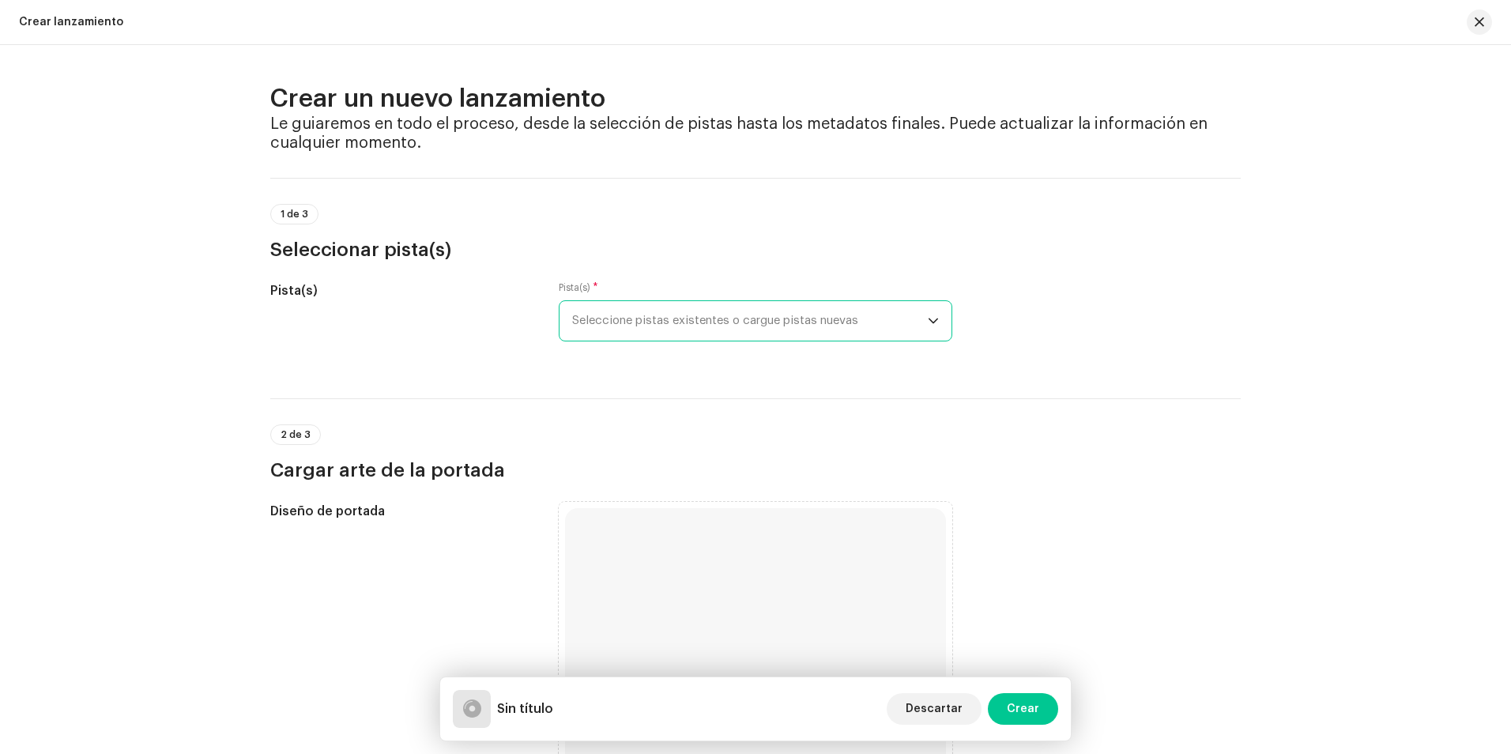
click at [682, 313] on span "Seleccione pistas existentes o cargue pistas nuevas" at bounding box center [750, 321] width 356 height 40
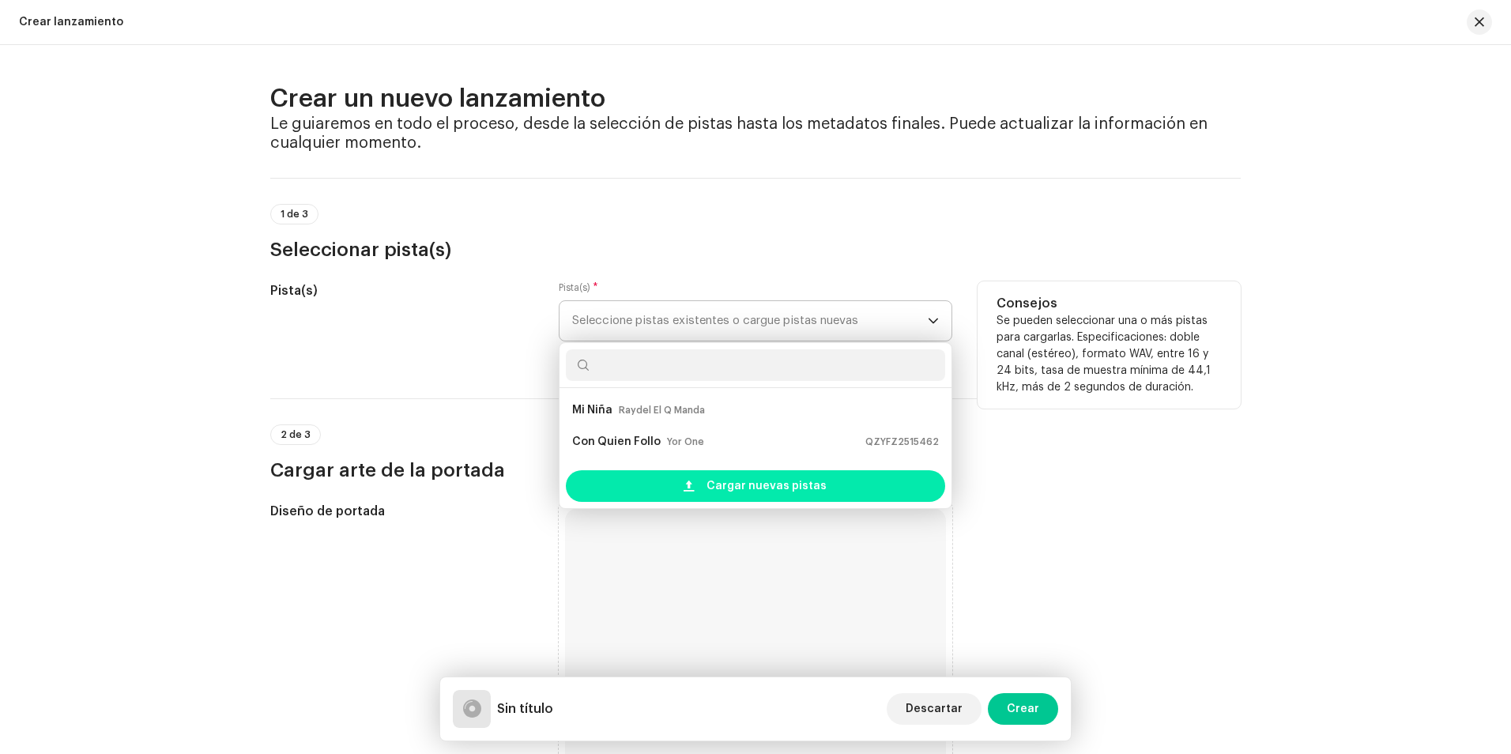
click at [698, 486] on div "Cargar nuevas pistas" at bounding box center [755, 486] width 379 height 32
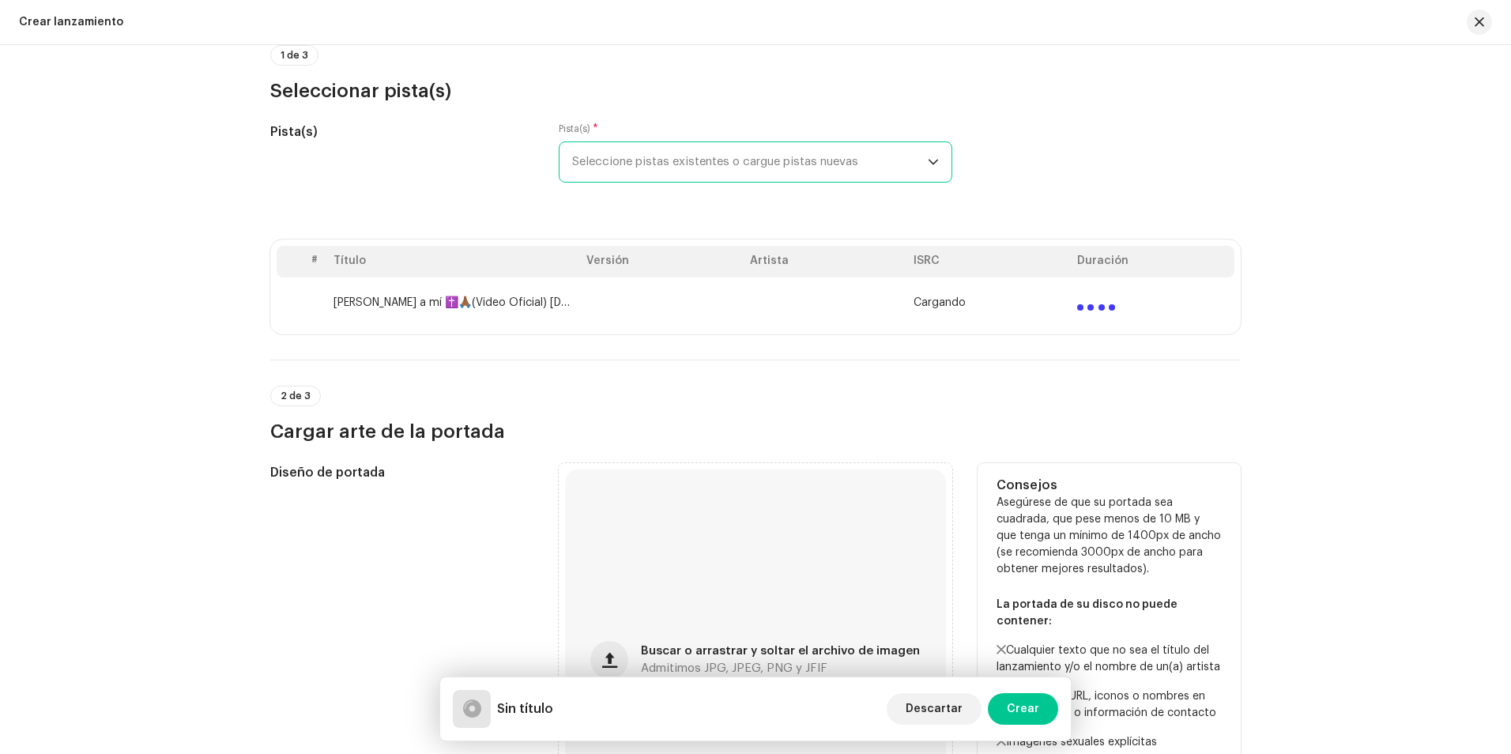
scroll to position [237, 0]
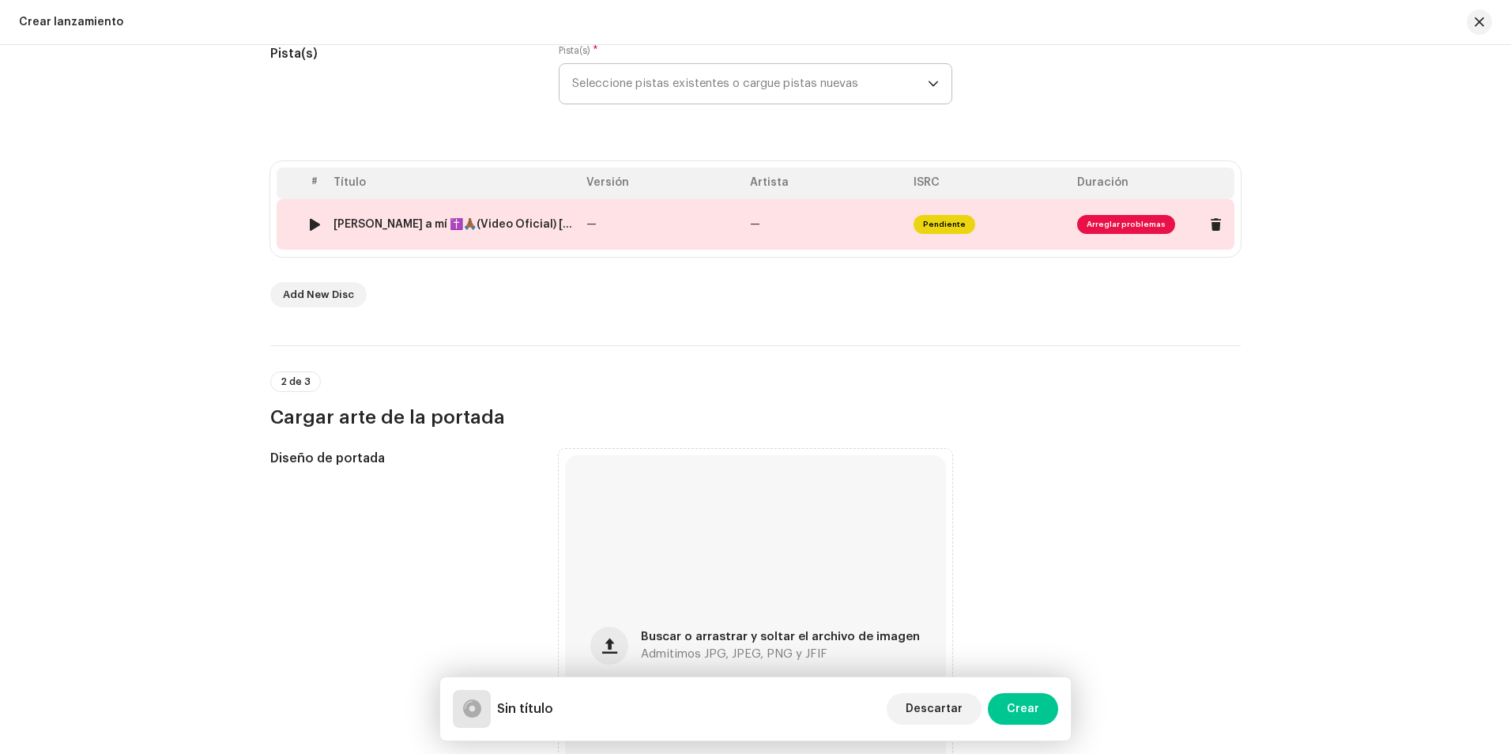
click at [428, 224] on div "Justo a mí ✝️🙏🏾(Video Oficial) Josué Román B.wav" at bounding box center [453, 224] width 240 height 13
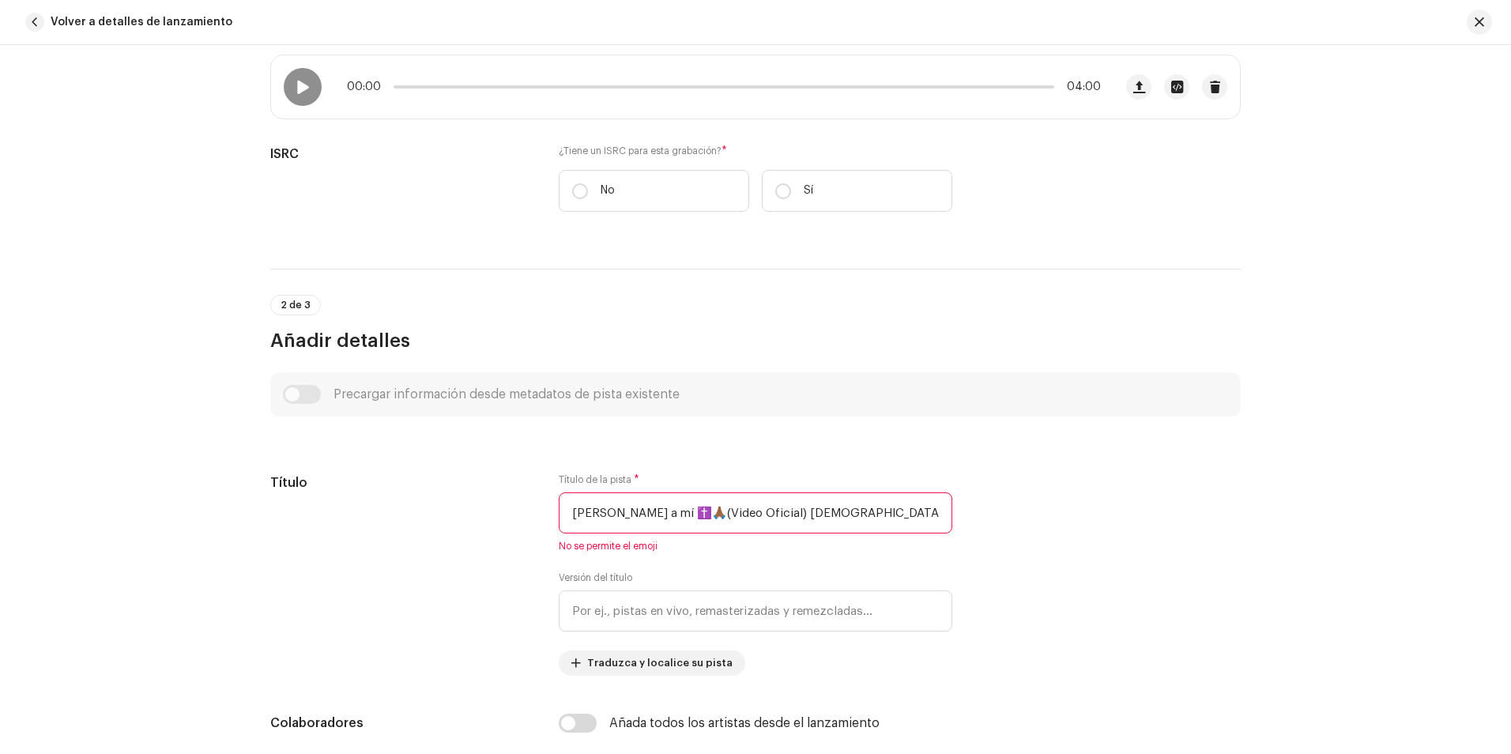
scroll to position [316, 0]
drag, startPoint x: 863, startPoint y: 506, endPoint x: 600, endPoint y: 516, distance: 263.3
click at [600, 516] on input "Justo a mí ✝️🙏🏾(Video Oficial) Josué Román B.wav" at bounding box center [755, 511] width 393 height 41
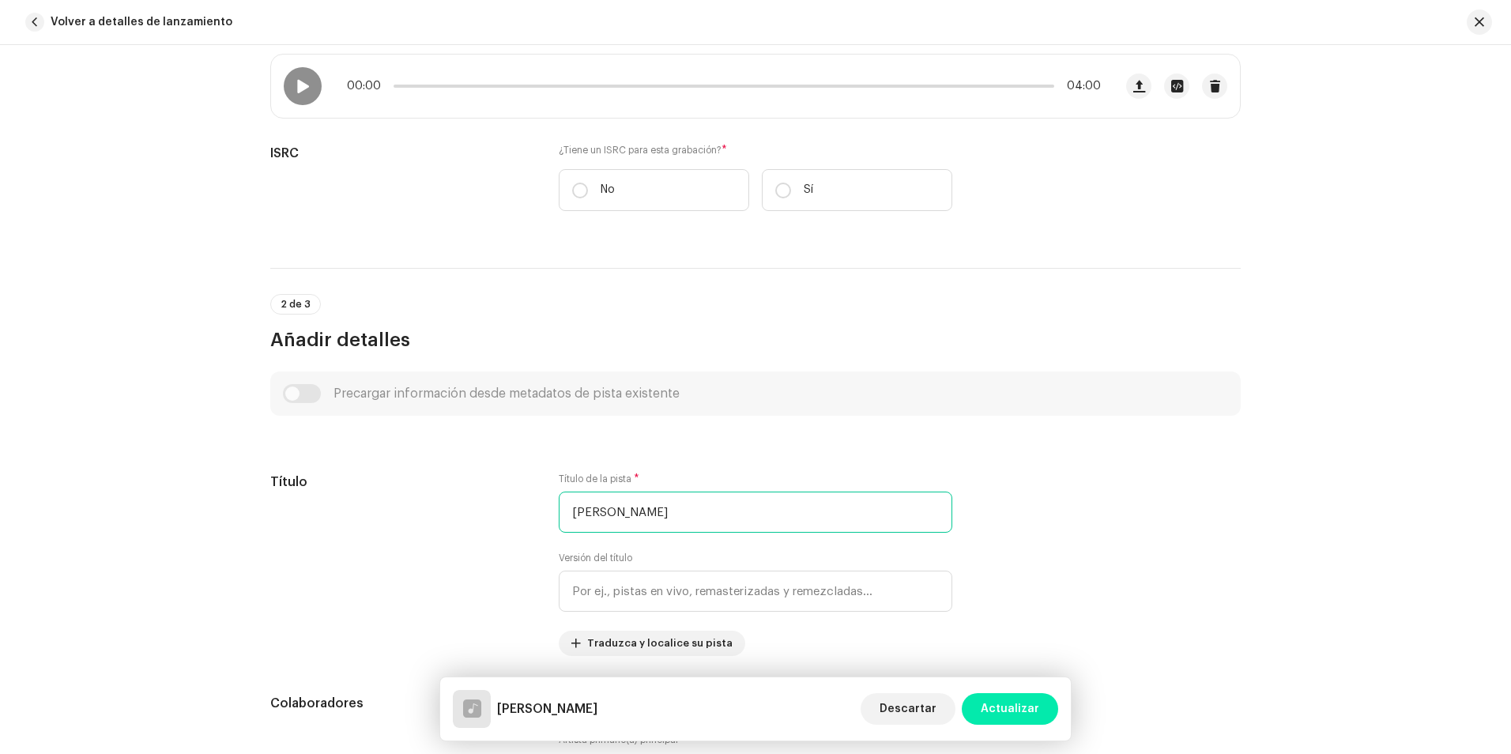
type input "[PERSON_NAME]"
click at [1025, 704] on span "Actualizar" at bounding box center [1009, 709] width 58 height 32
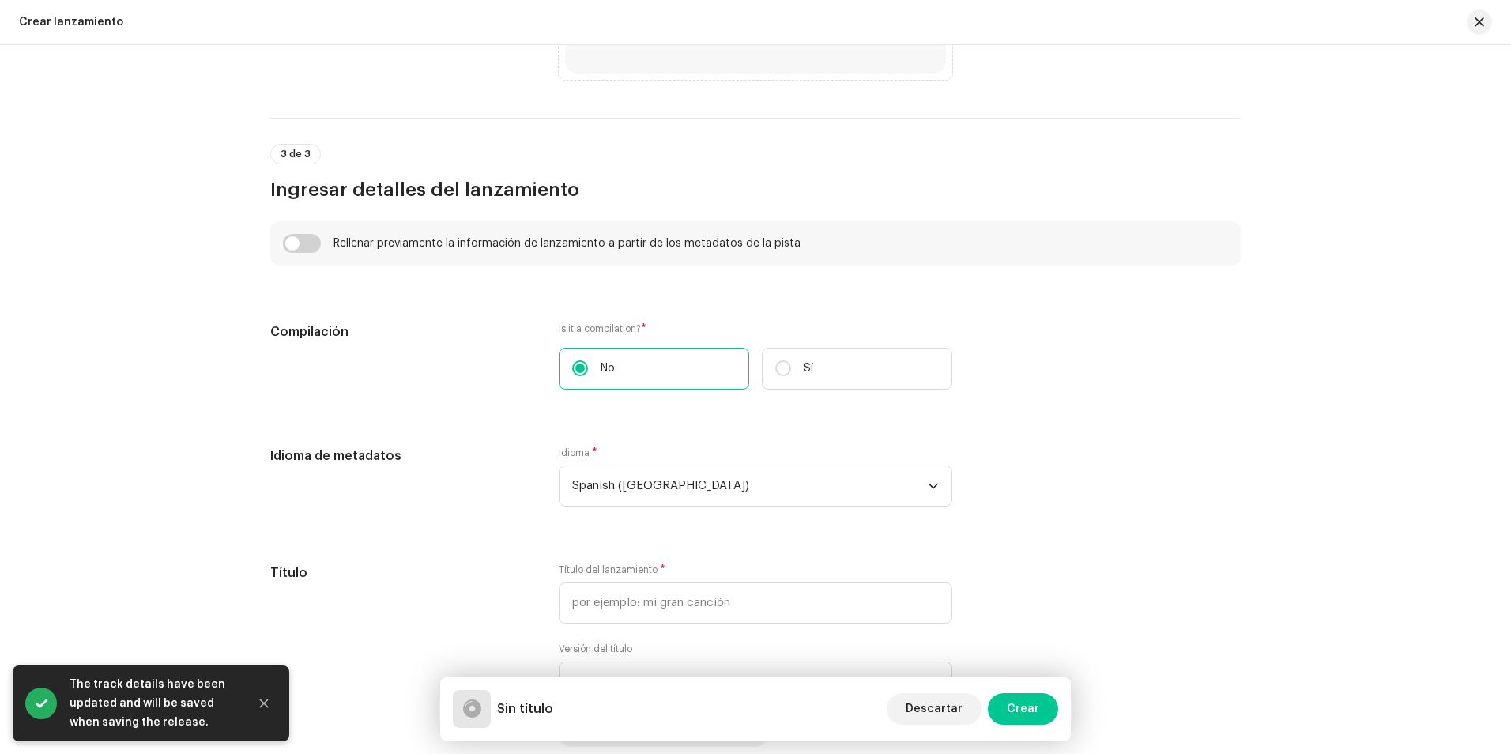
scroll to position [1027, 0]
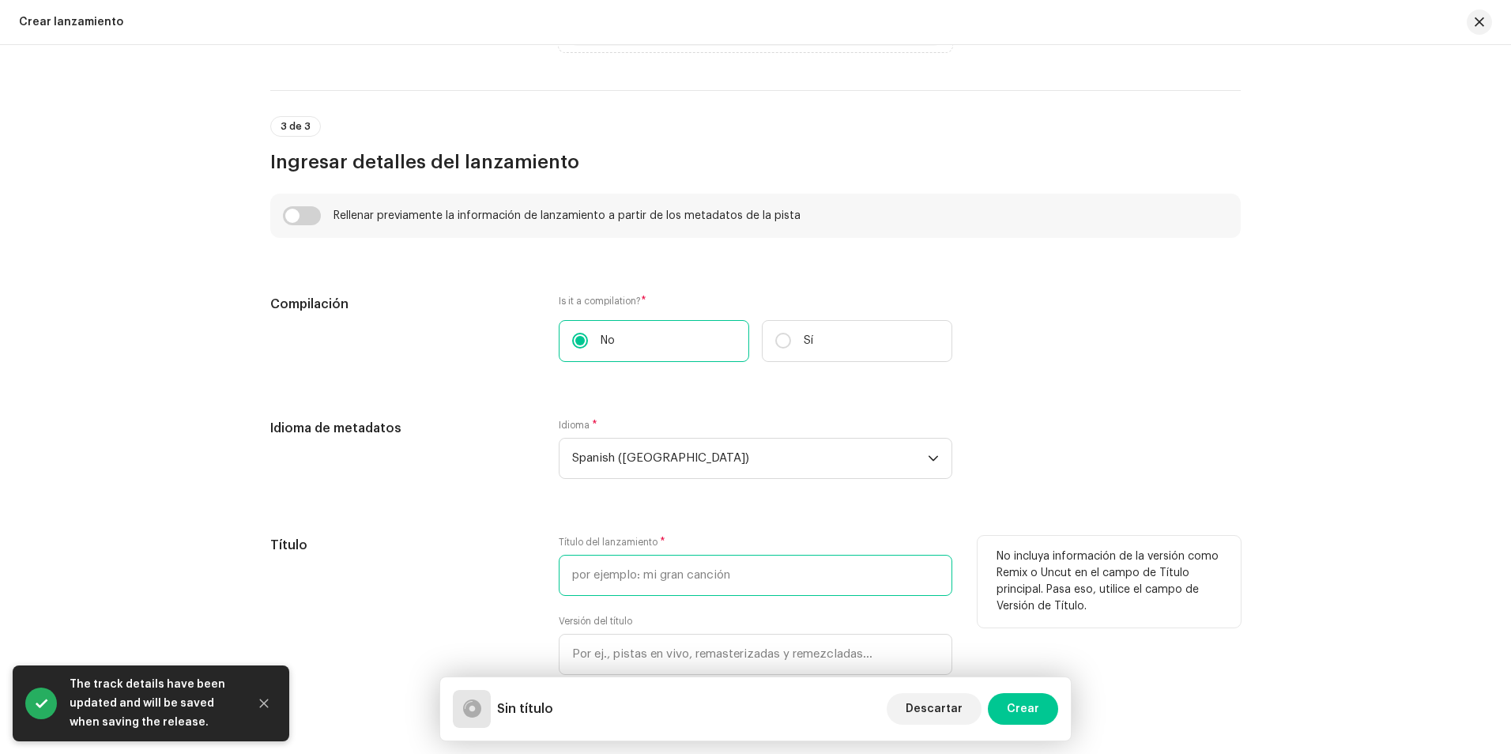
click at [711, 572] on input "text" at bounding box center [755, 575] width 393 height 41
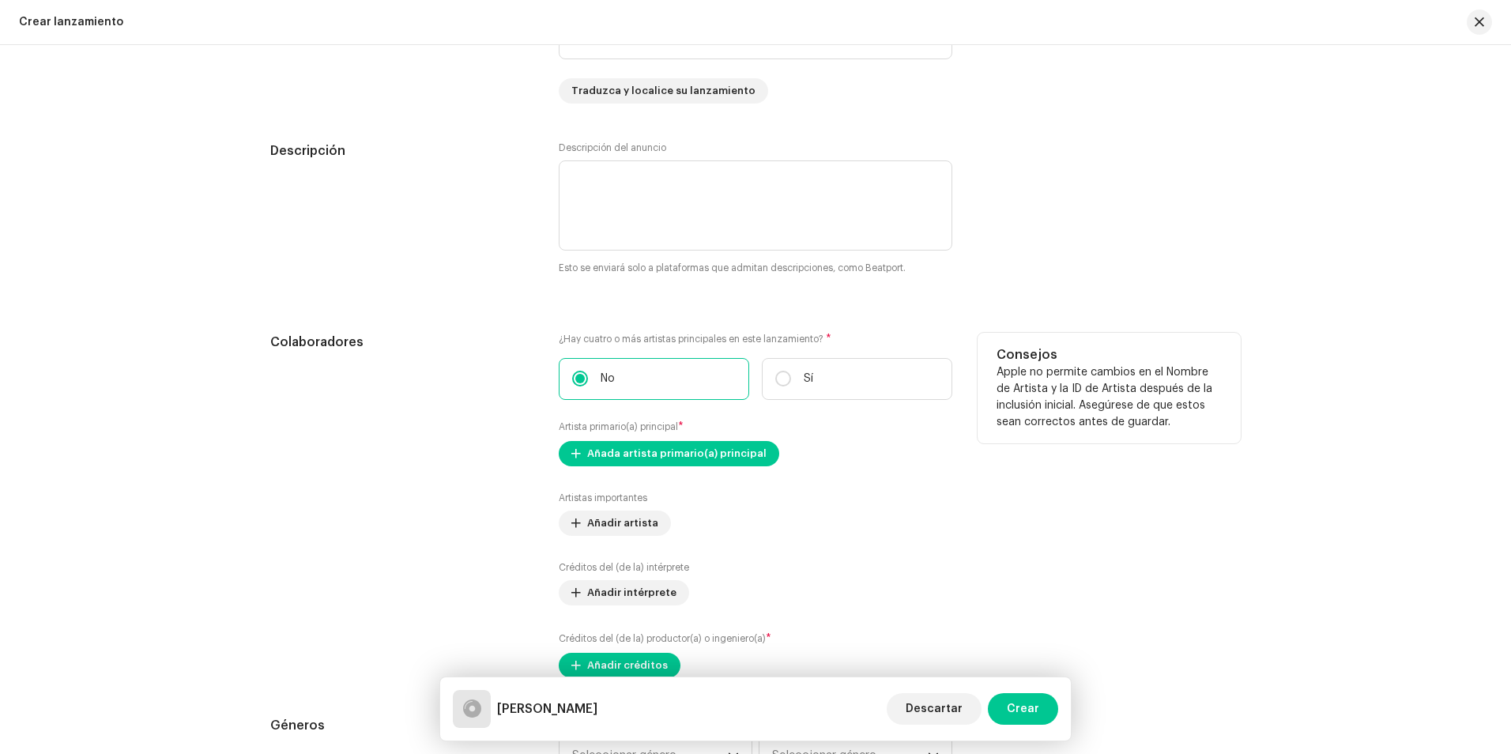
scroll to position [1659, 0]
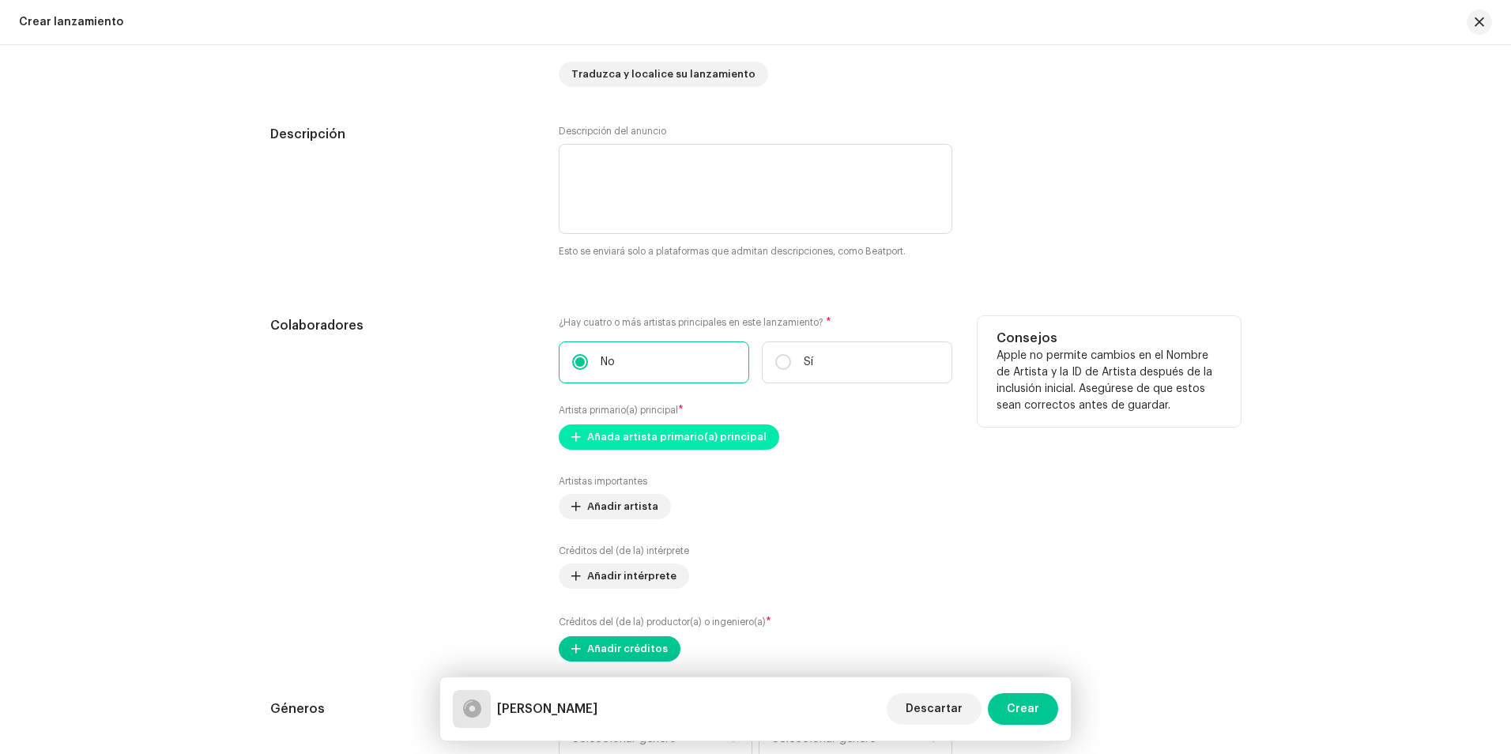
type input "[PERSON_NAME]"
click at [683, 438] on span "Añada artista primario(a) principal" at bounding box center [676, 437] width 179 height 32
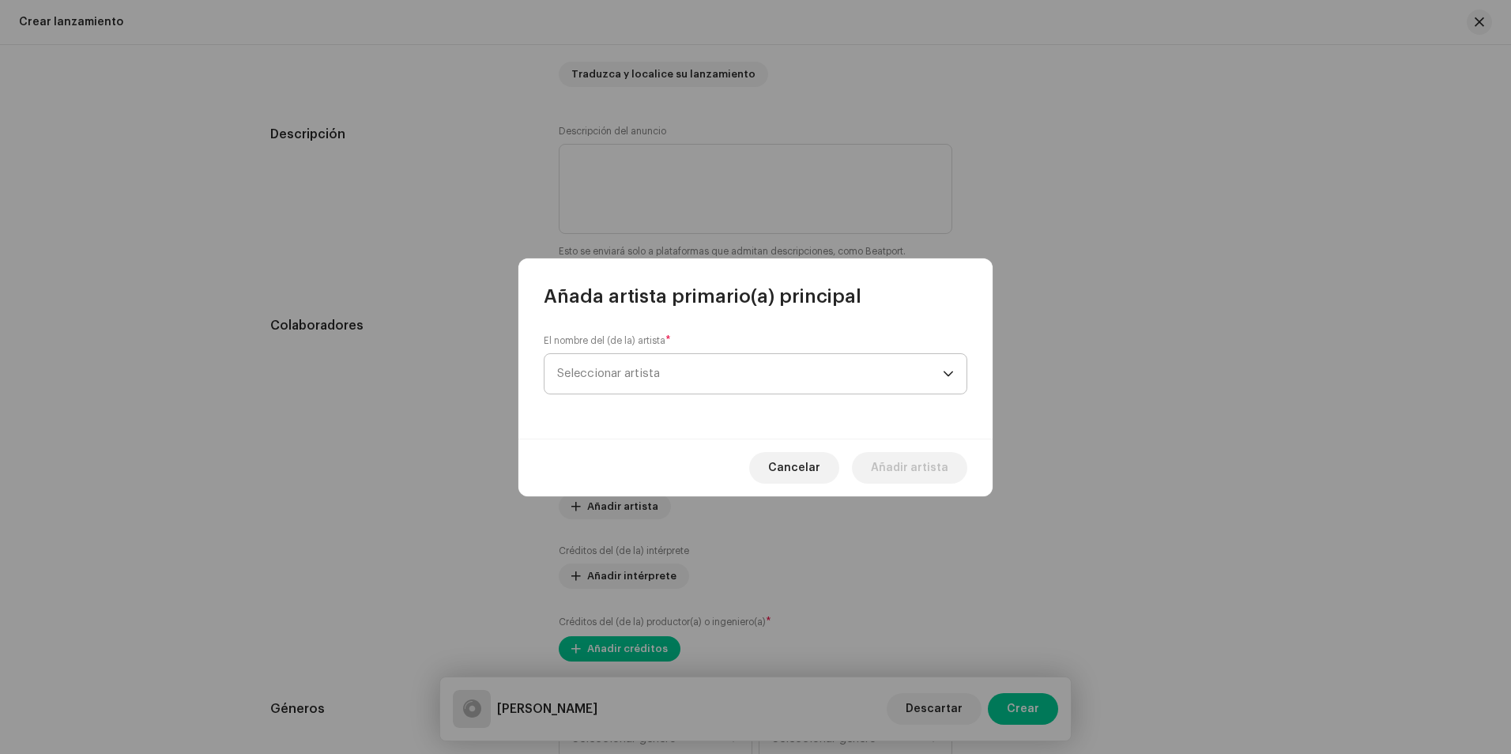
click at [673, 383] on span "Seleccionar artista" at bounding box center [750, 374] width 386 height 40
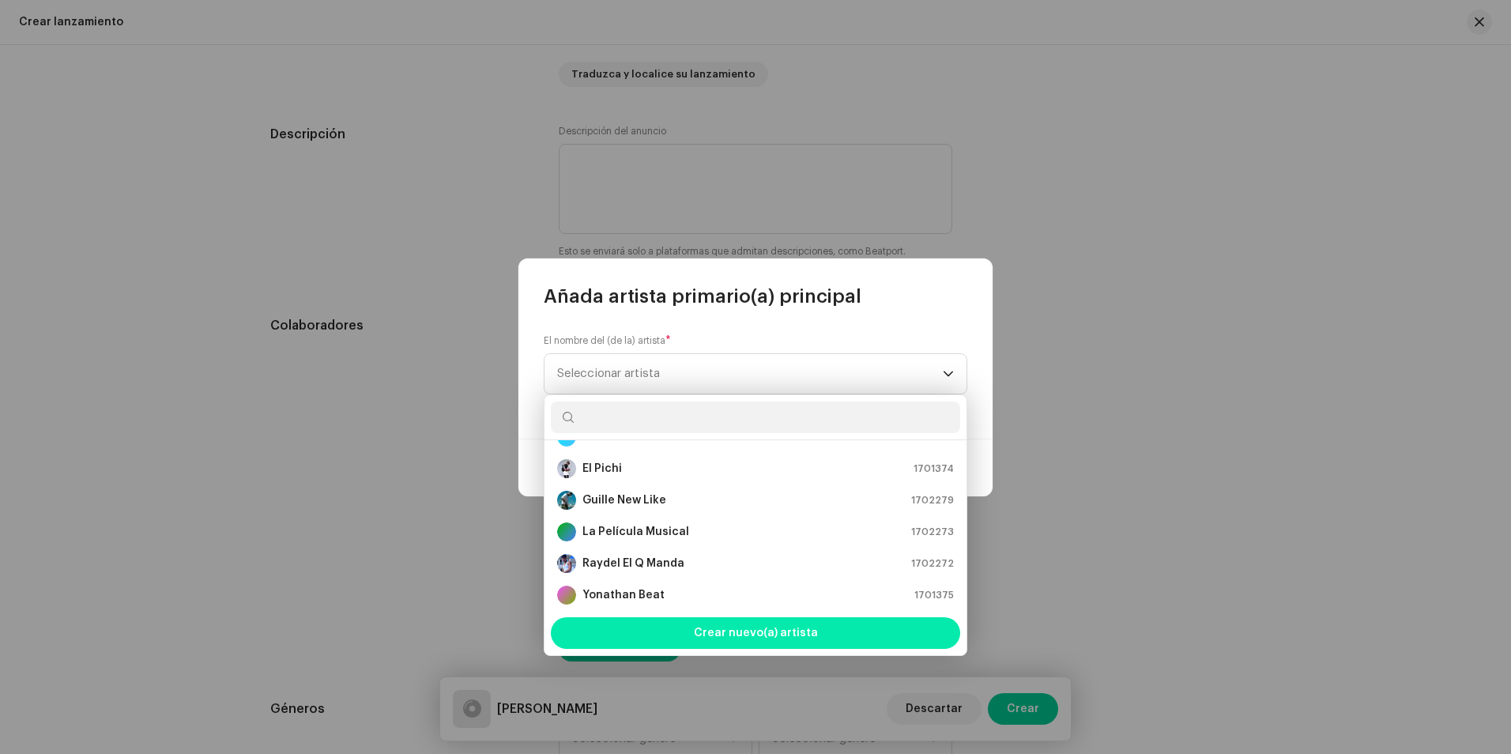
click at [746, 624] on span "Crear nuevo(a) artista" at bounding box center [756, 633] width 124 height 32
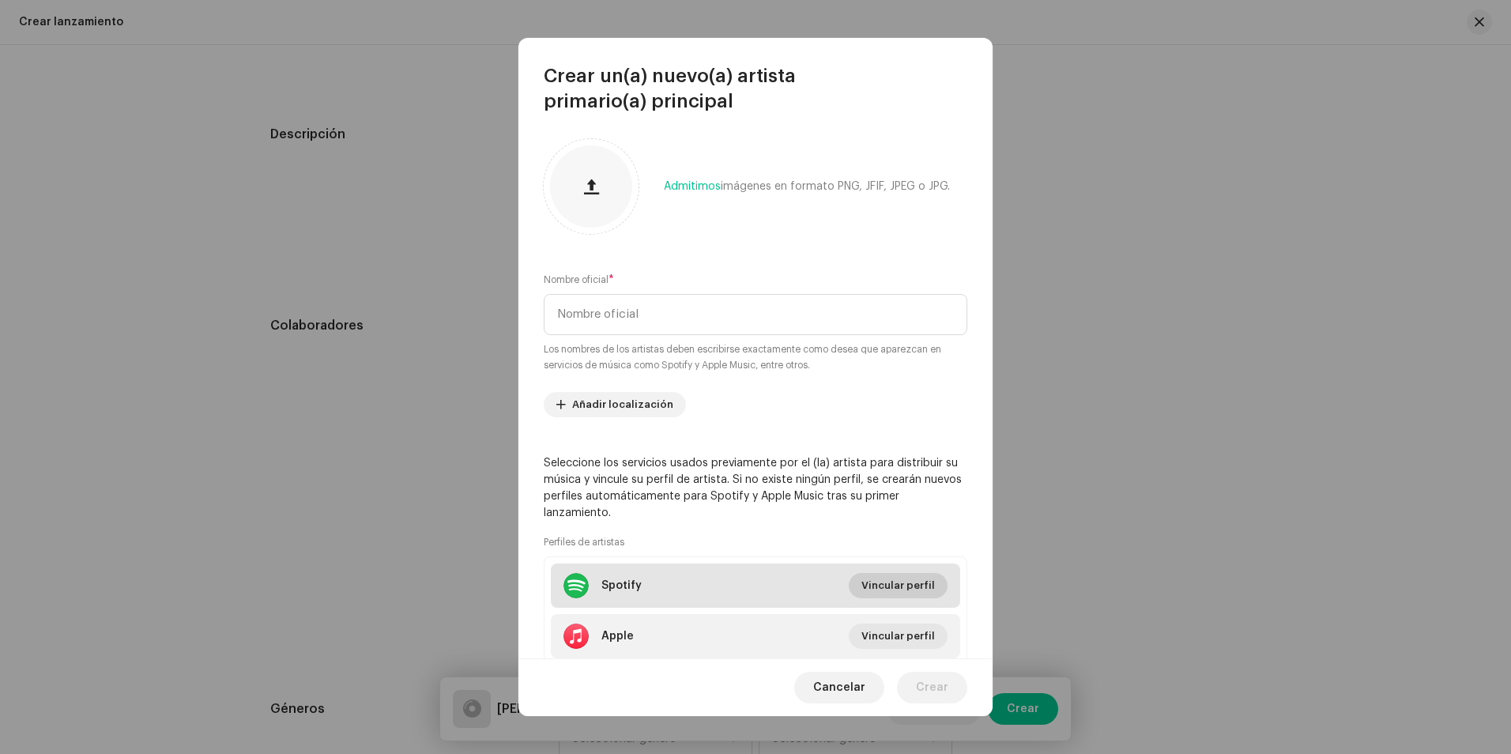
click at [876, 581] on span "Vincular perfil" at bounding box center [897, 586] width 73 height 32
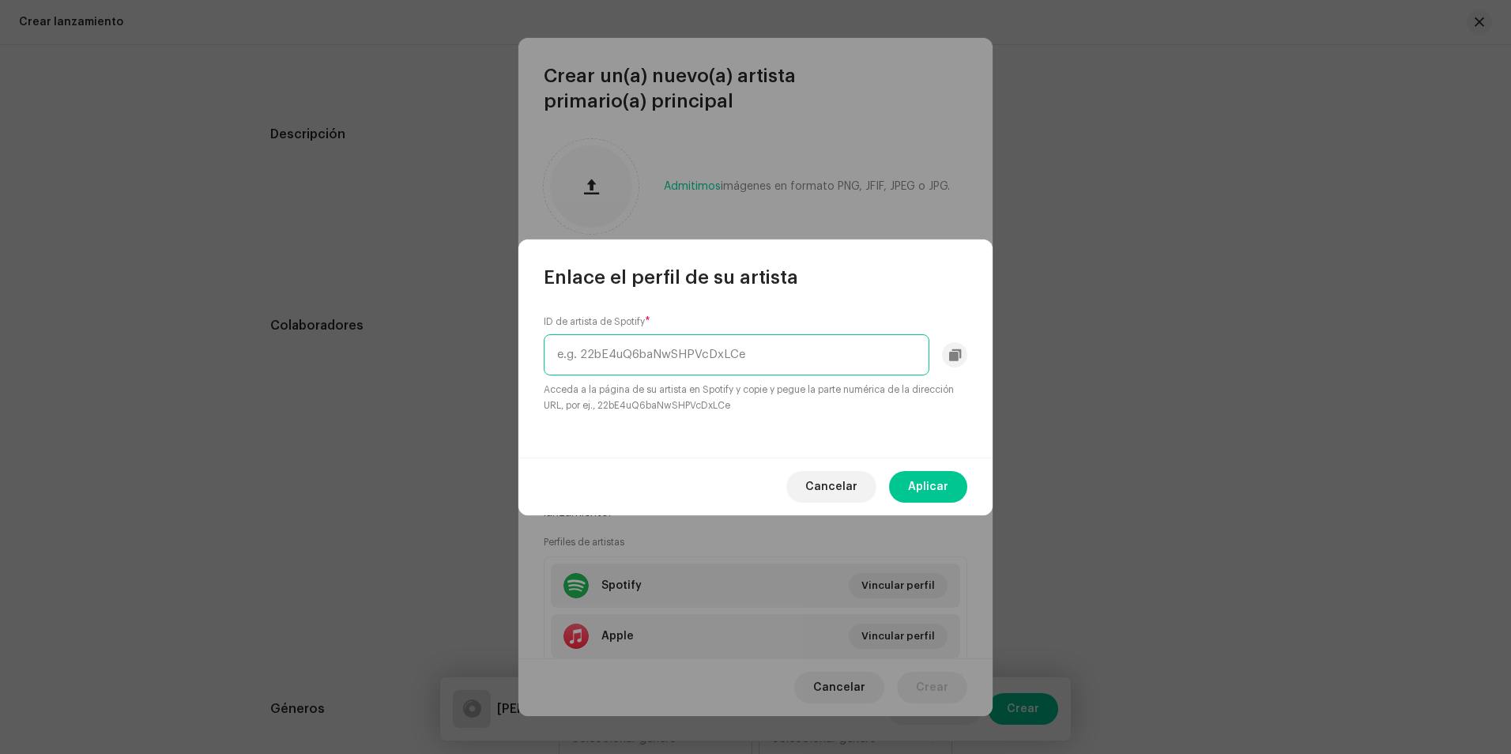
click at [688, 368] on input "text" at bounding box center [737, 354] width 386 height 41
paste input "https://open.spotify.com/intl-es/artist/1jwFmDX73jwyvDAMuoIN4i?si=2NIT3iDwQ4-R-…"
drag, startPoint x: 594, startPoint y: 357, endPoint x: 513, endPoint y: 356, distance: 81.4
click at [513, 356] on div "Enlace el perfil de su artista ID de artista de Spotify * https://open.spotify.…" at bounding box center [755, 377] width 1511 height 754
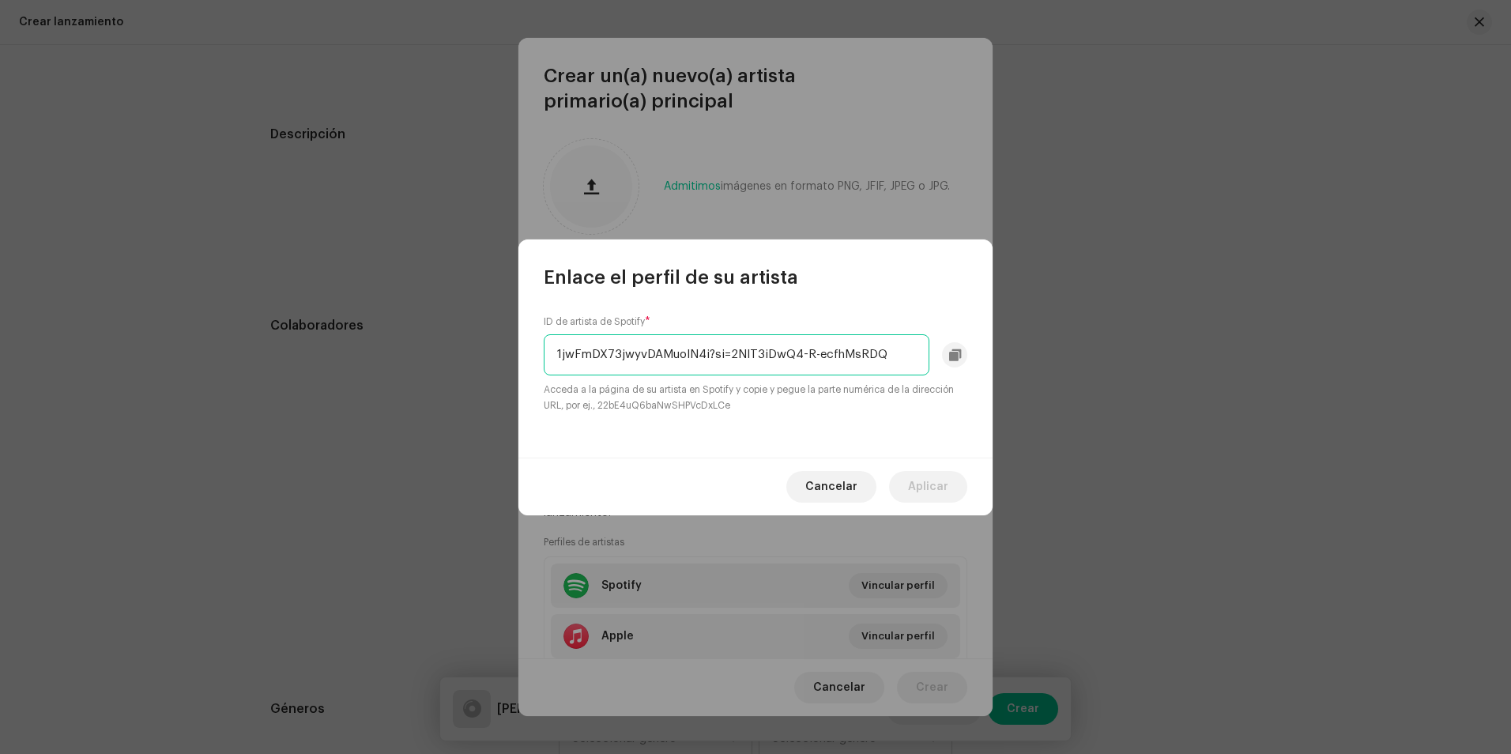
drag, startPoint x: 708, startPoint y: 352, endPoint x: 890, endPoint y: 358, distance: 181.8
click at [890, 358] on input "1jwFmDX73jwyvDAMuoIN4i?si=2NIT3iDwQ4-R-ecfhMsRDQ" at bounding box center [737, 354] width 386 height 41
type input "1jwFmDX73jwyvDAMuoIN4i"
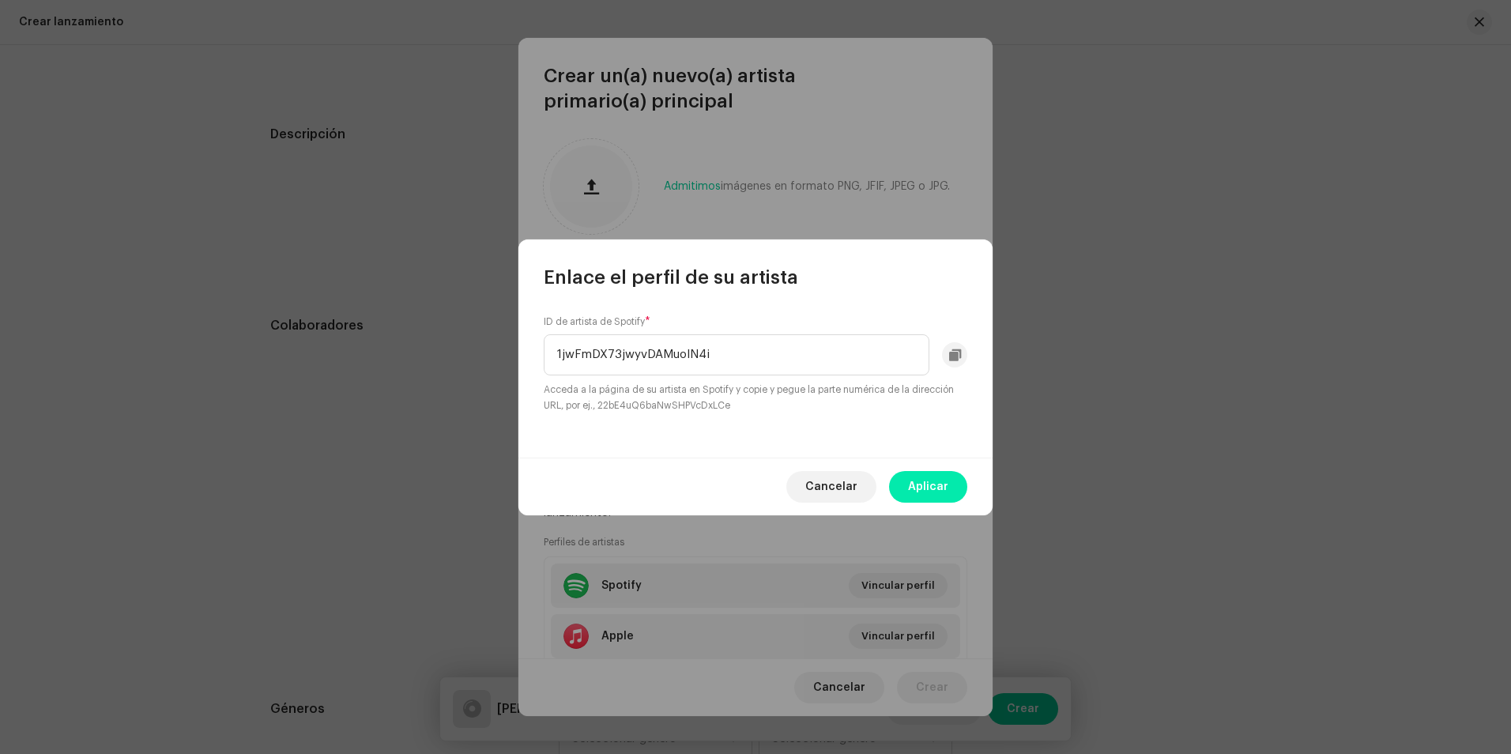
click at [939, 484] on span "Aplicar" at bounding box center [928, 487] width 40 height 32
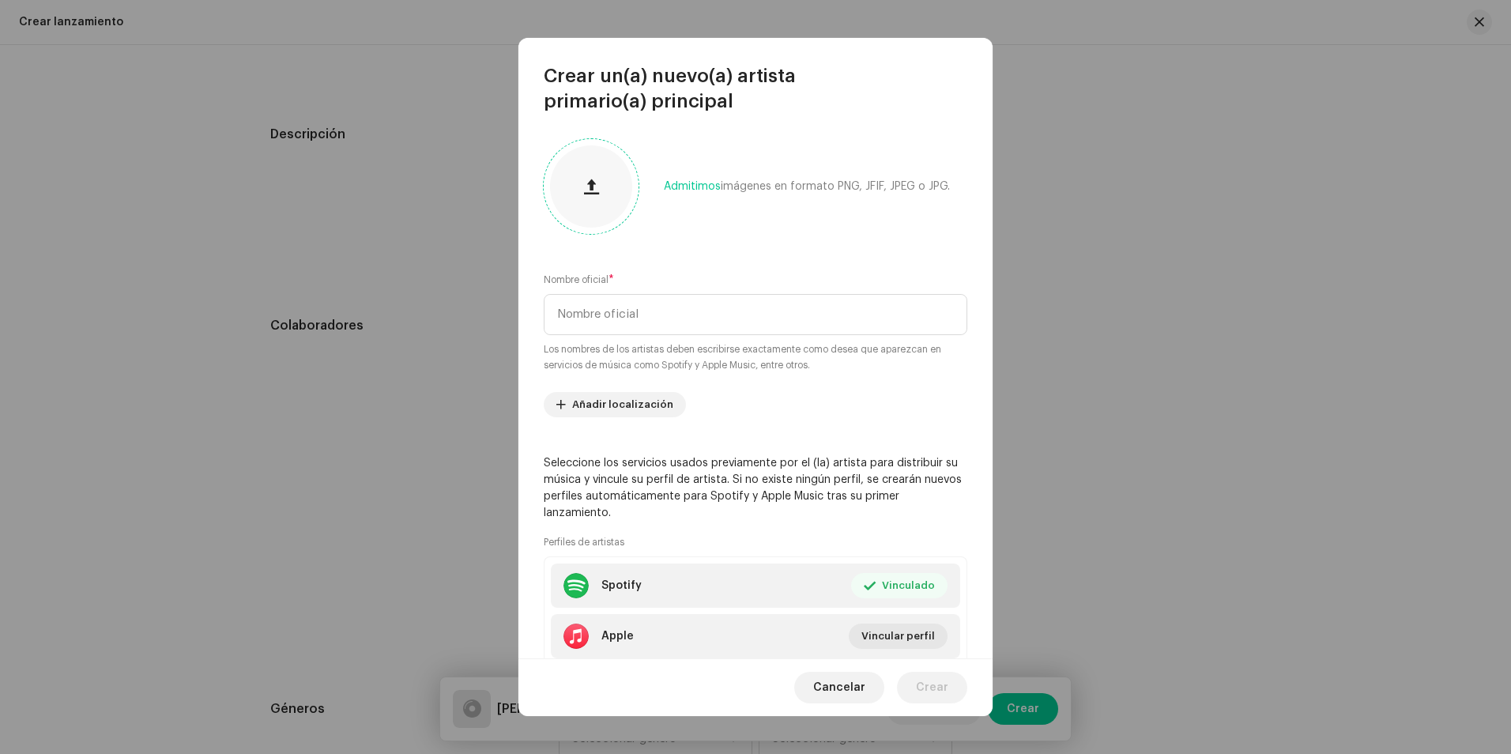
click at [603, 197] on button "button" at bounding box center [591, 186] width 38 height 38
click at [669, 307] on input "text" at bounding box center [755, 314] width 423 height 41
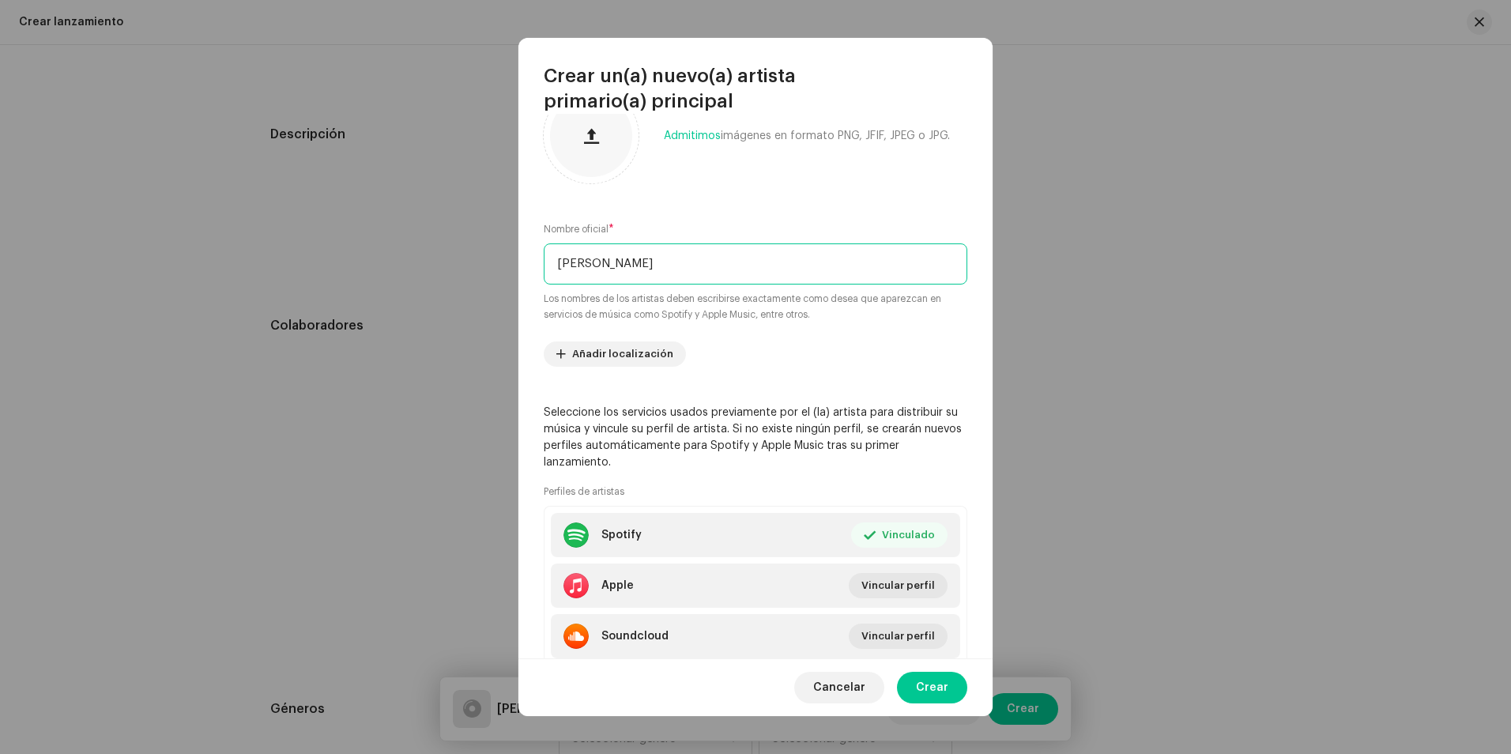
scroll to position [101, 0]
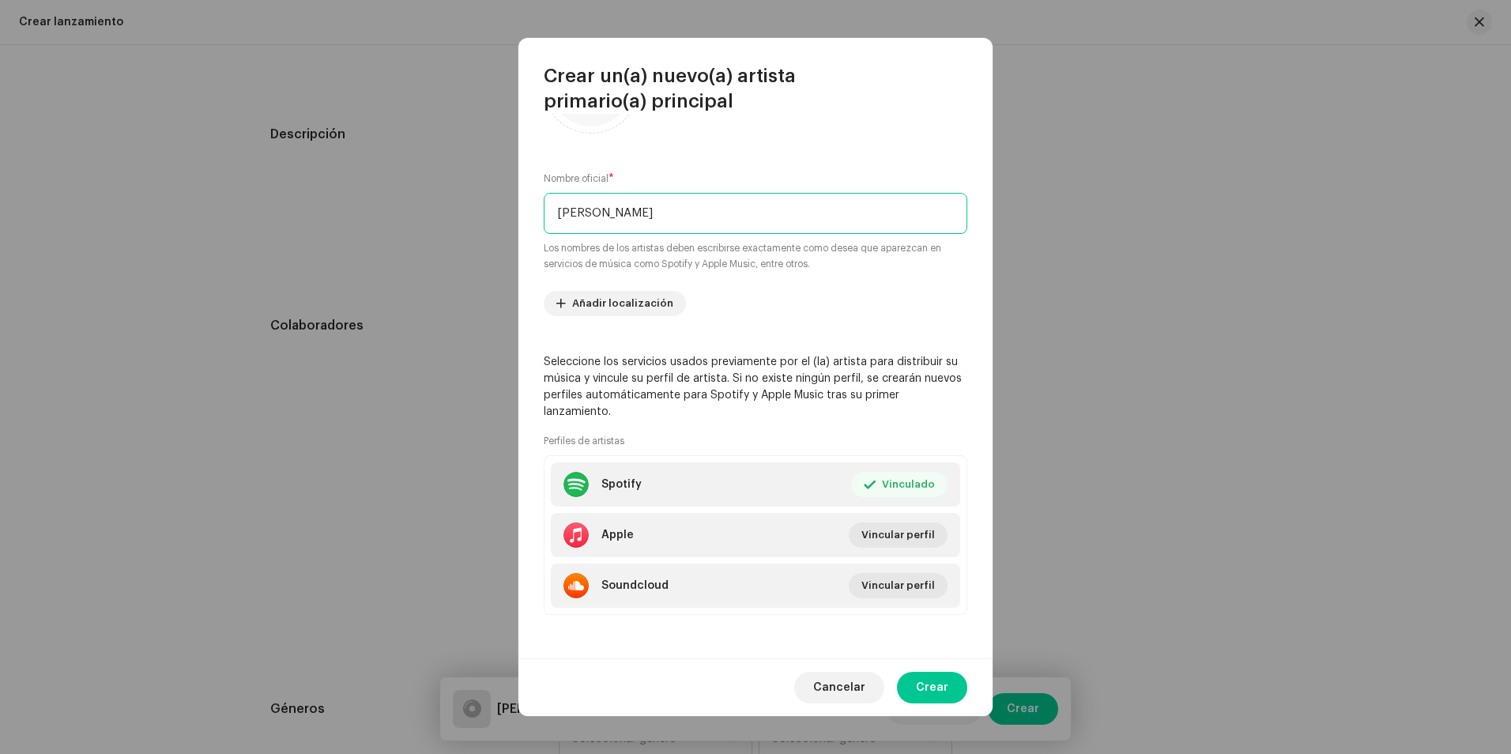
type input "[PERSON_NAME]"
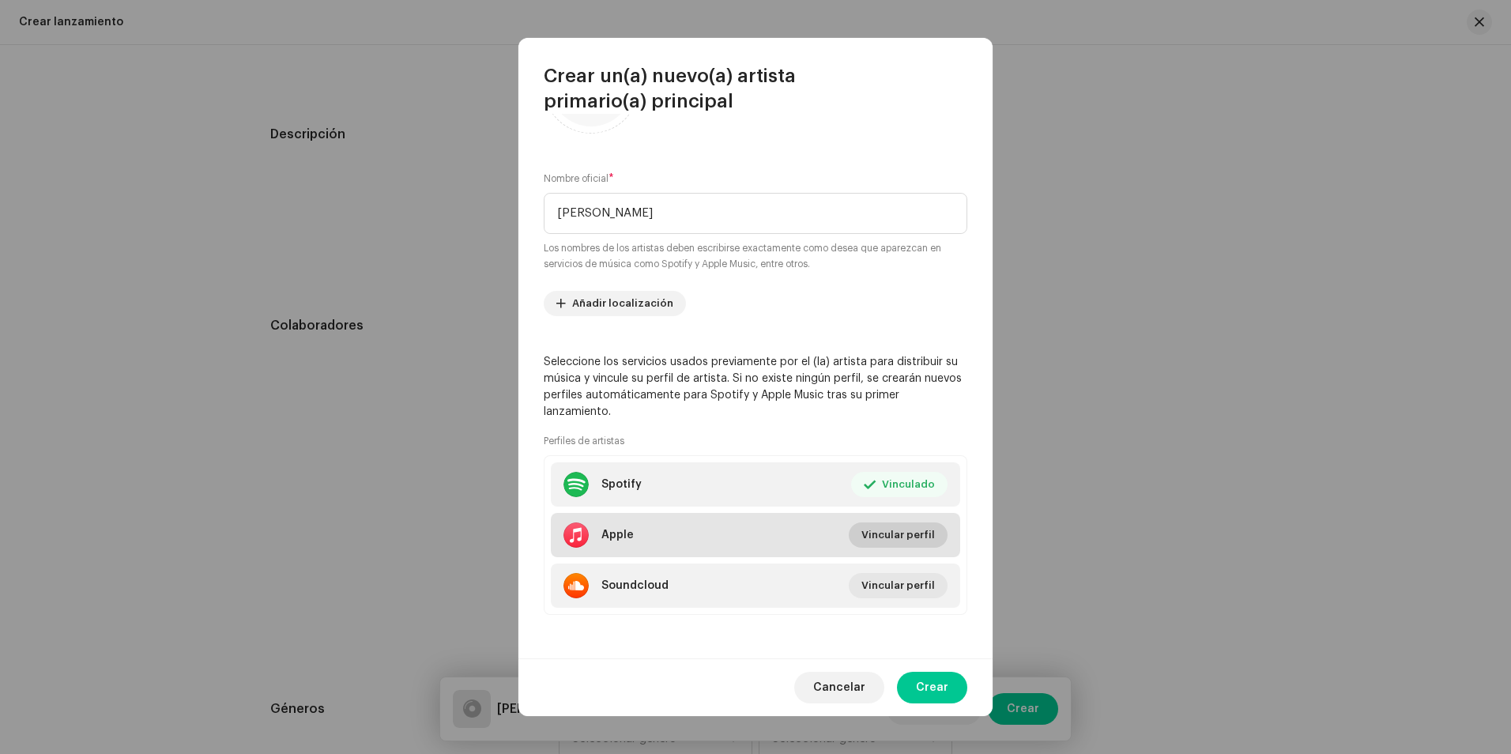
click at [909, 534] on span "Vincular perfil" at bounding box center [897, 535] width 73 height 32
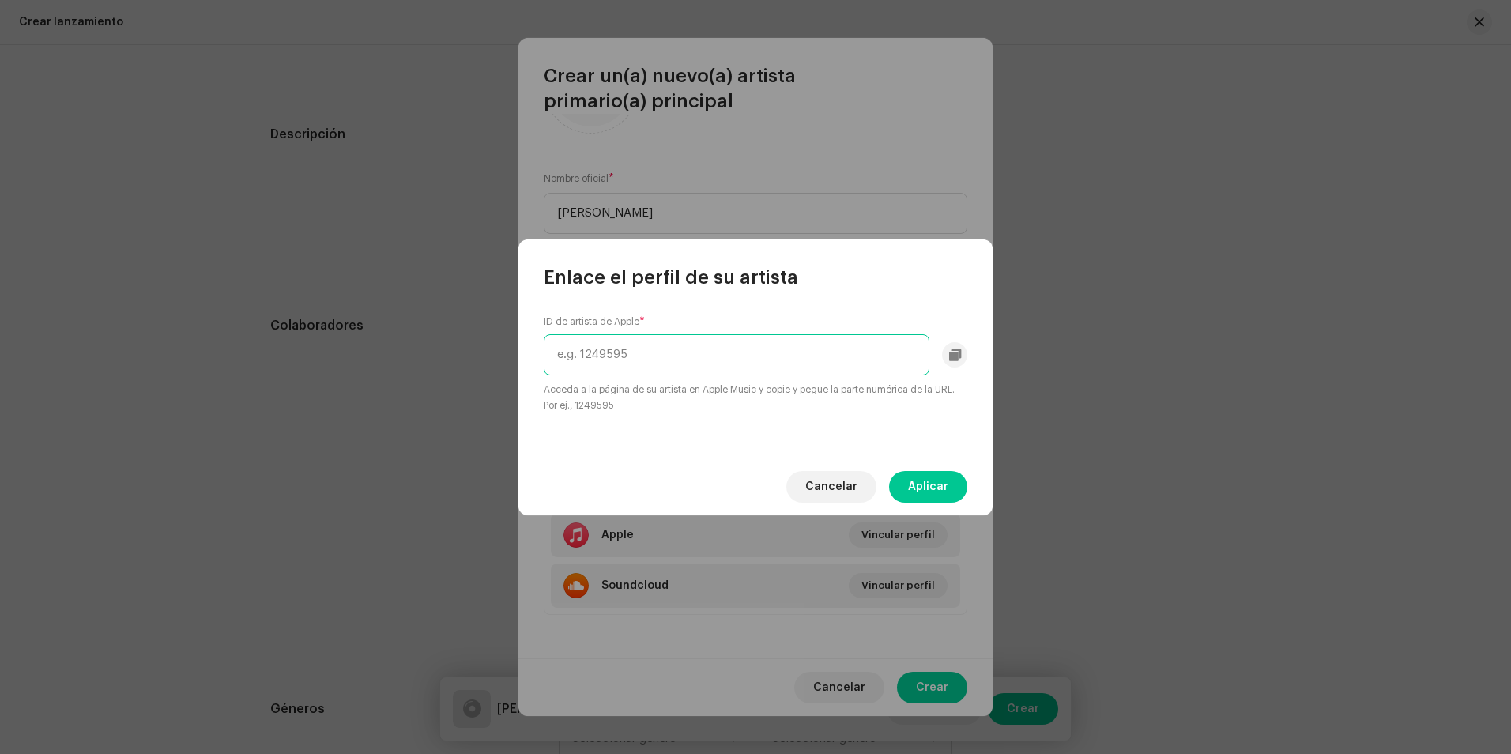
click at [645, 355] on input "text" at bounding box center [737, 354] width 386 height 41
paste input "1738889833"
type input "1738889833"
click at [922, 487] on span "Aplicar" at bounding box center [928, 487] width 40 height 32
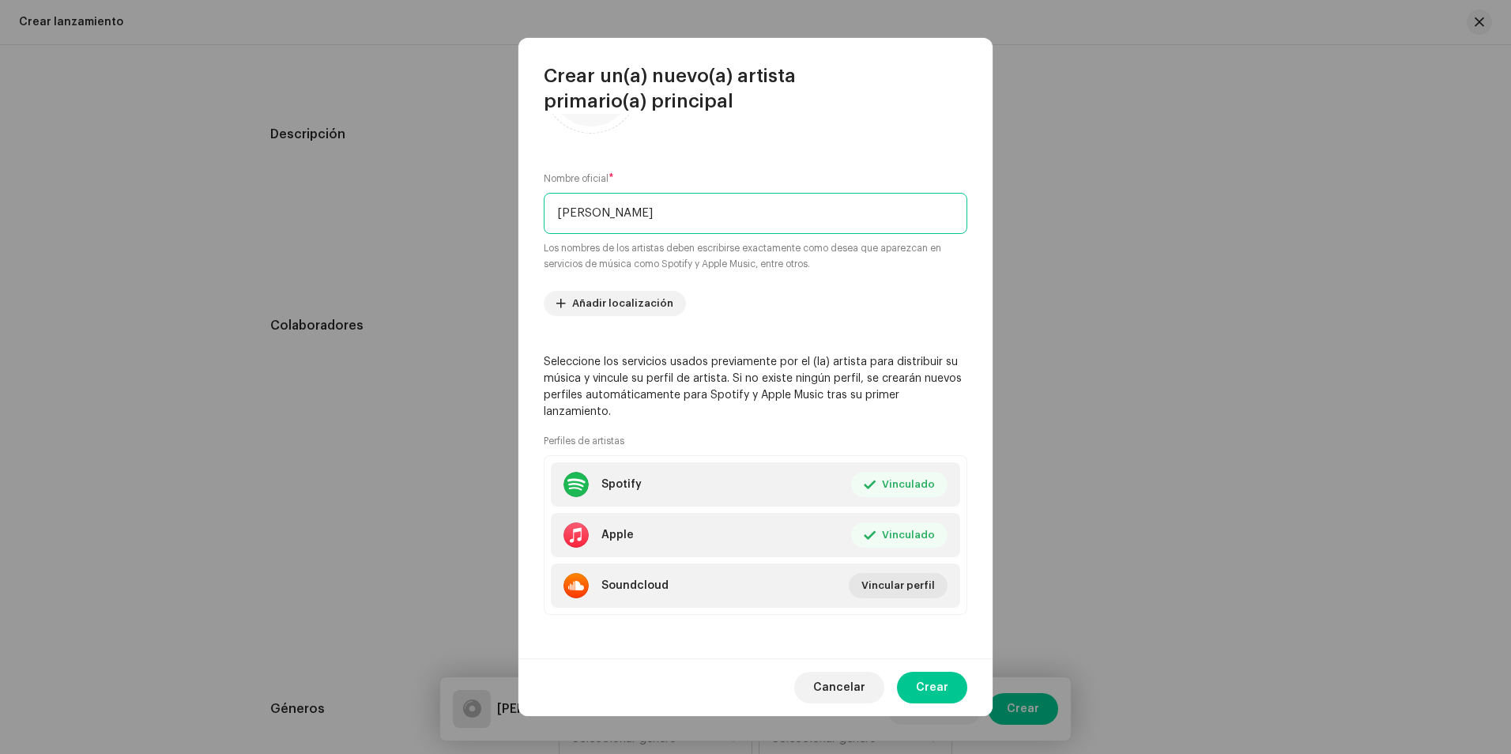
drag, startPoint x: 687, startPoint y: 203, endPoint x: 508, endPoint y: 214, distance: 178.9
click at [508, 214] on div "Crear un(a) nuevo(a) artista primario(a) principal Admitimos imágenes en format…" at bounding box center [755, 377] width 1511 height 754
click at [939, 690] on span "Crear" at bounding box center [932, 688] width 32 height 32
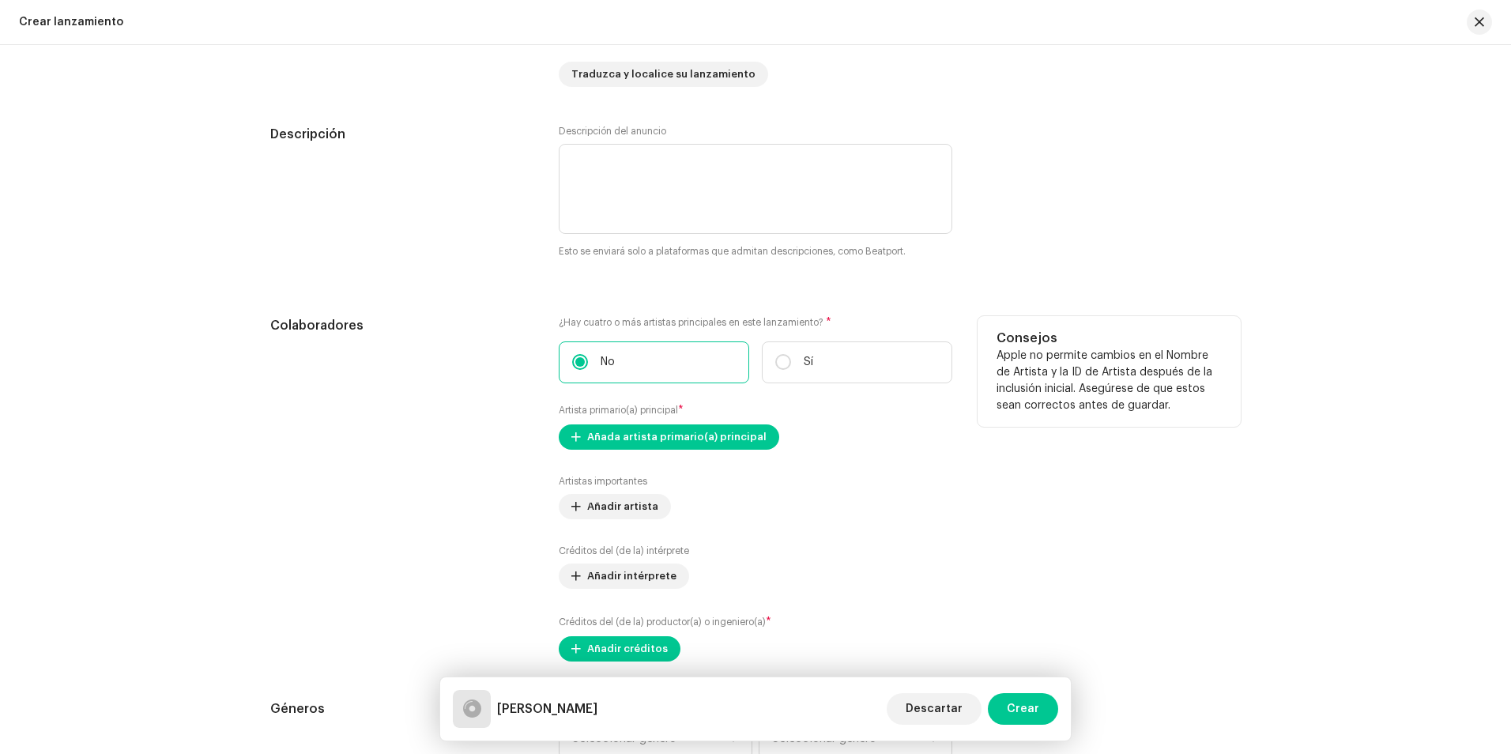
click at [864, 519] on div "Artistas importantes Añadir artista Créditos del (de la) intérprete Añadir inté…" at bounding box center [755, 568] width 393 height 186
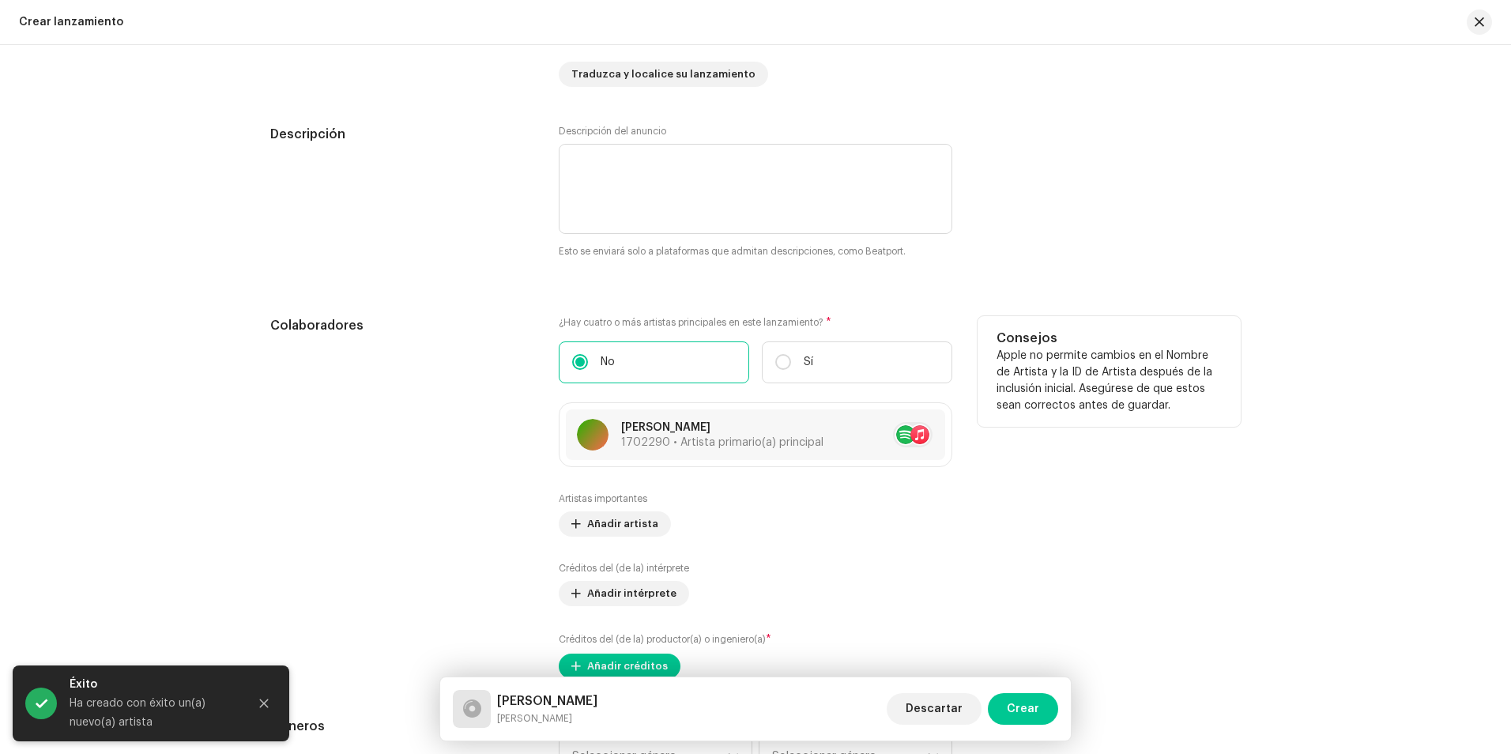
click at [854, 503] on div "Artistas importantes Añadir artista" at bounding box center [755, 514] width 393 height 44
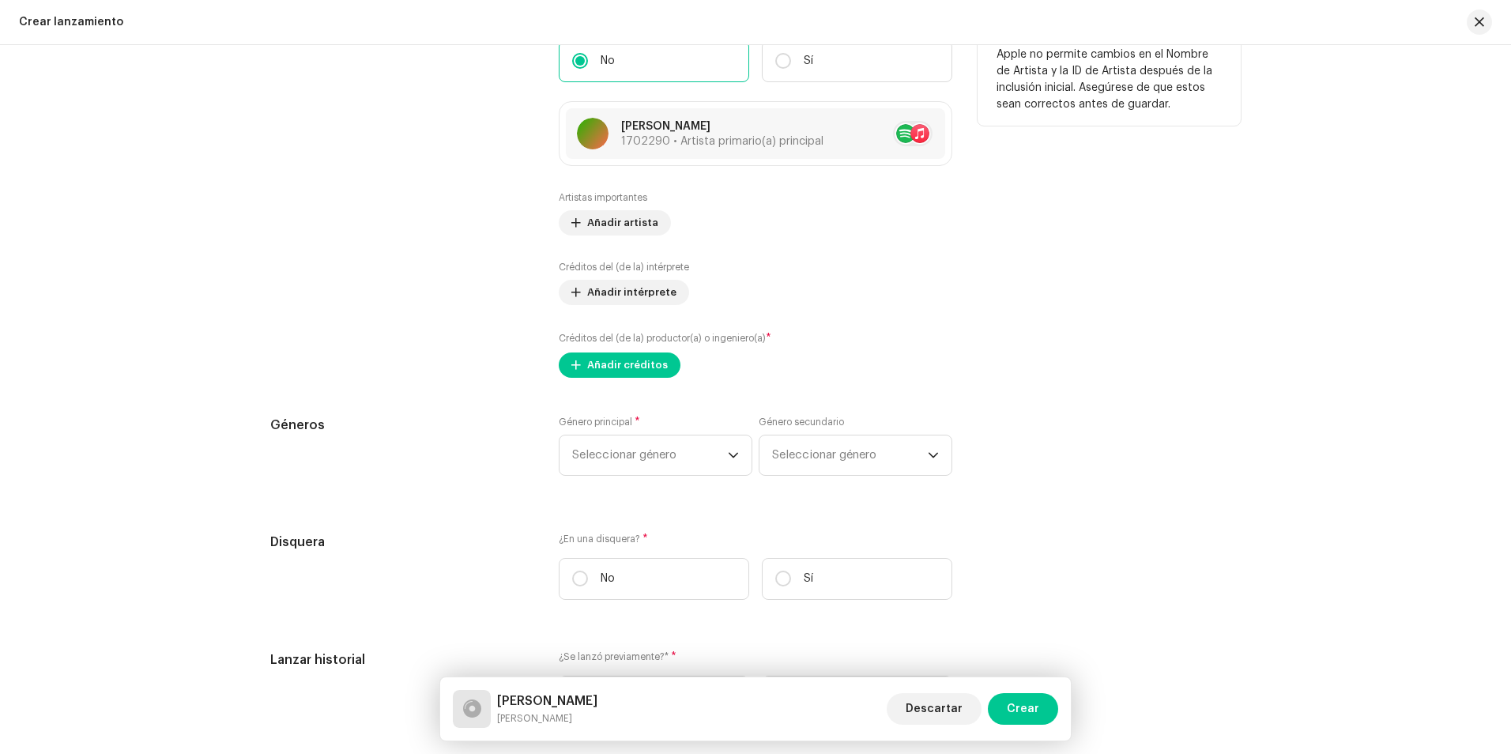
scroll to position [1975, 0]
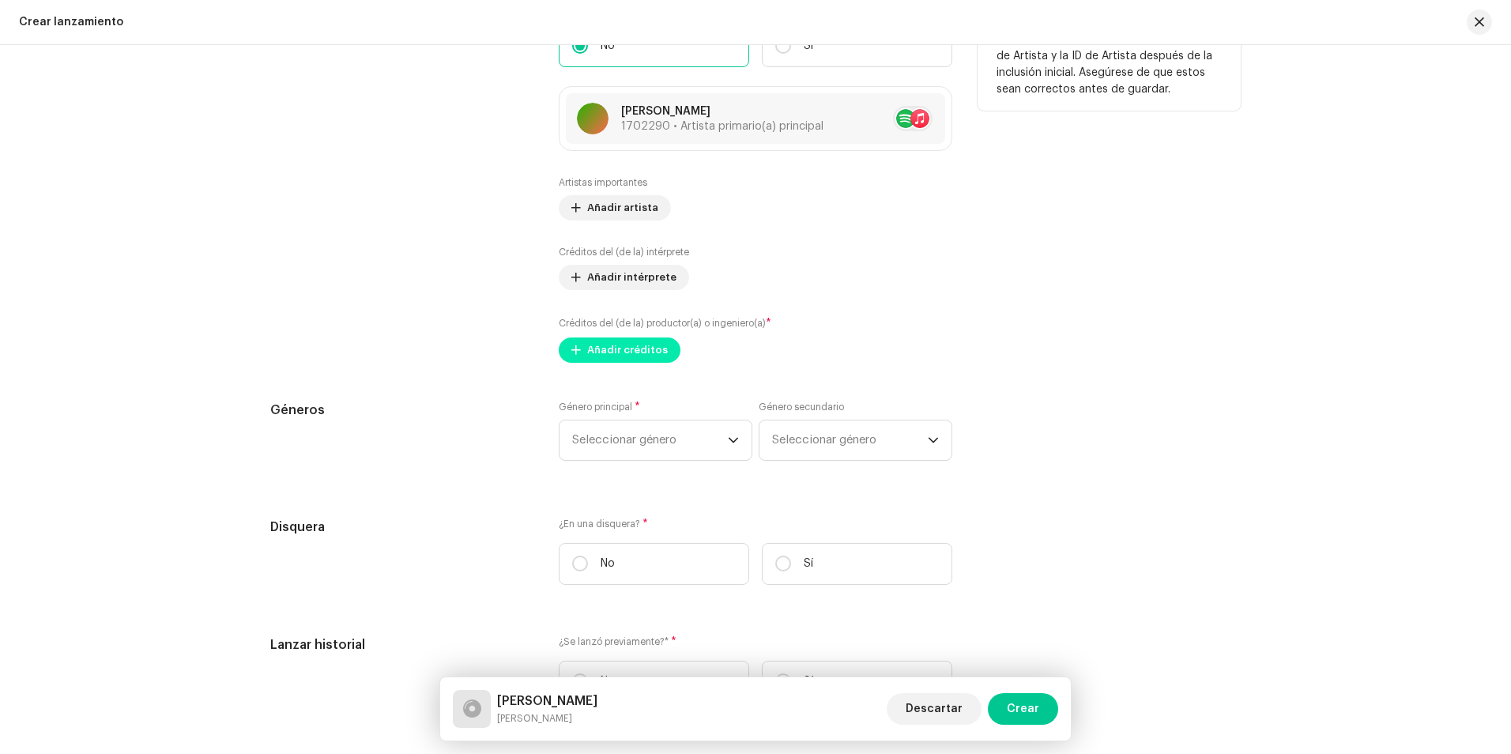
click at [613, 344] on span "Añadir créditos" at bounding box center [627, 350] width 81 height 32
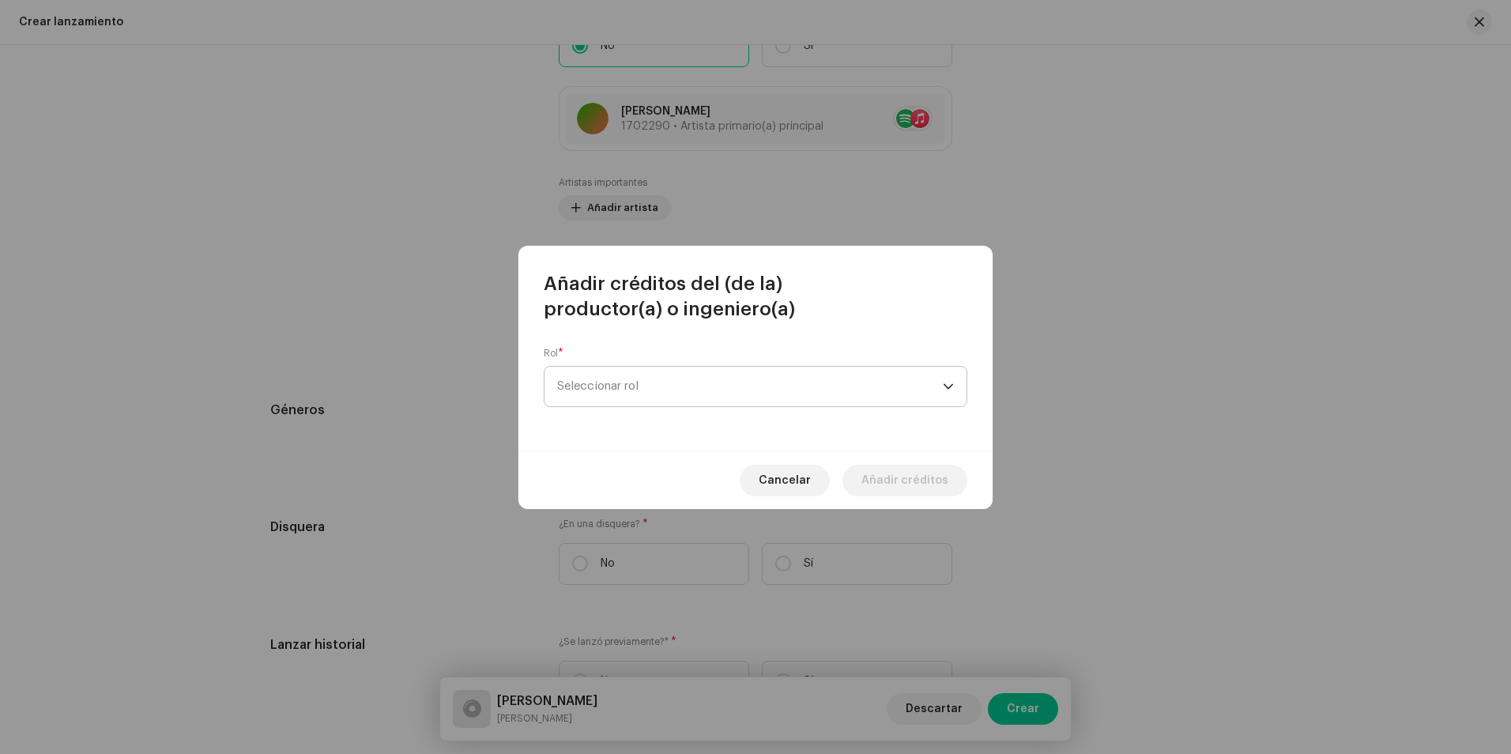
click at [627, 380] on span "Seleccionar rol" at bounding box center [750, 387] width 386 height 40
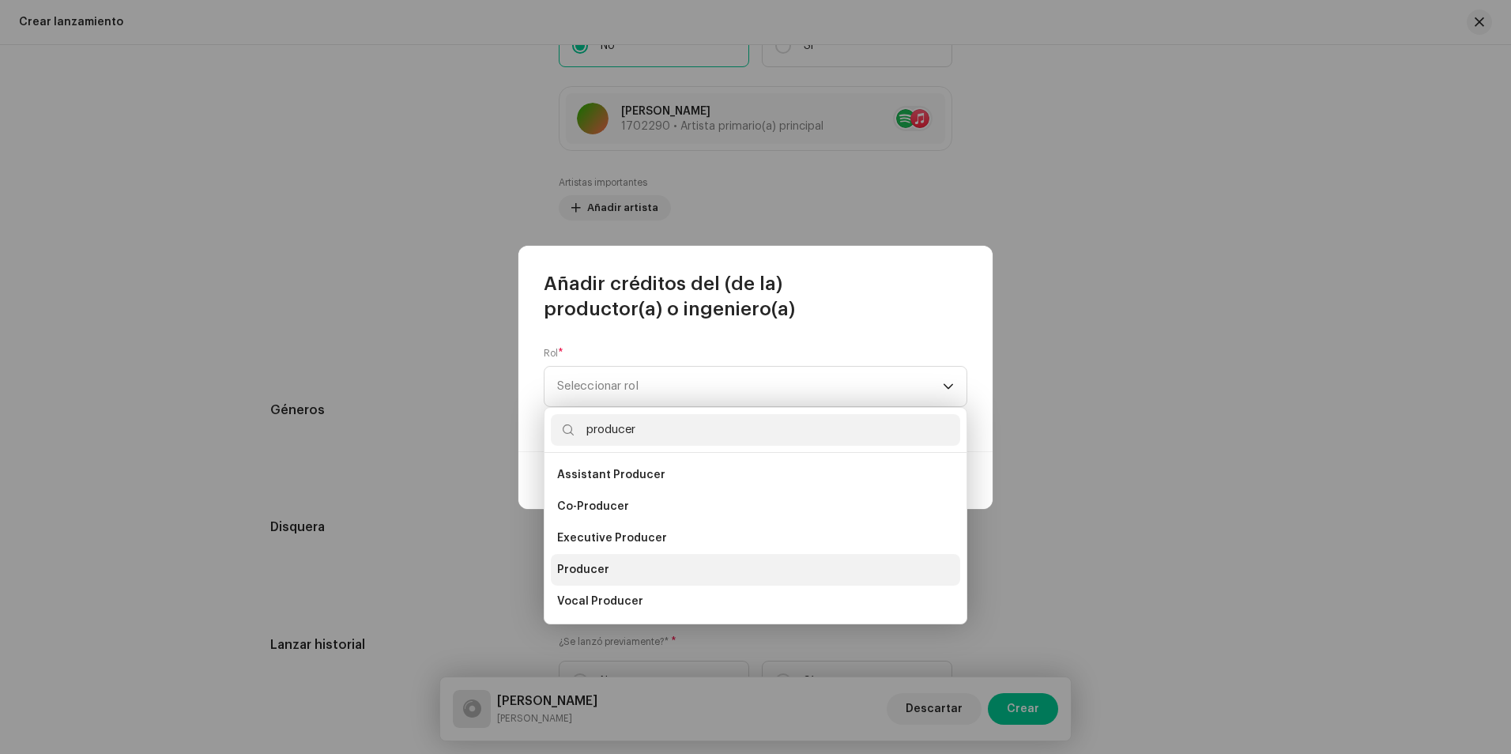
type input "producer"
click at [563, 573] on span "Producer" at bounding box center [583, 570] width 52 height 16
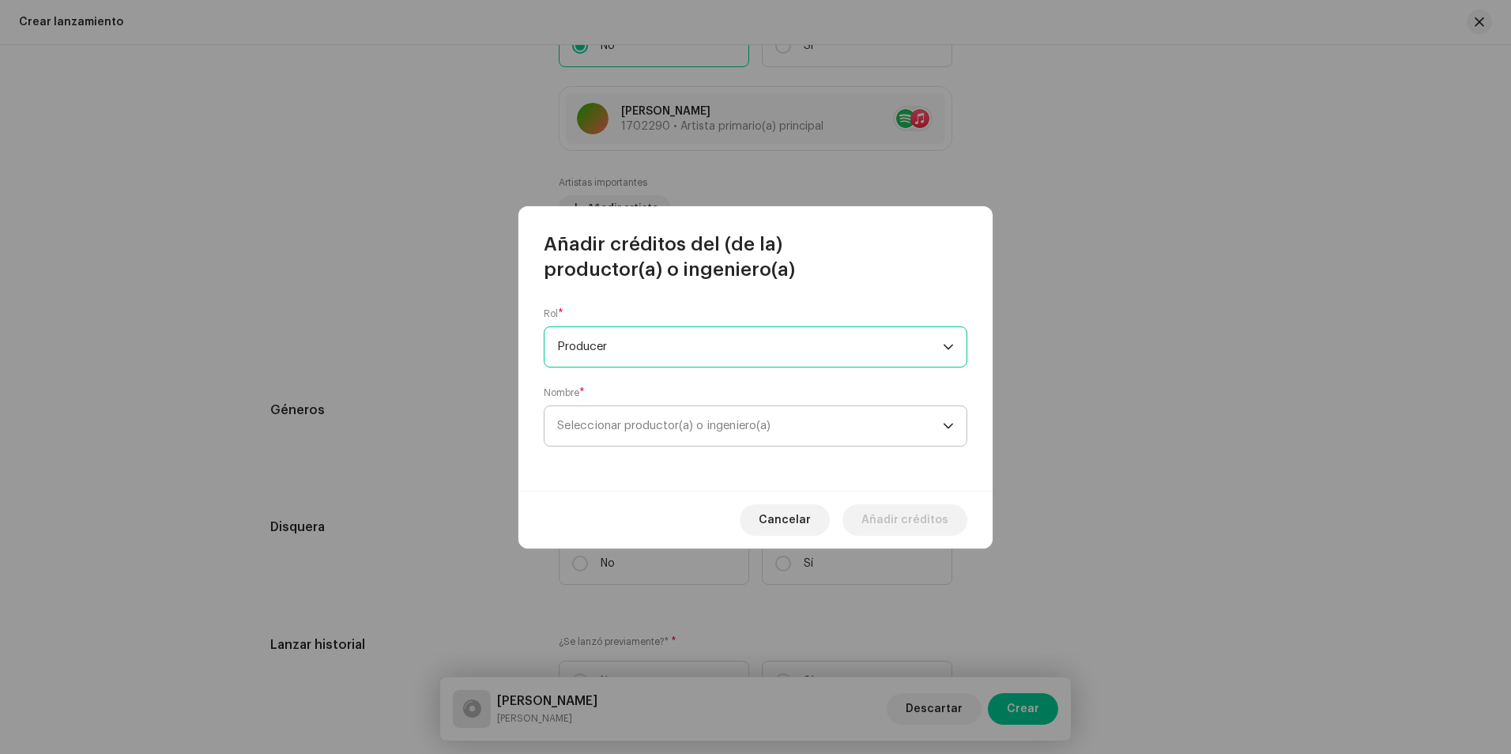
click at [589, 430] on span "Seleccionar productor(a) o ingeniero(a)" at bounding box center [663, 425] width 213 height 12
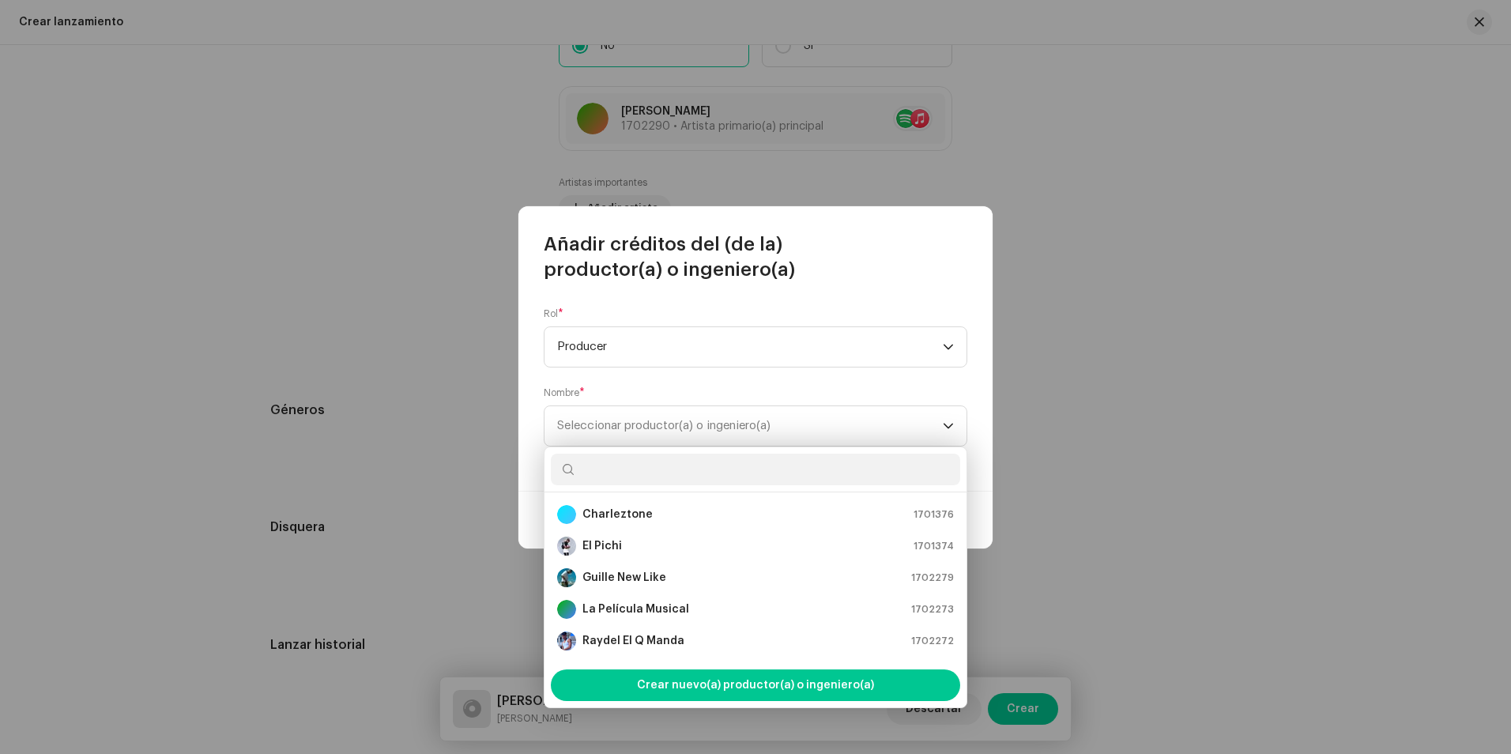
scroll to position [25, 0]
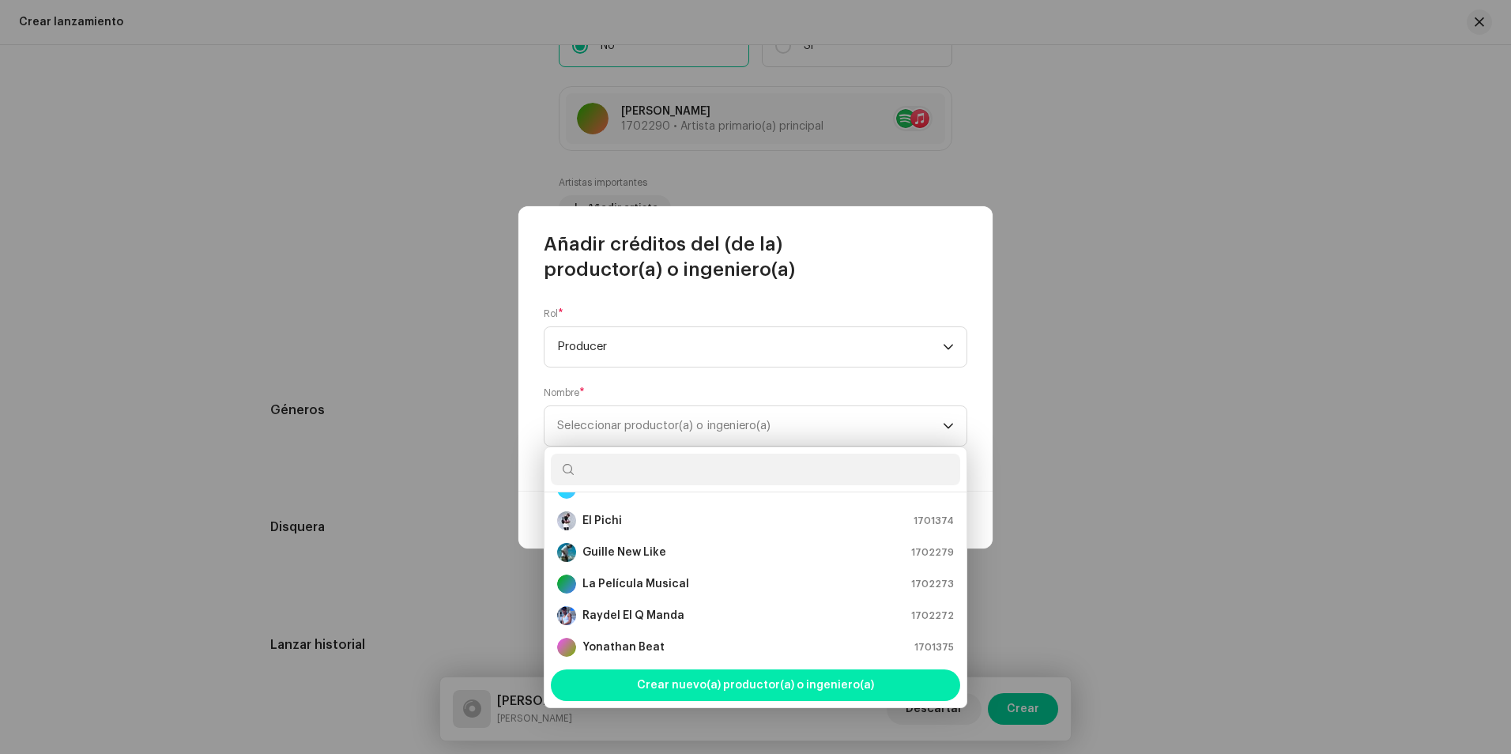
click at [692, 686] on span "Crear nuevo(a) productor(a) o ingeniero(a)" at bounding box center [755, 685] width 237 height 32
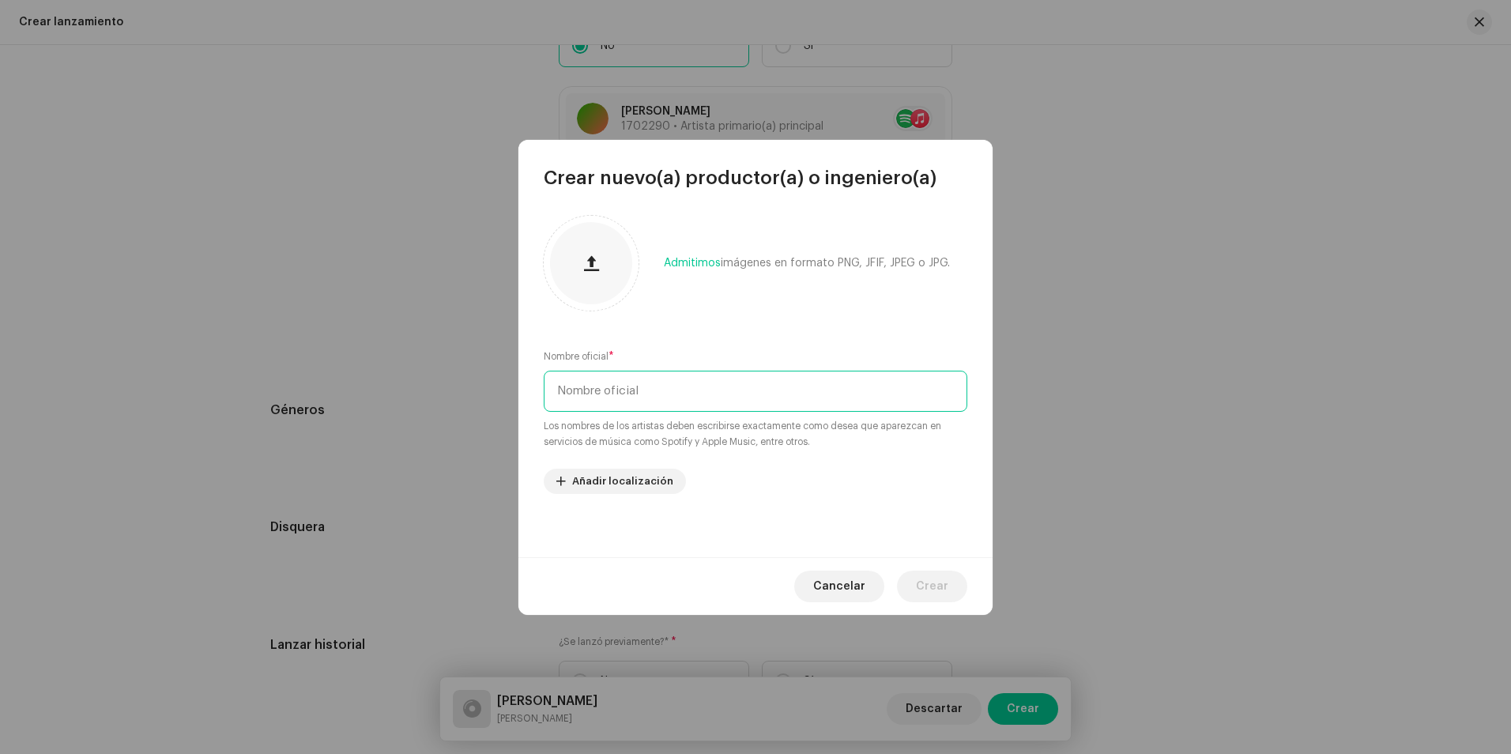
click at [596, 391] on input "text" at bounding box center [755, 391] width 423 height 41
type input "l"
type input "Libertad Studio"
click at [940, 589] on span "Crear" at bounding box center [932, 586] width 32 height 32
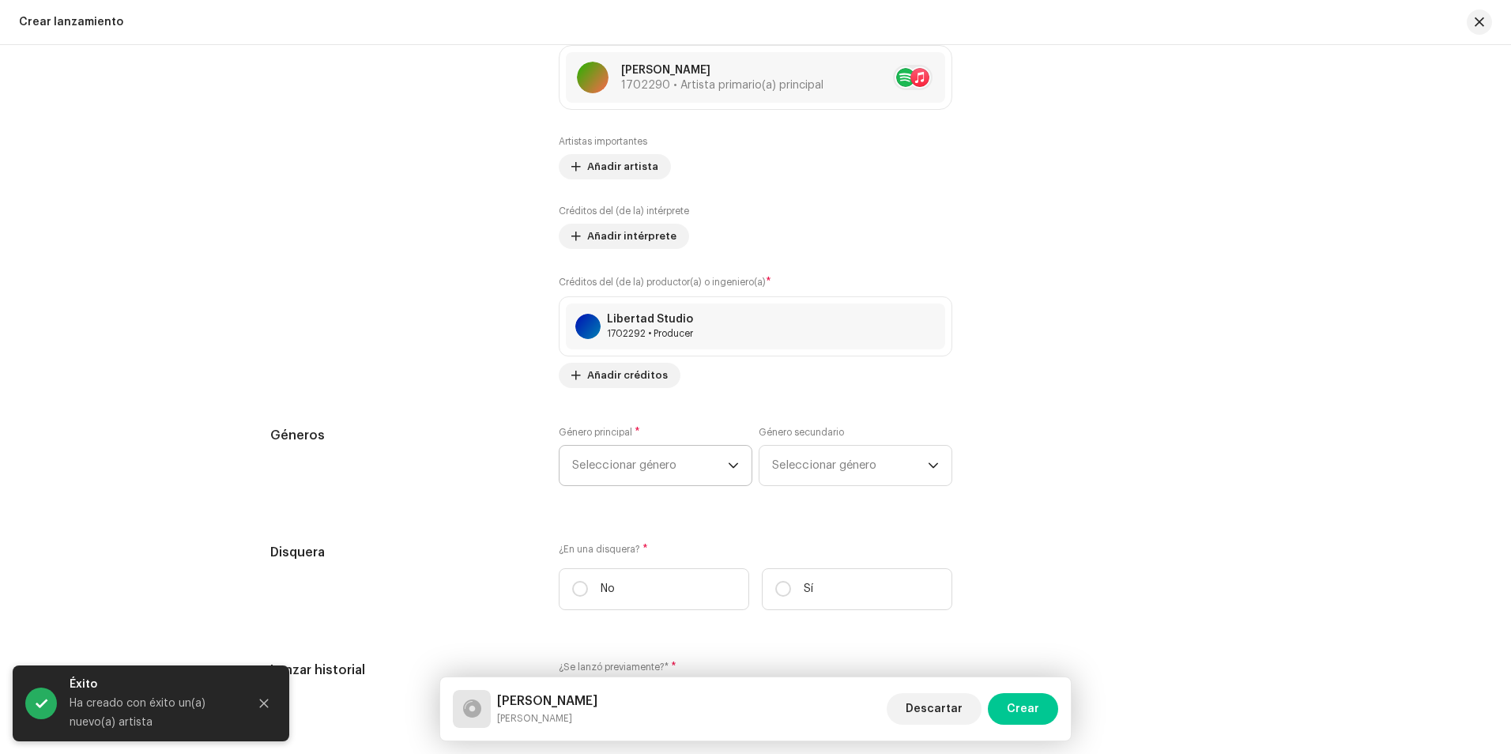
scroll to position [2054, 0]
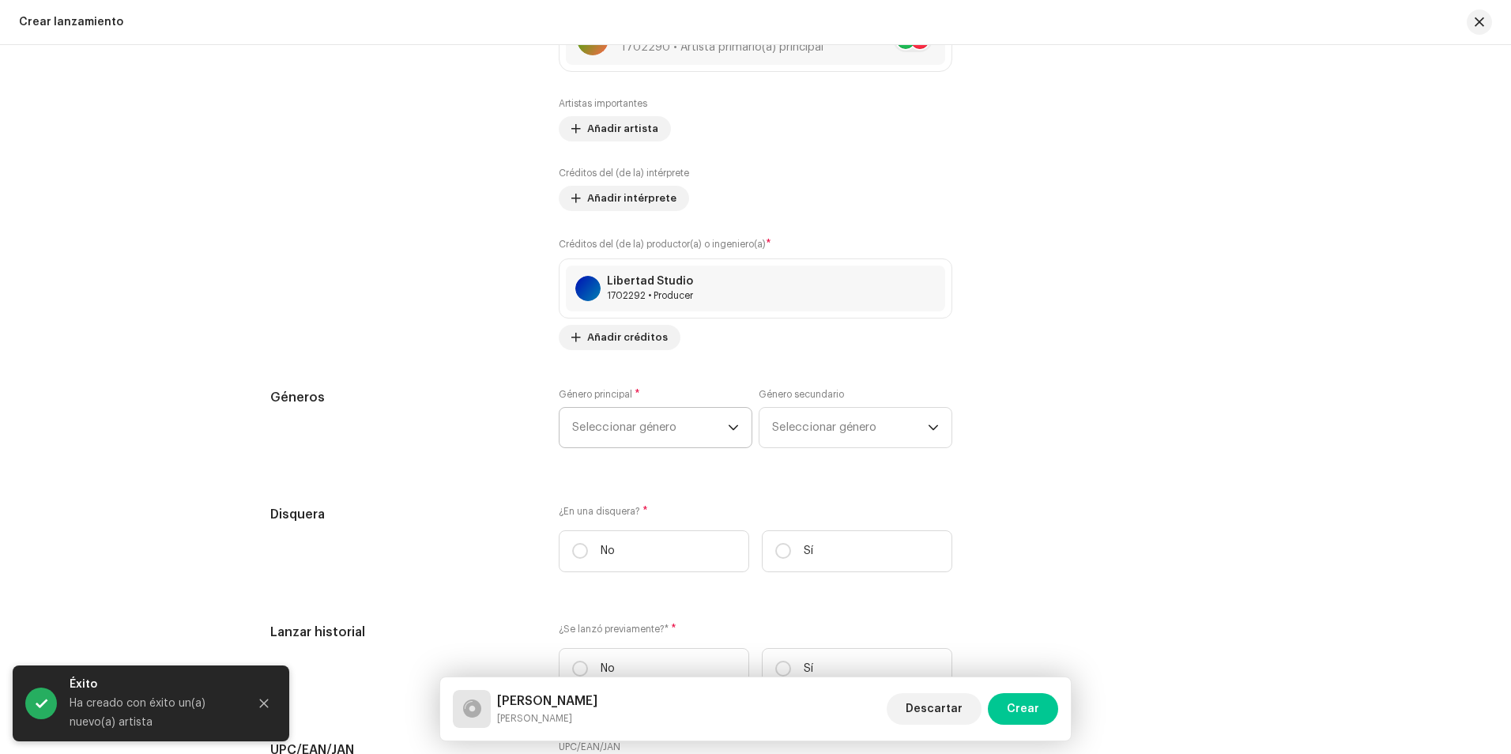
click at [645, 435] on span "Seleccionar género" at bounding box center [650, 428] width 156 height 40
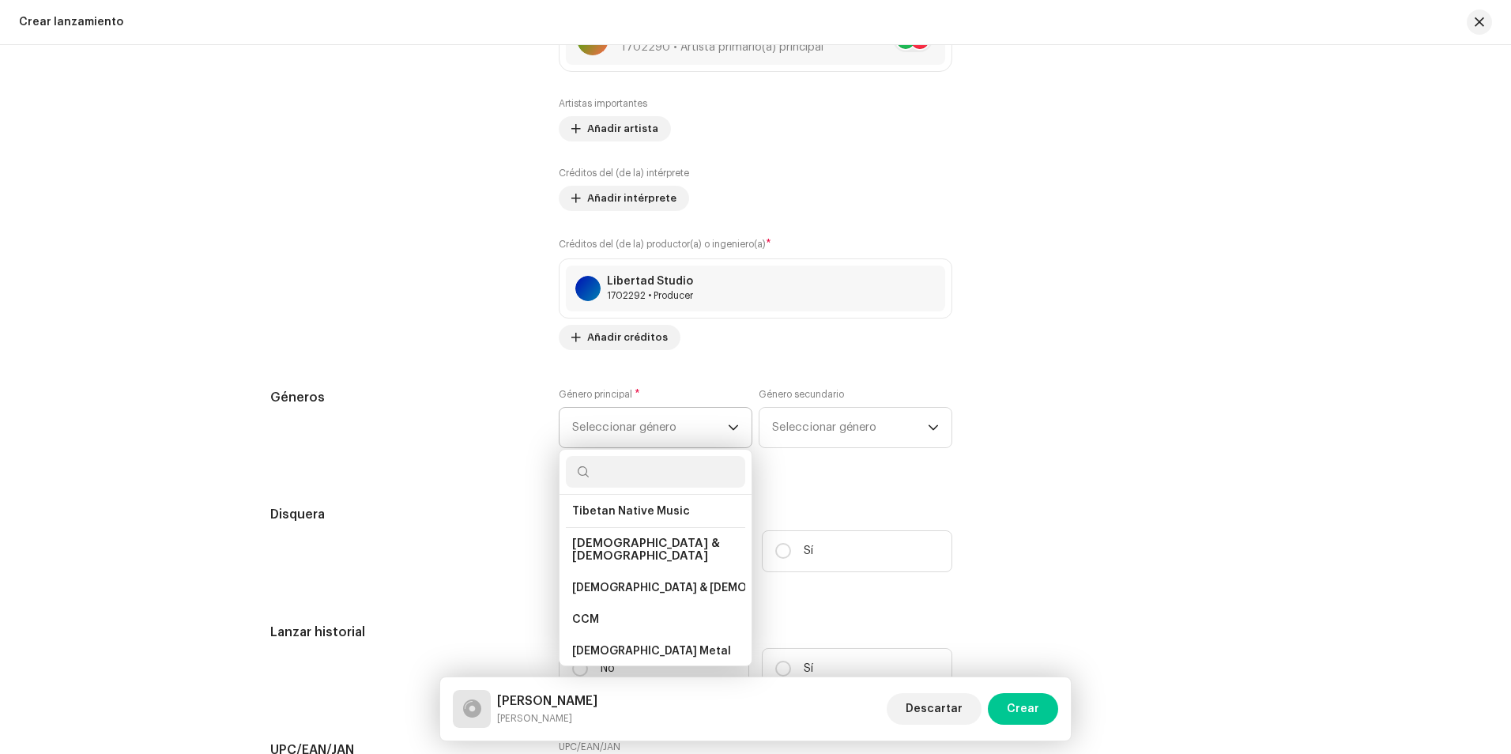
scroll to position [2887, 0]
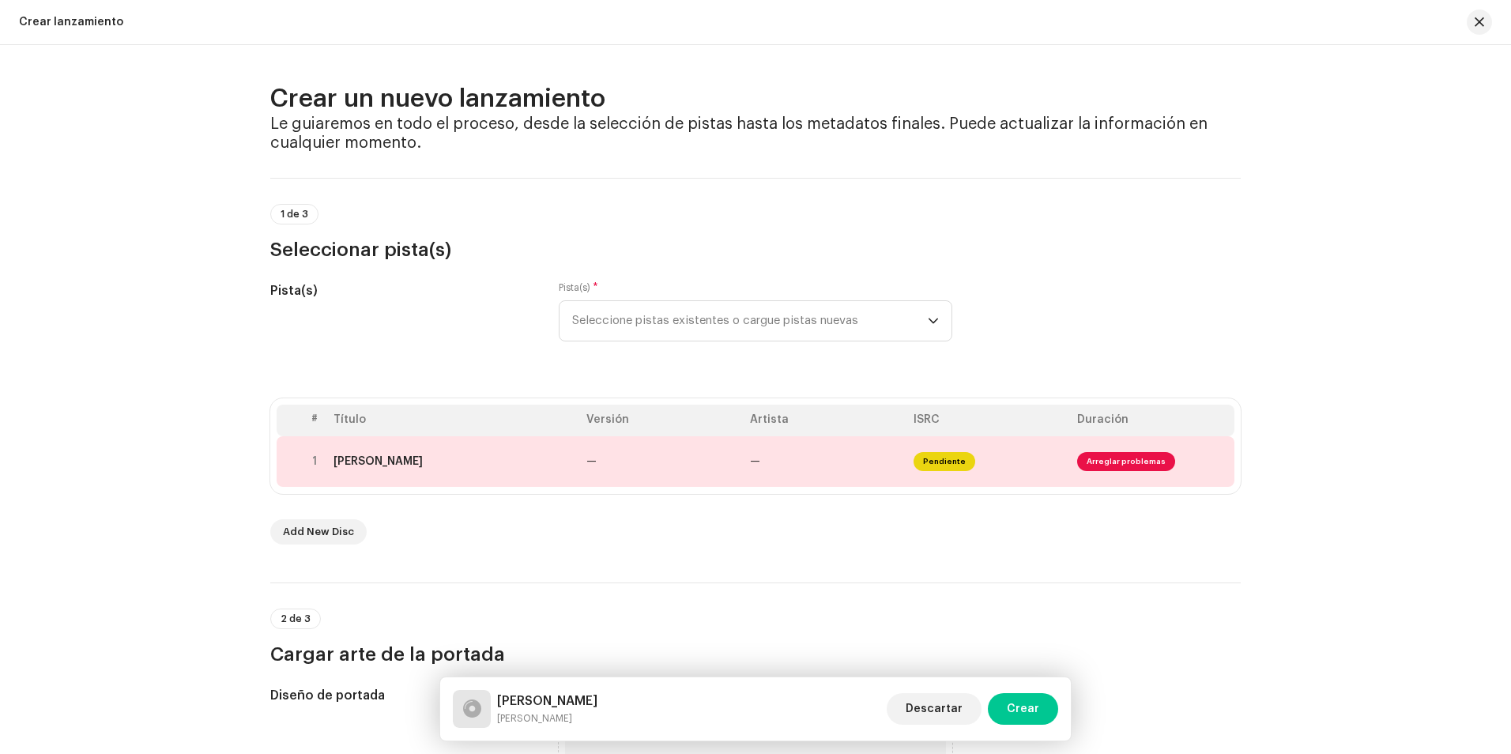
scroll to position [2887, 0]
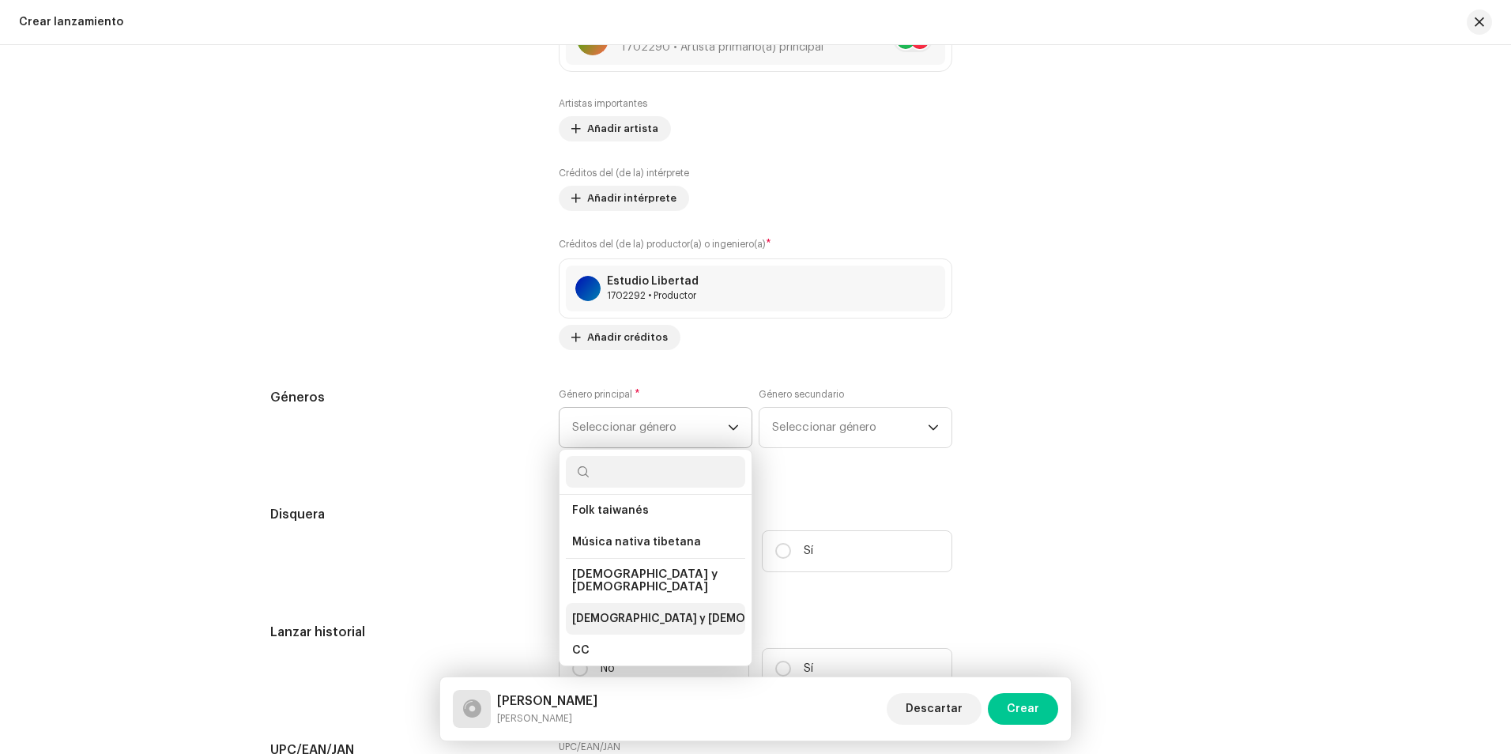
click at [641, 611] on span "[DEMOGRAPHIC_DATA] y [DEMOGRAPHIC_DATA]" at bounding box center [702, 619] width 261 height 16
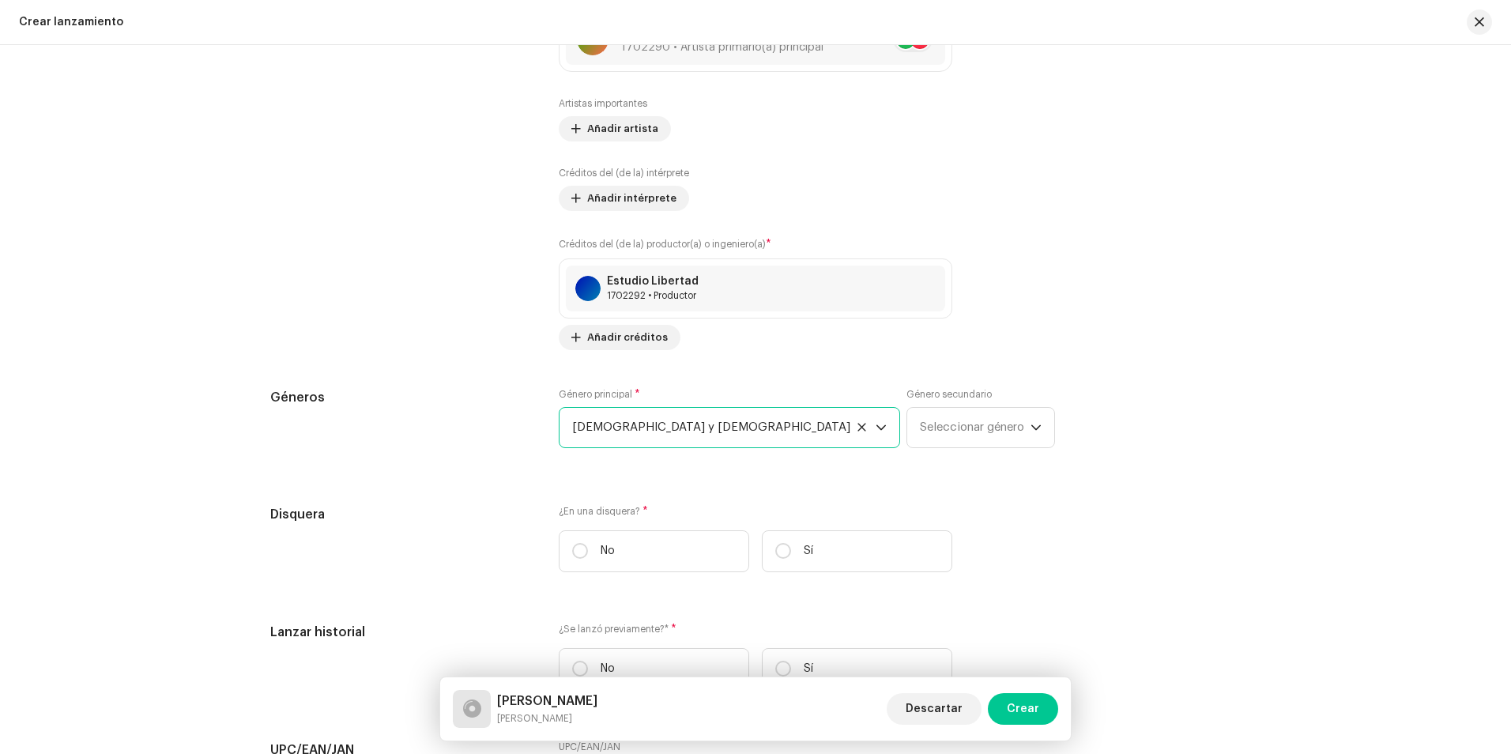
click at [631, 432] on font "[DEMOGRAPHIC_DATA] y [DEMOGRAPHIC_DATA]" at bounding box center [711, 427] width 278 height 12
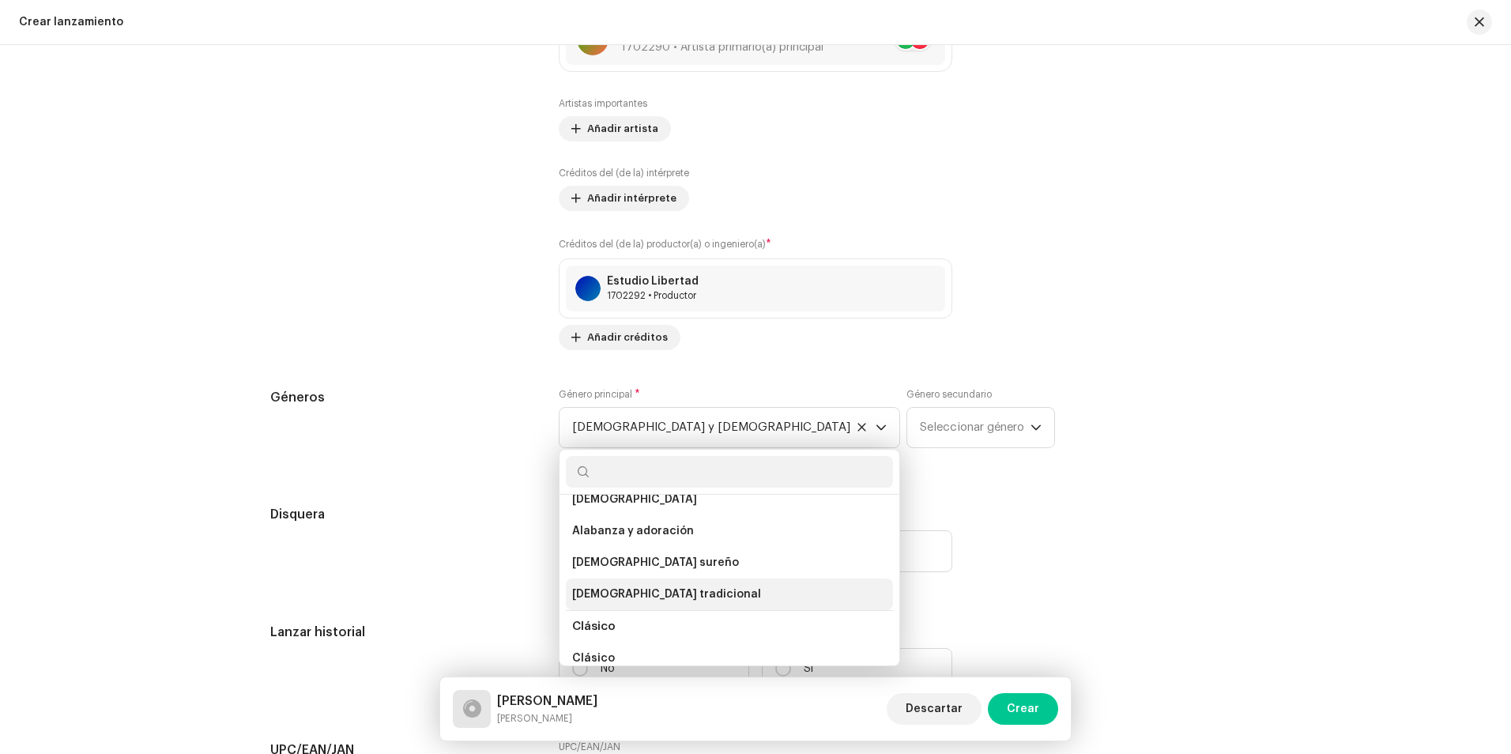
scroll to position [3219, 0]
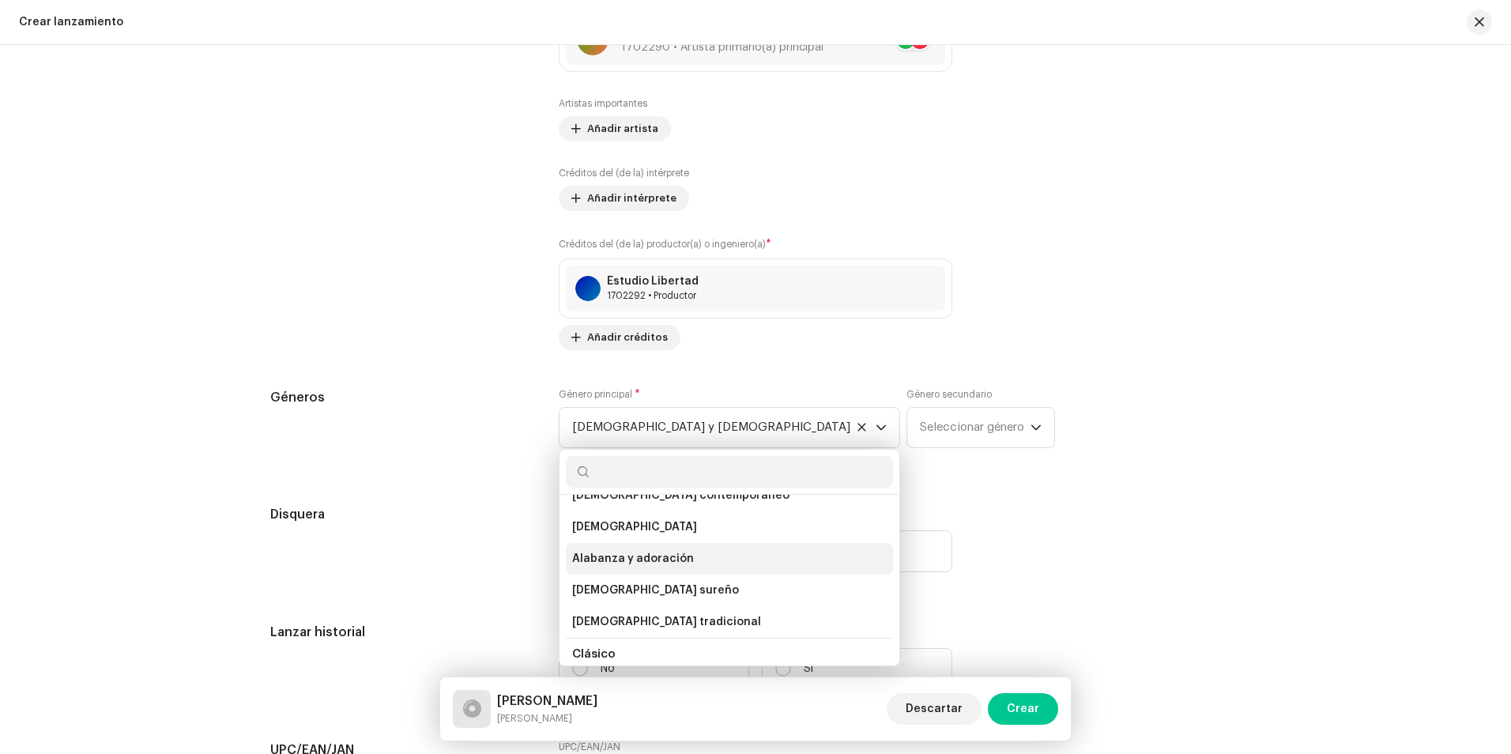
click at [659, 559] on span "Alabanza y adoración" at bounding box center [633, 559] width 122 height 16
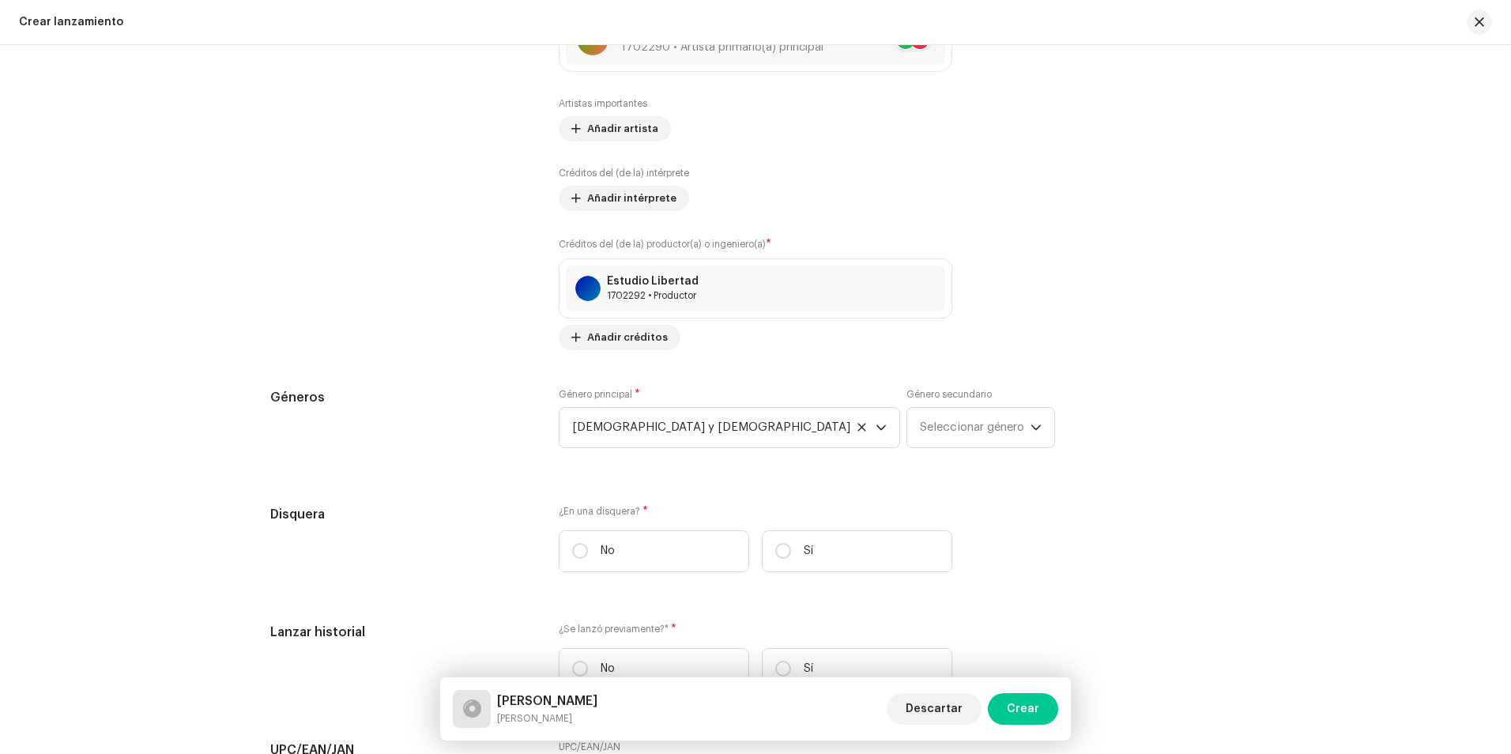
scroll to position [2983, 0]
click at [635, 441] on span "Alabanza y adoración" at bounding box center [650, 428] width 156 height 40
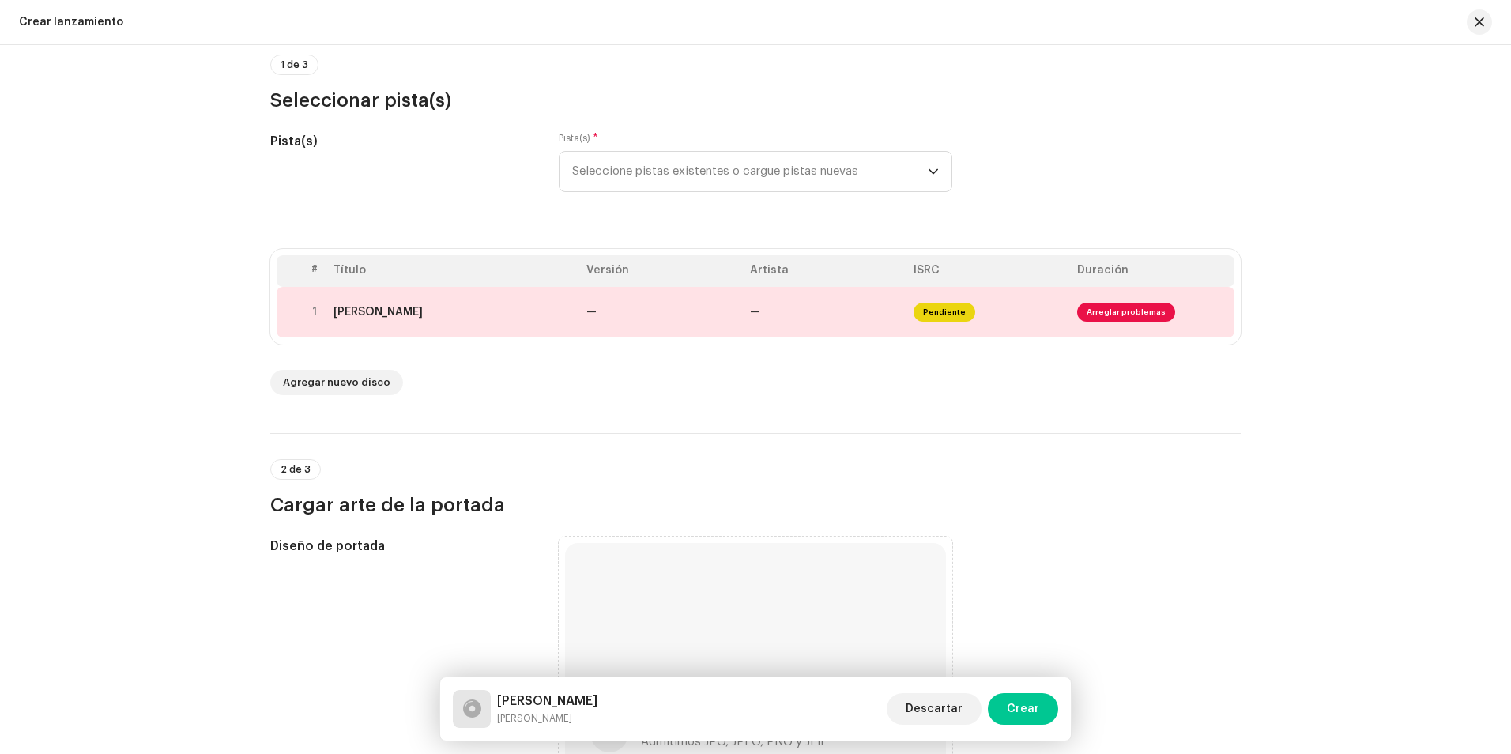
scroll to position [79, 0]
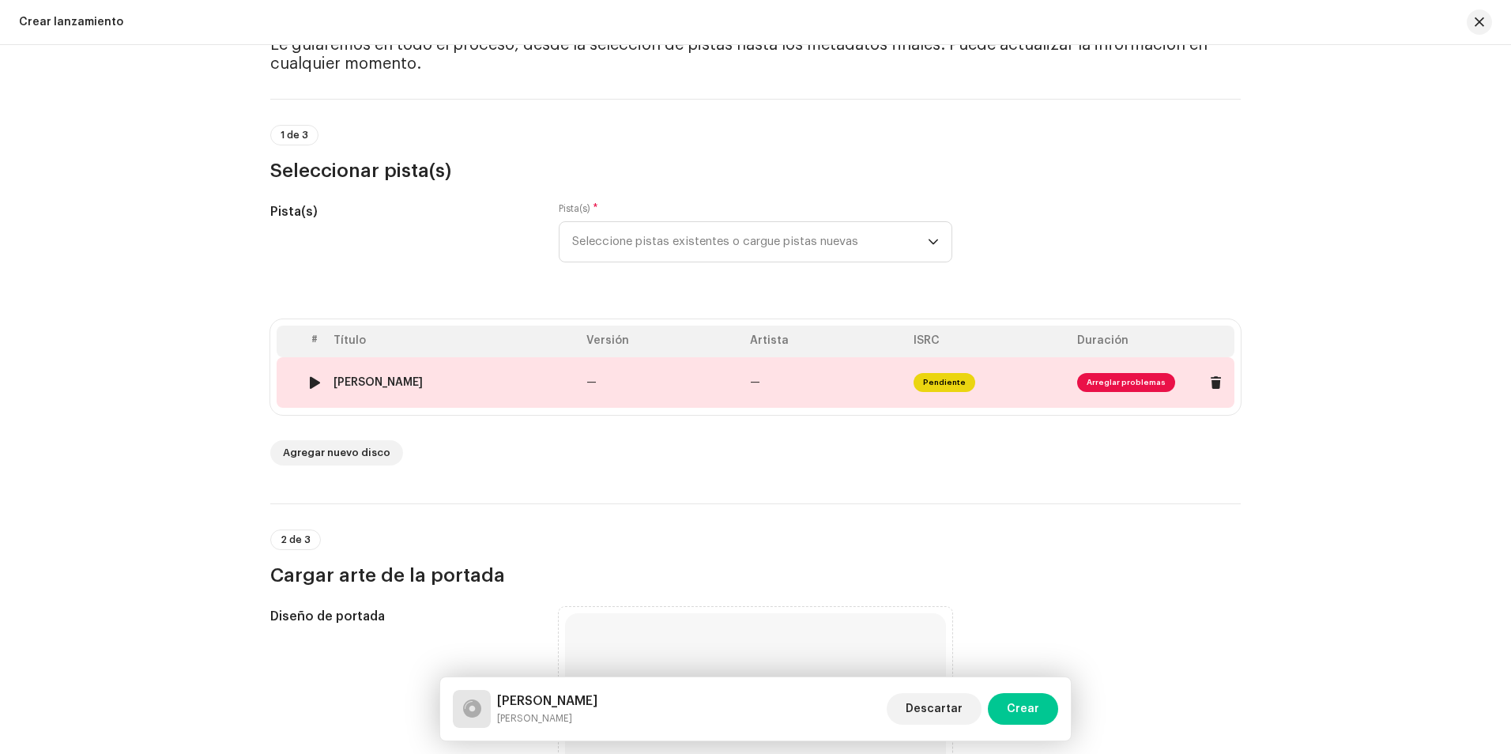
click at [309, 380] on div at bounding box center [315, 382] width 12 height 13
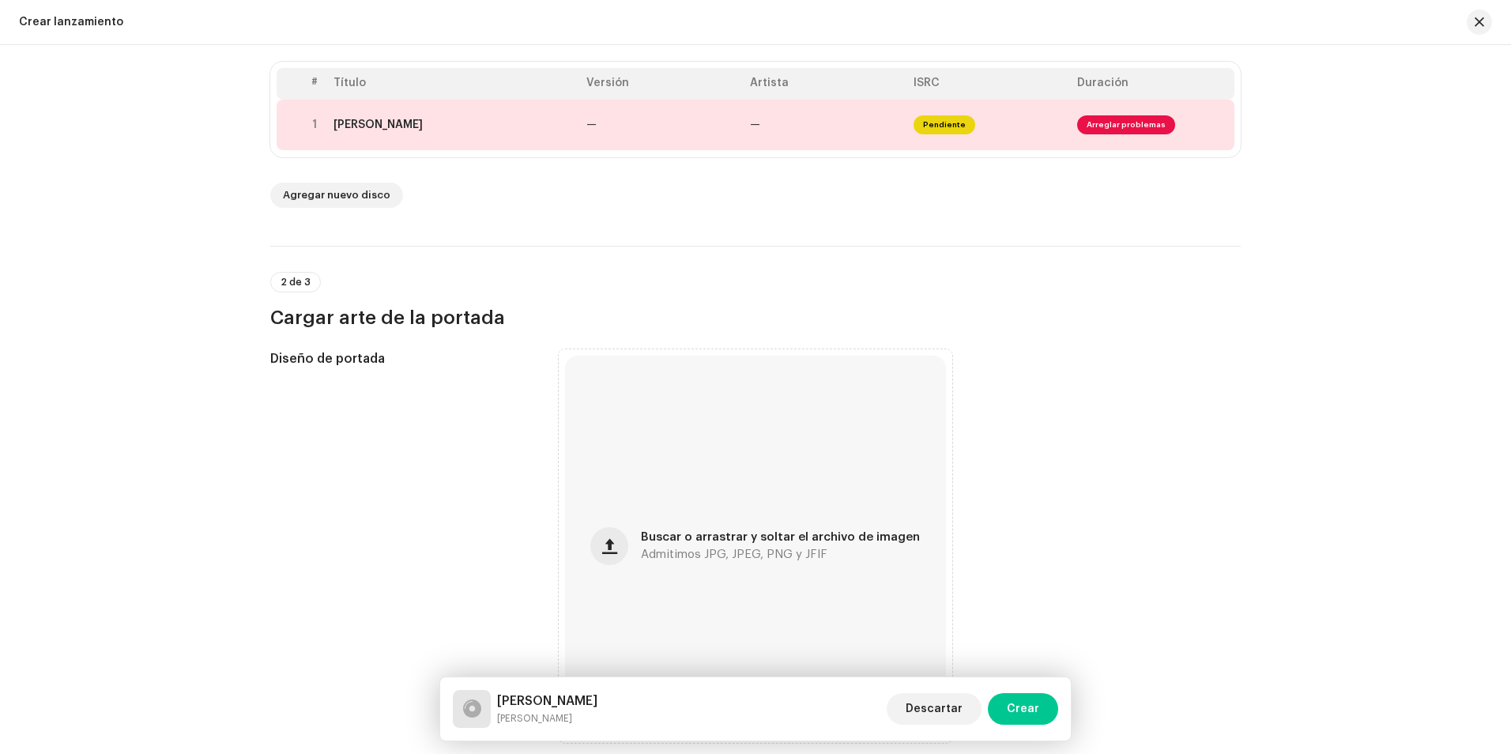
scroll to position [237, 0]
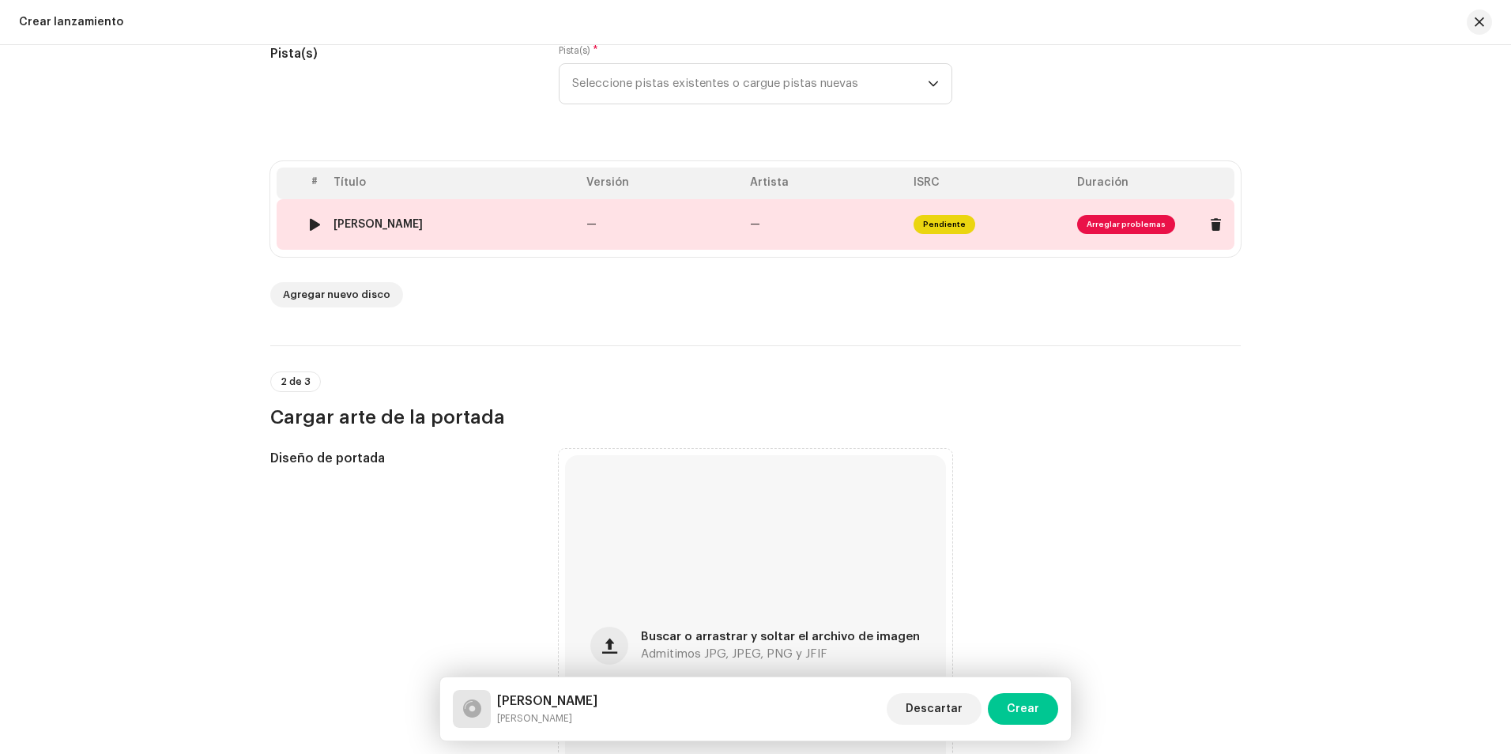
click at [310, 226] on div at bounding box center [315, 224] width 12 height 13
click at [309, 222] on div at bounding box center [315, 224] width 12 height 13
click at [423, 230] on div "[PERSON_NAME]" at bounding box center [453, 224] width 240 height 13
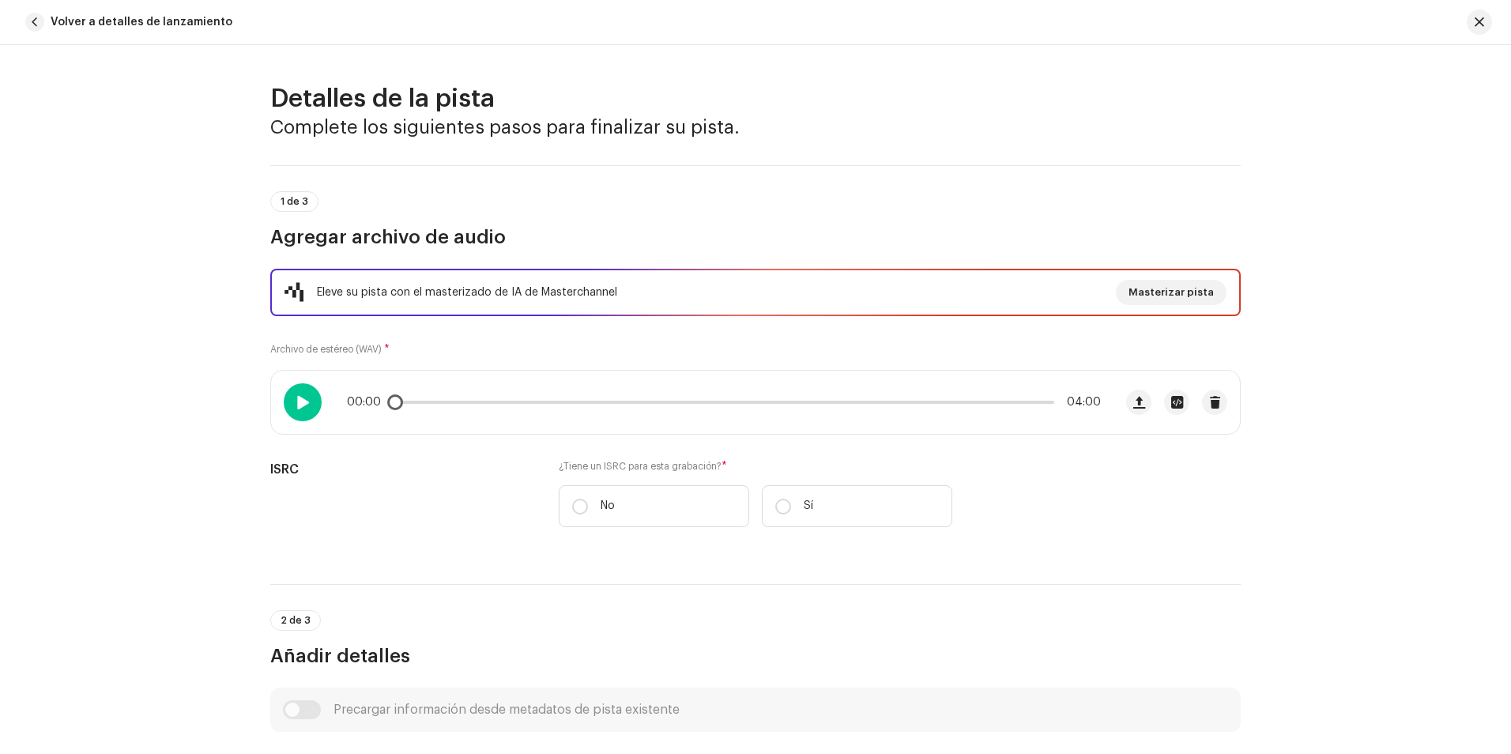
click at [313, 401] on div at bounding box center [303, 402] width 38 height 38
click at [40, 22] on span "button" at bounding box center [34, 22] width 19 height 19
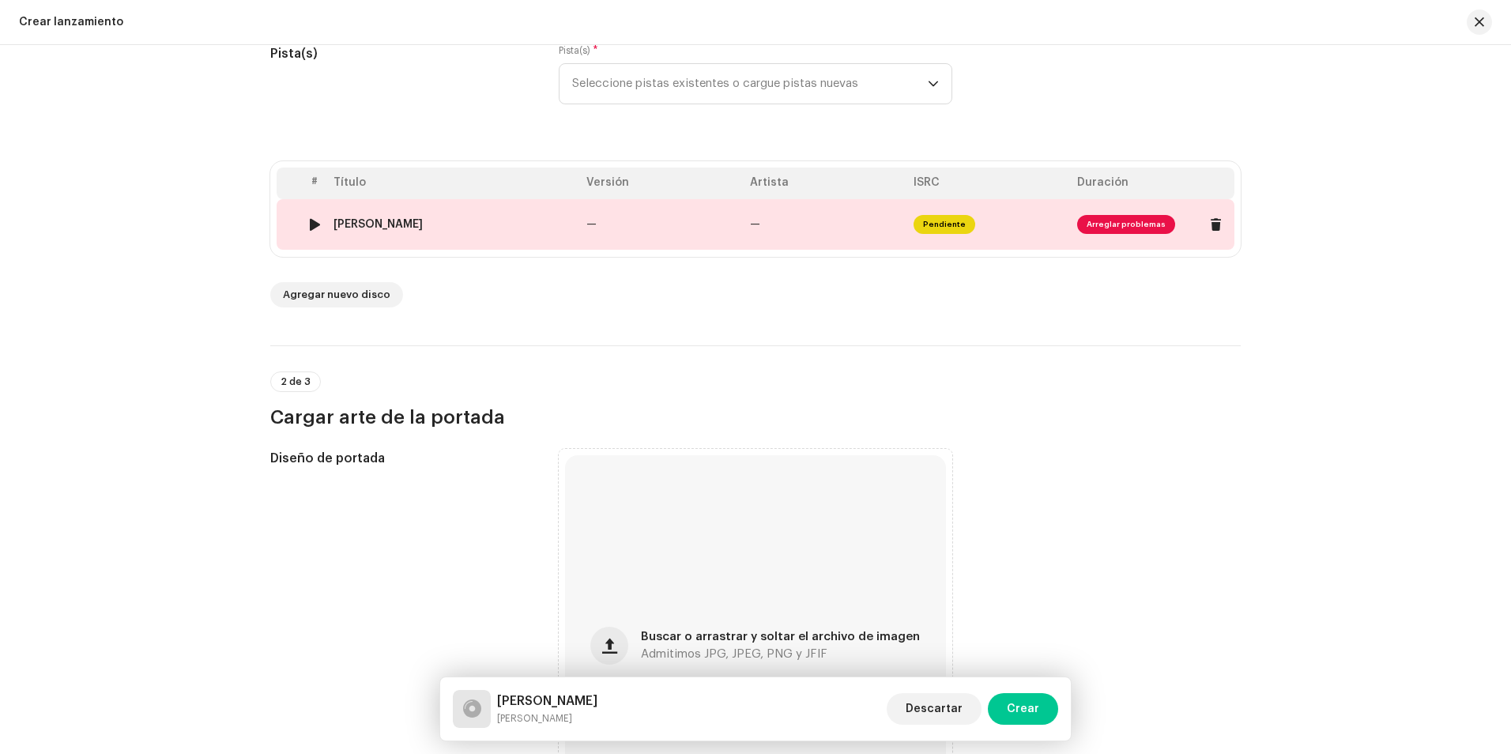
click at [310, 224] on div at bounding box center [315, 224] width 12 height 13
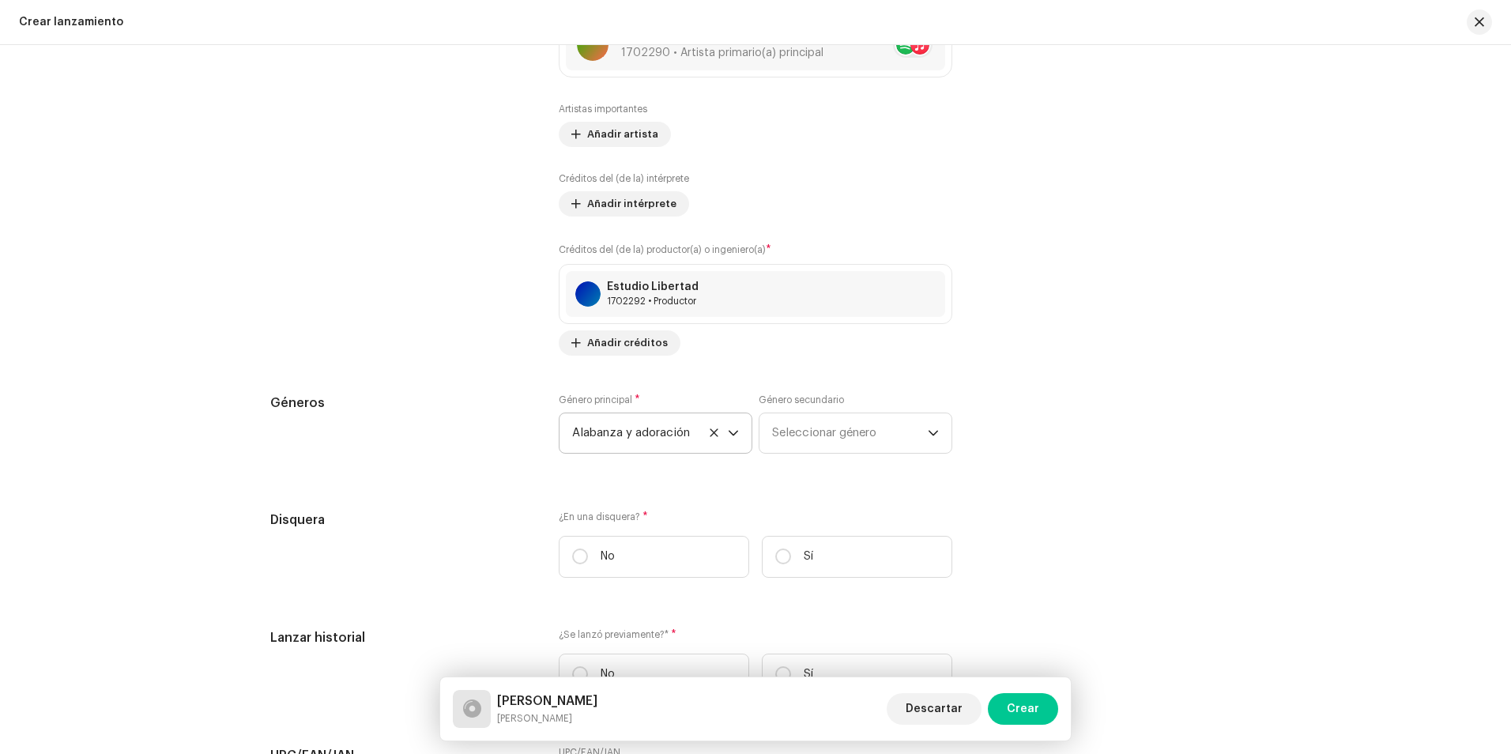
scroll to position [2054, 0]
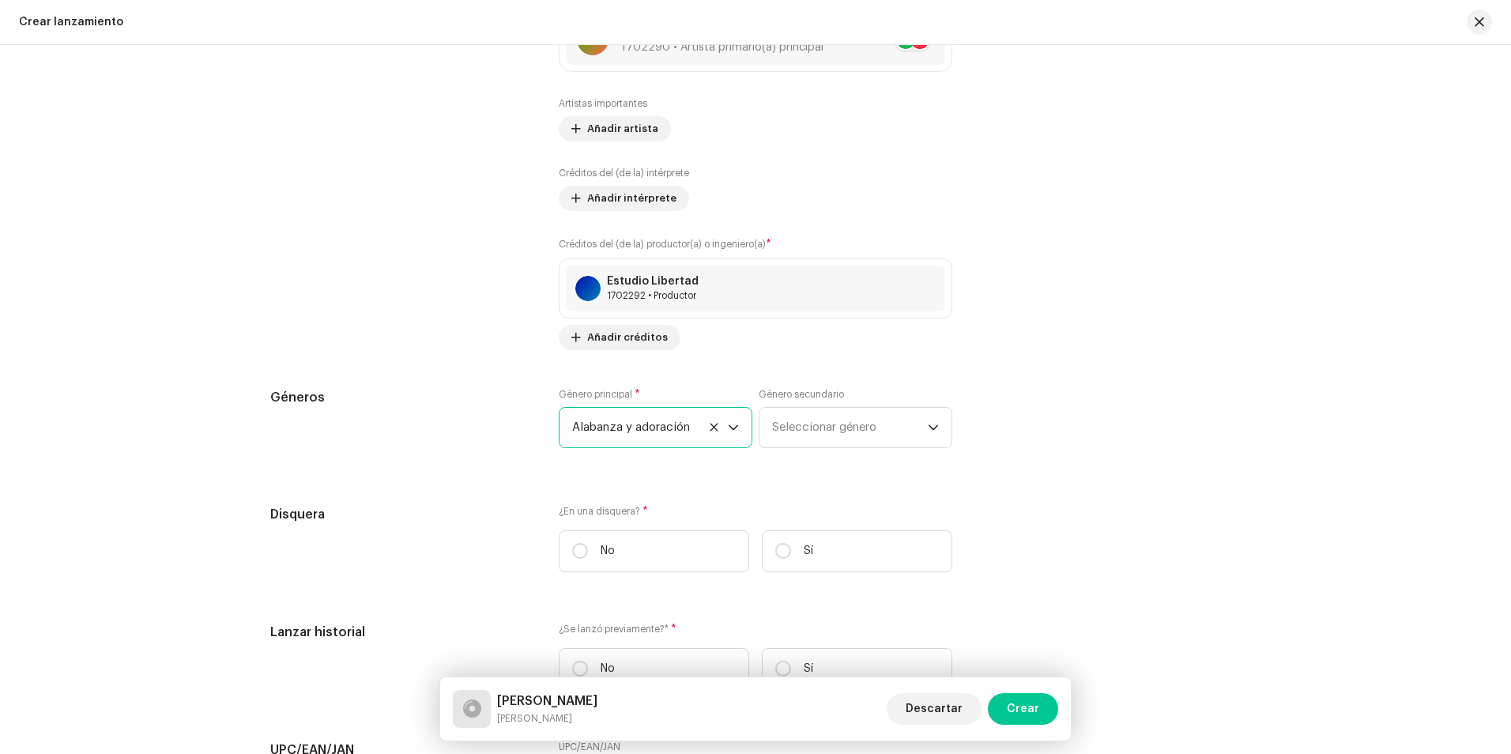
click at [673, 427] on font "Alabanza y adoración" at bounding box center [631, 427] width 118 height 12
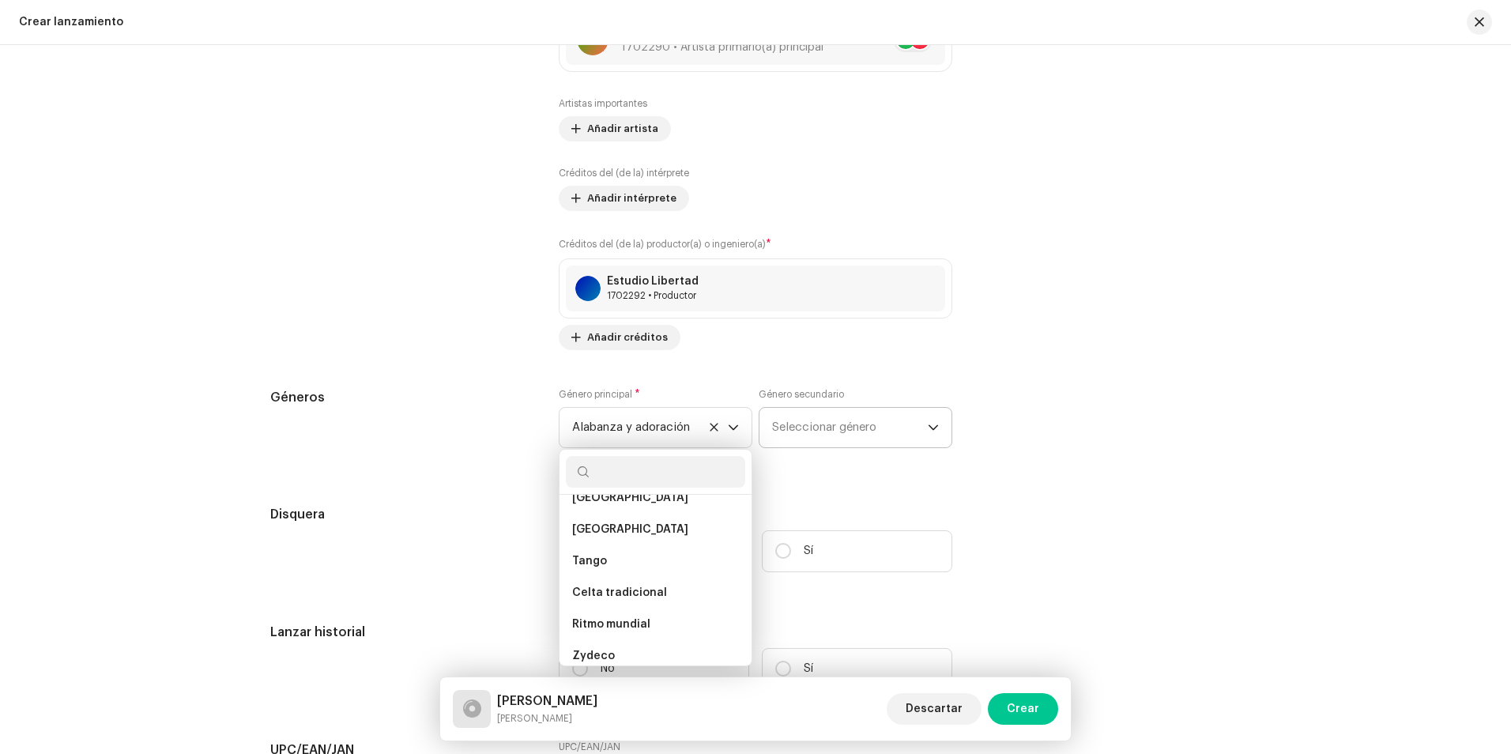
scroll to position [14895, 0]
click at [713, 430] on icon at bounding box center [714, 427] width 10 height 10
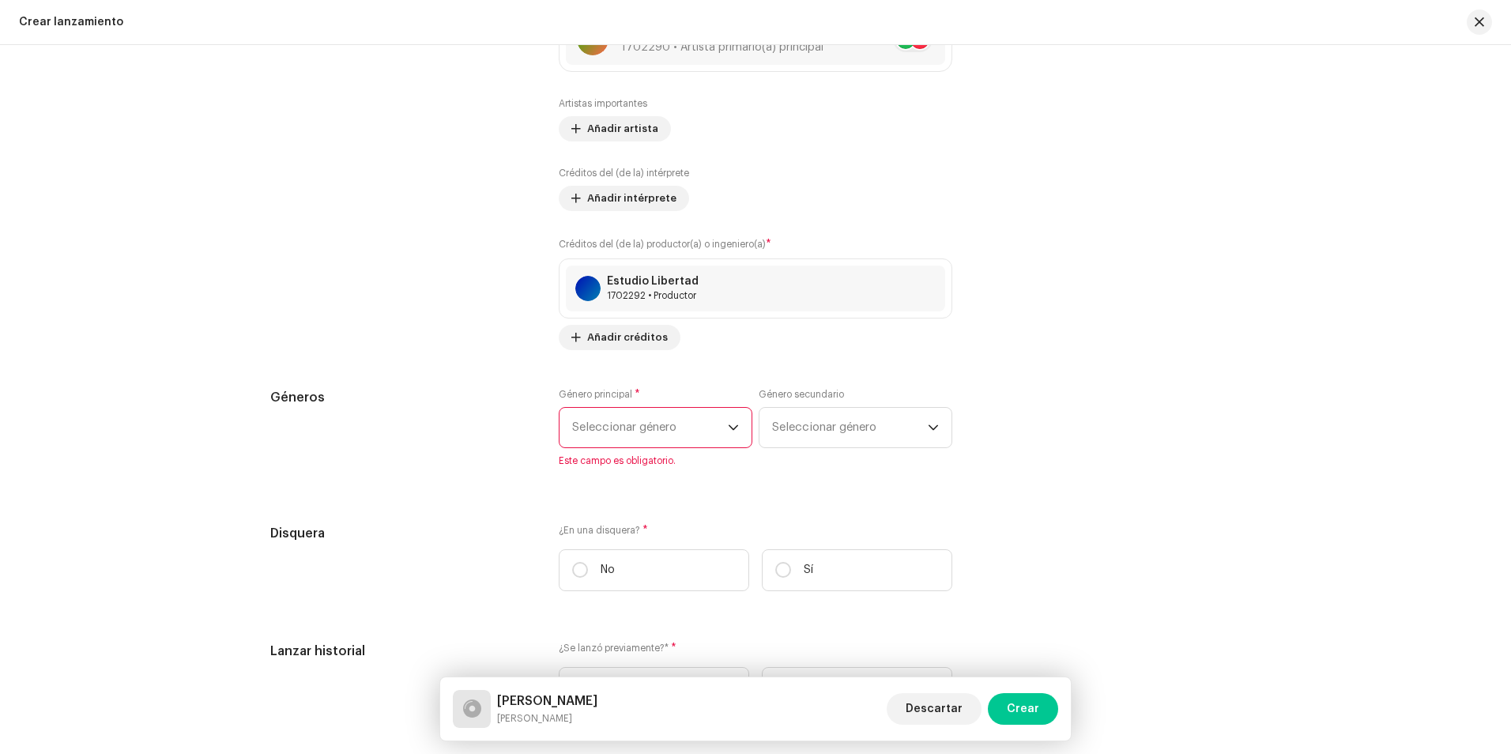
click at [703, 428] on span "Seleccionar género" at bounding box center [650, 428] width 156 height 40
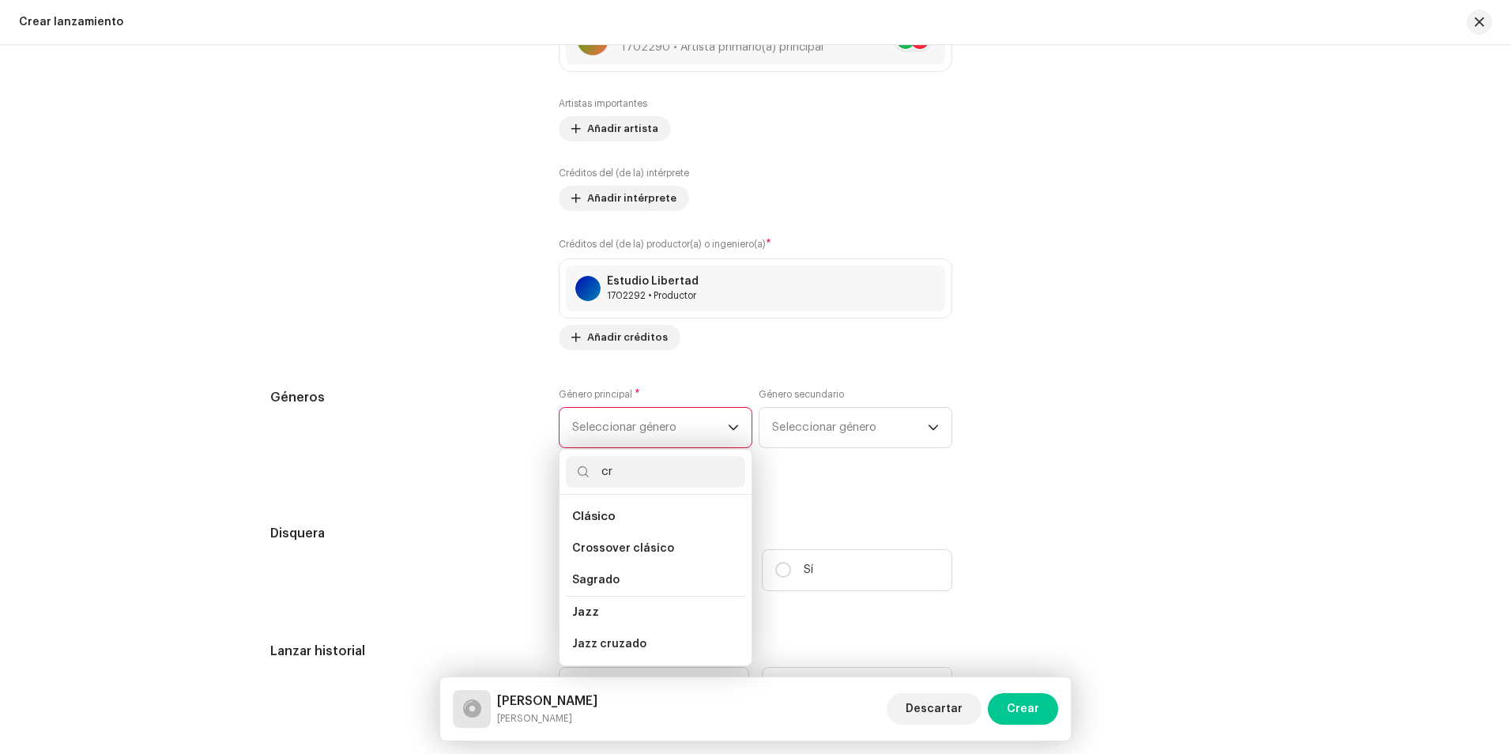
type input "c"
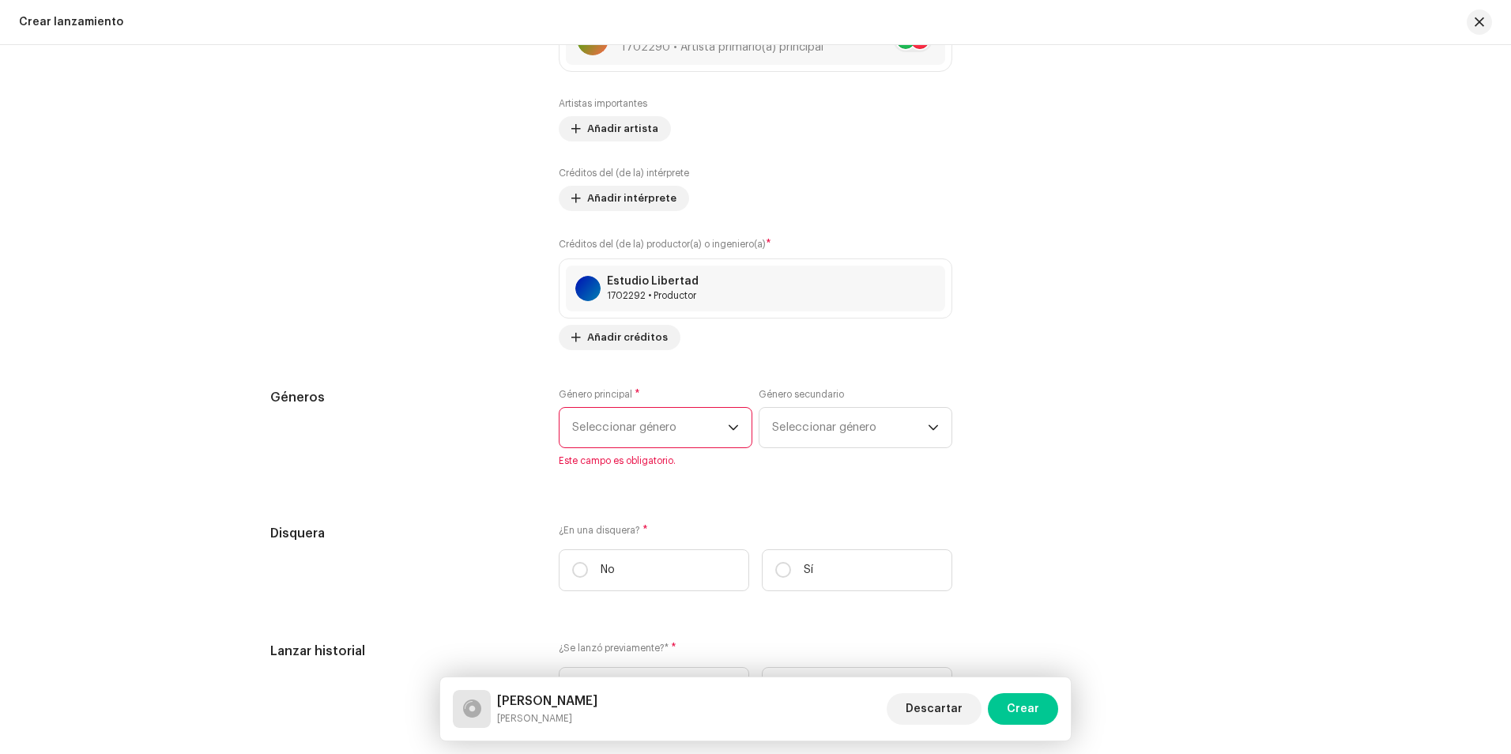
scroll to position [2133, 0]
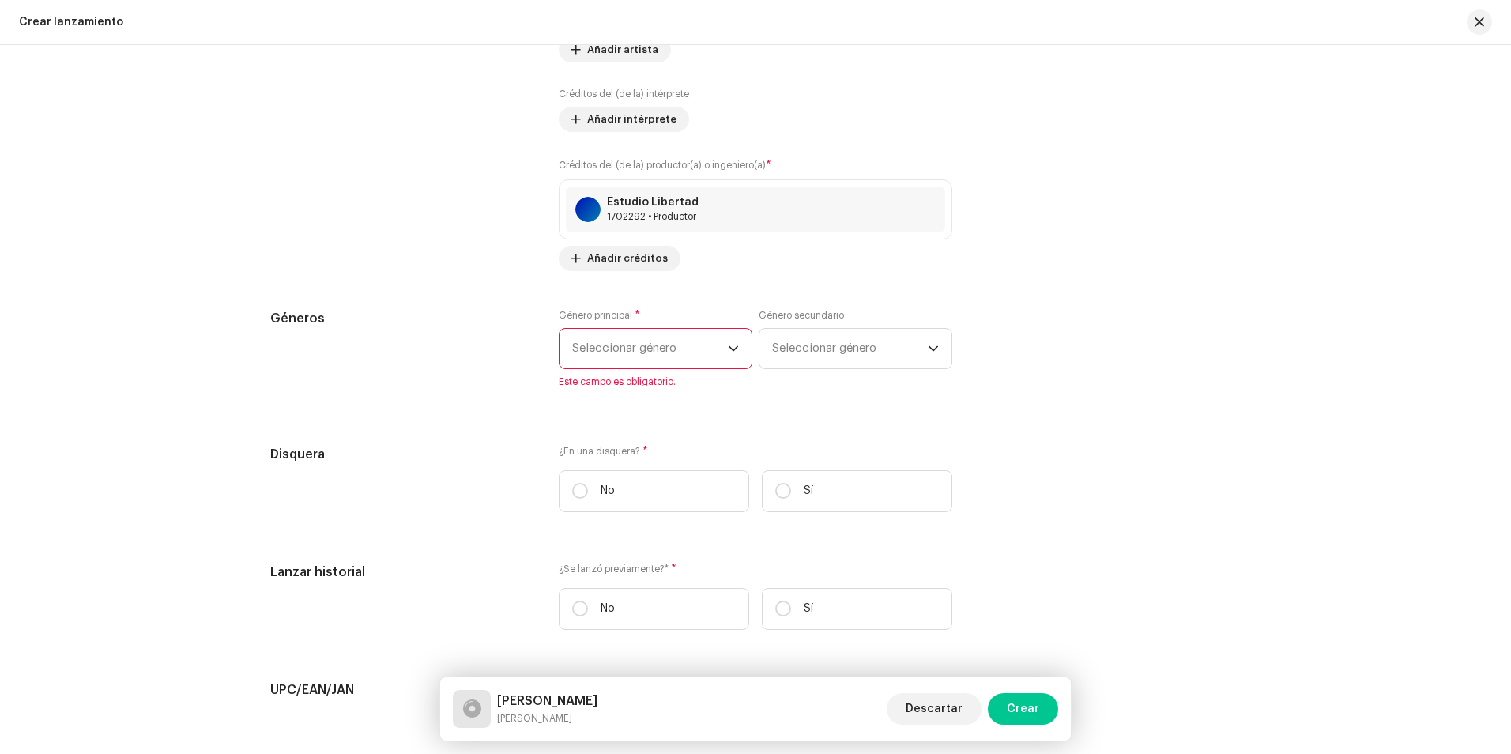
click at [605, 332] on span "Seleccionar género" at bounding box center [650, 349] width 156 height 40
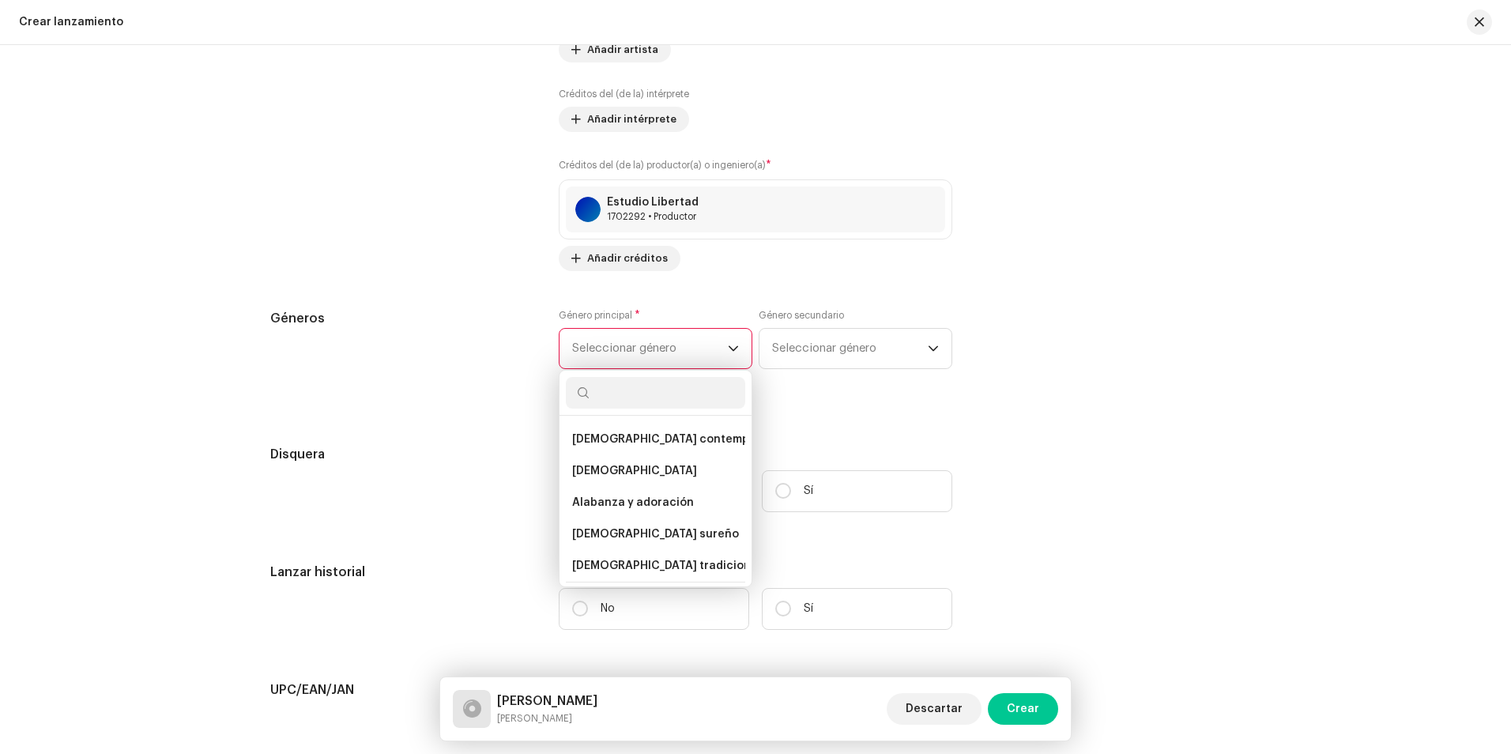
scroll to position [3210, 0]
click at [682, 491] on li "Alabanza y adoración" at bounding box center [655, 502] width 179 height 32
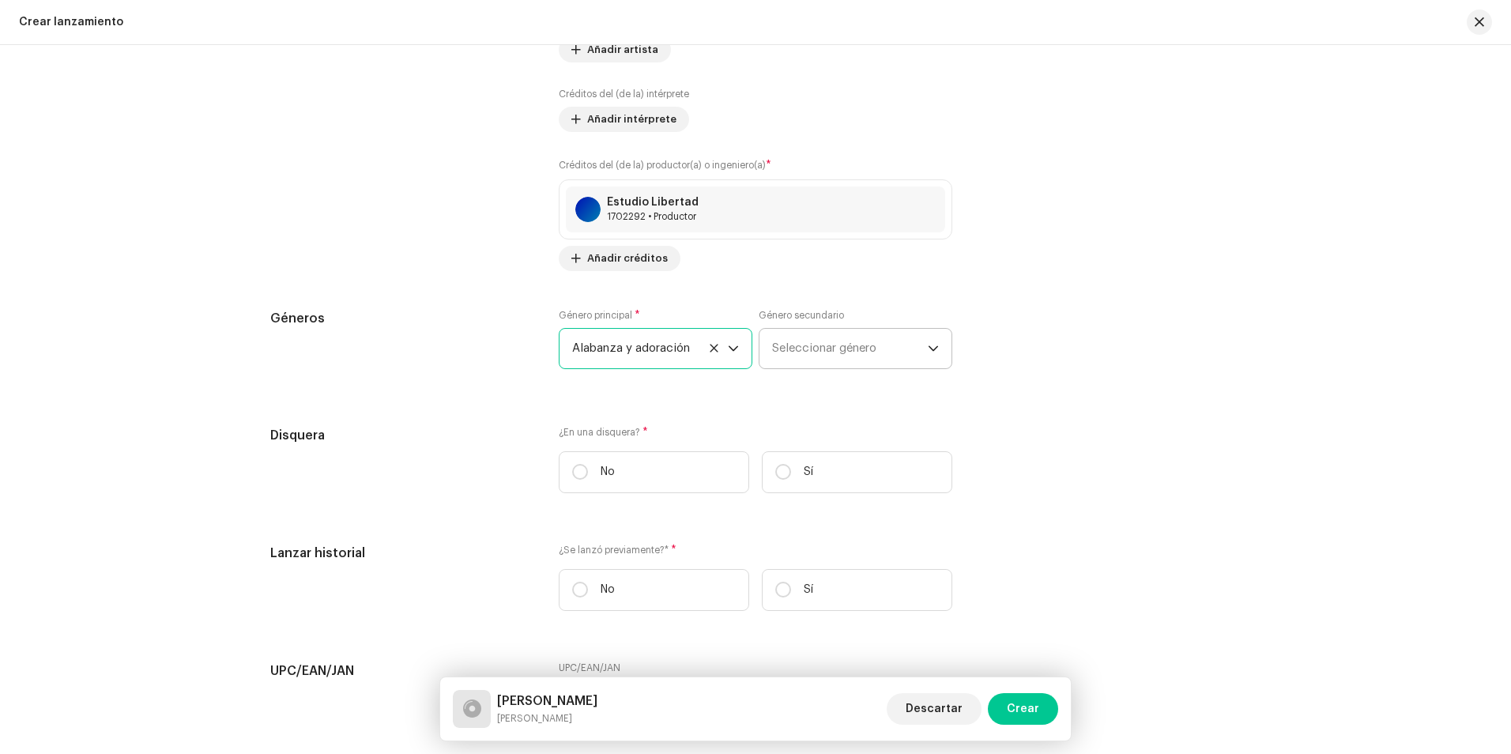
click at [824, 356] on span "Seleccionar género" at bounding box center [850, 349] width 156 height 40
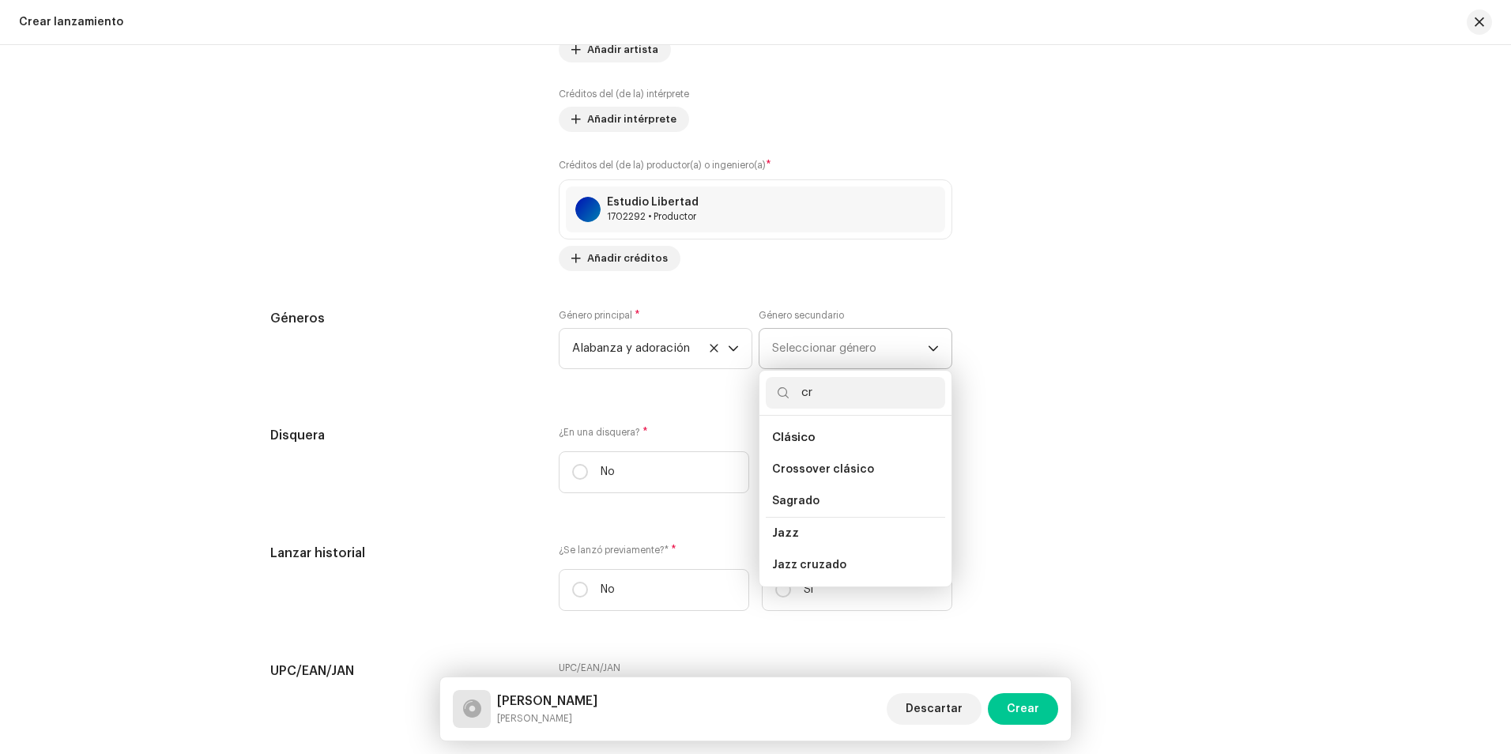
type input "c"
click at [798, 575] on span "Religioso" at bounding box center [797, 583] width 51 height 16
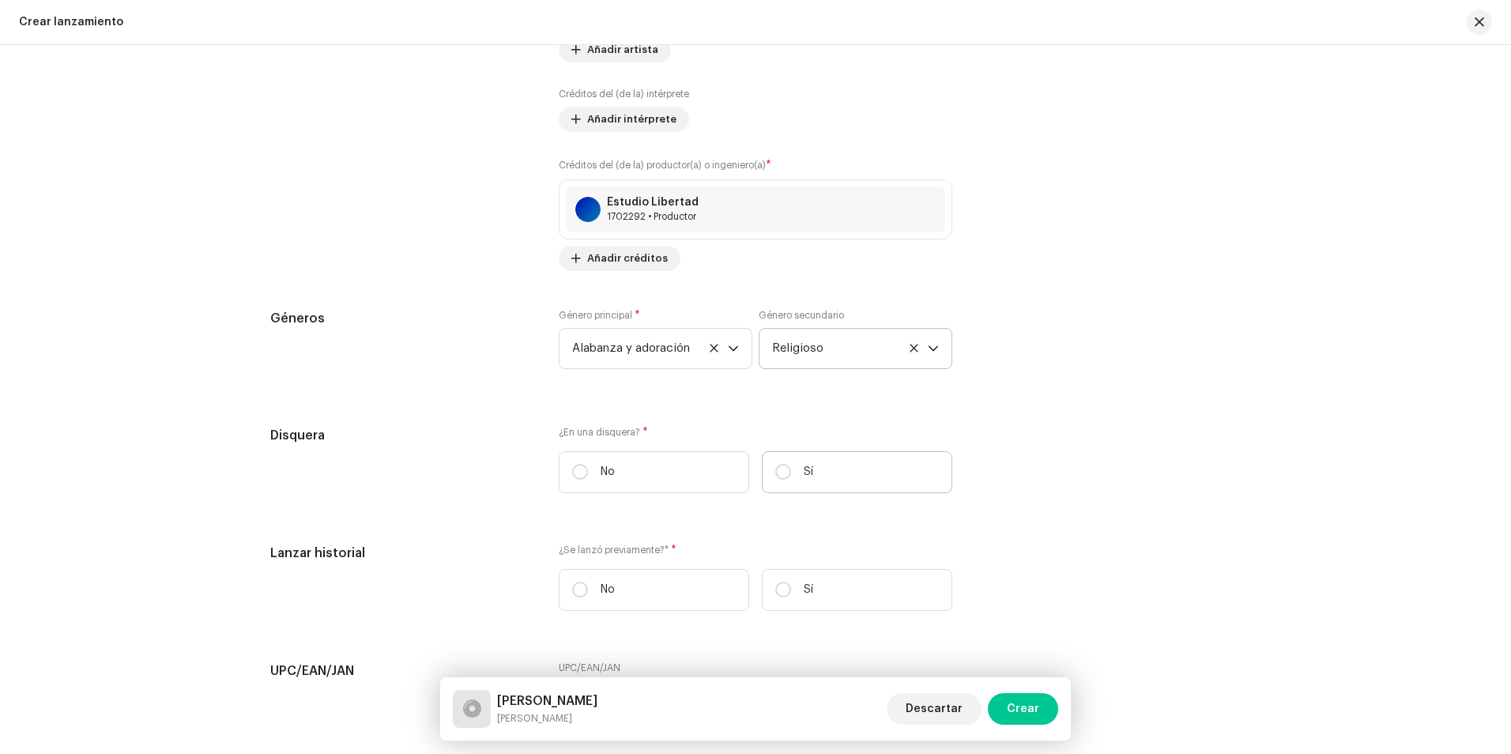
click at [803, 476] on p "Sí" at bounding box center [807, 472] width 9 height 17
click at [791, 476] on input "Sí" at bounding box center [783, 472] width 16 height 16
radio input "true"
click at [679, 546] on font "Seleccionar disquera" at bounding box center [629, 551] width 114 height 12
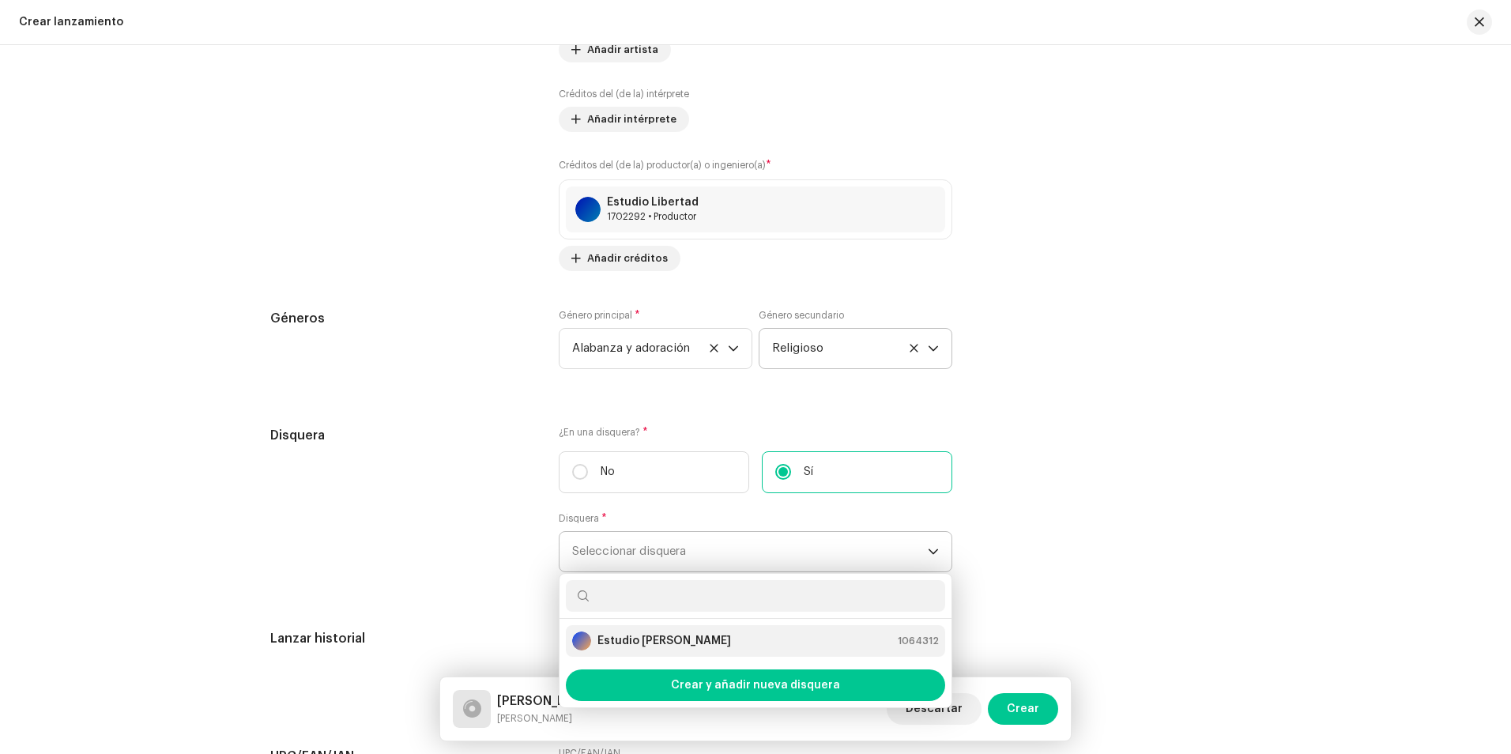
click at [650, 640] on strong "Estudio [PERSON_NAME]" at bounding box center [664, 641] width 134 height 16
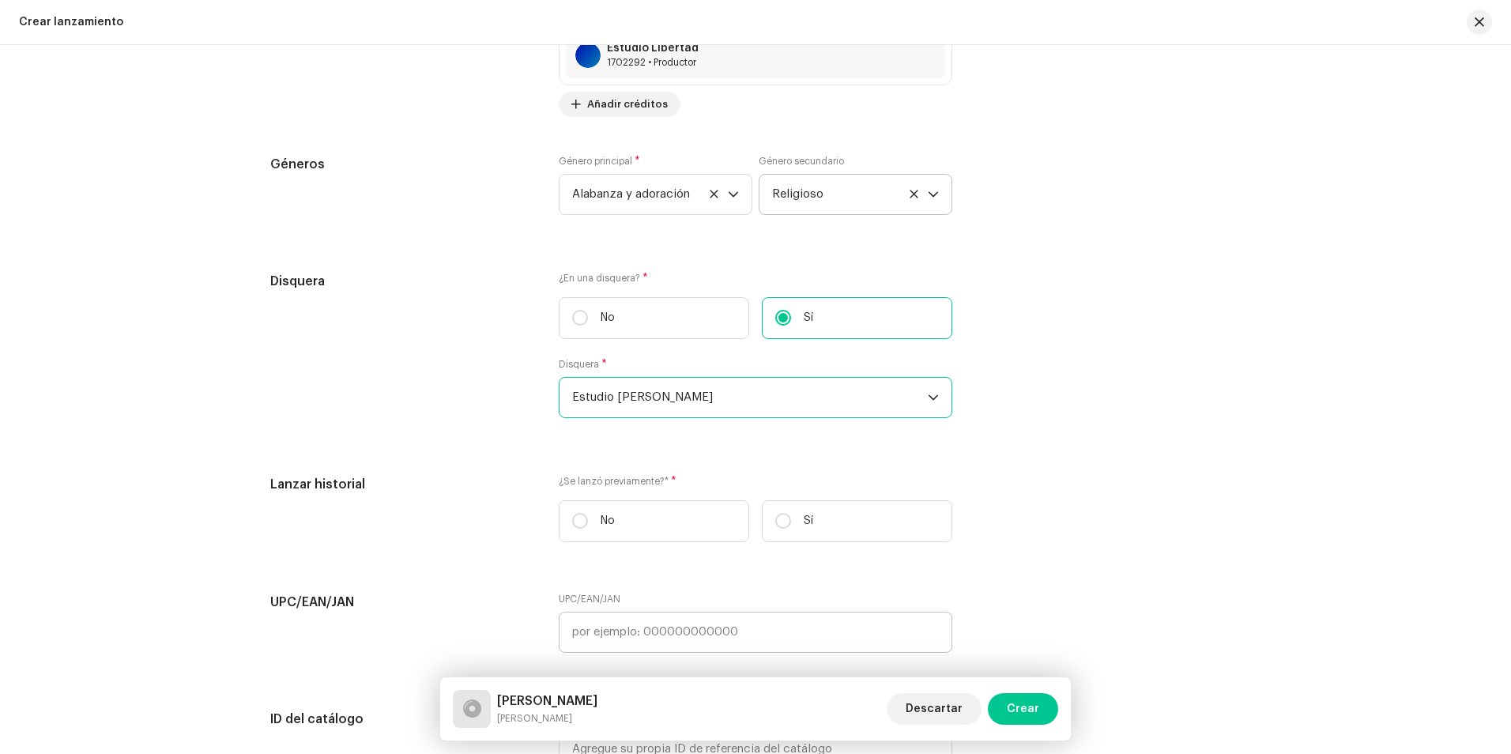
scroll to position [2370, 0]
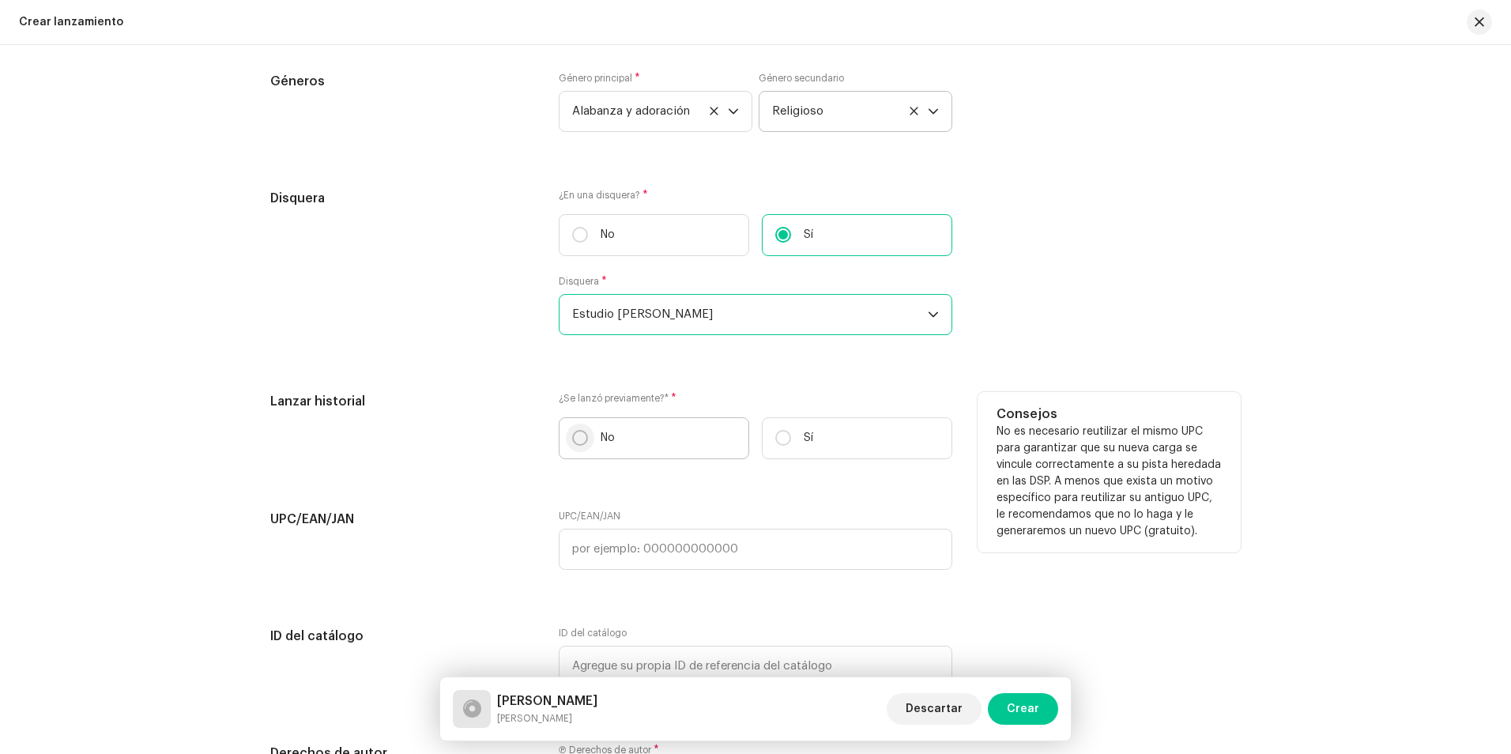
click at [580, 444] on input "No" at bounding box center [580, 438] width 16 height 16
radio input "true"
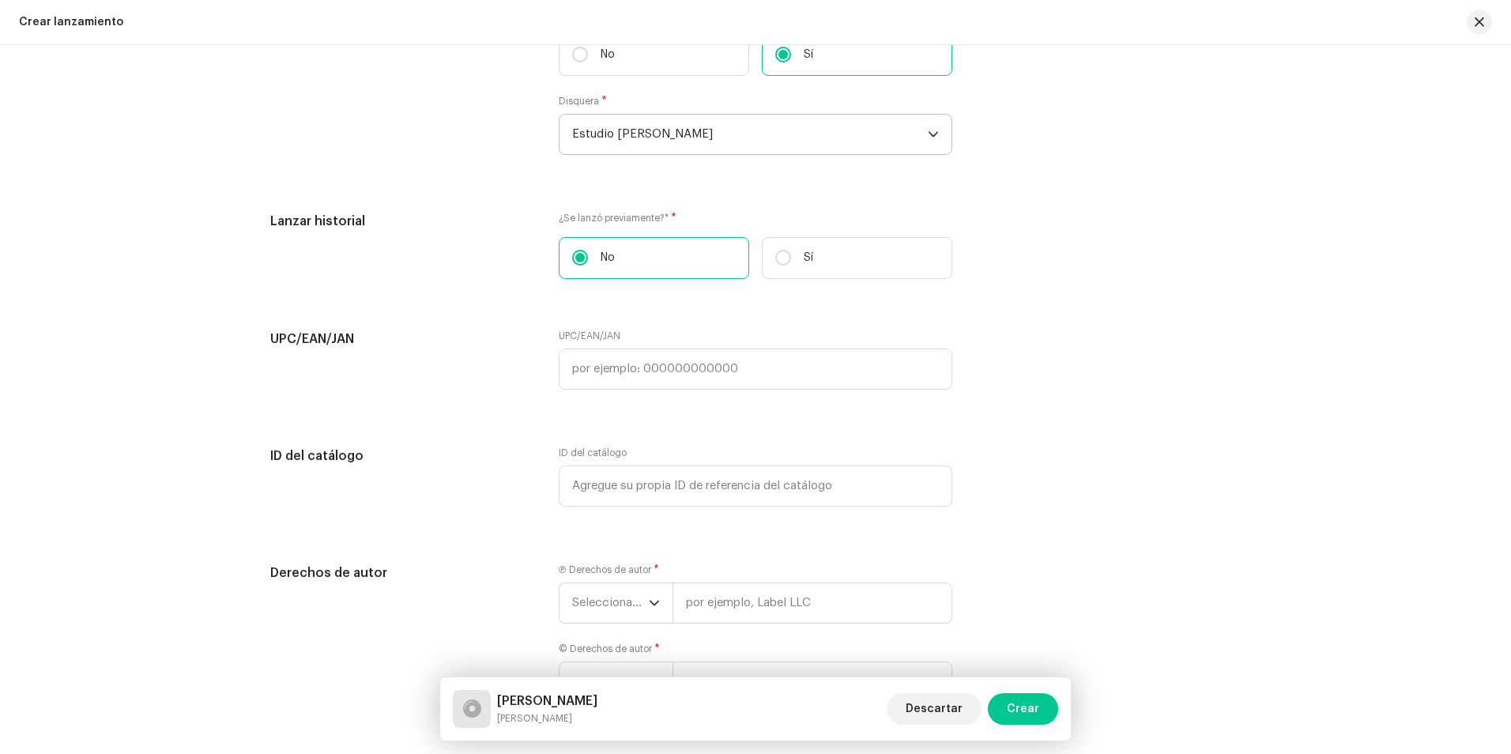
scroll to position [2607, 0]
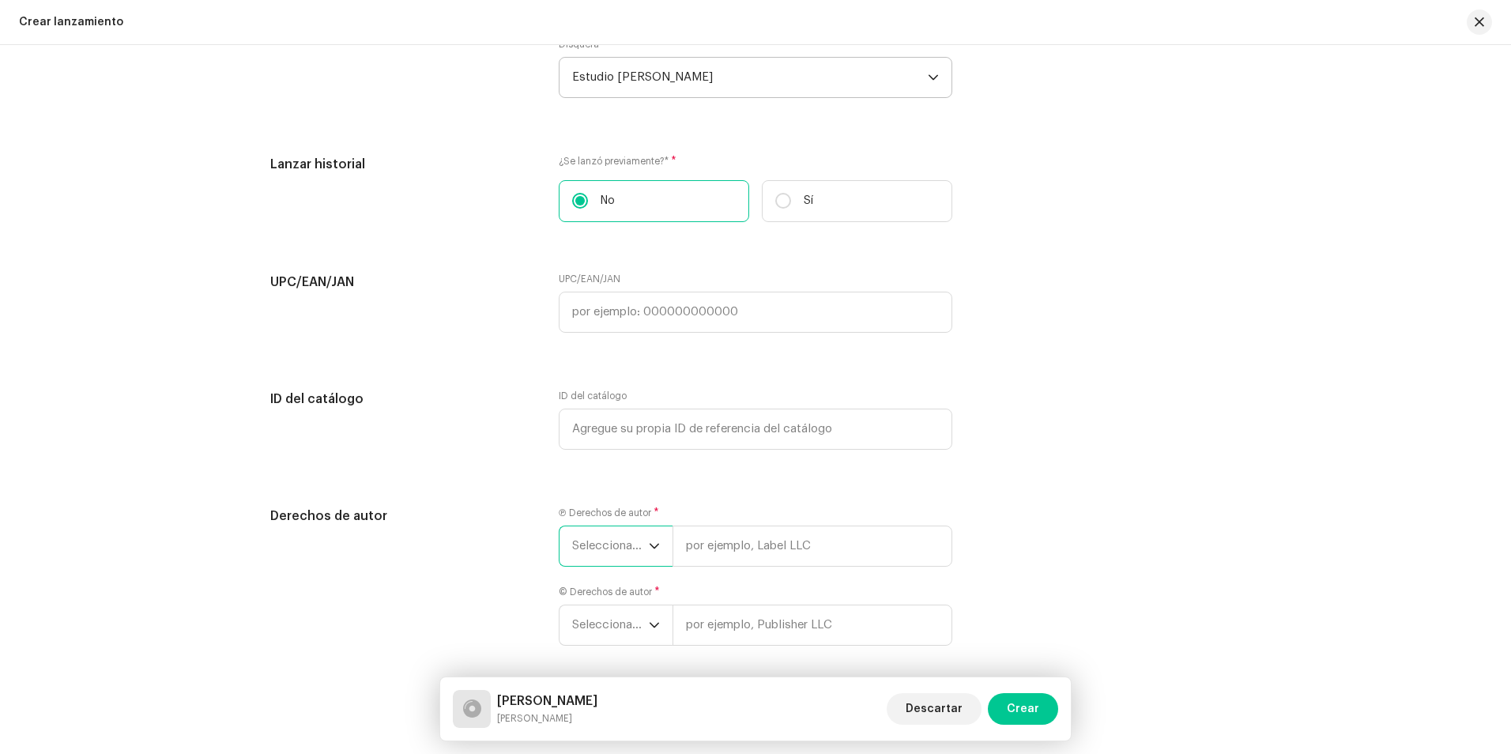
click at [628, 545] on font "Seleccionar año" at bounding box center [615, 546] width 87 height 12
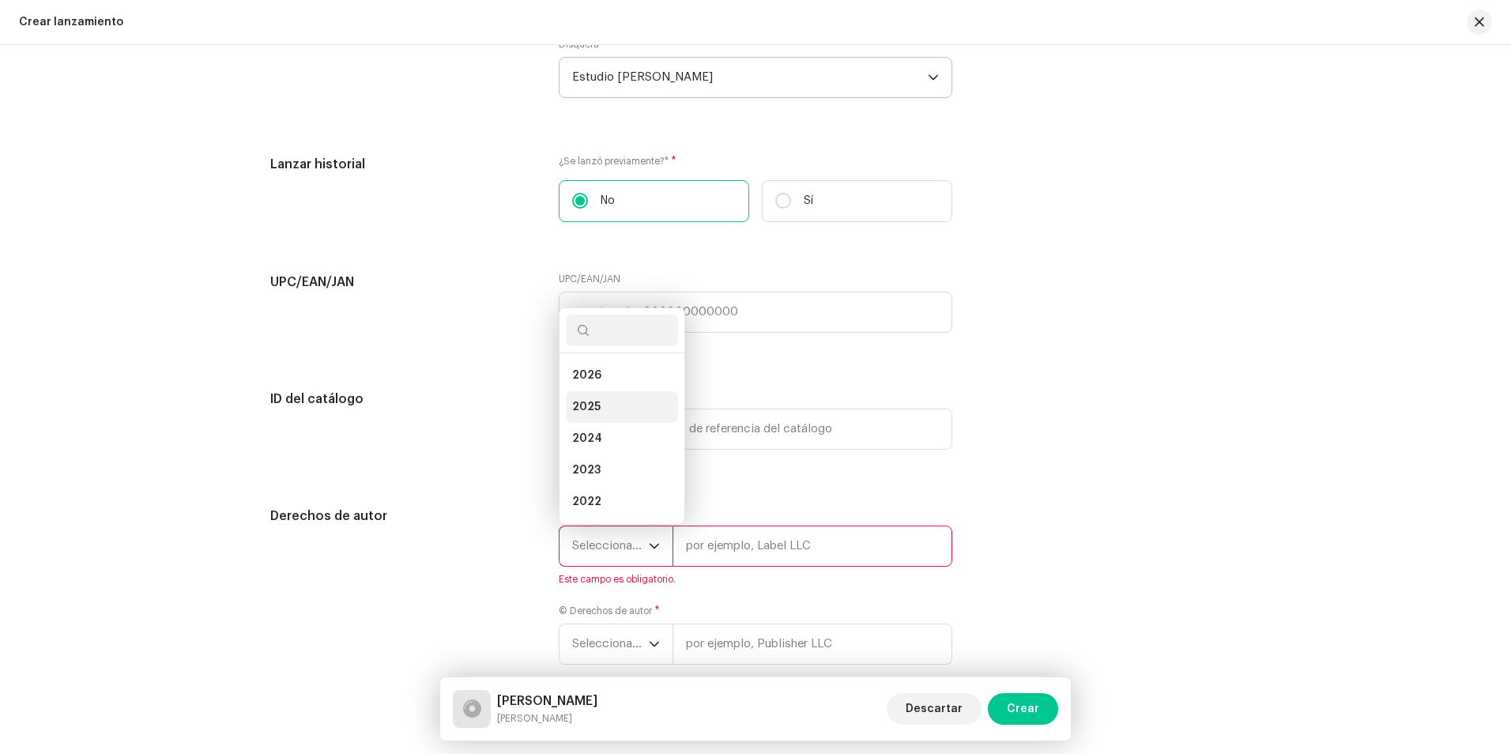
click at [593, 402] on span "2025" at bounding box center [586, 407] width 28 height 16
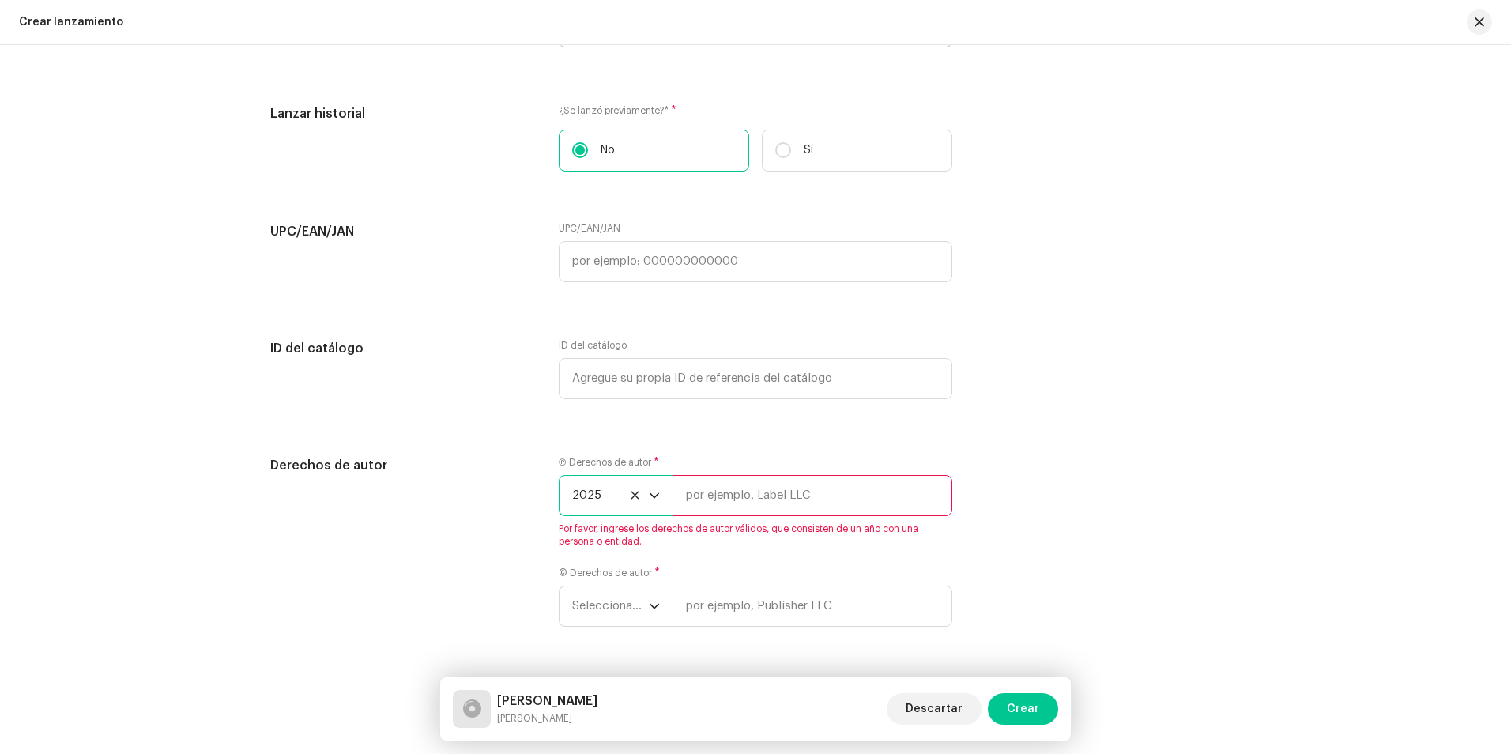
scroll to position [2686, 0]
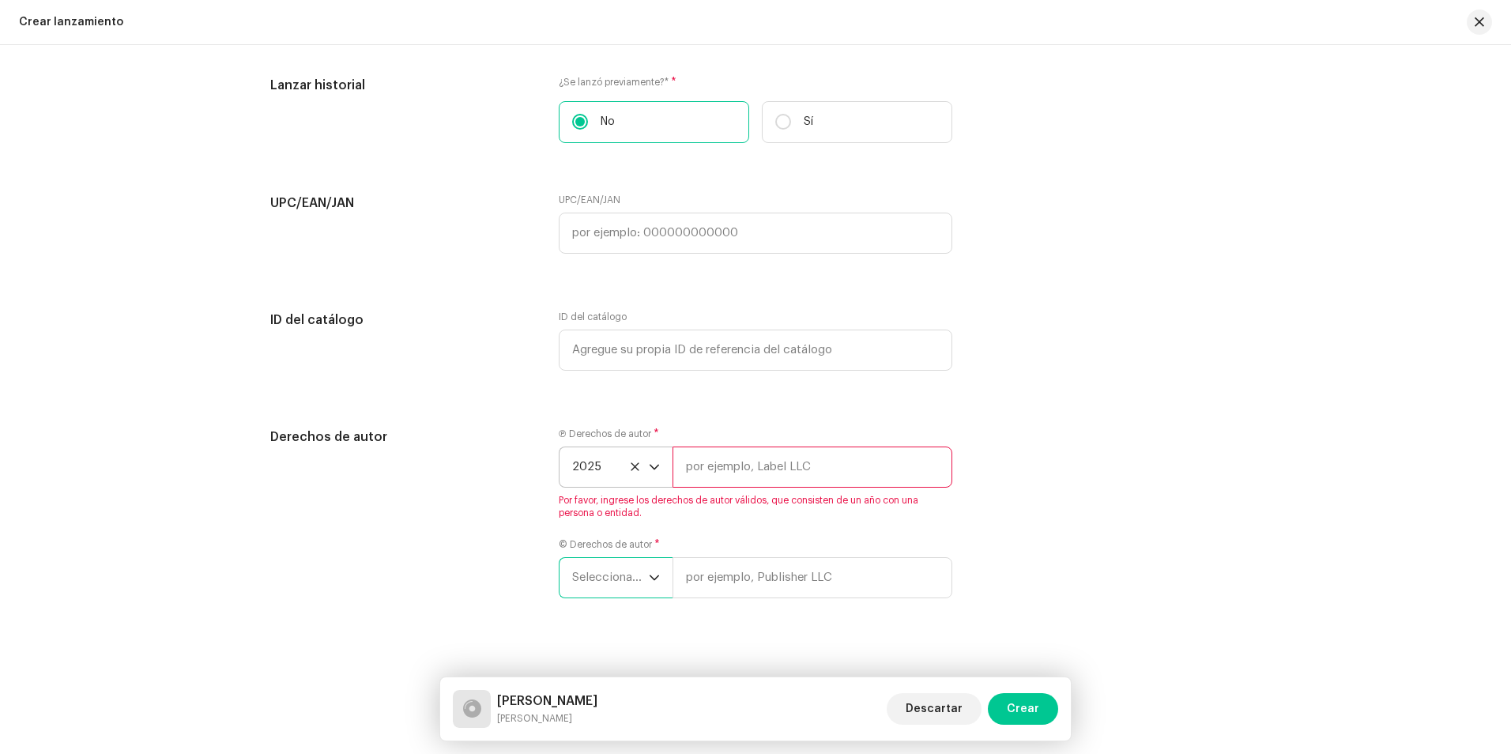
click at [611, 576] on font "Seleccionar año" at bounding box center [615, 577] width 87 height 12
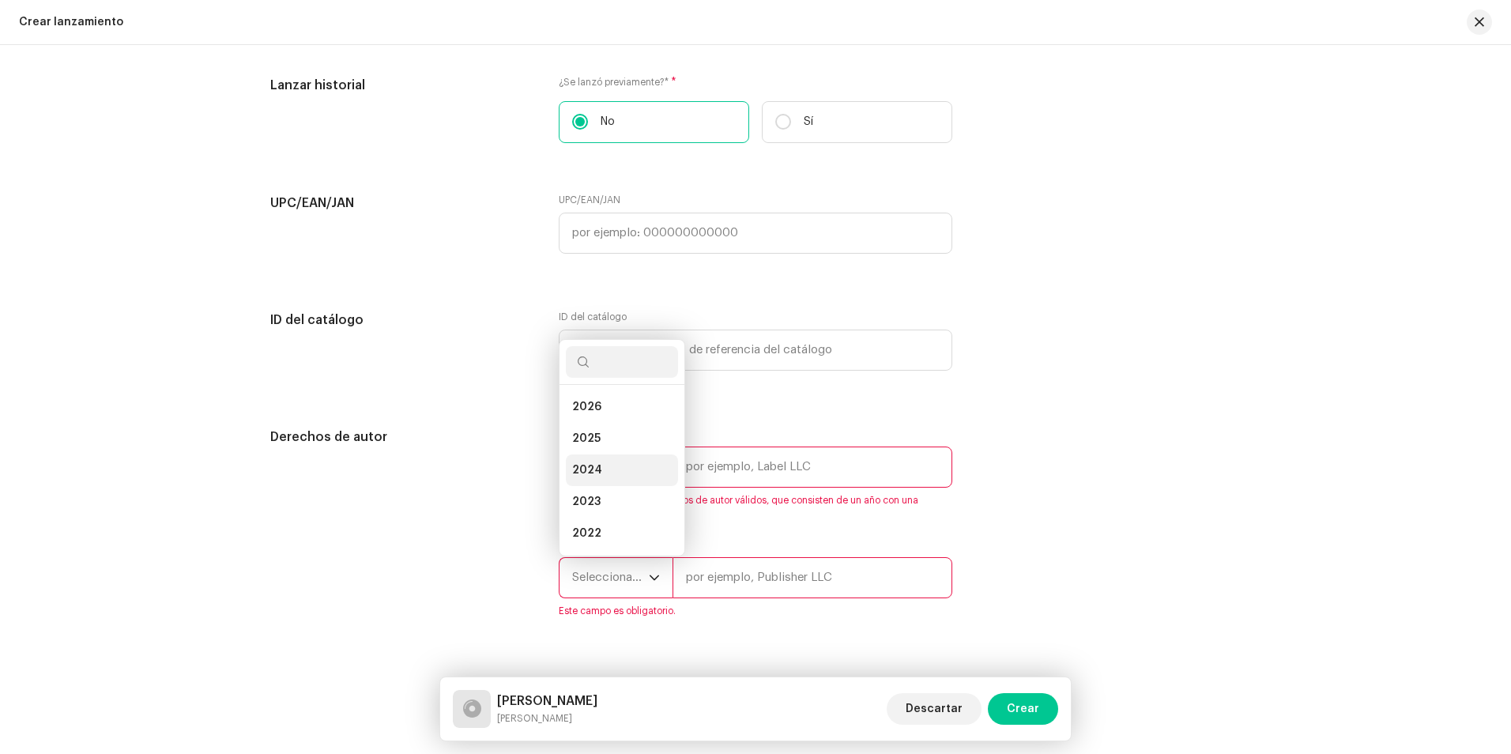
scroll to position [25, 0]
click at [596, 417] on span "2025" at bounding box center [586, 413] width 28 height 16
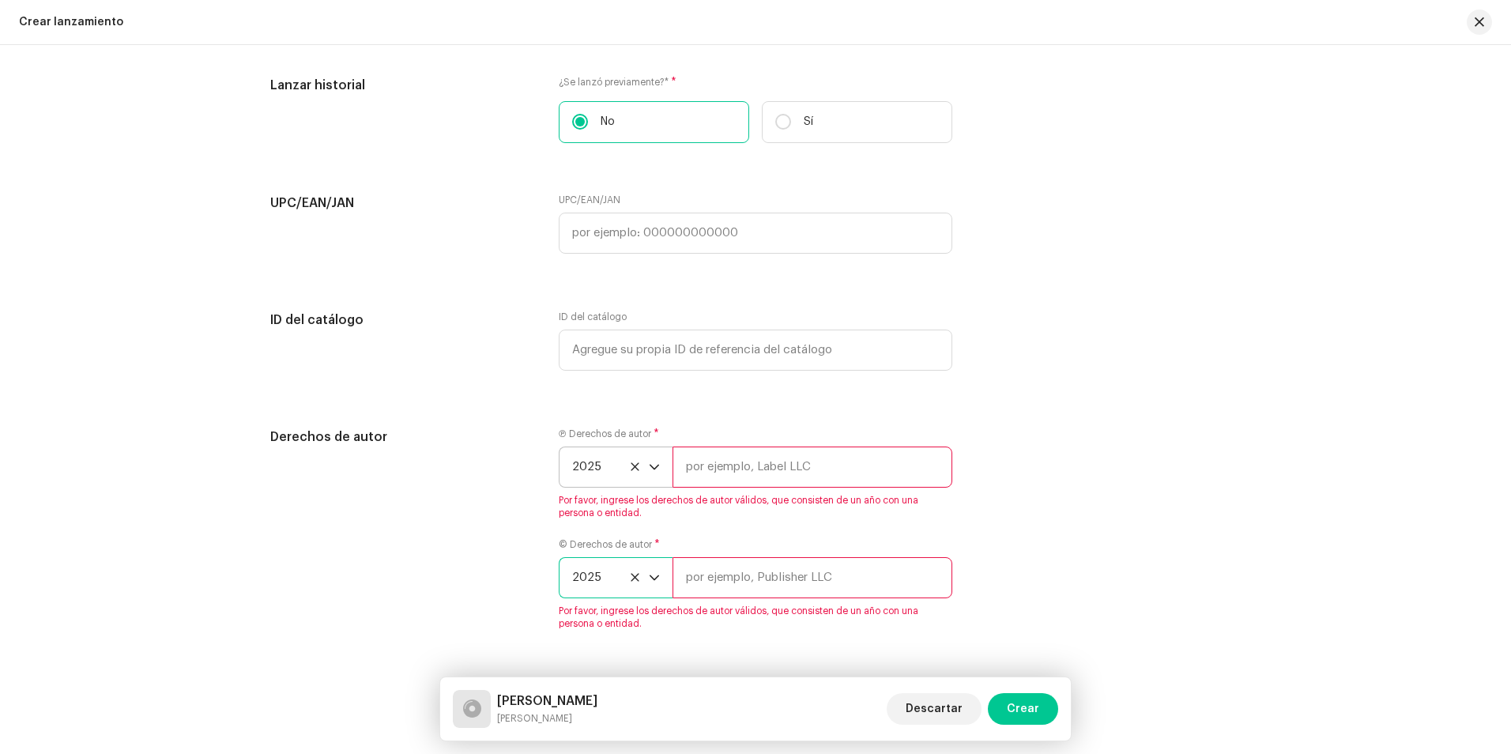
click at [705, 470] on input "text" at bounding box center [812, 466] width 280 height 41
type input "[PERSON_NAME] Studio"
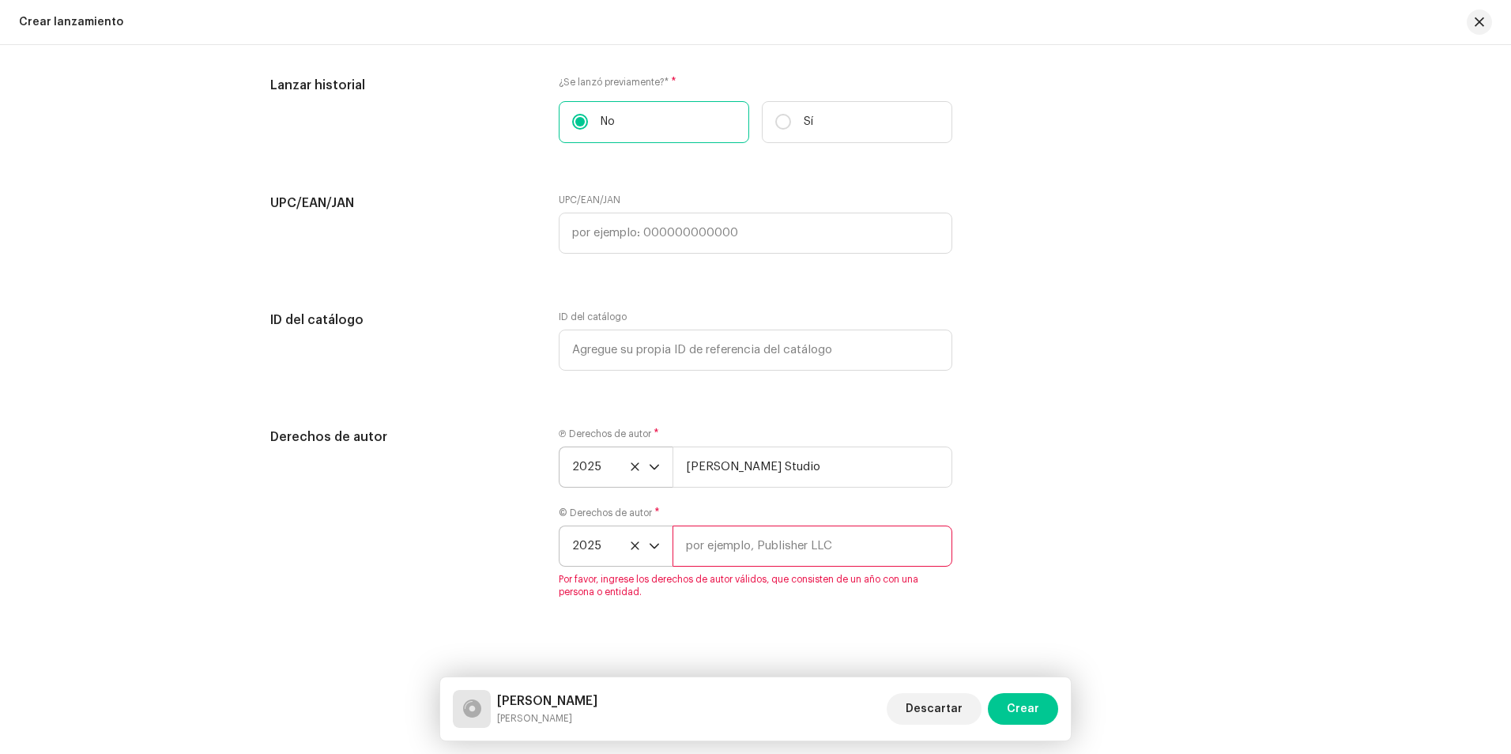
click at [739, 555] on input "text" at bounding box center [812, 545] width 280 height 41
type input "[PERSON_NAME] Studio"
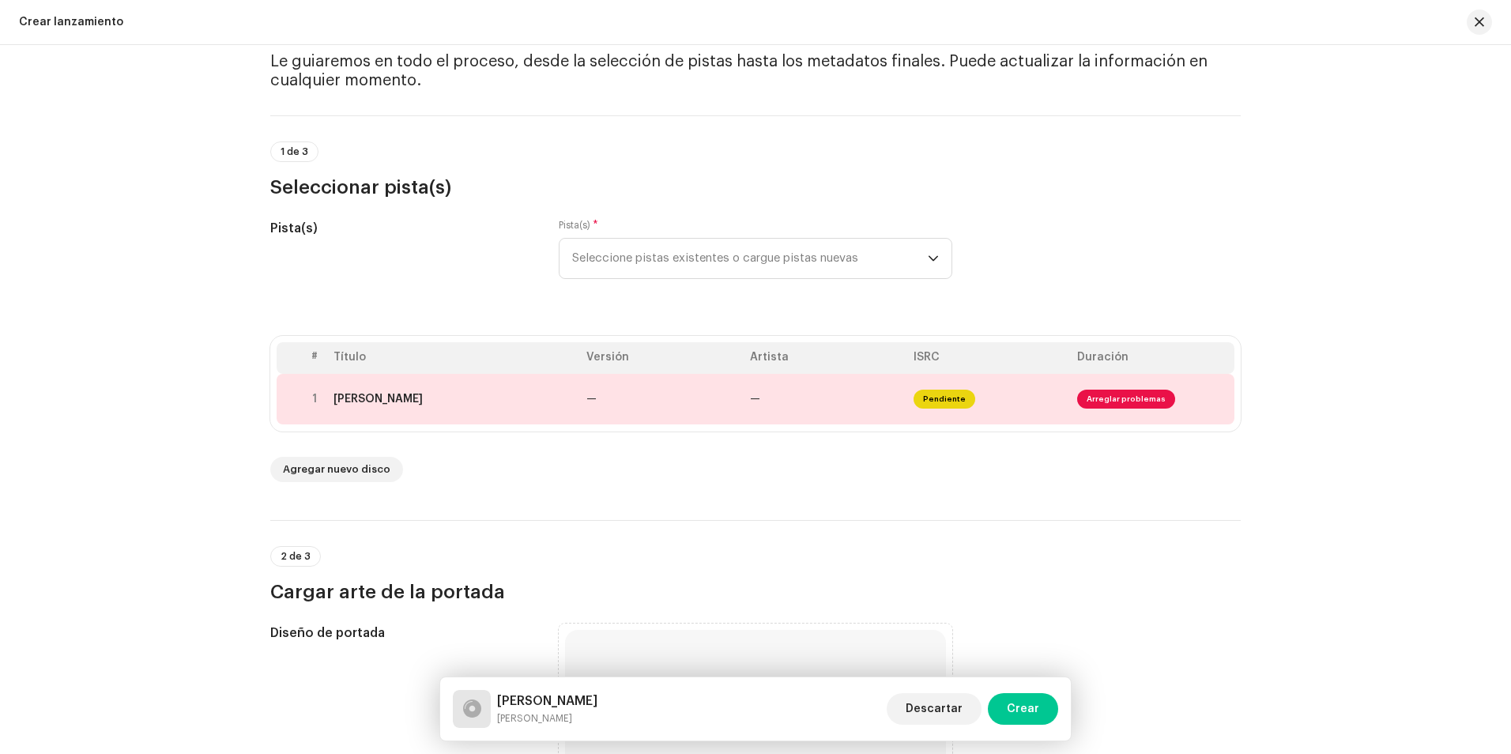
scroll to position [0, 0]
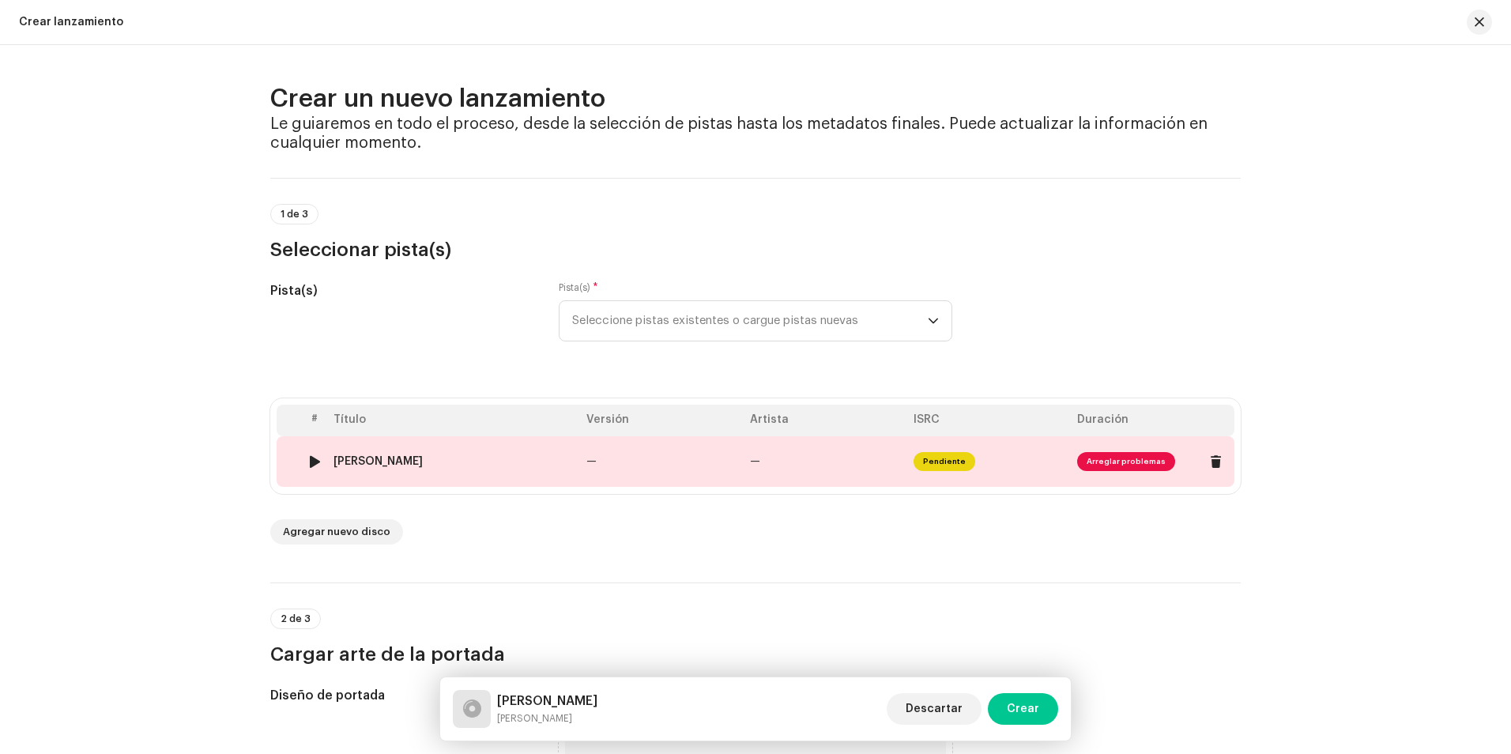
click at [385, 461] on div "[PERSON_NAME]" at bounding box center [453, 461] width 240 height 13
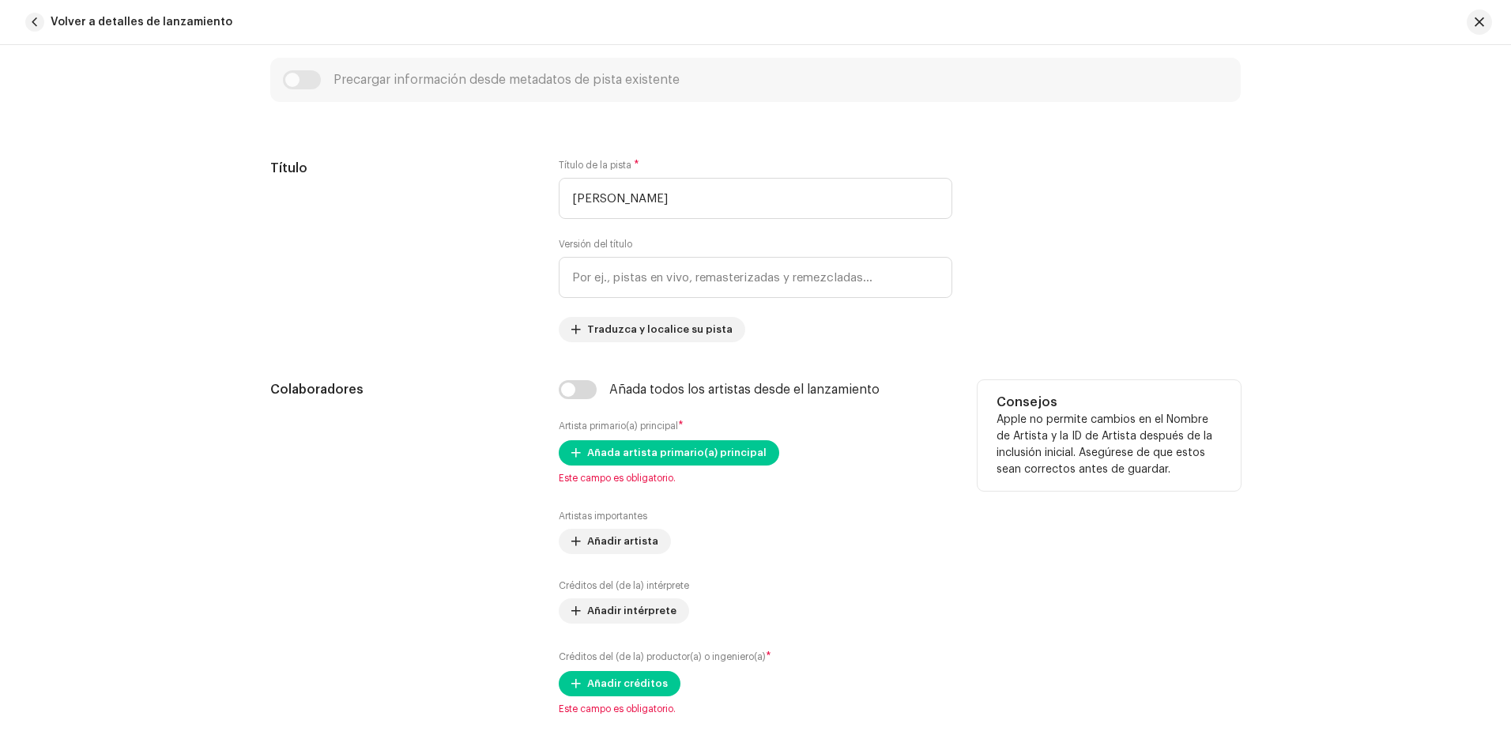
scroll to position [632, 0]
click at [634, 450] on span "Añada artista primario(a) principal" at bounding box center [676, 451] width 179 height 32
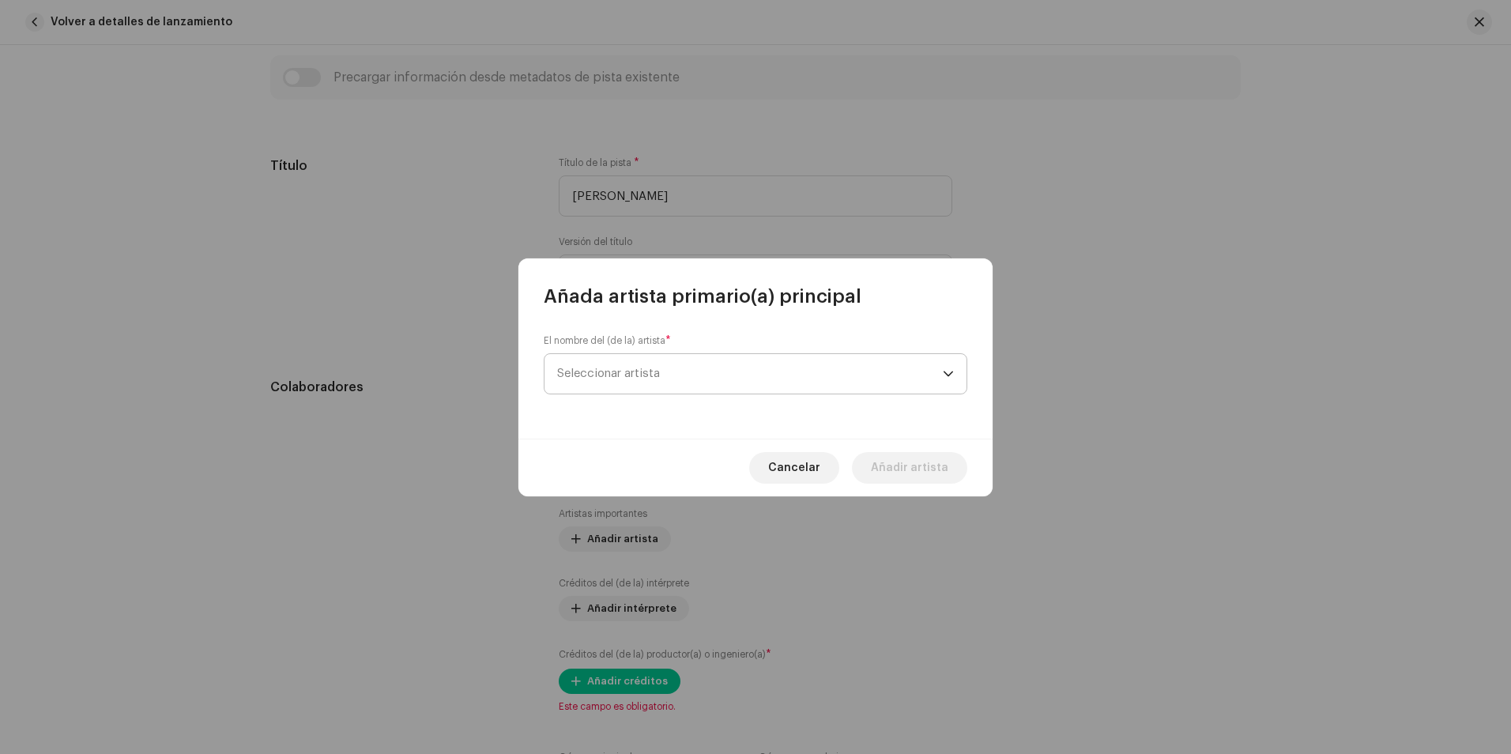
click at [659, 387] on span "Seleccionar artista" at bounding box center [750, 374] width 386 height 40
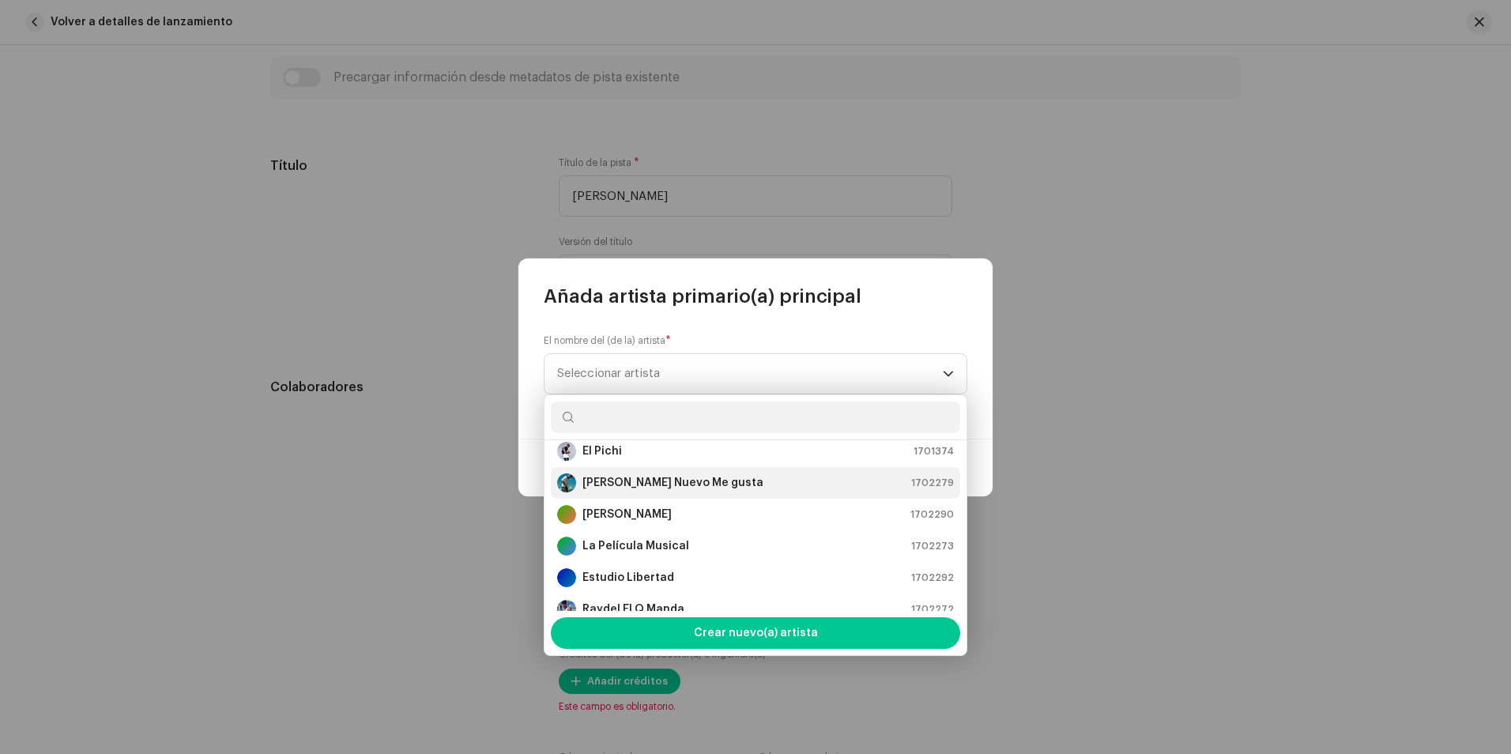
scroll to position [79, 0]
click at [655, 483] on strong "[PERSON_NAME]" at bounding box center [626, 478] width 89 height 16
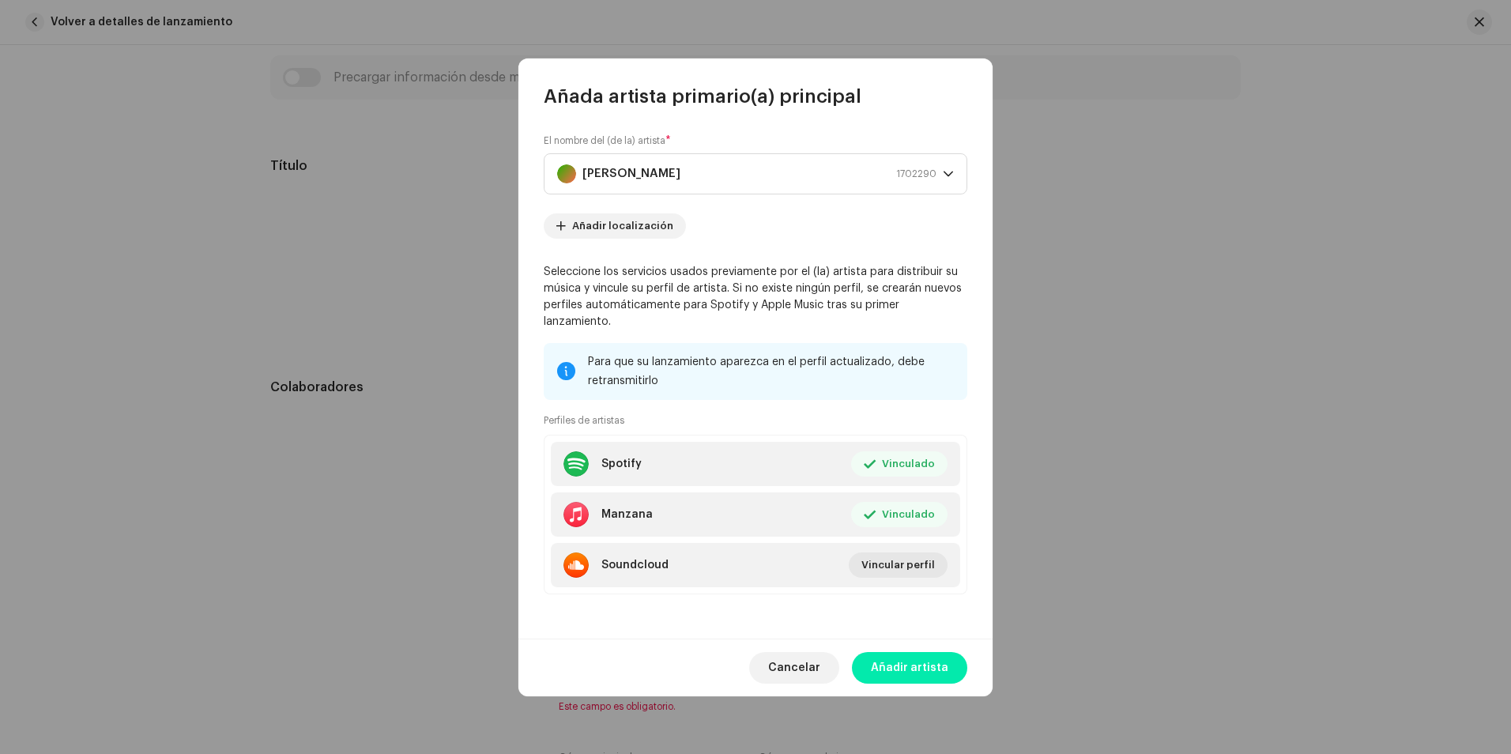
click at [901, 653] on span "Añadir artista" at bounding box center [909, 668] width 77 height 32
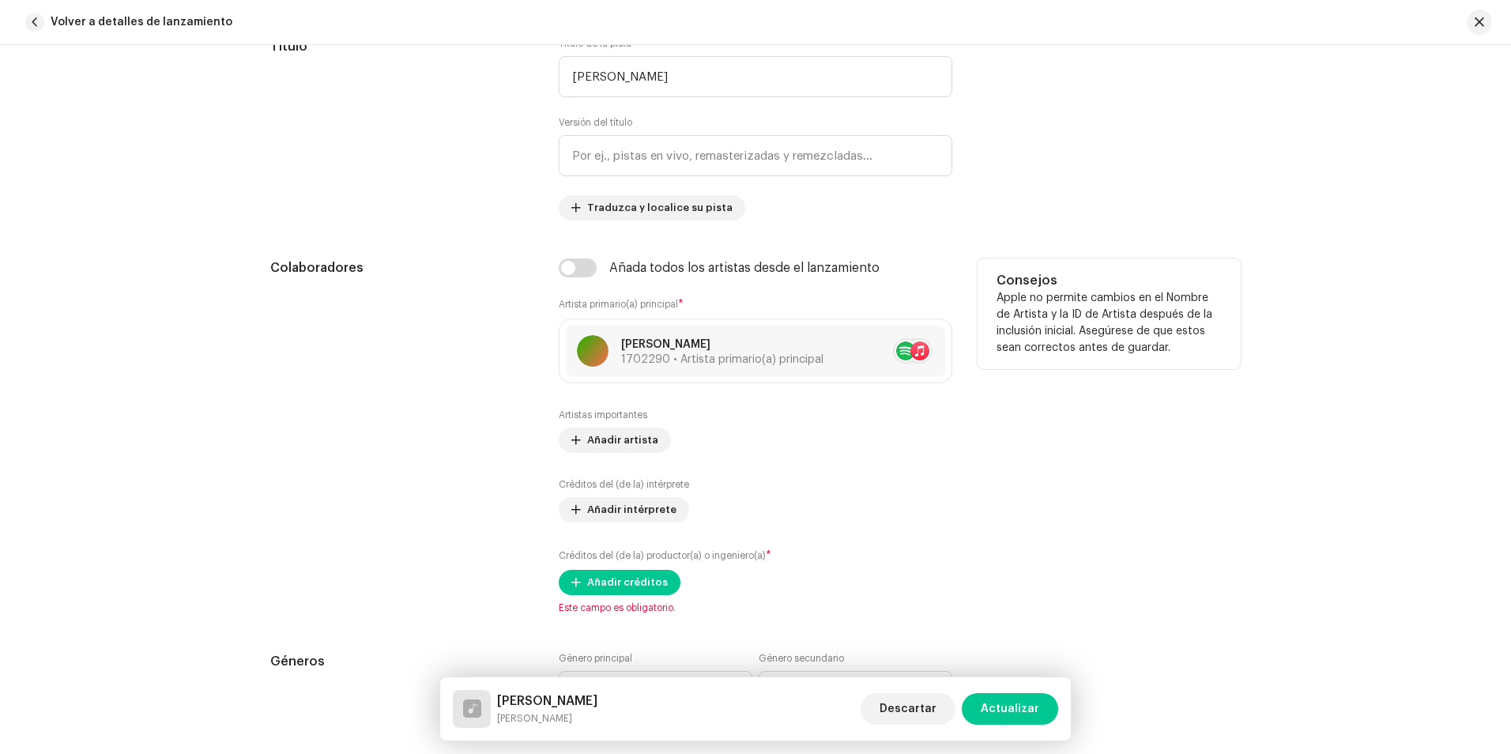
scroll to position [790, 0]
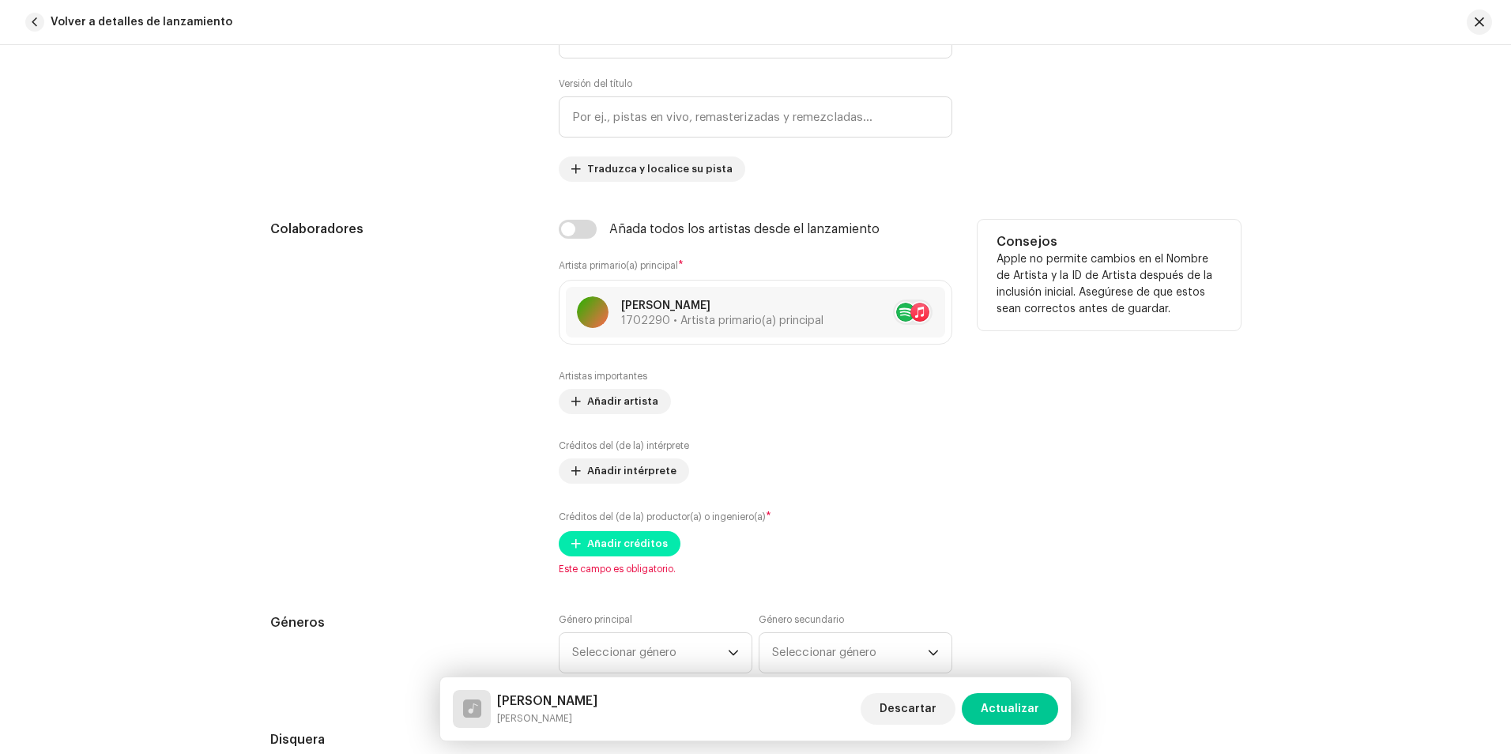
click at [645, 547] on span "Añadir créditos" at bounding box center [627, 544] width 81 height 32
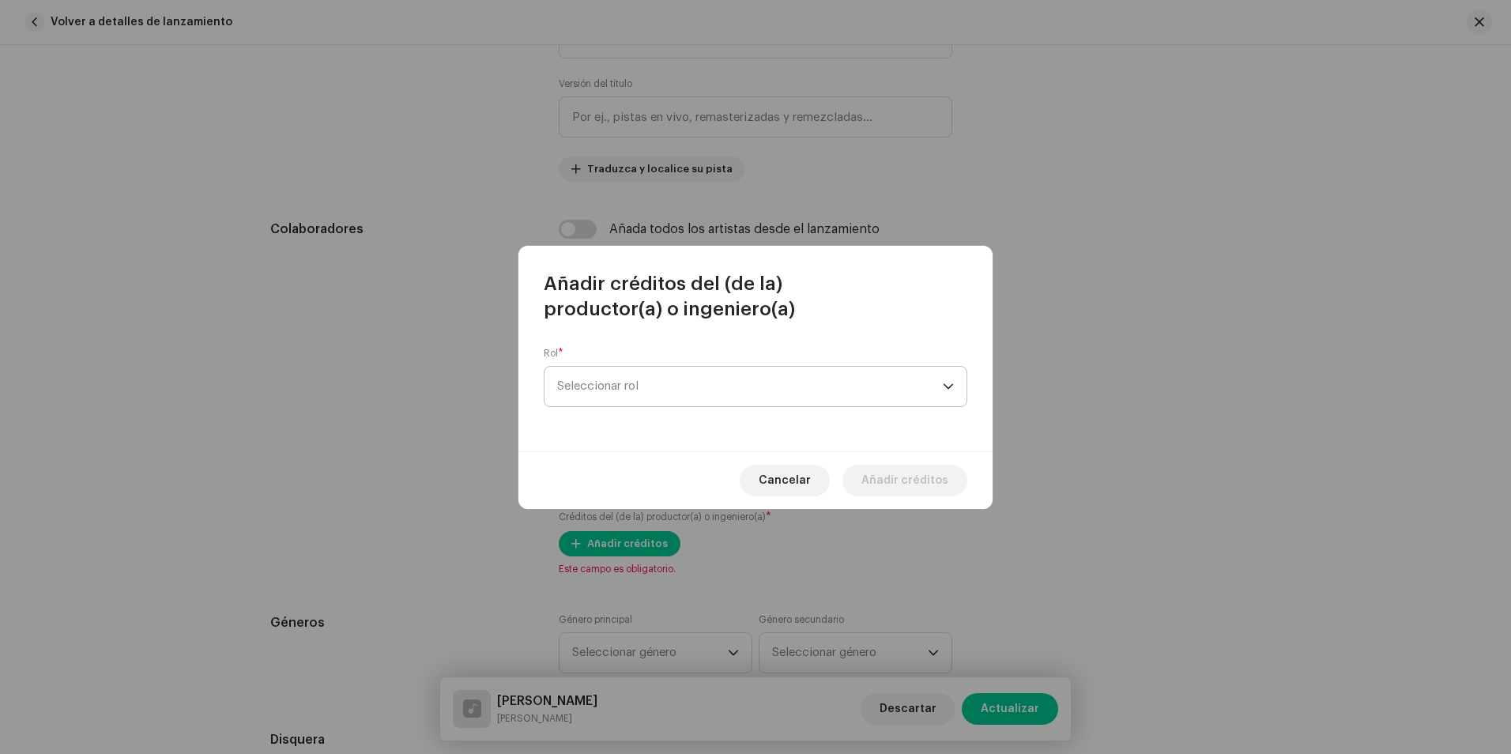
click at [628, 384] on font "Seleccionar rol" at bounding box center [597, 386] width 81 height 12
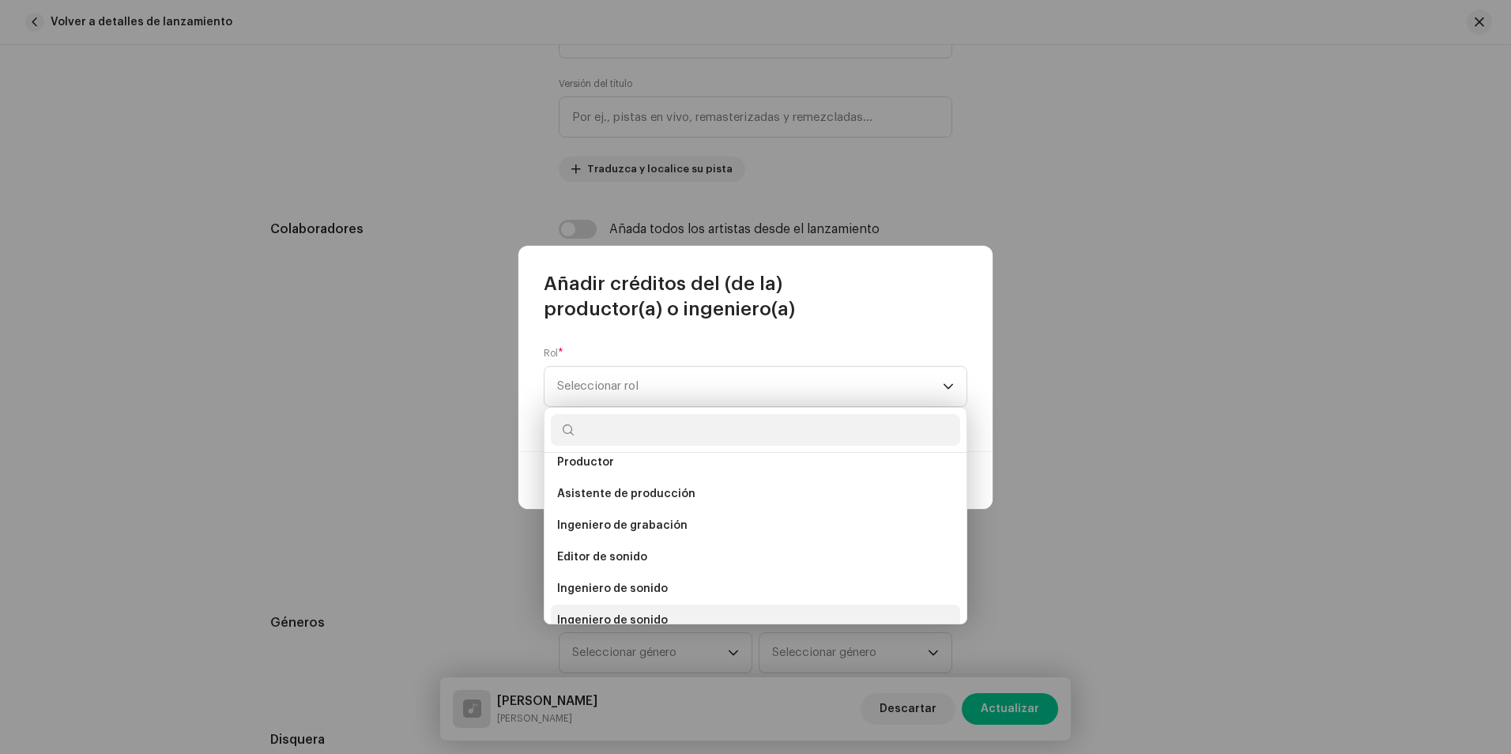
scroll to position [616, 0]
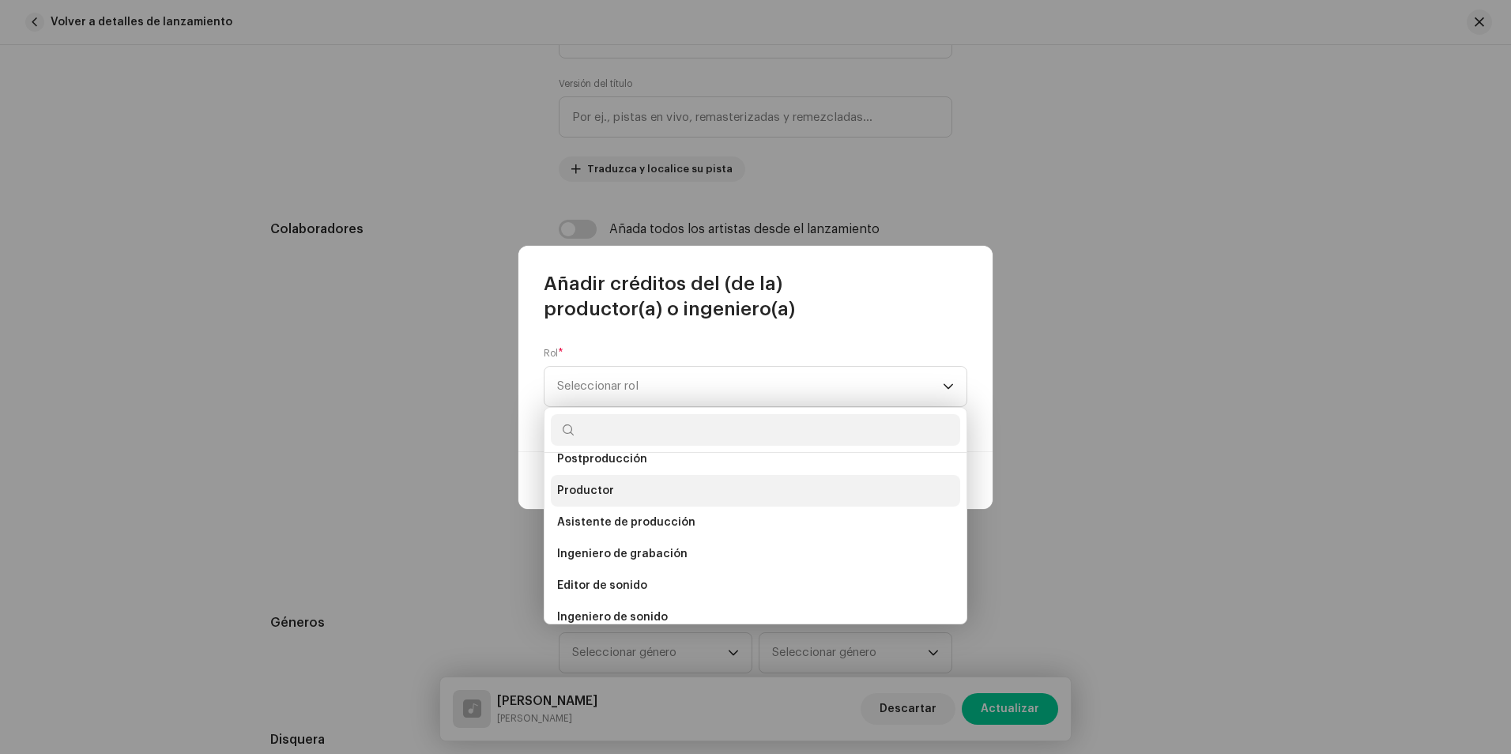
click at [595, 498] on span "Productor" at bounding box center [585, 491] width 57 height 16
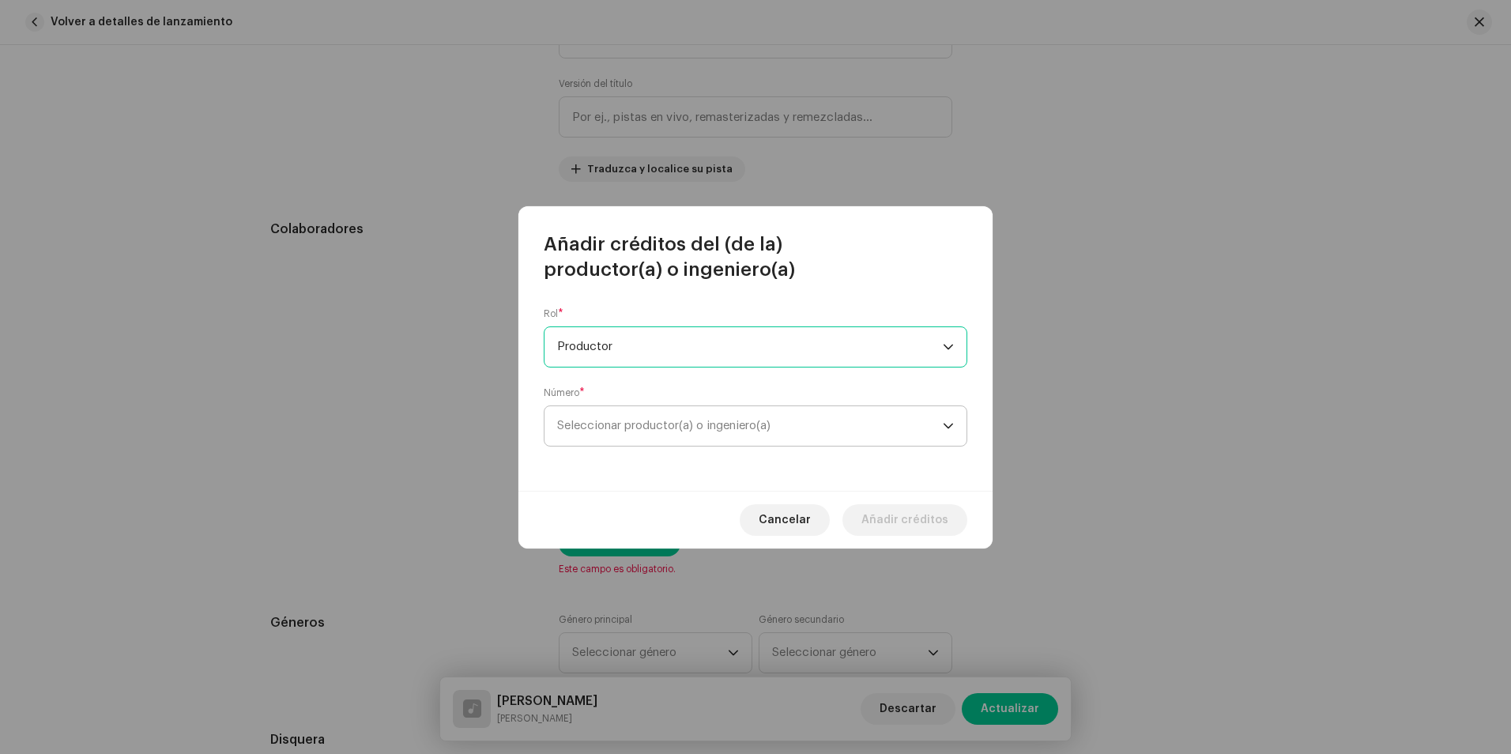
click at [709, 427] on span "Seleccionar productor(a) o ingeniero(a)" at bounding box center [663, 425] width 213 height 12
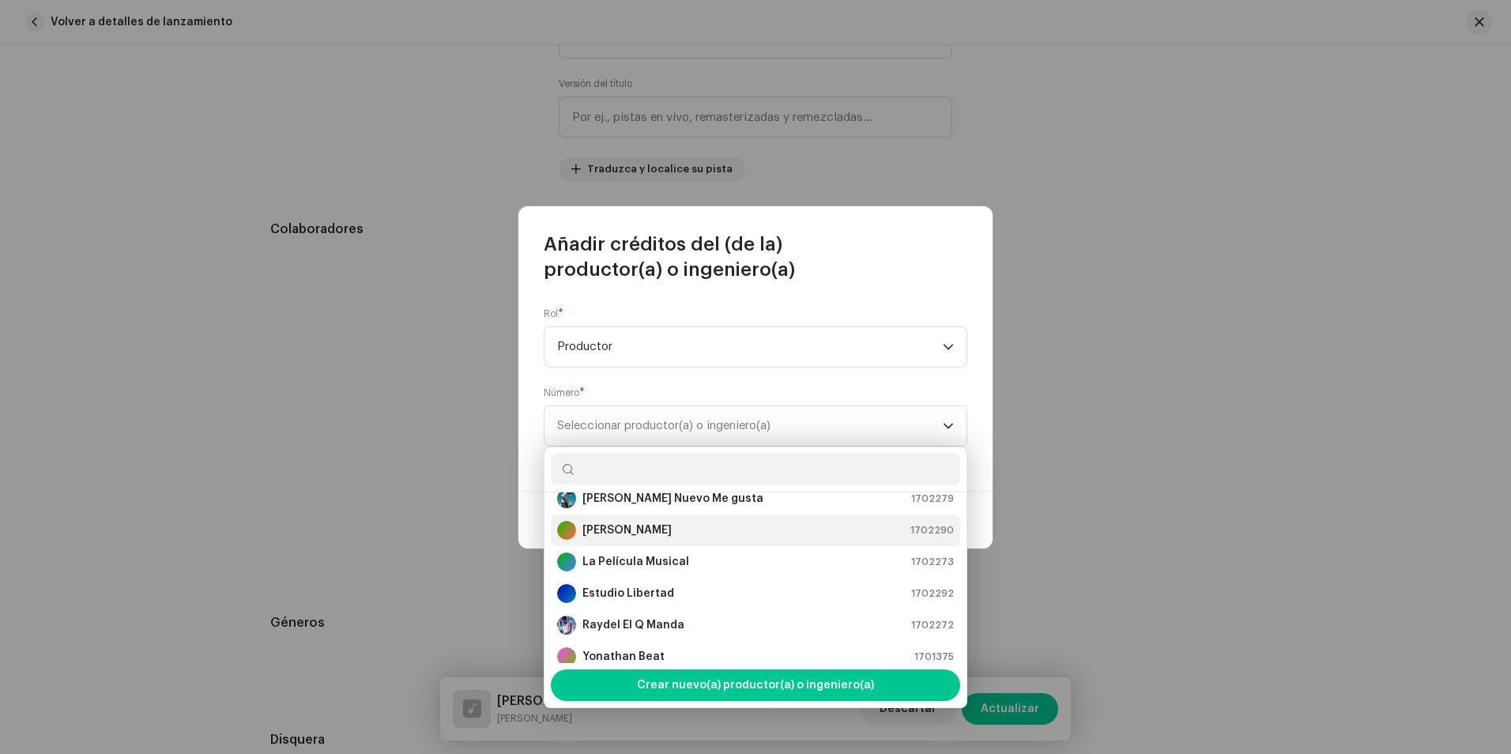
scroll to position [126, 0]
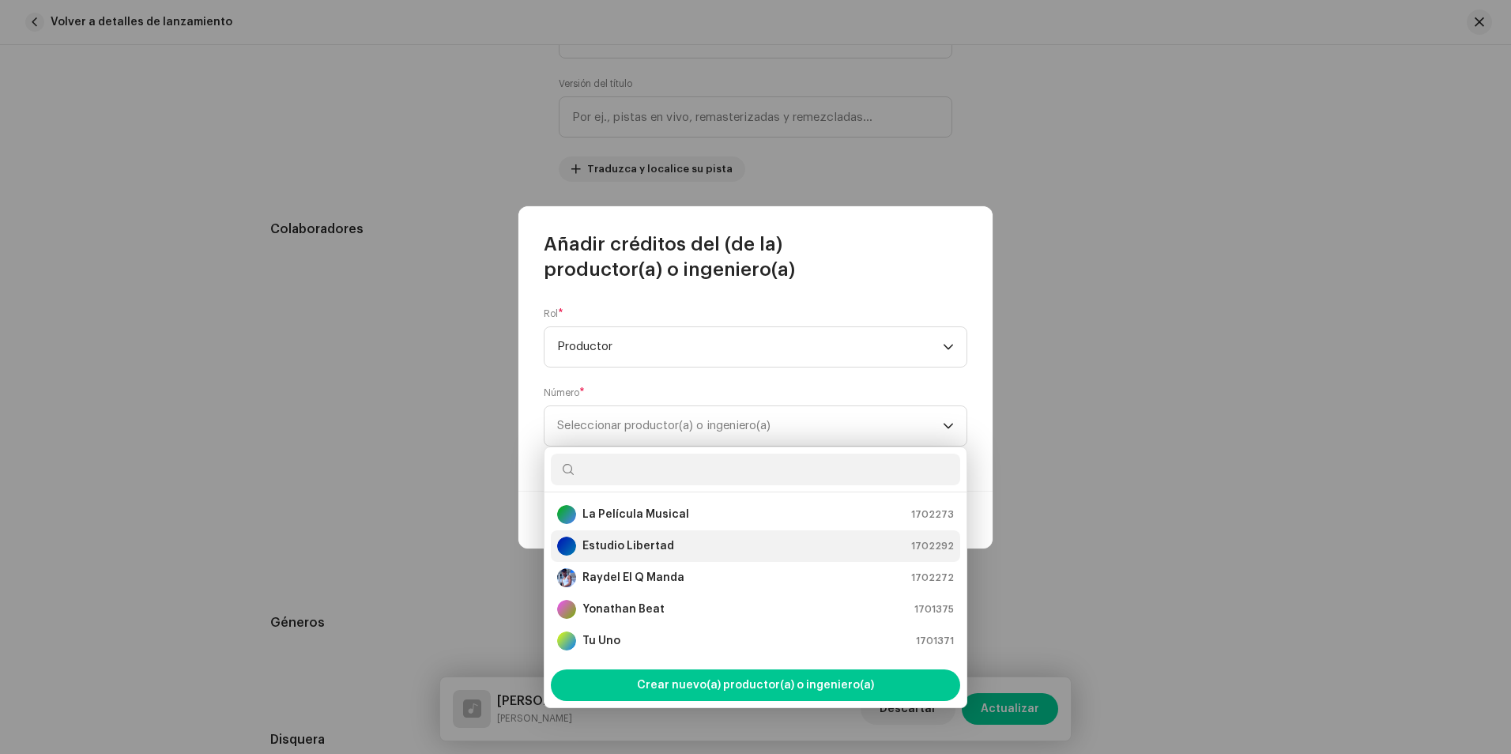
click at [657, 541] on strong "Estudio Libertad" at bounding box center [628, 546] width 92 height 16
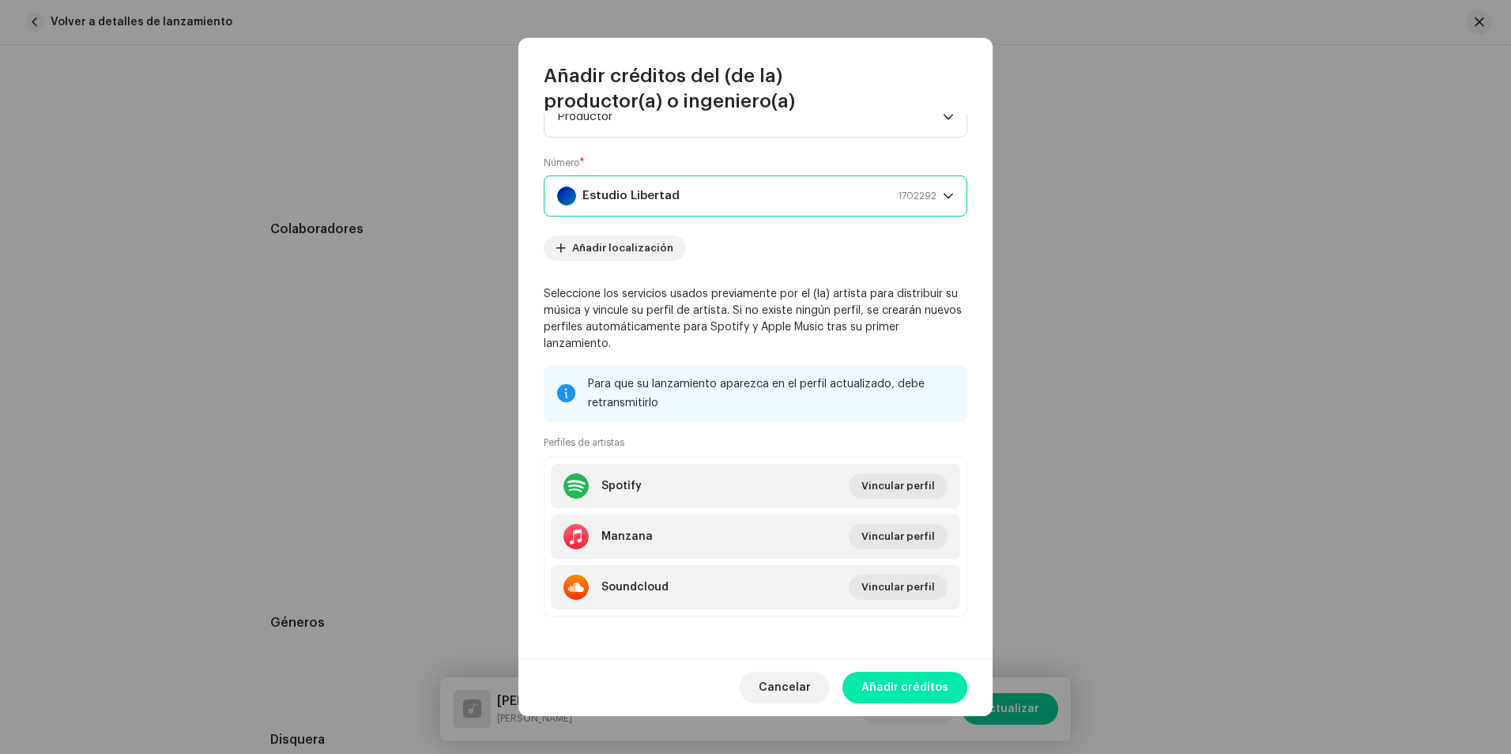
scroll to position [63, 0]
click at [916, 675] on span "Añadir créditos" at bounding box center [904, 688] width 87 height 32
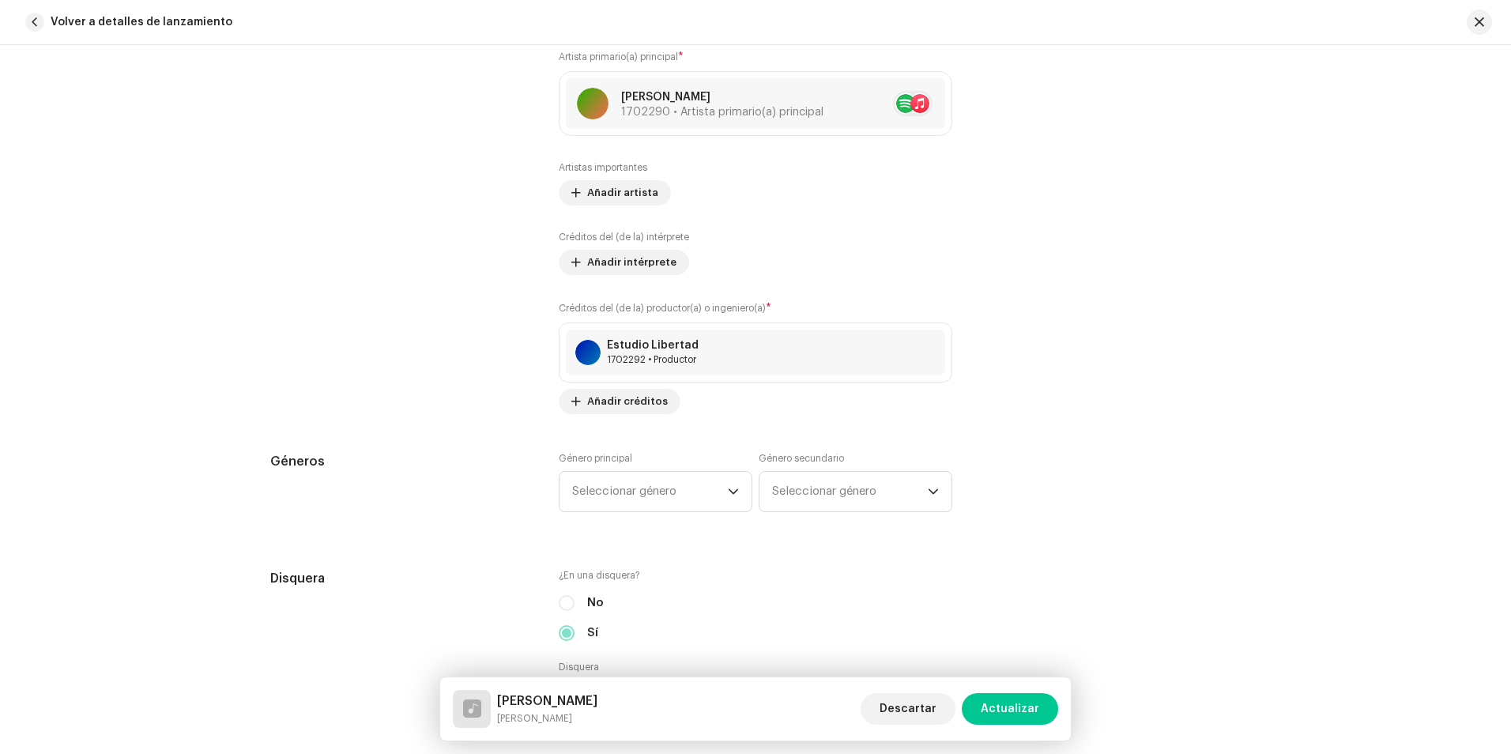
scroll to position [1027, 0]
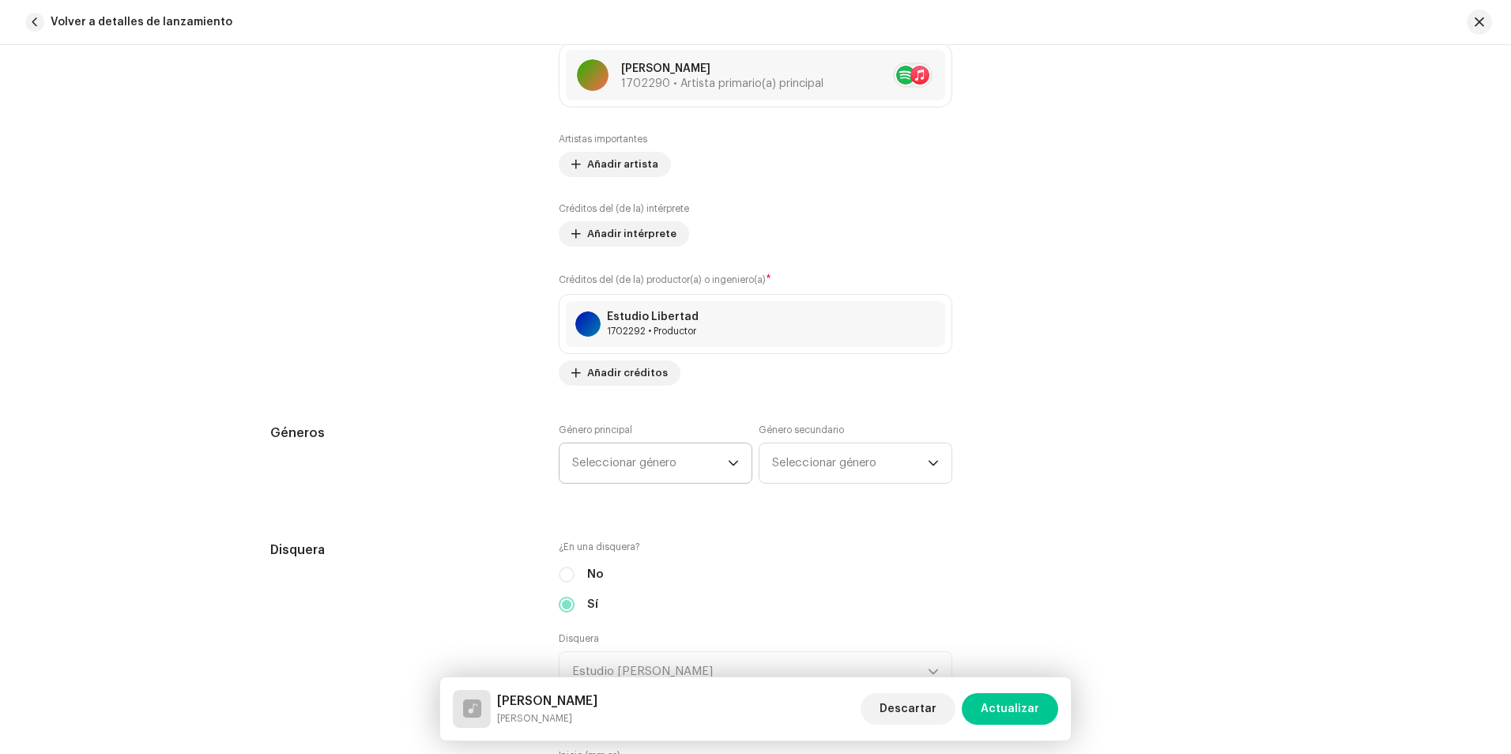
click at [661, 461] on font "Seleccionar género" at bounding box center [624, 463] width 104 height 12
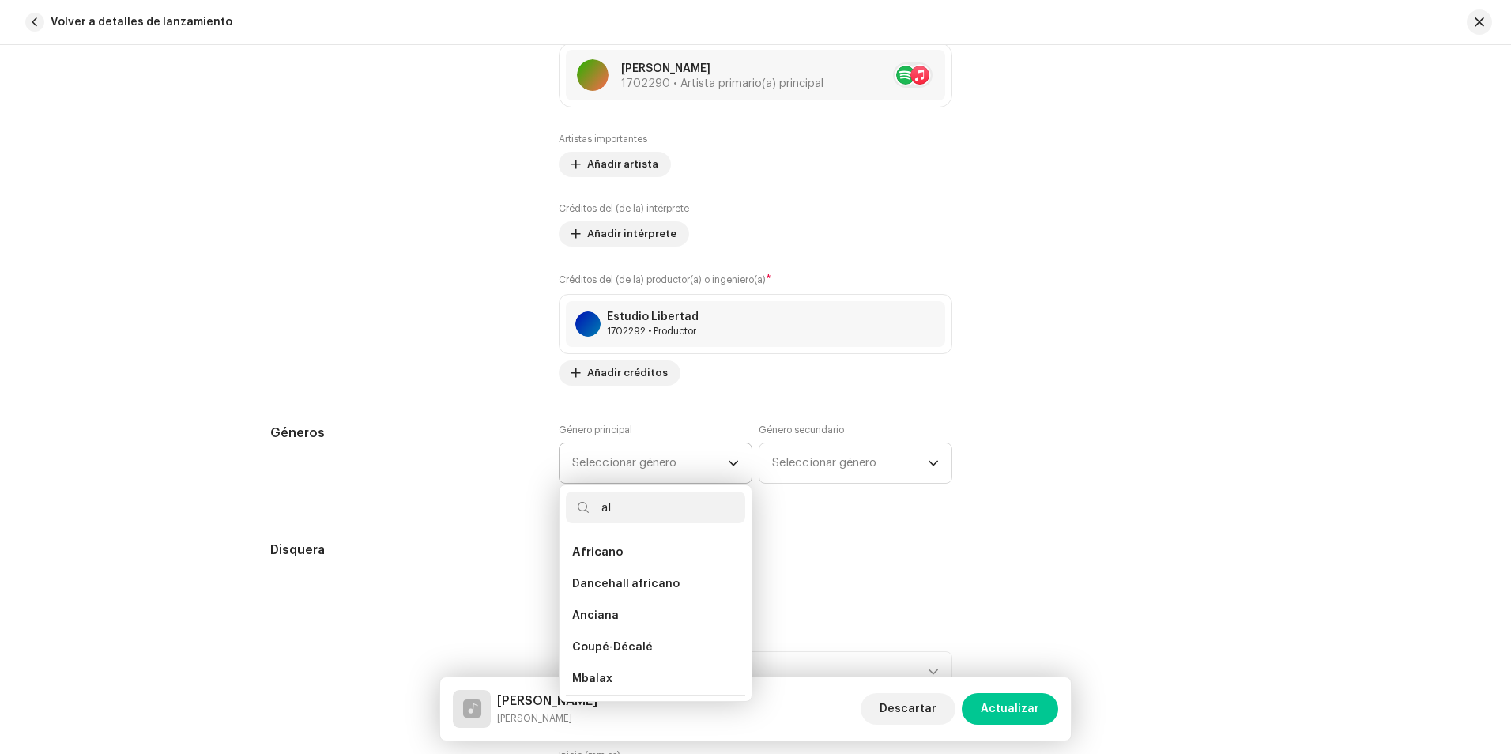
type input "a"
type input "c"
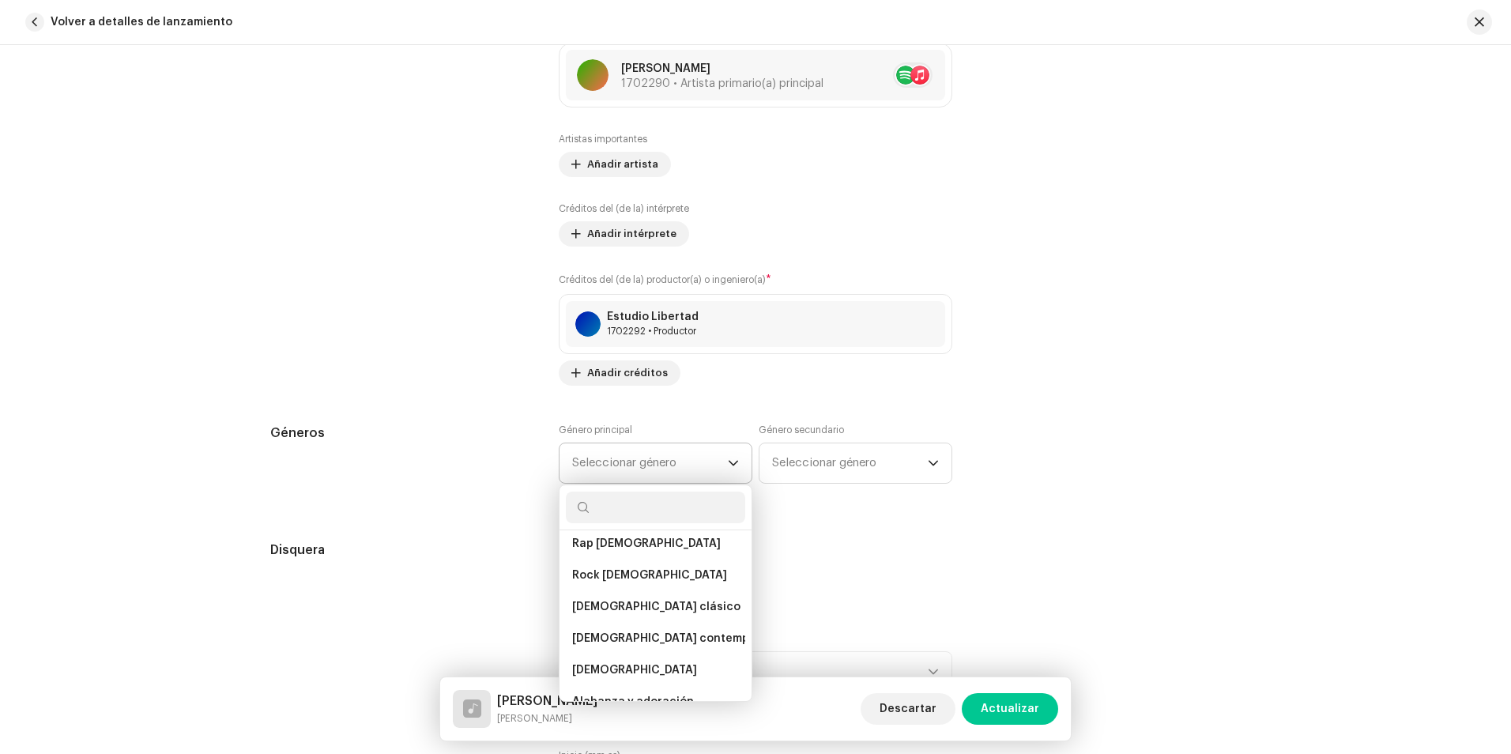
scroll to position [3160, 0]
click at [679, 650] on li "Alabanza y adoración" at bounding box center [655, 666] width 179 height 32
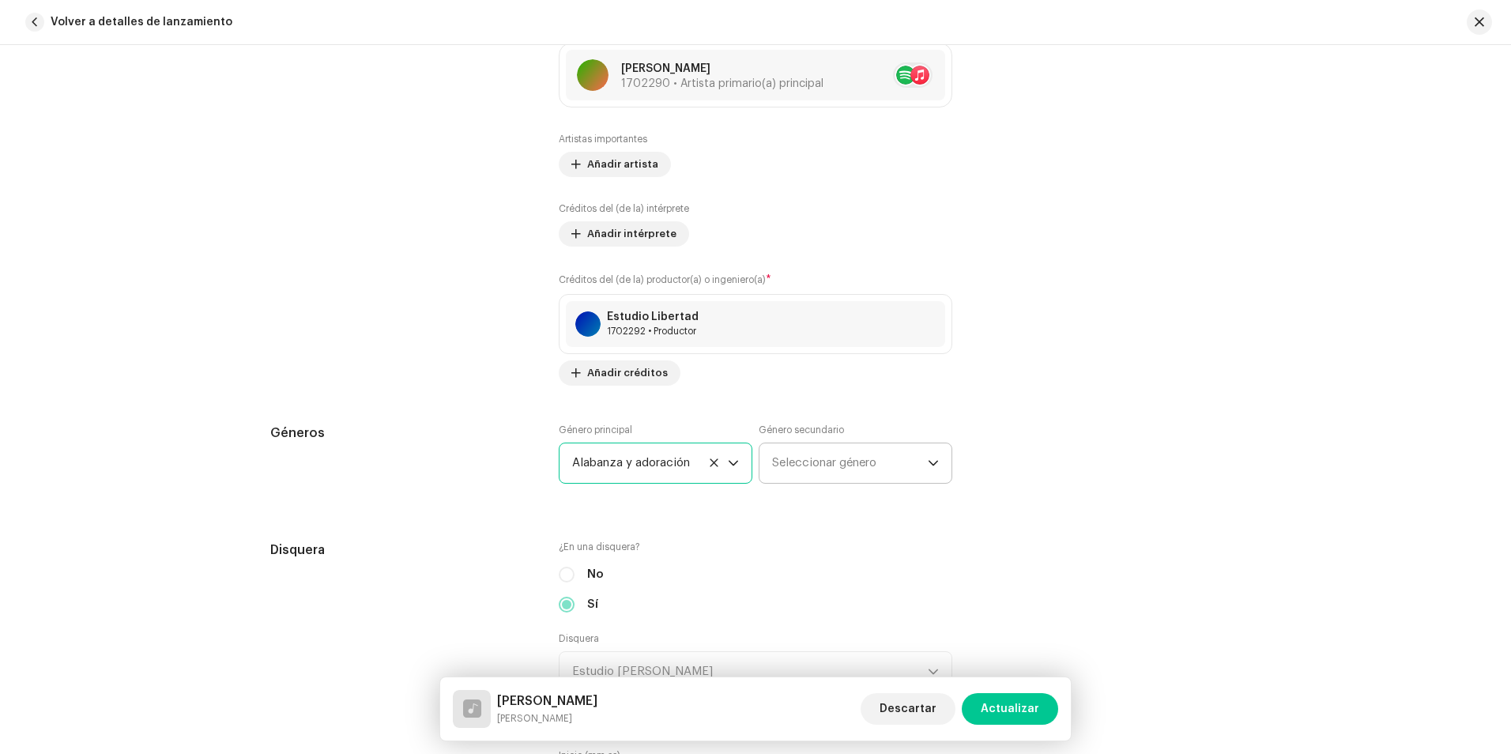
click at [825, 468] on font "Seleccionar género" at bounding box center [824, 463] width 104 height 12
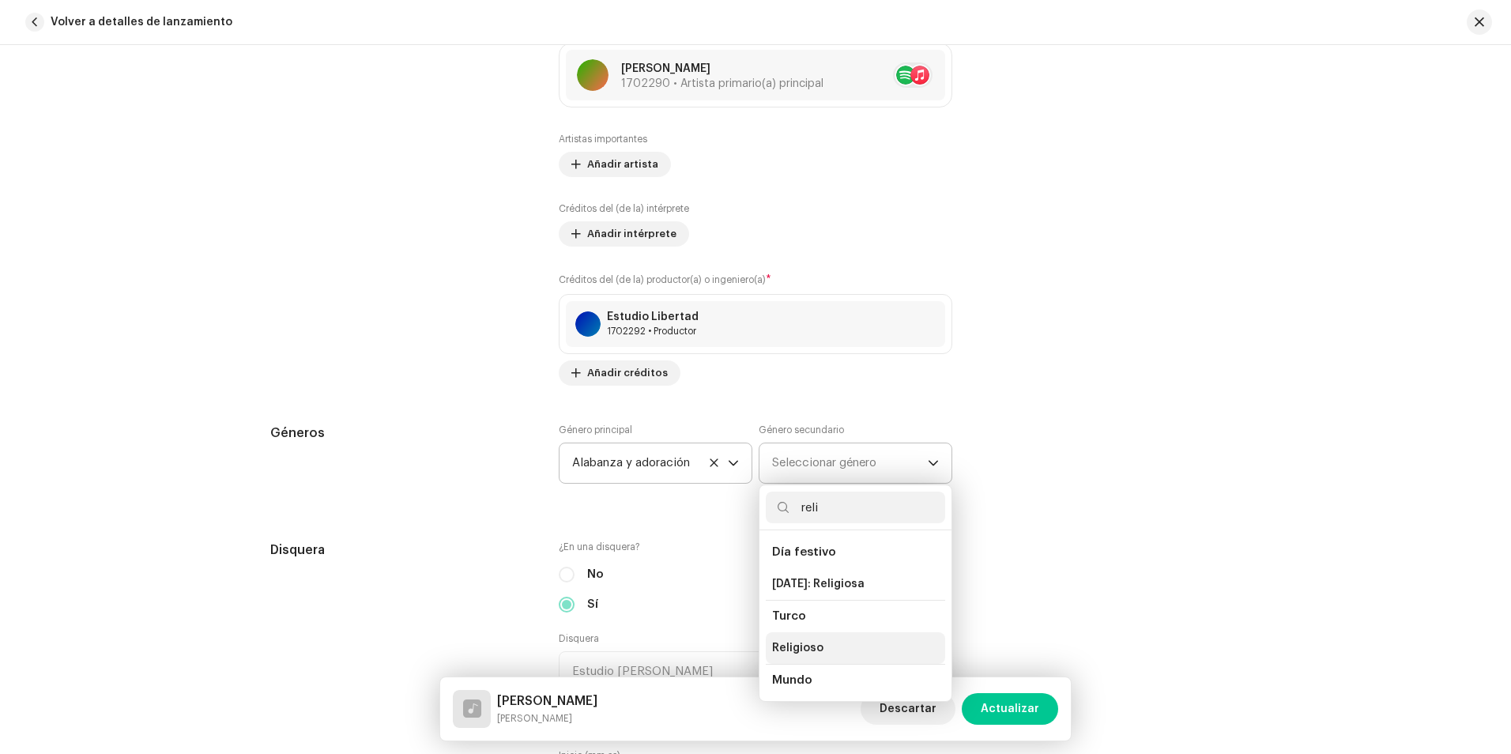
type input "reli"
click at [800, 651] on span "Religioso" at bounding box center [797, 648] width 51 height 16
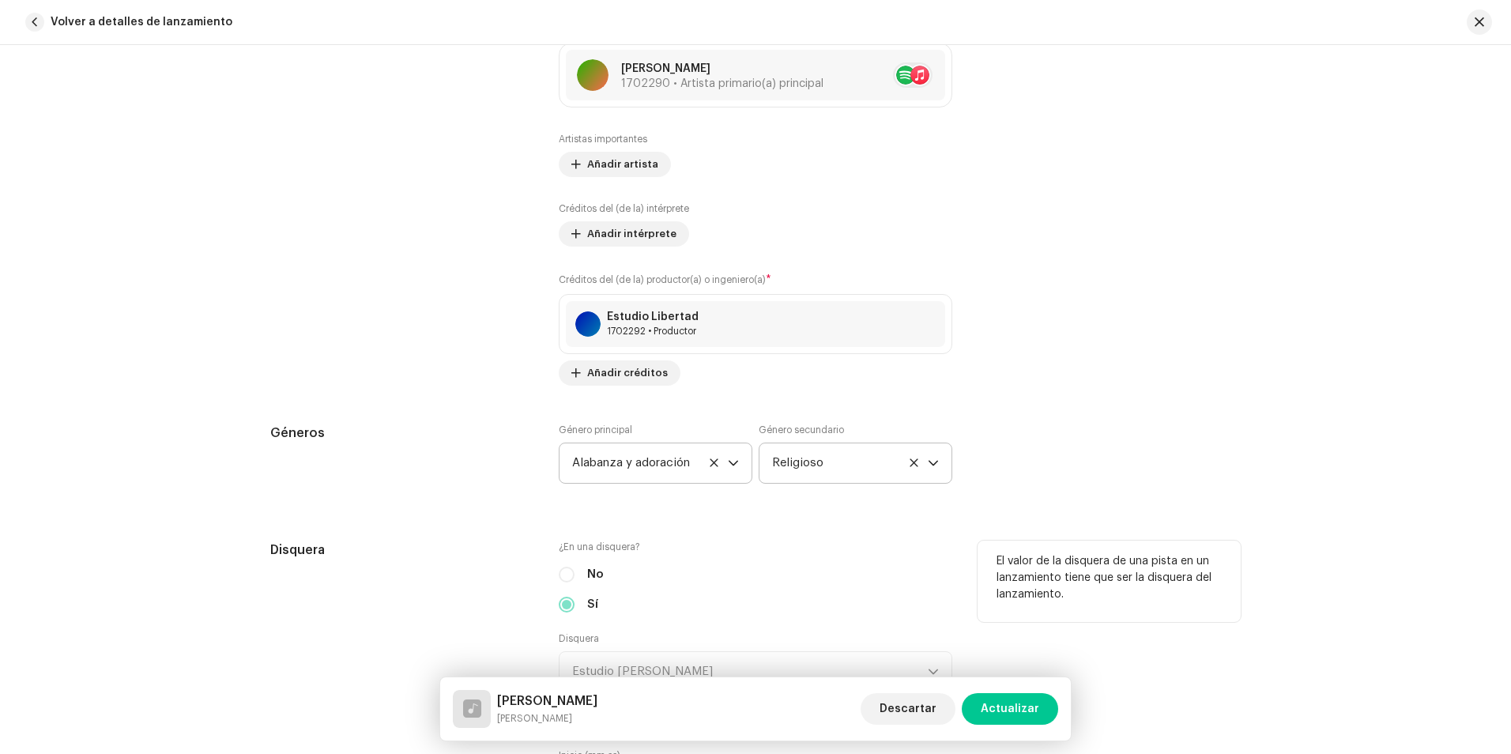
click at [811, 577] on div "No" at bounding box center [755, 574] width 393 height 17
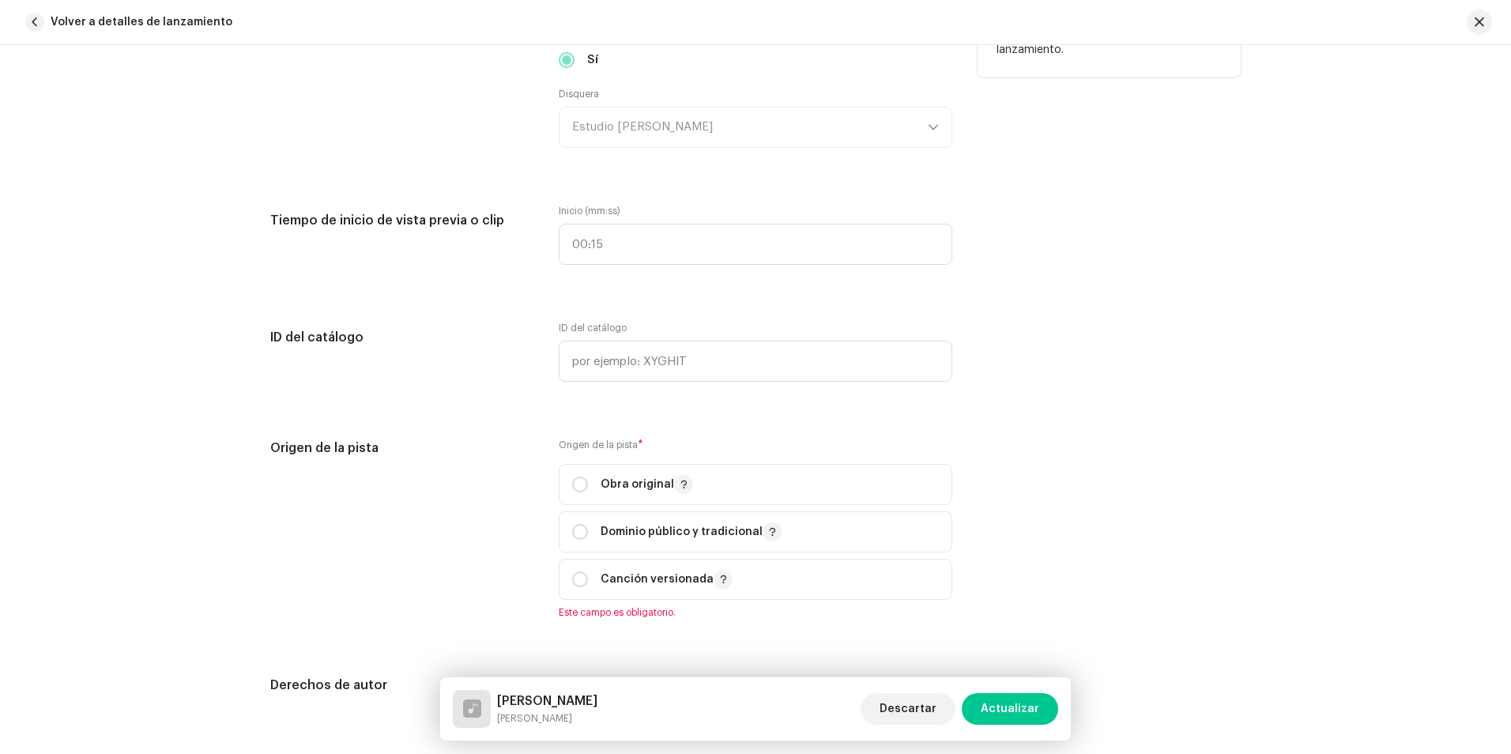
scroll to position [1659, 0]
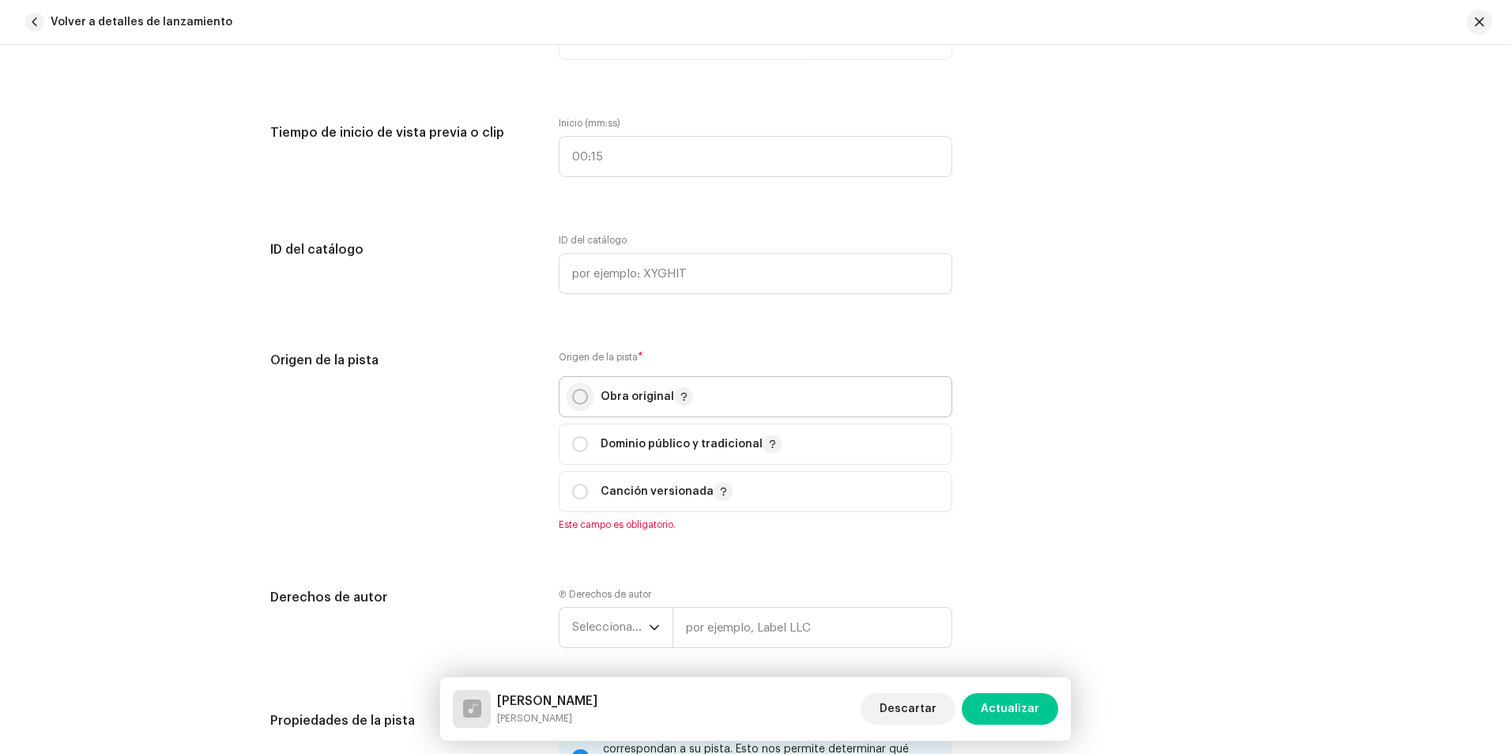
click at [574, 401] on input "radio" at bounding box center [580, 397] width 16 height 16
radio input "true"
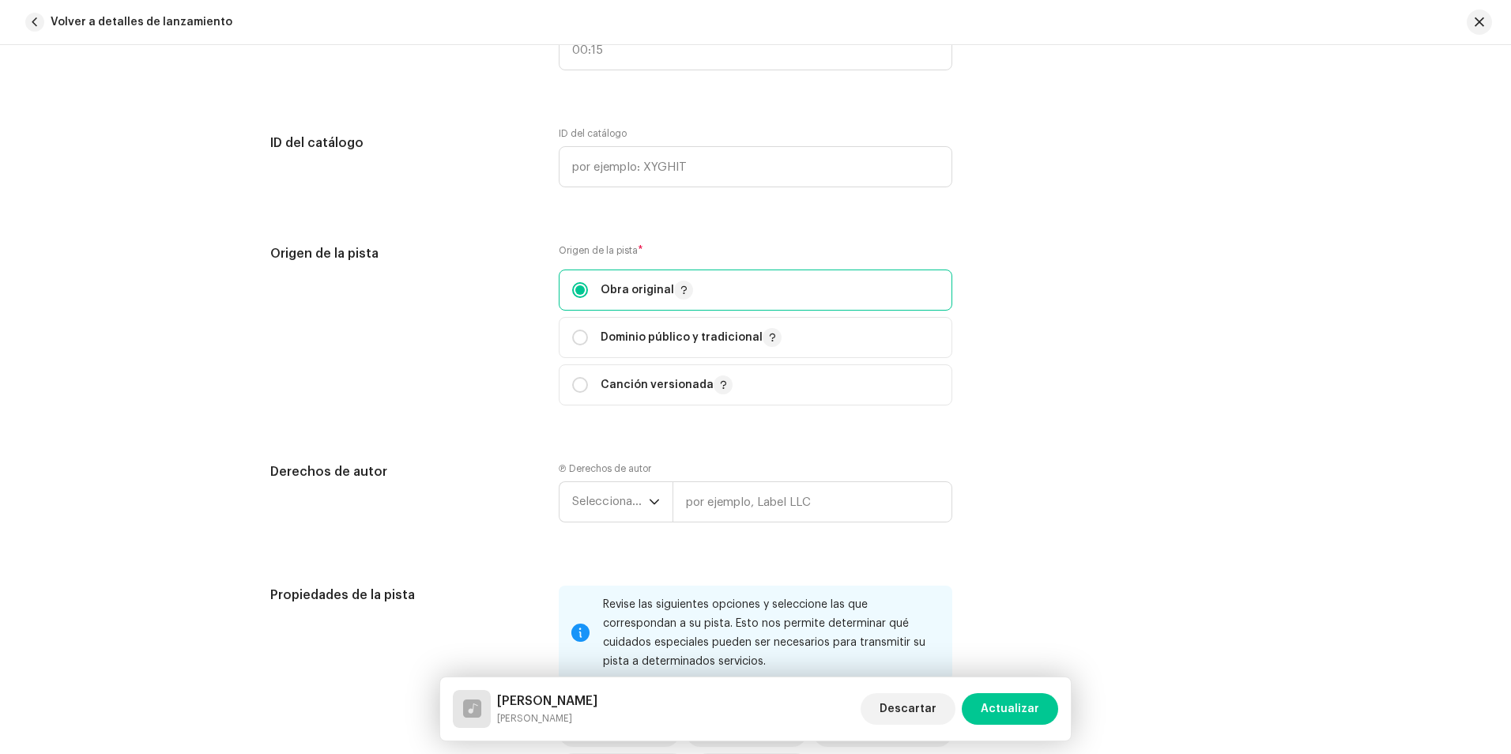
scroll to position [1817, 0]
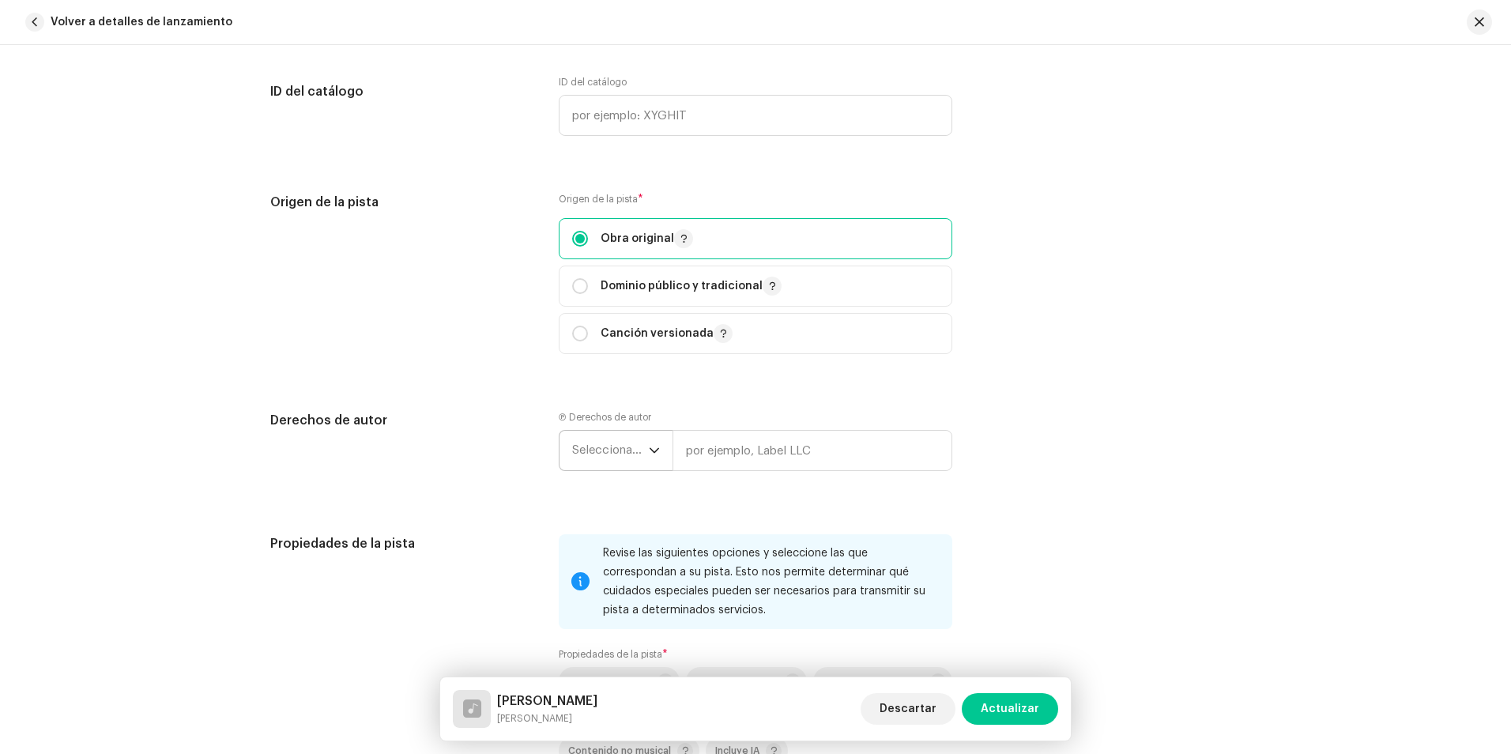
click at [653, 454] on icon "Disparador desplegable" at bounding box center [654, 450] width 11 height 11
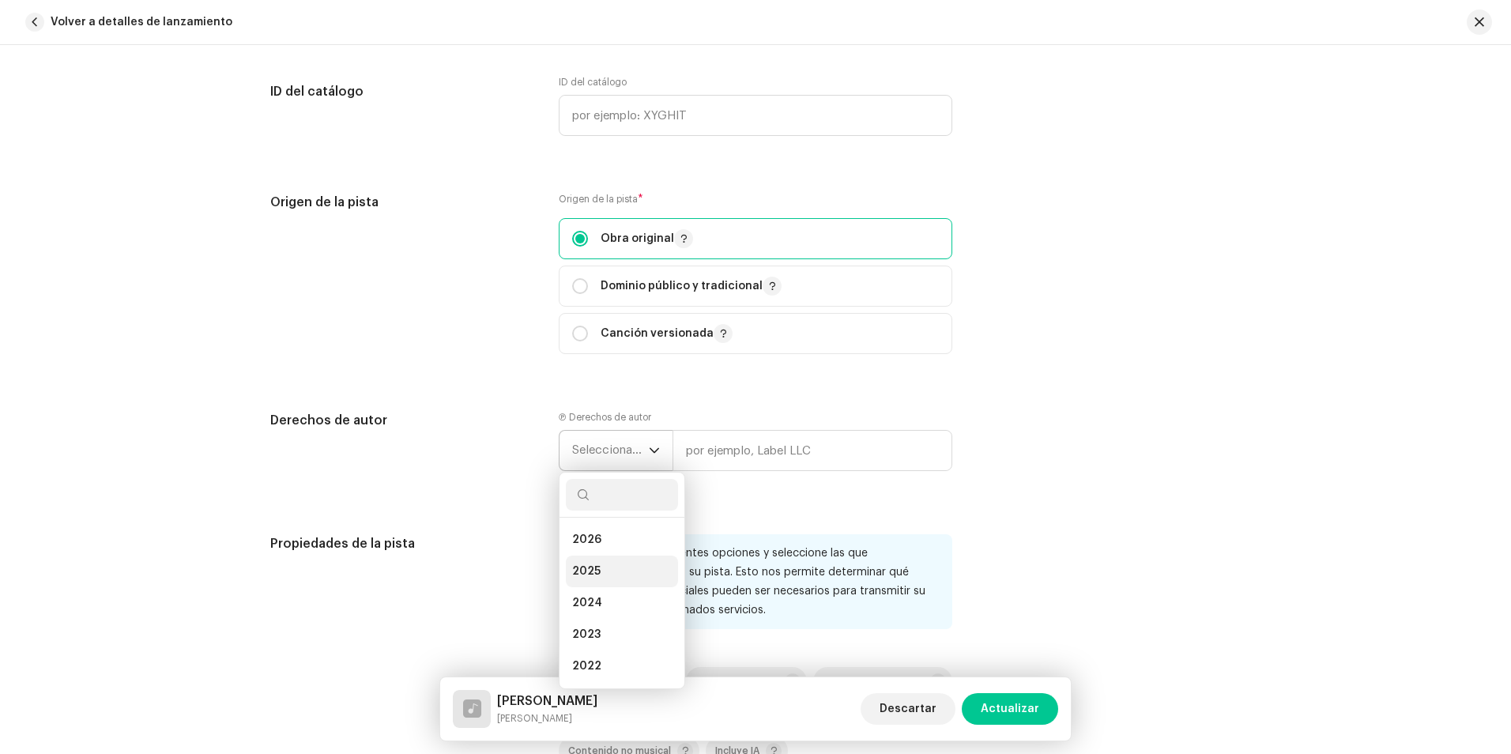
click at [599, 566] on li "2025" at bounding box center [622, 571] width 112 height 32
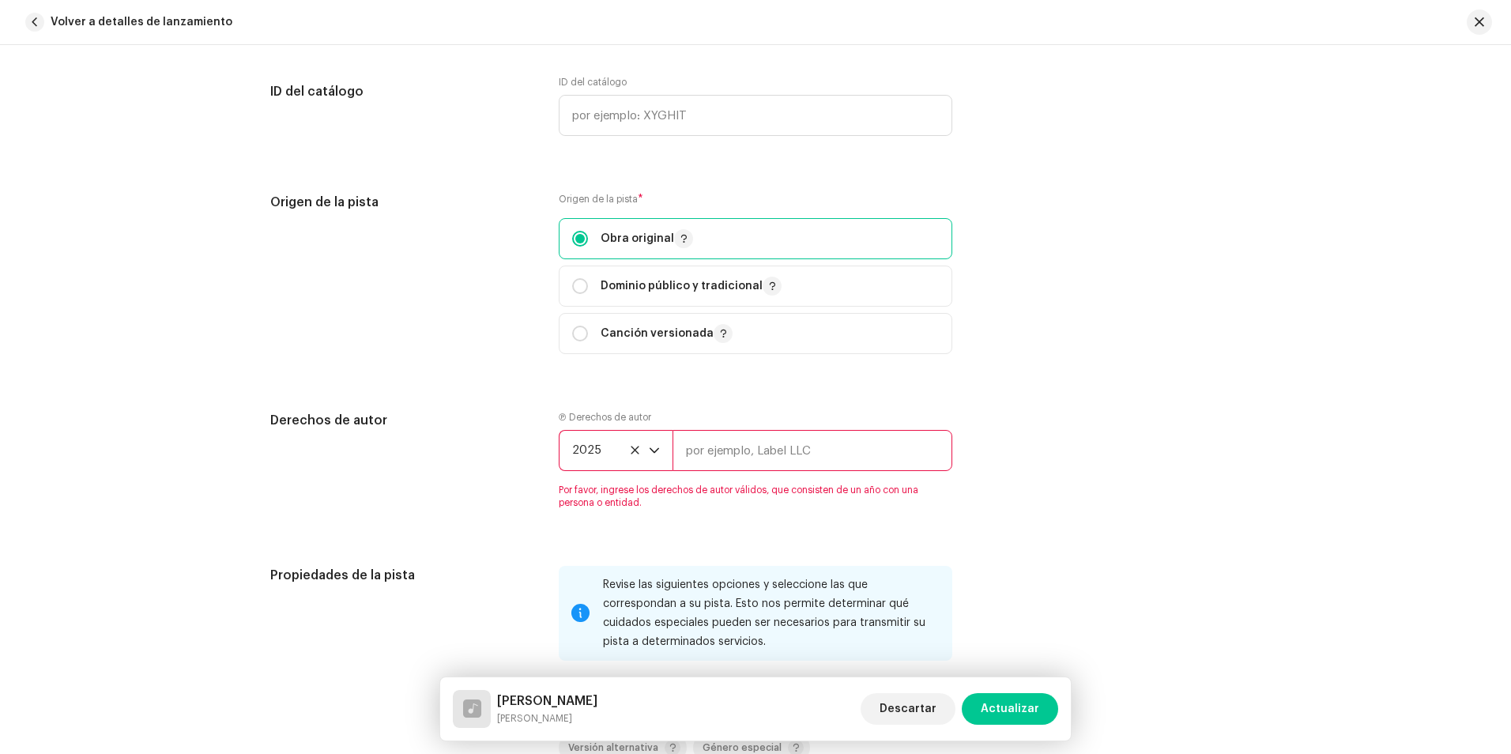
click at [713, 461] on input "text" at bounding box center [812, 450] width 280 height 41
type input "[PERSON_NAME] Studio"
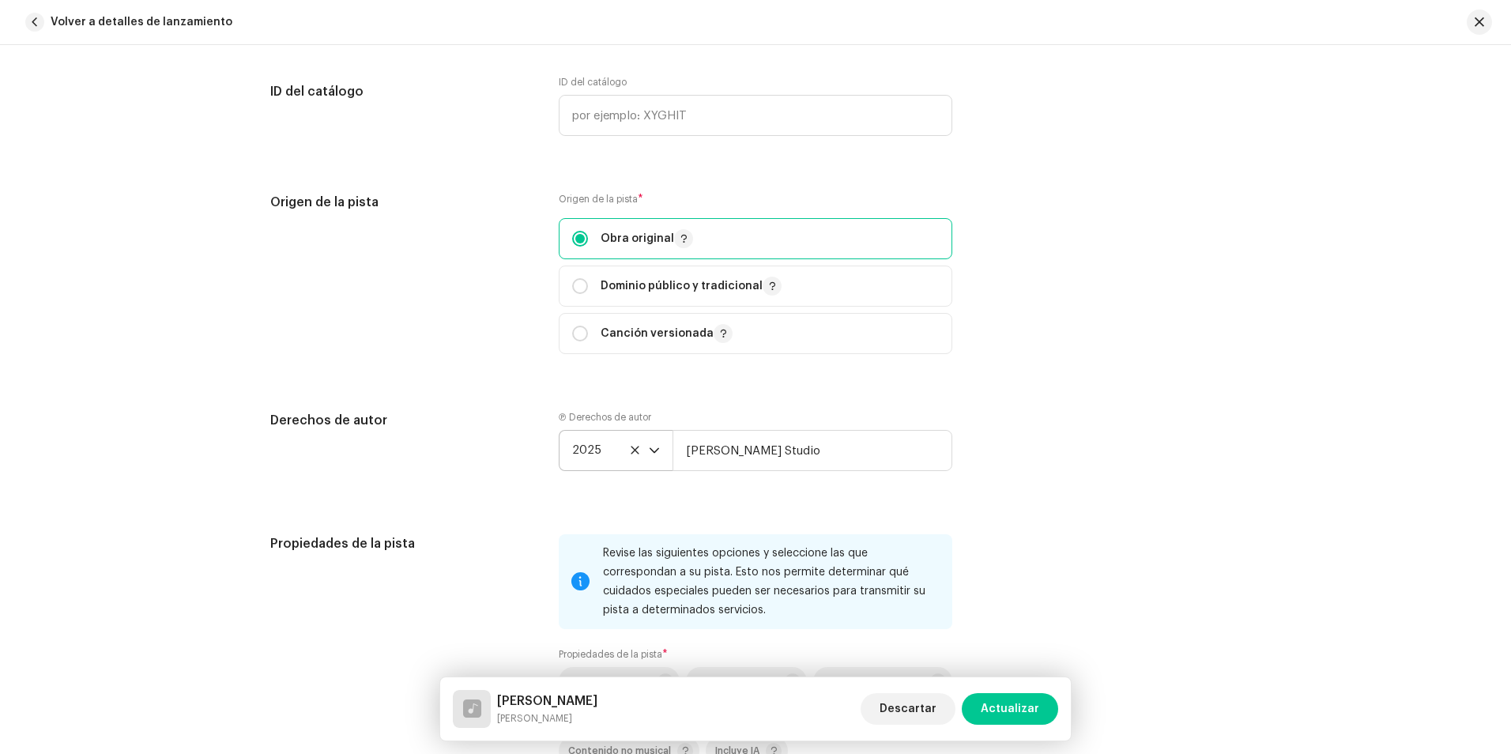
click at [531, 481] on div "Derechos de autor Ⓟ Derechos de autor 2025 Ashe Studio" at bounding box center [755, 453] width 970 height 85
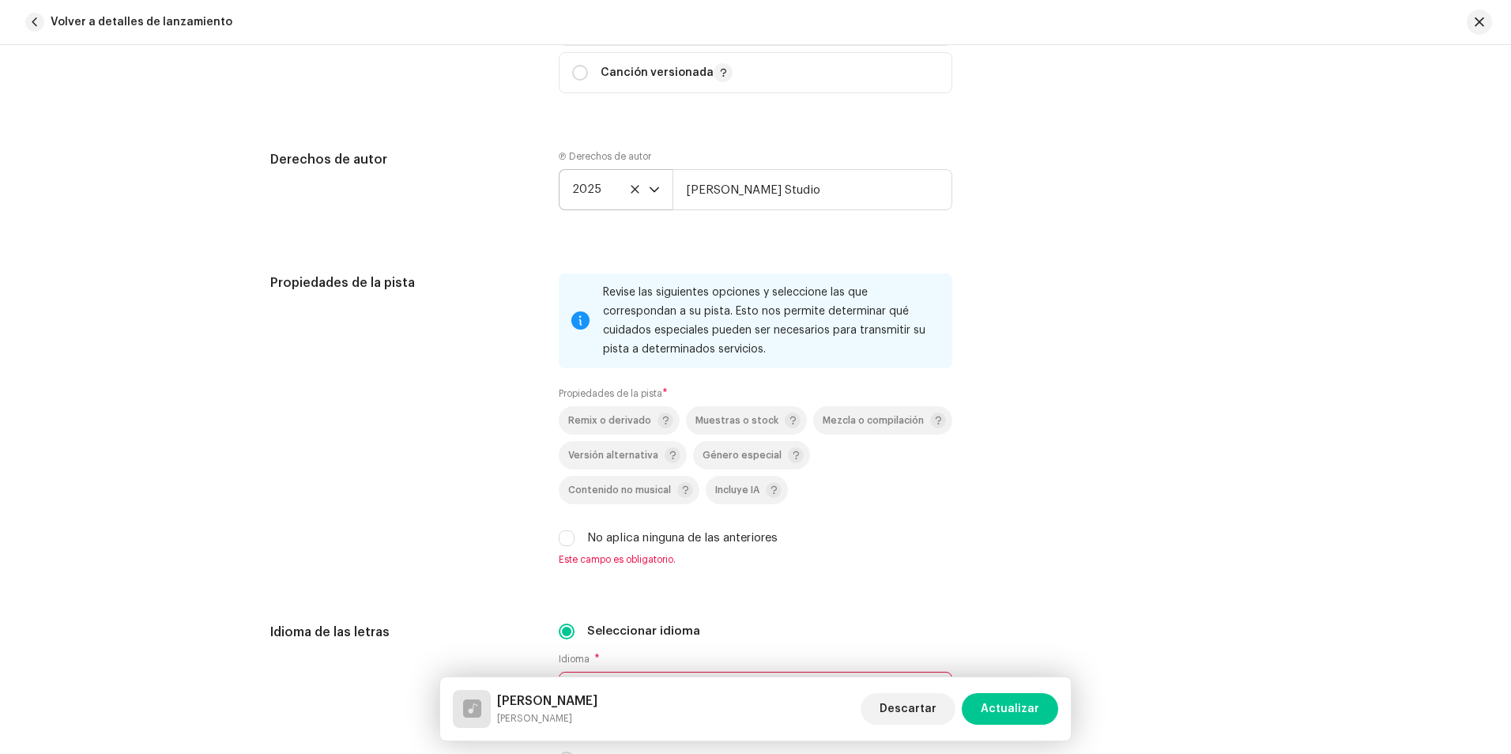
scroll to position [2133, 0]
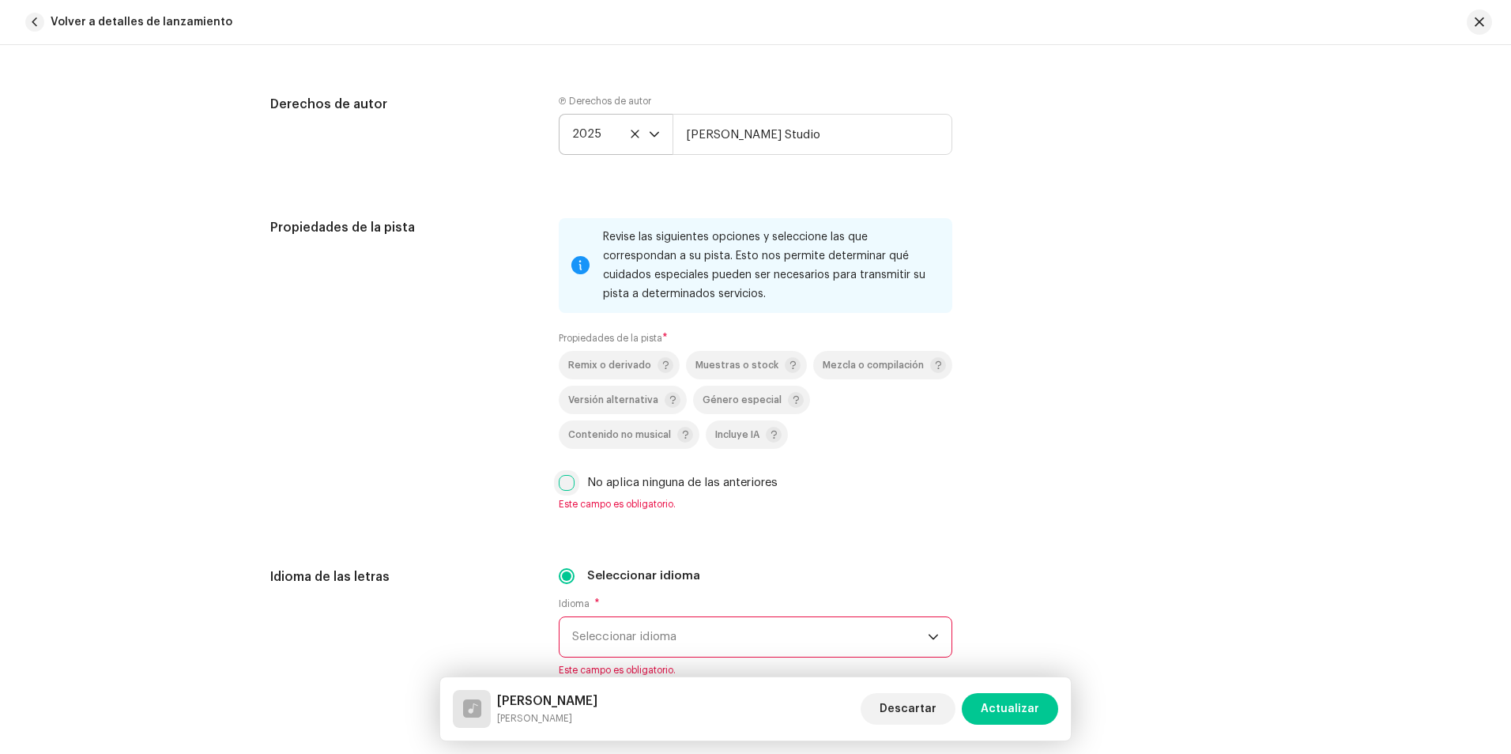
click at [562, 481] on input "No aplica ninguna de las anteriores" at bounding box center [567, 483] width 16 height 16
checkbox input "true"
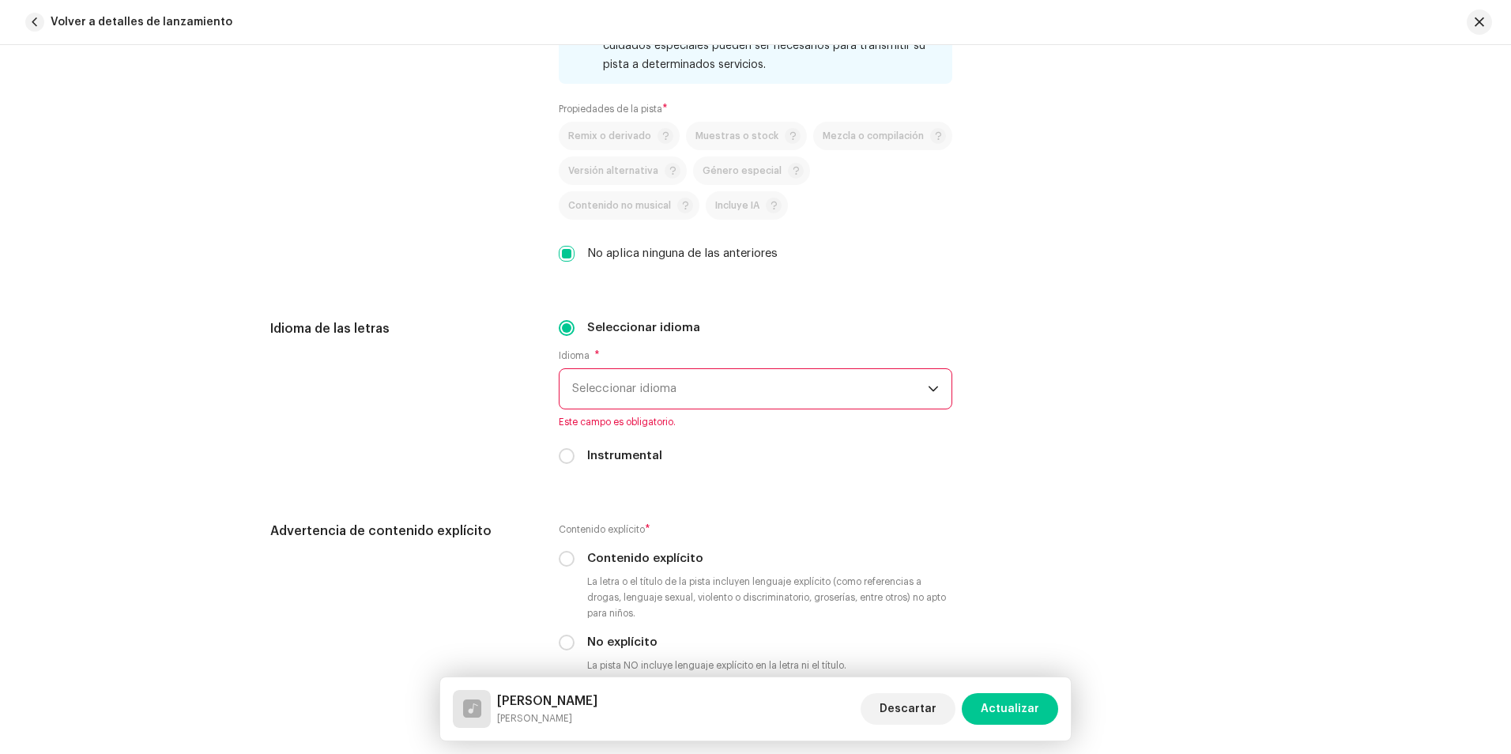
scroll to position [2370, 0]
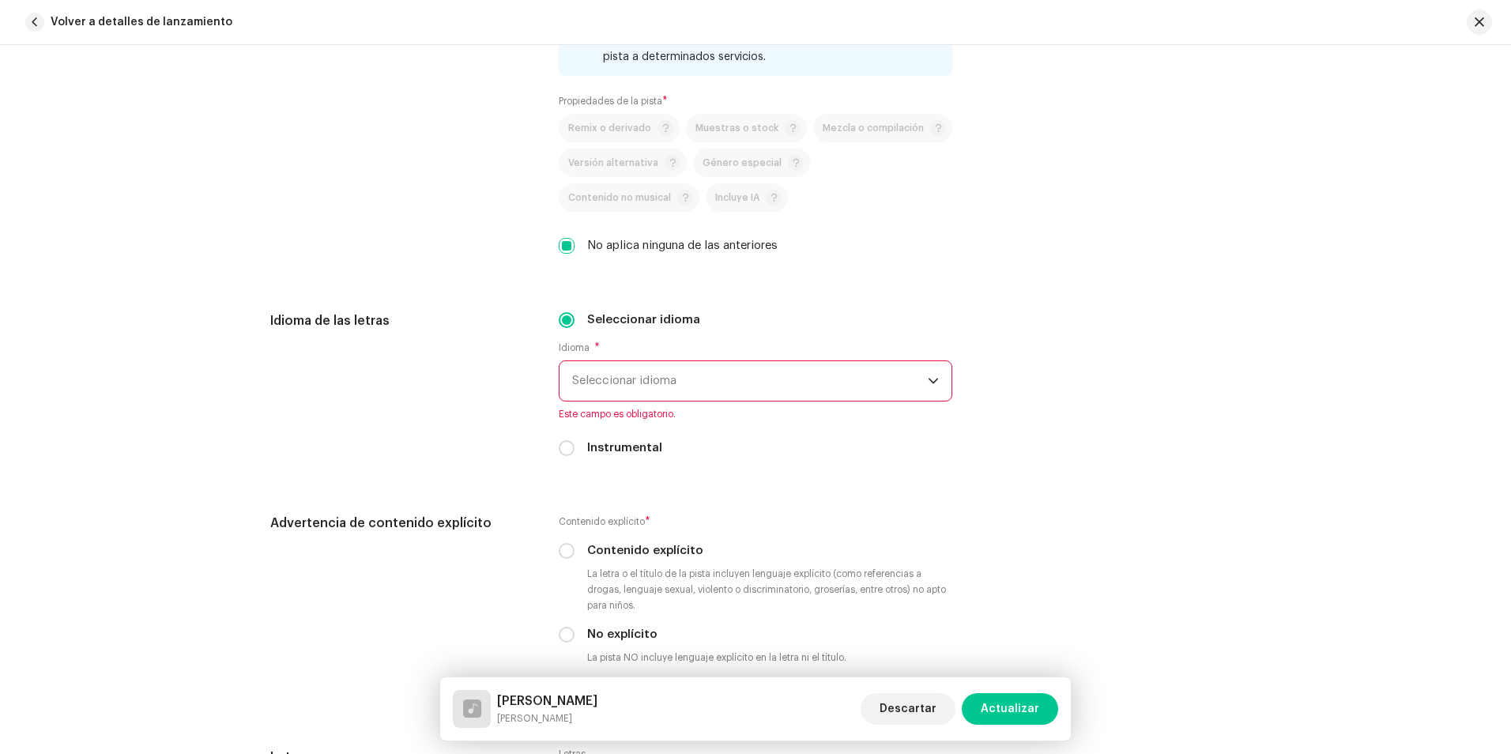
click at [583, 384] on font "Seleccionar idioma" at bounding box center [624, 380] width 104 height 12
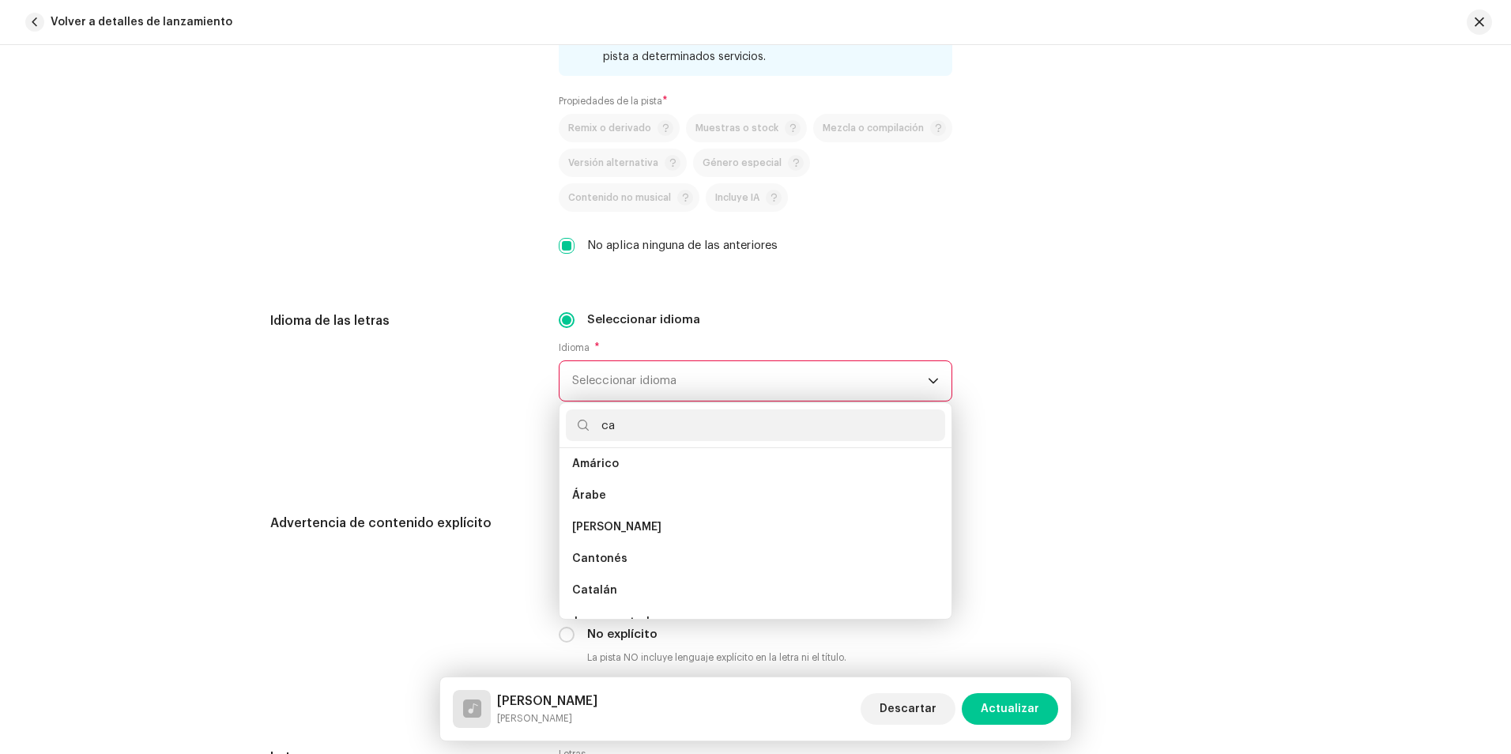
scroll to position [0, 0]
type input "ca"
drag, startPoint x: 582, startPoint y: 562, endPoint x: 589, endPoint y: 555, distance: 10.1
click at [583, 562] on span "Español ([GEOGRAPHIC_DATA])" at bounding box center [657, 565] width 170 height 16
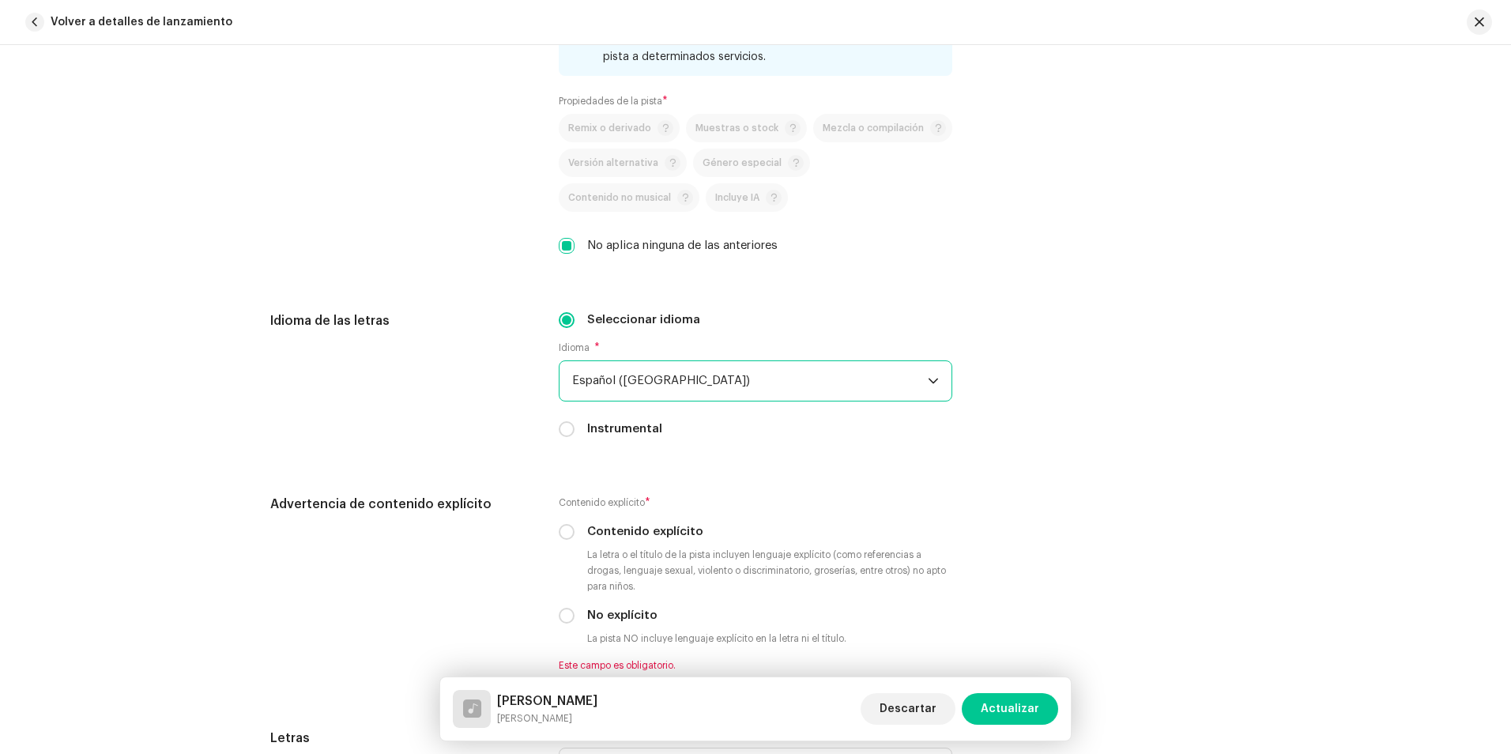
scroll to position [2449, 0]
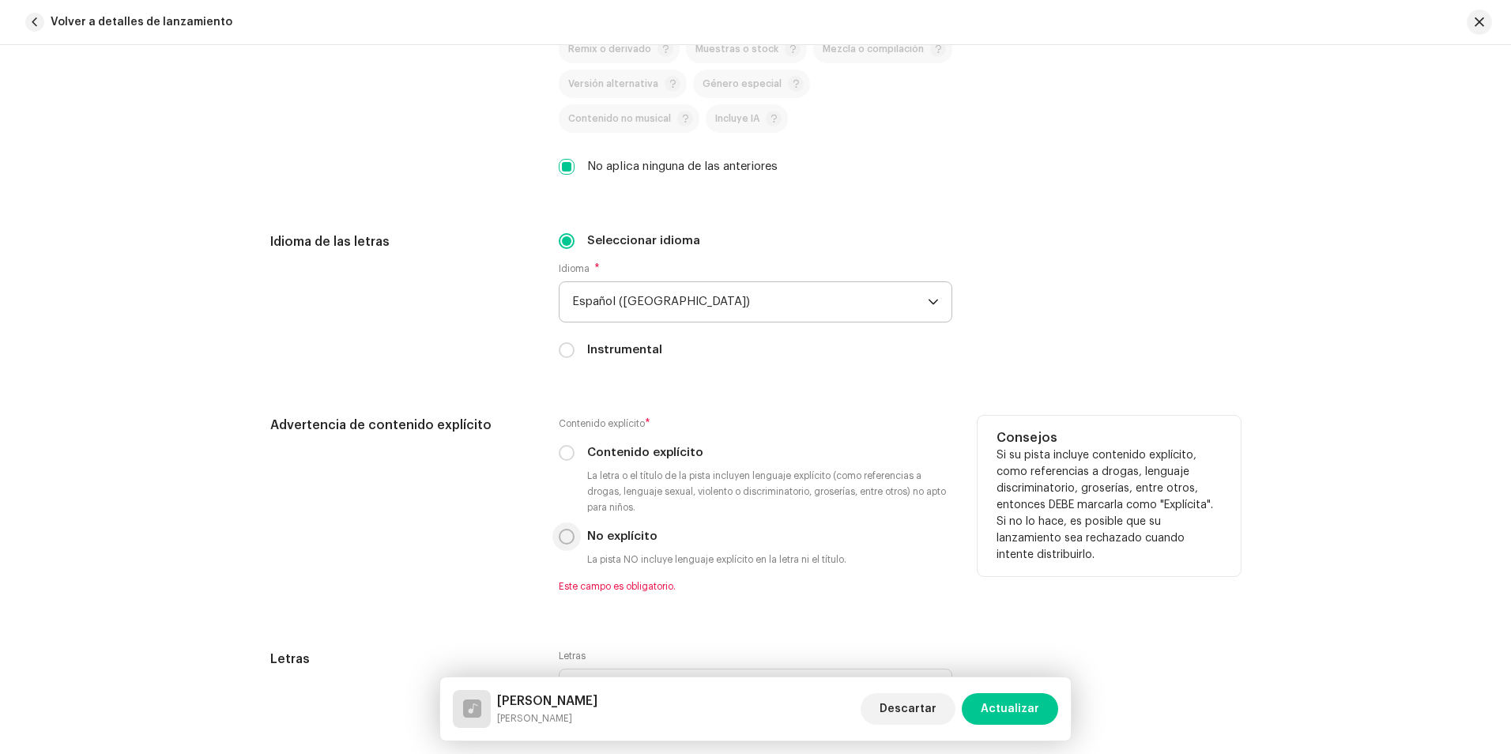
click at [562, 537] on input "No explícito" at bounding box center [567, 537] width 16 height 16
radio input "true"
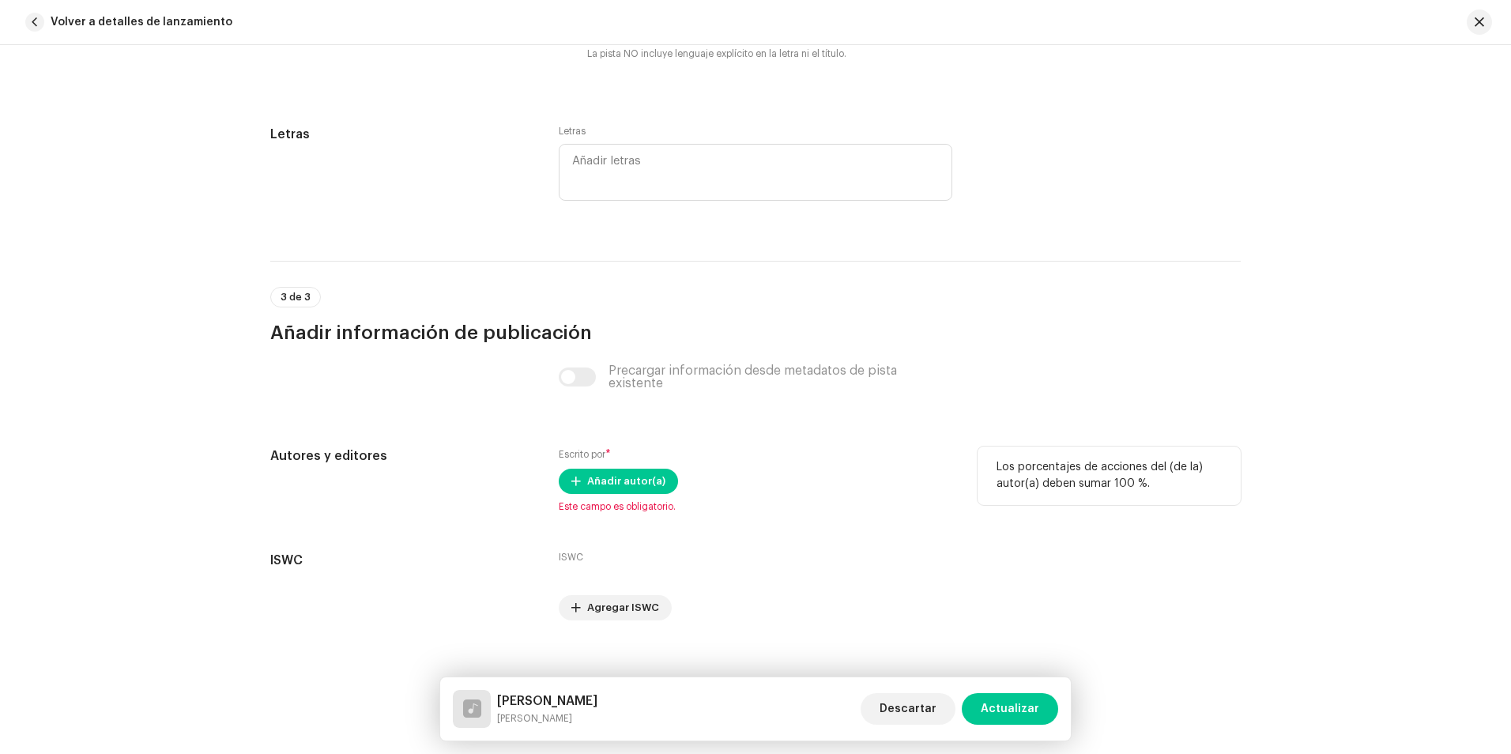
scroll to position [2973, 0]
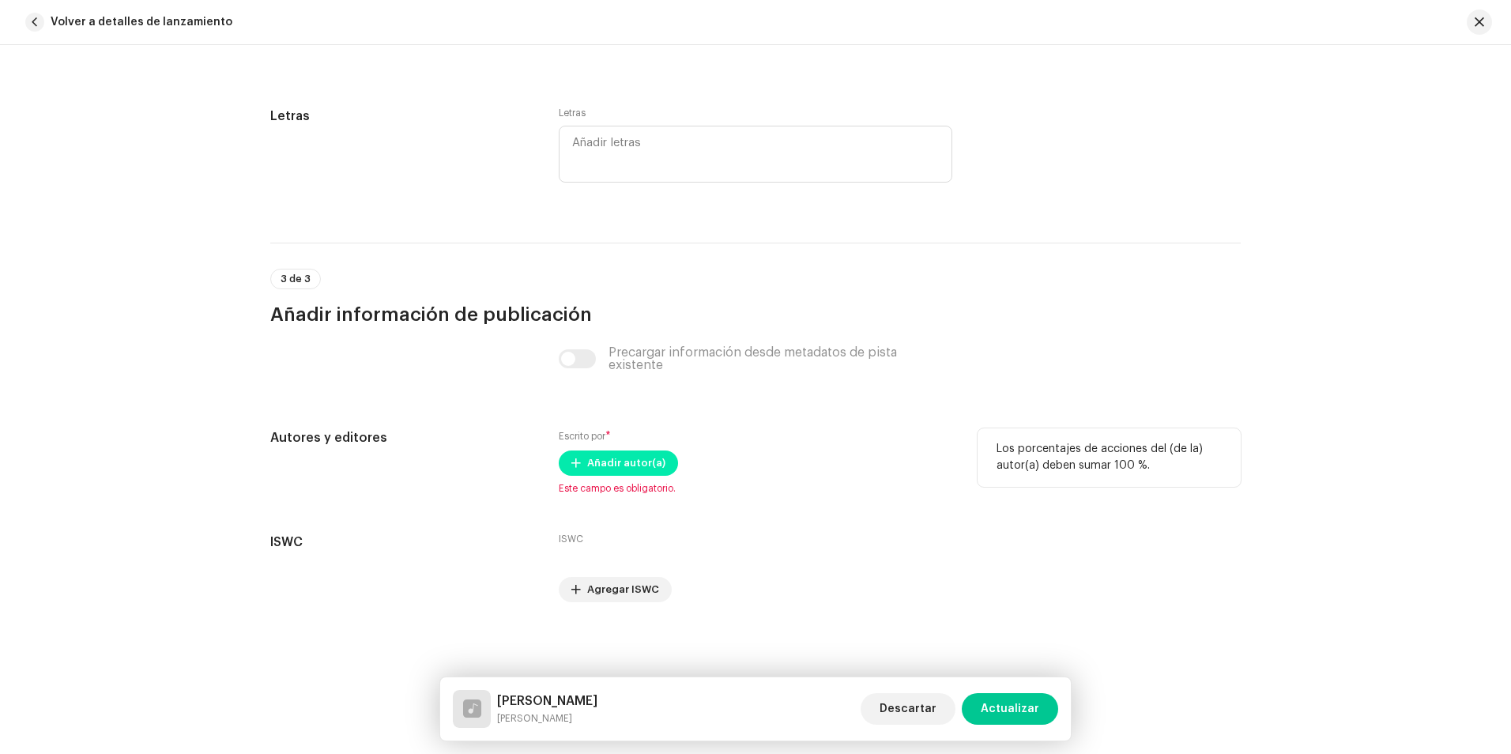
click at [616, 458] on span "Añadir autor(a)" at bounding box center [626, 463] width 78 height 32
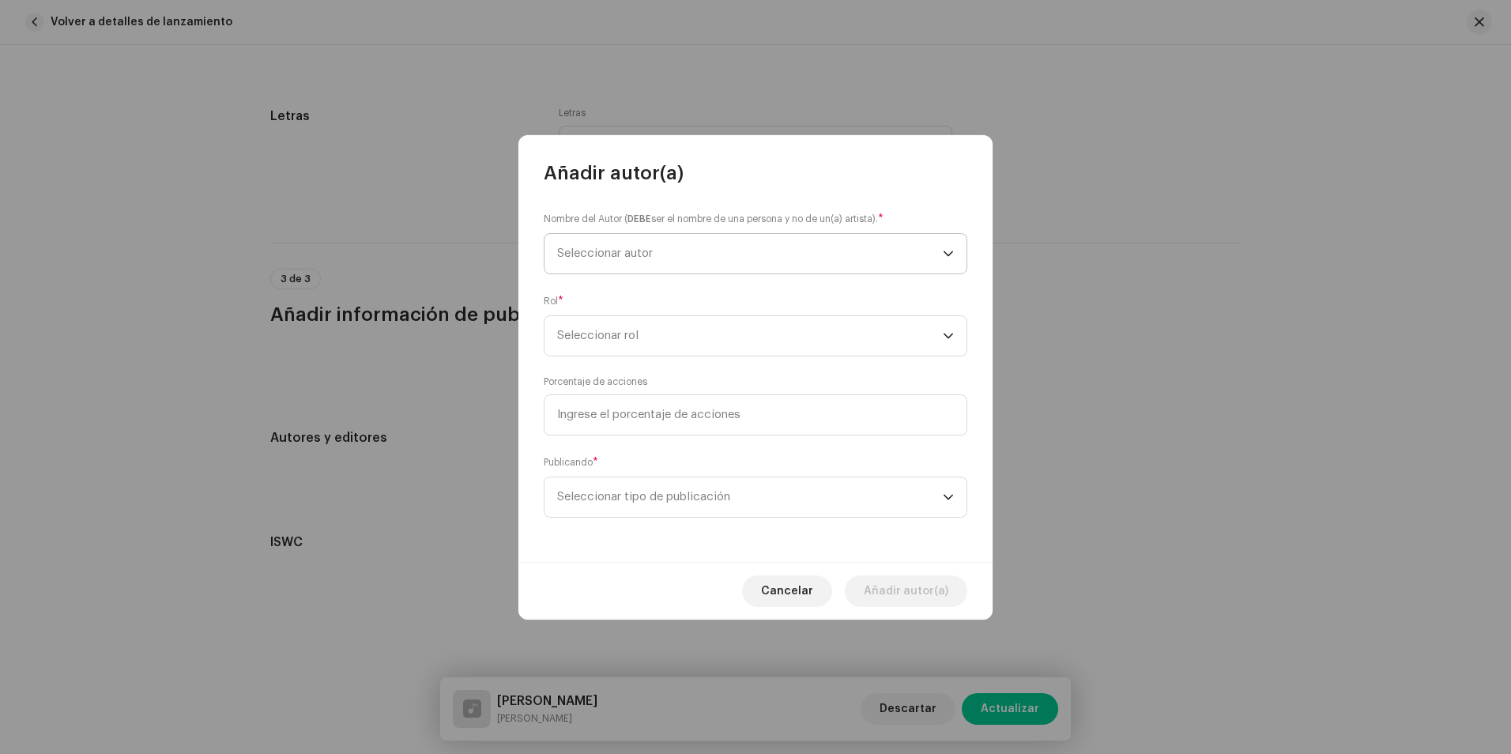
click at [629, 242] on span "Seleccionar autor" at bounding box center [750, 254] width 386 height 40
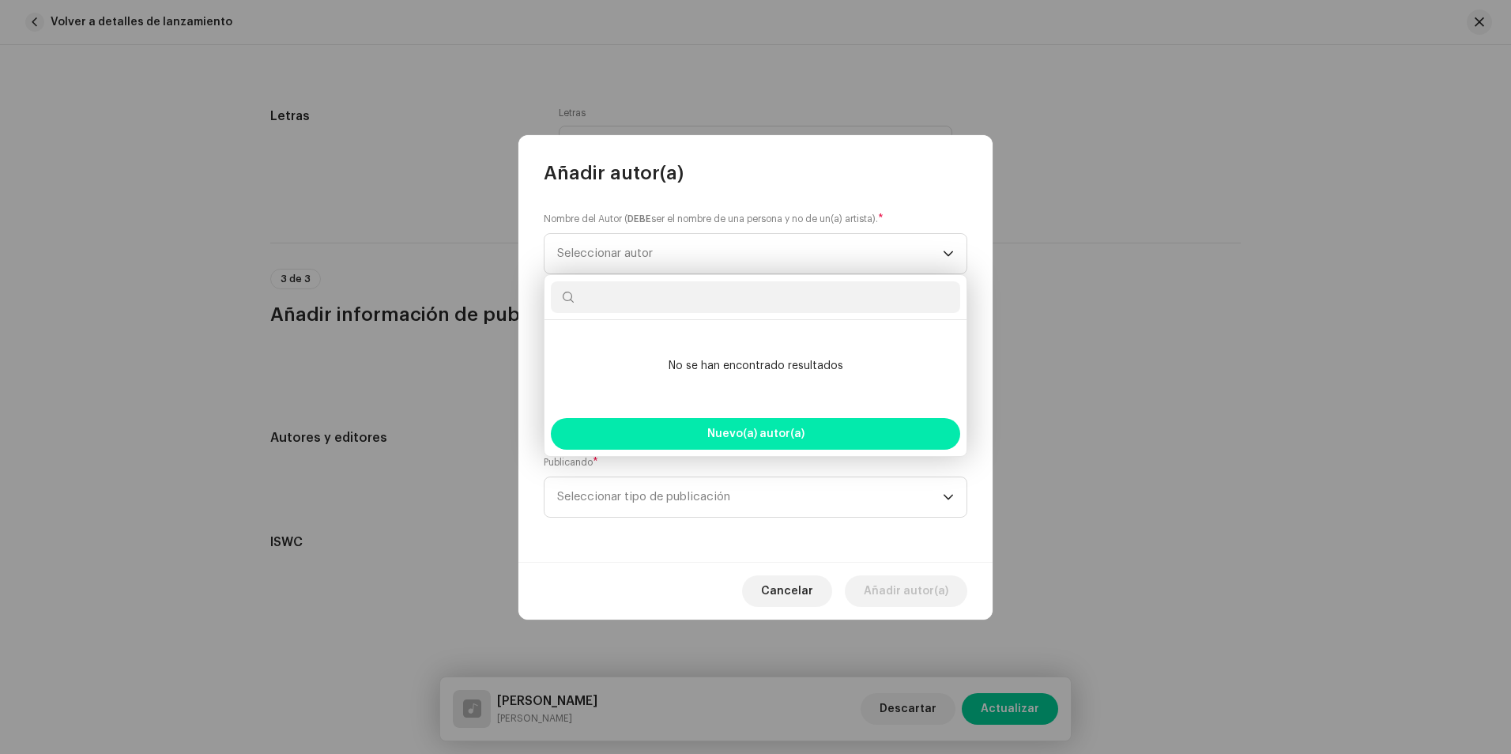
click at [720, 448] on button "Nuevo(a) autor(a)" at bounding box center [755, 434] width 409 height 32
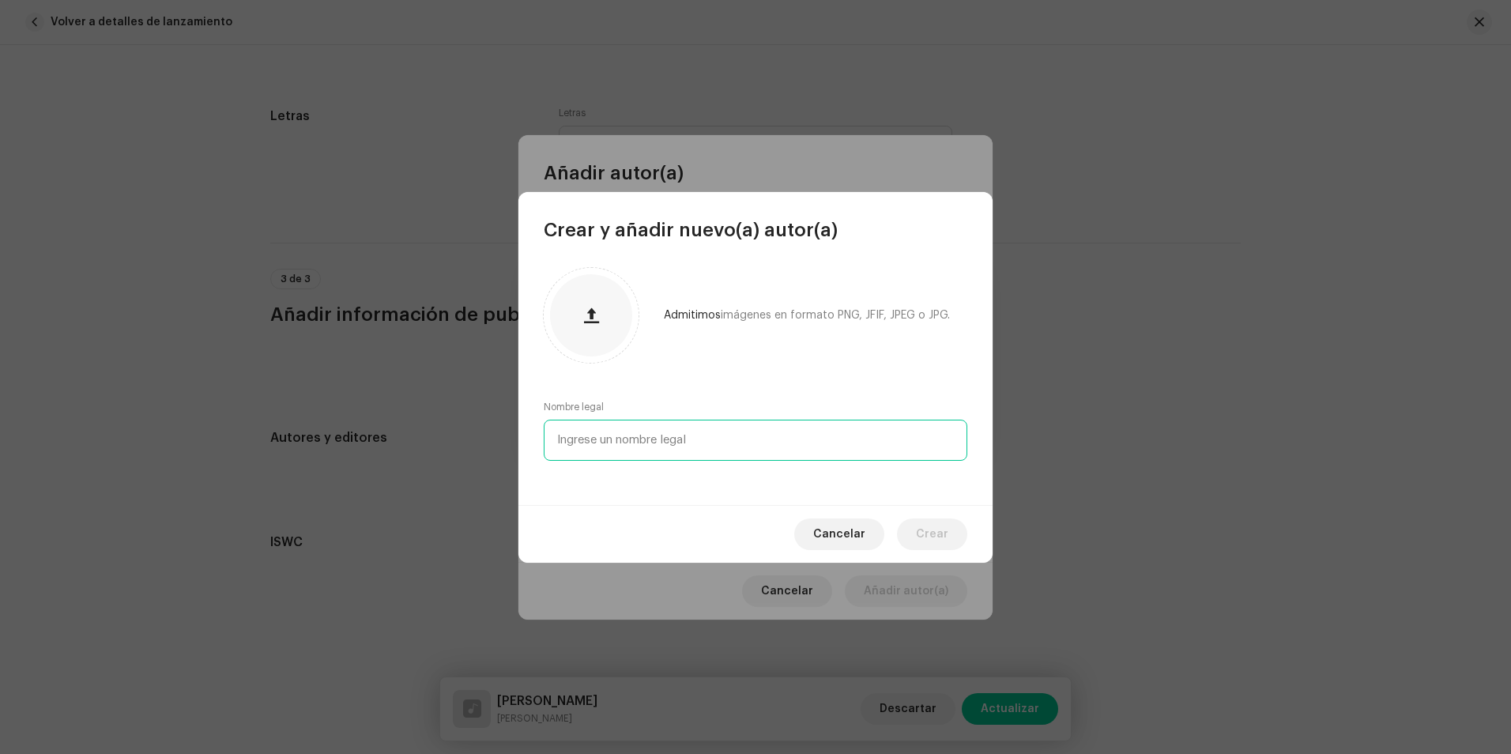
click at [644, 436] on input "text" at bounding box center [755, 439] width 423 height 41
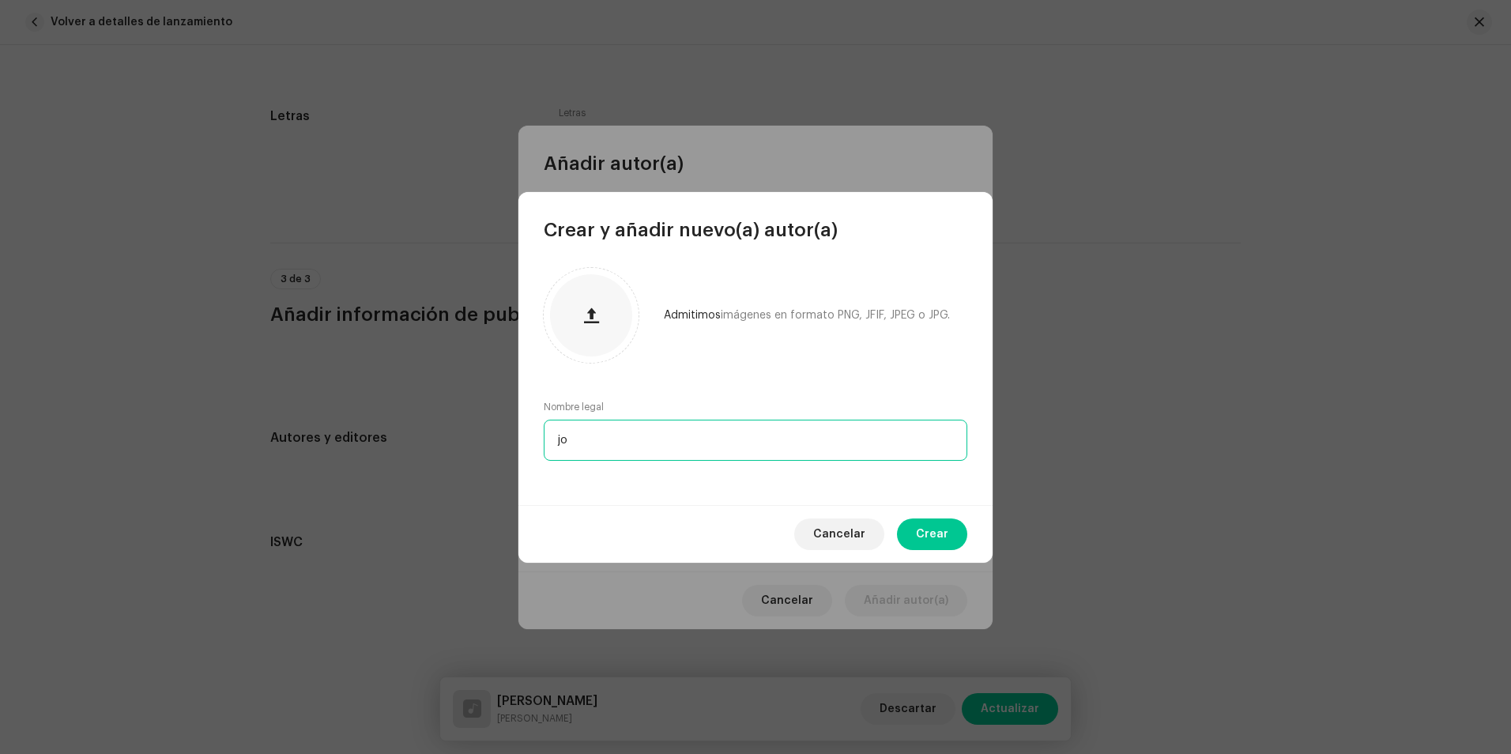
type input "j"
paste input "[PERSON_NAME]"
type input "[PERSON_NAME]"
click at [946, 544] on span "Crear" at bounding box center [932, 534] width 32 height 32
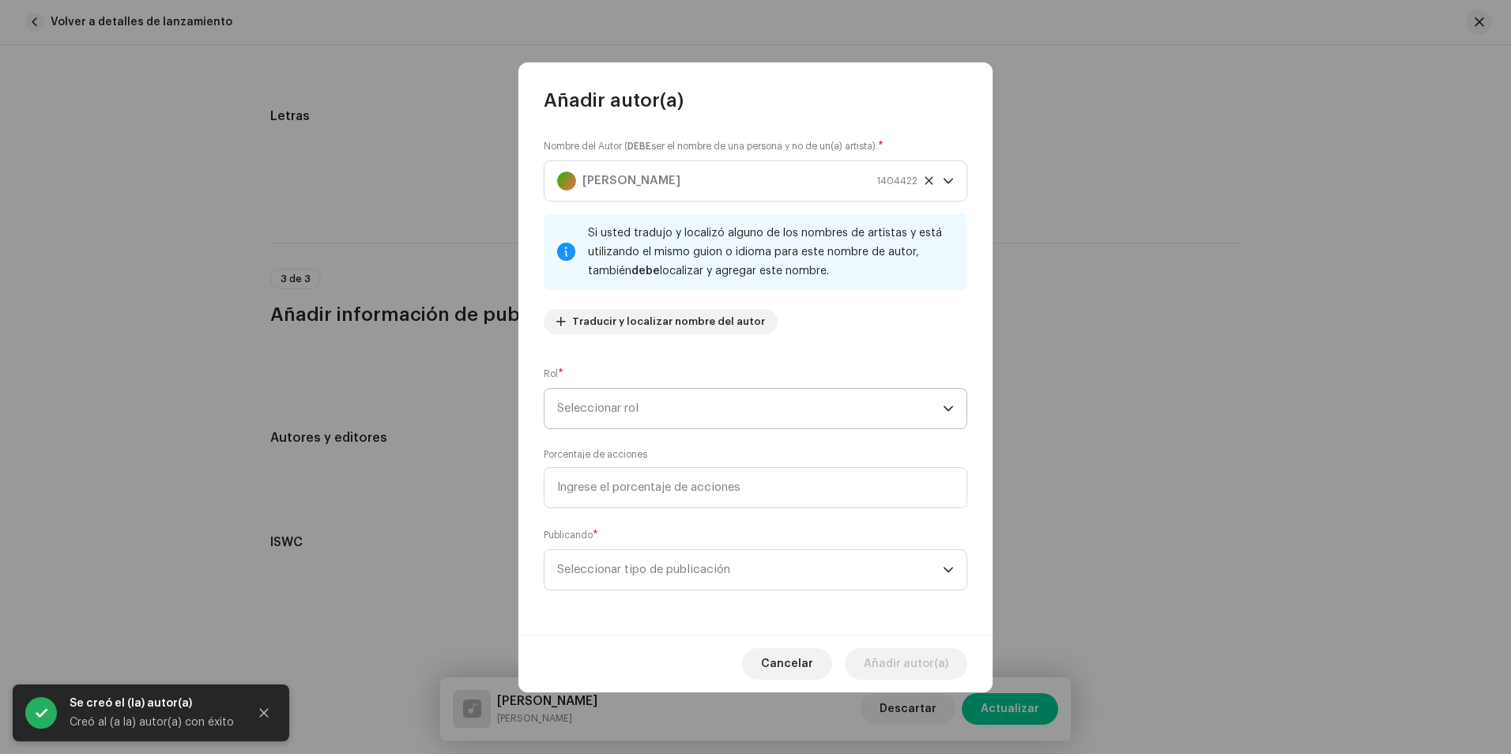
click at [621, 397] on span "Seleccionar rol" at bounding box center [750, 409] width 386 height 40
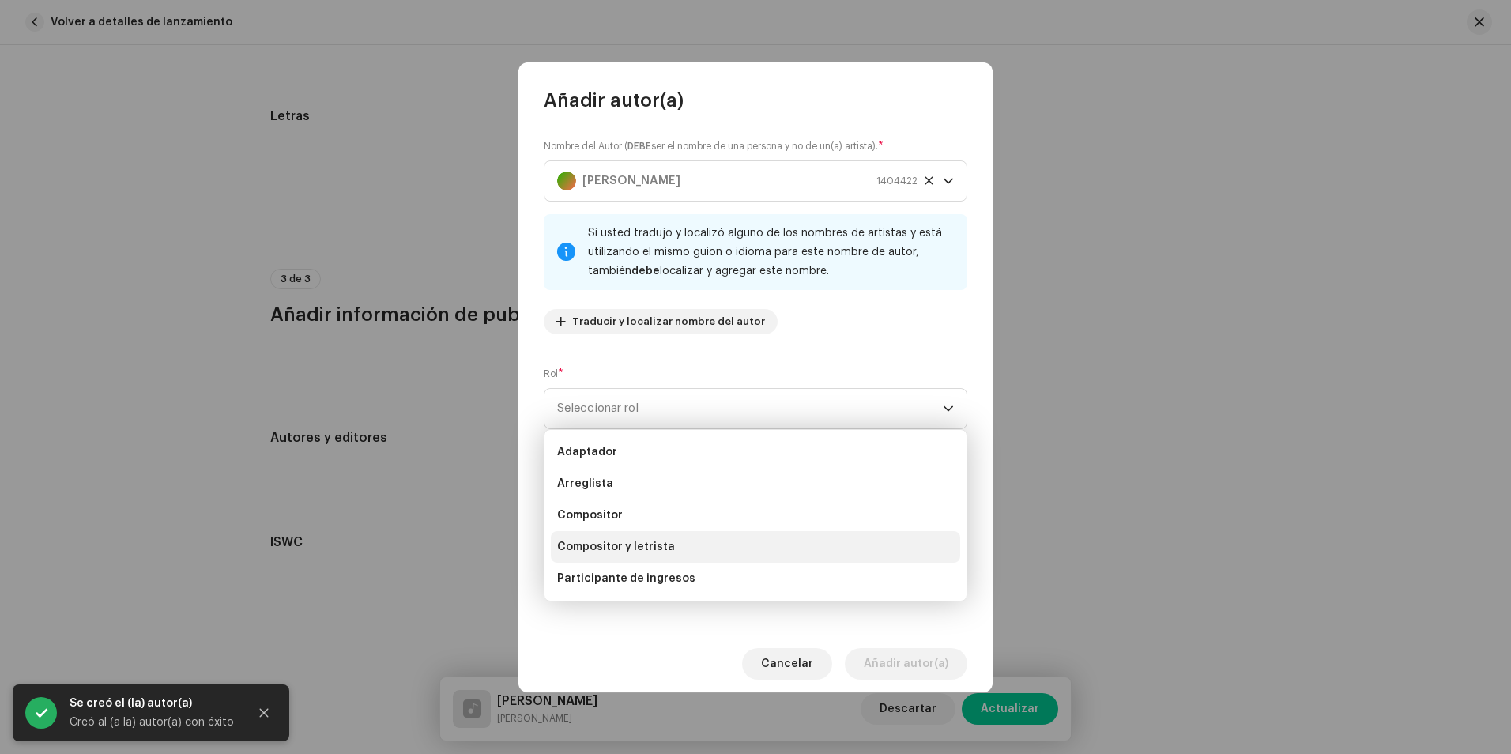
click at [645, 537] on li "Compositor y letrista" at bounding box center [755, 547] width 409 height 32
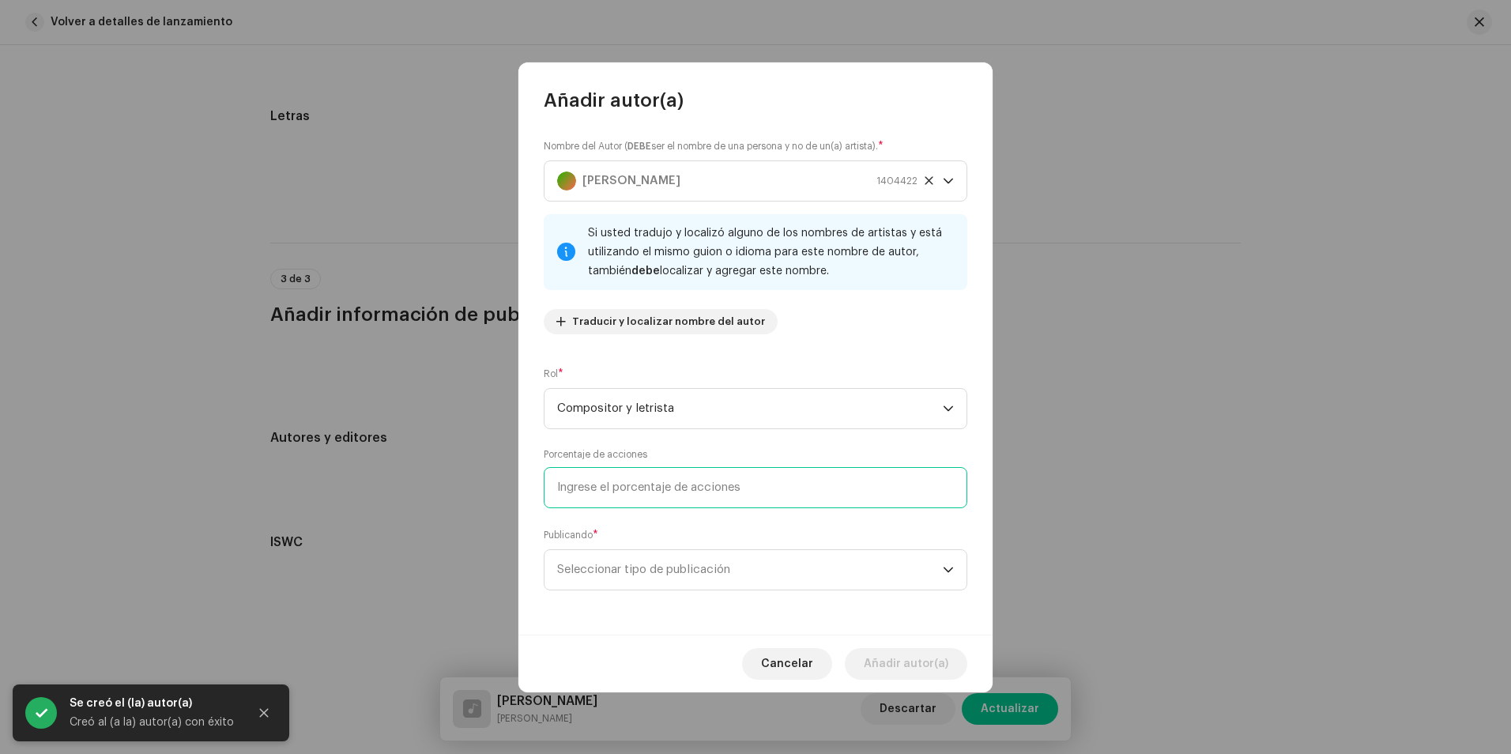
click at [645, 493] on input at bounding box center [755, 487] width 423 height 41
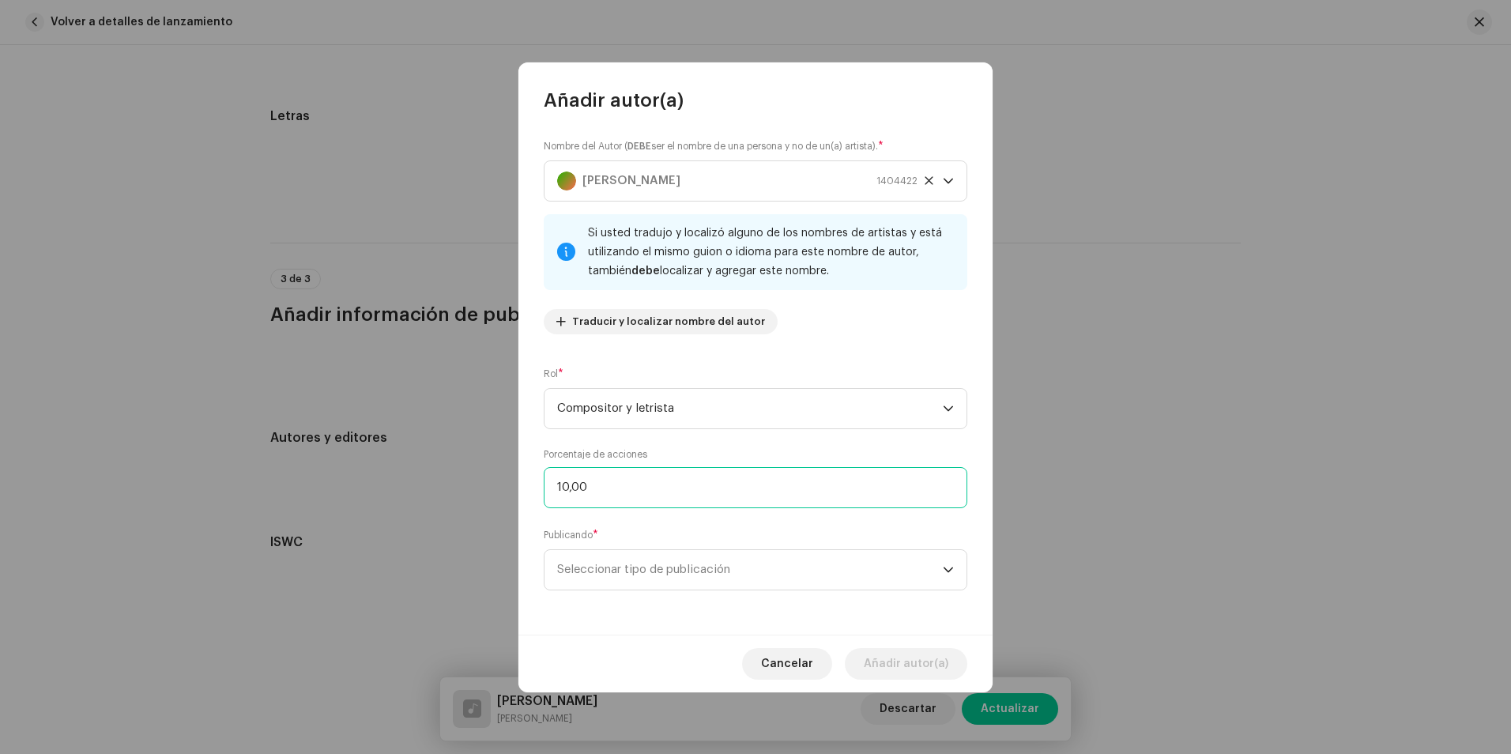
type input "100,00"
click at [655, 558] on span "Seleccionar tipo de publicación" at bounding box center [750, 570] width 386 height 40
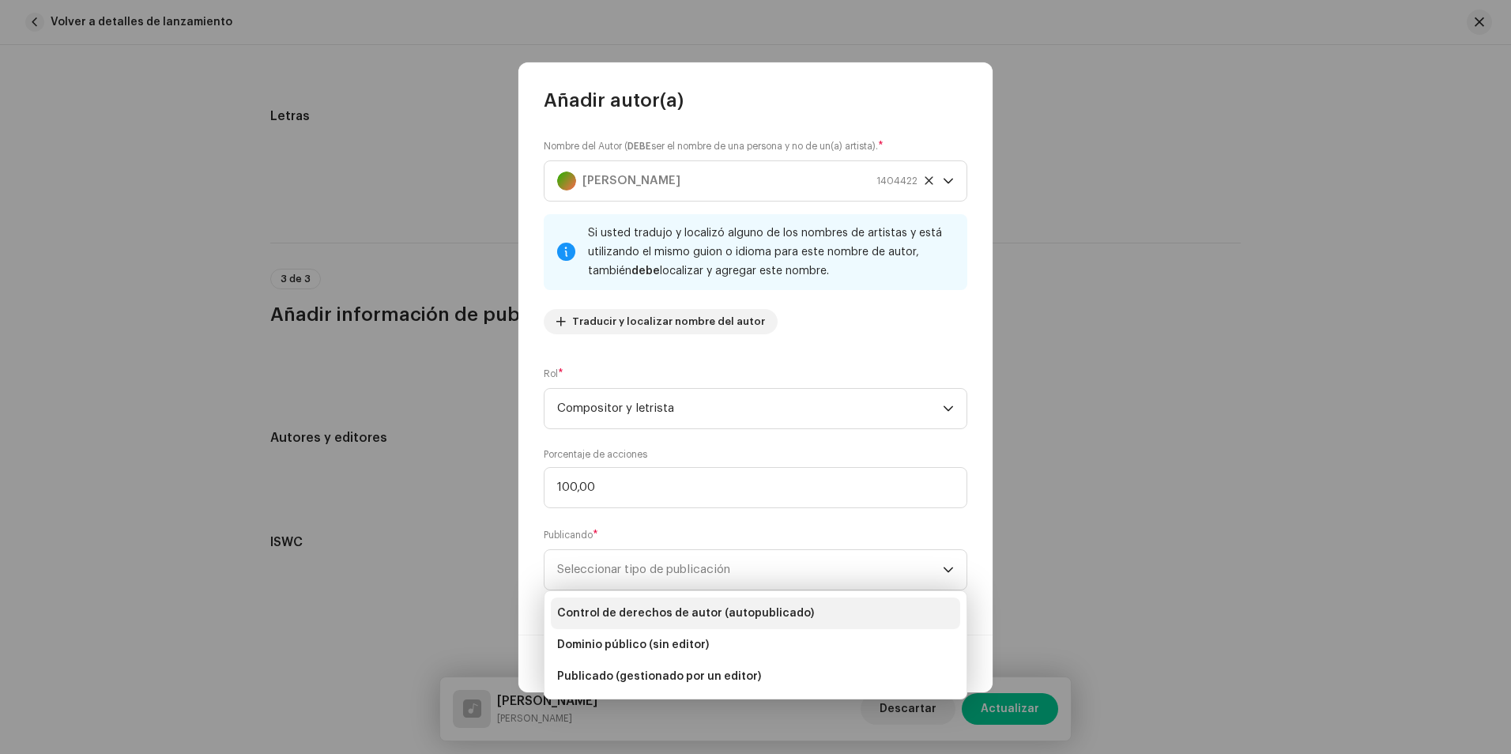
click at [690, 620] on span "Control de derechos de autor (autopublicado)" at bounding box center [685, 613] width 257 height 16
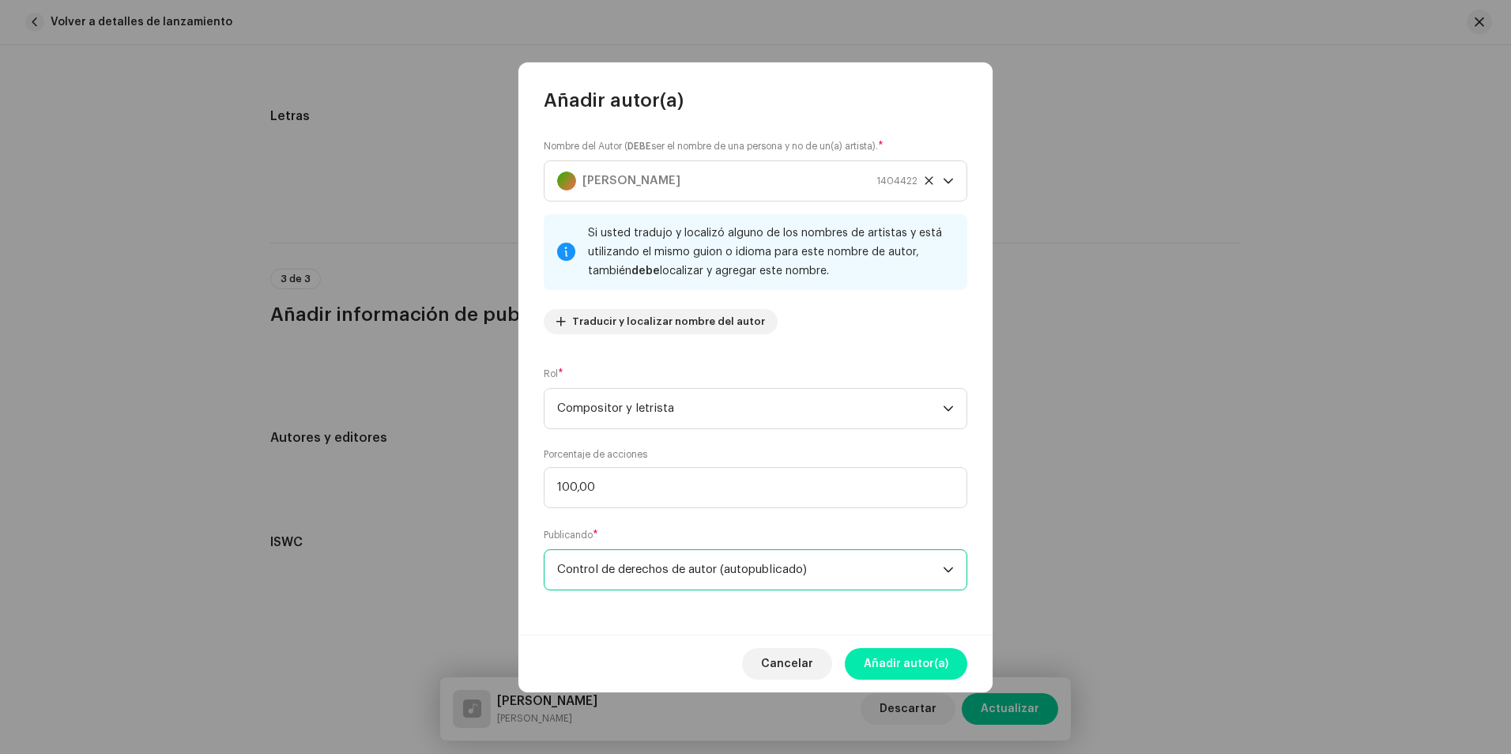
click at [899, 657] on span "Añadir autor(a)" at bounding box center [905, 664] width 85 height 32
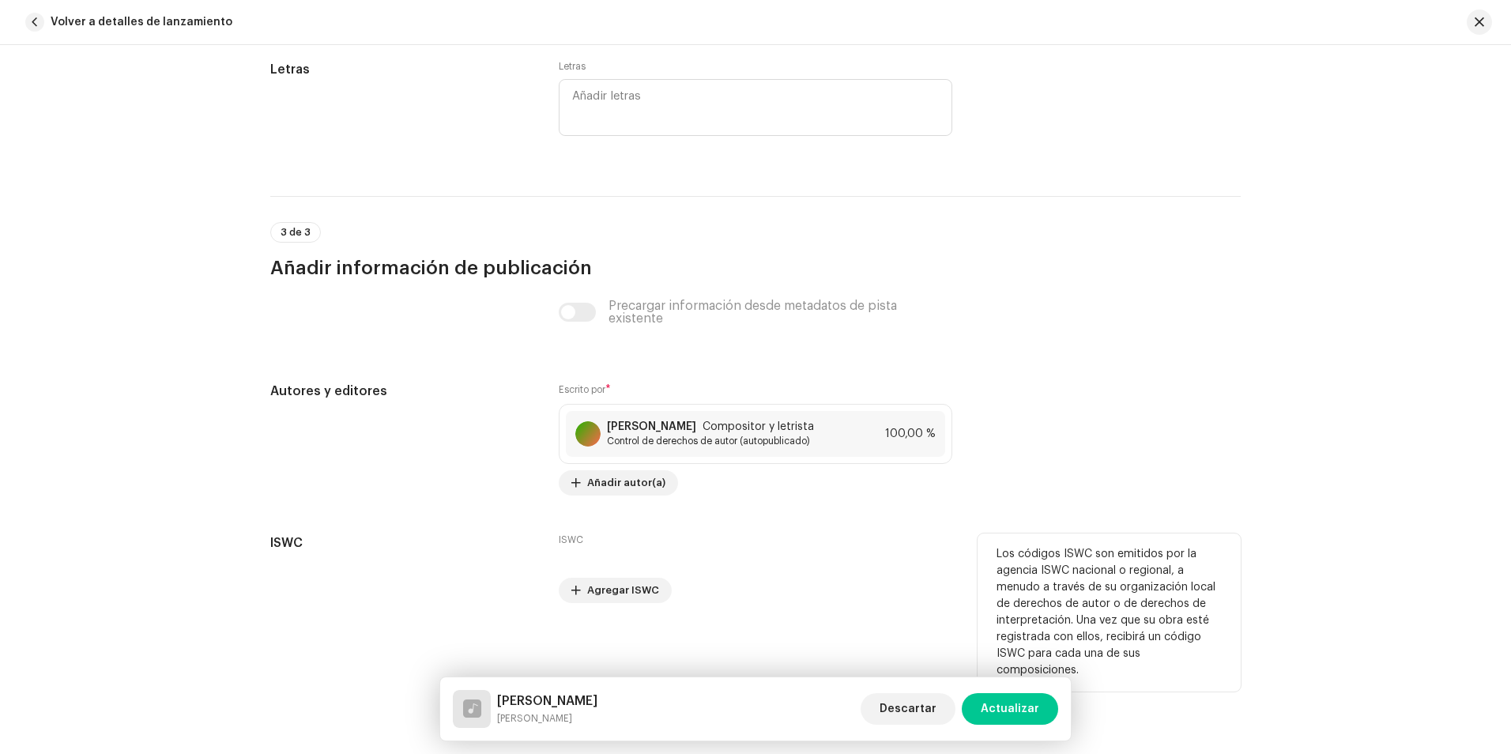
scroll to position [3020, 0]
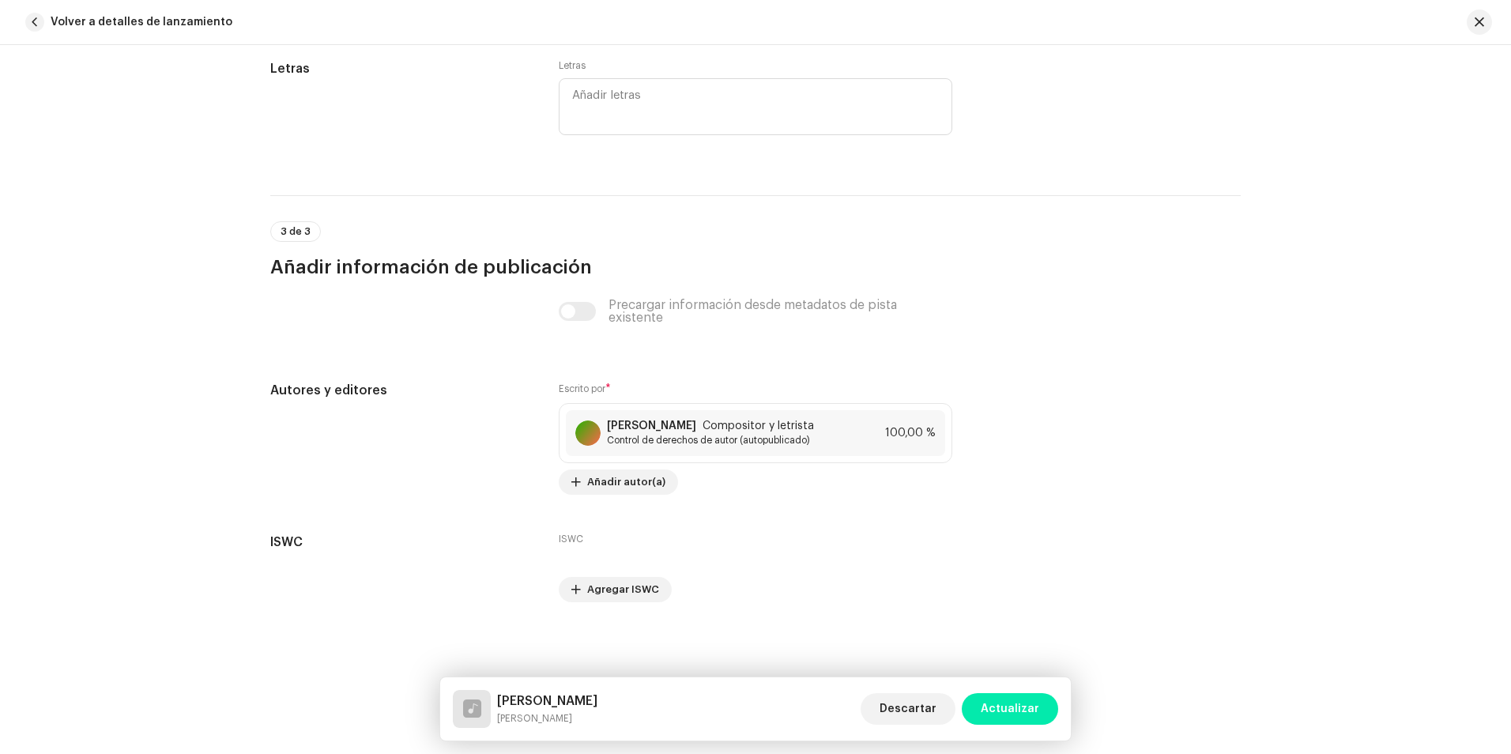
click at [1010, 702] on span "Actualizar" at bounding box center [1009, 709] width 58 height 32
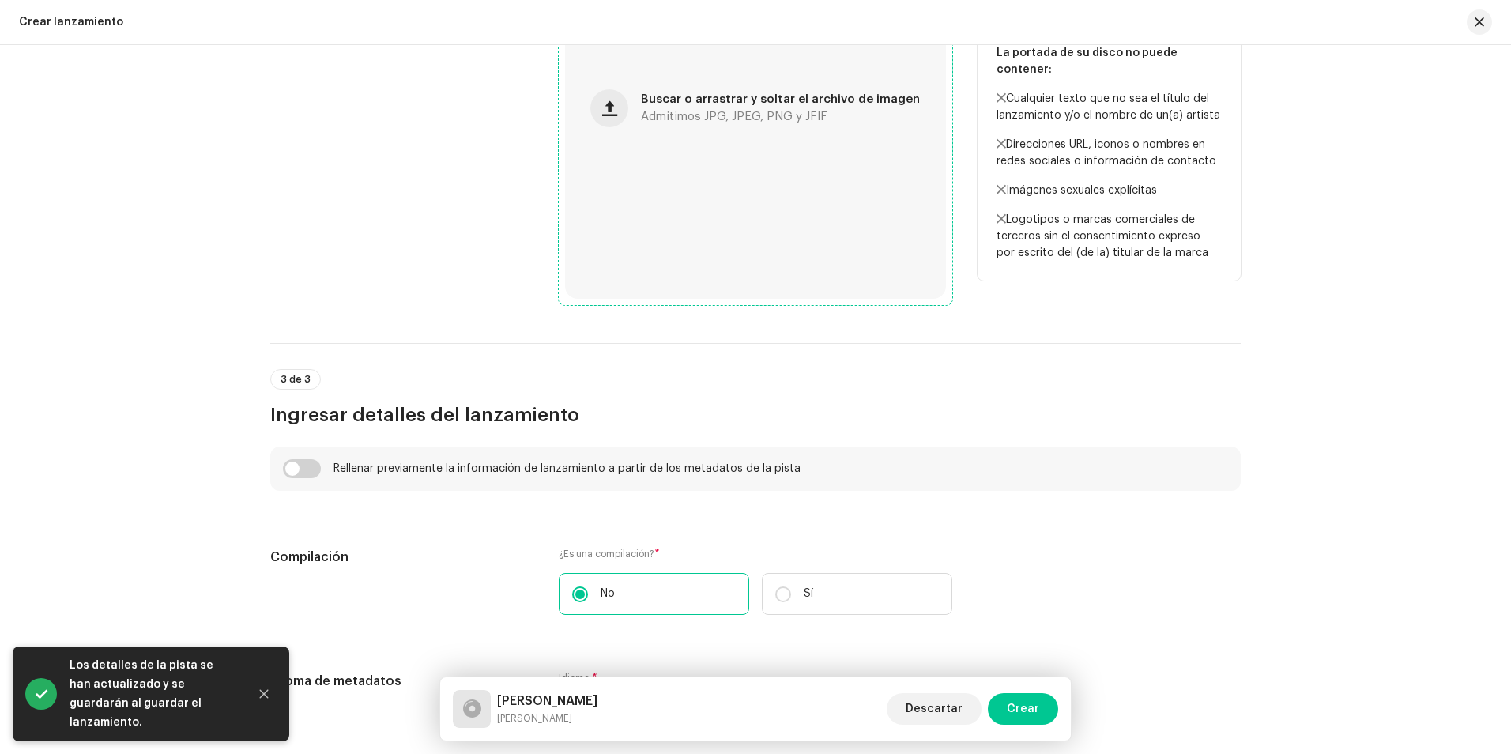
scroll to position [790, 0]
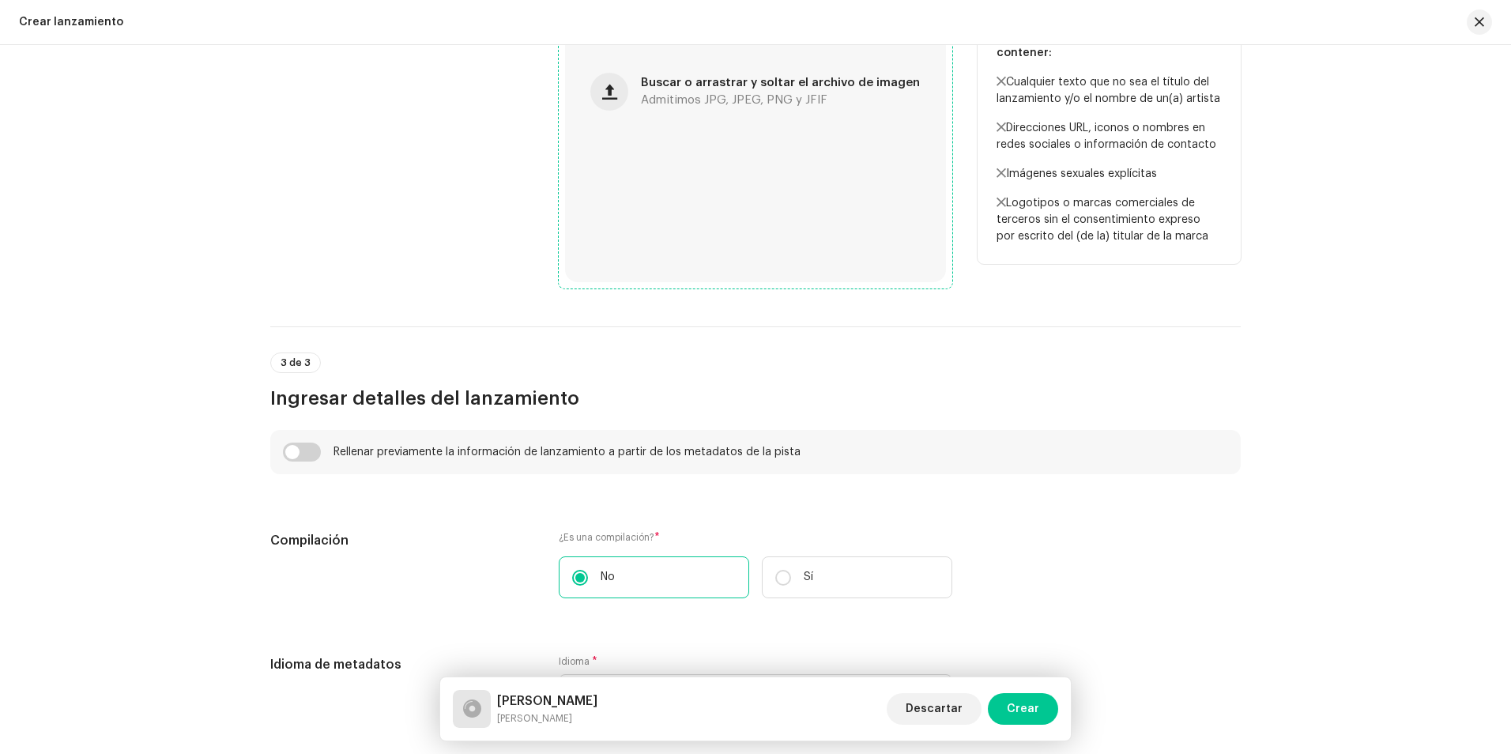
click at [683, 141] on div "Buscar o arrastrar y soltar el archivo de imagen Admitimos JPG, JPEG, PNG y JFIF" at bounding box center [755, 91] width 381 height 381
click at [704, 226] on div "Buscar o arrastrar y soltar el archivo de imagen Admitimos JPG, JPEG, PNG y JFIF" at bounding box center [755, 91] width 381 height 381
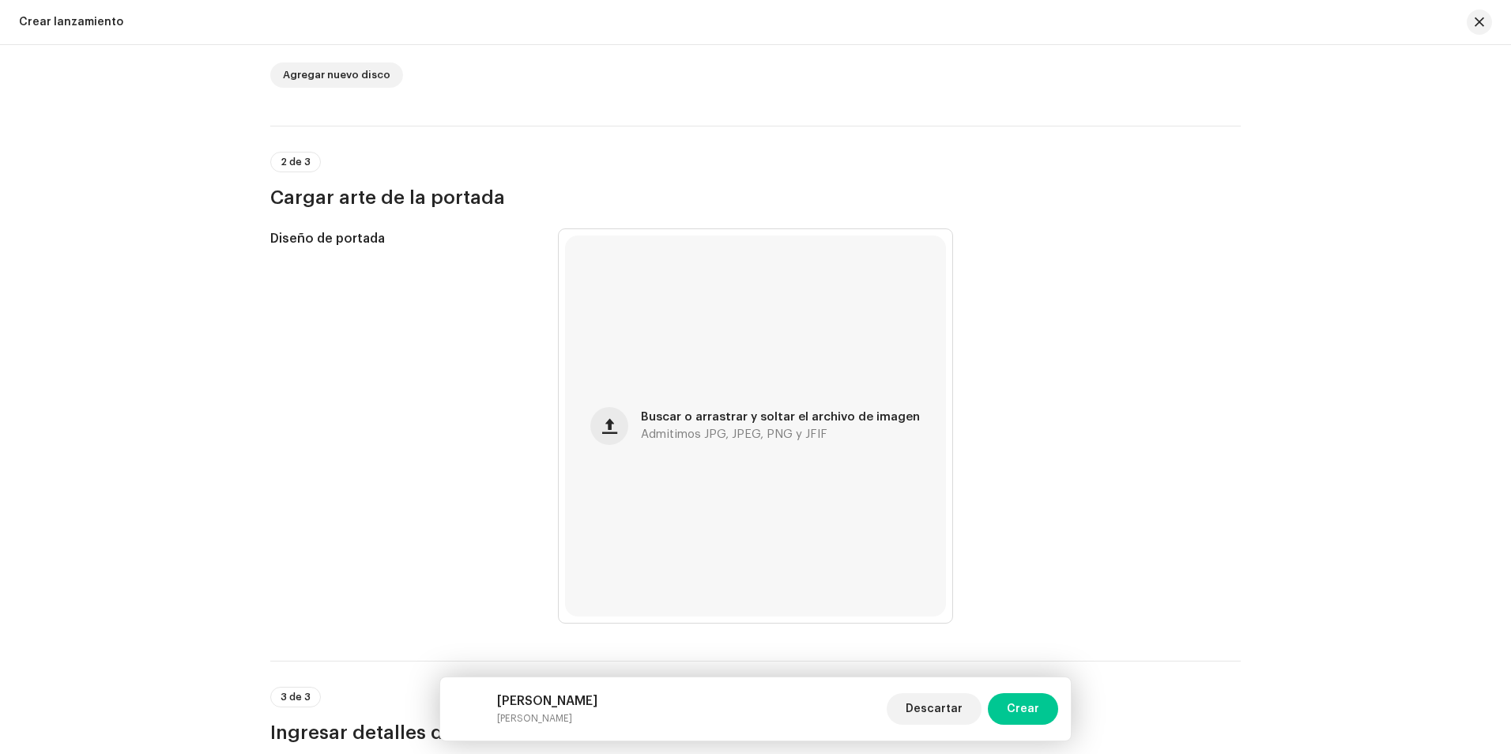
scroll to position [395, 0]
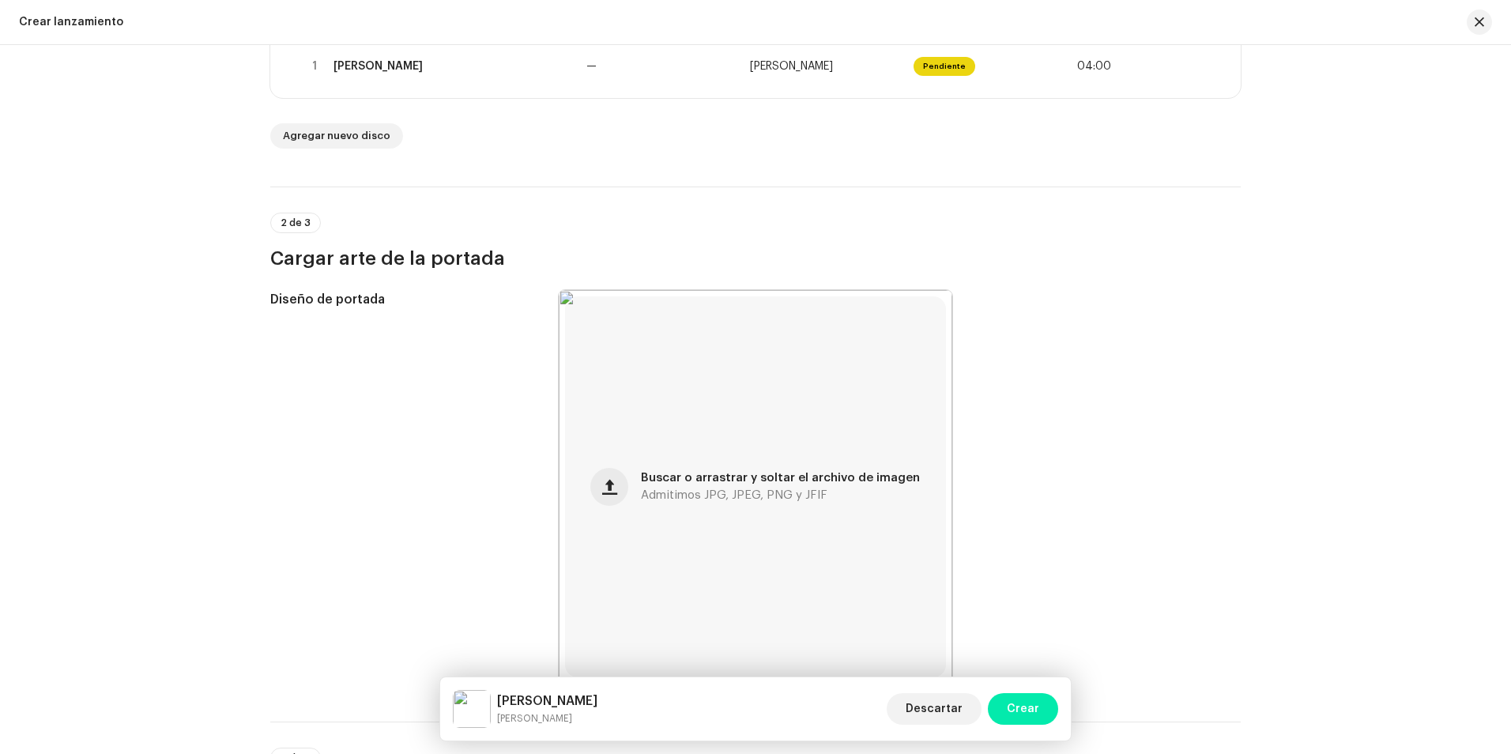
click at [1035, 712] on span "Crear" at bounding box center [1022, 709] width 32 height 32
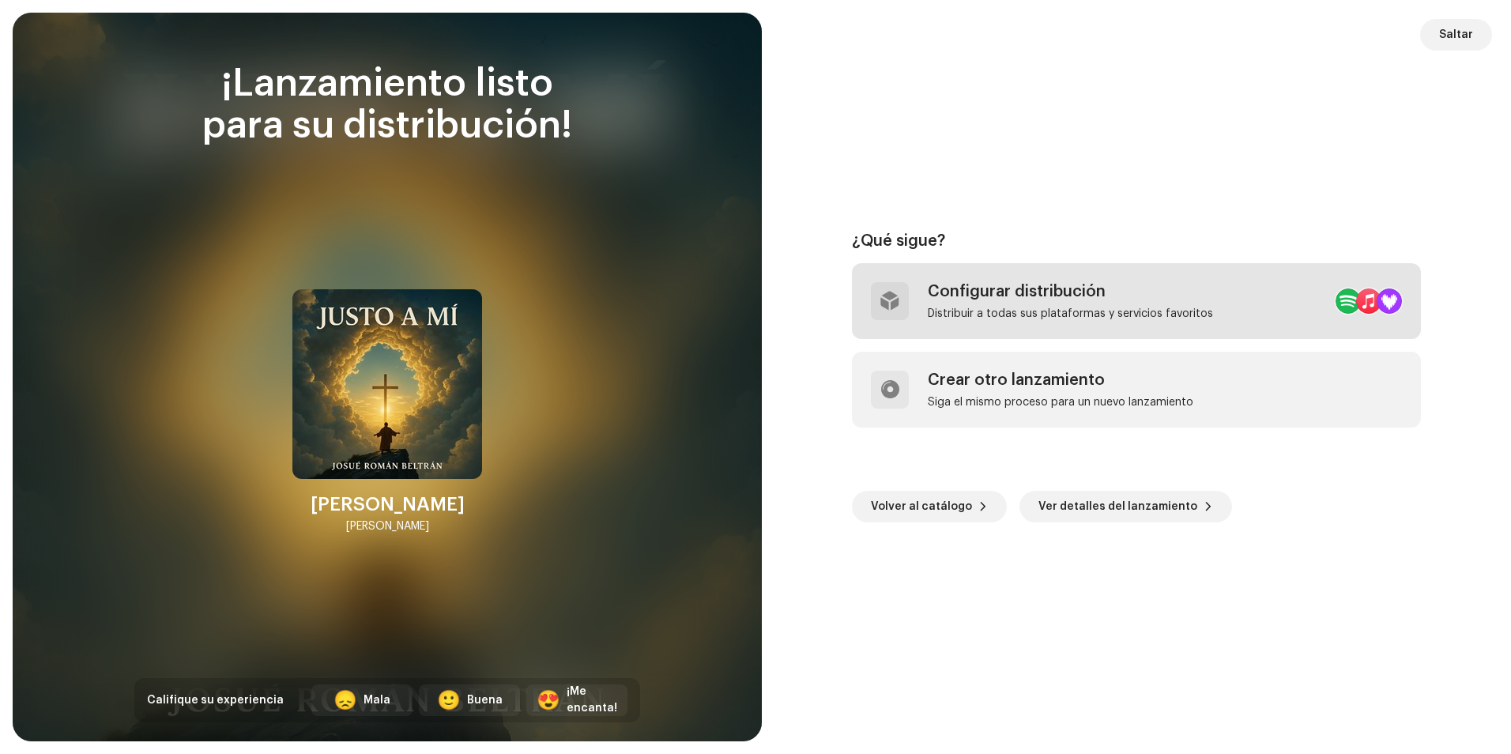
click at [1051, 312] on div "Distribuir a todas sus plataformas y servicios favoritos" at bounding box center [1069, 313] width 285 height 13
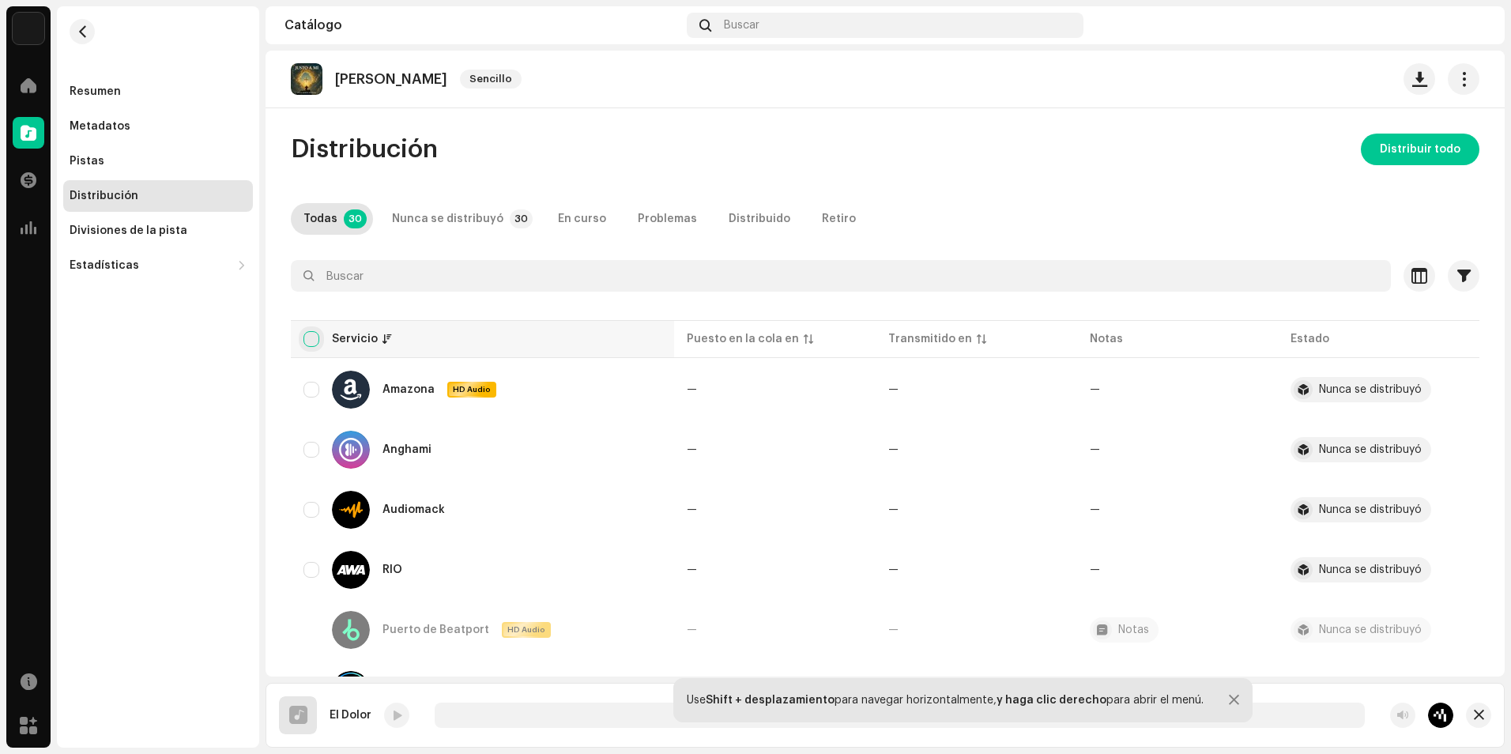
click at [305, 334] on input "checkbox" at bounding box center [311, 339] width 16 height 16
checkbox input "true"
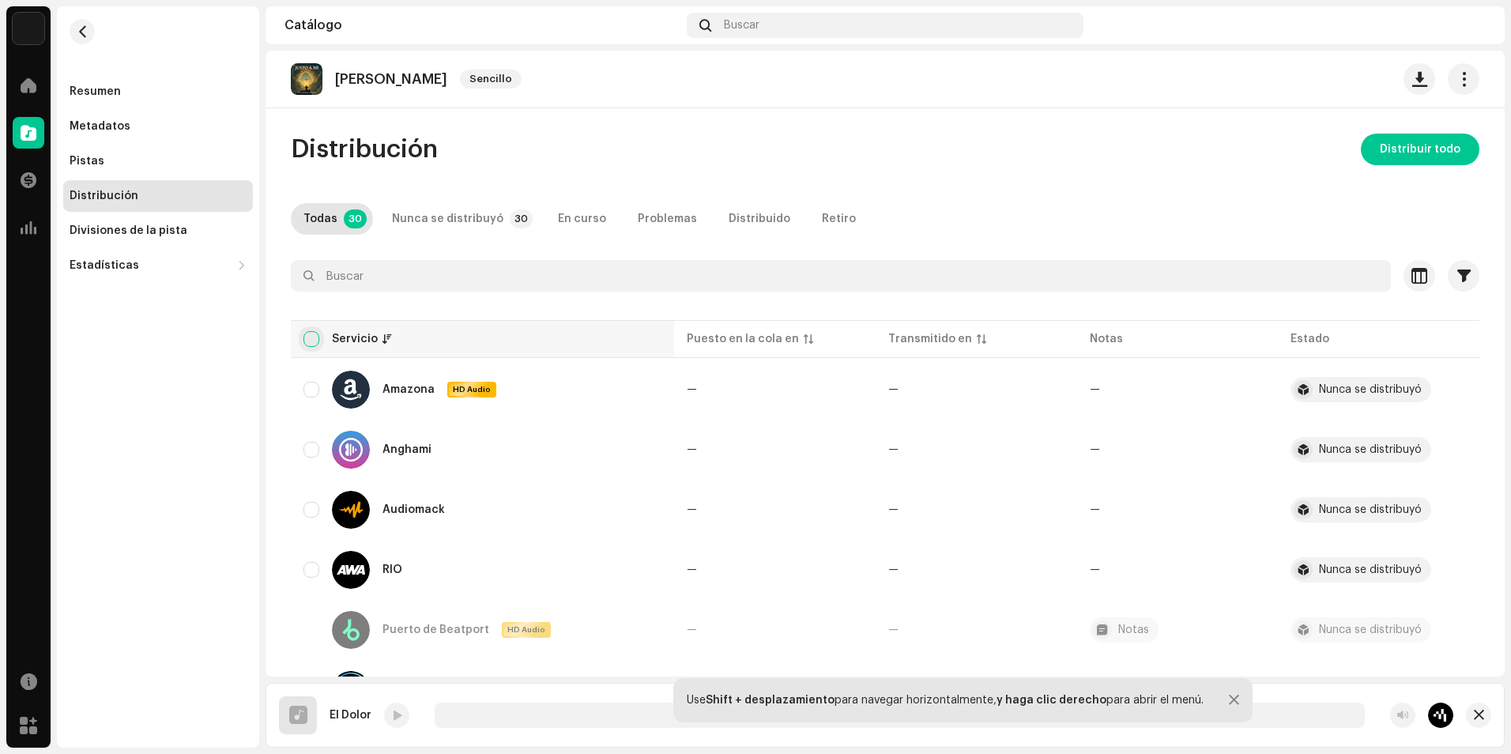
checkbox input "true"
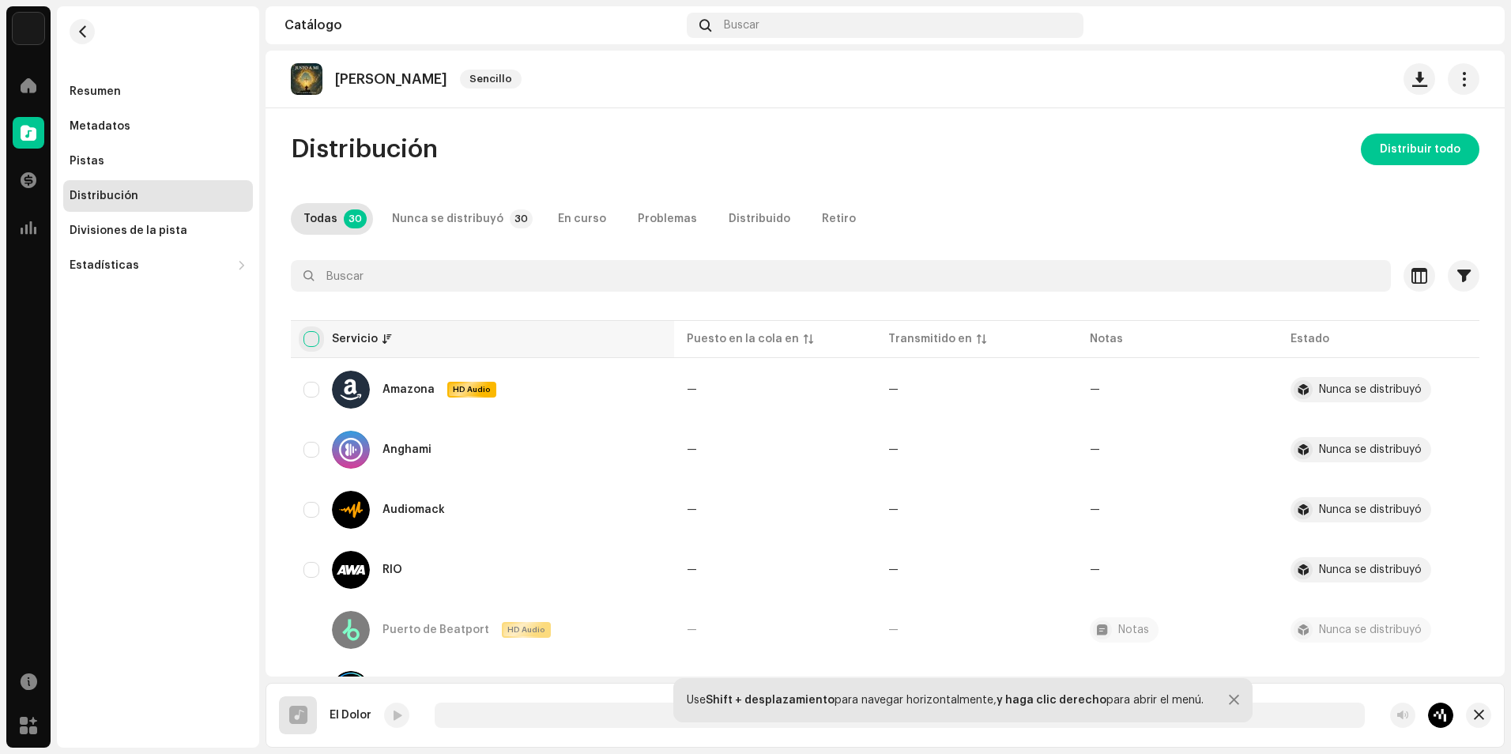
checkbox input "true"
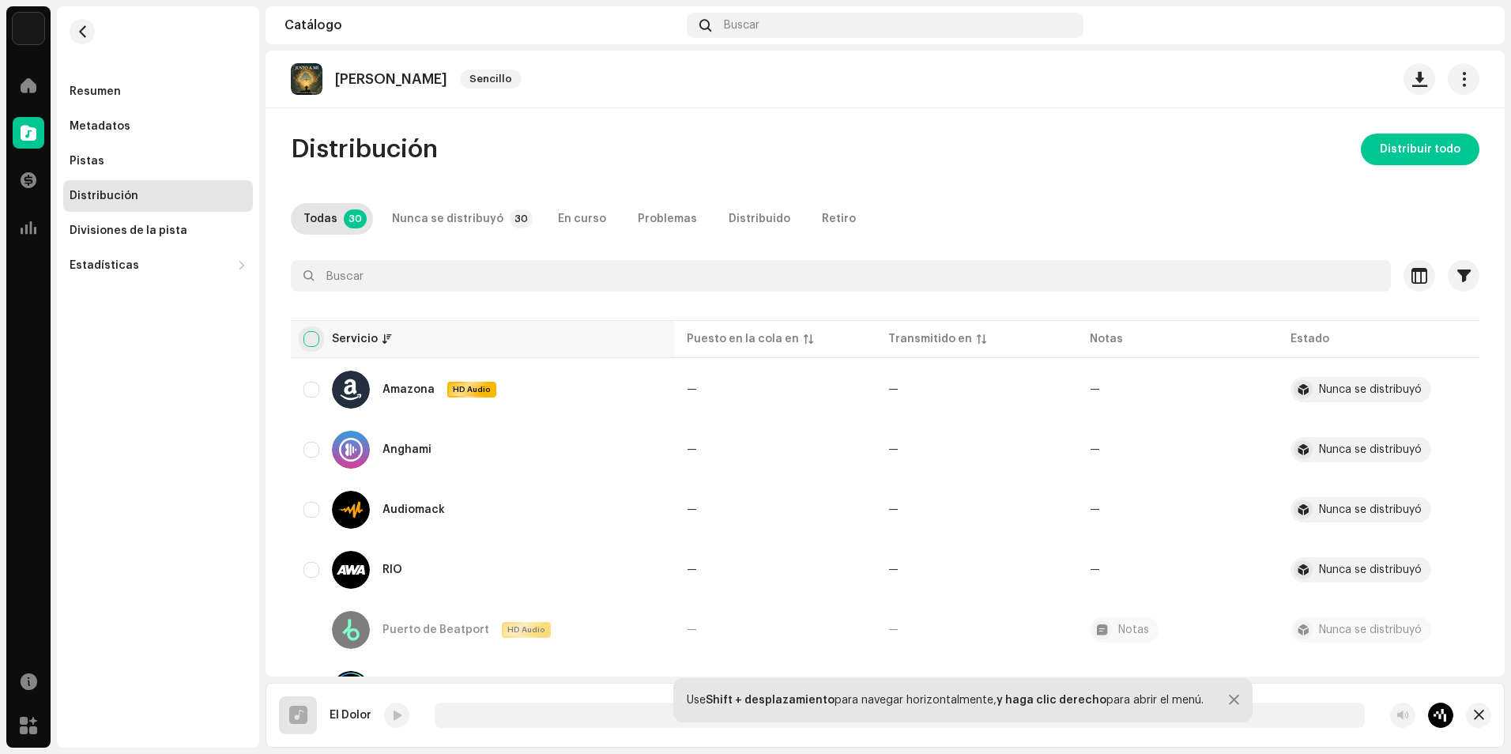
checkbox input "true"
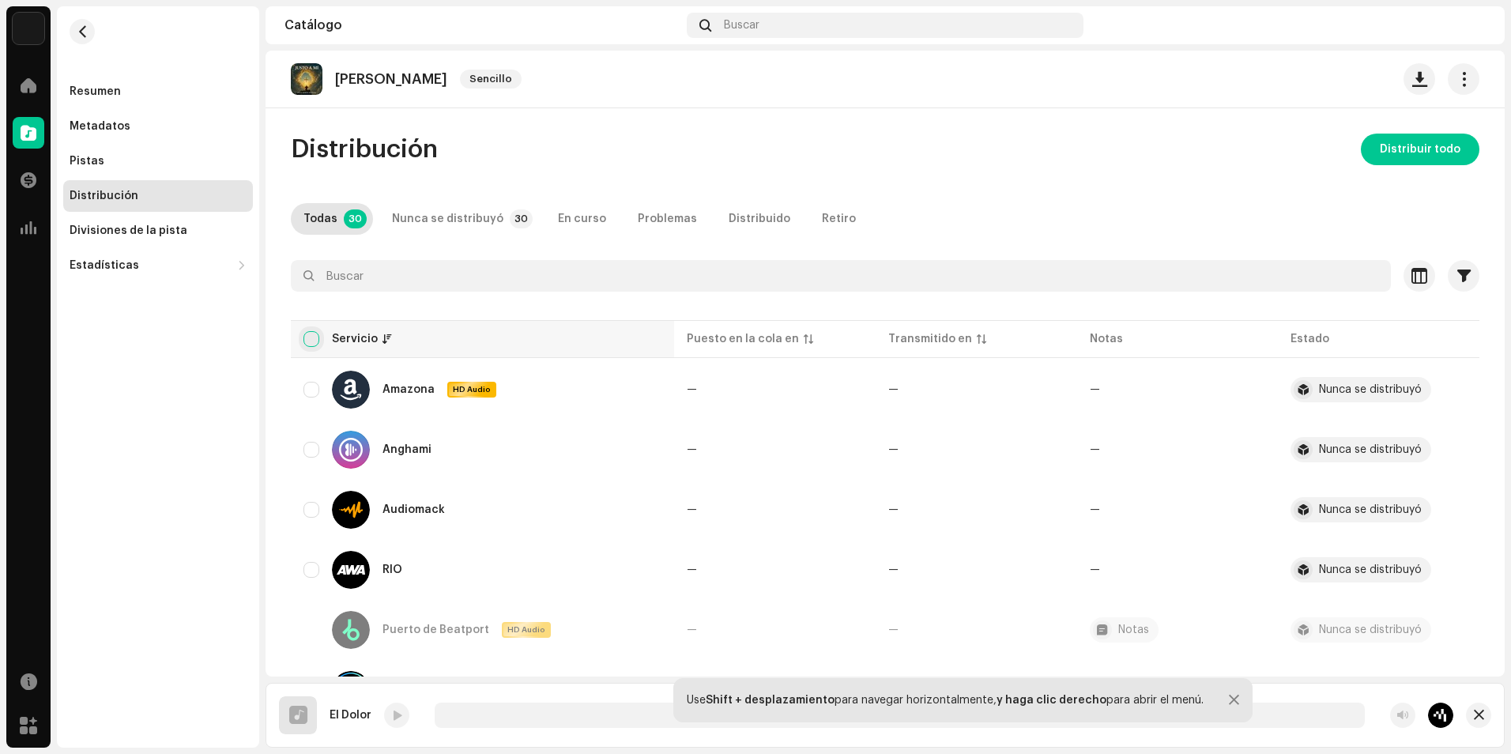
checkbox input "true"
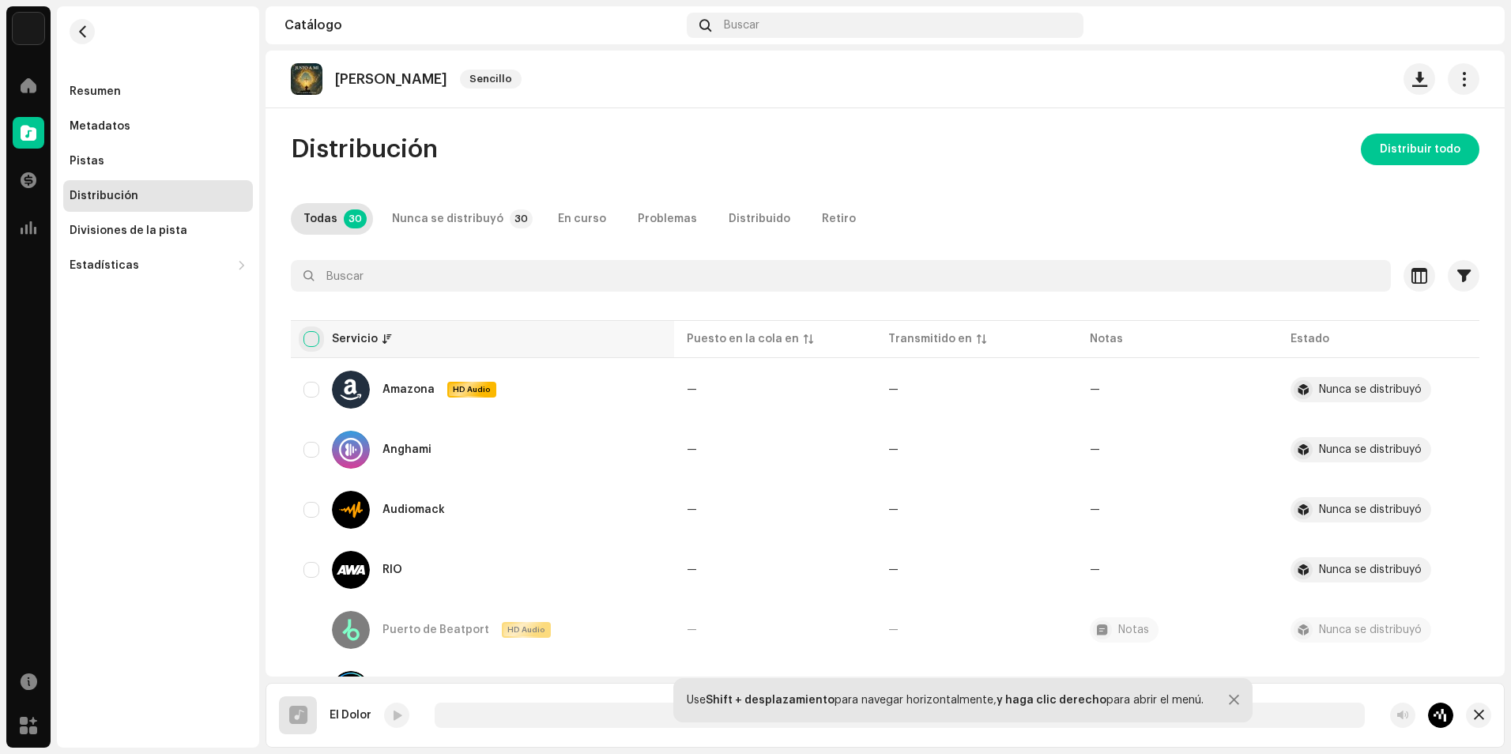
checkbox input "true"
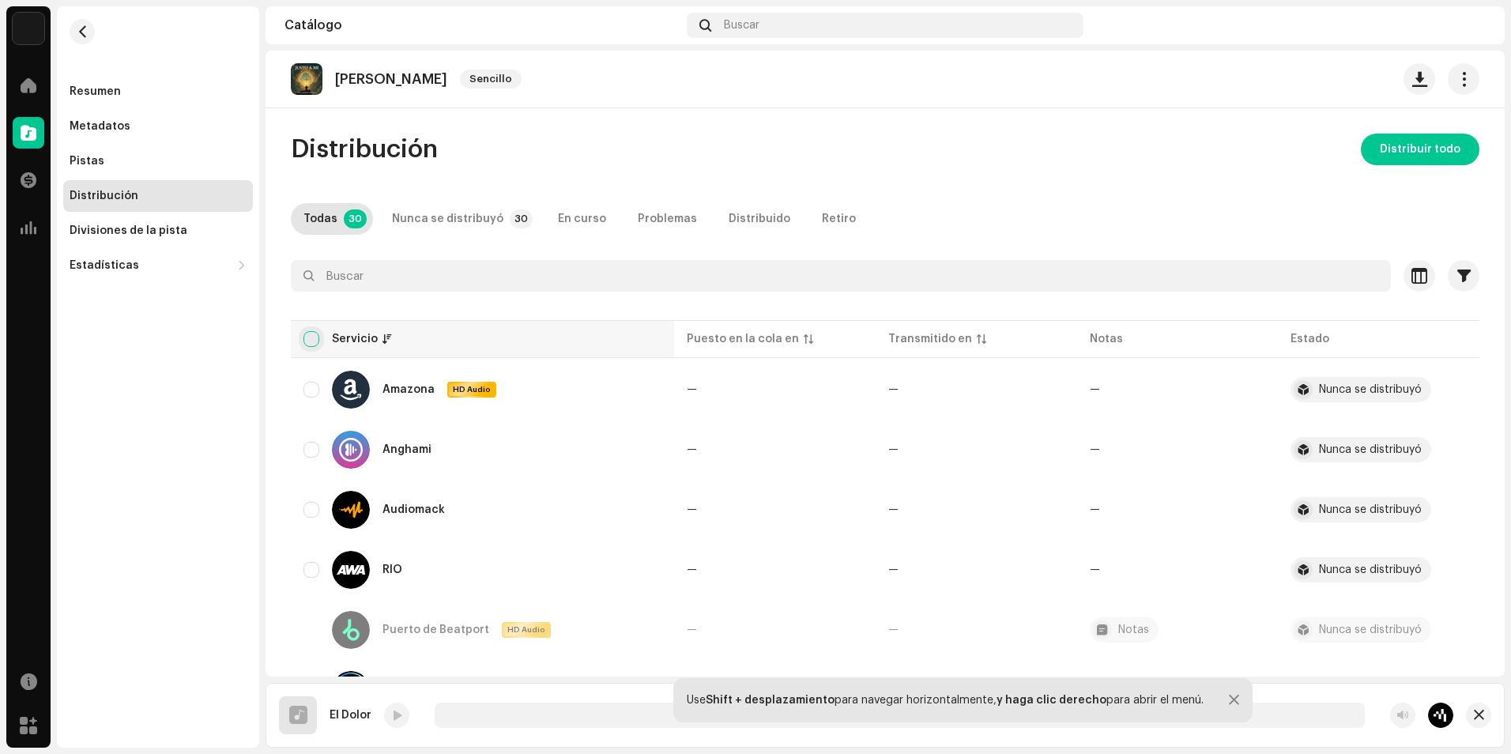
checkbox input "true"
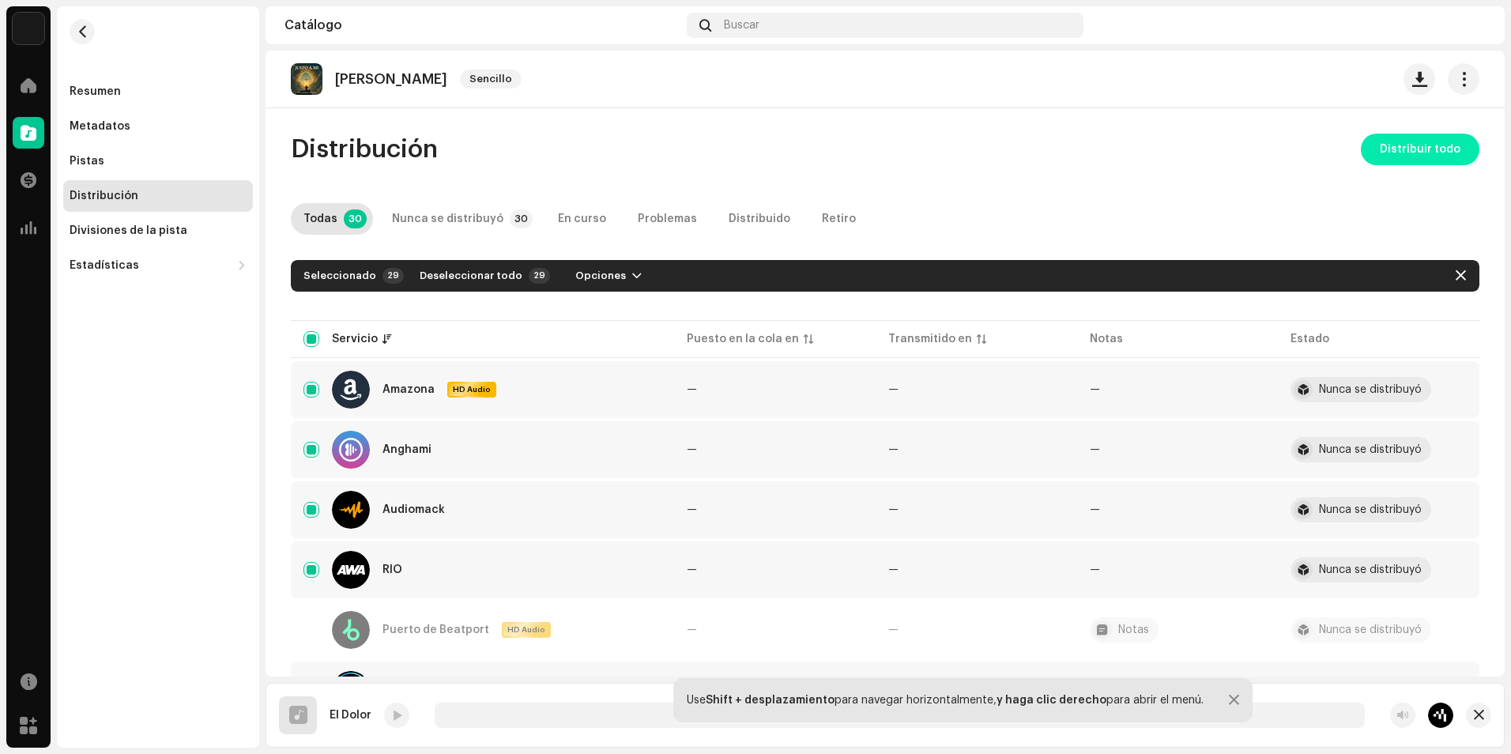
click at [1387, 146] on span "Distribuir todo" at bounding box center [1419, 150] width 81 height 32
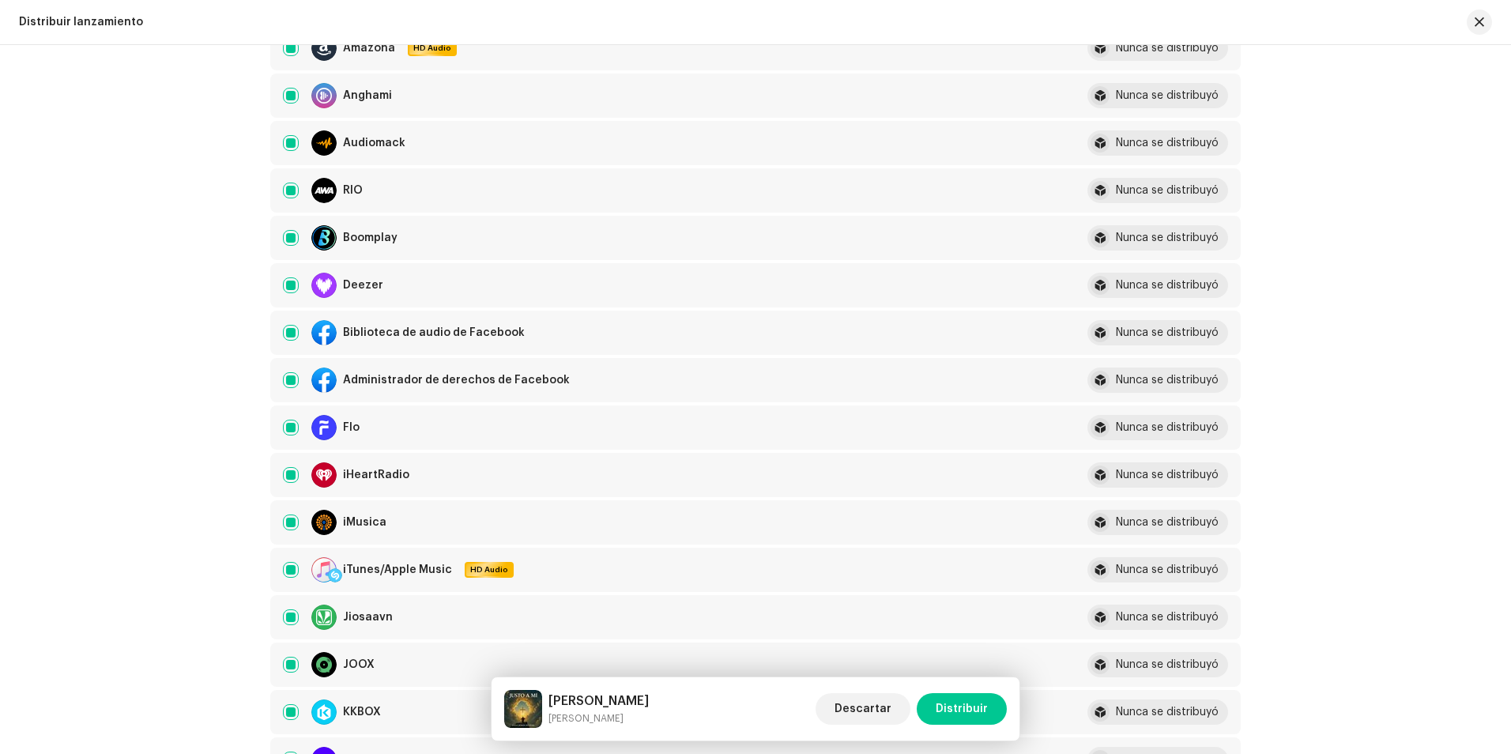
scroll to position [316, 0]
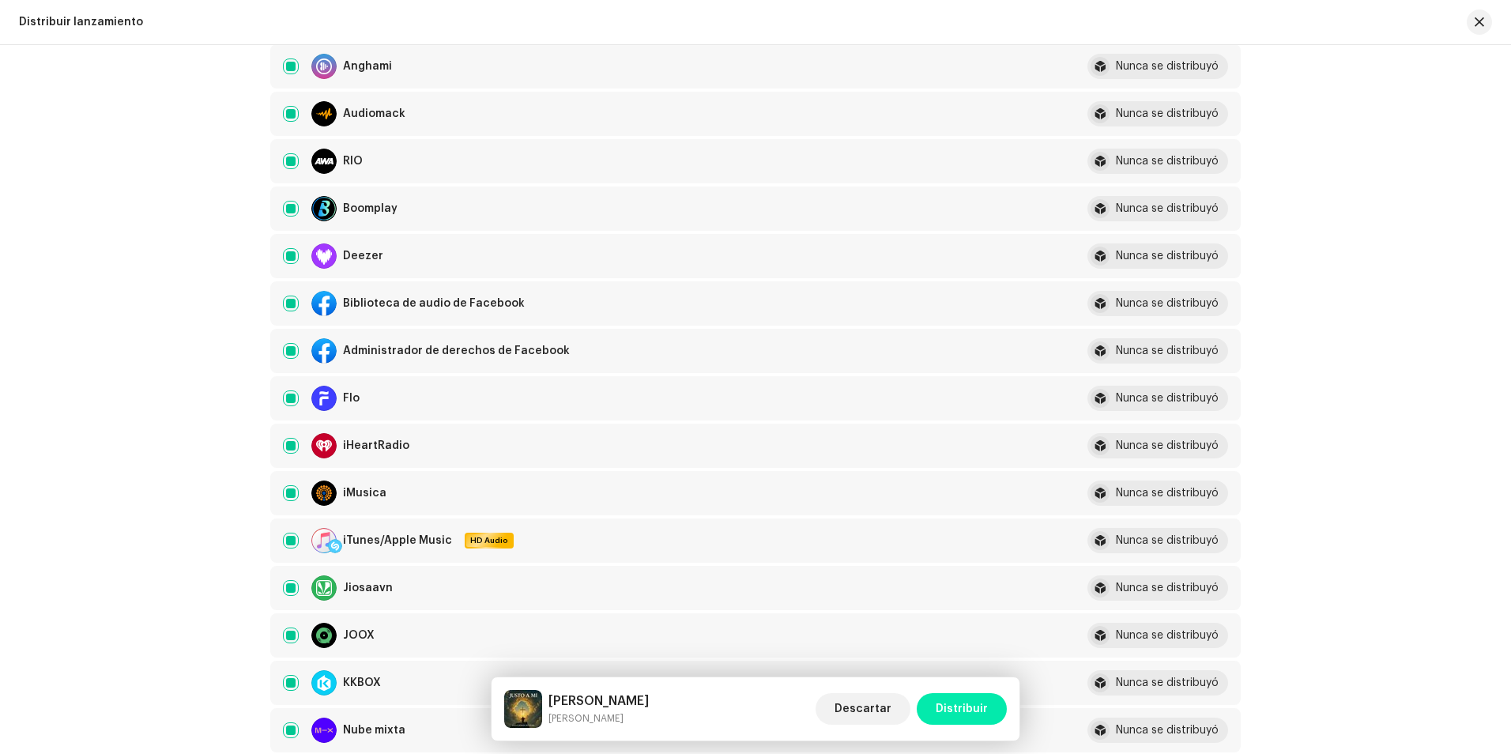
click at [982, 699] on span "Distribuir" at bounding box center [961, 709] width 52 height 32
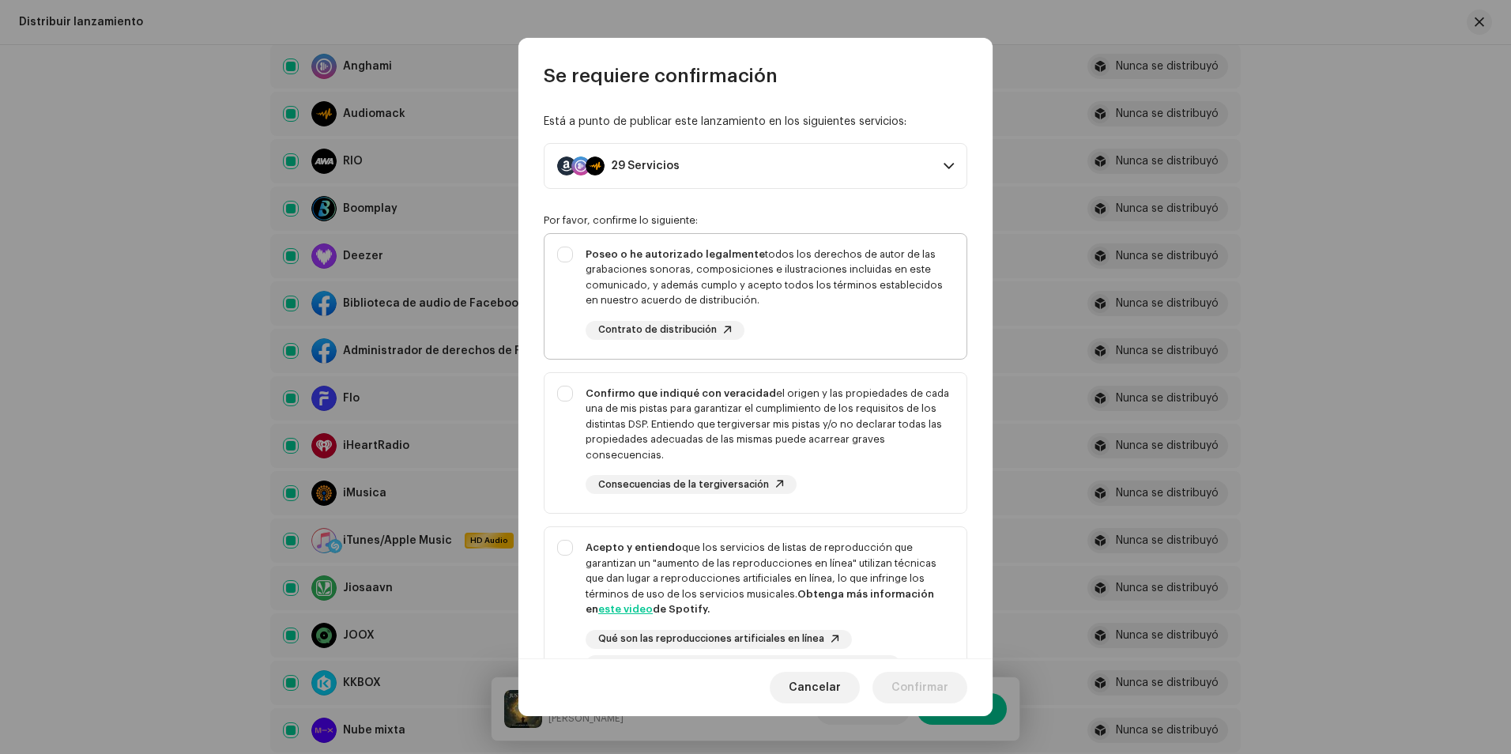
click at [571, 262] on div "Poseo o he autorizado legalmente todos los derechos de autor de las grabaciones…" at bounding box center [755, 293] width 422 height 119
checkbox input "true"
drag, startPoint x: 561, startPoint y: 394, endPoint x: 564, endPoint y: 434, distance: 39.6
click at [562, 395] on div "Confirmo que indiqué con veracidad el origen y las propiedades de cada una de m…" at bounding box center [755, 440] width 422 height 134
checkbox input "true"
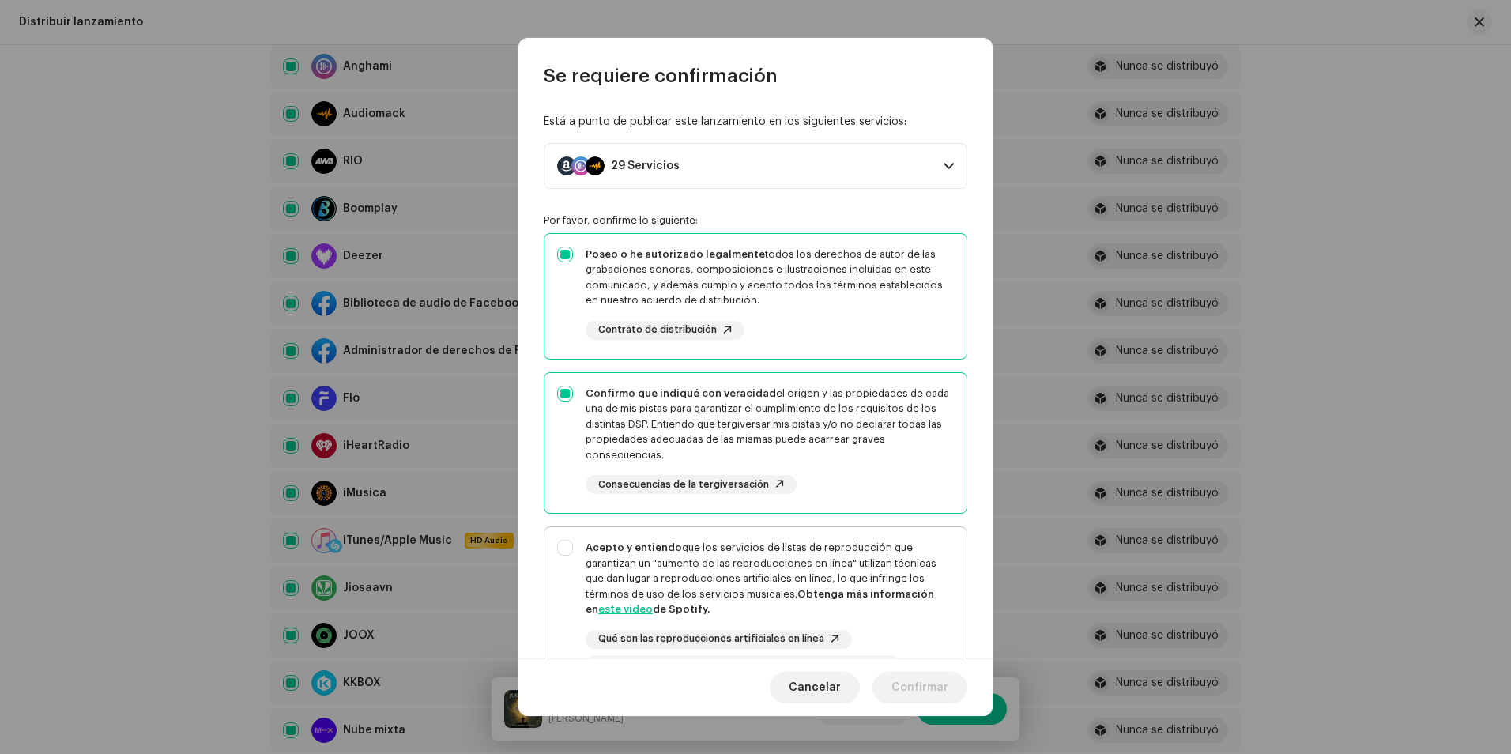
click at [565, 542] on div "Acepto y entiendo que los servicios de listas de reproducción que garantizan un…" at bounding box center [755, 607] width 422 height 160
checkbox input "true"
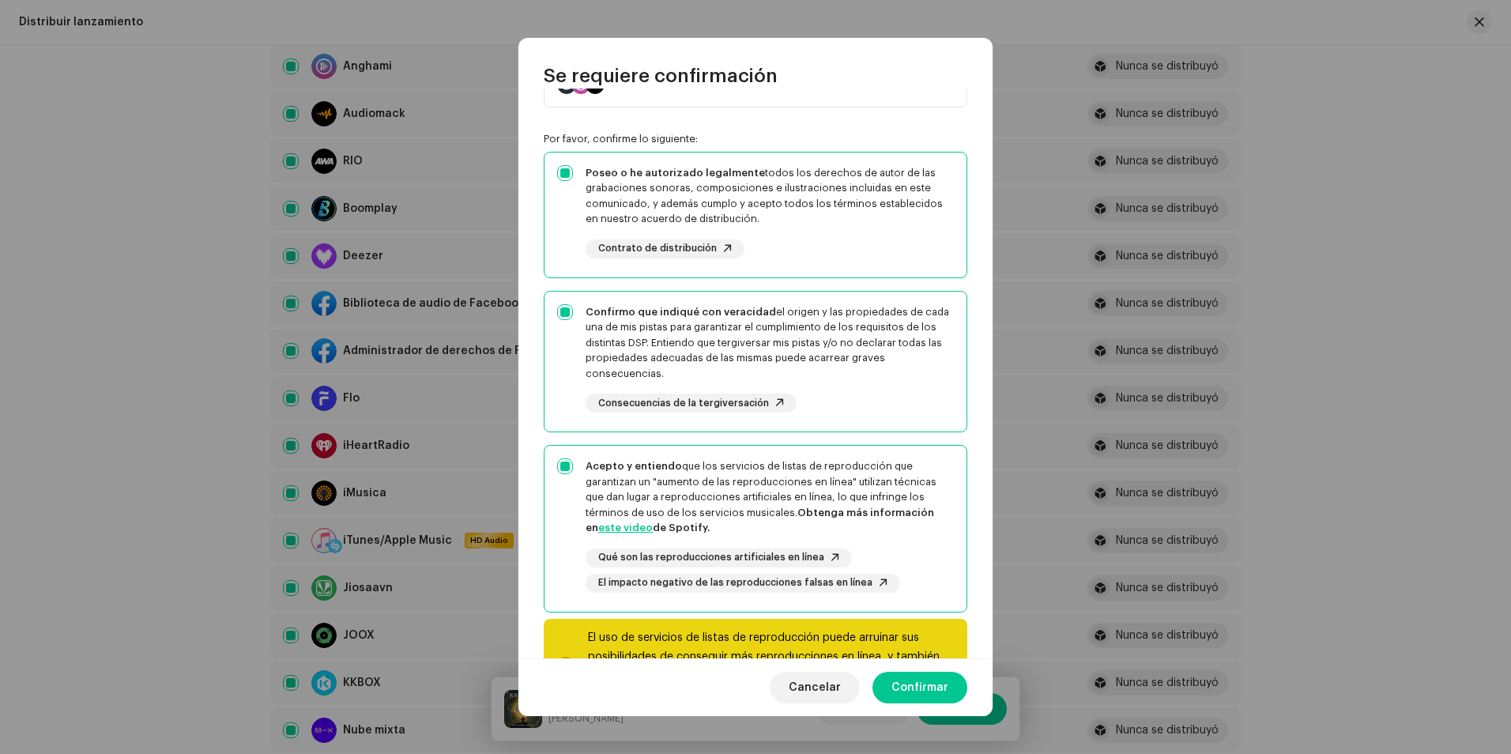
scroll to position [161, 0]
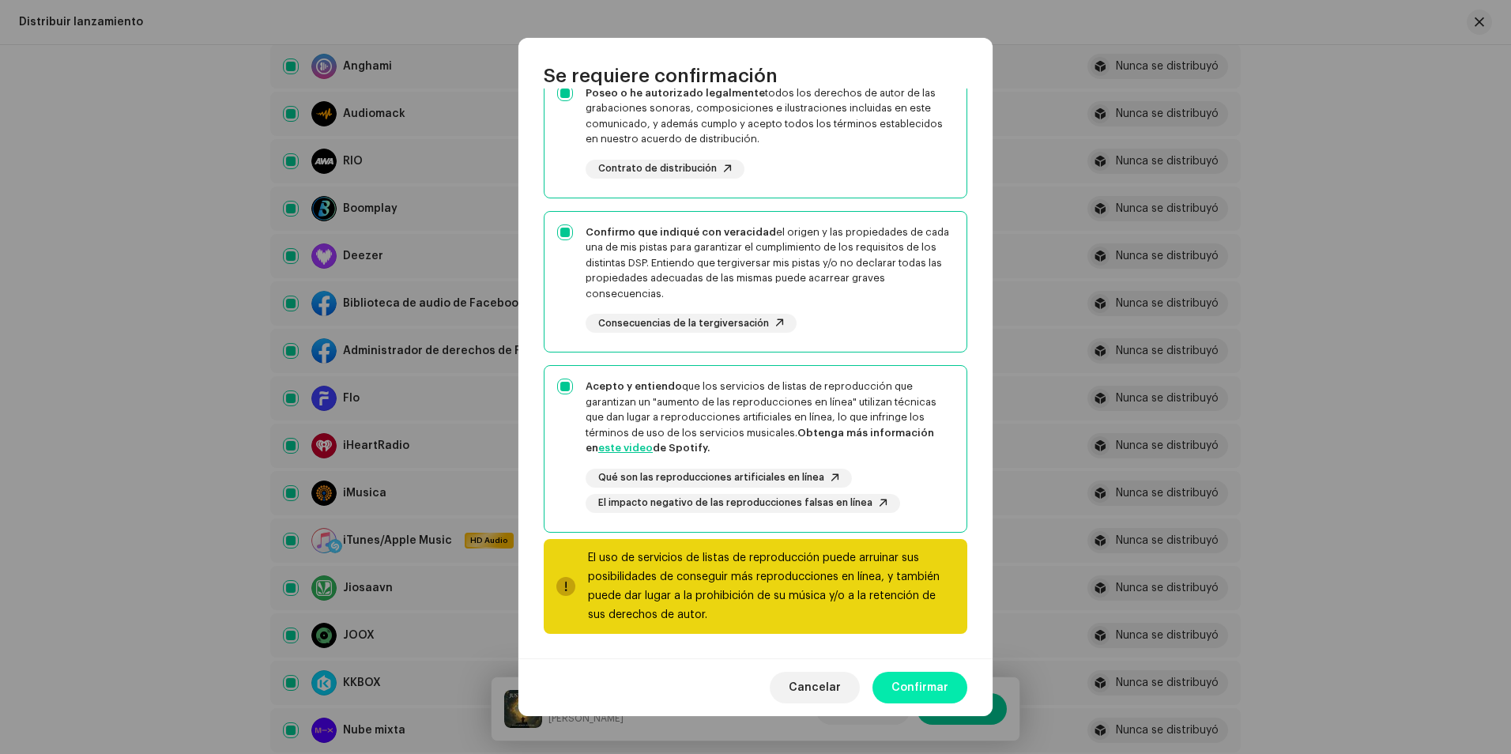
click at [942, 693] on span "Confirmar" at bounding box center [919, 688] width 57 height 32
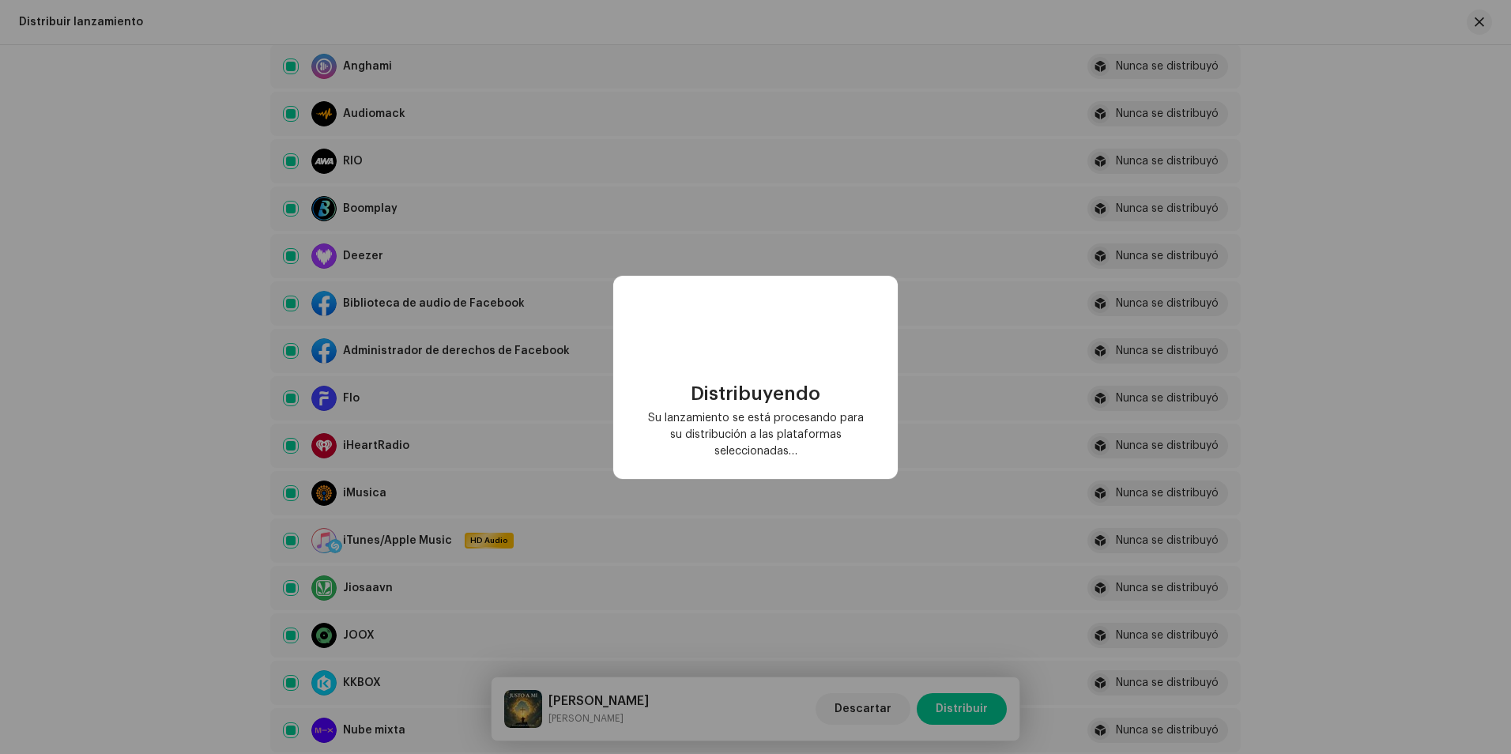
checkbox input "false"
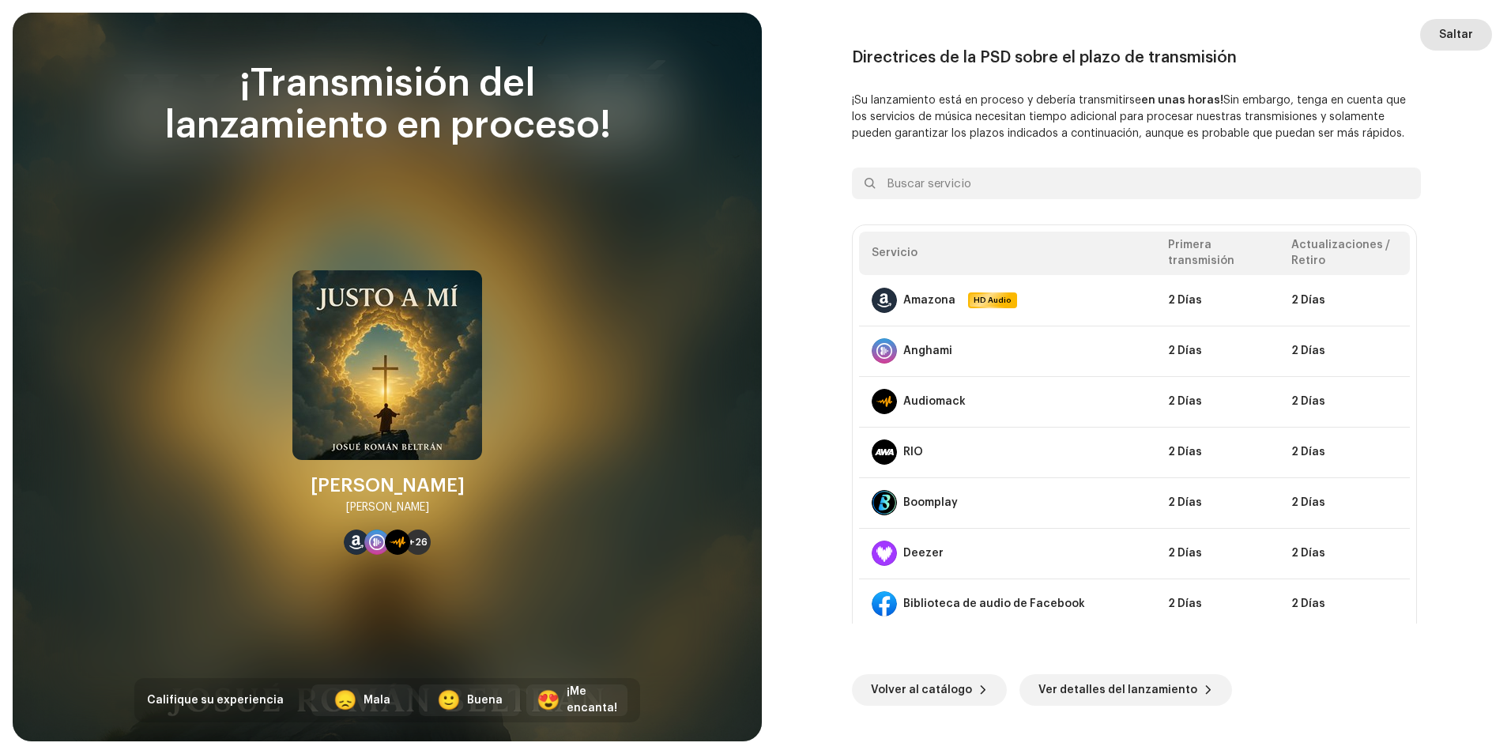
click at [1463, 31] on span "Saltar" at bounding box center [1456, 35] width 34 height 32
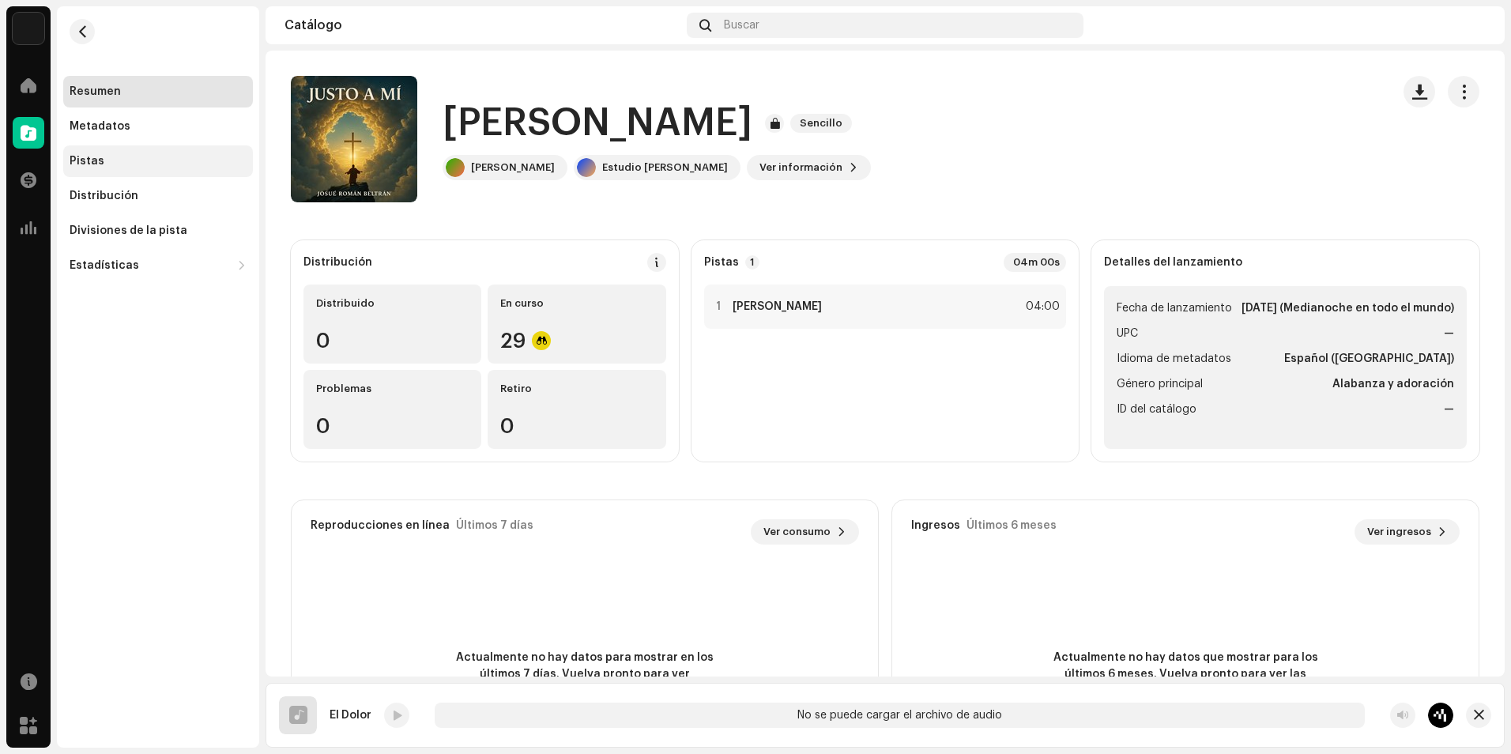
click at [207, 154] on div "Pistas" at bounding box center [158, 161] width 190 height 32
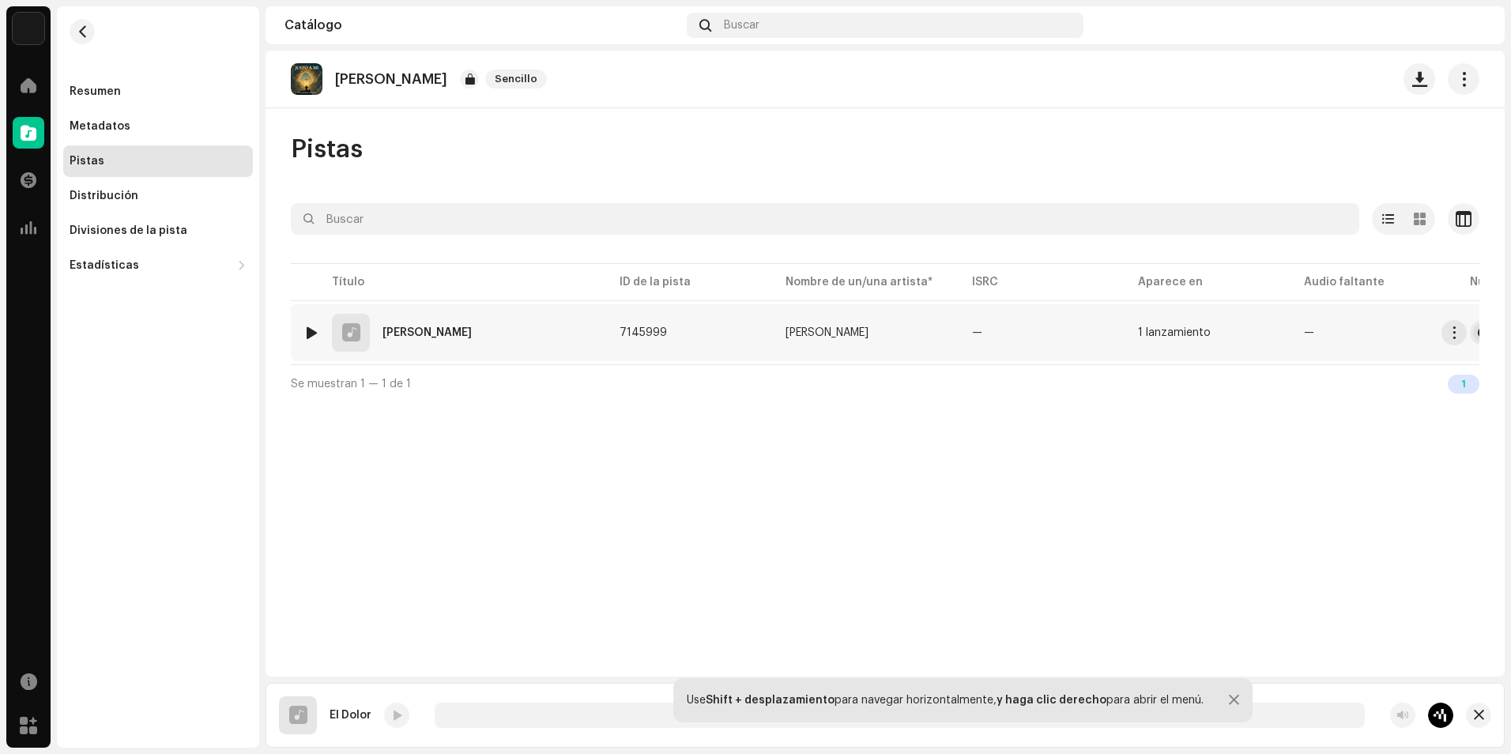
click at [1274, 333] on td "1 lanzamiento" at bounding box center [1208, 332] width 166 height 57
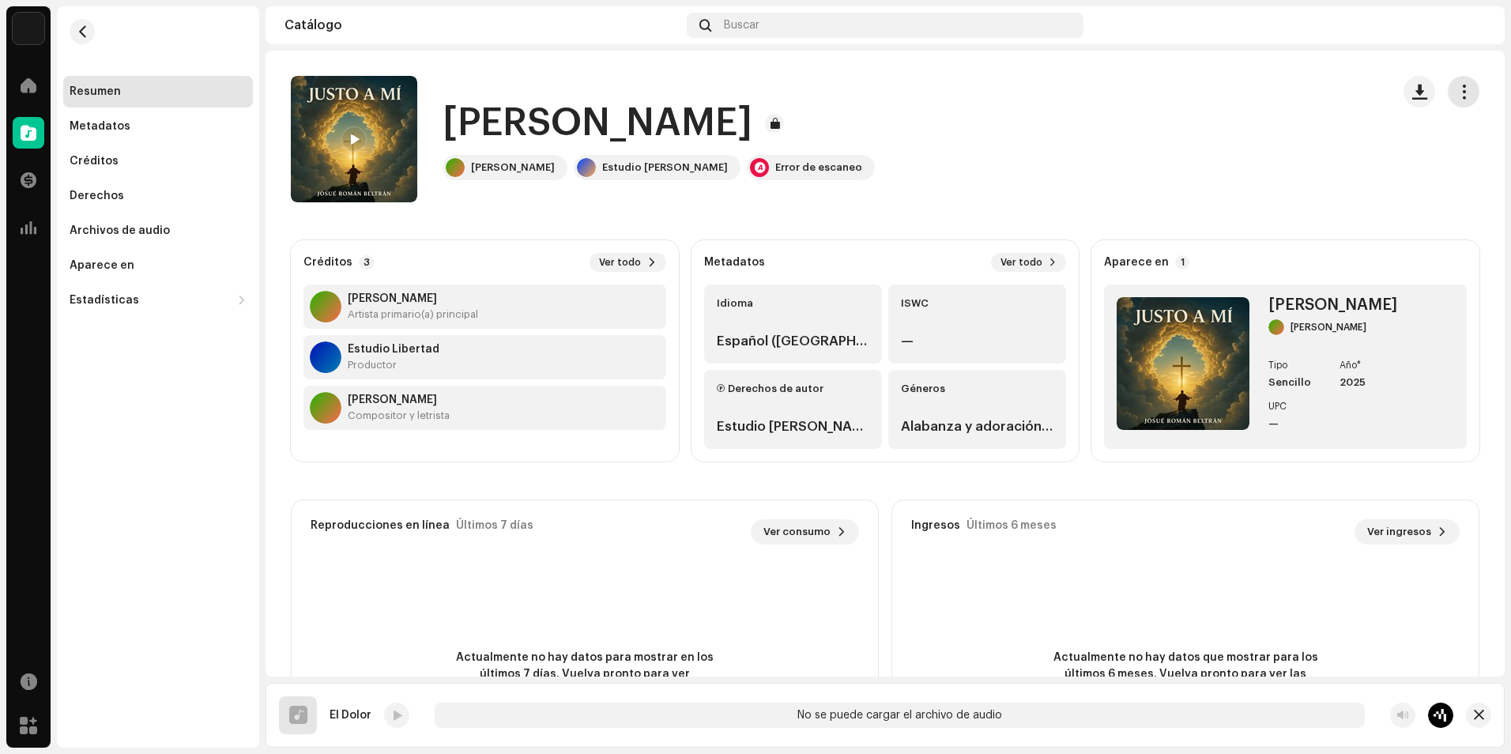
click at [1463, 96] on button "button" at bounding box center [1463, 92] width 32 height 32
click at [1188, 151] on div "Justo A Mi Josué Román Beltrán Estudio Ashe Error de escaneo" at bounding box center [834, 139] width 1087 height 126
click at [90, 38] on button "button" at bounding box center [82, 31] width 25 height 25
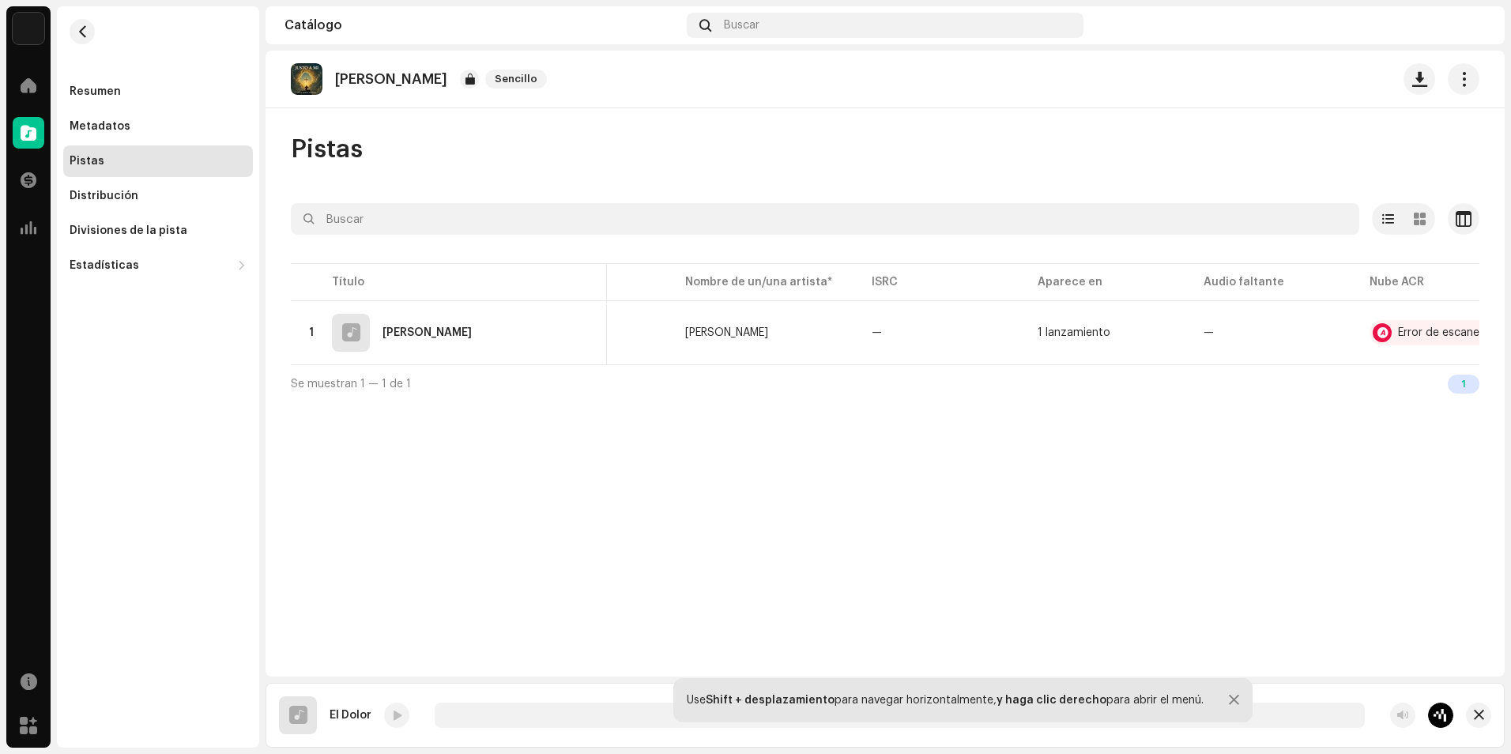
scroll to position [0, 136]
drag, startPoint x: 1219, startPoint y: 374, endPoint x: 937, endPoint y: 371, distance: 282.0
click at [993, 382] on div "Se muestran 1 — 1 de 1 1" at bounding box center [885, 383] width 1188 height 38
click at [91, 37] on button "button" at bounding box center [82, 31] width 25 height 25
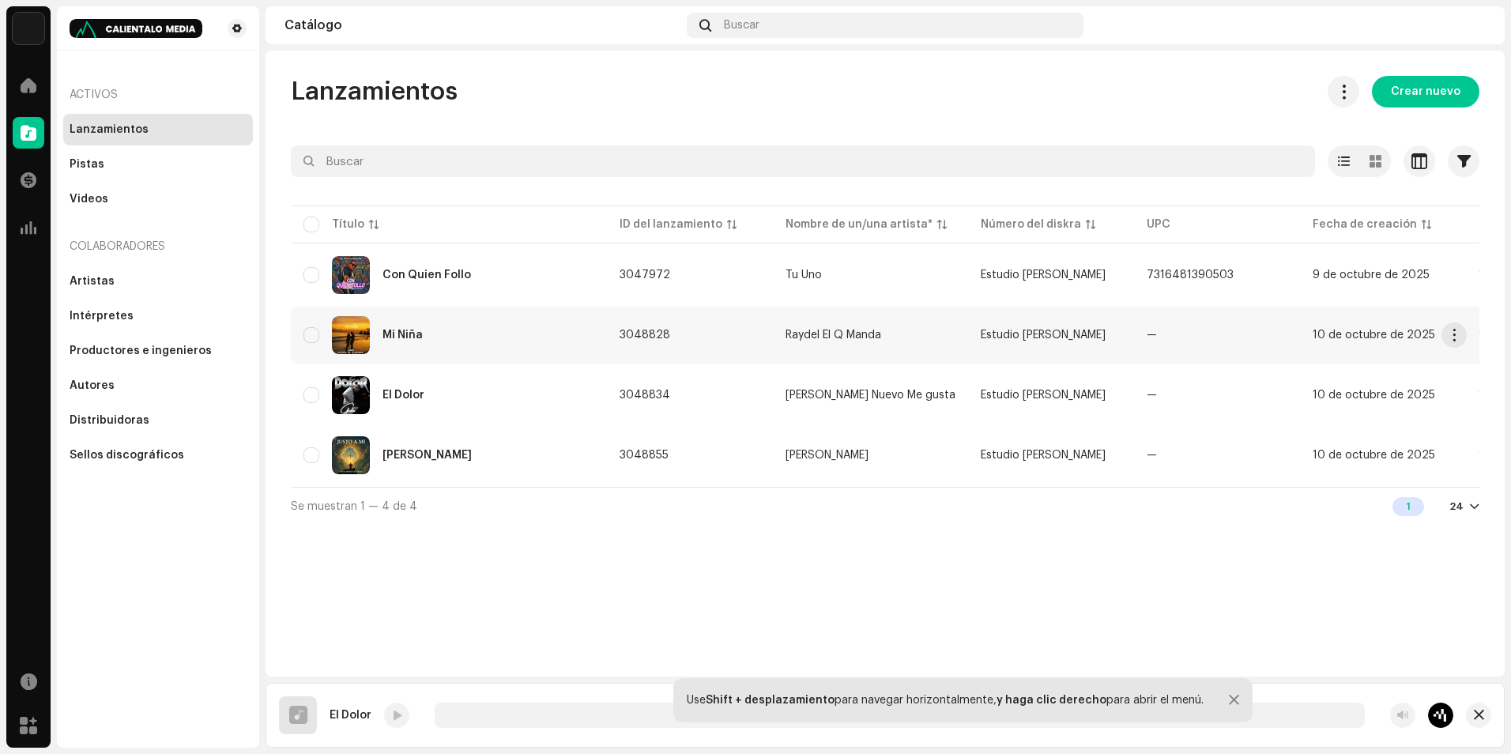
click at [330, 330] on div "Mi Niña" at bounding box center [448, 335] width 291 height 38
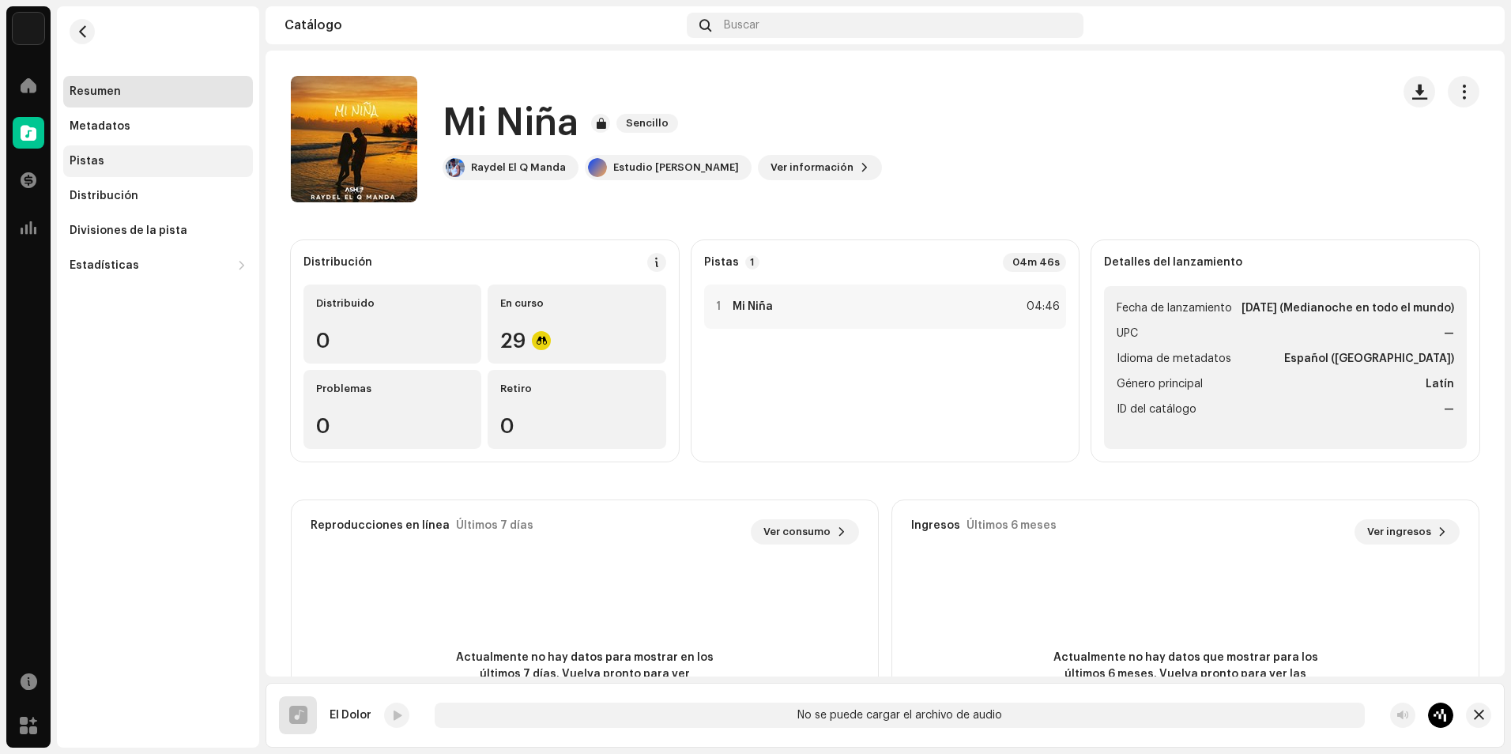
click at [114, 155] on div "Pistas" at bounding box center [158, 161] width 177 height 13
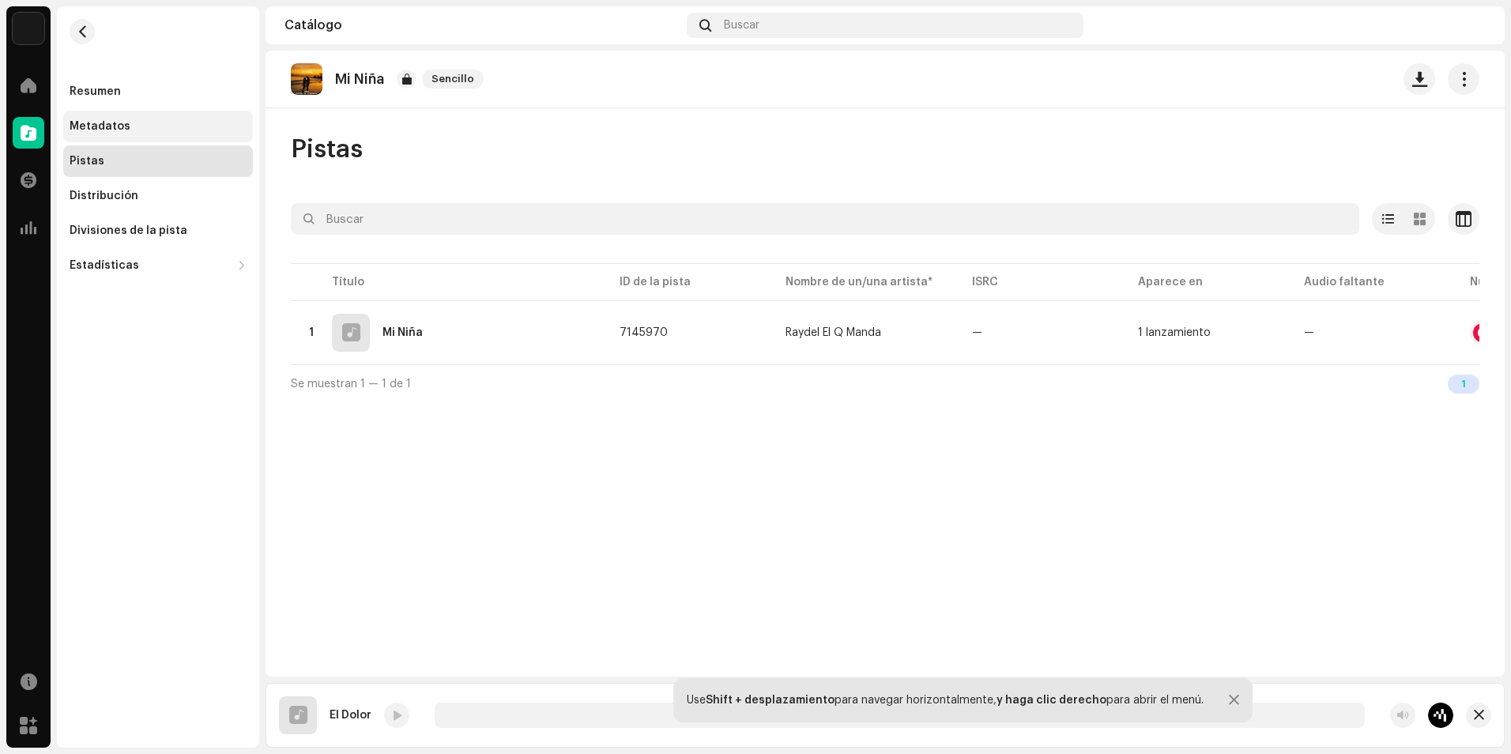
click at [140, 117] on div "Metadatos" at bounding box center [158, 127] width 190 height 32
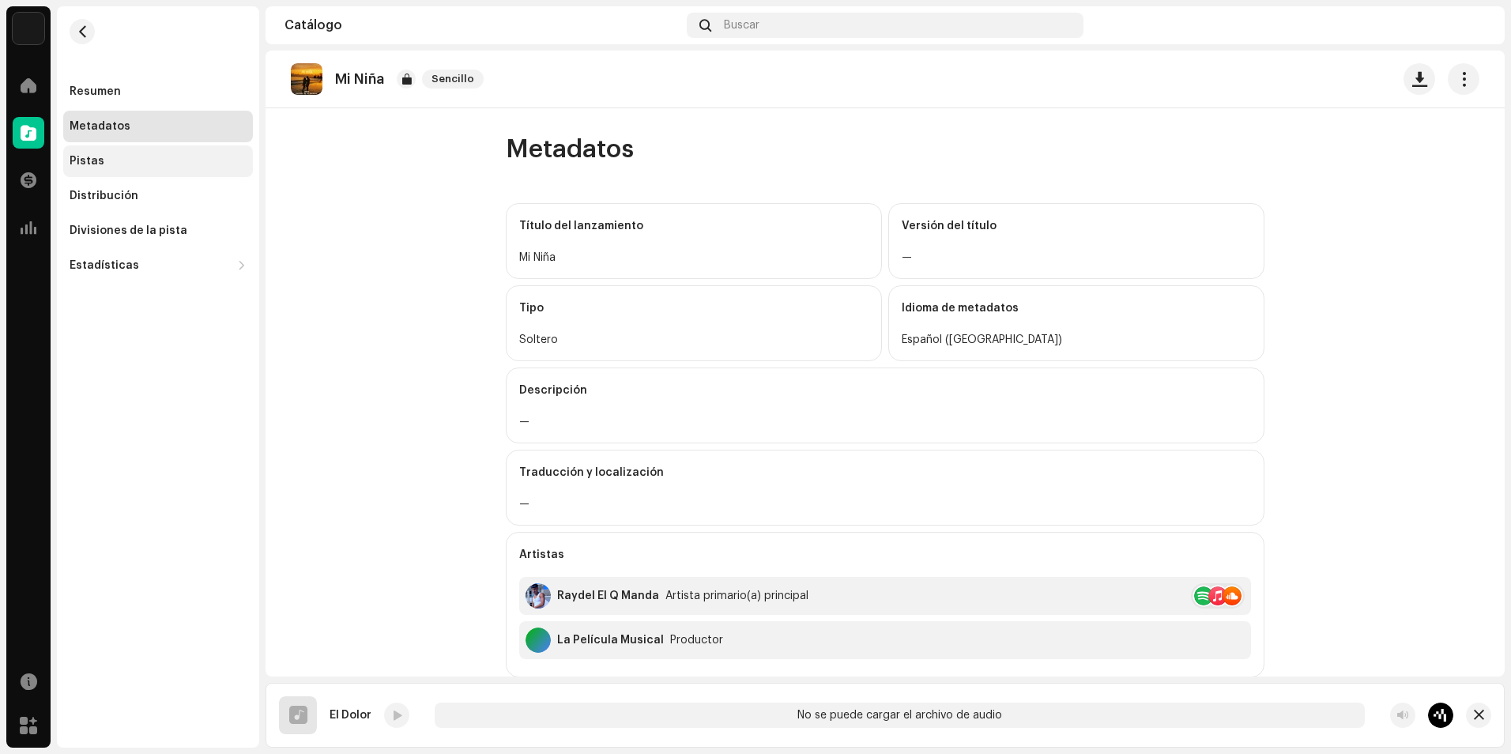
click at [141, 161] on div "Pistas" at bounding box center [158, 161] width 177 height 13
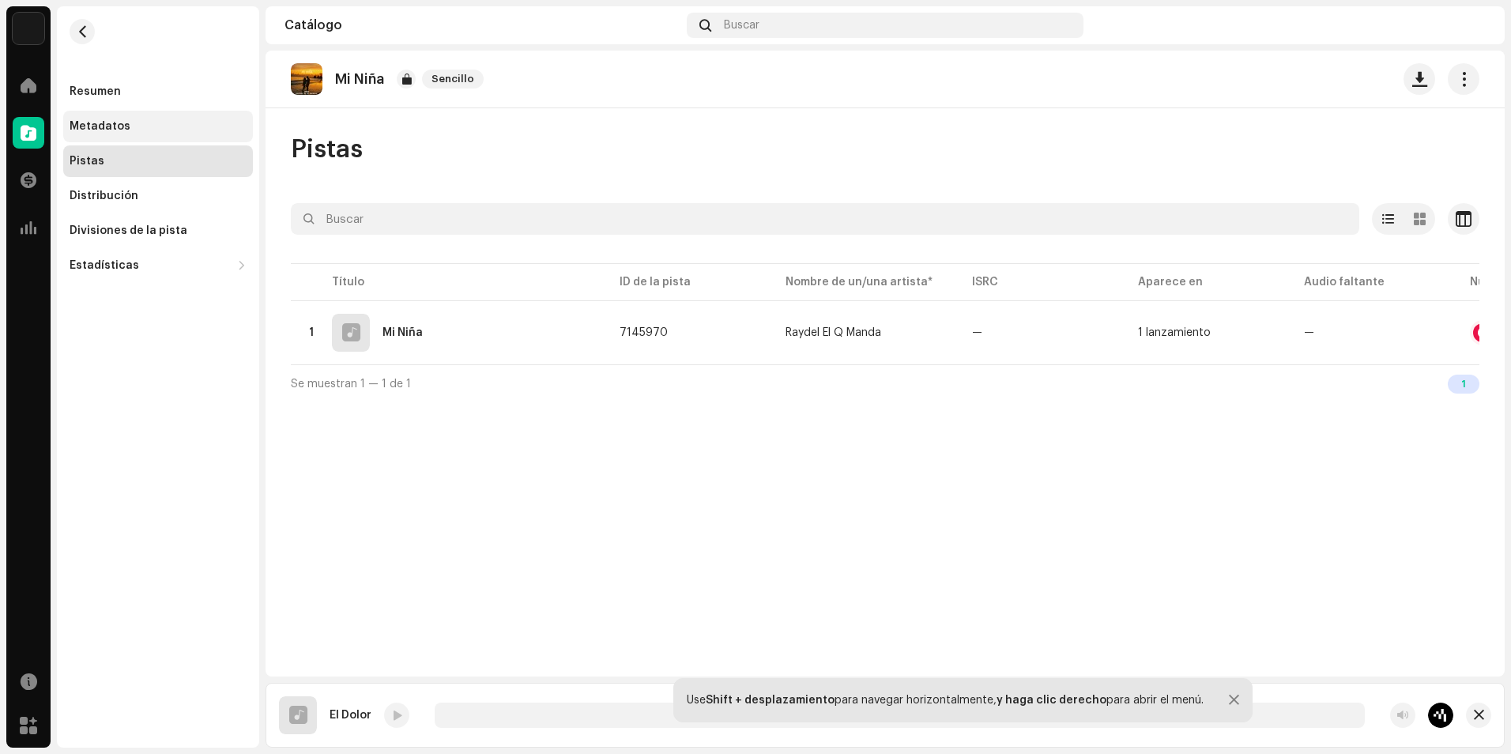
click at [156, 120] on div "Metadatos" at bounding box center [158, 126] width 177 height 13
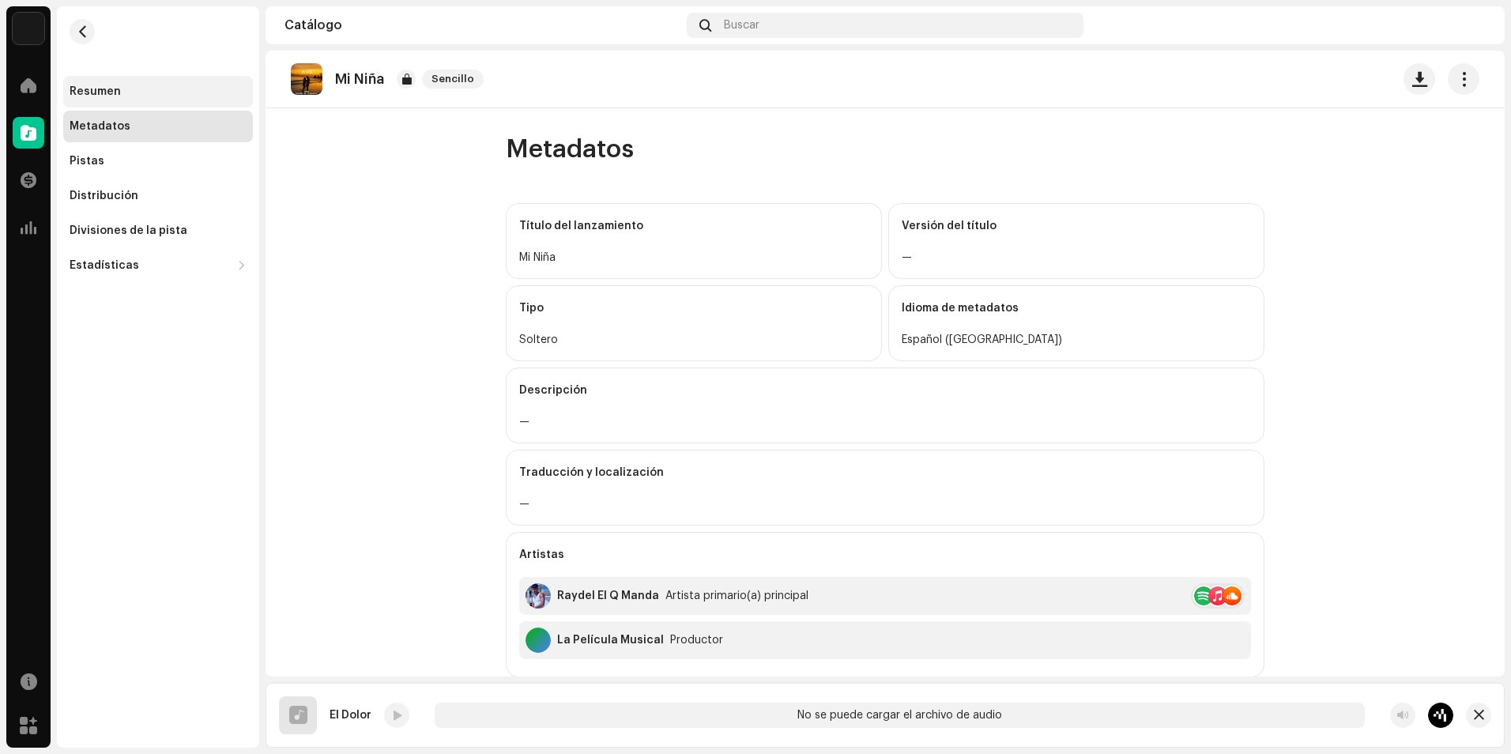
click at [139, 95] on div "Resumen" at bounding box center [158, 91] width 177 height 13
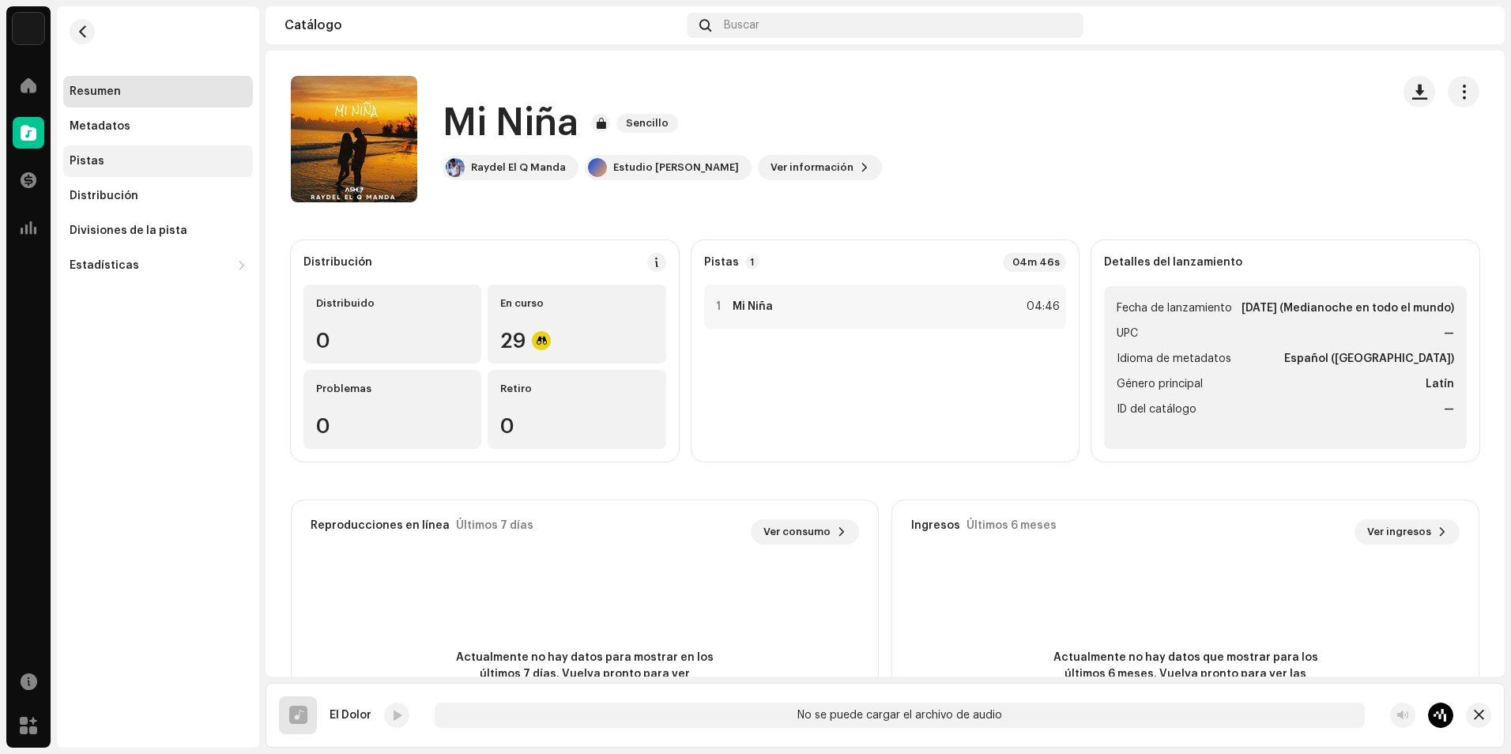
click at [138, 152] on div "Pistas" at bounding box center [158, 161] width 190 height 32
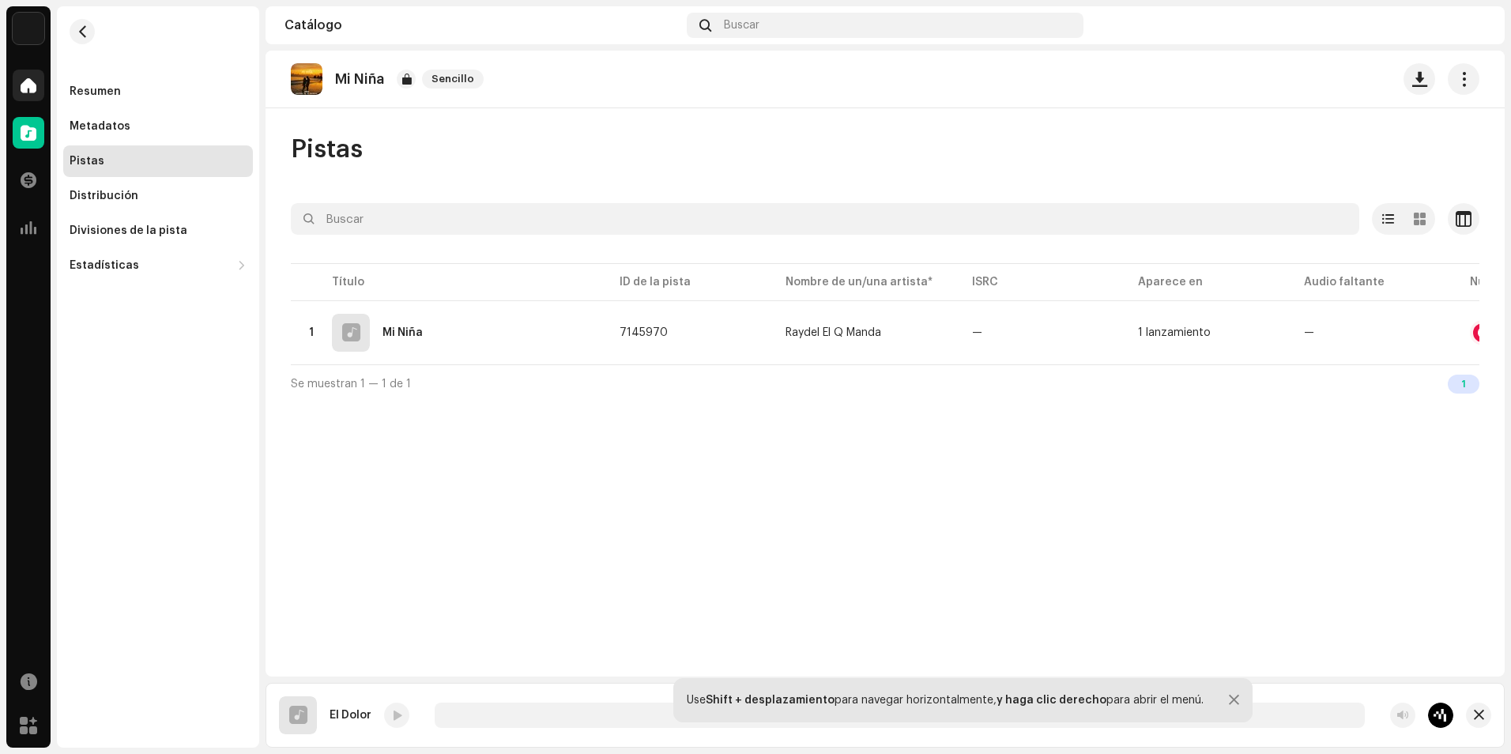
click at [21, 90] on span at bounding box center [29, 85] width 16 height 13
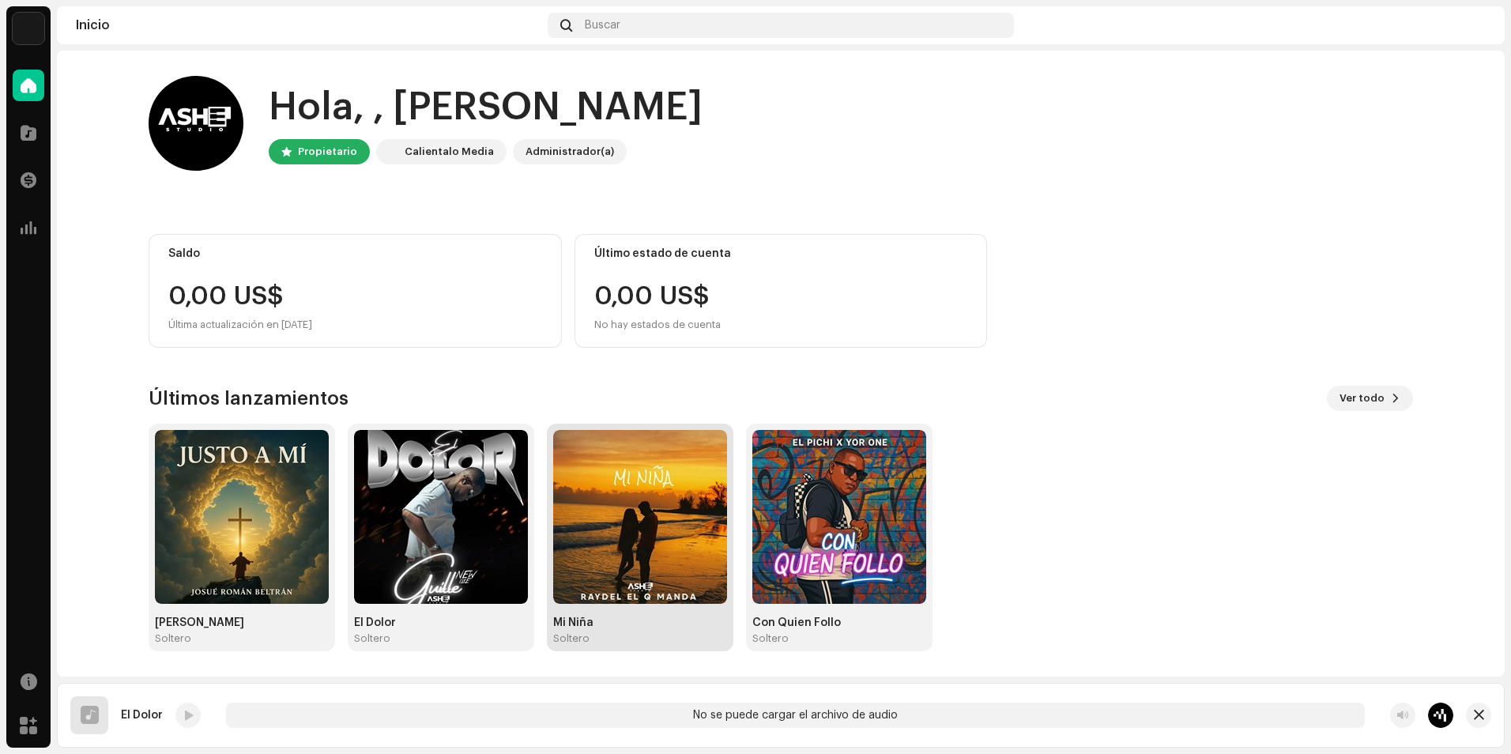
click at [634, 540] on img at bounding box center [640, 517] width 174 height 174
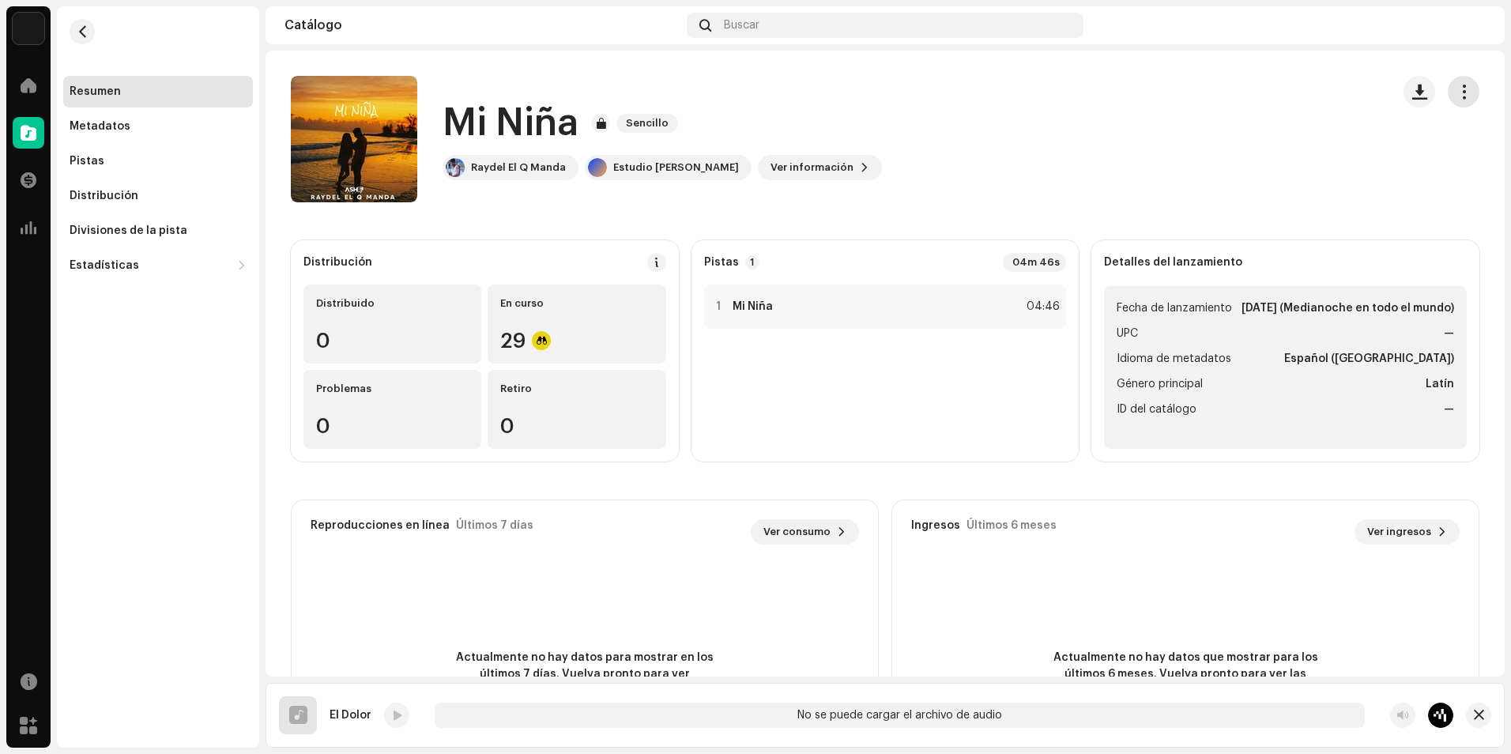
click at [1458, 92] on span "button" at bounding box center [1463, 91] width 15 height 13
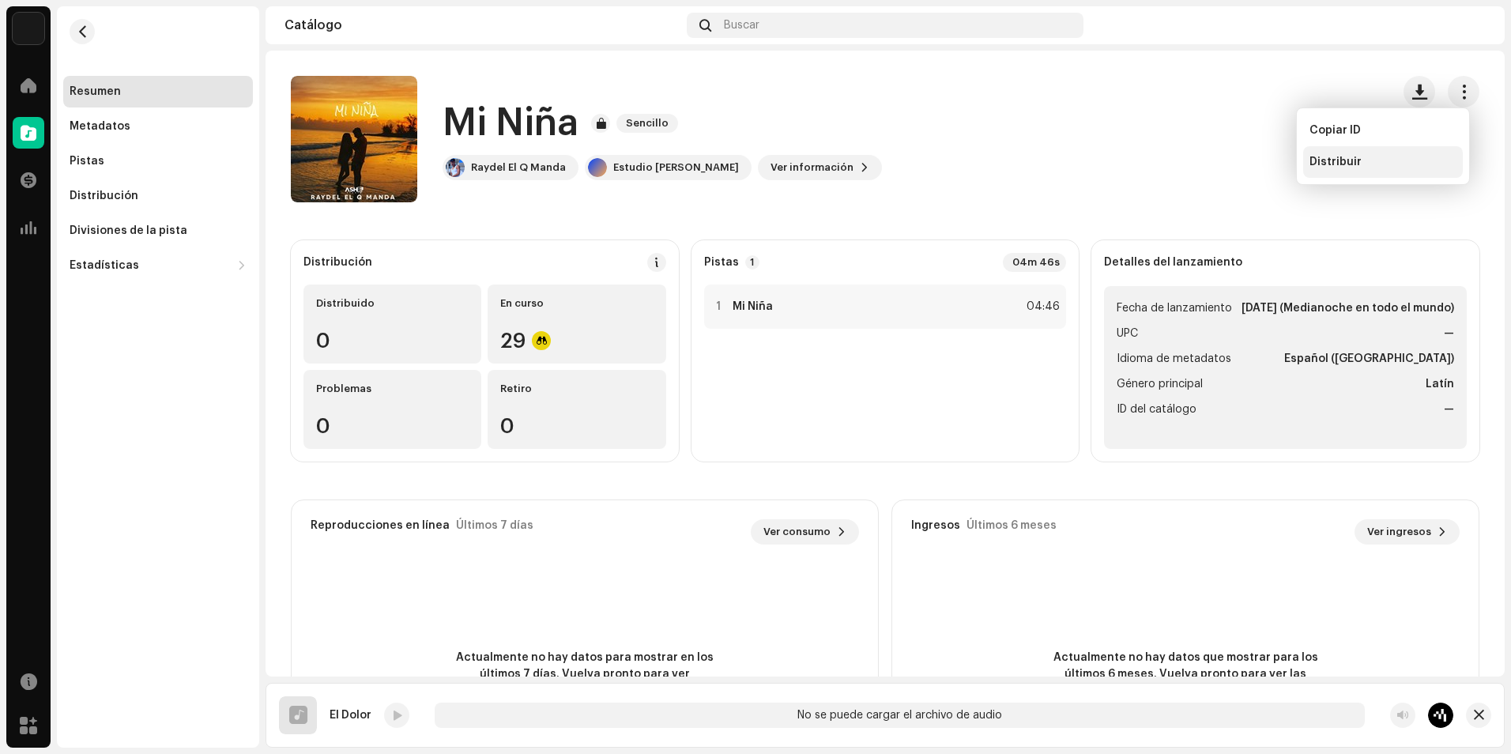
click at [1323, 161] on span "Distribuir" at bounding box center [1335, 162] width 52 height 13
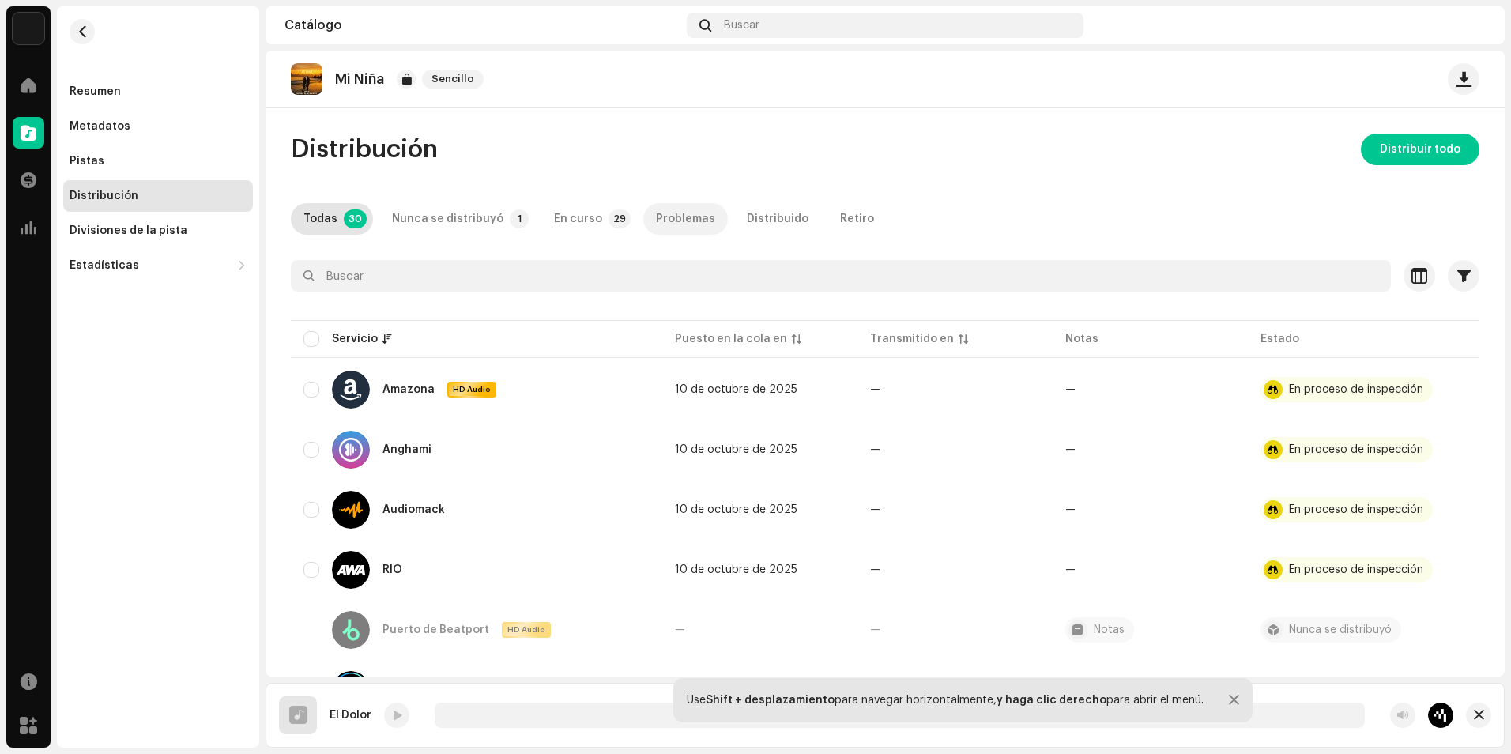
click at [670, 212] on div "Problemas" at bounding box center [685, 219] width 59 height 32
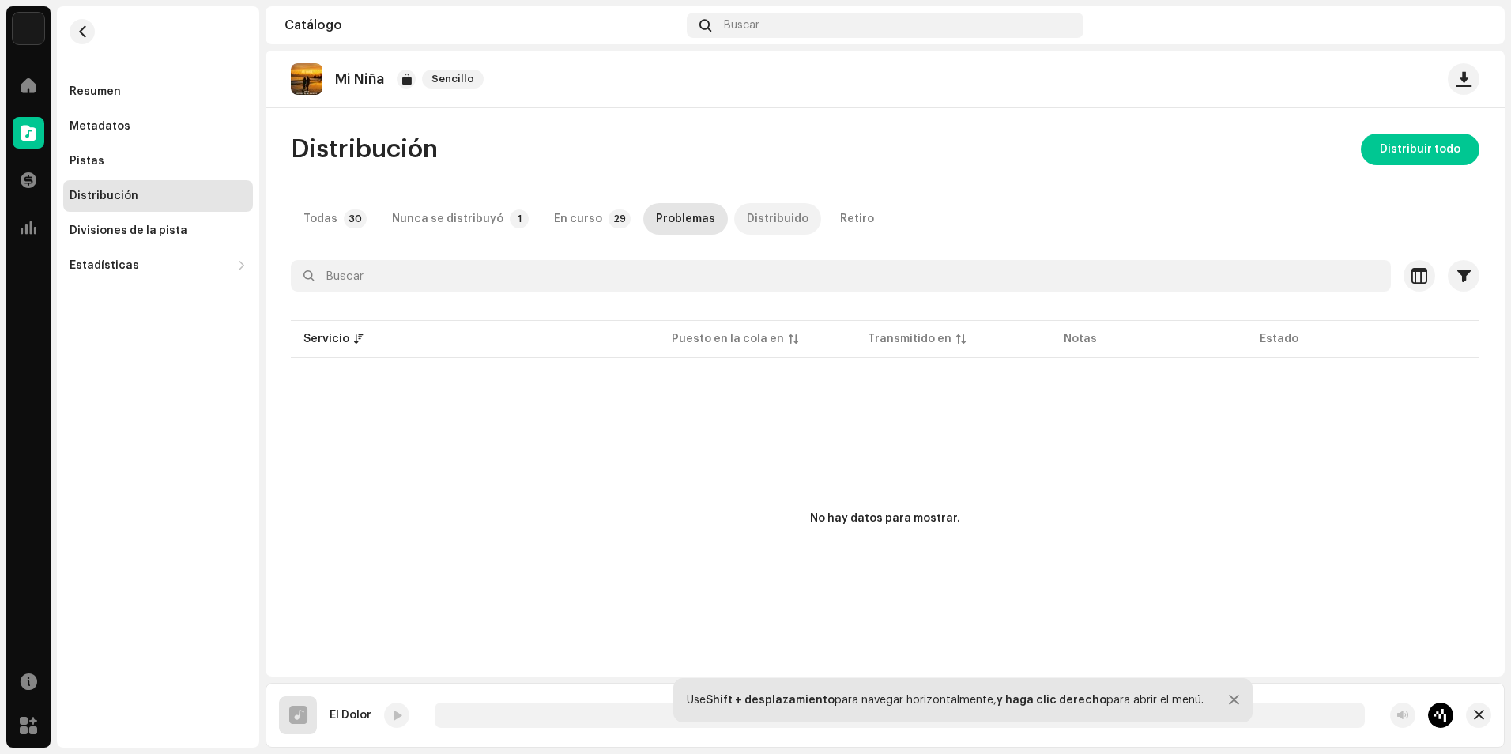
click at [747, 209] on div "Distribuido" at bounding box center [778, 219] width 62 height 32
click at [840, 216] on div "Retiro" at bounding box center [857, 219] width 34 height 32
click at [338, 213] on p-tab "Todas 30" at bounding box center [332, 219] width 82 height 32
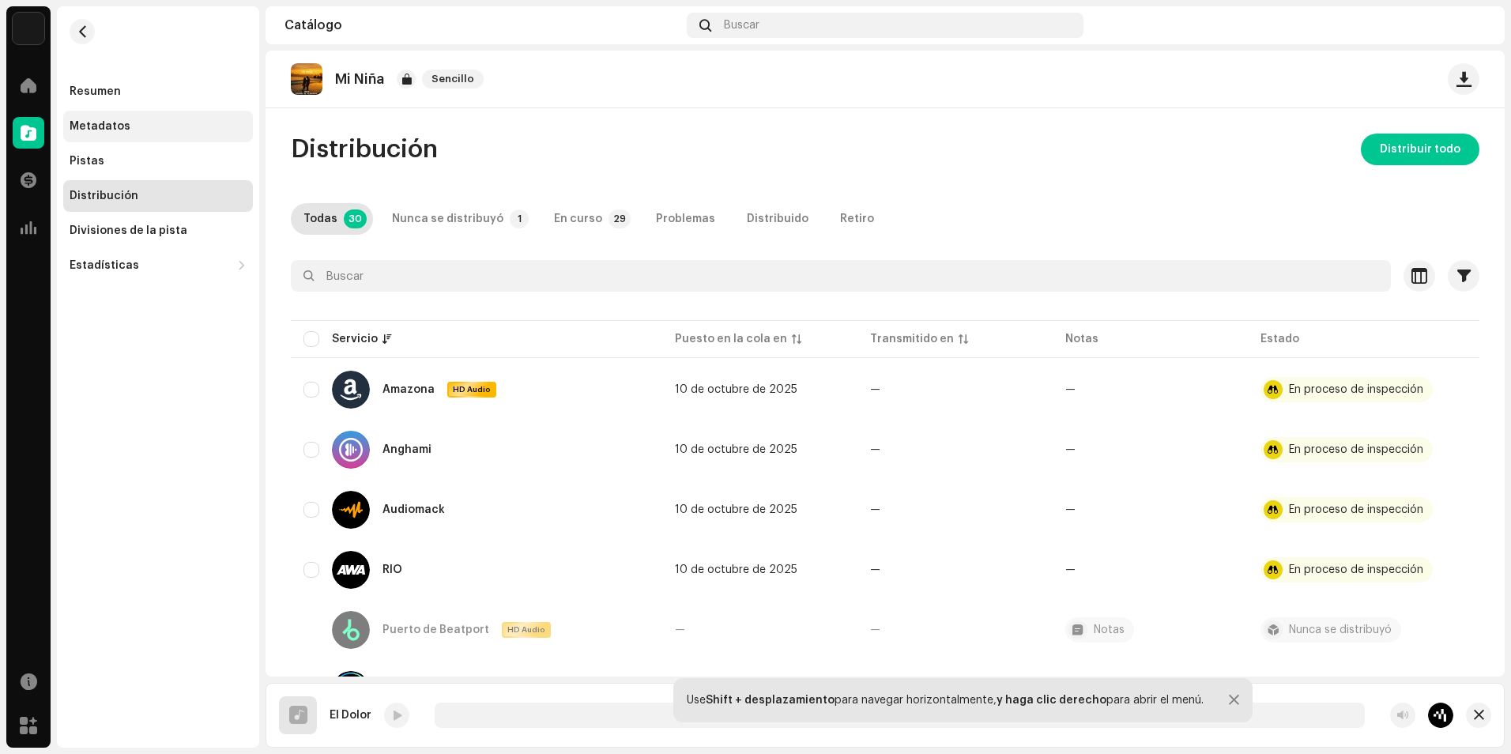
click at [90, 127] on div "Metadatos" at bounding box center [100, 126] width 61 height 13
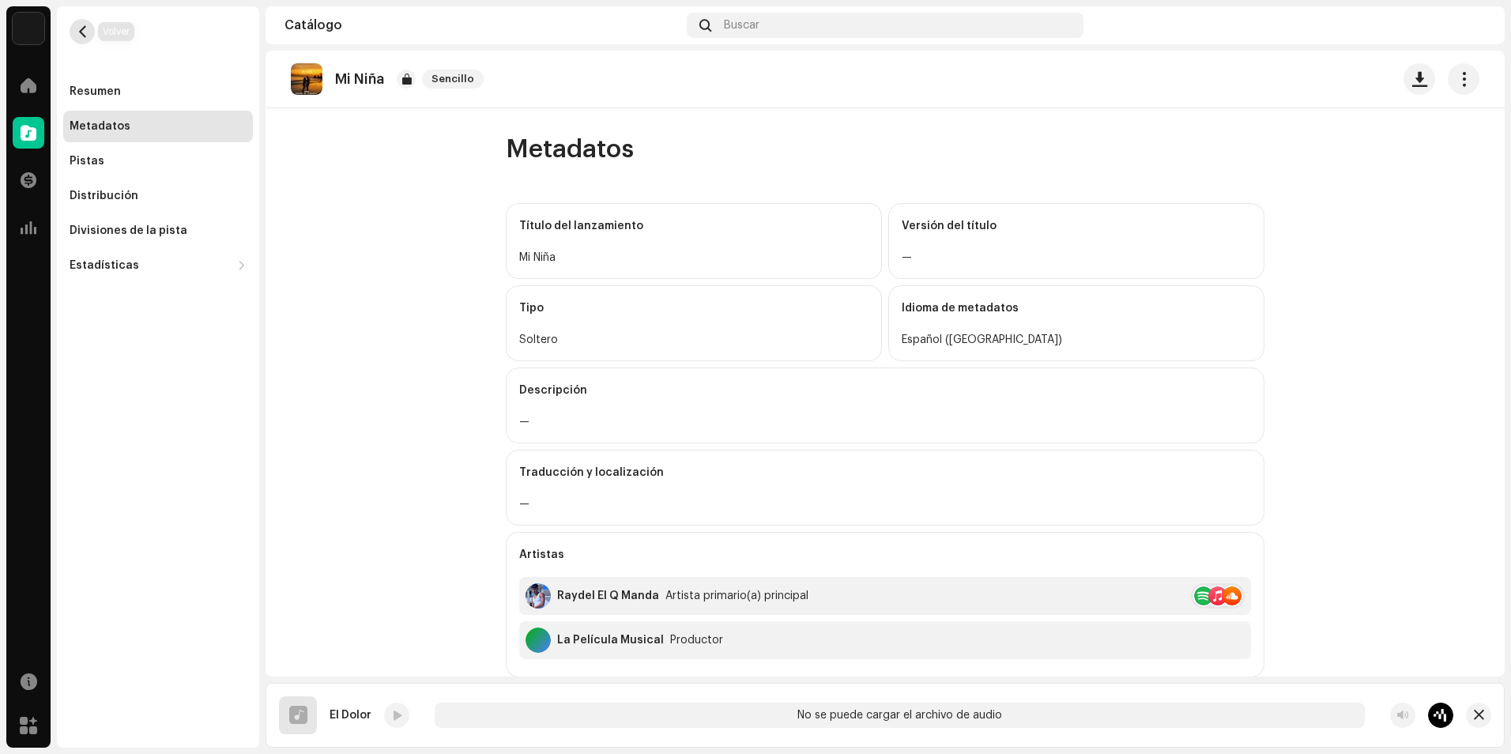
click at [91, 33] on button "button" at bounding box center [82, 31] width 25 height 25
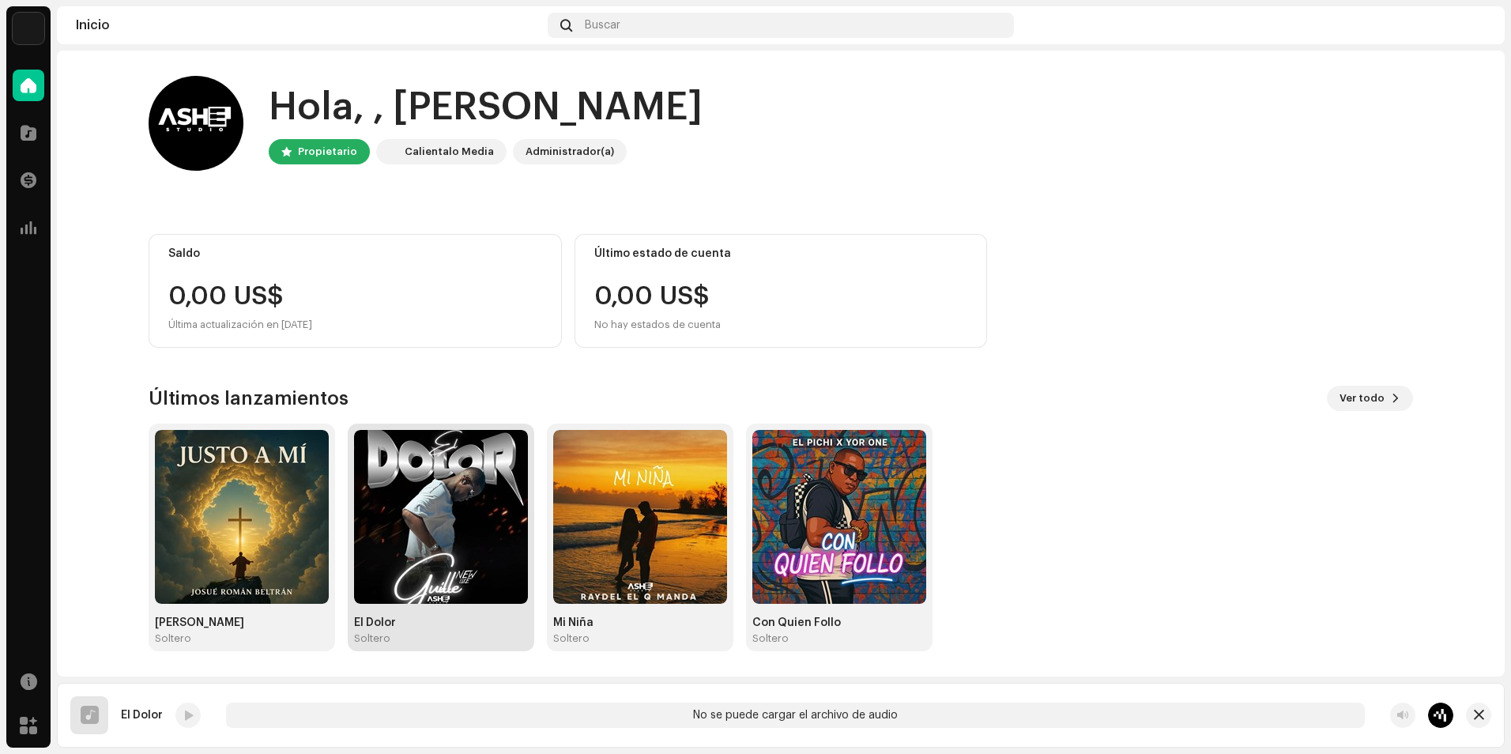
click at [416, 474] on img at bounding box center [441, 517] width 174 height 174
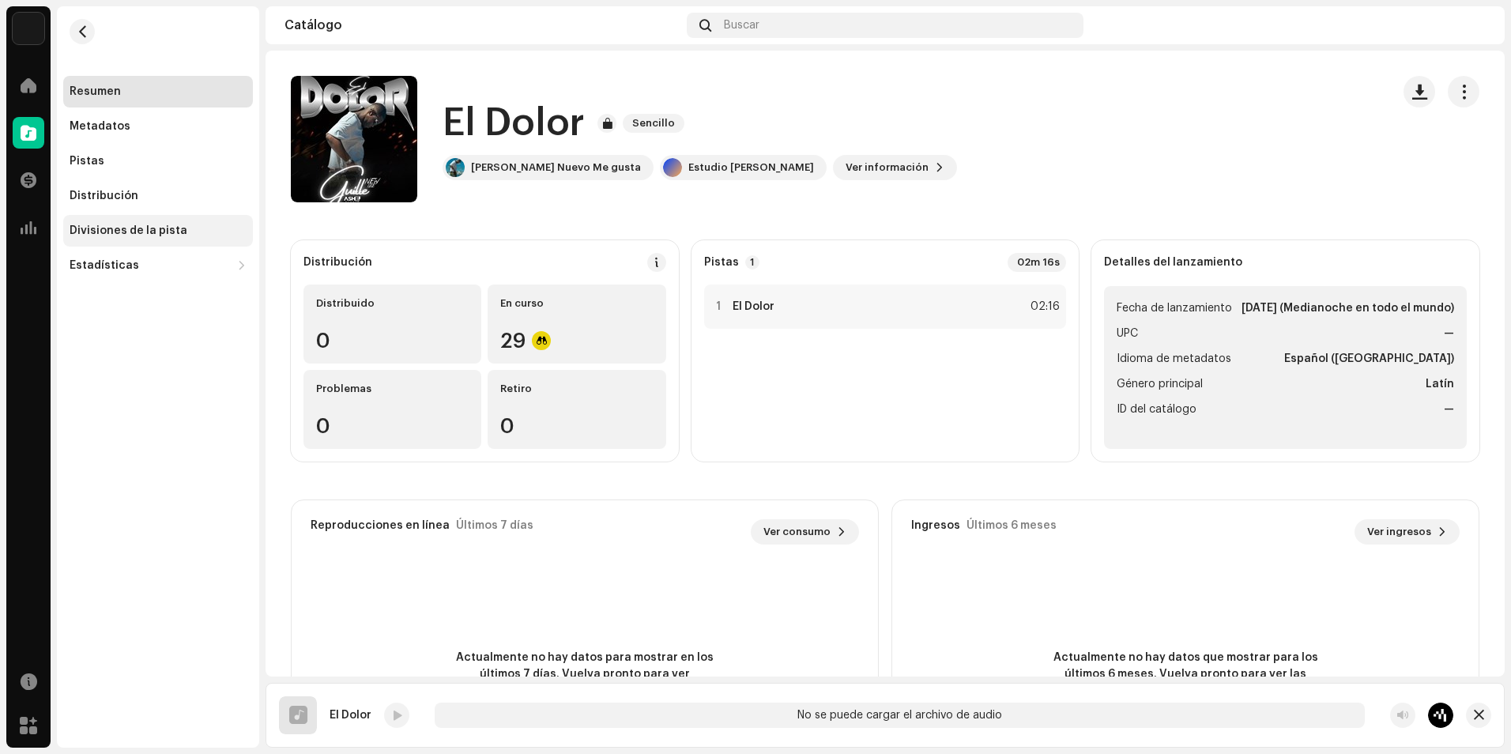
click at [142, 228] on div "Divisiones de la pista" at bounding box center [129, 230] width 118 height 13
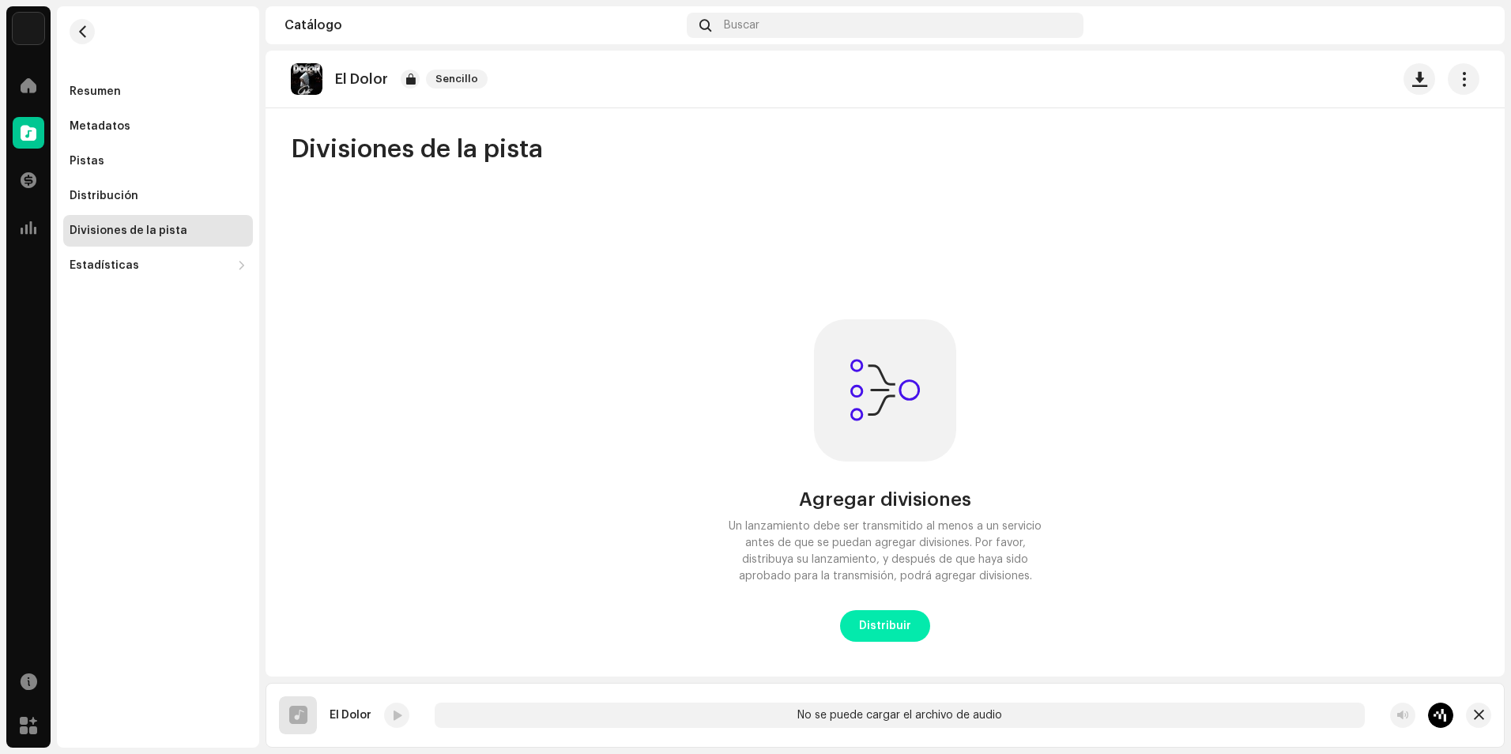
click at [895, 612] on span "Distribuir" at bounding box center [885, 626] width 52 height 32
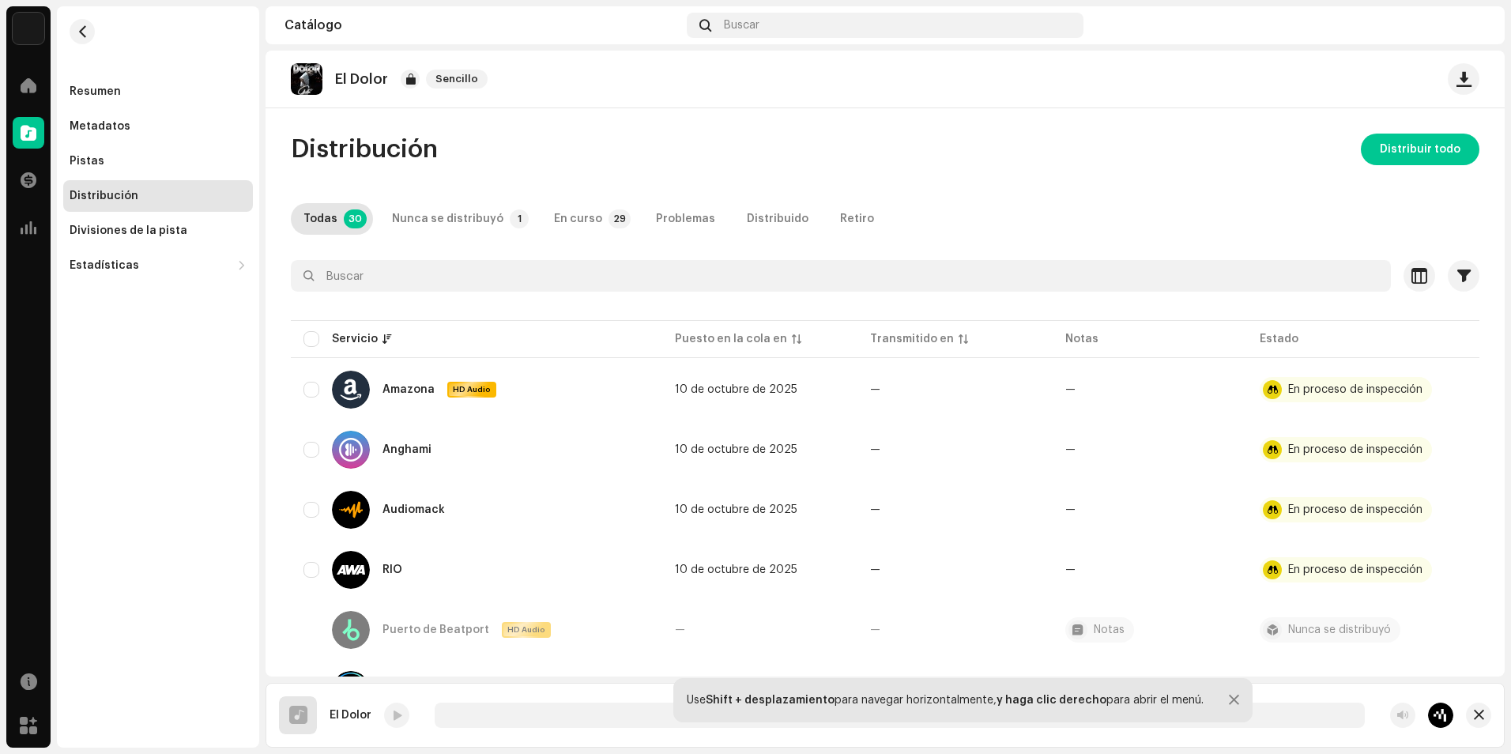
click at [1228, 700] on div at bounding box center [1233, 700] width 10 height 13
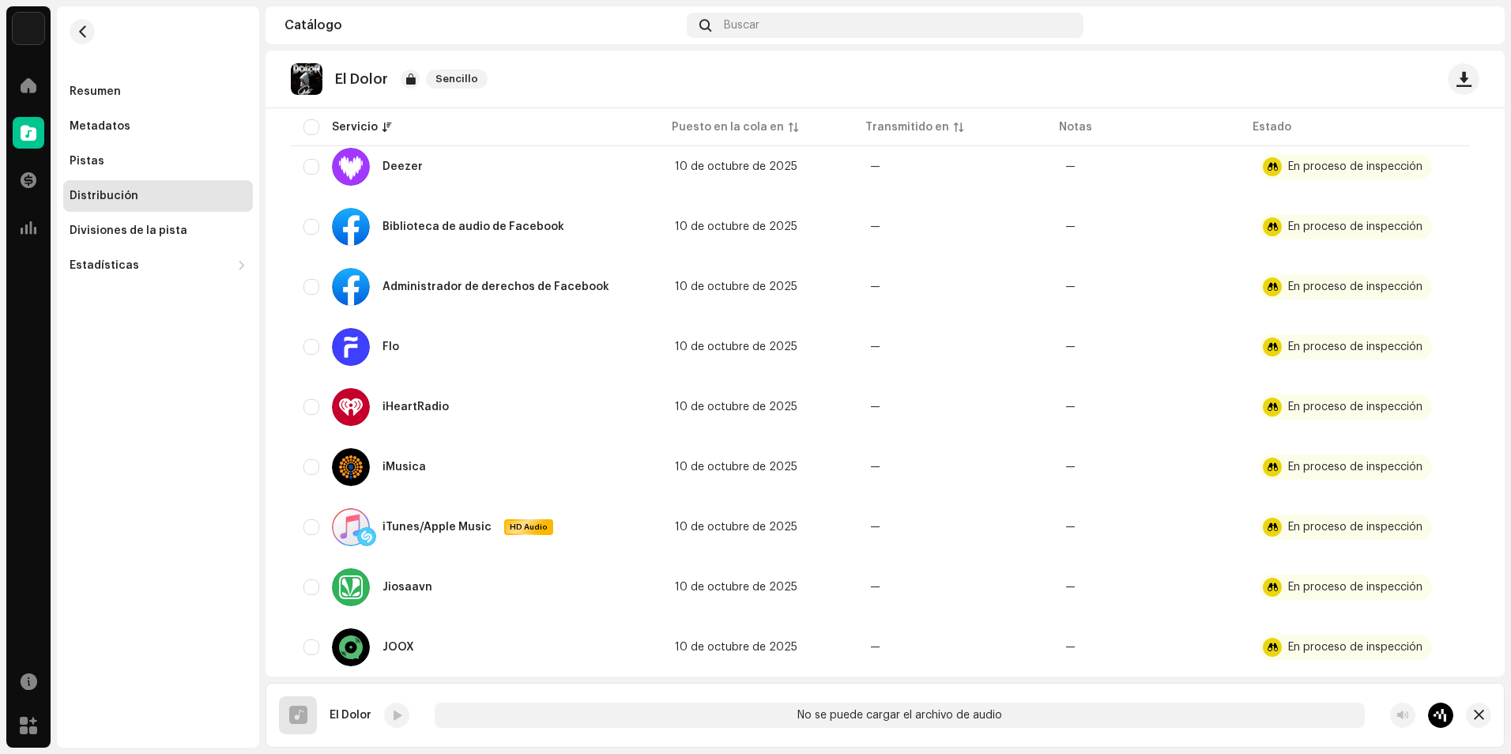
scroll to position [580, 0]
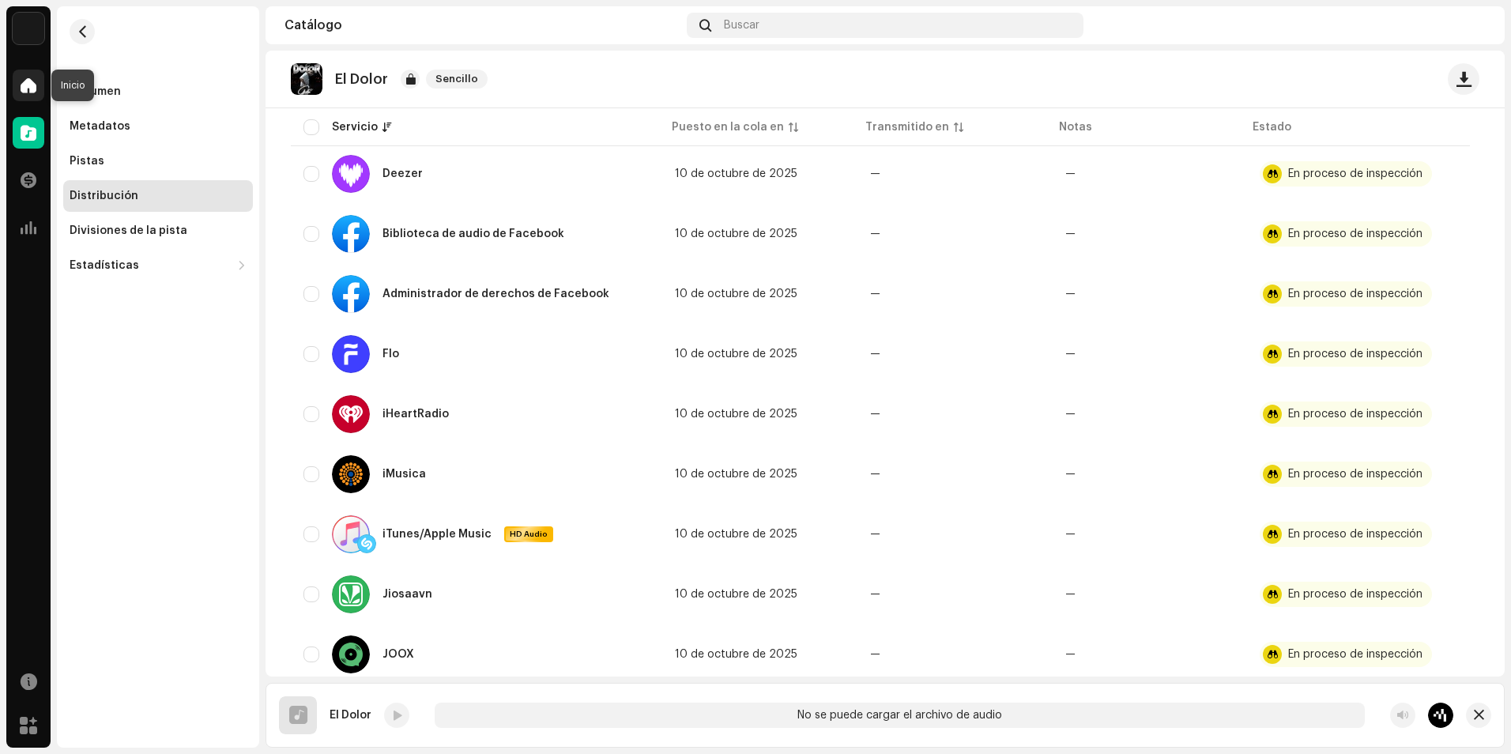
click at [32, 92] on span at bounding box center [29, 85] width 16 height 13
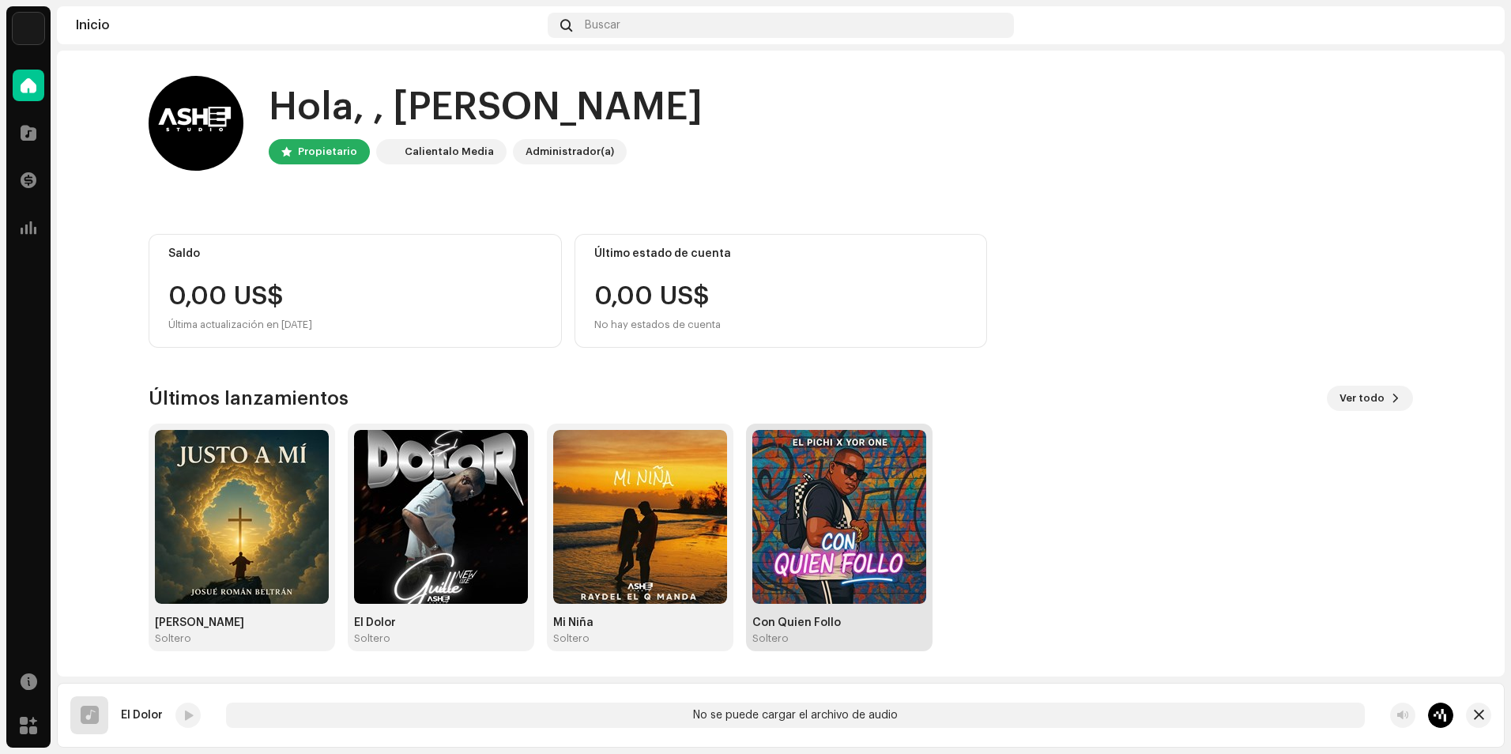
click at [851, 490] on img at bounding box center [839, 517] width 174 height 174
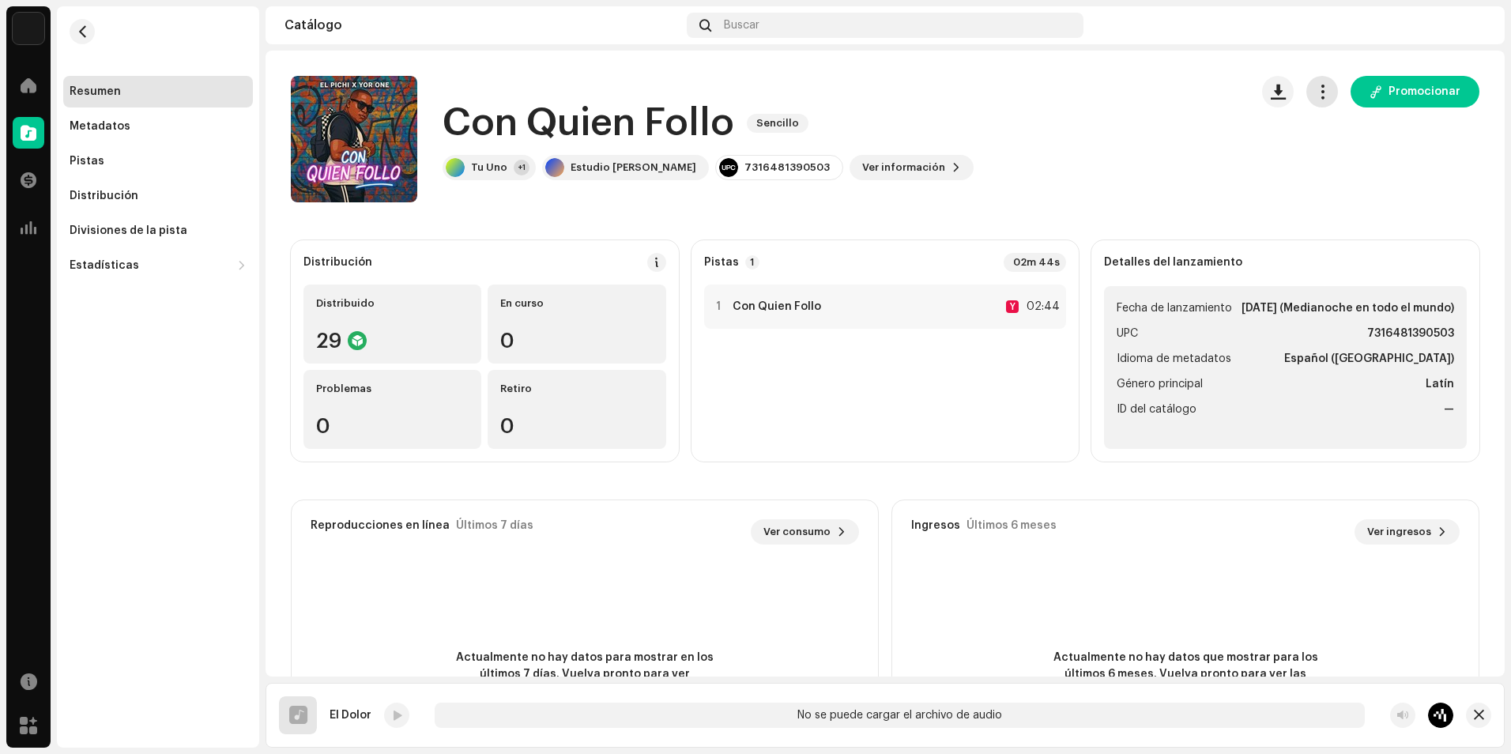
click at [1315, 95] on span "button" at bounding box center [1322, 91] width 15 height 13
click at [1071, 103] on div "Con Quien Follo Sencillo Tu Uno +1 Estudio Ashe 7316481390503 Ver información P…" at bounding box center [764, 139] width 946 height 126
click at [1315, 96] on span "button" at bounding box center [1322, 91] width 15 height 13
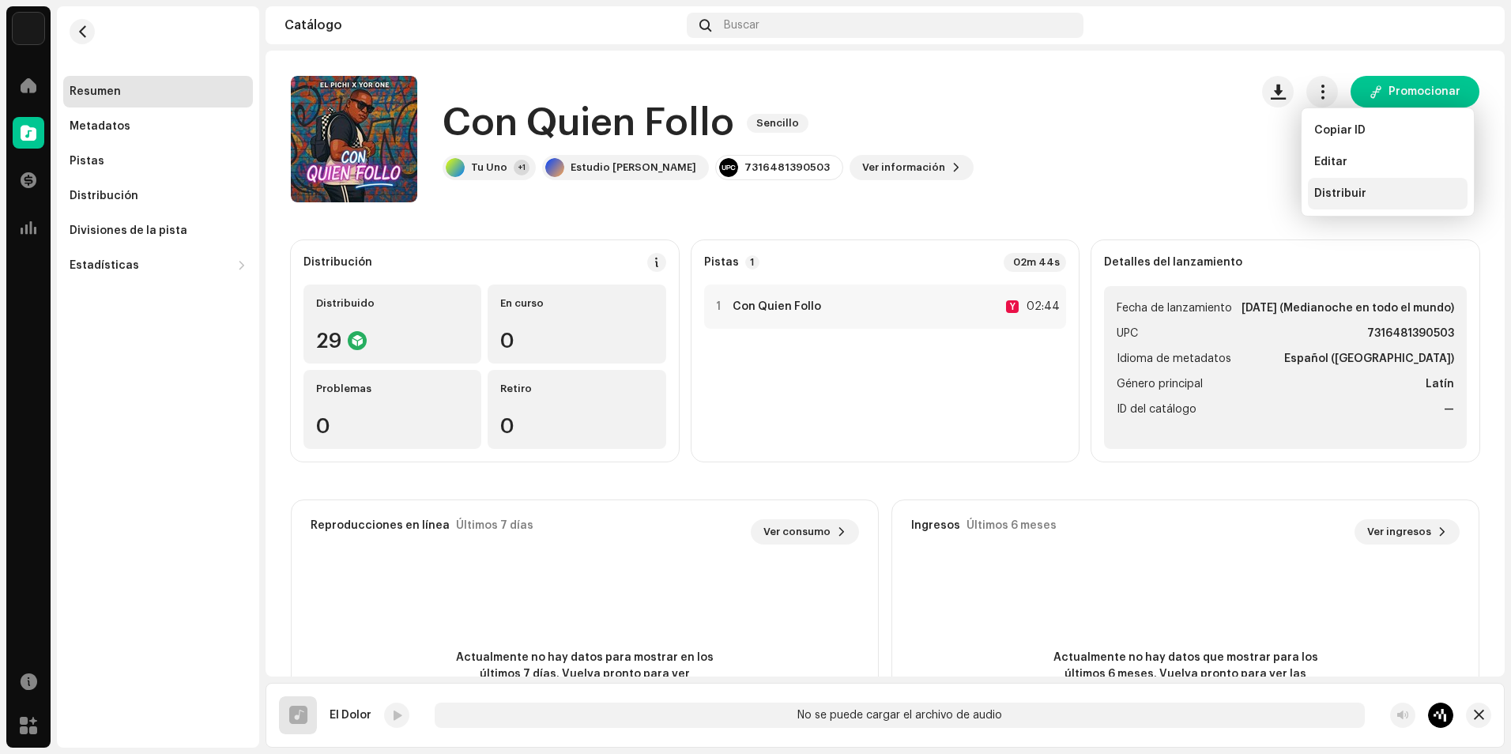
click at [1333, 195] on span "Distribuir" at bounding box center [1340, 193] width 52 height 13
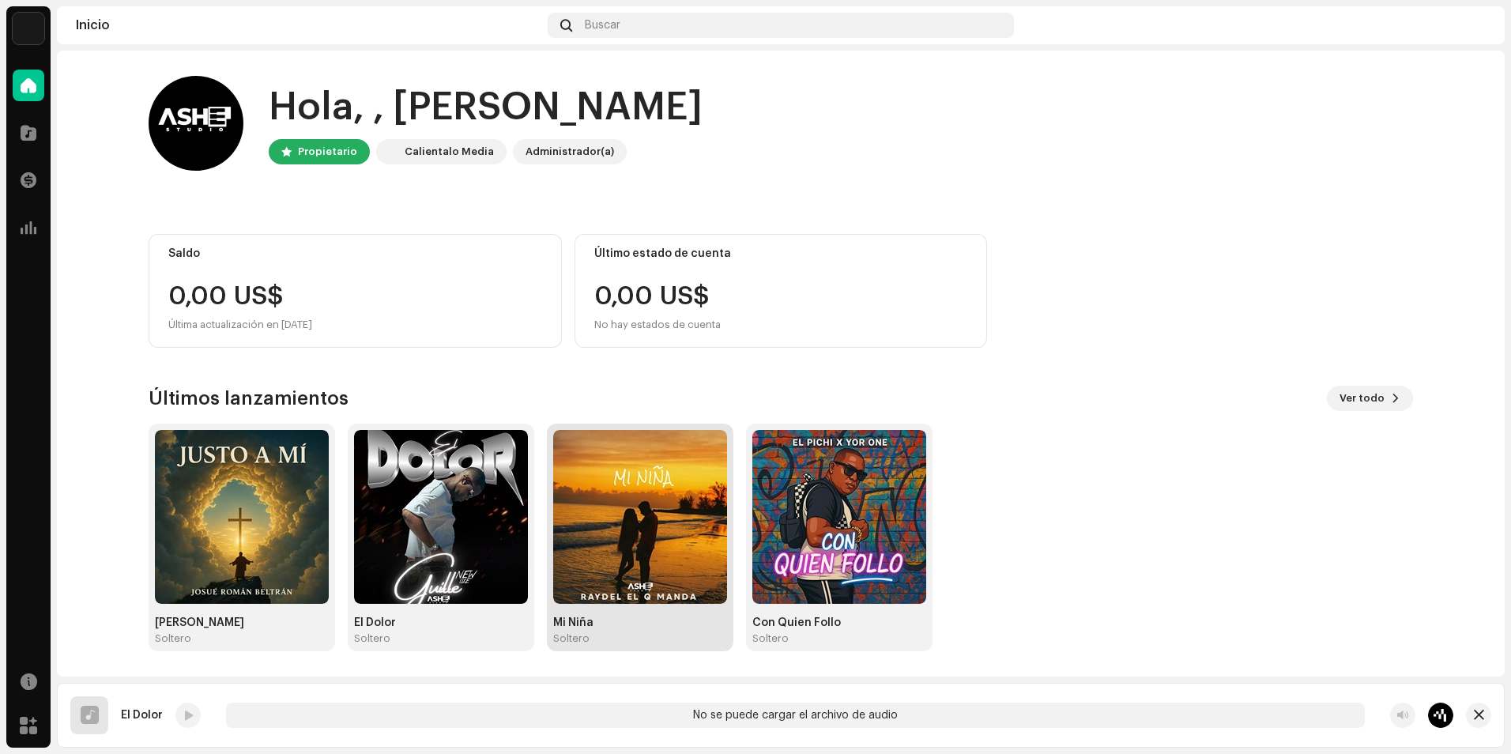
click at [649, 472] on img at bounding box center [640, 517] width 174 height 174
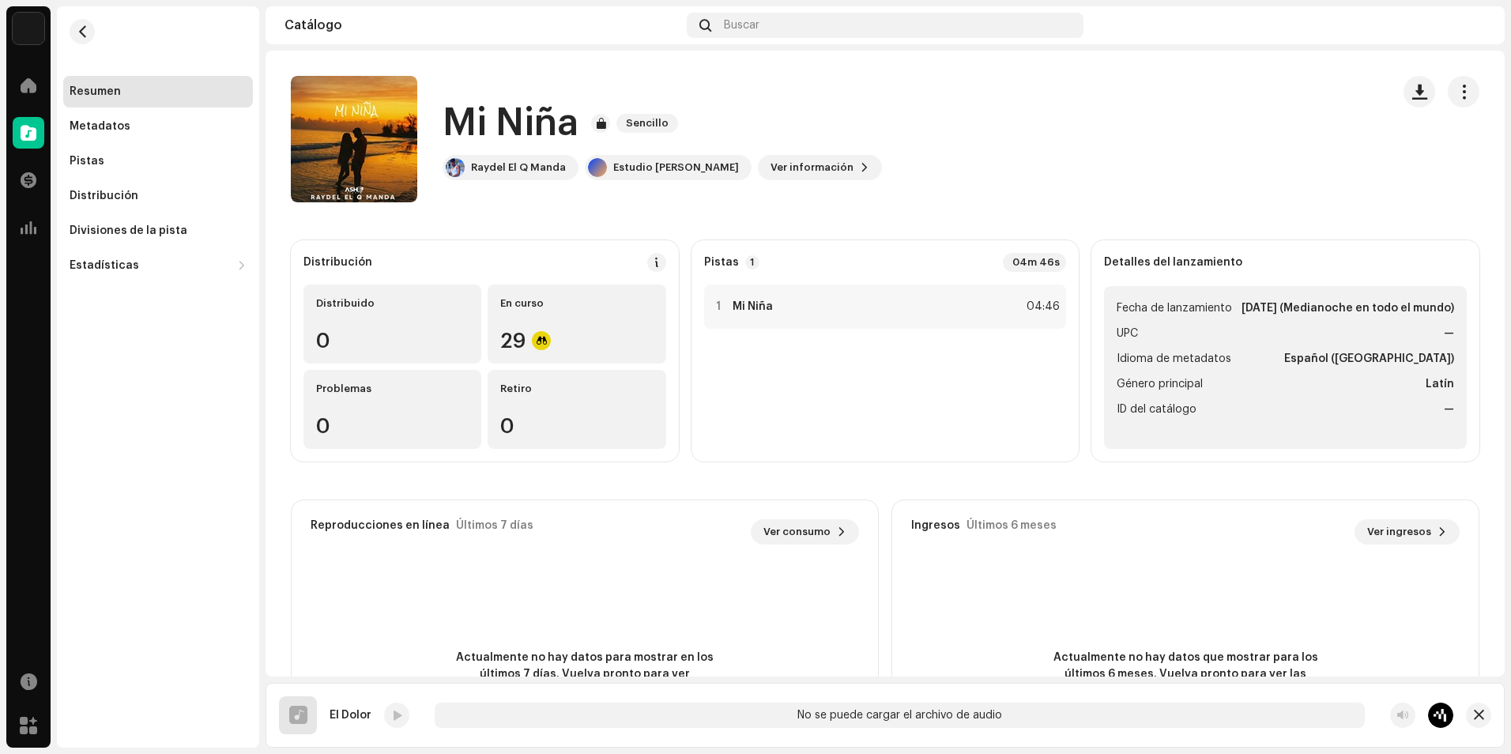
click at [1177, 318] on span "Fecha de lanzamiento" at bounding box center [1173, 308] width 115 height 19
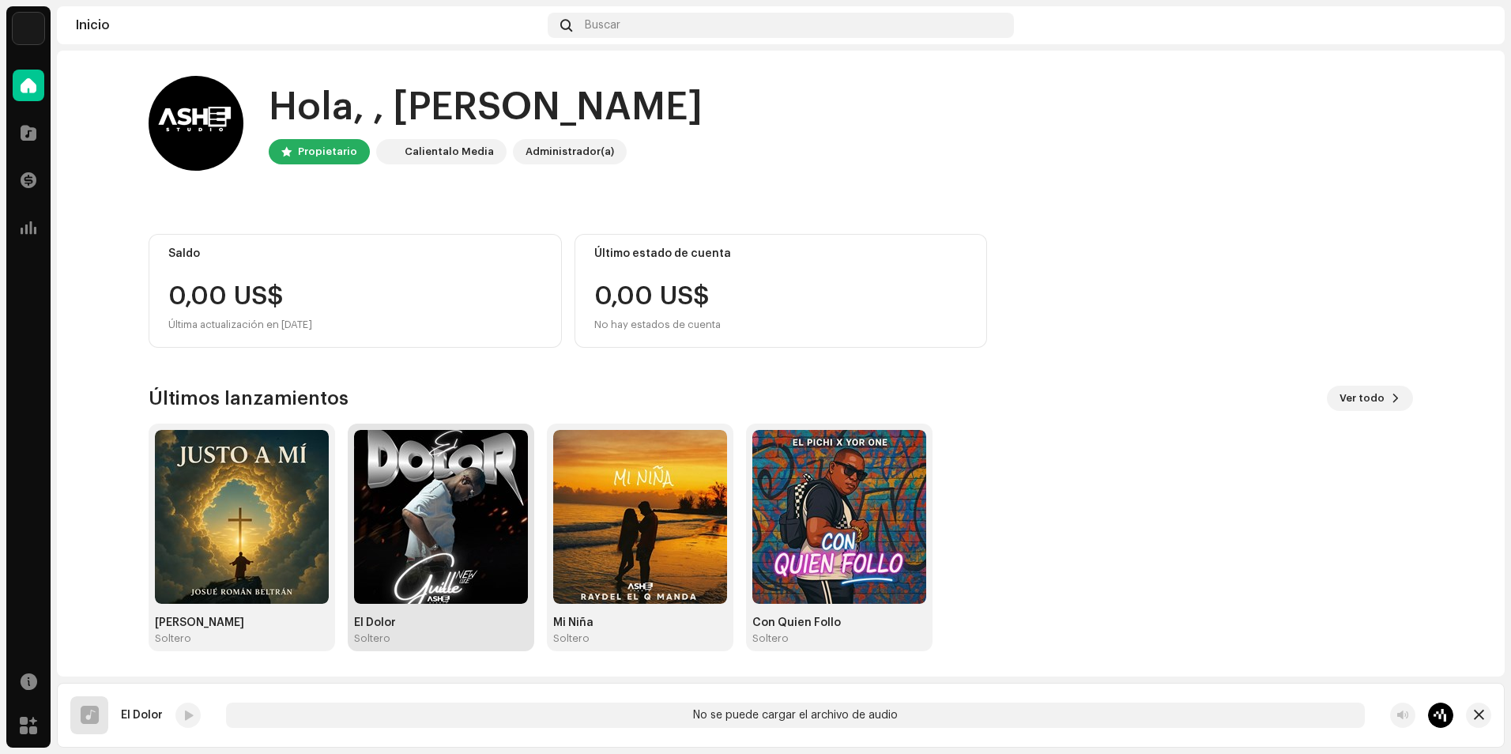
click at [493, 465] on img at bounding box center [441, 517] width 174 height 174
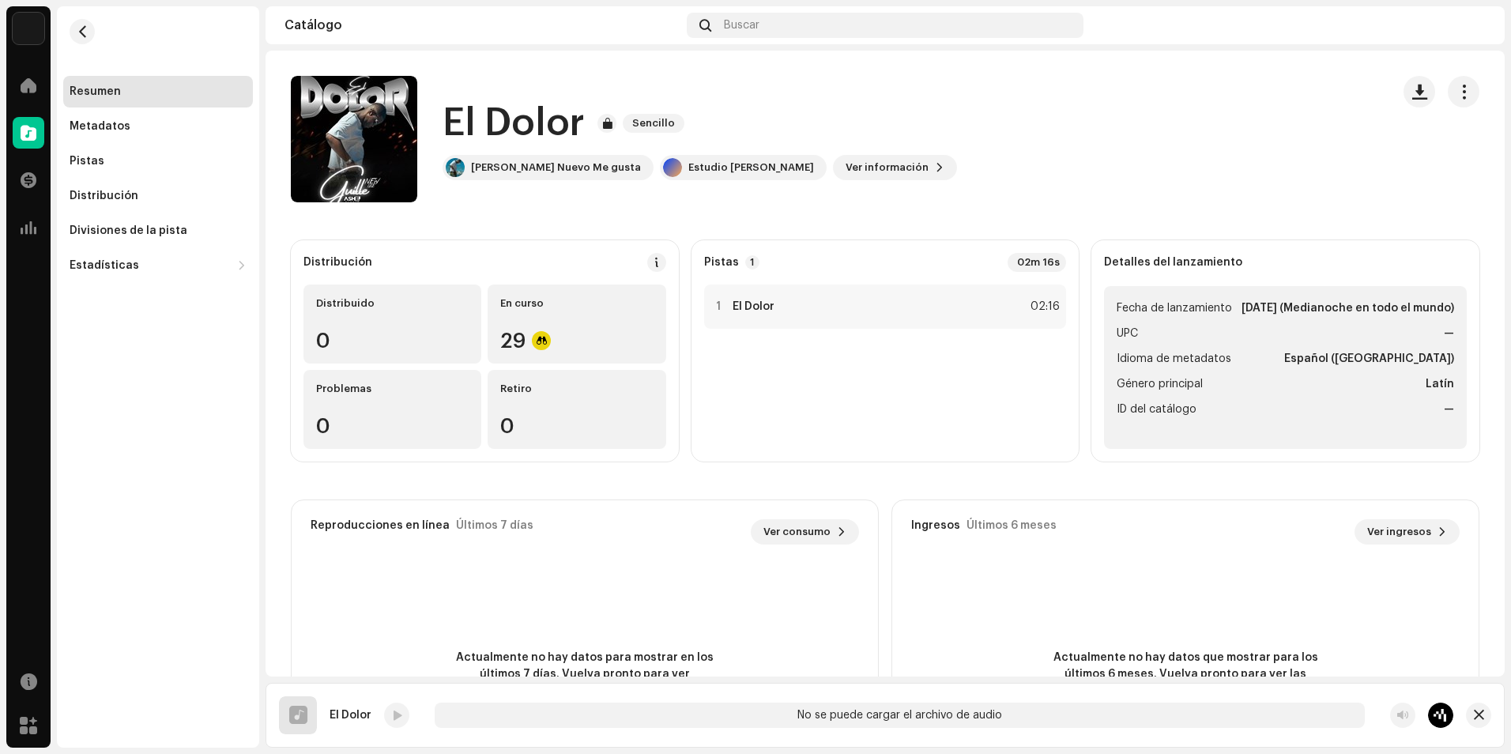
click at [1241, 318] on strong "[DATE] (Medianoche en todo el mundo)" at bounding box center [1347, 308] width 213 height 19
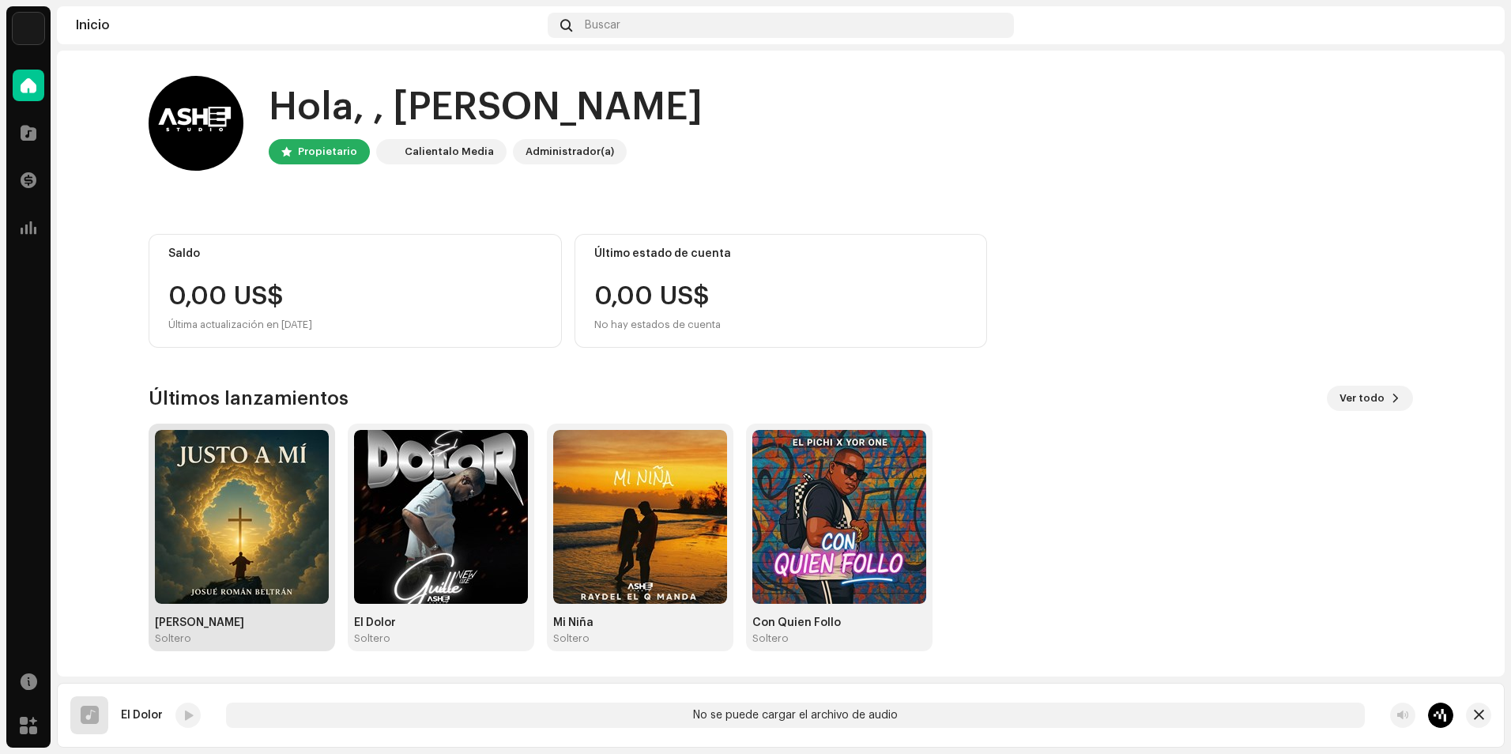
click at [241, 525] on img at bounding box center [242, 517] width 174 height 174
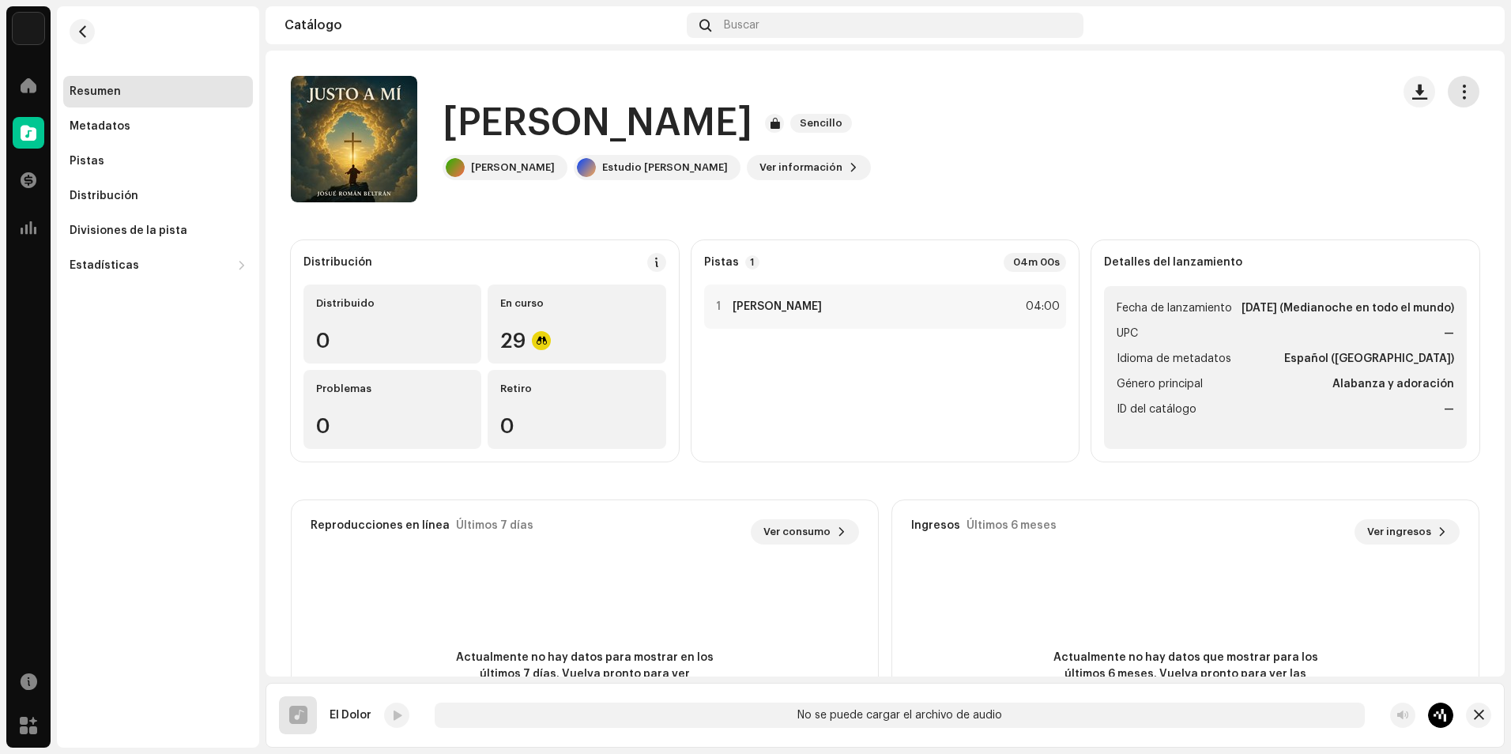
click at [1452, 101] on button "button" at bounding box center [1463, 92] width 32 height 32
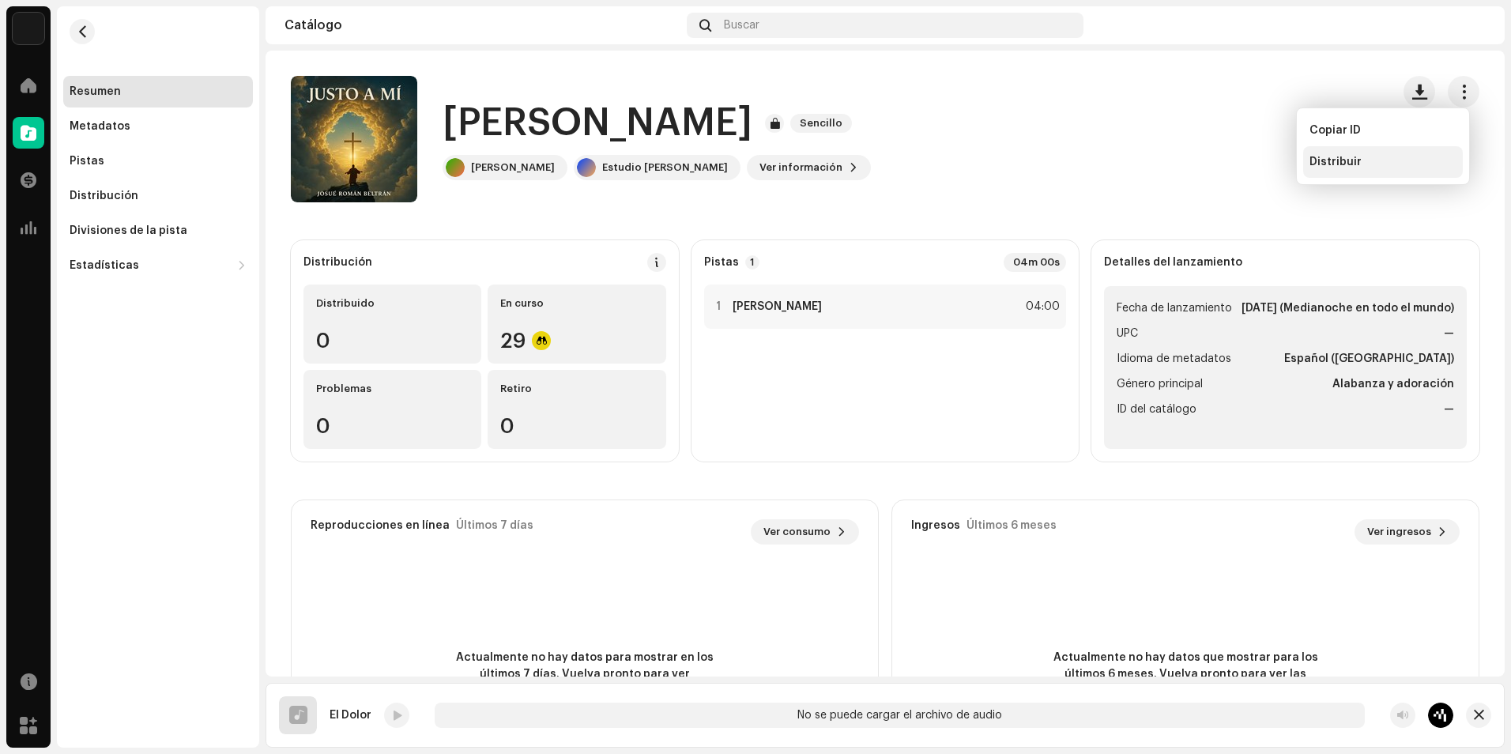
click at [1349, 158] on span "Distribuir" at bounding box center [1335, 162] width 52 height 13
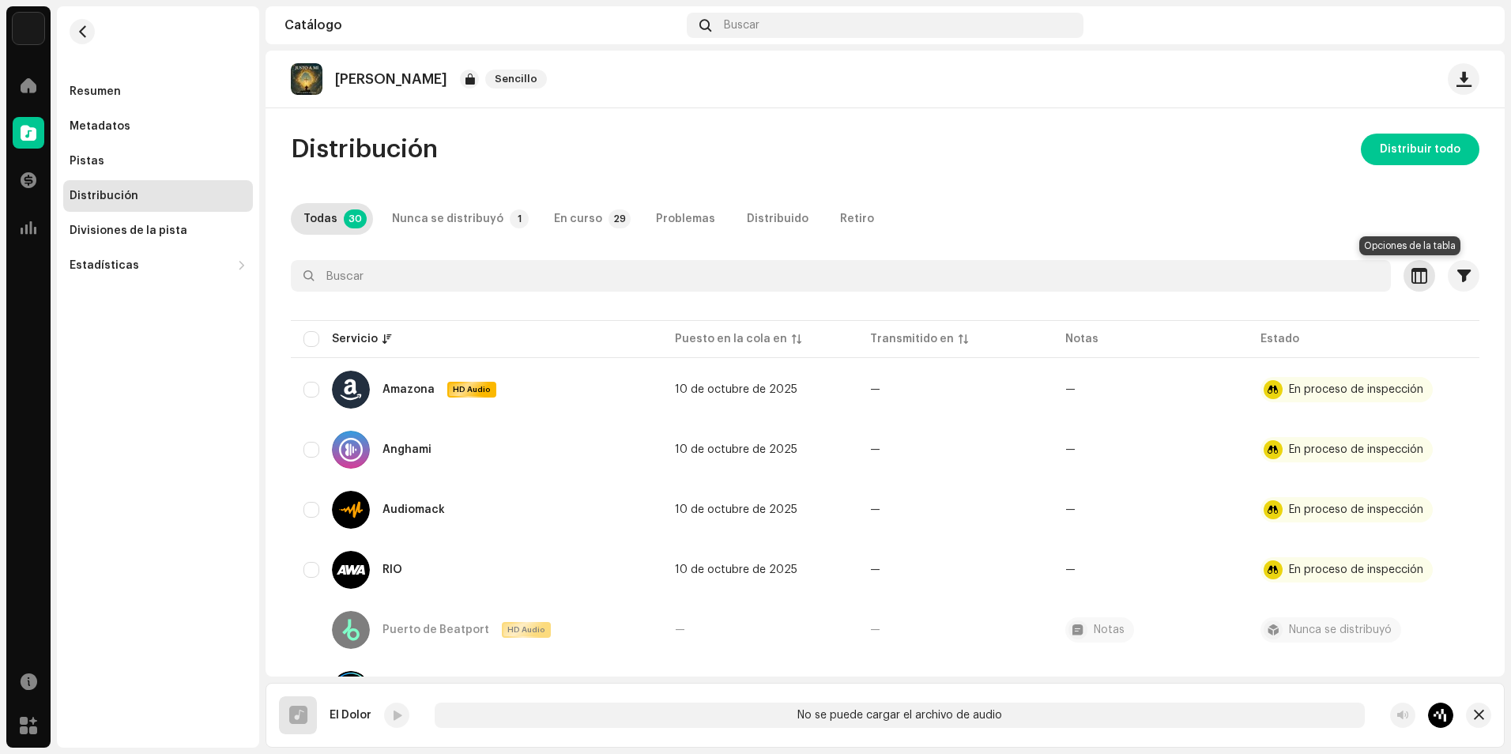
click at [1411, 273] on span "button" at bounding box center [1419, 275] width 16 height 13
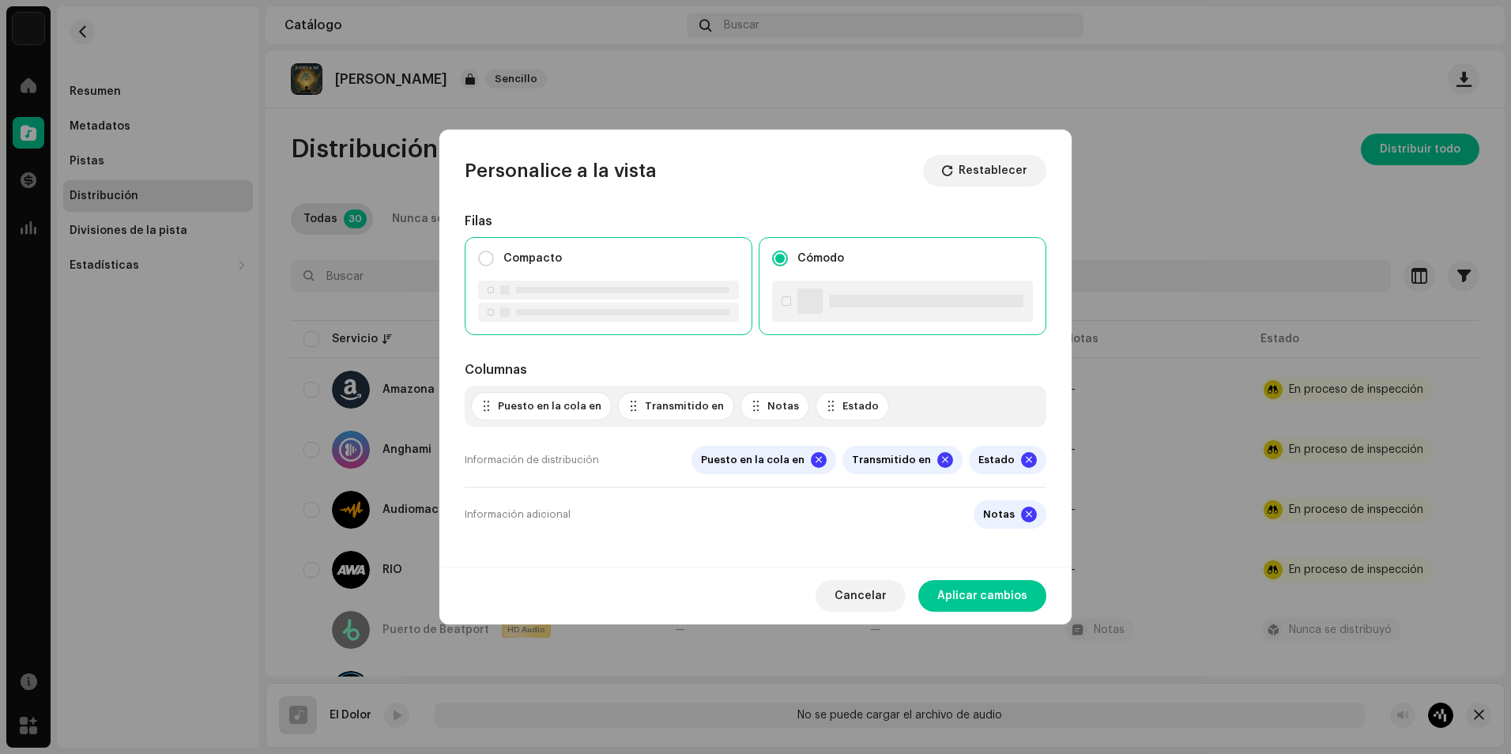
click at [616, 279] on div "Compacto" at bounding box center [609, 286] width 288 height 98
radio input "true"
click at [972, 598] on span "Aplicar cambios" at bounding box center [982, 596] width 90 height 32
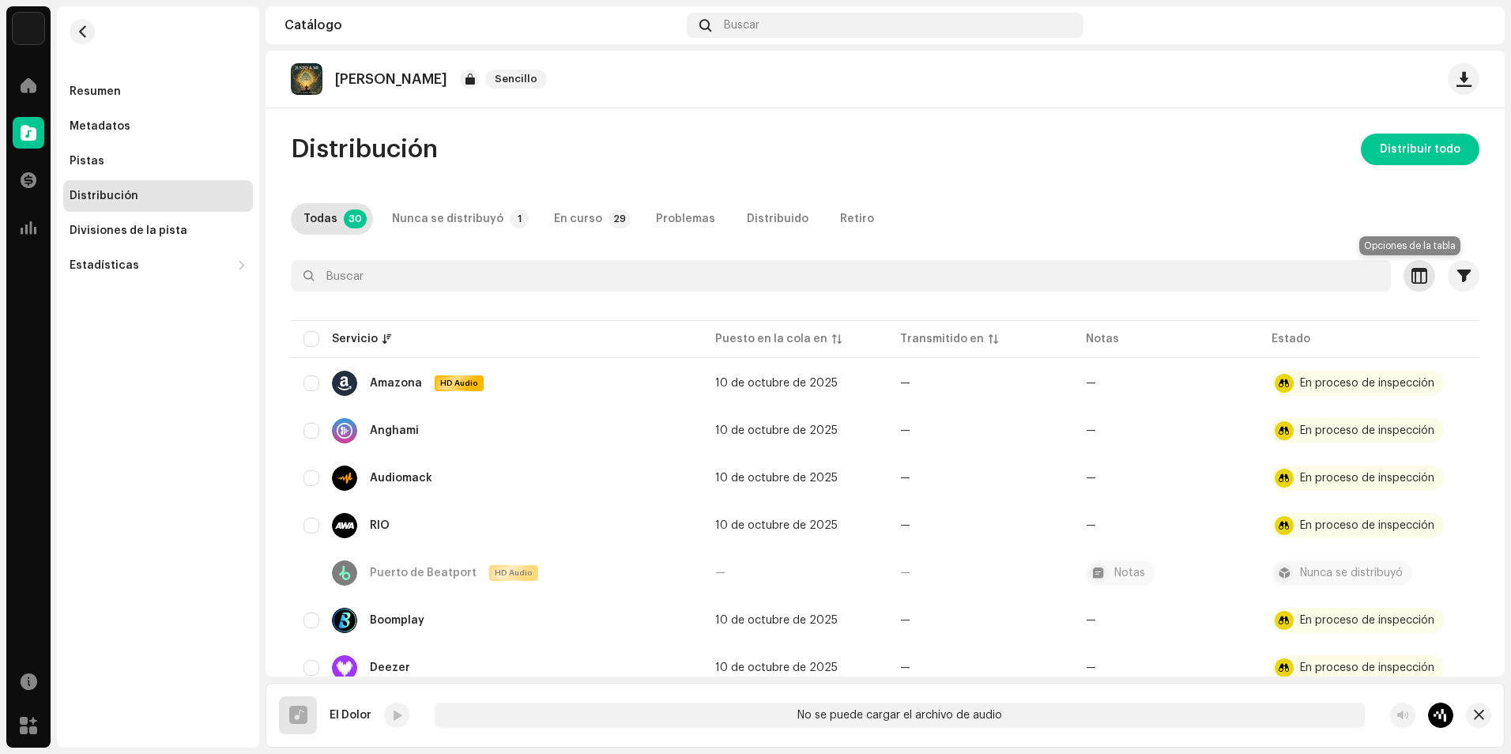
click at [1411, 272] on span "button" at bounding box center [1419, 275] width 16 height 13
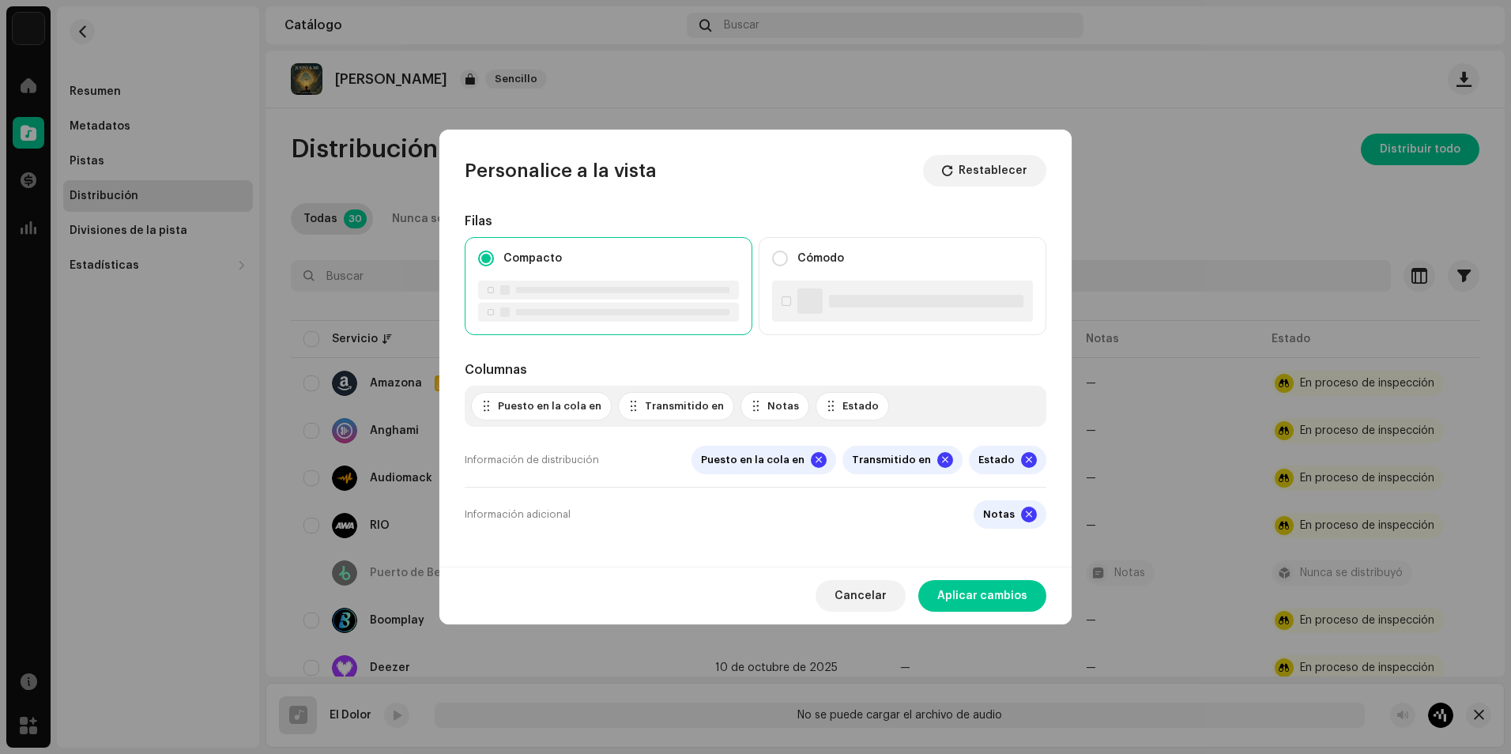
click at [545, 414] on div "Puesto en la cola en" at bounding box center [541, 406] width 141 height 28
drag, startPoint x: 510, startPoint y: 365, endPoint x: 525, endPoint y: 361, distance: 14.8
click at [510, 363] on div "Columnas" at bounding box center [755, 369] width 581 height 19
click at [621, 356] on div "Filas Compacto Cómodo Columnas Puesto en la cola en Transmitido en Notas Estado…" at bounding box center [755, 376] width 581 height 329
click at [604, 455] on div "Información de distribución Puesto en la cola en Transmitido en Estado" at bounding box center [755, 460] width 581 height 55
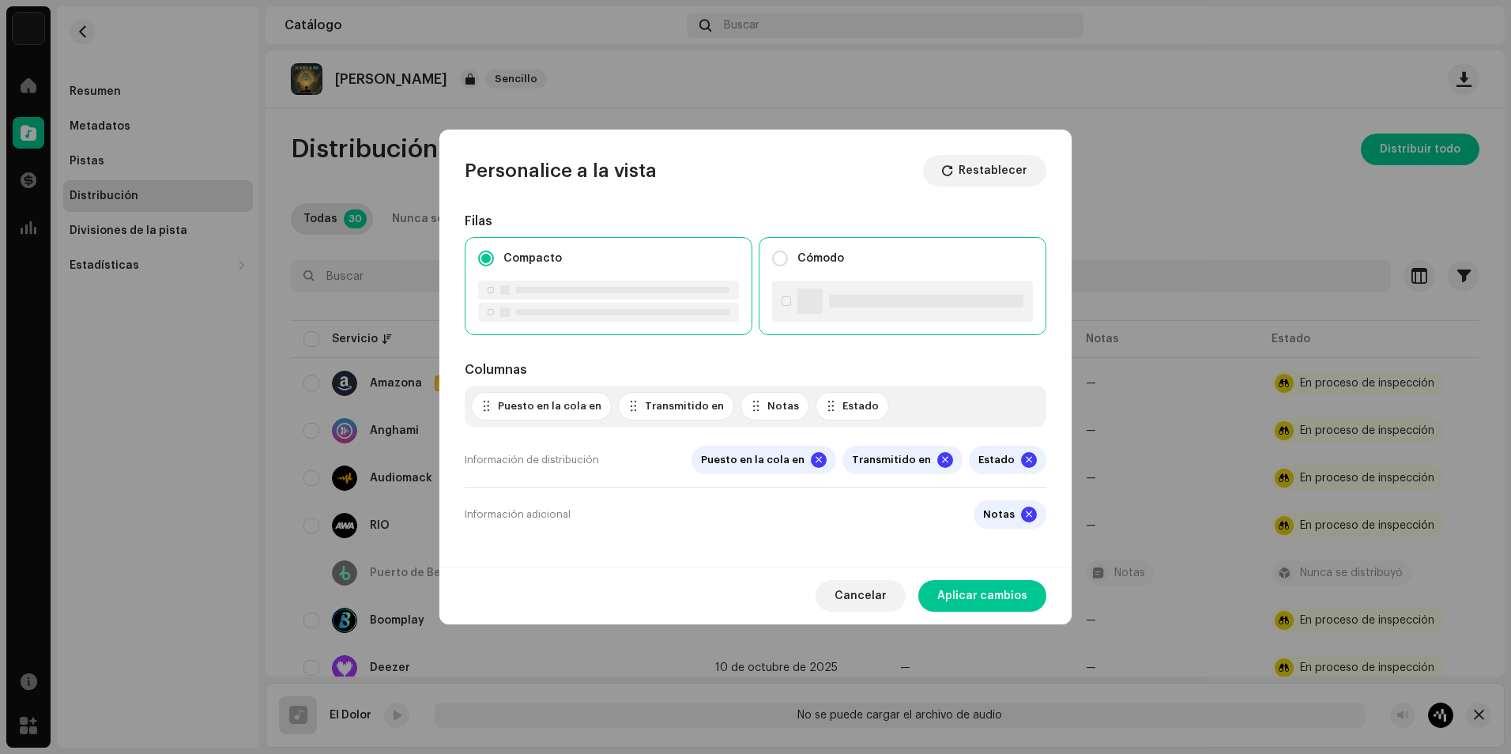
click at [805, 270] on div "Cómodo" at bounding box center [902, 286] width 288 height 98
radio input "false"
radio input "true"
click at [973, 598] on span "Aplicar cambios" at bounding box center [982, 596] width 90 height 32
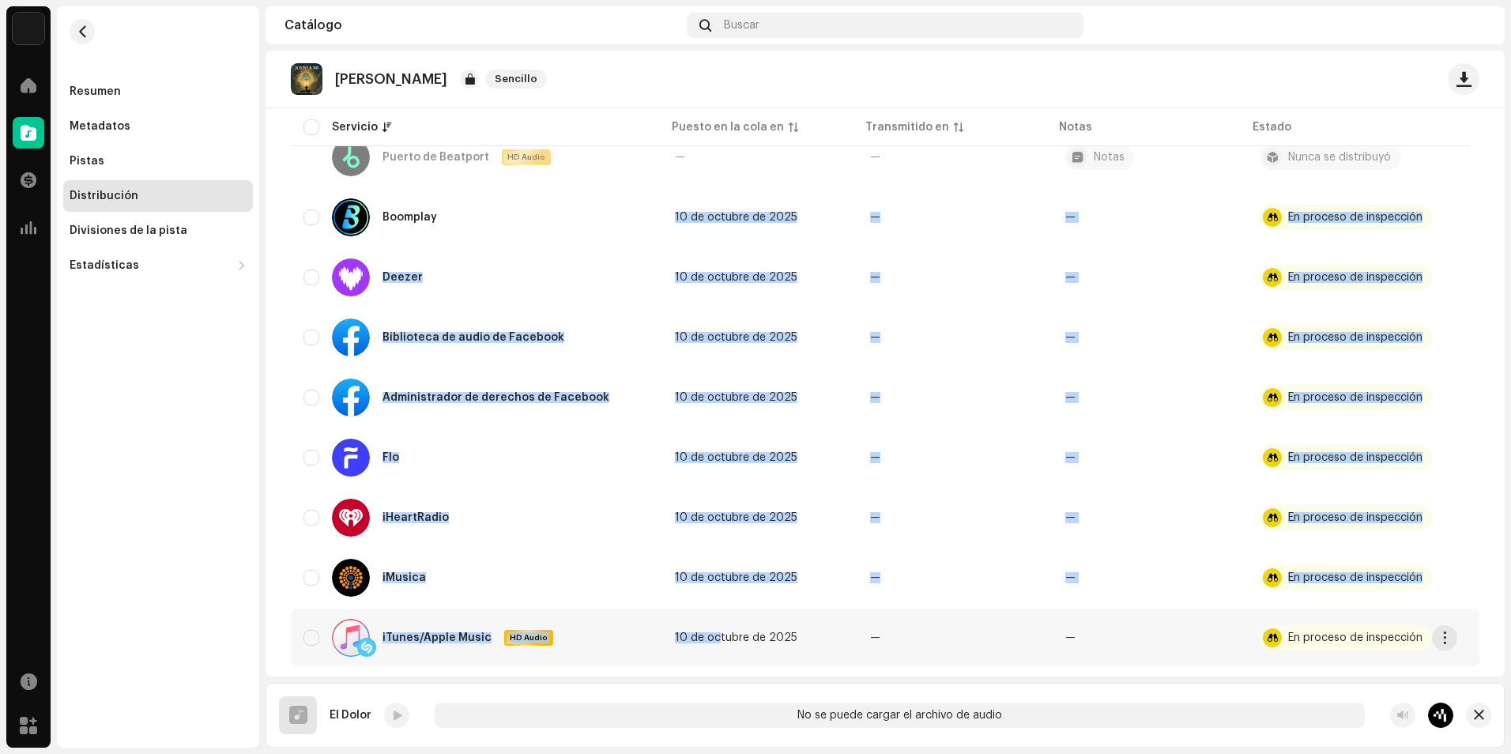
scroll to position [540, 0]
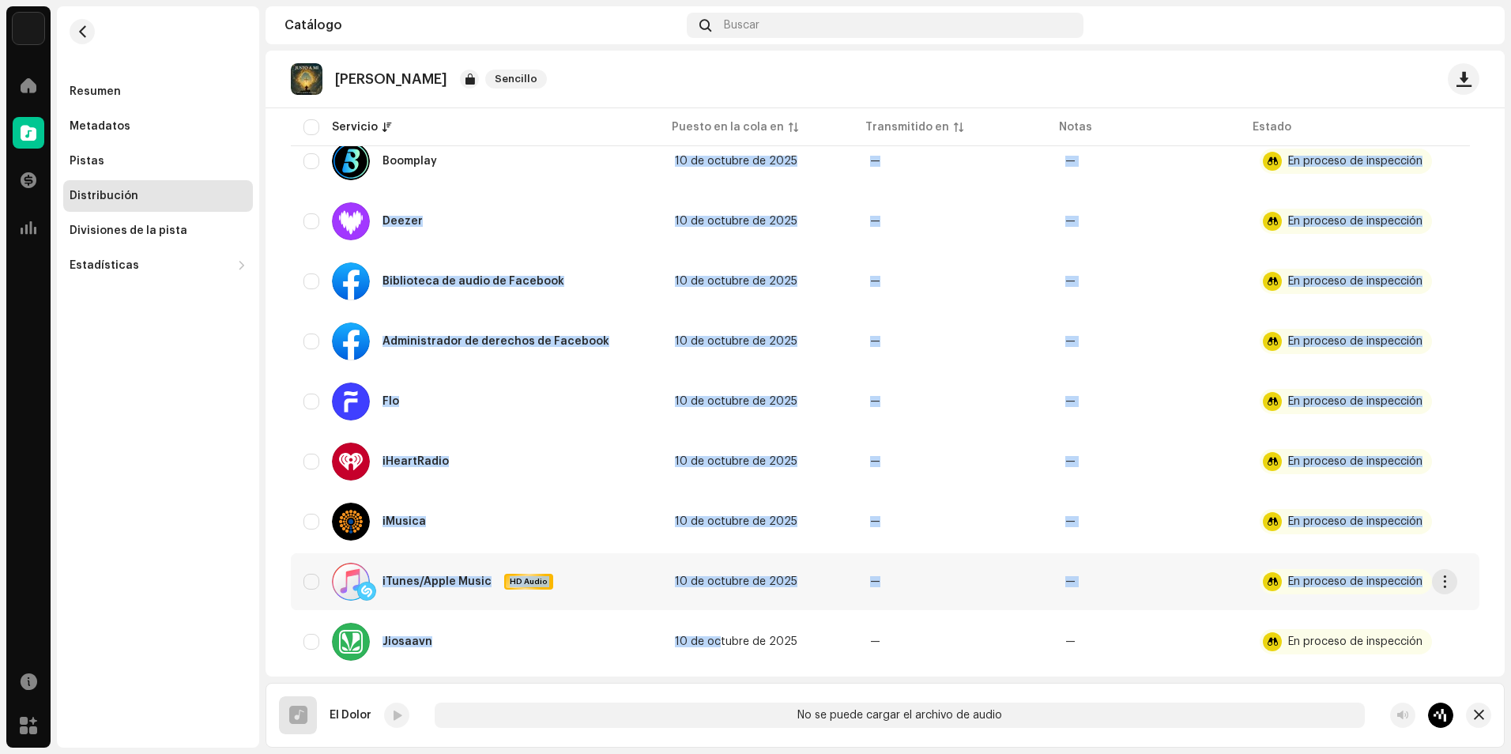
drag, startPoint x: 680, startPoint y: 672, endPoint x: 713, endPoint y: 667, distance: 32.9
click at [713, 667] on tbody "Amazona HD Audio 10 de octubre de 2025 — — En proceso de inspección Anghami 10 …" at bounding box center [885, 710] width 1188 height 1839
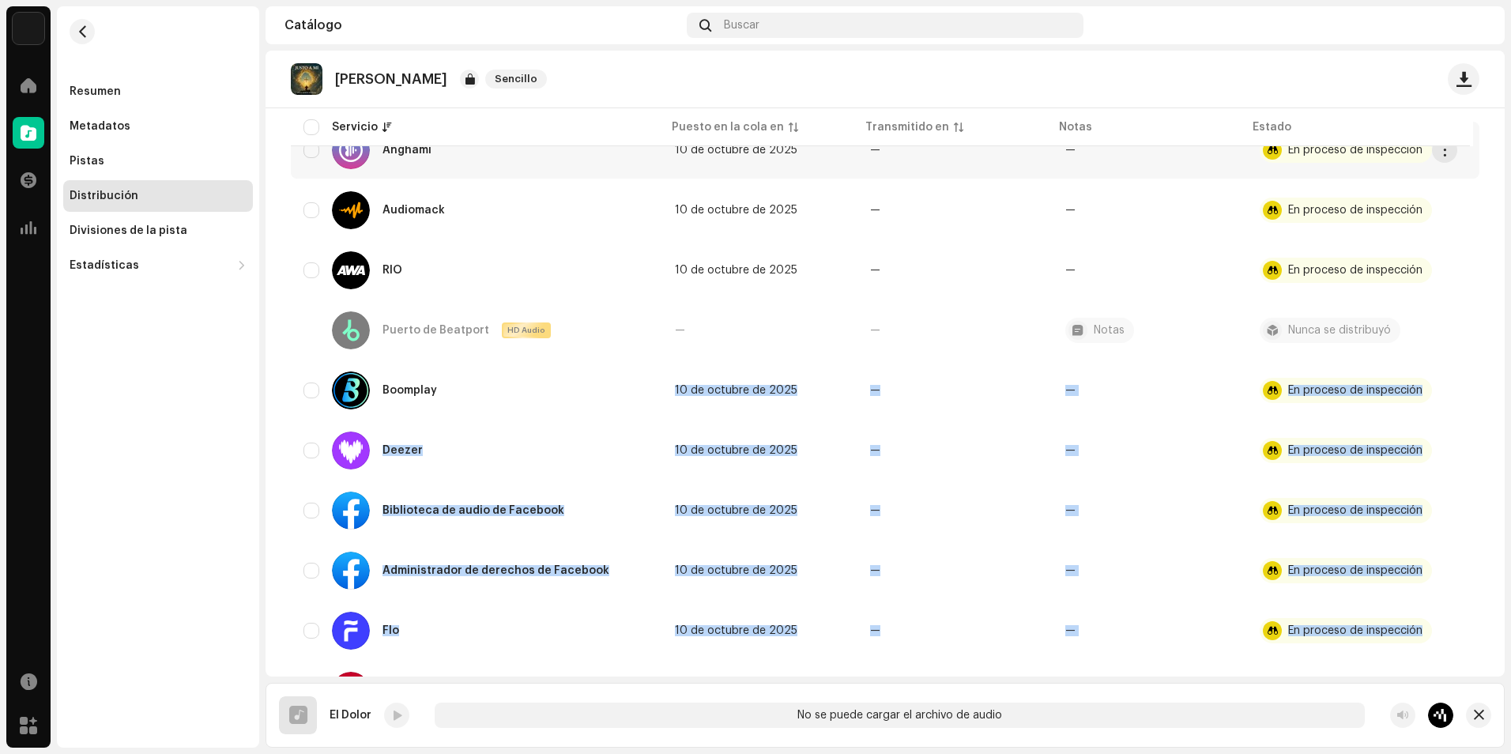
scroll to position [145, 0]
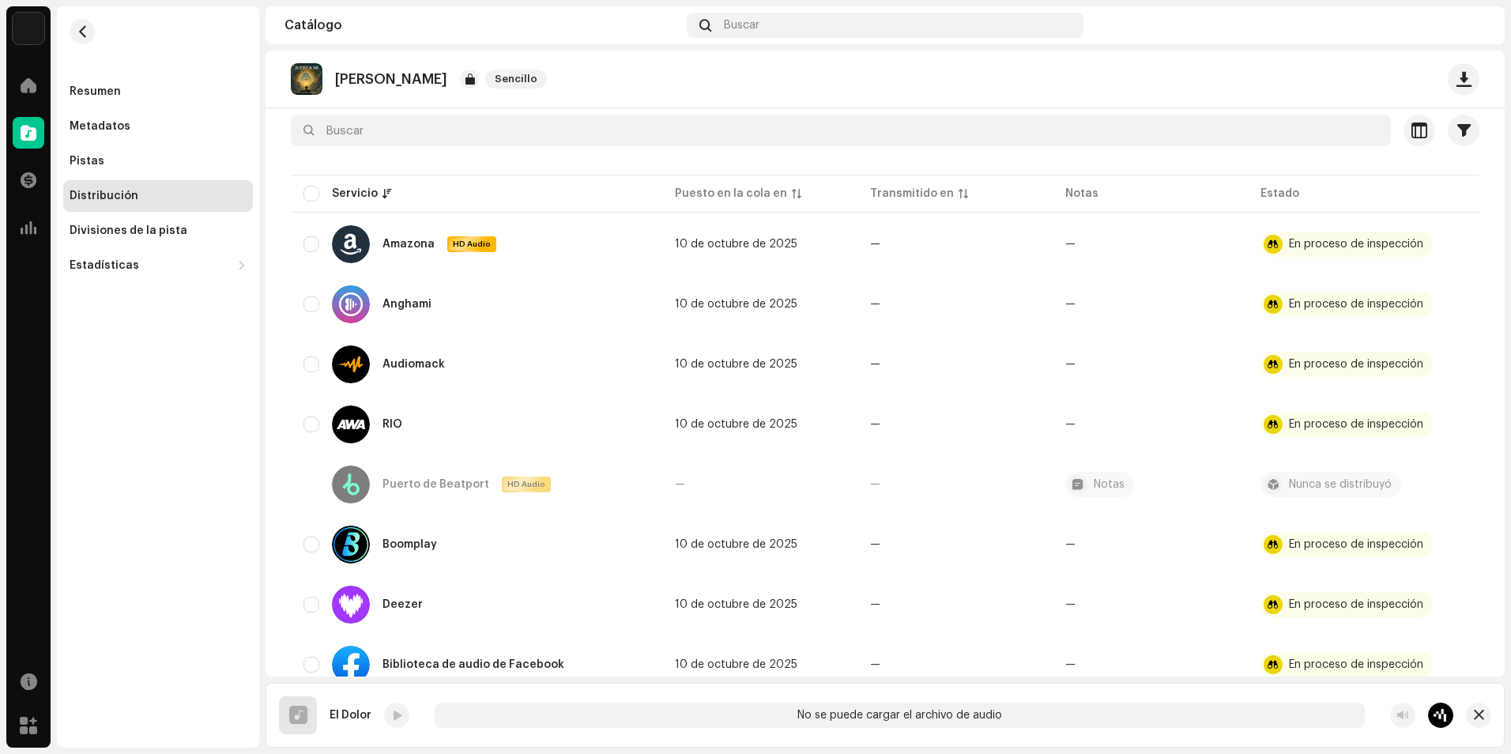
click at [1179, 168] on div at bounding box center [885, 158] width 1188 height 25
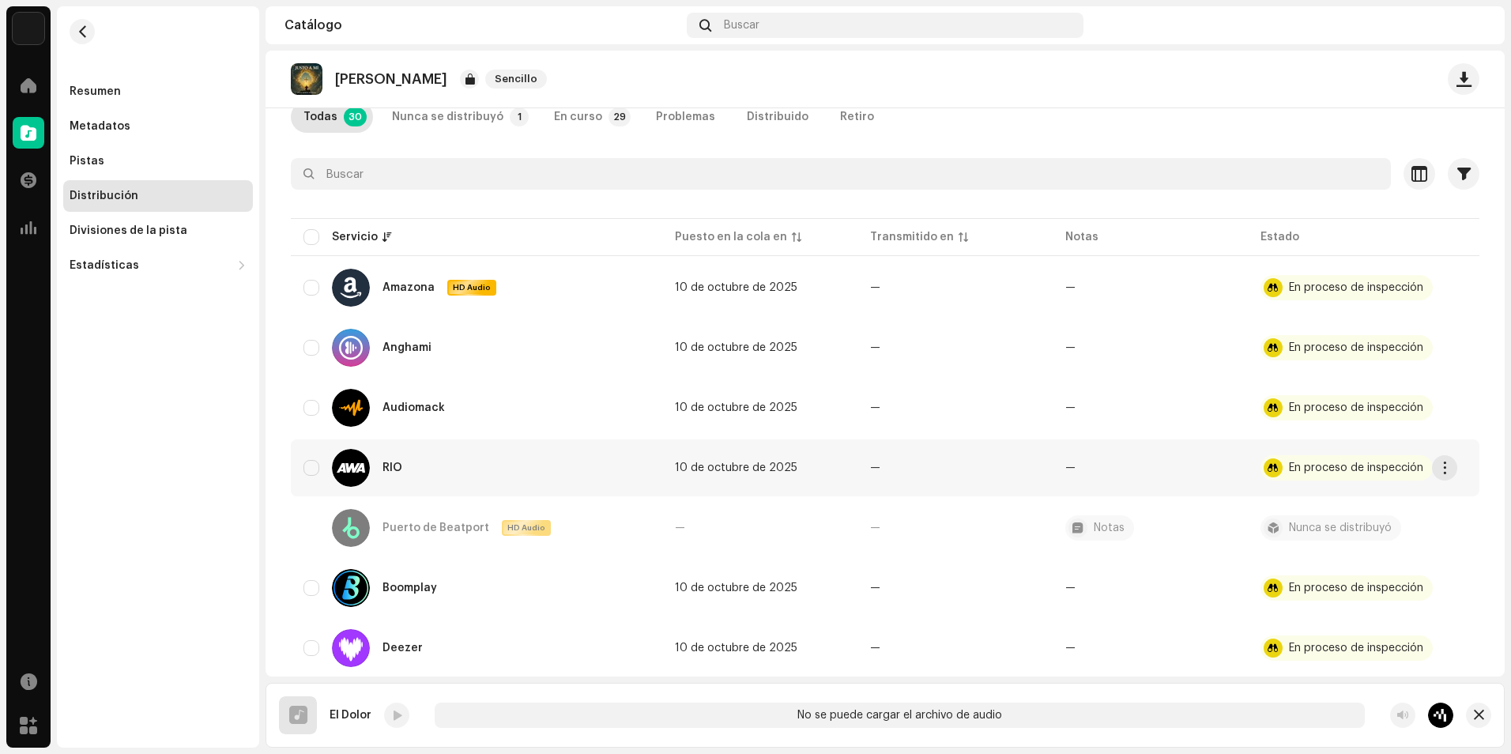
scroll to position [0, 0]
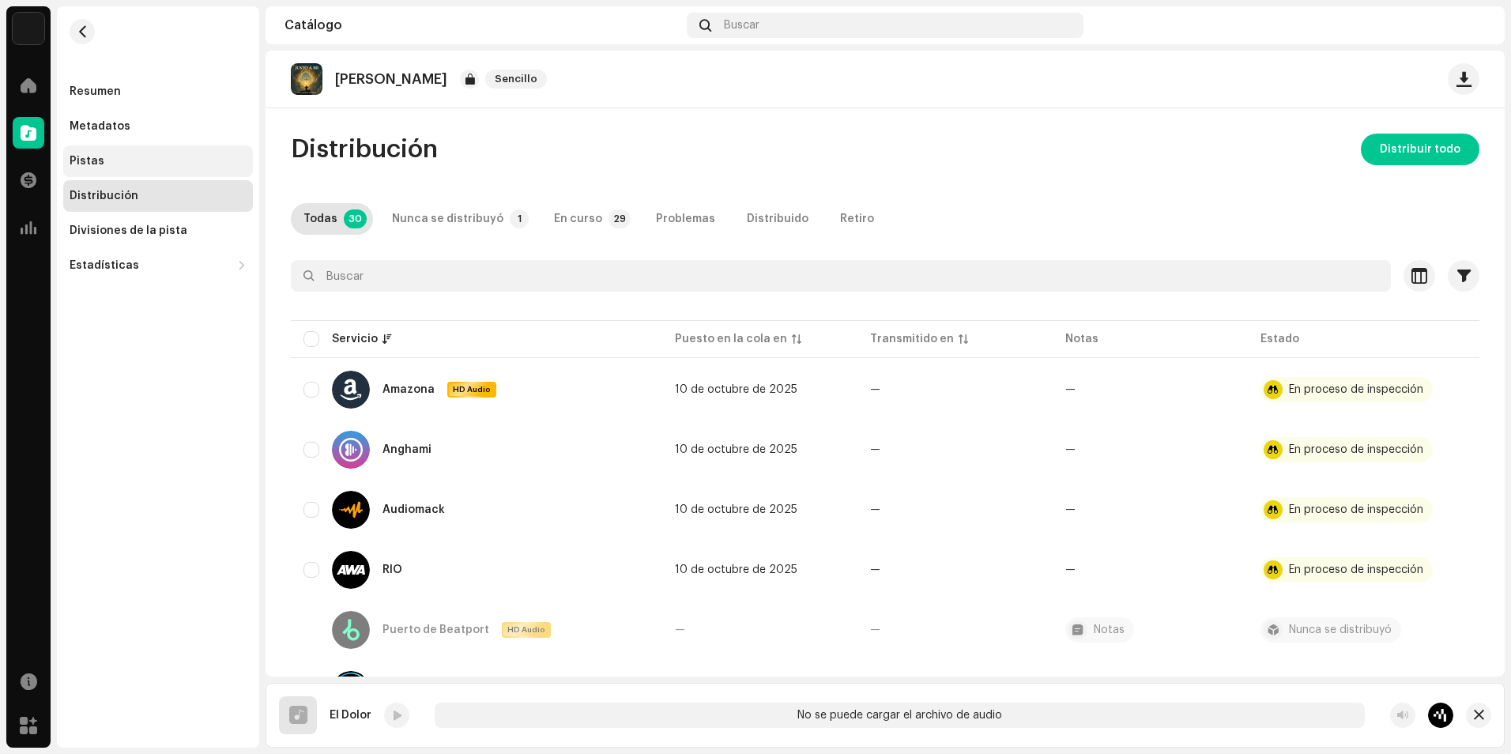
click at [92, 149] on div "Pistas" at bounding box center [158, 161] width 190 height 32
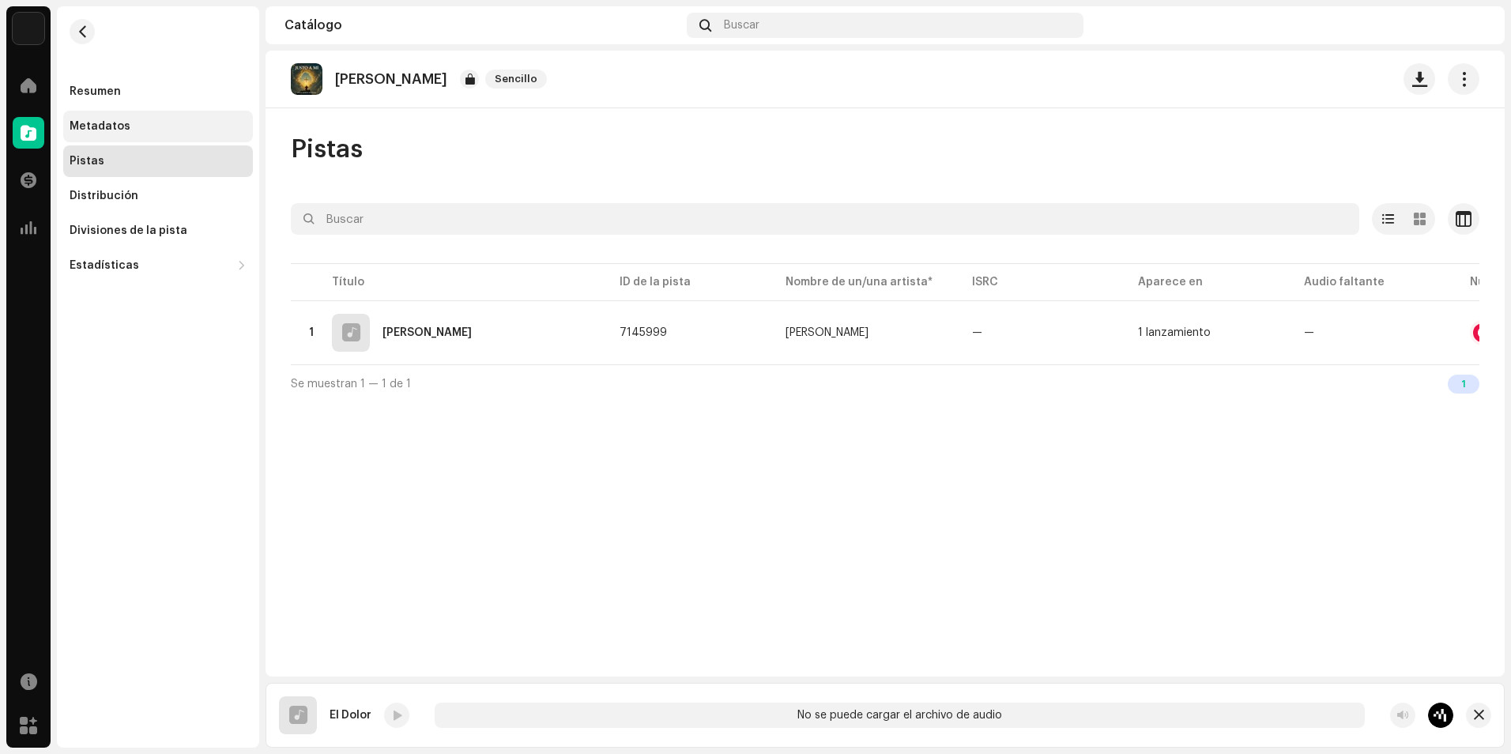
click at [128, 127] on div "Metadatos" at bounding box center [158, 126] width 177 height 13
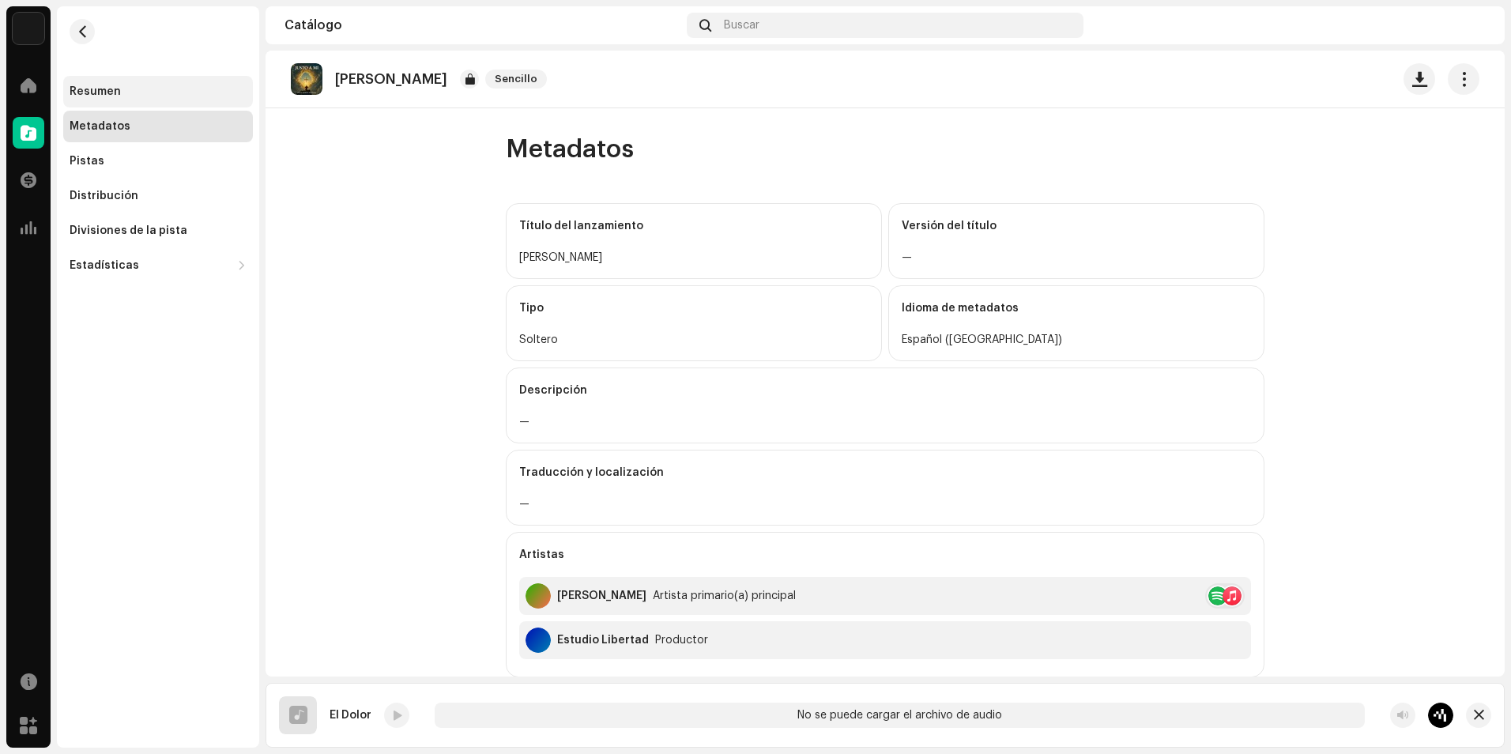
click at [115, 87] on div "Resumen" at bounding box center [95, 91] width 51 height 13
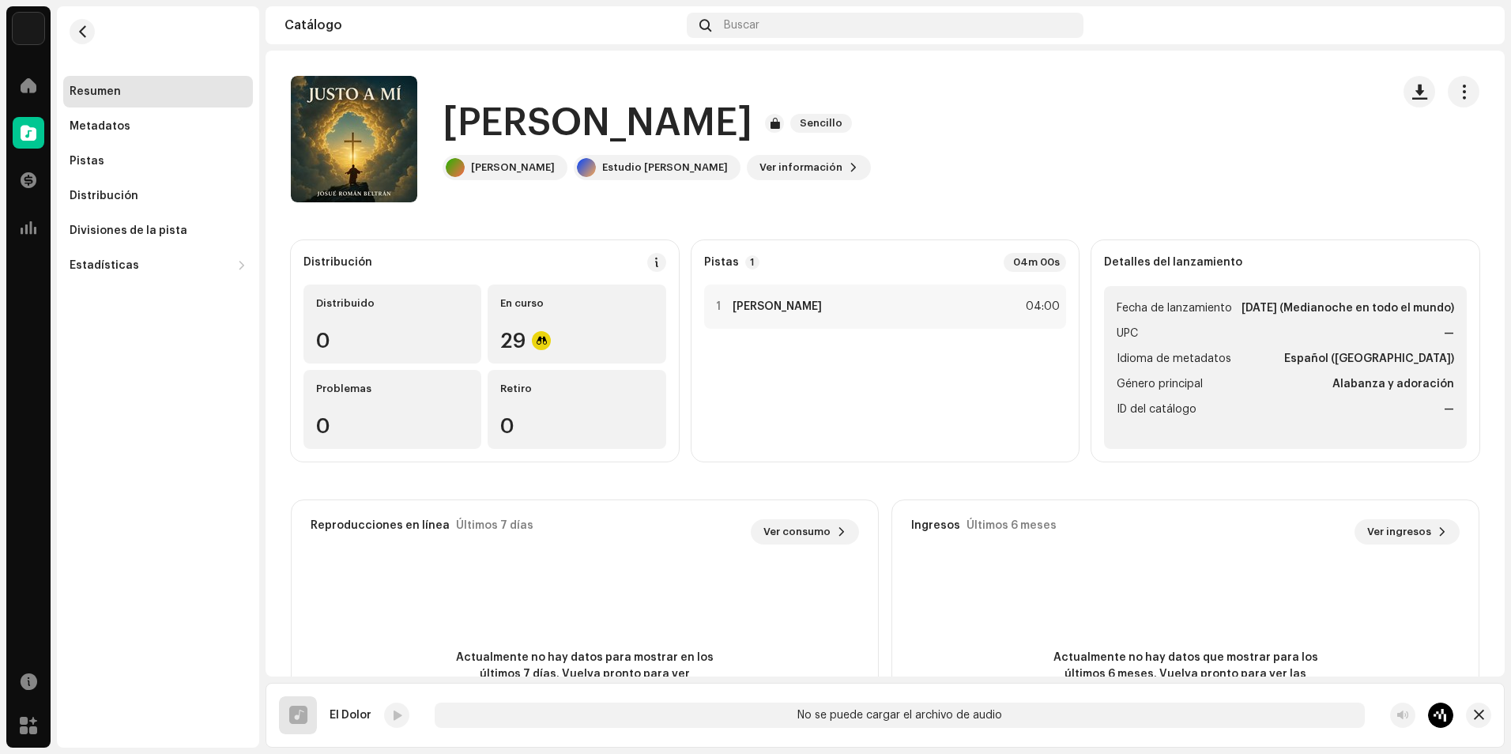
click at [1159, 300] on span "Fecha de lanzamiento" at bounding box center [1173, 308] width 115 height 19
click at [1164, 300] on span "Fecha de lanzamiento" at bounding box center [1173, 308] width 115 height 19
click at [1210, 307] on span "Fecha de lanzamiento" at bounding box center [1173, 308] width 115 height 19
click at [1241, 310] on strong "[DATE] (Medianoche en todo el mundo)" at bounding box center [1347, 308] width 213 height 19
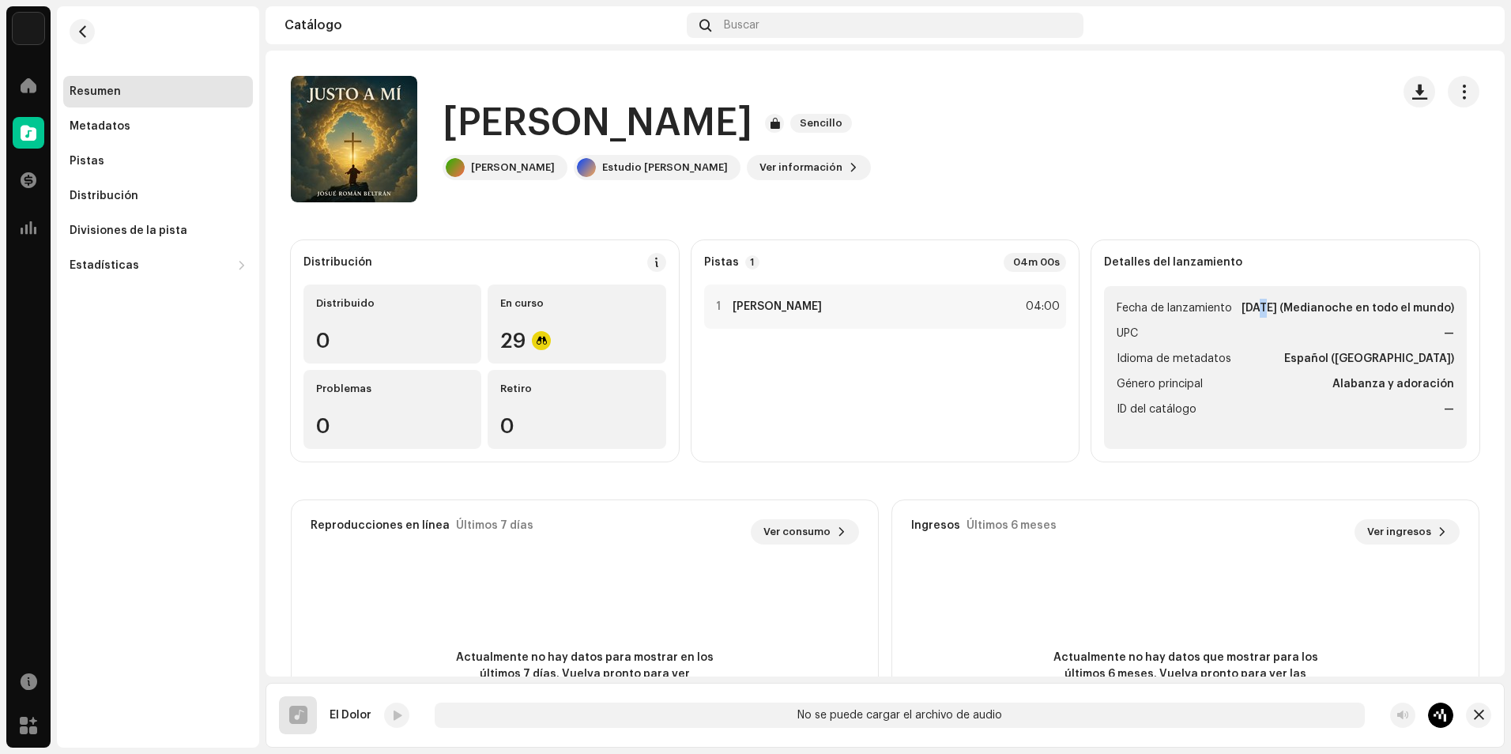
click at [1241, 310] on strong "[DATE] (Medianoche en todo el mundo)" at bounding box center [1347, 308] width 213 height 19
click at [1223, 305] on li "Fecha de lanzamiento 10 oct 2025 (Medianoche en todo el mundo)" at bounding box center [1284, 308] width 337 height 19
click at [1241, 306] on strong "[DATE] (Medianoche en todo el mundo)" at bounding box center [1347, 308] width 213 height 19
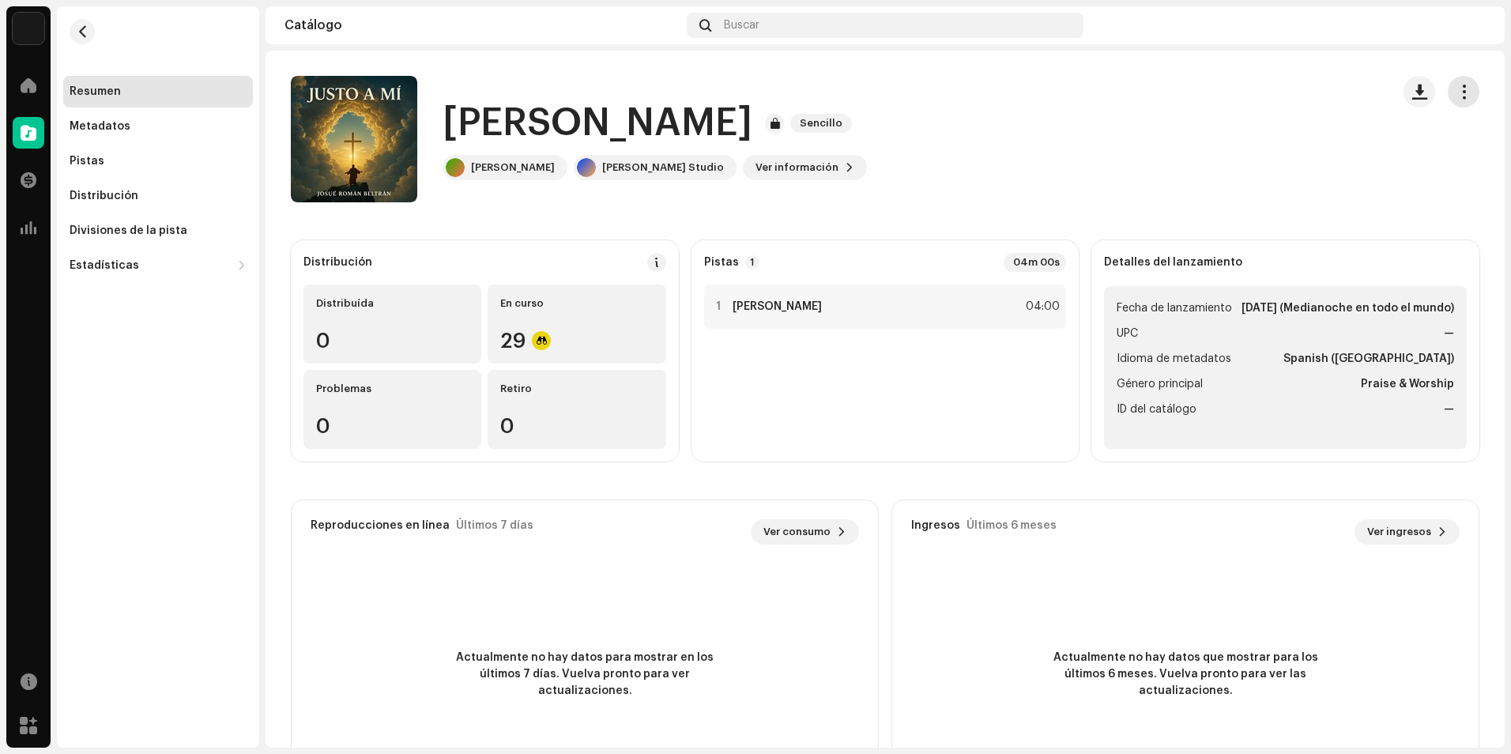
click at [1459, 86] on span "button" at bounding box center [1463, 91] width 15 height 13
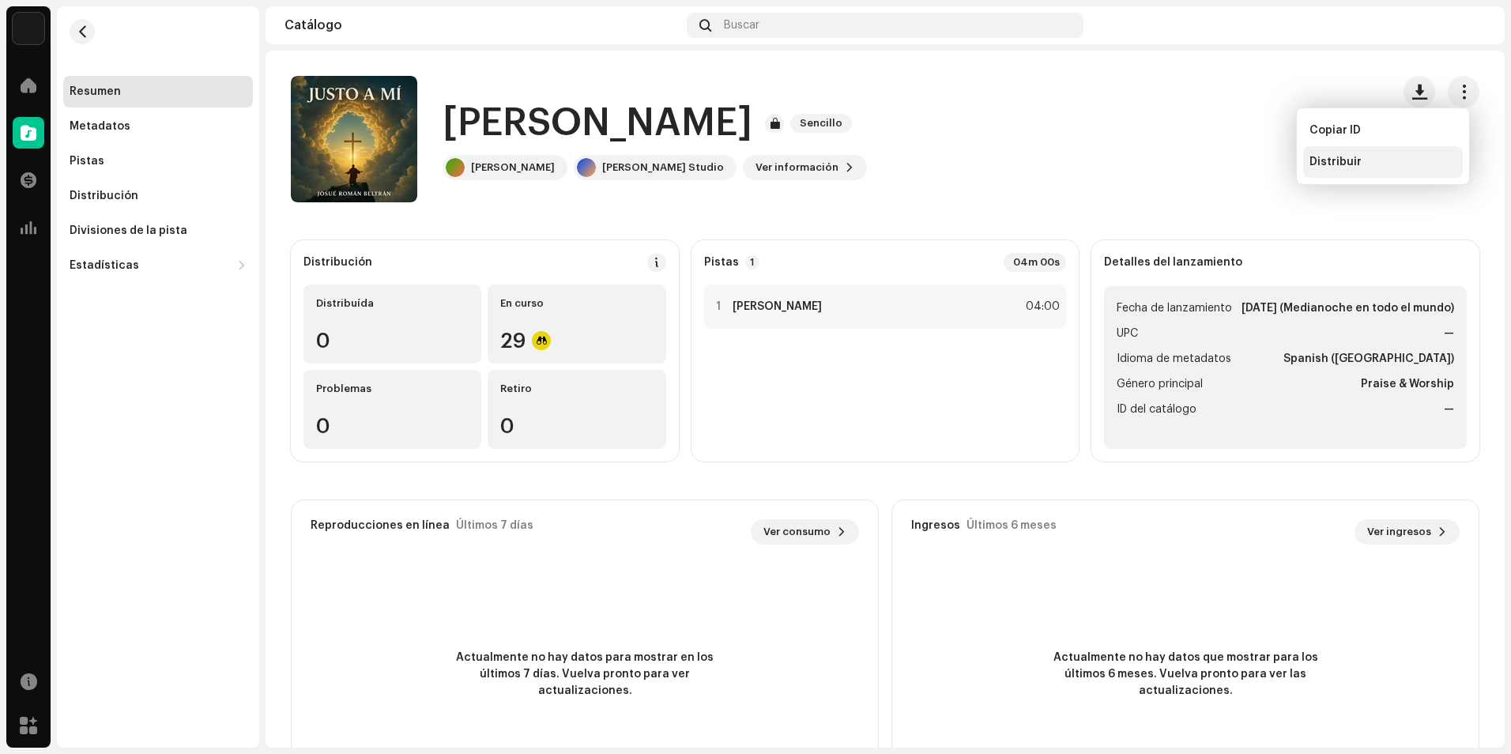
click at [1375, 156] on div "Distribuir" at bounding box center [1382, 162] width 147 height 13
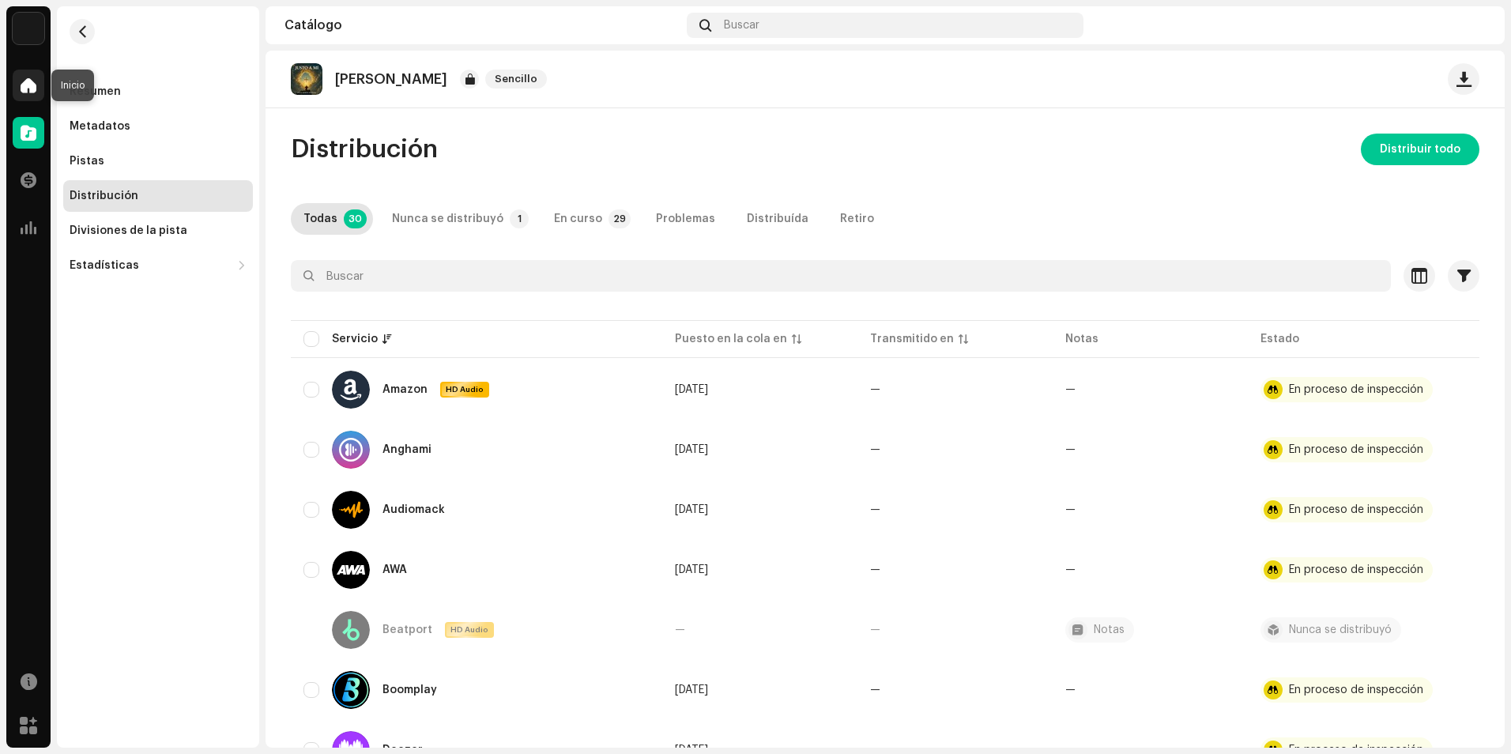
click at [24, 96] on div at bounding box center [29, 86] width 32 height 32
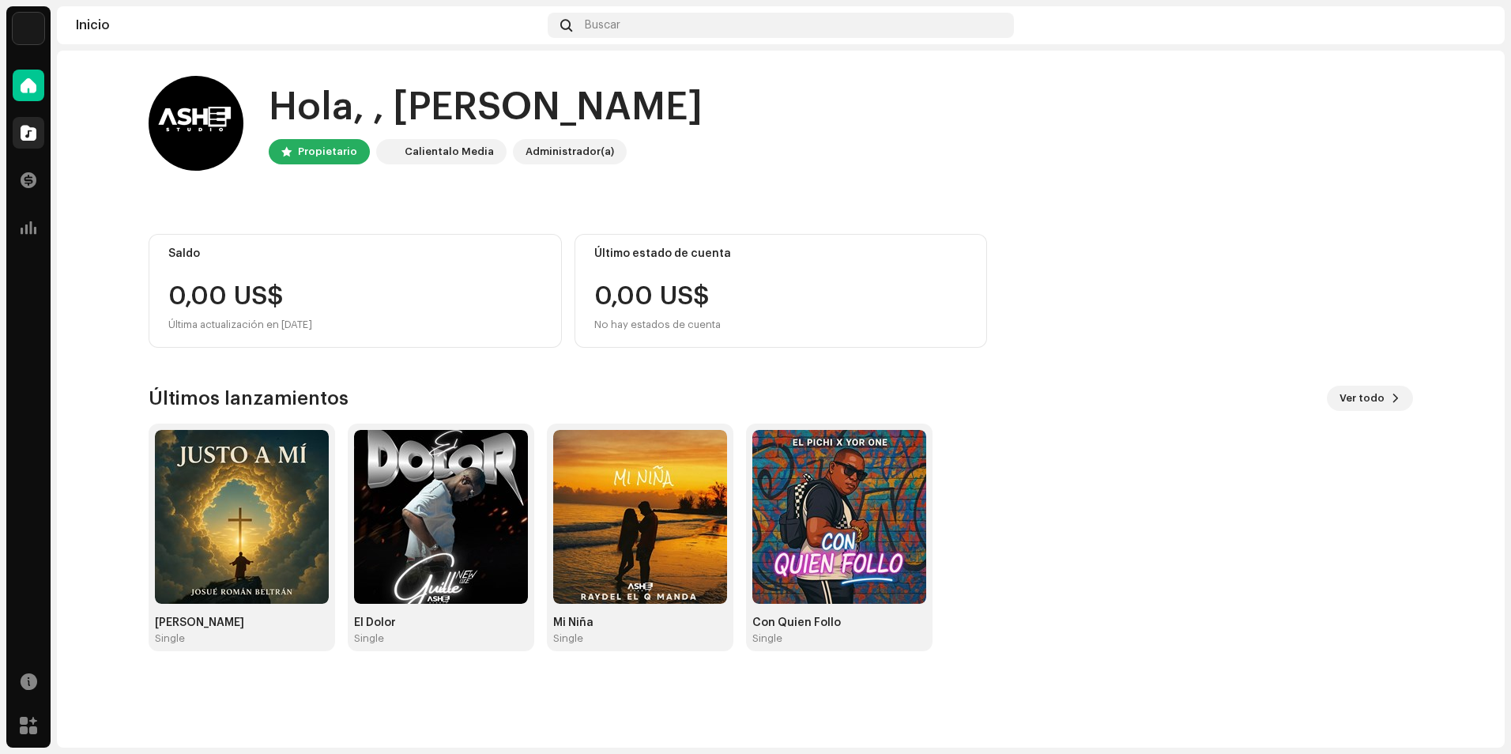
drag, startPoint x: 13, startPoint y: 114, endPoint x: 28, endPoint y: 130, distance: 21.8
click at [15, 116] on div "Catálogo" at bounding box center [28, 133] width 44 height 44
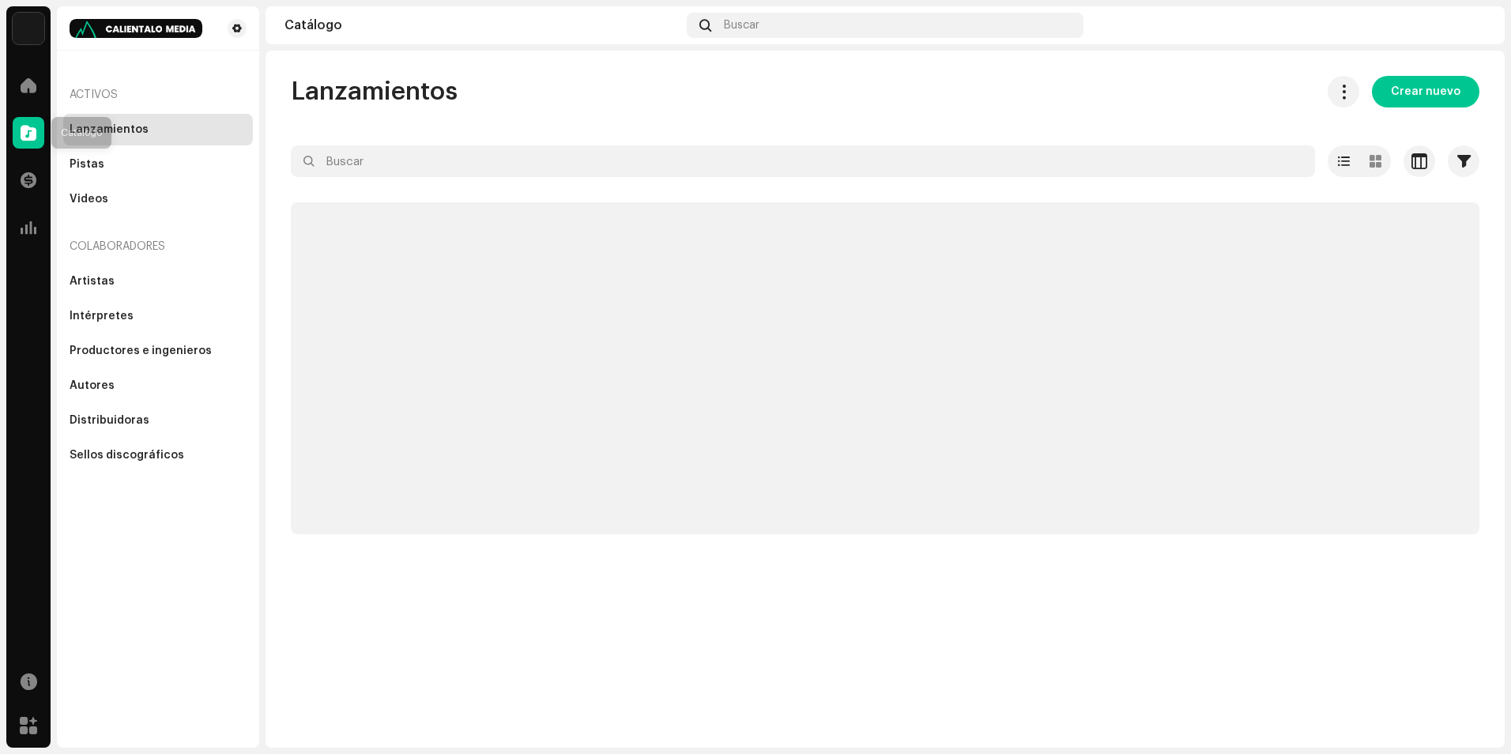
click at [29, 132] on span at bounding box center [29, 132] width 16 height 13
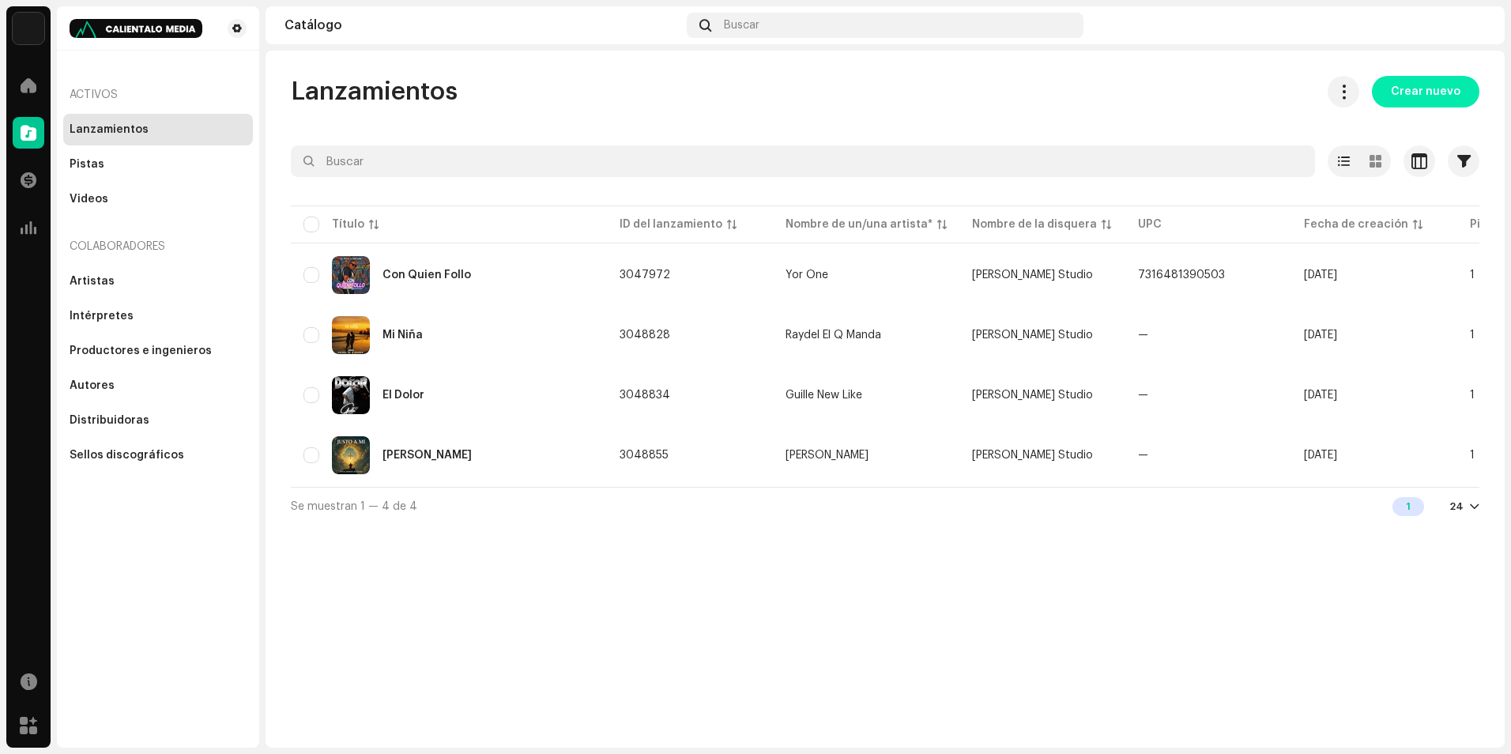
click at [1442, 92] on span "Crear nuevo" at bounding box center [1425, 92] width 70 height 32
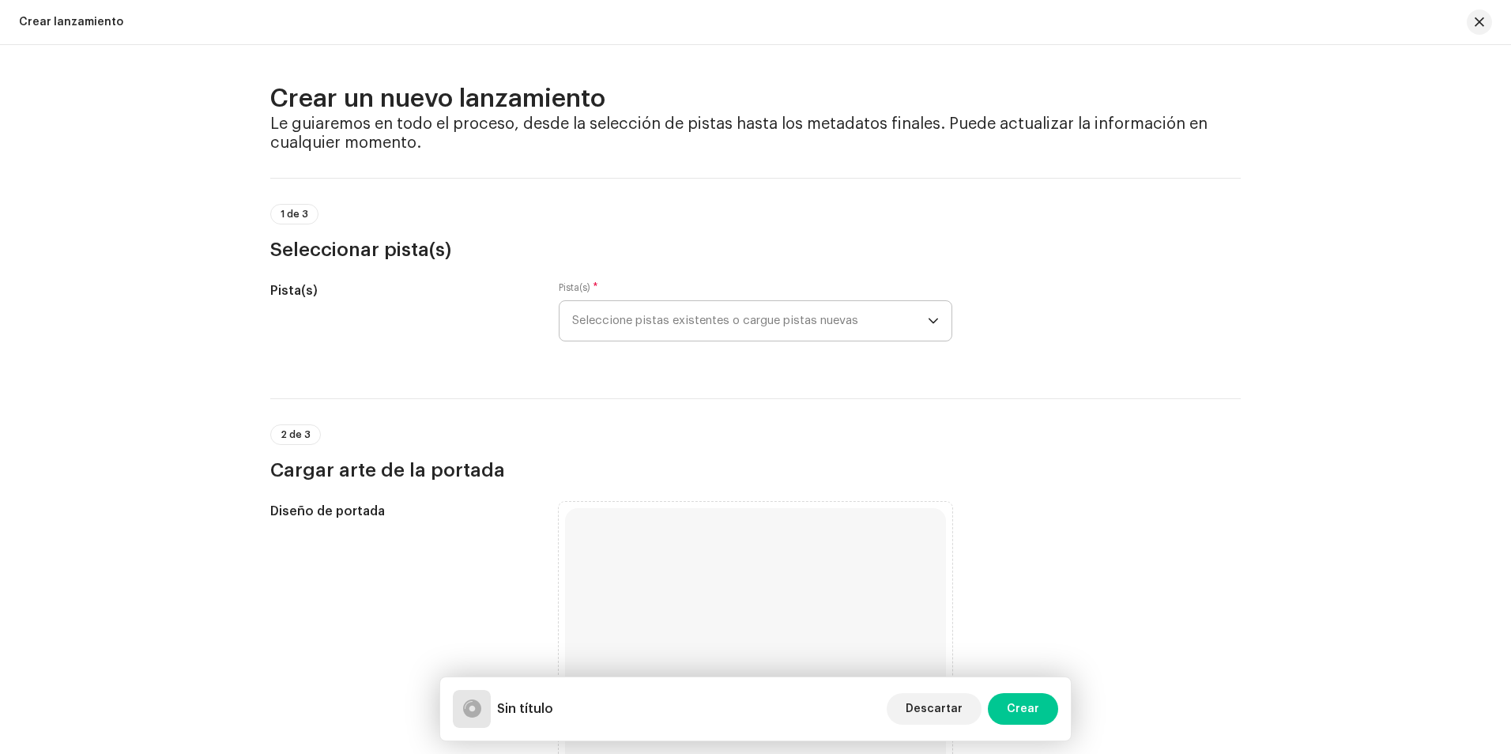
click at [624, 321] on span "Seleccione pistas existentes o cargue pistas nuevas" at bounding box center [750, 321] width 356 height 40
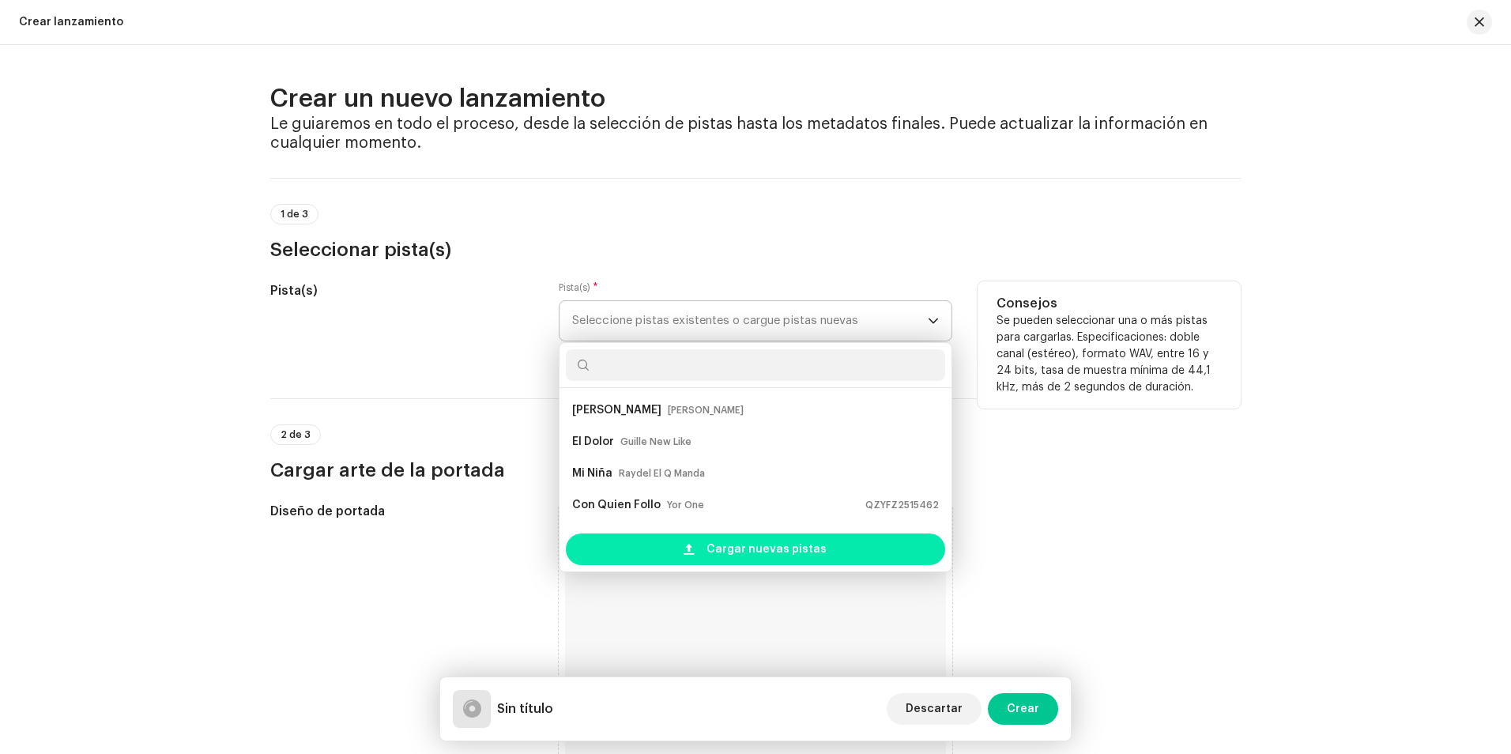
click at [739, 547] on span "Cargar nuevas pistas" at bounding box center [766, 549] width 120 height 32
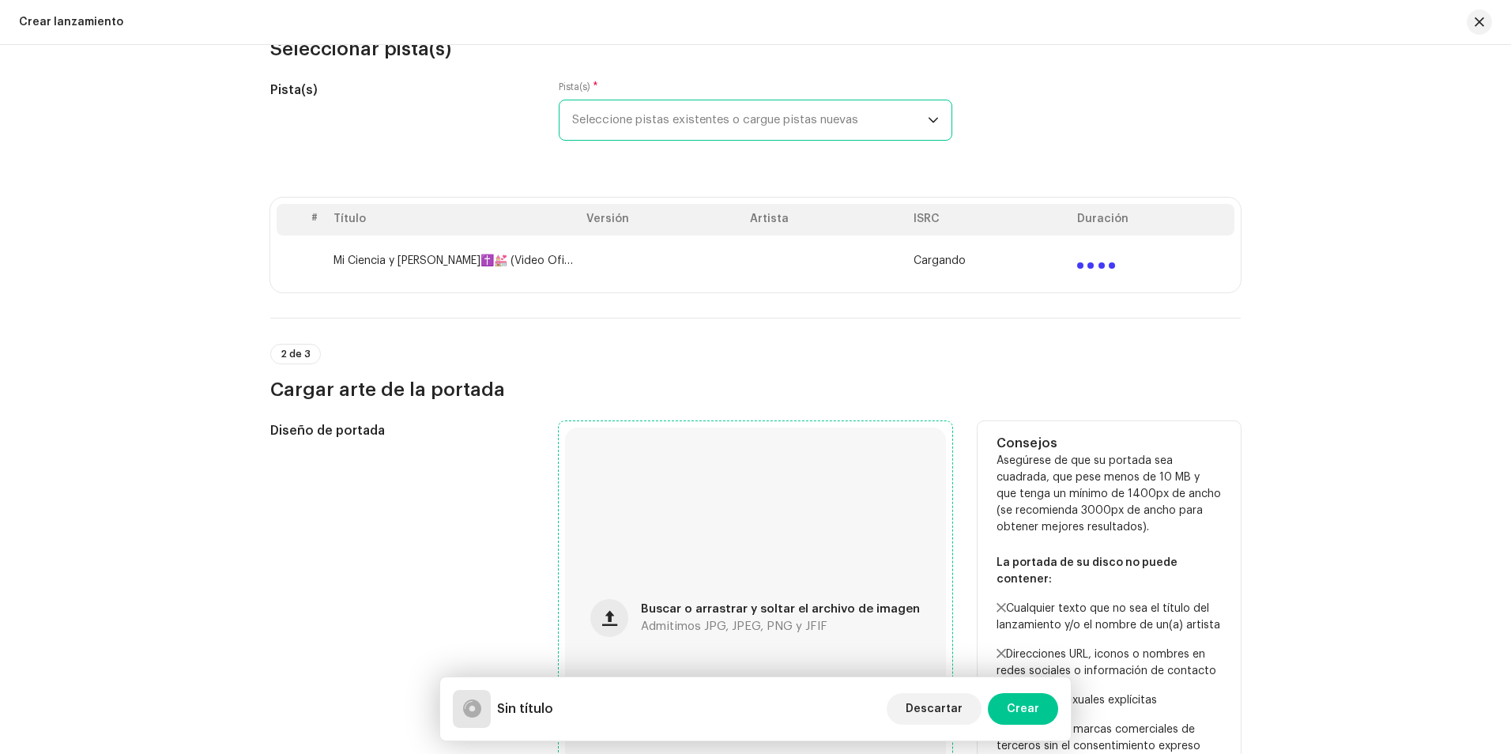
scroll to position [237, 0]
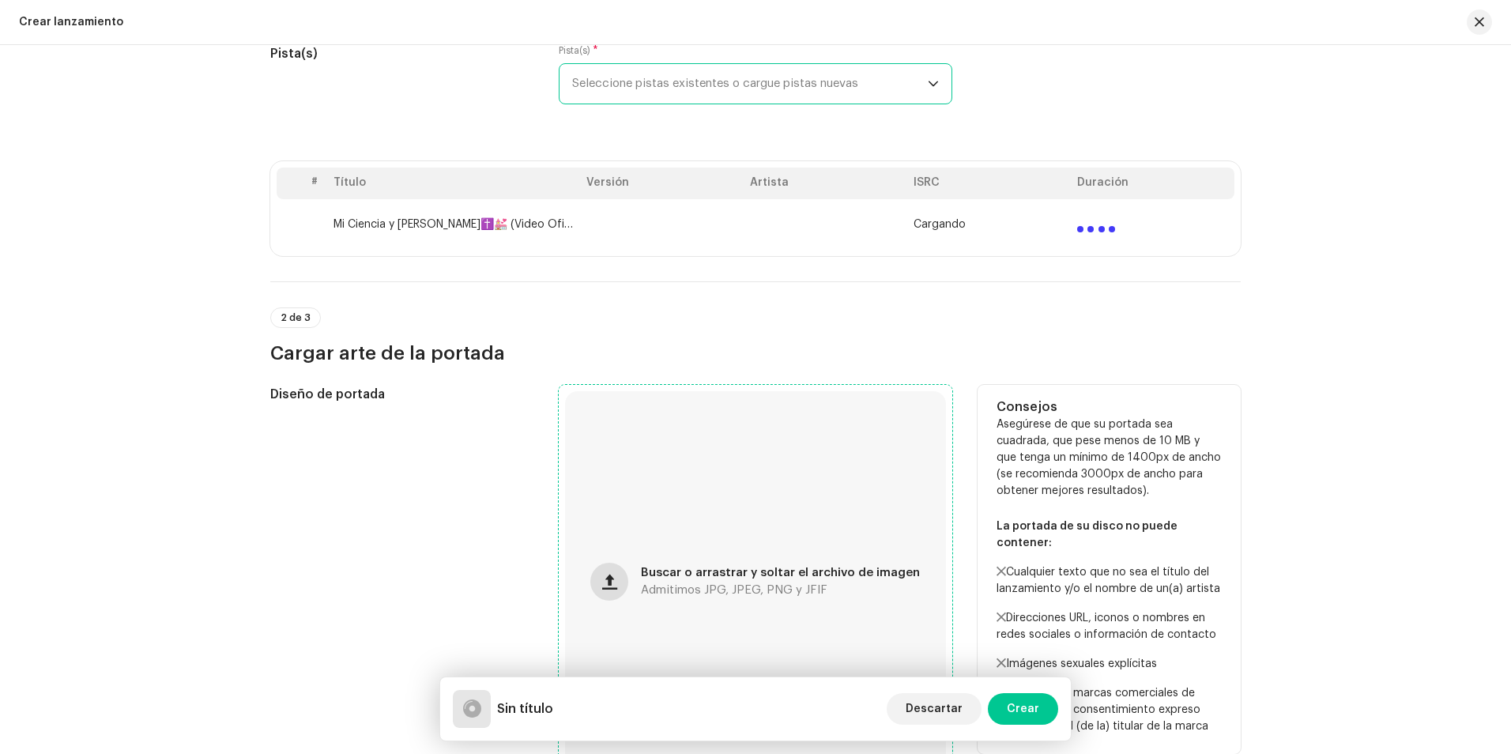
click at [621, 597] on button "button" at bounding box center [609, 581] width 38 height 38
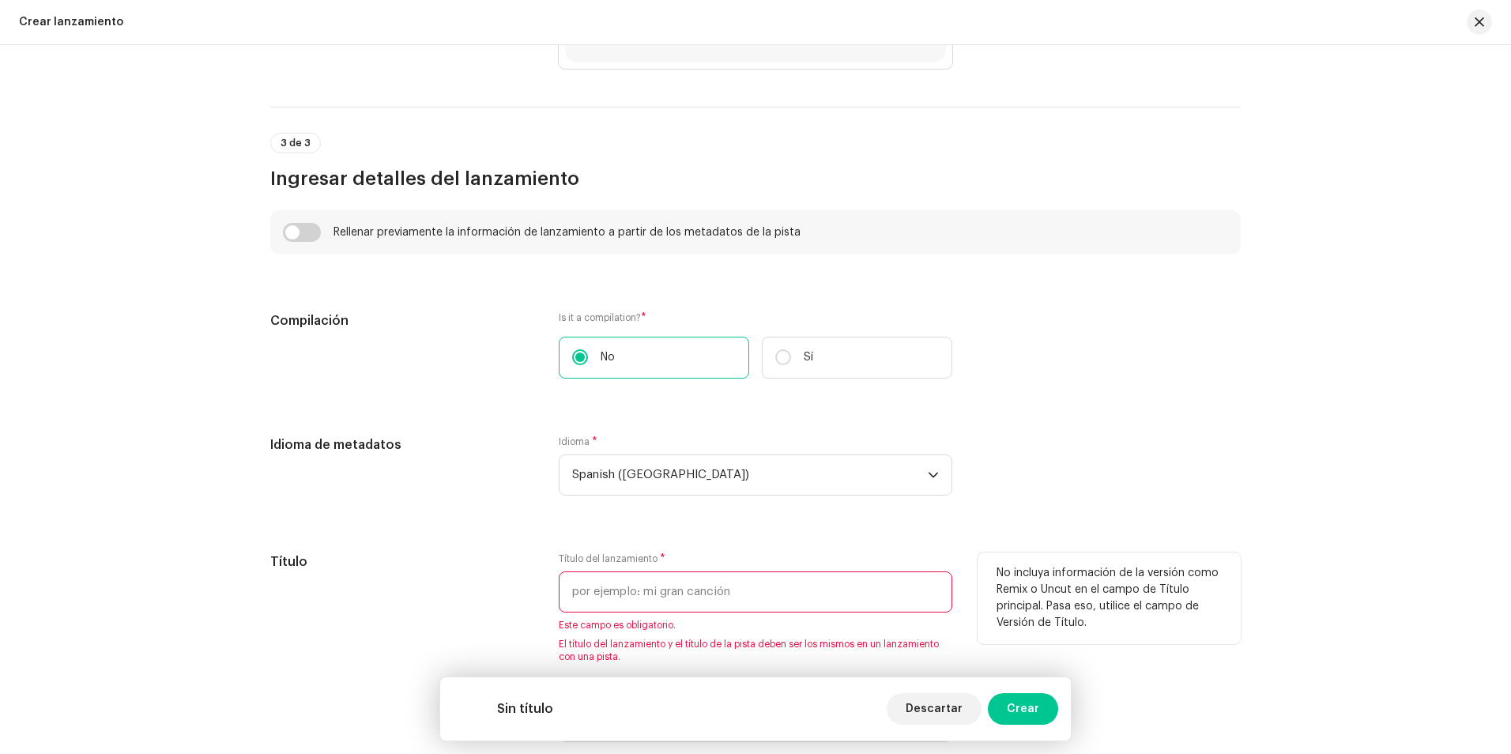
scroll to position [1027, 0]
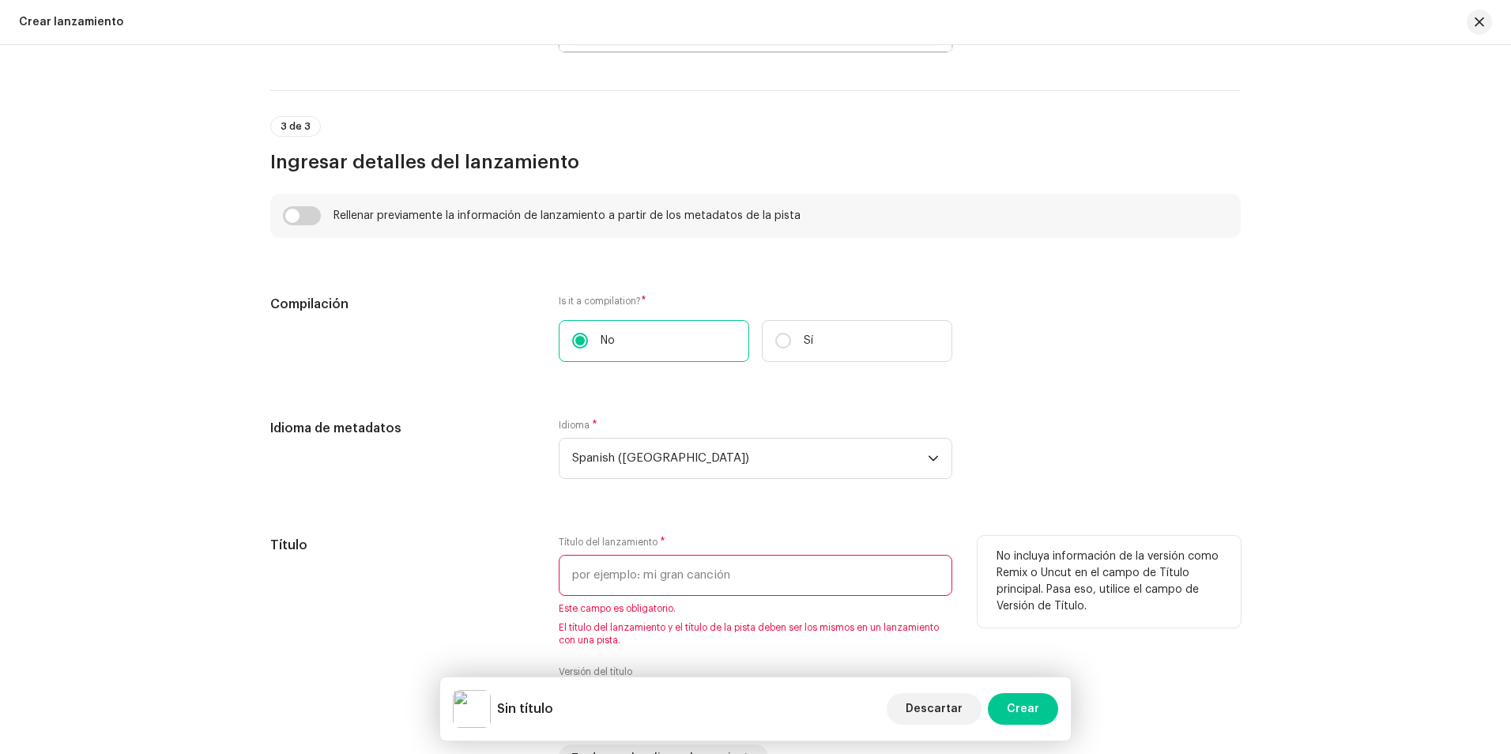
click at [665, 576] on input "text" at bounding box center [755, 575] width 393 height 41
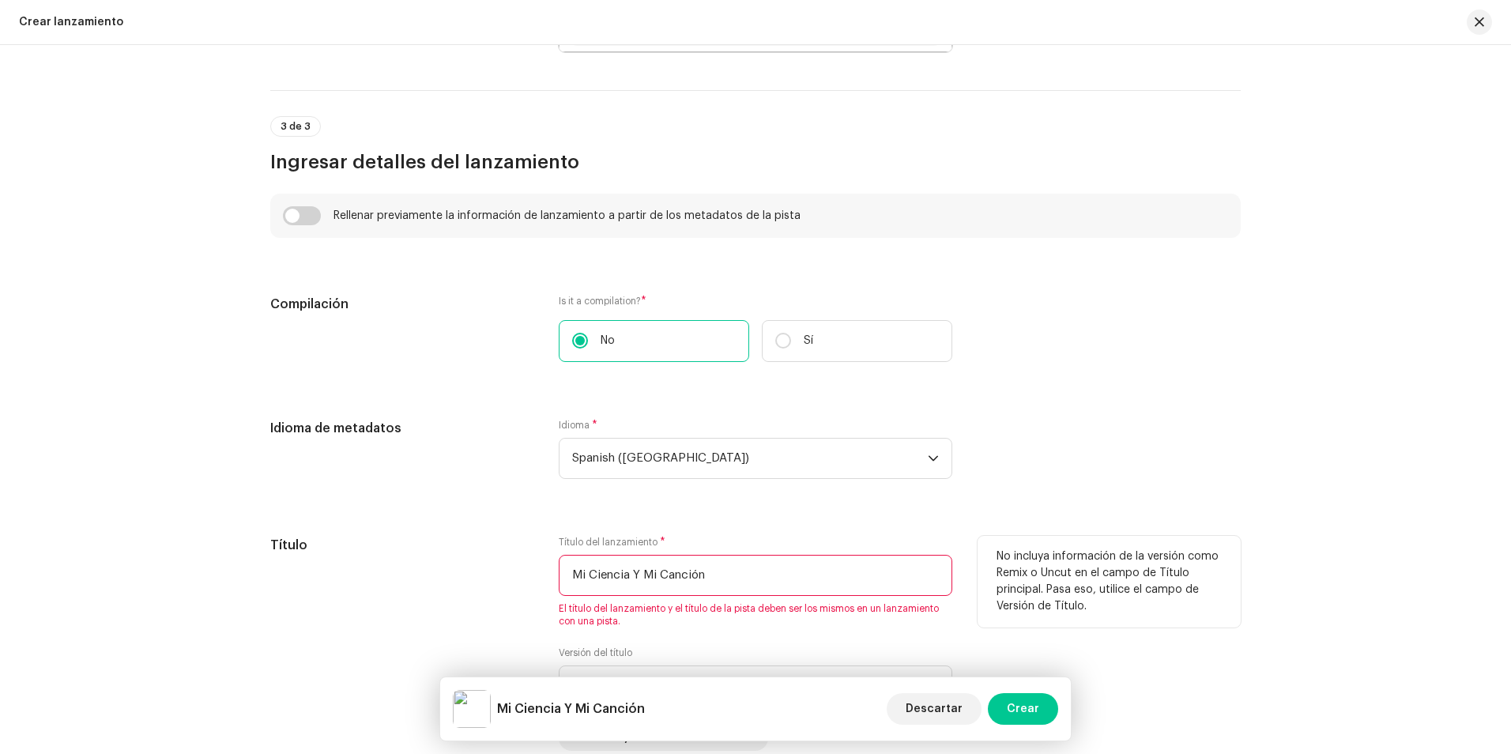
drag, startPoint x: 750, startPoint y: 578, endPoint x: 544, endPoint y: 596, distance: 207.0
click at [544, 596] on div "Título Título del lanzamiento * Mi Ciencia Y Mi Canción El título del lanzamien…" at bounding box center [755, 643] width 970 height 215
type input "Mi Ciencia Y Mi Canción"
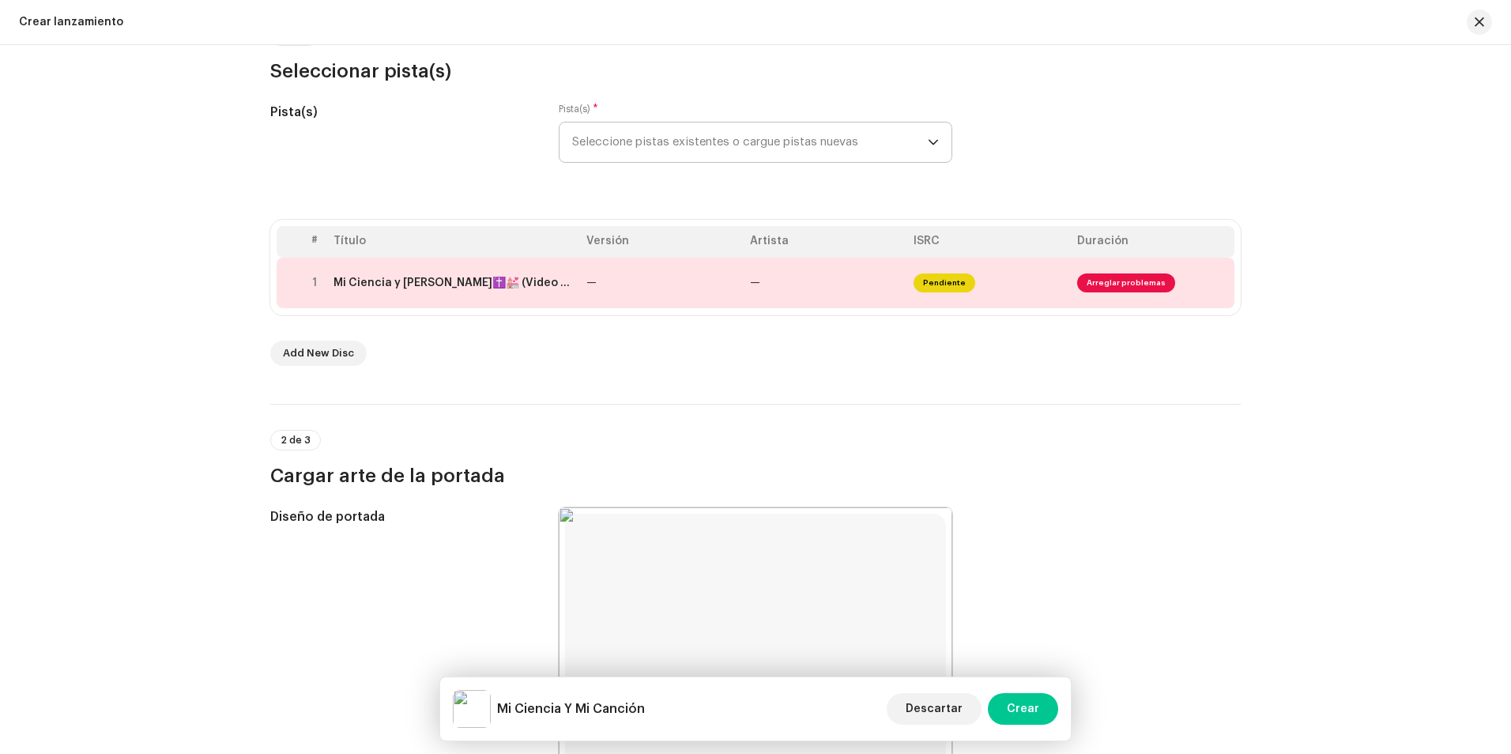
scroll to position [158, 0]
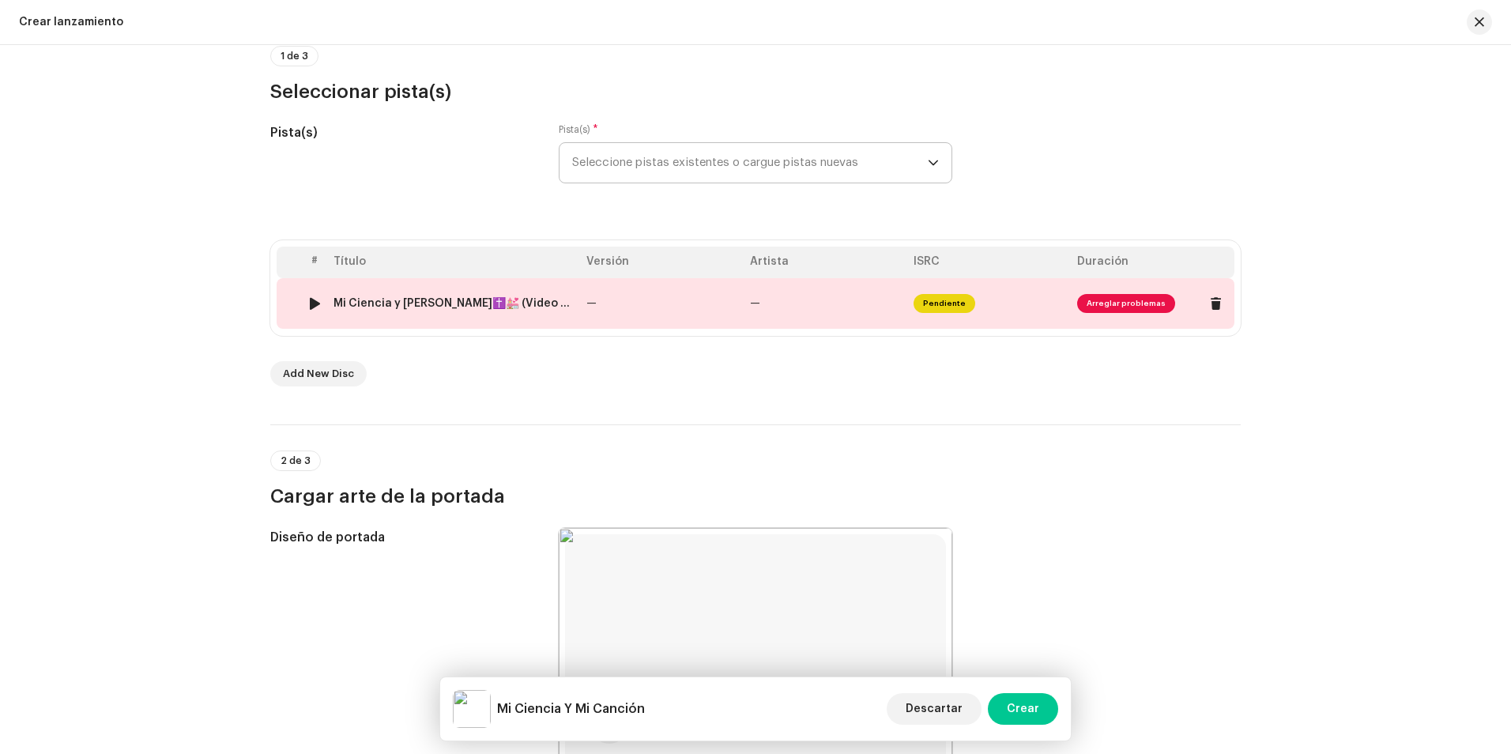
click at [412, 299] on div "Mi Ciencia y [PERSON_NAME]✝️💒 (Video Oficial) [DEMOGRAPHIC_DATA][PERSON_NAME]wav" at bounding box center [453, 303] width 240 height 13
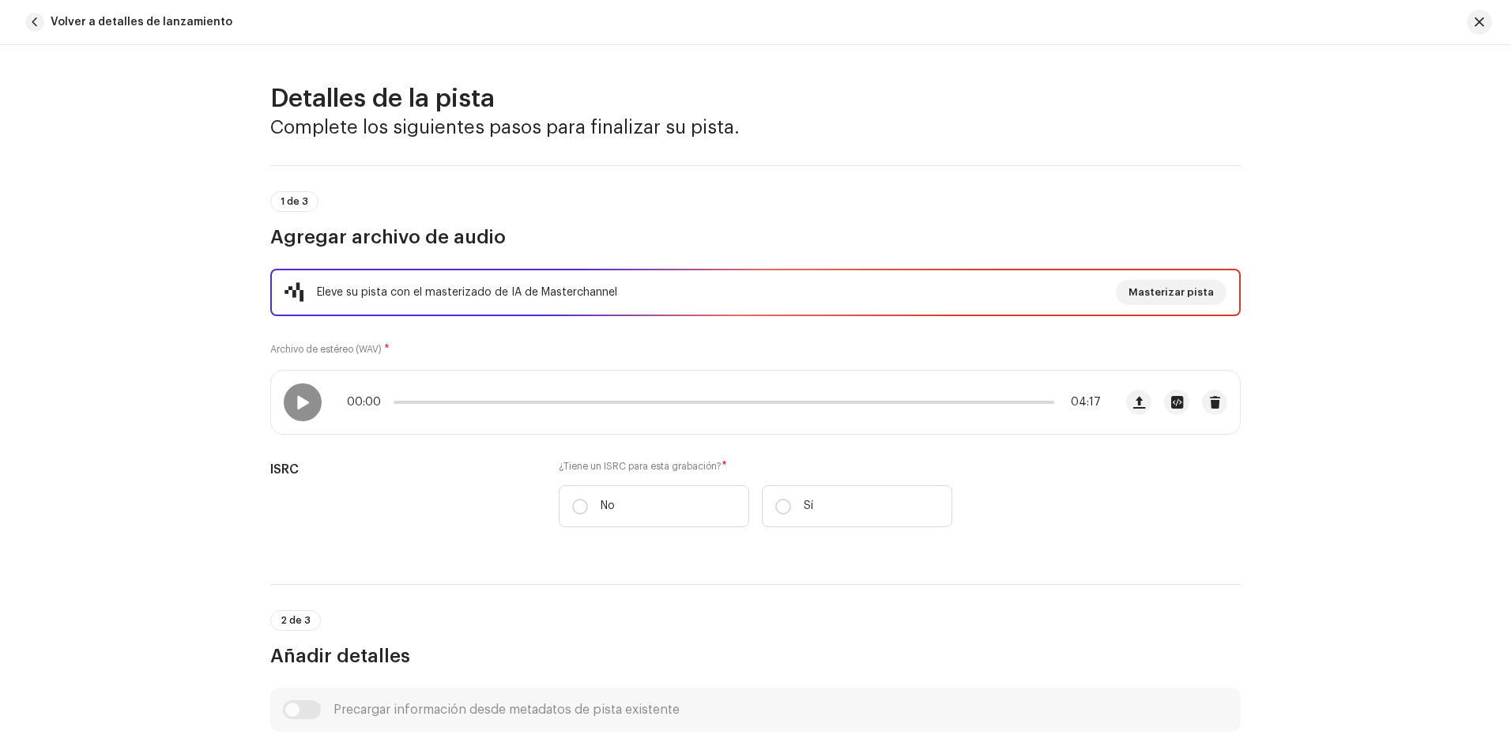
scroll to position [639, 0]
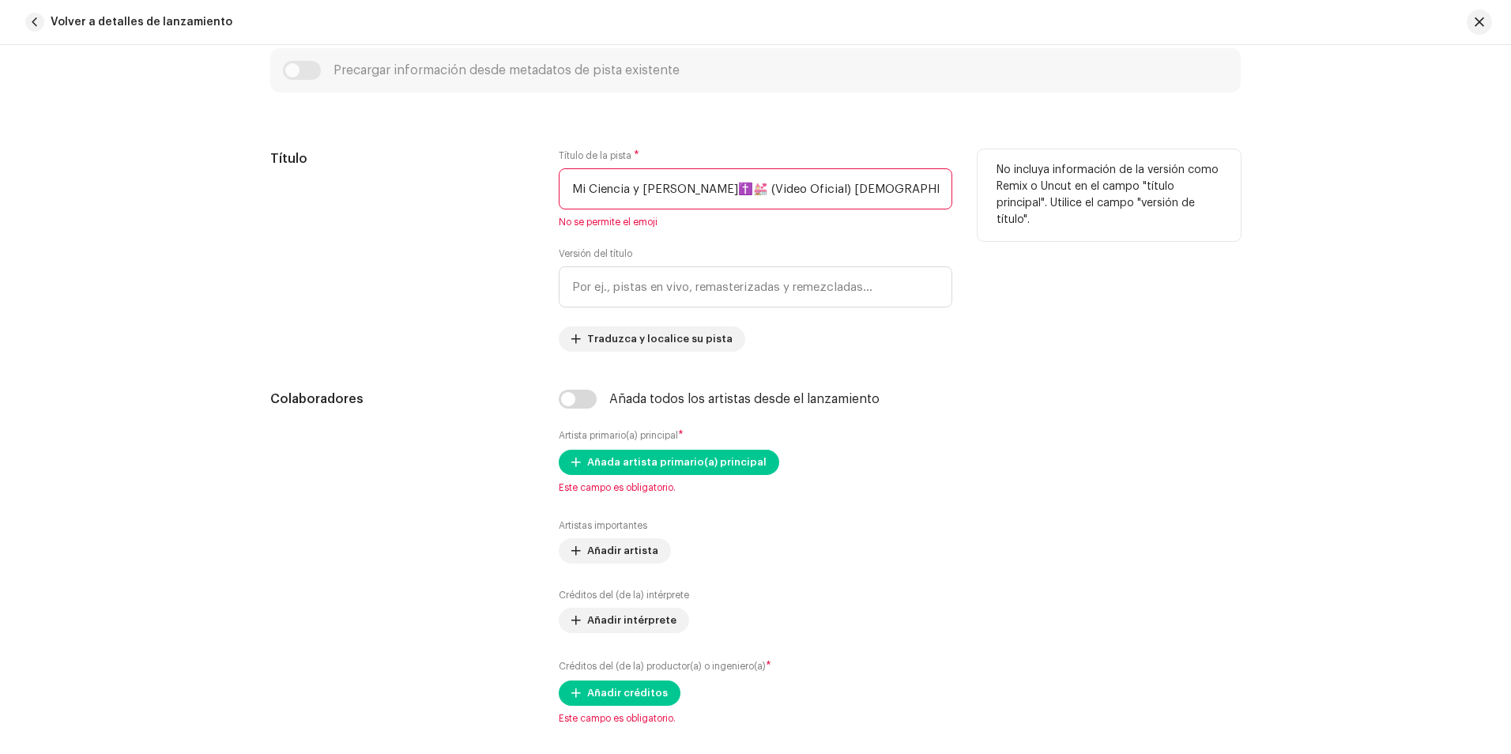
drag, startPoint x: 934, startPoint y: 190, endPoint x: 476, endPoint y: 266, distance: 463.8
click at [476, 266] on div "Título Título de la pista * Mi Ciencia y [PERSON_NAME]✝️💒 (Video Oficial) [PERS…" at bounding box center [755, 250] width 970 height 202
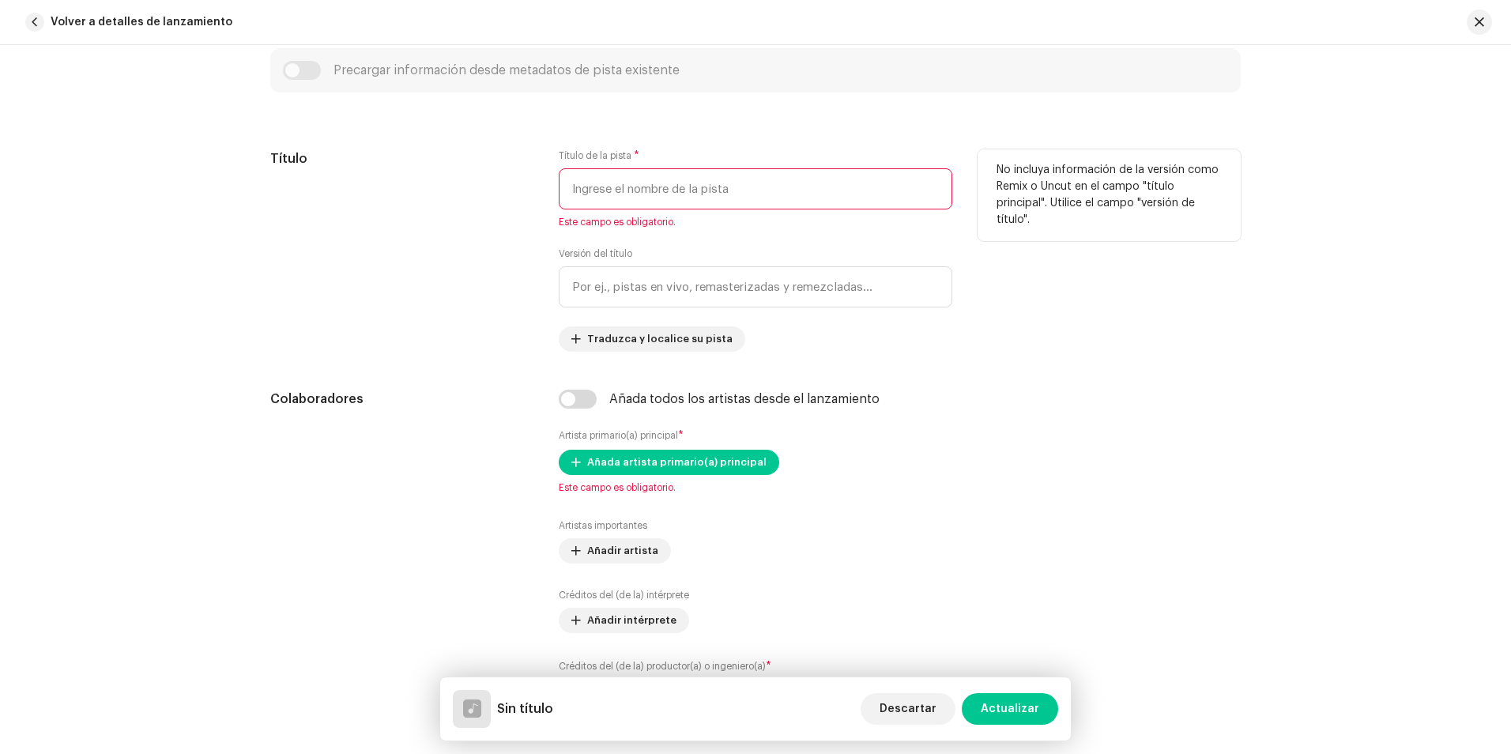
paste input "Mi Ciencia Y Mi Canción"
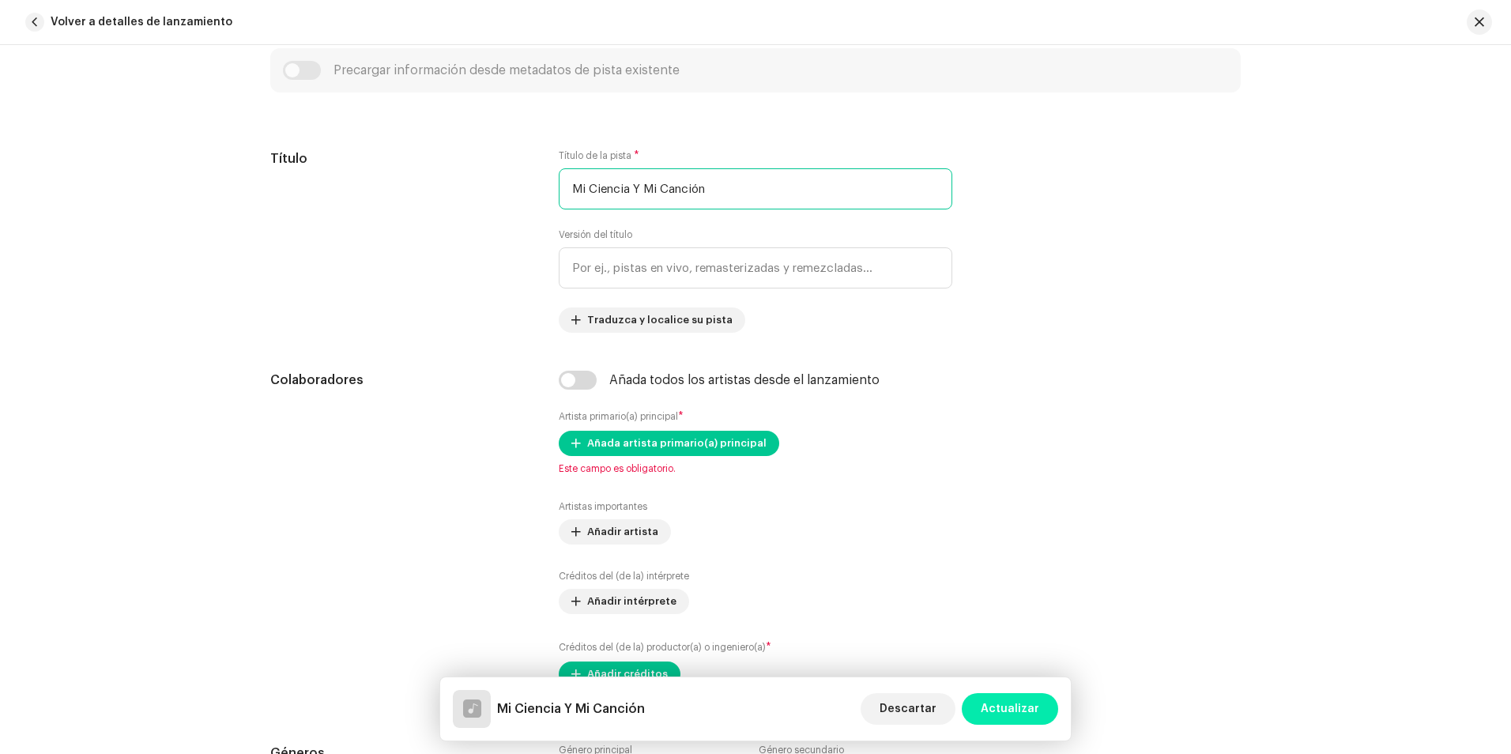
type input "Mi Ciencia Y Mi Canción"
click at [1042, 713] on button "Actualizar" at bounding box center [1009, 709] width 96 height 32
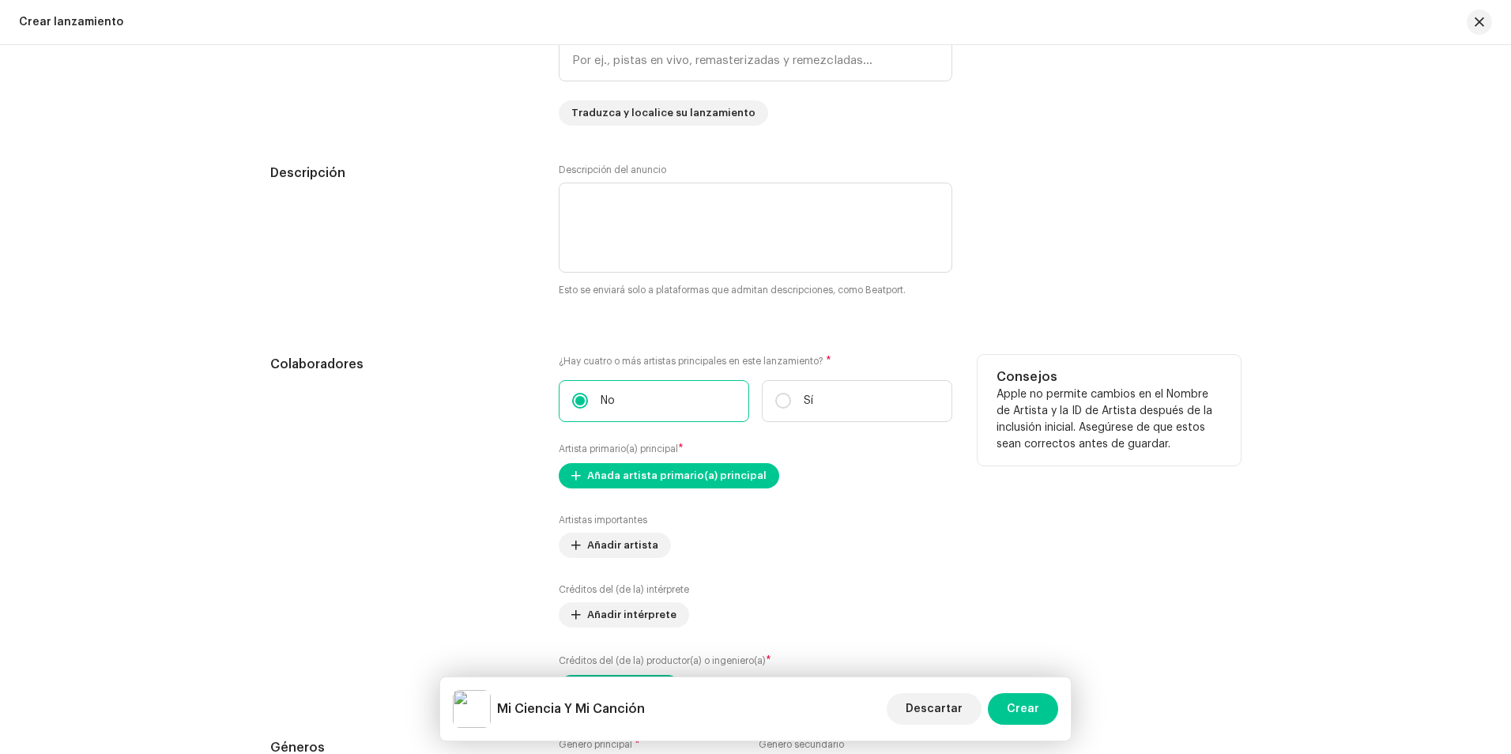
scroll to position [1659, 0]
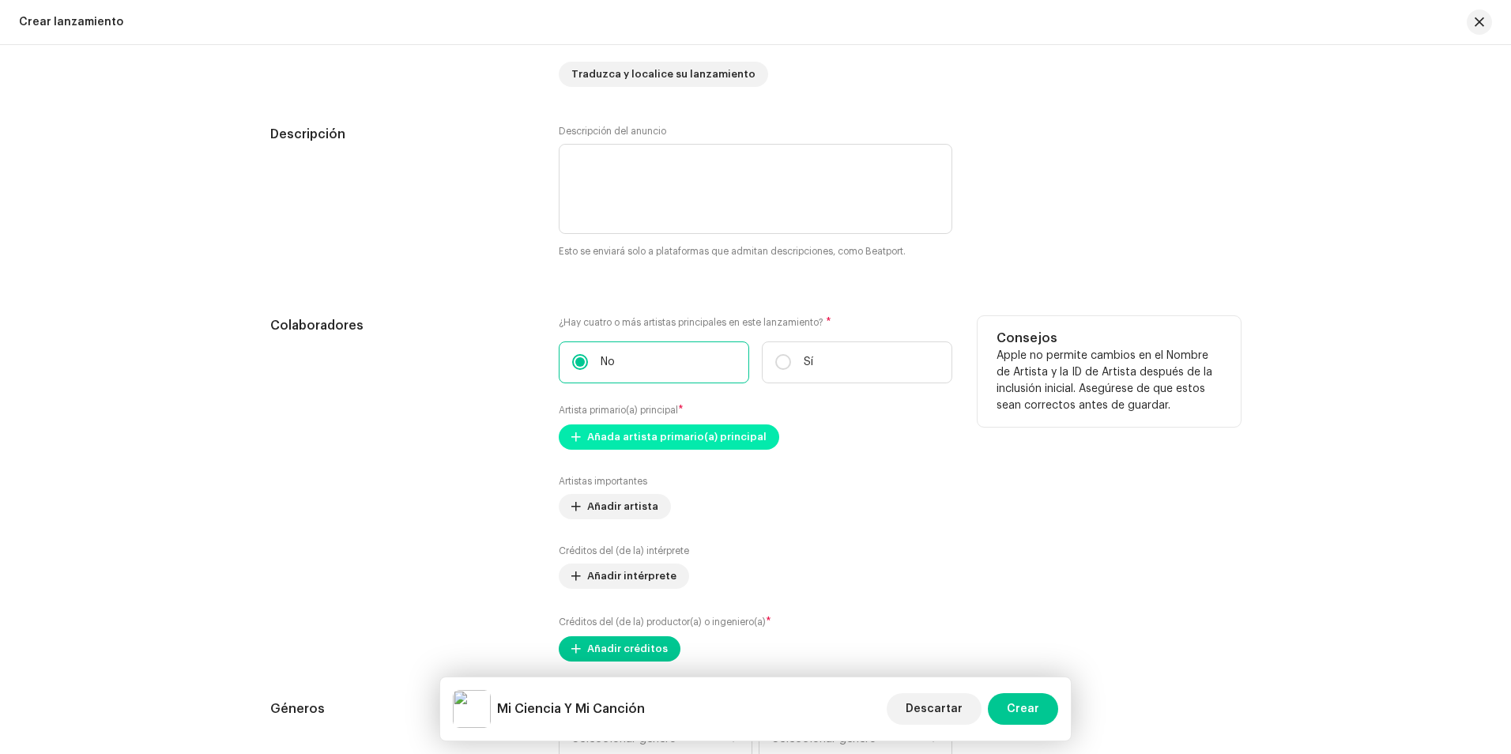
click at [694, 427] on span "Añada artista primario(a) principal" at bounding box center [676, 437] width 179 height 32
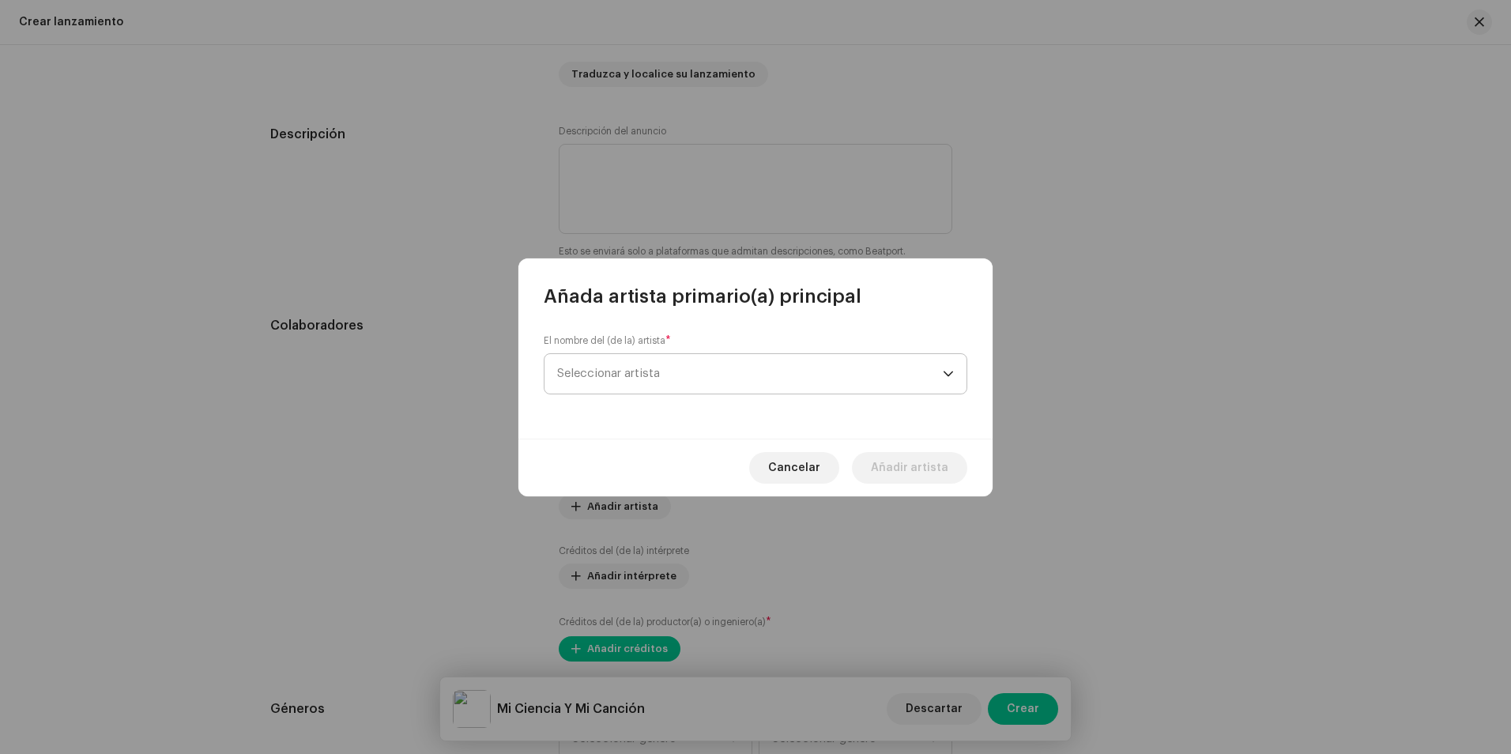
click at [678, 378] on span "Seleccionar artista" at bounding box center [750, 374] width 386 height 40
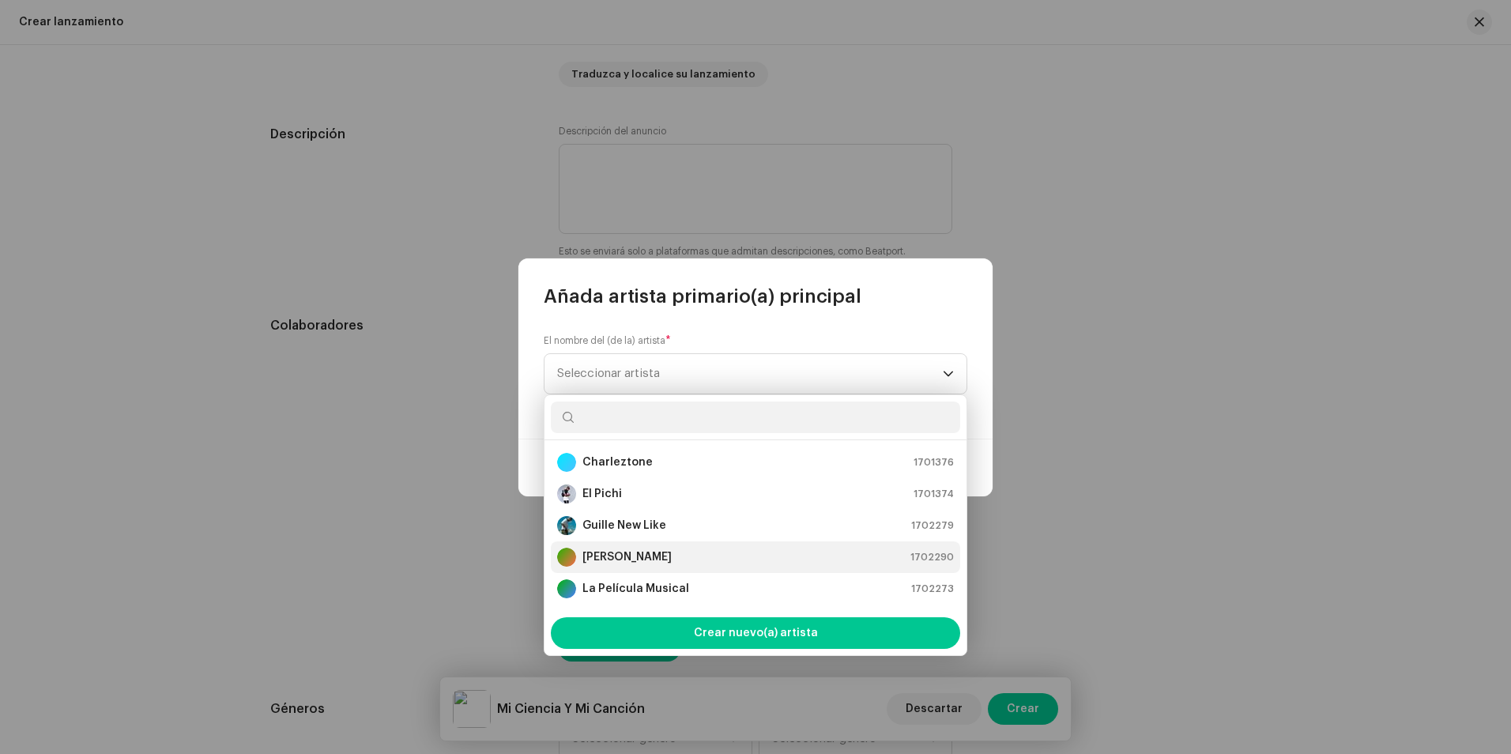
click at [701, 555] on div "[PERSON_NAME] 1702290" at bounding box center [755, 556] width 397 height 19
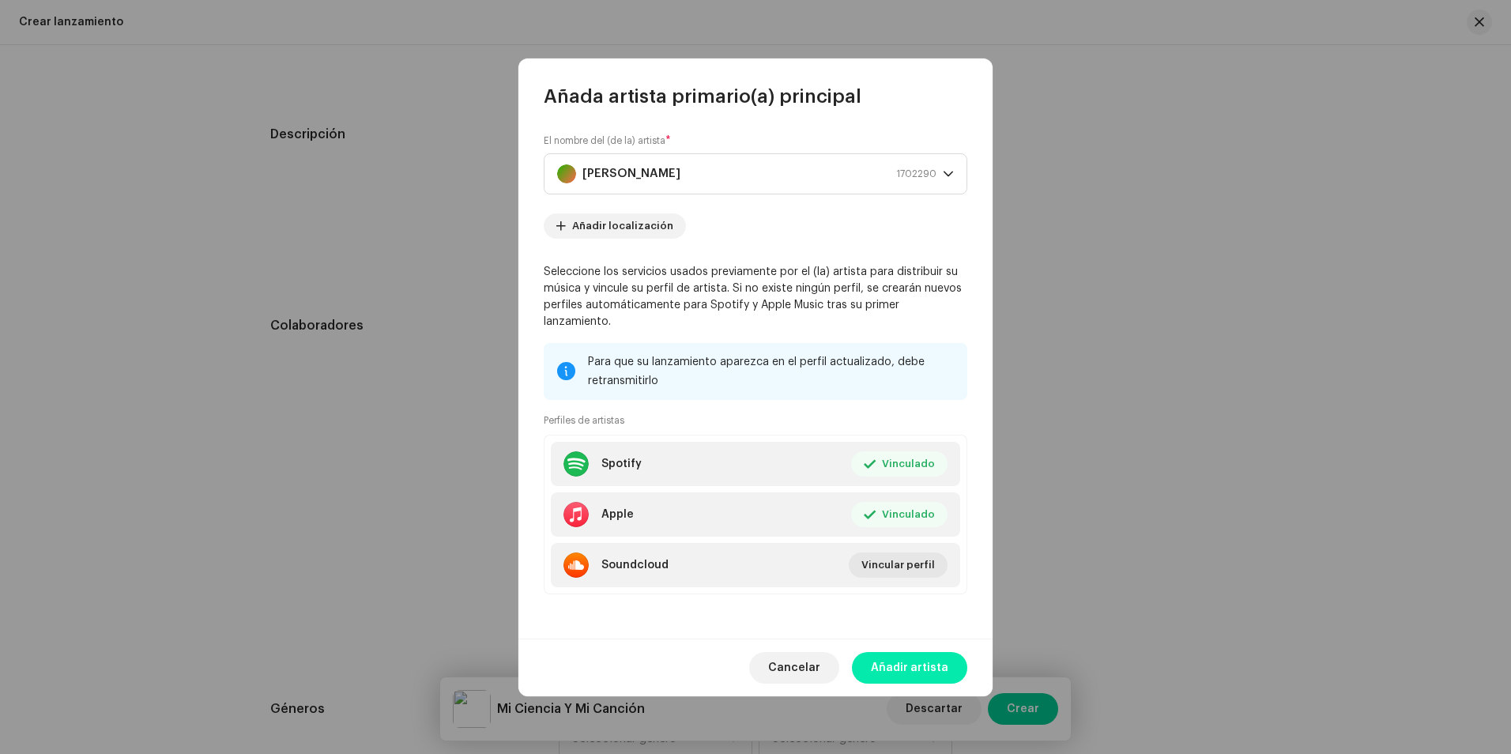
click at [922, 660] on span "Añadir artista" at bounding box center [909, 668] width 77 height 32
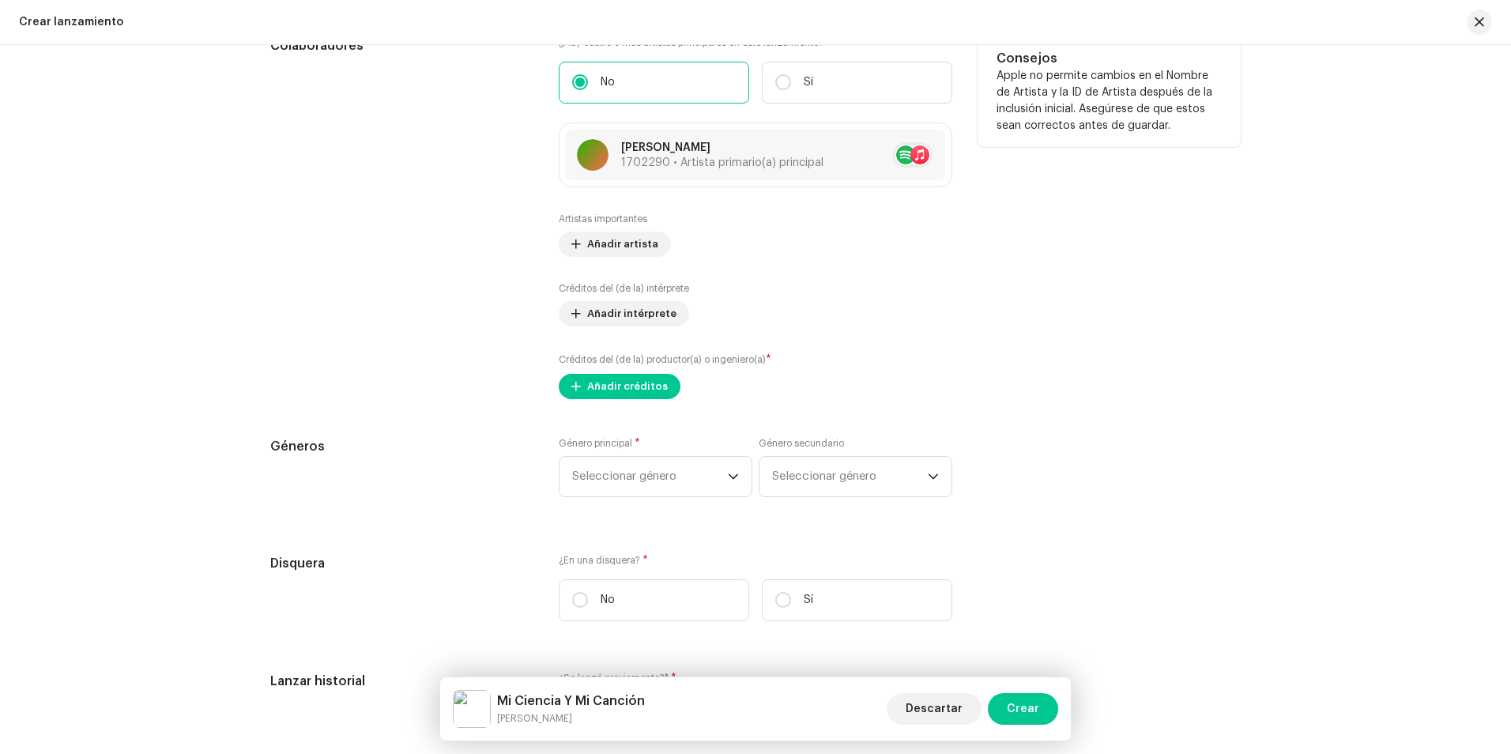
scroll to position [1975, 0]
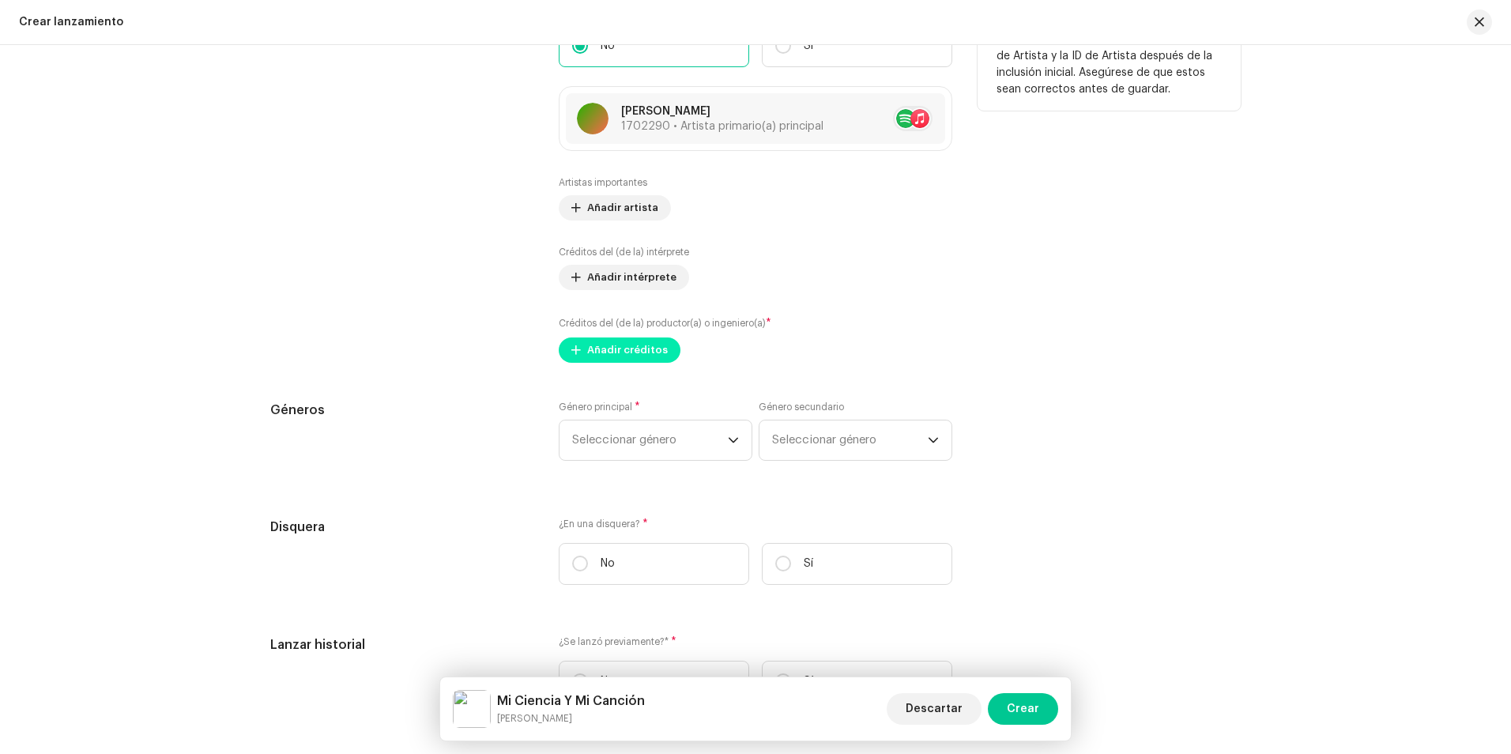
click at [630, 352] on span "Añadir créditos" at bounding box center [627, 350] width 81 height 32
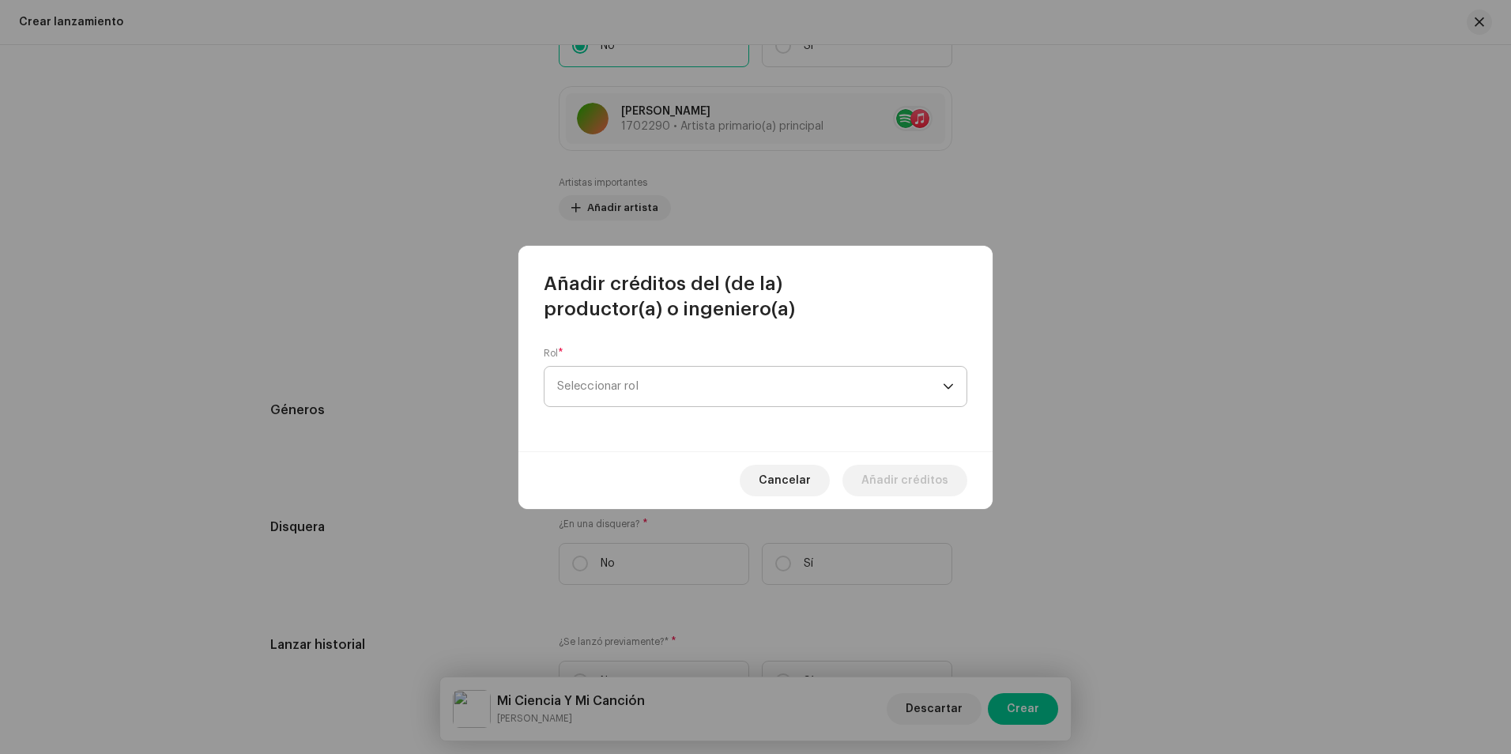
click at [655, 391] on span "Seleccionar rol" at bounding box center [750, 387] width 386 height 40
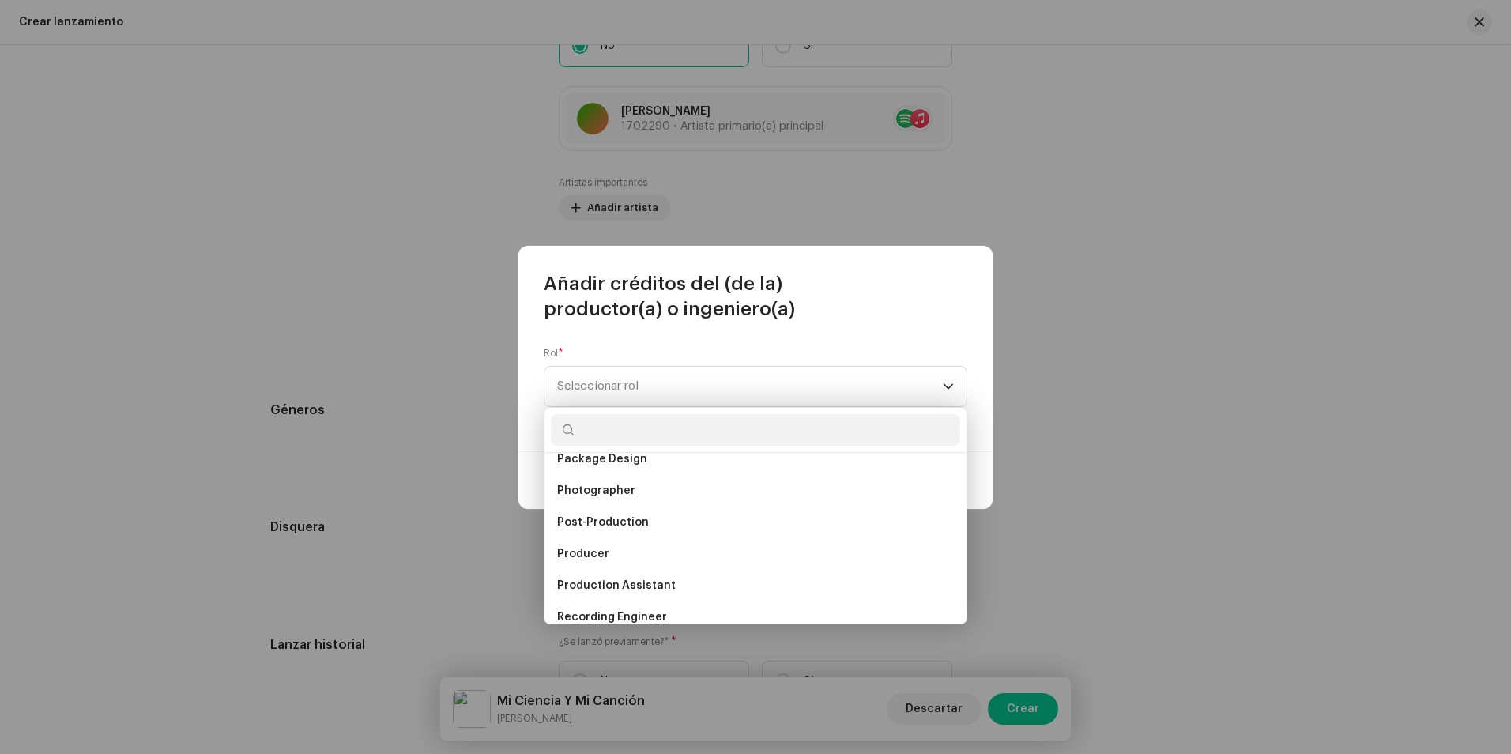
scroll to position [537, 0]
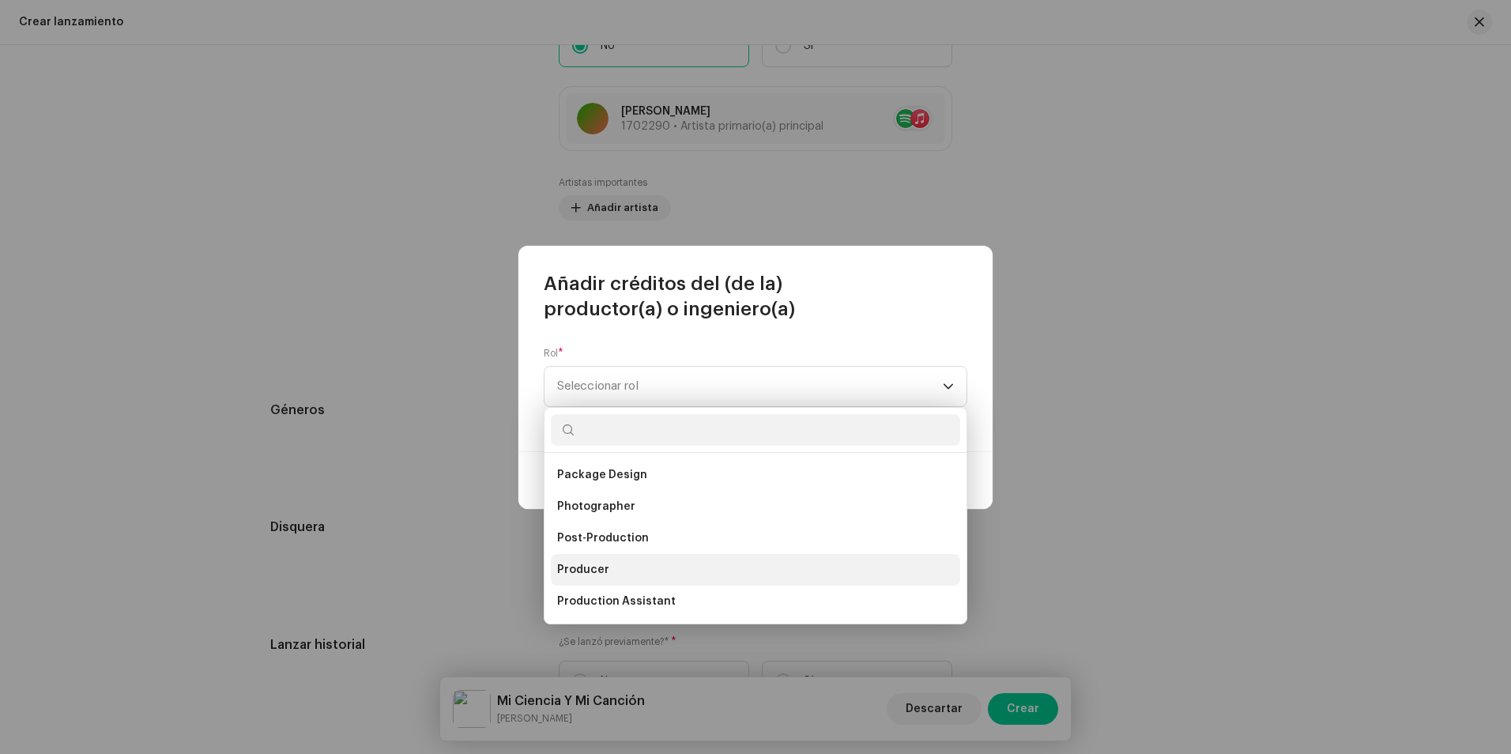
click at [623, 573] on li "Producer" at bounding box center [755, 570] width 409 height 32
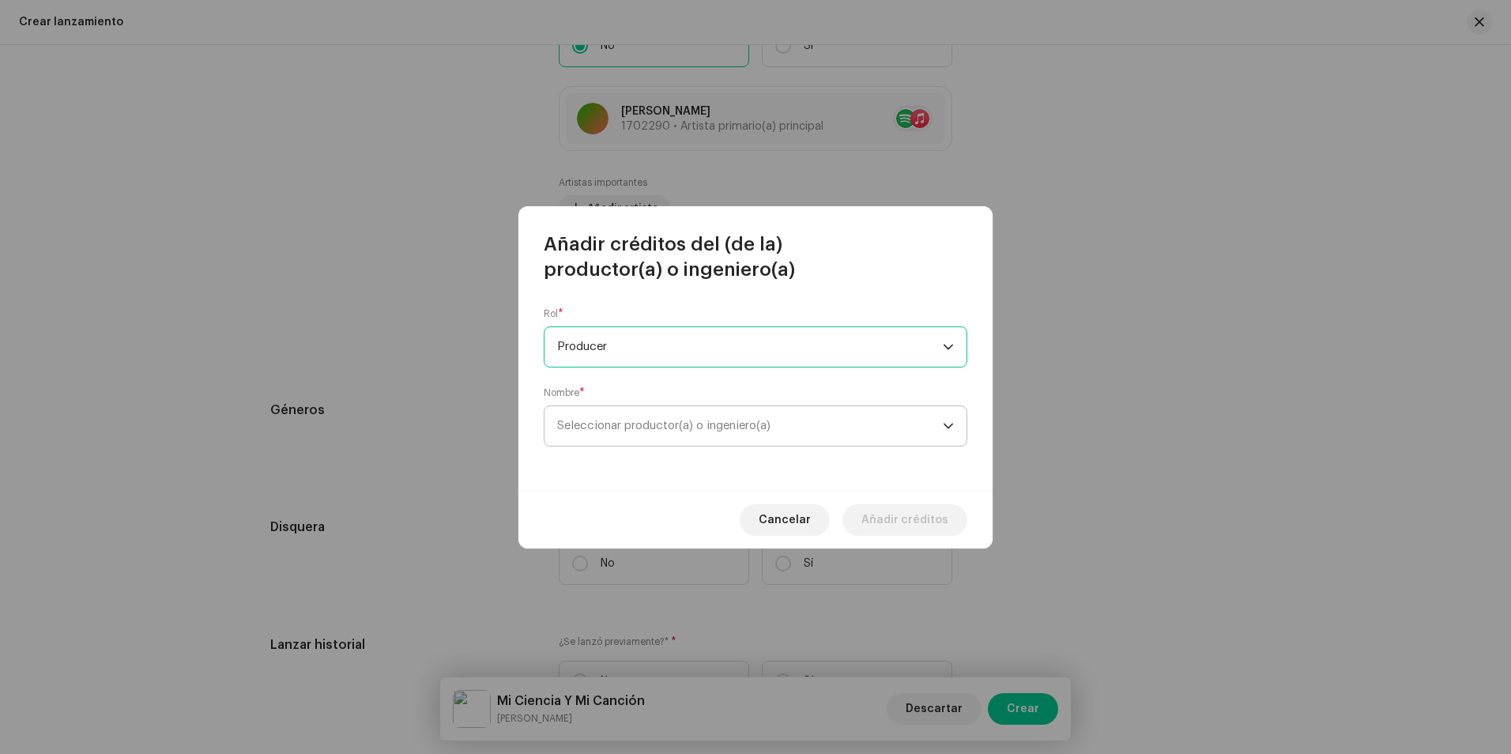
click at [658, 416] on span "Seleccionar productor(a) o ingeniero(a)" at bounding box center [750, 426] width 386 height 40
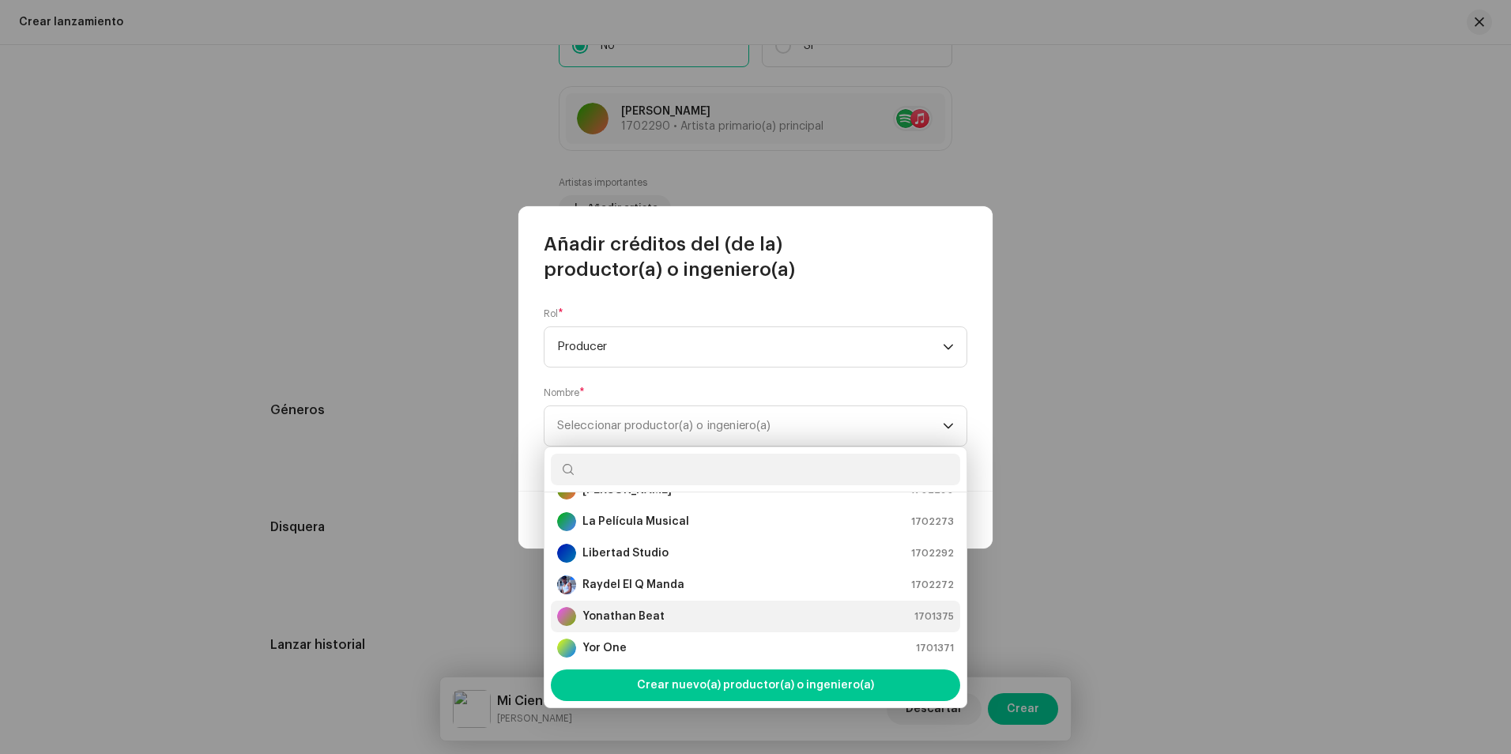
scroll to position [126, 0]
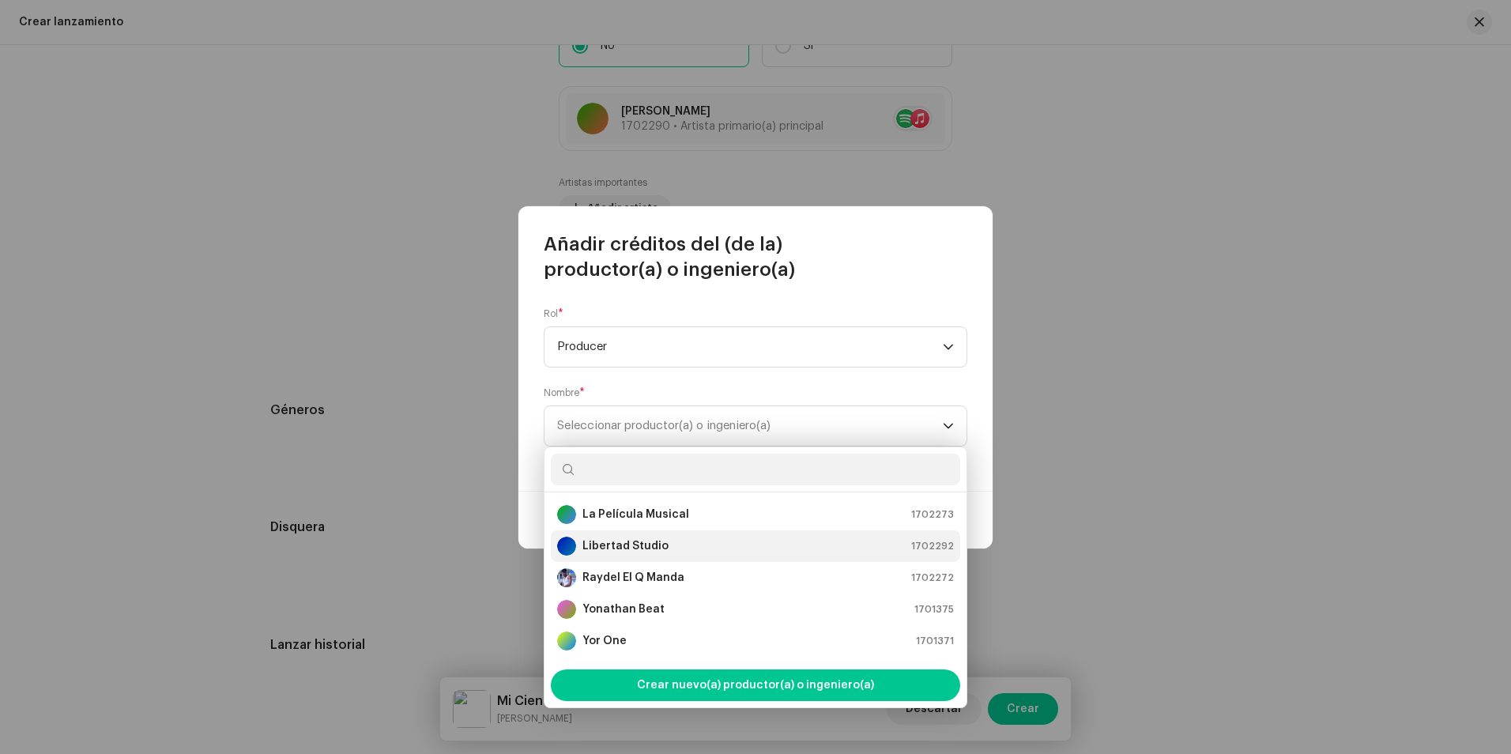
click at [673, 549] on div "Libertad Studio 1702292" at bounding box center [755, 545] width 397 height 19
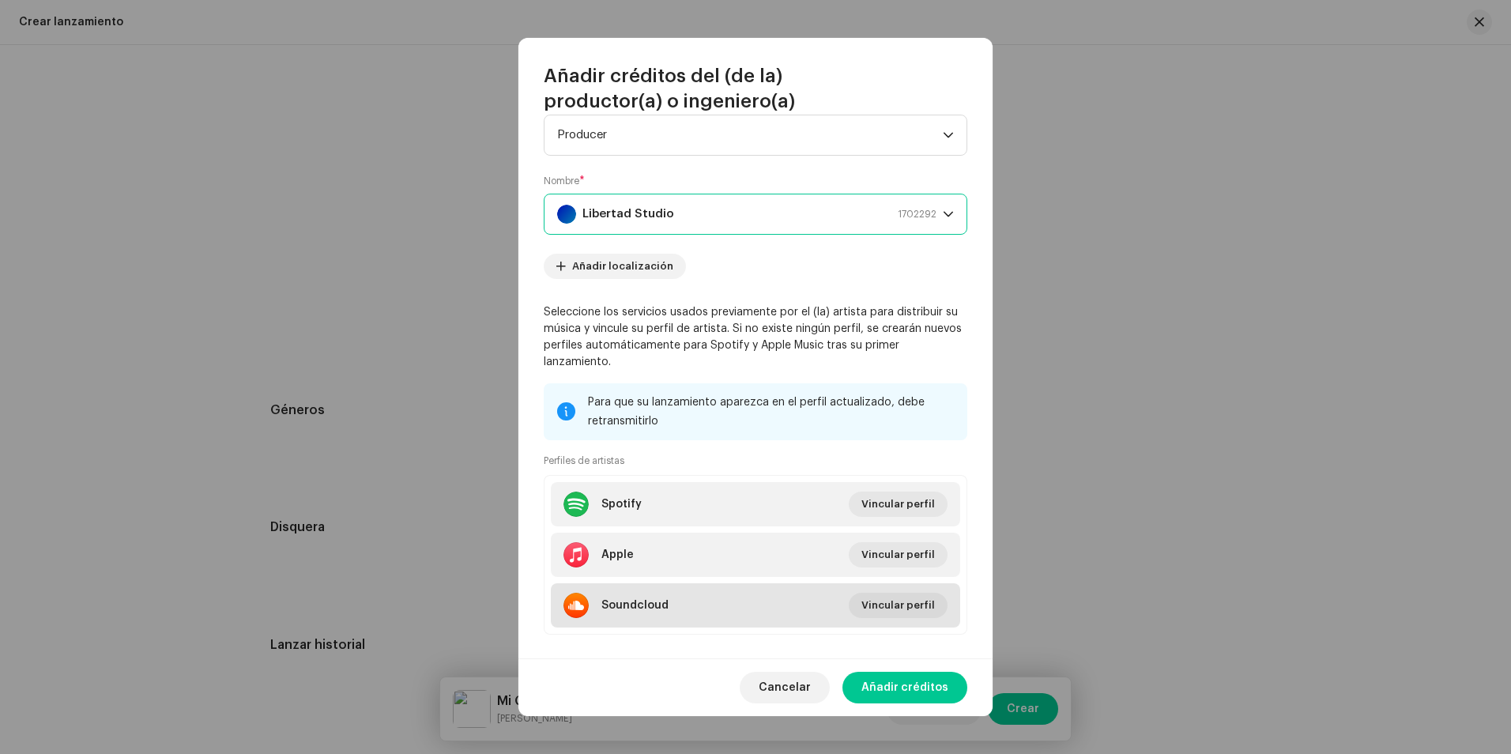
scroll to position [63, 0]
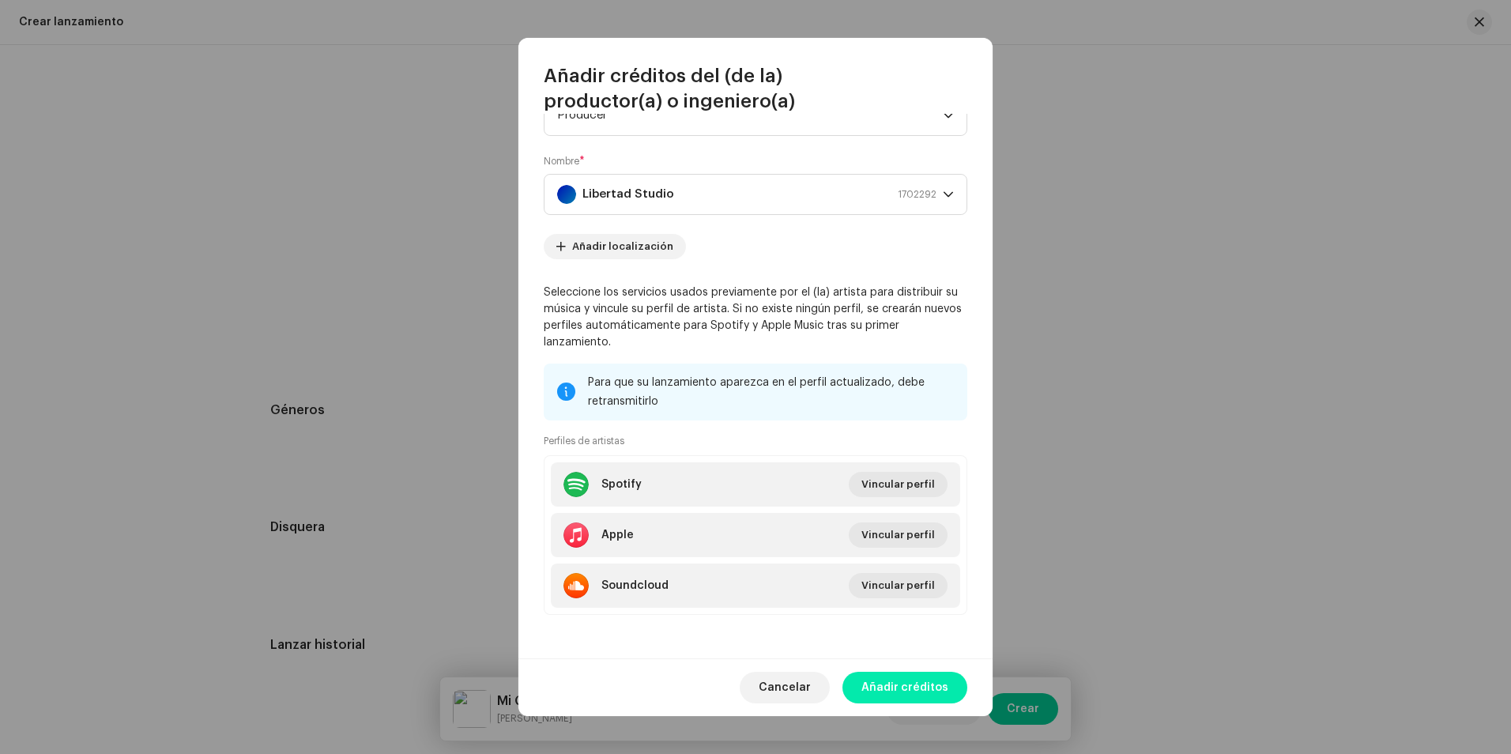
click at [898, 690] on span "Añadir créditos" at bounding box center [904, 688] width 87 height 32
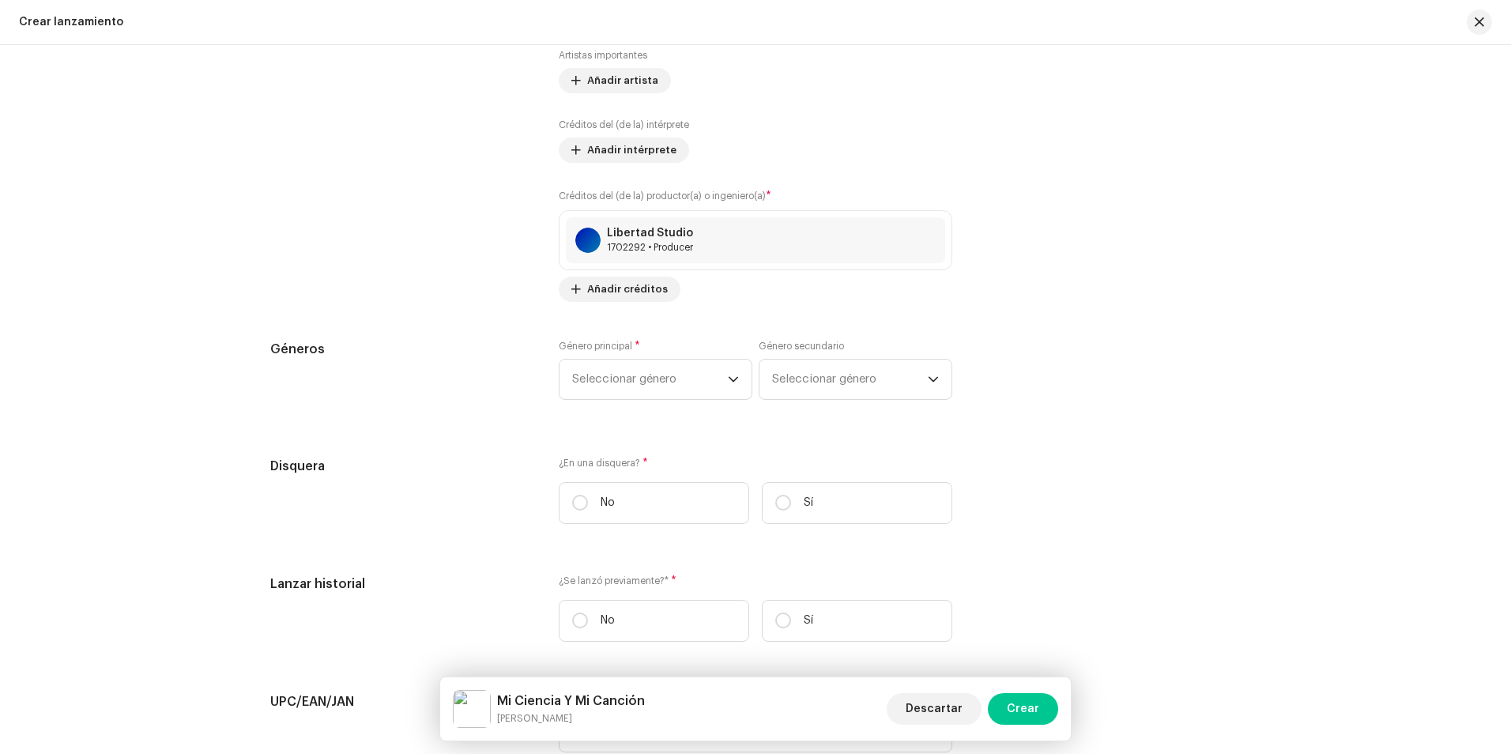
scroll to position [2133, 0]
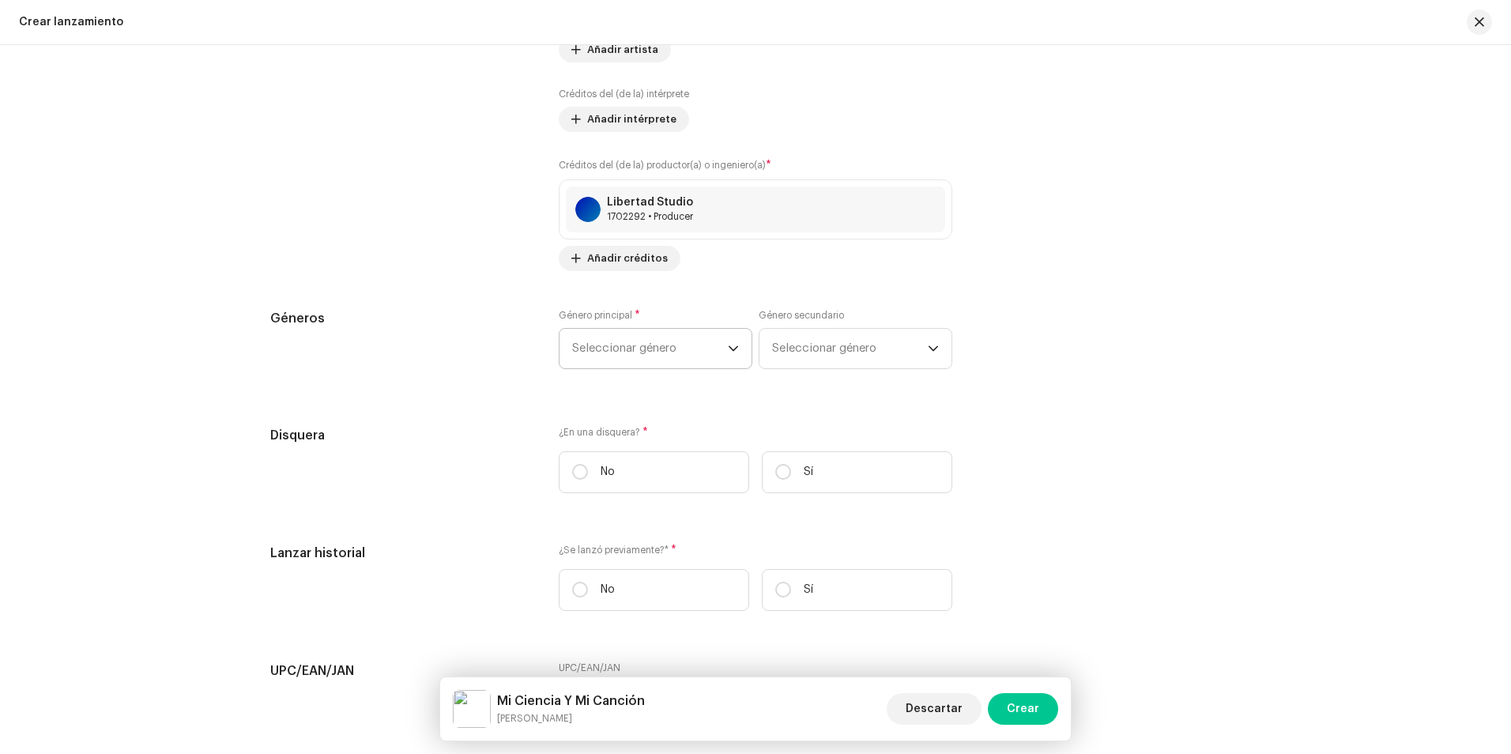
click at [629, 345] on span "Seleccionar género" at bounding box center [650, 349] width 156 height 40
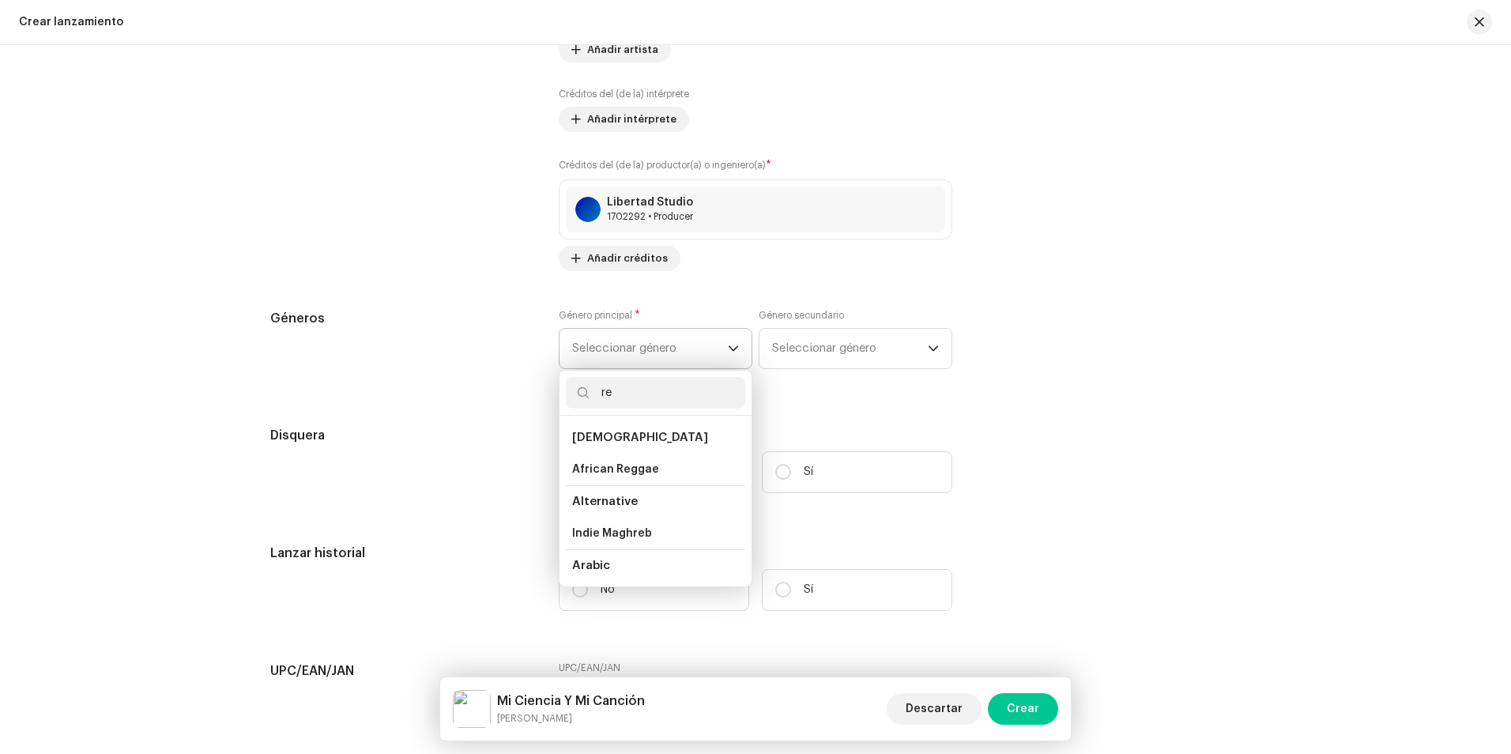
type input "r"
type input "a"
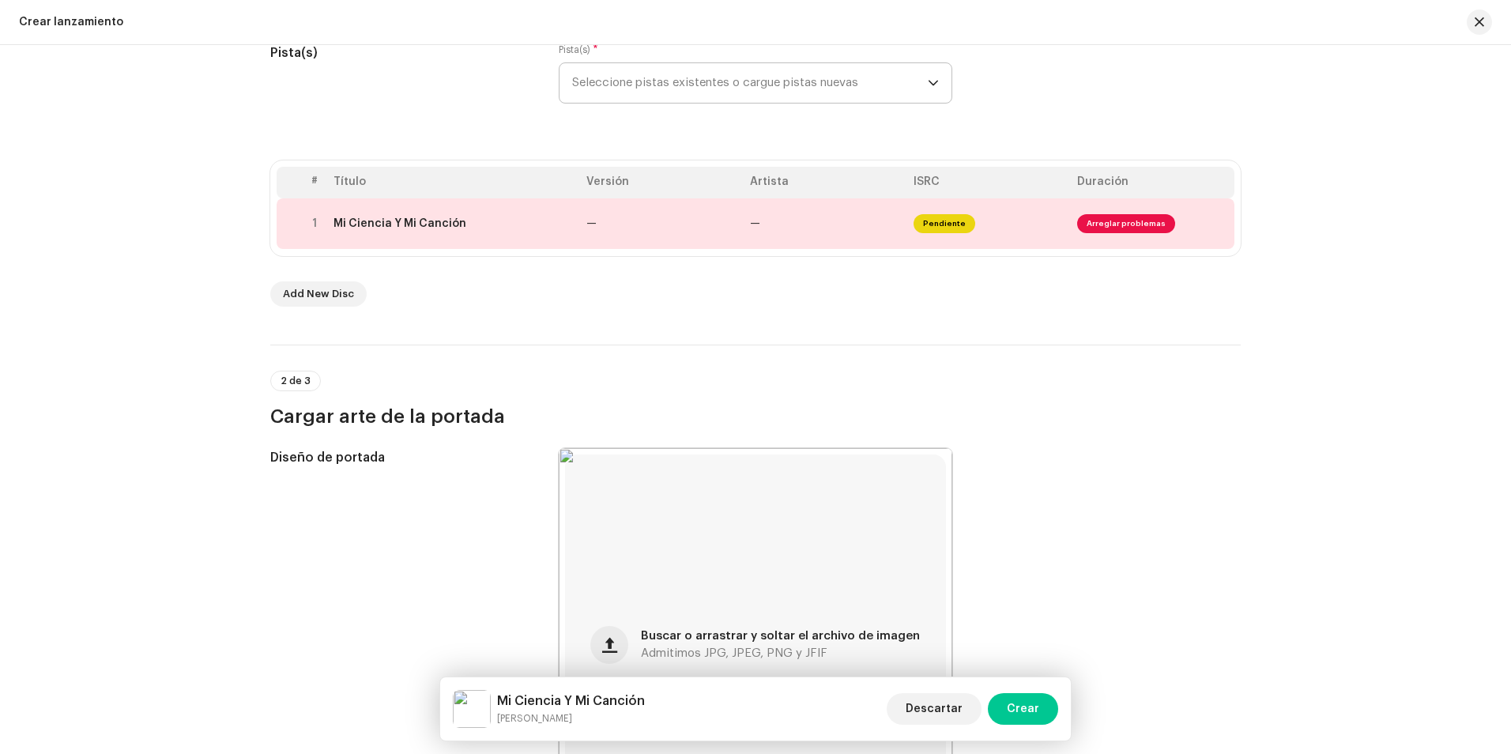
scroll to position [237, 0]
click at [312, 224] on div at bounding box center [315, 224] width 12 height 13
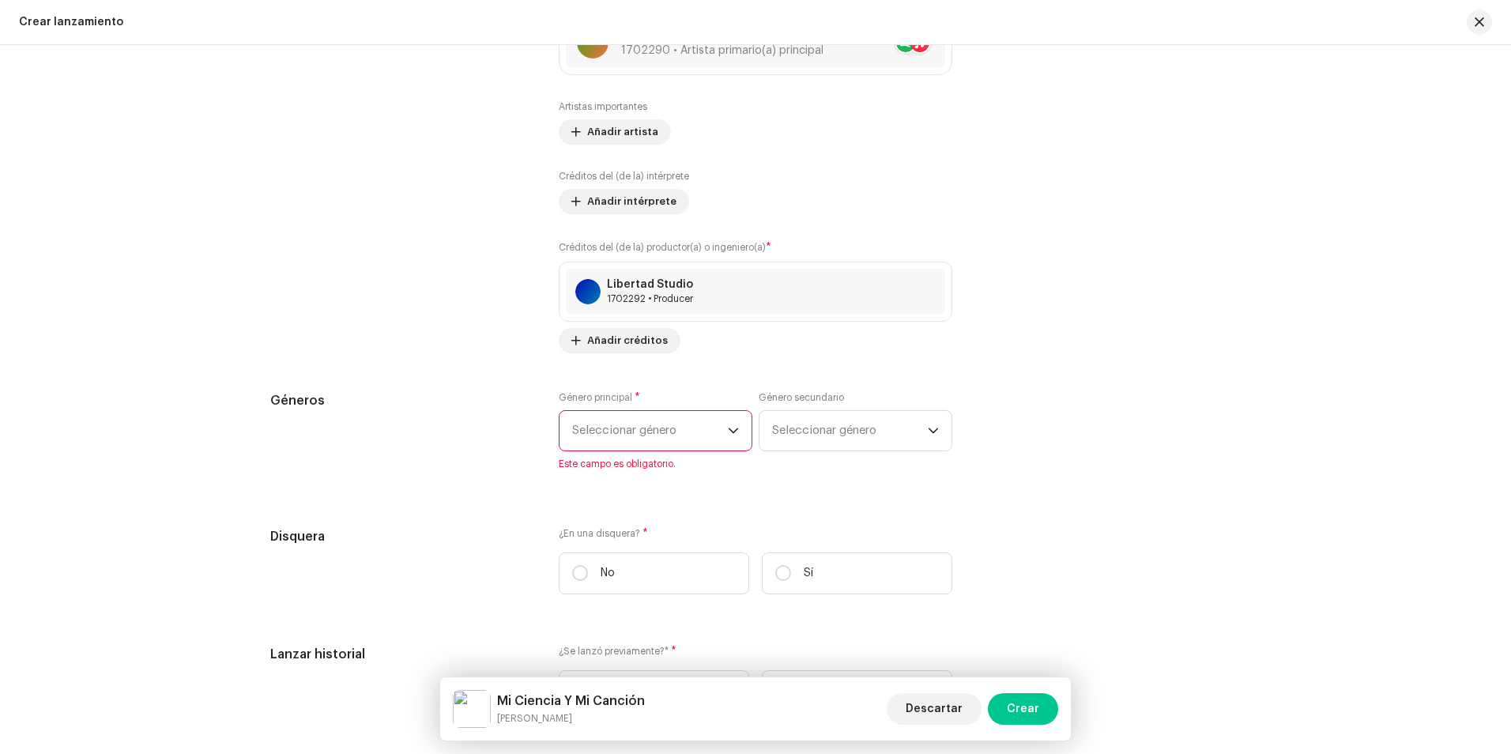
scroll to position [2054, 0]
click at [786, 422] on span "Seleccionar género" at bounding box center [850, 428] width 156 height 40
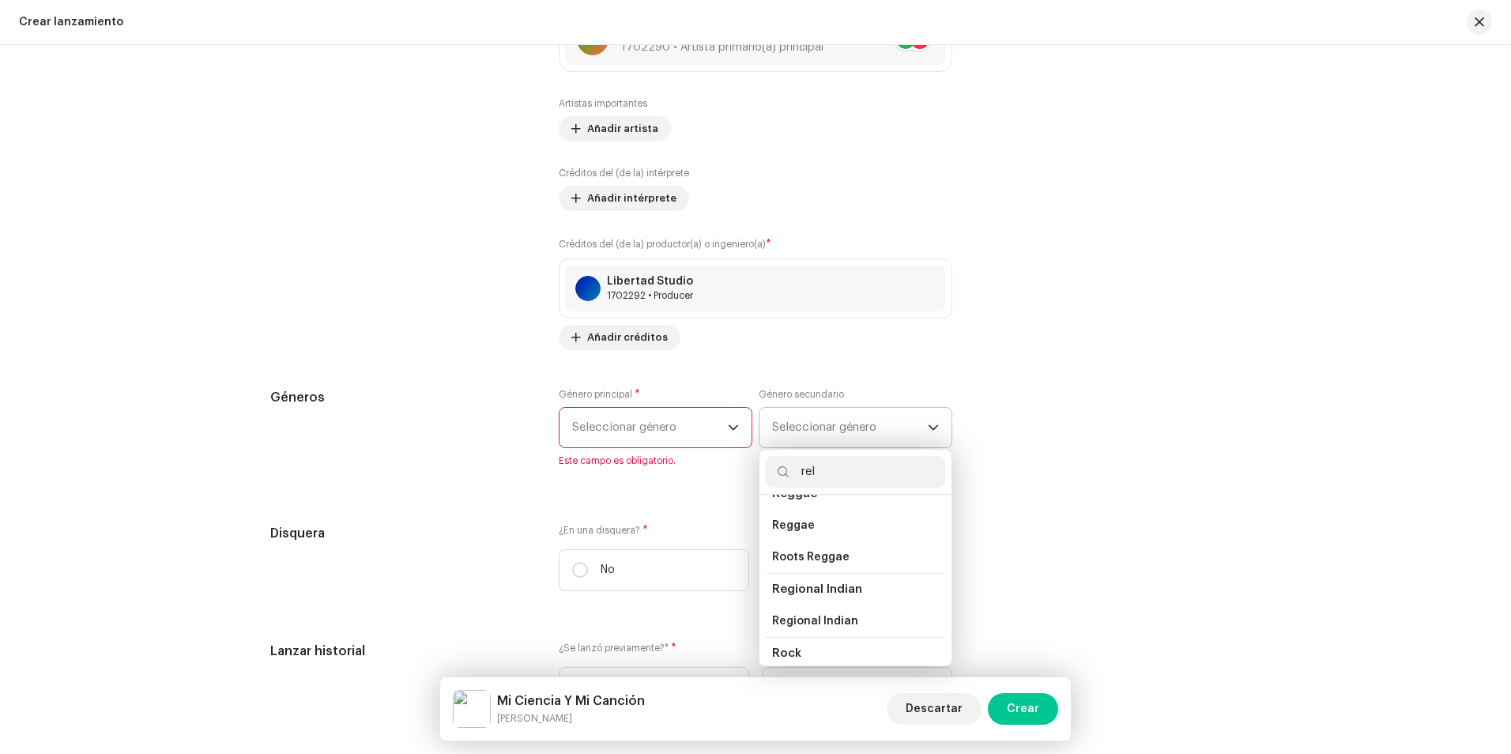
scroll to position [97, 0]
type input "rel"
click at [856, 574] on li "Religious" at bounding box center [855, 579] width 179 height 32
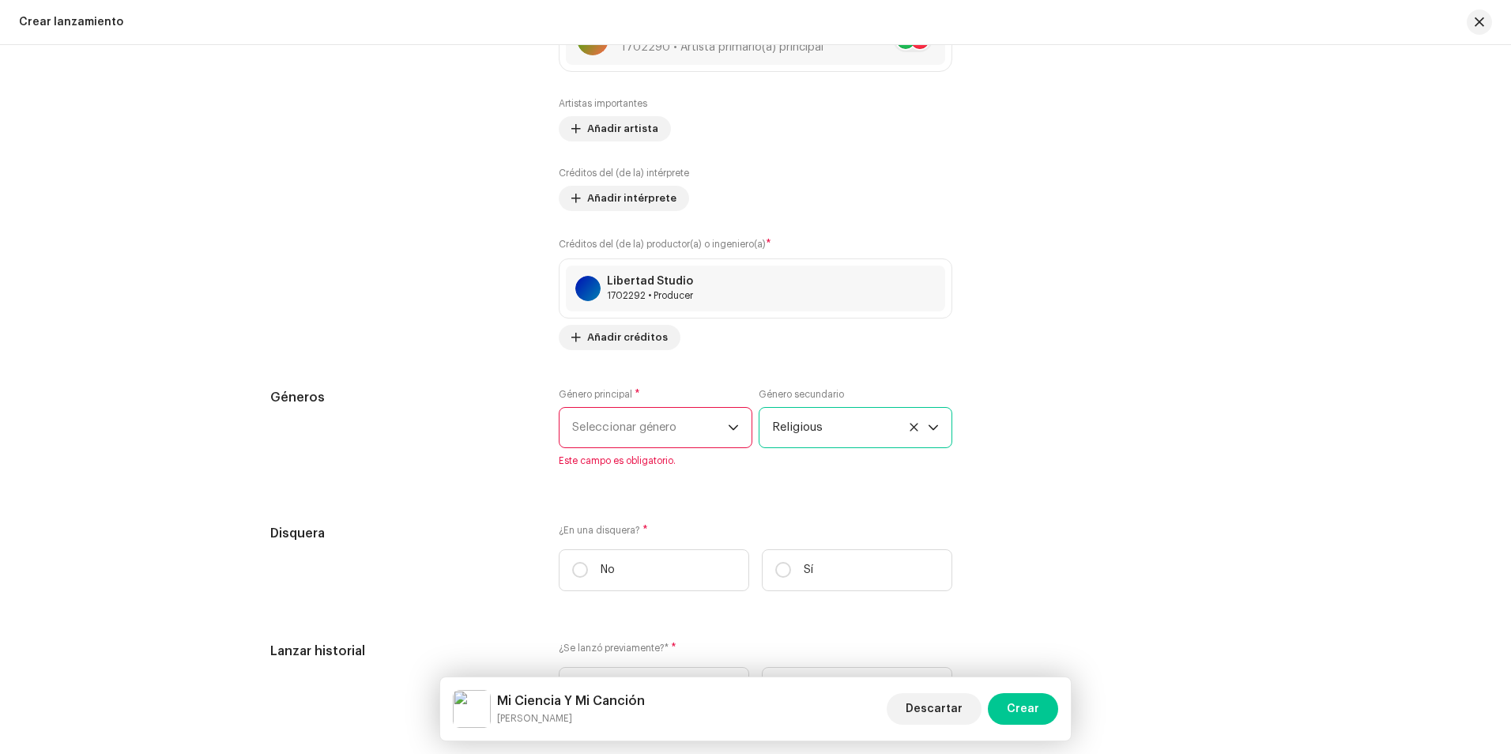
click at [679, 419] on span "Seleccionar género" at bounding box center [650, 428] width 156 height 40
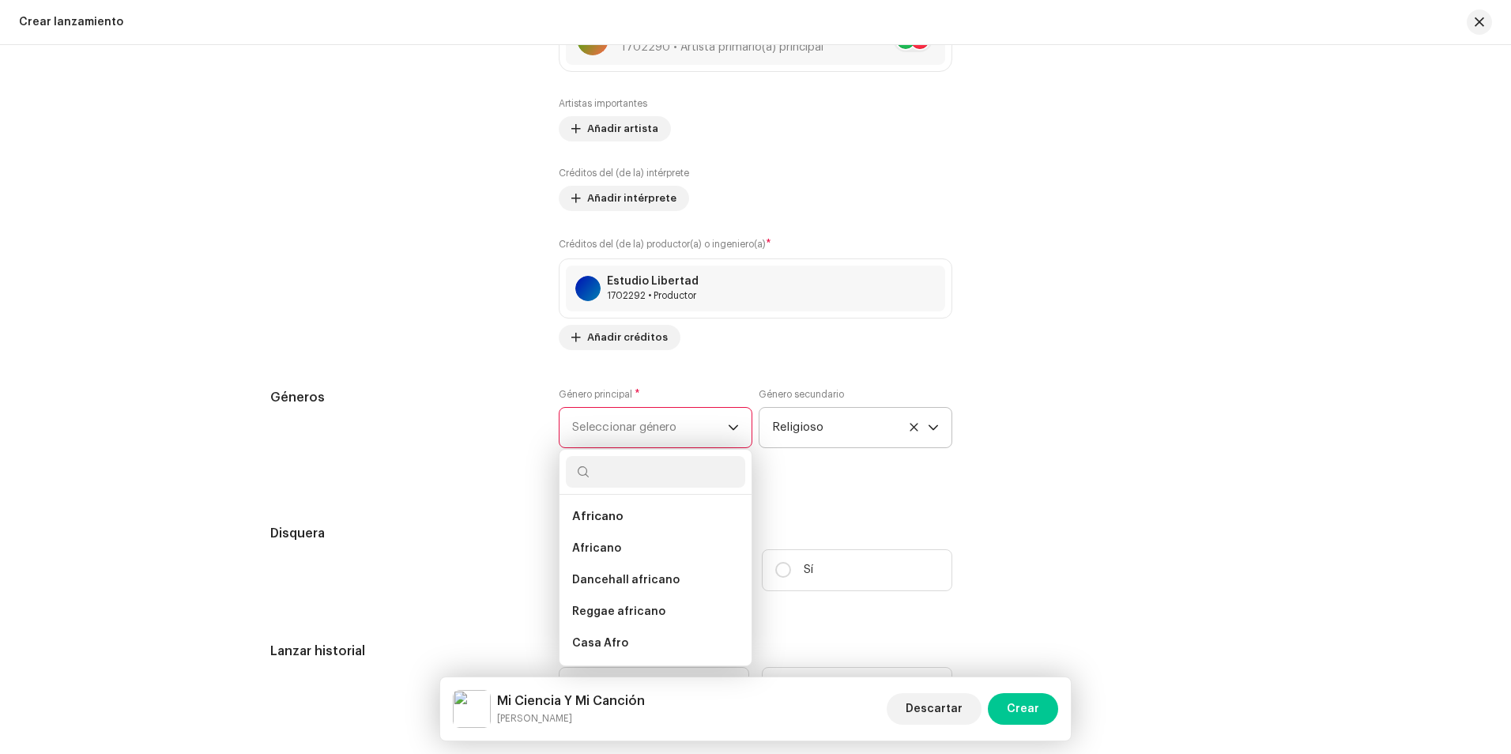
click at [628, 435] on span "Seleccionar género" at bounding box center [650, 428] width 156 height 40
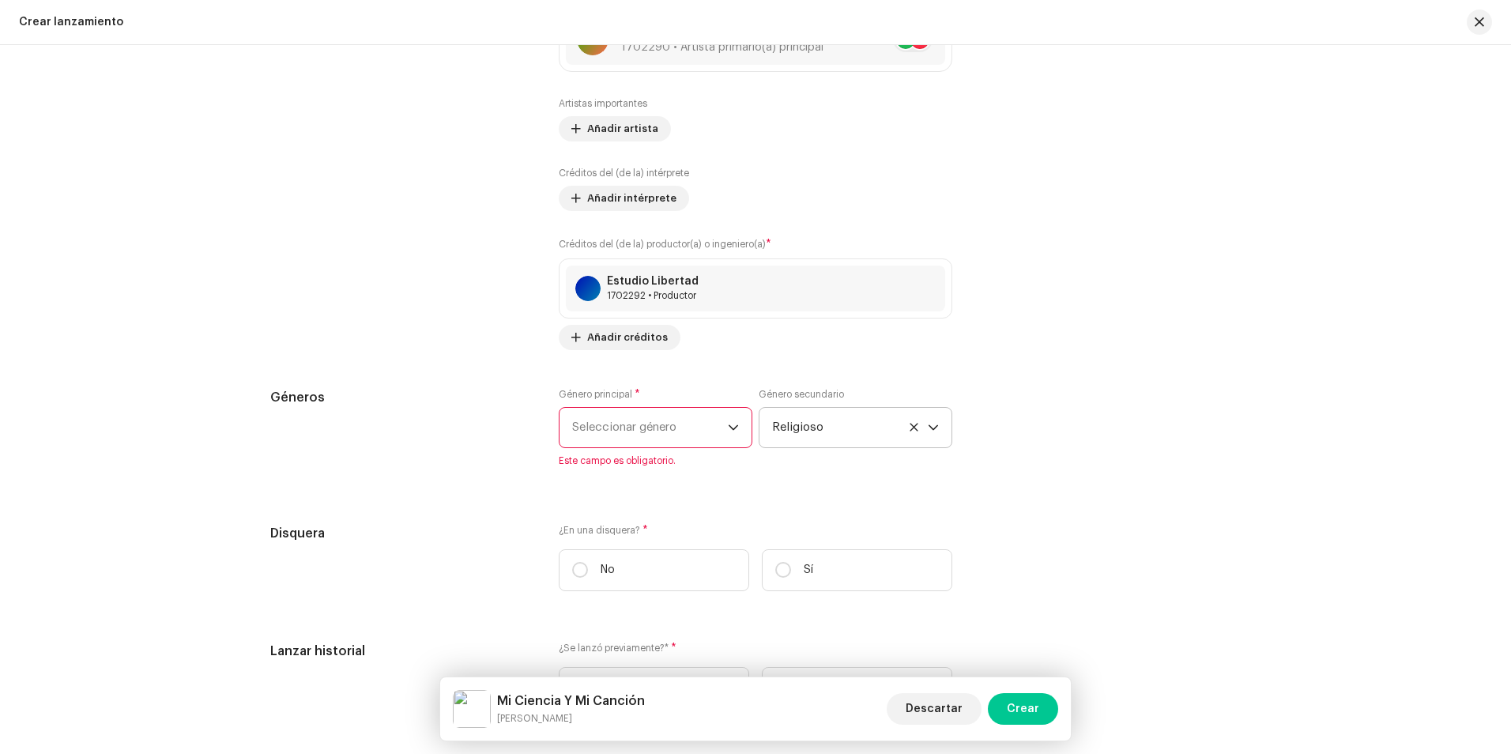
click at [628, 435] on span "Seleccionar género" at bounding box center [650, 428] width 156 height 40
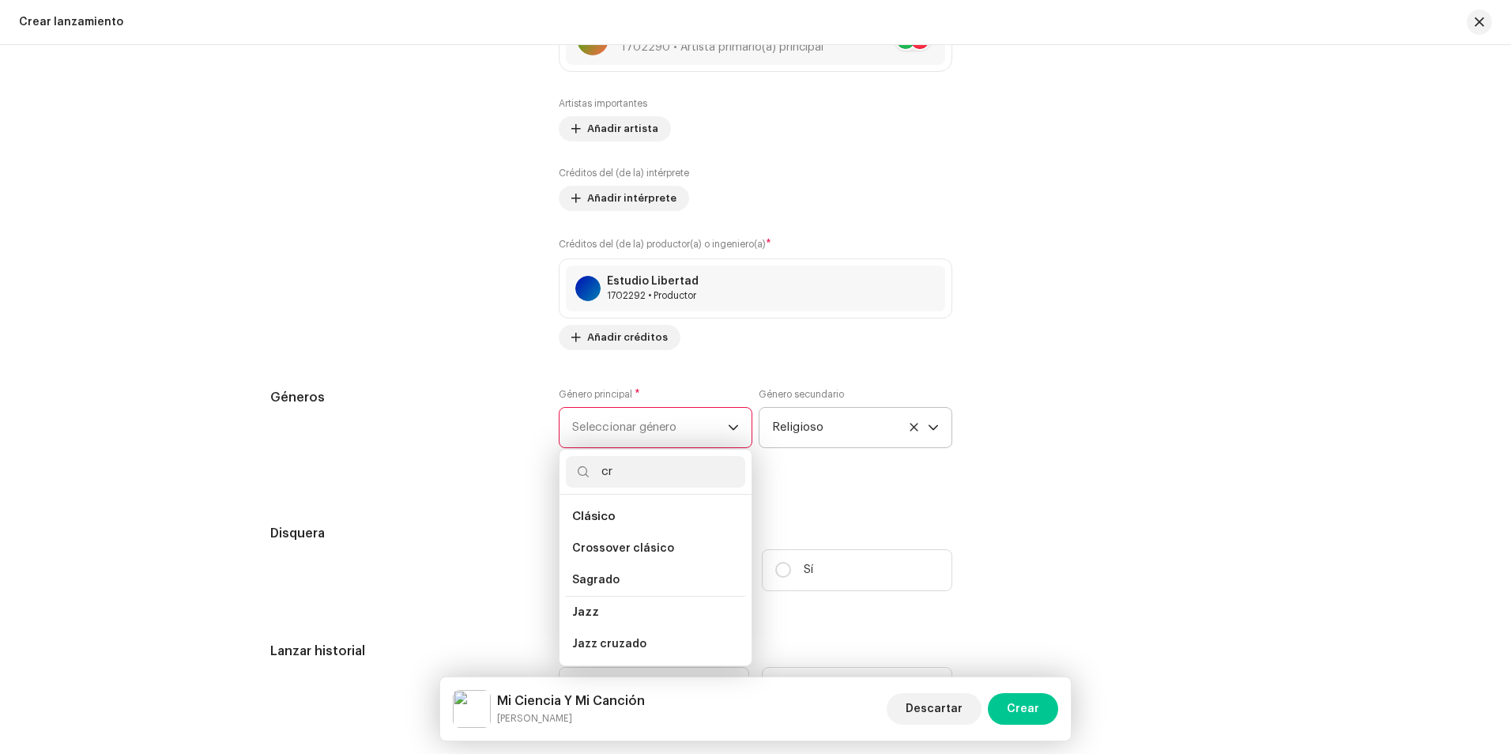
type input "c"
type input "a"
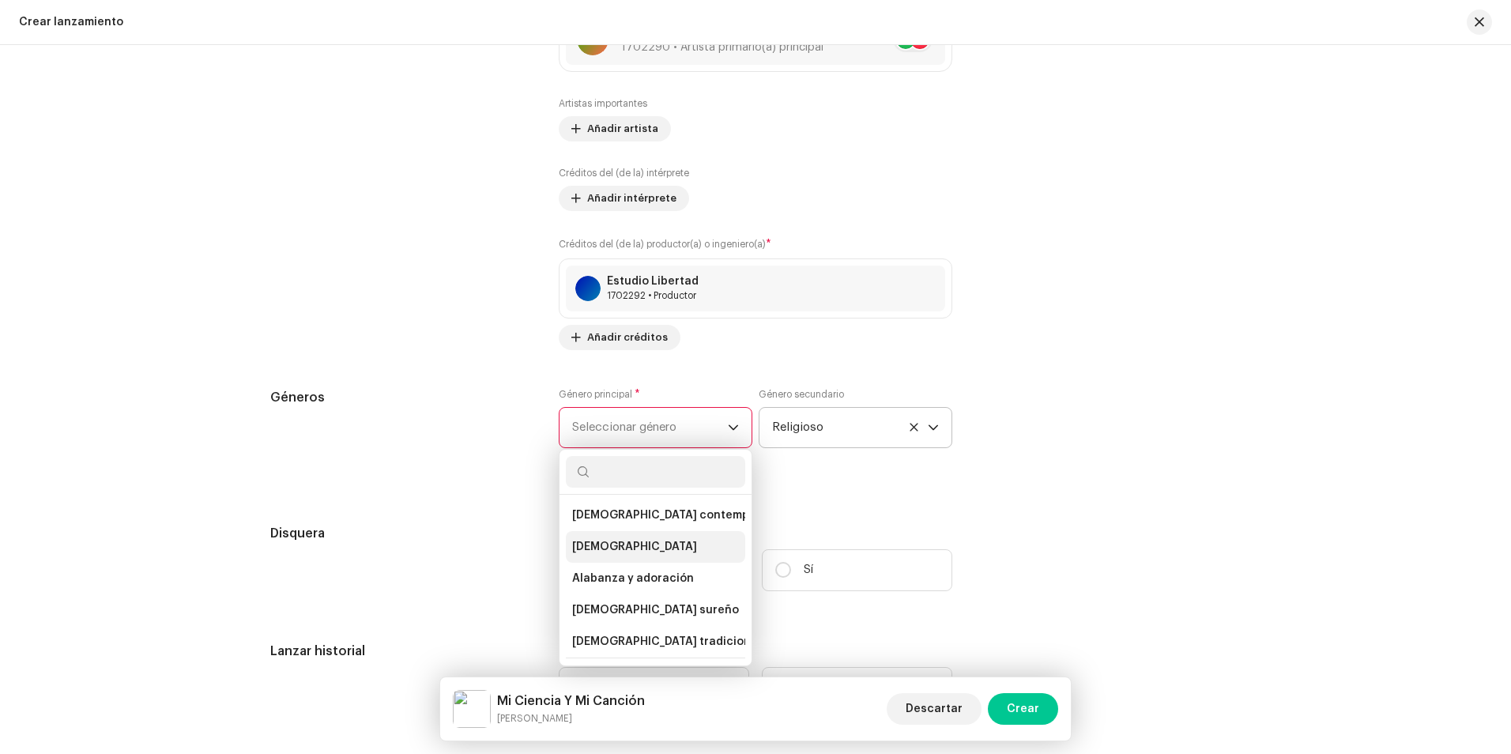
scroll to position [3239, 0]
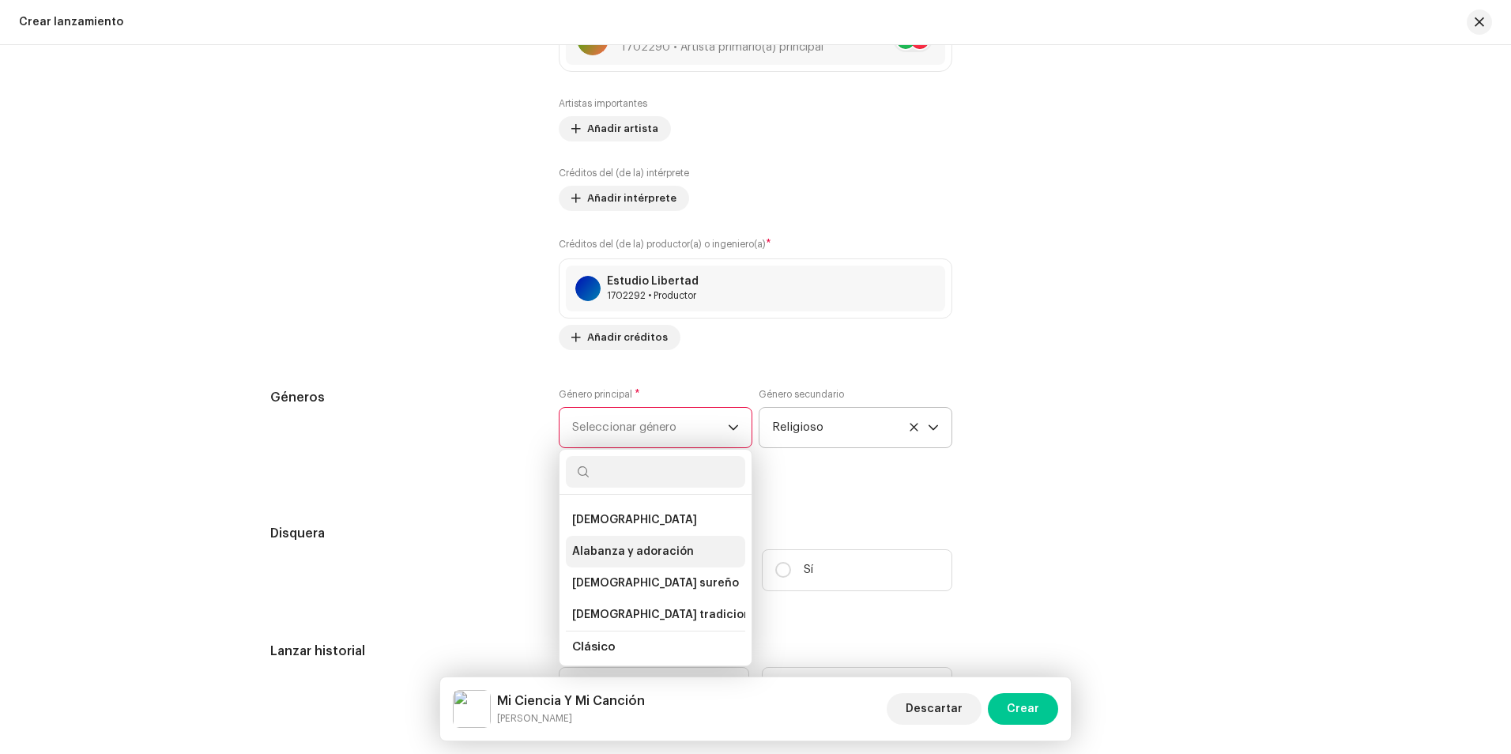
click at [665, 544] on span "Alabanza y adoración" at bounding box center [633, 552] width 122 height 16
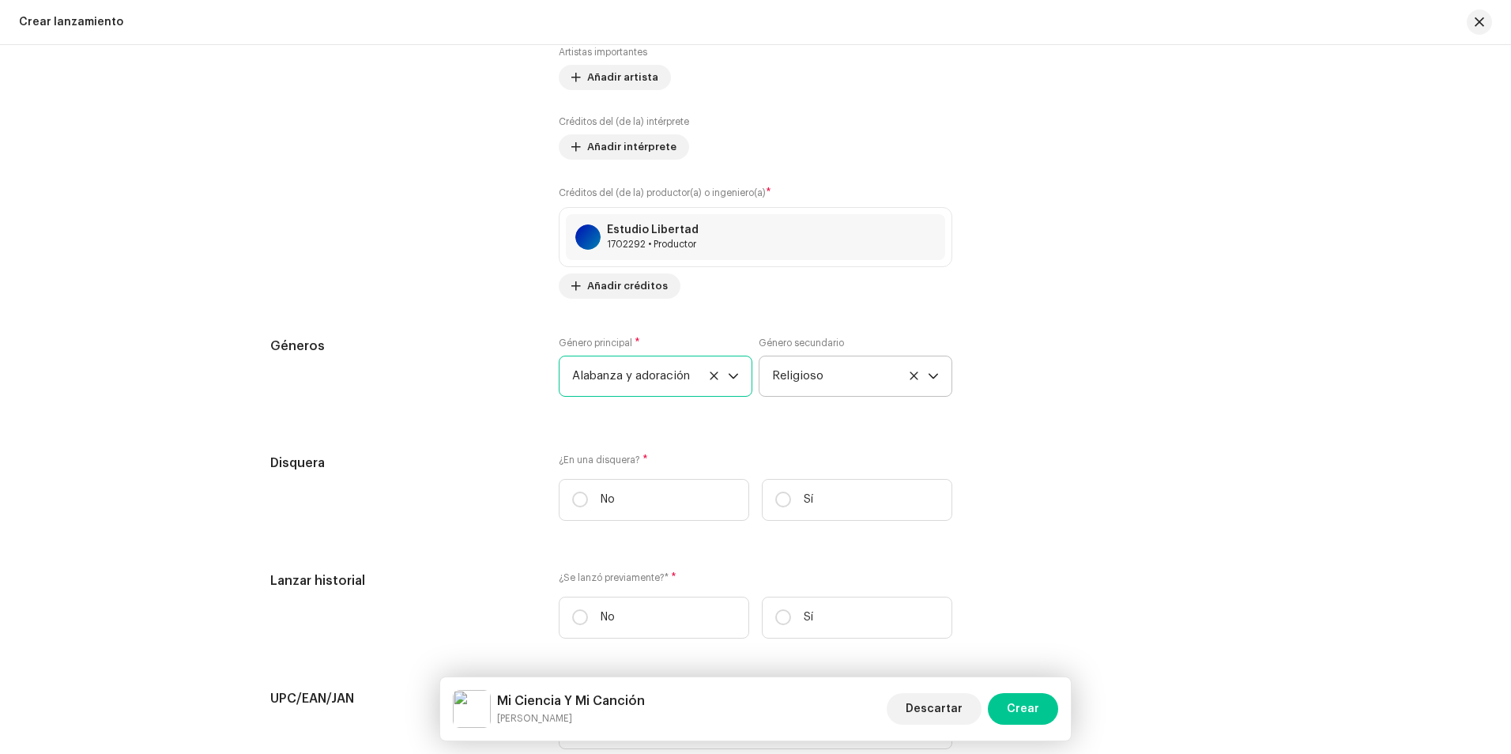
scroll to position [2133, 0]
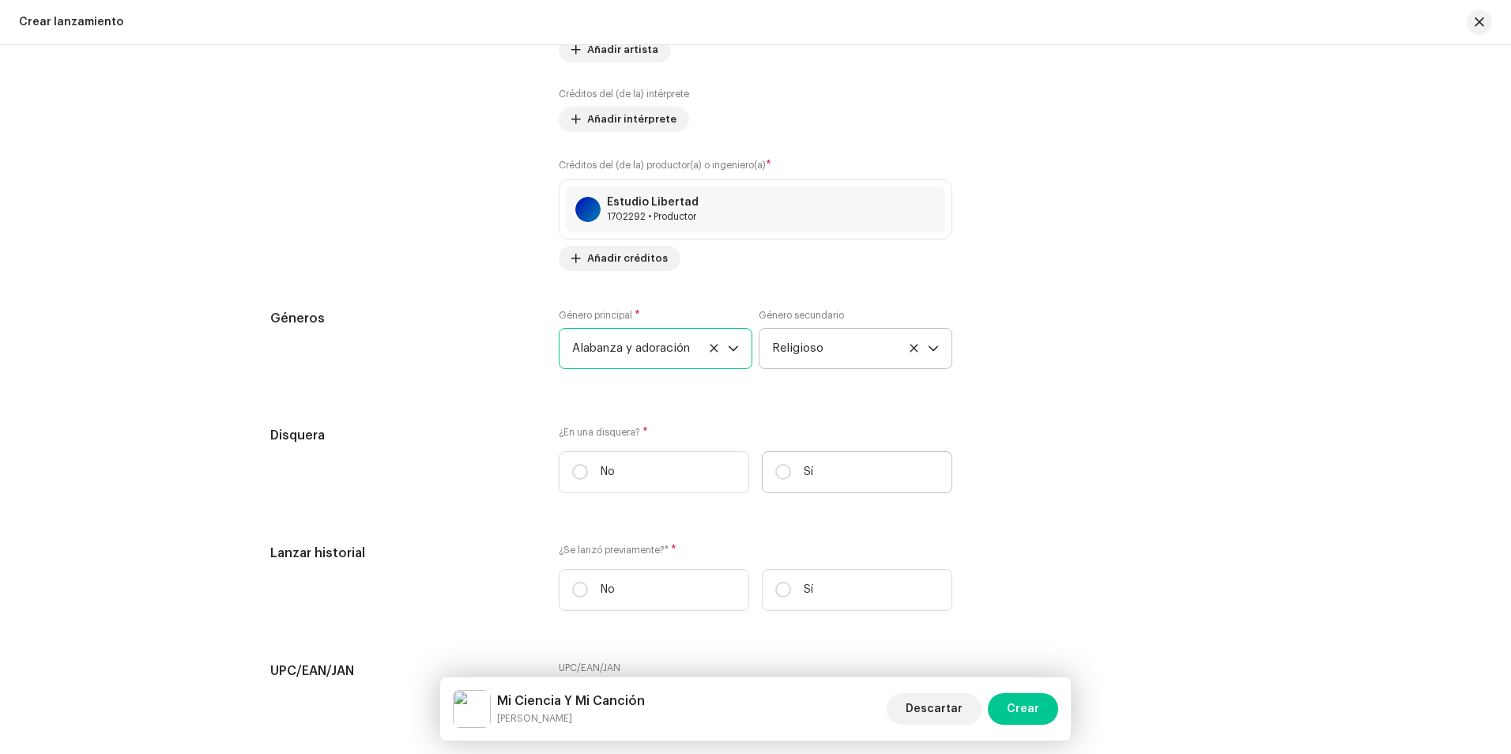
click at [837, 474] on label "Sí" at bounding box center [857, 472] width 190 height 42
click at [791, 474] on input "Sí" at bounding box center [783, 472] width 16 height 16
radio input "true"
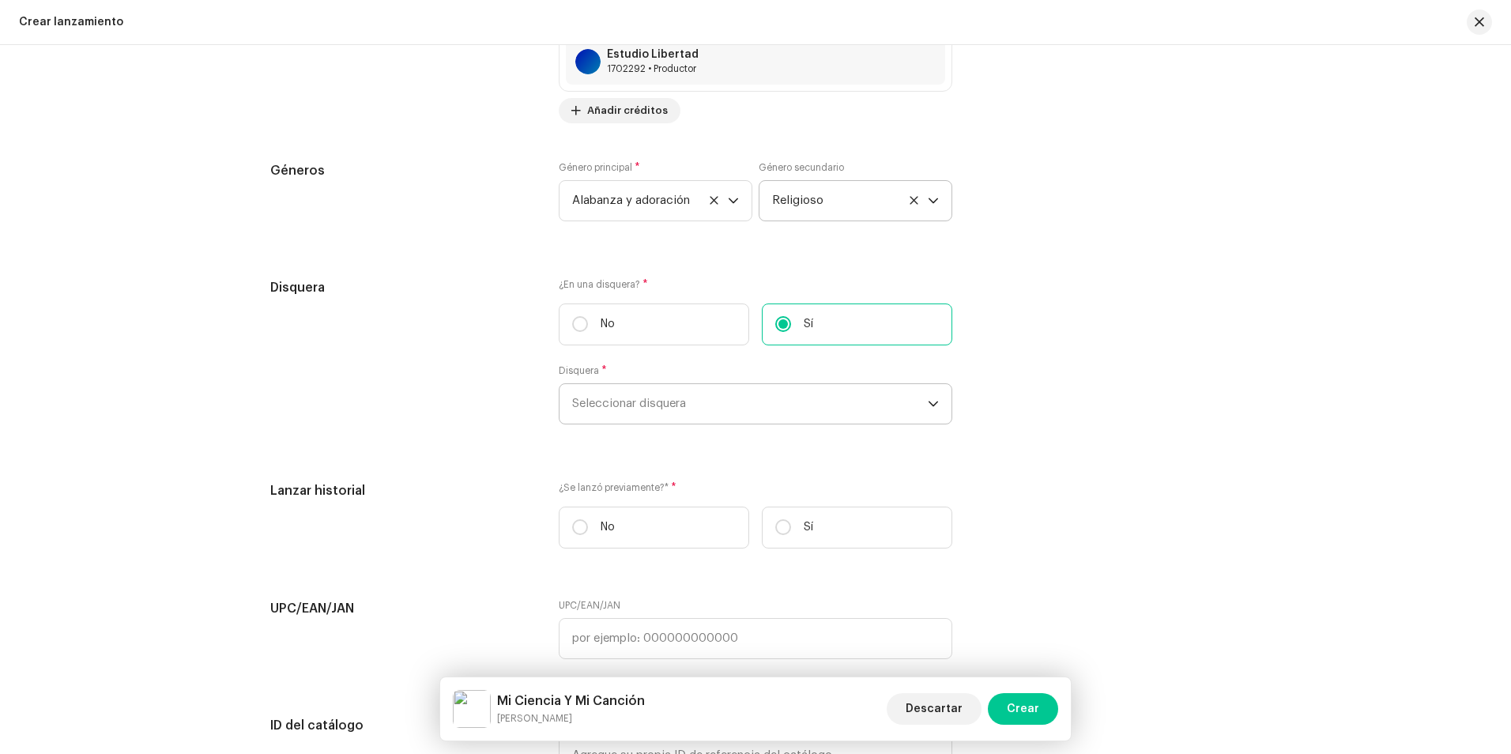
scroll to position [2291, 0]
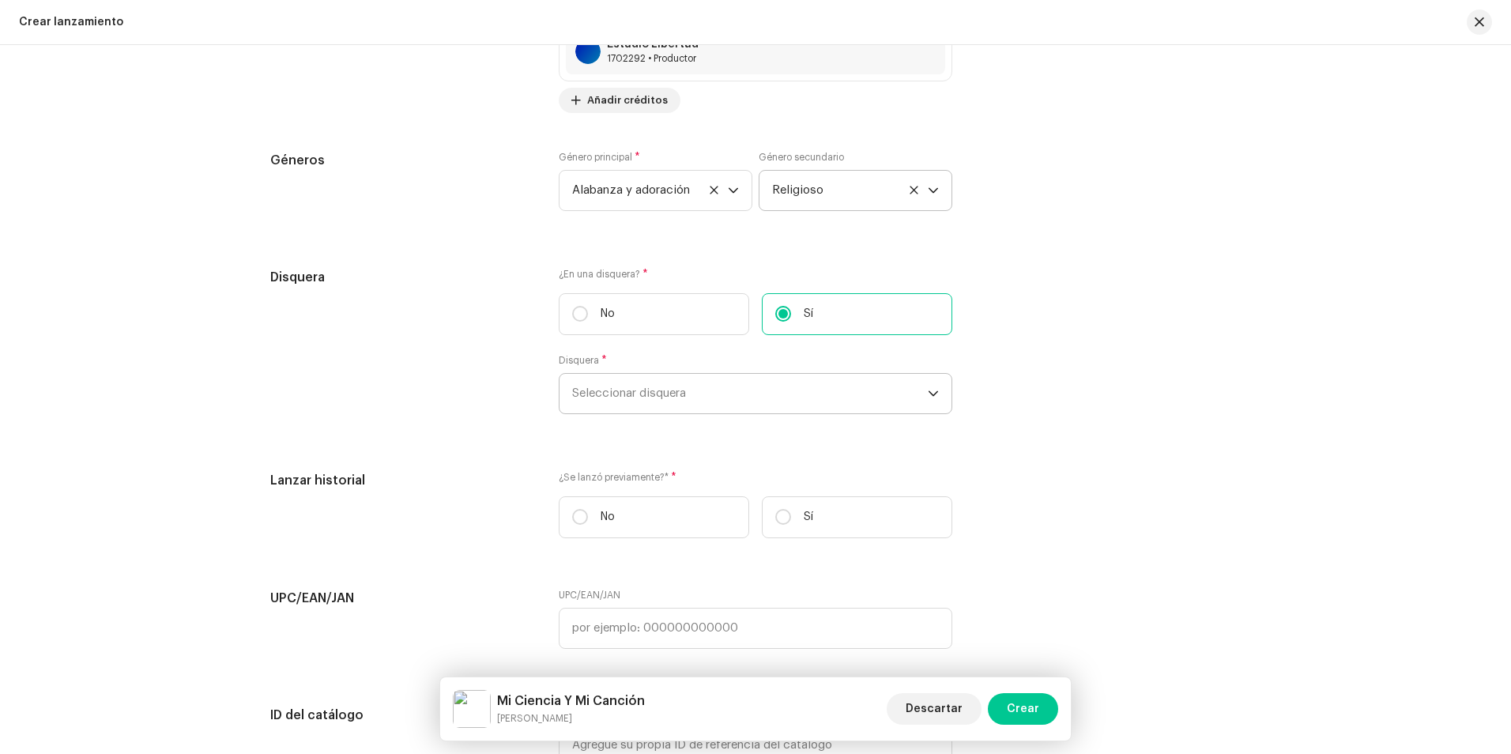
click at [708, 402] on span "Seleccionar disquera" at bounding box center [750, 394] width 356 height 40
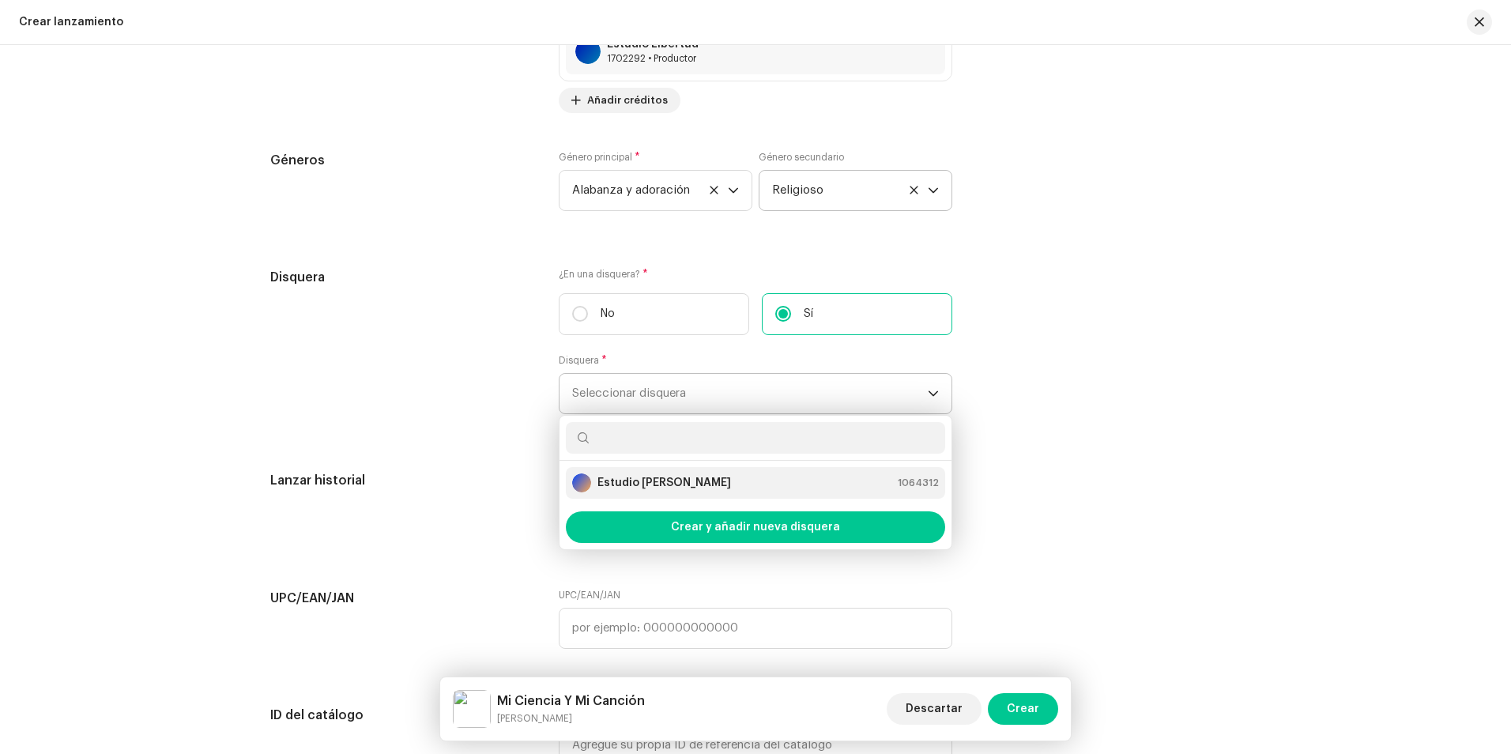
click at [663, 478] on div "Estudio [PERSON_NAME] 1064312" at bounding box center [755, 482] width 367 height 19
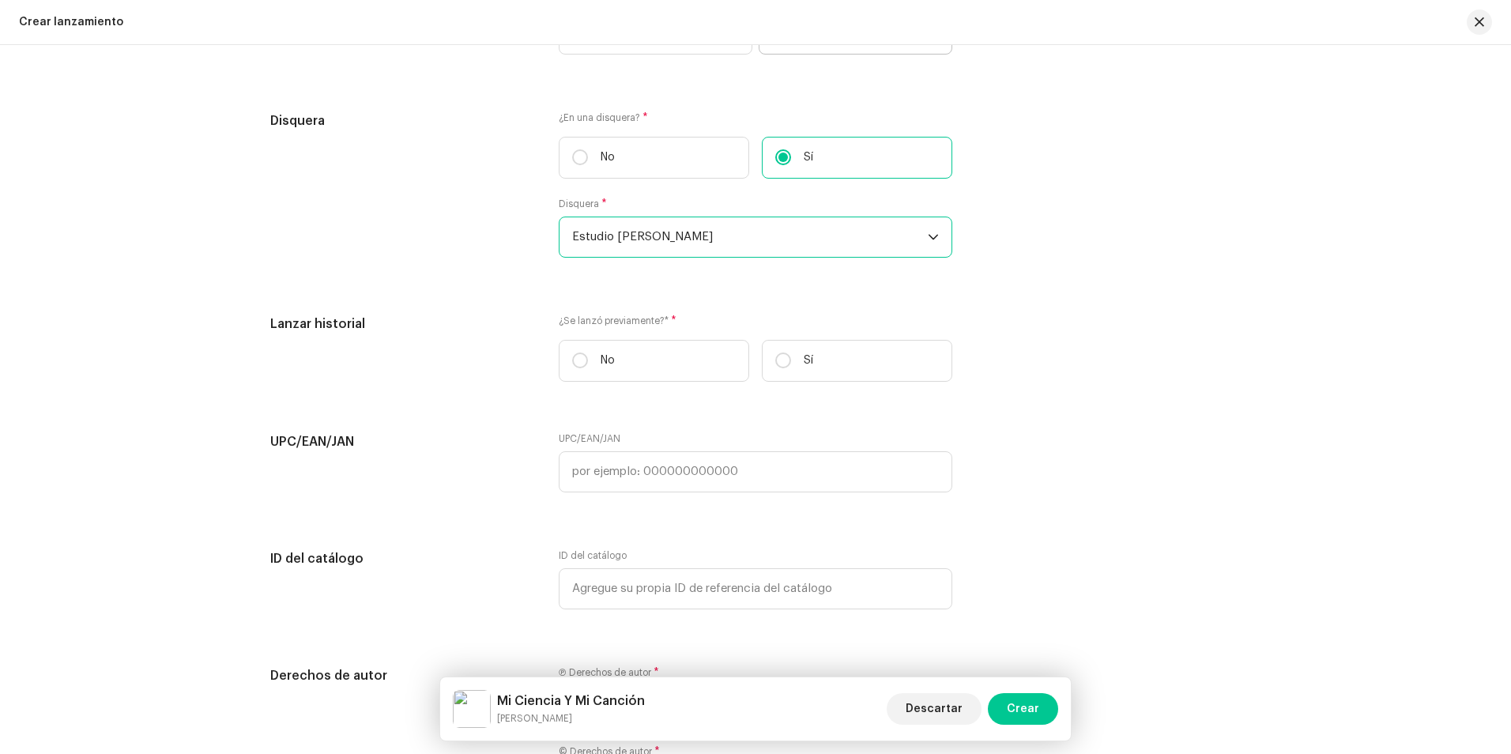
scroll to position [2449, 0]
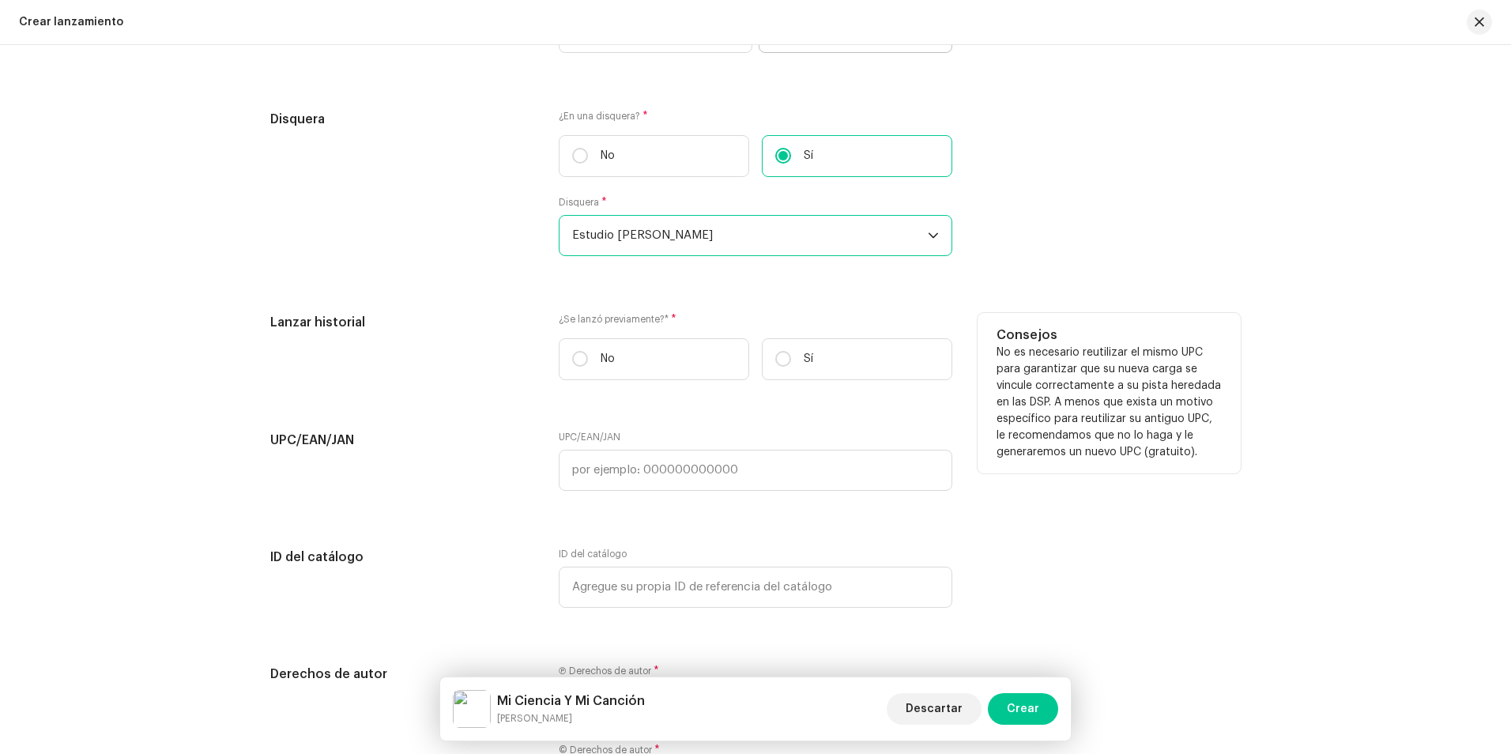
click at [817, 336] on div "¿Se lanzó previamente?* * No Sí" at bounding box center [755, 353] width 393 height 80
click at [799, 352] on label "Sí" at bounding box center [857, 359] width 190 height 42
click at [791, 352] on input "Sí" at bounding box center [783, 359] width 16 height 16
radio input "true"
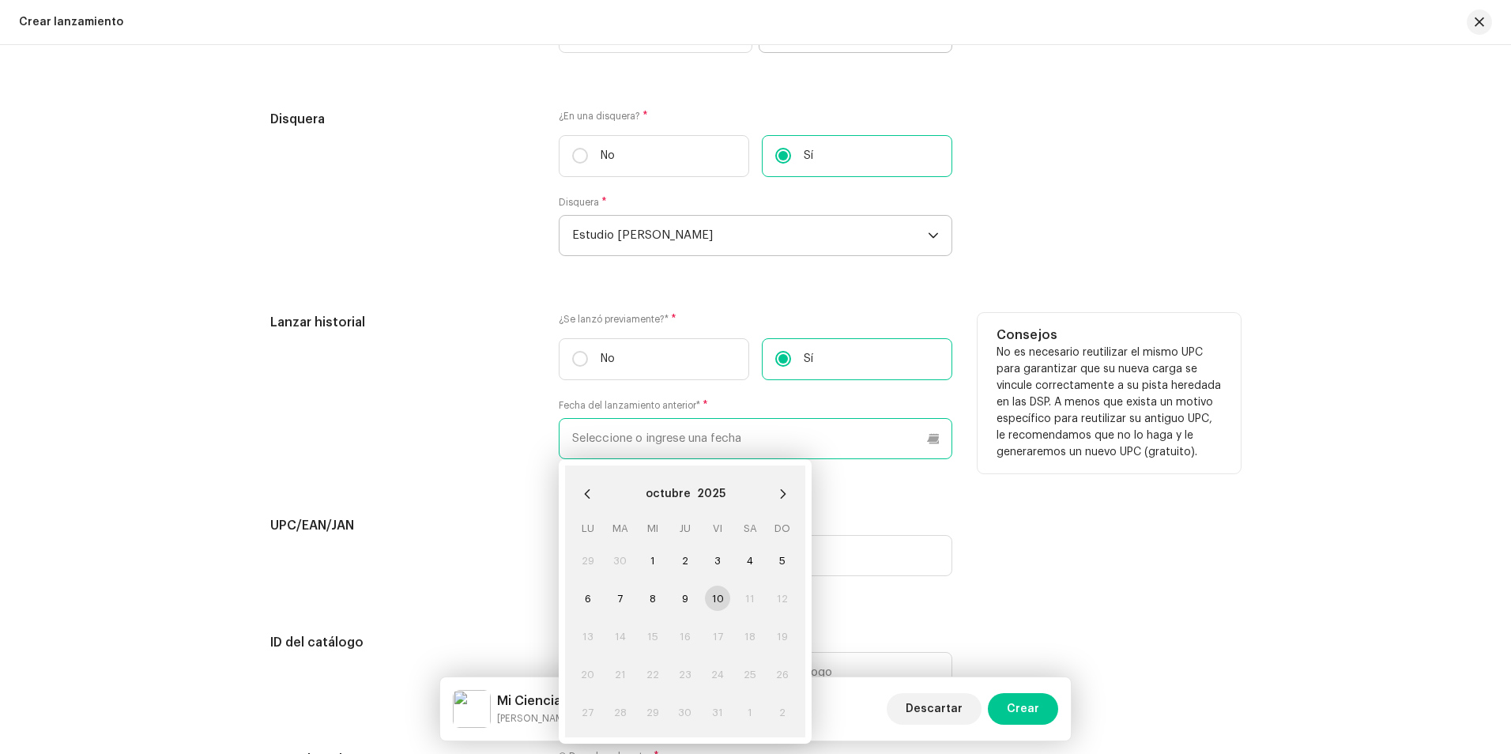
click at [678, 438] on input "text" at bounding box center [755, 438] width 393 height 41
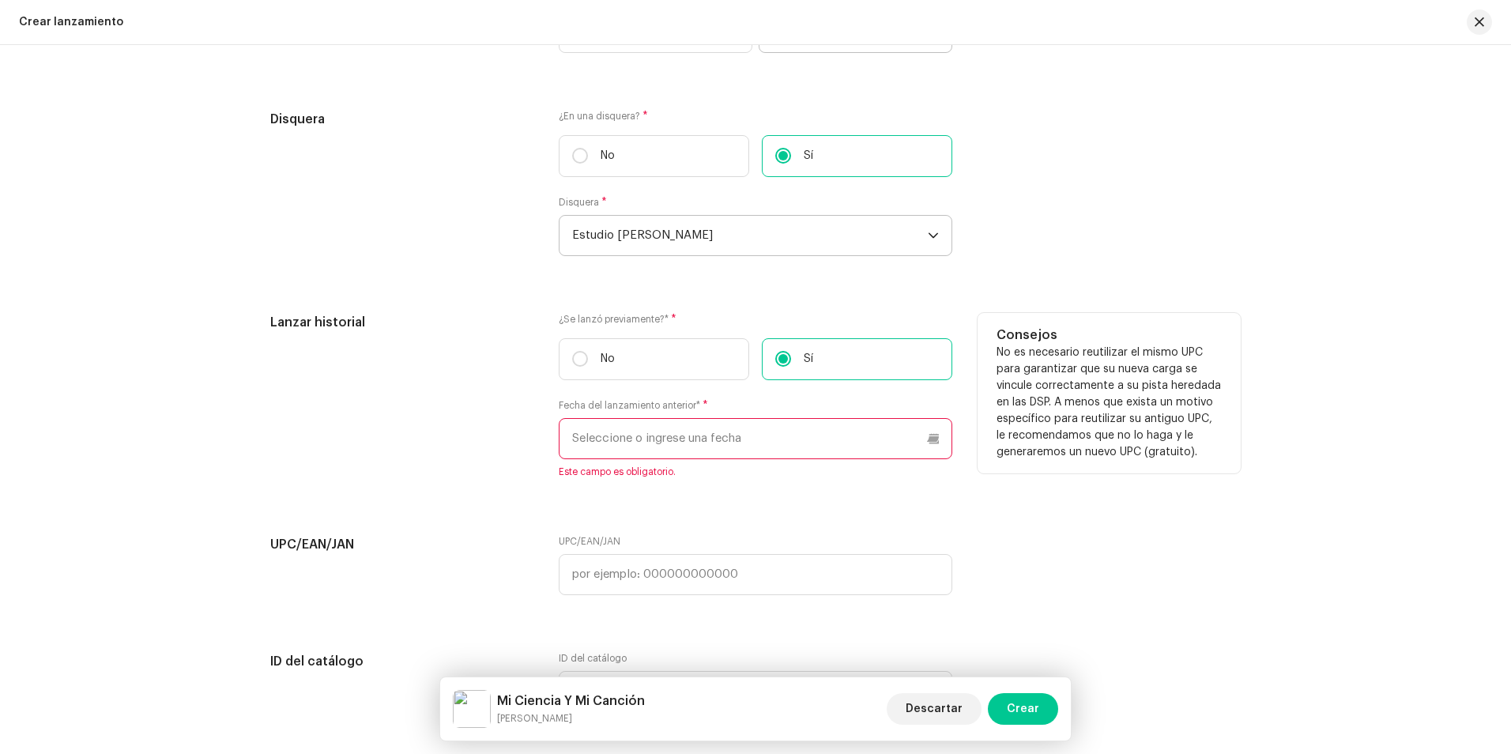
click at [732, 397] on div "¿Se lanzó previamente?* * No Sí Fecha del lanzamiento anterior* * Este campo es…" at bounding box center [755, 405] width 393 height 184
click at [604, 359] on p "No" at bounding box center [607, 359] width 14 height 17
click at [588, 359] on input "No" at bounding box center [580, 359] width 16 height 16
radio input "true"
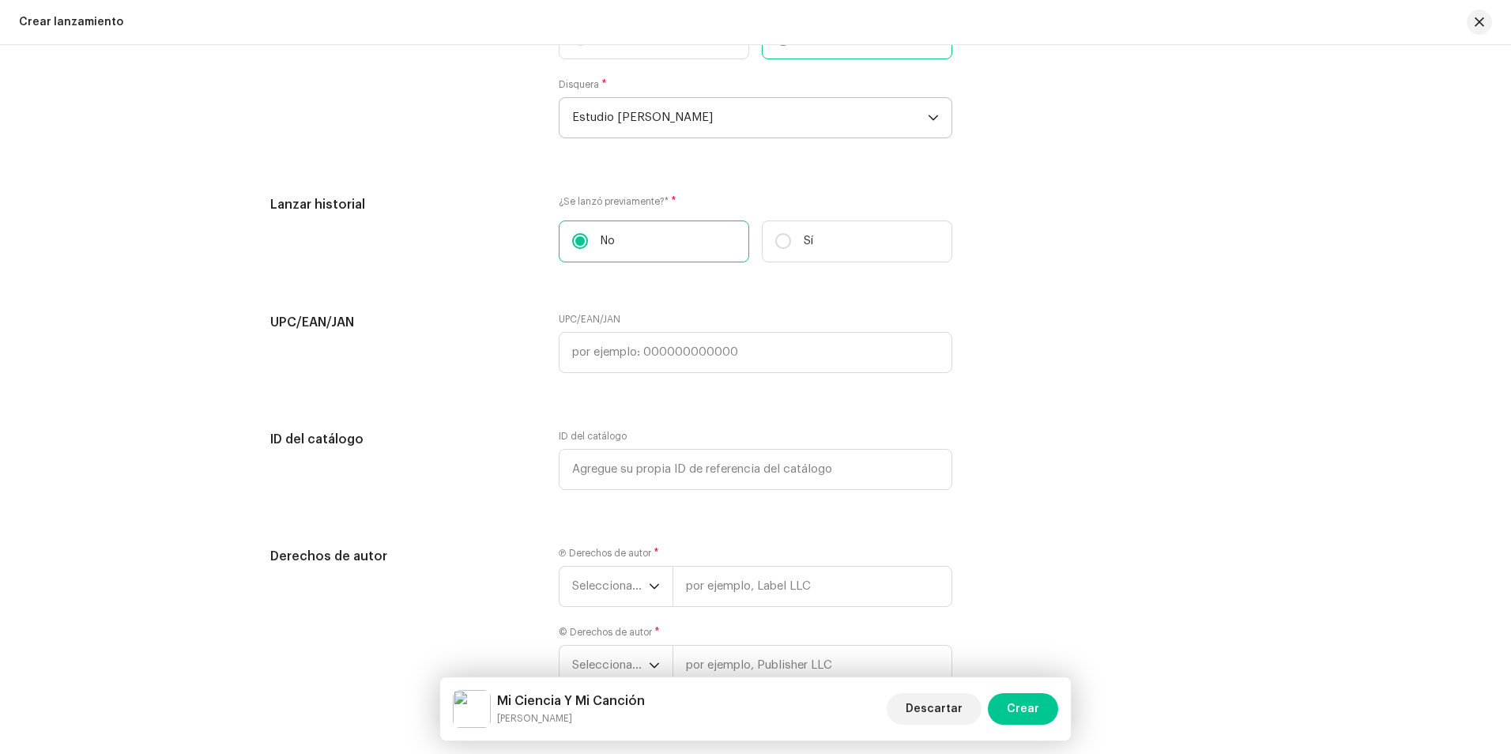
scroll to position [2607, 0]
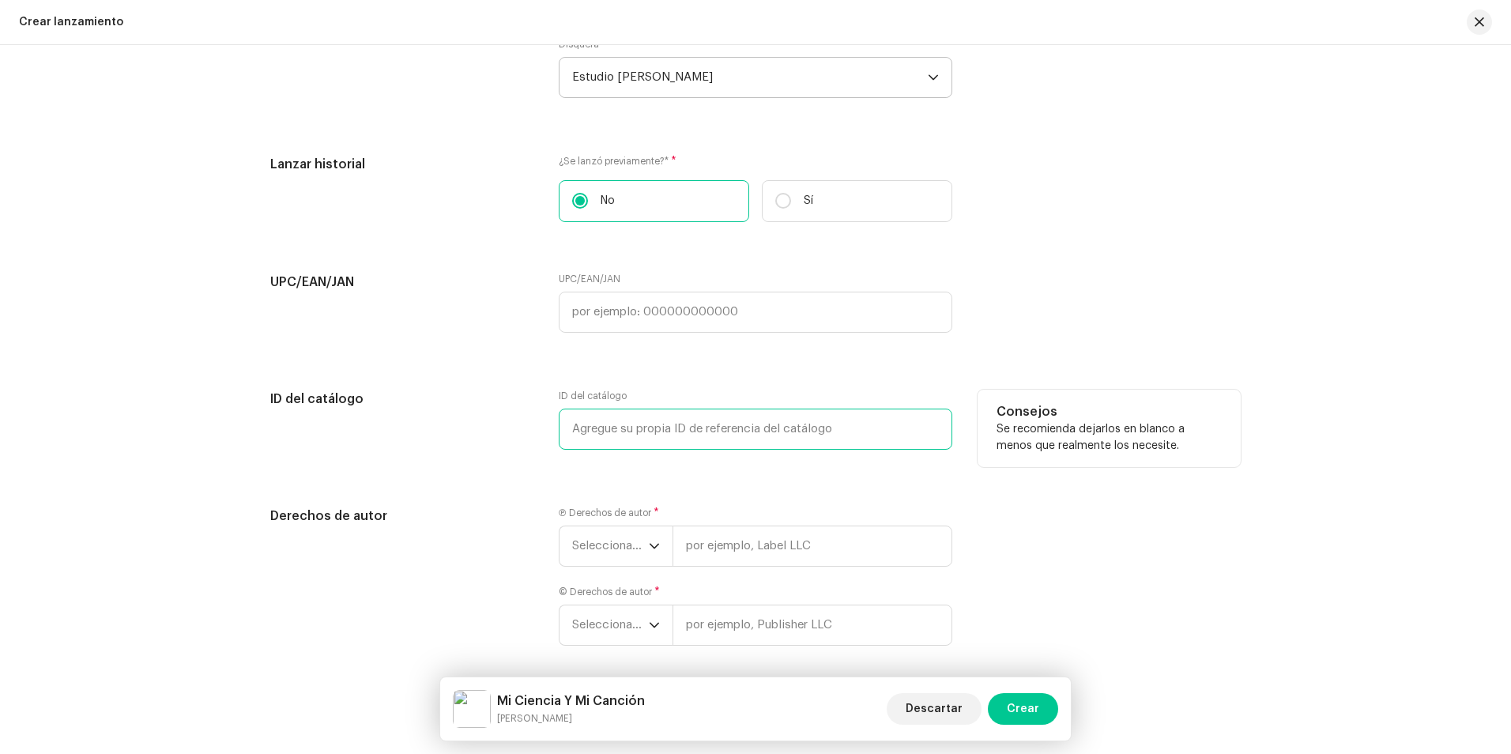
click at [683, 428] on input "text" at bounding box center [755, 428] width 393 height 41
drag, startPoint x: 617, startPoint y: 551, endPoint x: 617, endPoint y: 540, distance: 11.9
click at [617, 551] on span "Seleccionar año" at bounding box center [610, 546] width 77 height 40
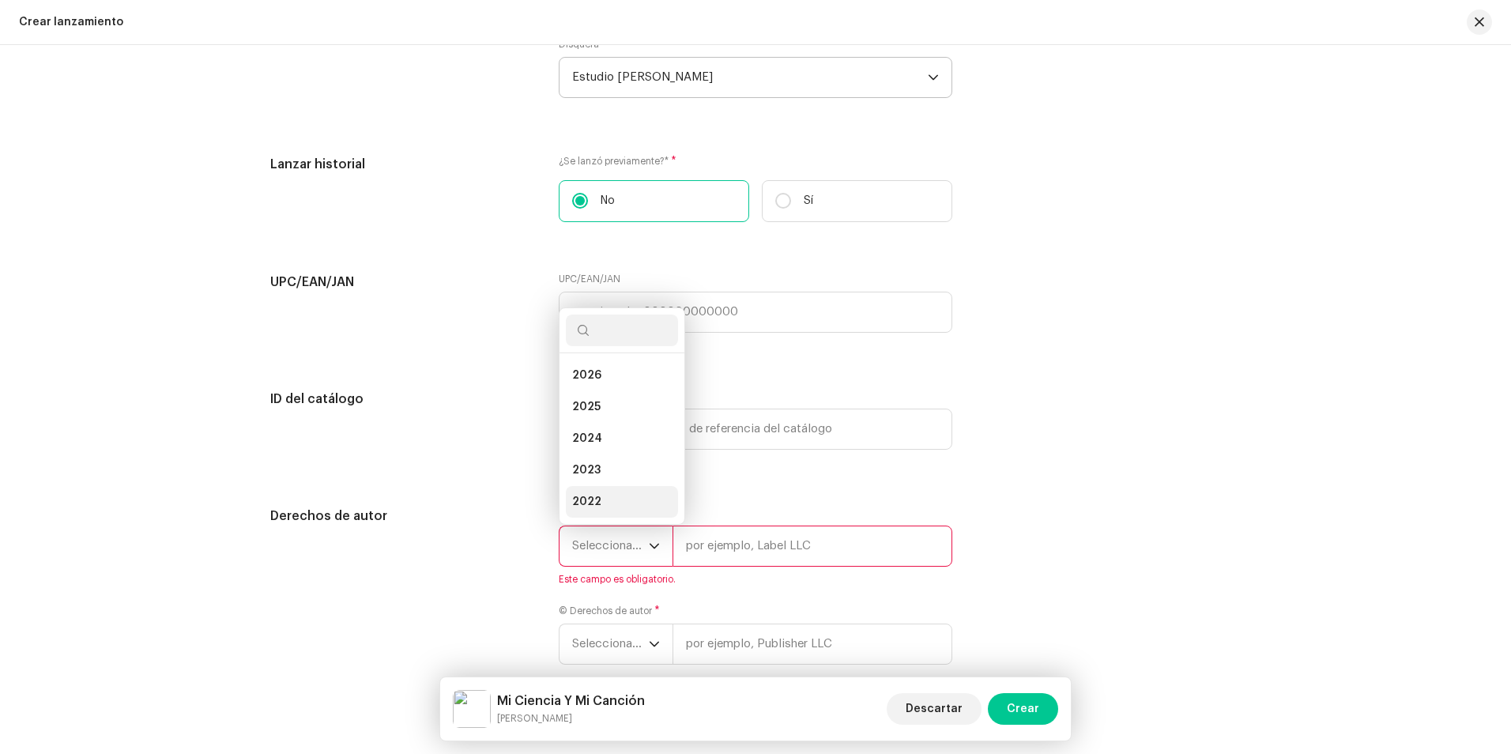
scroll to position [25, 0]
click at [586, 384] on span "2025" at bounding box center [586, 382] width 28 height 16
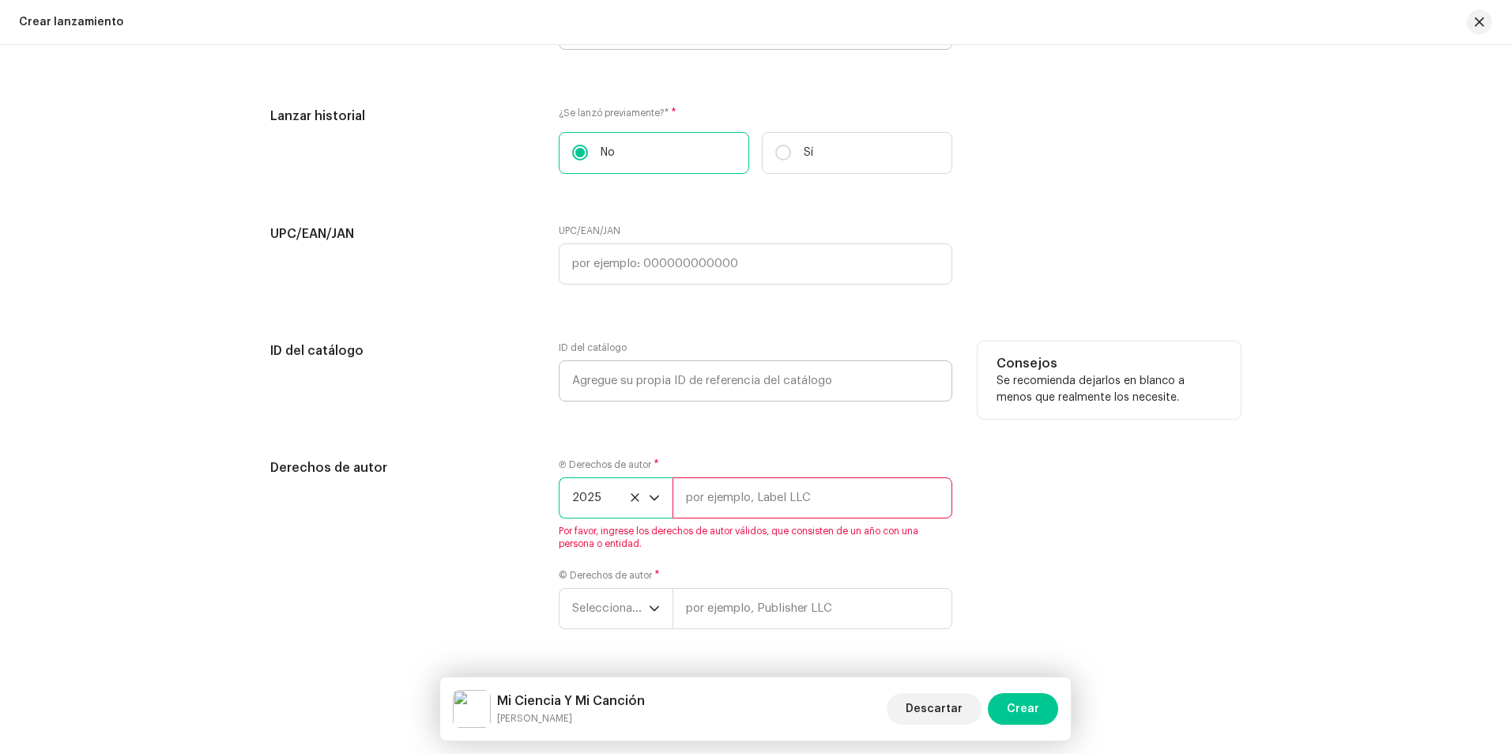
scroll to position [2701, 0]
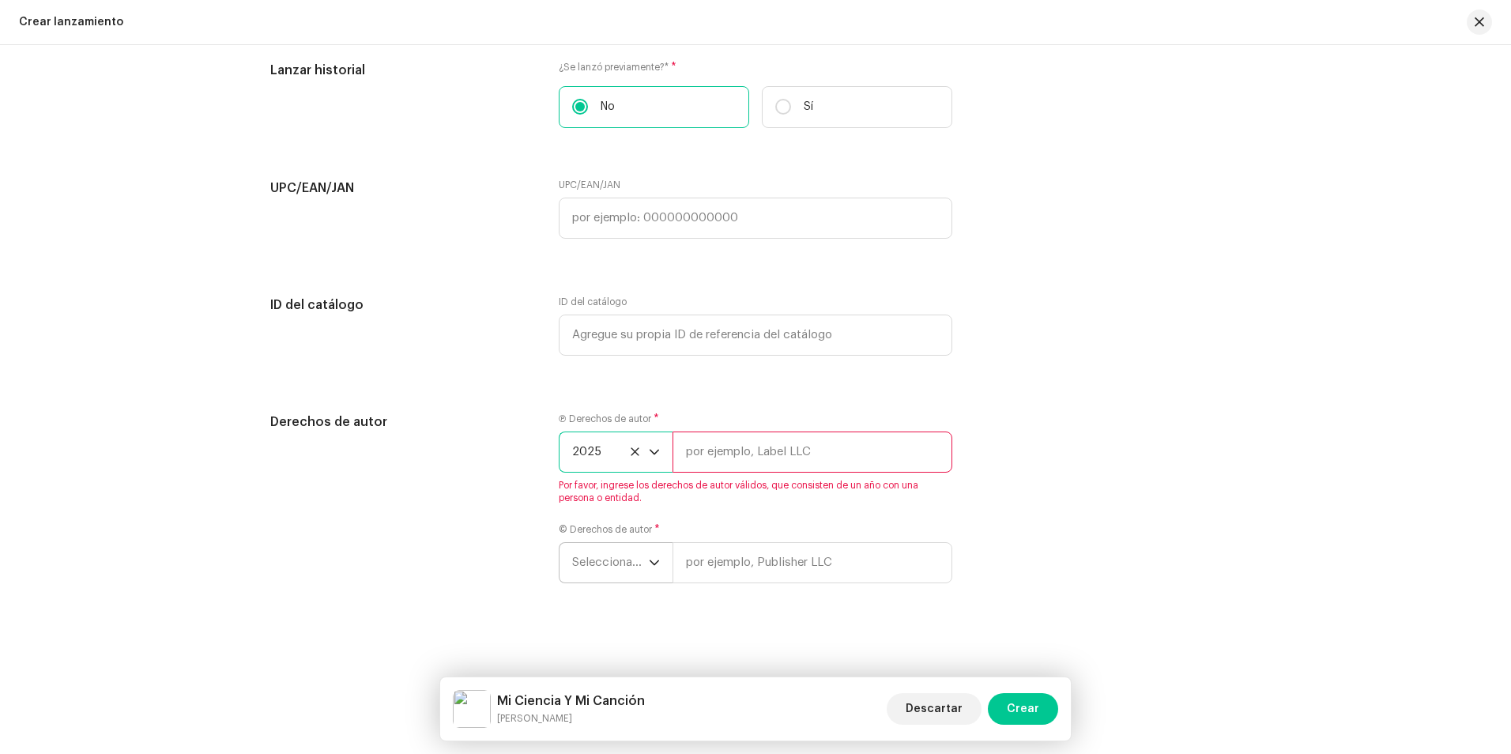
click at [606, 551] on span "Seleccionar año" at bounding box center [610, 563] width 77 height 40
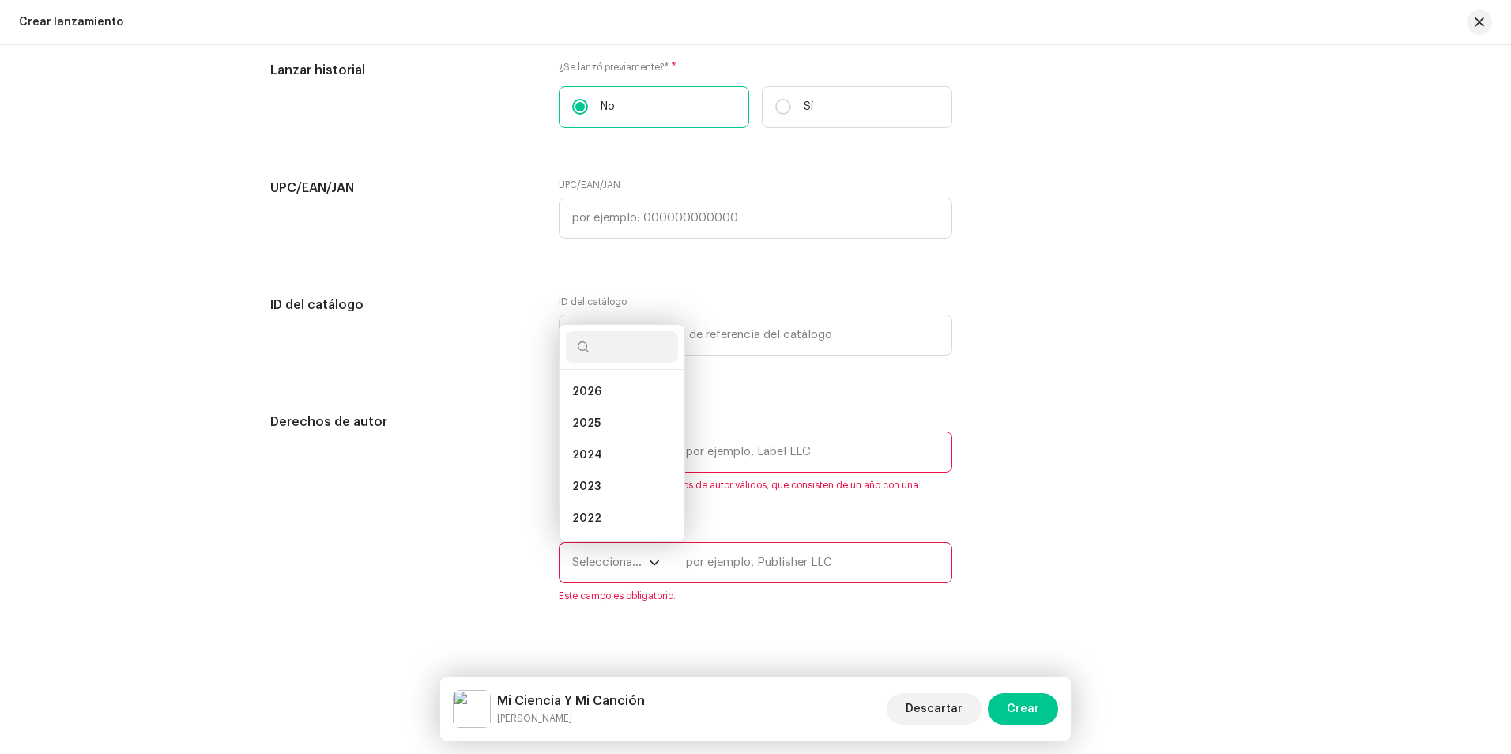
scroll to position [25, 0]
click at [594, 402] on span "2025" at bounding box center [586, 398] width 28 height 16
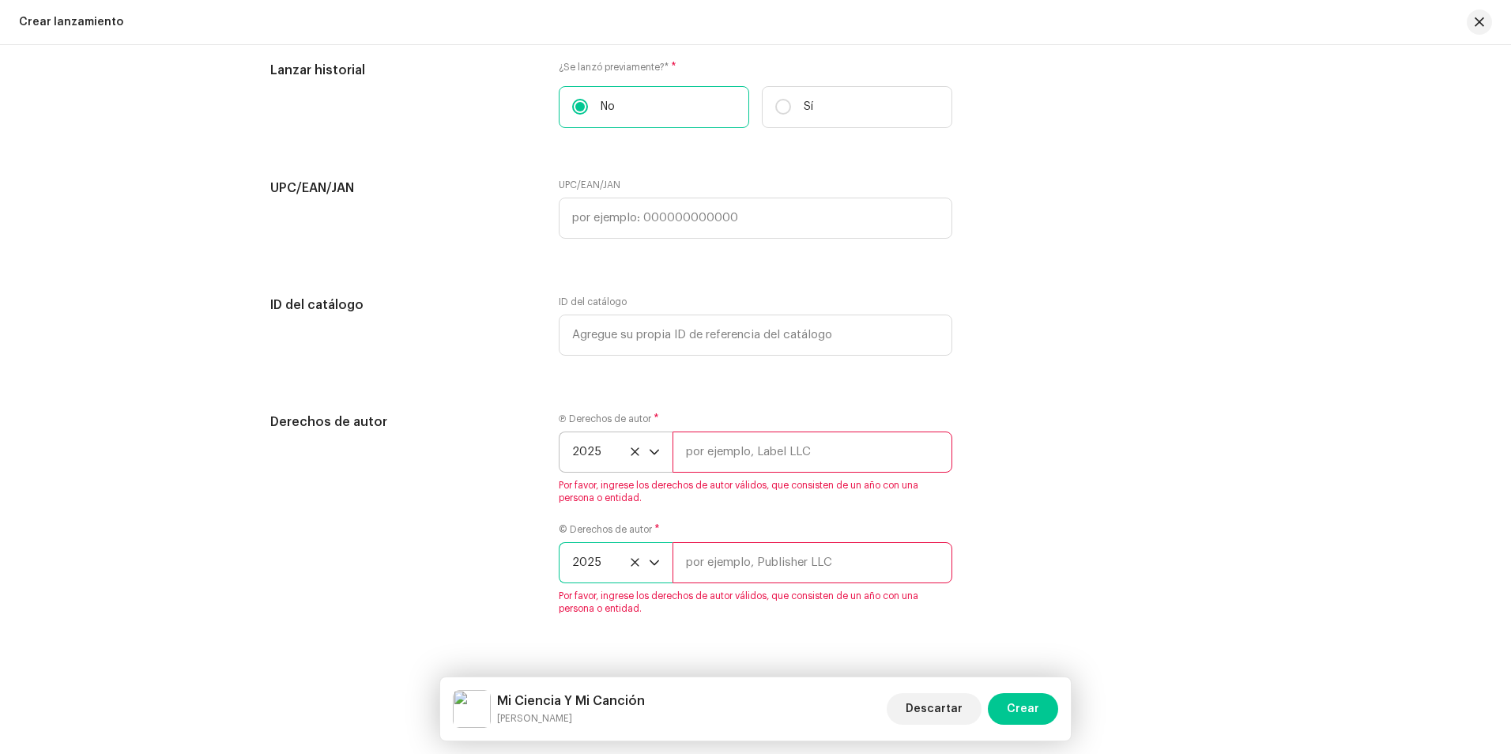
click at [707, 445] on input "text" at bounding box center [812, 451] width 280 height 41
type input "[PERSON_NAME] Studio"
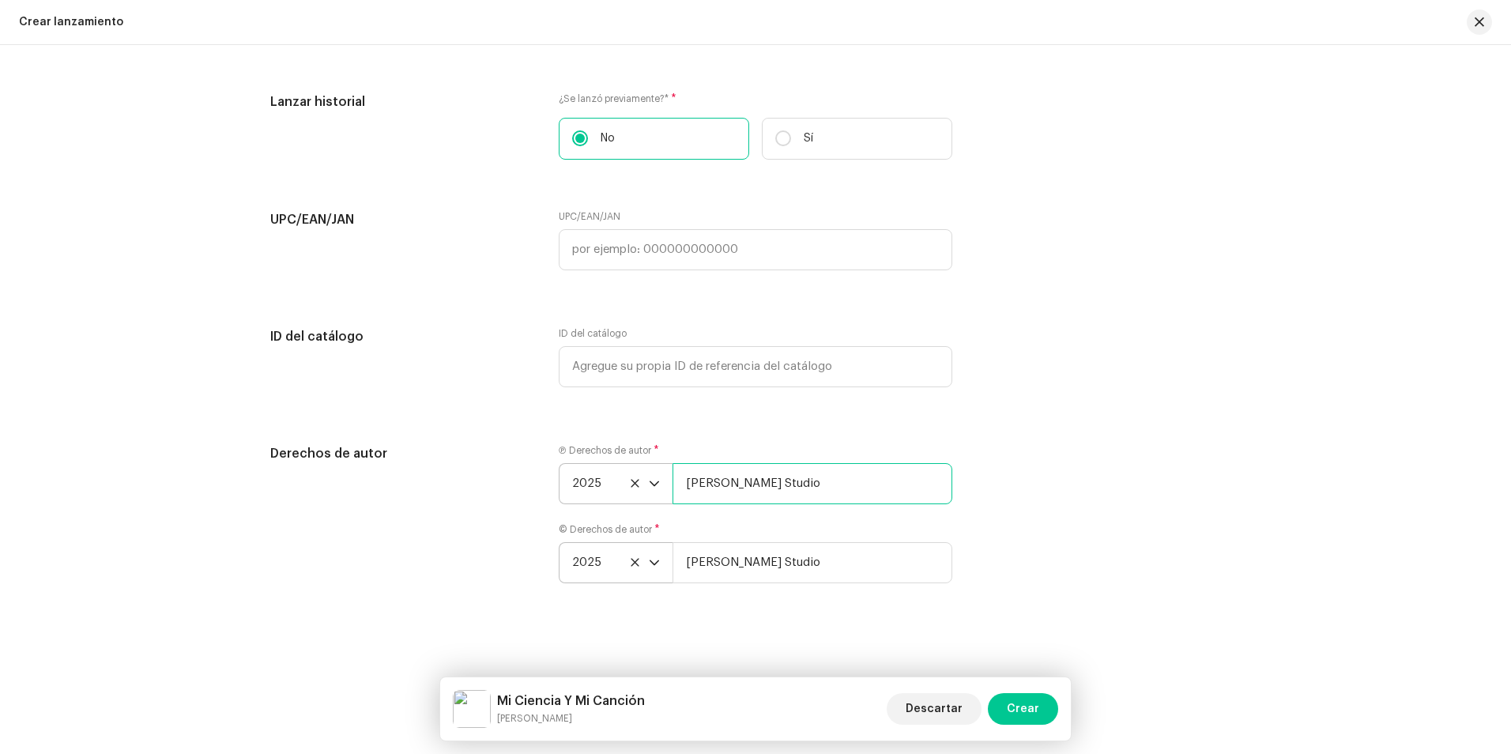
scroll to position [2669, 0]
click at [1031, 700] on span "Crear" at bounding box center [1022, 709] width 32 height 32
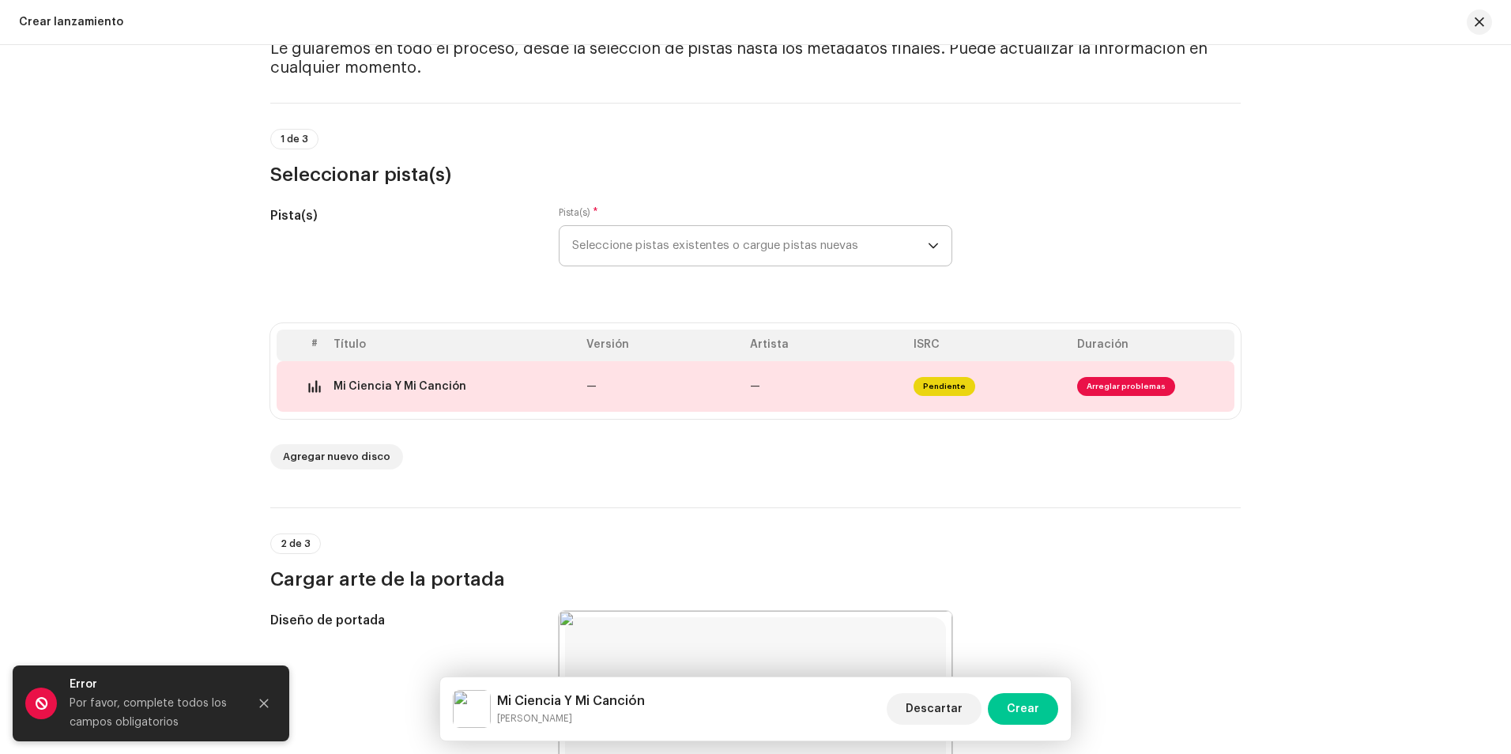
scroll to position [0, 0]
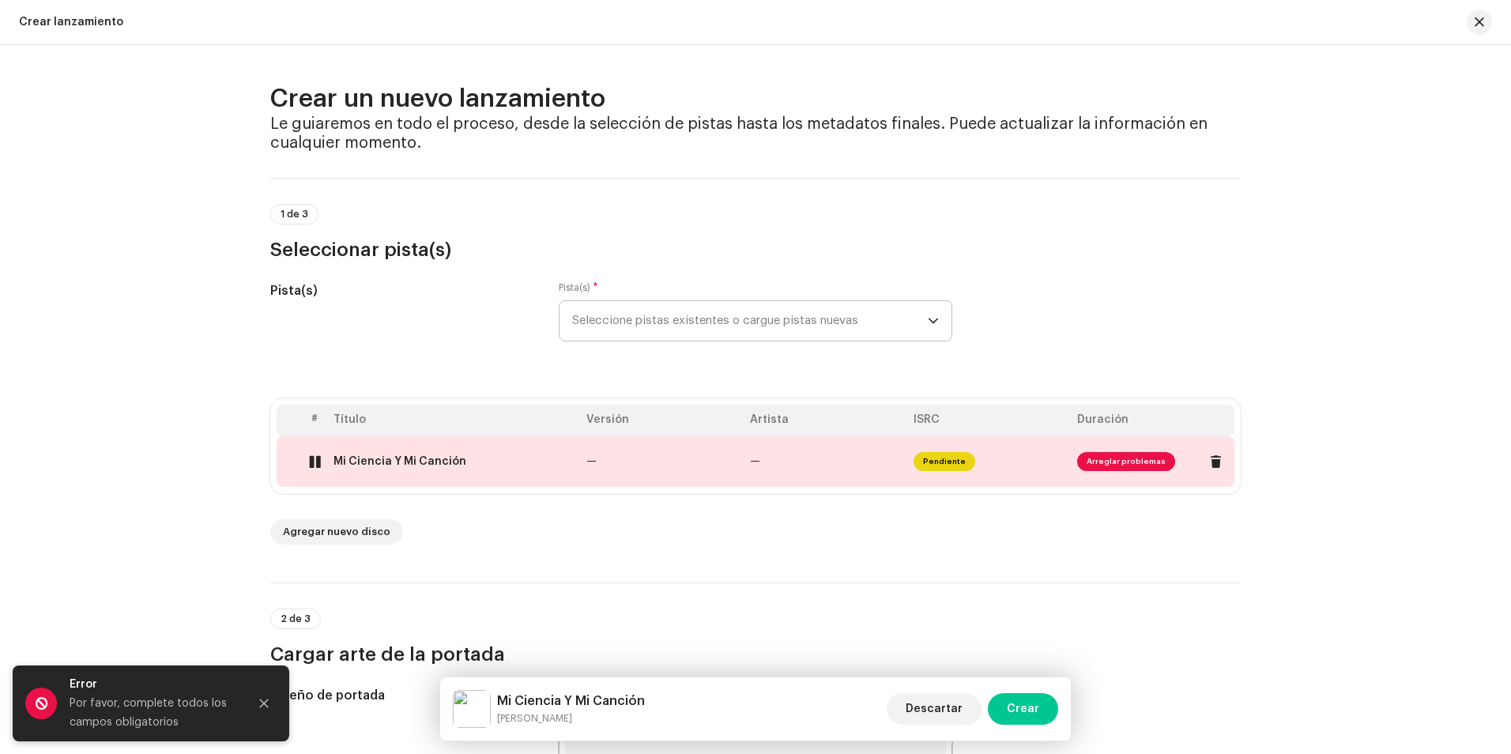
click at [397, 468] on td "Mi Ciencia Y Mi Canción" at bounding box center [453, 461] width 253 height 51
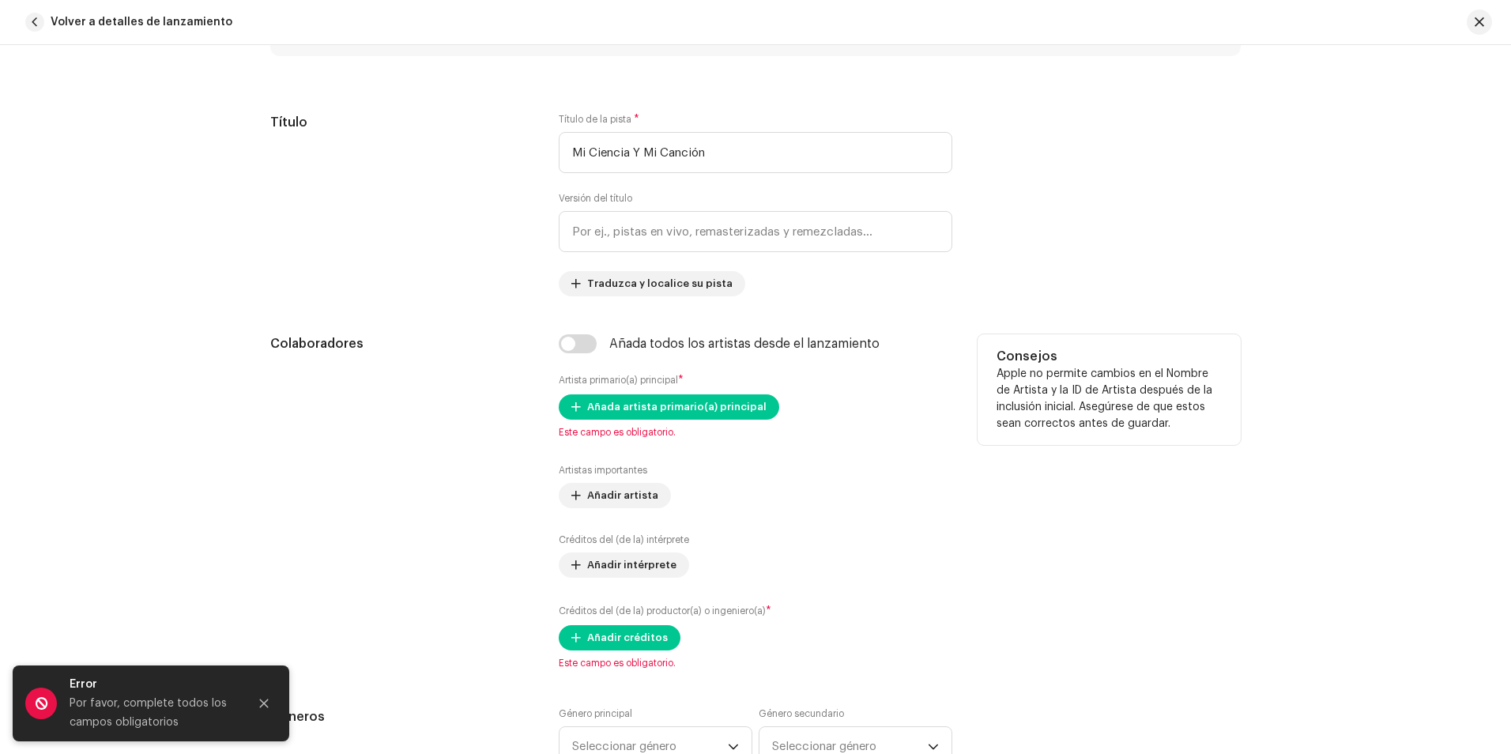
scroll to position [711, 0]
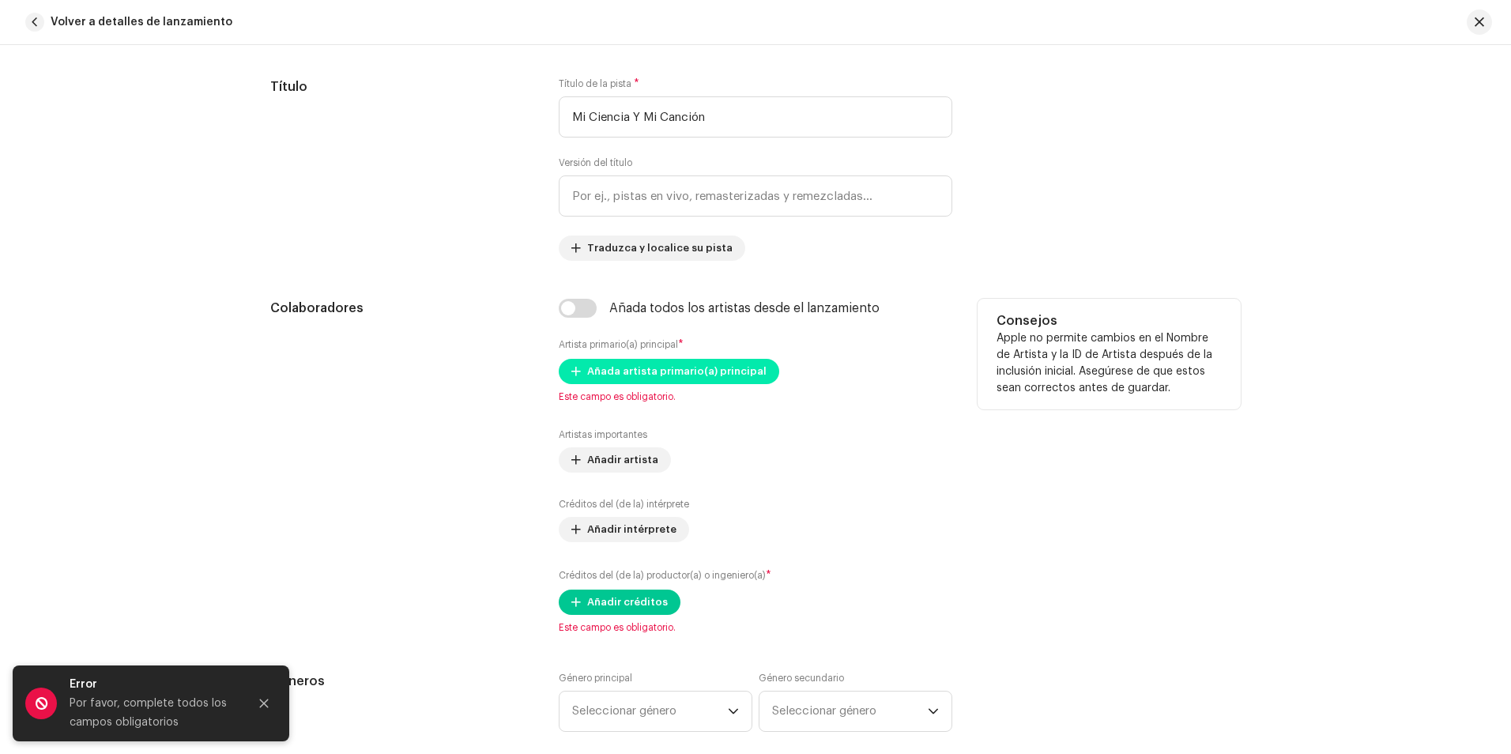
click at [670, 377] on span "Añada artista primario(a) principal" at bounding box center [676, 372] width 179 height 32
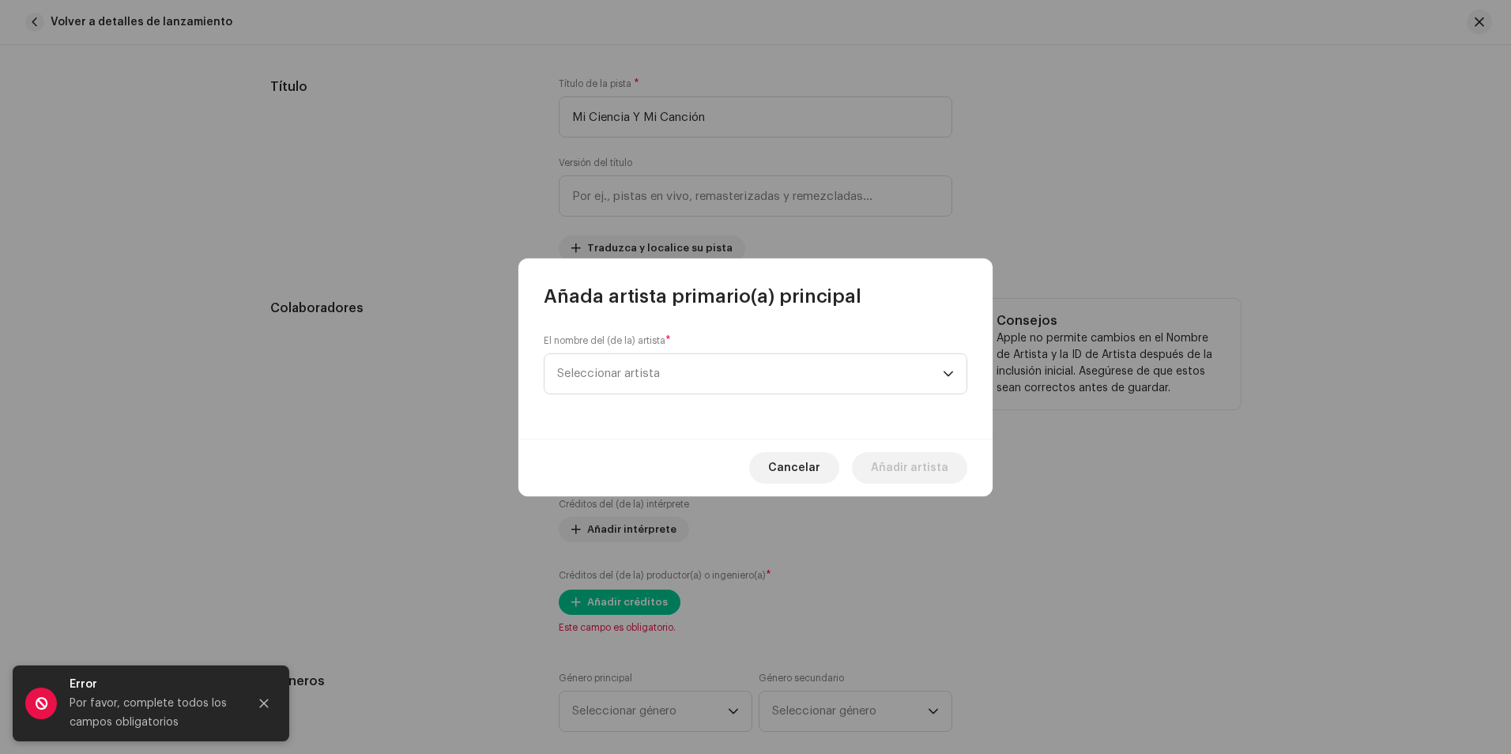
click at [670, 377] on span "Seleccionar artista" at bounding box center [750, 374] width 386 height 40
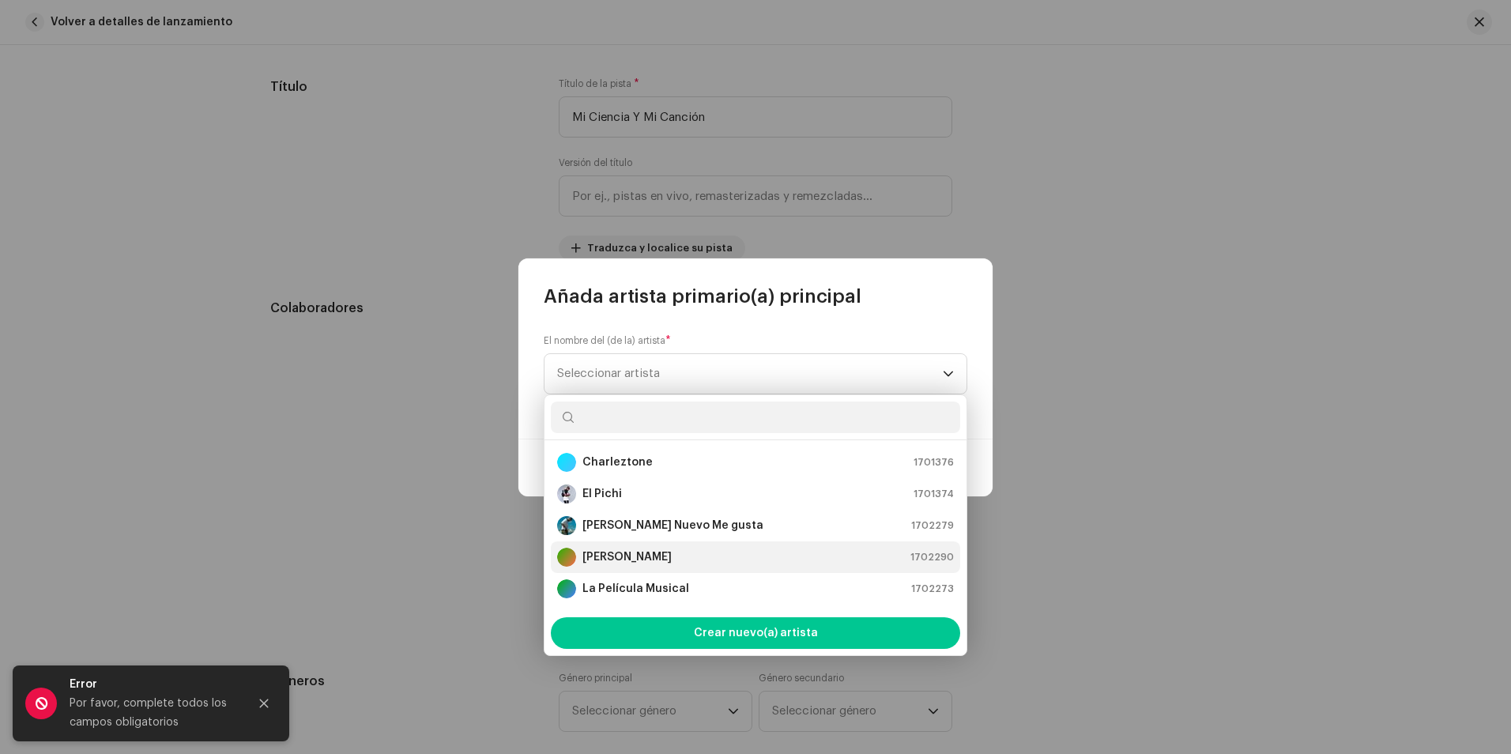
click at [659, 554] on strong "[PERSON_NAME]" at bounding box center [626, 557] width 89 height 16
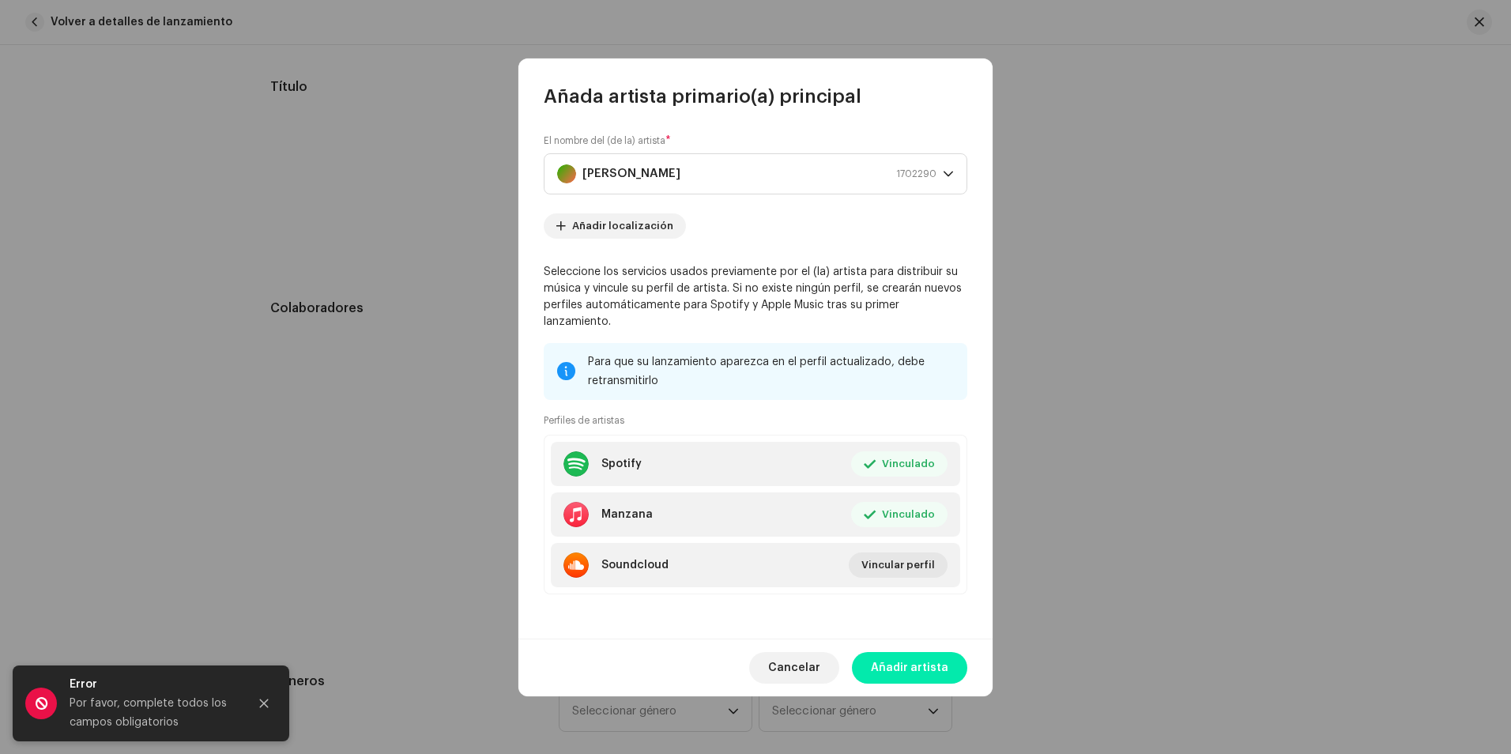
click at [909, 652] on span "Añadir artista" at bounding box center [909, 668] width 77 height 32
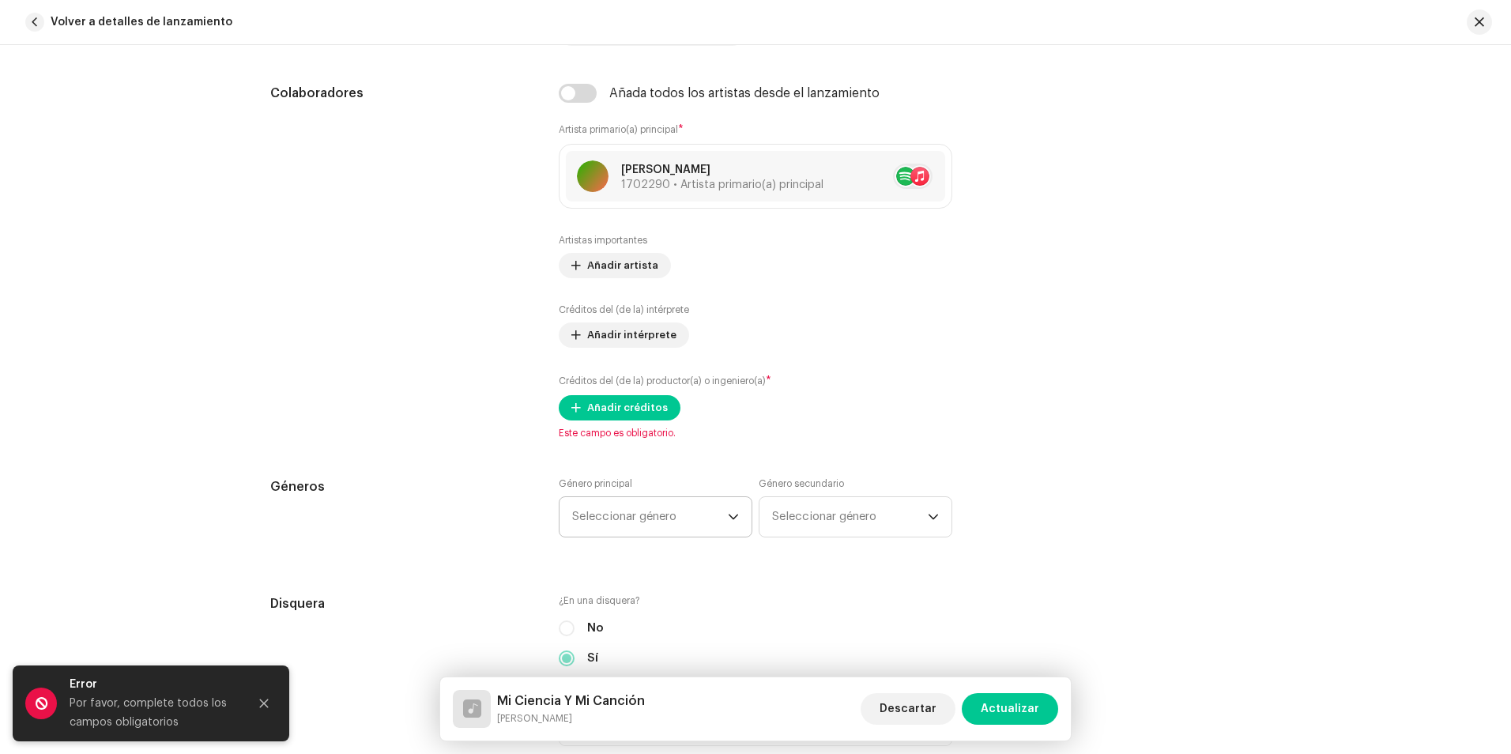
scroll to position [948, 0]
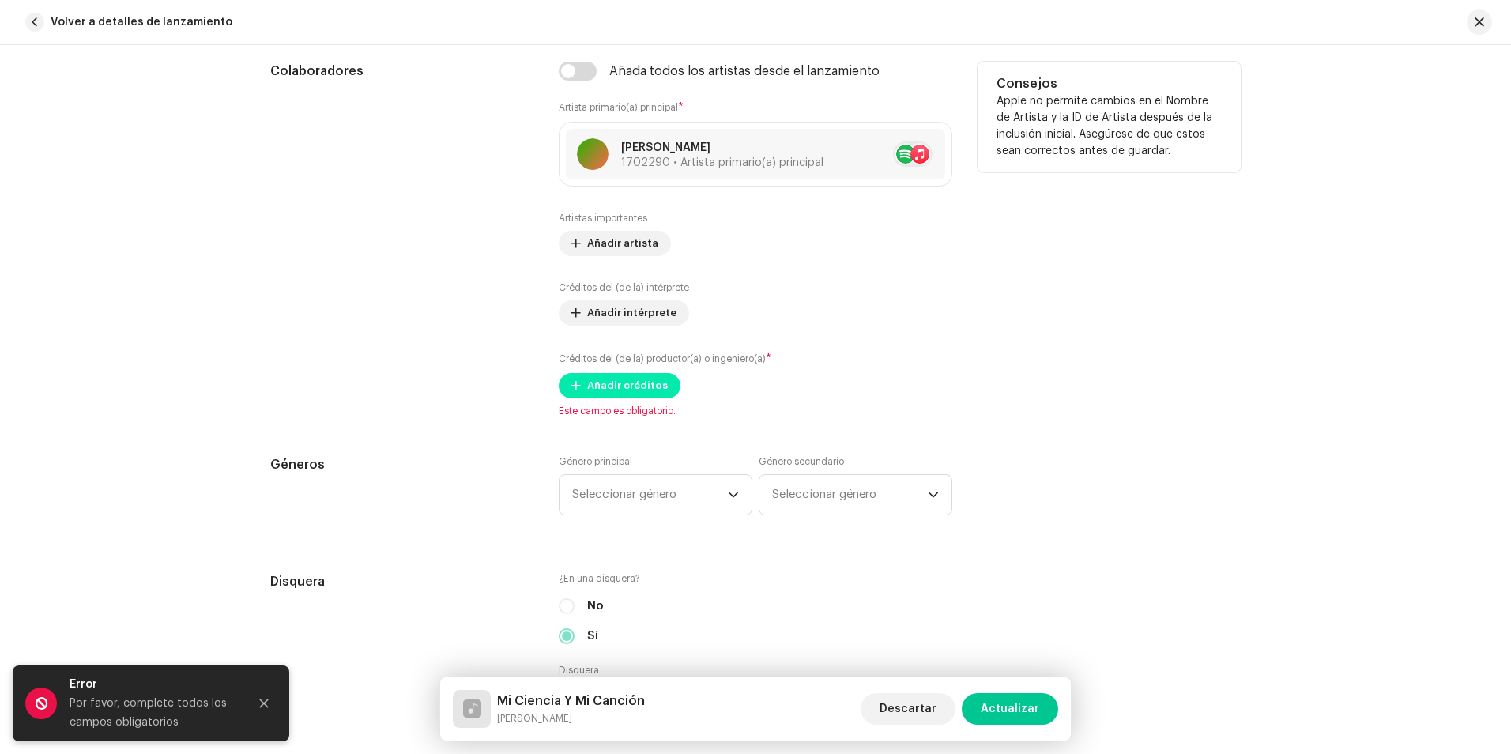
click at [631, 392] on span "Añadir créditos" at bounding box center [627, 386] width 81 height 32
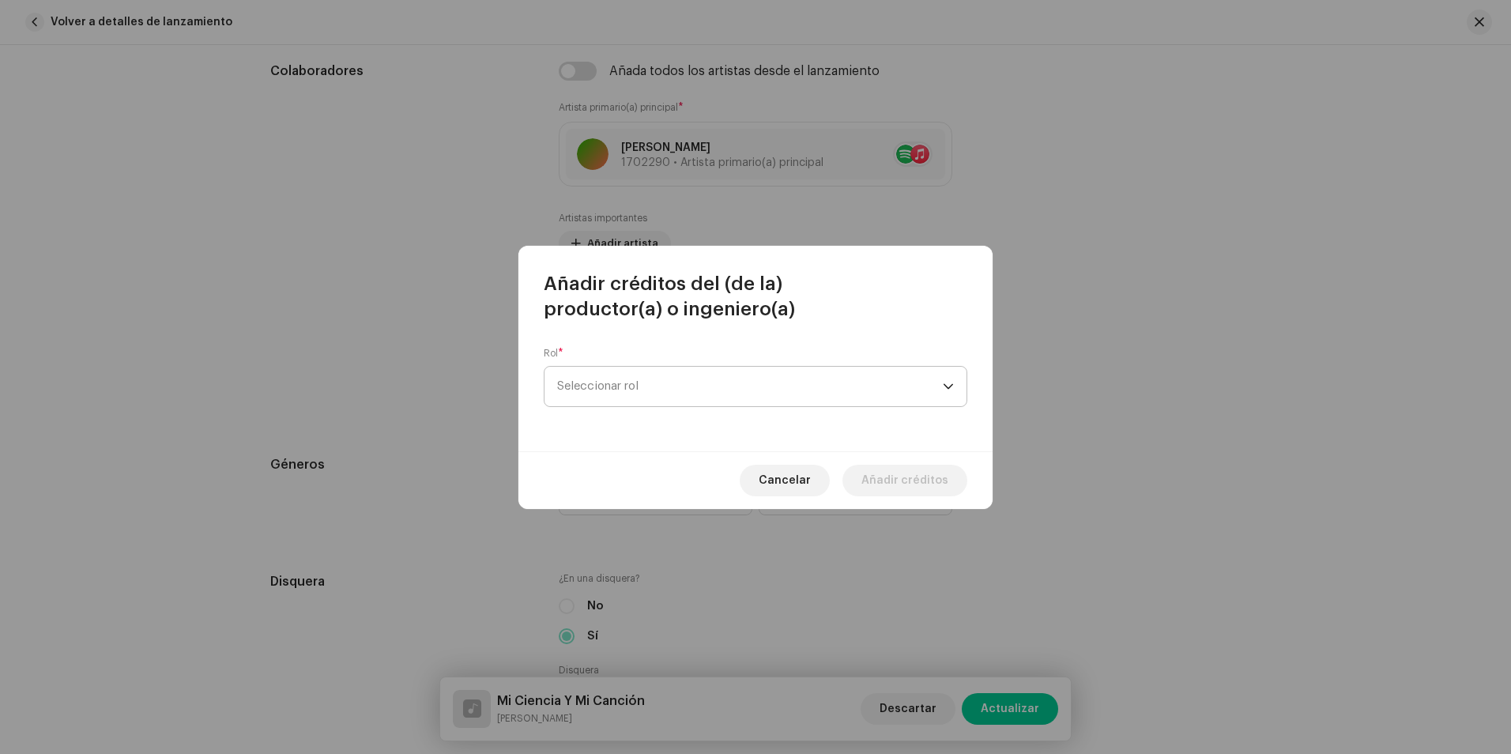
click at [632, 391] on font "Seleccionar rol" at bounding box center [597, 386] width 81 height 12
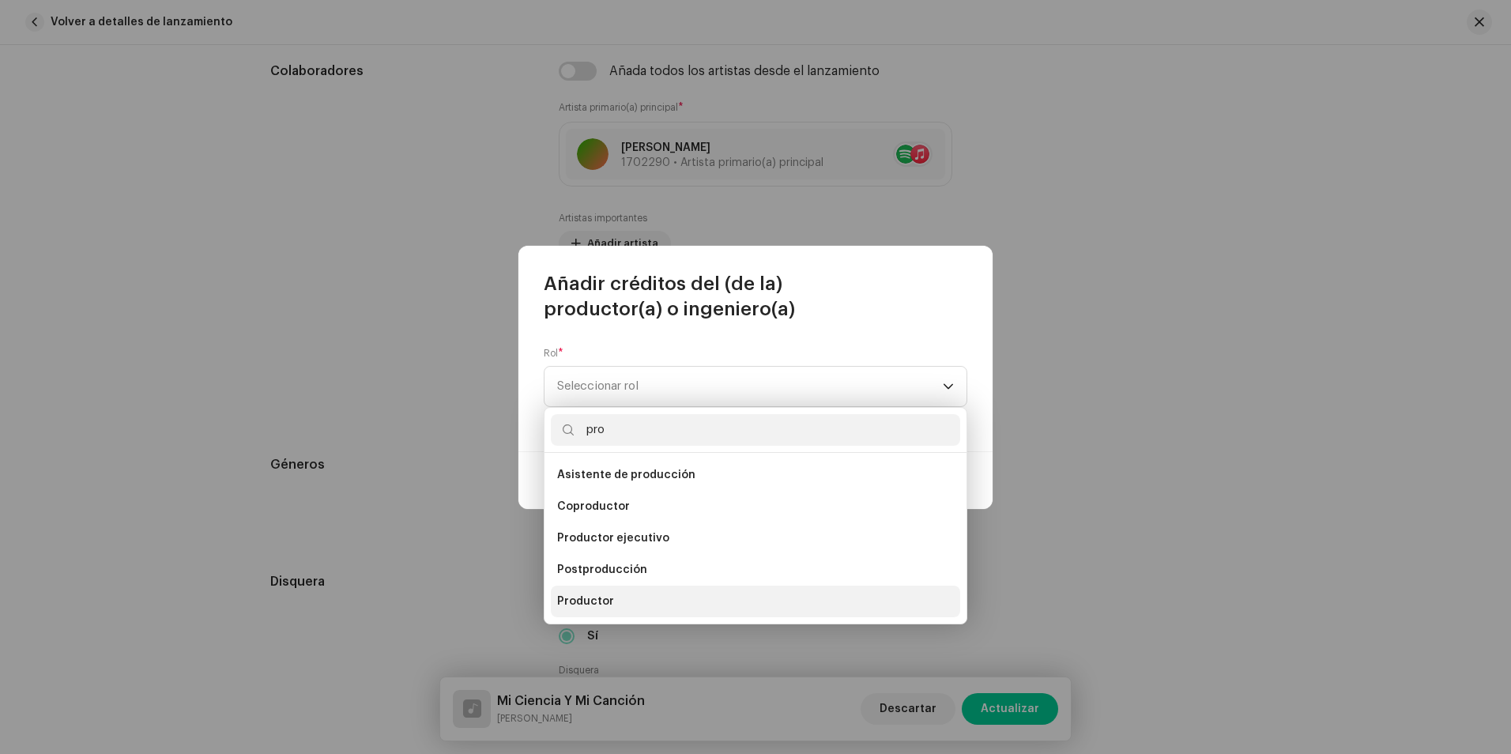
type input "pro"
click at [610, 591] on li "Productor" at bounding box center [755, 601] width 409 height 32
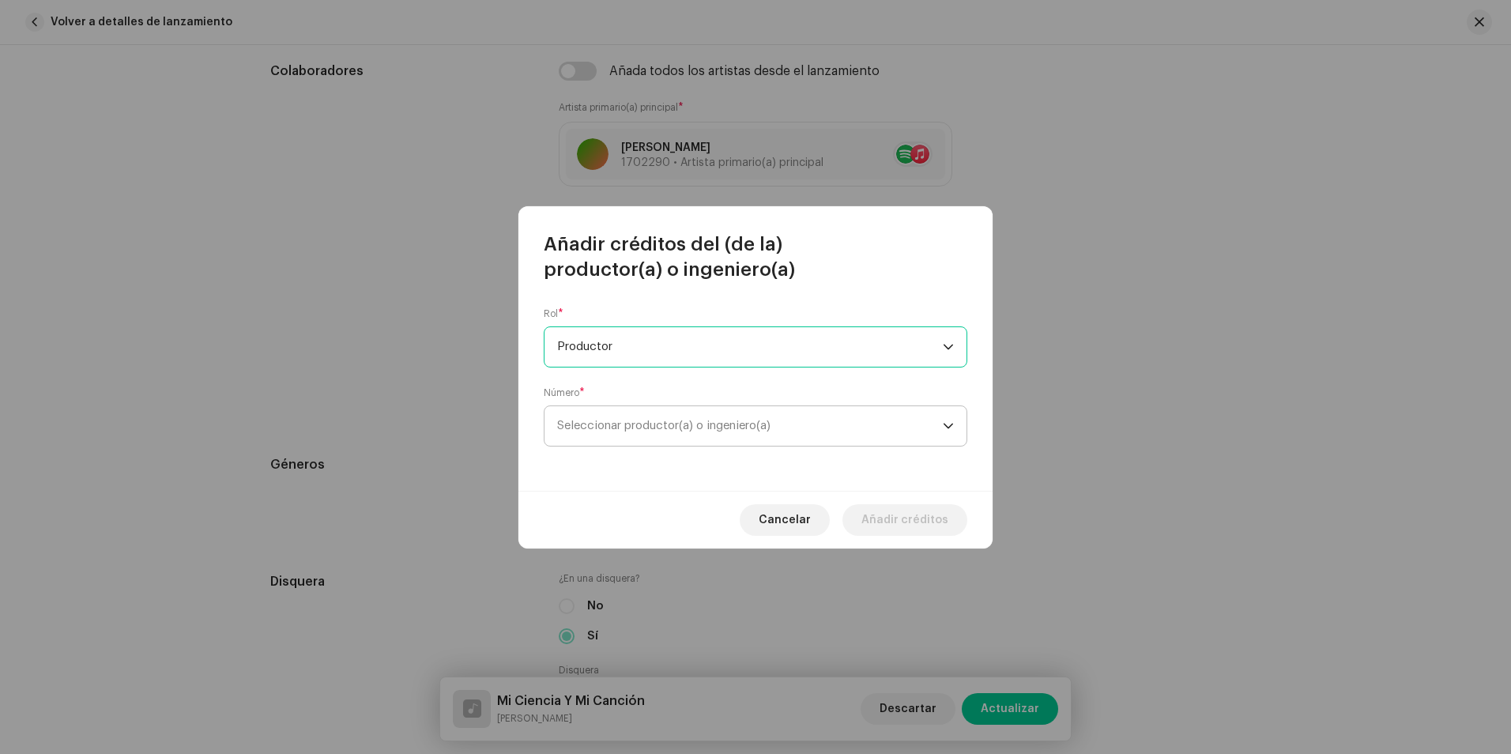
click at [670, 442] on span "Seleccionar productor(a) o ingeniero(a)" at bounding box center [750, 426] width 386 height 40
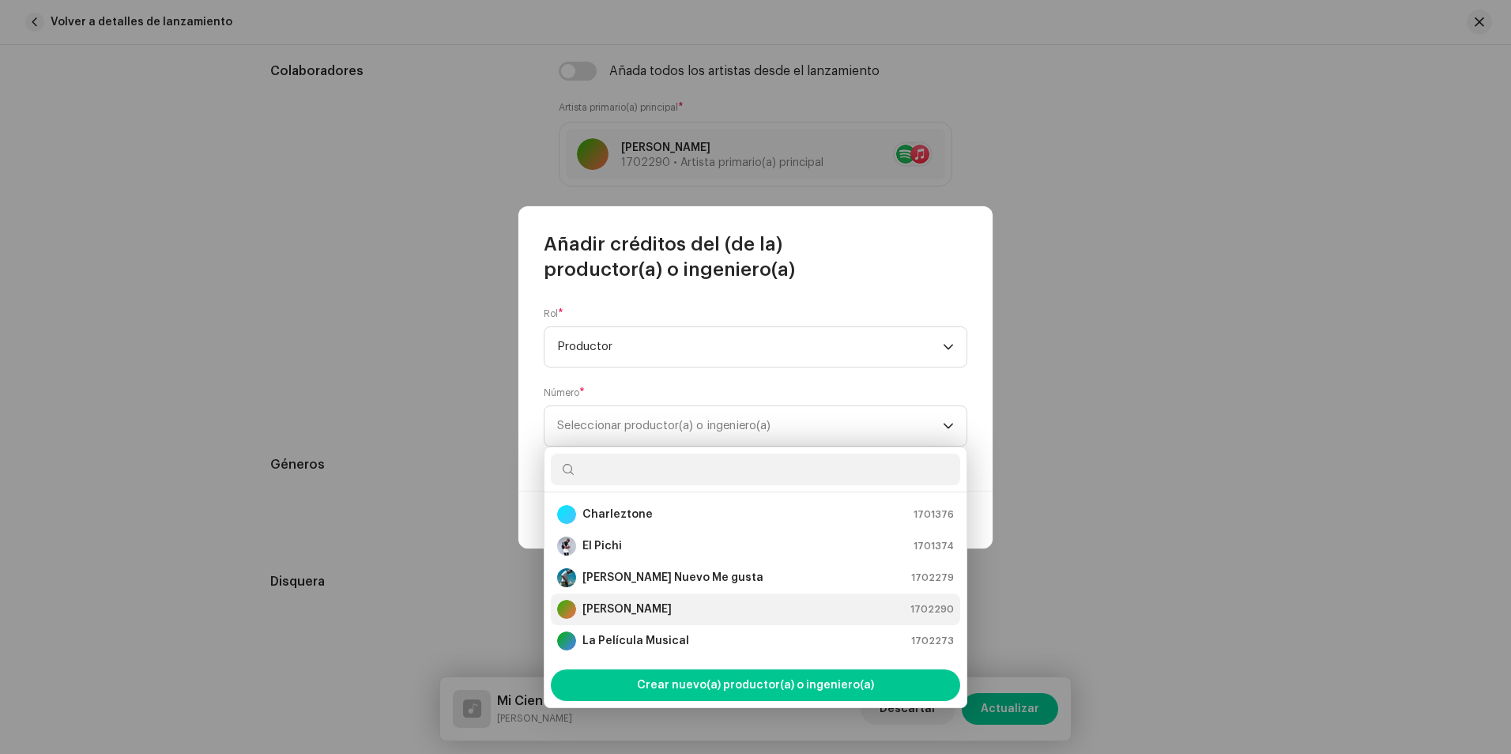
click at [660, 604] on strong "[PERSON_NAME]" at bounding box center [626, 609] width 89 height 16
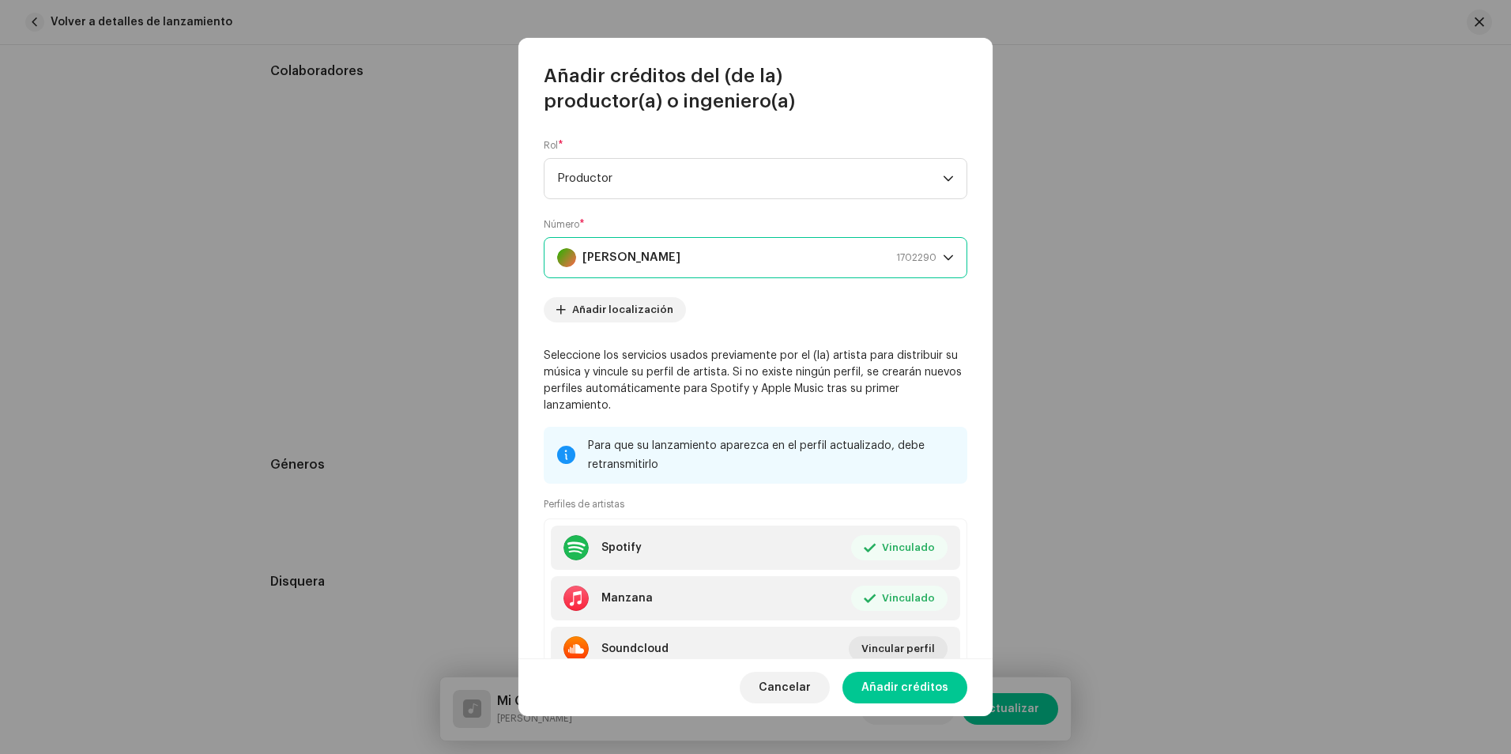
click at [860, 261] on div "[PERSON_NAME] 1702290" at bounding box center [746, 258] width 379 height 40
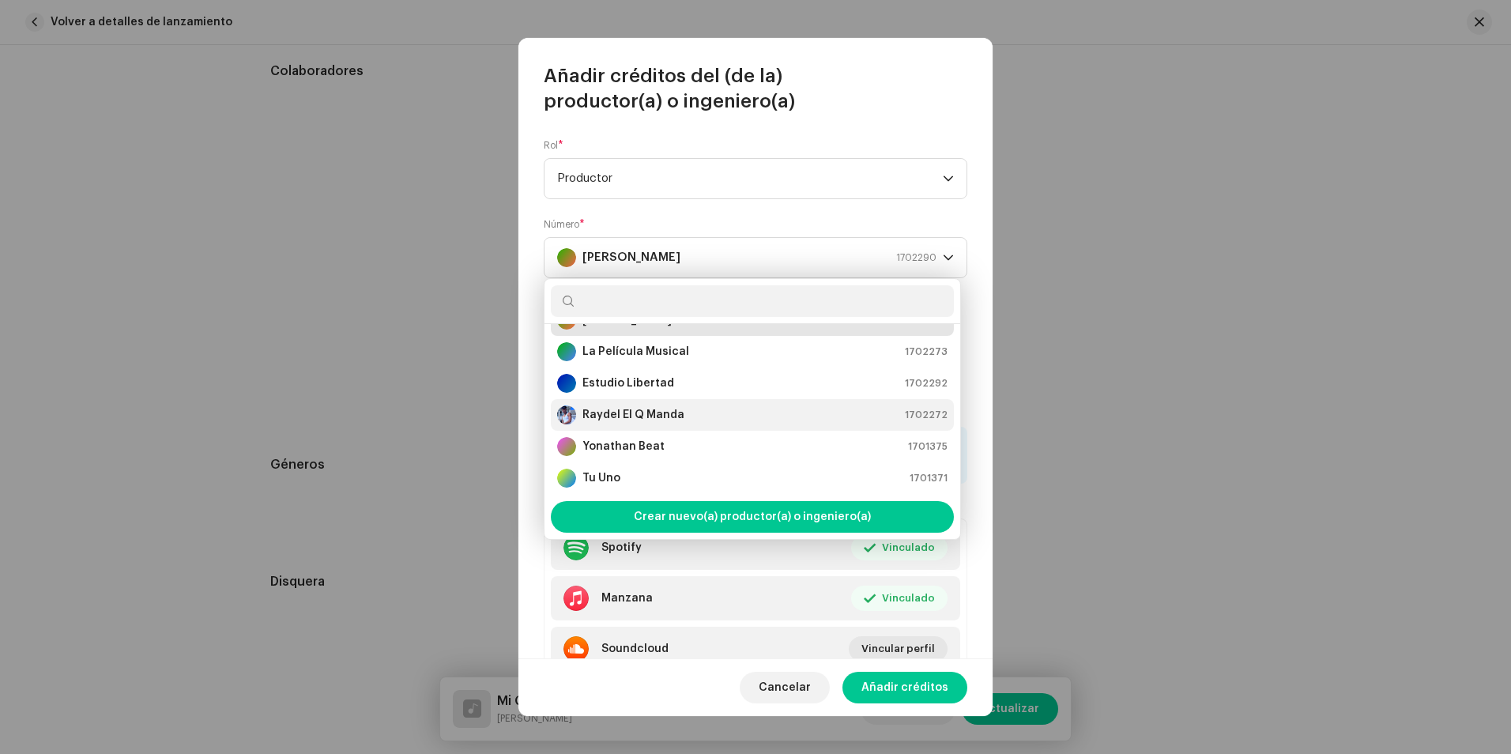
scroll to position [126, 0]
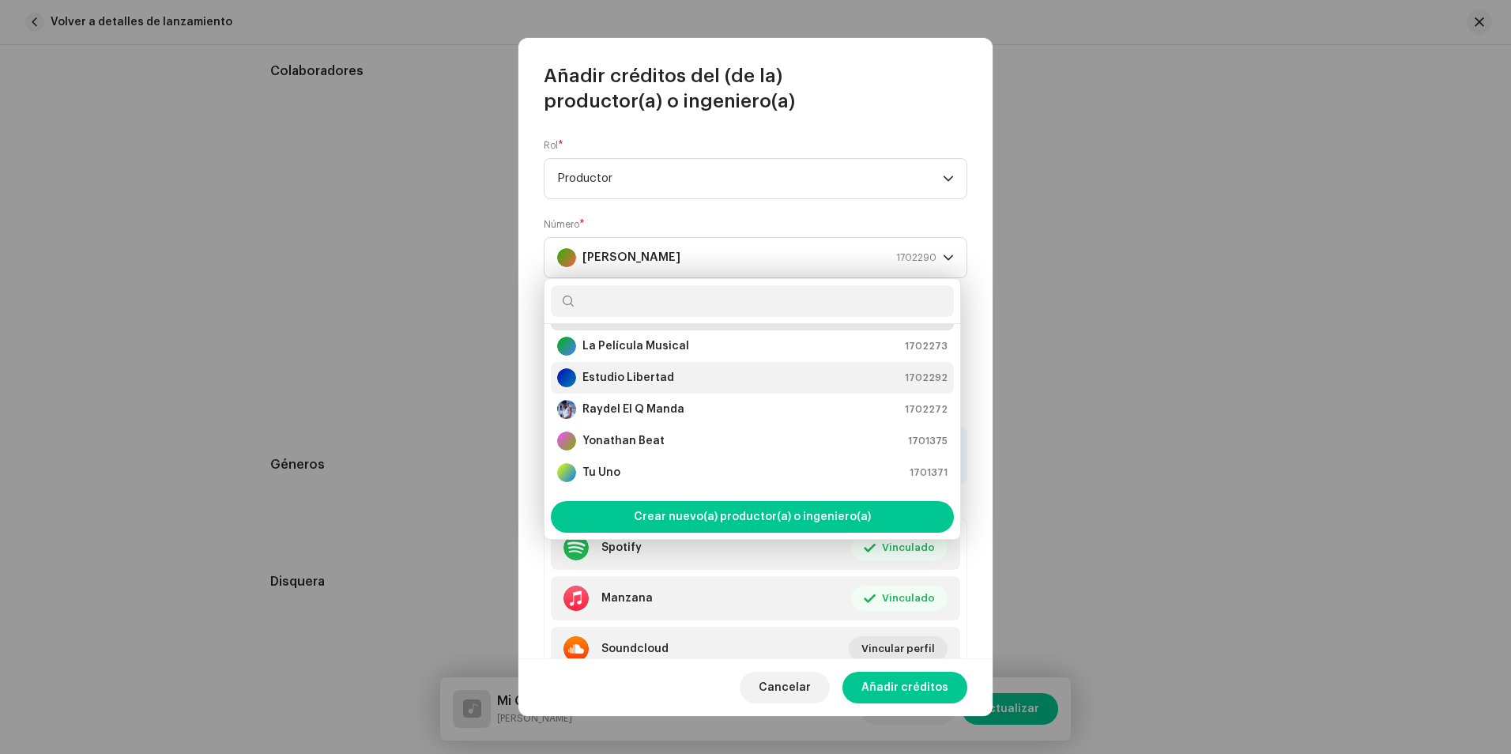
click at [663, 374] on strong "Estudio Libertad" at bounding box center [628, 378] width 92 height 16
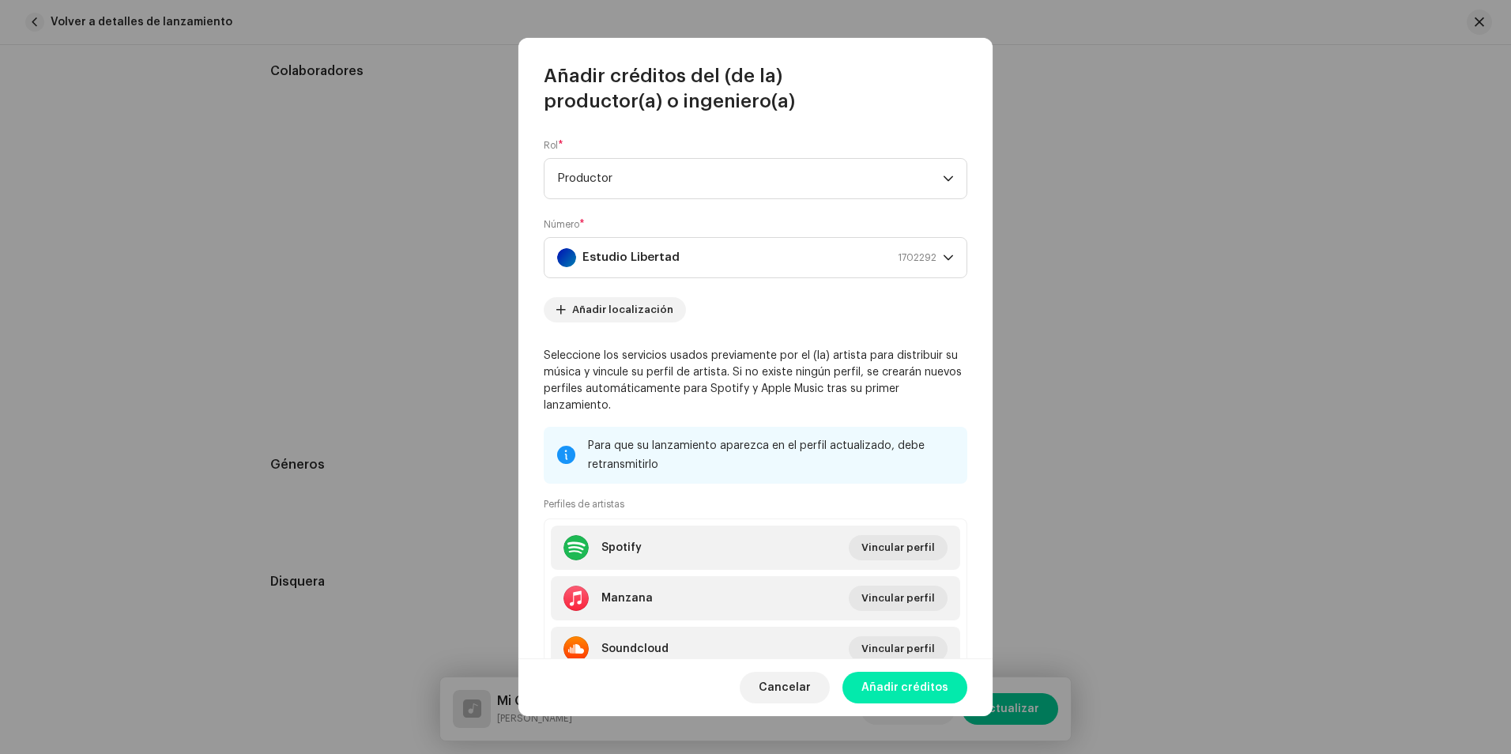
click at [896, 679] on span "Añadir créditos" at bounding box center [904, 688] width 87 height 32
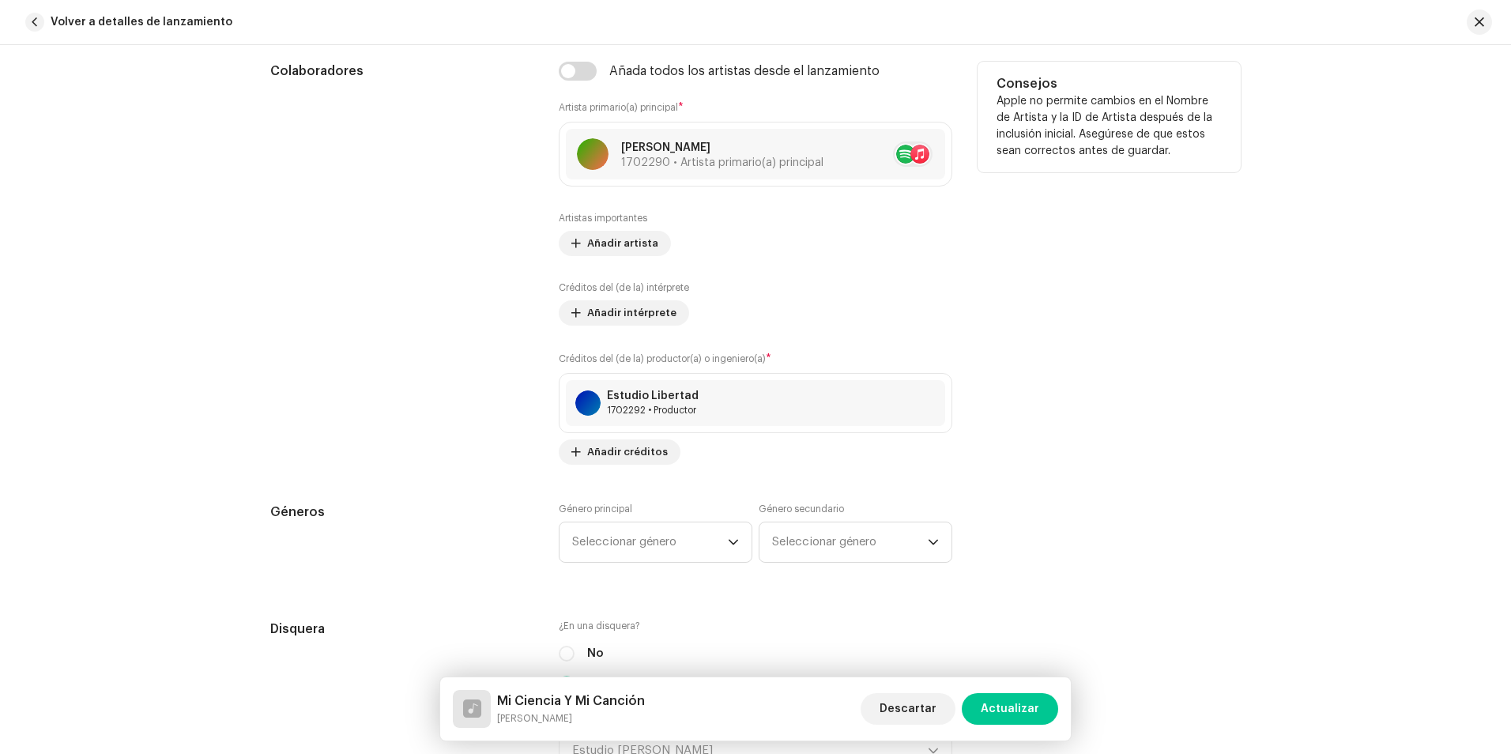
click at [1119, 403] on div "Consejos Apple no permite cambios en el Nombre de Artista y la ID de Artista de…" at bounding box center [1108, 263] width 263 height 403
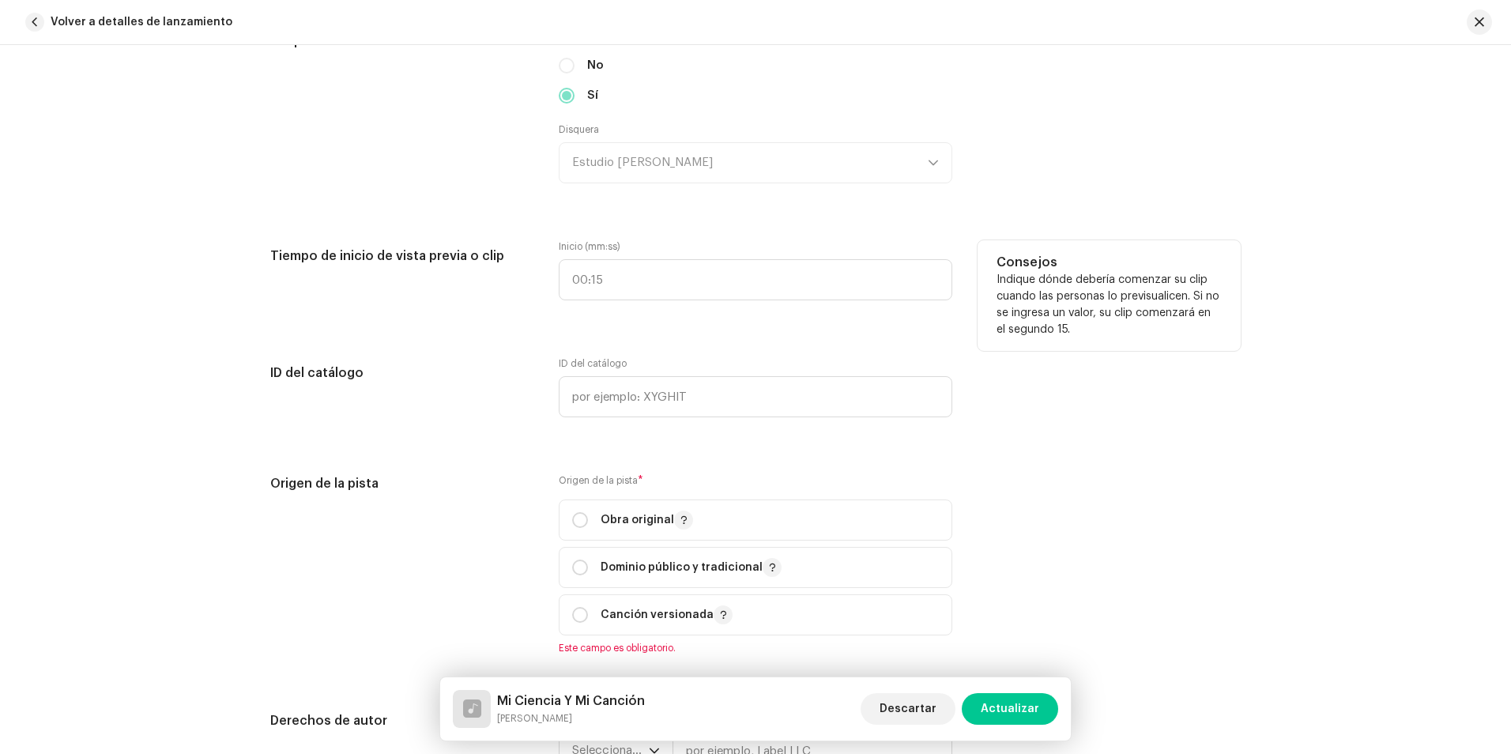
scroll to position [1580, 0]
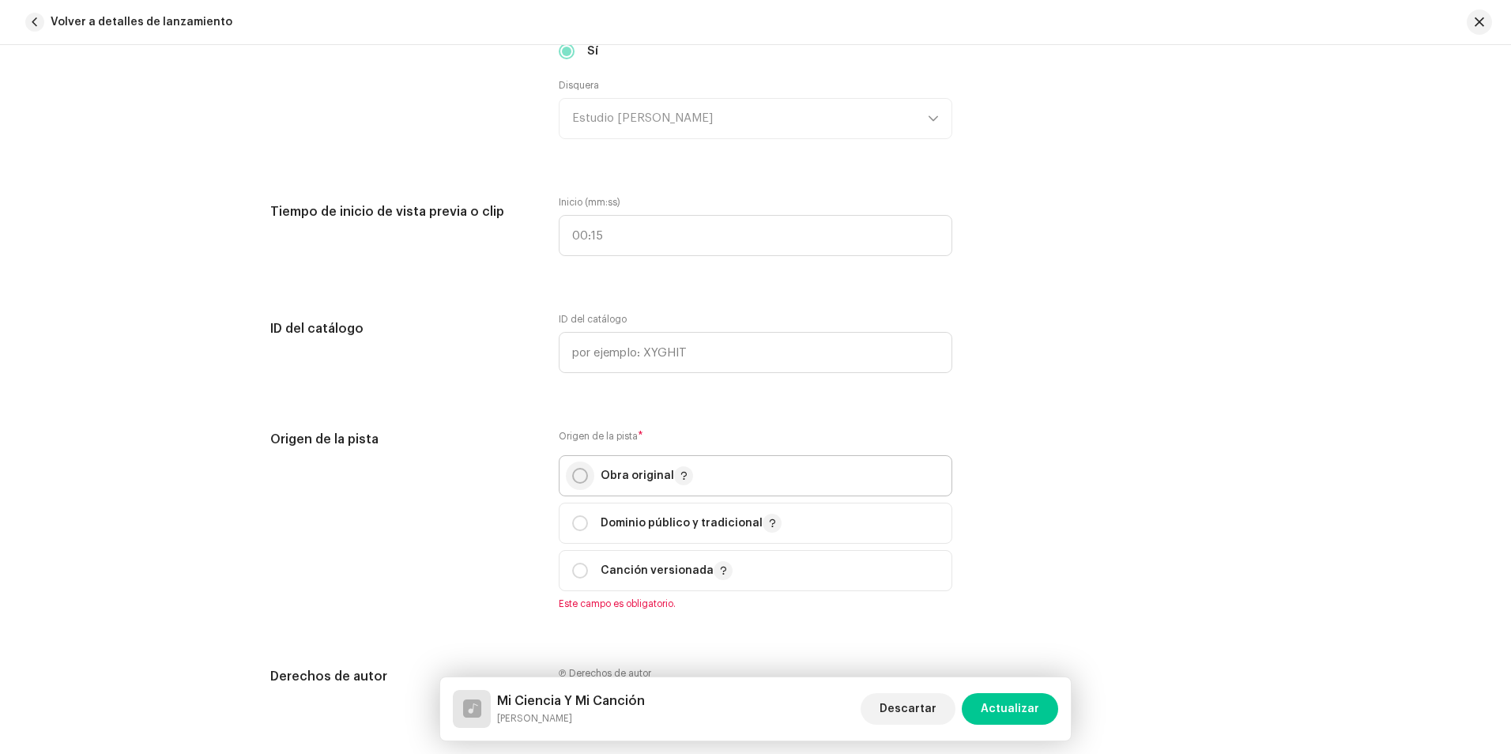
click at [582, 472] on input "radio" at bounding box center [580, 476] width 16 height 16
radio input "true"
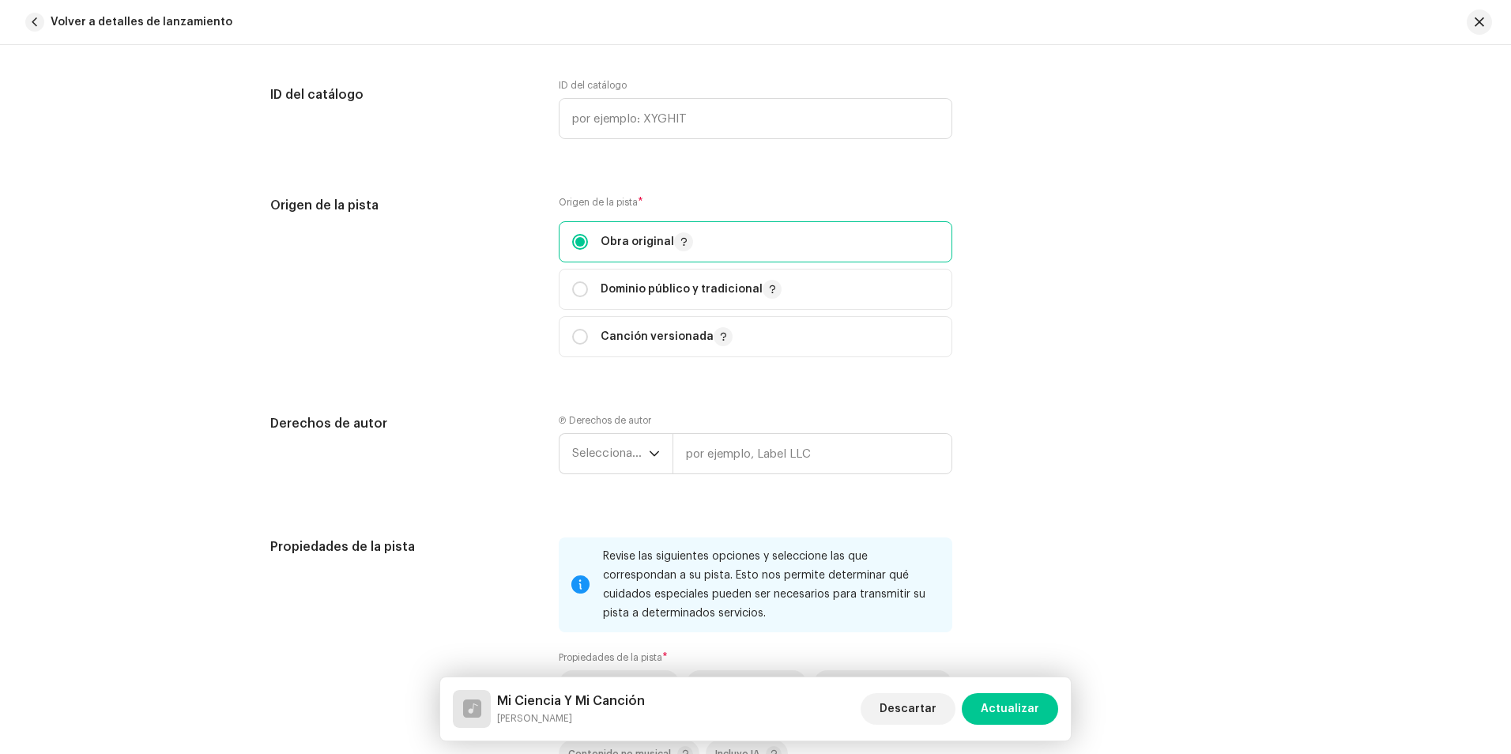
scroll to position [1817, 0]
click at [625, 456] on span "Seleccionar año" at bounding box center [610, 451] width 77 height 40
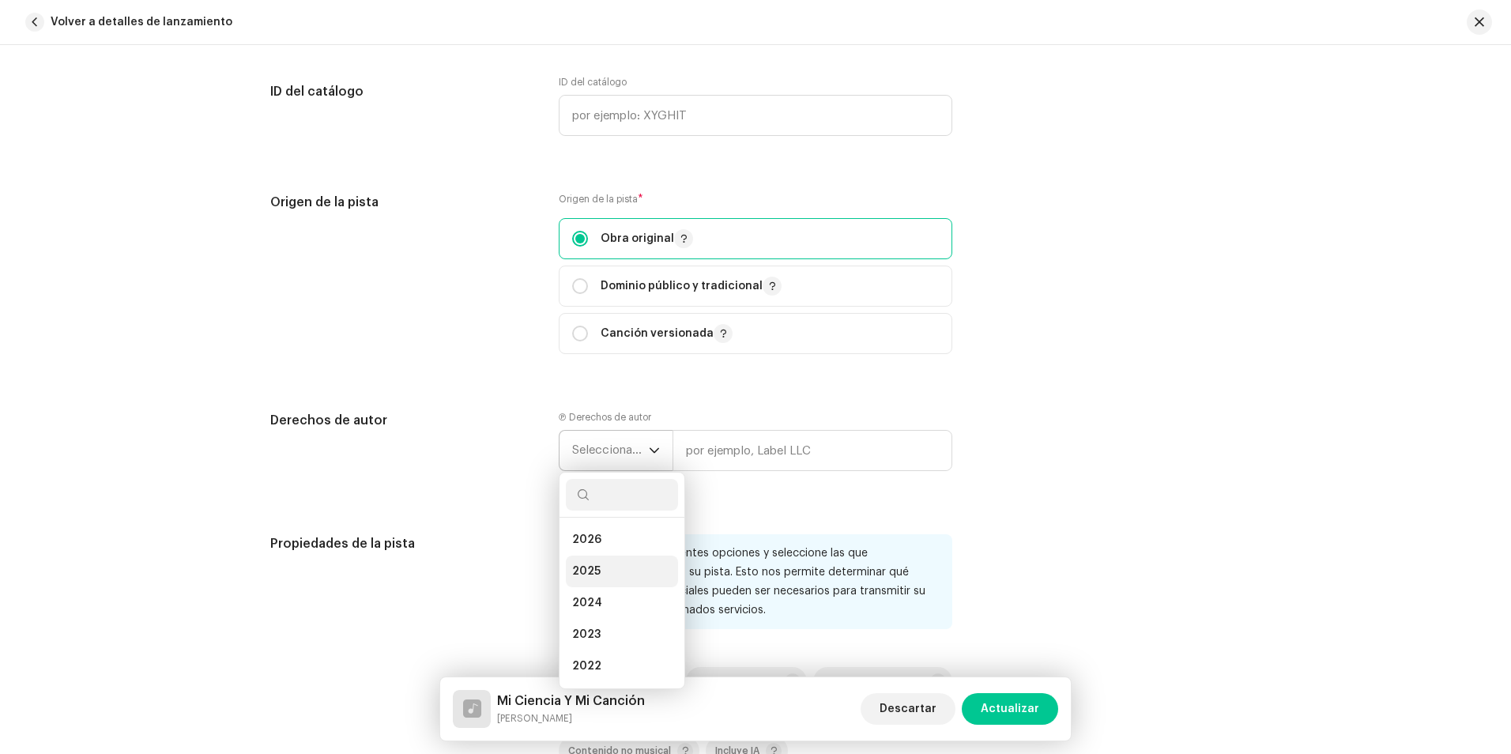
click at [606, 570] on li "2025" at bounding box center [622, 571] width 112 height 32
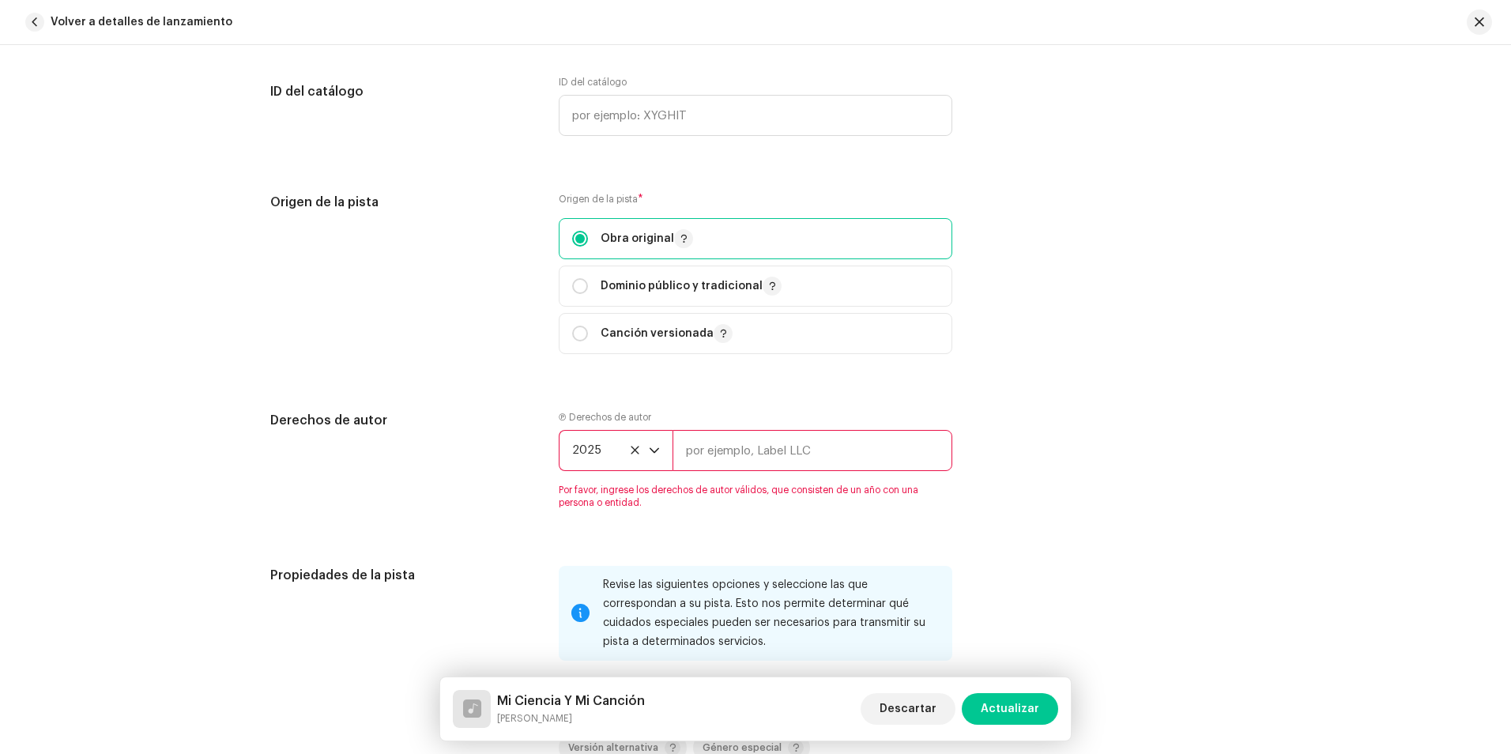
click at [767, 450] on input "text" at bounding box center [812, 450] width 280 height 41
type input "[PERSON_NAME] Studio"
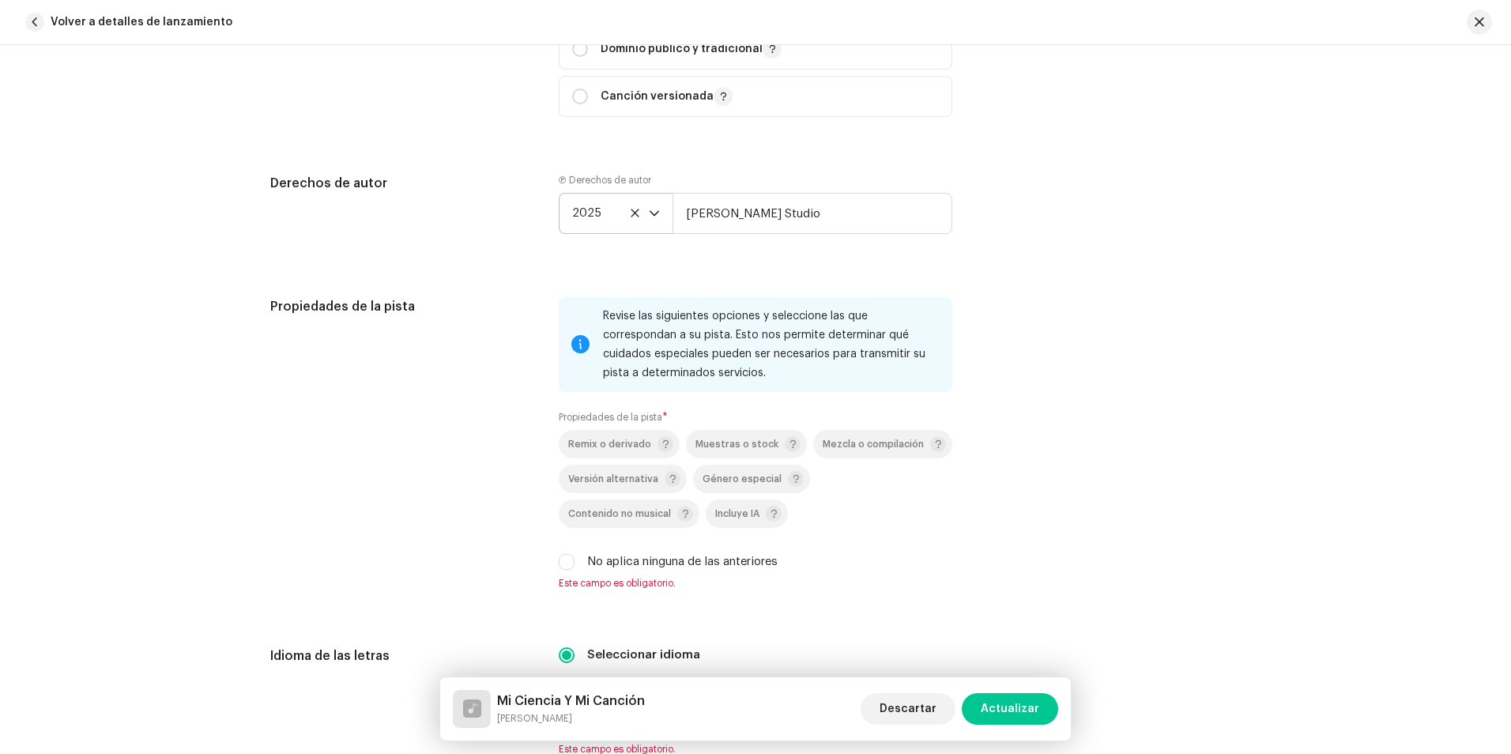
click at [406, 477] on div "Propiedades de la pista" at bounding box center [401, 452] width 263 height 311
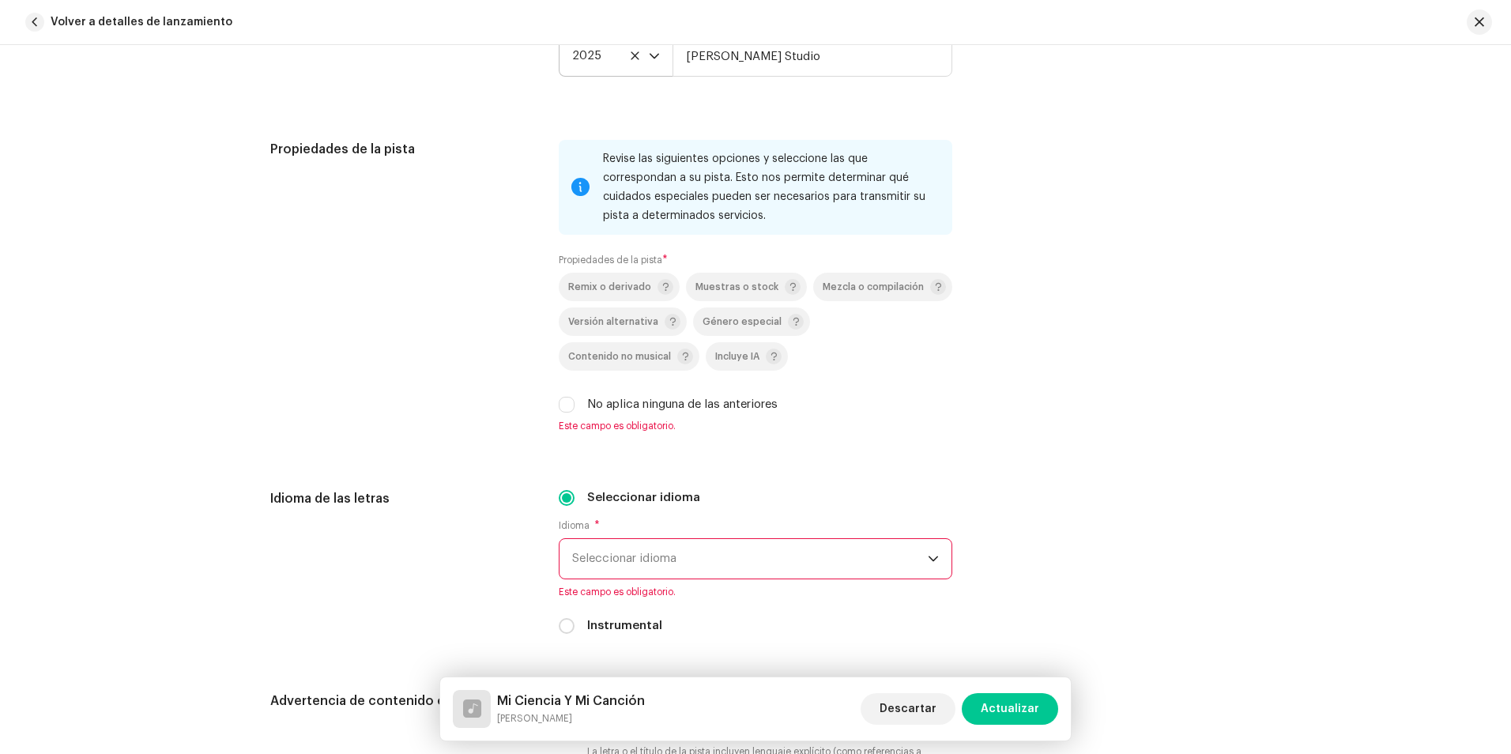
scroll to position [2212, 0]
click at [565, 405] on input "No aplica ninguna de las anteriores" at bounding box center [567, 404] width 16 height 16
checkbox input "true"
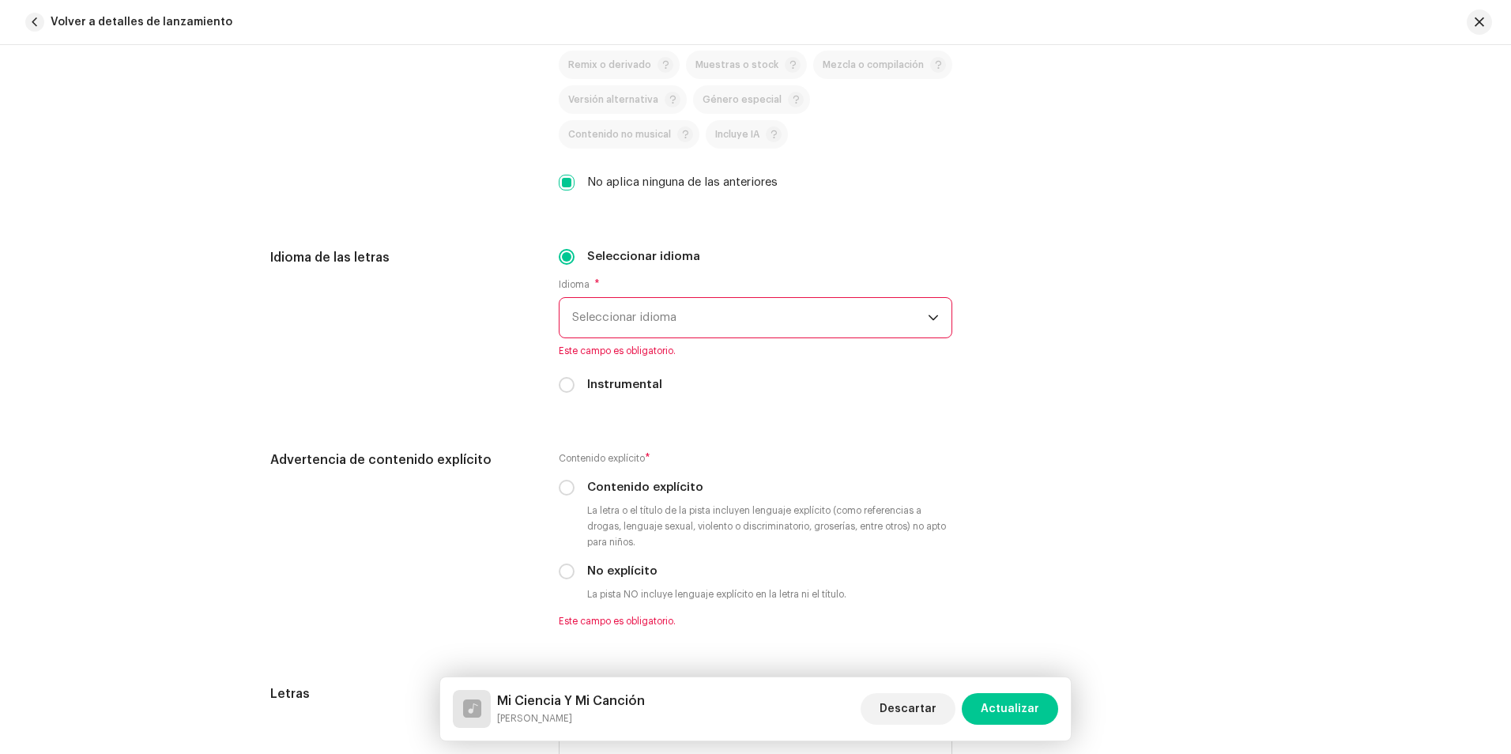
scroll to position [2449, 0]
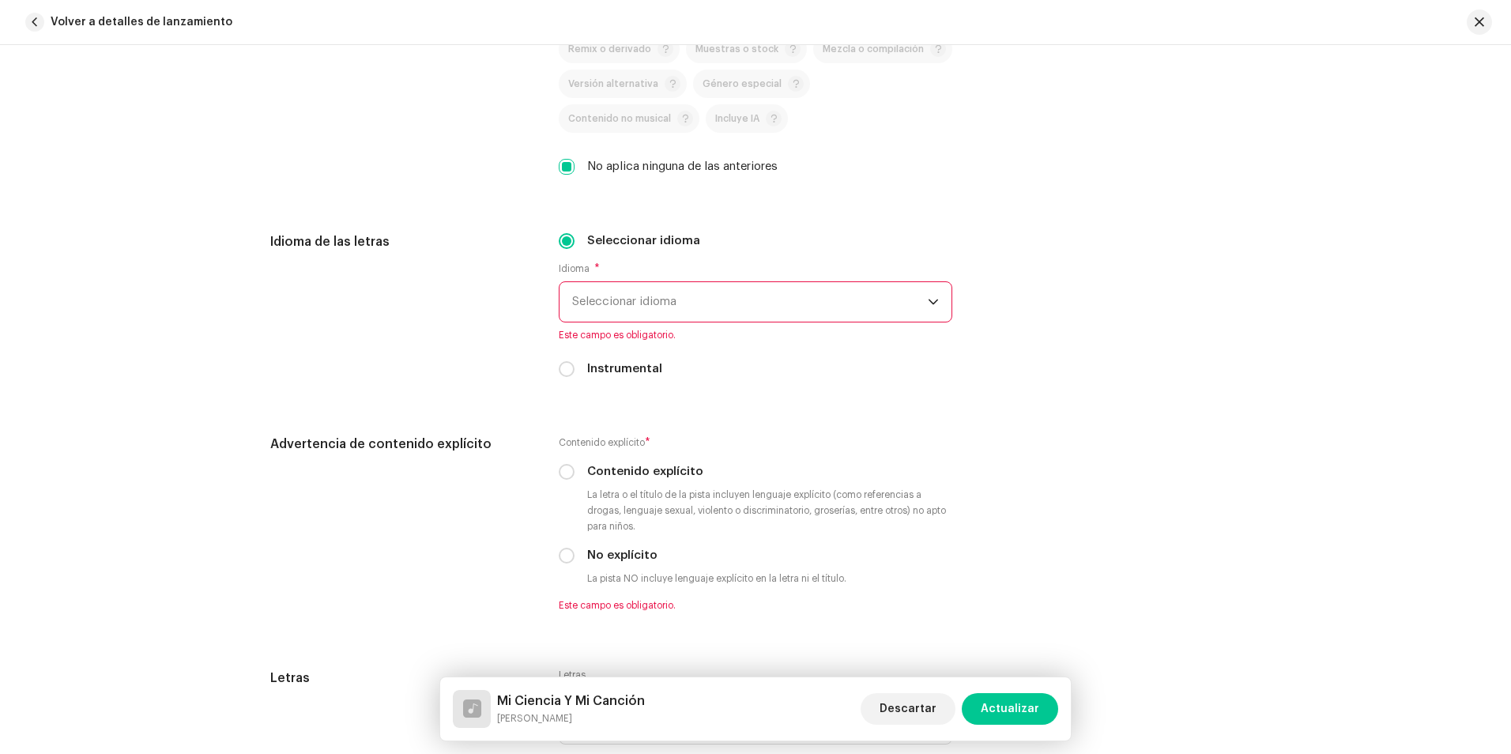
click at [645, 310] on span "Seleccionar idioma" at bounding box center [750, 302] width 356 height 40
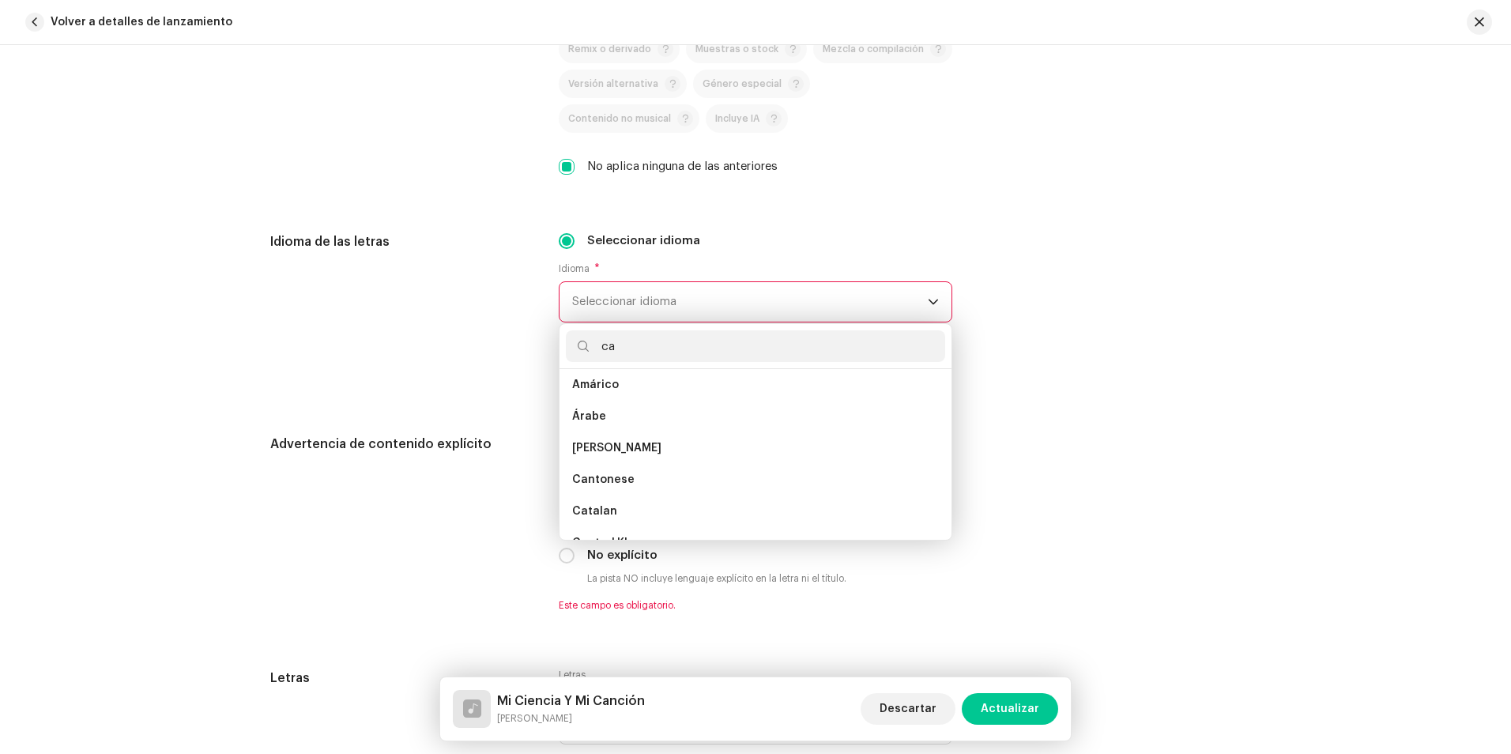
scroll to position [0, 0]
type input "ca"
click at [647, 478] on span "Español ([GEOGRAPHIC_DATA])" at bounding box center [657, 486] width 170 height 16
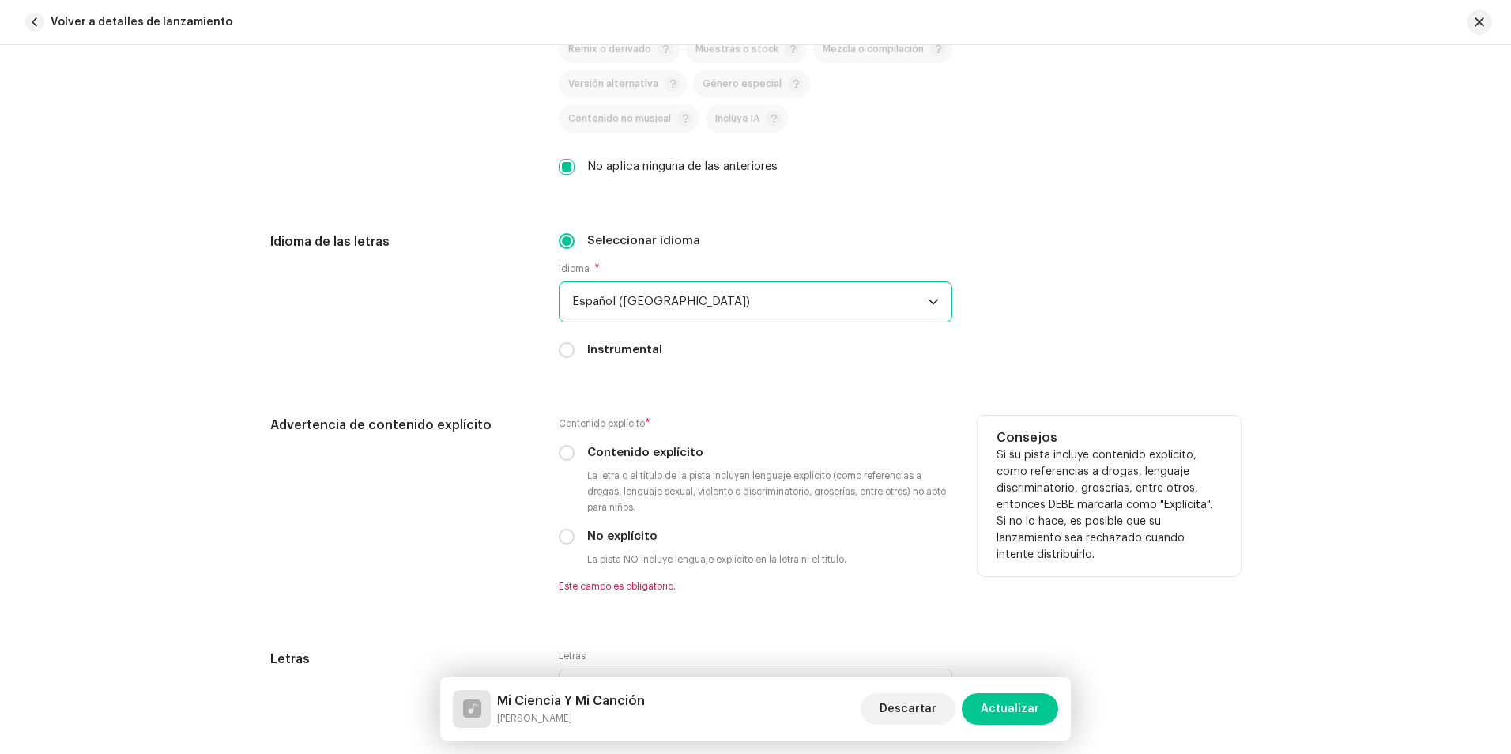
click at [486, 502] on div "Advertencia de contenido explícito" at bounding box center [401, 514] width 263 height 196
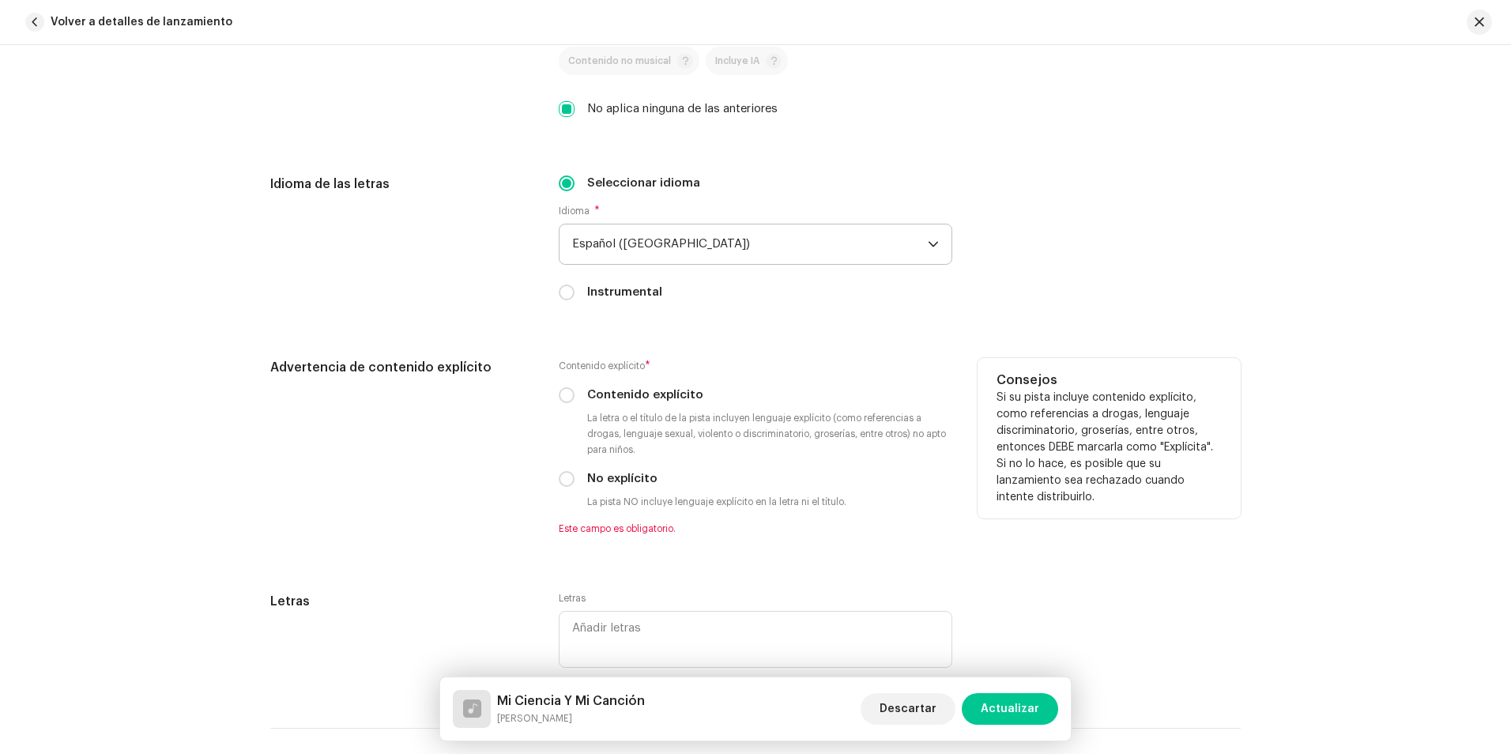
scroll to position [2607, 0]
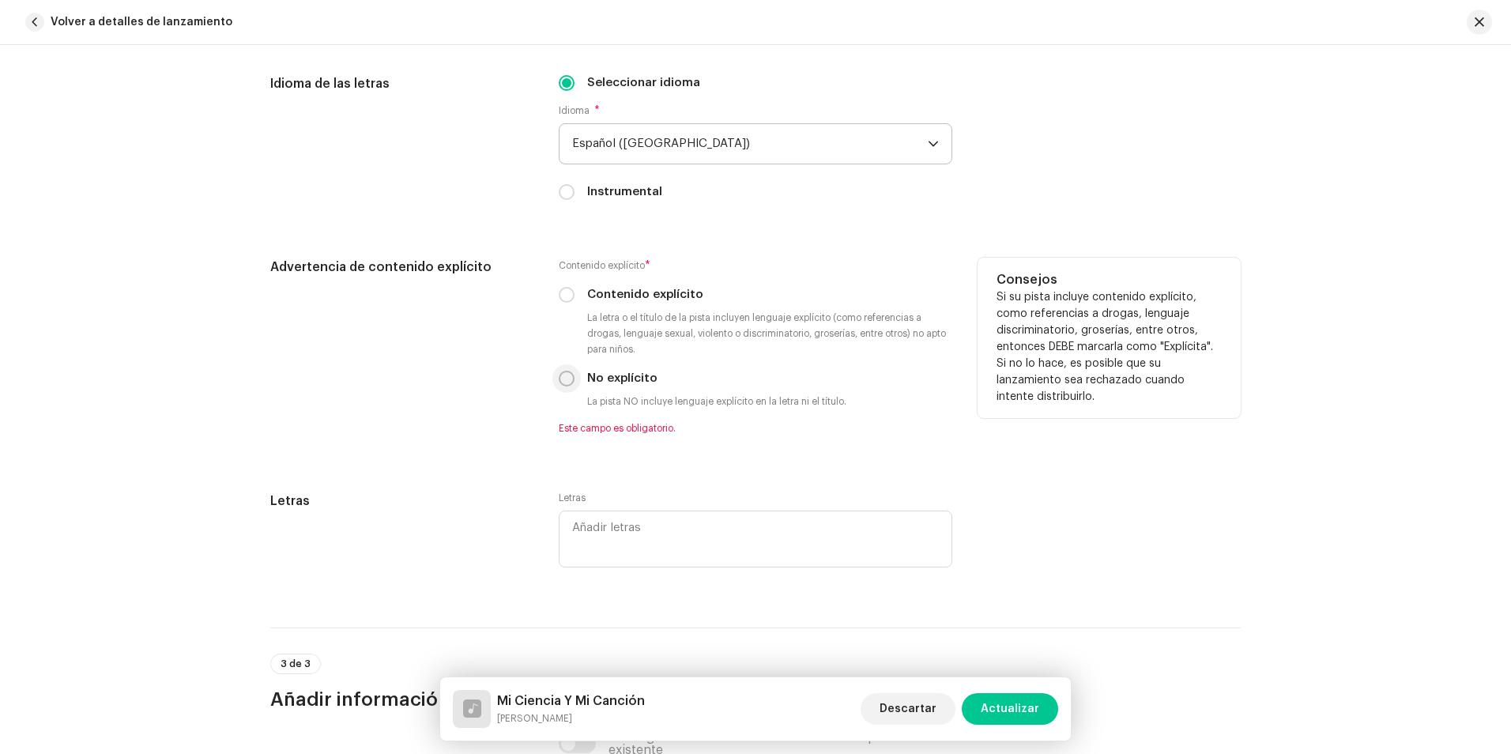
click at [564, 385] on input "No explícito" at bounding box center [567, 379] width 16 height 16
radio input "true"
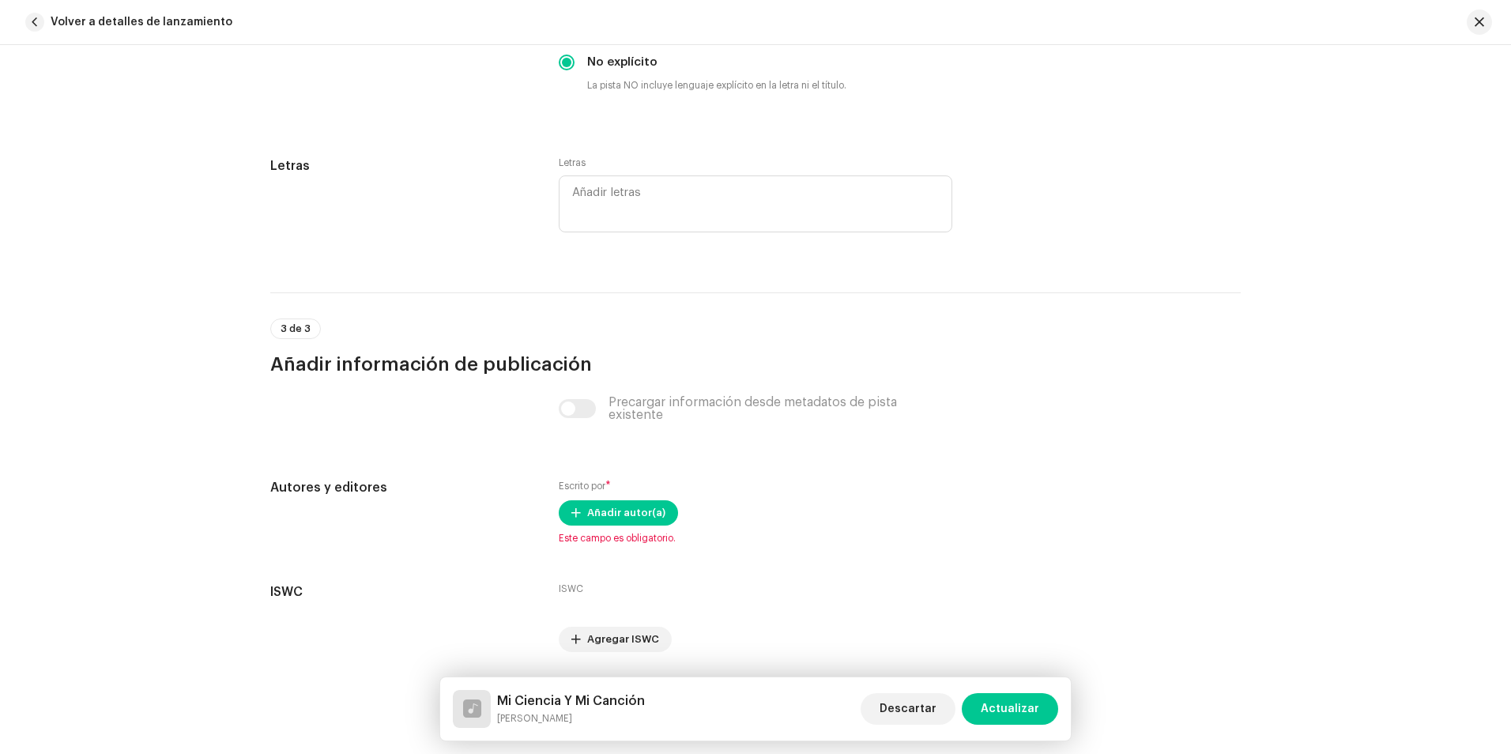
scroll to position [2973, 0]
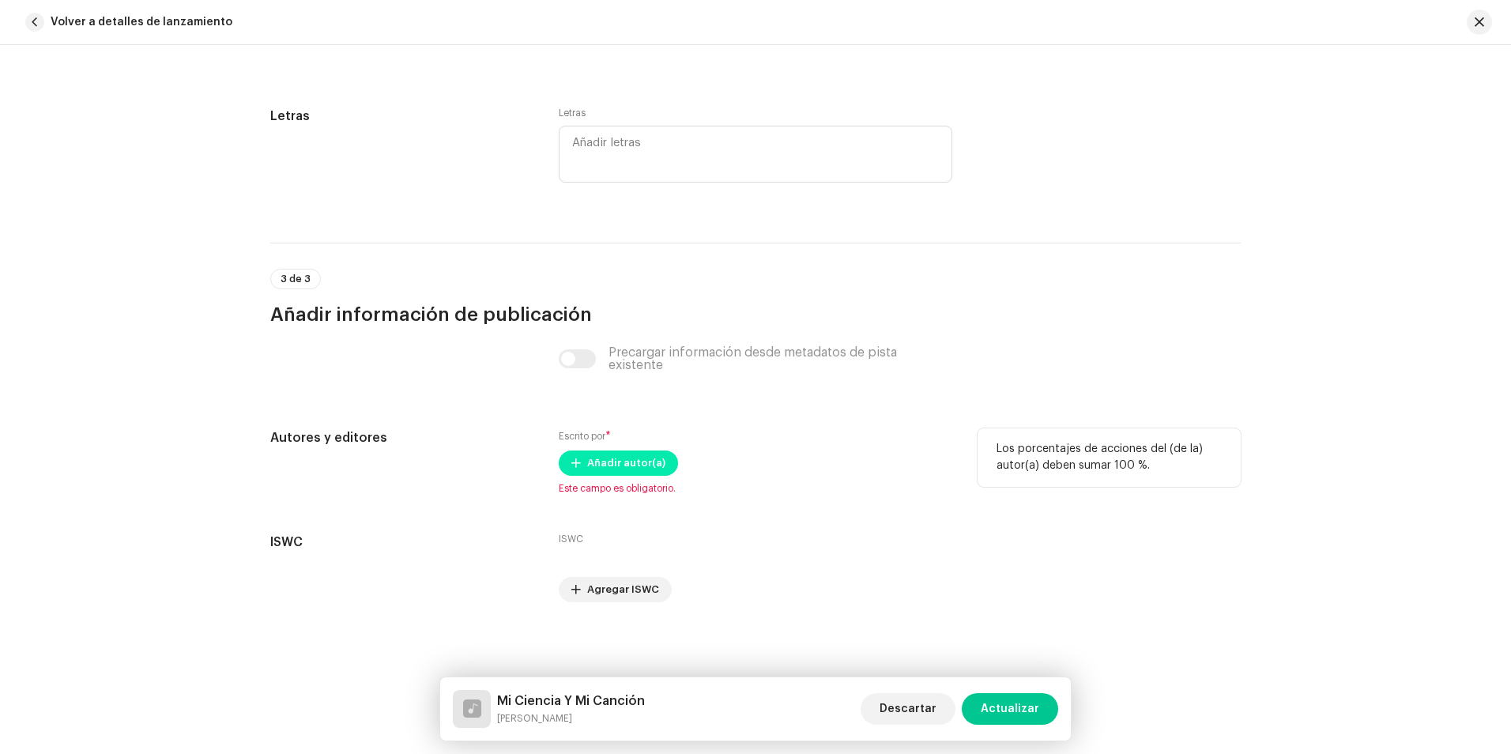
click at [624, 467] on span "Añadir autor(a)" at bounding box center [626, 463] width 78 height 32
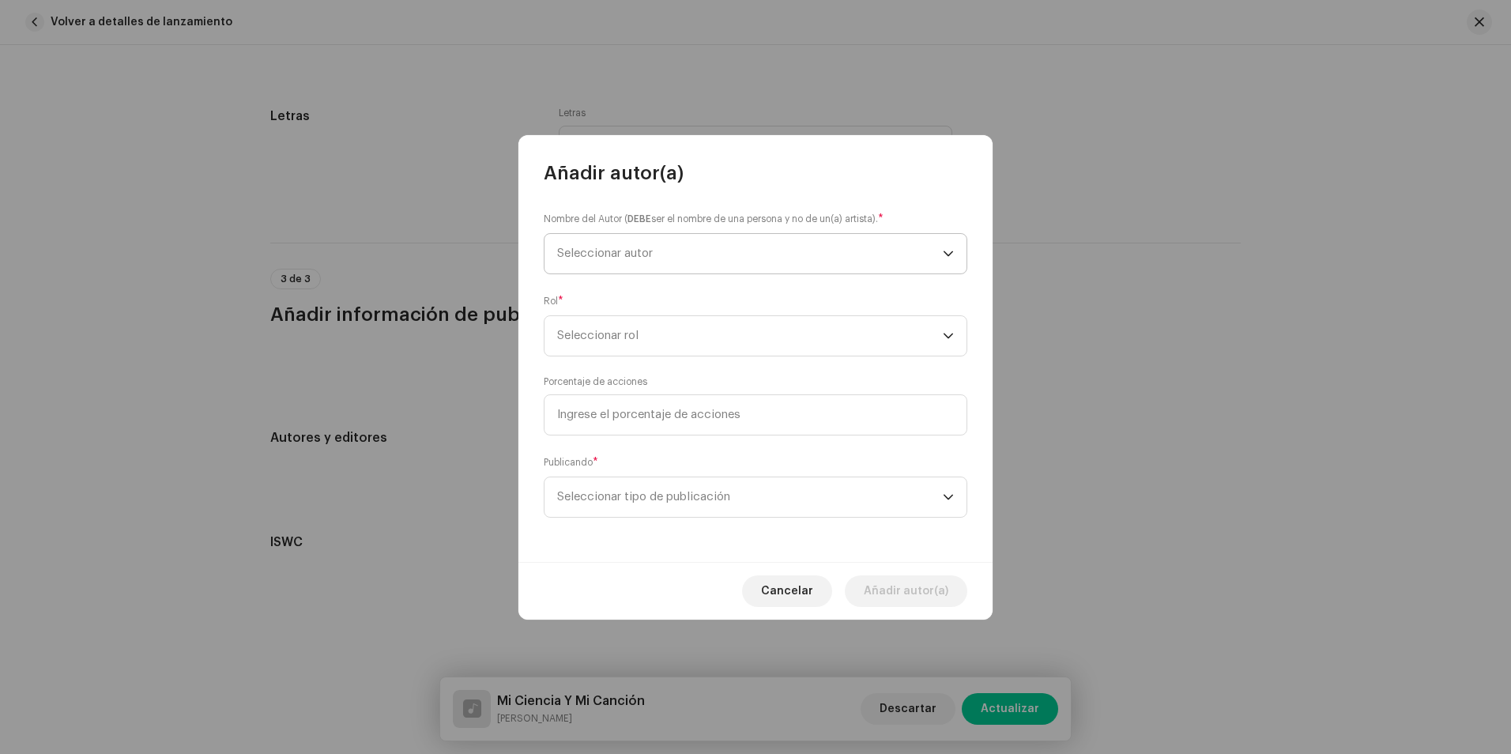
click at [630, 254] on span "Seleccionar autor" at bounding box center [605, 253] width 96 height 12
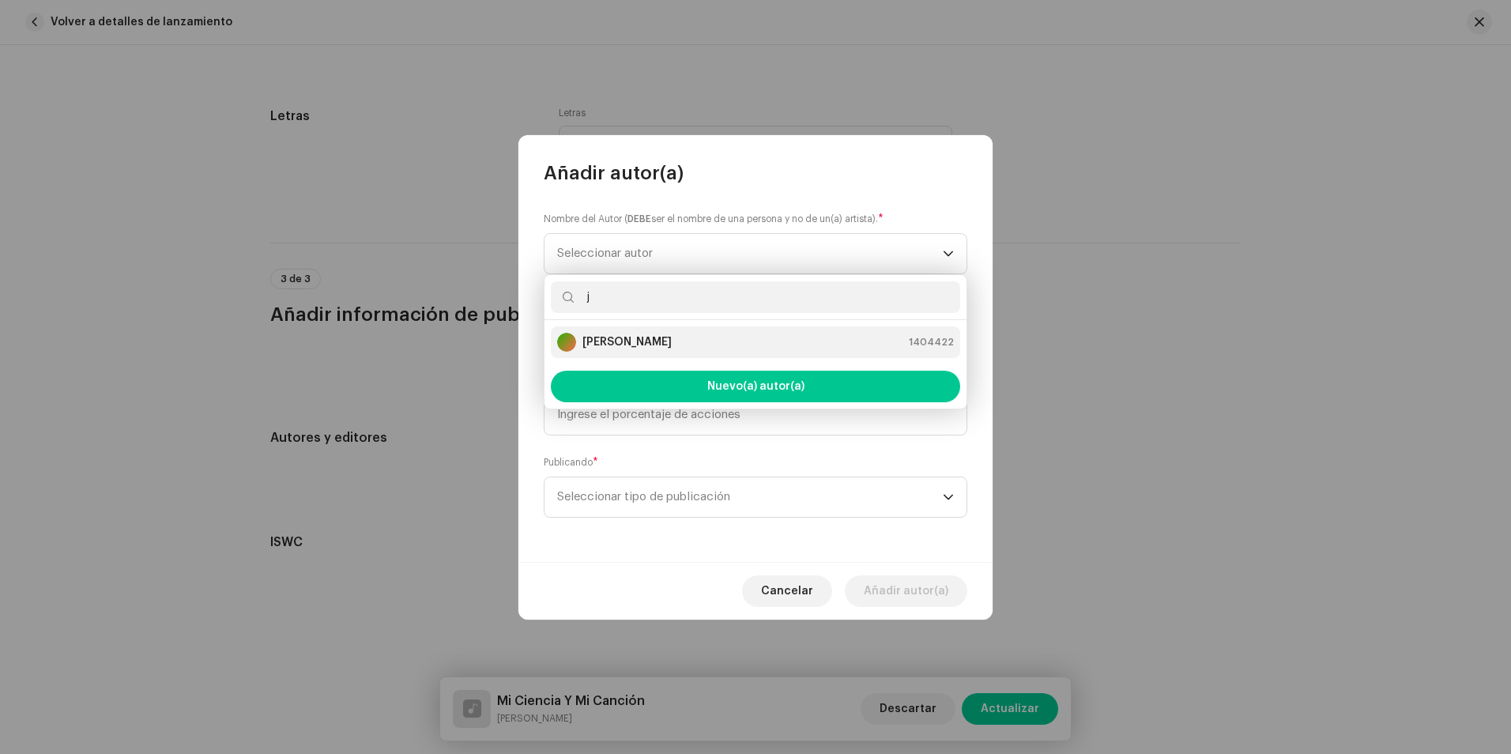
type input "j"
click at [658, 343] on strong "[PERSON_NAME]" at bounding box center [626, 342] width 89 height 16
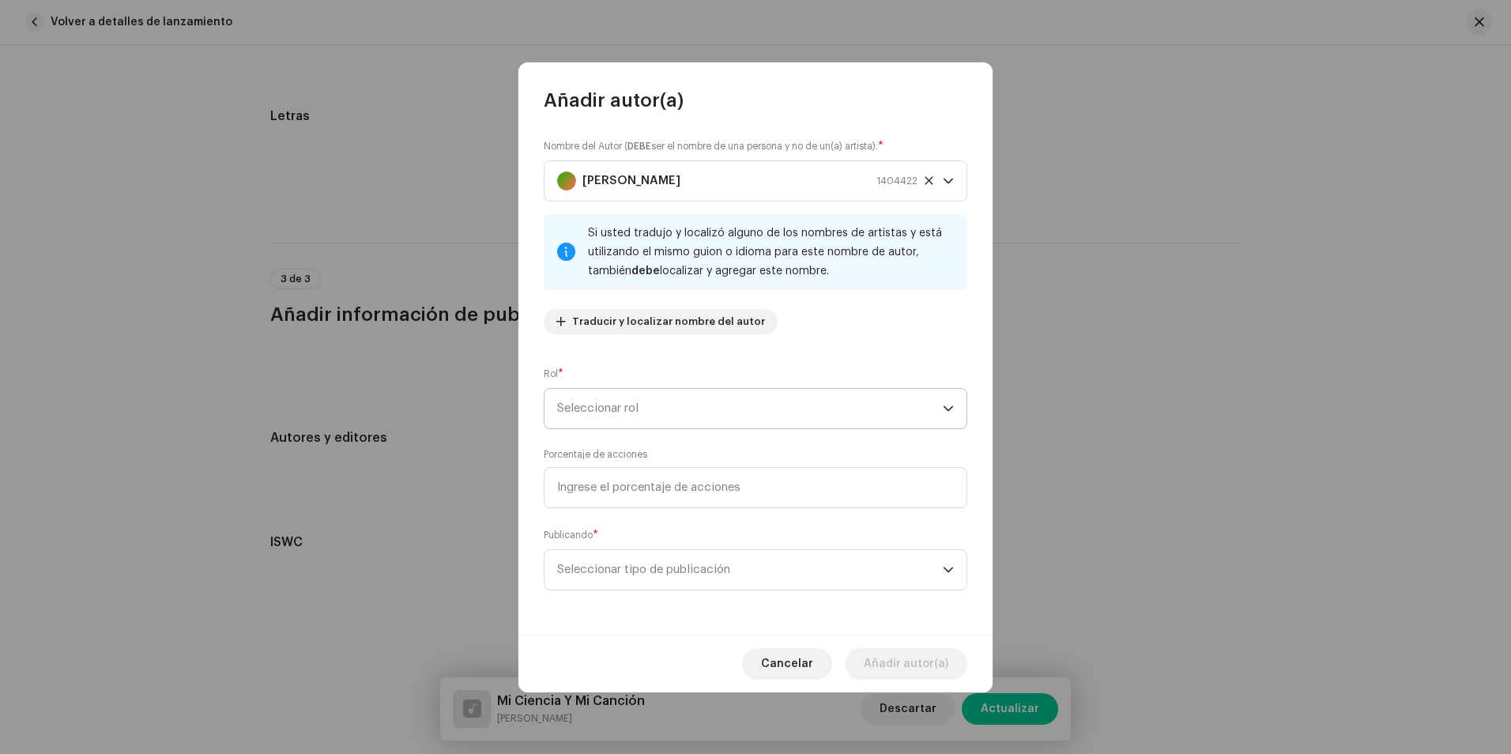
click at [642, 407] on span "Seleccionar rol" at bounding box center [750, 409] width 386 height 40
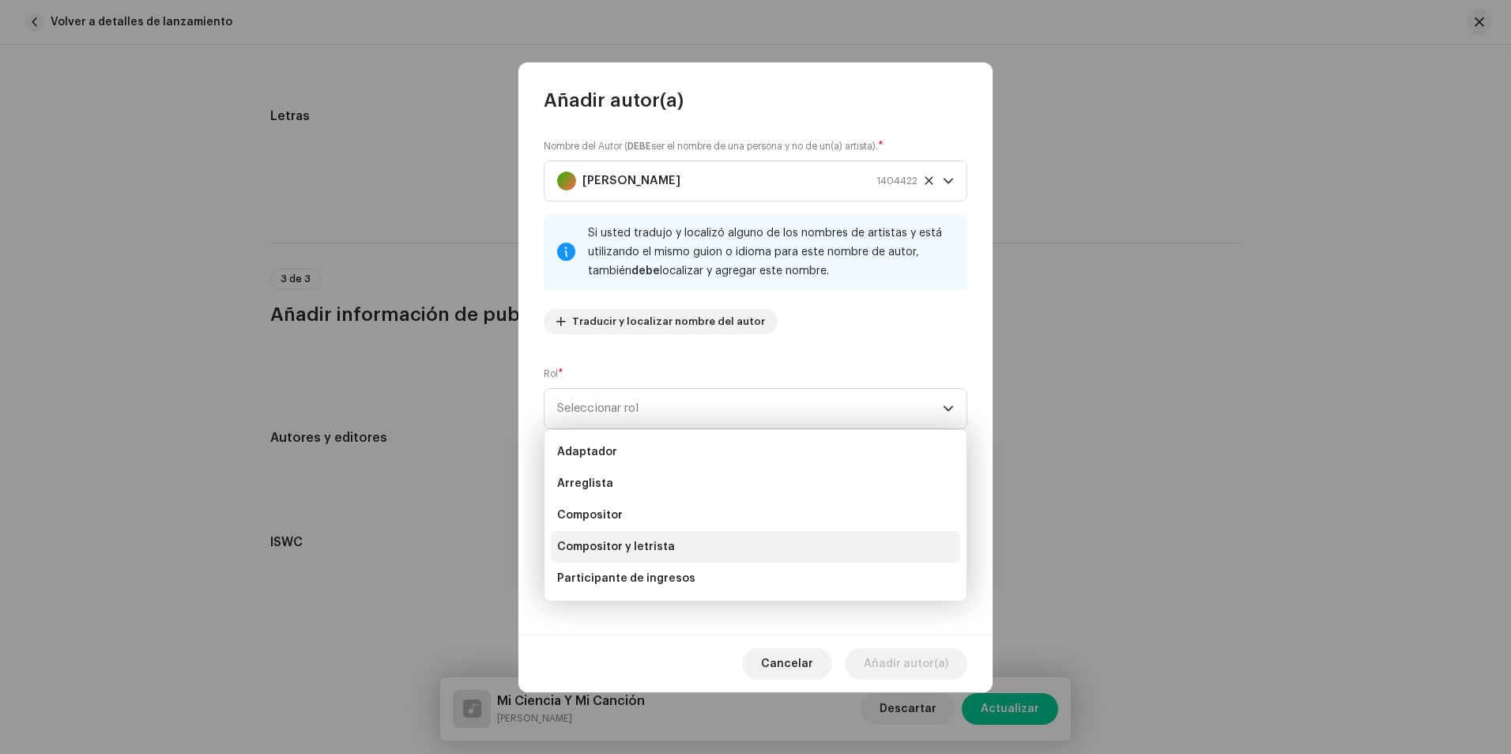
click at [660, 535] on li "Compositor y letrista" at bounding box center [755, 547] width 409 height 32
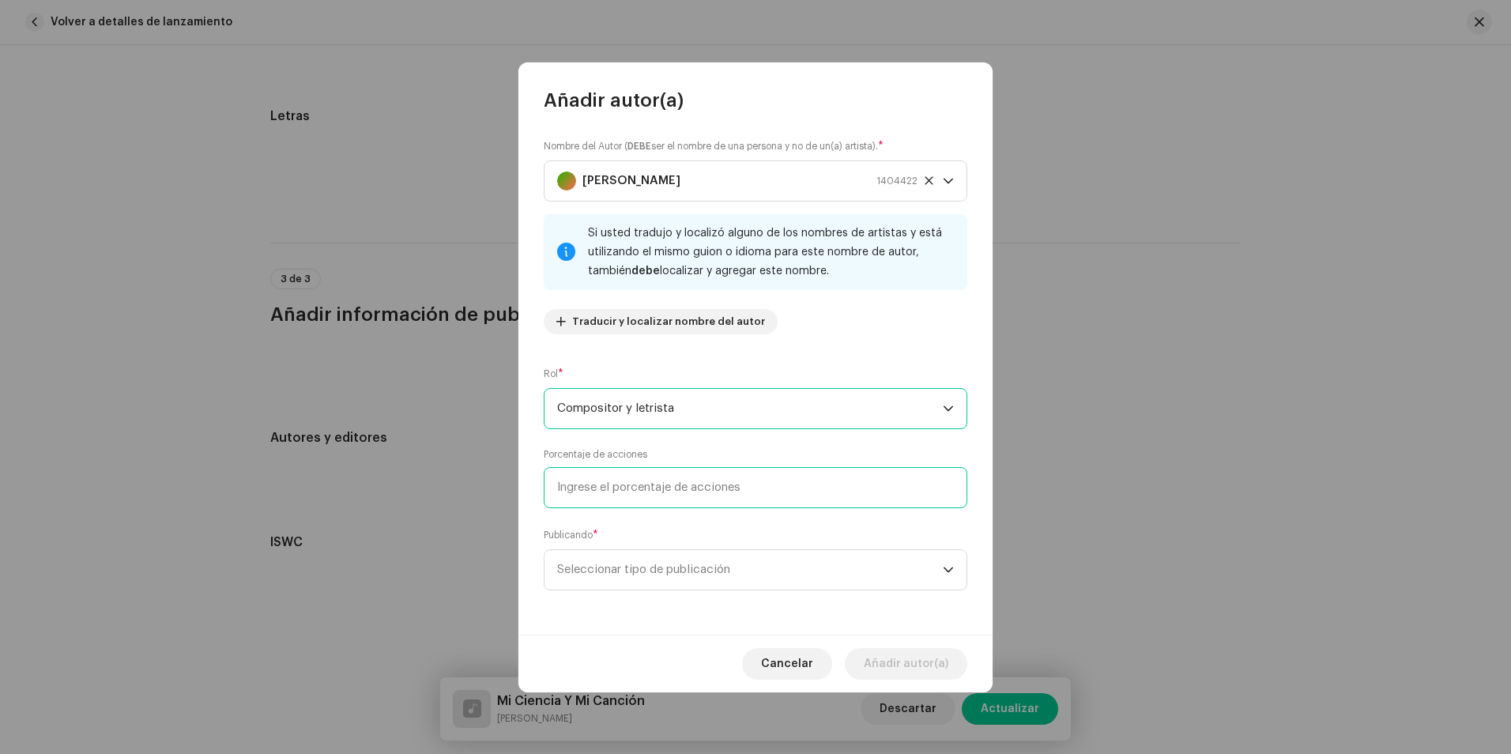
click at [648, 483] on input at bounding box center [755, 487] width 423 height 41
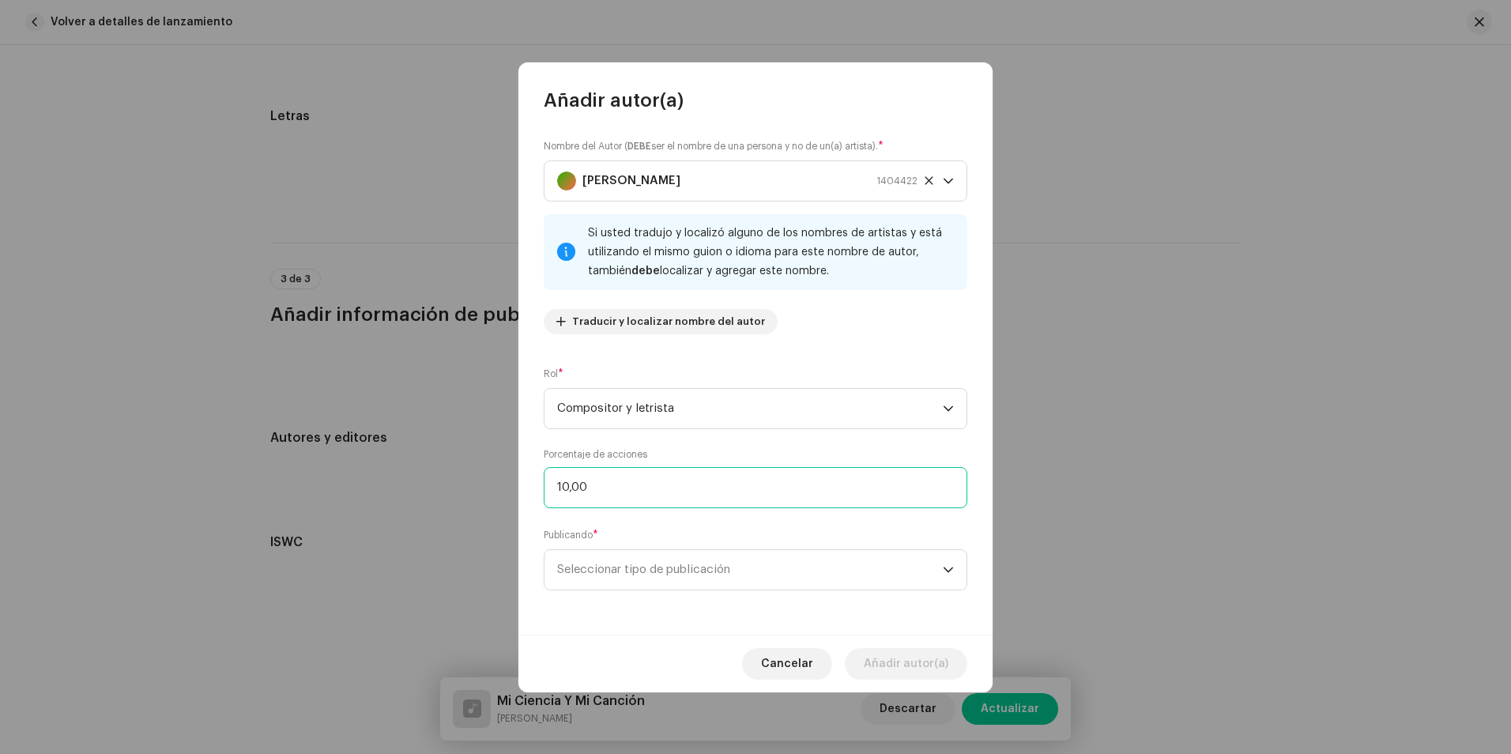
type input "100,00"
click at [657, 567] on font "Seleccionar tipo de publicación" at bounding box center [643, 569] width 173 height 12
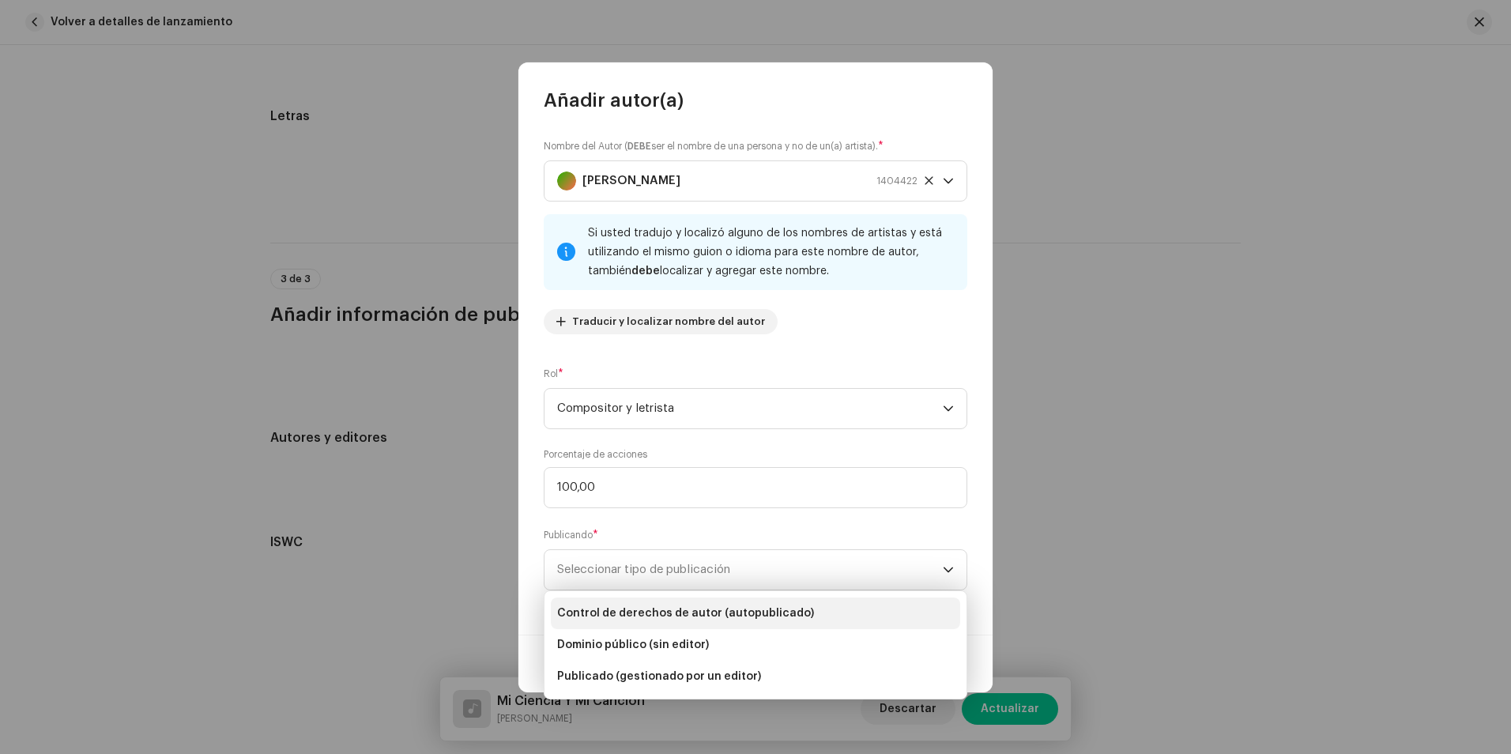
click at [693, 605] on span "Control de derechos de autor (autopublicado)" at bounding box center [685, 613] width 257 height 16
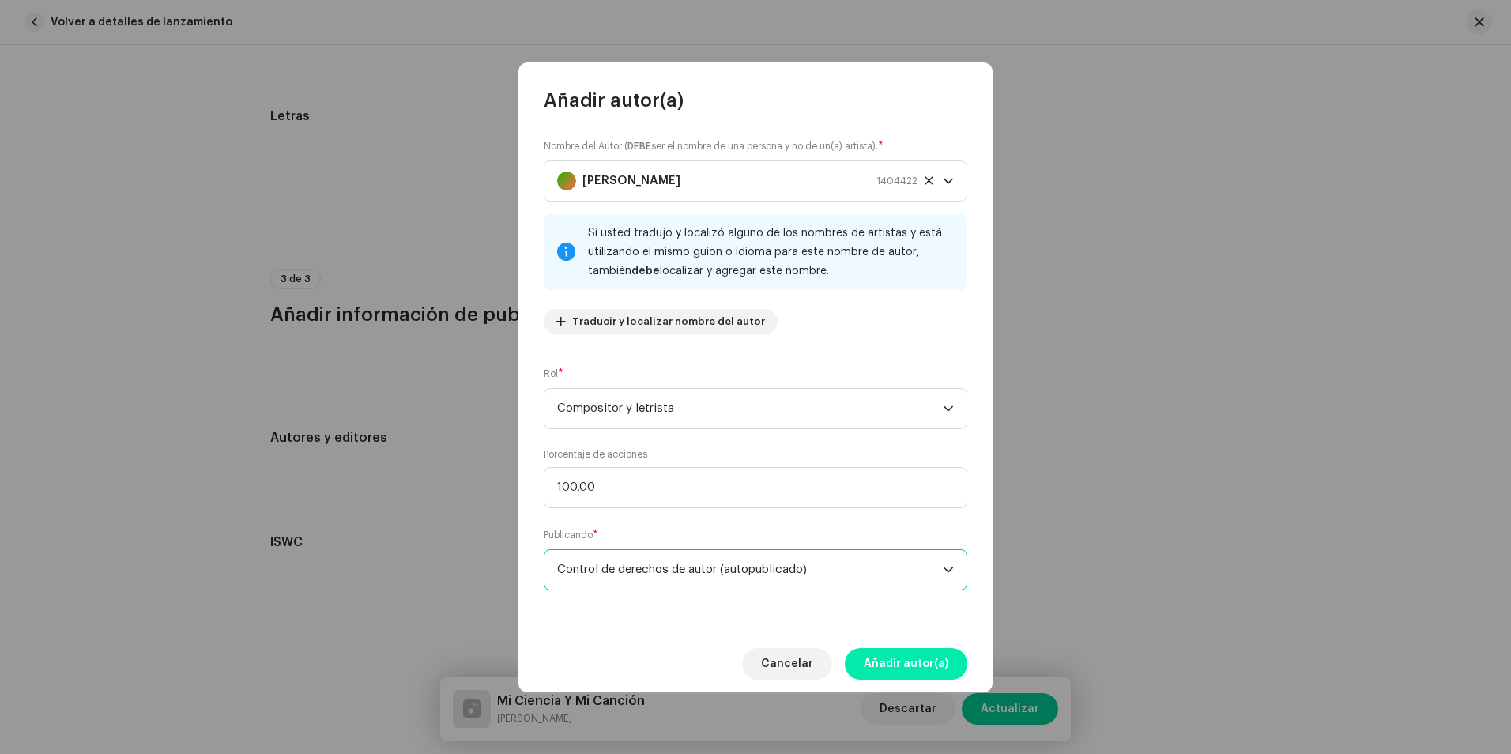
click at [905, 664] on span "Añadir autor(a)" at bounding box center [905, 664] width 85 height 32
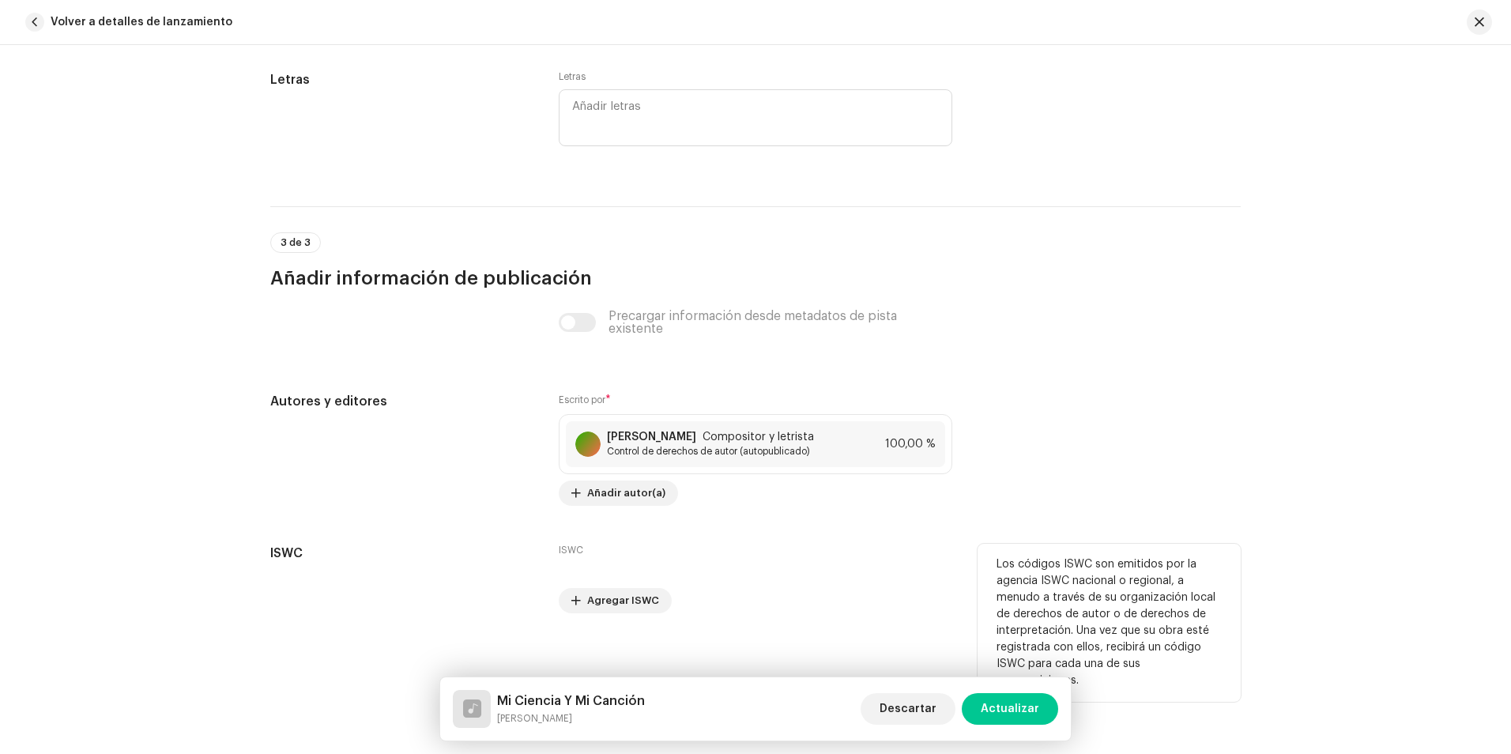
scroll to position [3020, 0]
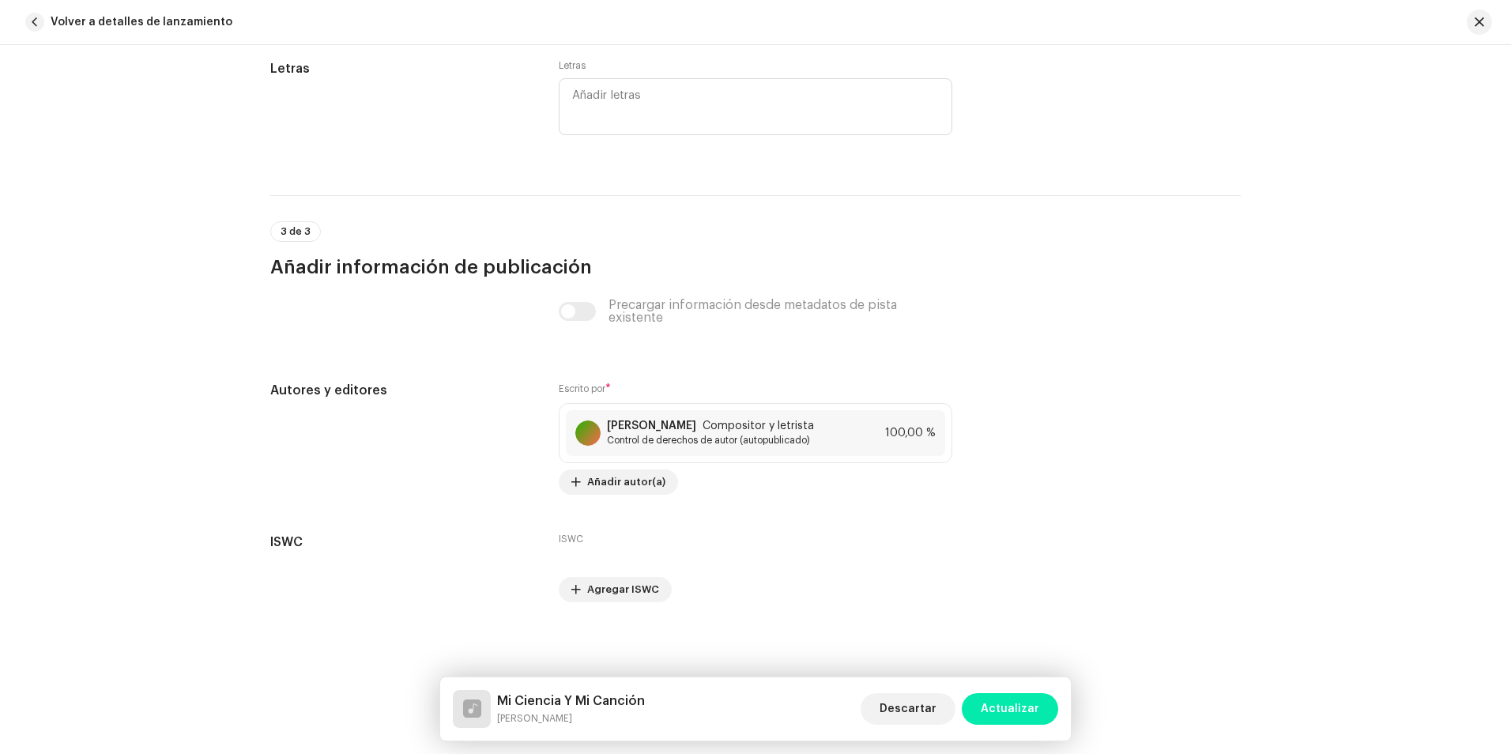
click at [1003, 704] on span "Actualizar" at bounding box center [1009, 709] width 58 height 32
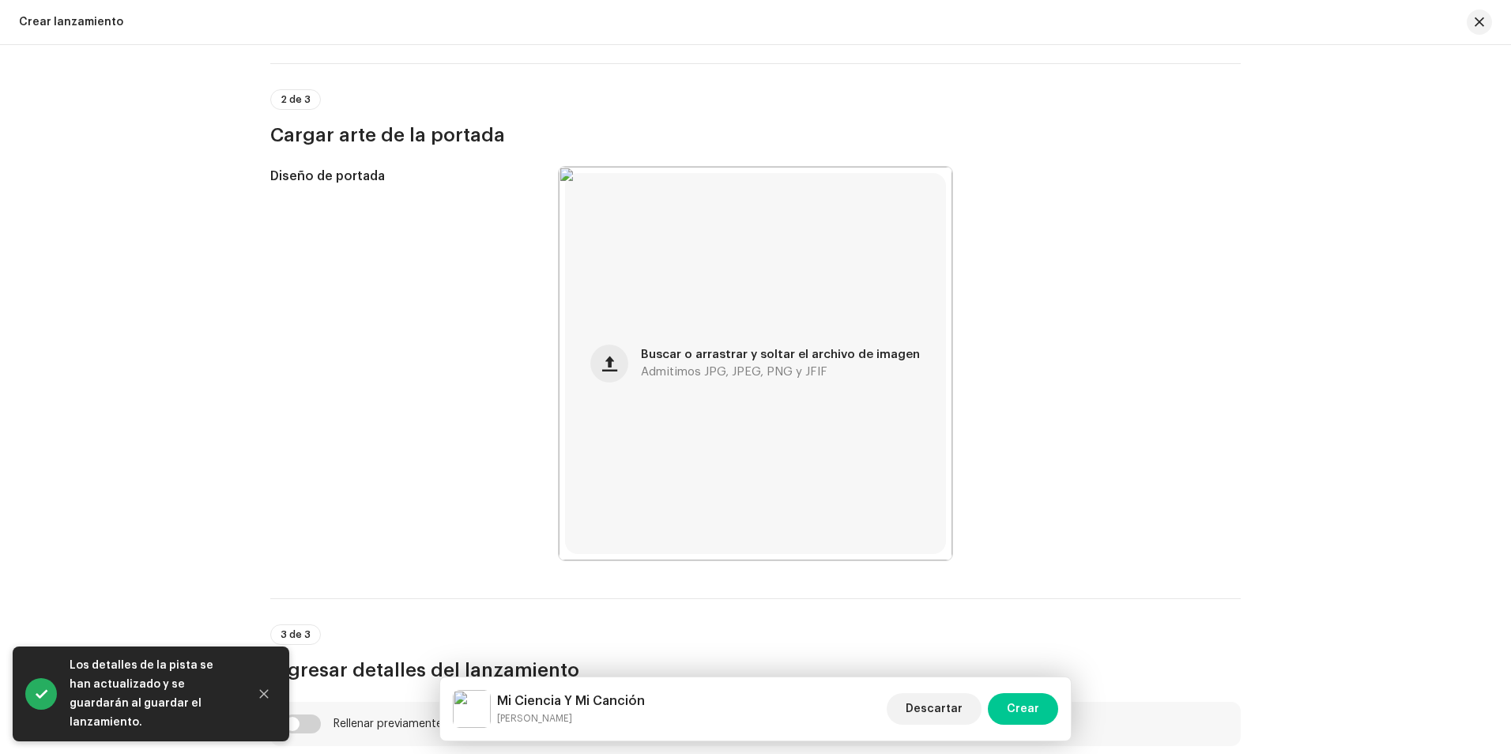
scroll to position [553, 0]
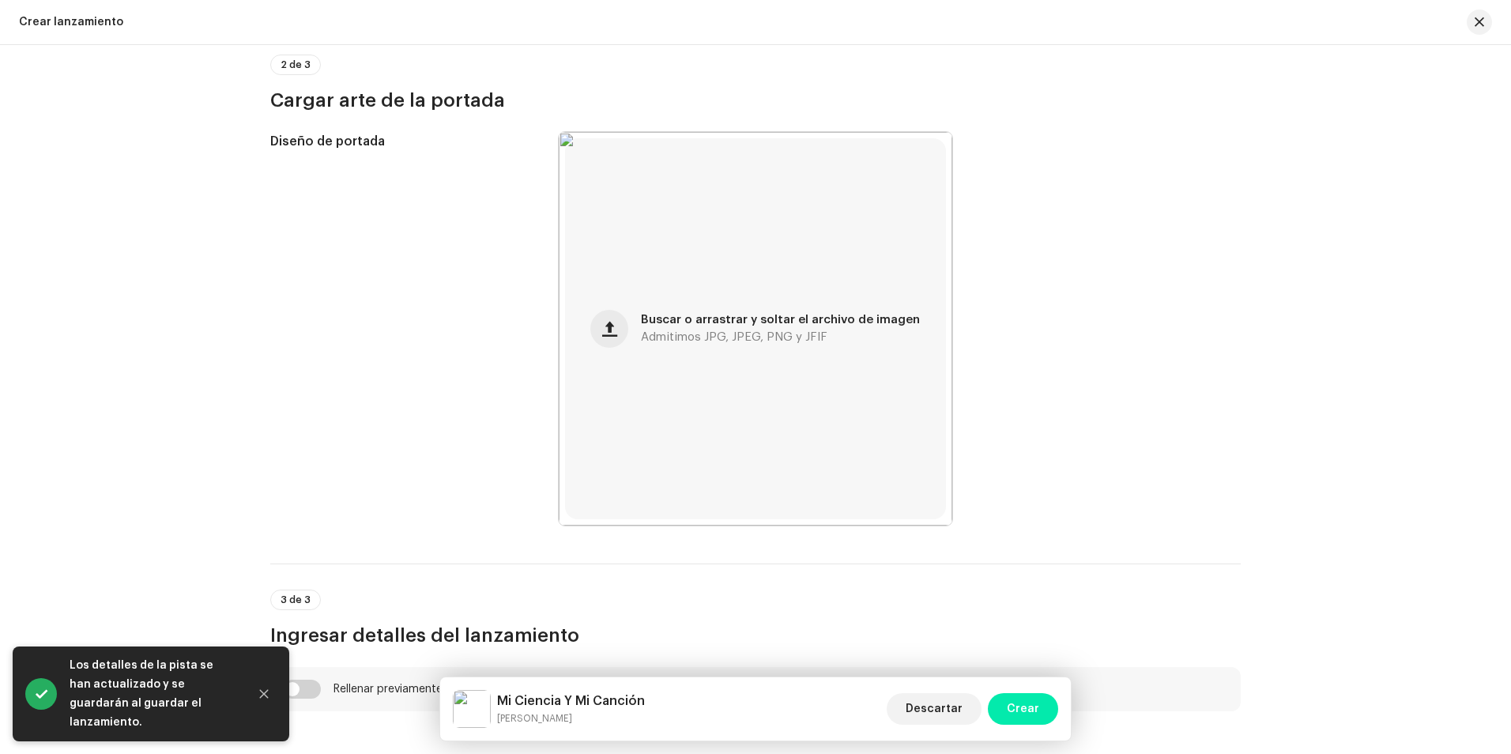
click at [1040, 706] on button "Crear" at bounding box center [1023, 709] width 70 height 32
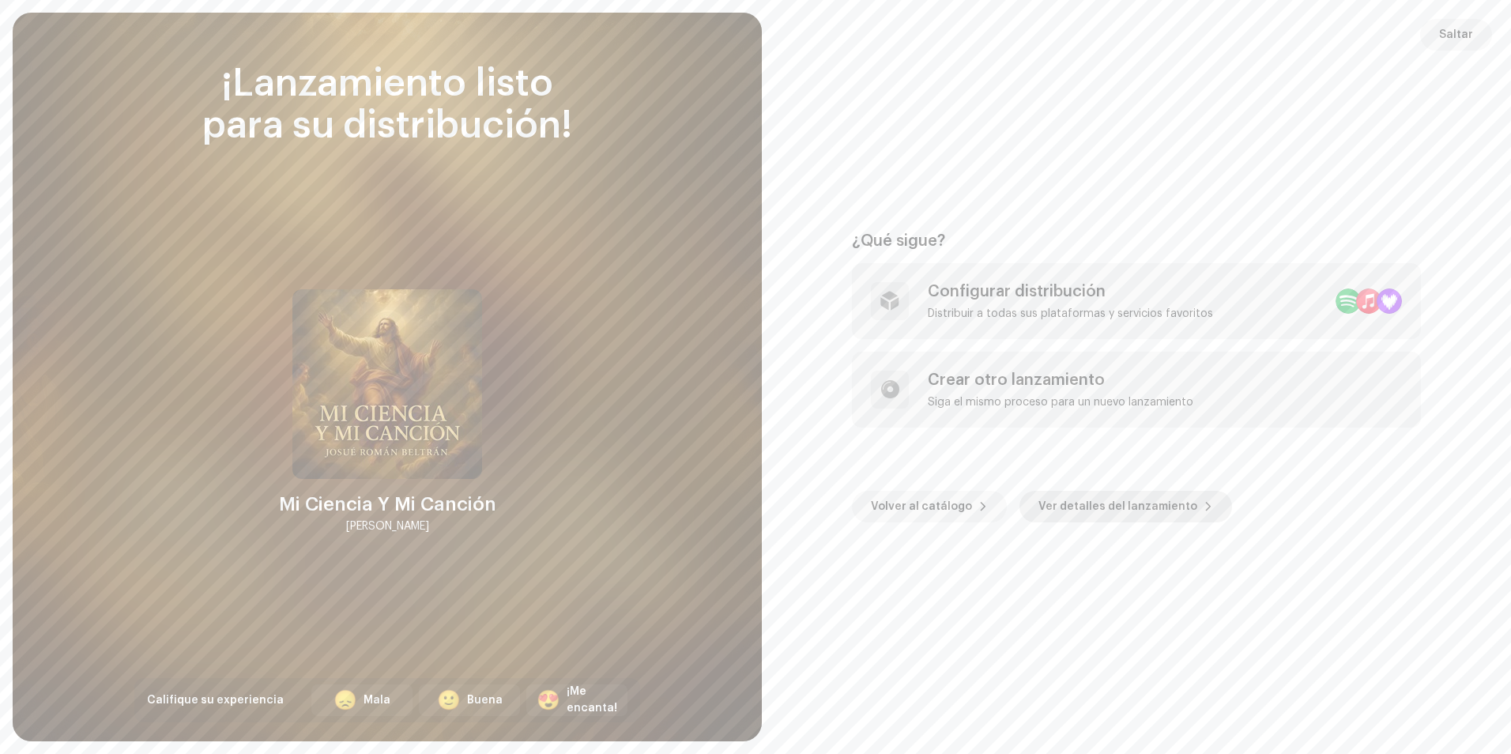
click at [1057, 514] on span "Ver detalles del lanzamiento" at bounding box center [1117, 507] width 159 height 32
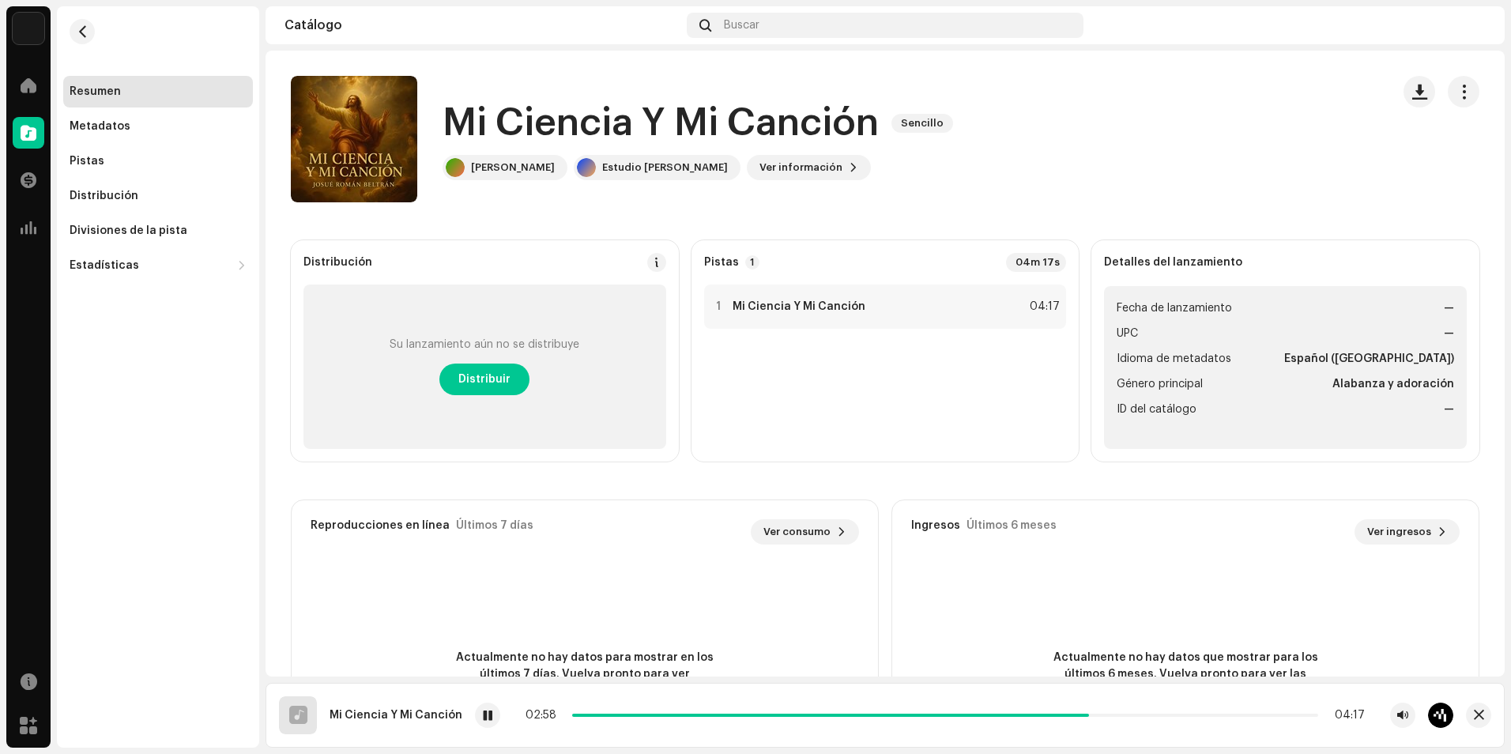
click at [1173, 312] on span "Fecha de lanzamiento" at bounding box center [1173, 308] width 115 height 19
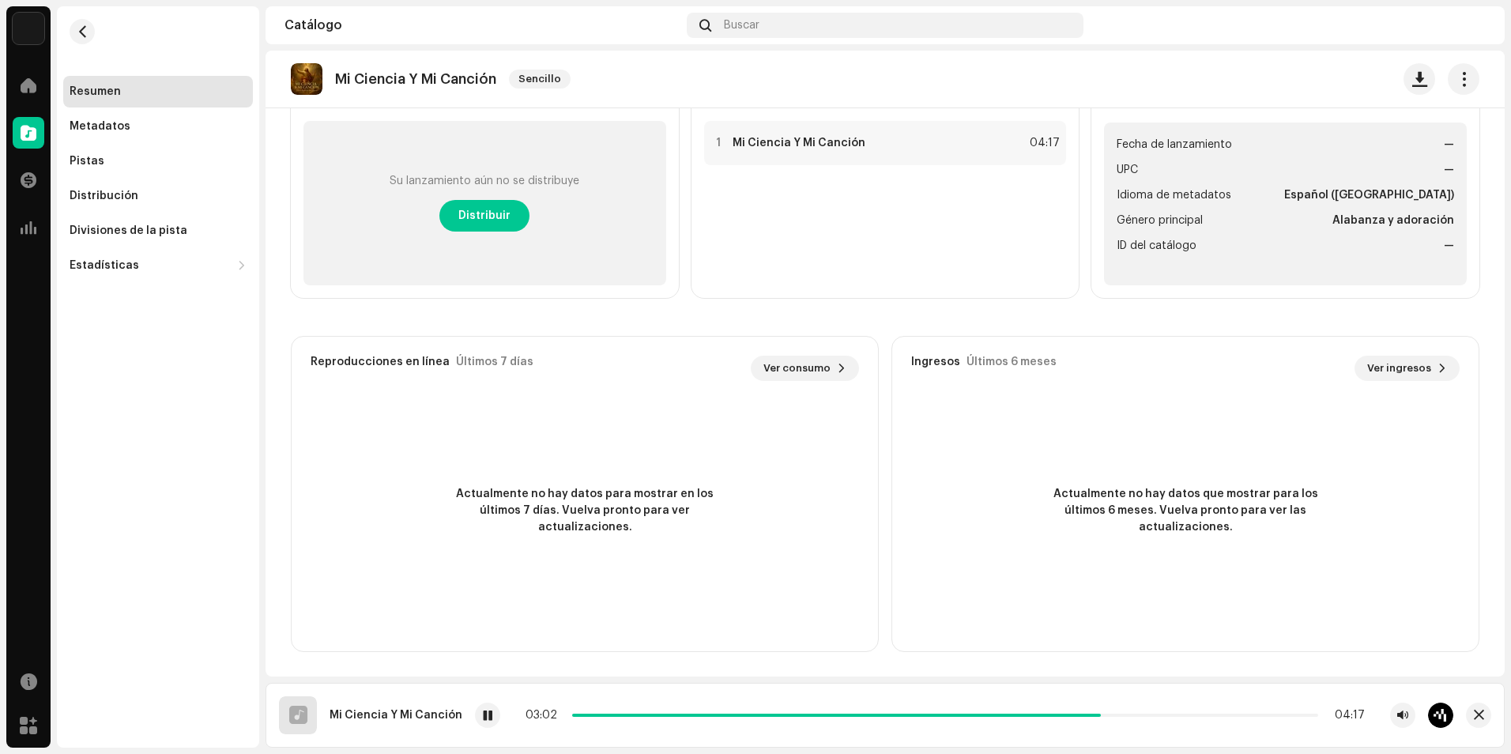
scroll to position [164, 0]
click at [499, 213] on span "Distribuir" at bounding box center [484, 215] width 52 height 32
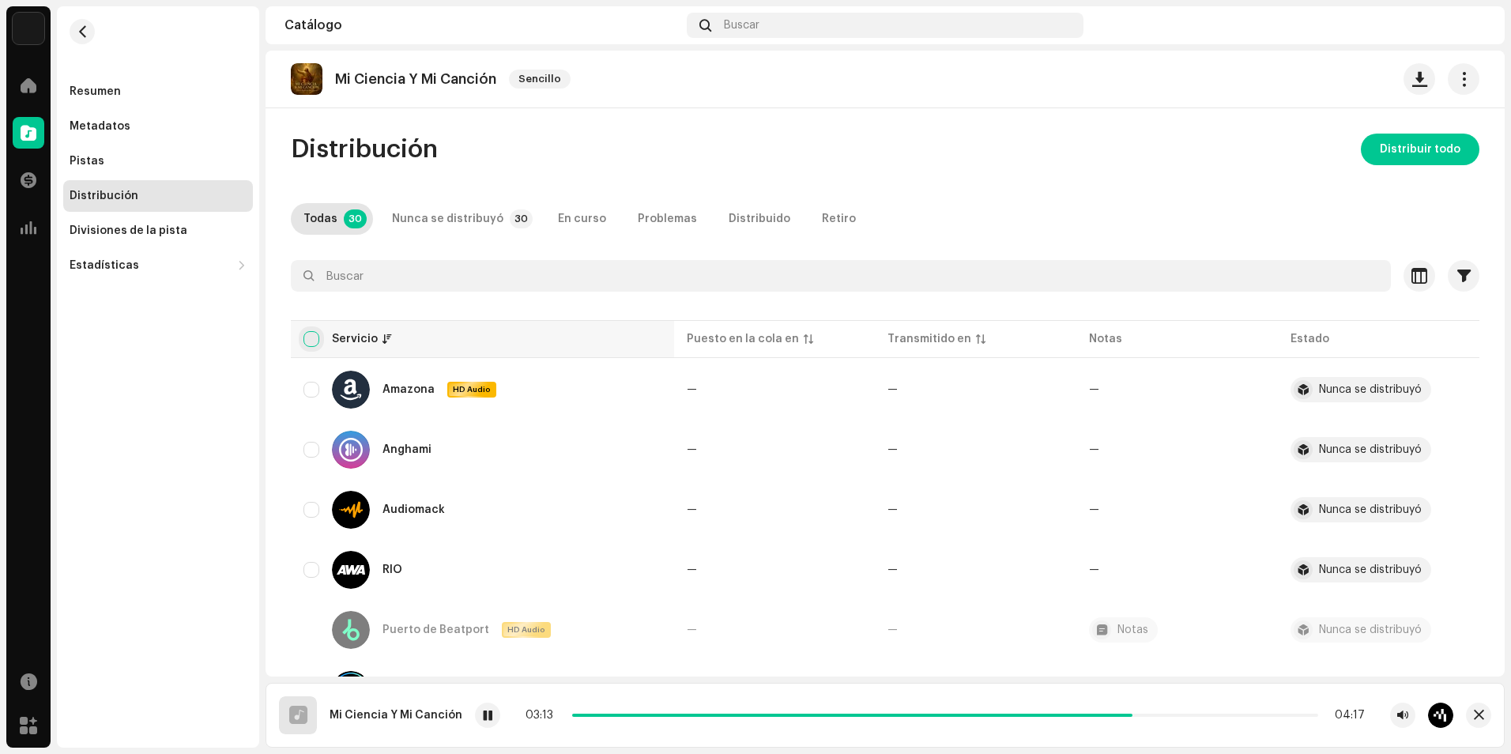
click at [308, 338] on input "checkbox" at bounding box center [311, 339] width 16 height 16
checkbox input "true"
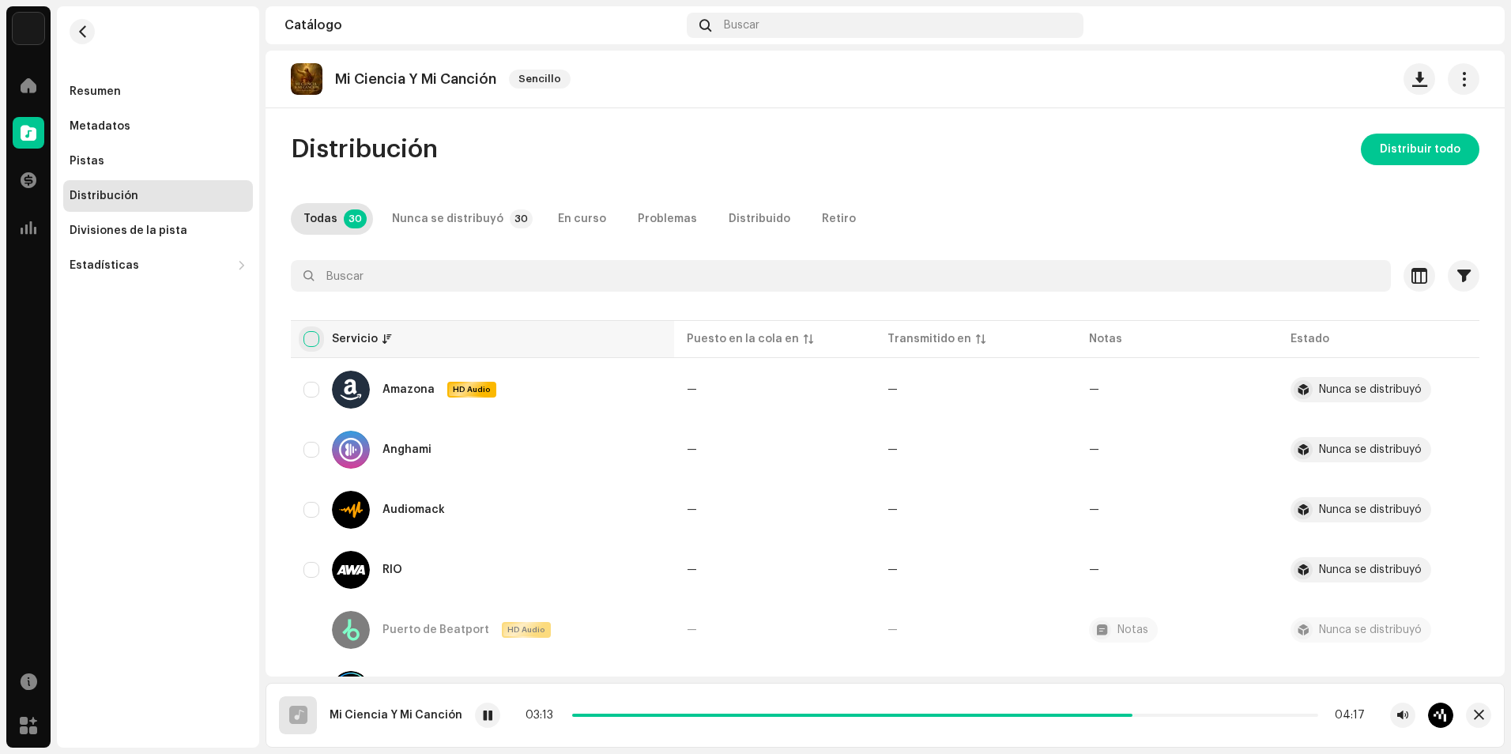
checkbox input "true"
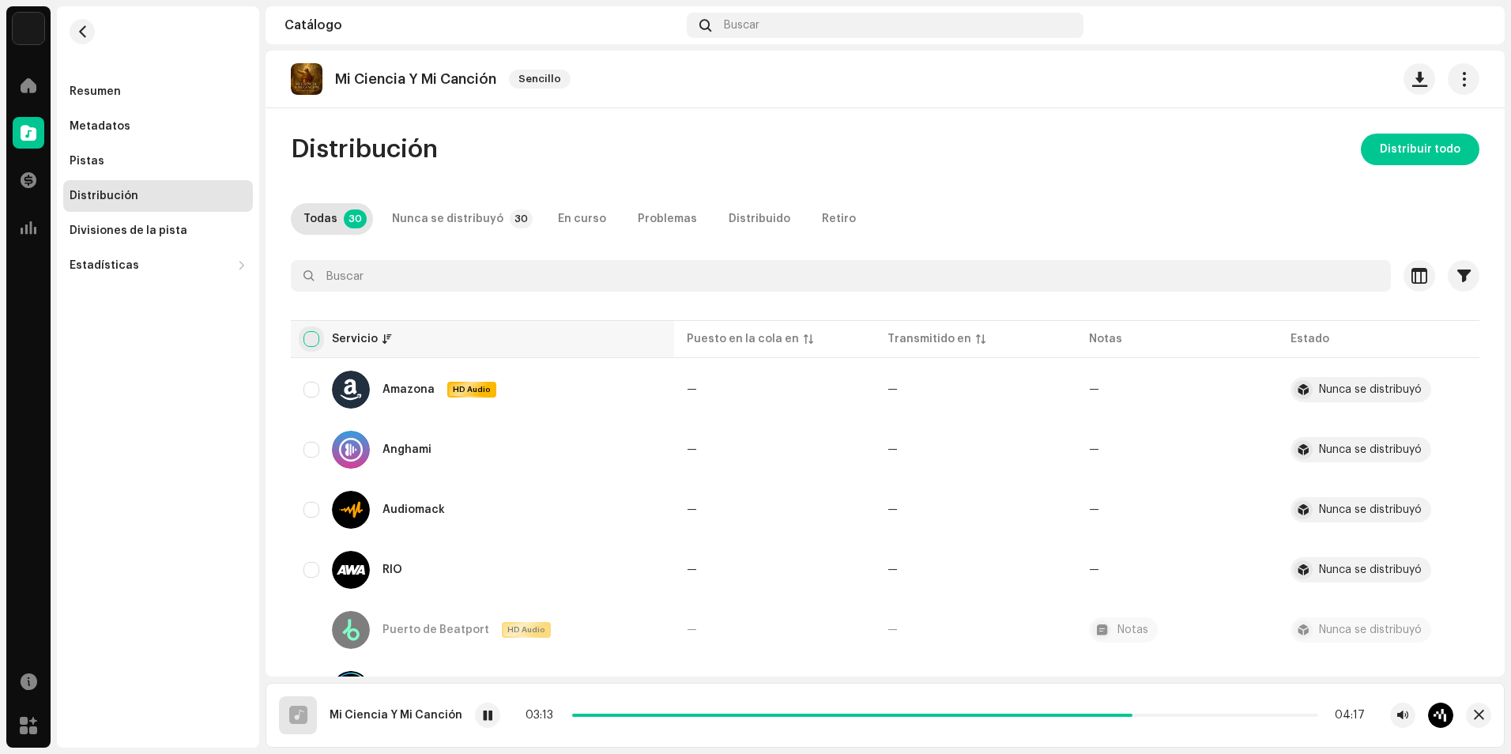
checkbox input "true"
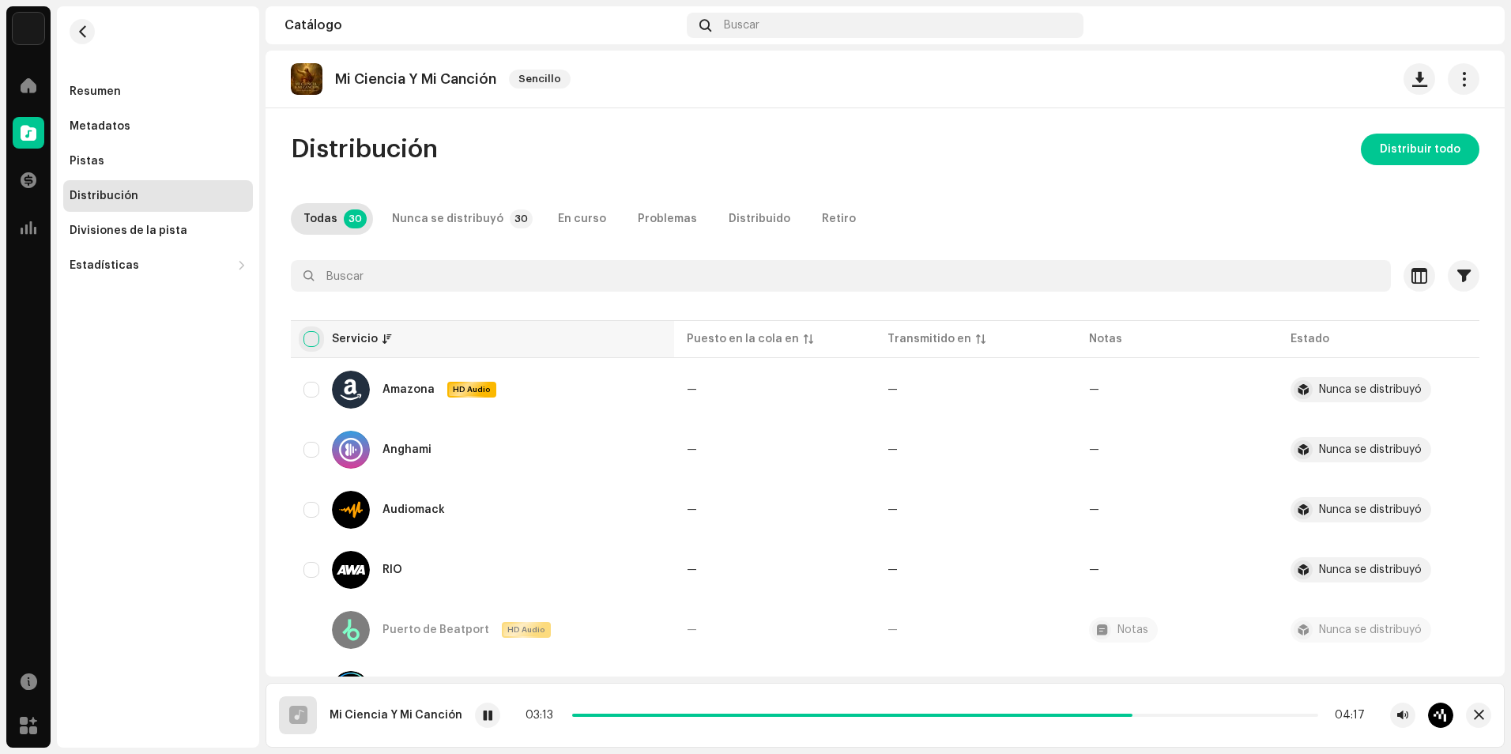
checkbox input "true"
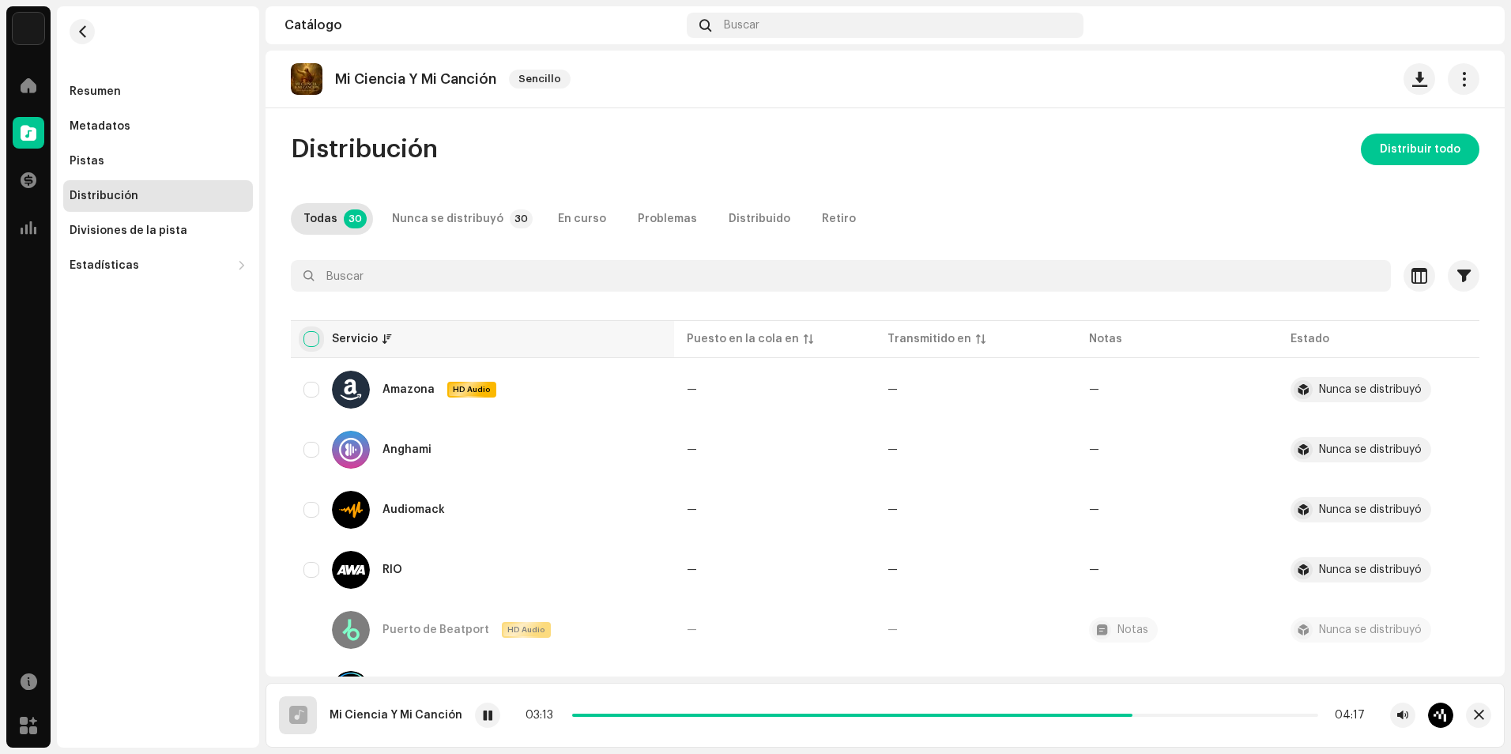
checkbox input "true"
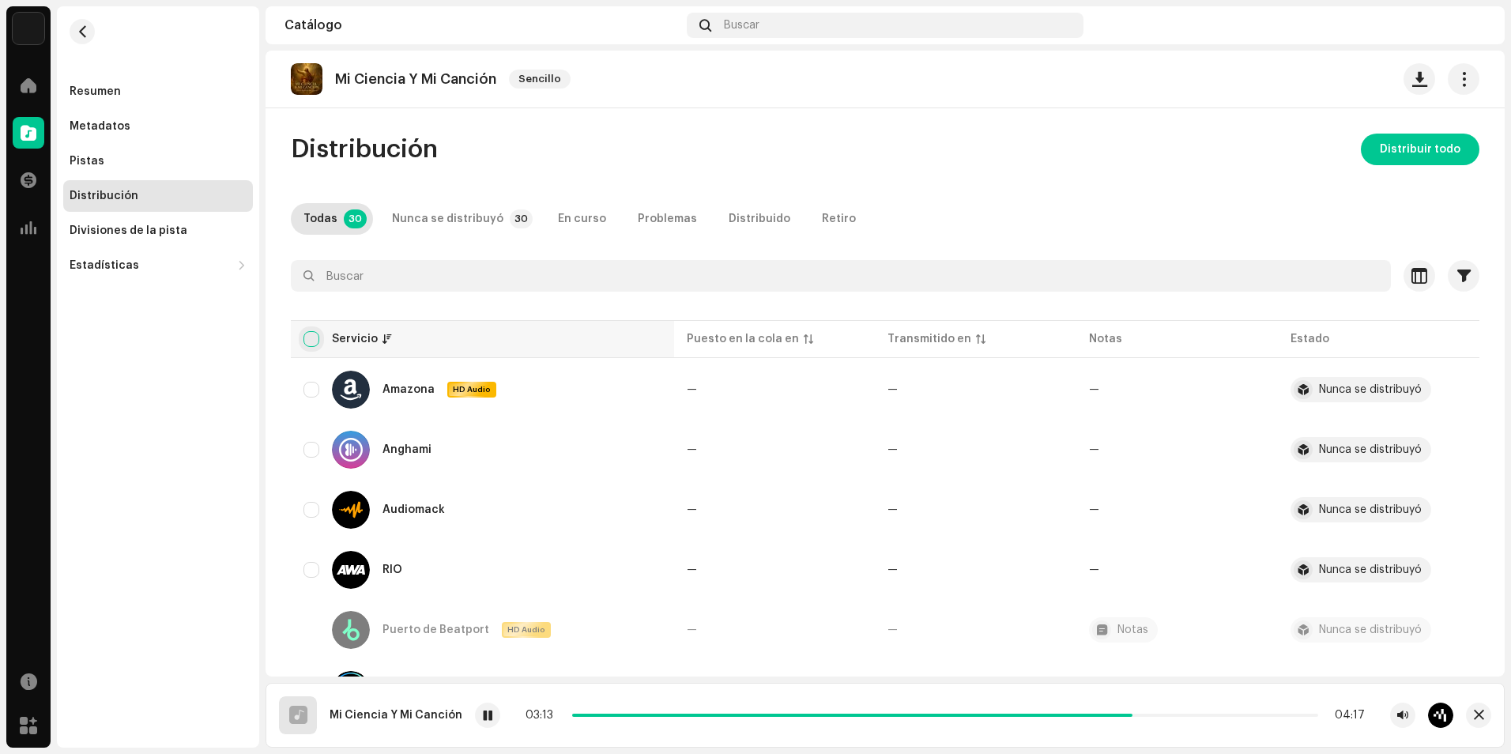
checkbox input "true"
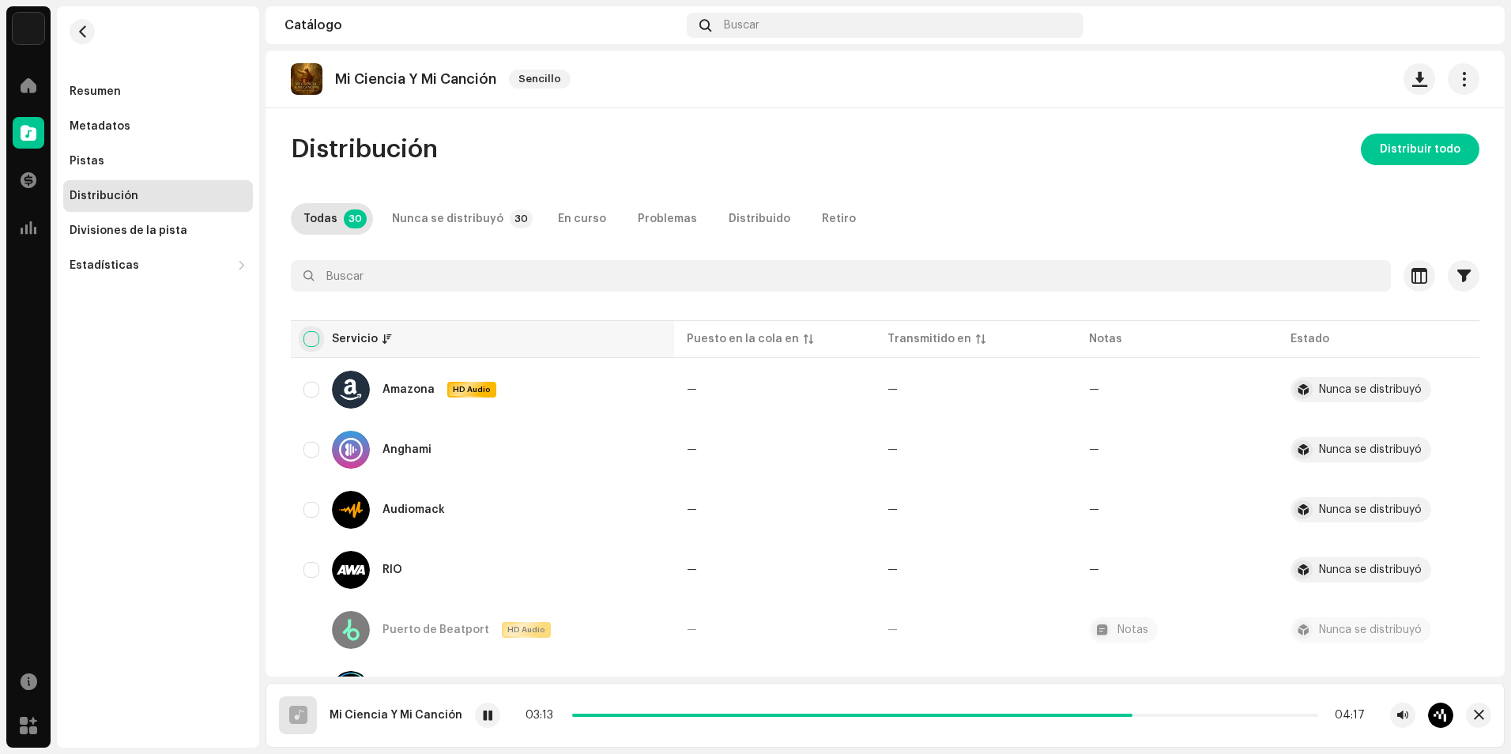
checkbox input "true"
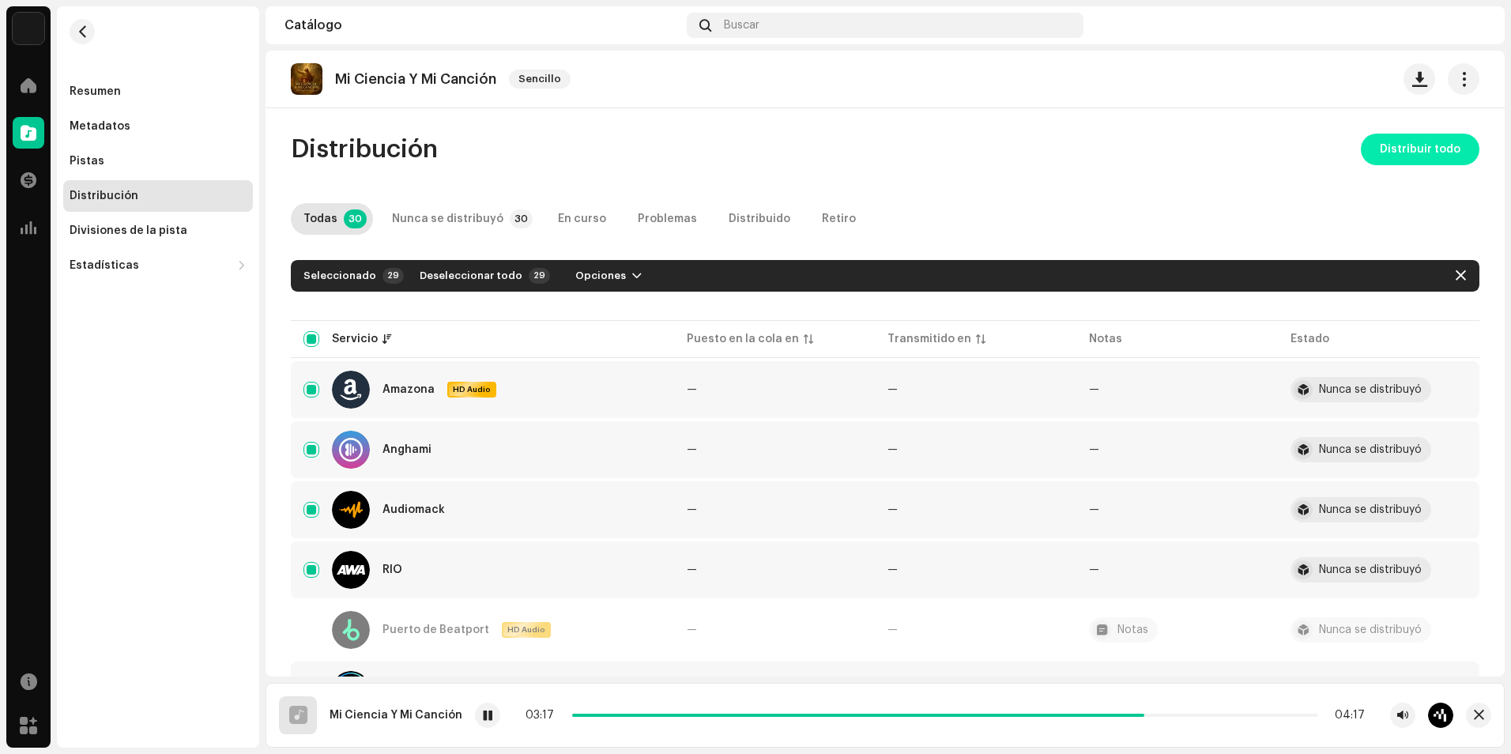
click at [1411, 141] on span "Distribuir todo" at bounding box center [1419, 150] width 81 height 32
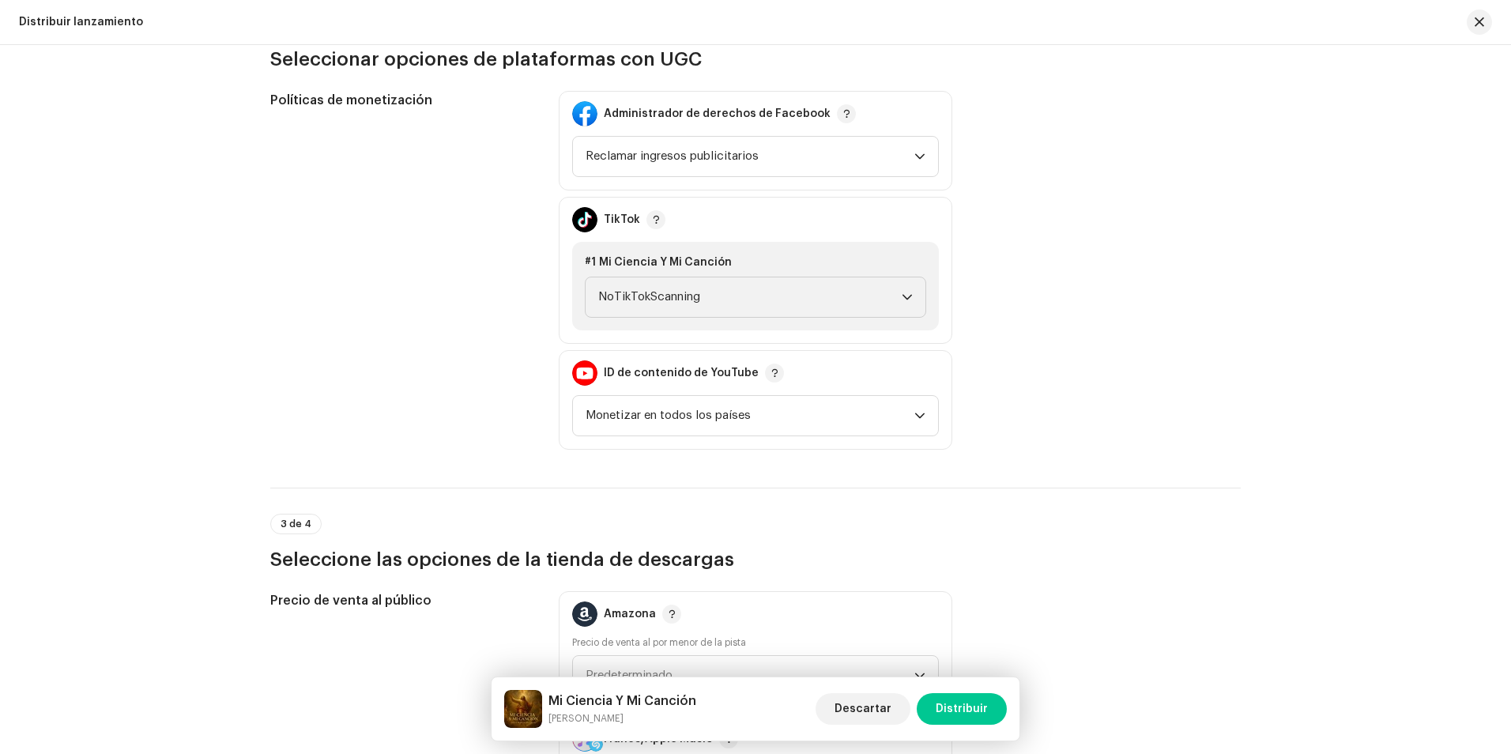
scroll to position [1659, 0]
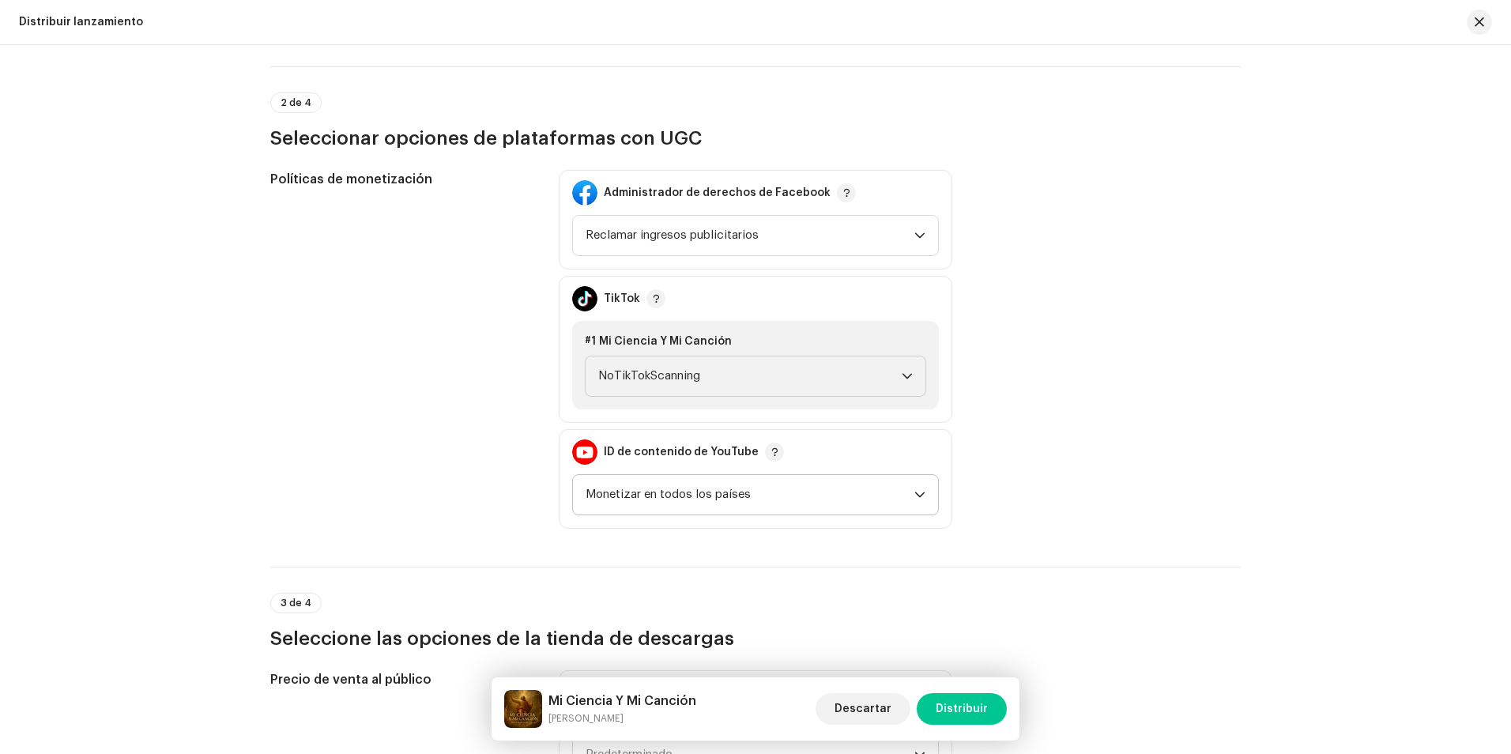
click at [809, 485] on span "Monetizar en todos los países" at bounding box center [749, 495] width 329 height 40
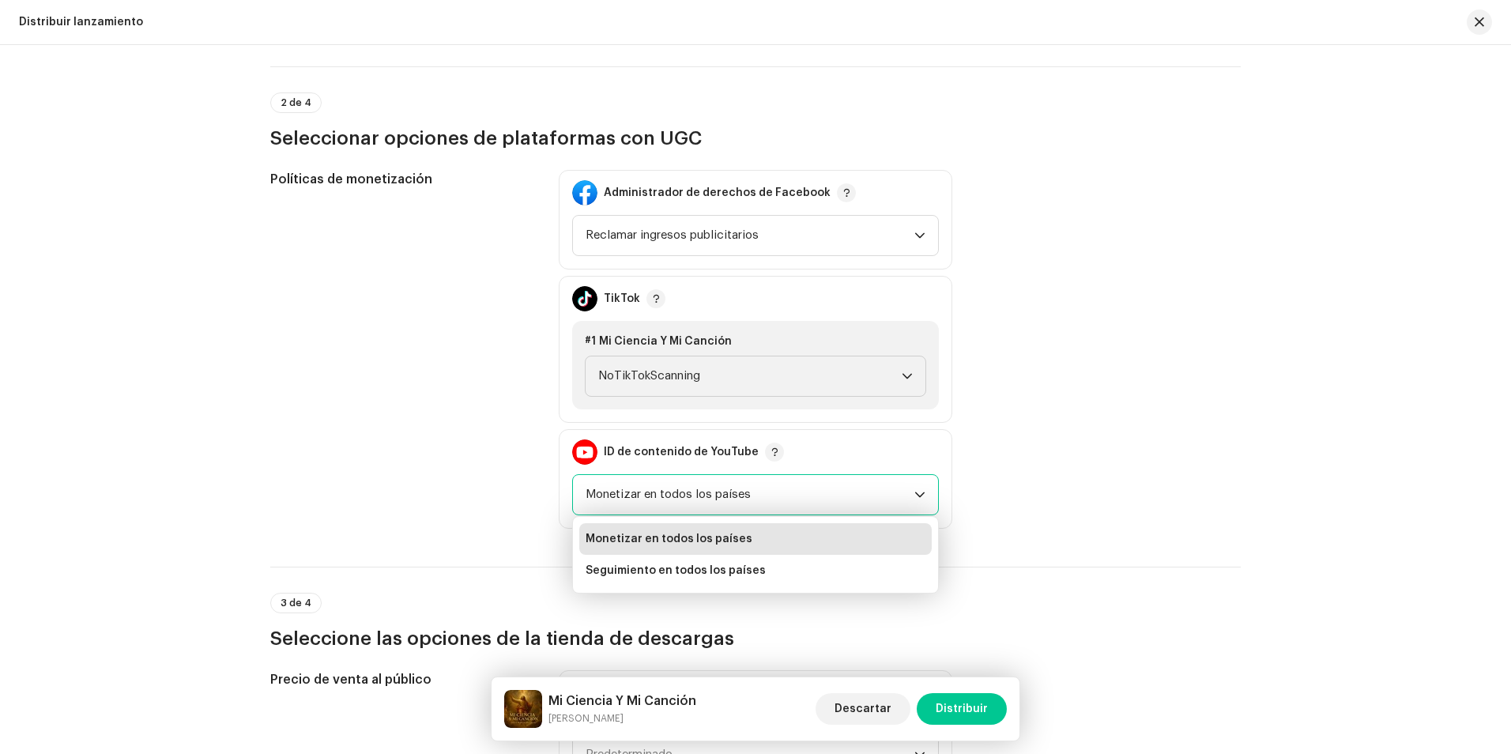
click at [809, 485] on span "Monetizar en todos los países" at bounding box center [749, 495] width 329 height 40
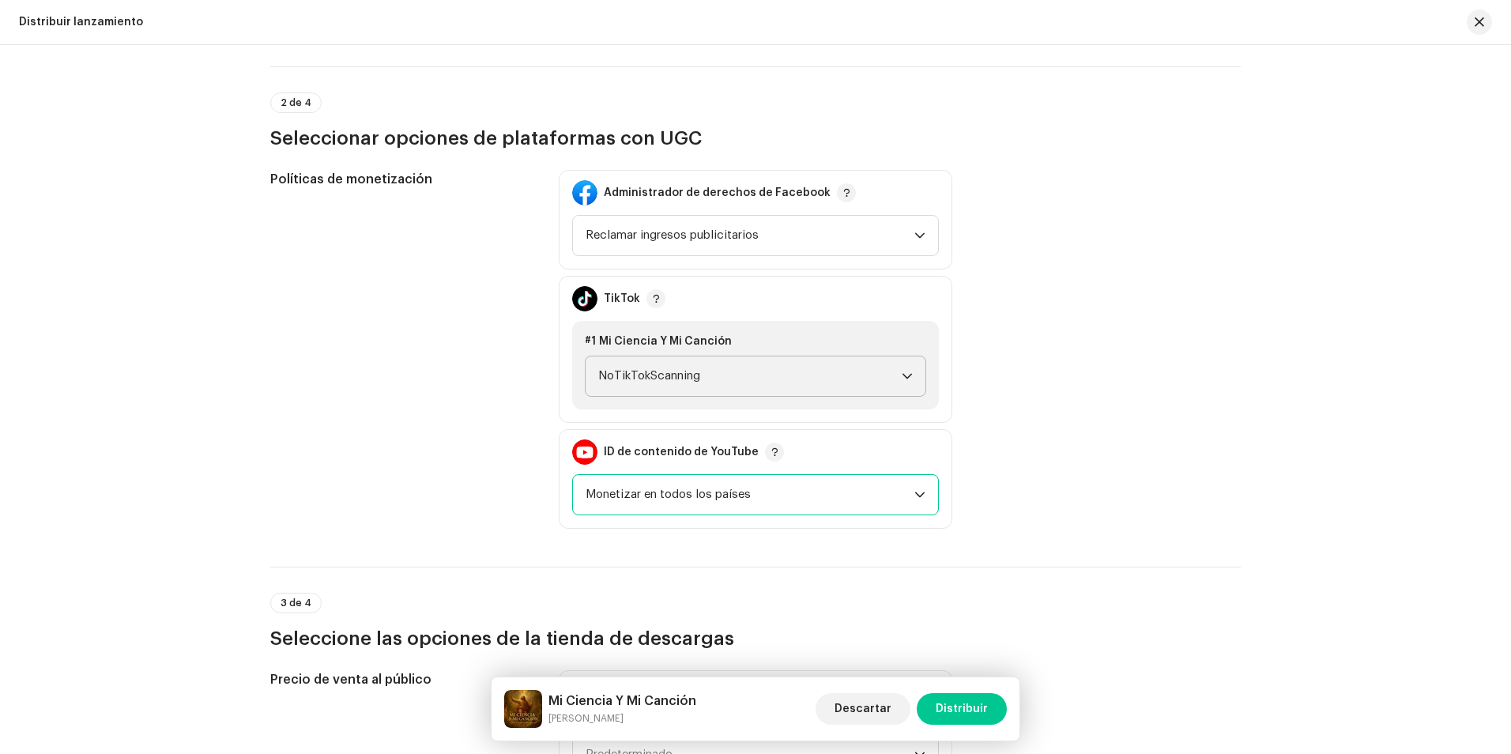
click at [766, 378] on span "NoTikTokScanning" at bounding box center [749, 376] width 303 height 40
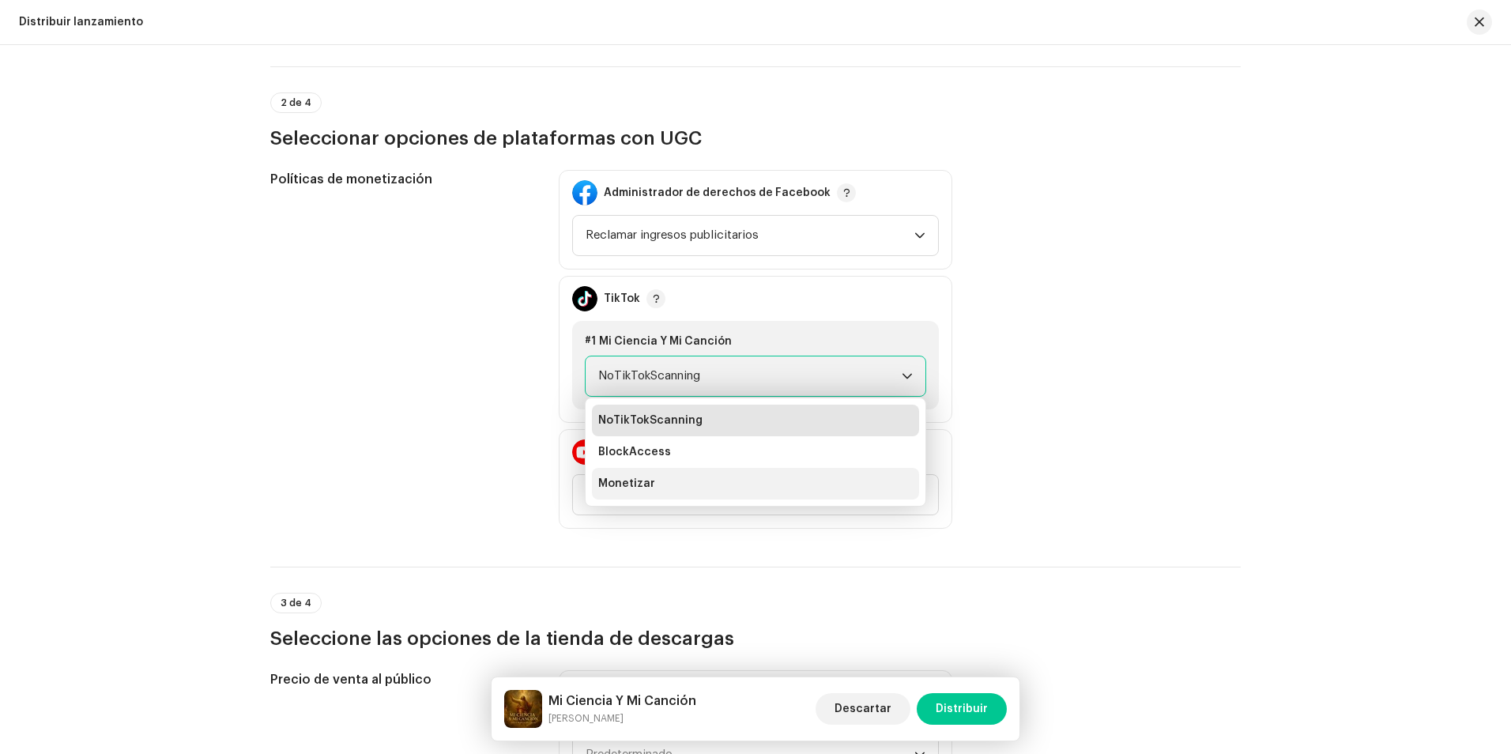
click at [664, 484] on li "Monetizar" at bounding box center [755, 484] width 327 height 32
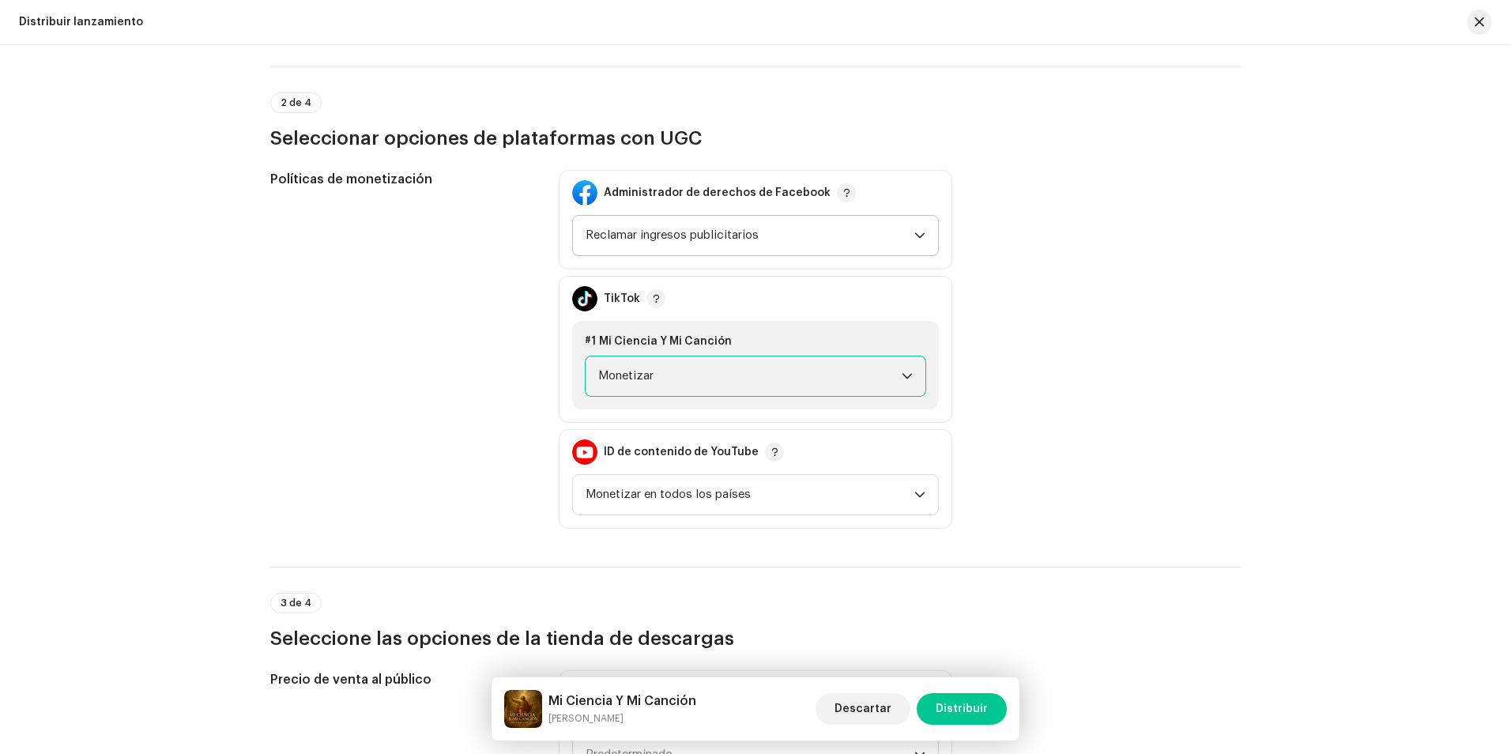
click at [734, 239] on font "Reclamar ingresos publicitarios" at bounding box center [671, 235] width 173 height 12
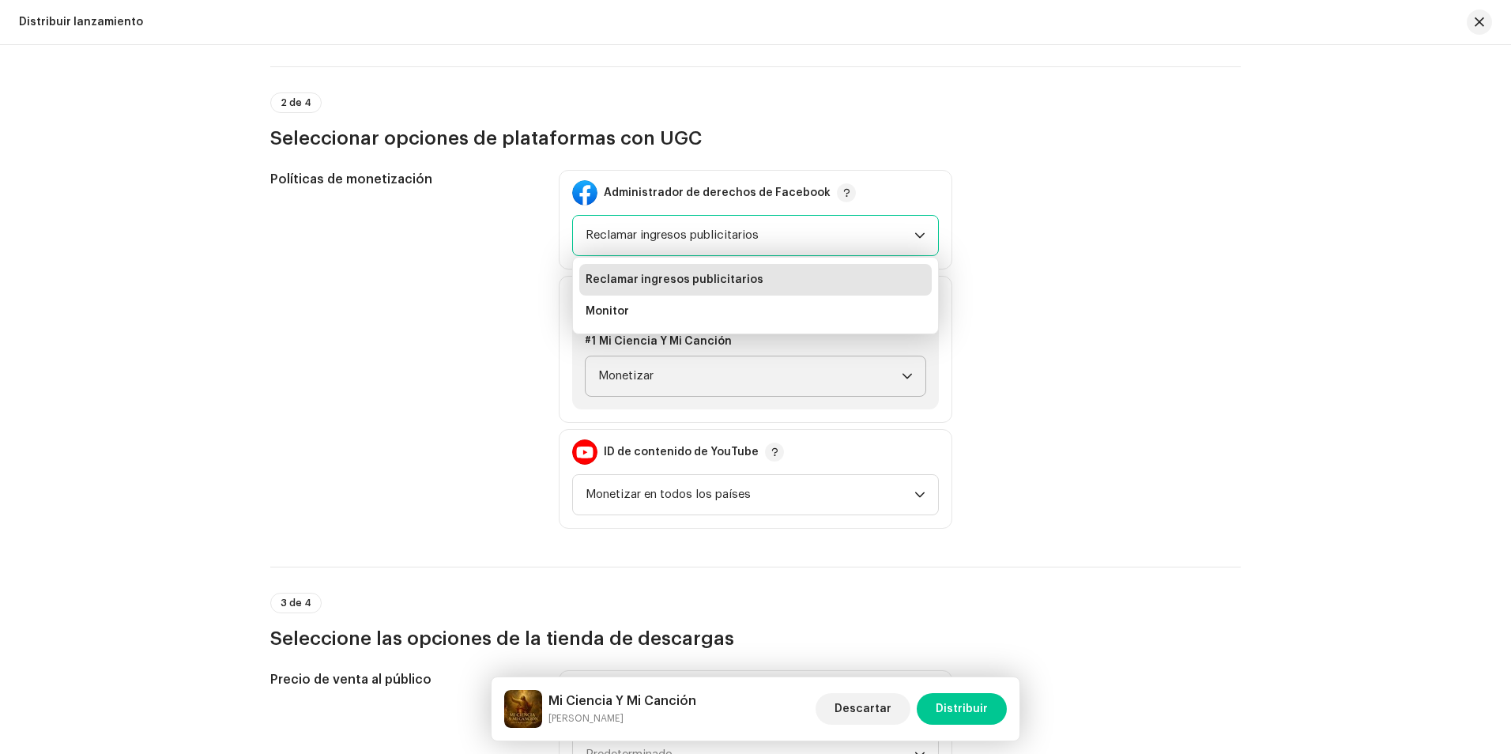
click at [734, 239] on font "Reclamar ingresos publicitarios" at bounding box center [671, 235] width 173 height 12
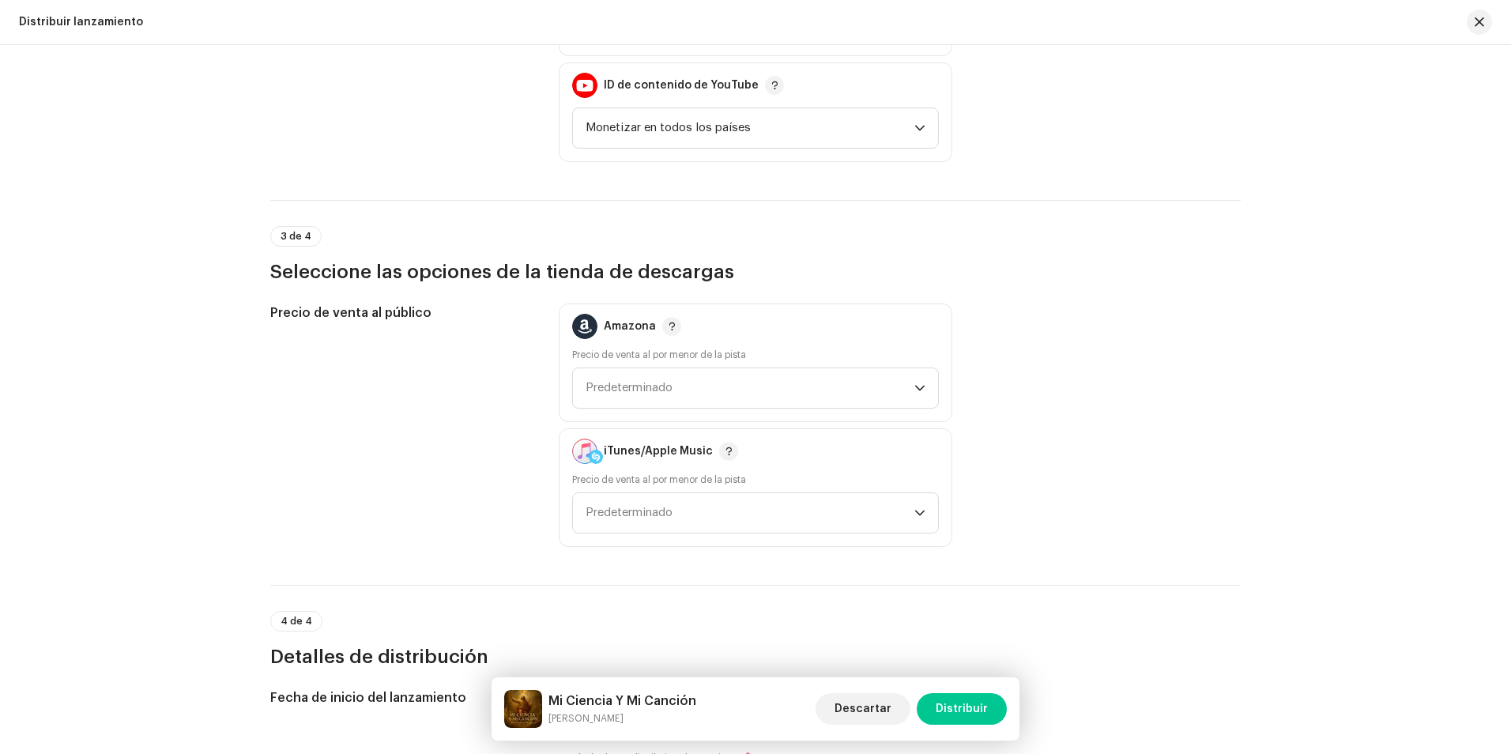
scroll to position [2054, 0]
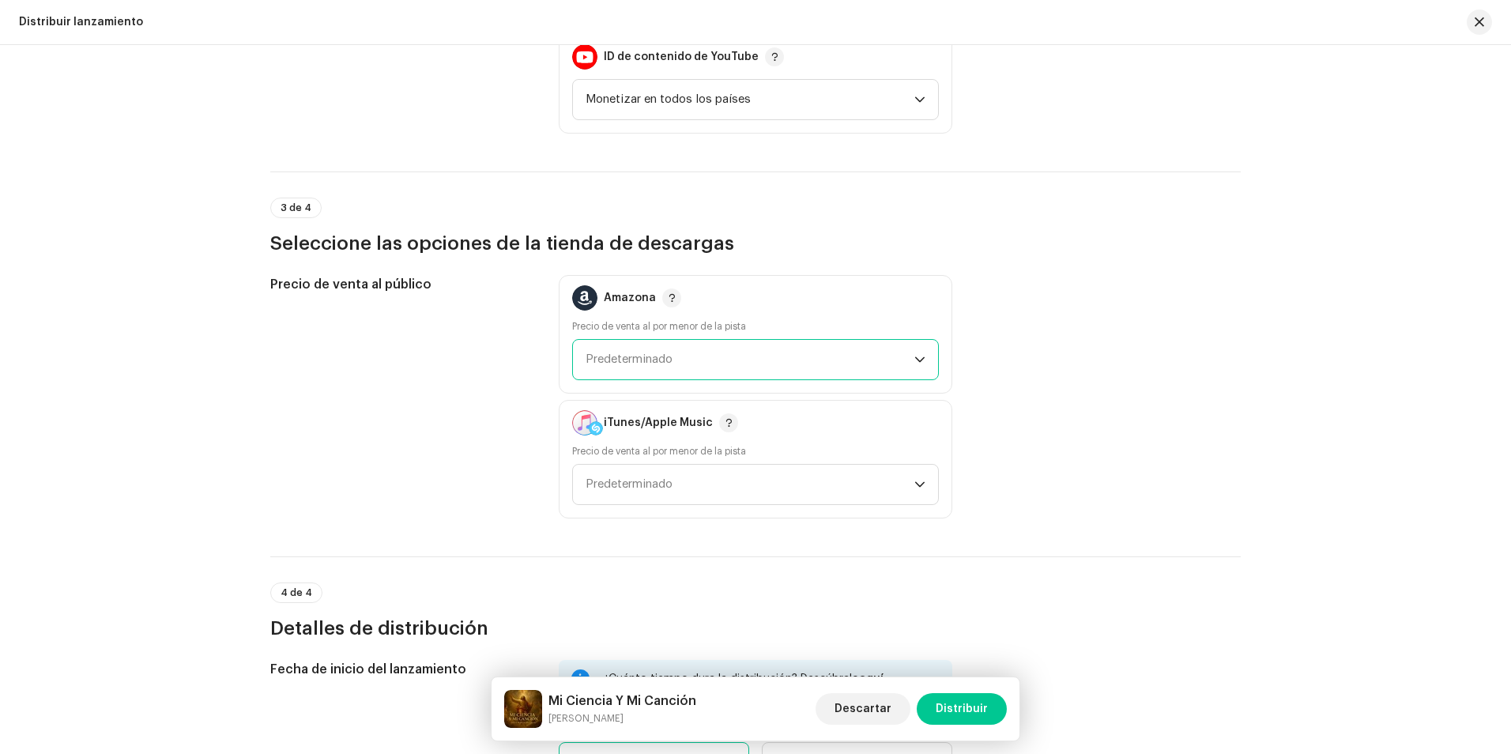
click at [752, 347] on span "Predeterminado" at bounding box center [749, 360] width 329 height 40
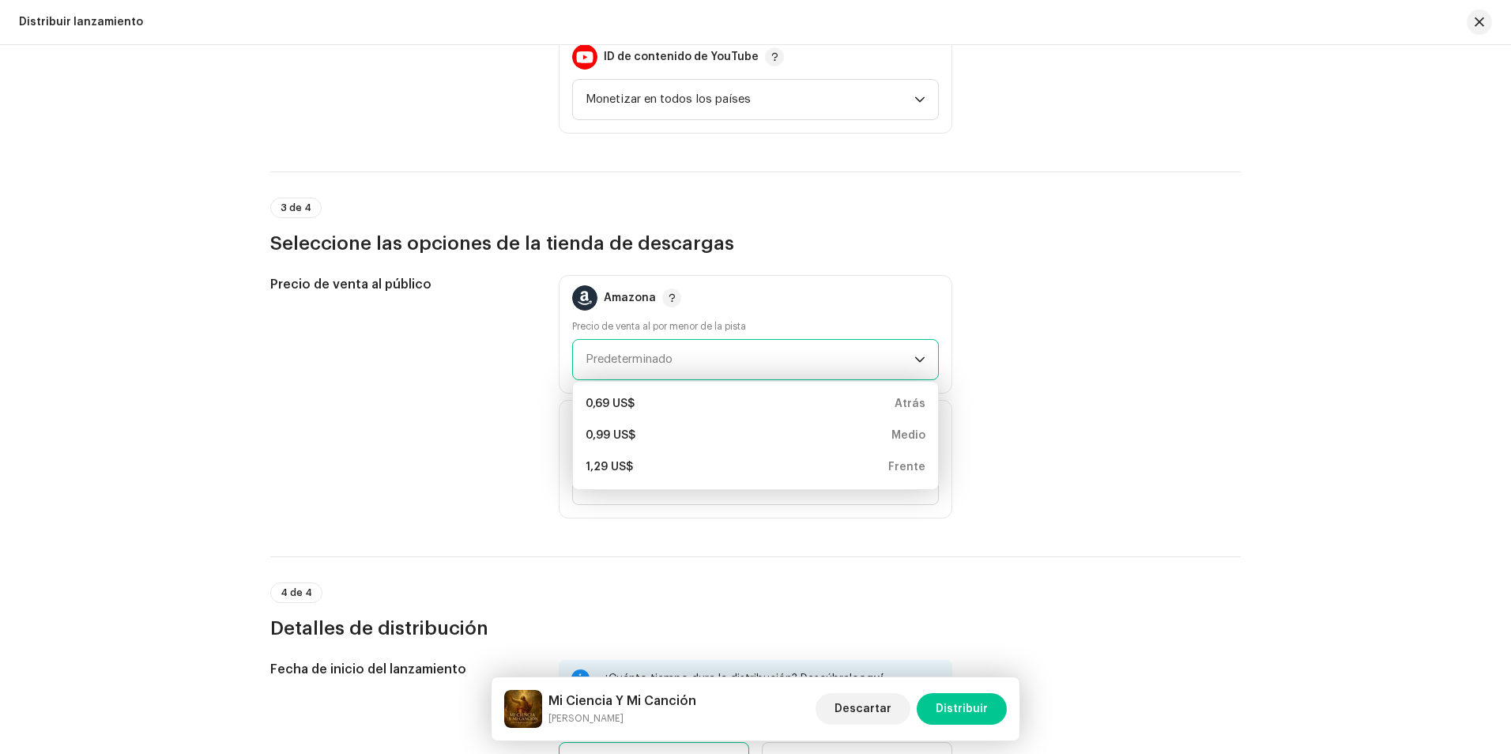
click at [752, 347] on span "Predeterminado" at bounding box center [749, 360] width 329 height 40
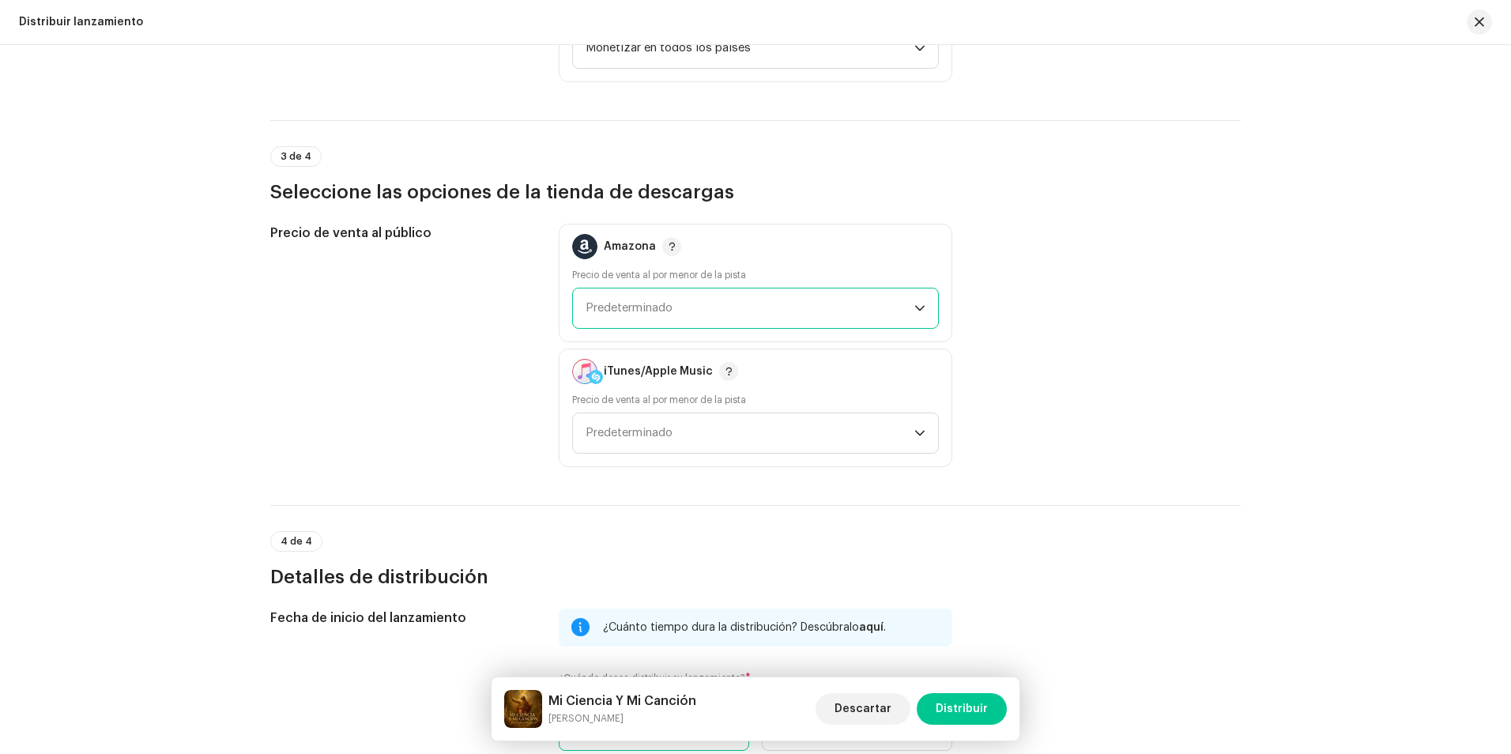
scroll to position [2133, 0]
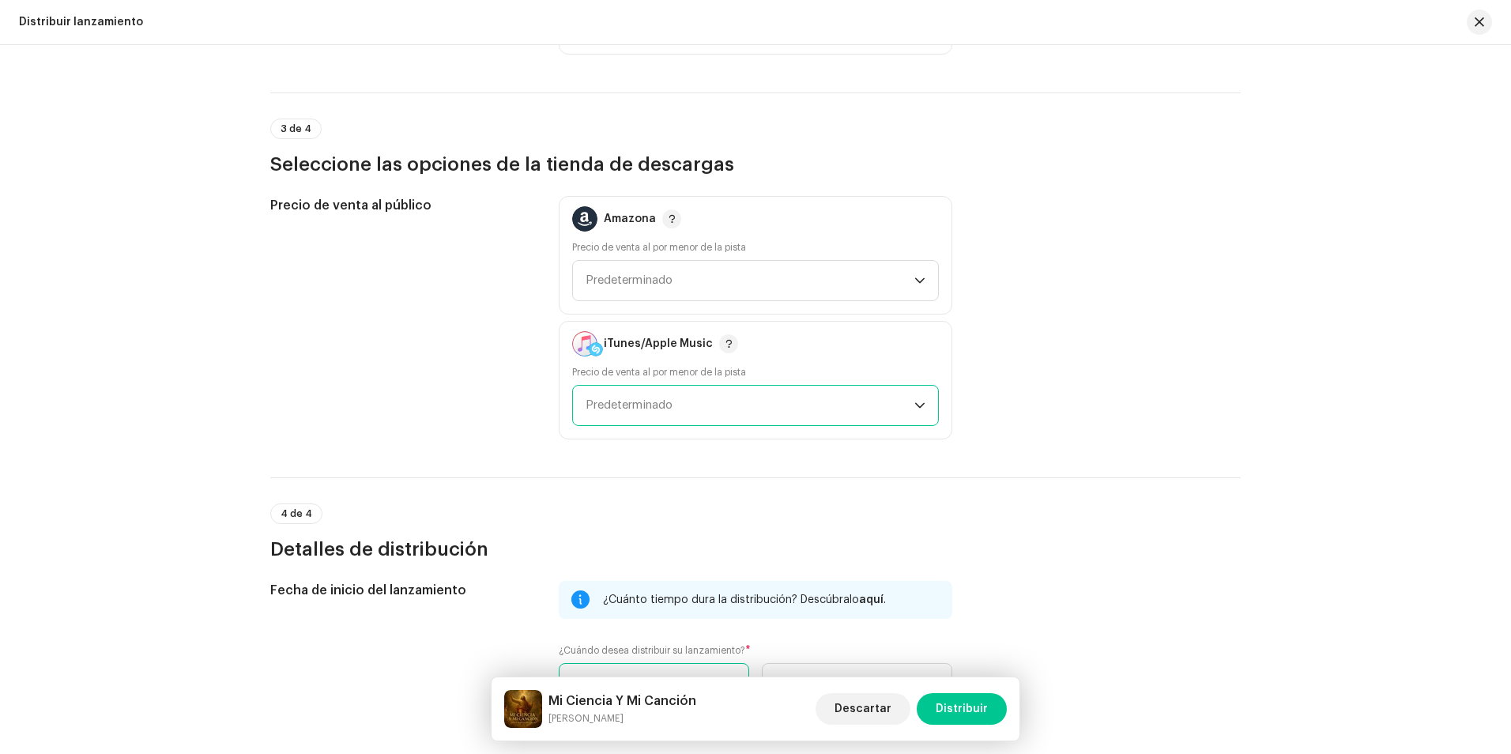
click at [694, 409] on span "Predeterminado" at bounding box center [749, 406] width 329 height 40
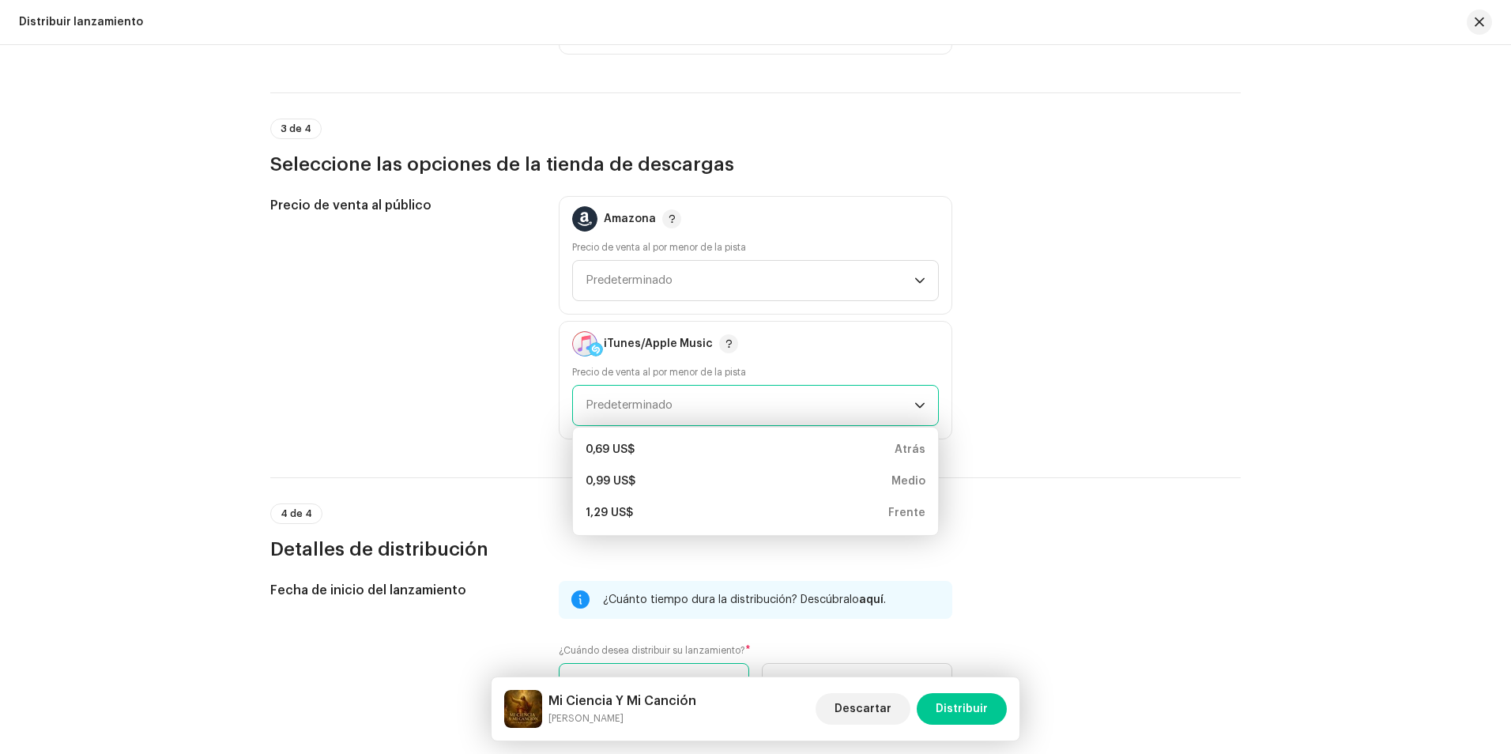
click at [700, 408] on span "Predeterminado" at bounding box center [749, 406] width 329 height 40
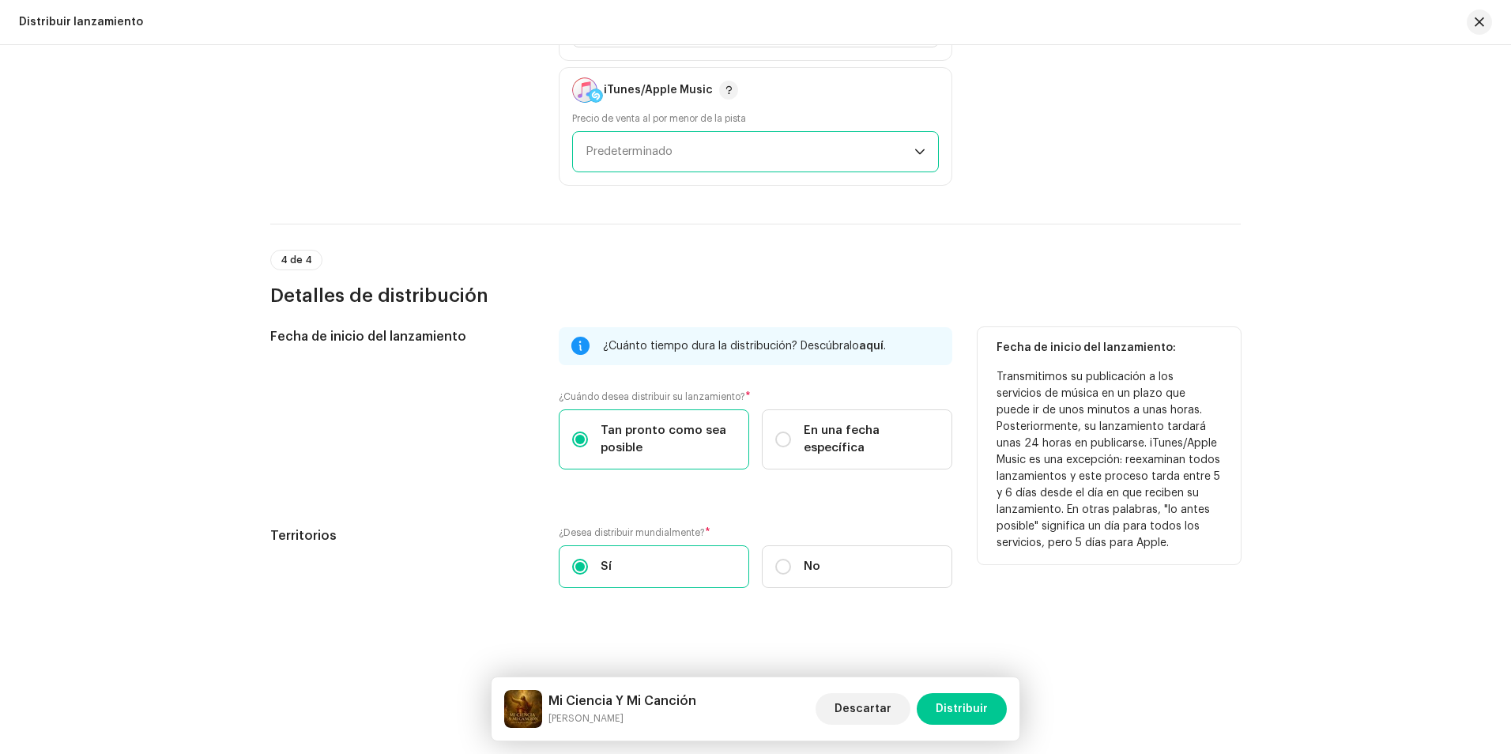
scroll to position [2391, 0]
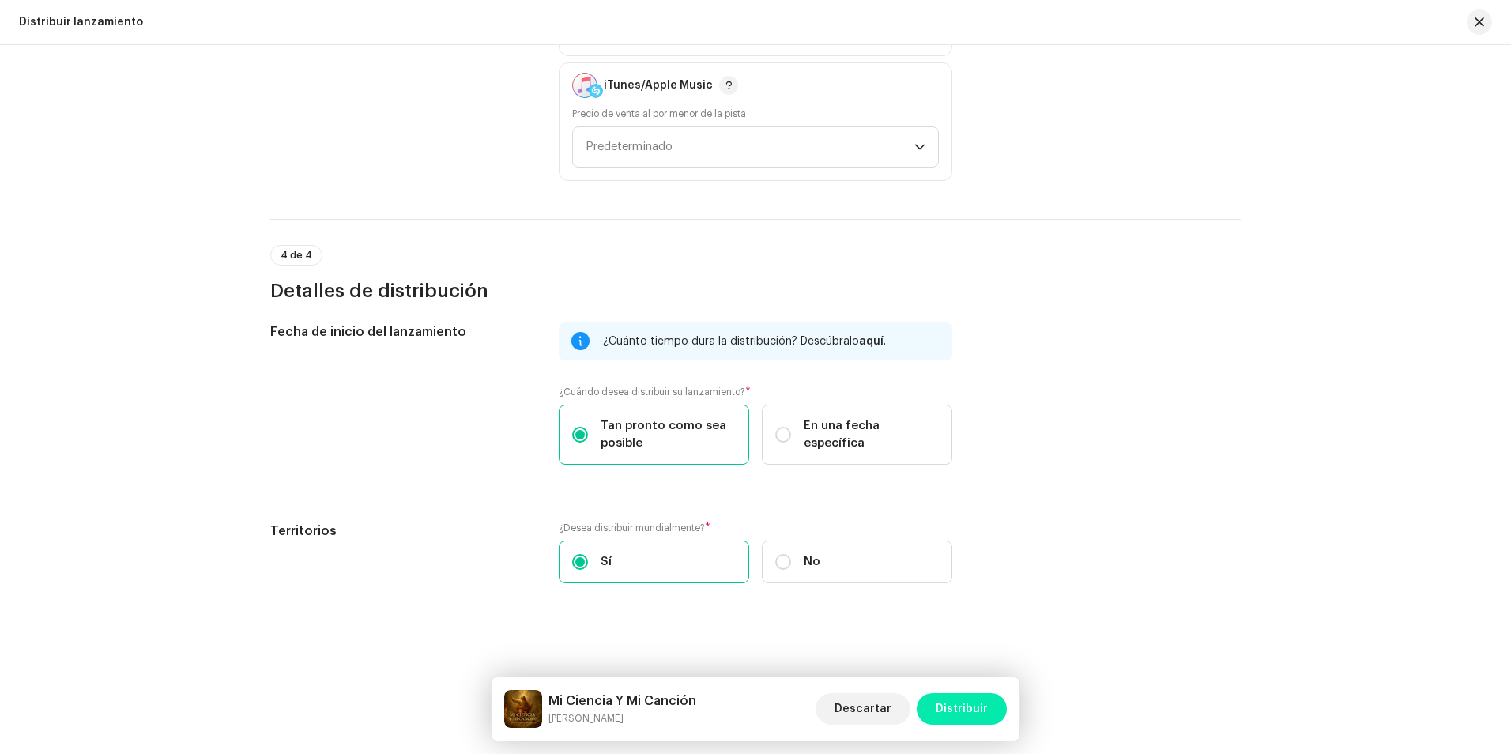
click at [968, 703] on span "Distribuir" at bounding box center [961, 709] width 52 height 32
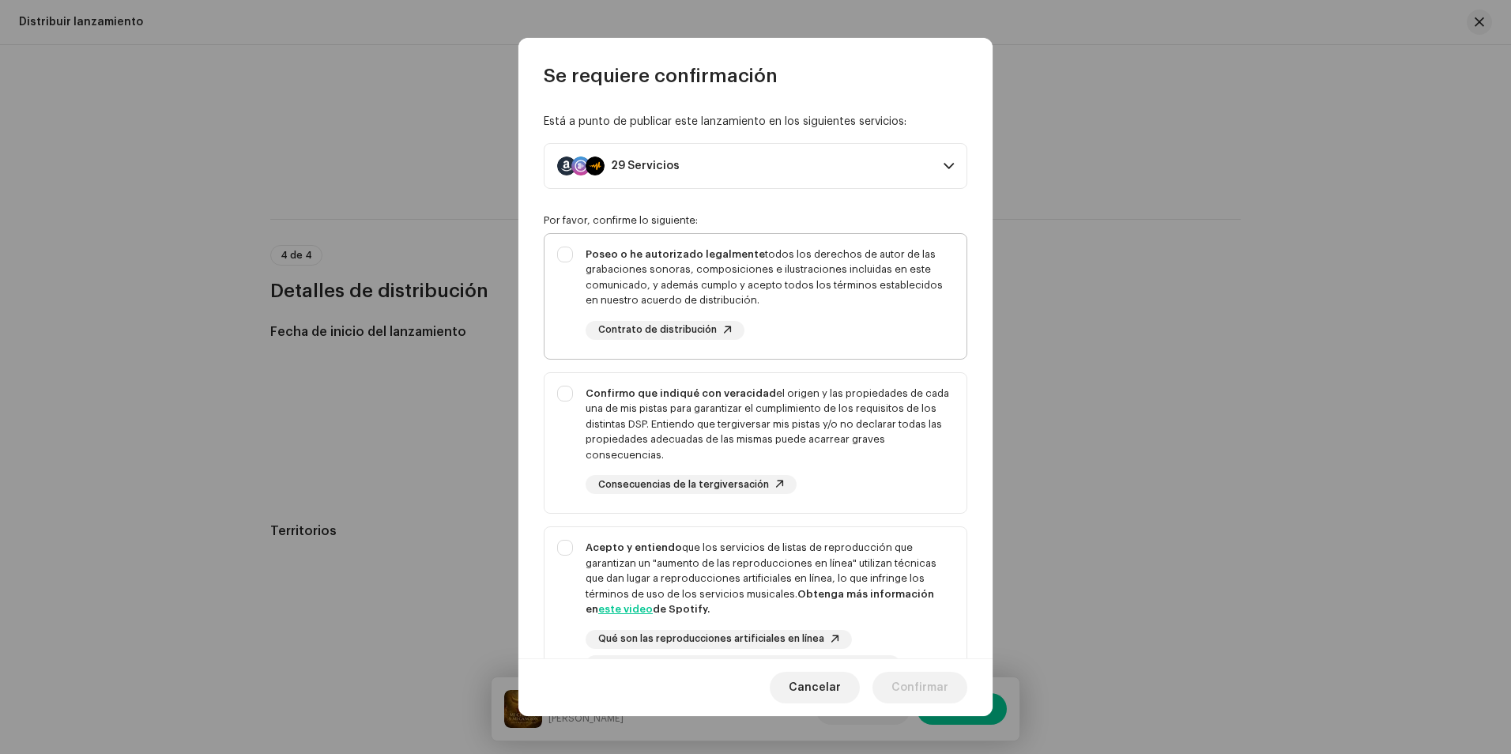
click at [566, 248] on div "Poseo o he autorizado legalmente todos los derechos de autor de las grabaciones…" at bounding box center [755, 293] width 422 height 119
checkbox input "true"
click at [555, 408] on div "Confirmo que indiqué con veracidad el origen y las propiedades de cada una de m…" at bounding box center [755, 440] width 422 height 134
checkbox input "true"
click at [553, 543] on div "Acepto y entiendo que los servicios de listas de reproducción que garantizan un…" at bounding box center [755, 607] width 422 height 160
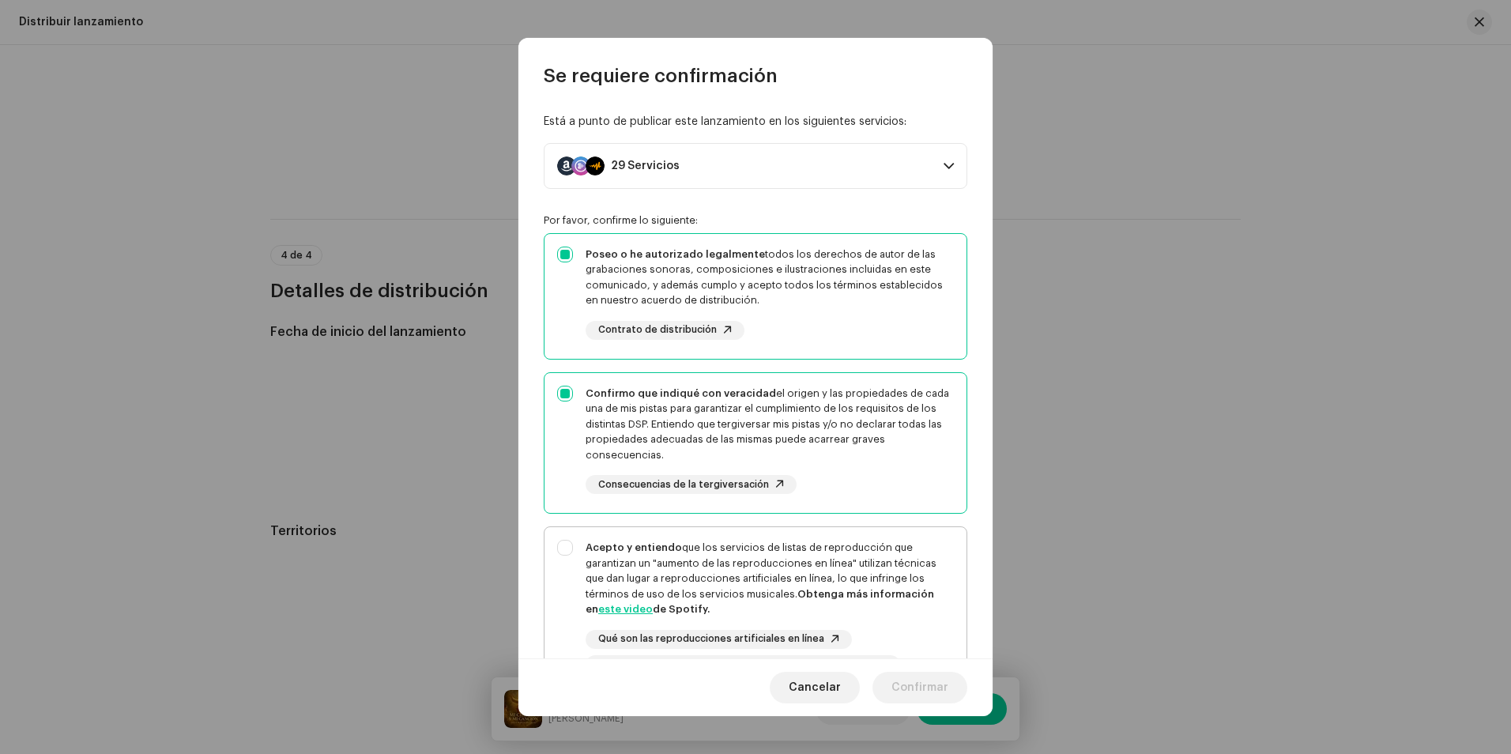
checkbox input "true"
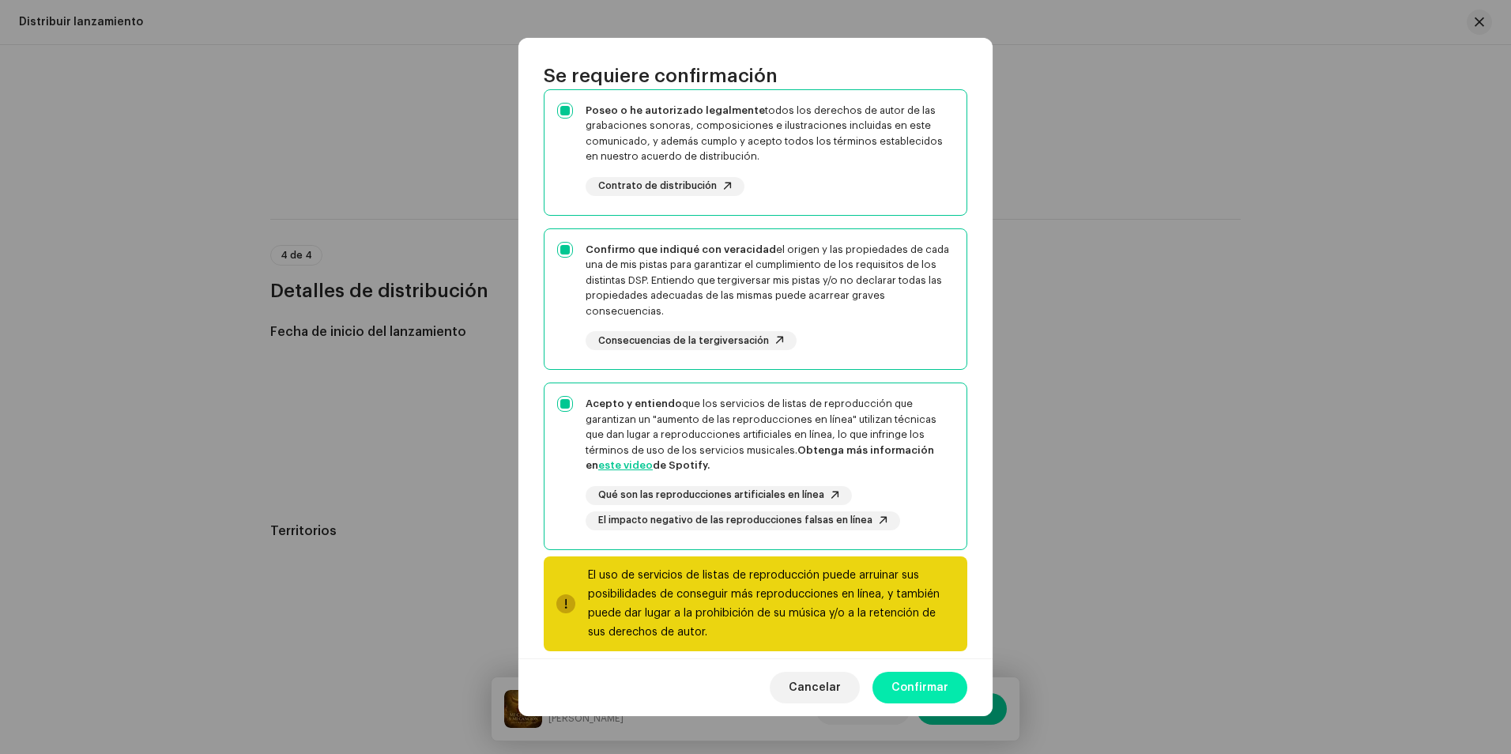
scroll to position [158, 0]
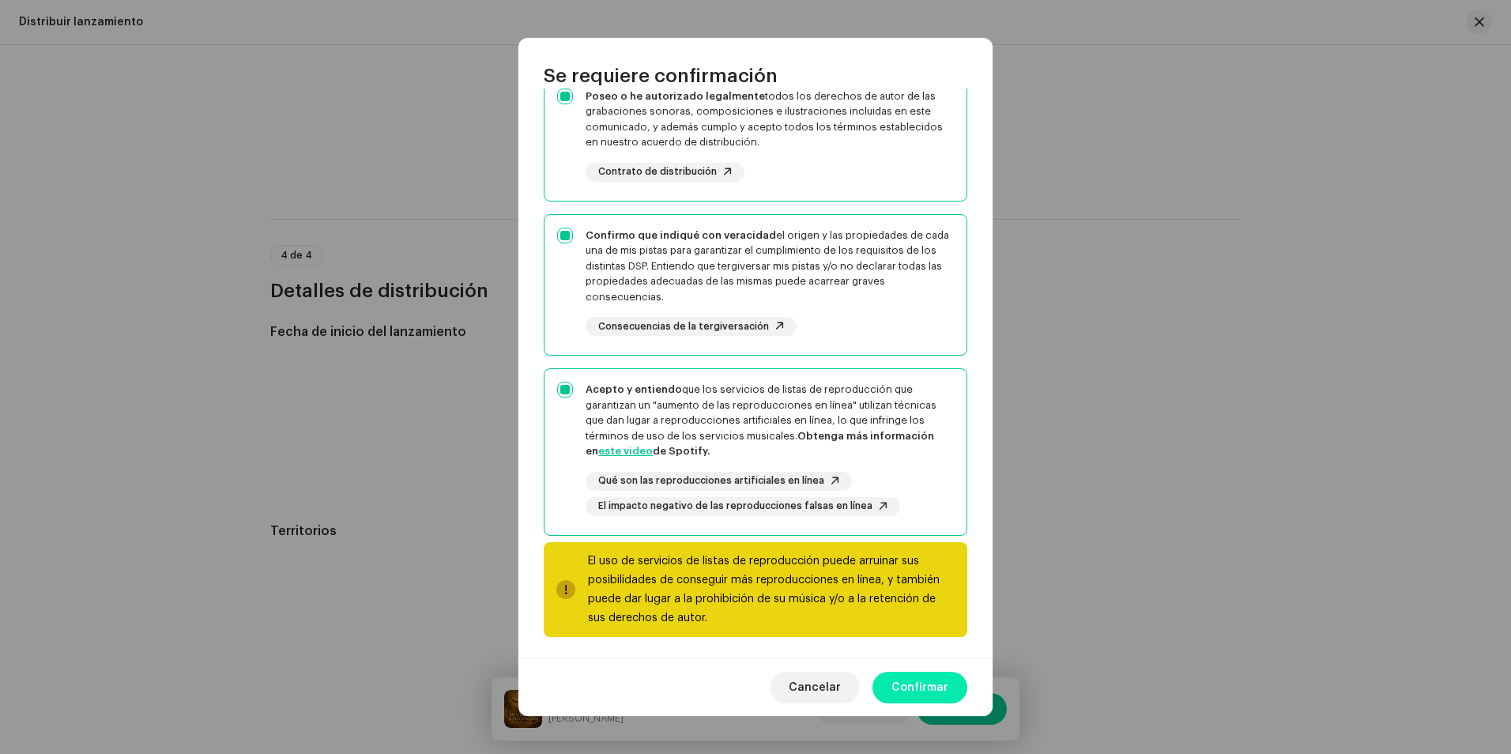
click at [927, 684] on span "Confirmar" at bounding box center [919, 688] width 57 height 32
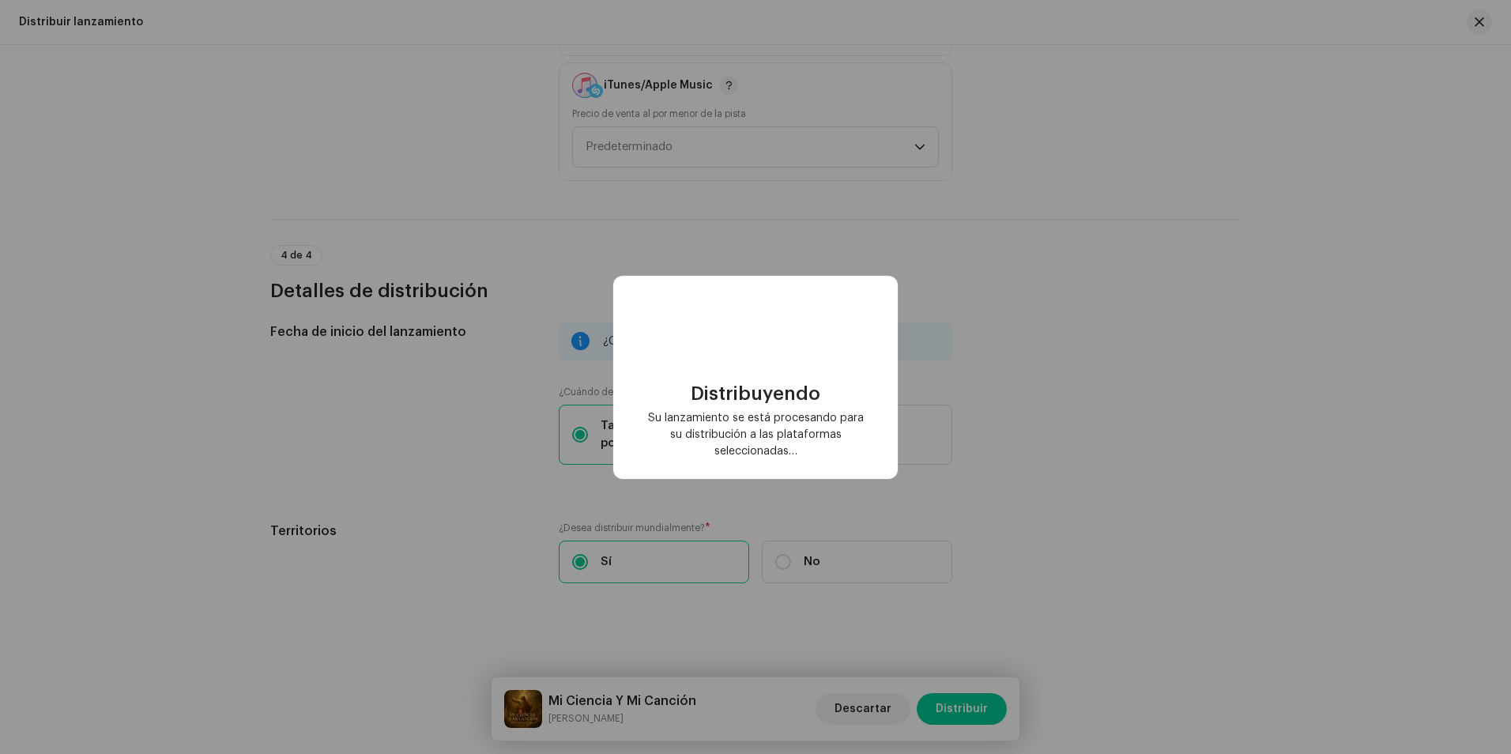
checkbox input "false"
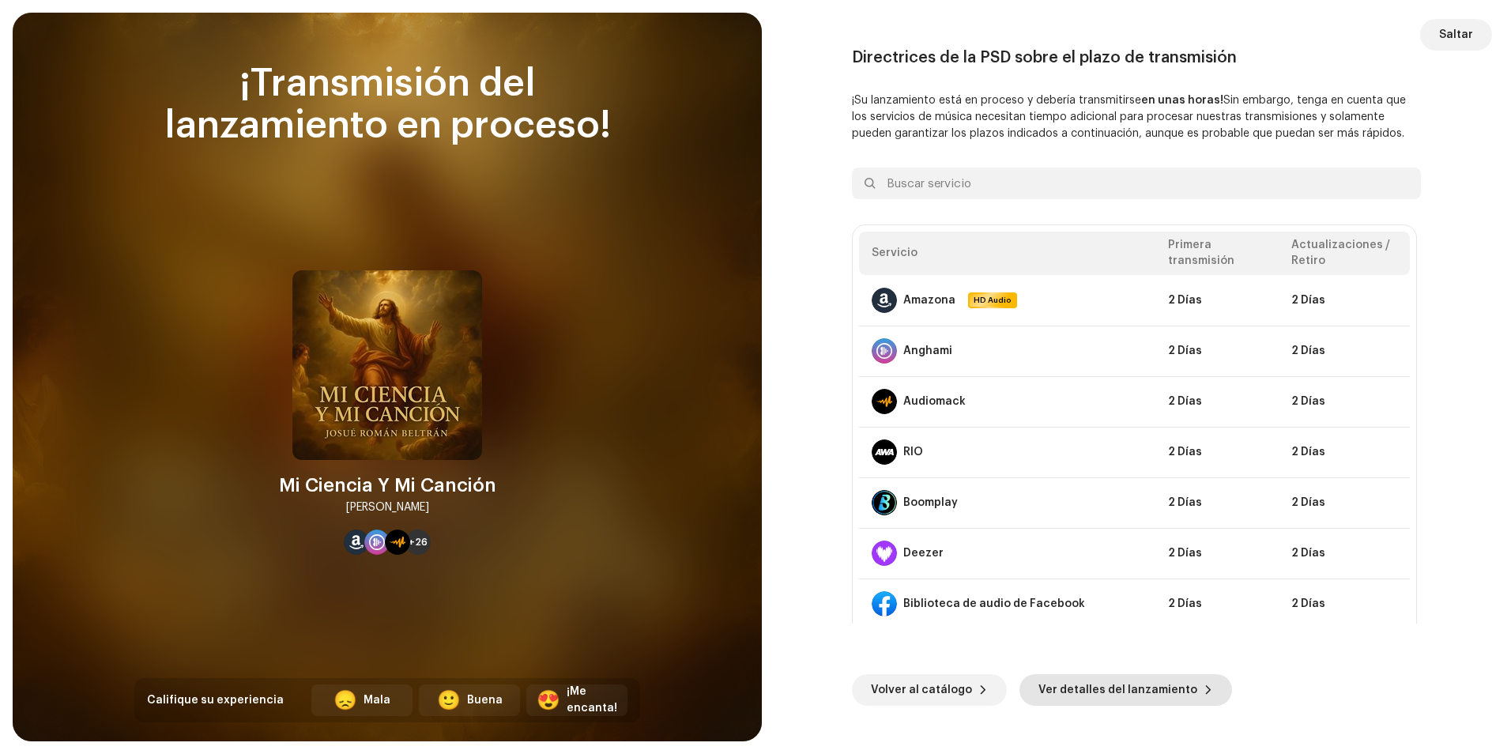
click at [1148, 690] on span "Ver detalles del lanzamiento" at bounding box center [1117, 690] width 159 height 32
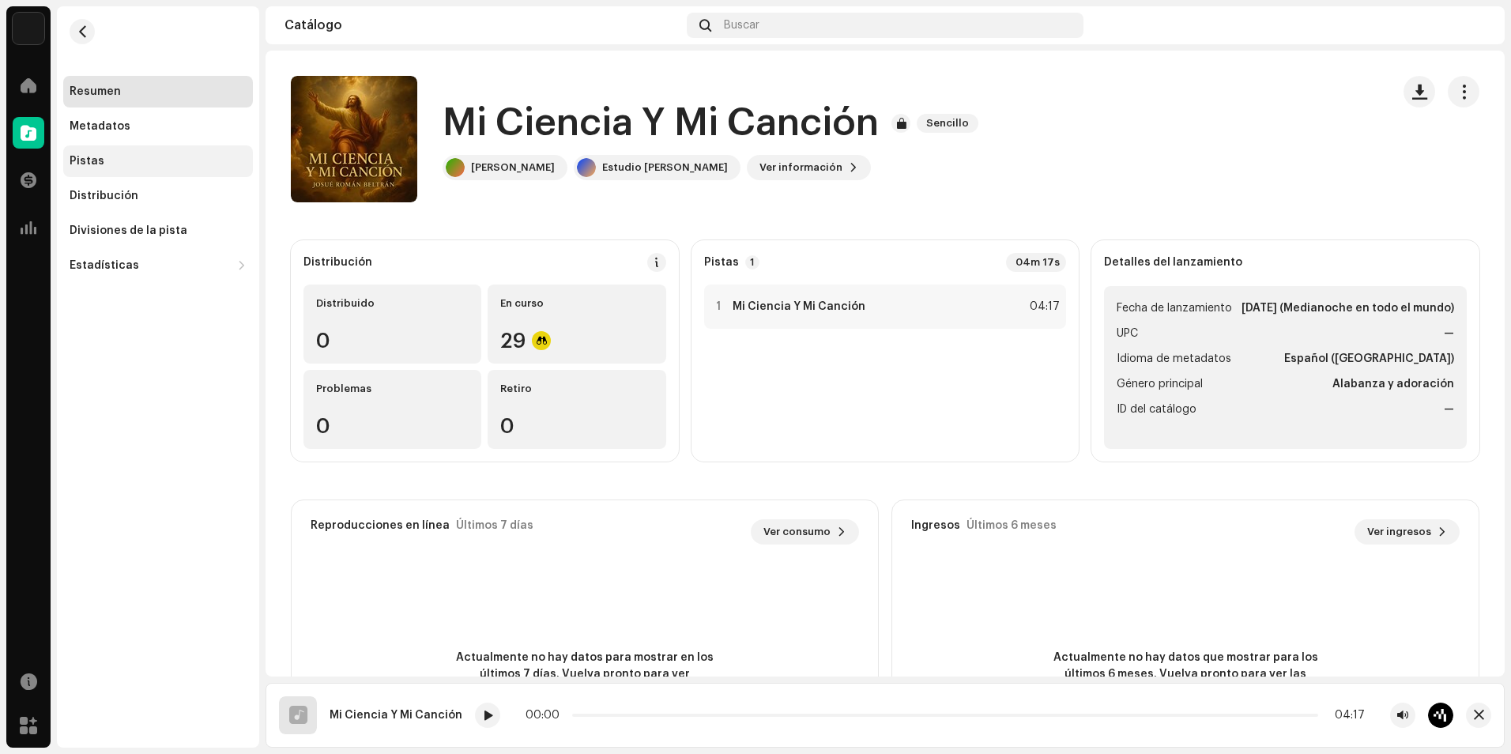
click at [123, 160] on div "Pistas" at bounding box center [158, 161] width 177 height 13
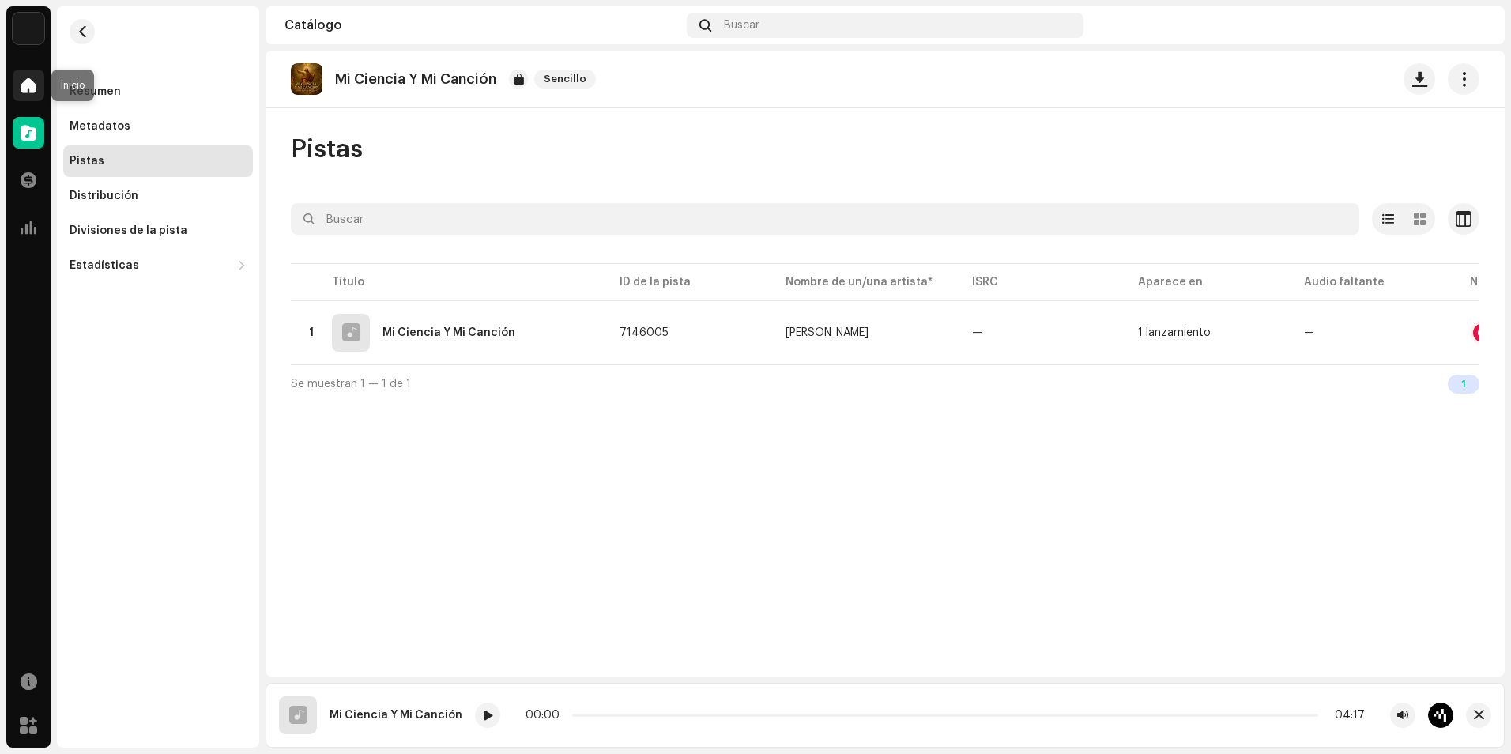
click at [28, 88] on span at bounding box center [29, 85] width 16 height 13
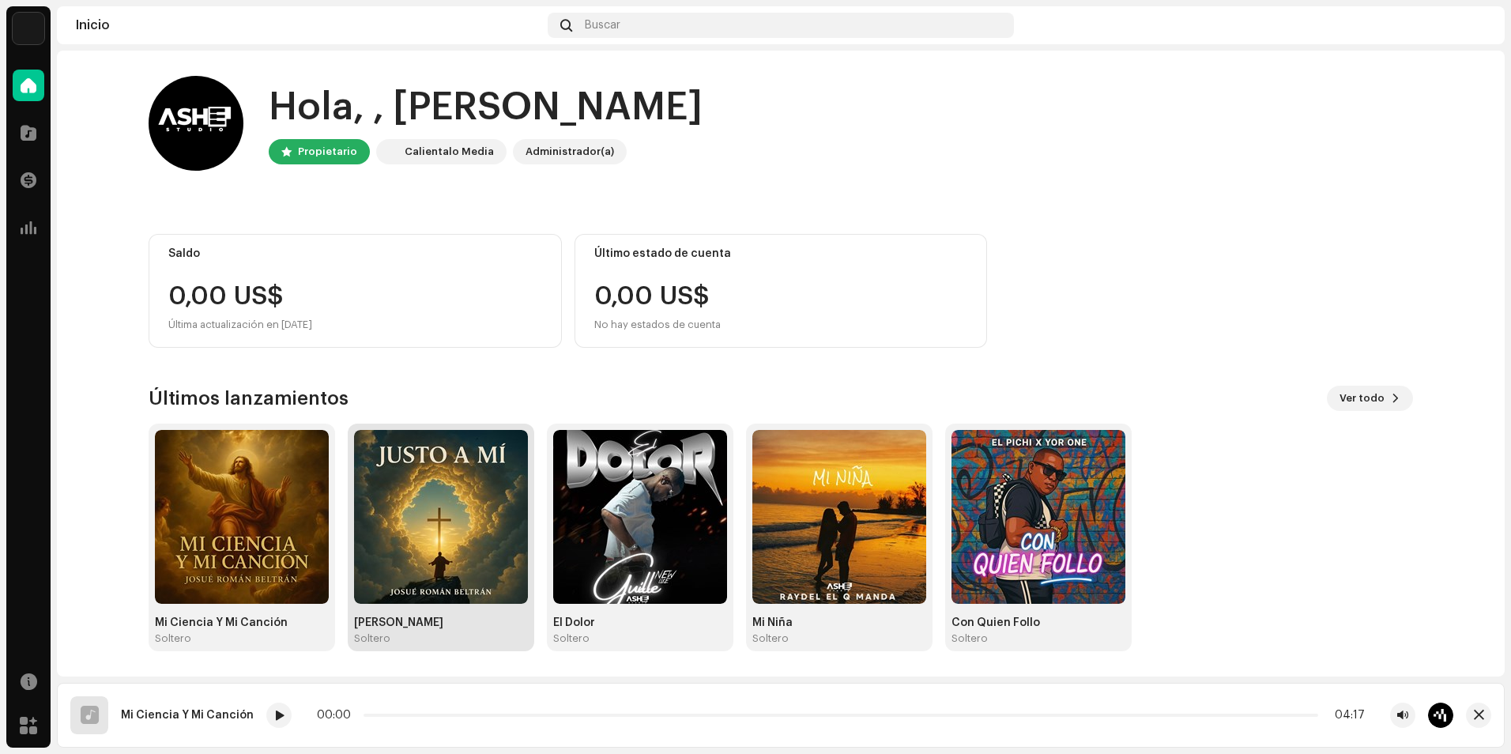
click at [417, 503] on img at bounding box center [441, 517] width 174 height 174
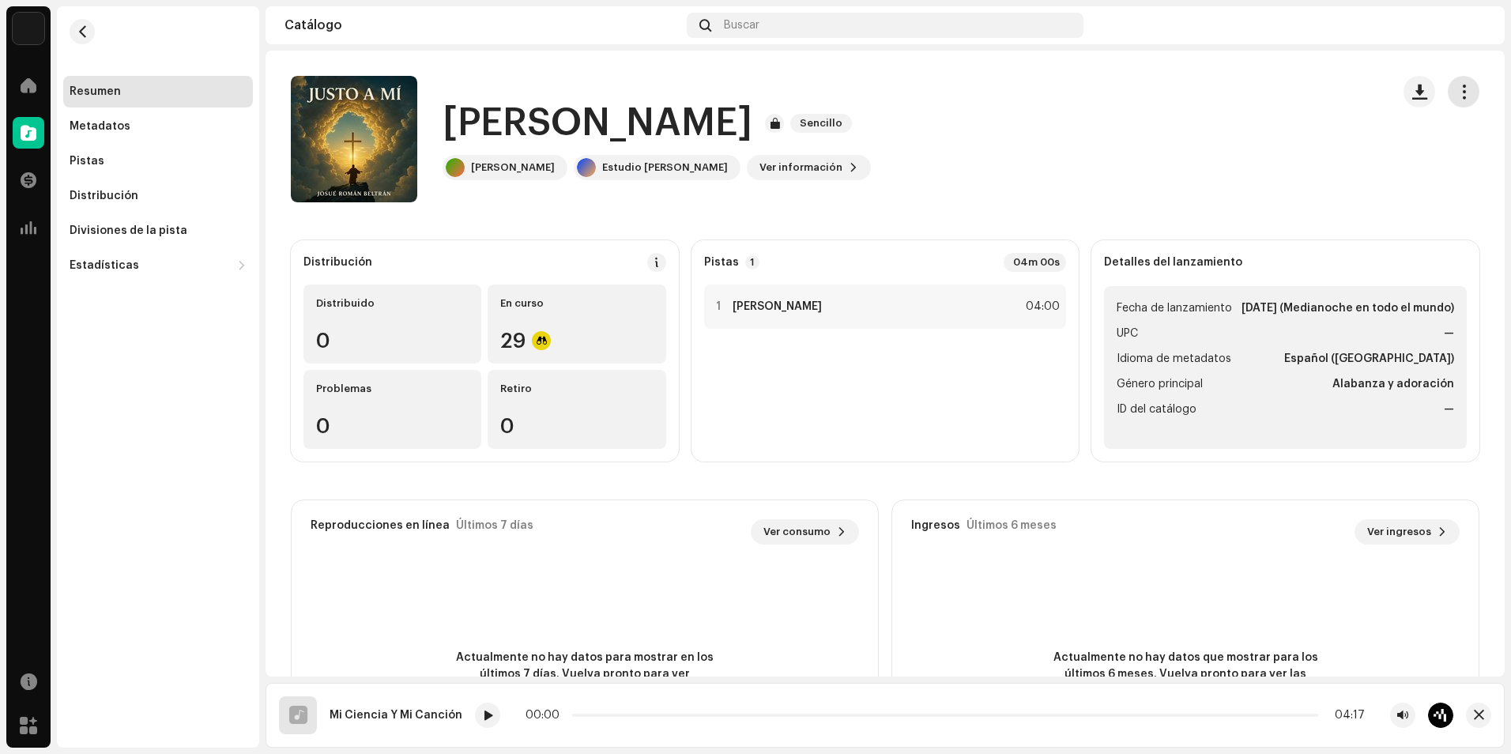
click at [1454, 79] on button "button" at bounding box center [1463, 92] width 32 height 32
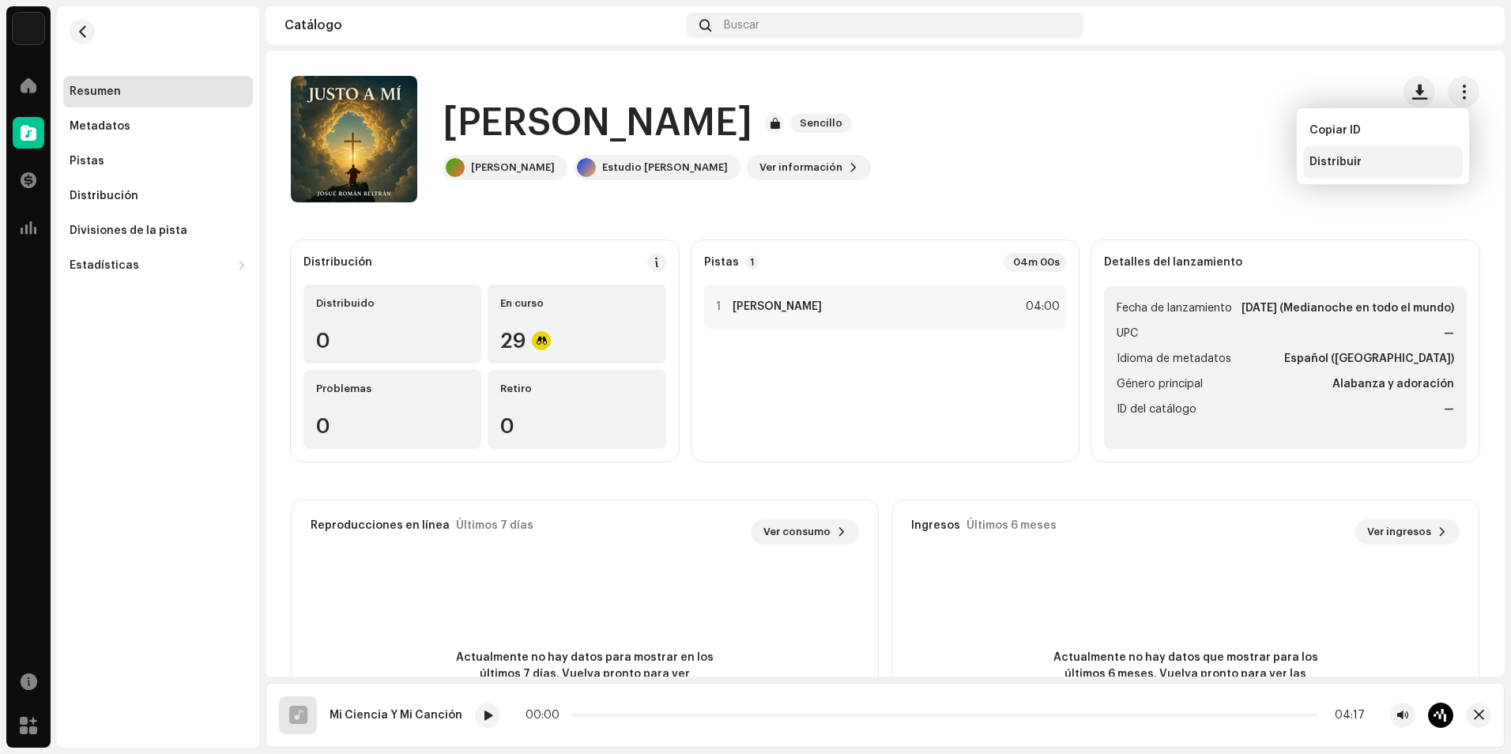
click at [1361, 163] on div "Distribuir" at bounding box center [1382, 162] width 147 height 13
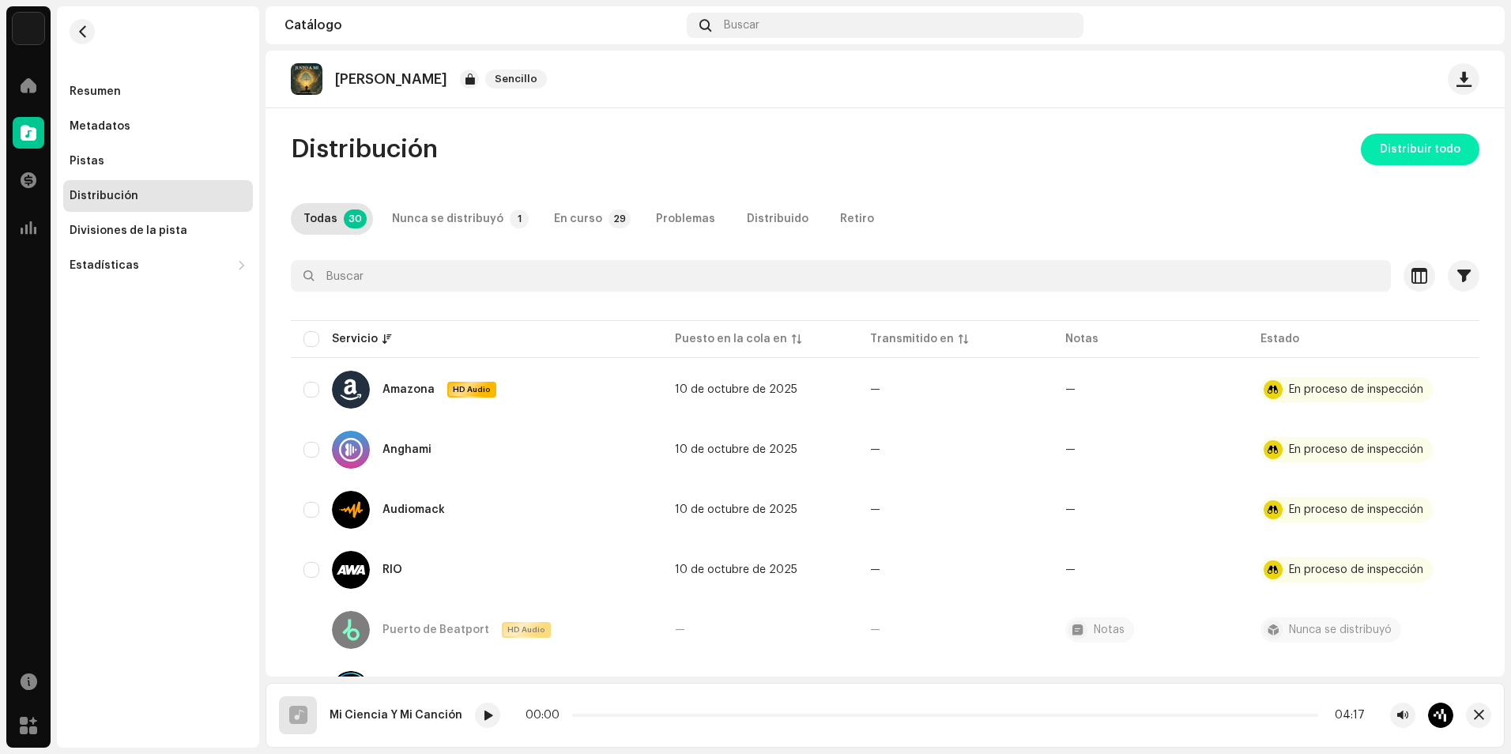
click at [1415, 156] on span "Distribuir todo" at bounding box center [1419, 150] width 81 height 32
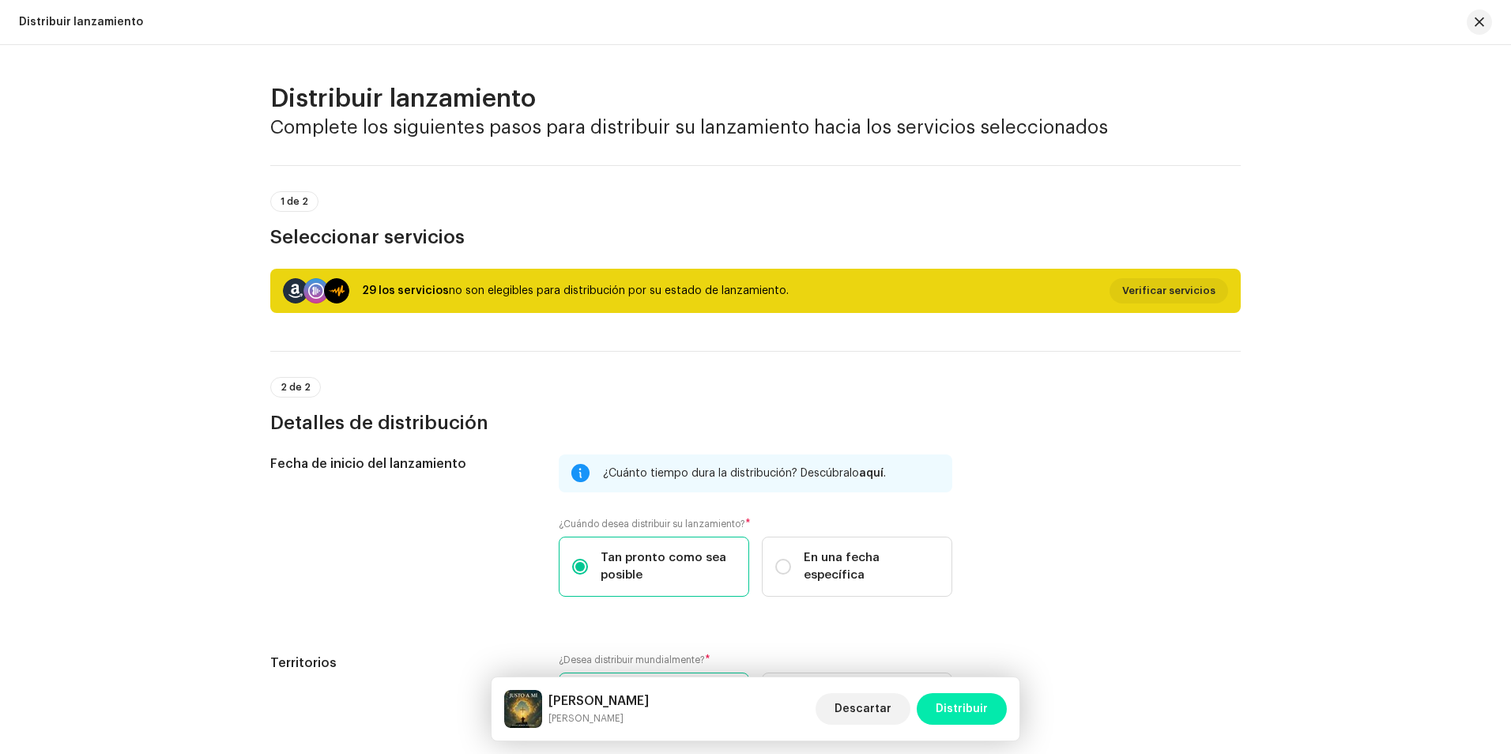
click at [954, 698] on span "Distribuir" at bounding box center [961, 709] width 52 height 32
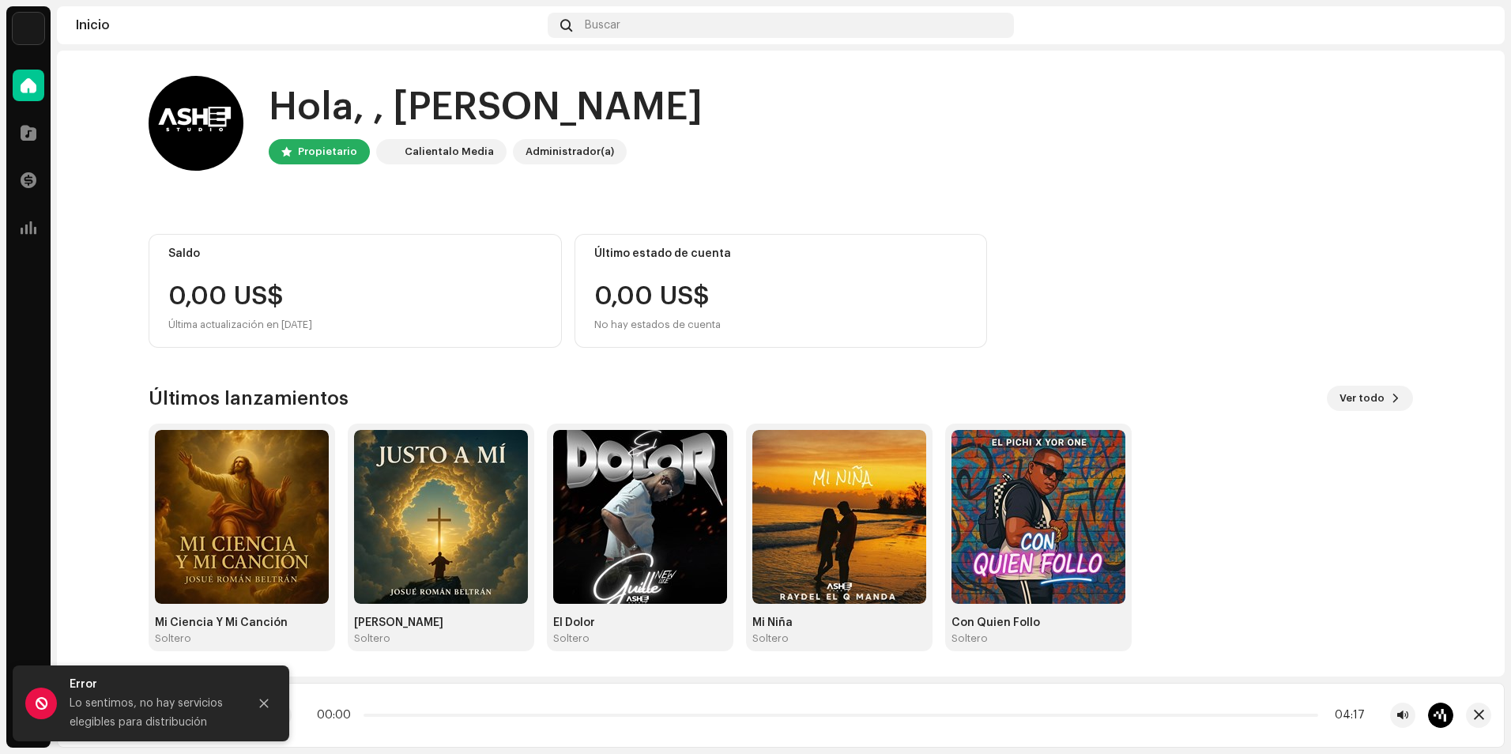
click at [1165, 239] on div "Saldo 0,00 US$ Última actualización en [DATE] Último estado de cuenta 0,00 US$ …" at bounding box center [781, 291] width 1264 height 114
click at [23, 91] on span at bounding box center [29, 85] width 16 height 13
click at [23, 124] on div at bounding box center [29, 133] width 32 height 32
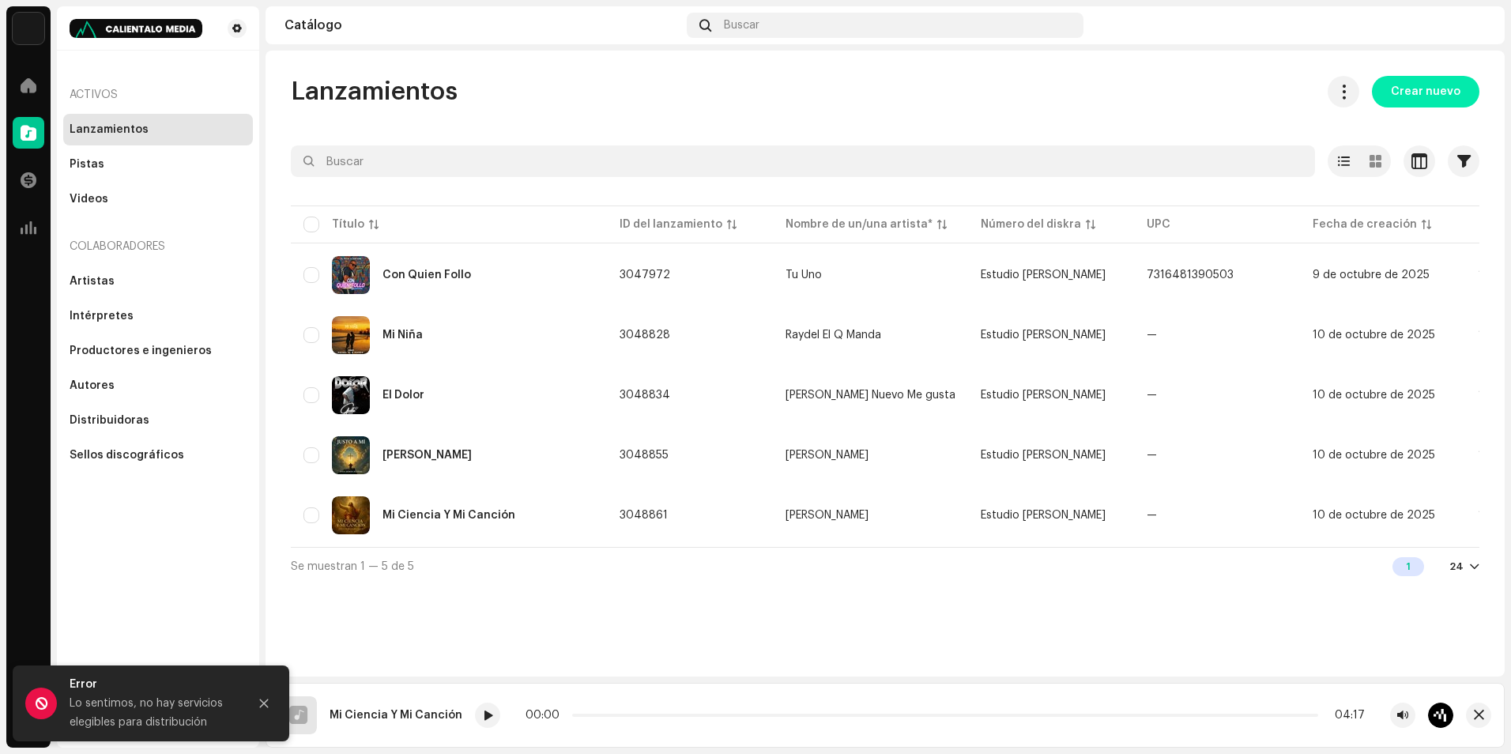
click at [1426, 84] on span "Crear nuevo" at bounding box center [1425, 92] width 70 height 32
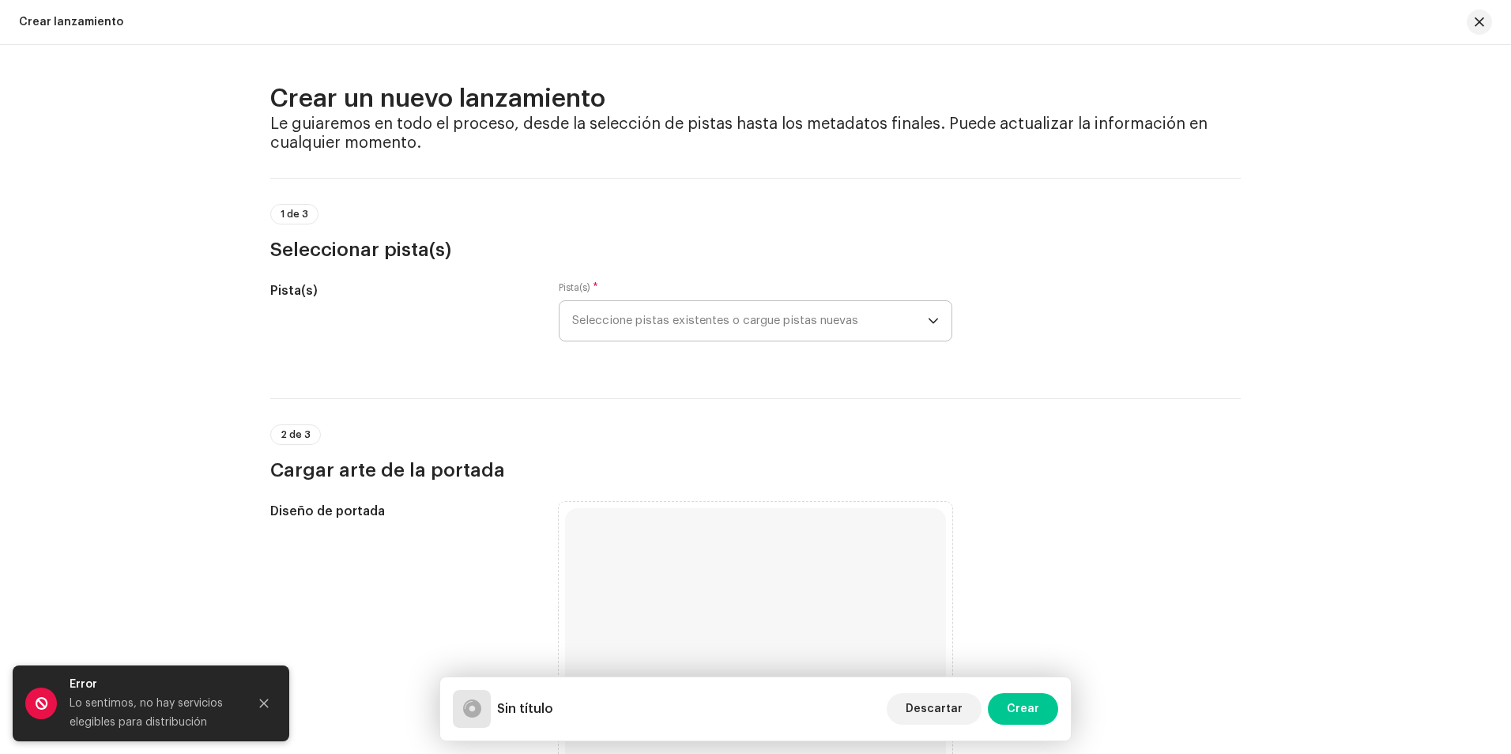
click at [628, 321] on font "Seleccione pistas existentes o cargue pistas nuevas" at bounding box center [715, 320] width 286 height 12
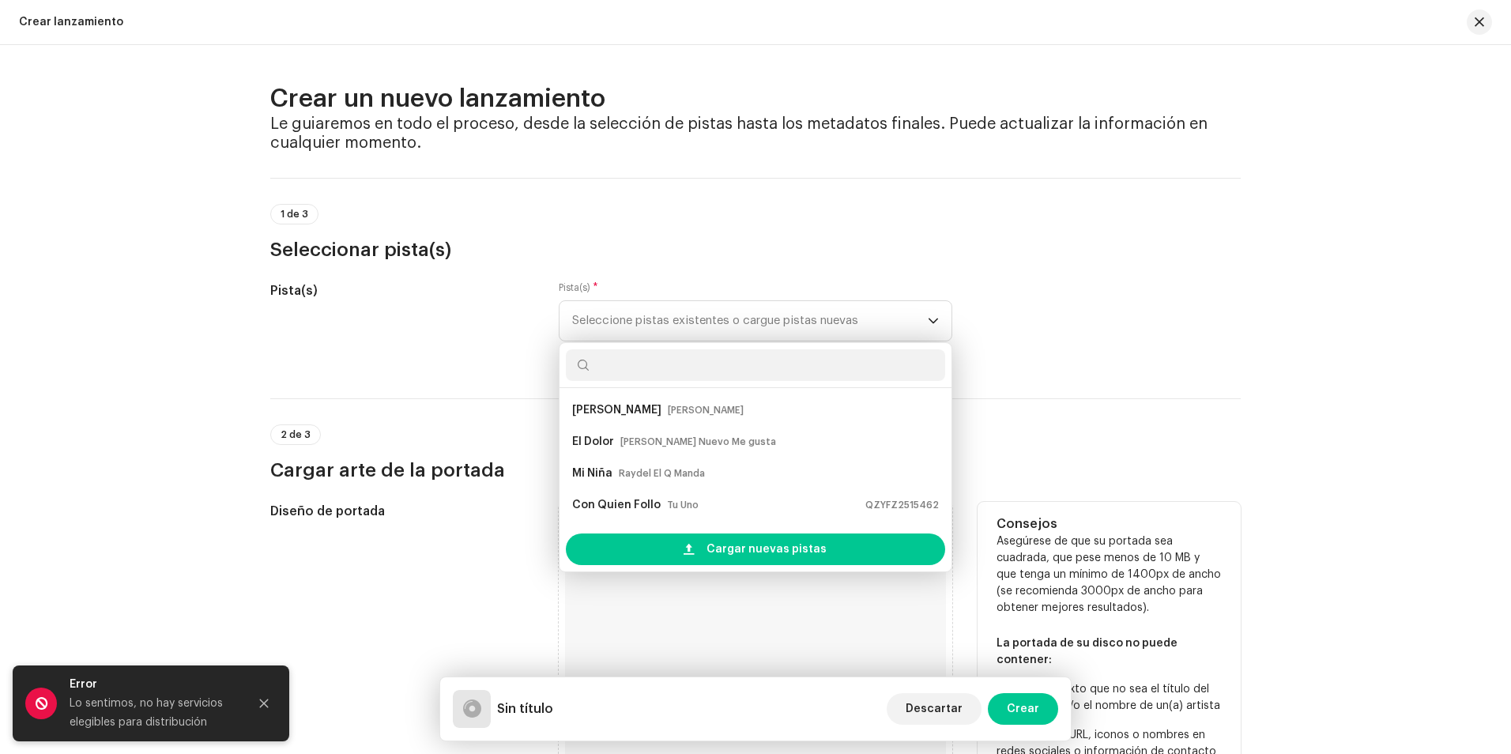
click at [1115, 543] on font "Asegúrese de que su portada sea cuadrada, que pese menos de 10 MB y que tenga u…" at bounding box center [1108, 574] width 224 height 77
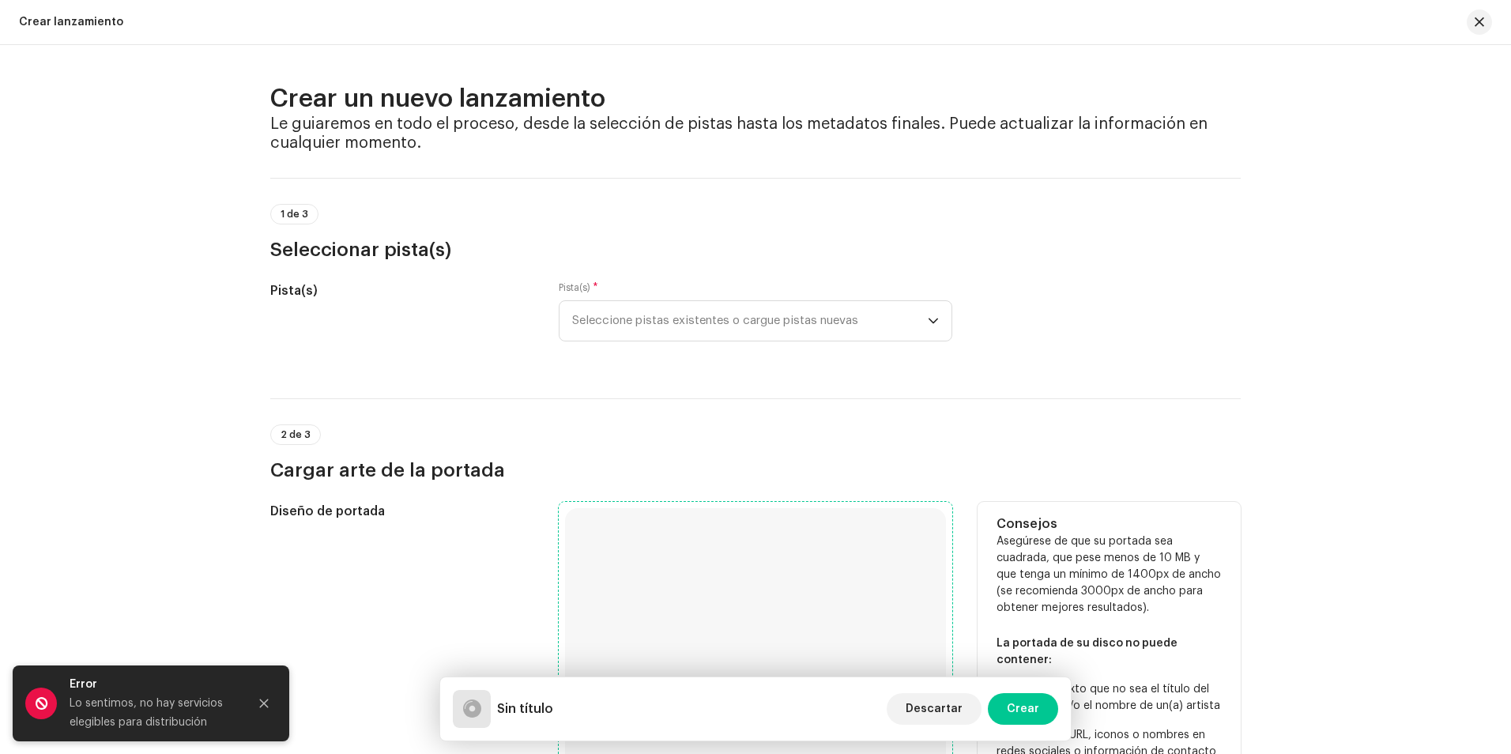
scroll to position [237, 0]
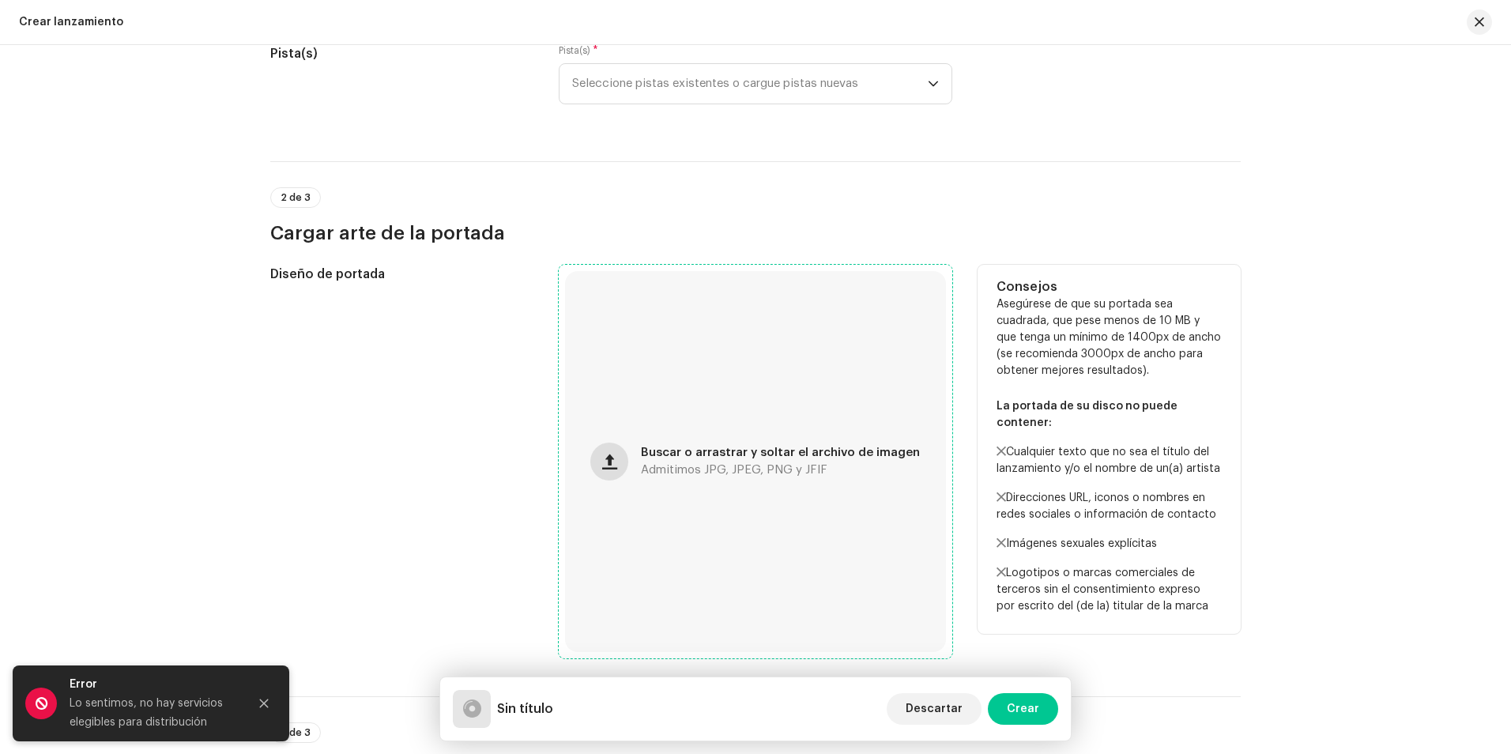
click at [613, 462] on span "button" at bounding box center [609, 461] width 15 height 13
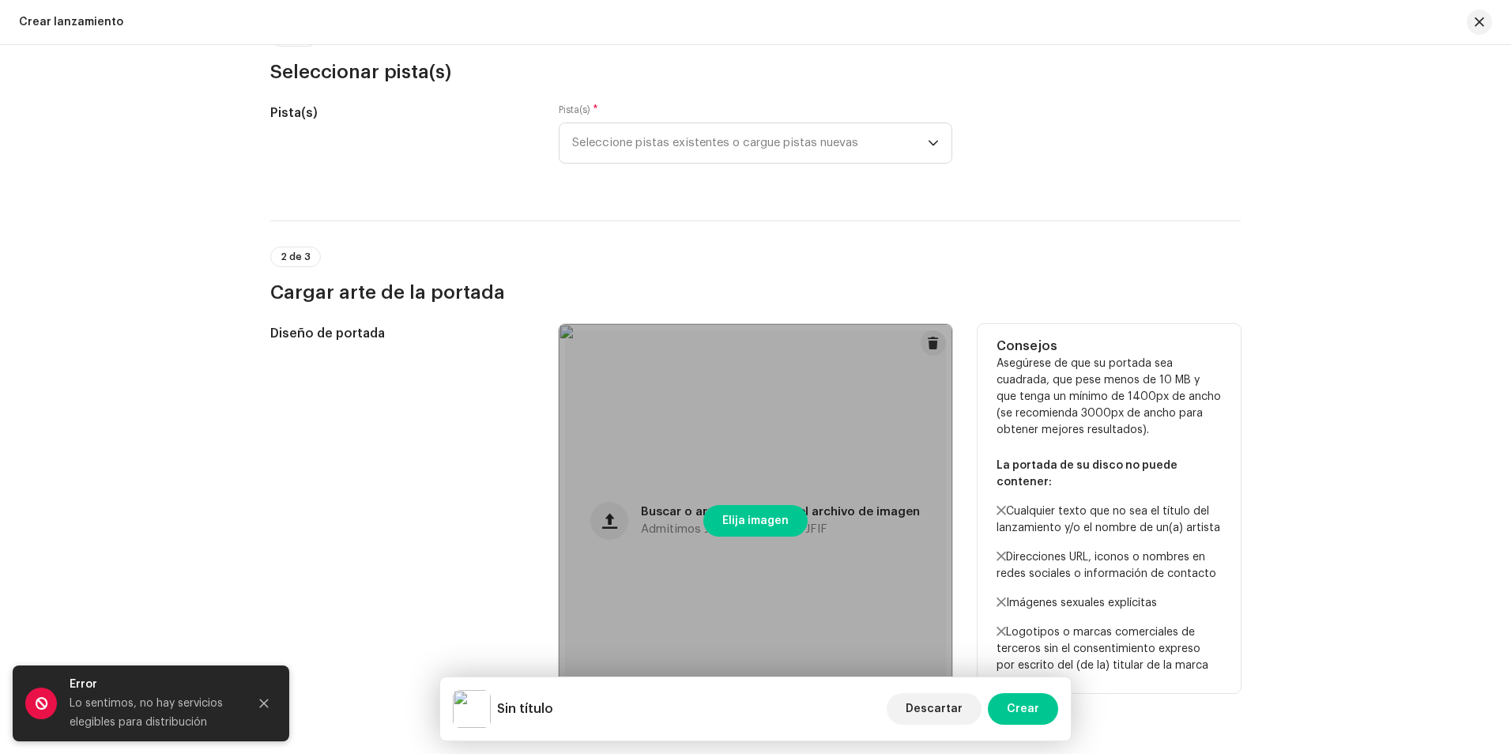
scroll to position [158, 0]
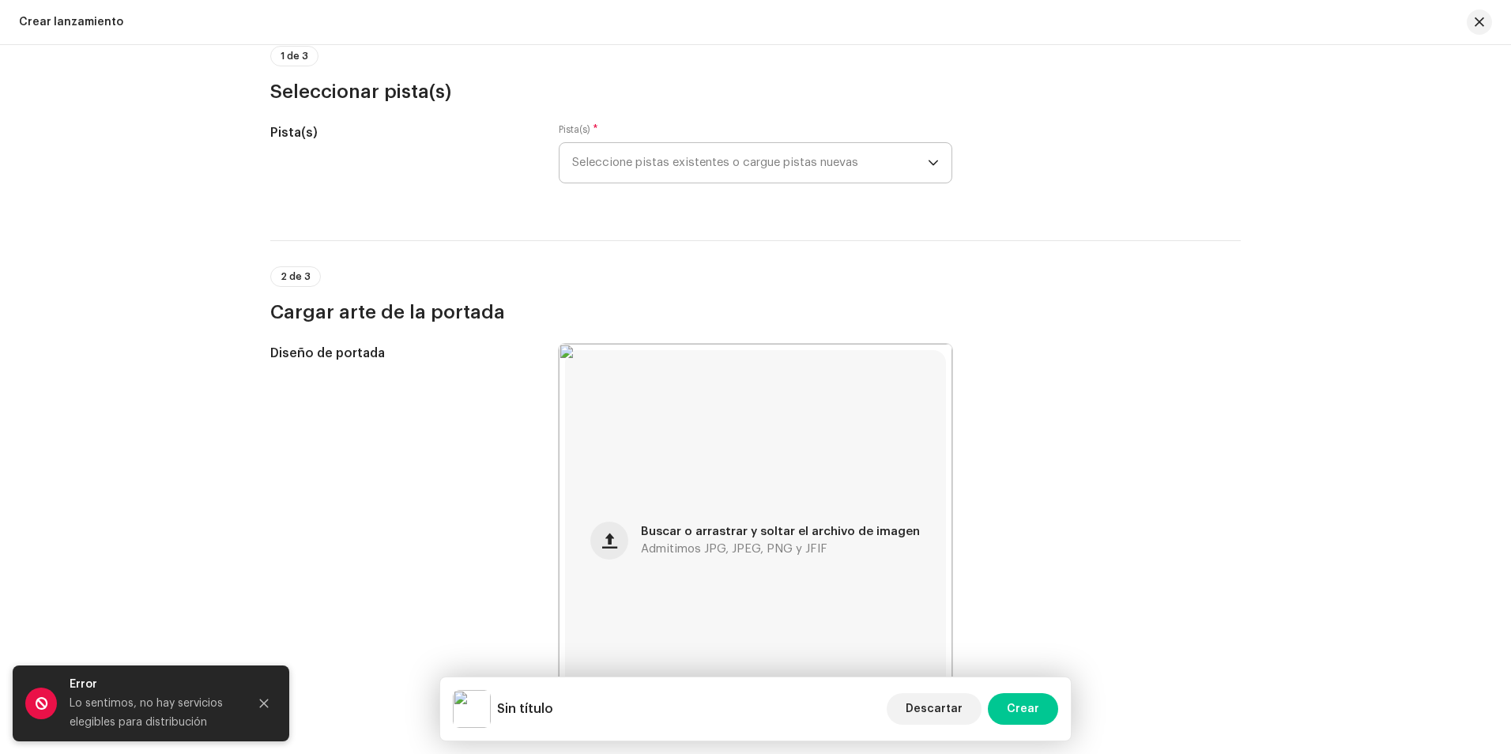
click at [615, 171] on span "Seleccione pistas existentes o cargue pistas nuevas" at bounding box center [750, 163] width 356 height 40
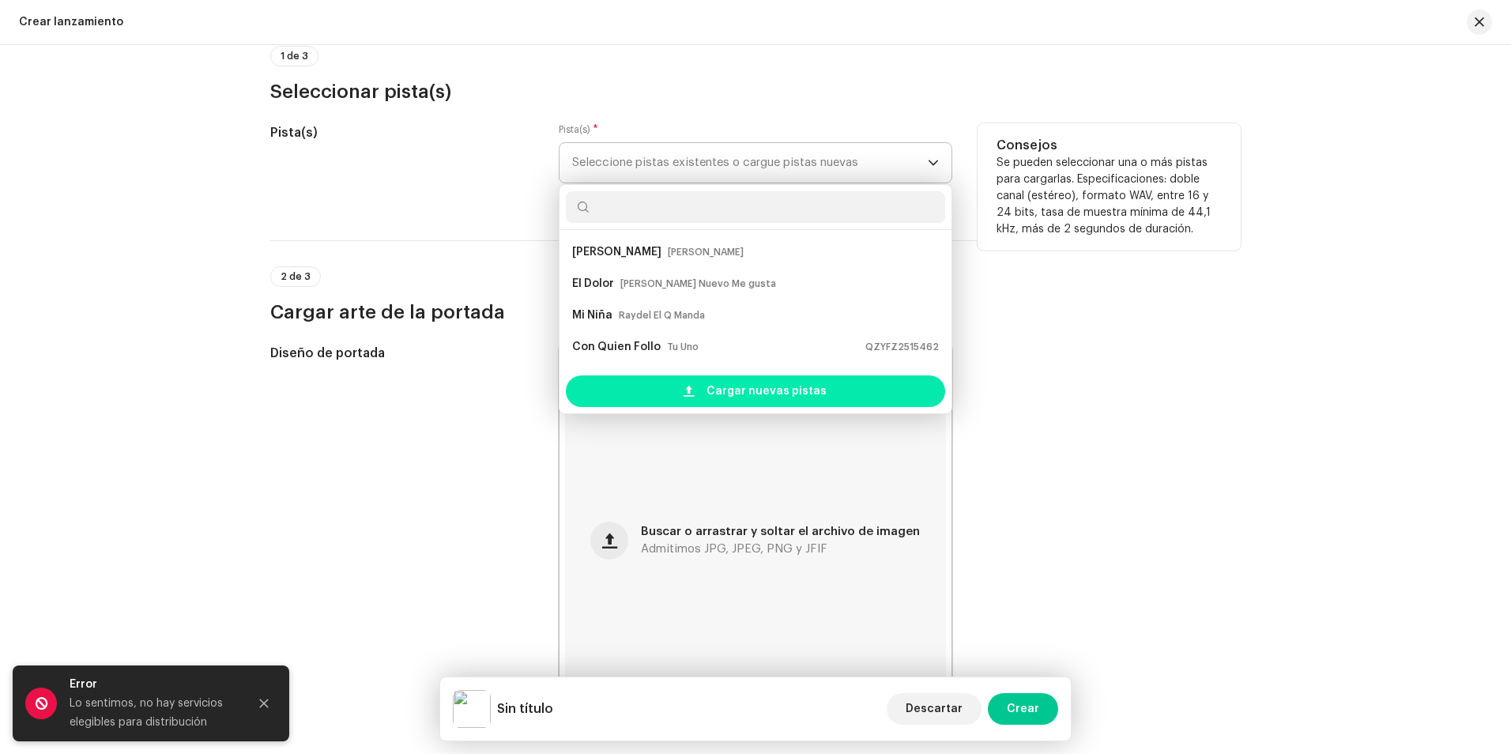
click at [746, 392] on span "Cargar nuevas pistas" at bounding box center [766, 391] width 120 height 32
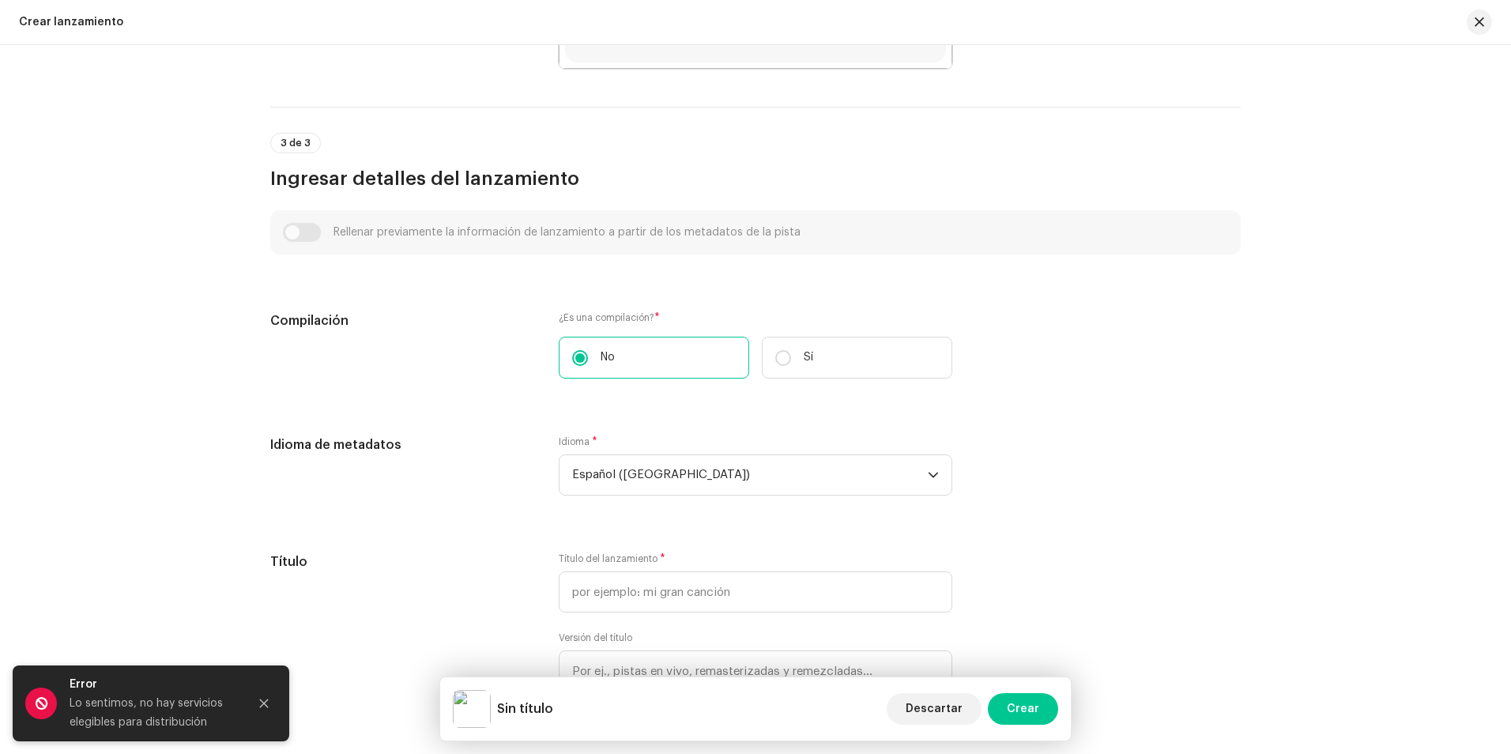
scroll to position [948, 0]
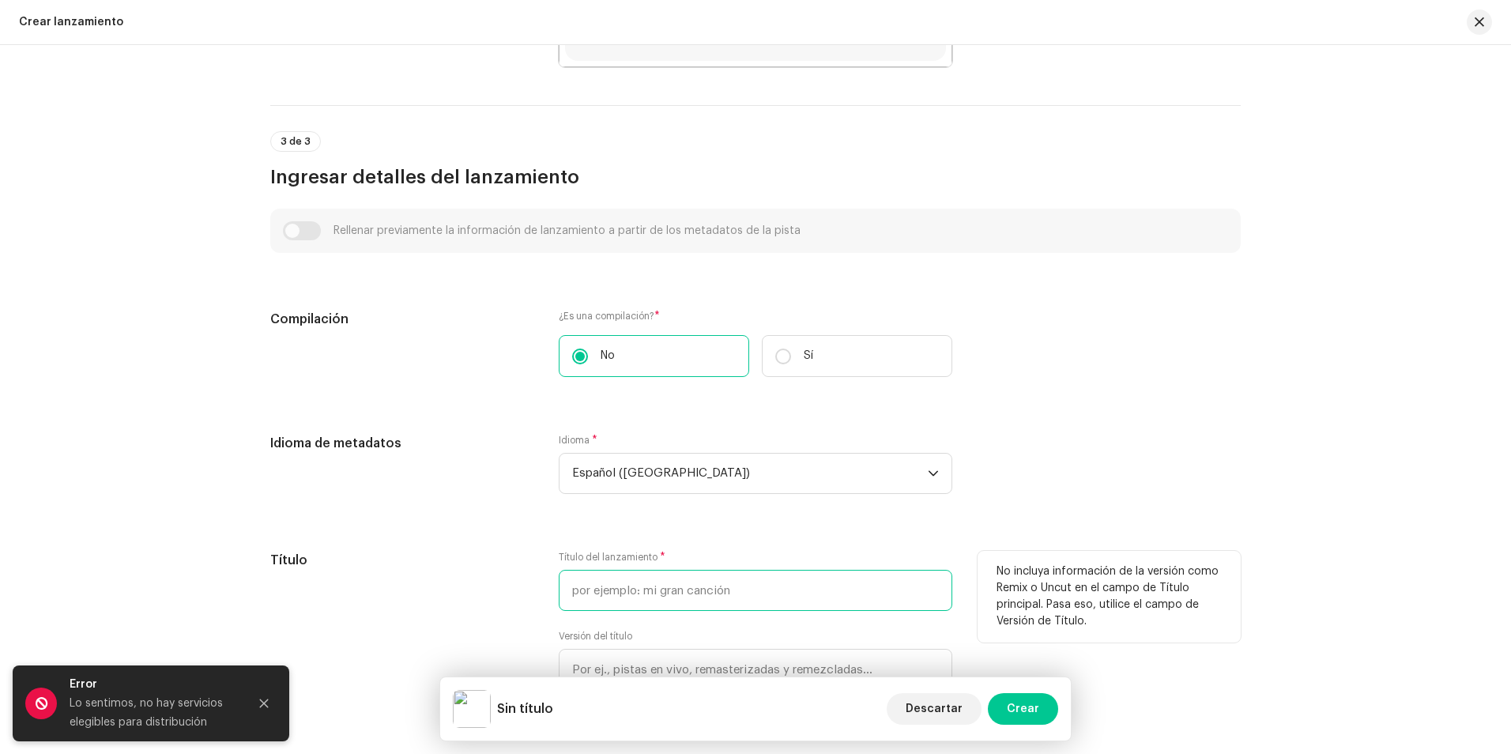
click at [654, 596] on input "text" at bounding box center [755, 590] width 393 height 41
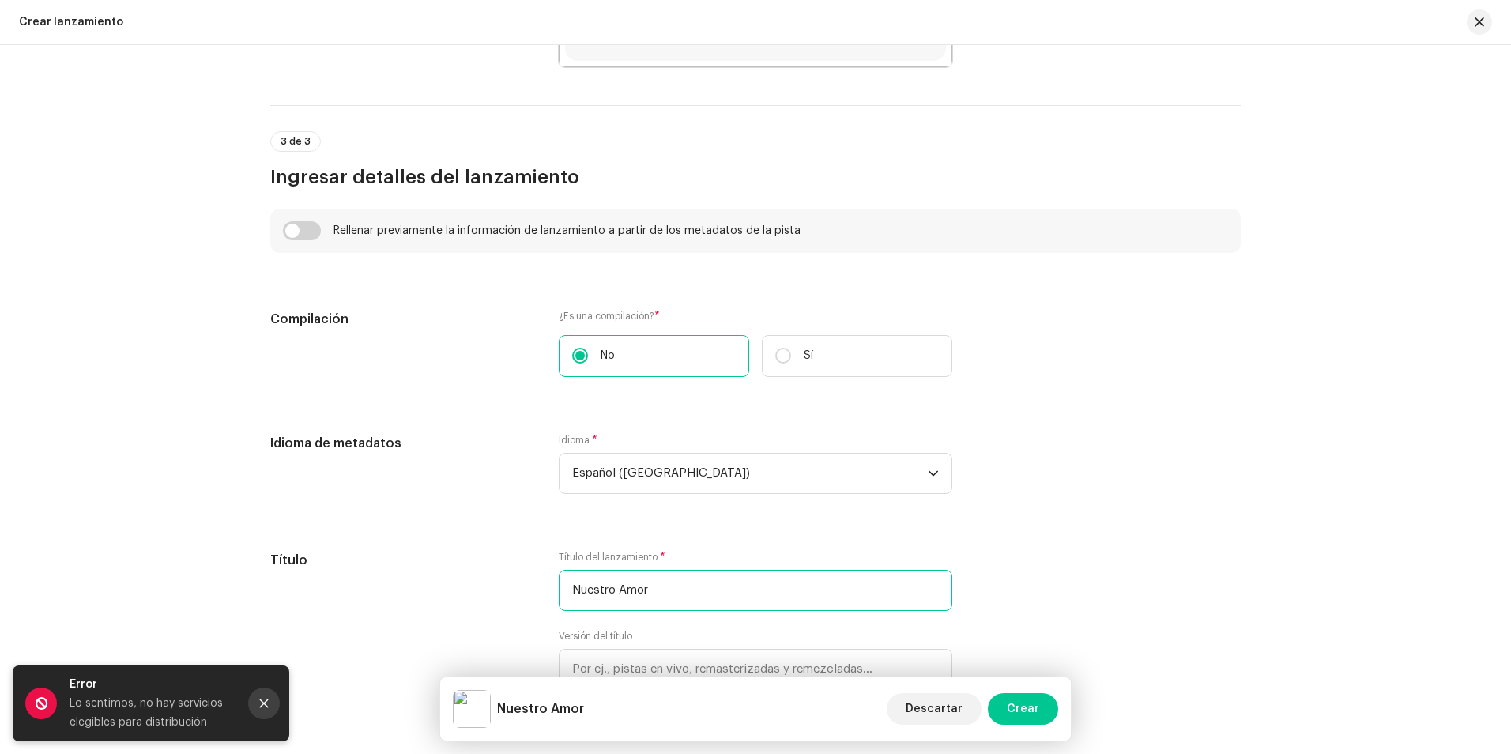
type input "Nuestro Amor"
click at [257, 703] on button "Cerrar" at bounding box center [264, 703] width 32 height 32
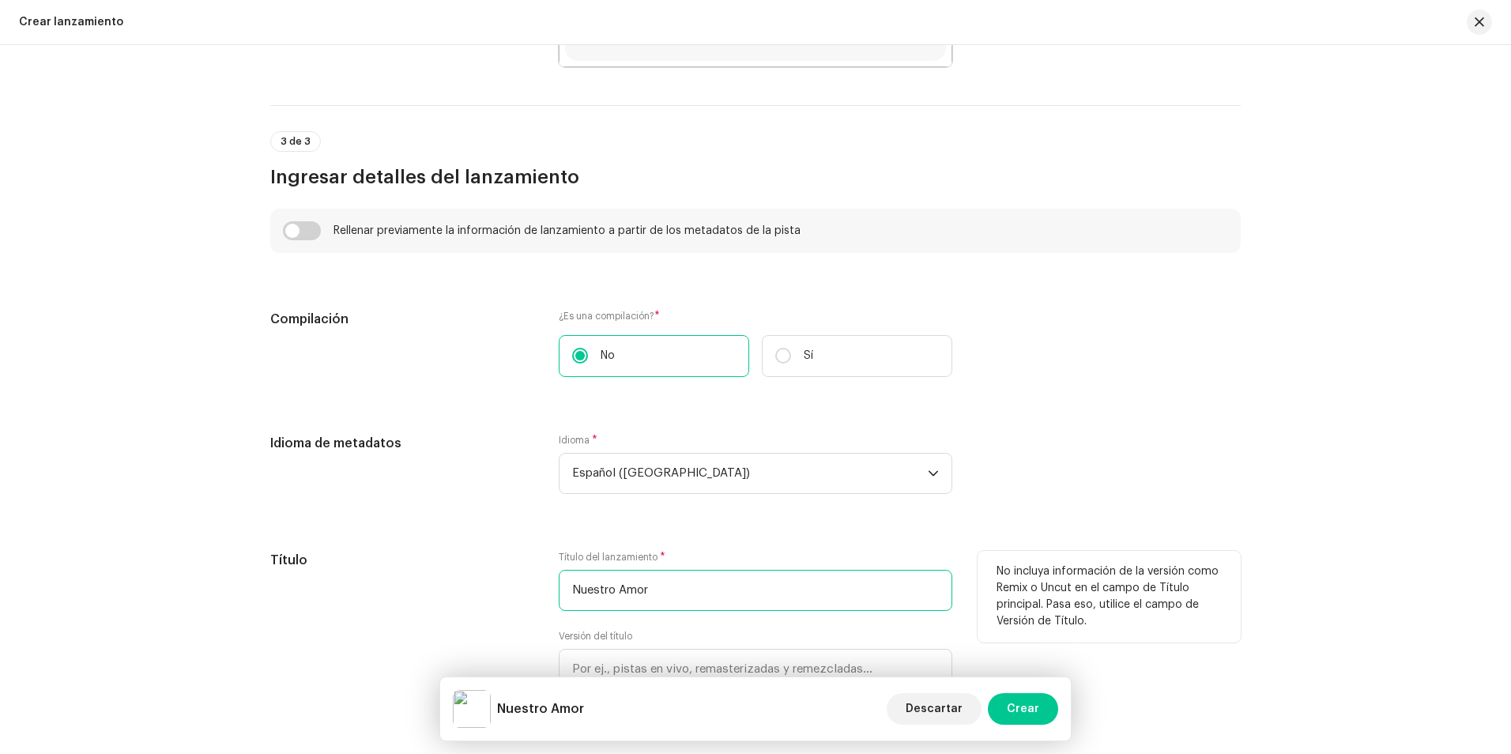
drag, startPoint x: 662, startPoint y: 604, endPoint x: 521, endPoint y: 623, distance: 142.6
click at [521, 625] on div "Título Título del lanzamiento * Nuestro Amor Versión del título Traduzca y loca…" at bounding box center [755, 642] width 970 height 183
click at [495, 567] on h5 "Título" at bounding box center [401, 560] width 263 height 19
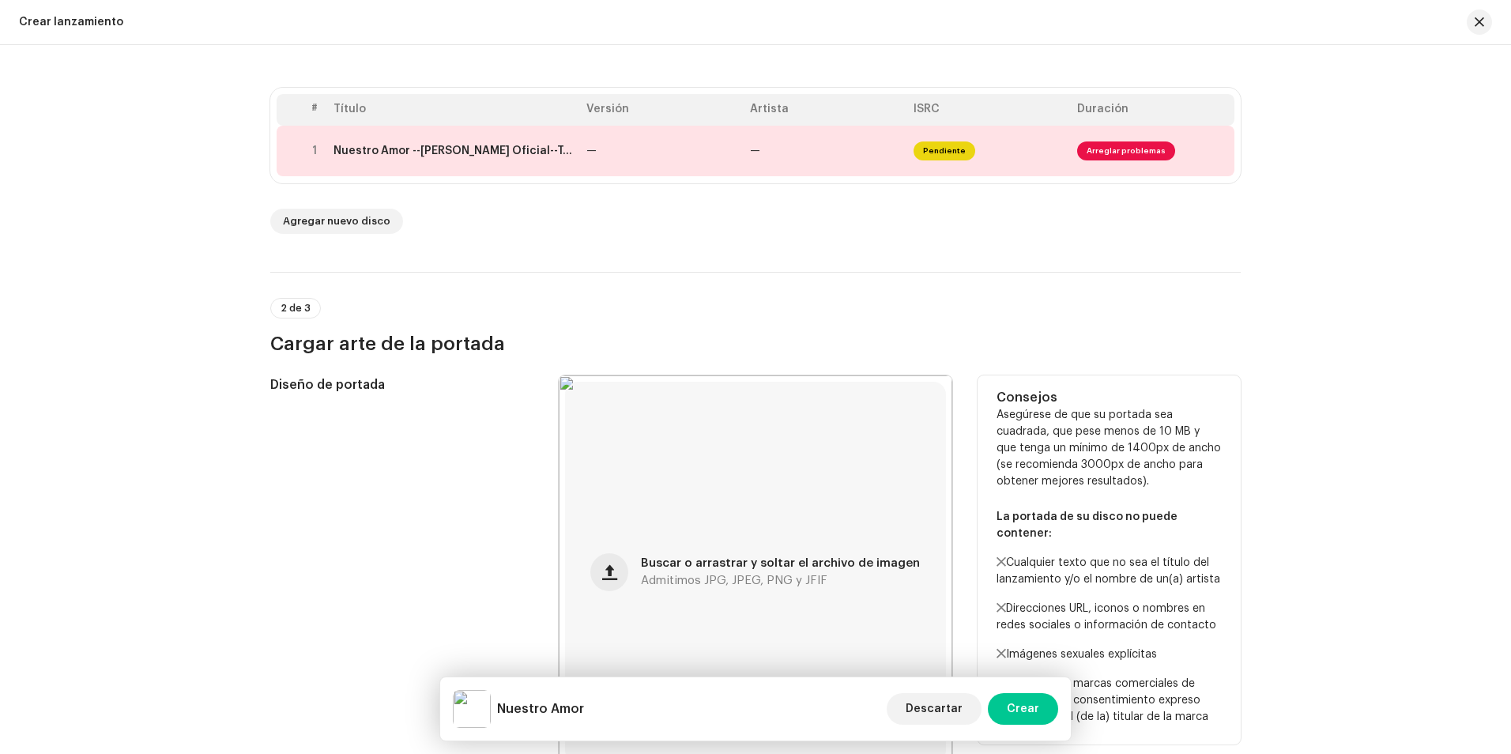
scroll to position [301, 0]
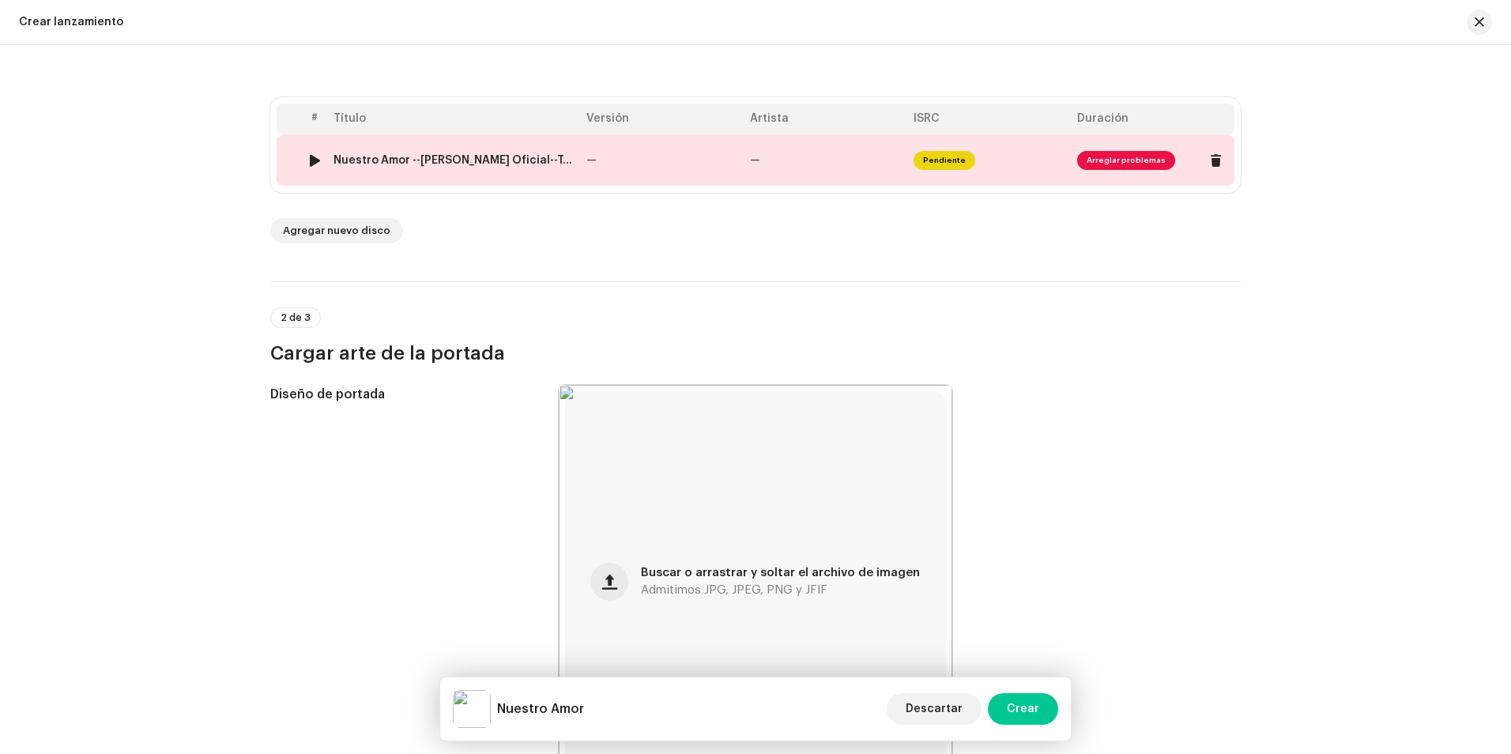
click at [404, 160] on div "Nuestro Amor --[PERSON_NAME] Oficial--T.R.M Studios.wav" at bounding box center [453, 160] width 240 height 13
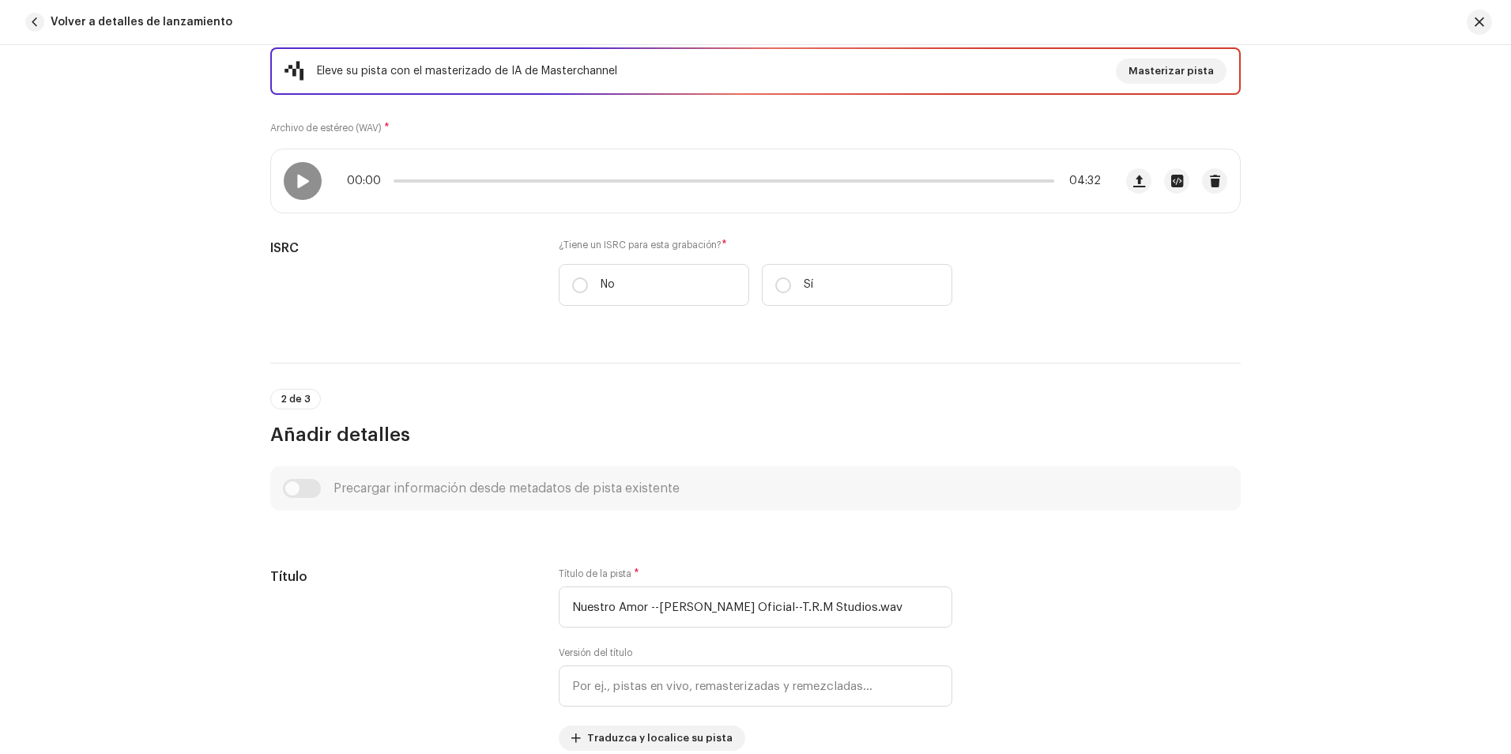
scroll to position [237, 0]
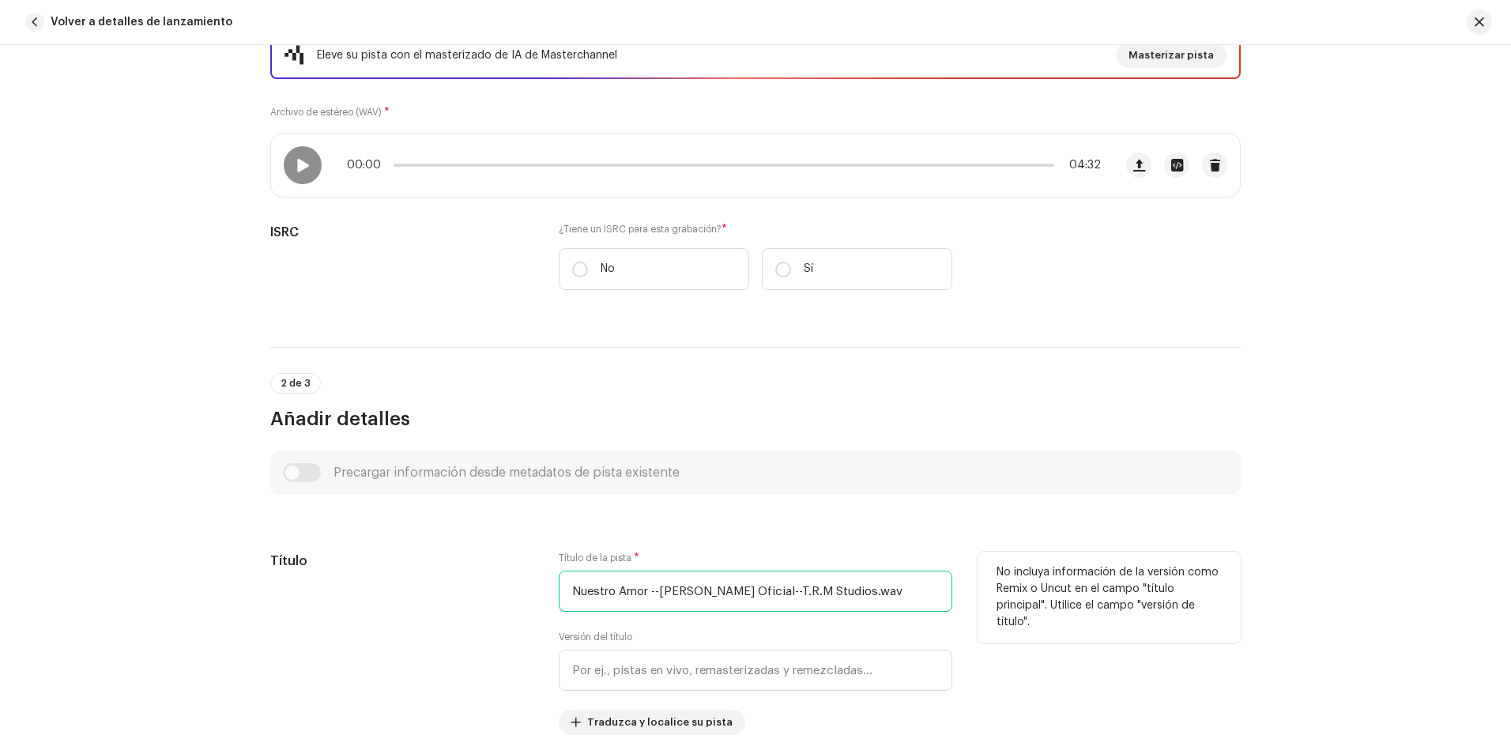
drag, startPoint x: 854, startPoint y: 598, endPoint x: 565, endPoint y: 620, distance: 290.0
click at [565, 620] on div "Título de la pista * Nuestro Amor --[PERSON_NAME] Oficial--T.R.M Studios.wav Ve…" at bounding box center [755, 642] width 393 height 183
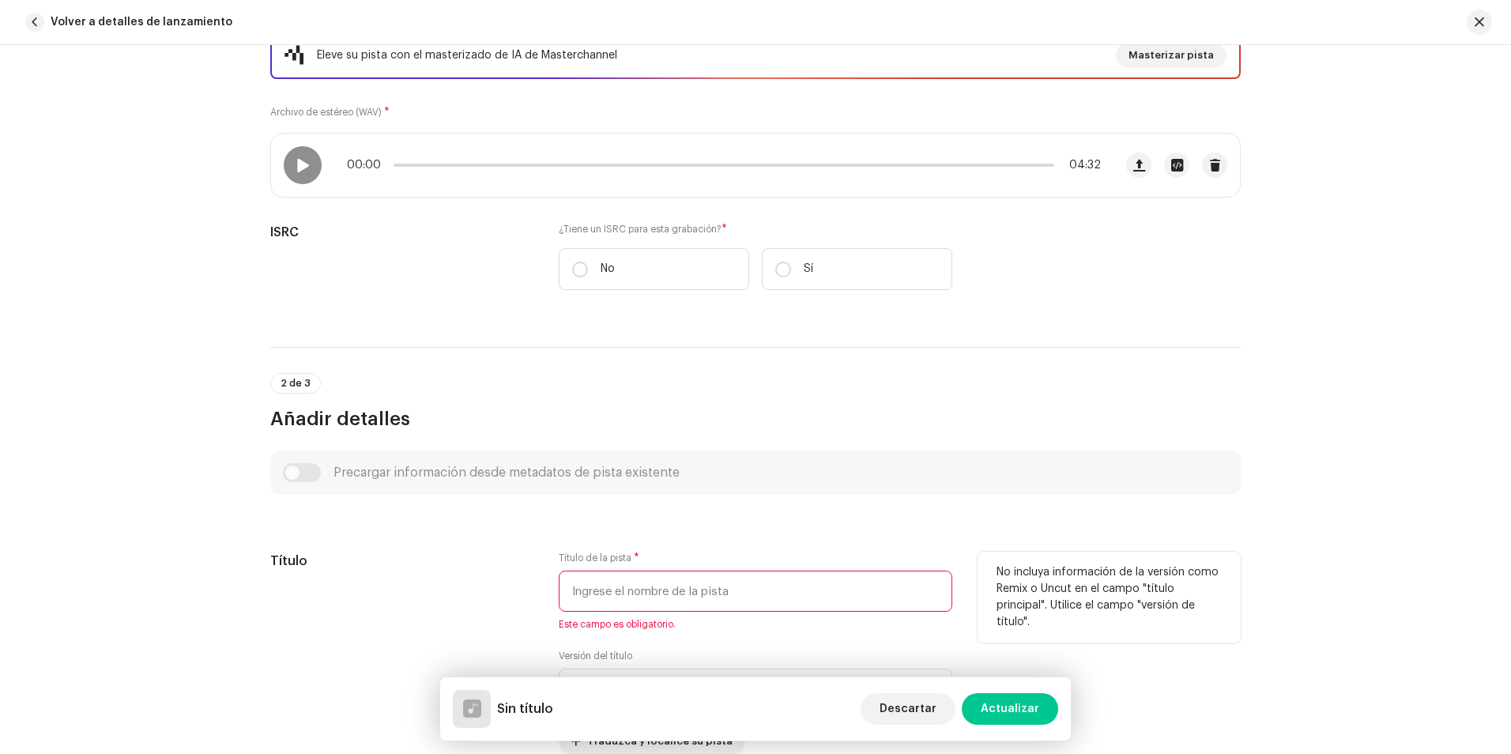
click at [643, 590] on input "text" at bounding box center [755, 590] width 393 height 41
paste input "Nuestro Amor"
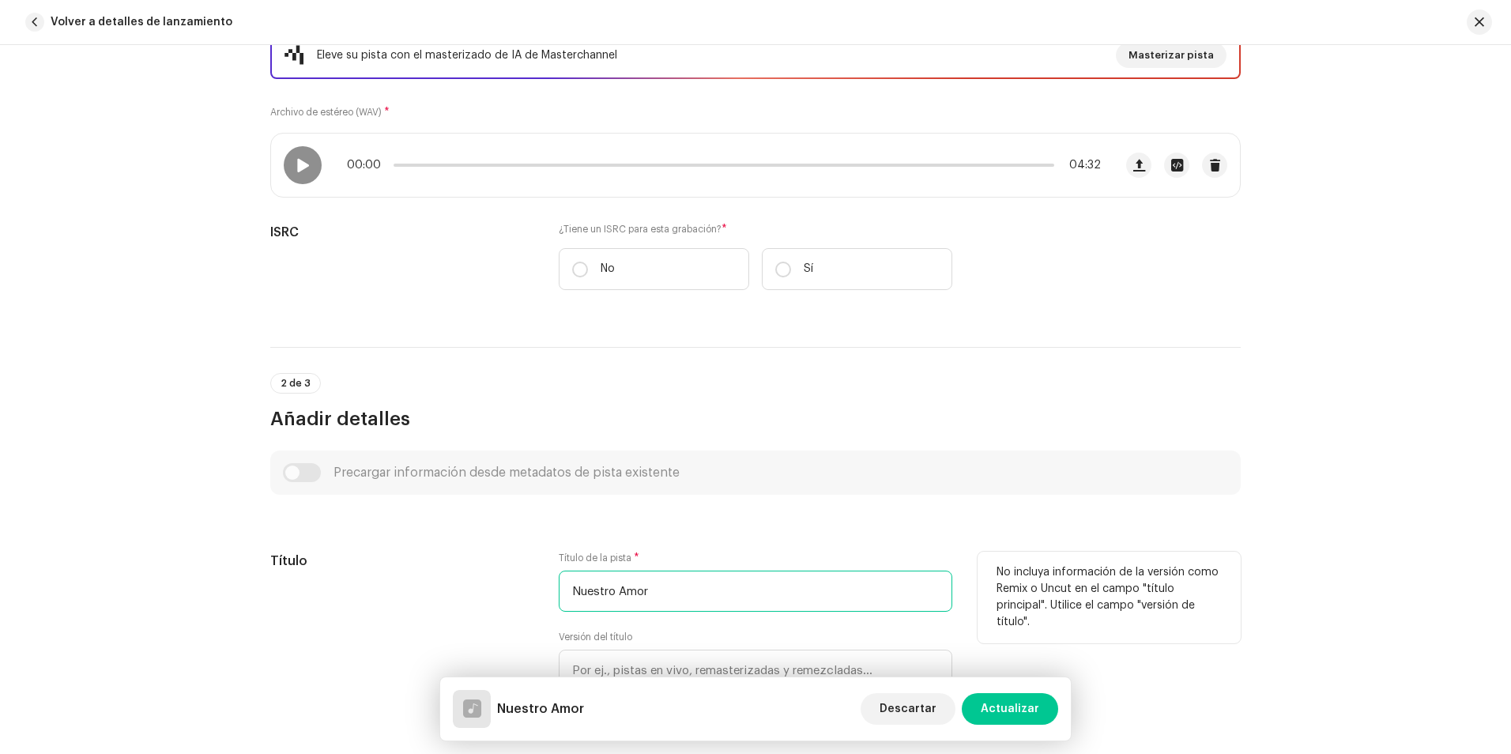
type input "Nuestro Amor"
click at [487, 606] on div "Título" at bounding box center [401, 642] width 263 height 183
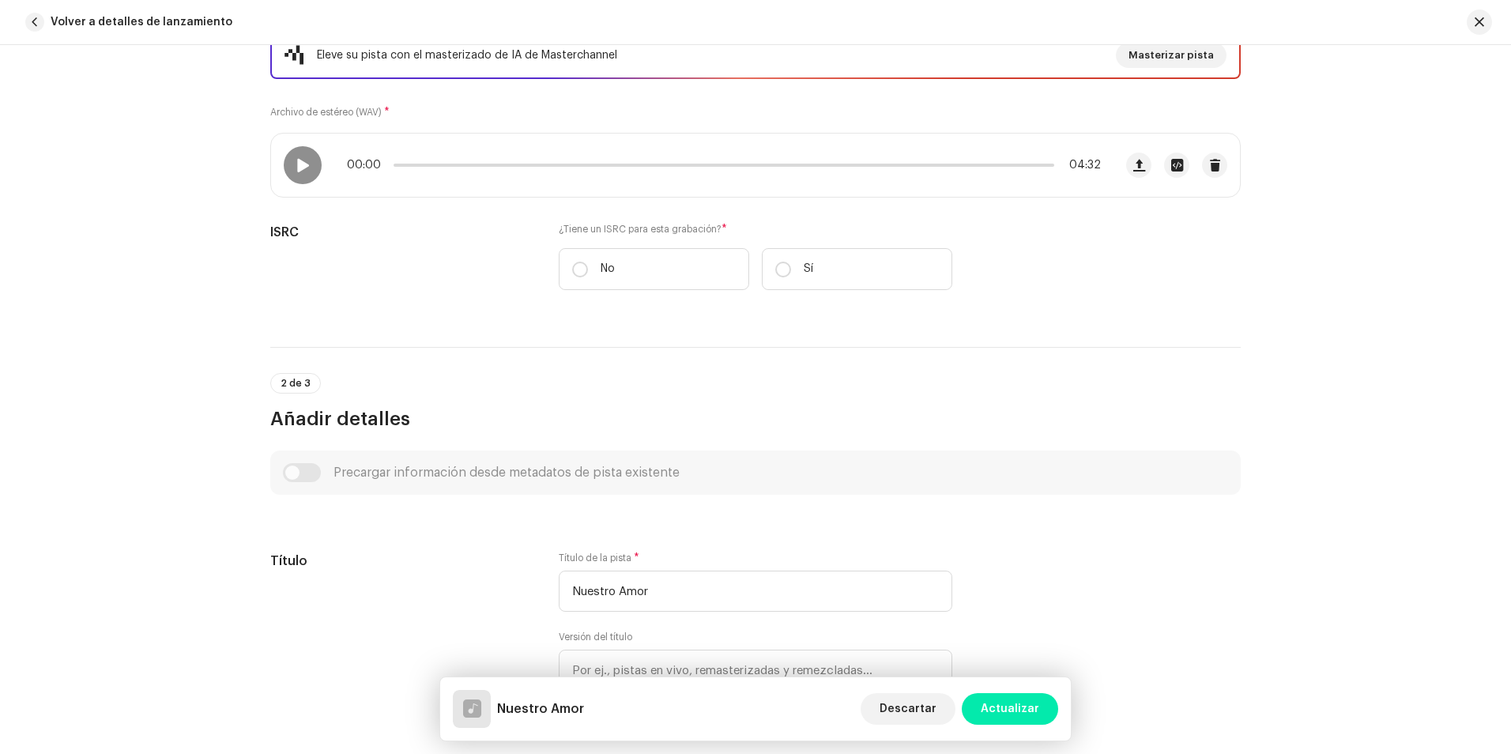
click at [1003, 713] on span "Actualizar" at bounding box center [1009, 709] width 58 height 32
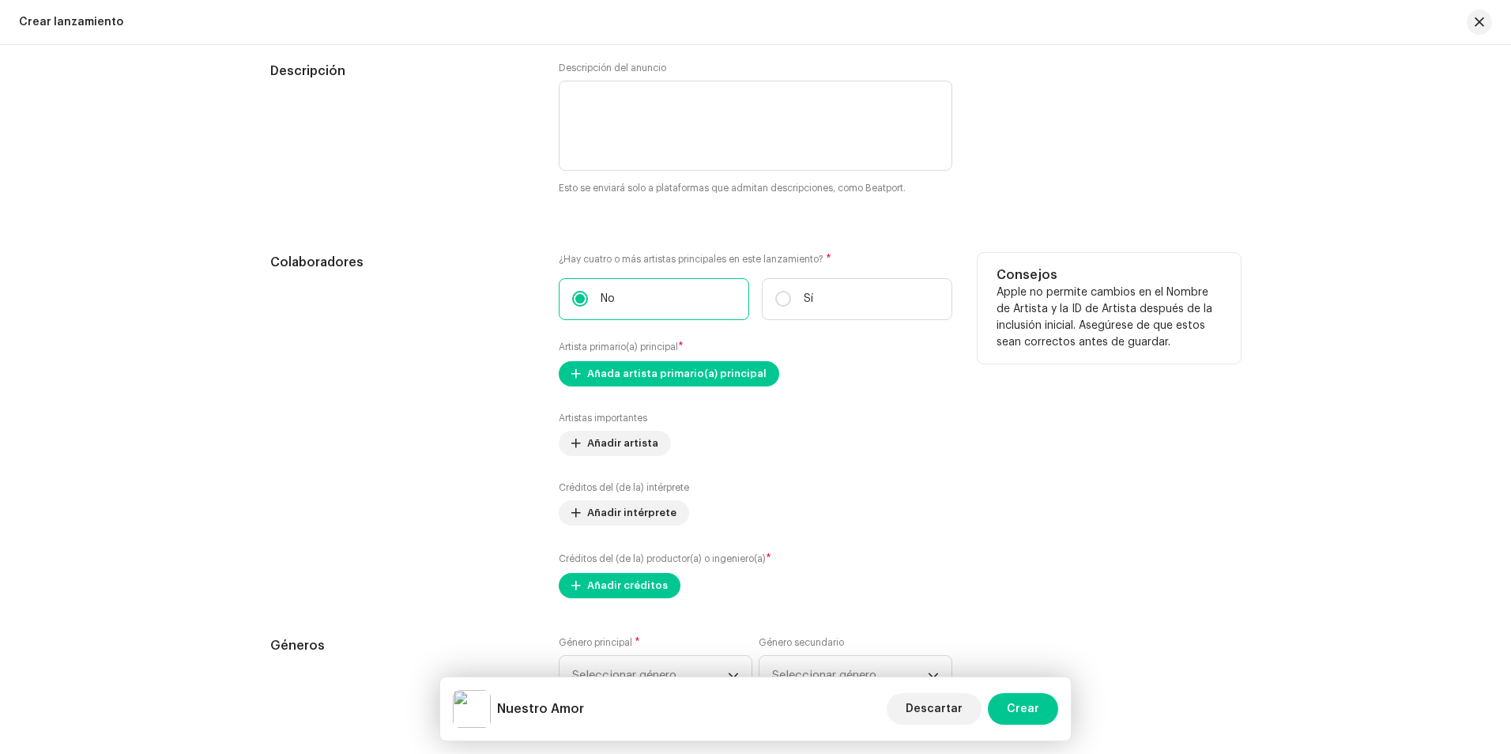
scroll to position [1723, 0]
click at [630, 374] on span "Añada artista primario(a) principal" at bounding box center [676, 373] width 179 height 32
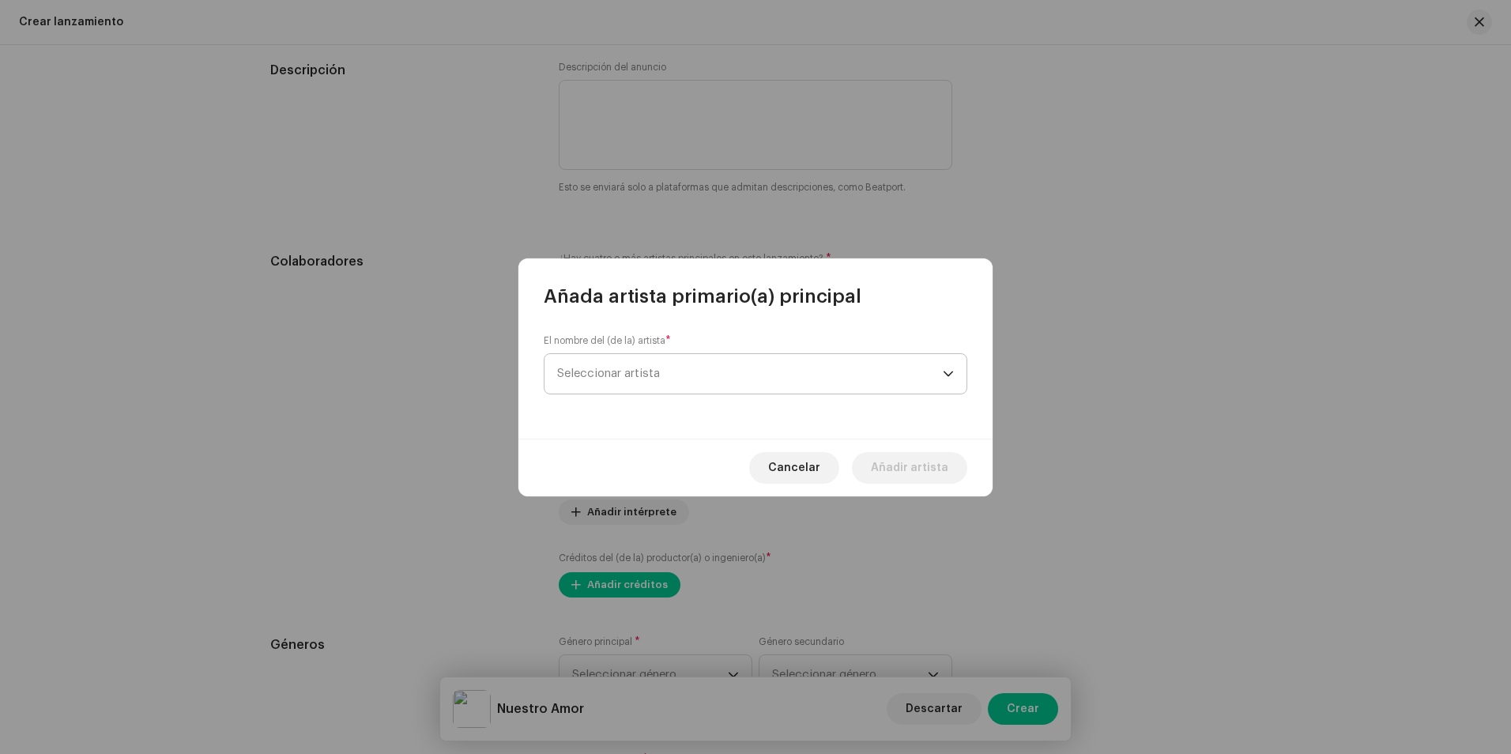
click at [671, 367] on span "Seleccionar artista" at bounding box center [750, 374] width 386 height 40
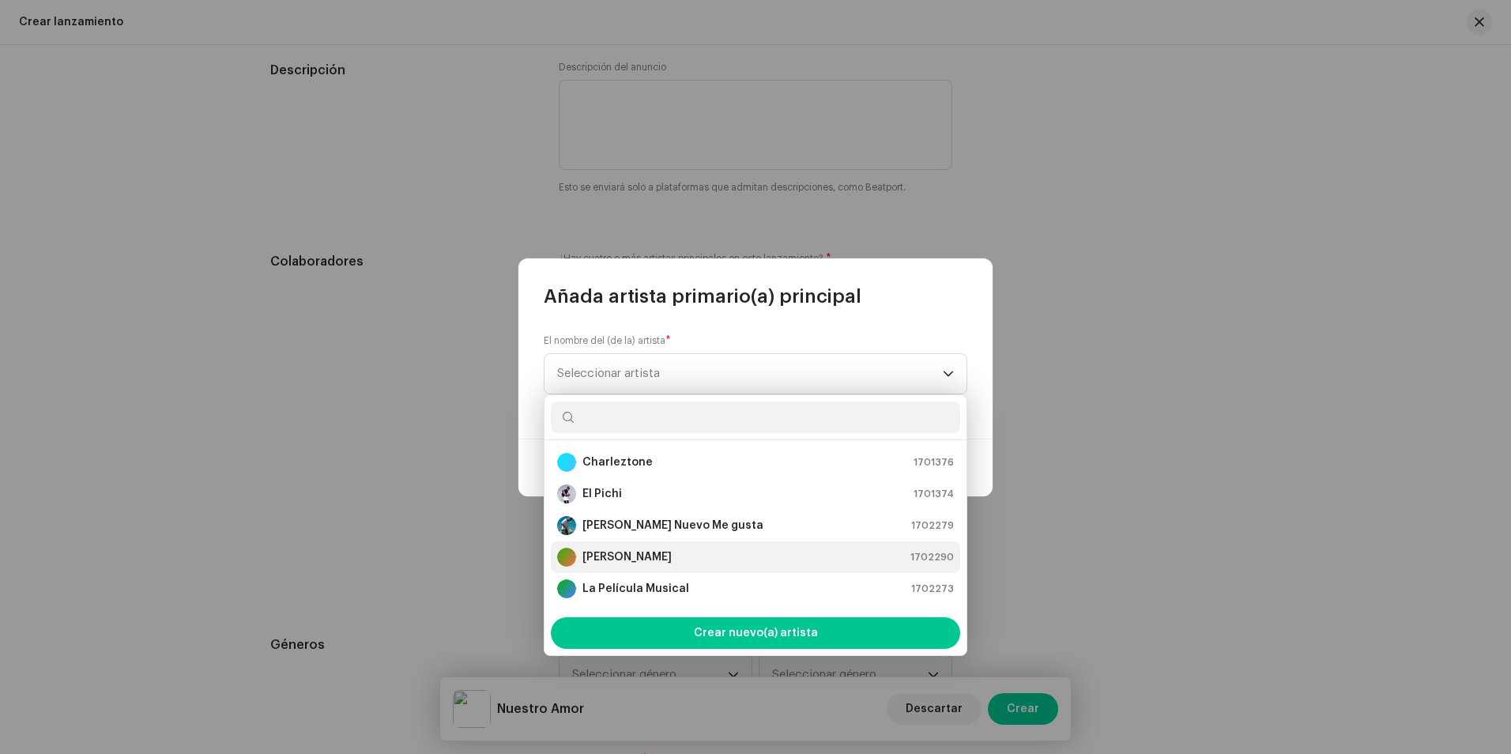
click at [663, 563] on strong "[PERSON_NAME]" at bounding box center [626, 557] width 89 height 16
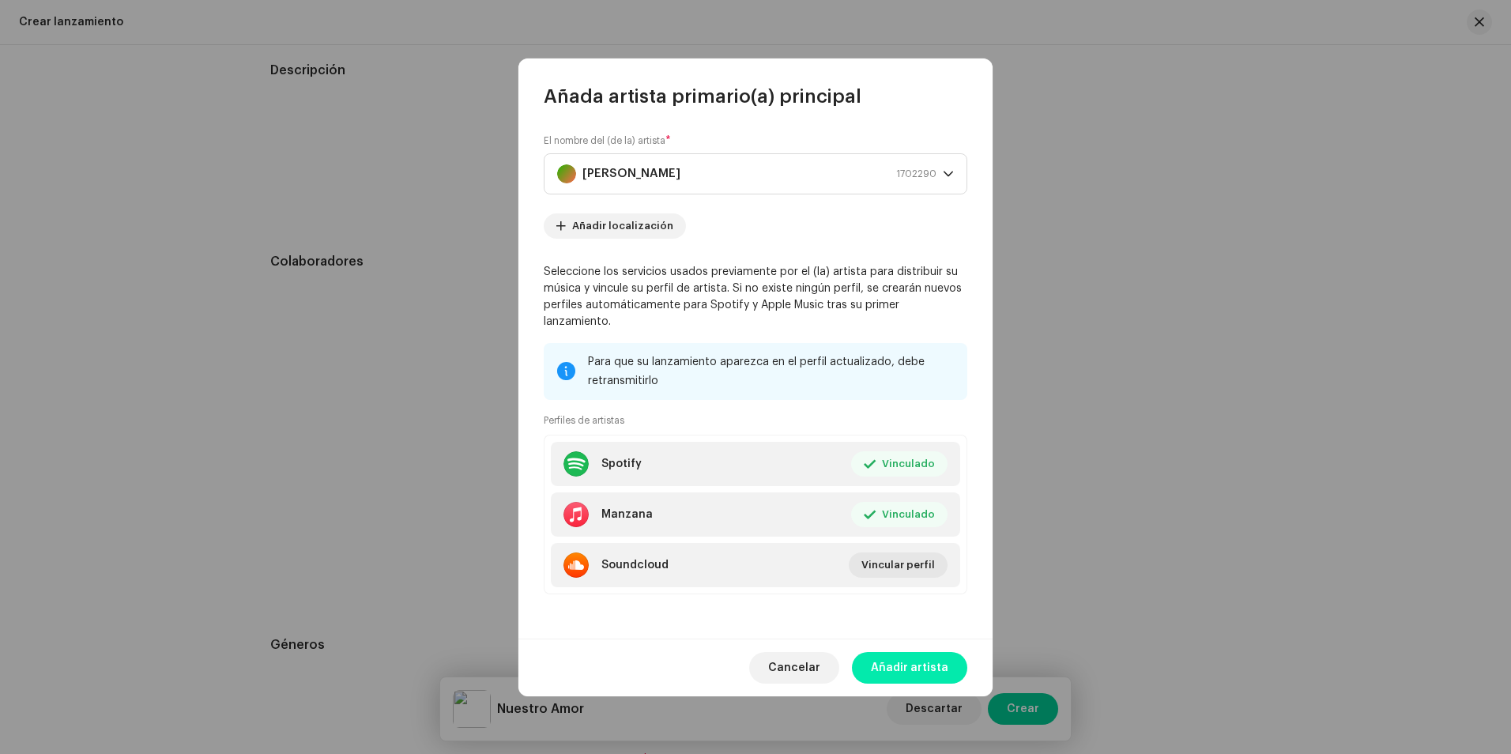
click at [916, 661] on span "Añadir artista" at bounding box center [909, 668] width 77 height 32
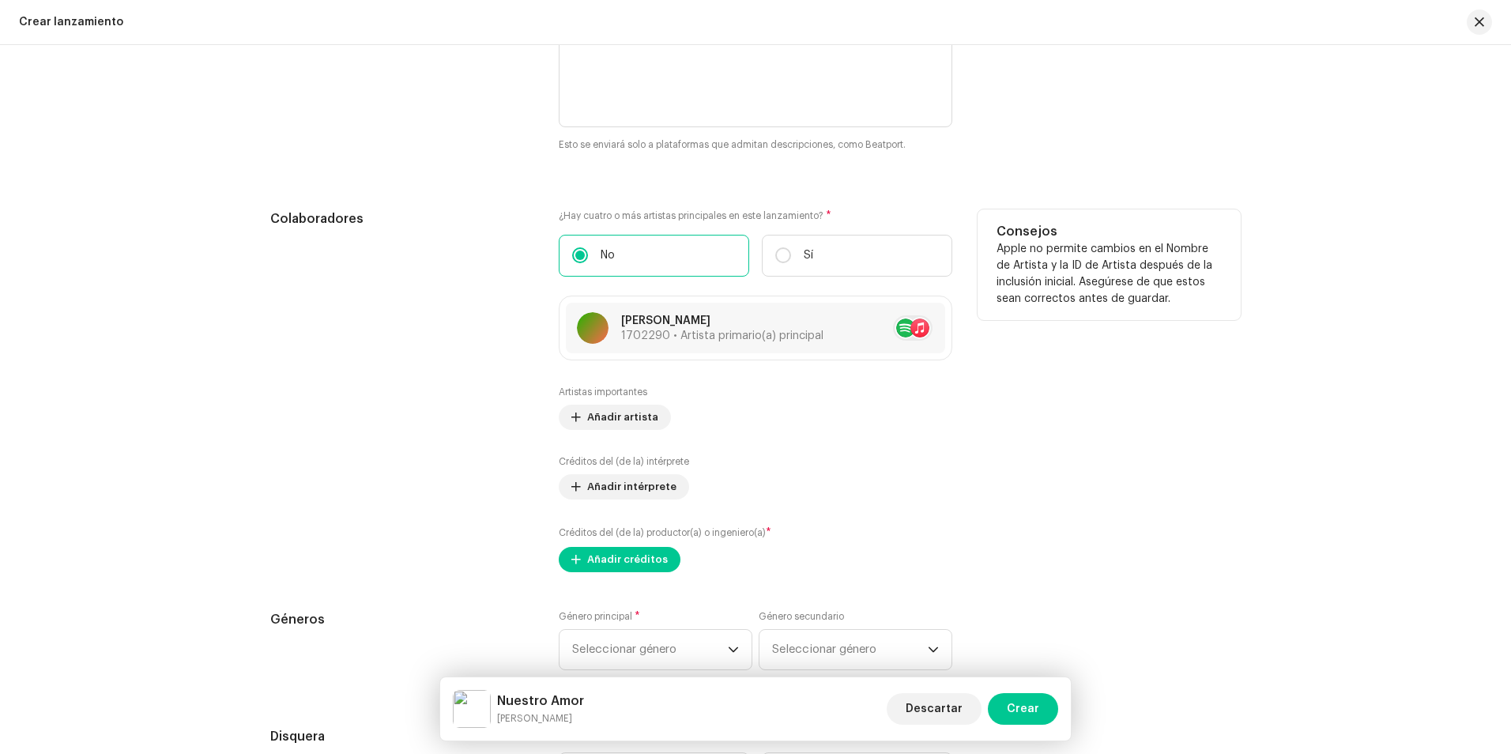
scroll to position [1802, 0]
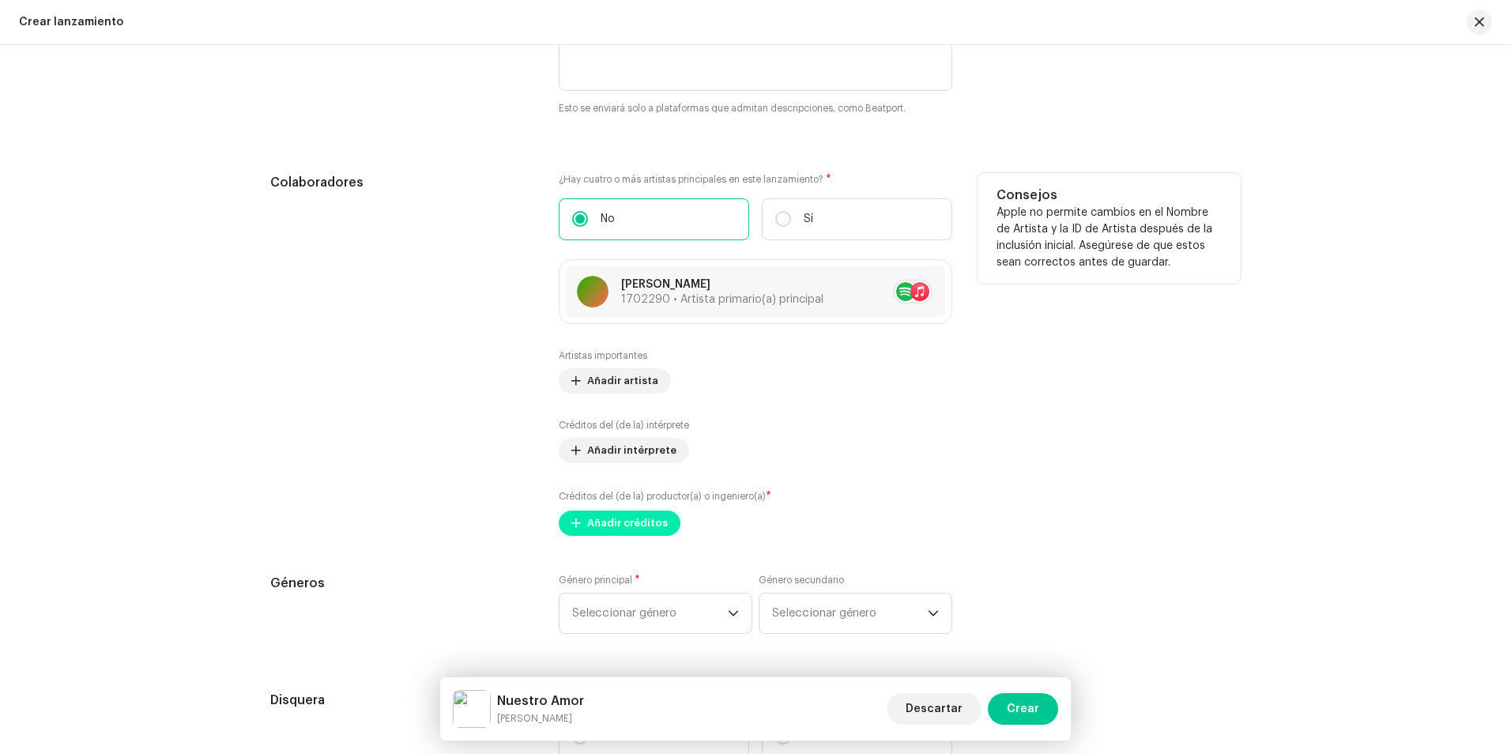
click at [642, 525] on span "Añadir créditos" at bounding box center [627, 523] width 81 height 32
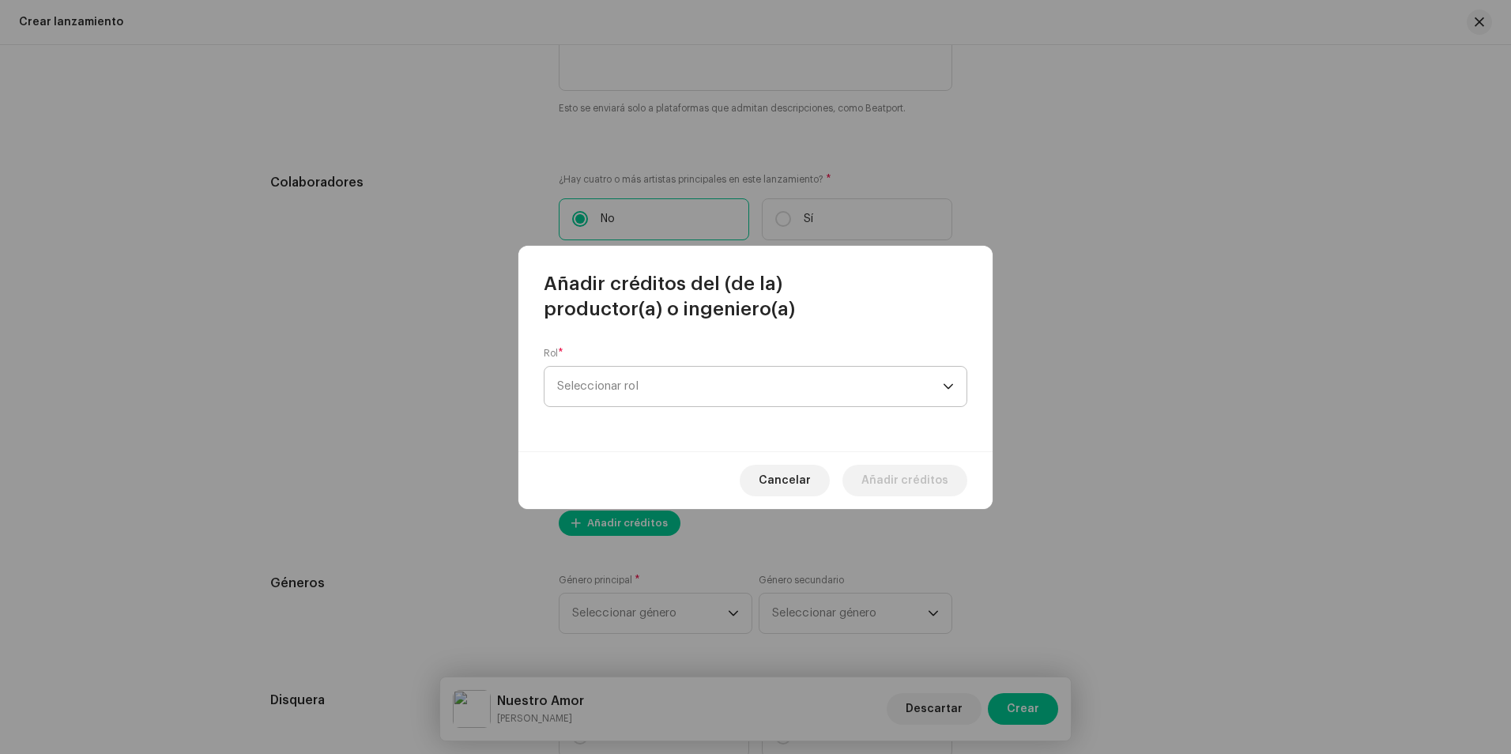
click at [620, 384] on font "Seleccionar rol" at bounding box center [597, 386] width 81 height 12
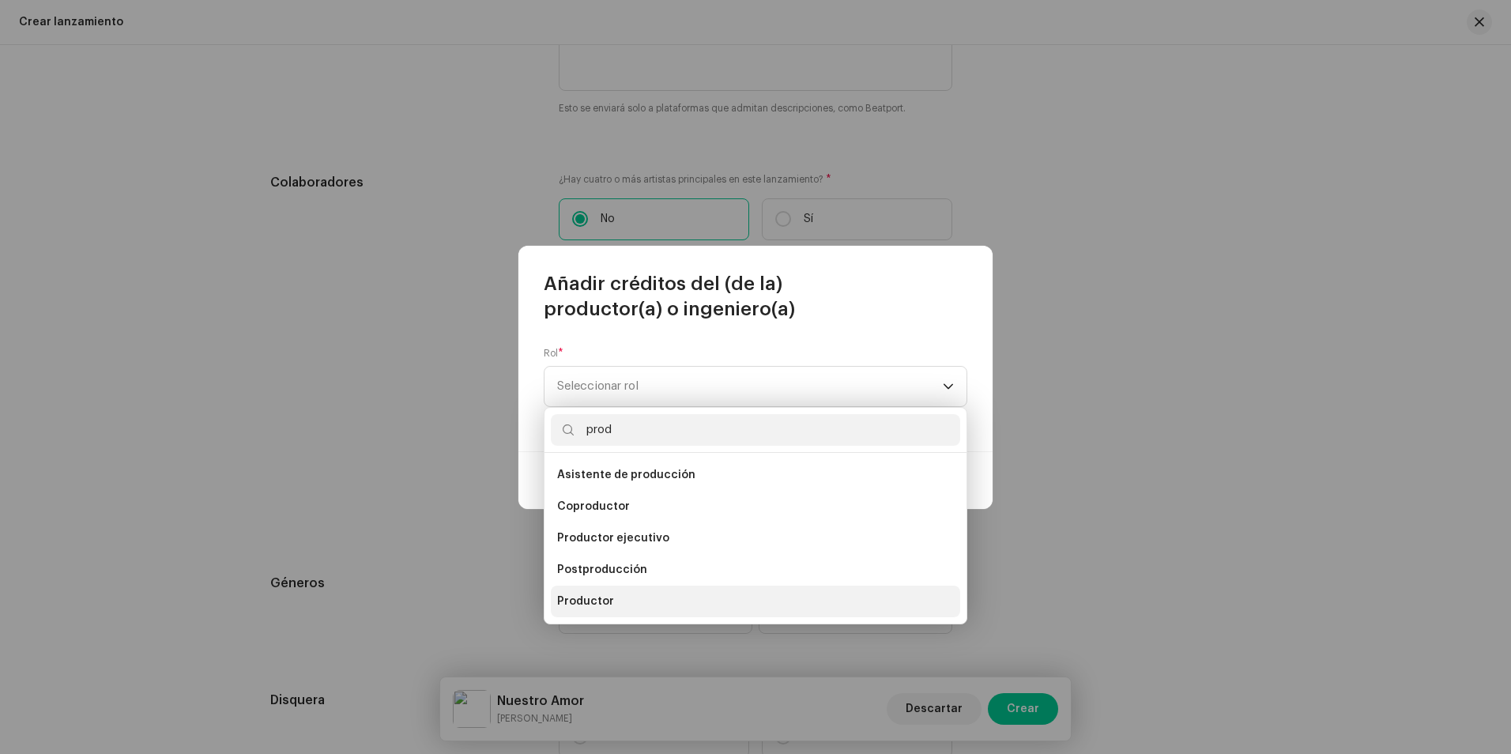
type input "prod"
click at [630, 595] on li "Productor" at bounding box center [755, 601] width 409 height 32
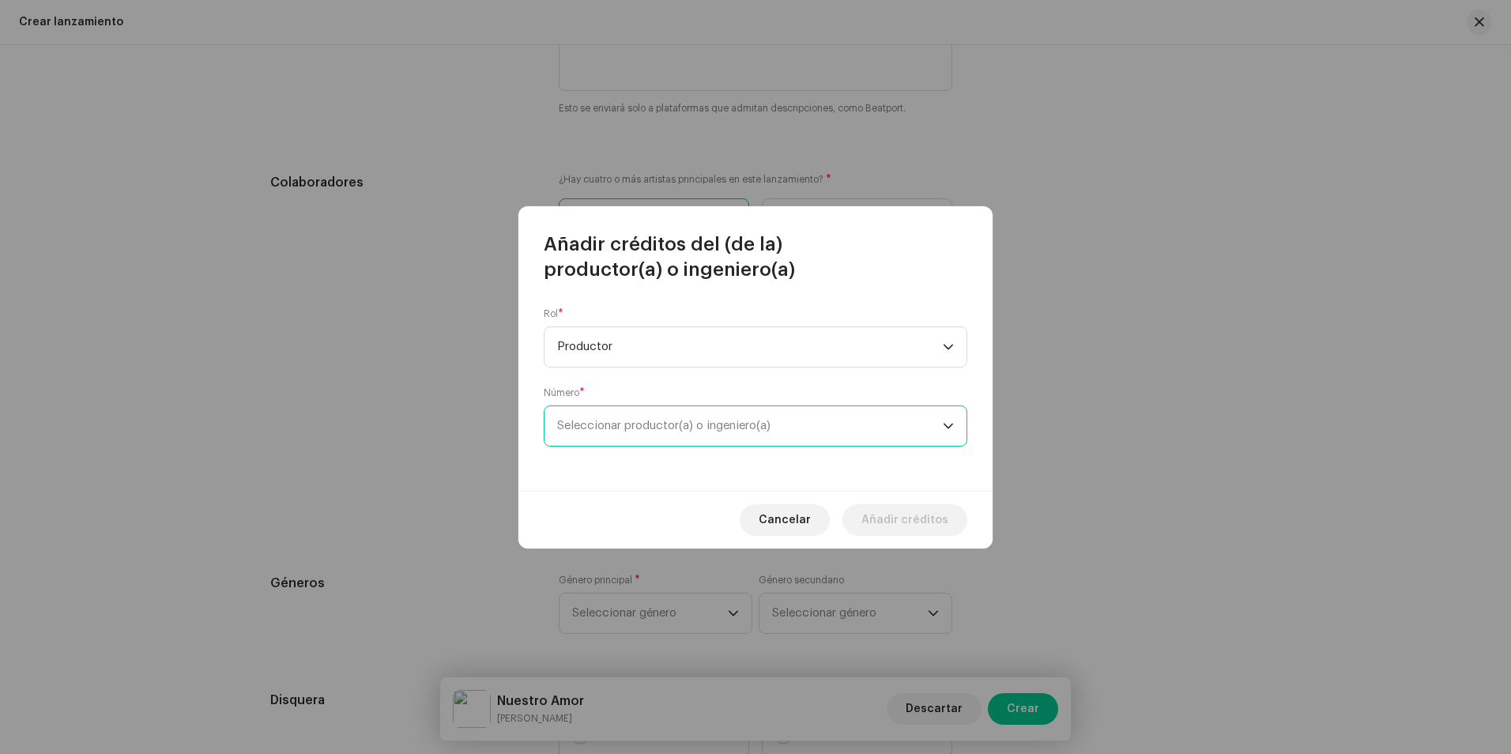
click at [652, 428] on span "Seleccionar productor(a) o ingeniero(a)" at bounding box center [663, 425] width 213 height 12
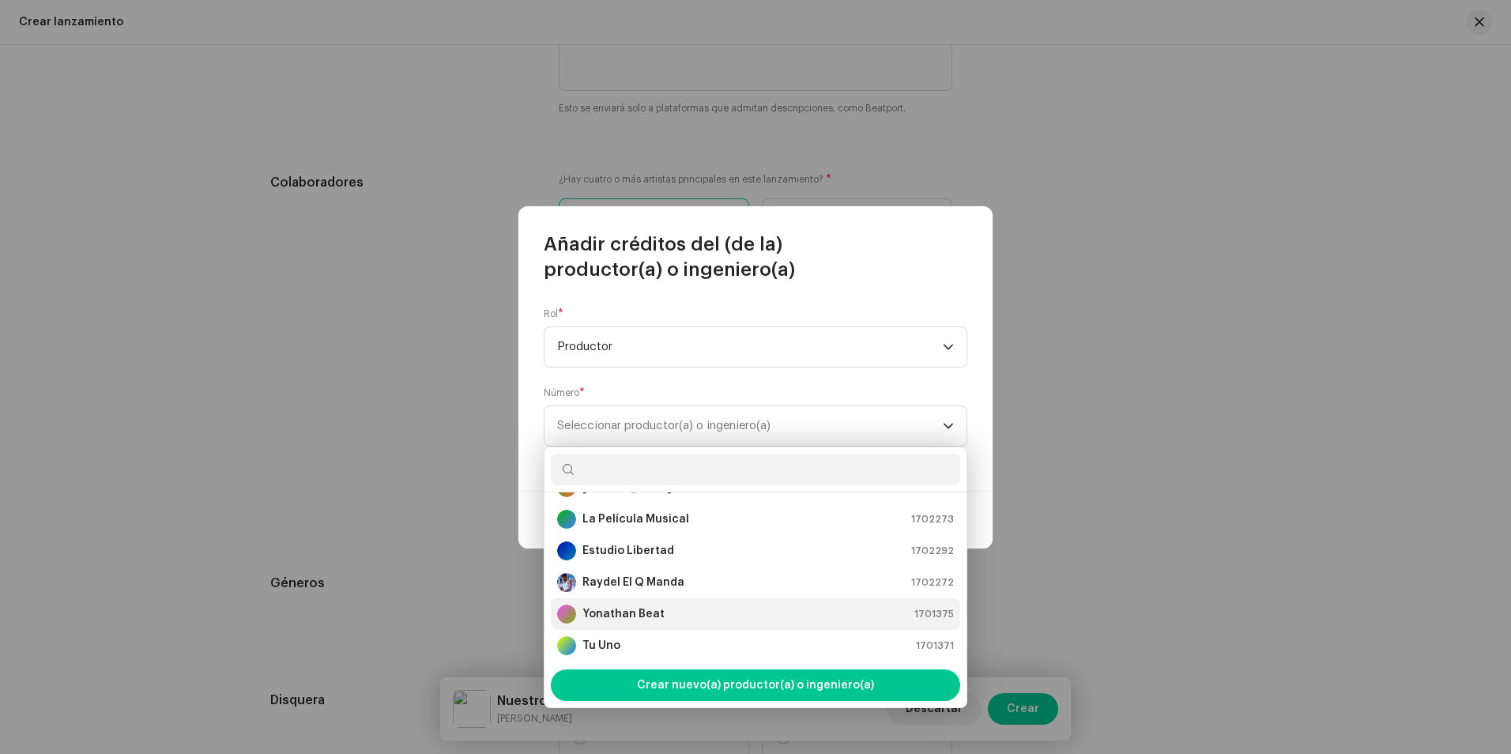
scroll to position [126, 0]
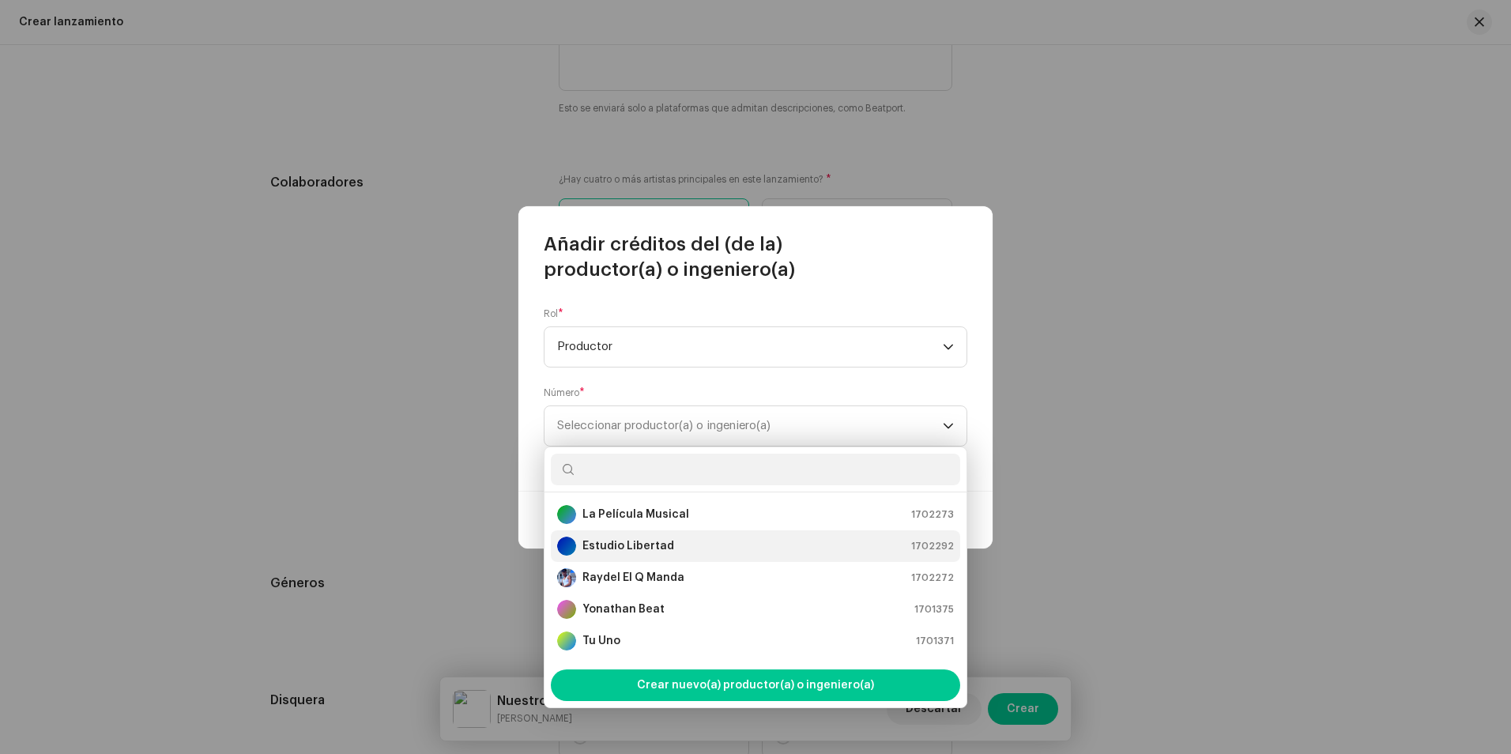
click at [668, 545] on strong "Estudio Libertad" at bounding box center [628, 546] width 92 height 16
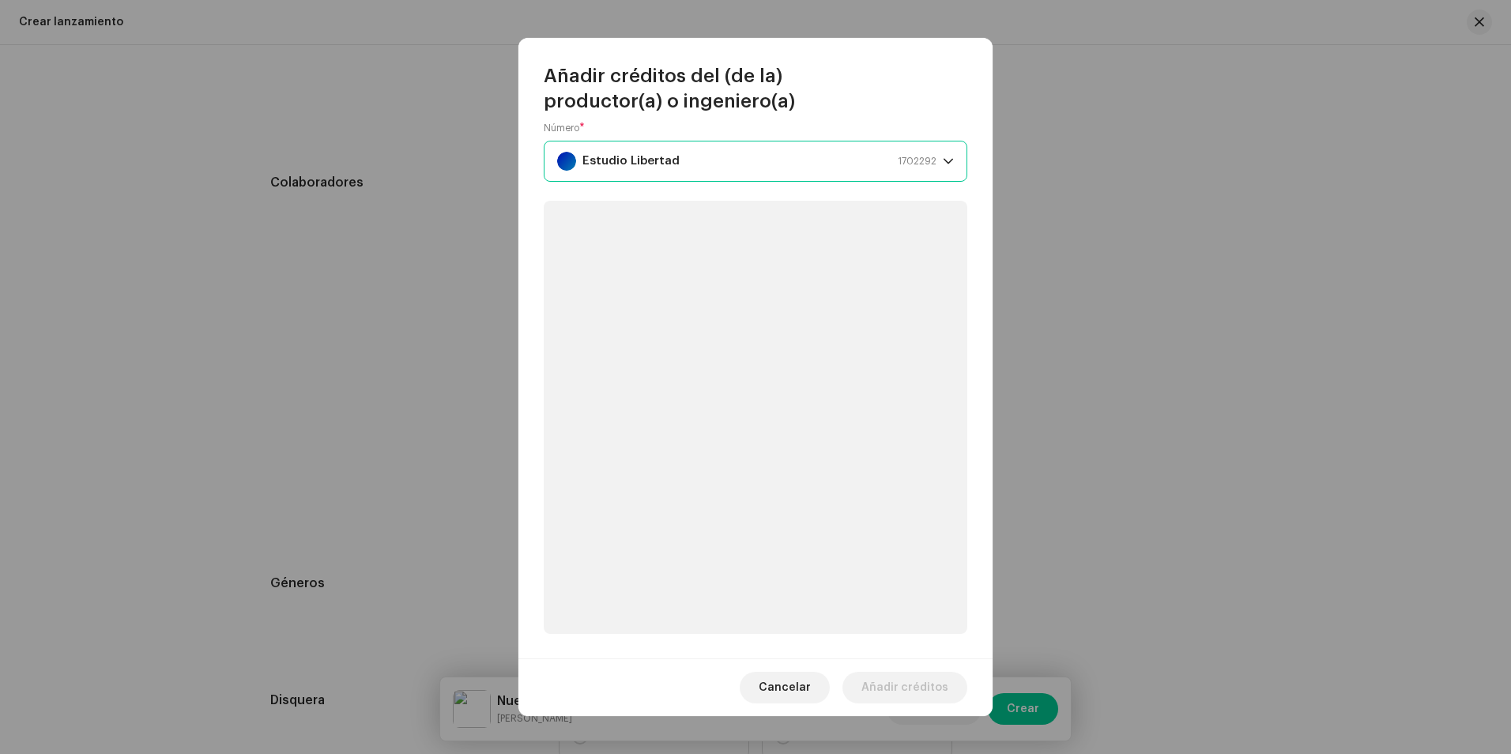
scroll to position [63, 0]
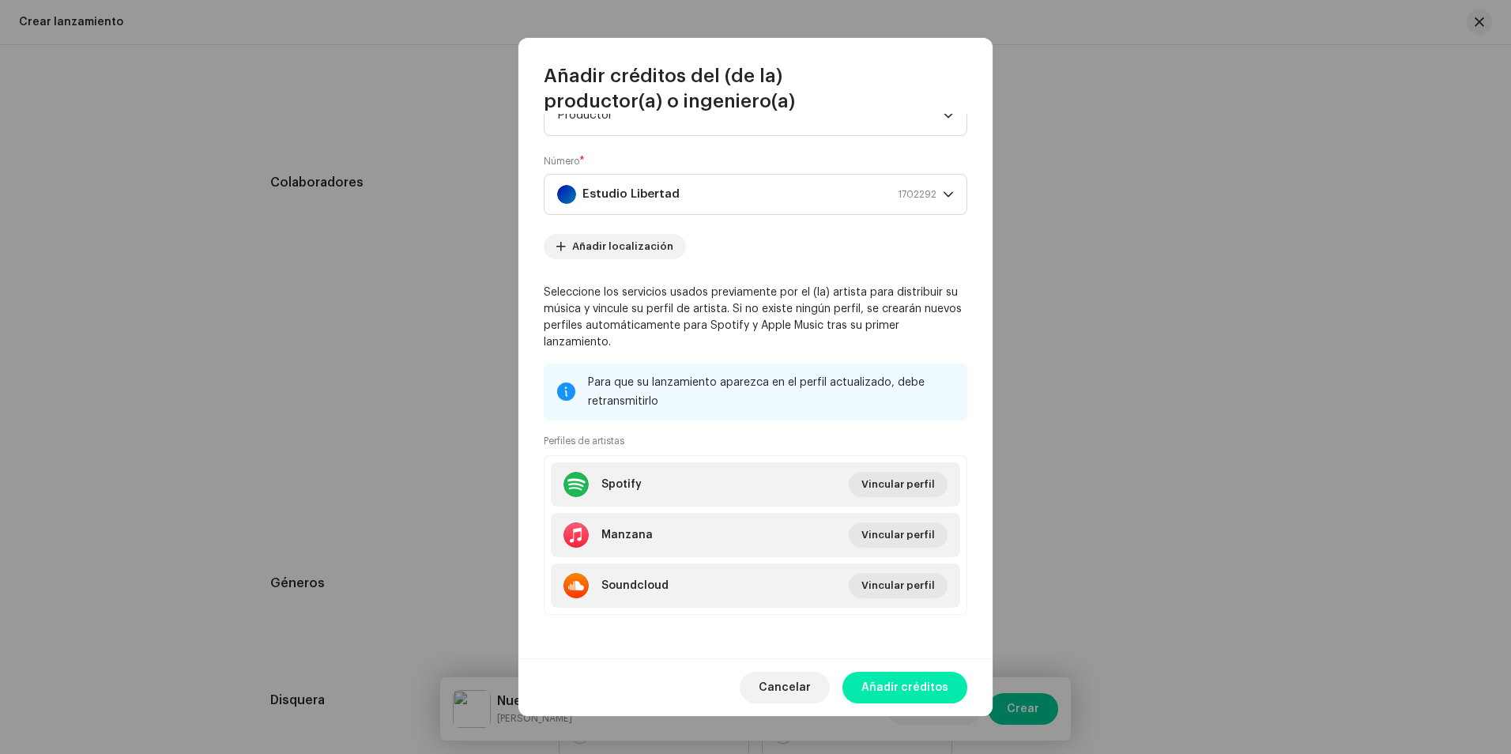
click at [905, 690] on span "Añadir créditos" at bounding box center [904, 688] width 87 height 32
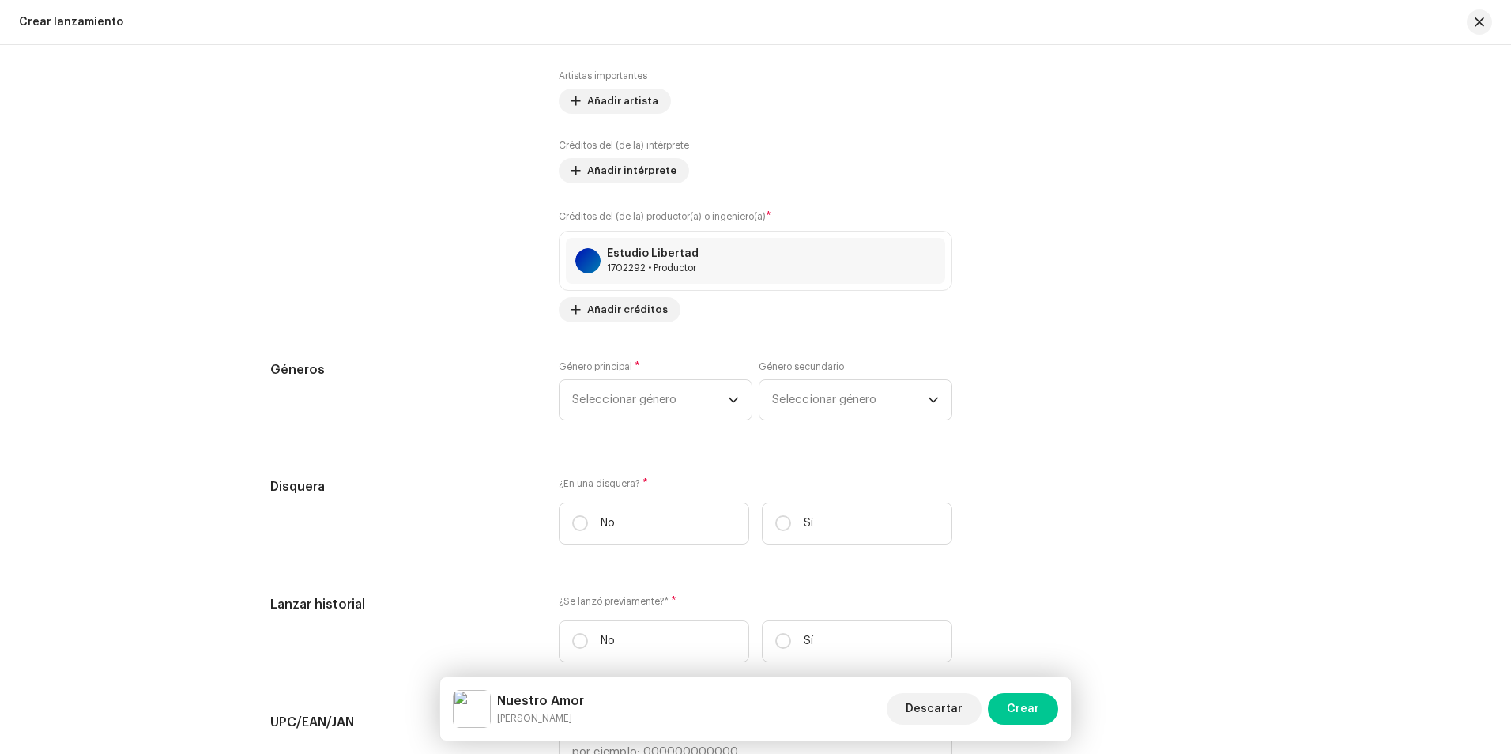
scroll to position [2118, 0]
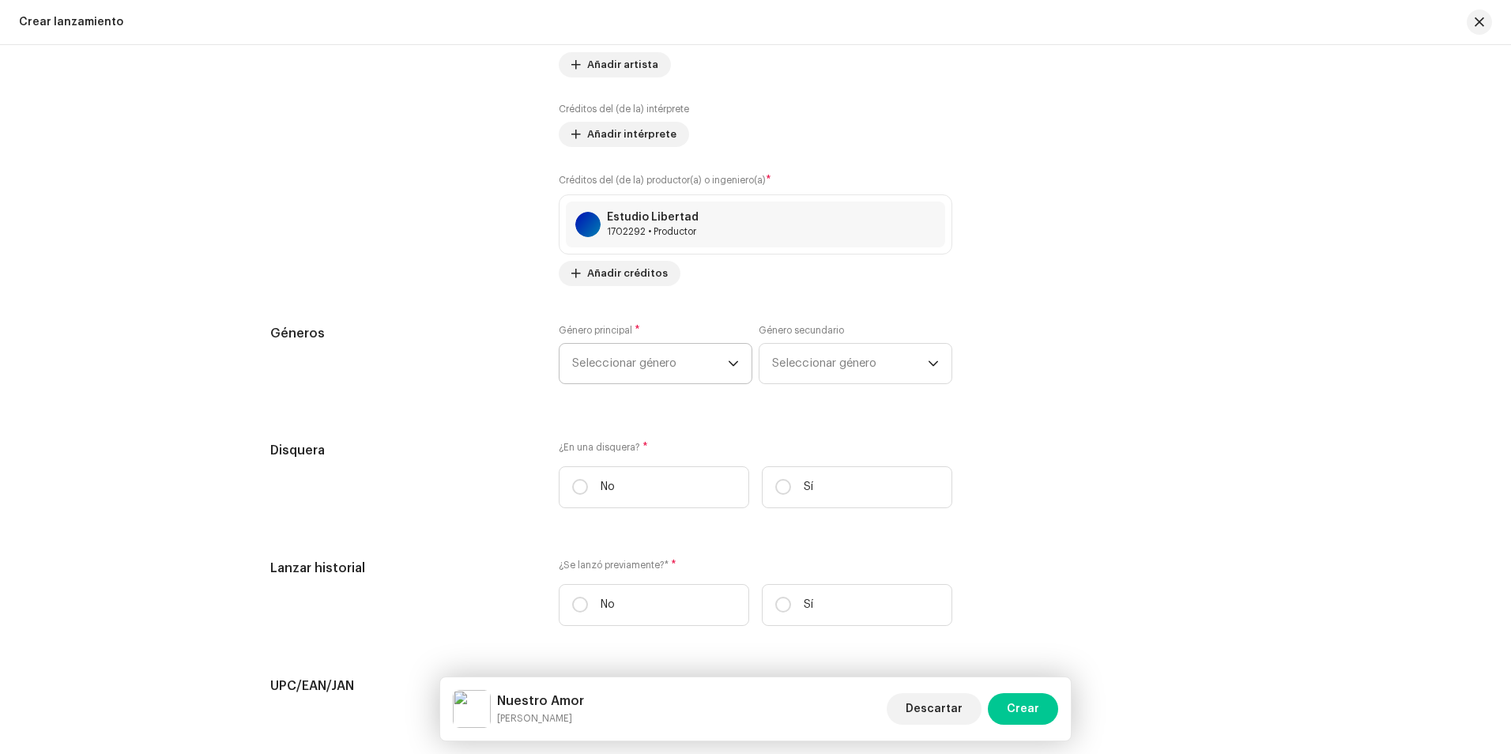
click at [634, 373] on span "Seleccionar género" at bounding box center [650, 364] width 156 height 40
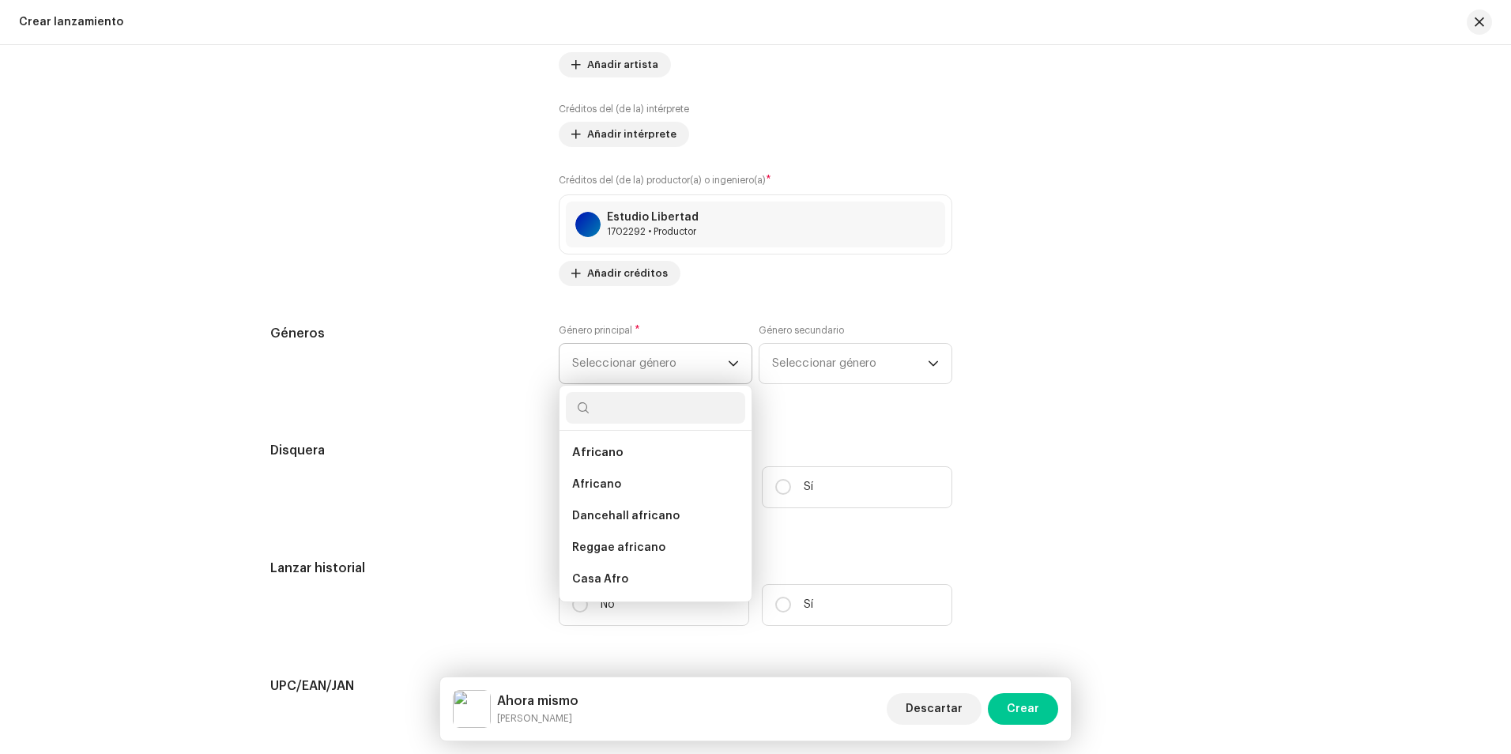
click at [640, 373] on span "Seleccionar género" at bounding box center [650, 364] width 156 height 40
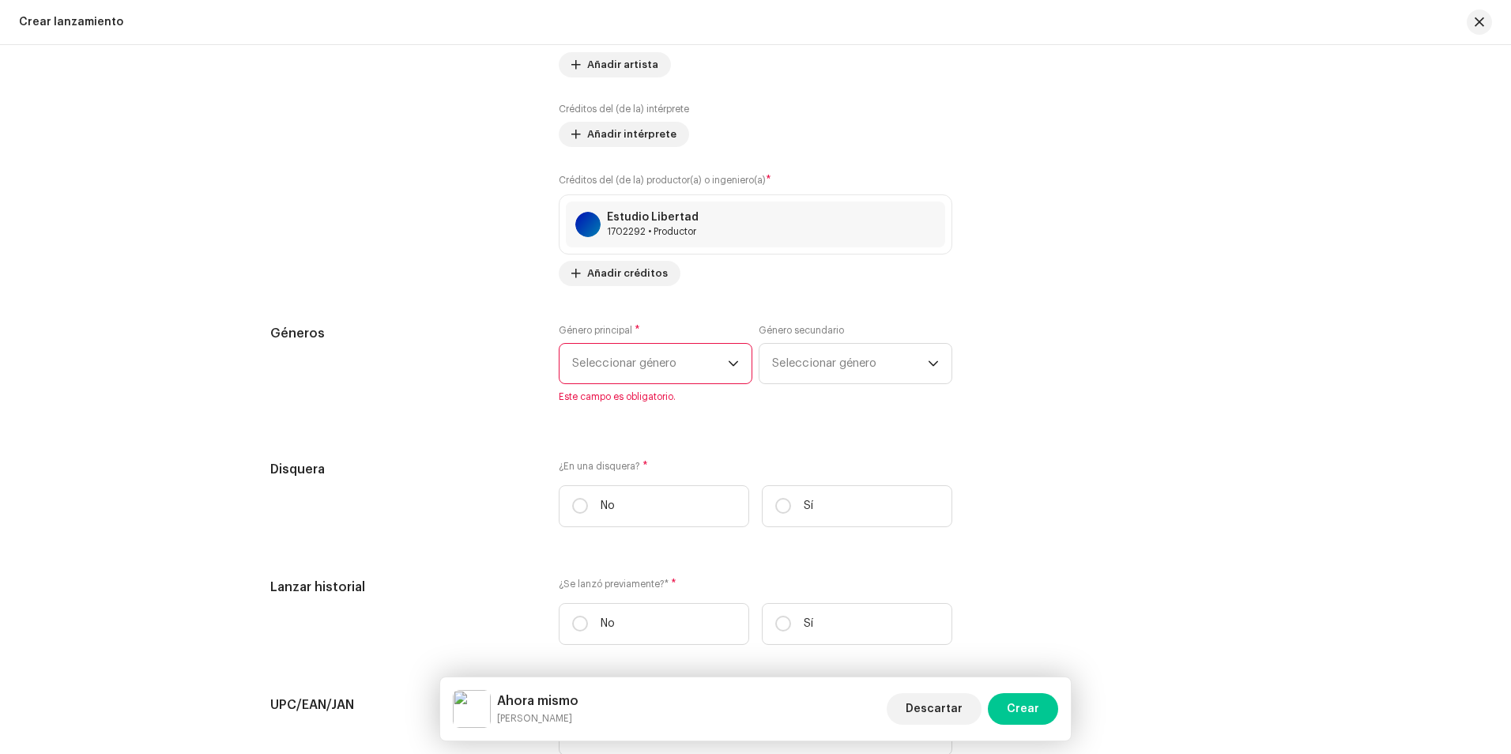
click at [640, 373] on span "Seleccionar género" at bounding box center [650, 364] width 156 height 40
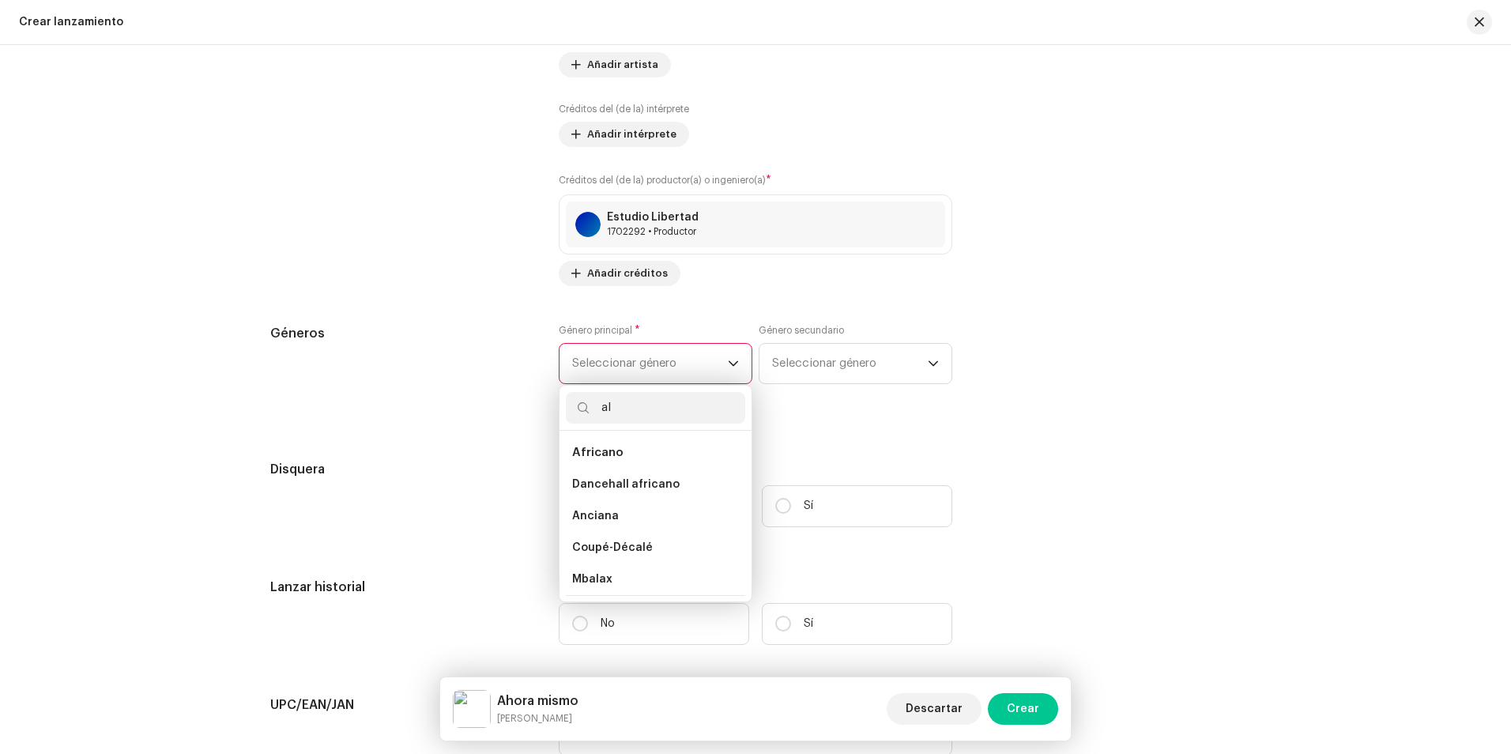
type input "a"
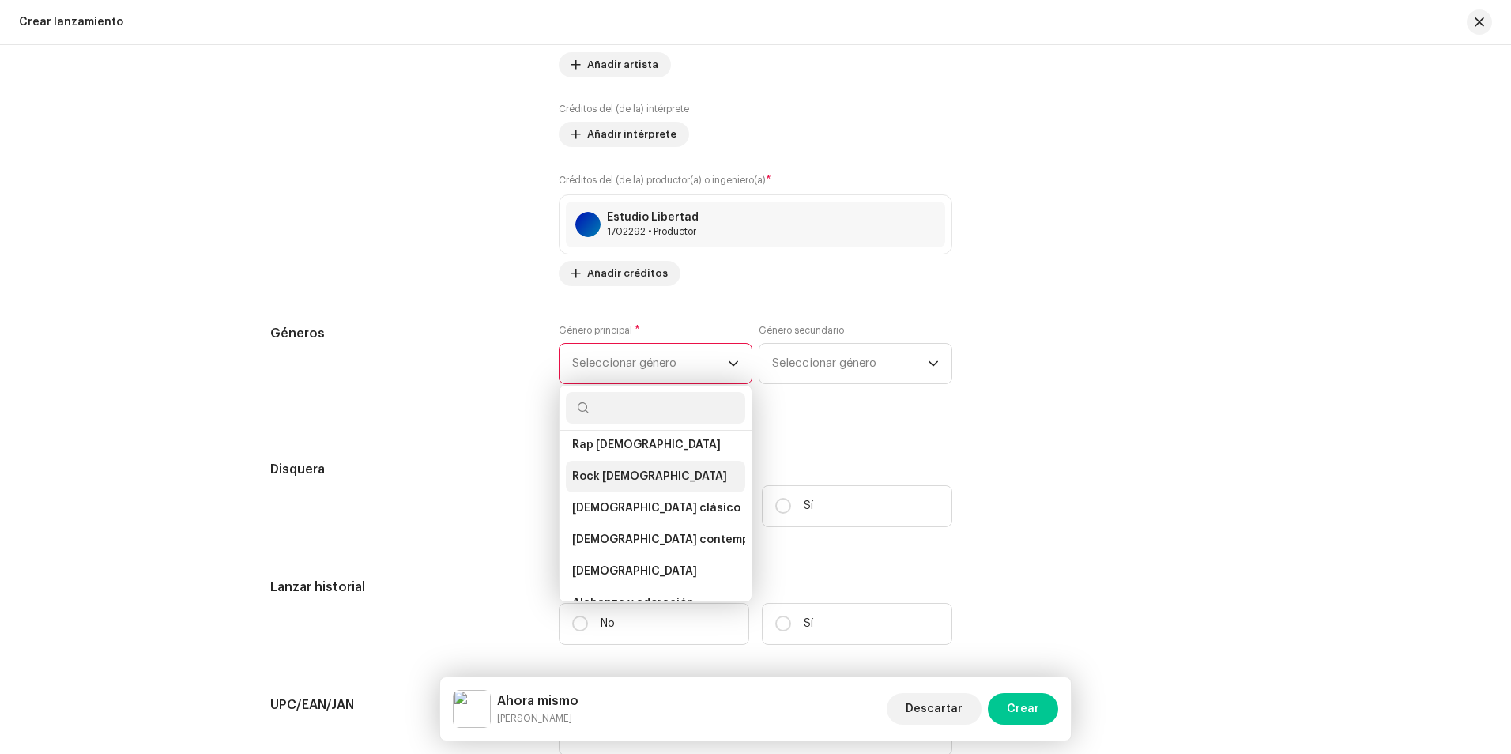
scroll to position [3160, 0]
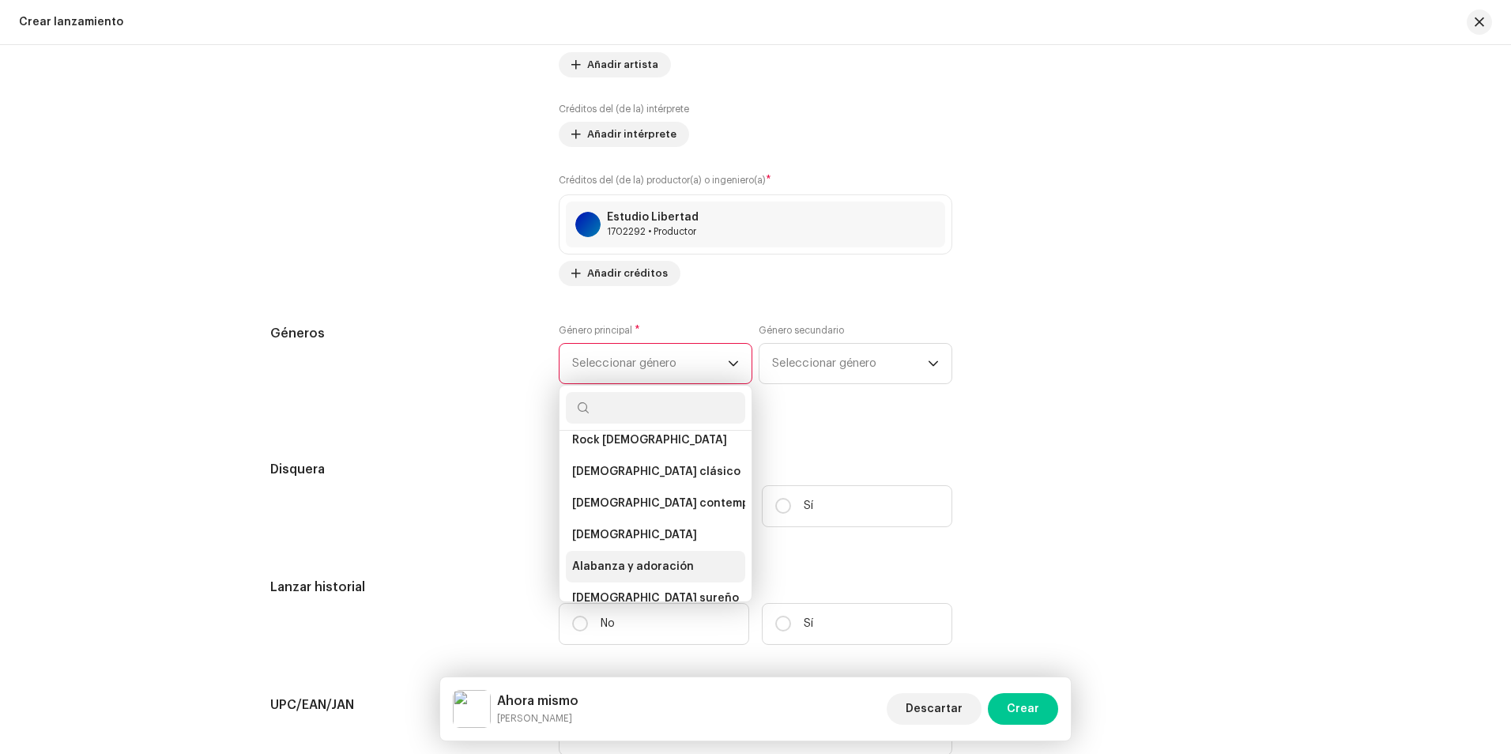
click at [658, 559] on span "Alabanza y adoración" at bounding box center [633, 567] width 122 height 16
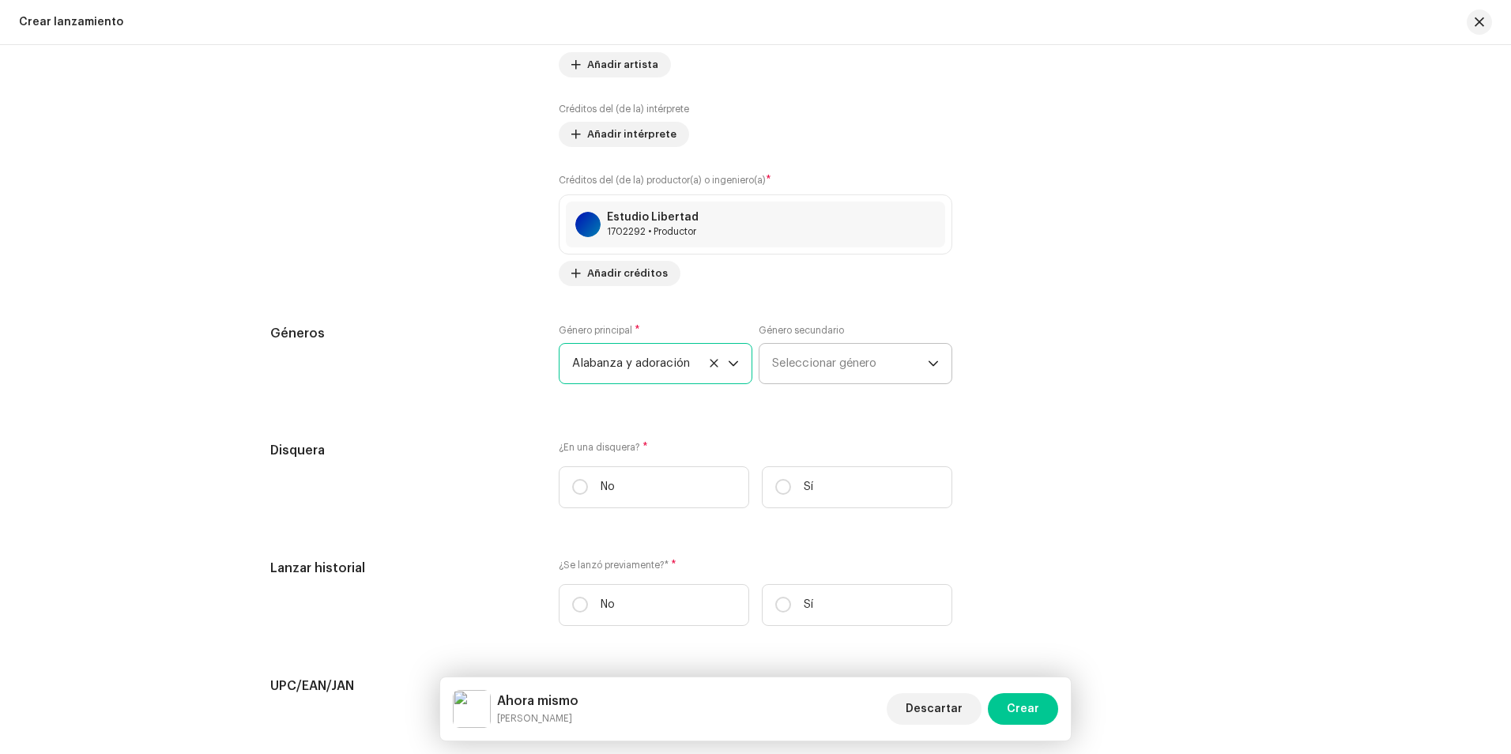
click at [802, 351] on span "Seleccionar género" at bounding box center [850, 364] width 156 height 40
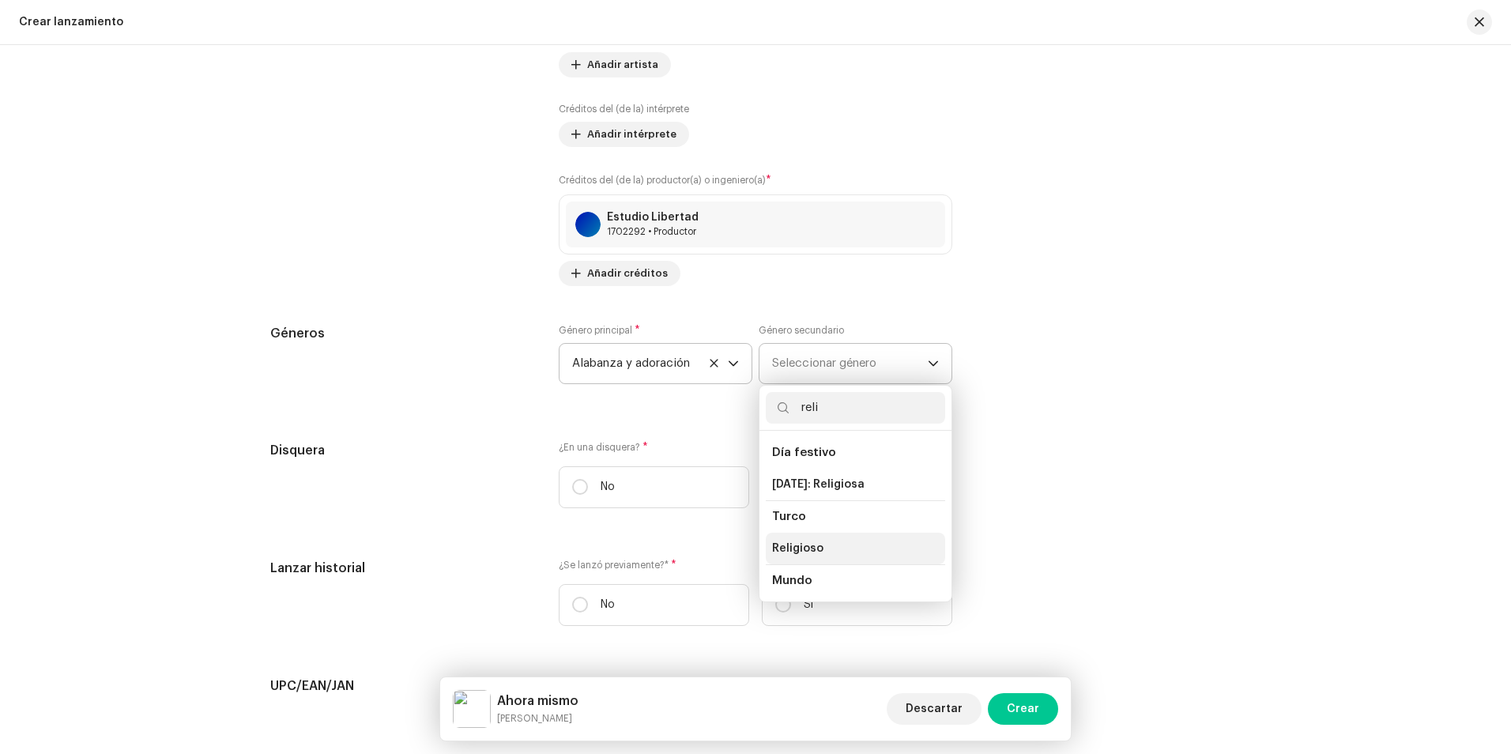
type input "reli"
click at [835, 550] on li "Religioso" at bounding box center [855, 548] width 179 height 32
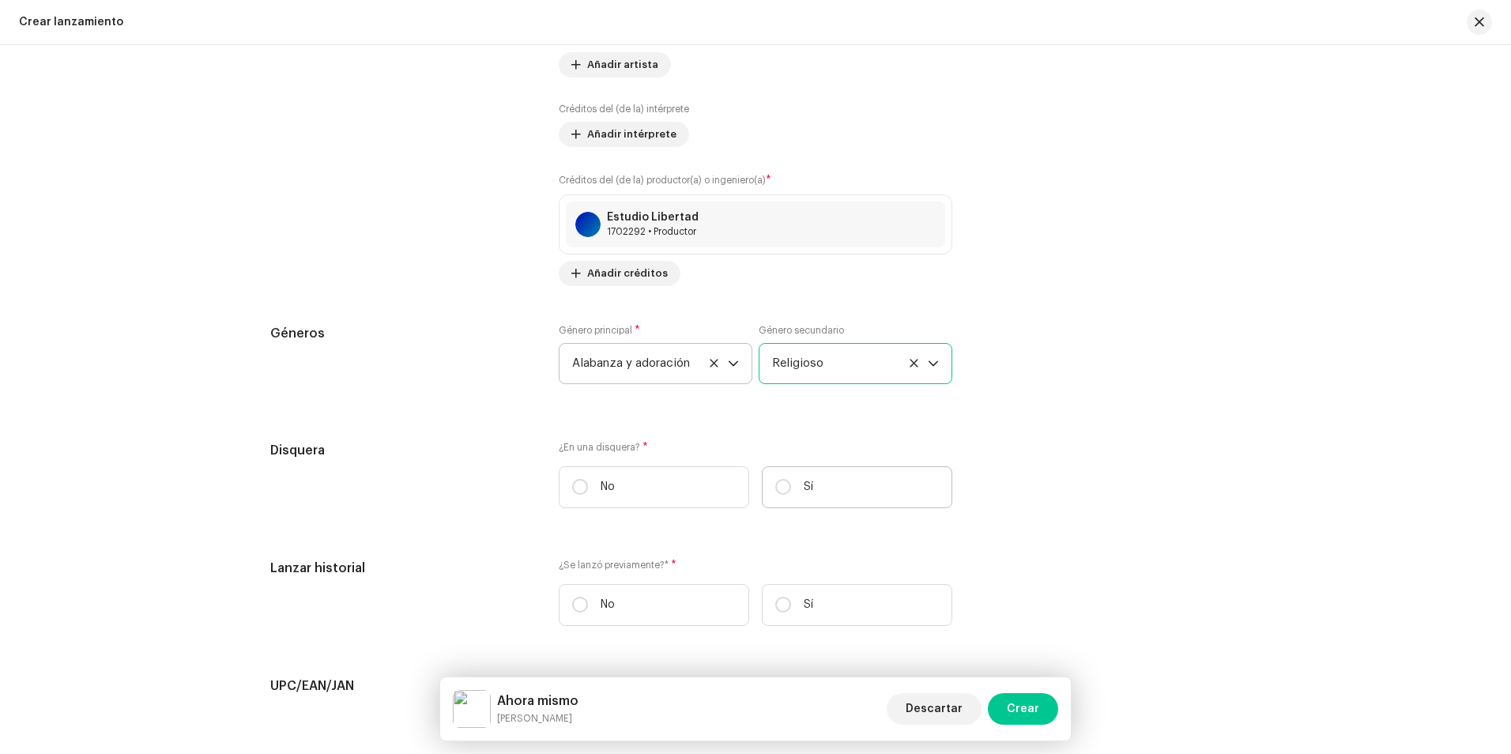
click at [807, 477] on label "Sí" at bounding box center [857, 487] width 190 height 42
click at [791, 479] on input "Sí" at bounding box center [783, 487] width 16 height 16
radio input "true"
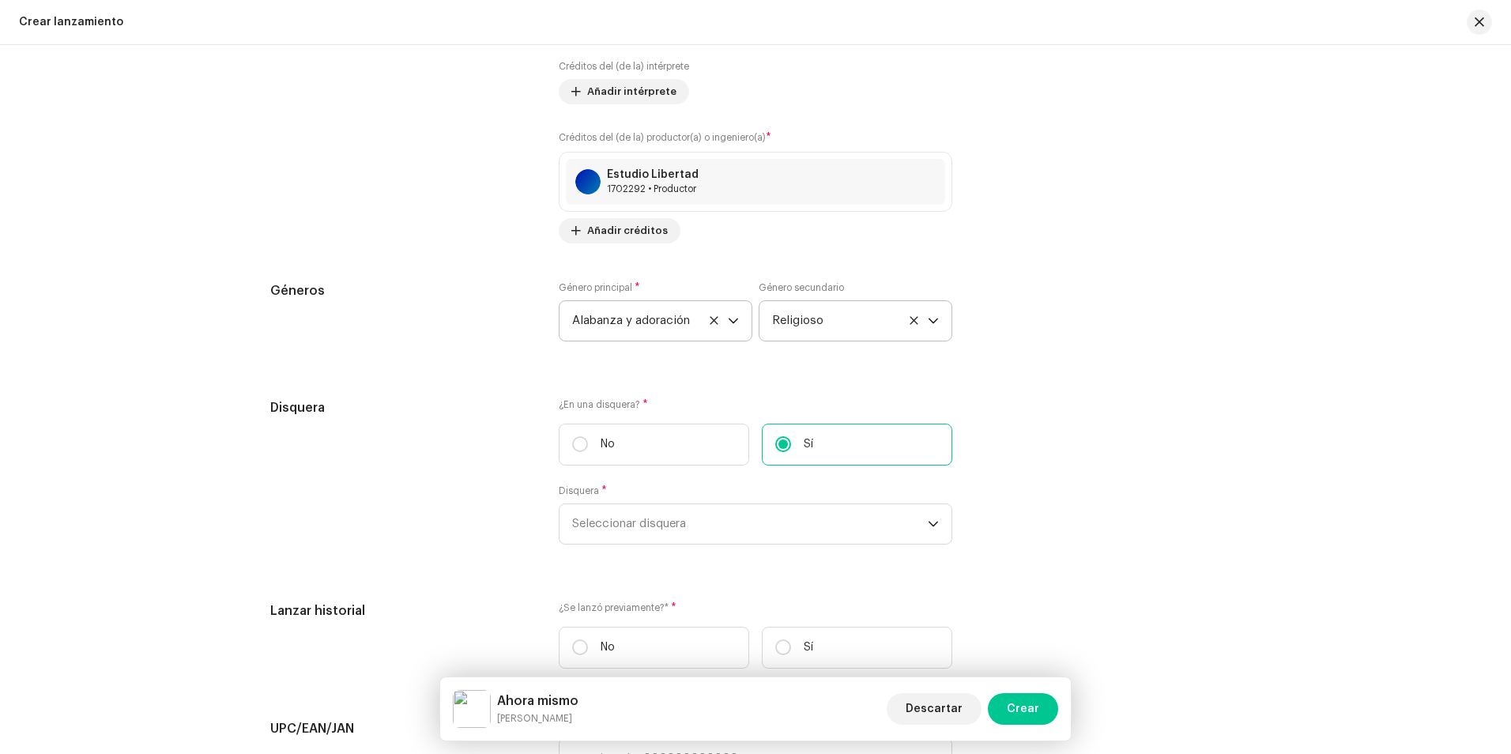
scroll to position [2276, 0]
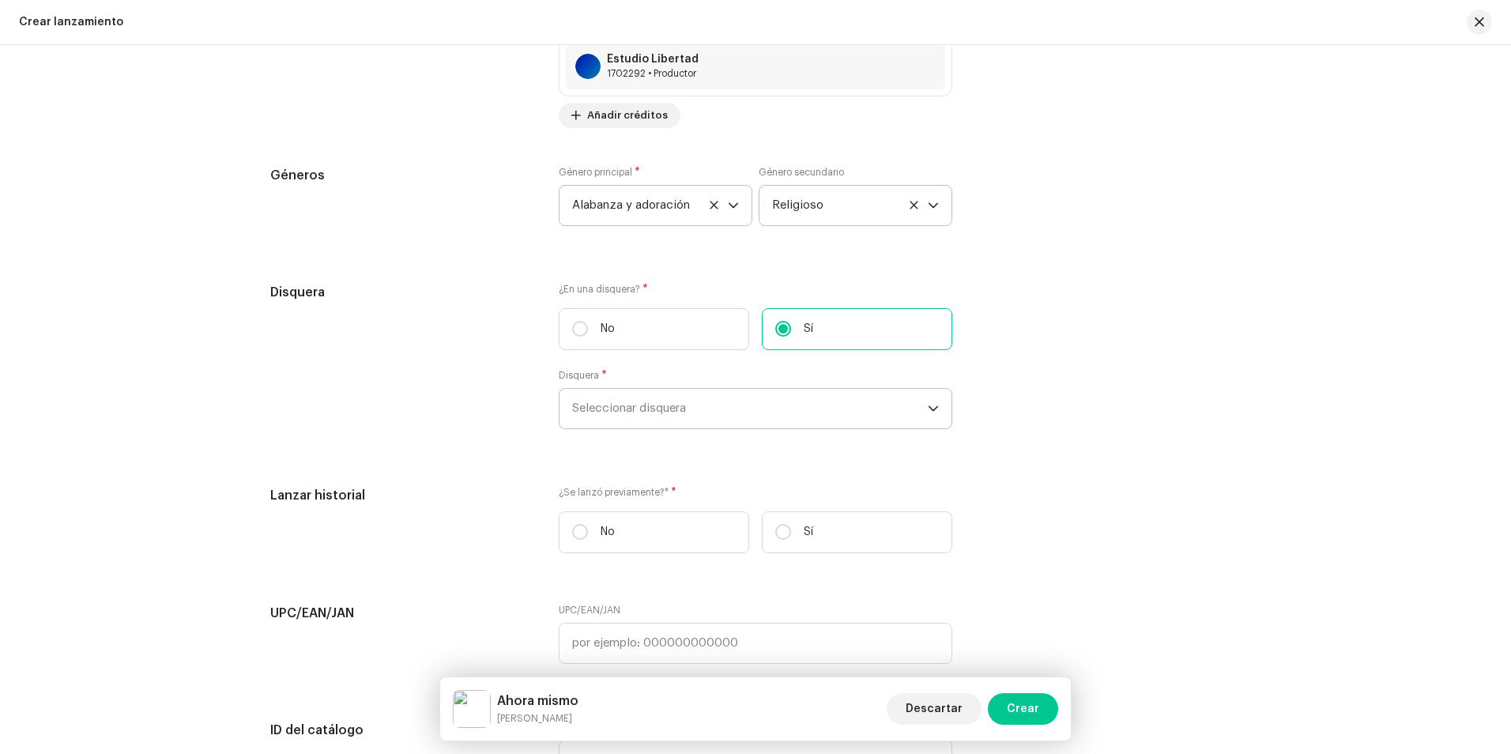
click at [637, 411] on font "Seleccionar disquera" at bounding box center [629, 408] width 114 height 12
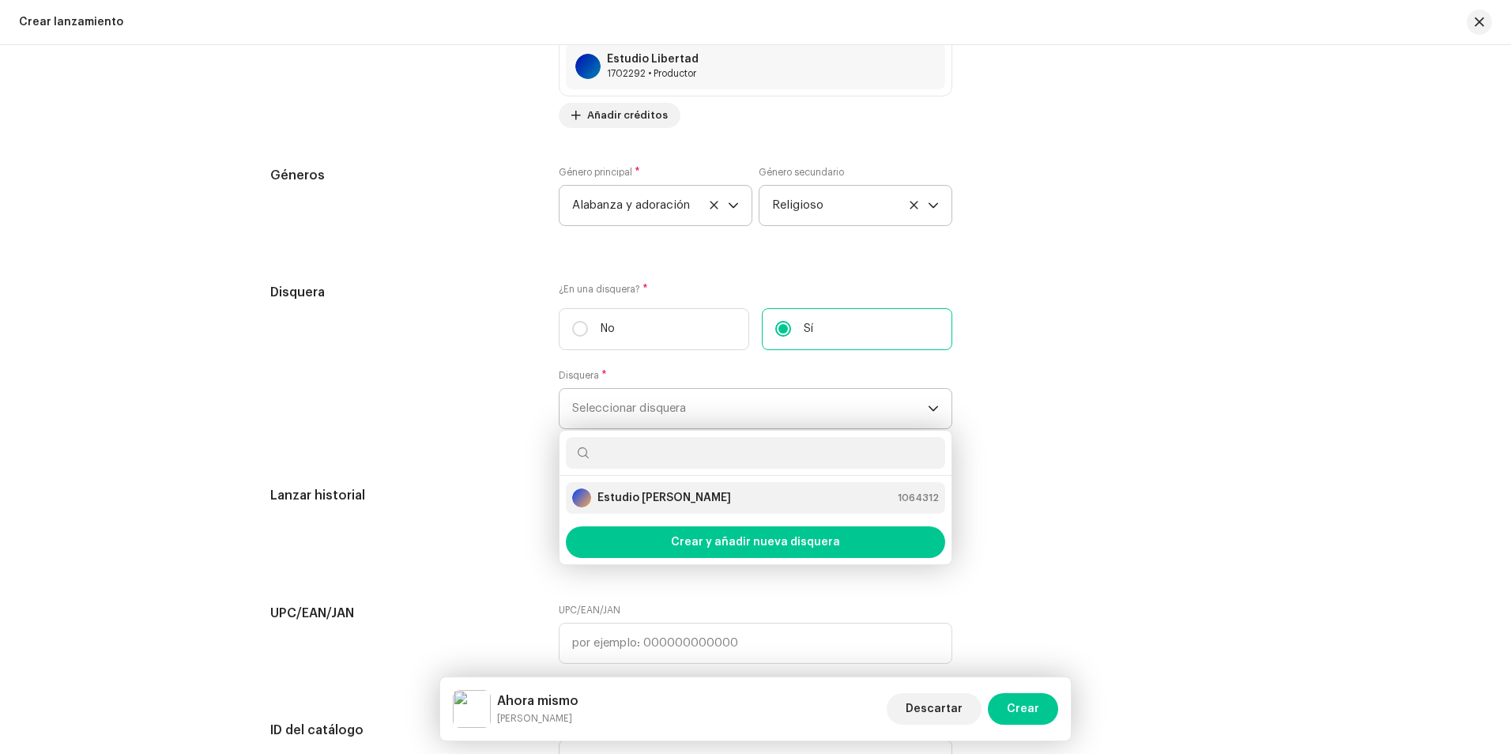
click at [636, 490] on strong "Estudio [PERSON_NAME]" at bounding box center [664, 498] width 134 height 16
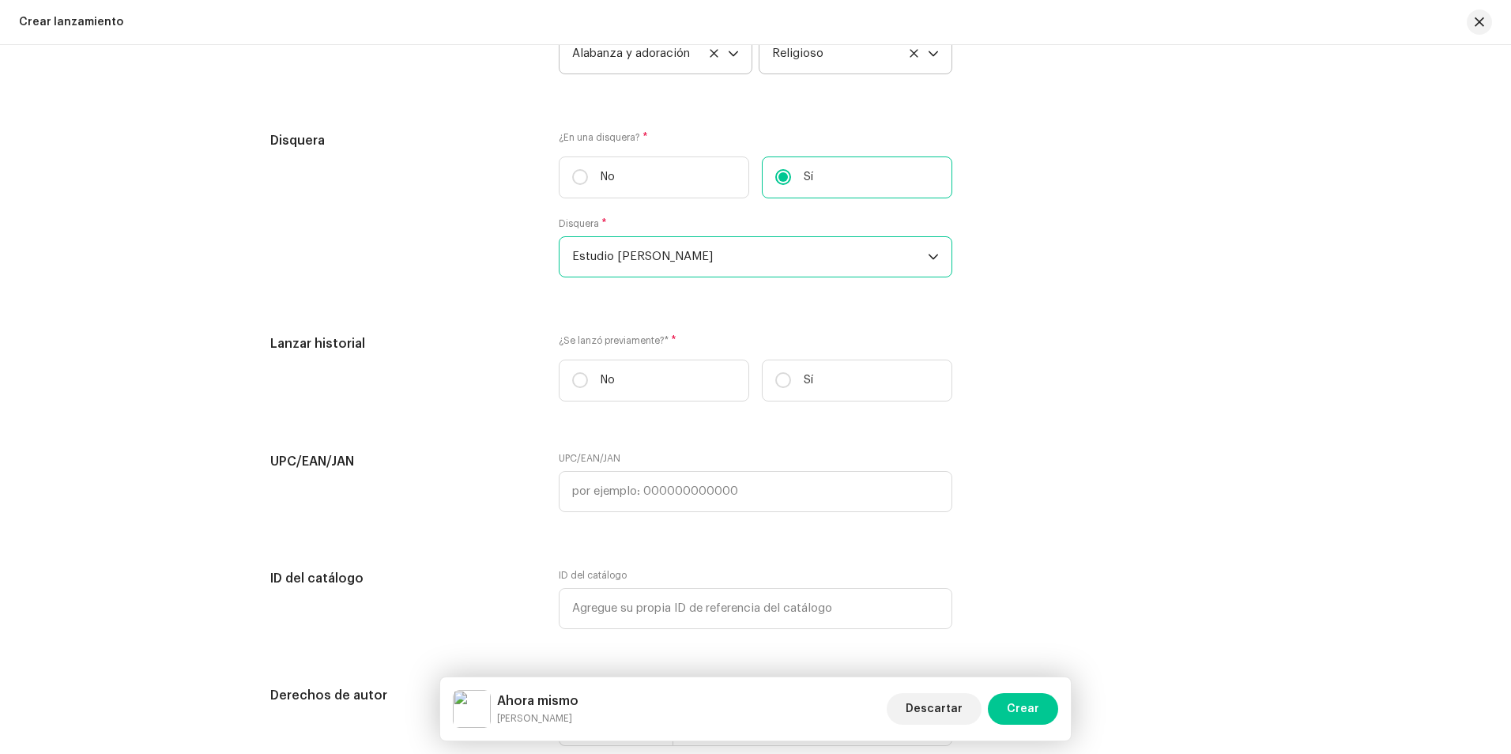
scroll to position [2434, 0]
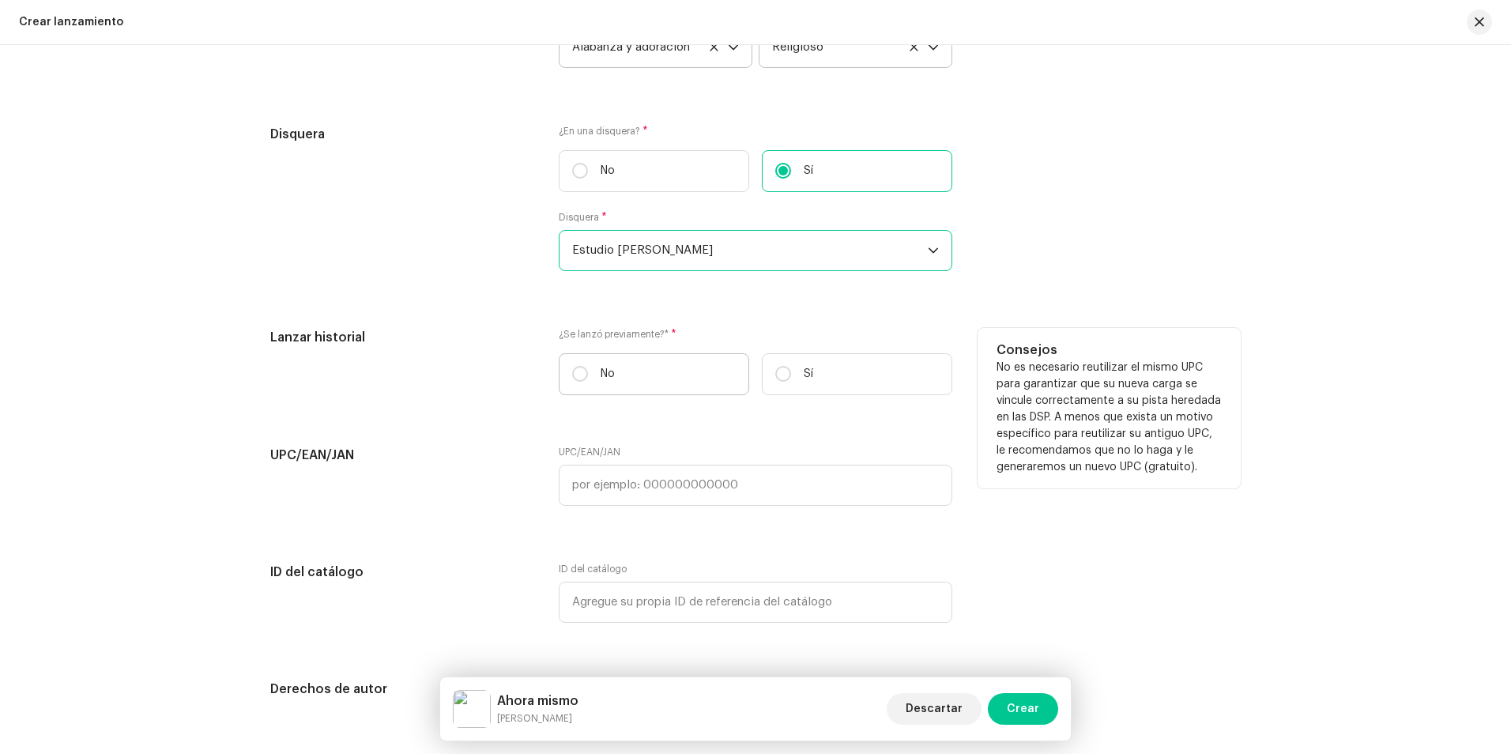
click at [579, 385] on label "No" at bounding box center [654, 374] width 190 height 42
click at [579, 382] on input "No" at bounding box center [580, 374] width 16 height 16
radio input "true"
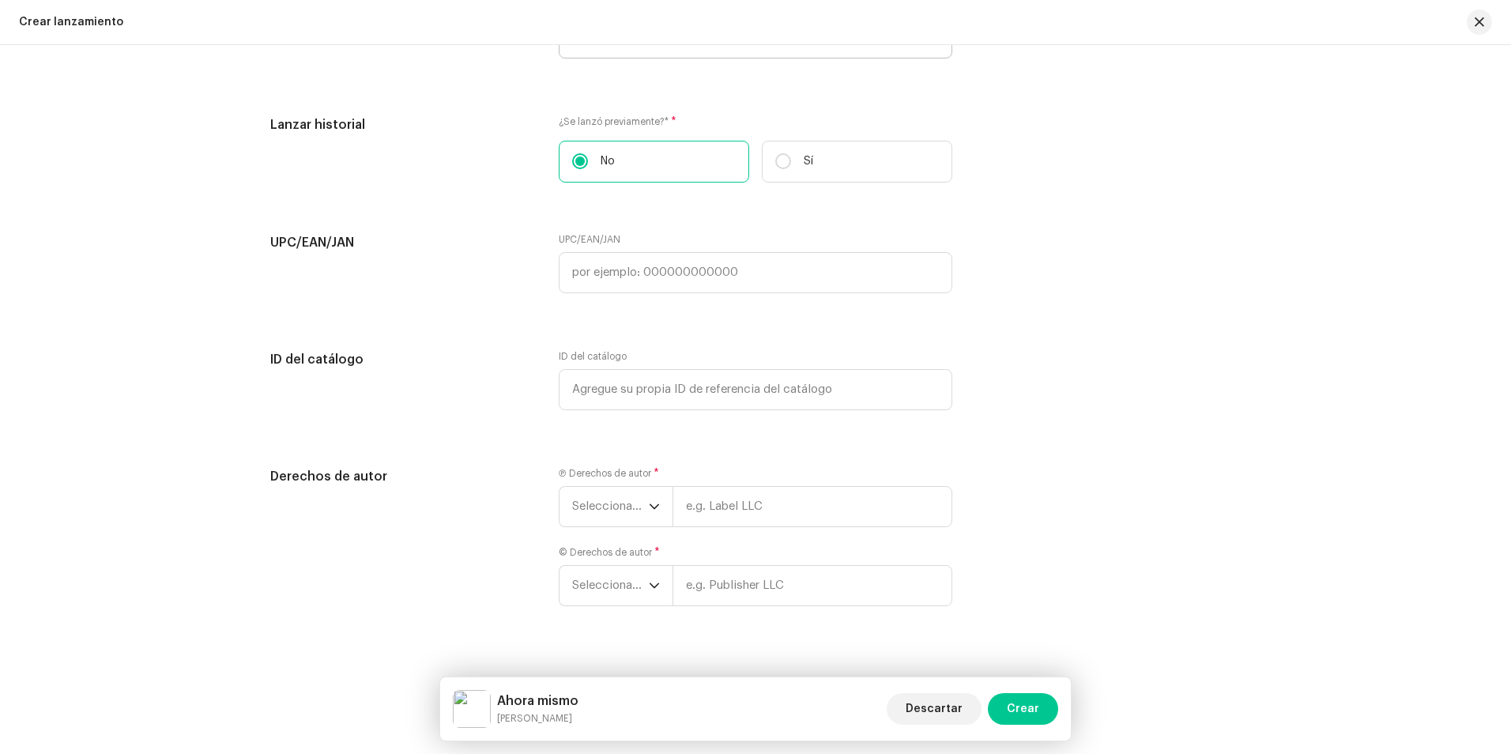
scroll to position [2669, 0]
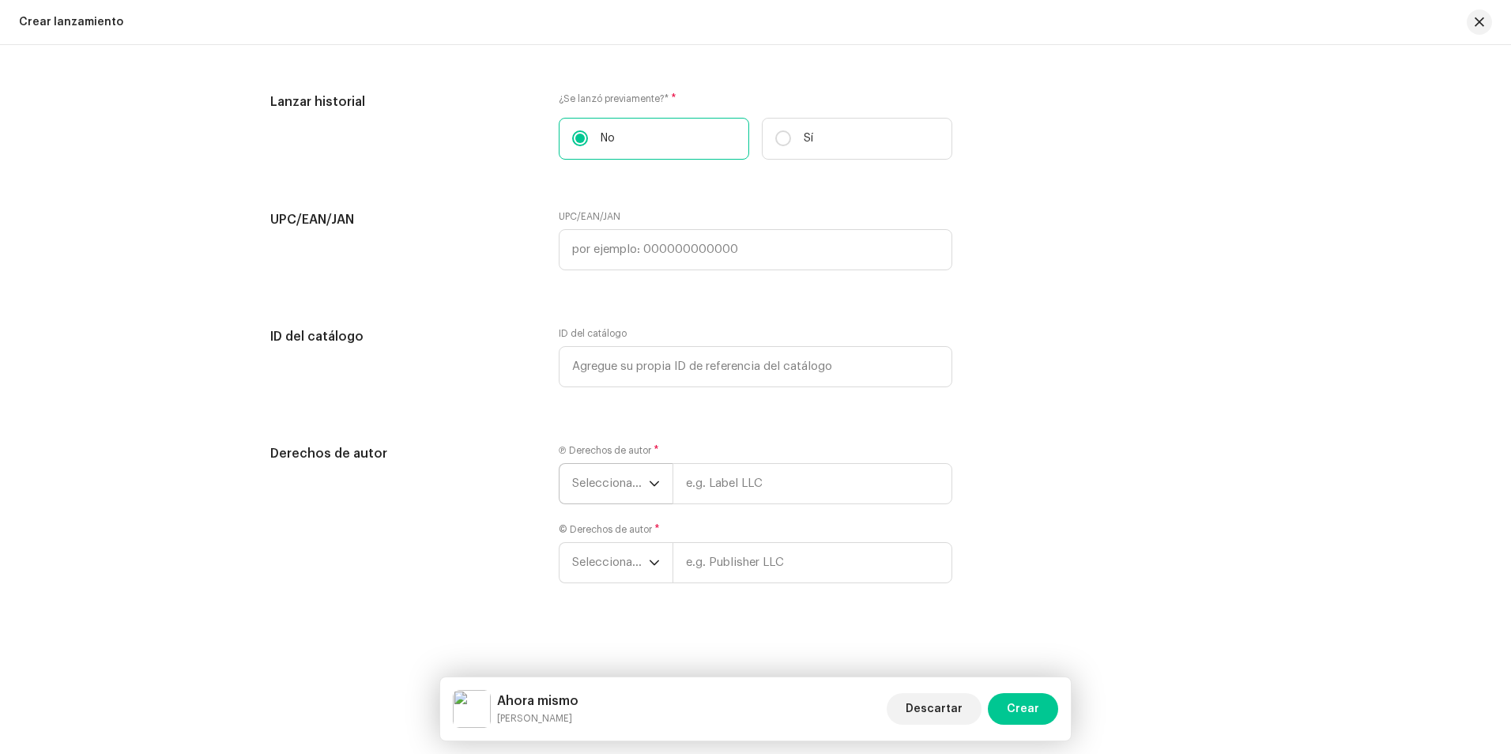
click at [626, 475] on span "Seleccionar año" at bounding box center [610, 484] width 77 height 40
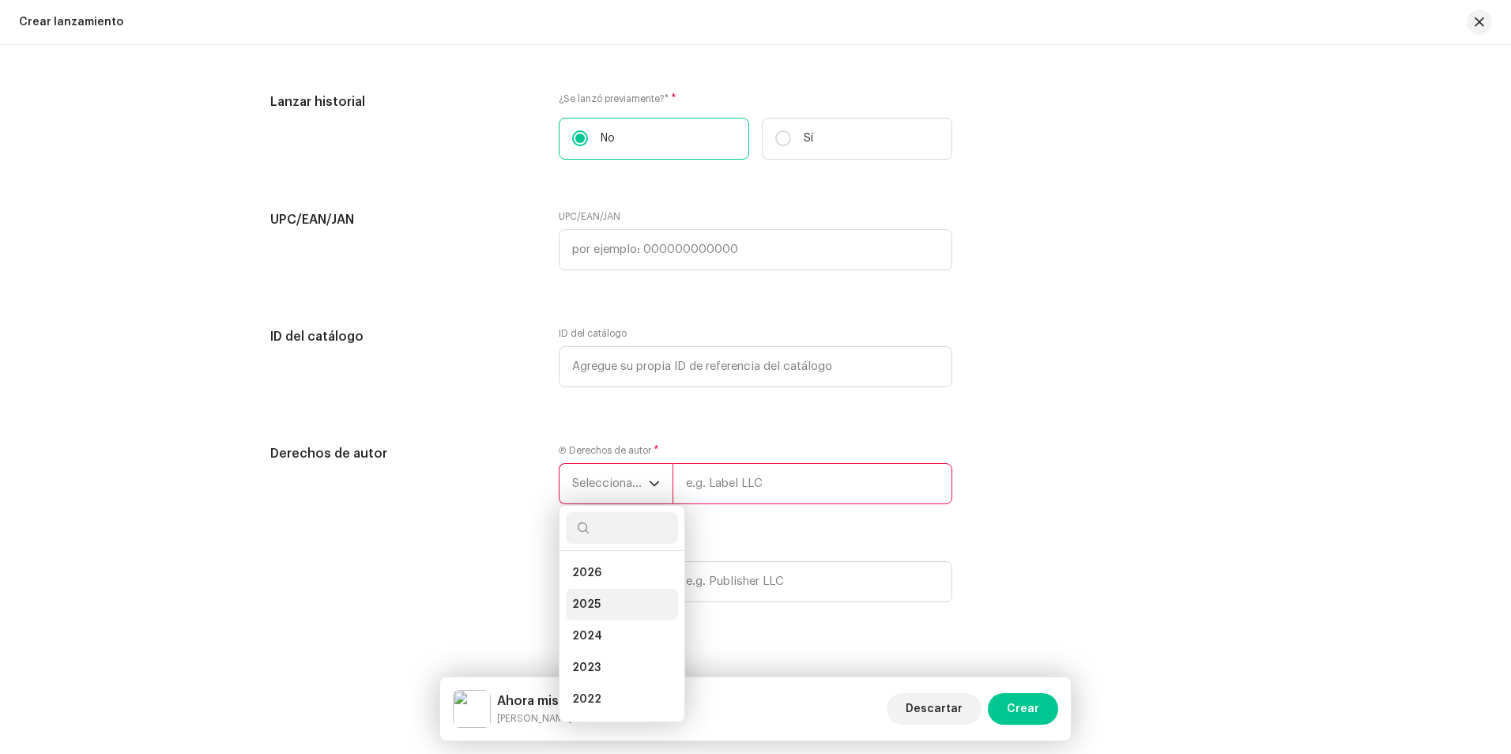
click at [601, 593] on li "2025" at bounding box center [622, 605] width 112 height 32
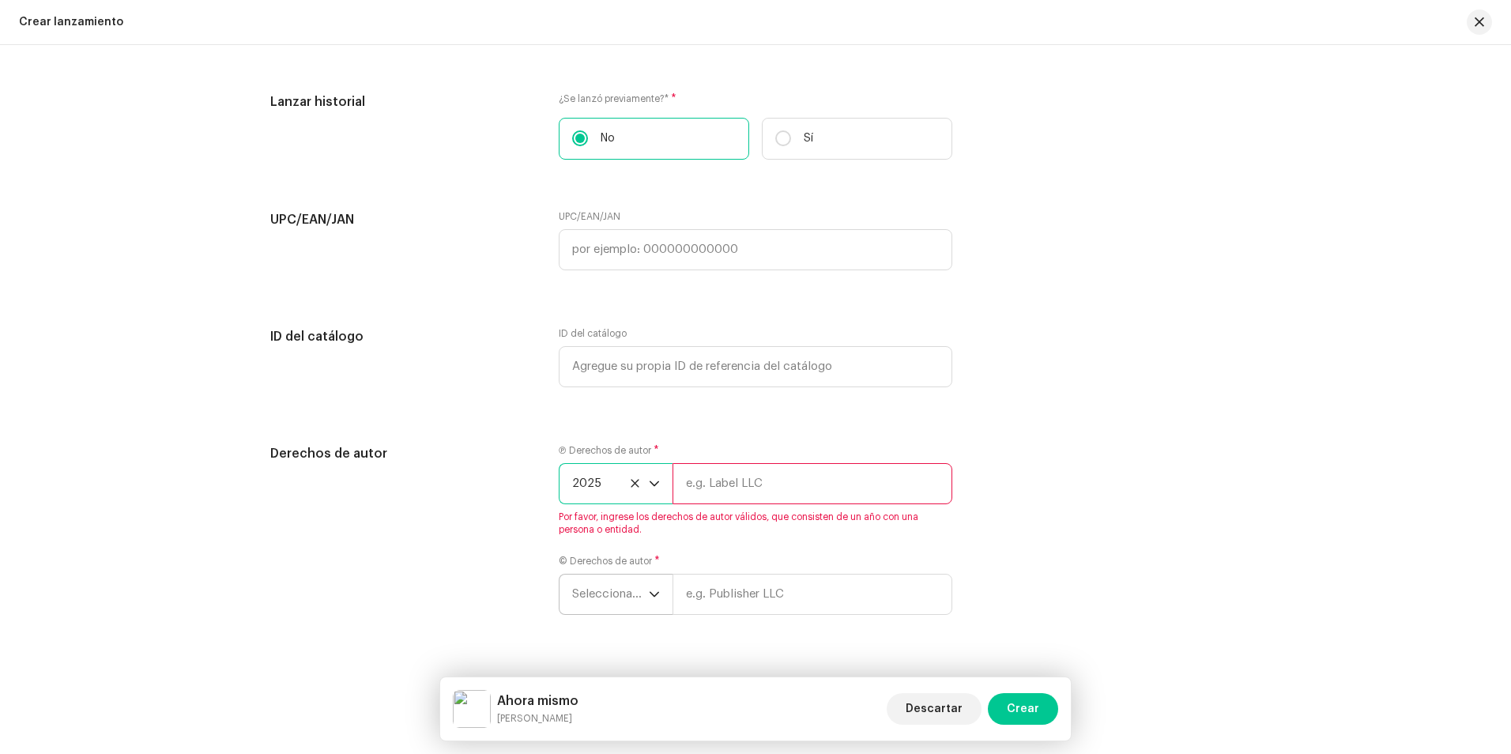
click at [600, 583] on span "Seleccionar año" at bounding box center [610, 594] width 77 height 40
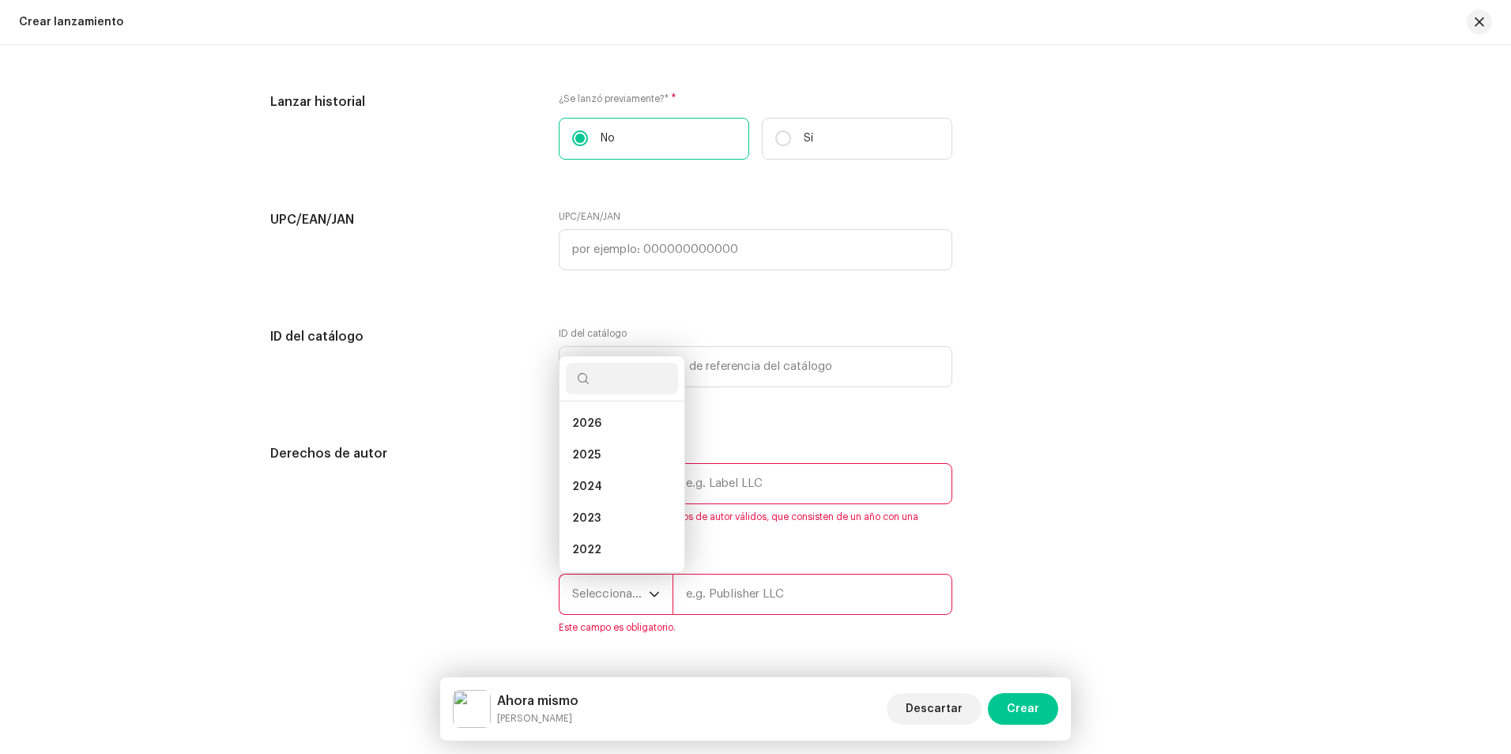
scroll to position [25, 0]
click at [594, 424] on span "2025" at bounding box center [586, 430] width 28 height 16
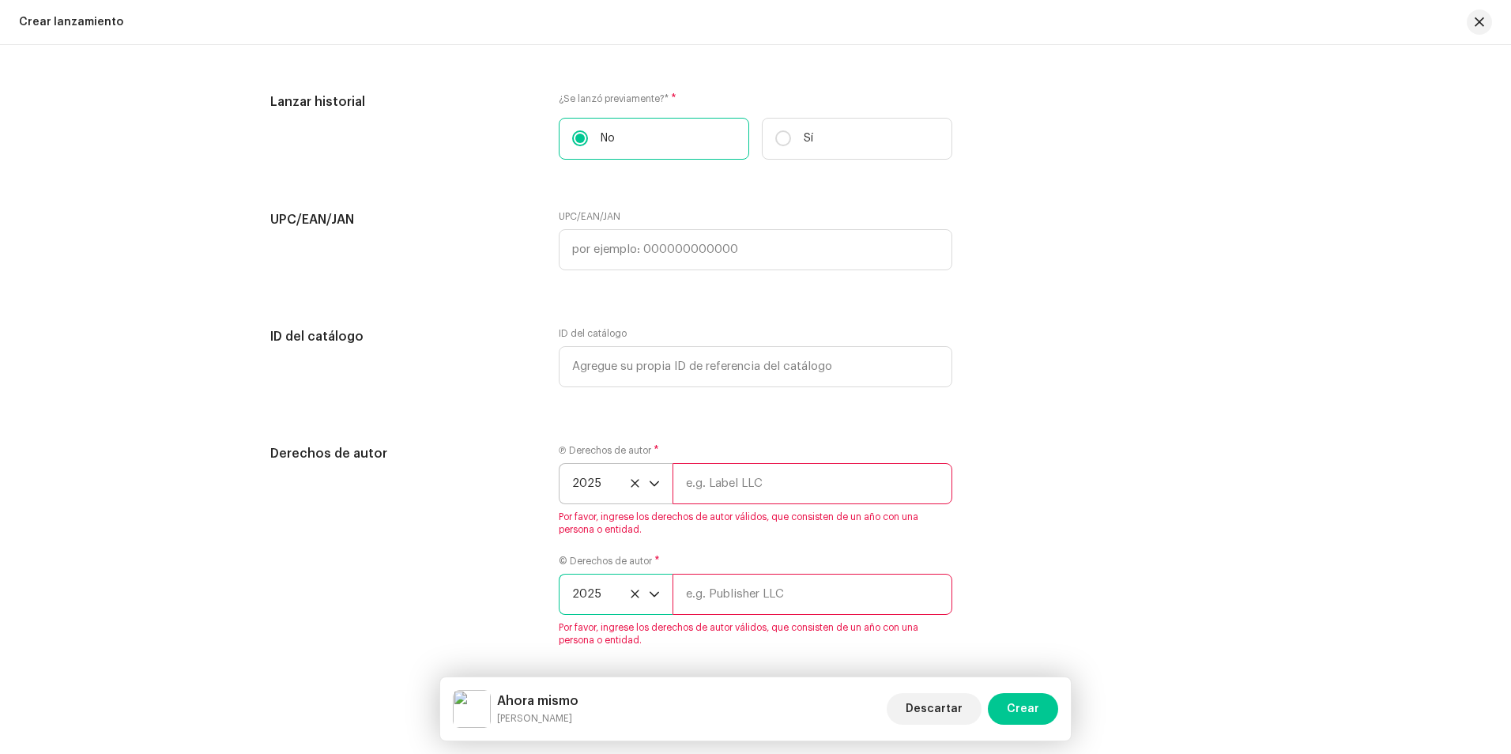
click at [720, 488] on input "text" at bounding box center [812, 483] width 280 height 41
type input "[PERSON_NAME] Studio"
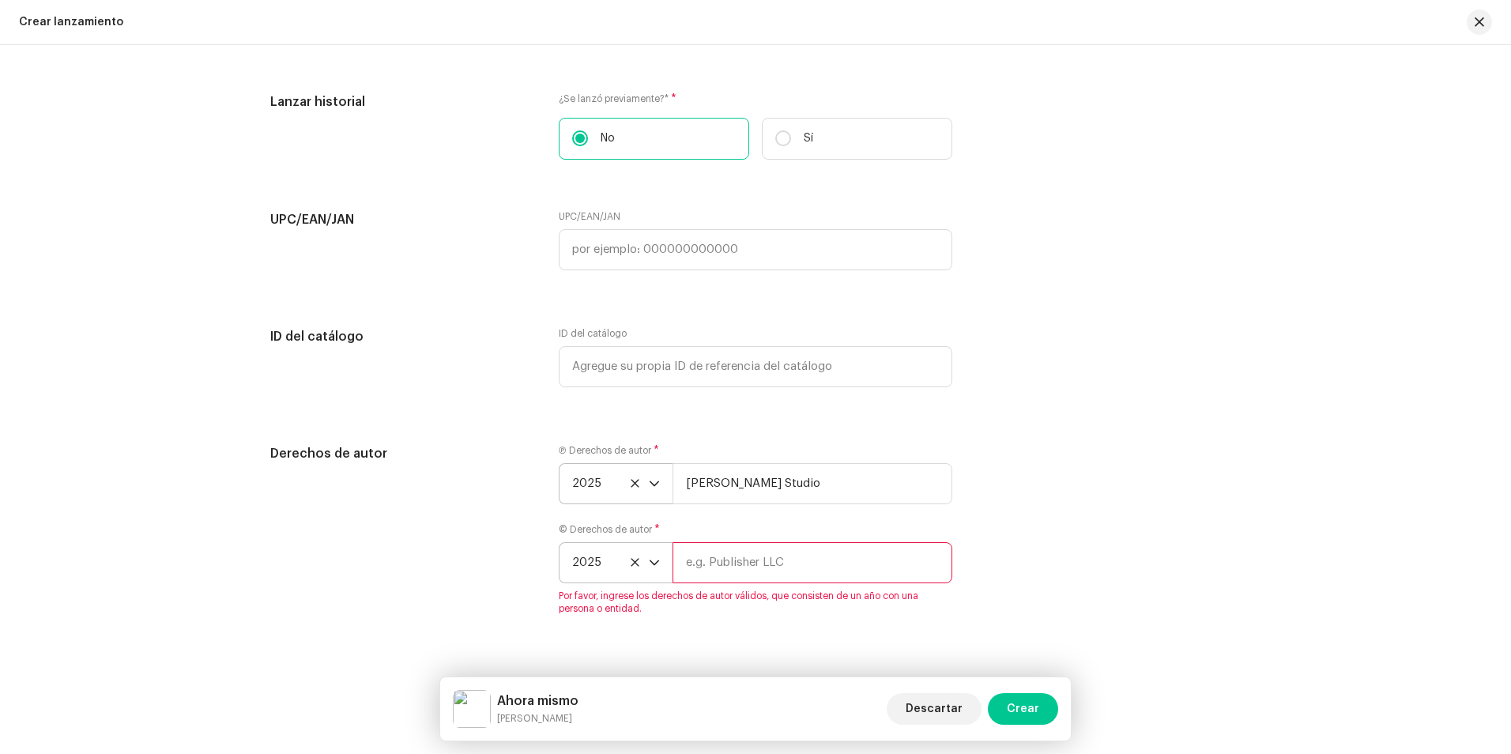
click at [758, 572] on input "text" at bounding box center [812, 562] width 280 height 41
type input "[PERSON_NAME] Studio"
click at [1033, 698] on span "Crear" at bounding box center [1022, 709] width 32 height 32
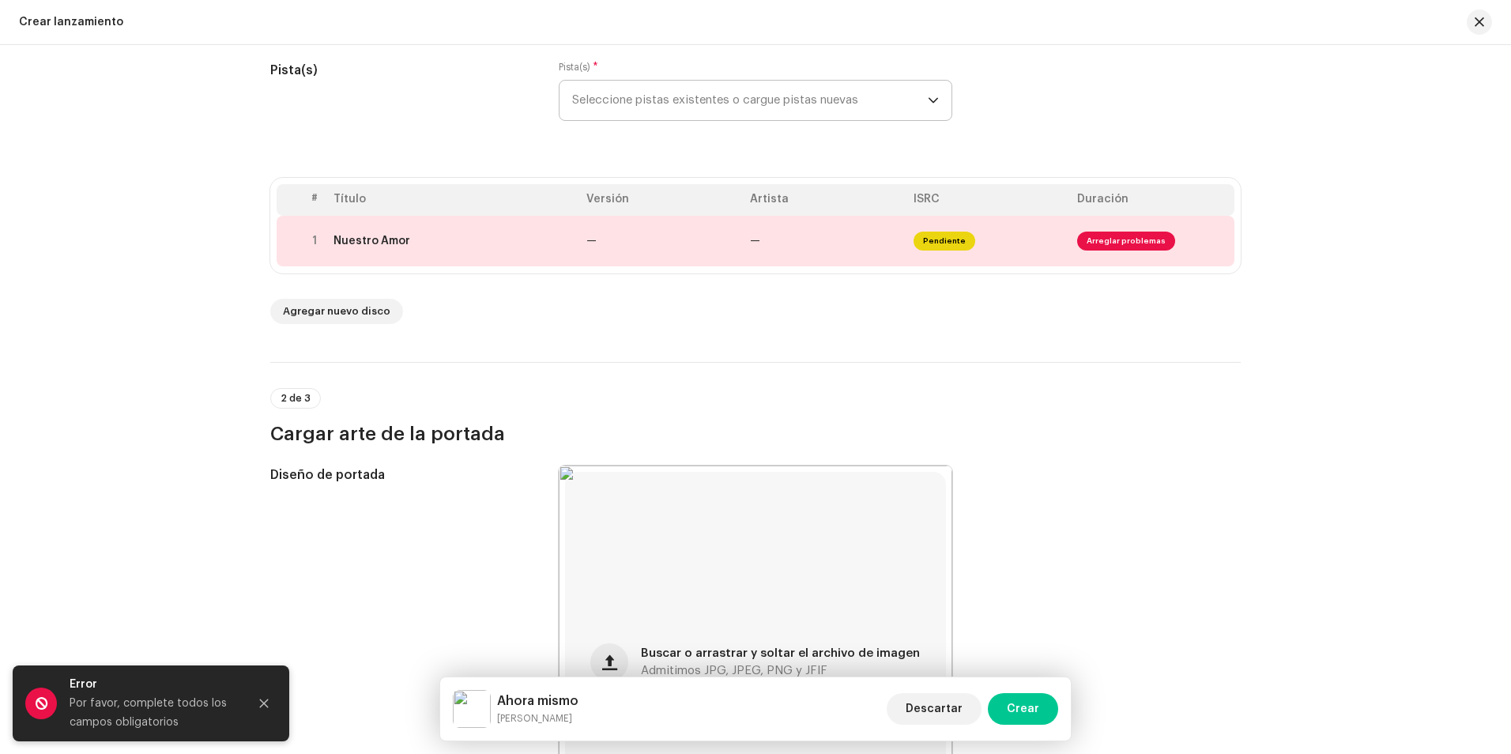
scroll to position [0, 0]
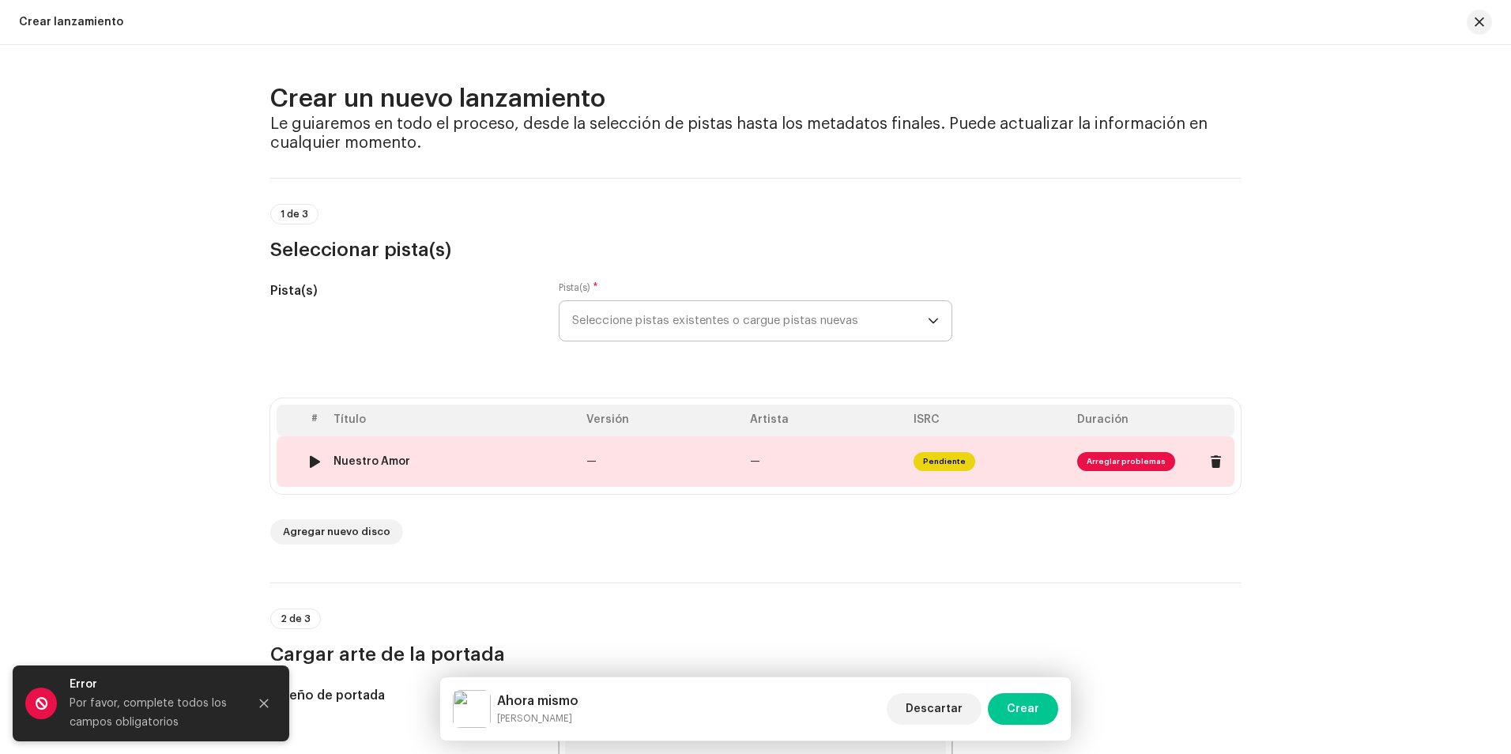
click at [394, 458] on div "Nuestro Amor" at bounding box center [371, 461] width 77 height 13
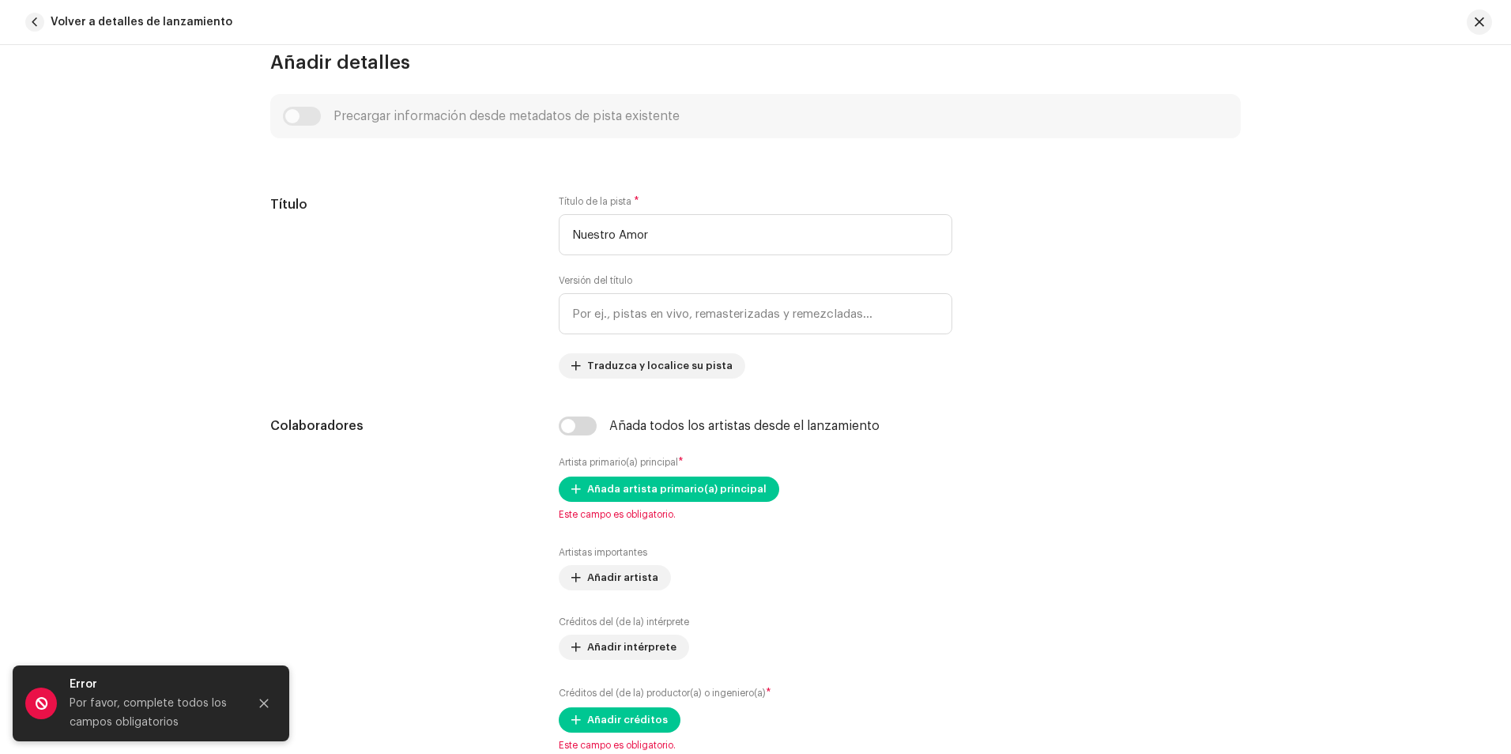
scroll to position [632, 0]
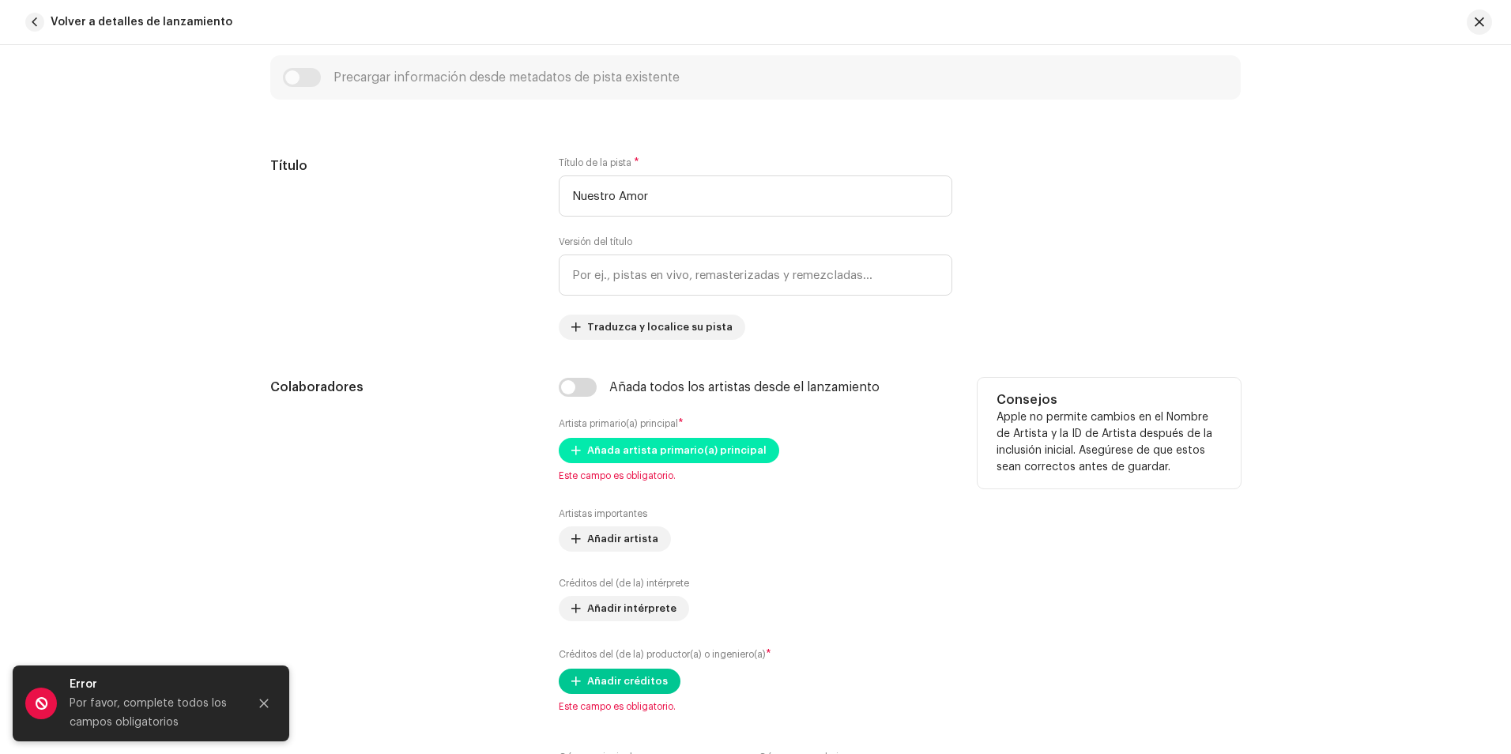
click at [683, 446] on span "Añada artista primario(a) principal" at bounding box center [676, 451] width 179 height 32
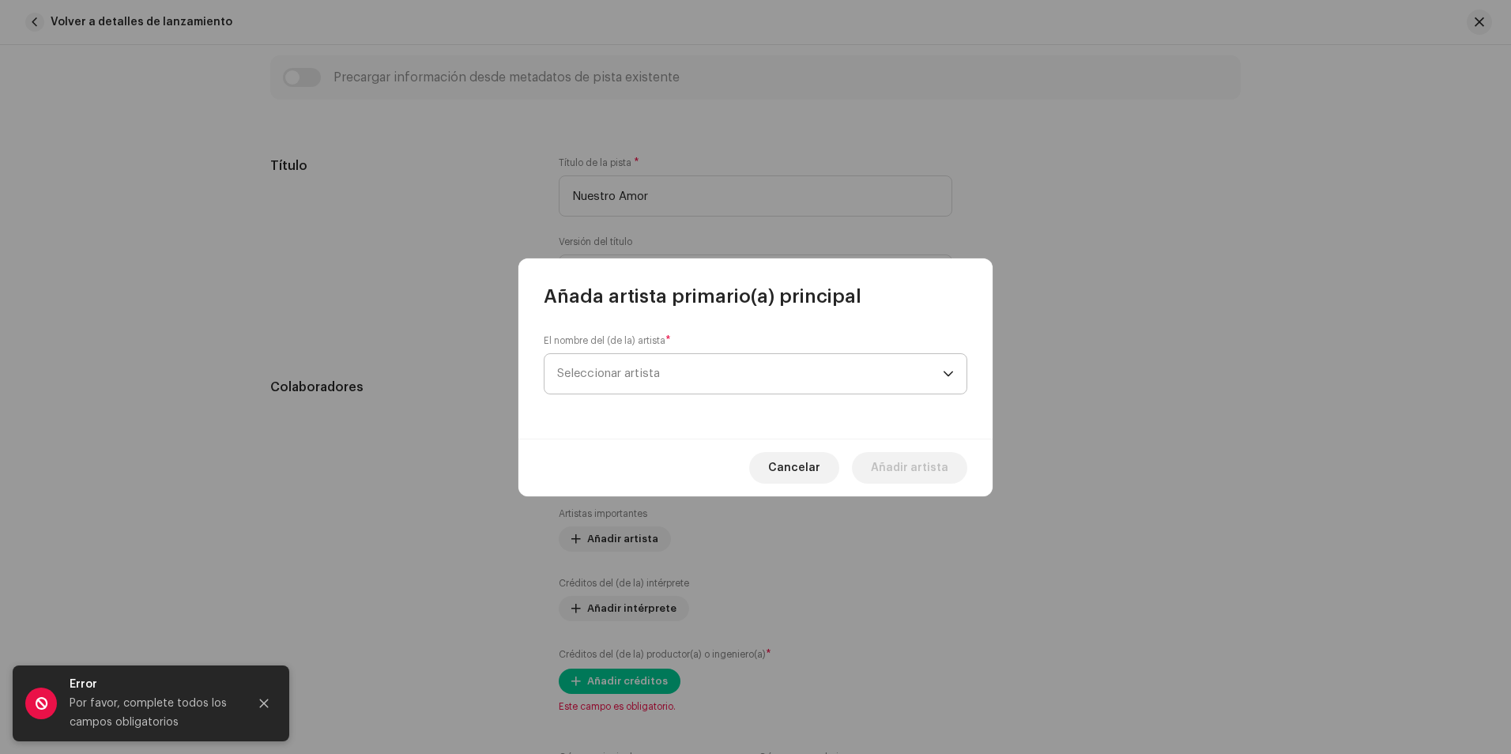
click at [637, 360] on span "Seleccionar artista" at bounding box center [750, 374] width 386 height 40
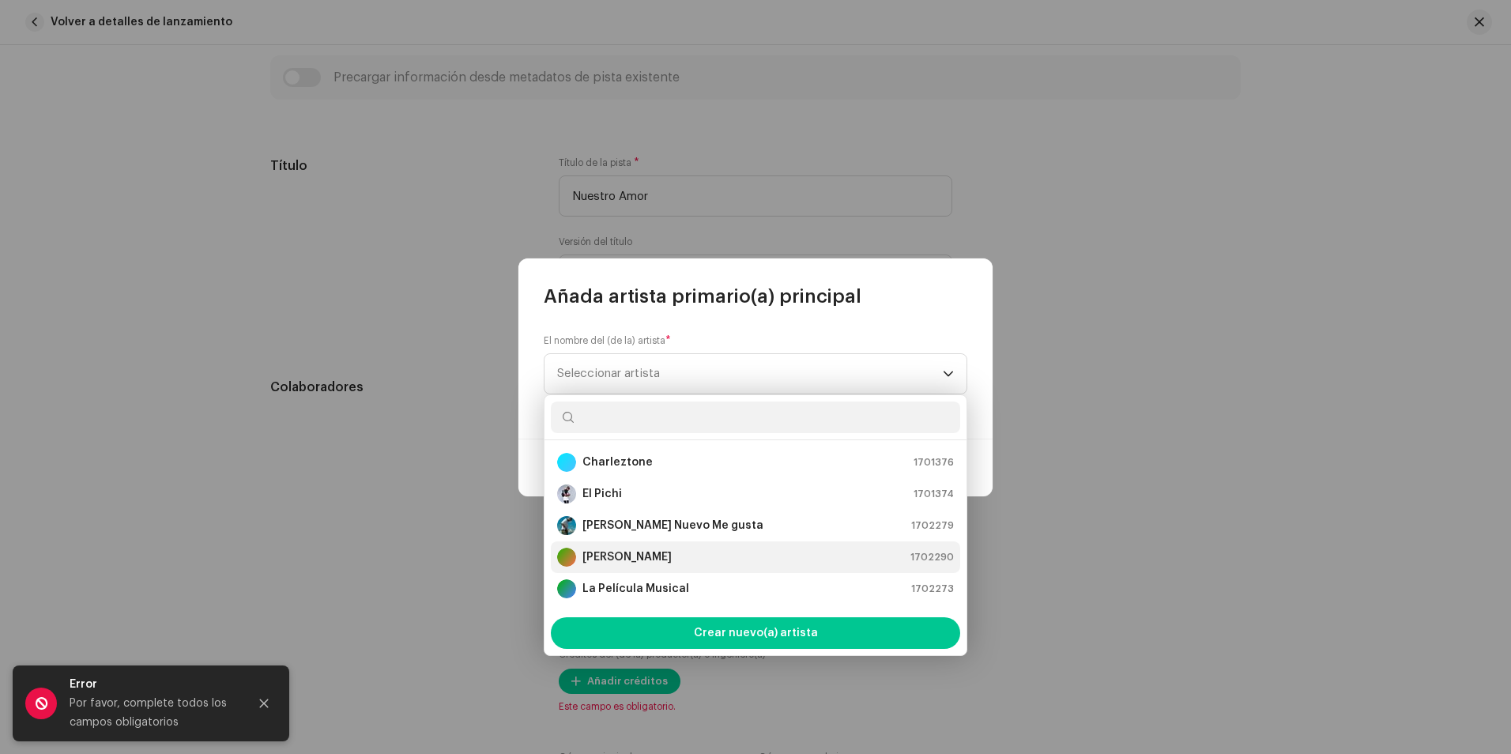
click at [650, 555] on strong "[PERSON_NAME]" at bounding box center [626, 557] width 89 height 16
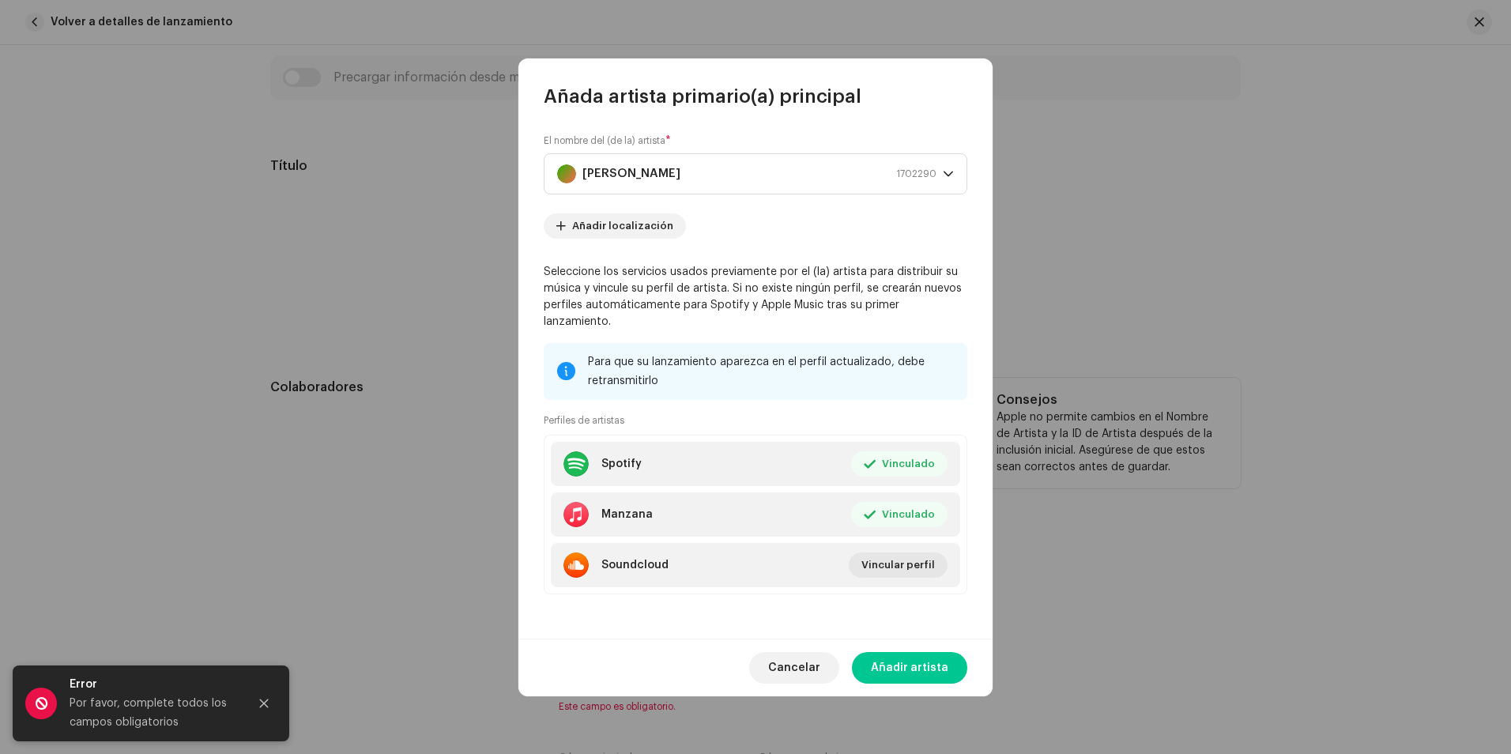
click at [909, 652] on span "Añadir artista" at bounding box center [909, 668] width 77 height 32
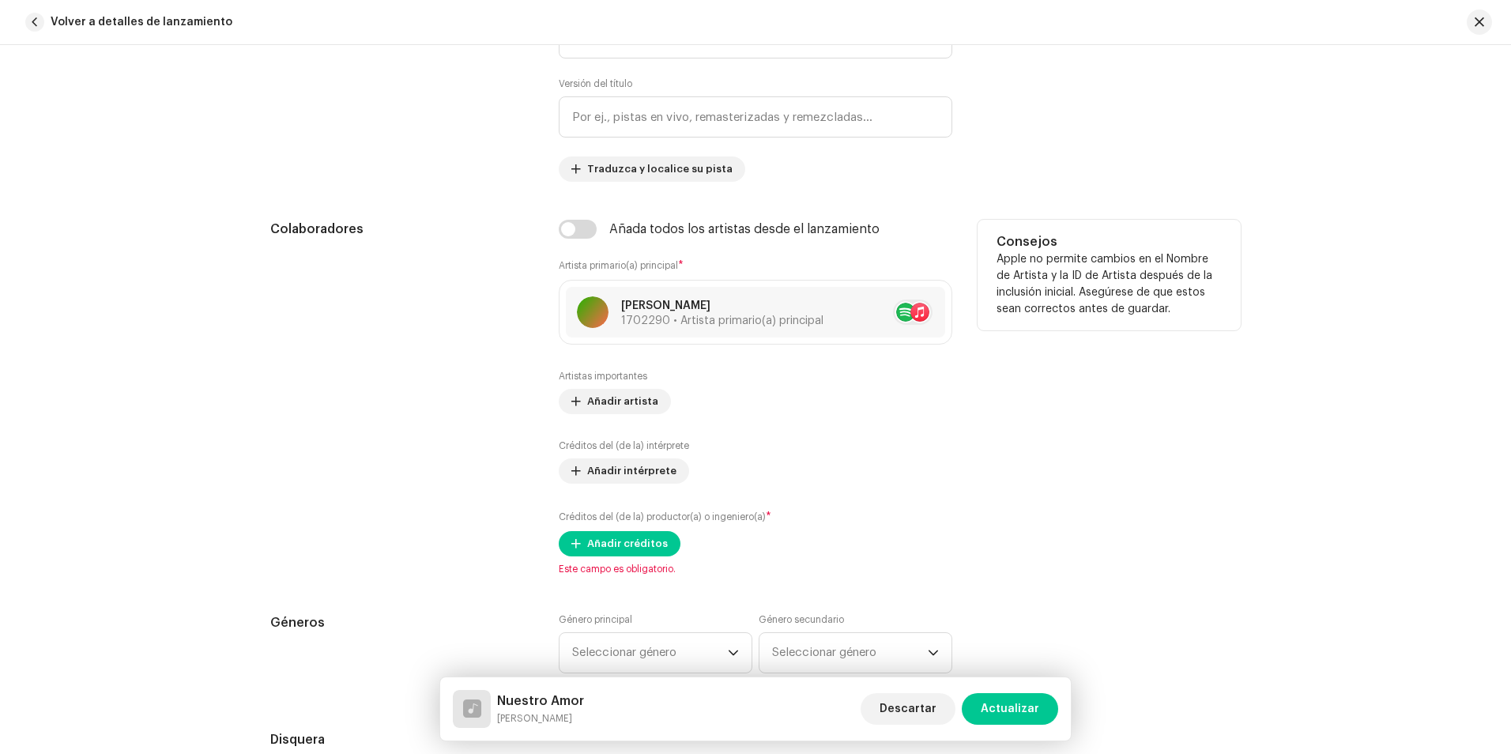
scroll to position [869, 0]
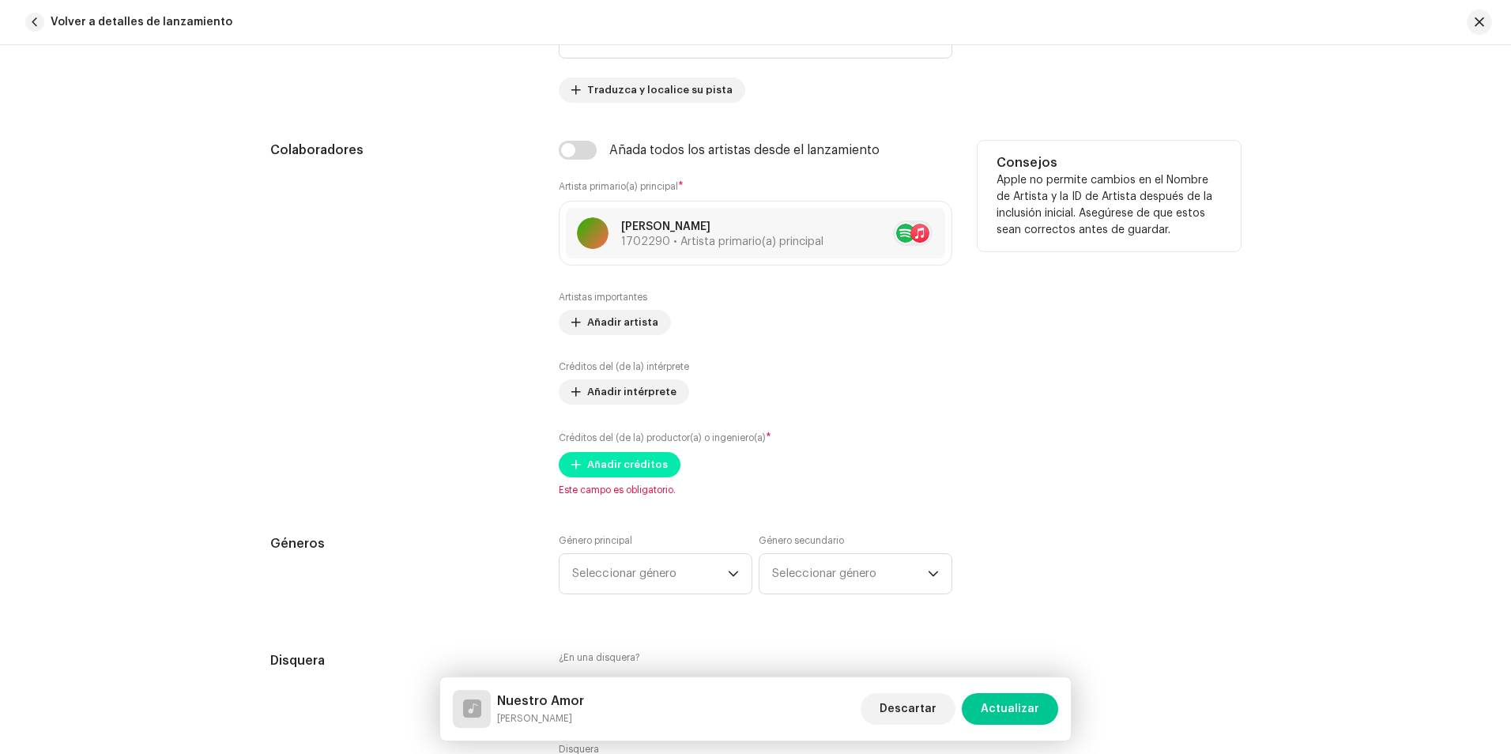
click at [651, 470] on span "Añadir créditos" at bounding box center [627, 465] width 81 height 32
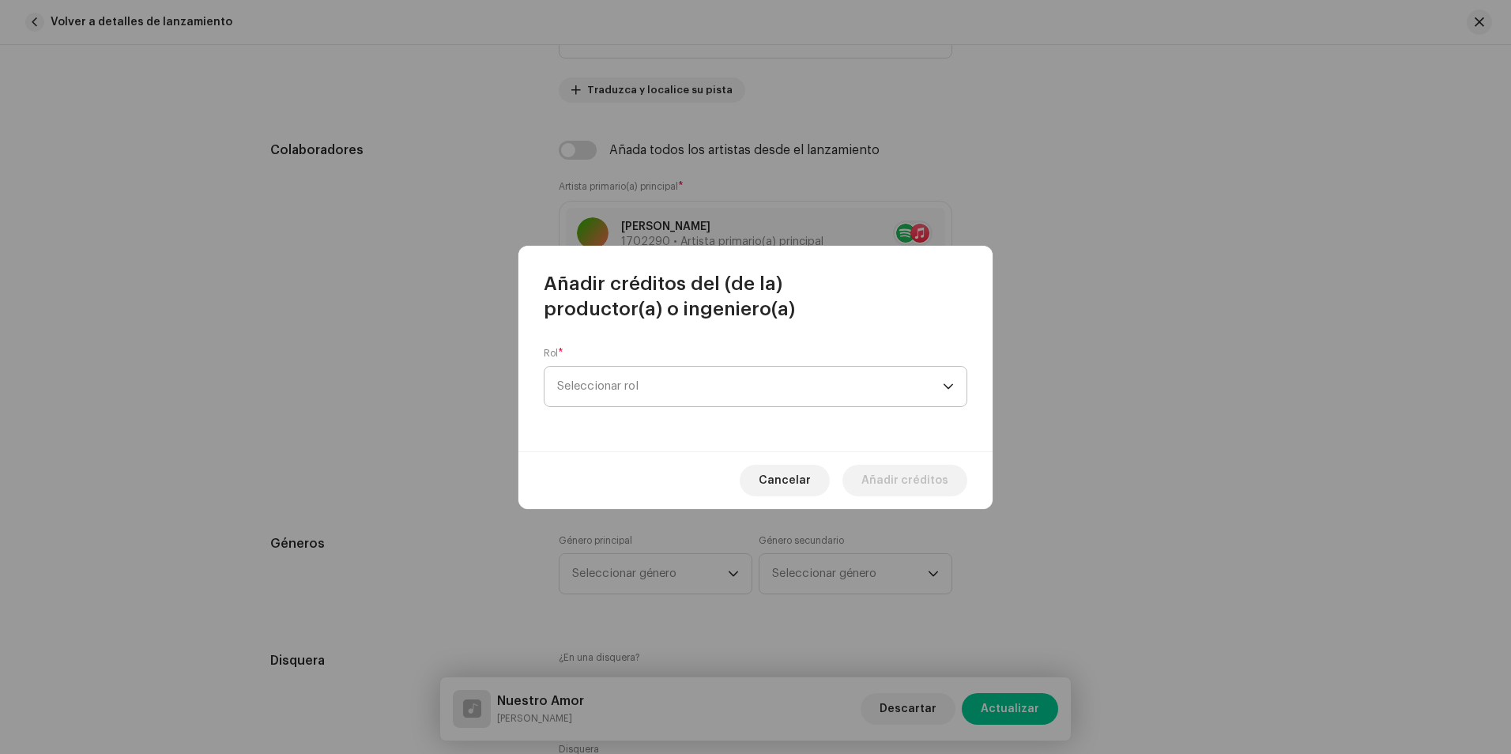
click at [653, 378] on span "Seleccionar rol" at bounding box center [750, 387] width 386 height 40
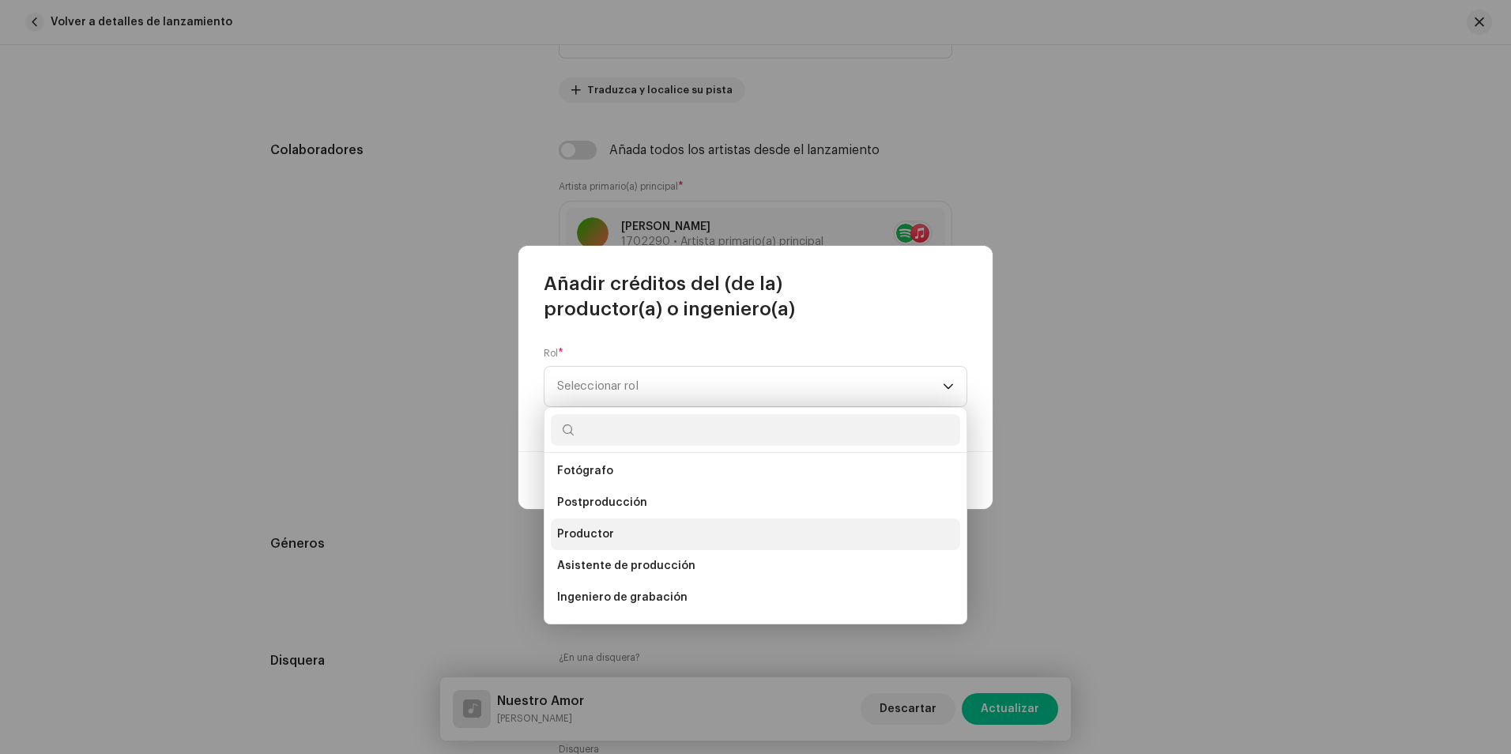
scroll to position [537, 0]
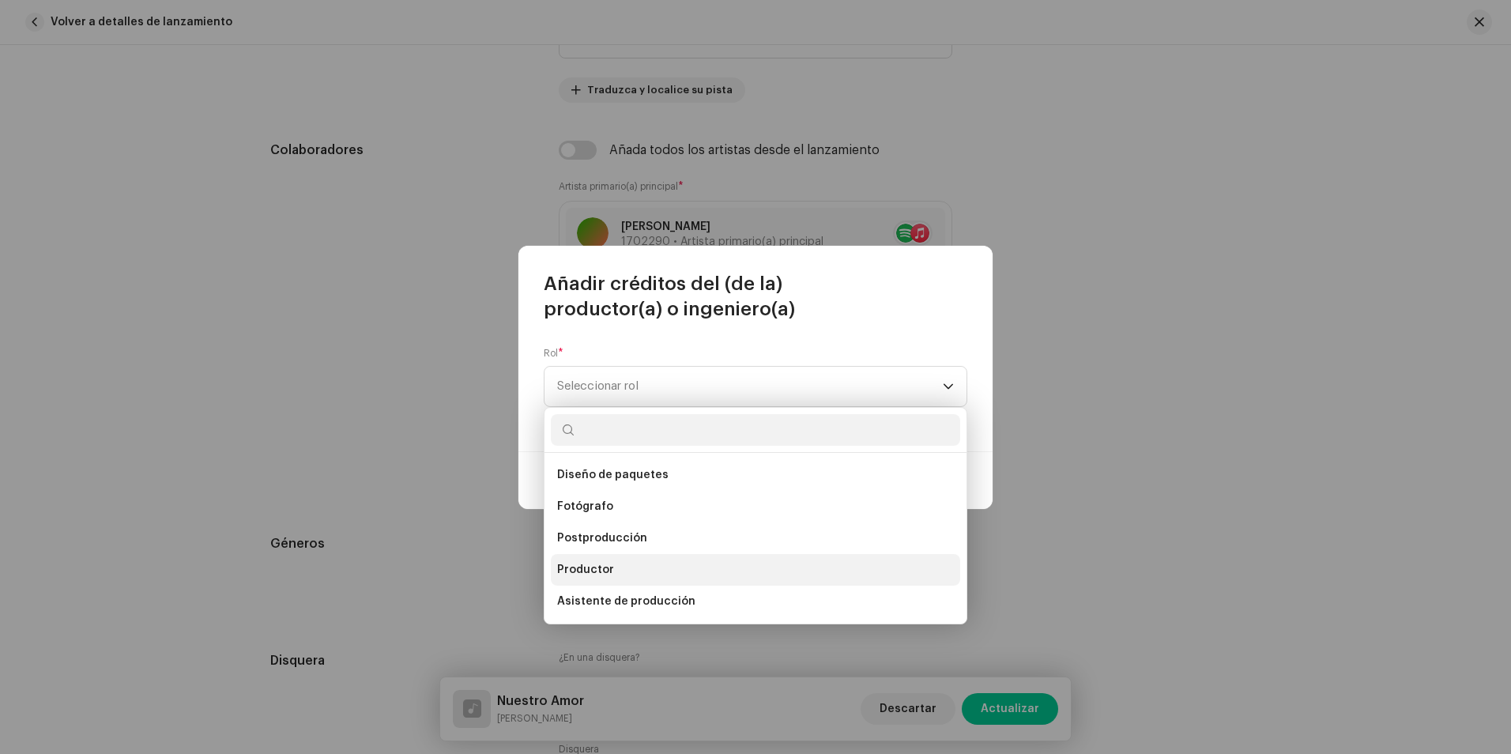
click at [639, 559] on li "Productor" at bounding box center [755, 570] width 409 height 32
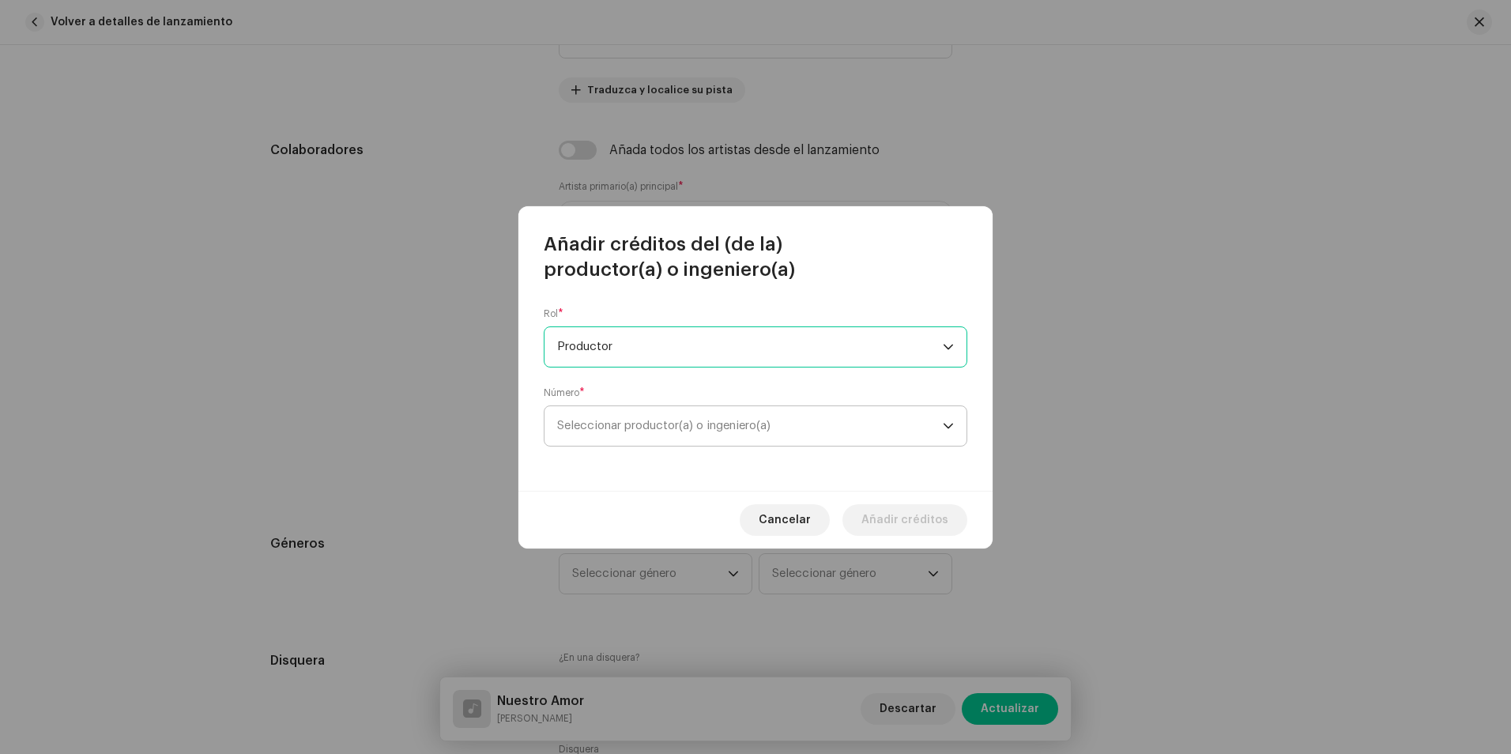
click at [663, 419] on span "Seleccionar productor(a) o ingeniero(a)" at bounding box center [663, 425] width 213 height 12
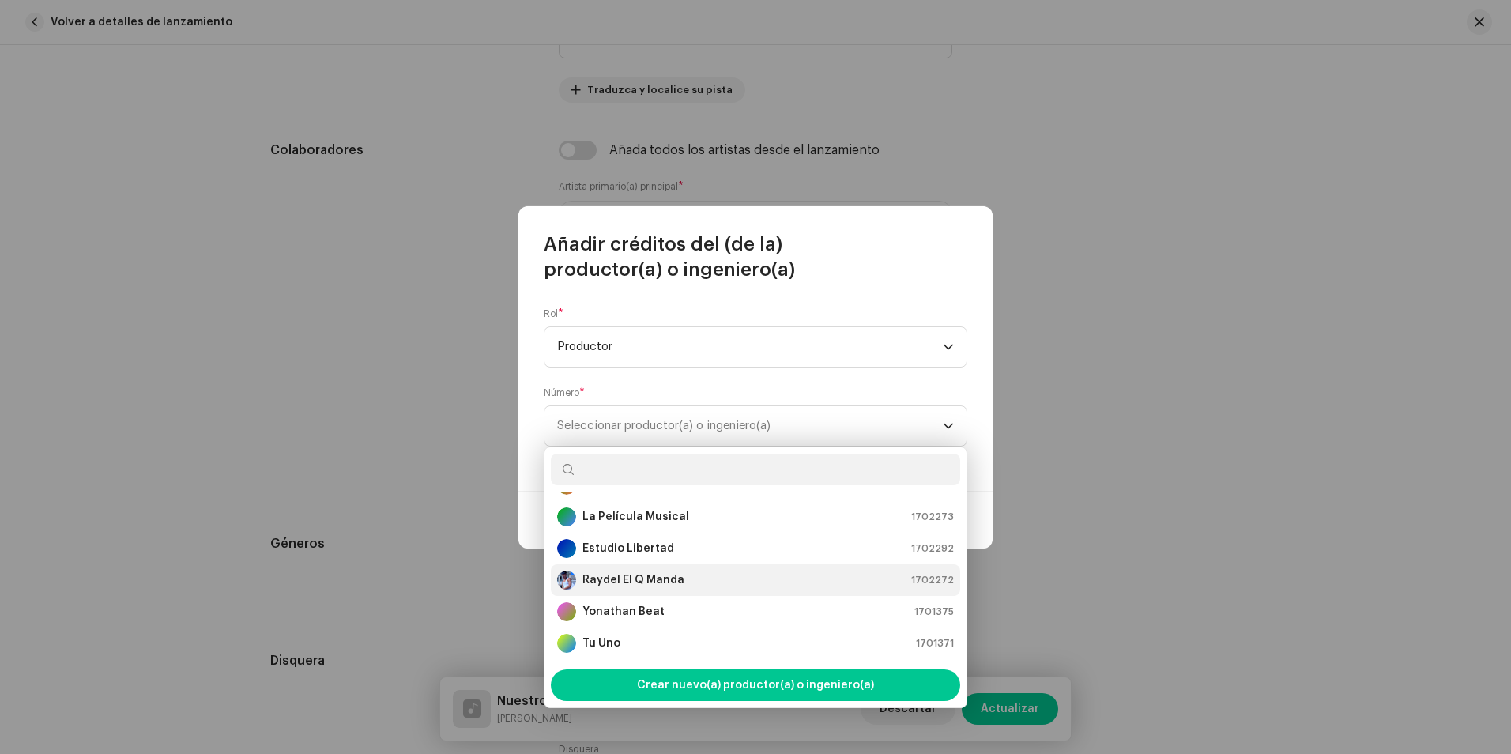
scroll to position [126, 0]
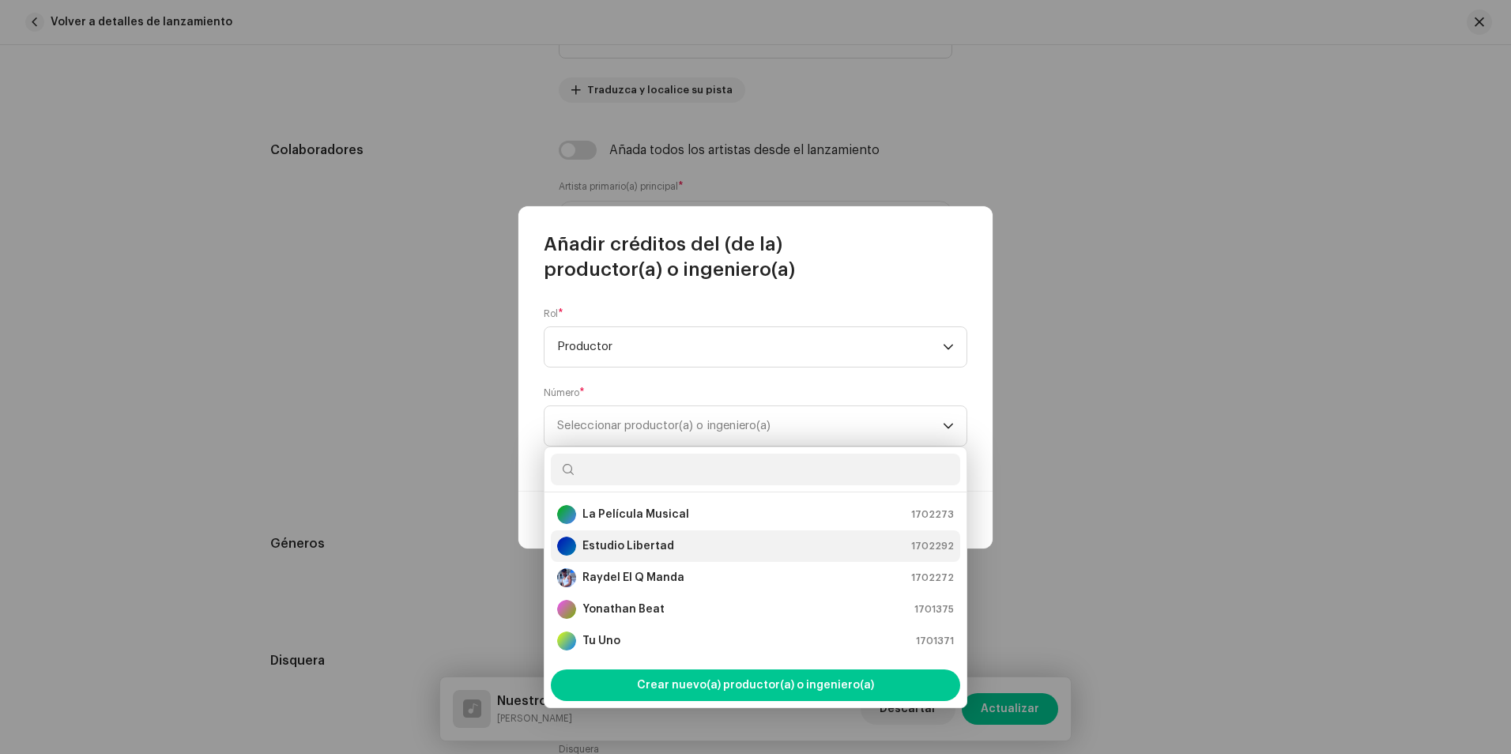
click at [632, 547] on strong "Estudio Libertad" at bounding box center [628, 546] width 92 height 16
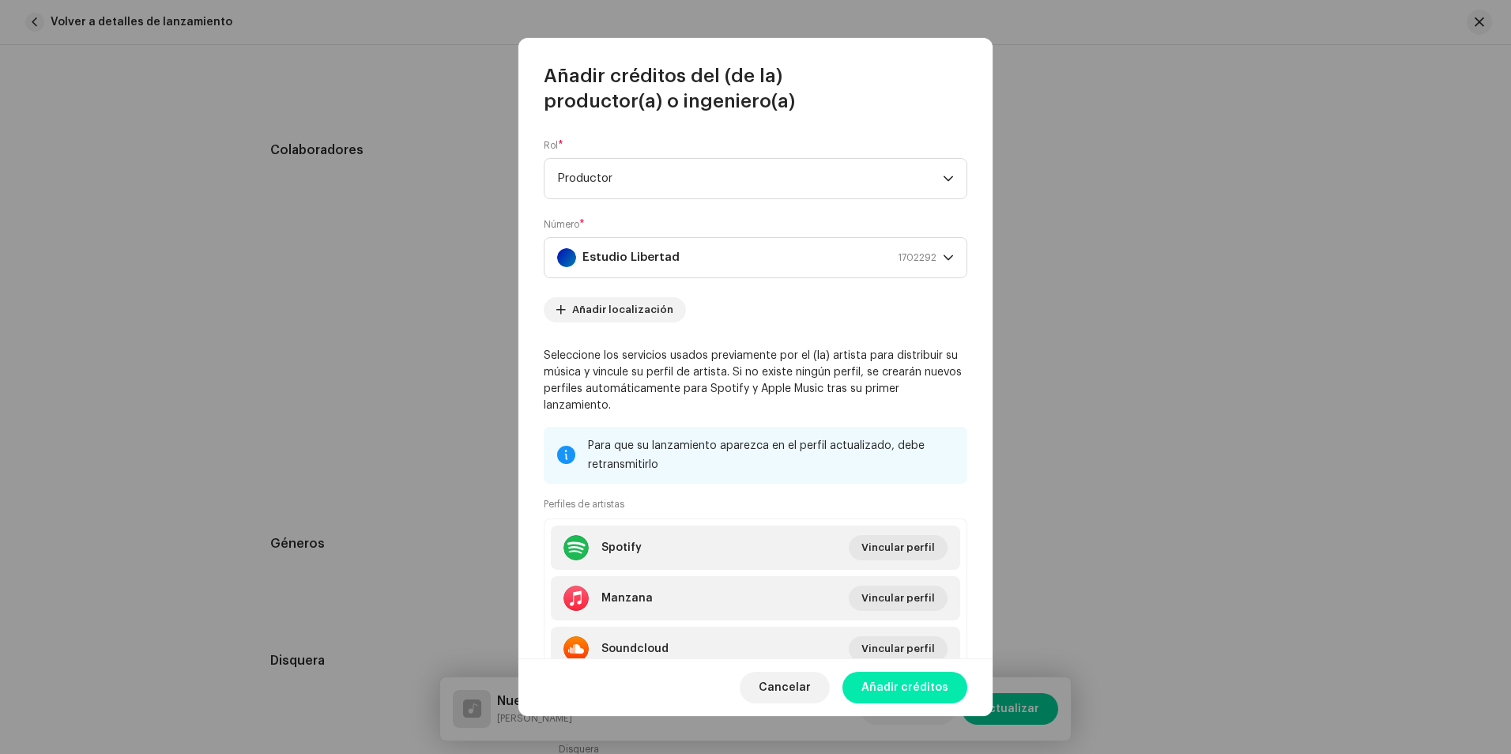
click at [921, 686] on span "Añadir créditos" at bounding box center [904, 688] width 87 height 32
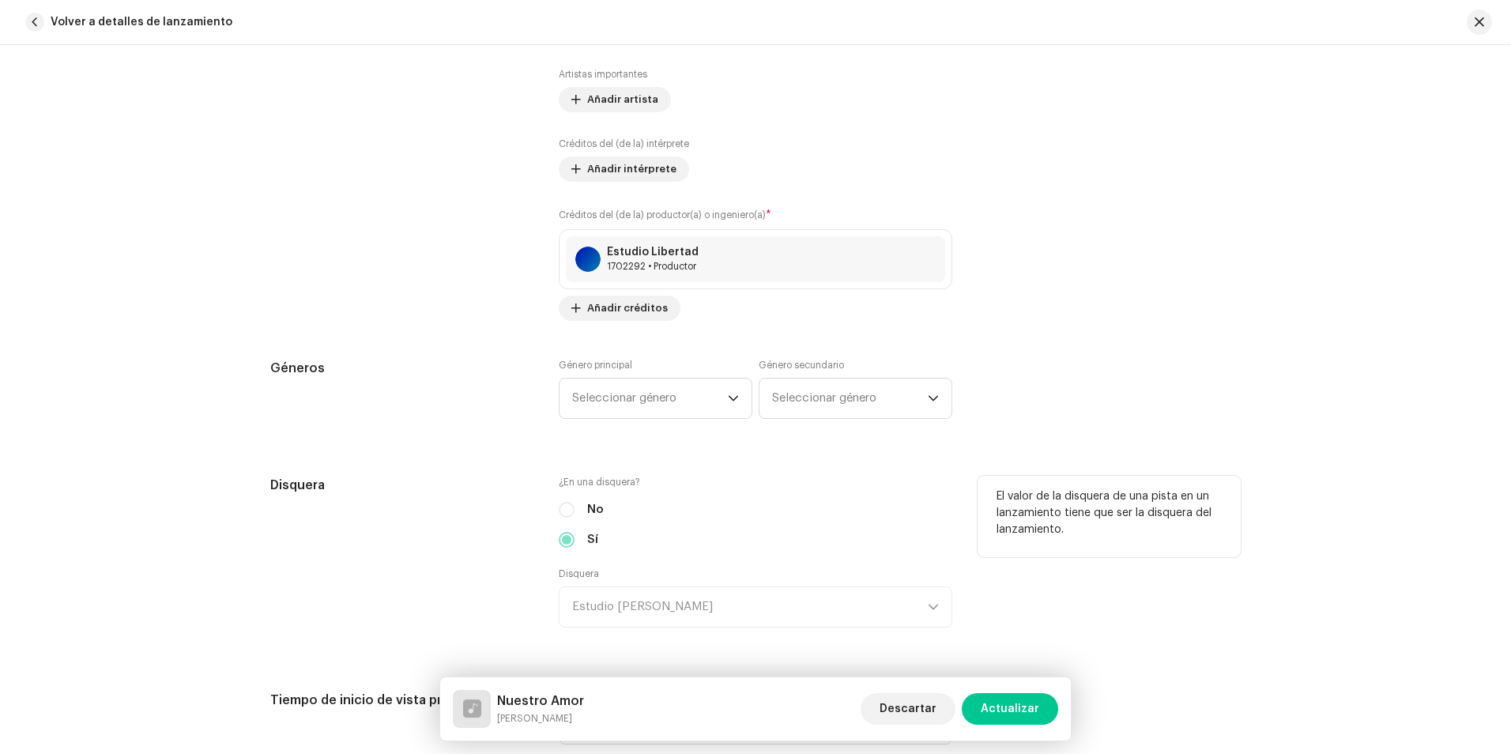
scroll to position [1106, 0]
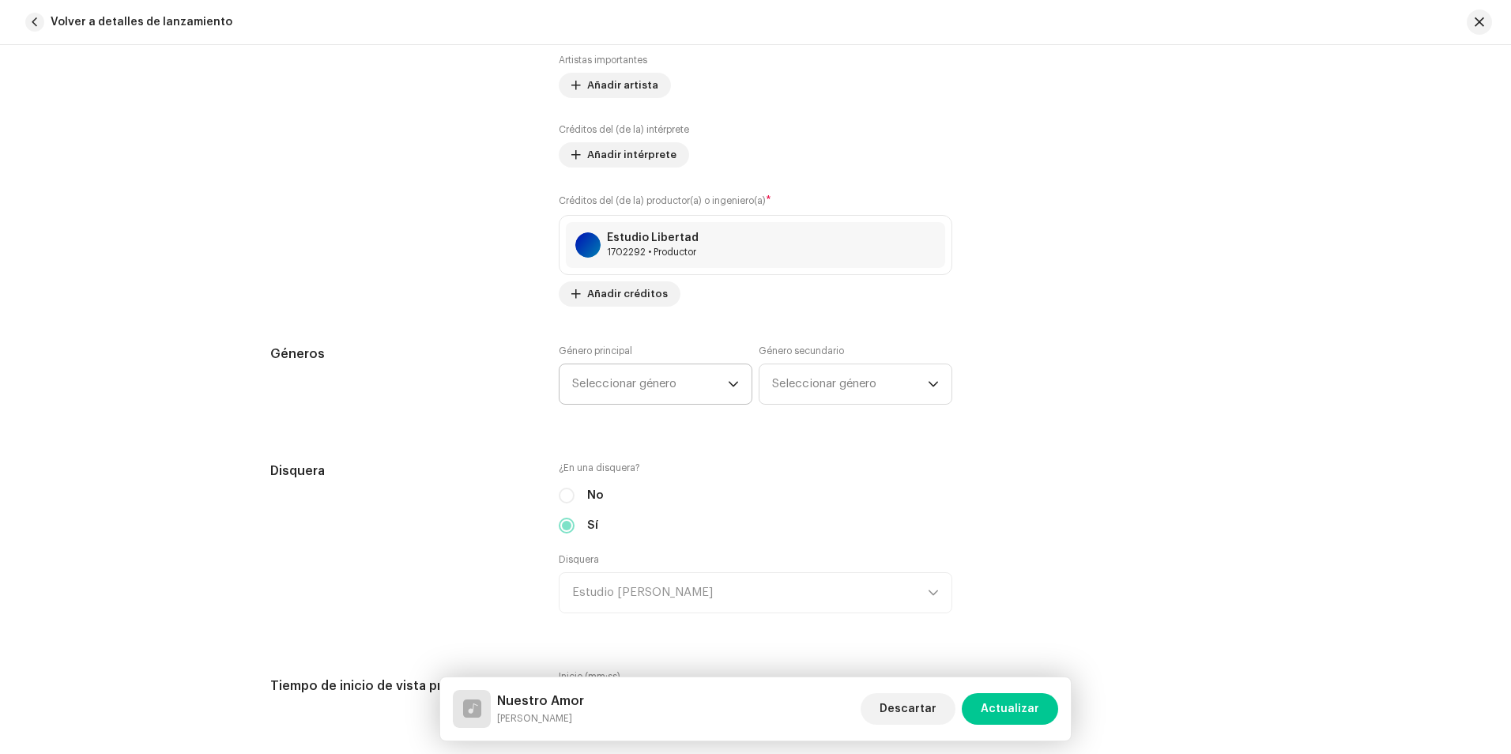
click at [630, 384] on font "Seleccionar género" at bounding box center [624, 384] width 104 height 12
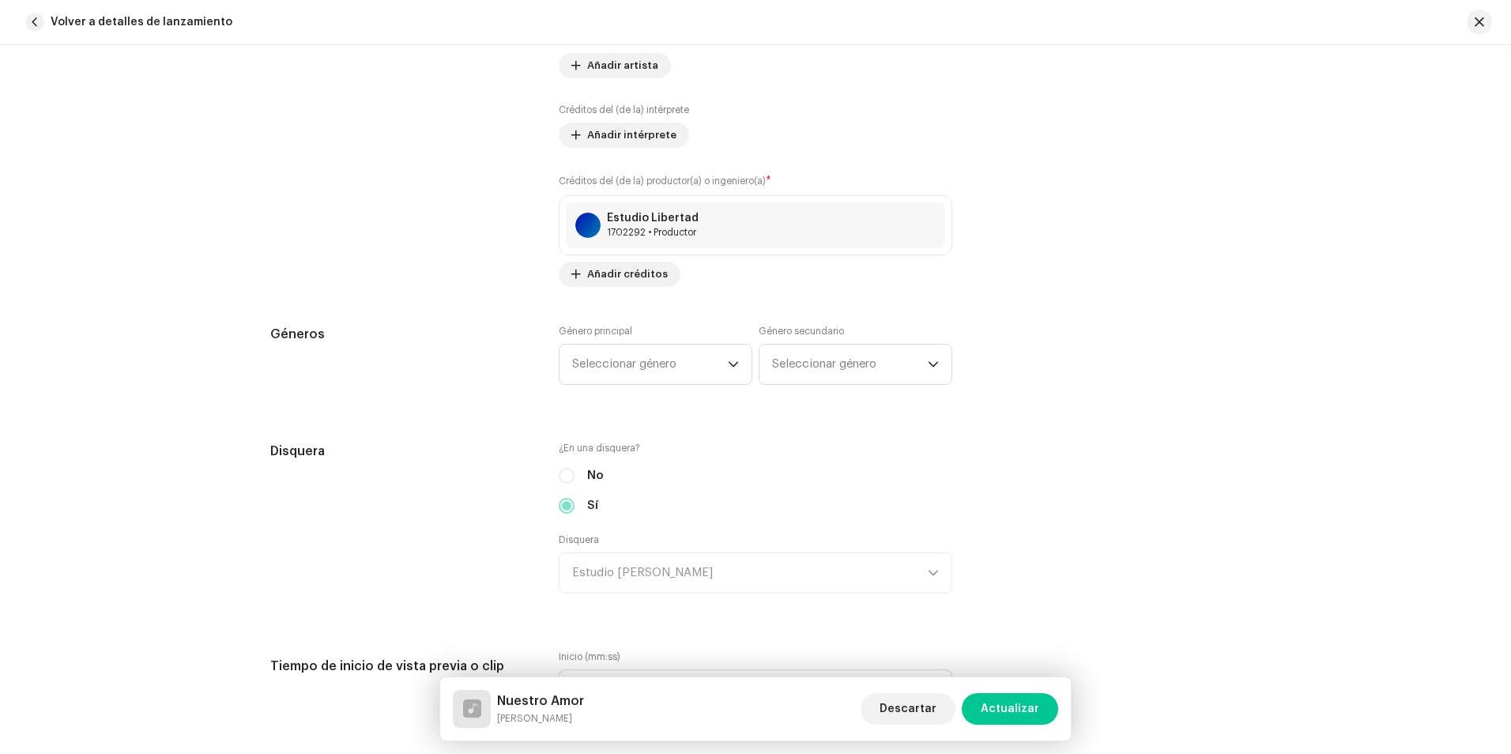
scroll to position [1027, 0]
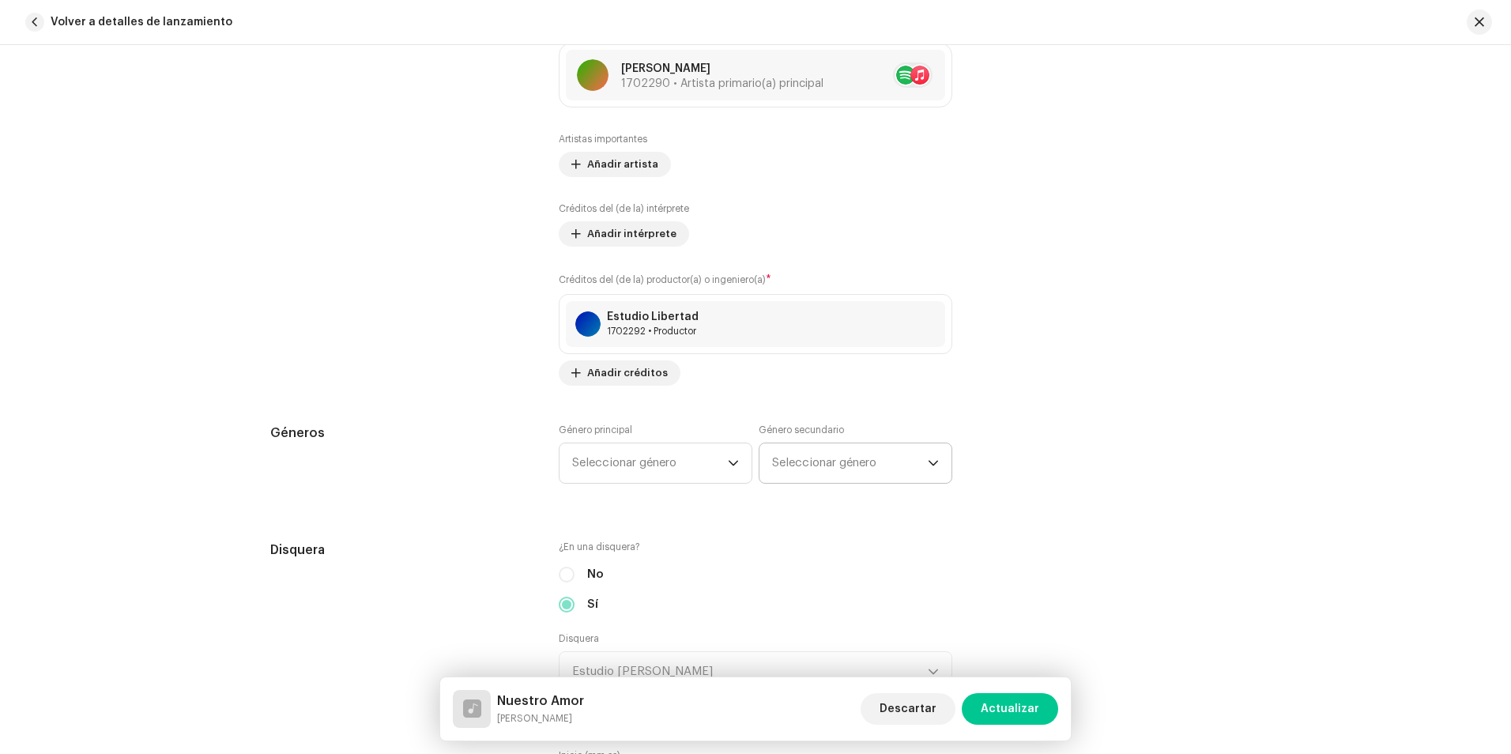
click at [802, 452] on span "Seleccionar género" at bounding box center [850, 463] width 156 height 40
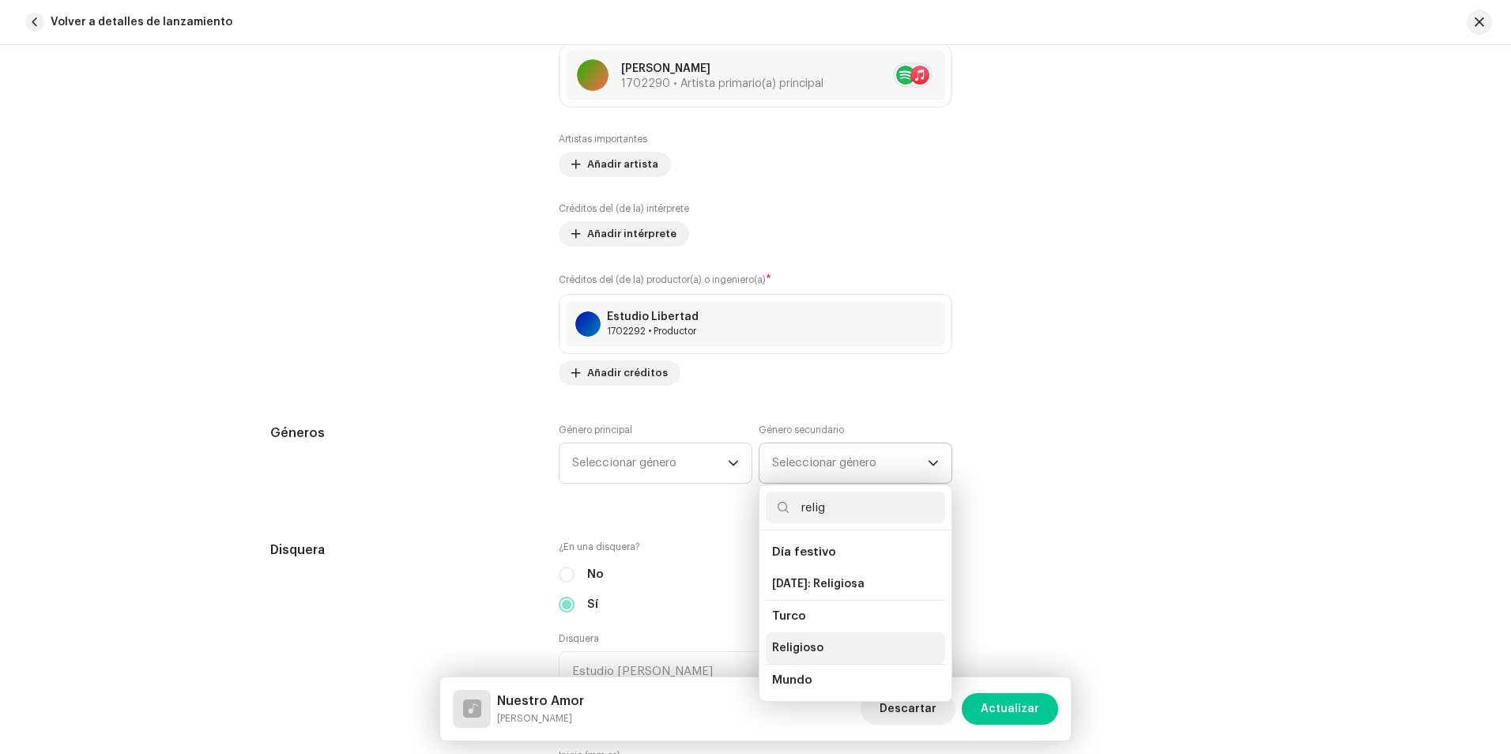
type input "relig"
click at [802, 653] on span "Religioso" at bounding box center [797, 648] width 51 height 16
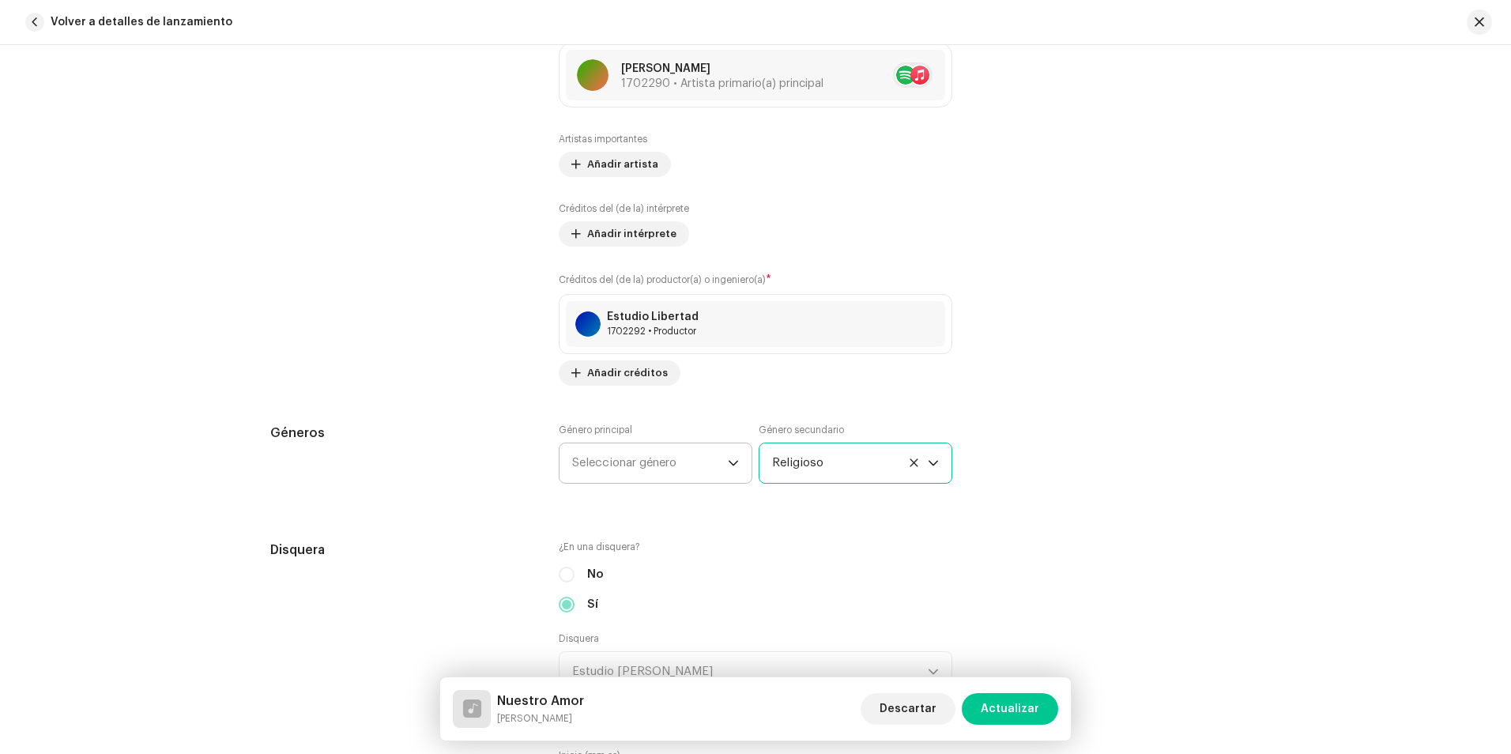
click at [697, 460] on span "Seleccionar género" at bounding box center [650, 463] width 156 height 40
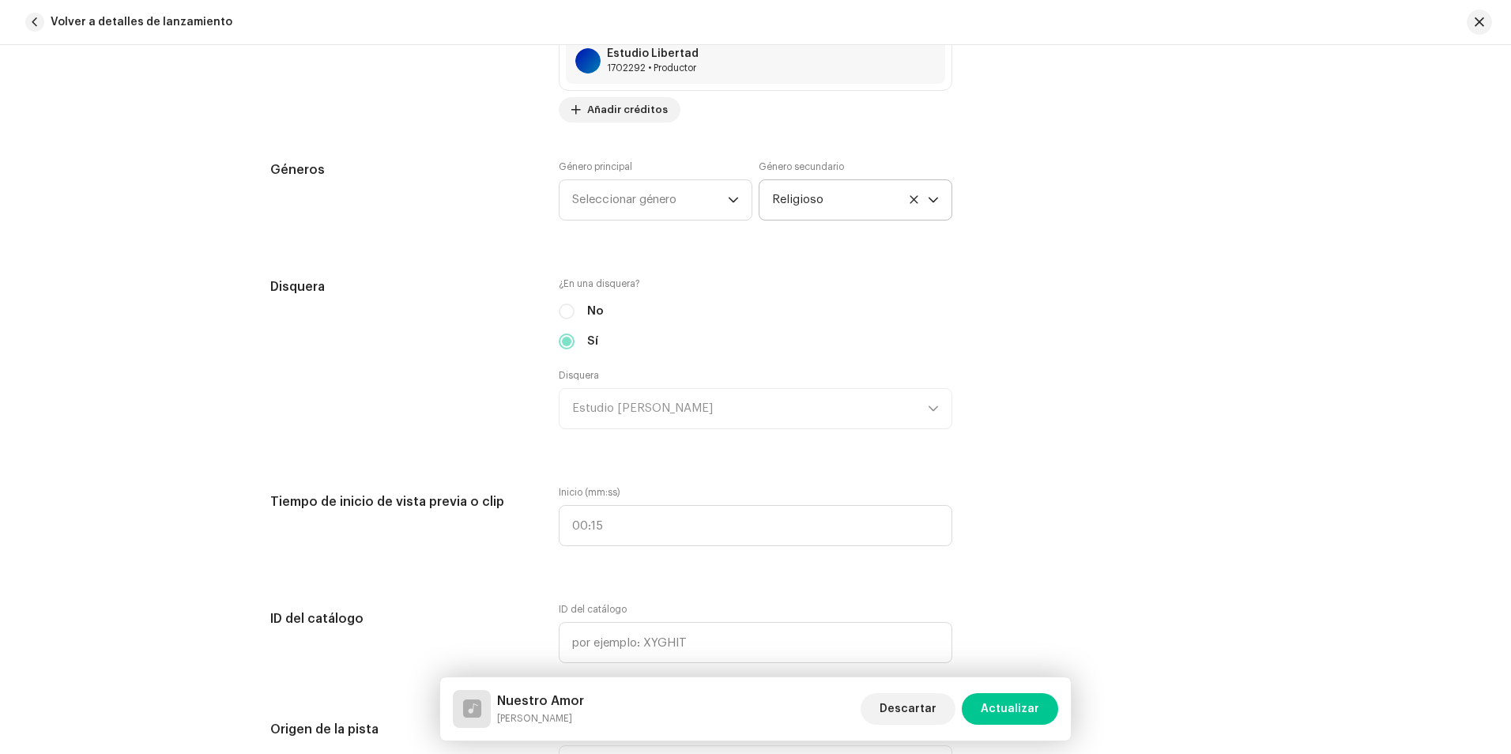
scroll to position [1343, 0]
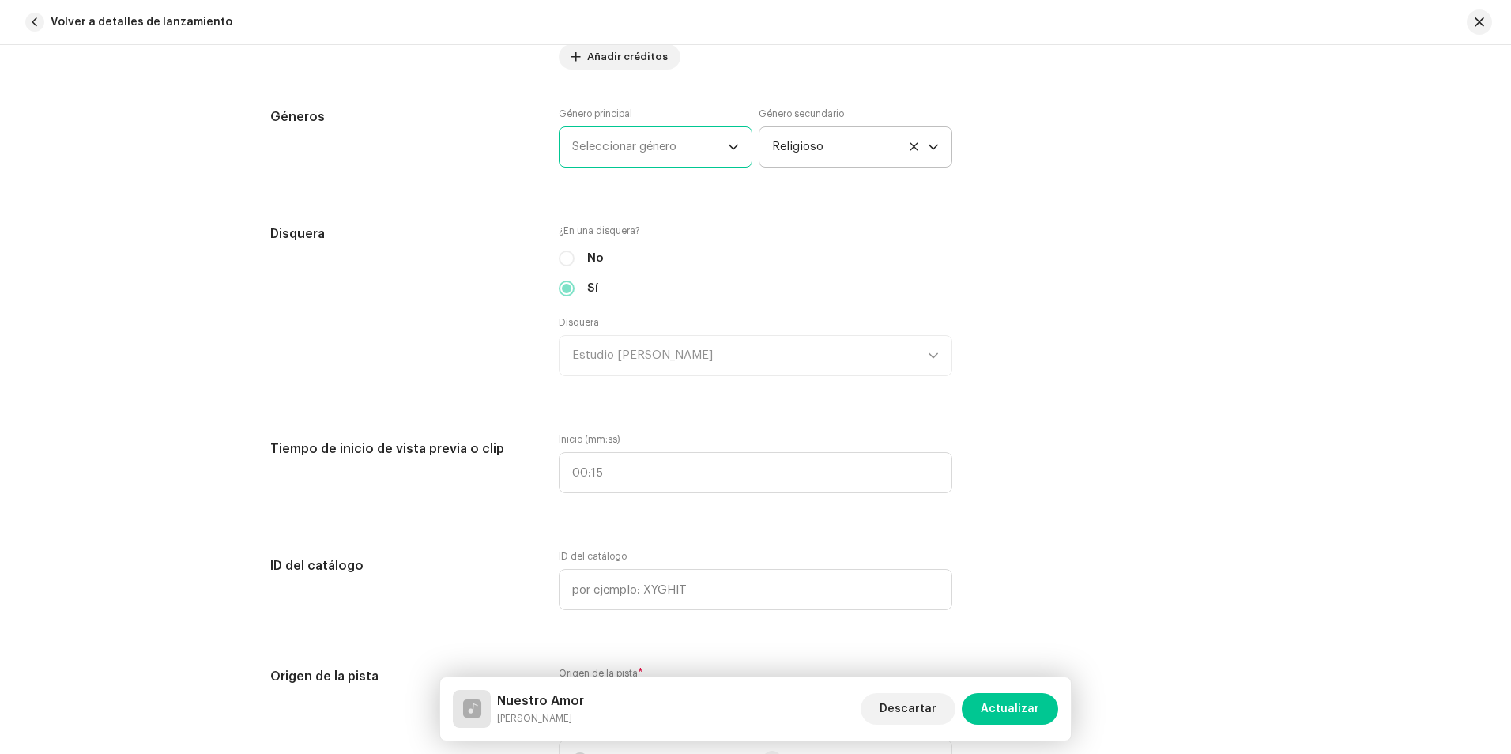
click at [645, 149] on font "Seleccionar género" at bounding box center [624, 147] width 104 height 12
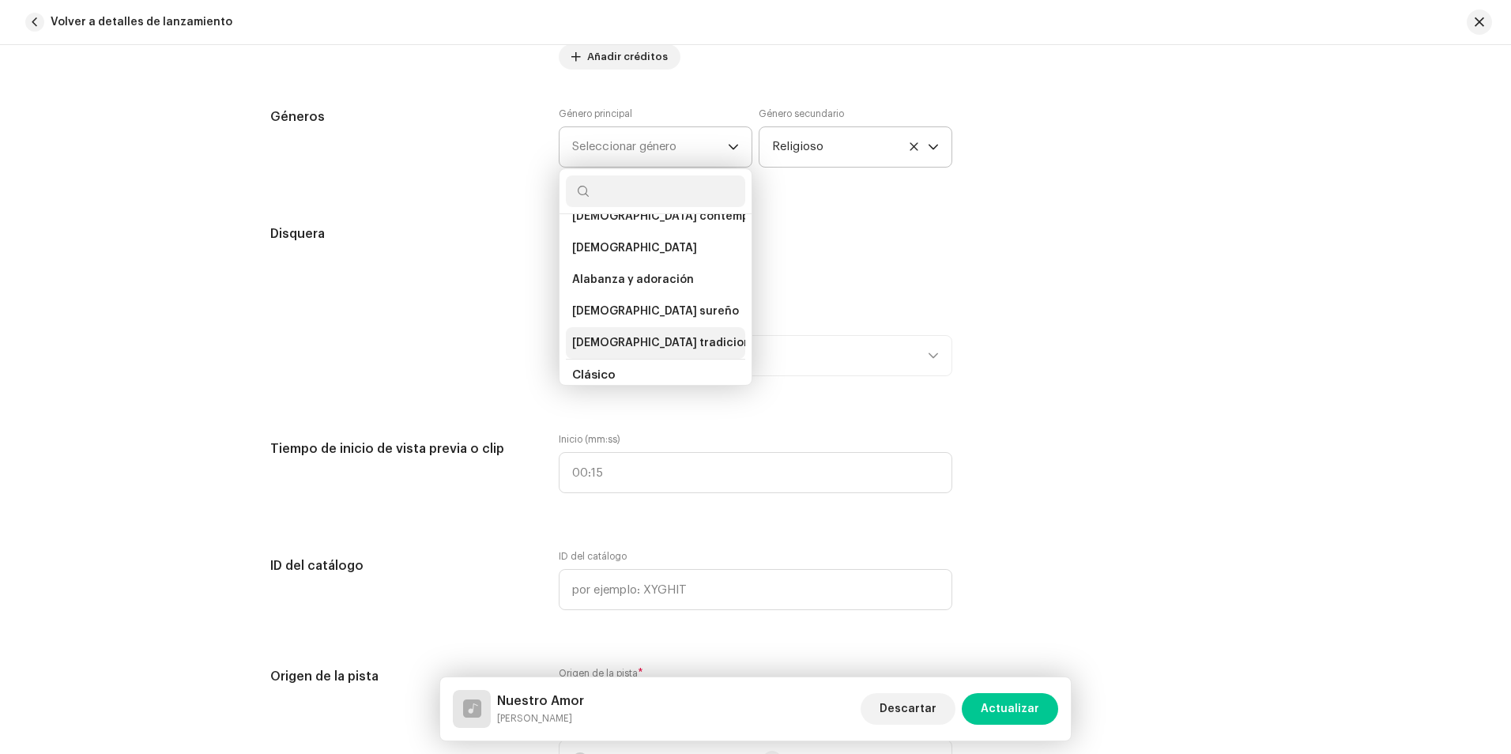
scroll to position [3263, 0]
click at [634, 239] on span "Alabanza y adoración" at bounding box center [633, 247] width 122 height 16
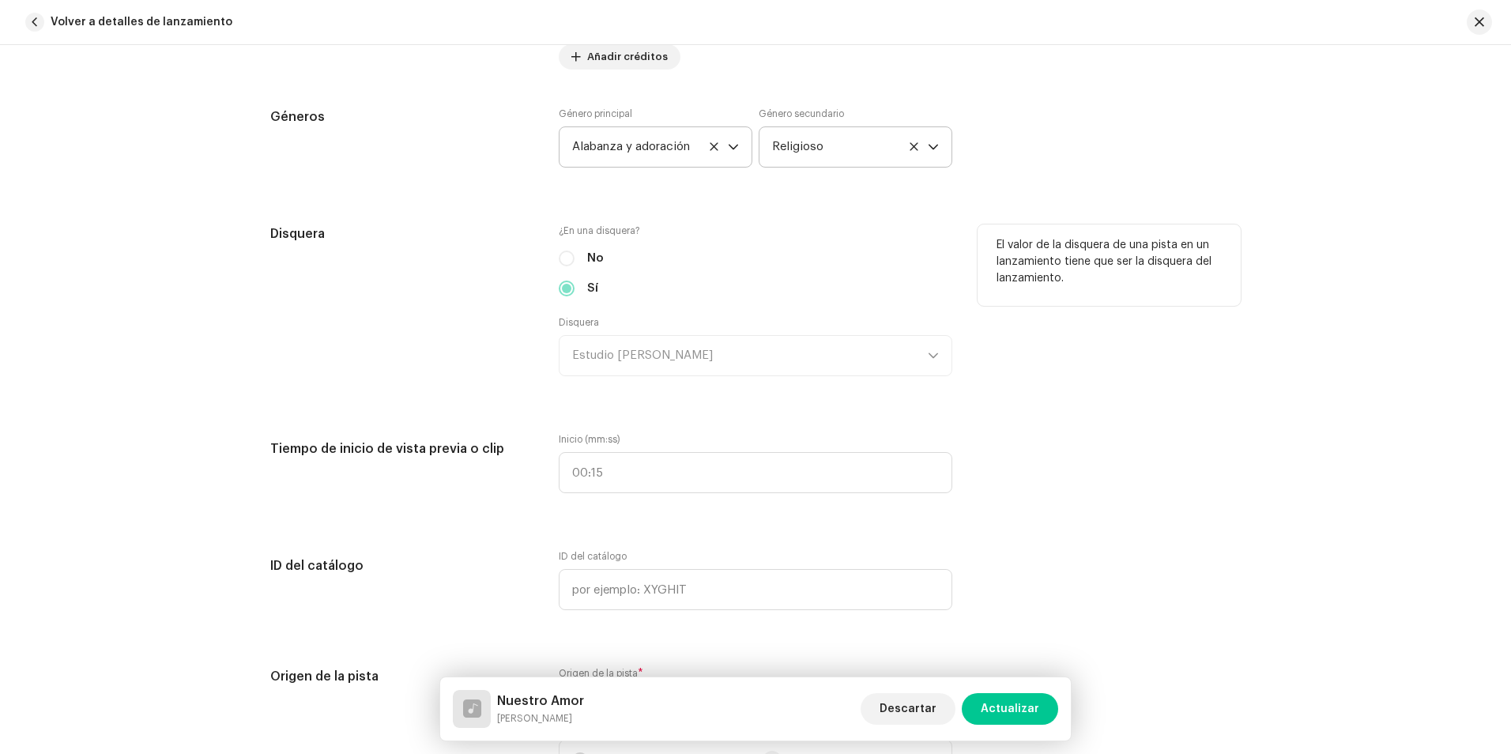
click at [740, 228] on label "¿En una disquera?" at bounding box center [755, 230] width 393 height 13
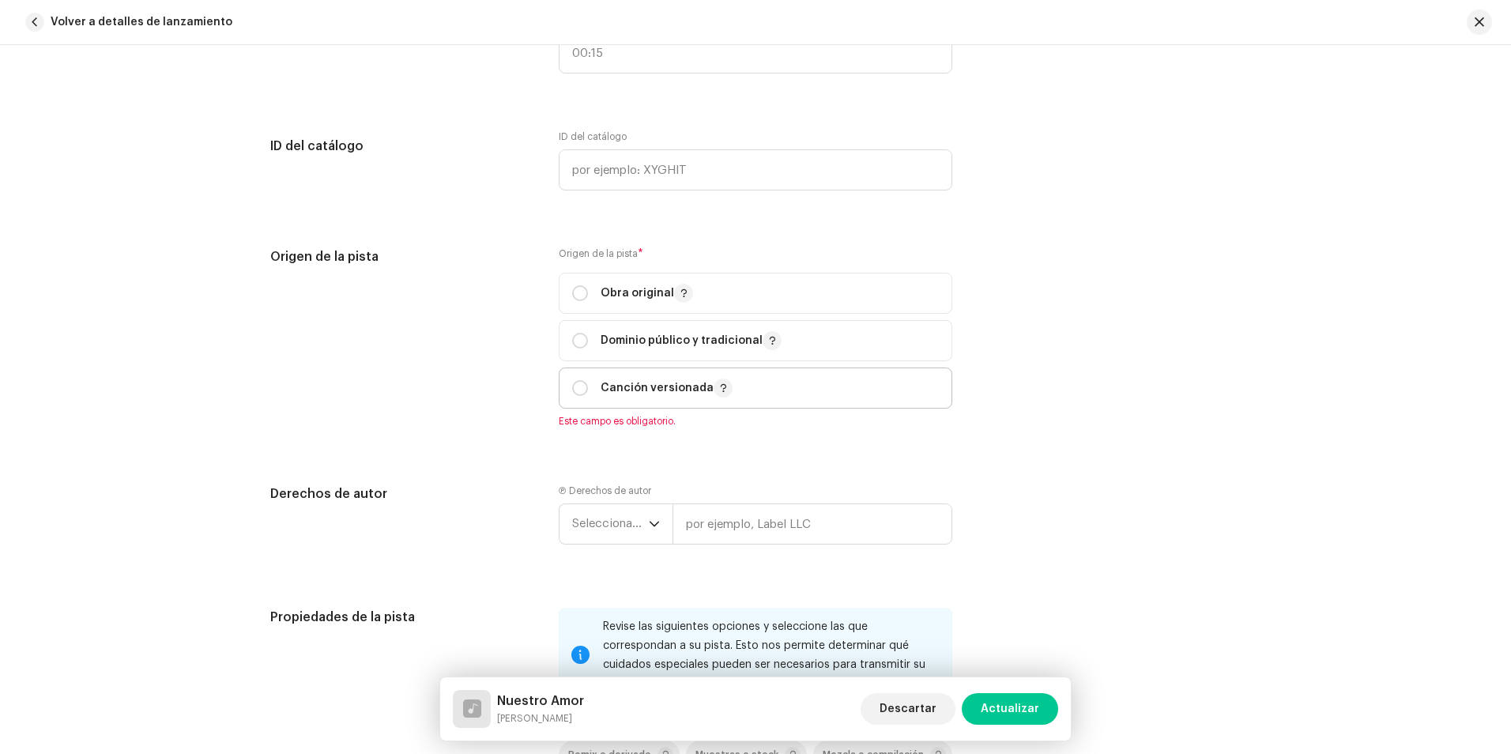
scroll to position [1817, 0]
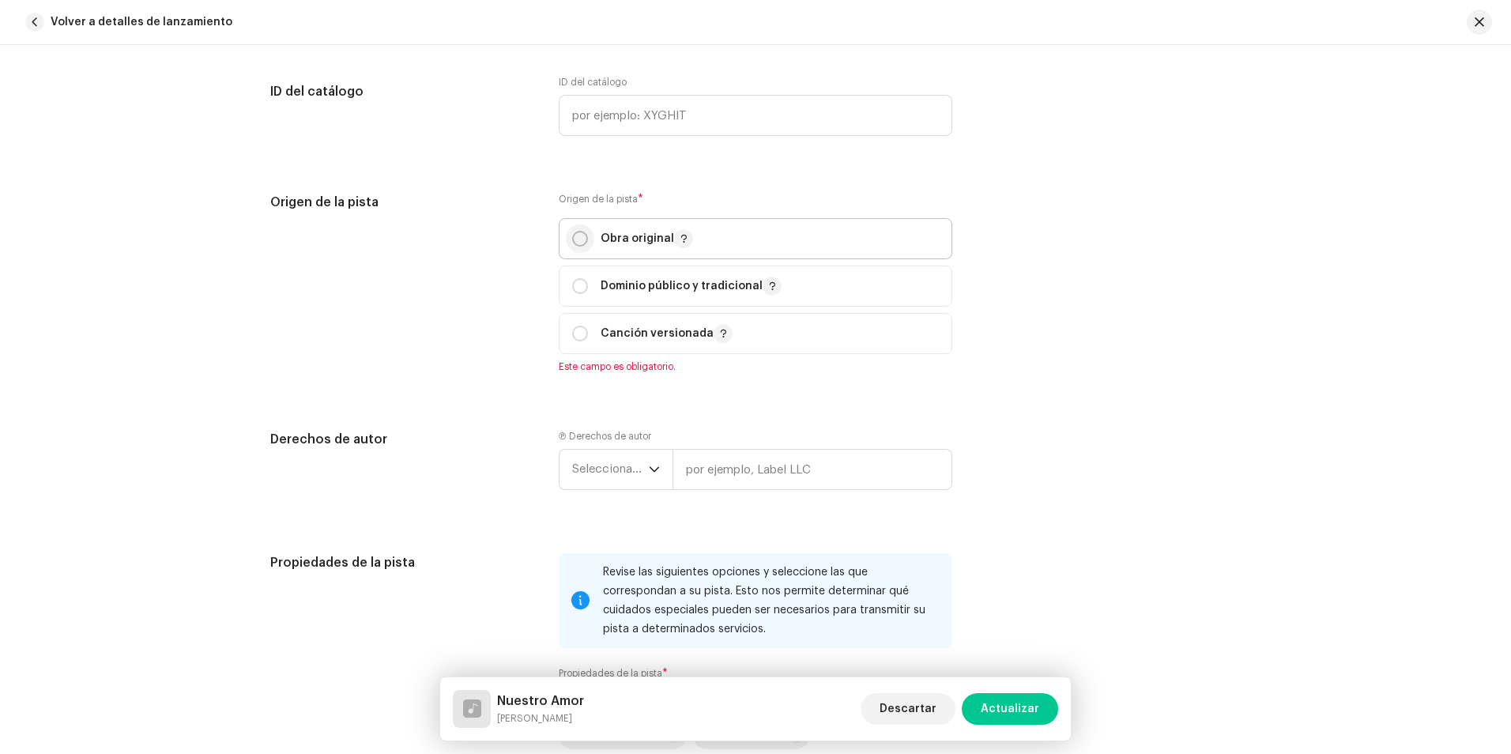
click at [574, 231] on input "radio" at bounding box center [580, 239] width 16 height 16
radio input "true"
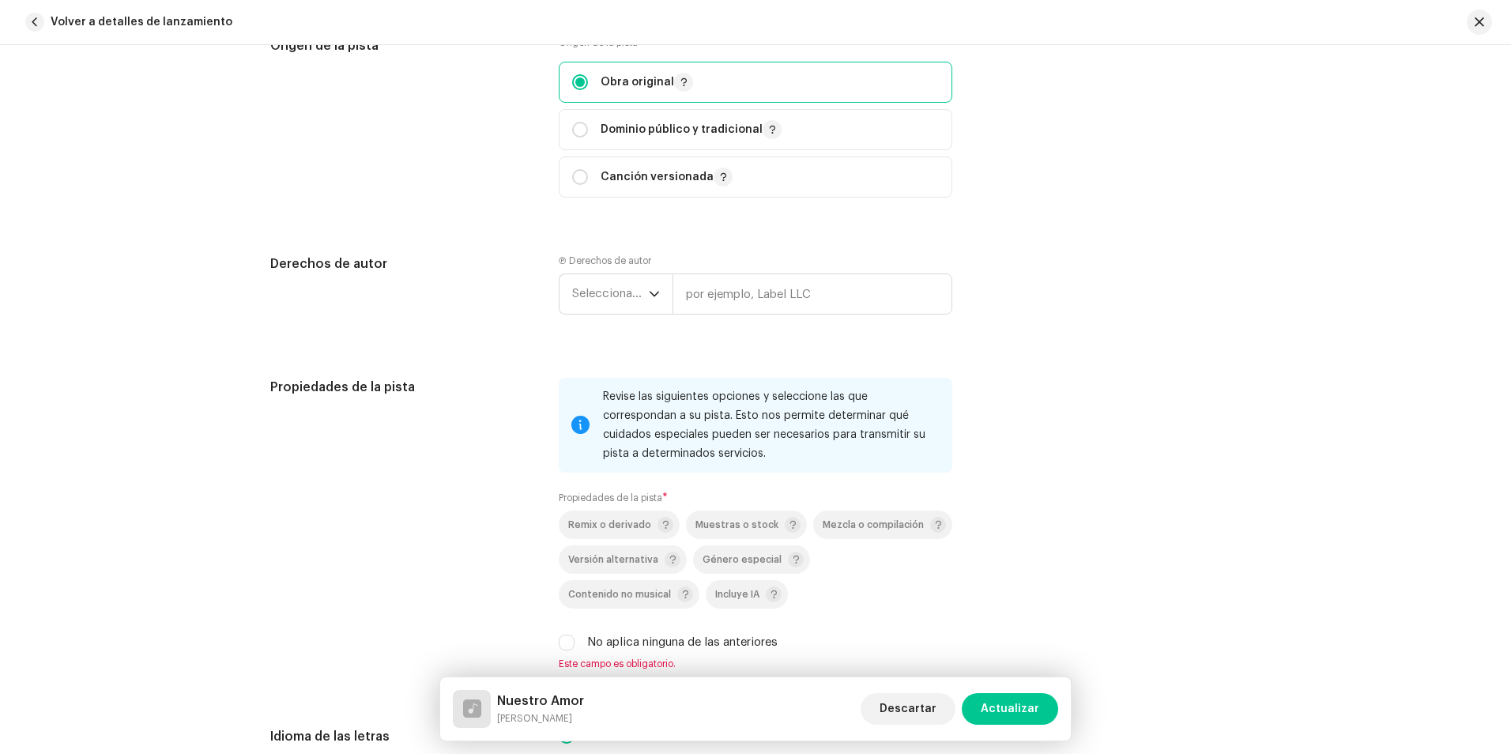
scroll to position [1975, 0]
click at [603, 289] on font "Seleccionar año" at bounding box center [615, 292] width 87 height 12
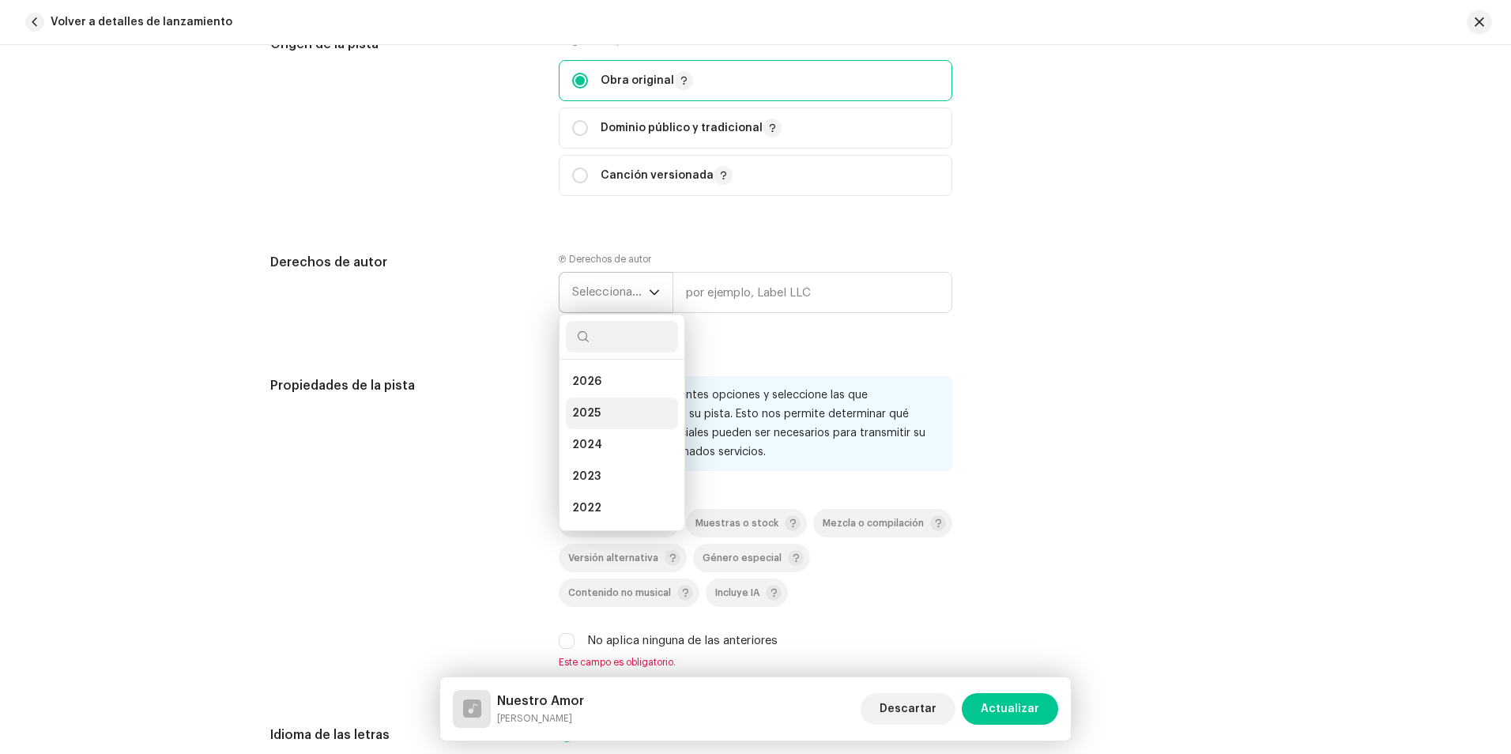
click at [602, 408] on li "2025" at bounding box center [622, 413] width 112 height 32
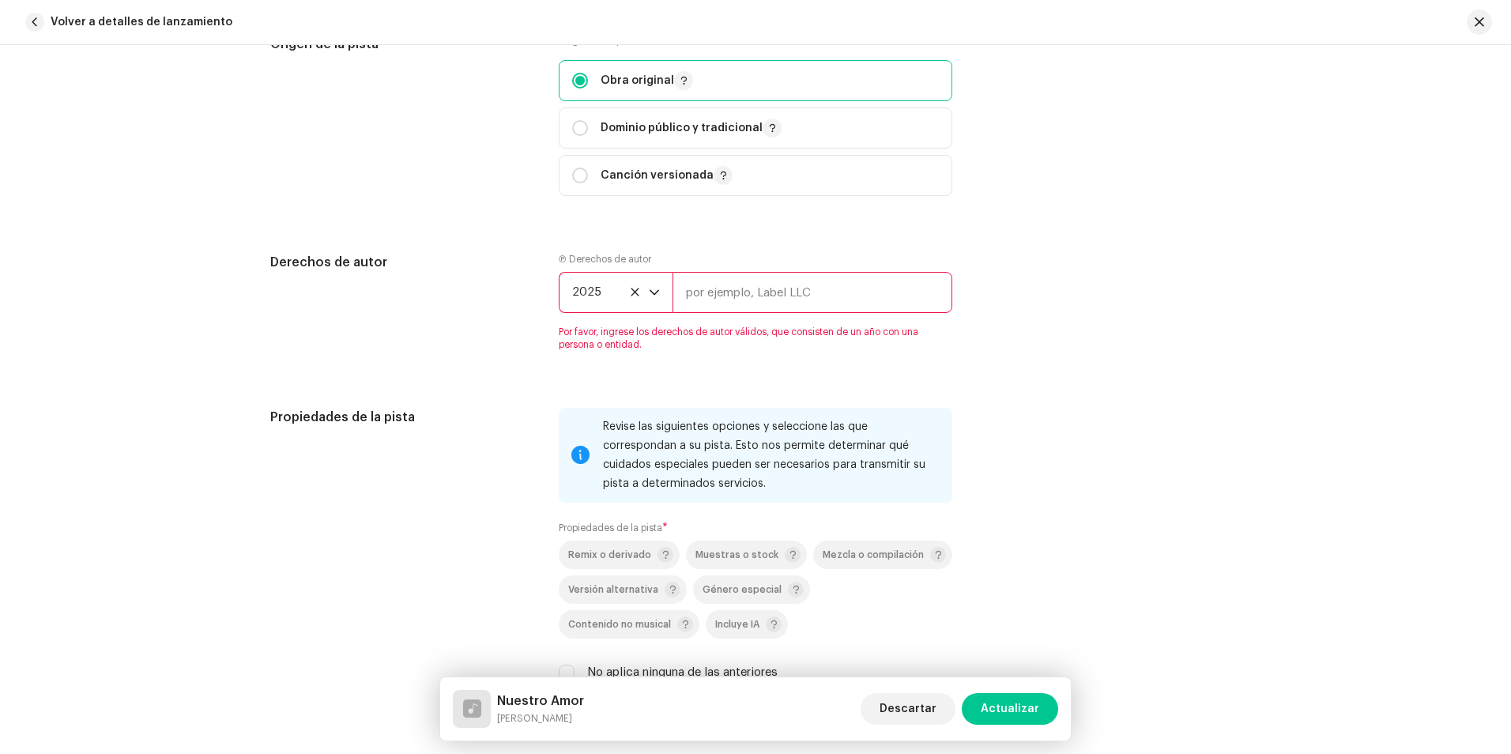
click at [721, 281] on input "text" at bounding box center [812, 292] width 280 height 41
type input "[PERSON_NAME] Studio"
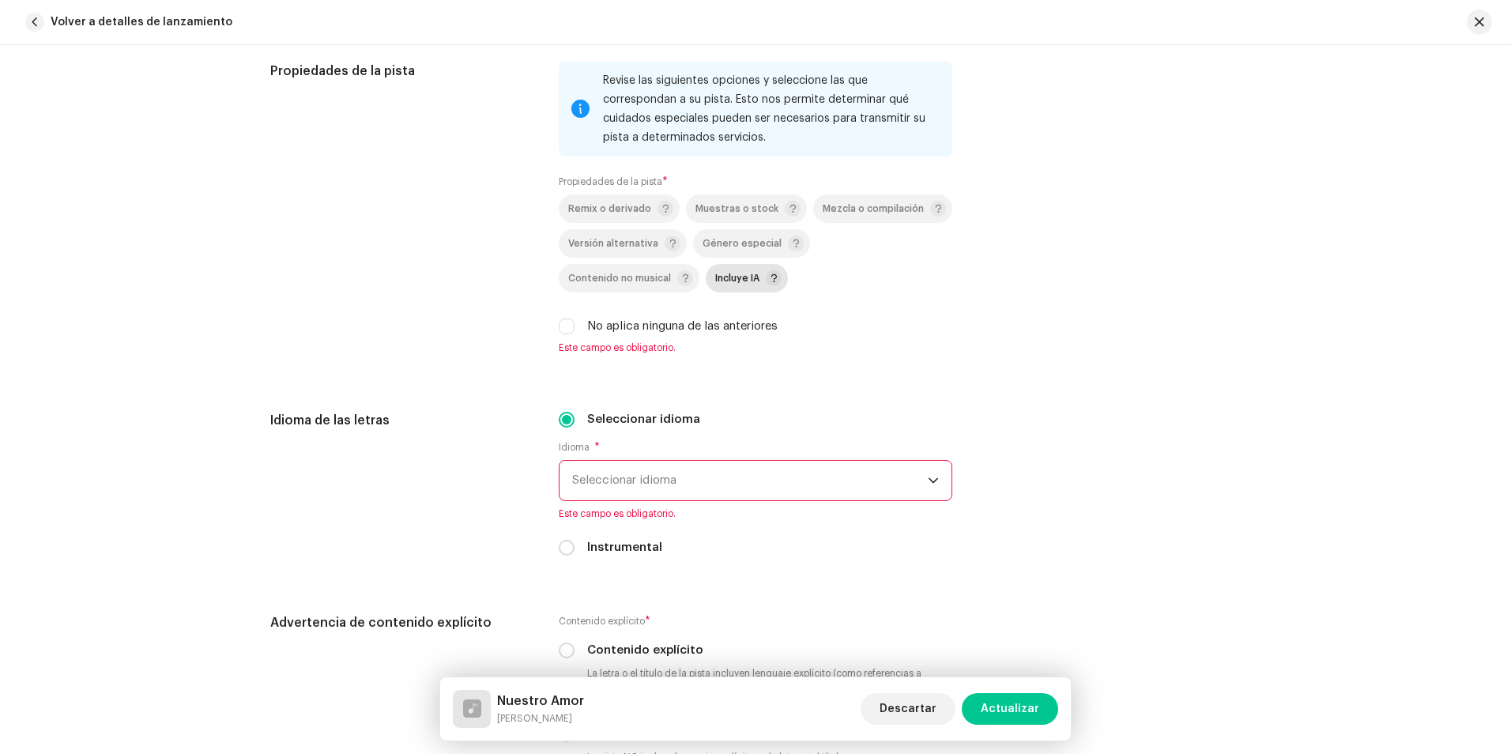
scroll to position [2291, 0]
click at [442, 274] on div "Propiedades de la pista" at bounding box center [401, 215] width 263 height 311
click at [562, 324] on input "No aplica ninguna de las anteriores" at bounding box center [567, 325] width 16 height 16
checkbox input "true"
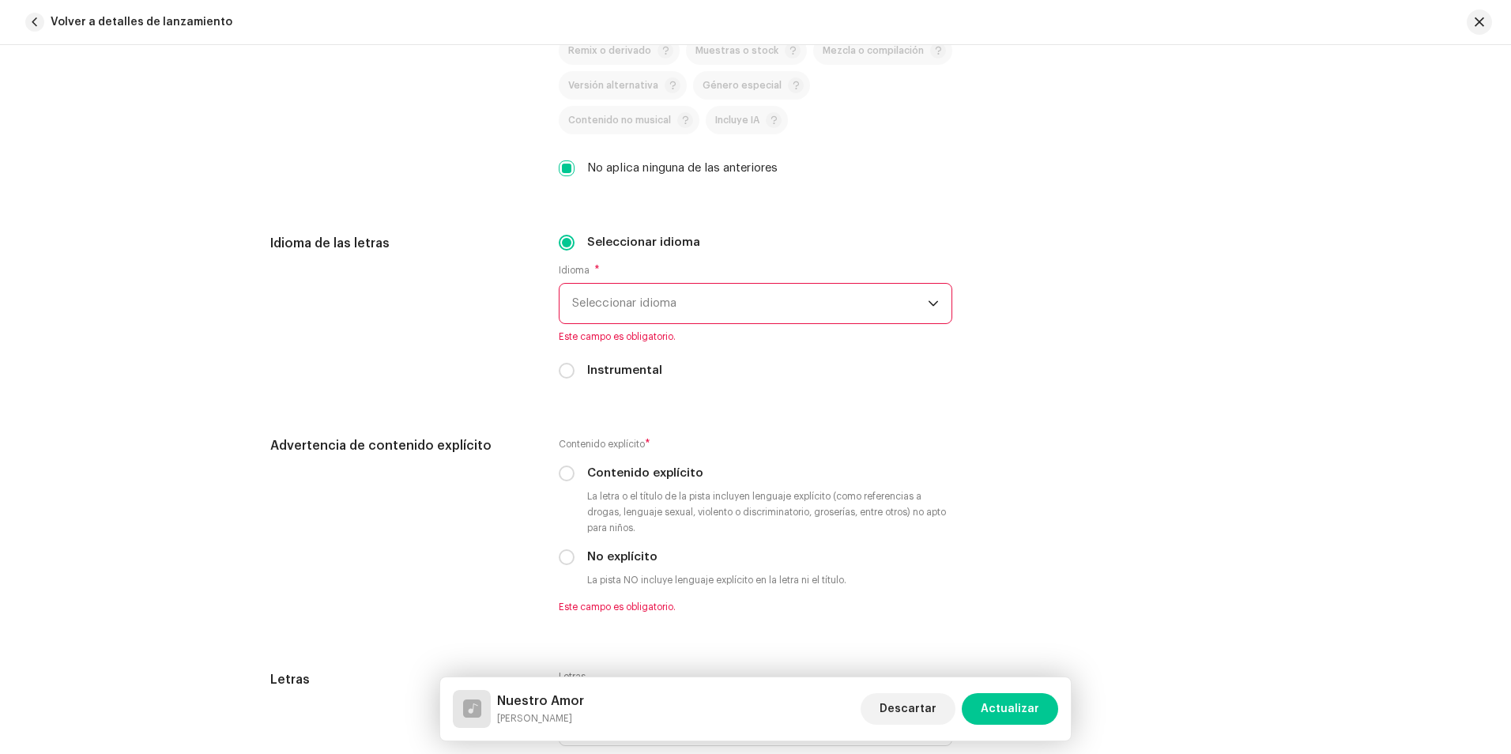
scroll to position [2449, 0]
click at [615, 301] on font "Seleccionar idioma" at bounding box center [624, 301] width 104 height 12
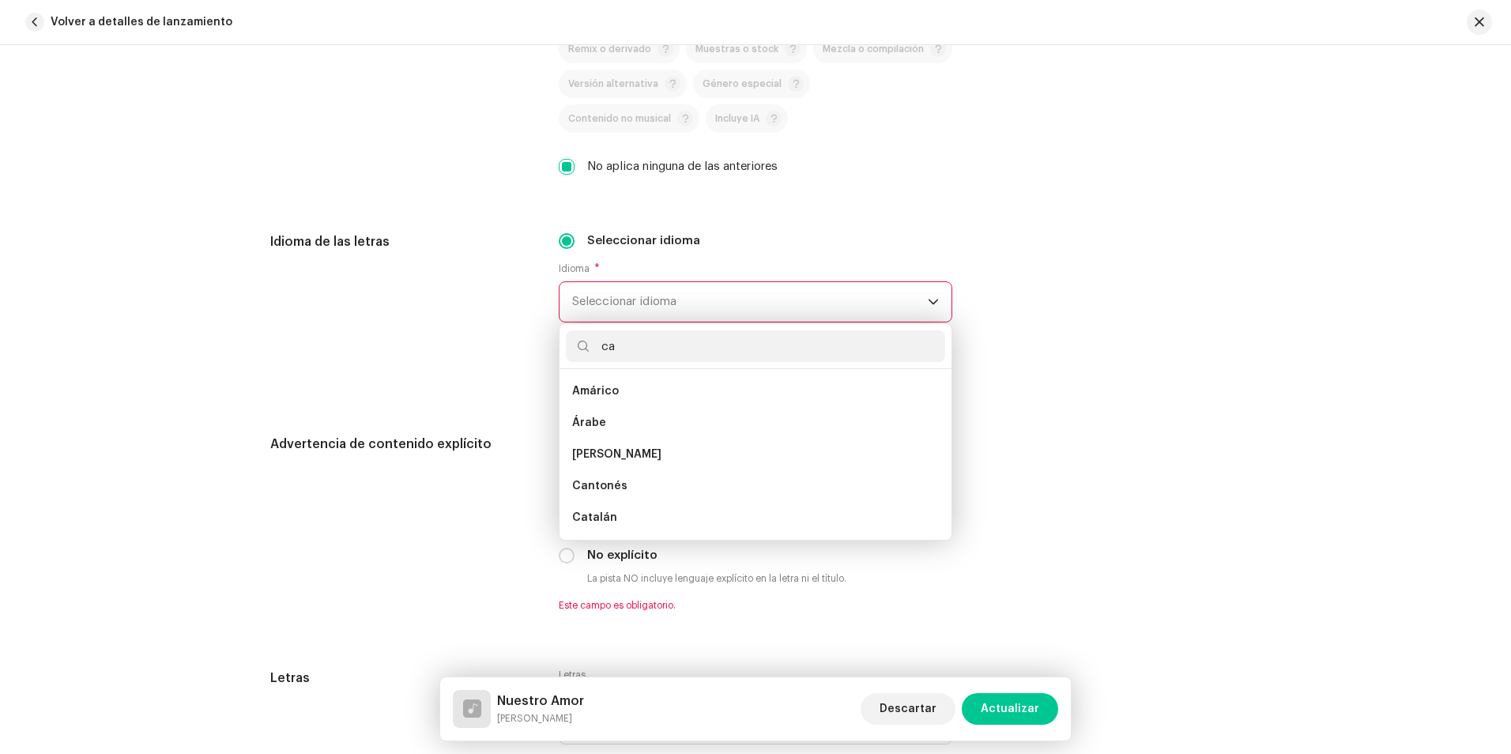
scroll to position [0, 0]
type input "ca"
click at [644, 478] on span "Español ([GEOGRAPHIC_DATA])" at bounding box center [657, 486] width 170 height 16
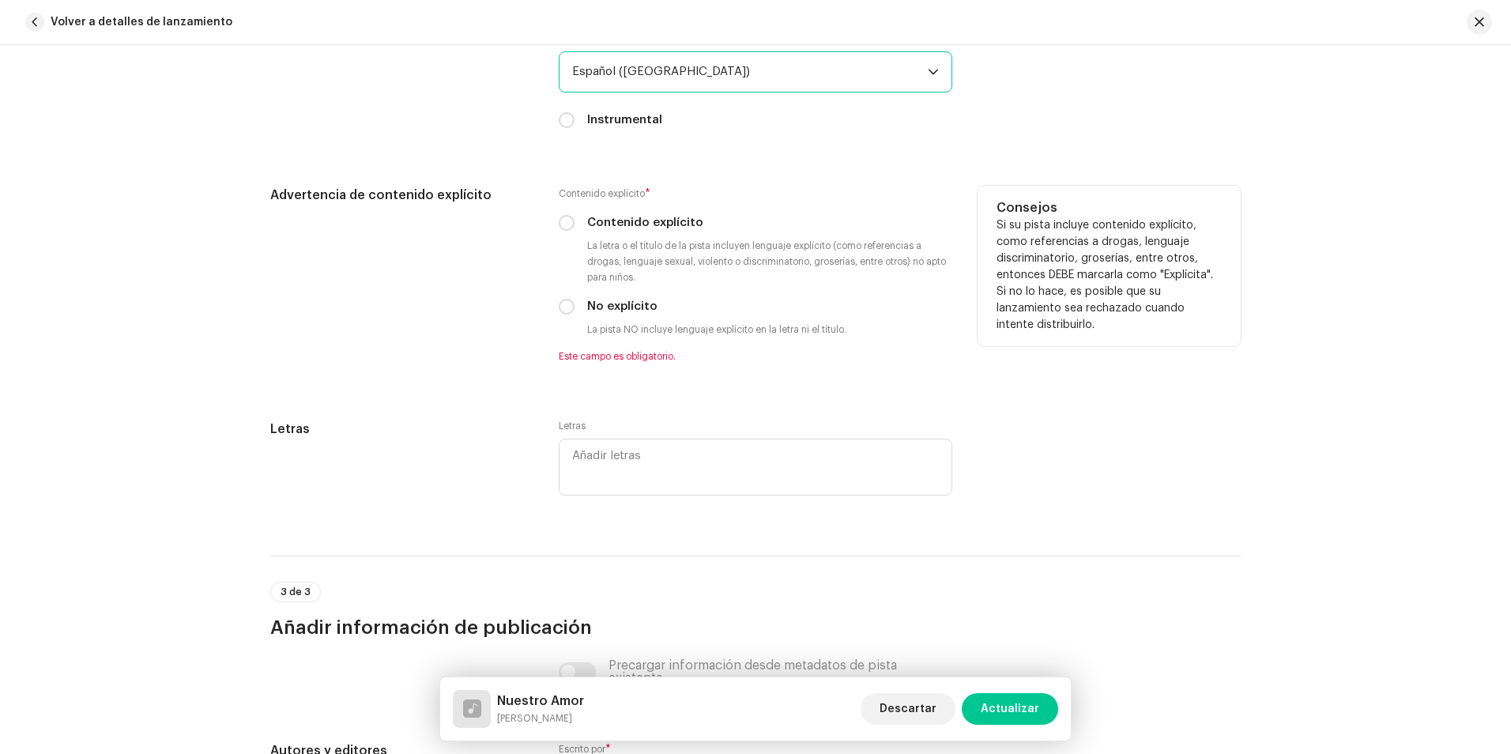
scroll to position [2686, 0]
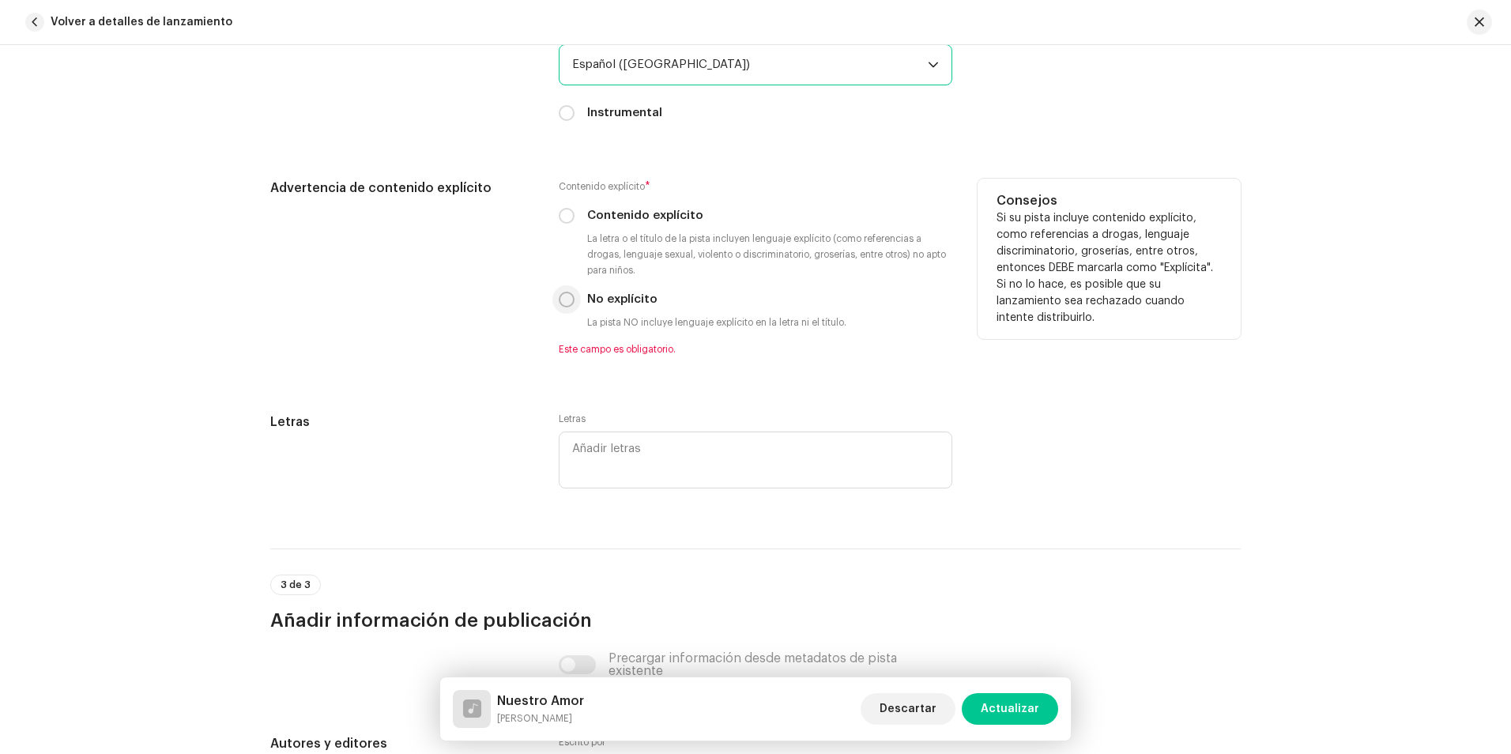
click at [566, 302] on input "No explícito" at bounding box center [567, 300] width 16 height 16
radio input "true"
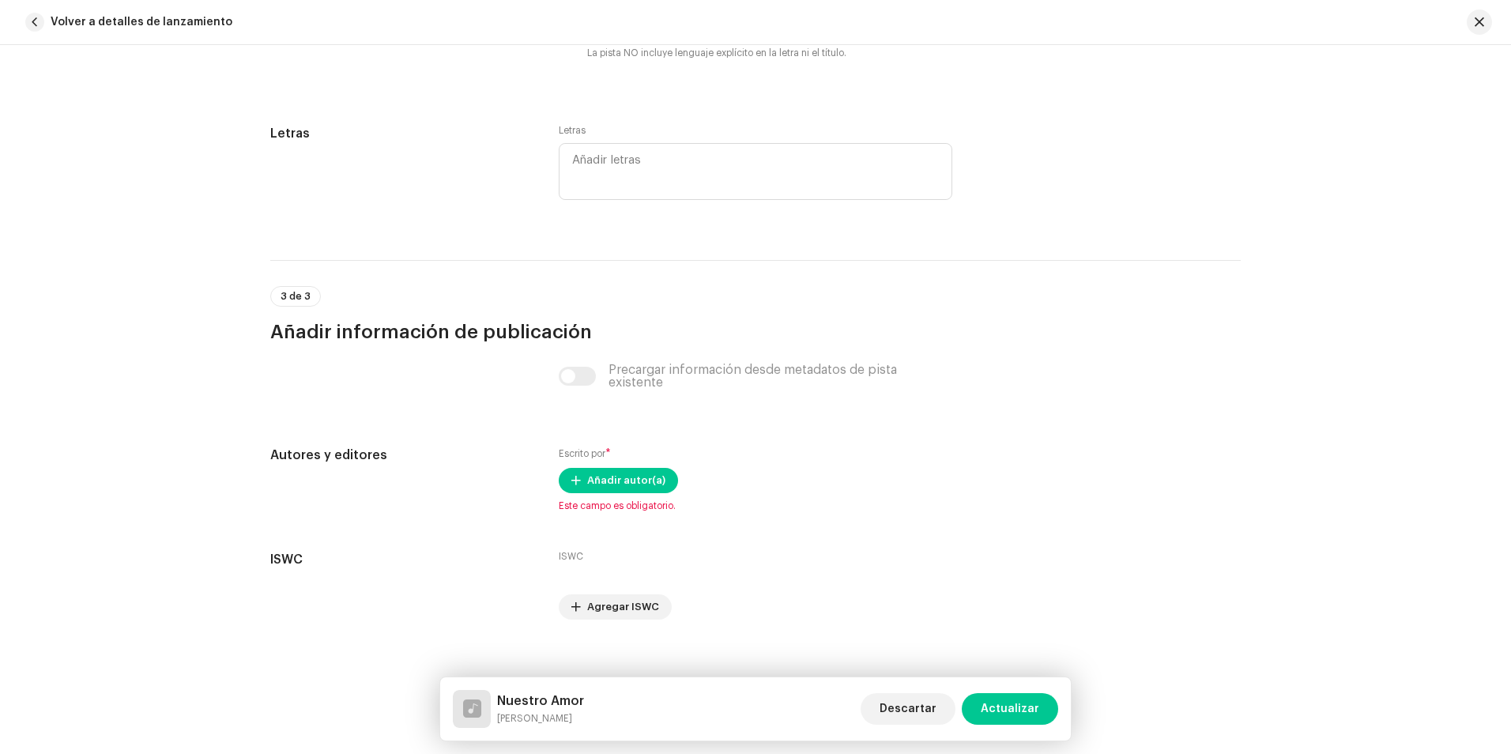
scroll to position [2973, 0]
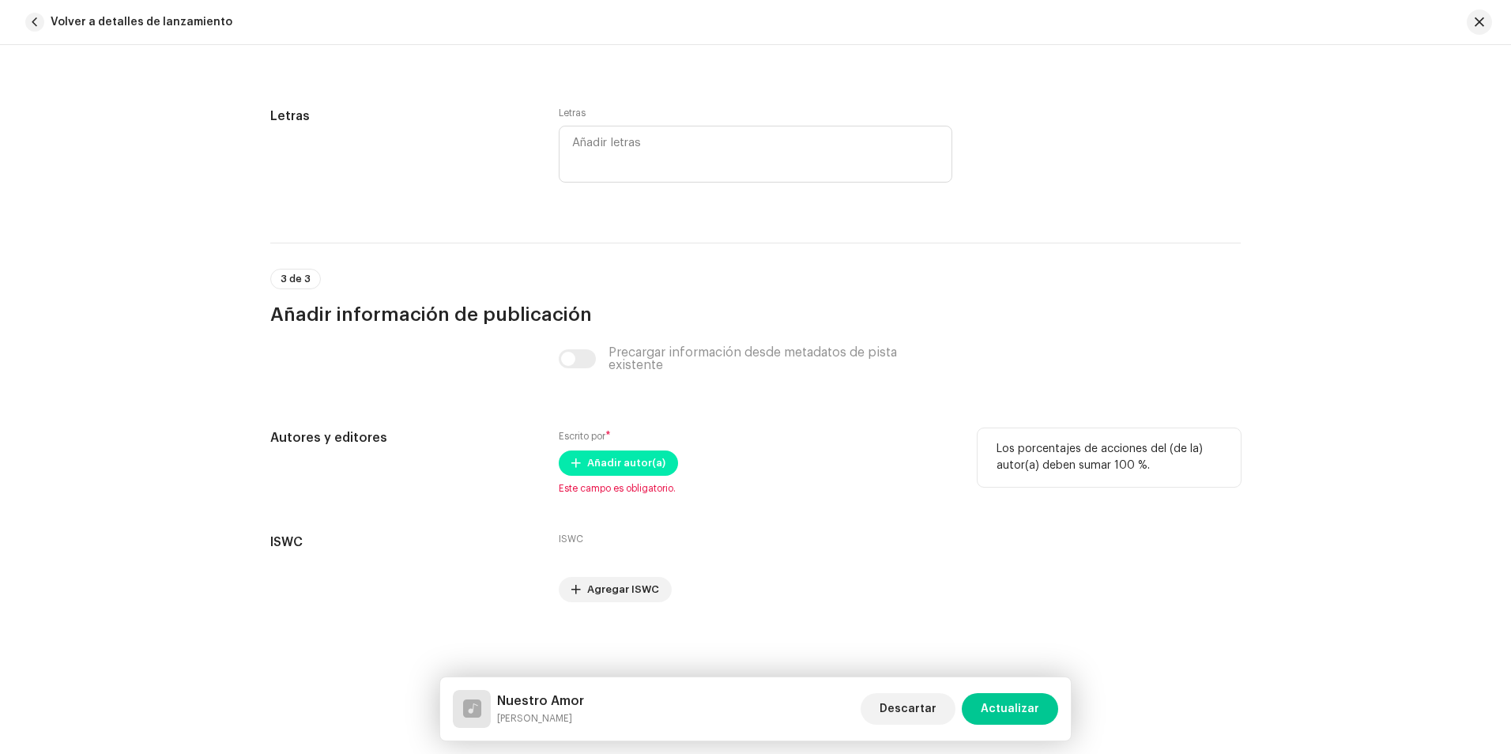
click at [638, 458] on span "Añadir autor(a)" at bounding box center [626, 463] width 78 height 32
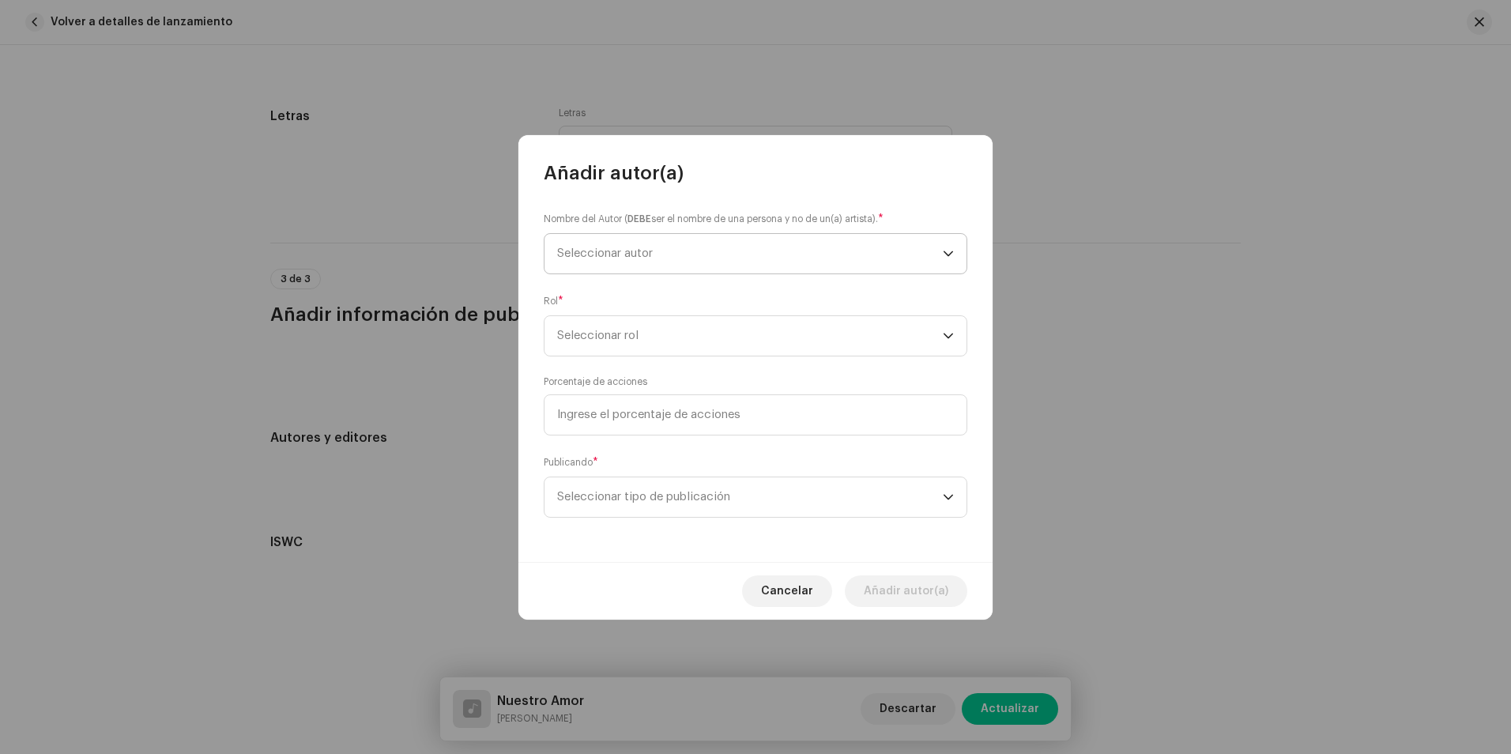
click at [630, 257] on span "Seleccionar autor" at bounding box center [605, 253] width 96 height 12
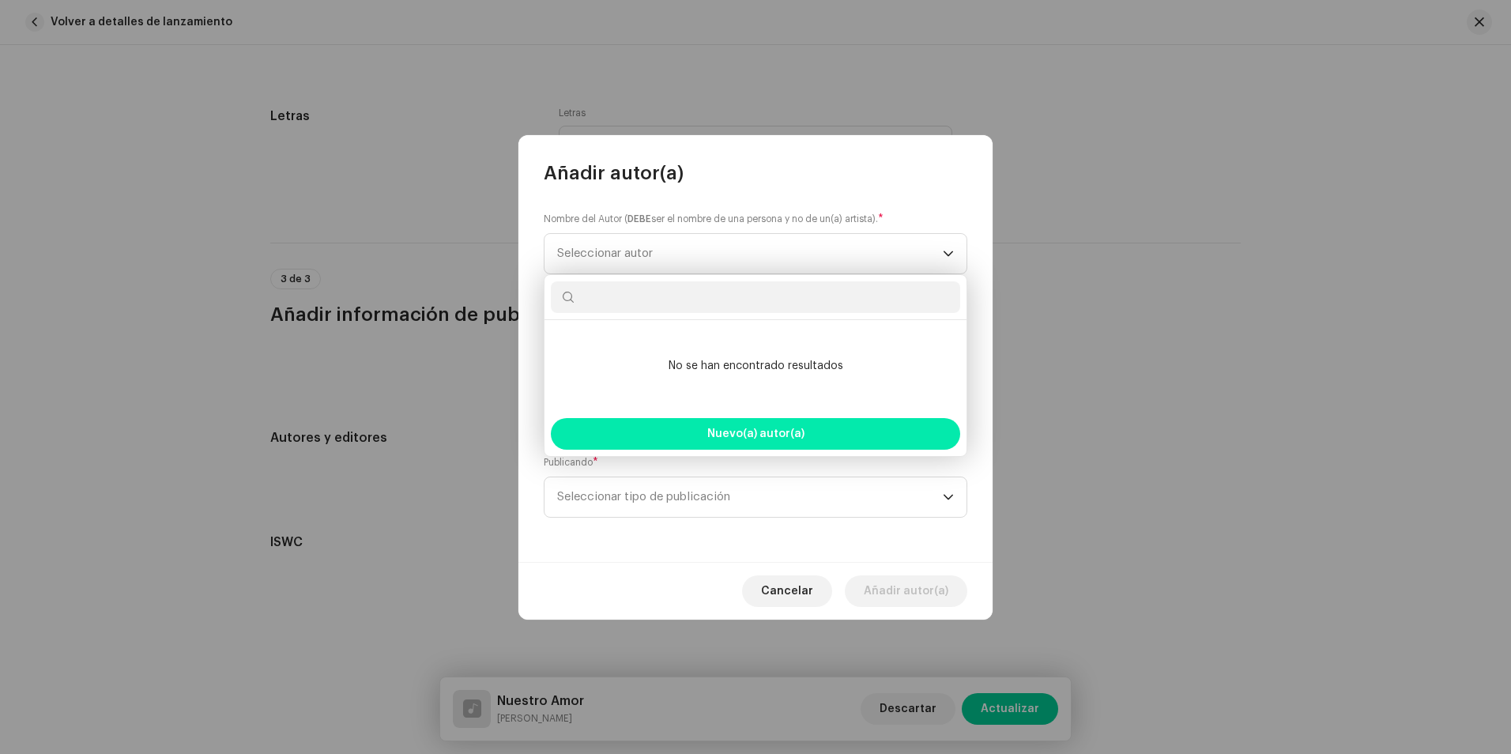
click at [722, 428] on span "Nuevo(a) autor(a)" at bounding box center [755, 433] width 97 height 11
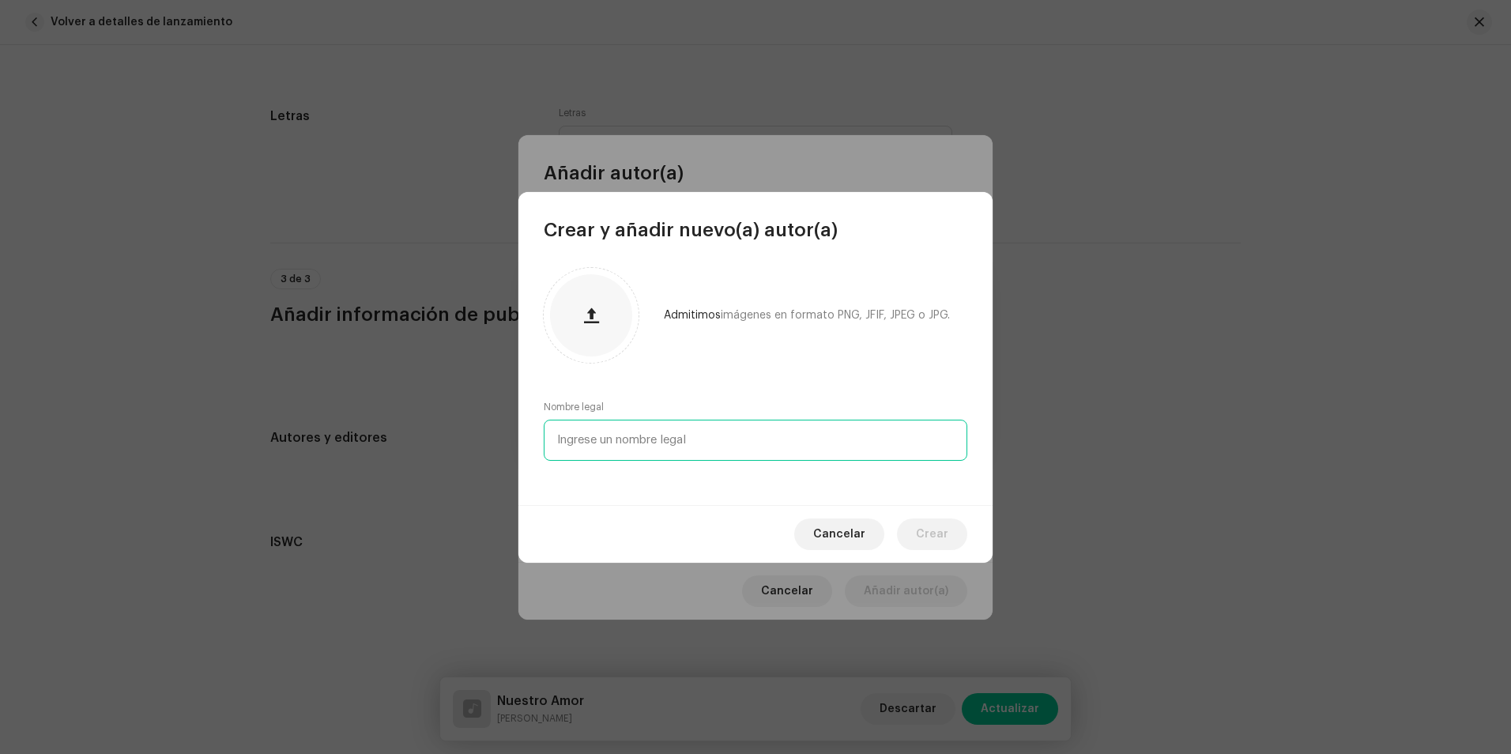
click at [640, 439] on input "text" at bounding box center [755, 439] width 423 height 41
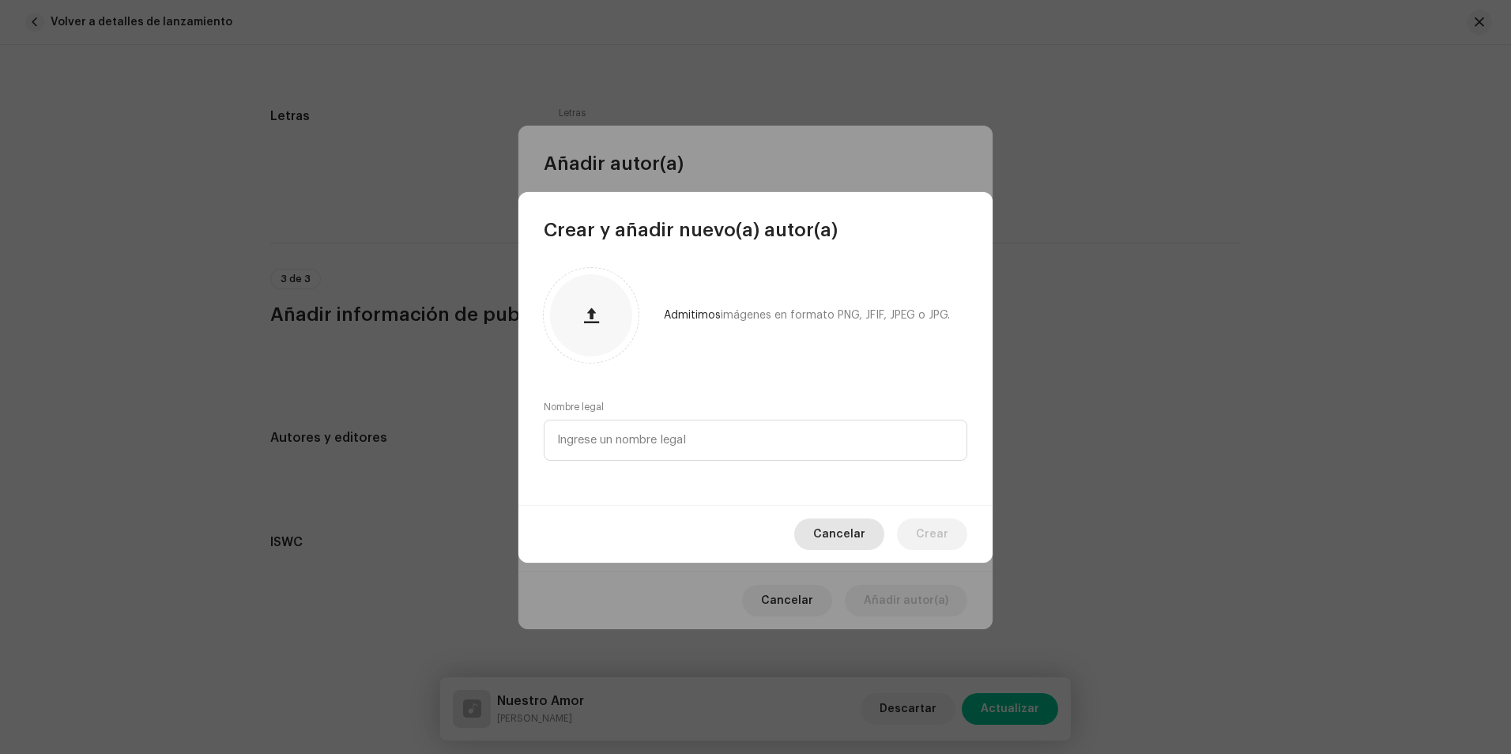
click at [869, 540] on button "Cancelar" at bounding box center [839, 534] width 90 height 32
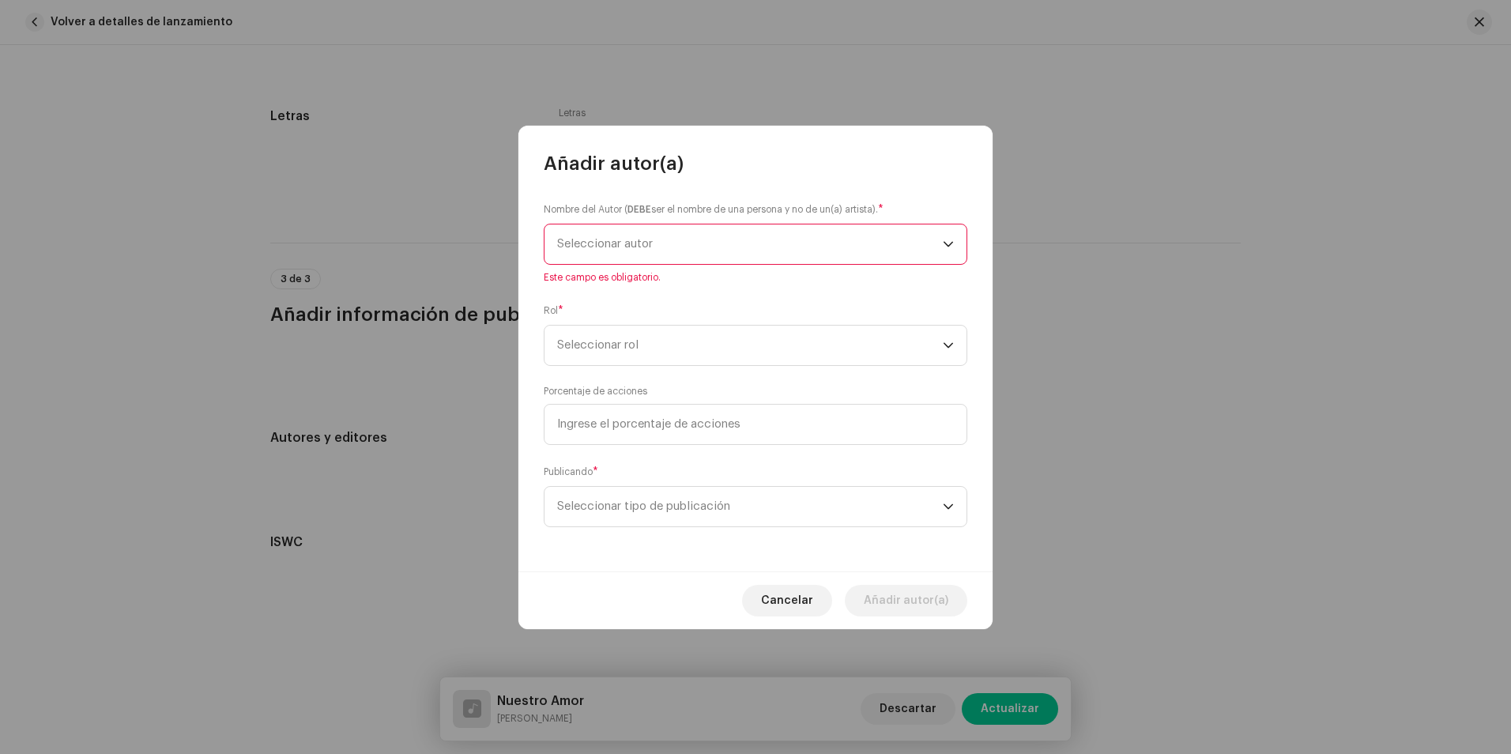
click at [620, 235] on span "Seleccionar autor" at bounding box center [750, 244] width 386 height 40
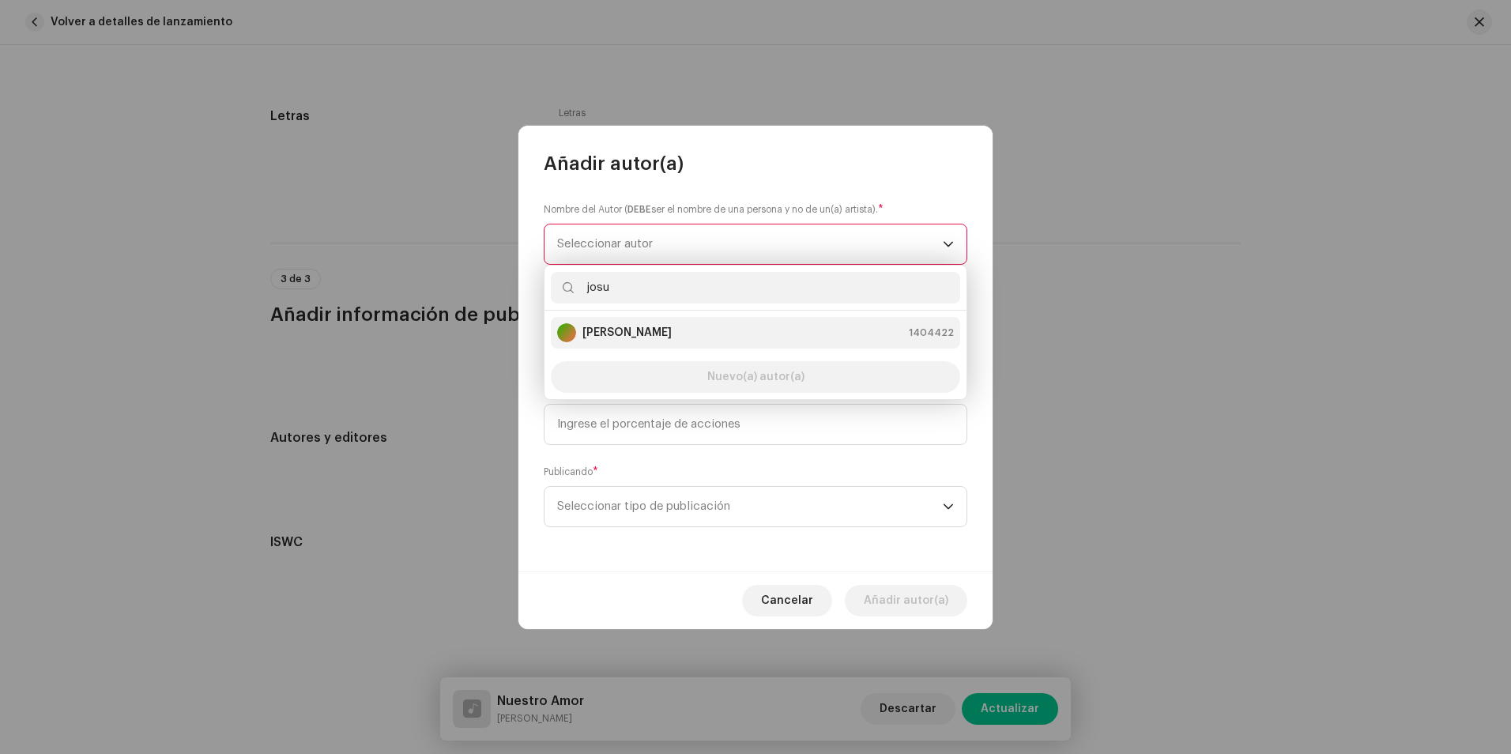
type input "josu"
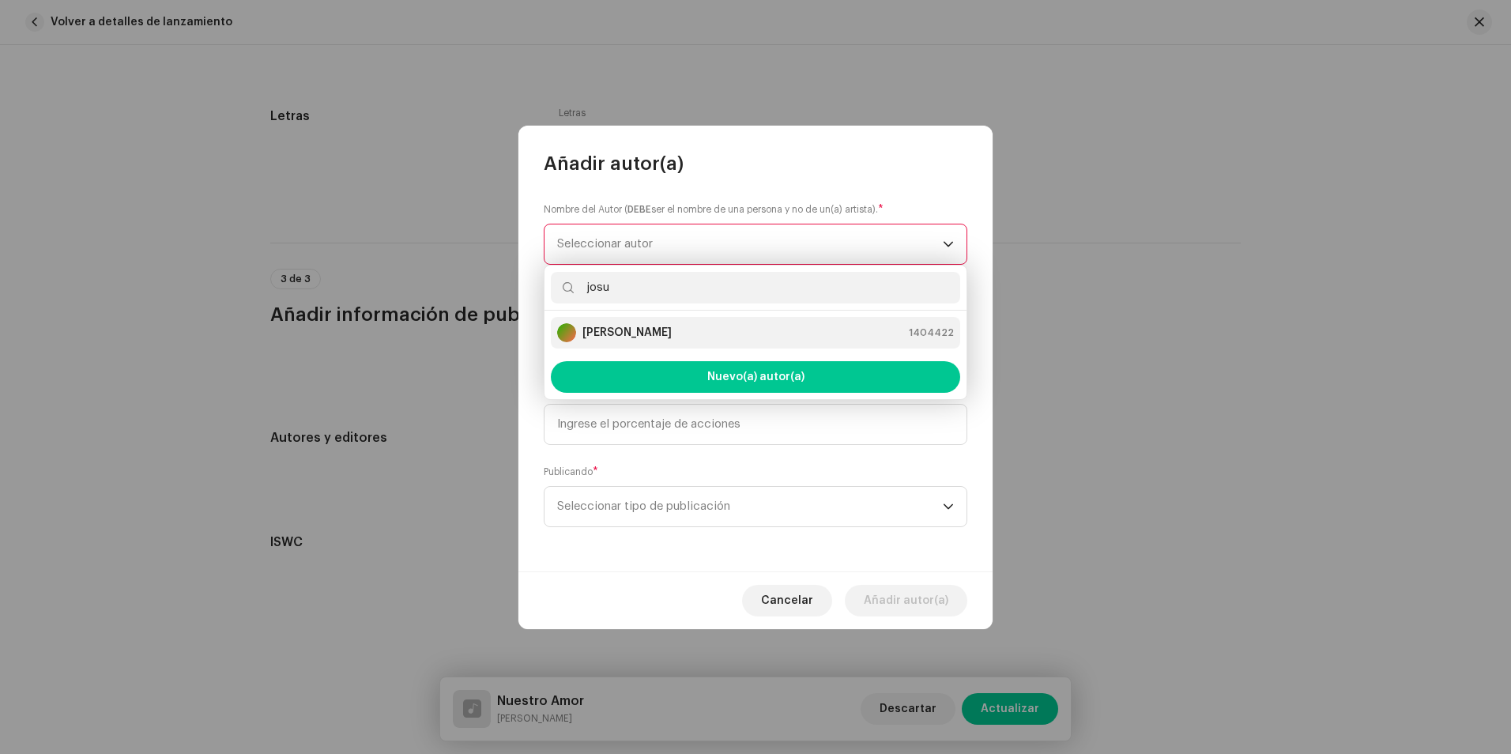
drag, startPoint x: 660, startPoint y: 331, endPoint x: 661, endPoint y: 320, distance: 11.1
click at [660, 329] on strong "[PERSON_NAME]" at bounding box center [626, 333] width 89 height 16
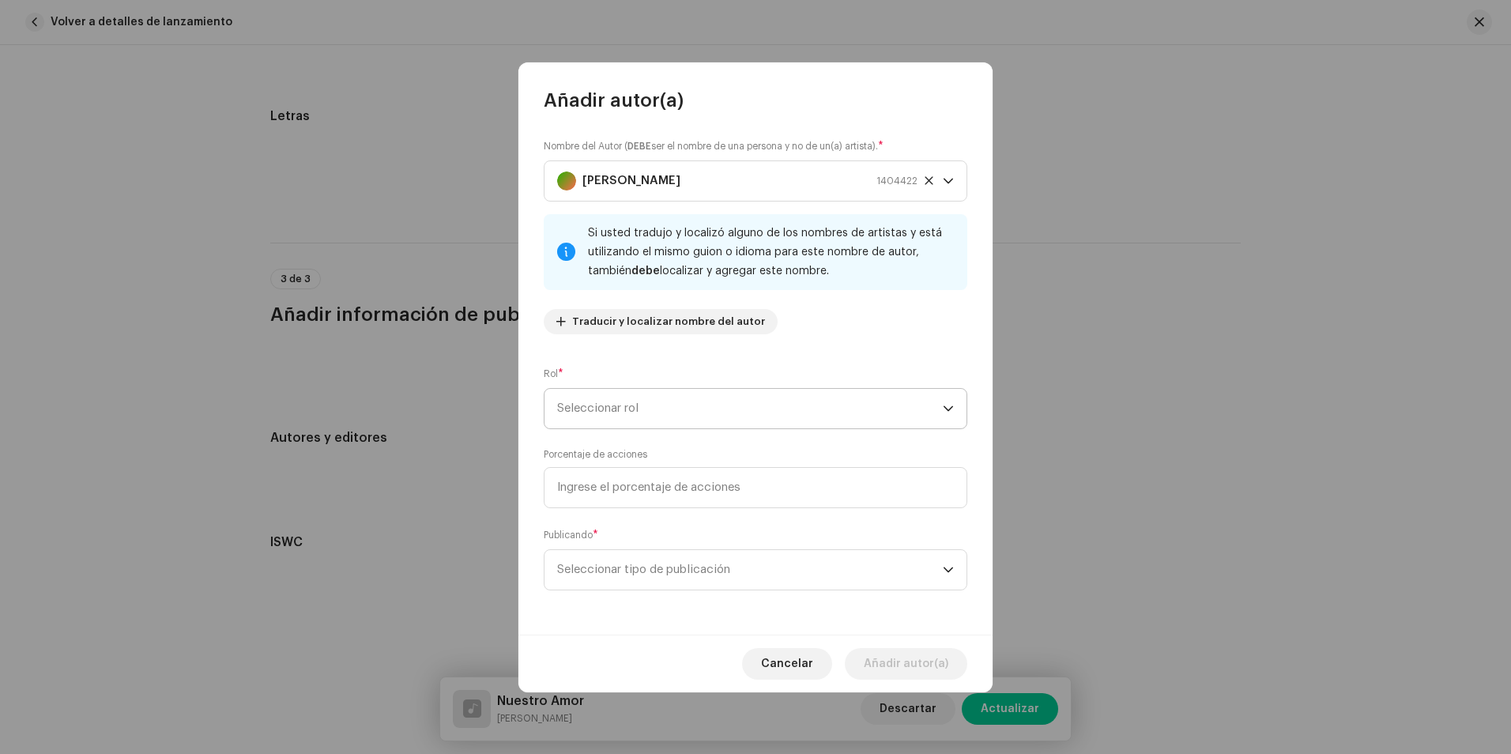
click at [727, 413] on span "Seleccionar rol" at bounding box center [750, 409] width 386 height 40
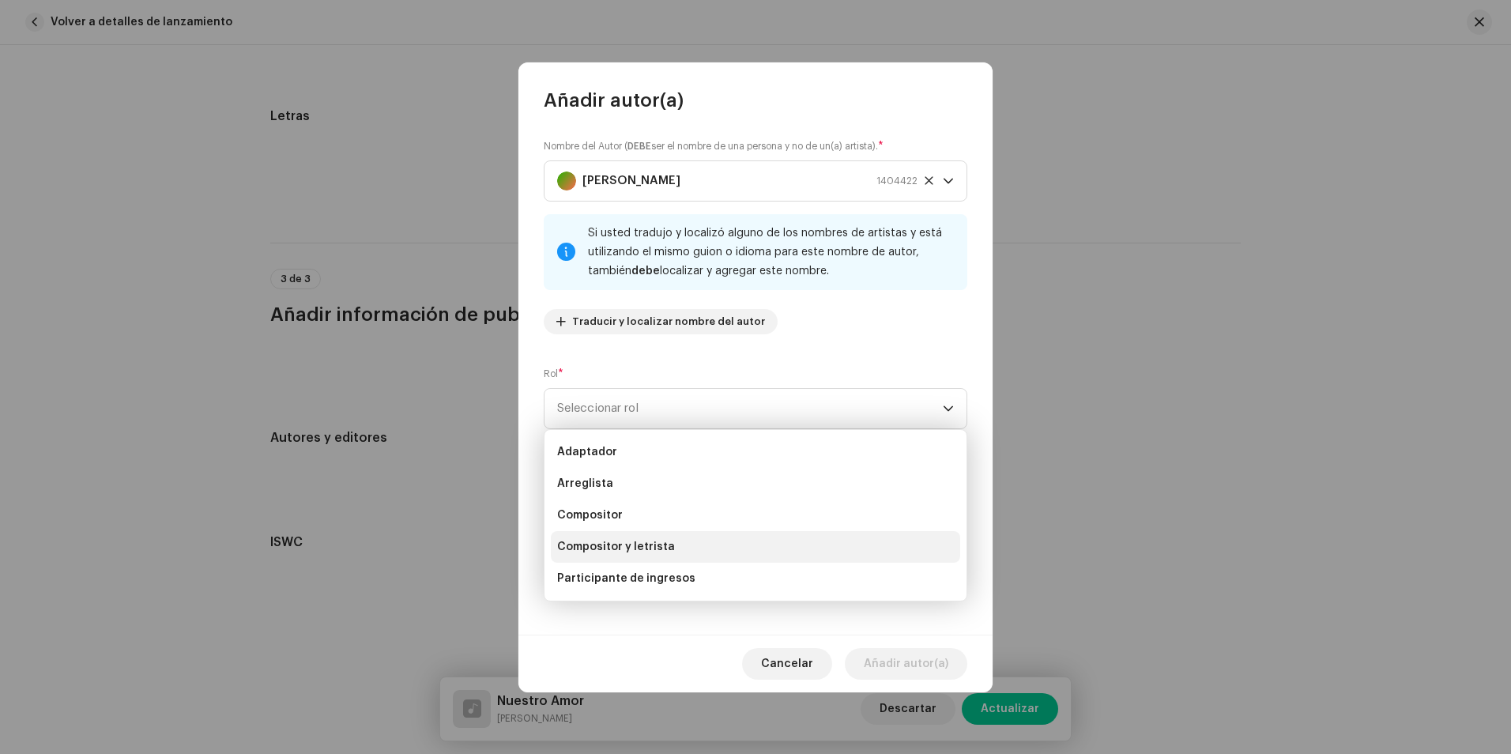
click at [657, 546] on span "Compositor y letrista" at bounding box center [616, 547] width 118 height 16
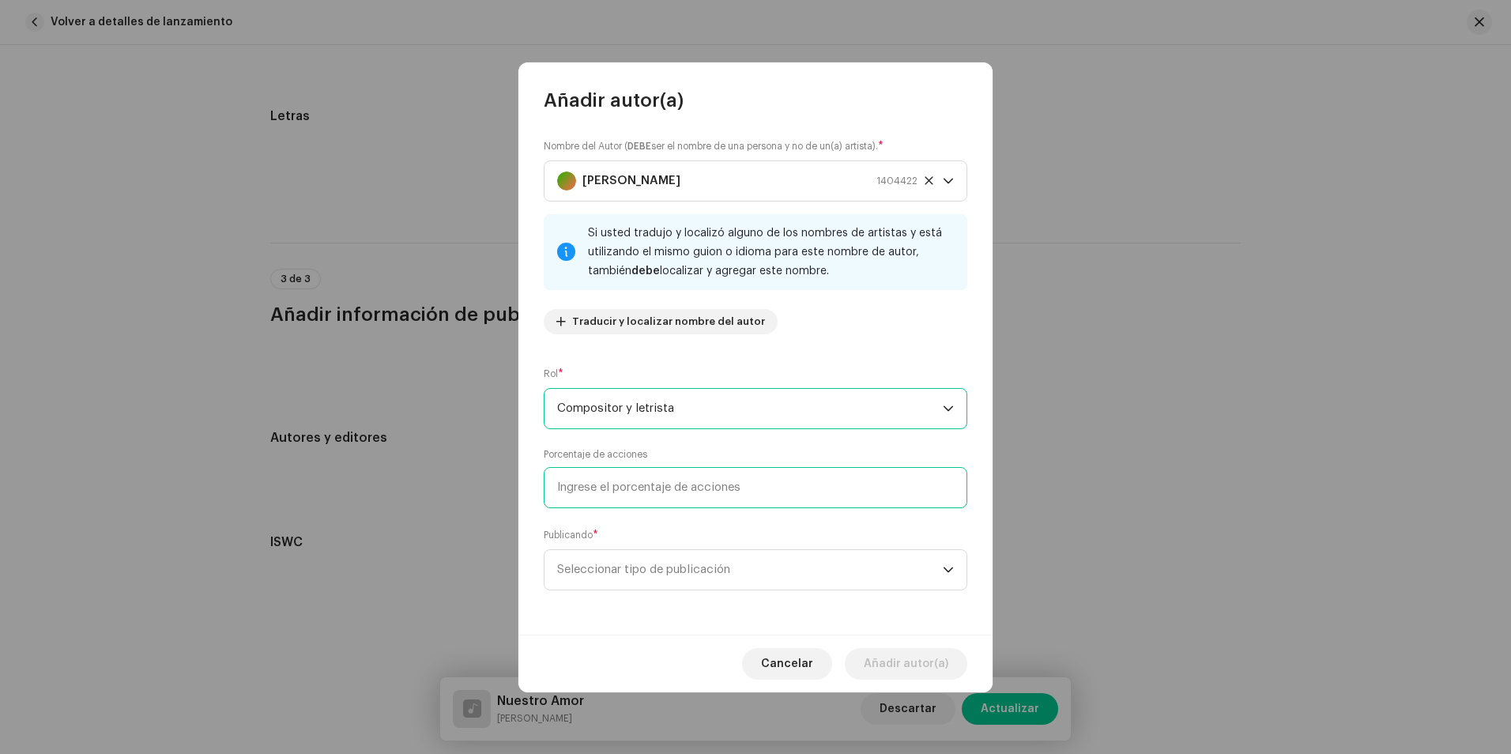
click at [655, 483] on input at bounding box center [755, 487] width 423 height 41
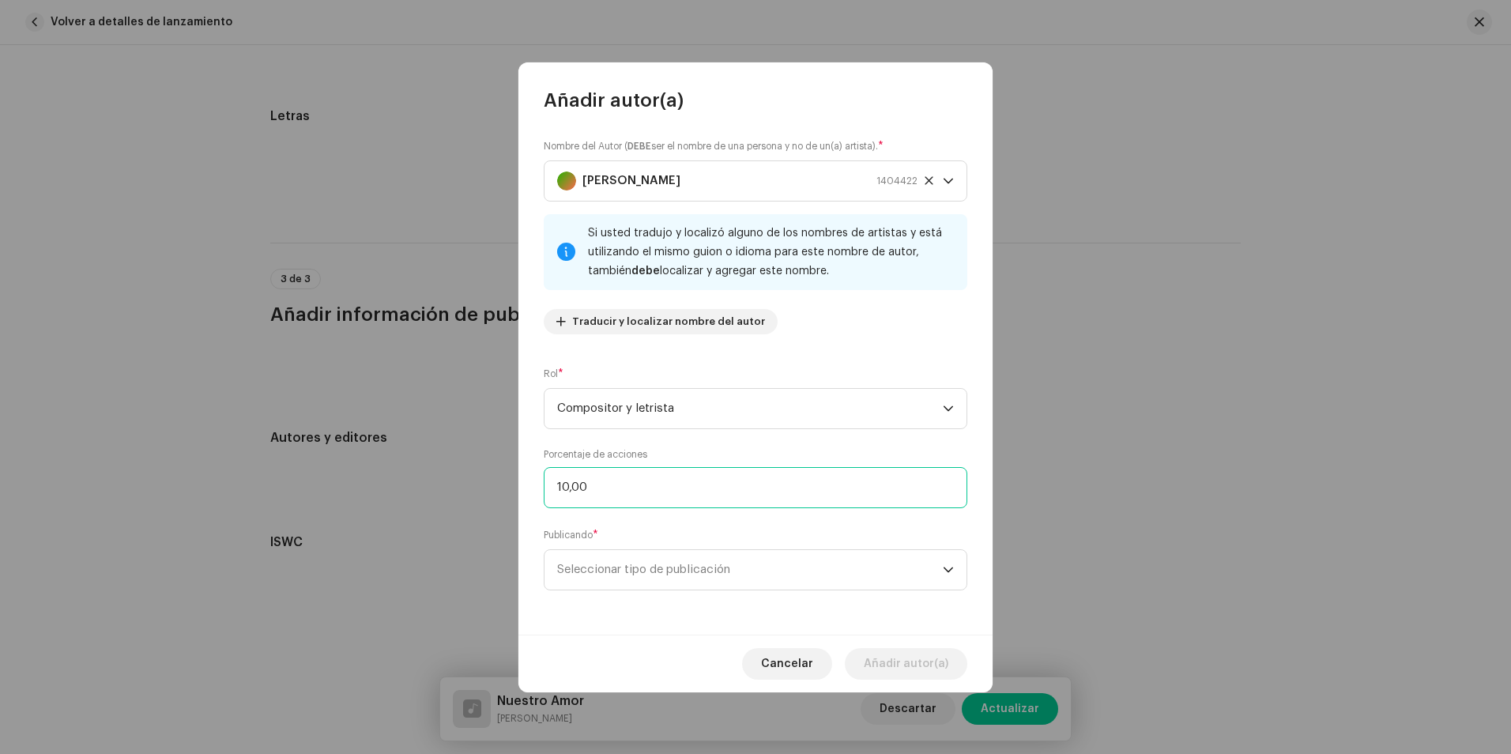
type input "100,00"
click at [640, 573] on font "Seleccionar tipo de publicación" at bounding box center [643, 569] width 173 height 12
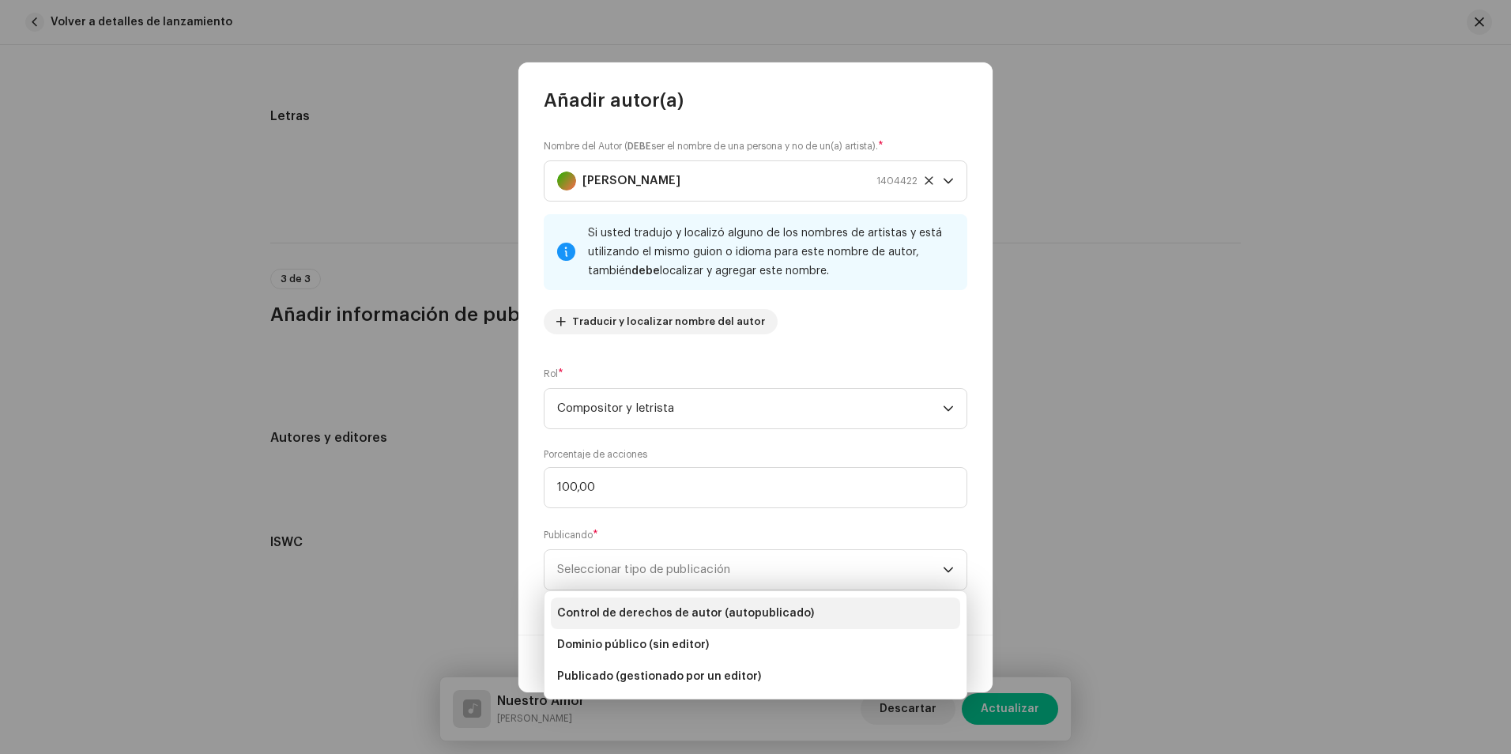
click at [695, 606] on span "Control de derechos de autor (autopublicado)" at bounding box center [685, 613] width 257 height 16
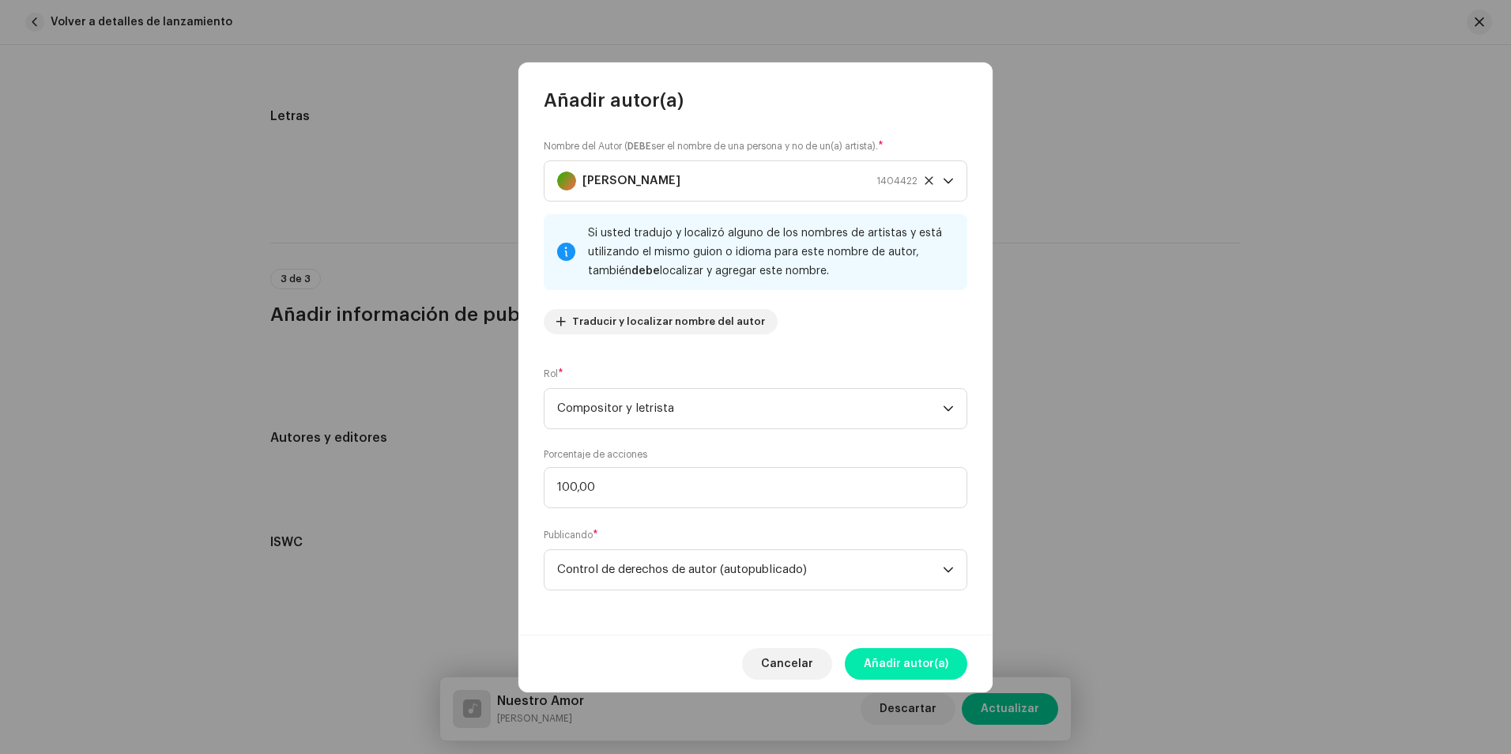
click at [922, 663] on span "Añadir autor(a)" at bounding box center [905, 664] width 85 height 32
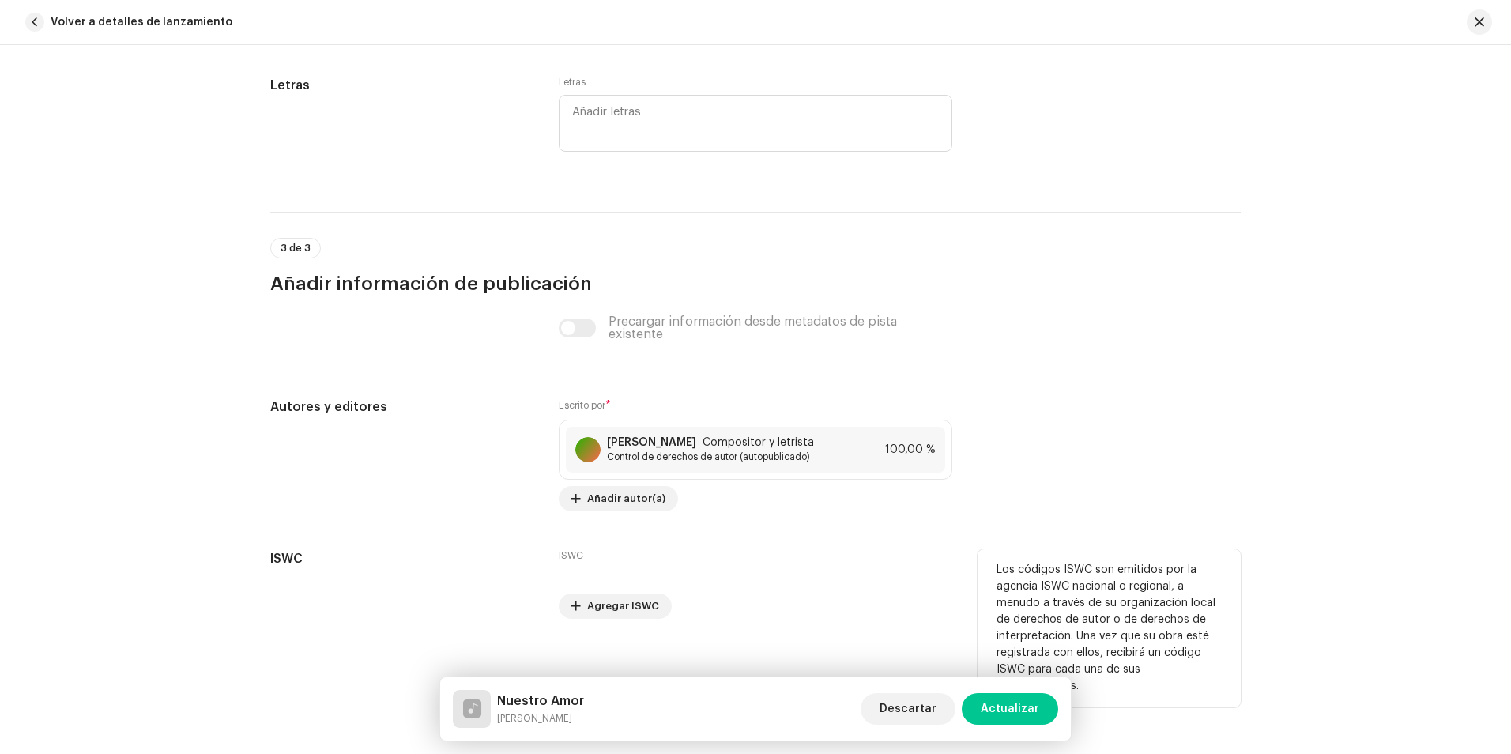
scroll to position [3020, 0]
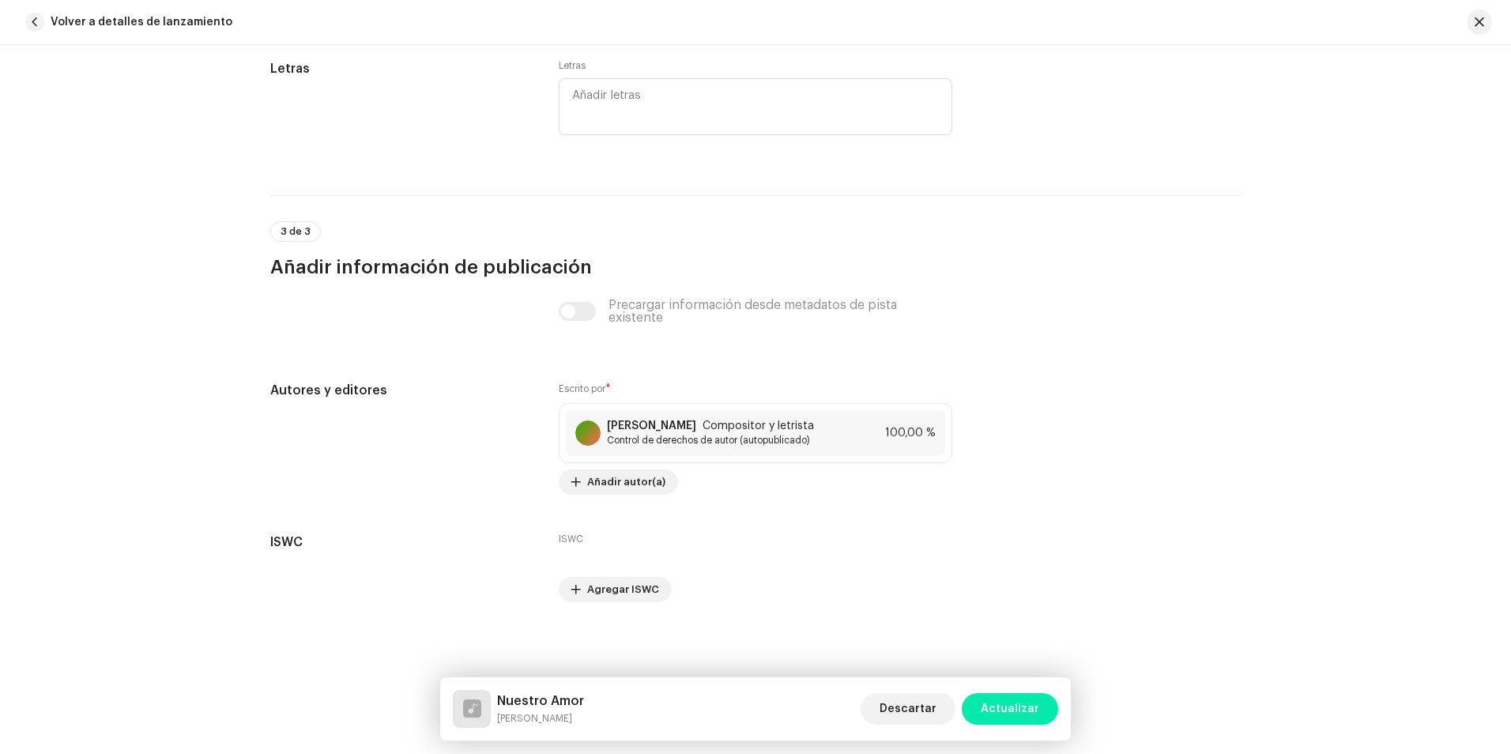
click at [988, 709] on span "Actualizar" at bounding box center [1009, 709] width 58 height 32
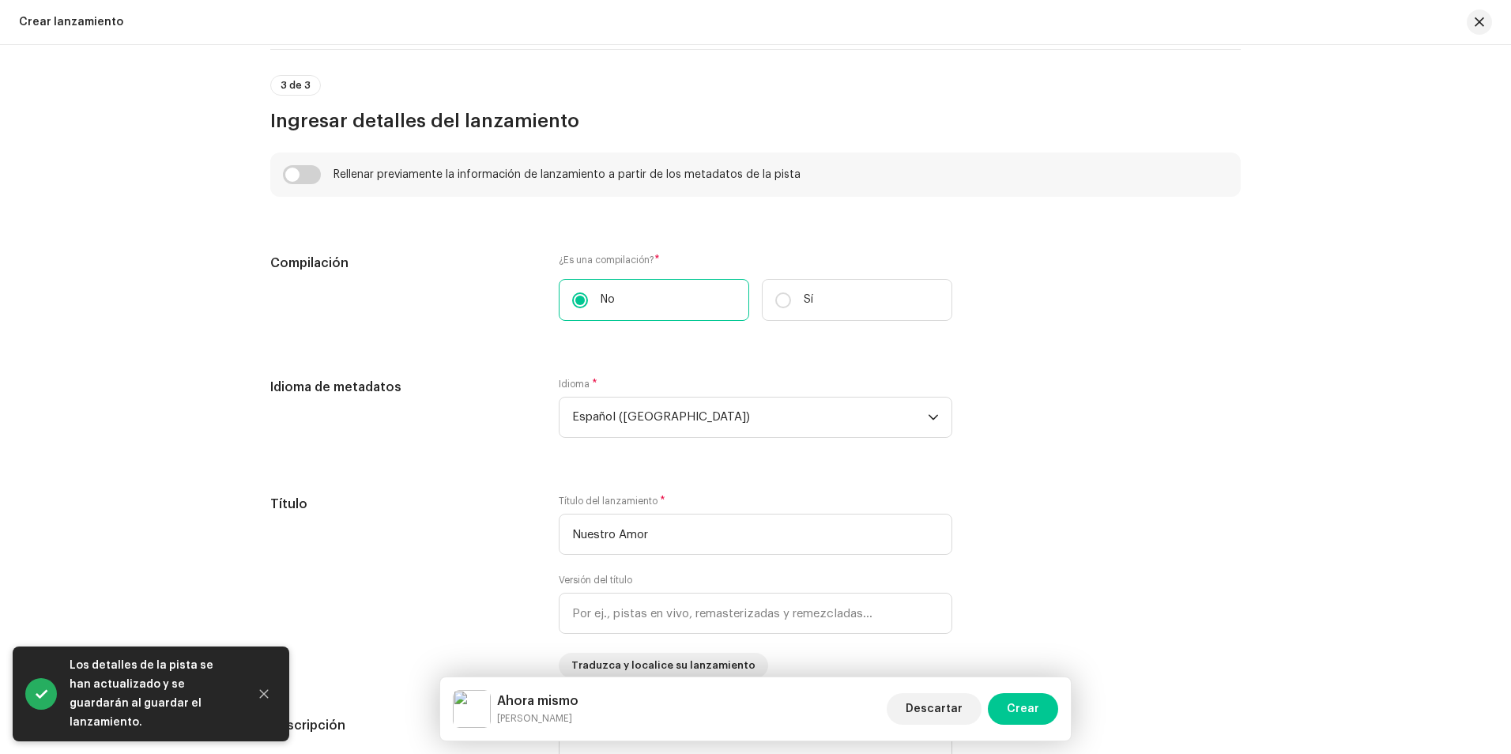
scroll to position [1106, 0]
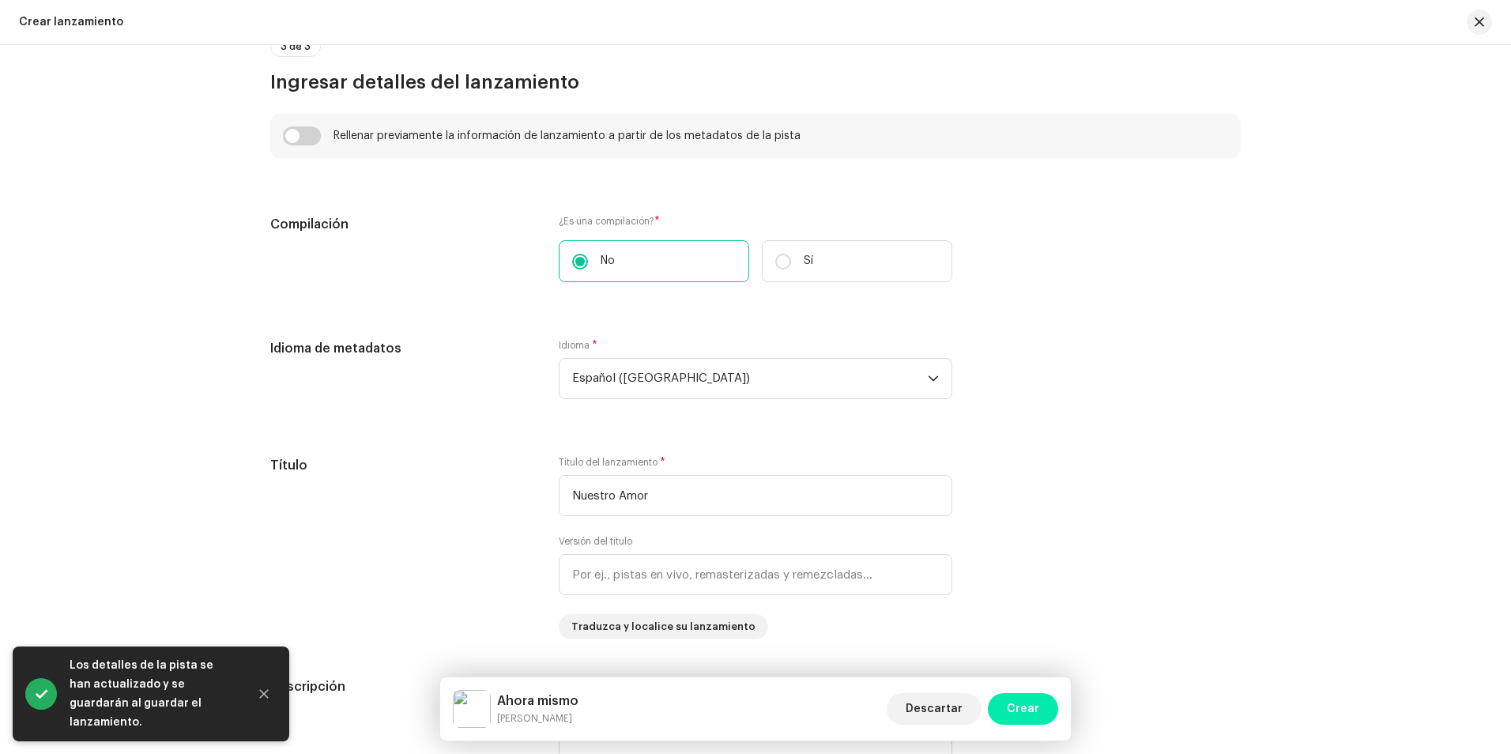
click at [1053, 714] on button "Crear" at bounding box center [1023, 709] width 70 height 32
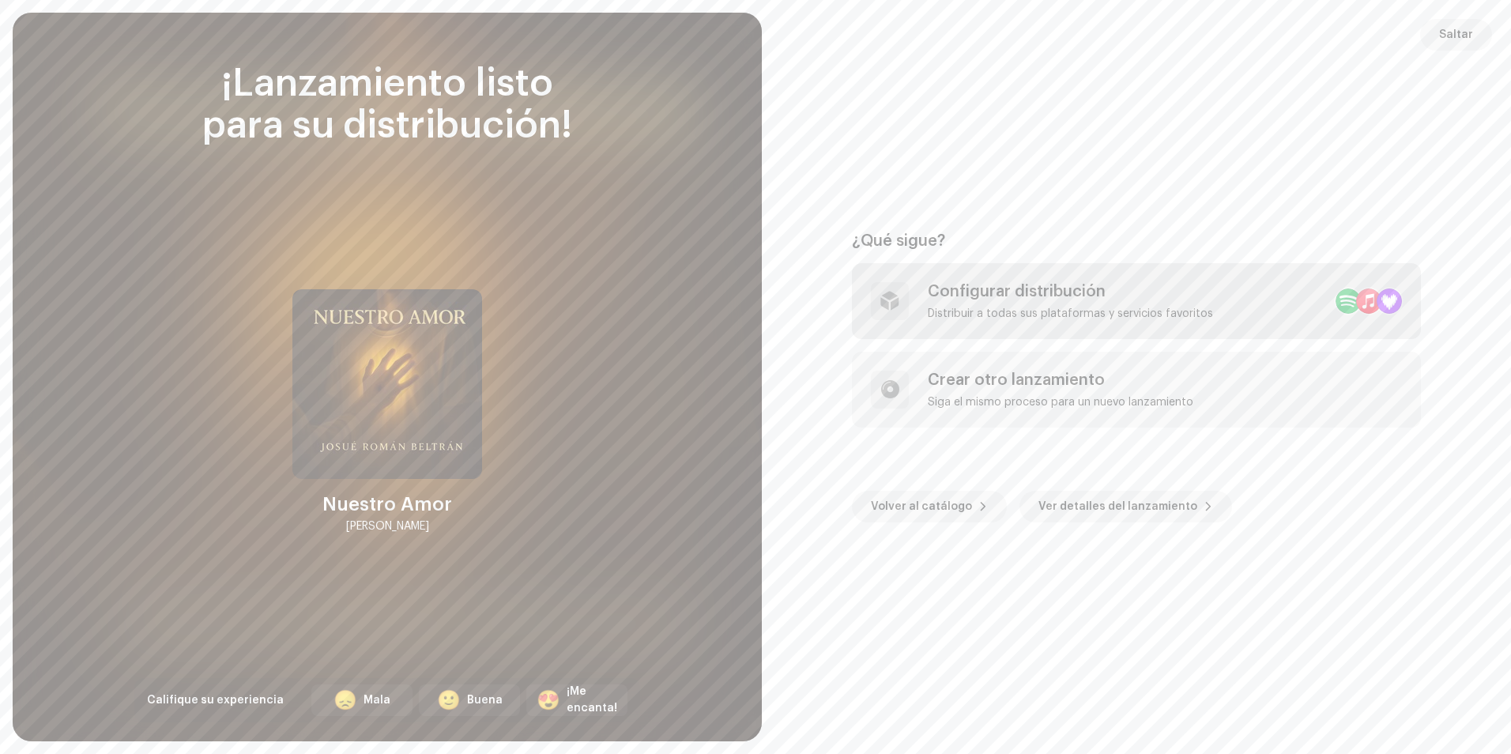
click at [1201, 290] on div "Configurar distribución" at bounding box center [1069, 291] width 285 height 19
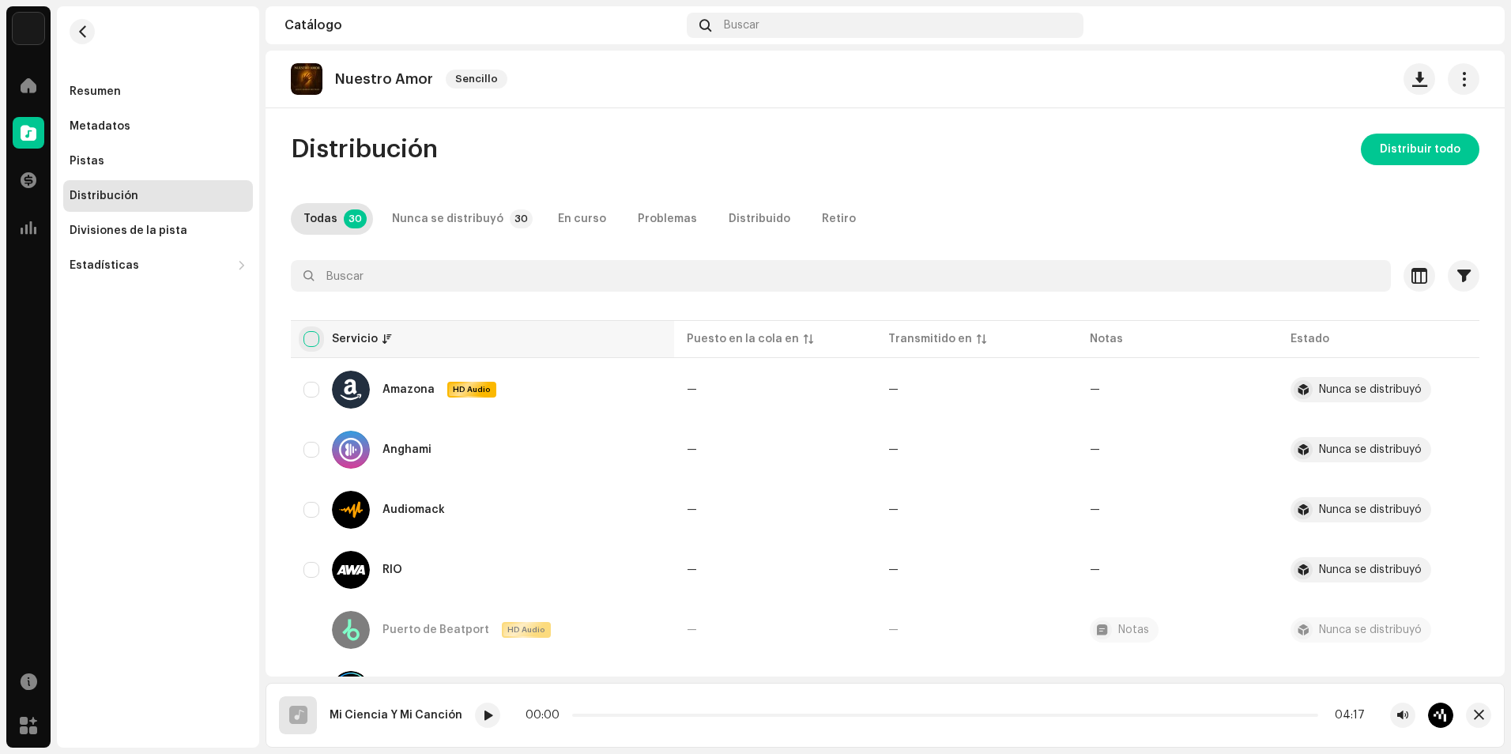
click at [314, 340] on input "checkbox" at bounding box center [311, 339] width 16 height 16
checkbox input "true"
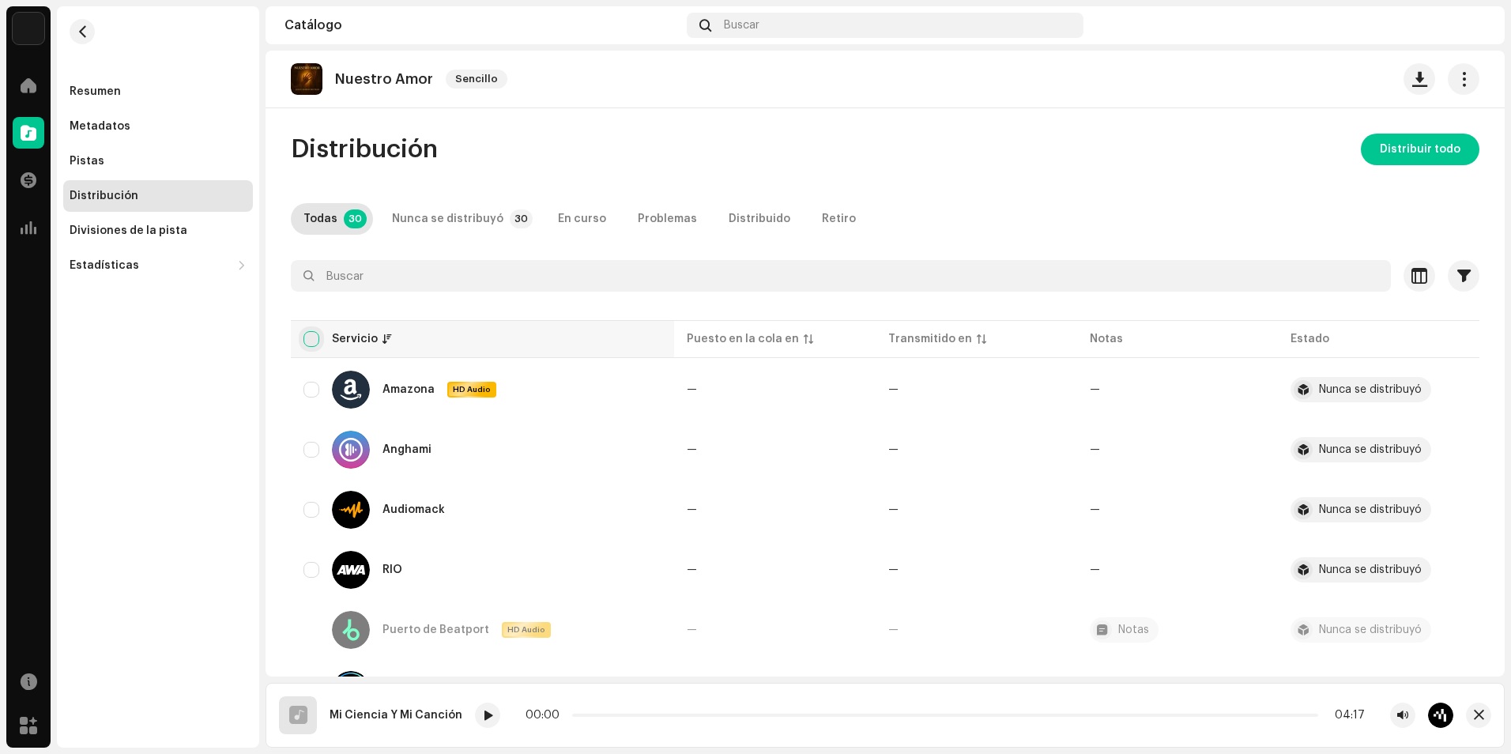
checkbox input "true"
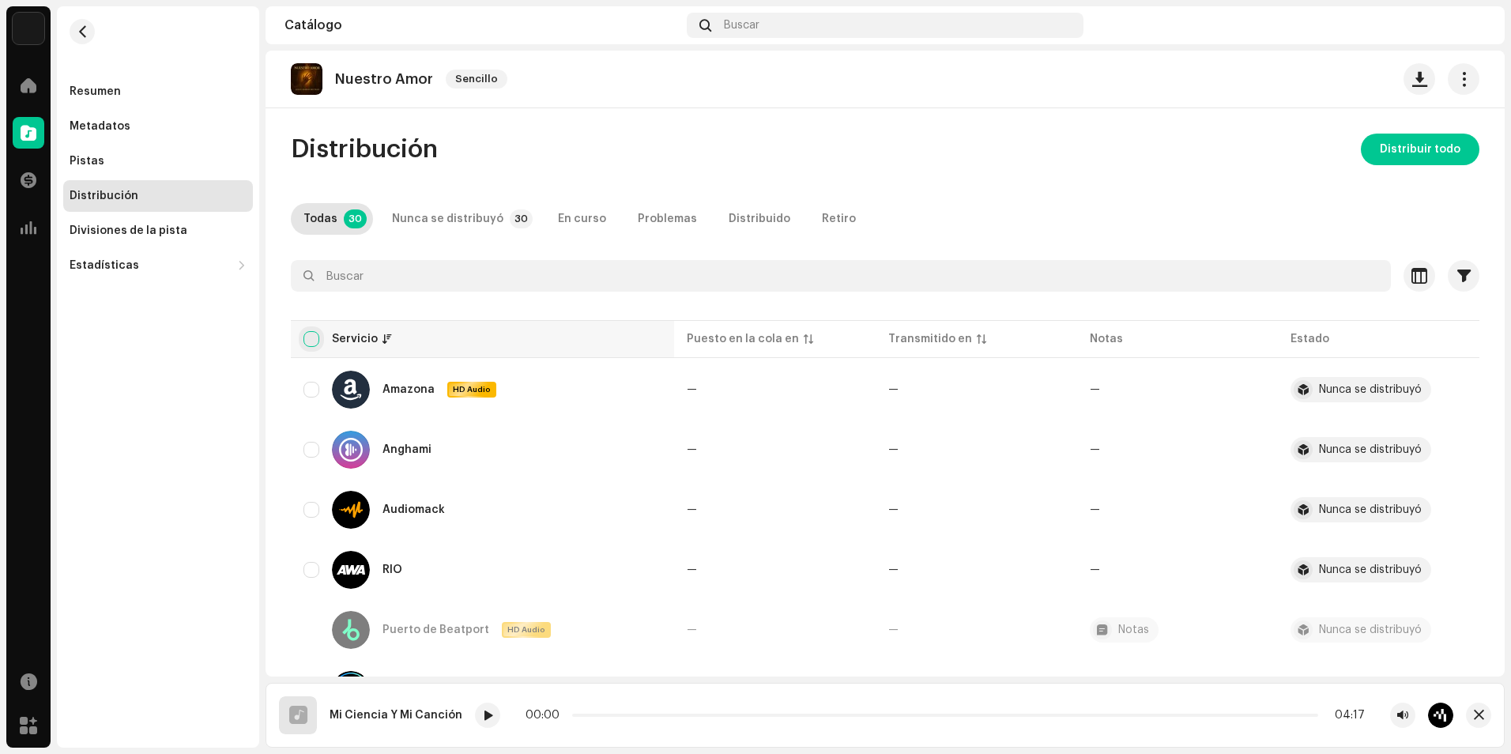
checkbox input "true"
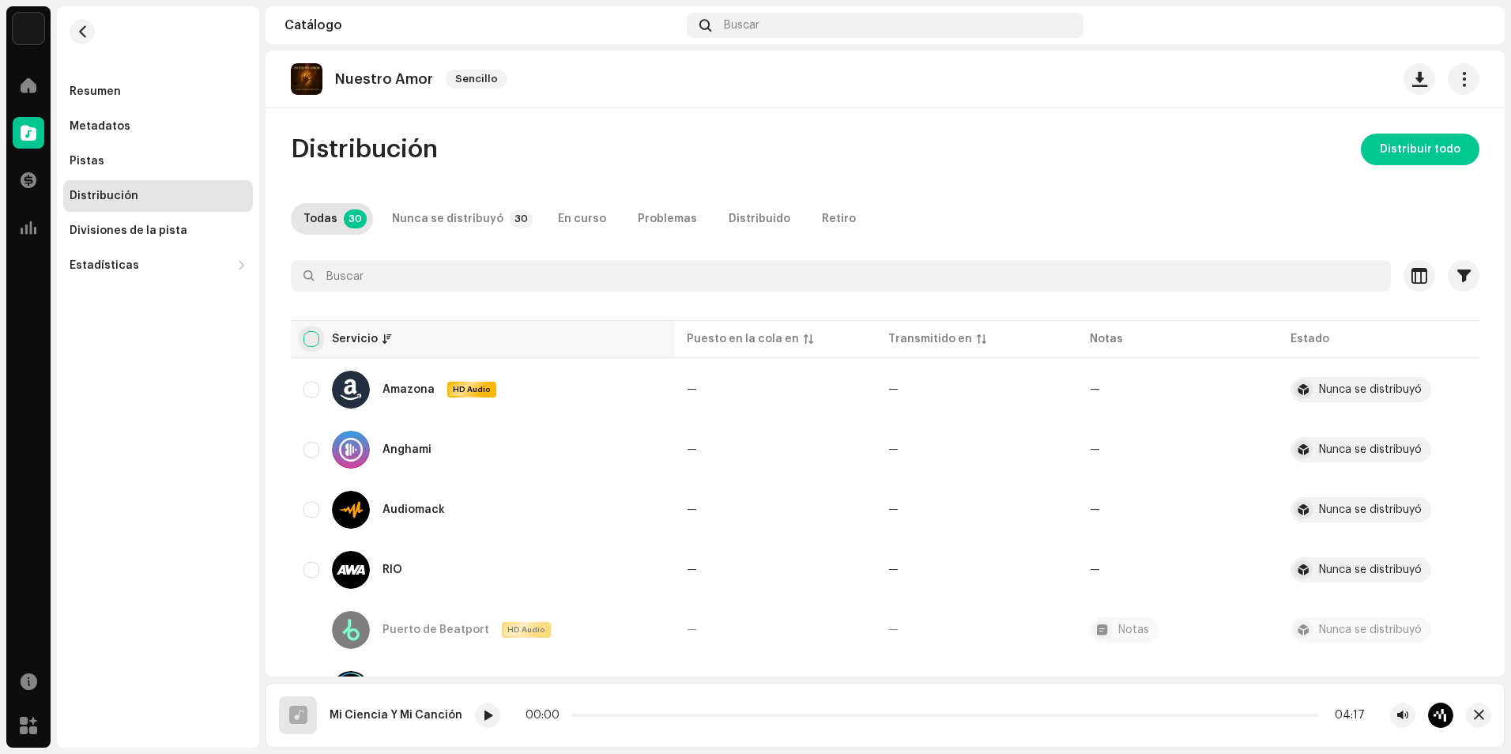
checkbox input "true"
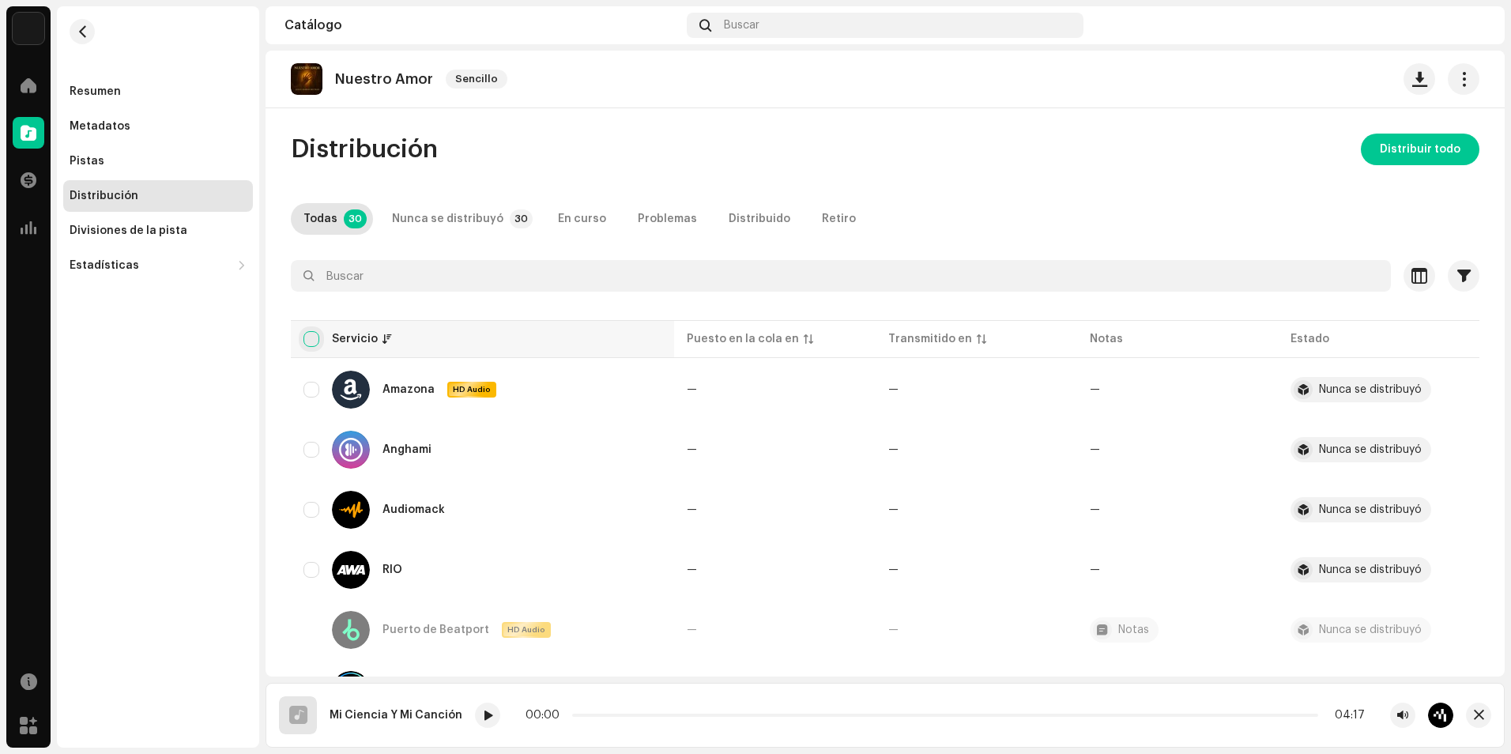
checkbox input "true"
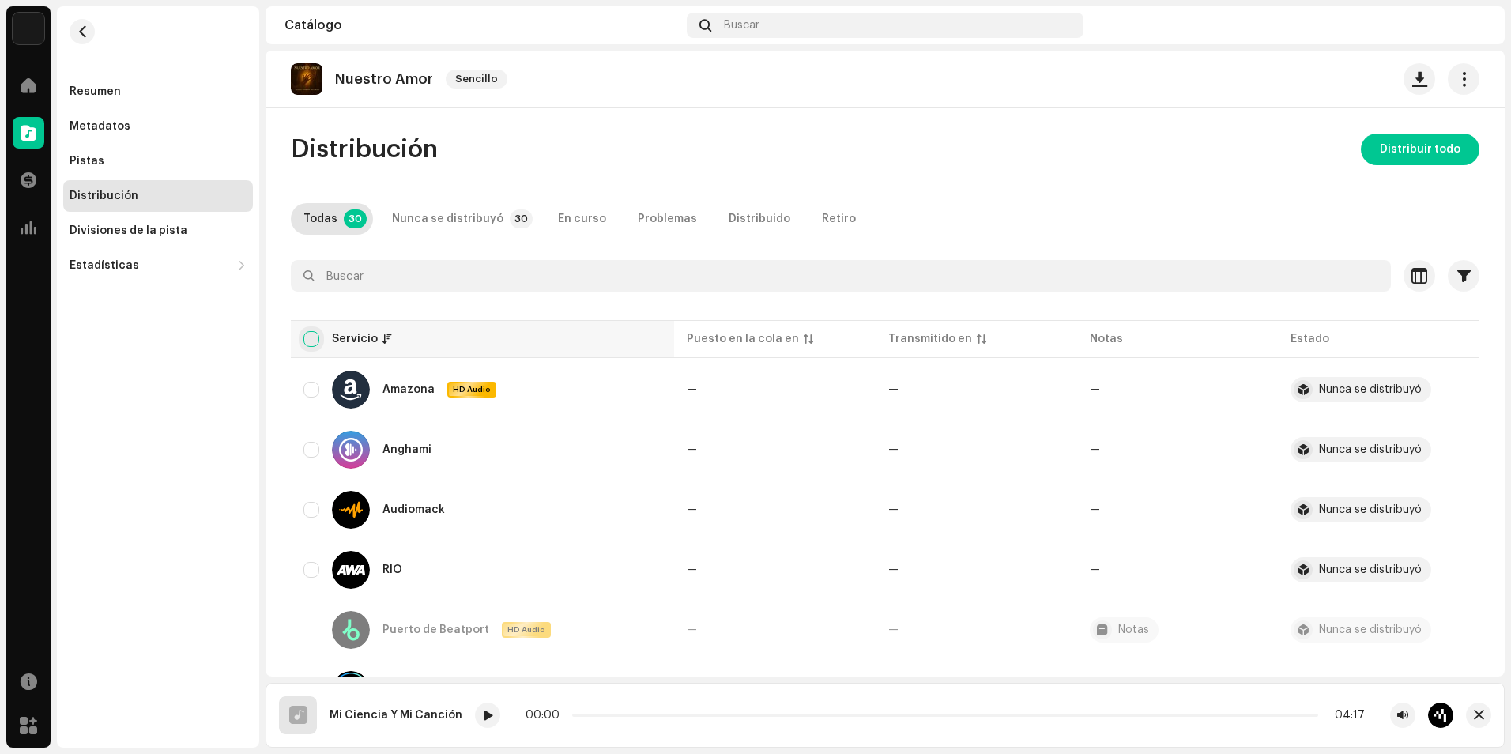
checkbox input "true"
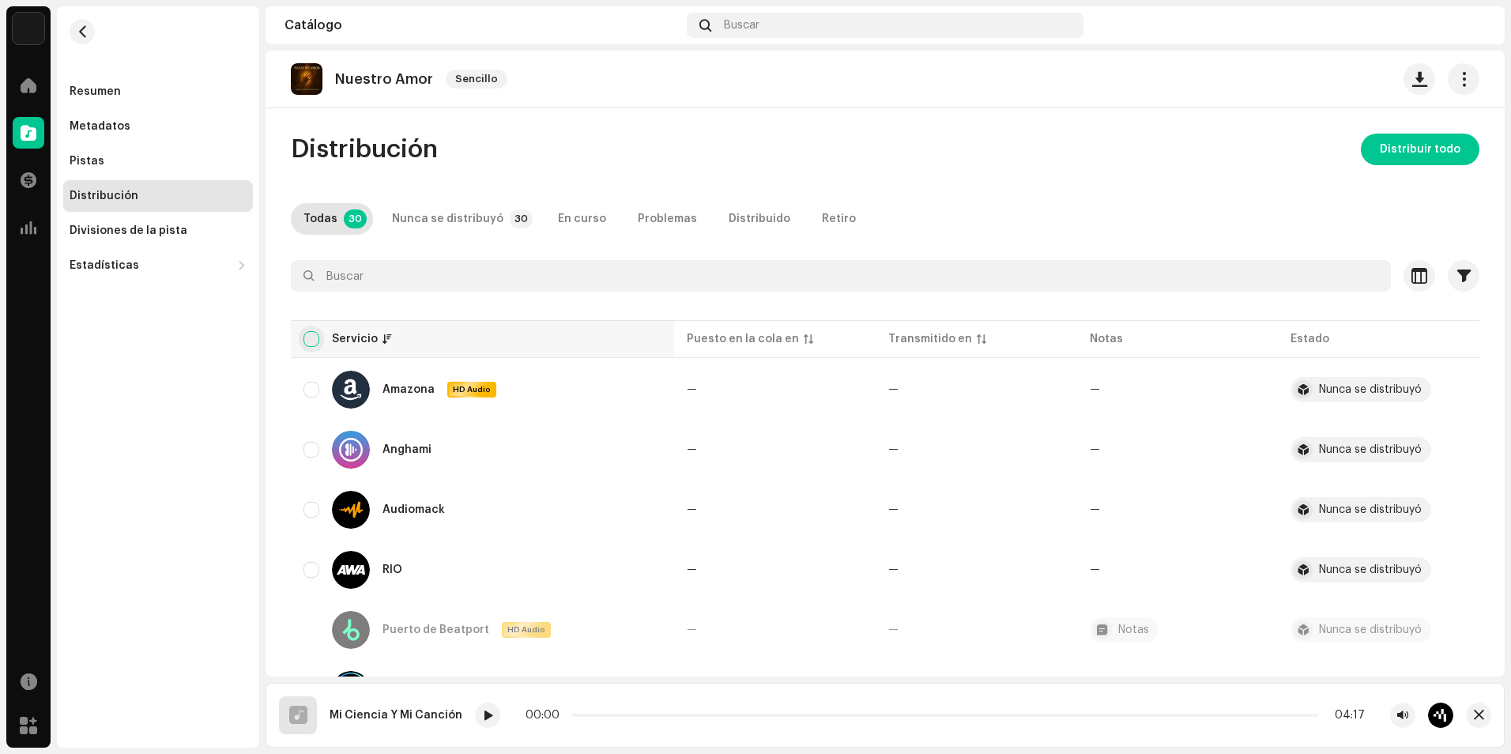
checkbox input "true"
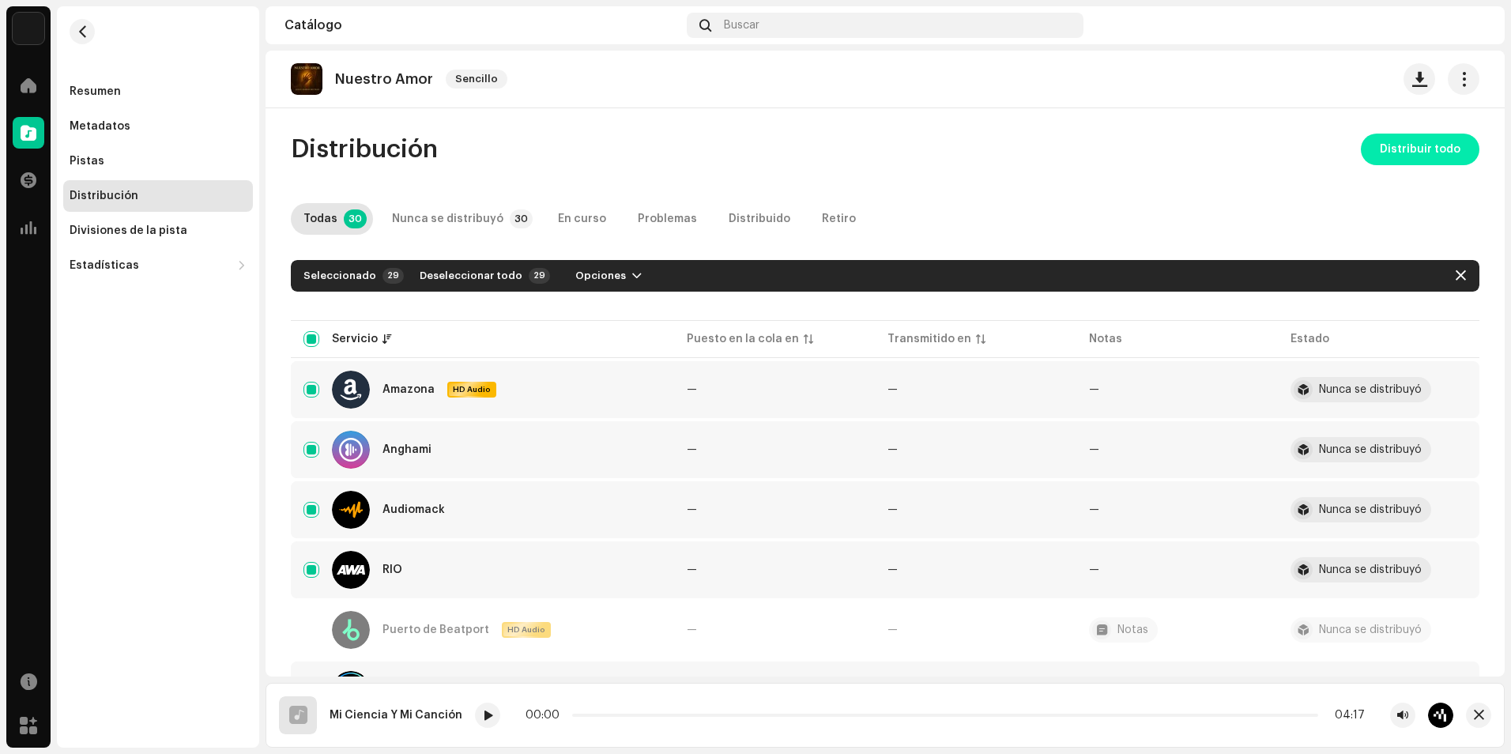
click at [1409, 143] on span "Distribuir todo" at bounding box center [1419, 150] width 81 height 32
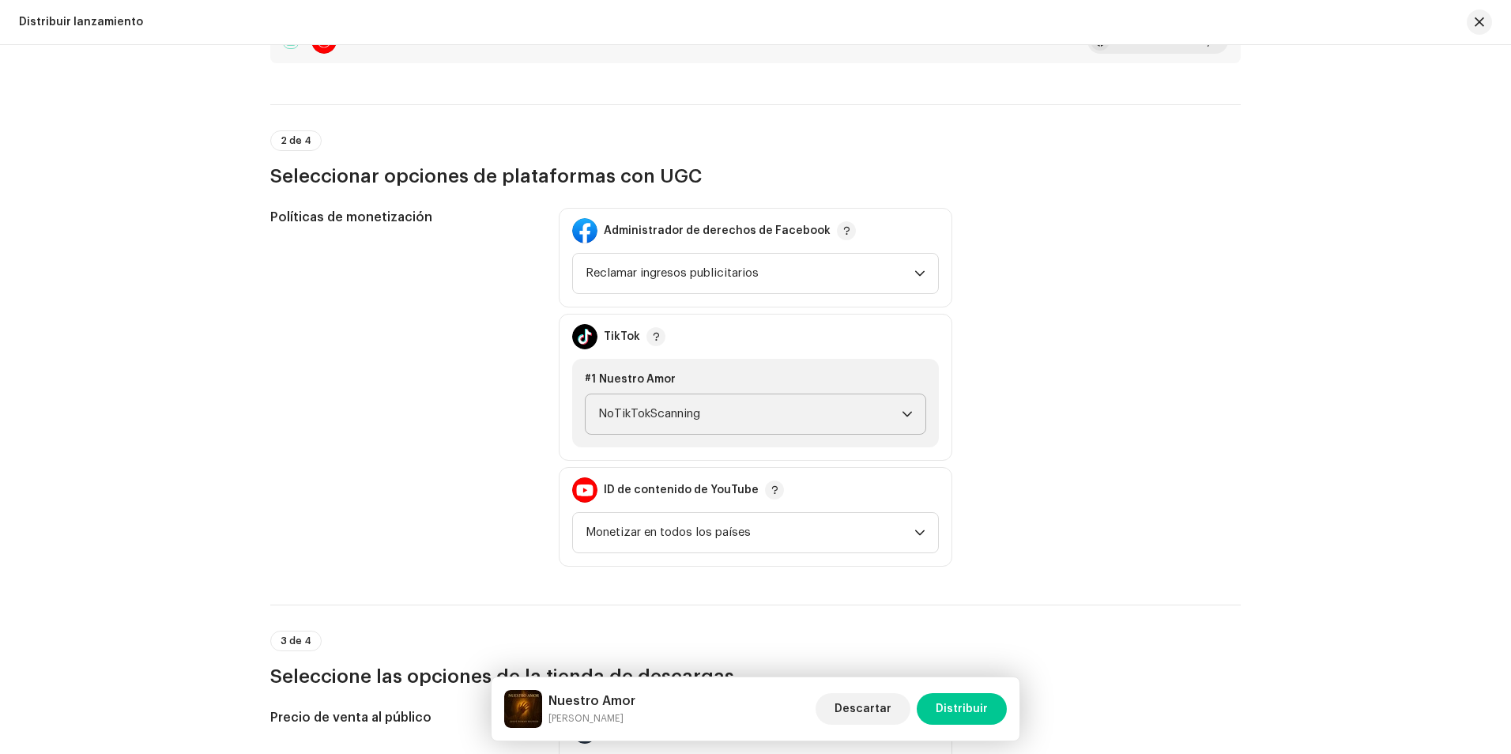
scroll to position [1659, 0]
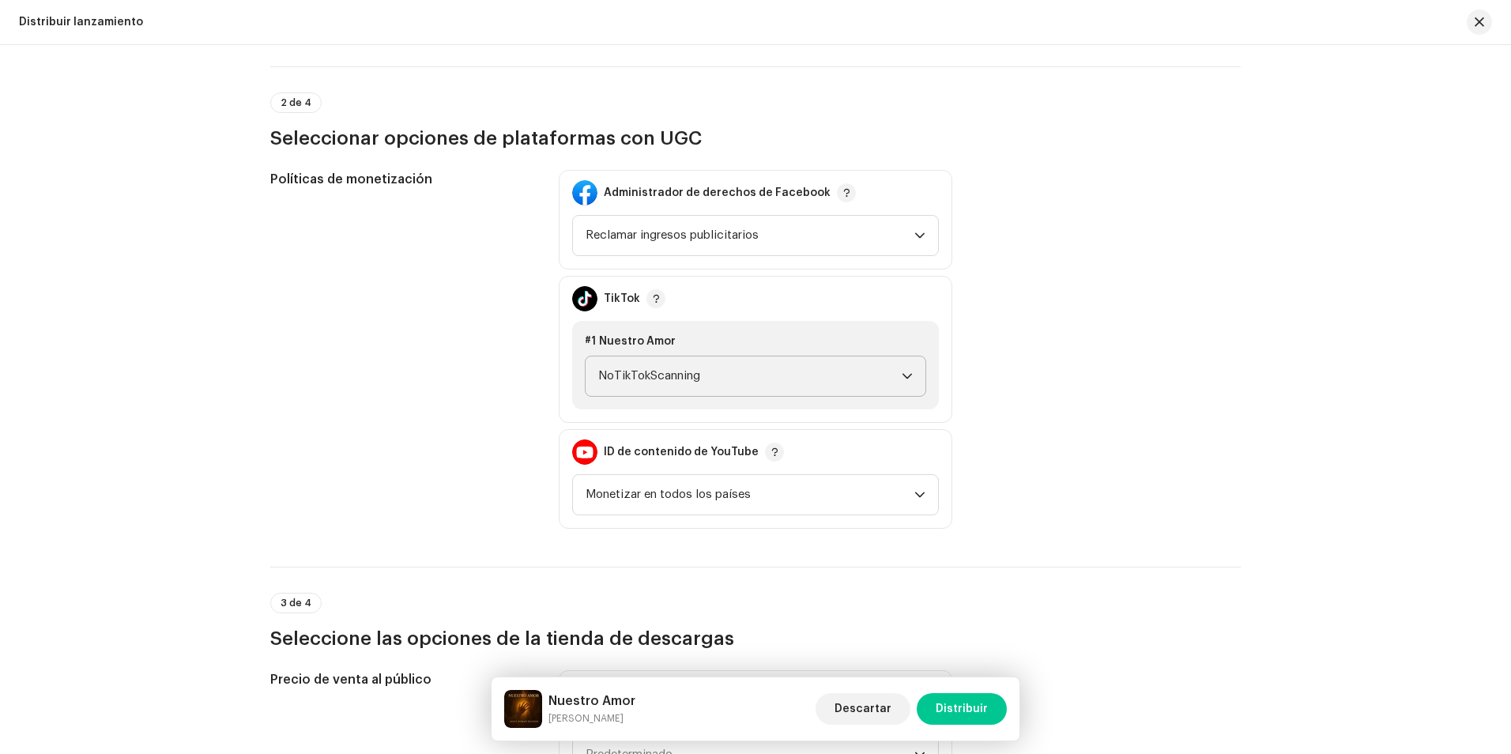
click at [765, 368] on span "NoTikTokScanning" at bounding box center [749, 376] width 303 height 40
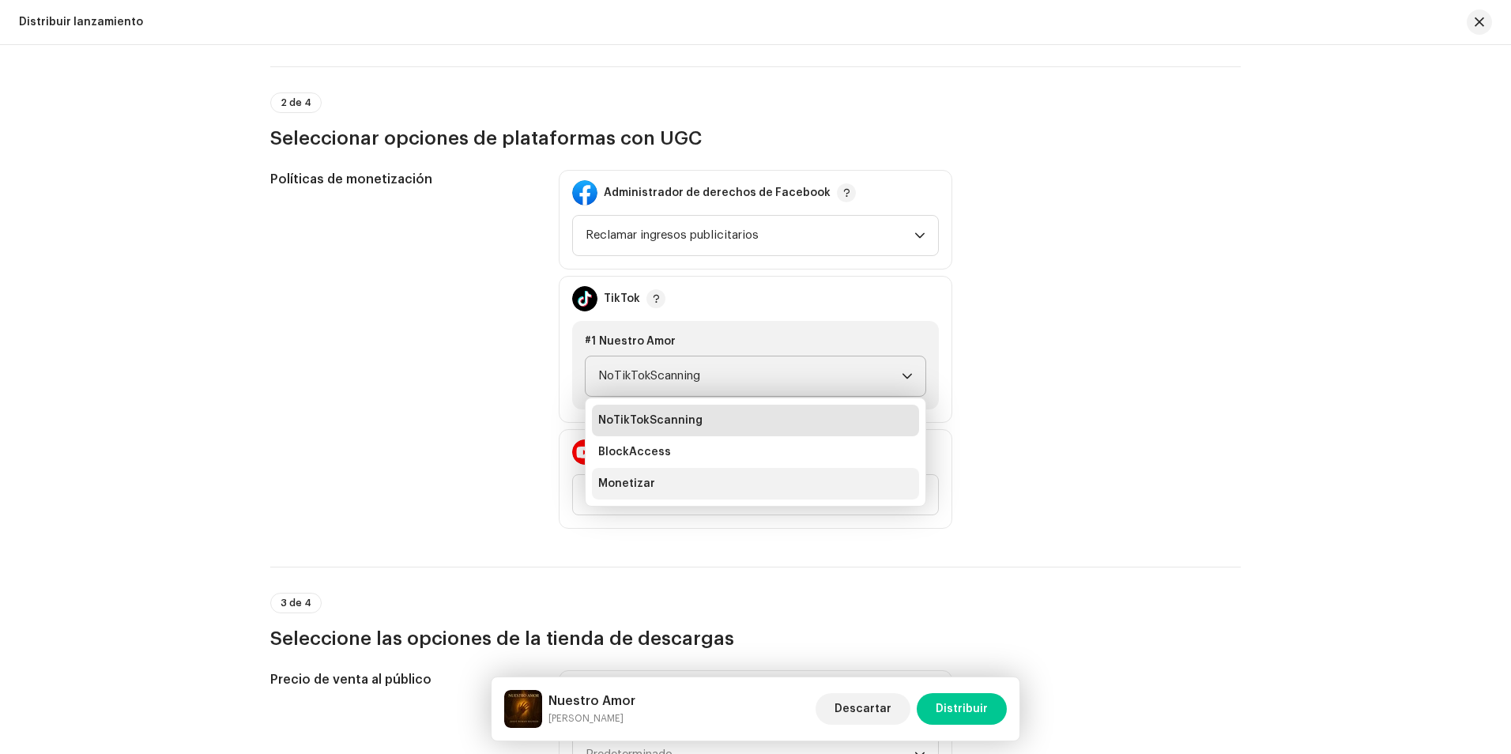
click at [684, 483] on li "Monetizar" at bounding box center [755, 484] width 327 height 32
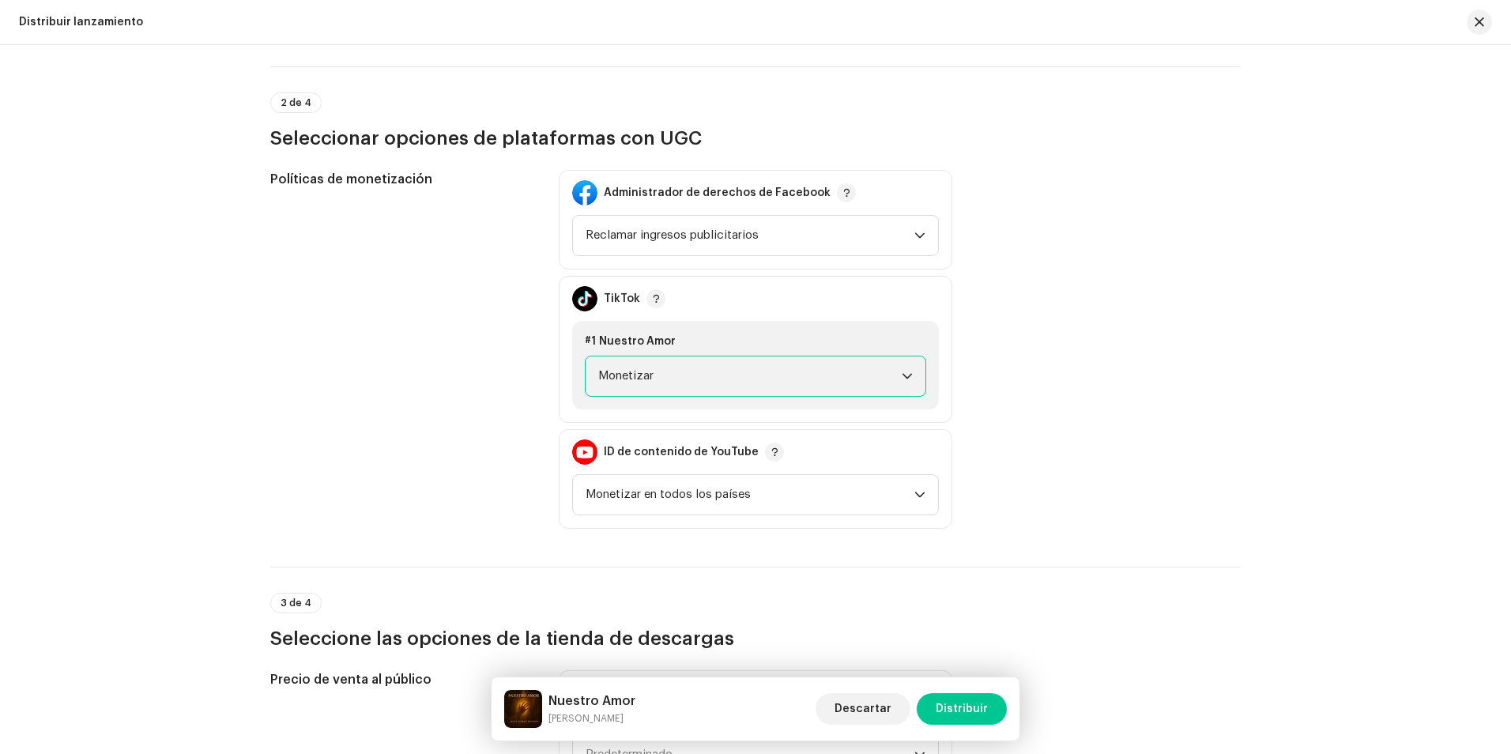
click at [693, 377] on span "Monetizar" at bounding box center [749, 376] width 303 height 40
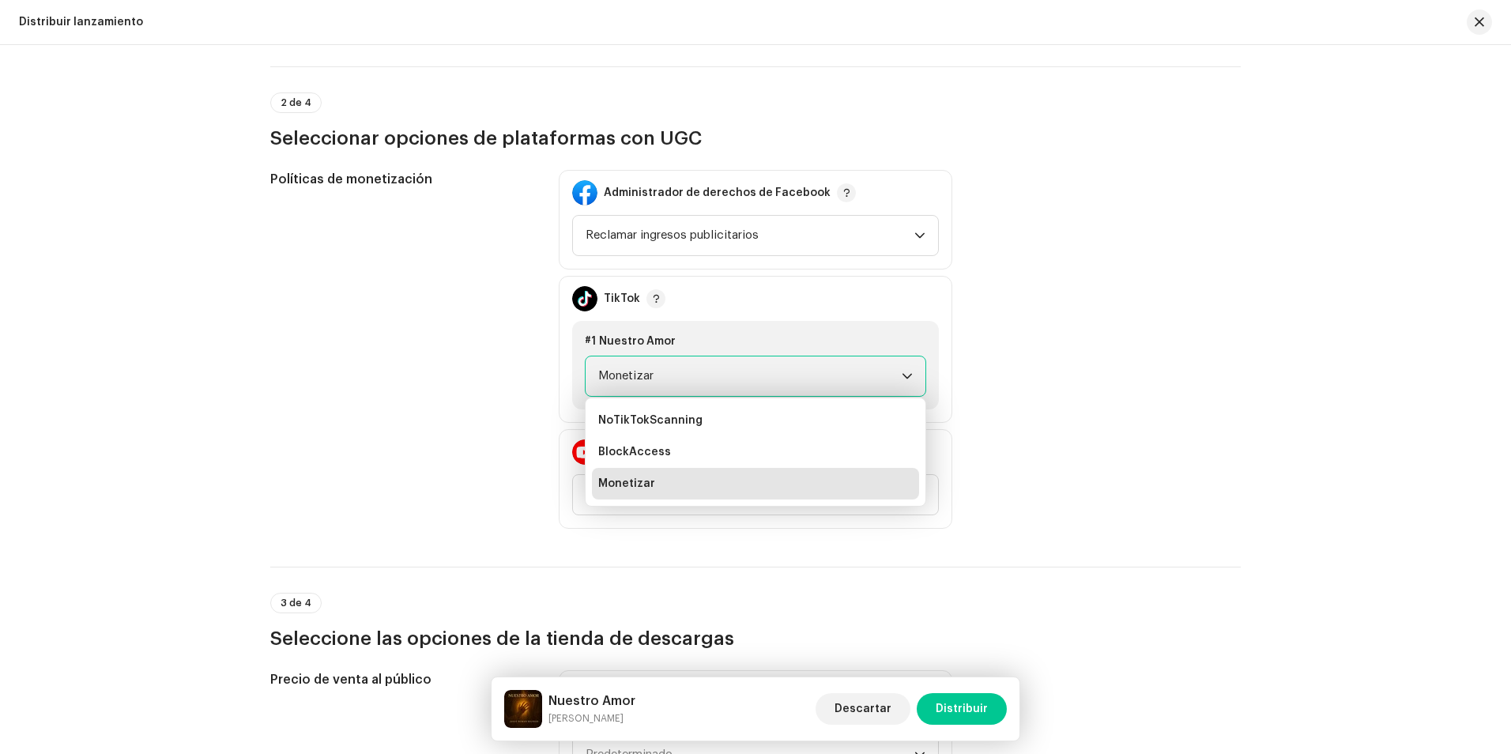
click at [693, 377] on span "Monetizar" at bounding box center [749, 376] width 303 height 40
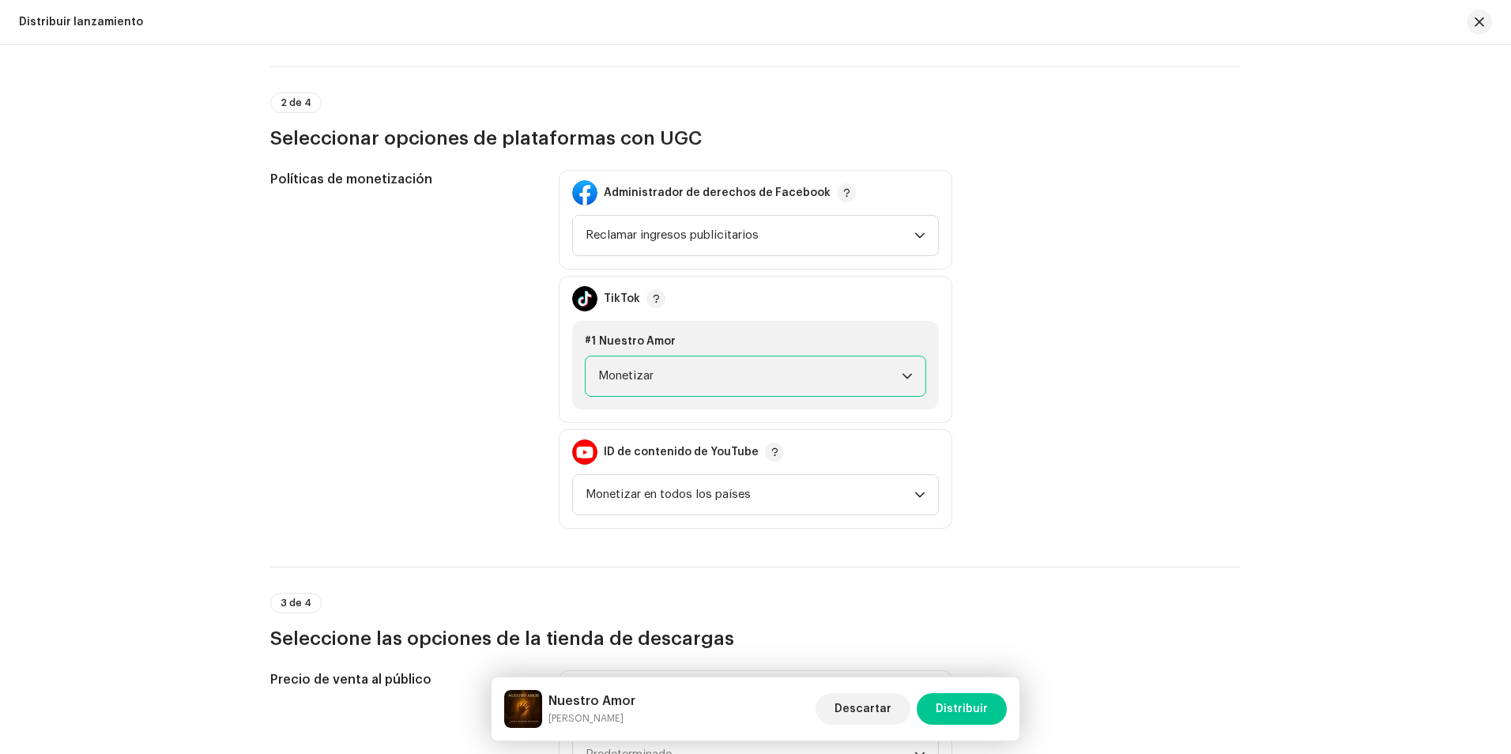
click at [693, 377] on span "Monetizar" at bounding box center [749, 376] width 303 height 40
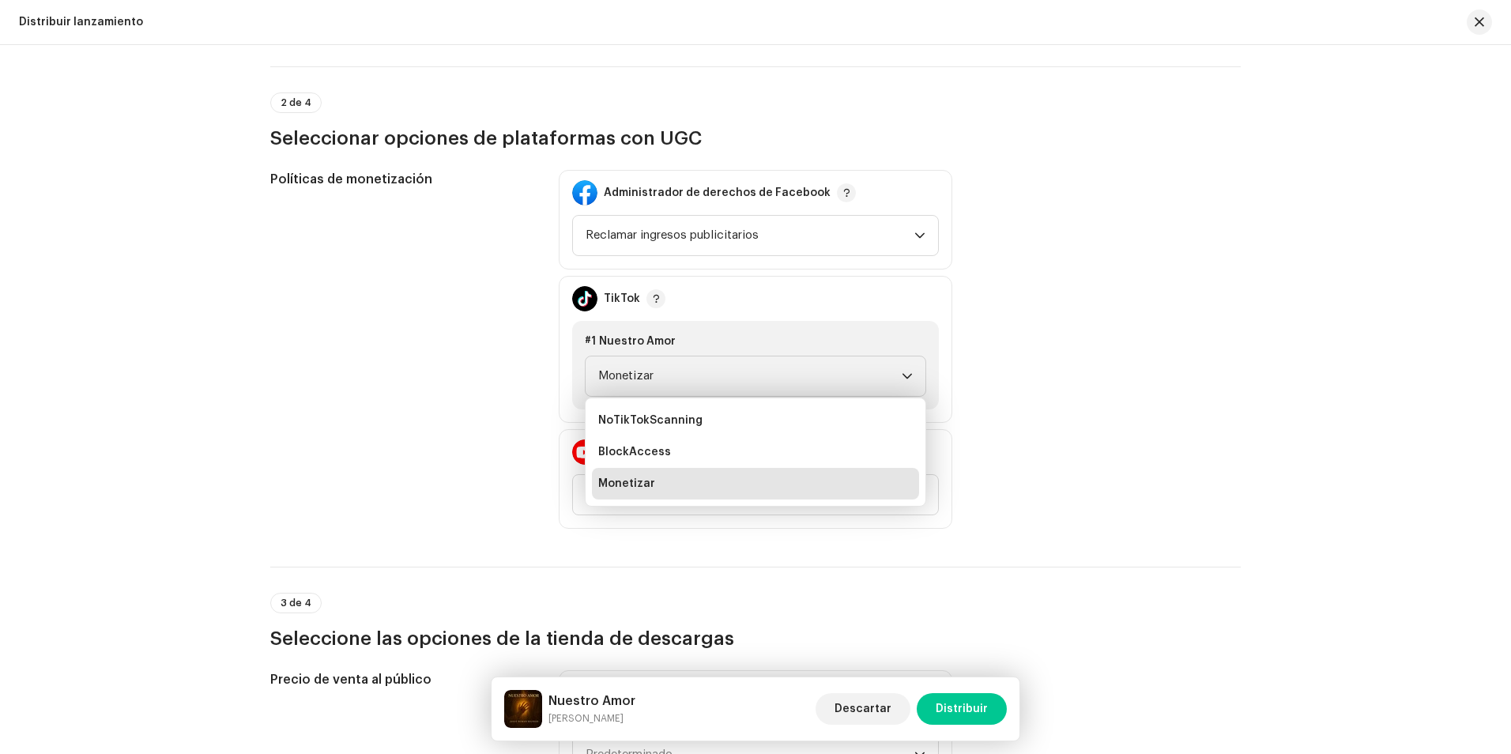
click at [698, 489] on li "Monetizar" at bounding box center [755, 484] width 327 height 32
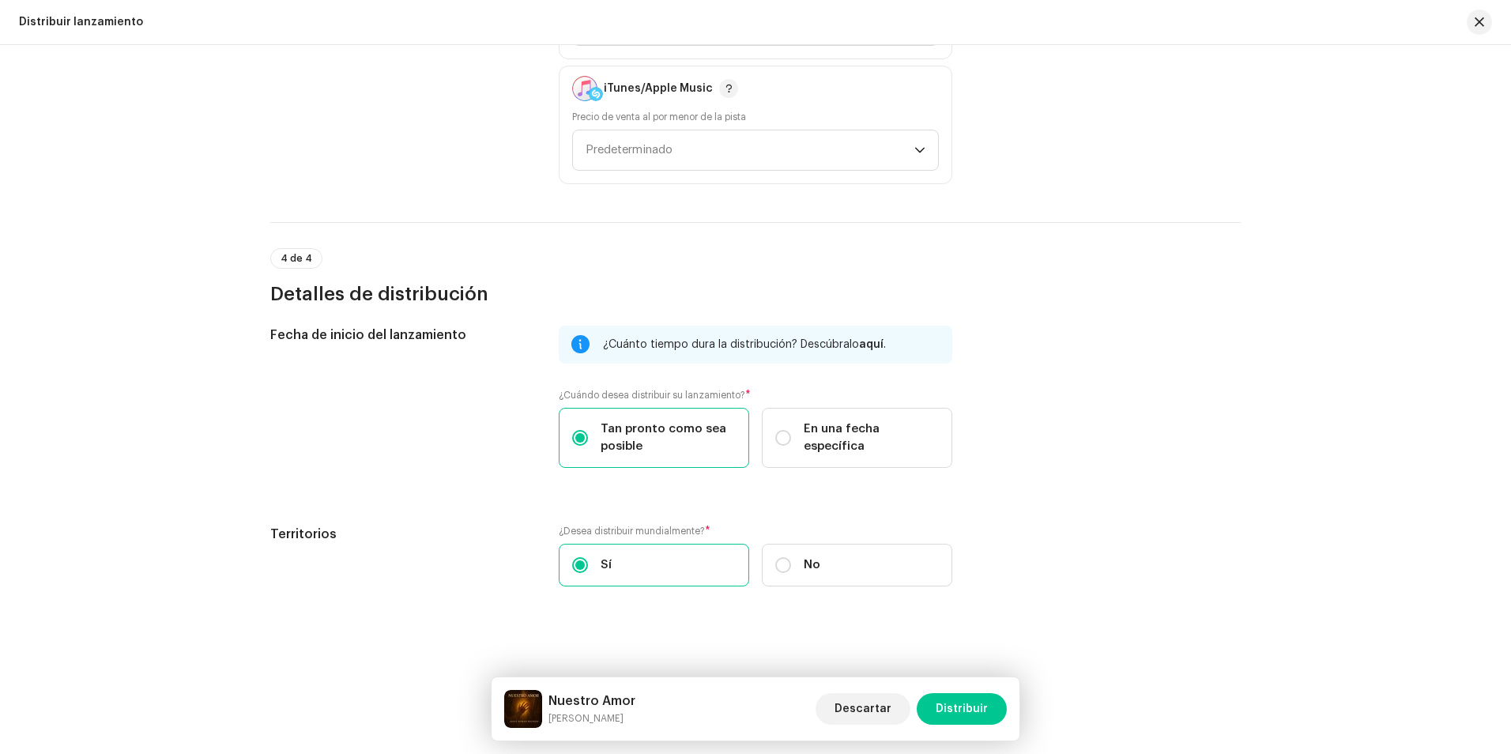
scroll to position [2391, 0]
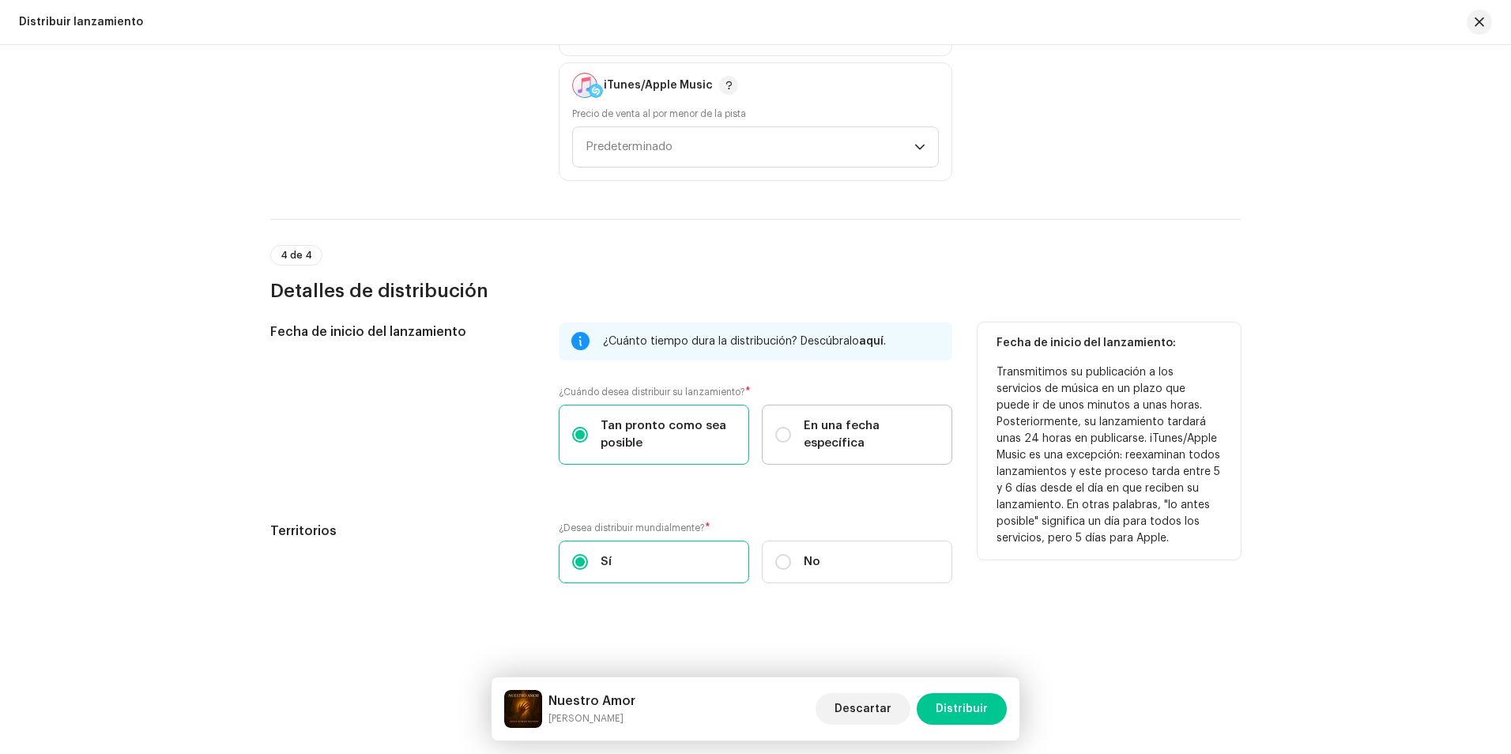
click at [815, 432] on span "En una fecha específica" at bounding box center [870, 434] width 135 height 35
click at [791, 432] on input "En una fecha específica" at bounding box center [783, 435] width 16 height 16
radio input "true"
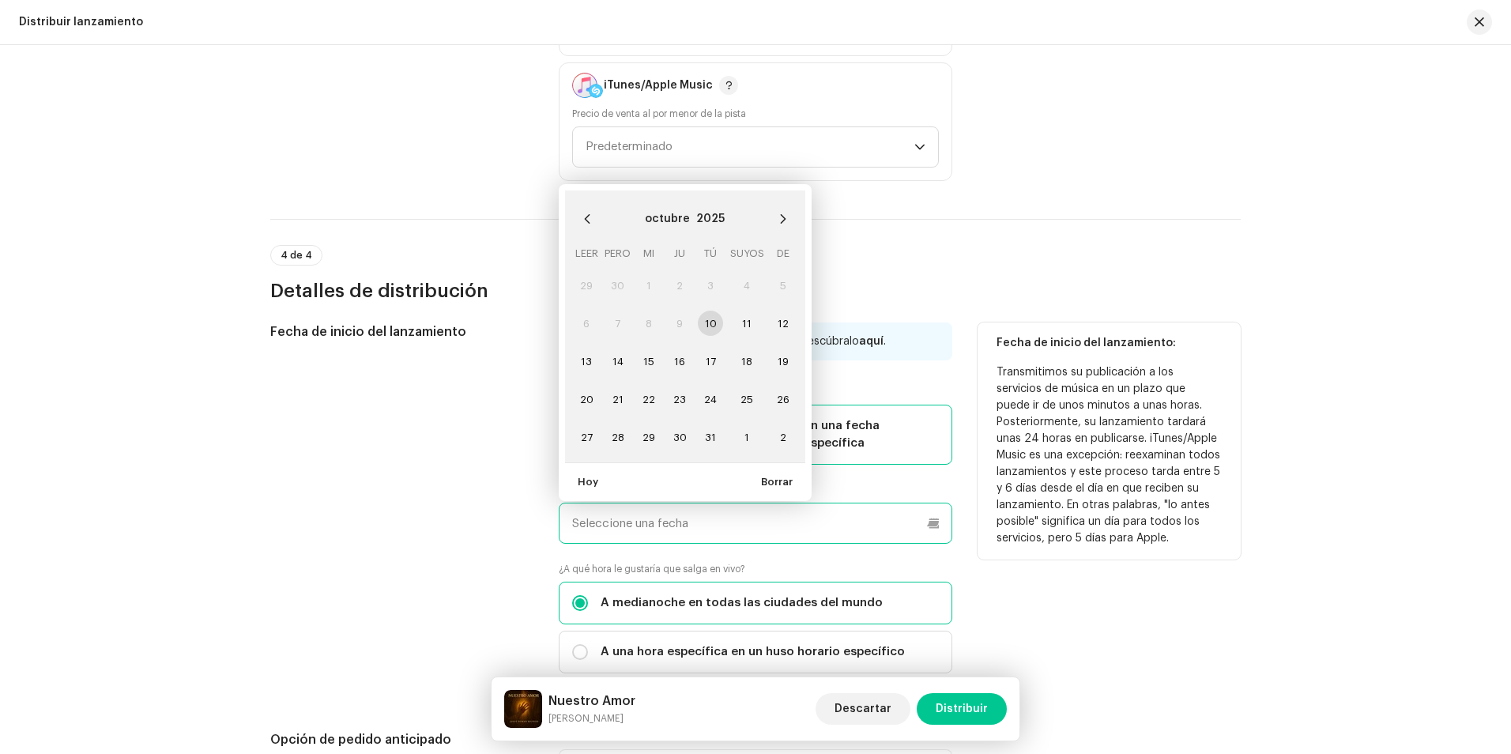
click at [675, 519] on input "text" at bounding box center [755, 522] width 393 height 41
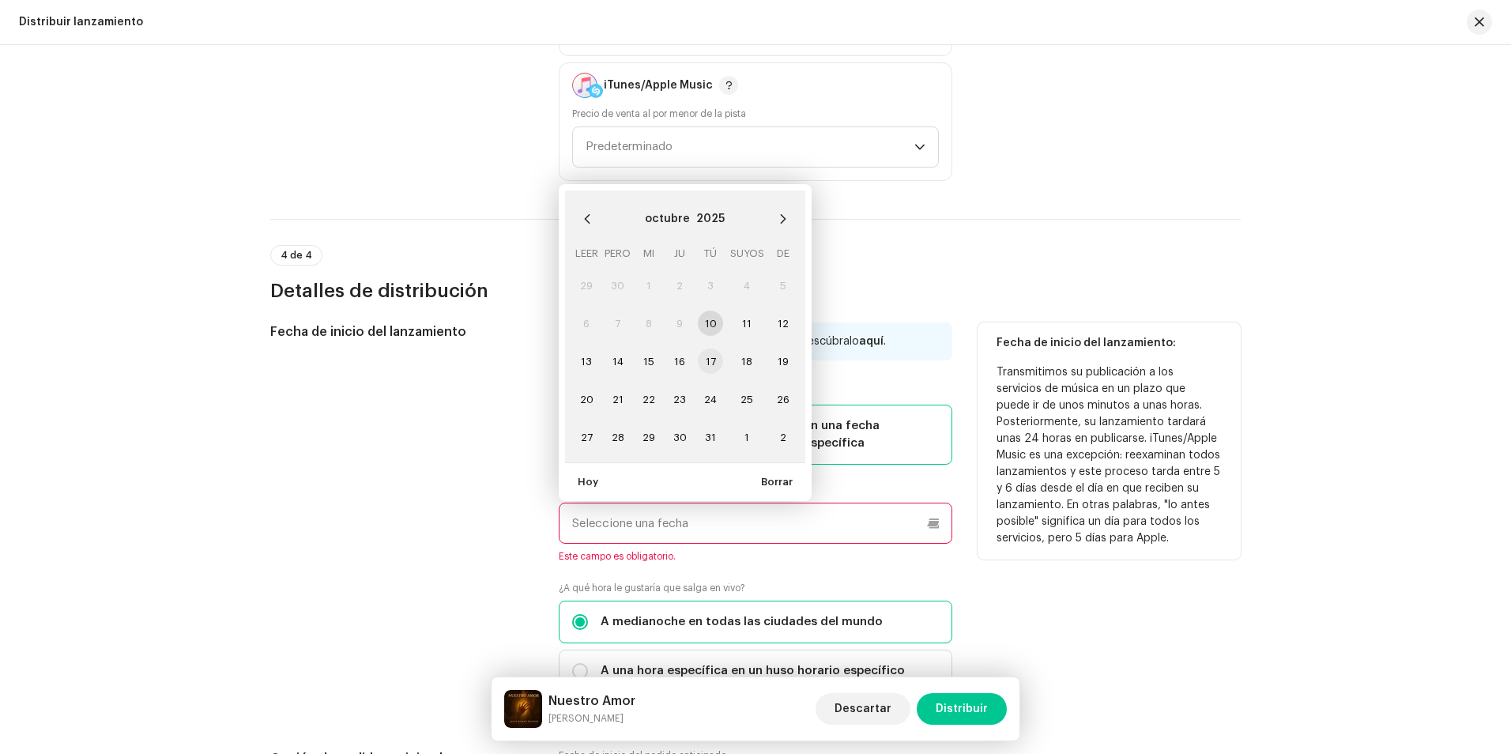
click at [709, 356] on font "17" at bounding box center [710, 361] width 10 height 10
type input "[DATE]"
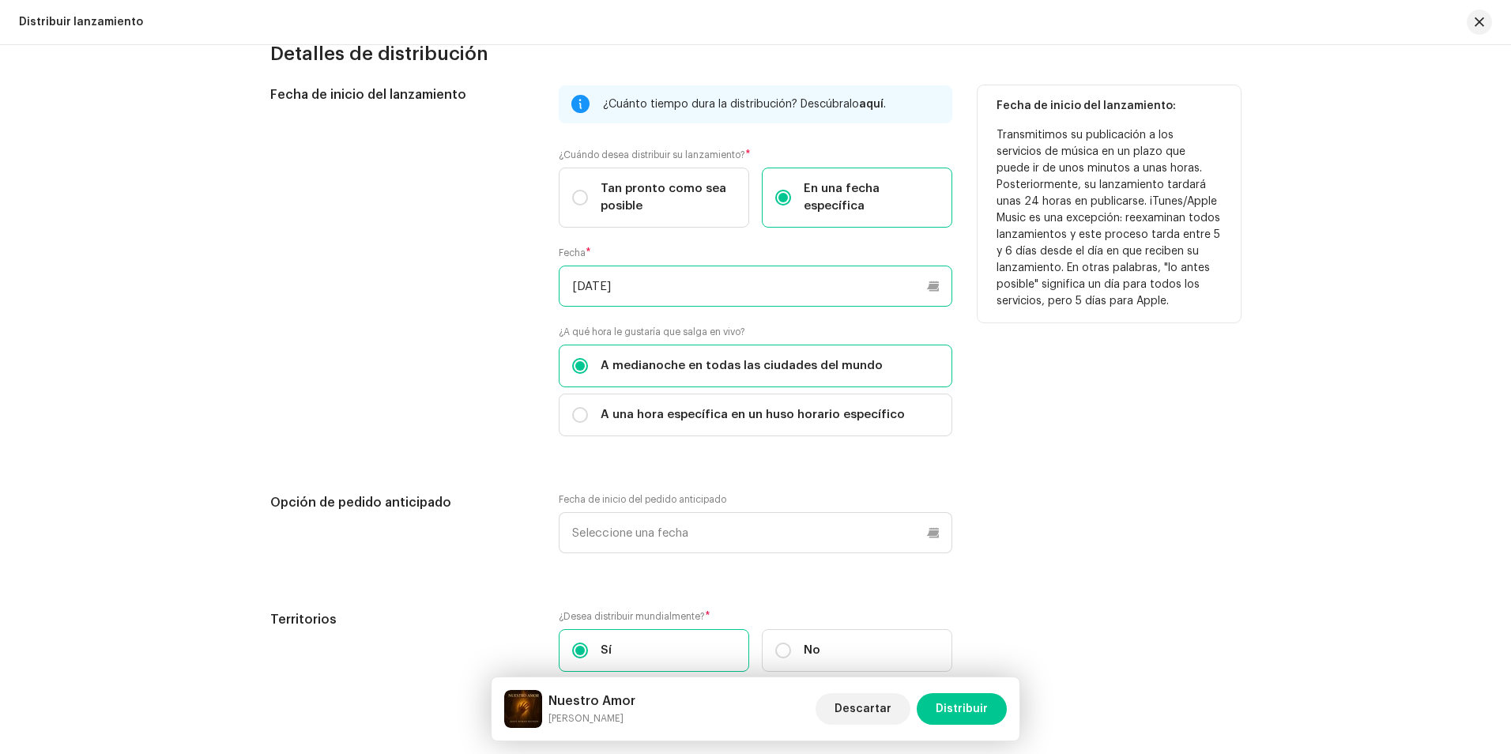
scroll to position [2717, 0]
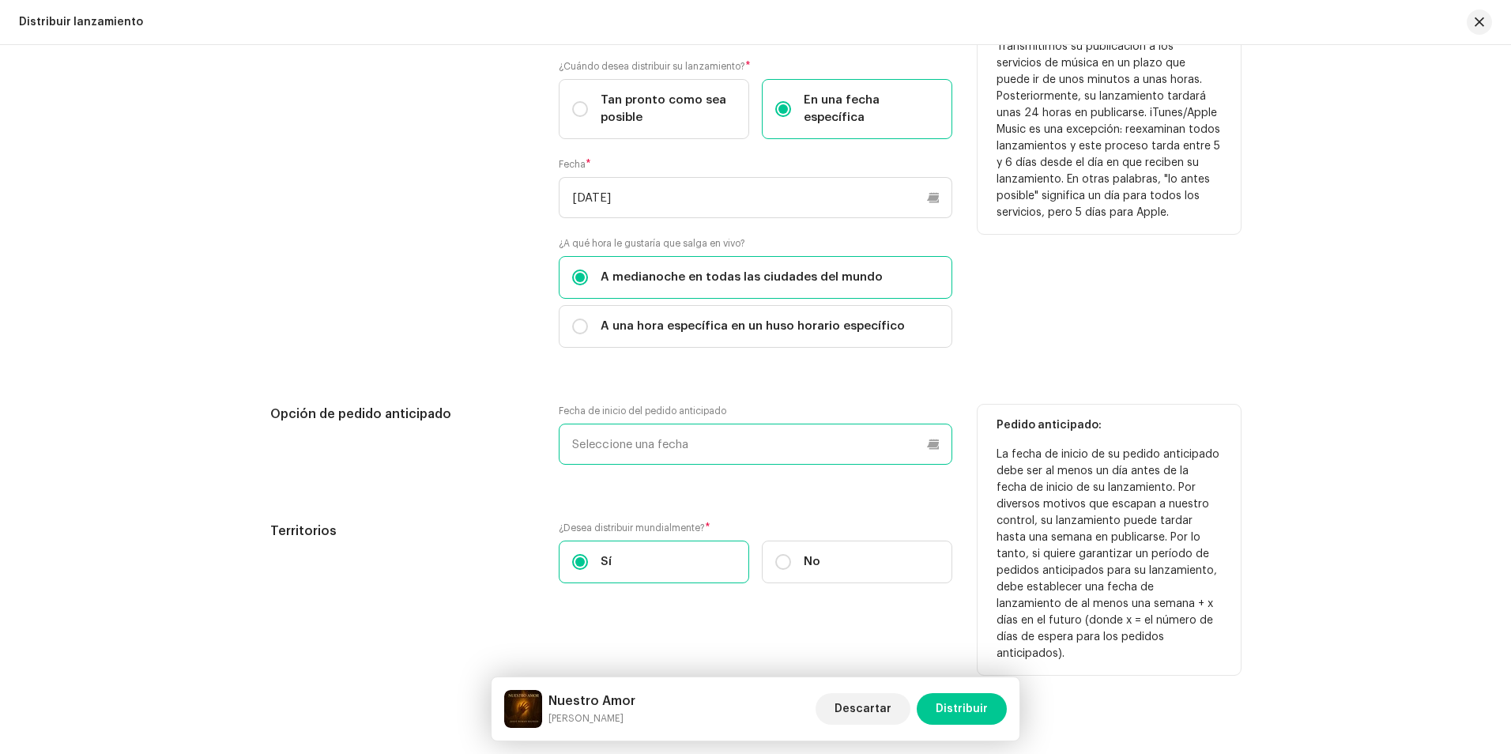
click at [653, 442] on input "text" at bounding box center [755, 443] width 393 height 41
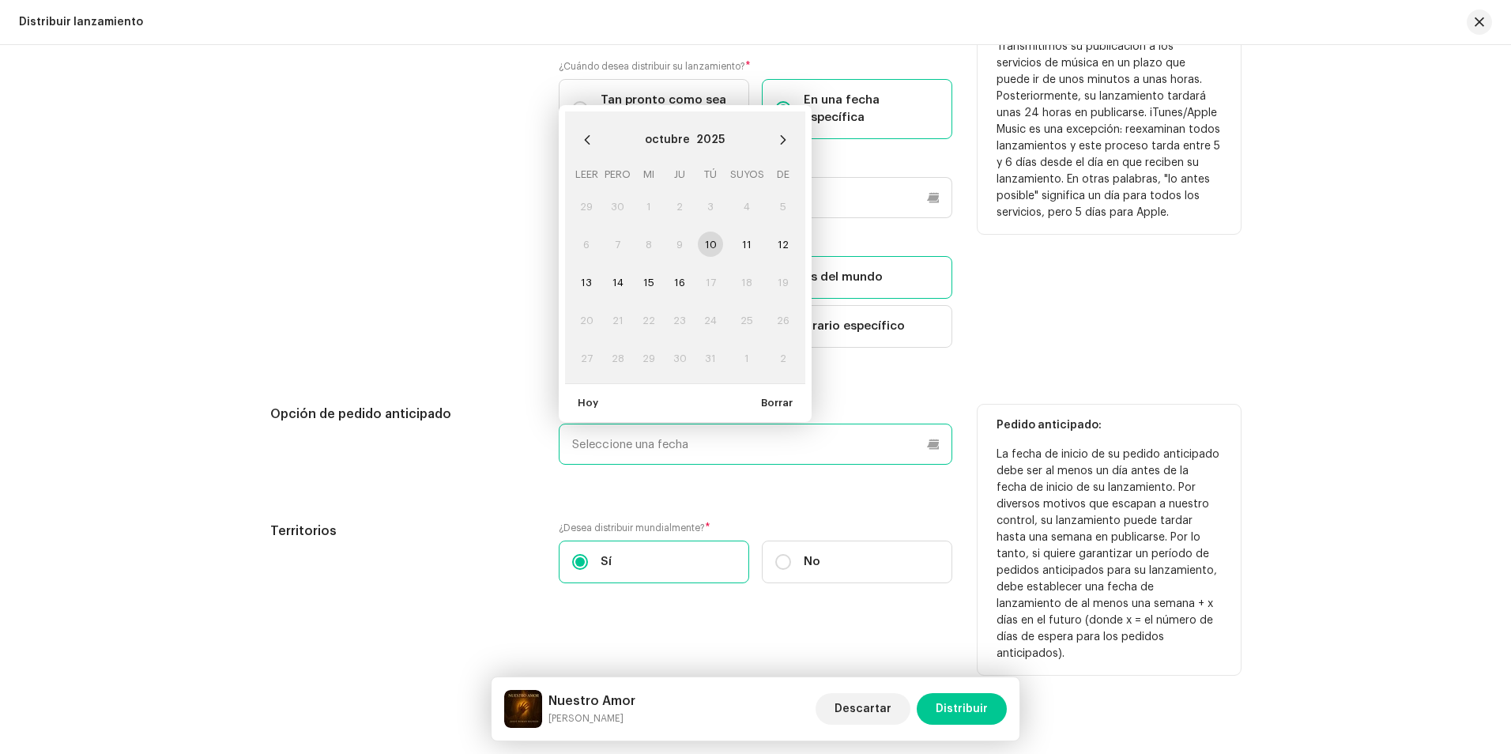
click at [653, 442] on input "text" at bounding box center [755, 443] width 393 height 41
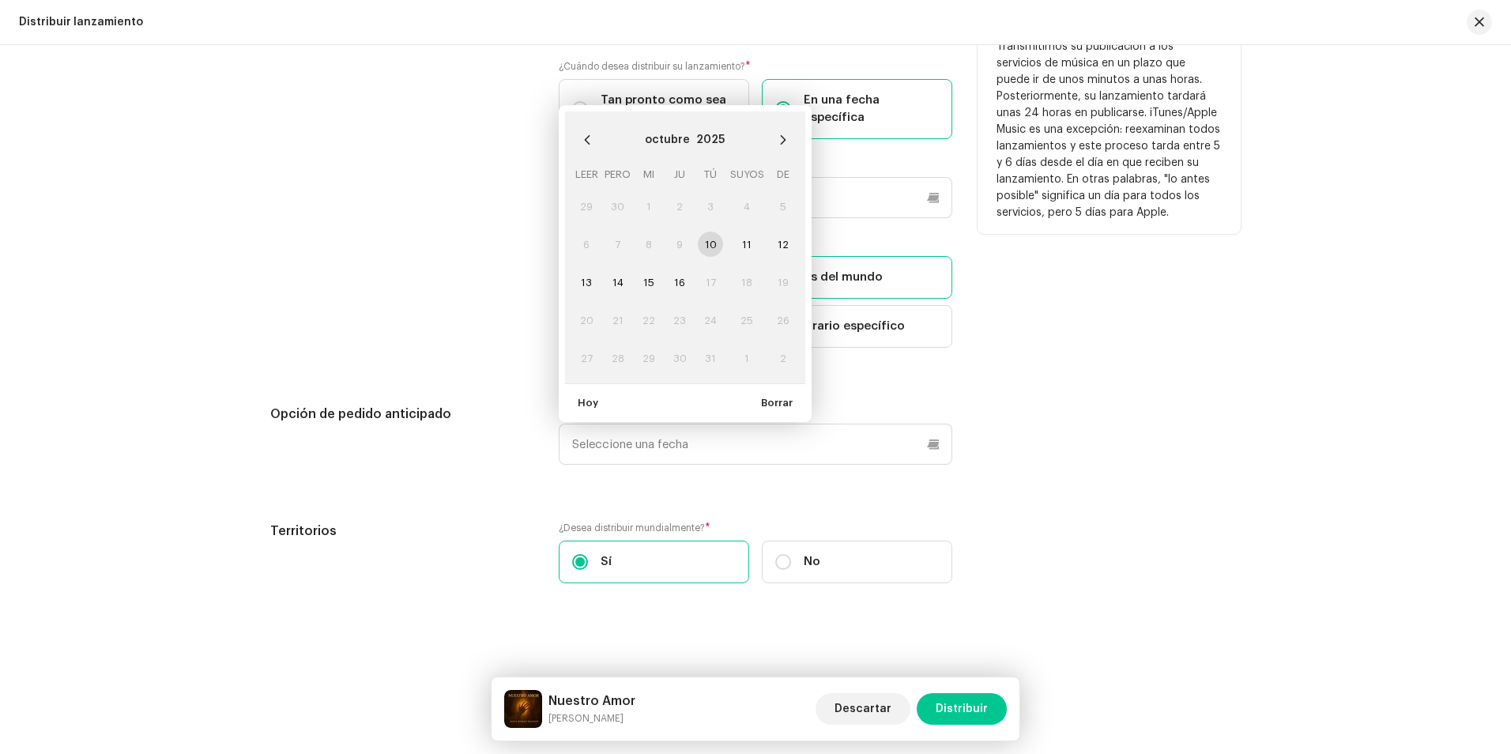
click at [1097, 311] on div "Fecha de inicio del lanzamiento: Transmitimos su publicación a los servicios de…" at bounding box center [1108, 182] width 263 height 370
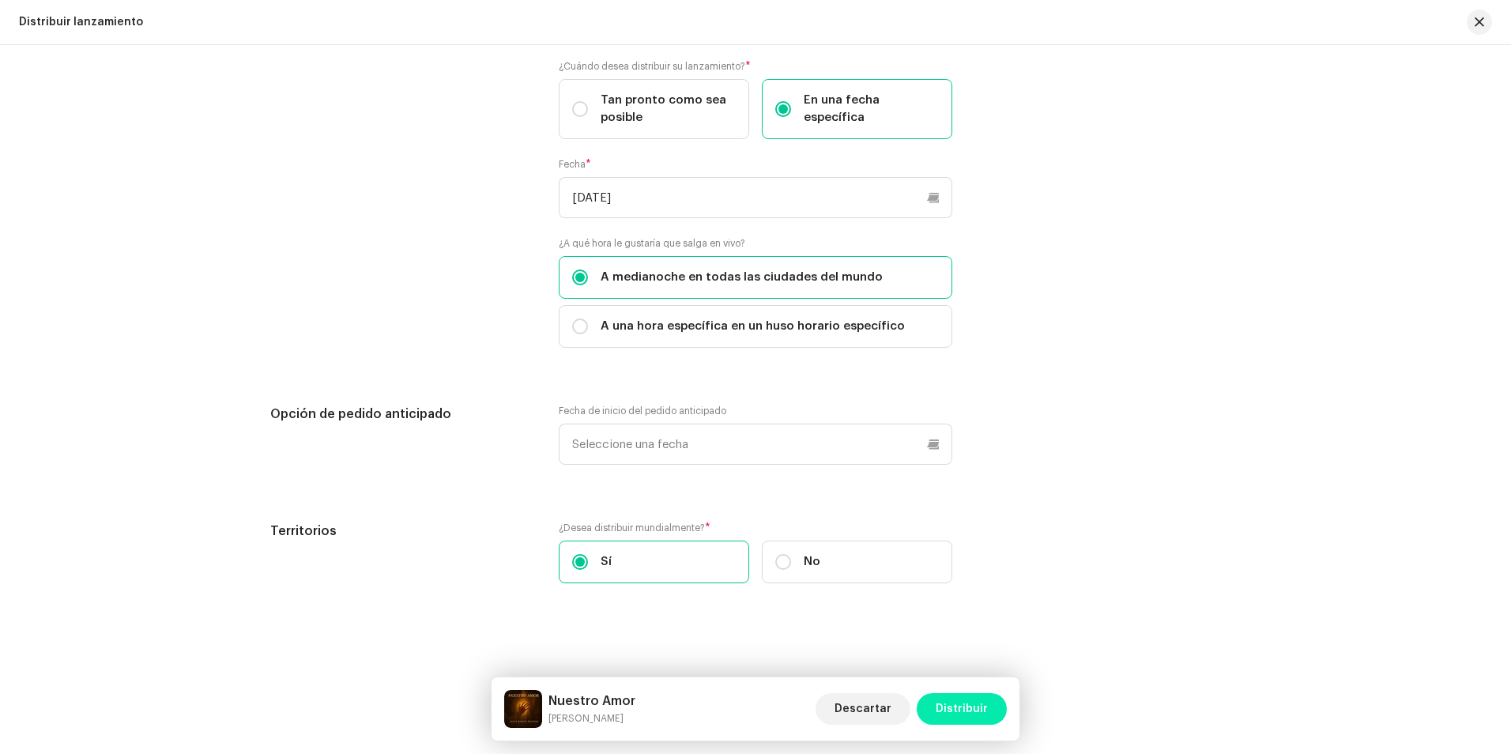
click at [965, 704] on span "Distribuir" at bounding box center [961, 709] width 52 height 32
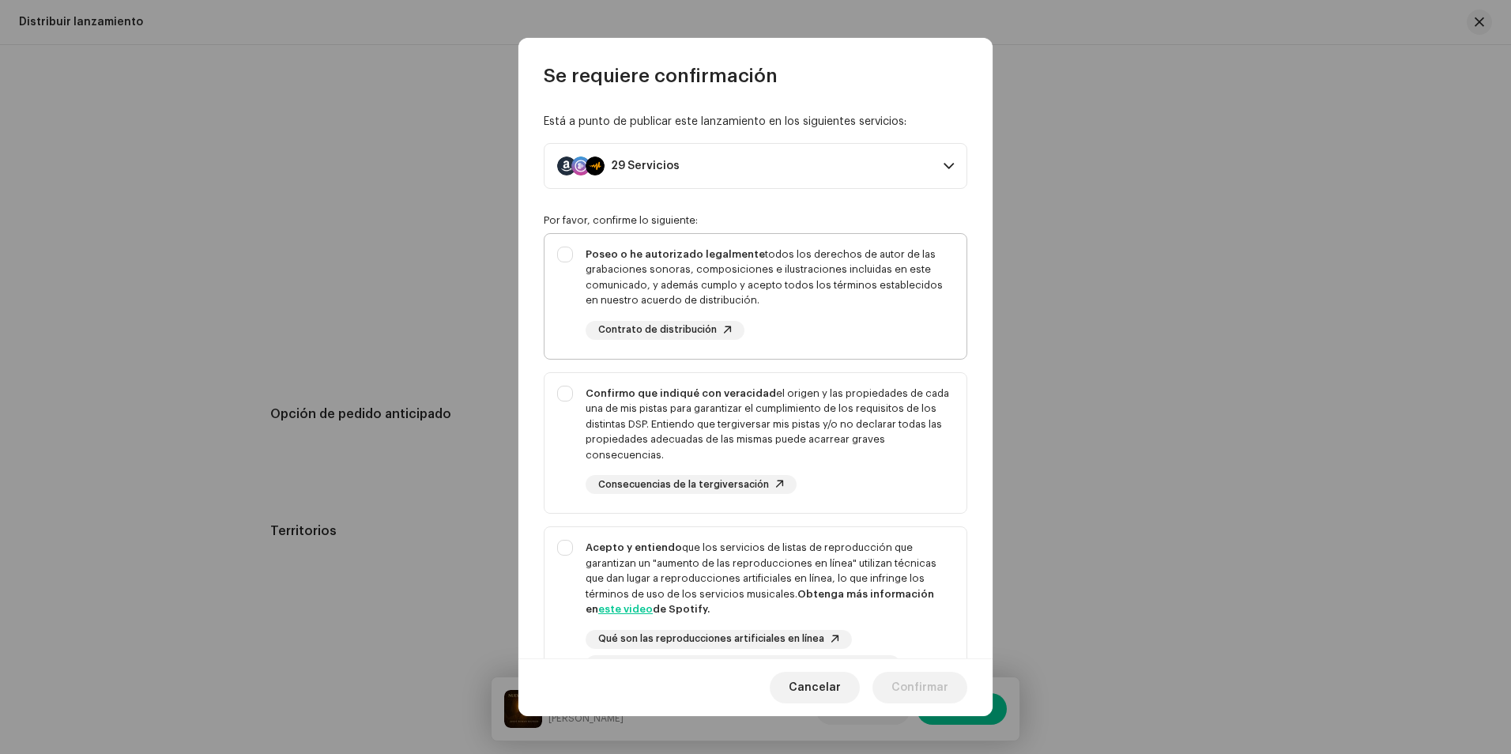
click at [566, 251] on div "Poseo o he autorizado legalmente todos los derechos de autor de las grabaciones…" at bounding box center [755, 293] width 422 height 119
checkbox input "true"
click at [560, 395] on div "Confirmo que indiqué con veracidad el origen y las propiedades de cada una de m…" at bounding box center [755, 440] width 422 height 134
checkbox input "true"
drag, startPoint x: 562, startPoint y: 547, endPoint x: 589, endPoint y: 575, distance: 38.5
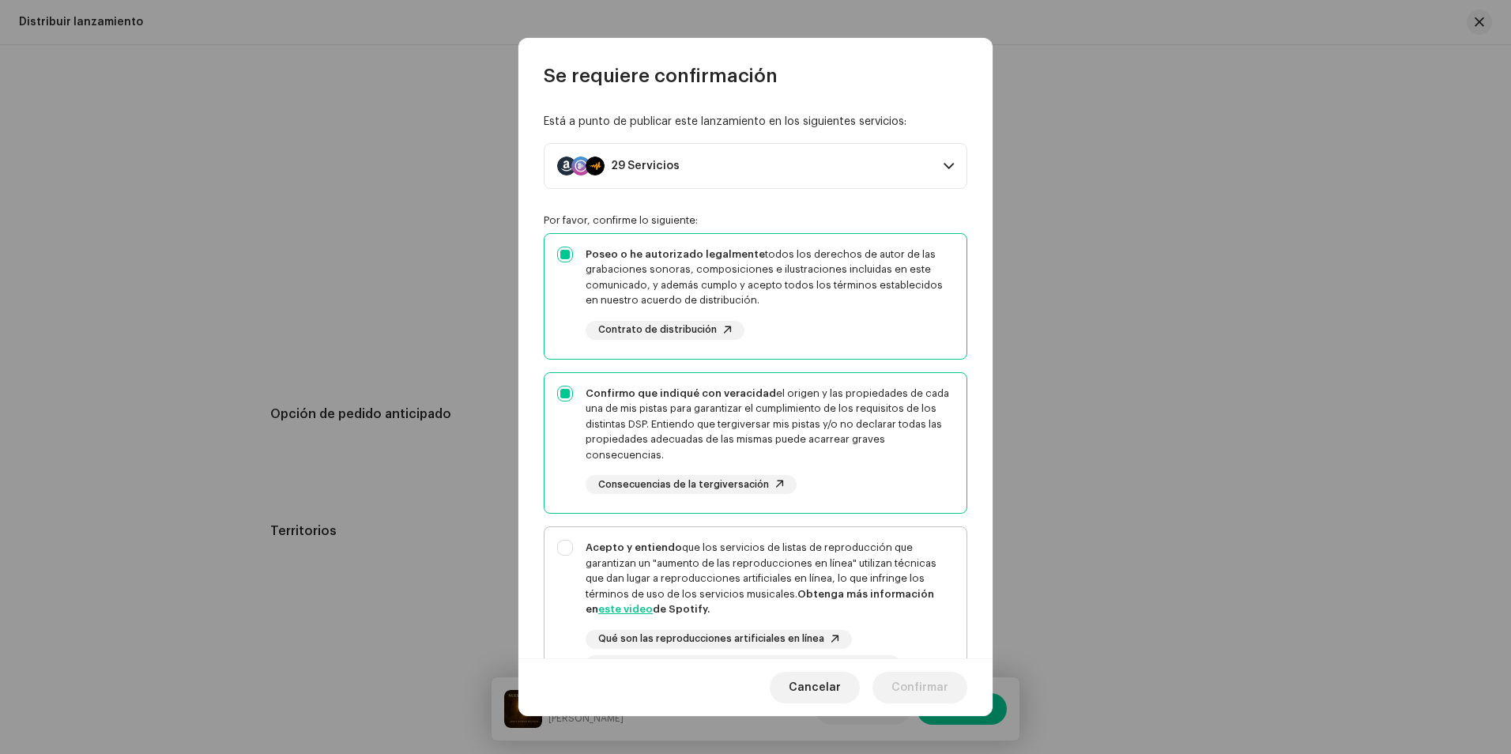
click at [563, 547] on div "Acepto y entiendo que los servicios de listas de reproducción que garantizan un…" at bounding box center [755, 607] width 422 height 160
checkbox input "true"
click at [924, 683] on span "Confirmar" at bounding box center [919, 688] width 57 height 32
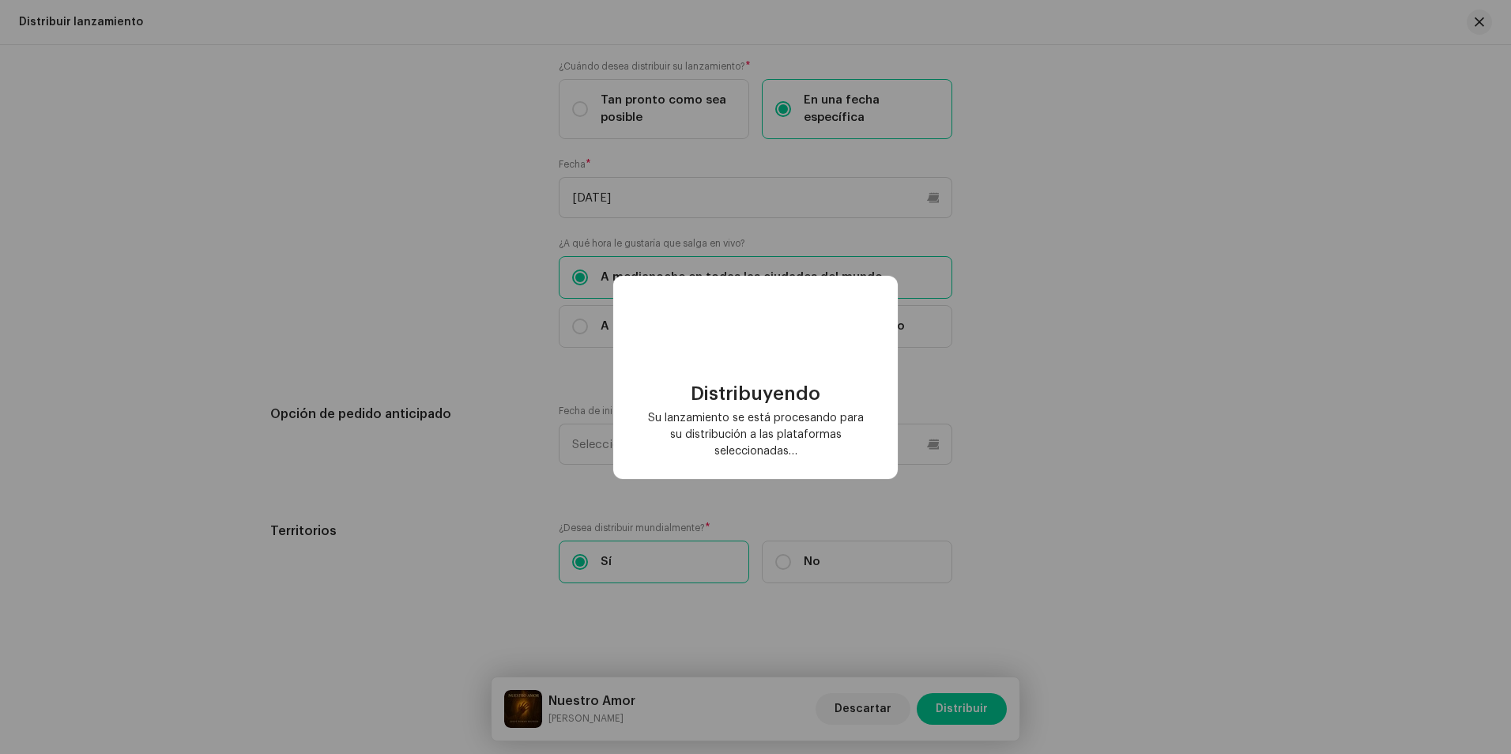
checkbox input "false"
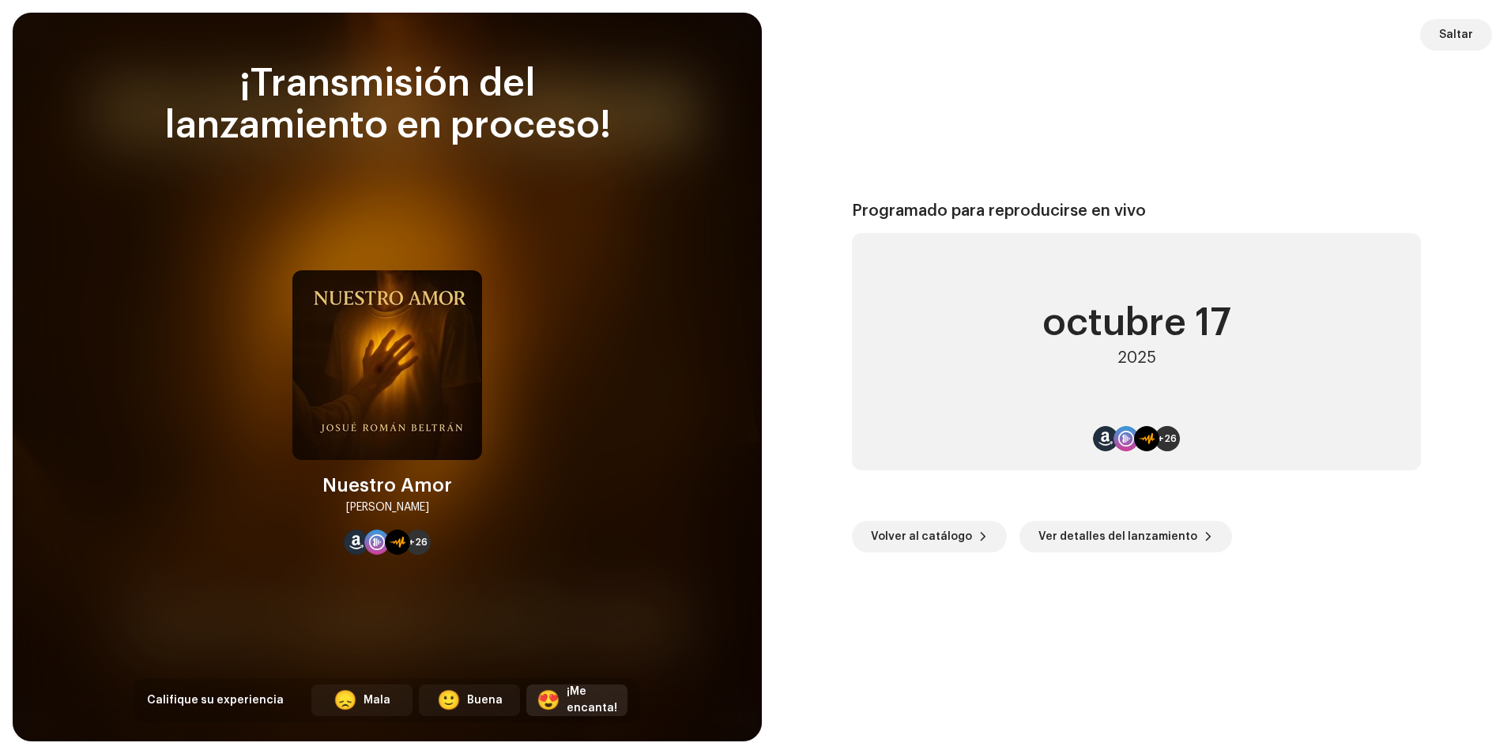
click at [590, 690] on div "¡Me encanta!" at bounding box center [591, 699] width 51 height 33
click at [901, 94] on div "Programado para reproducirse en vivo [DATE] +26 Volver al catálogo Ver detalles…" at bounding box center [1136, 377] width 711 height 690
click at [1467, 39] on span "Saltar" at bounding box center [1456, 35] width 34 height 32
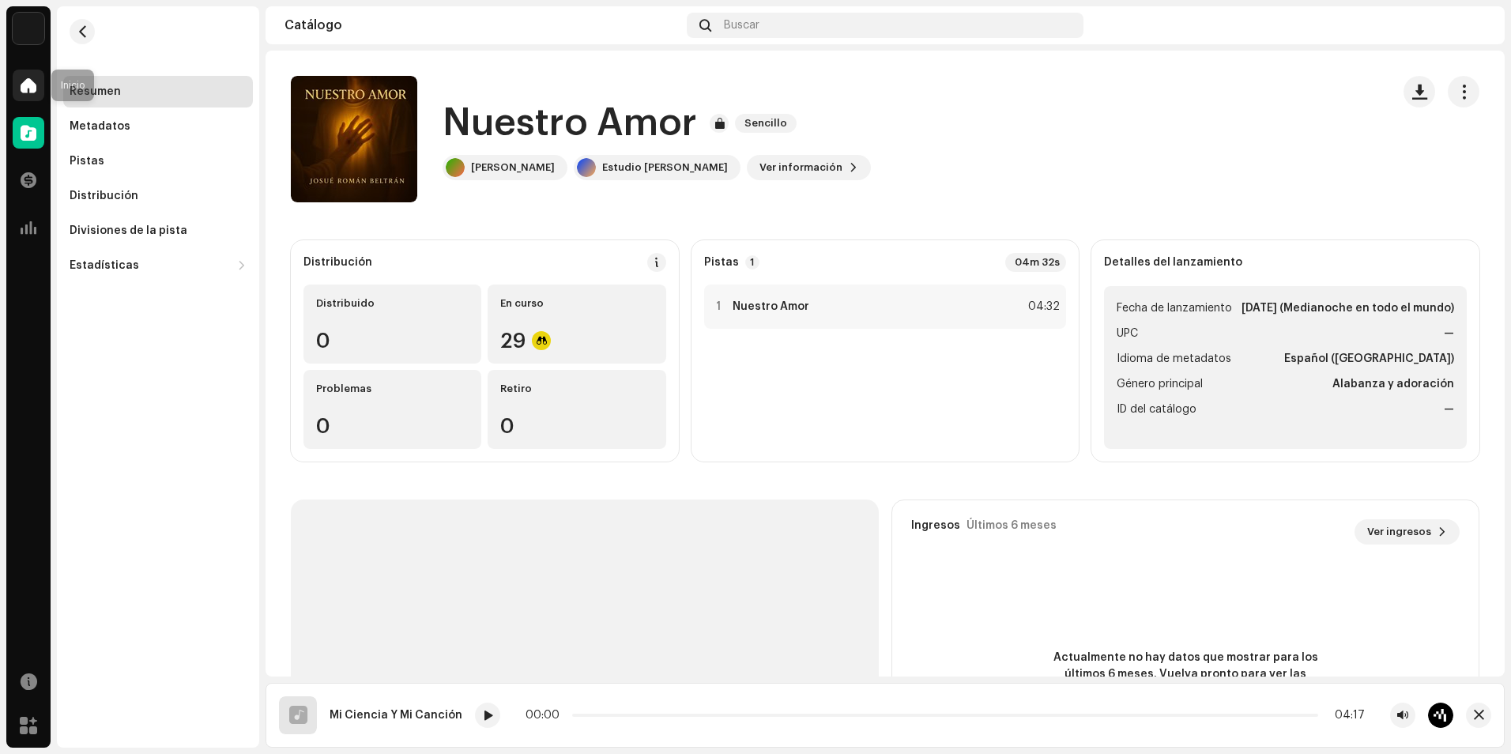
click at [31, 96] on div at bounding box center [29, 86] width 32 height 32
